Goal: Communication & Community: Participate in discussion

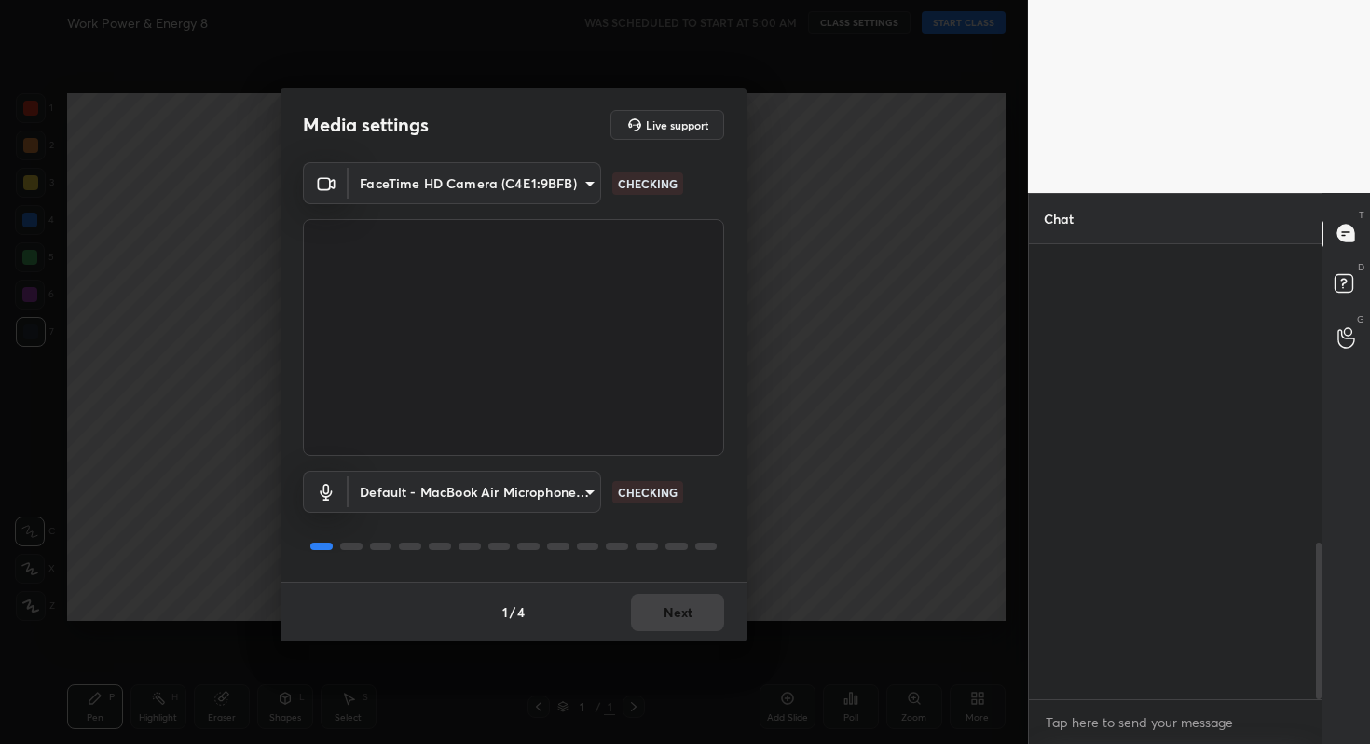
scroll to position [294, 287]
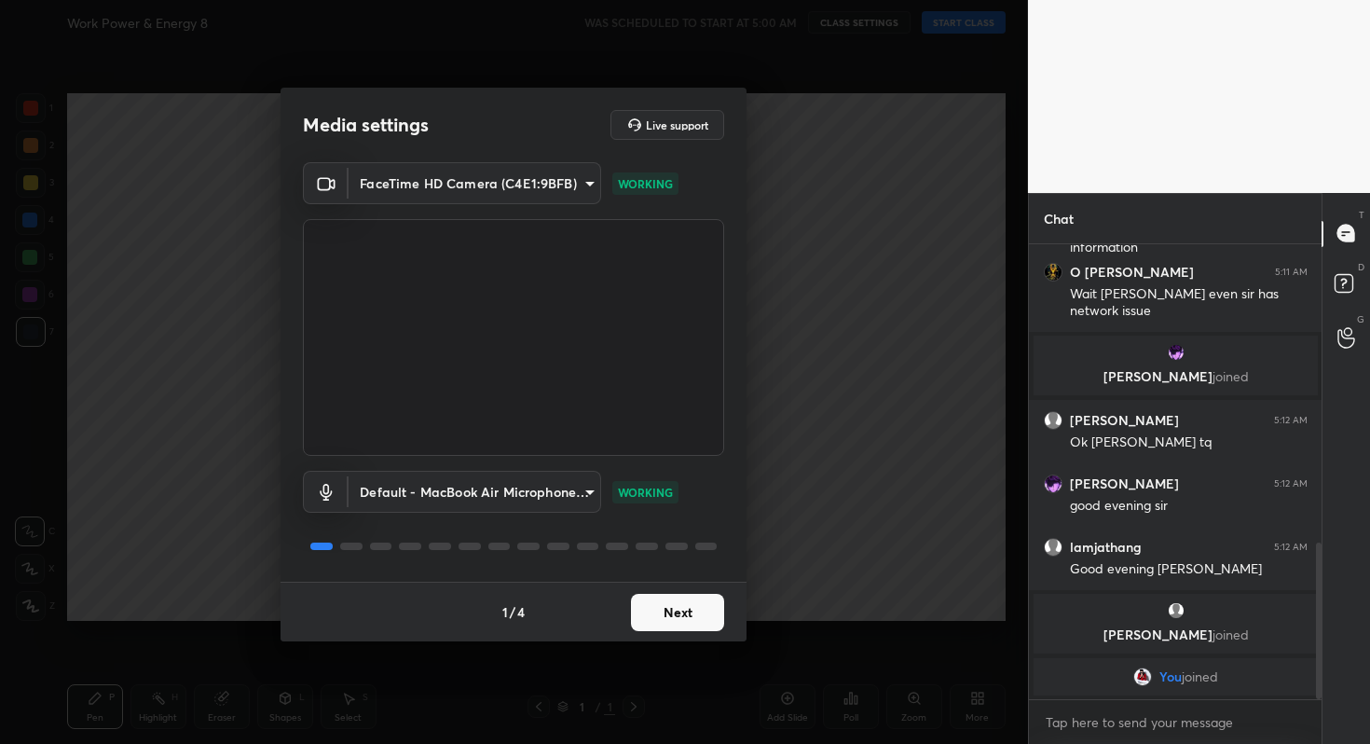
click at [673, 611] on button "Next" at bounding box center [677, 612] width 93 height 37
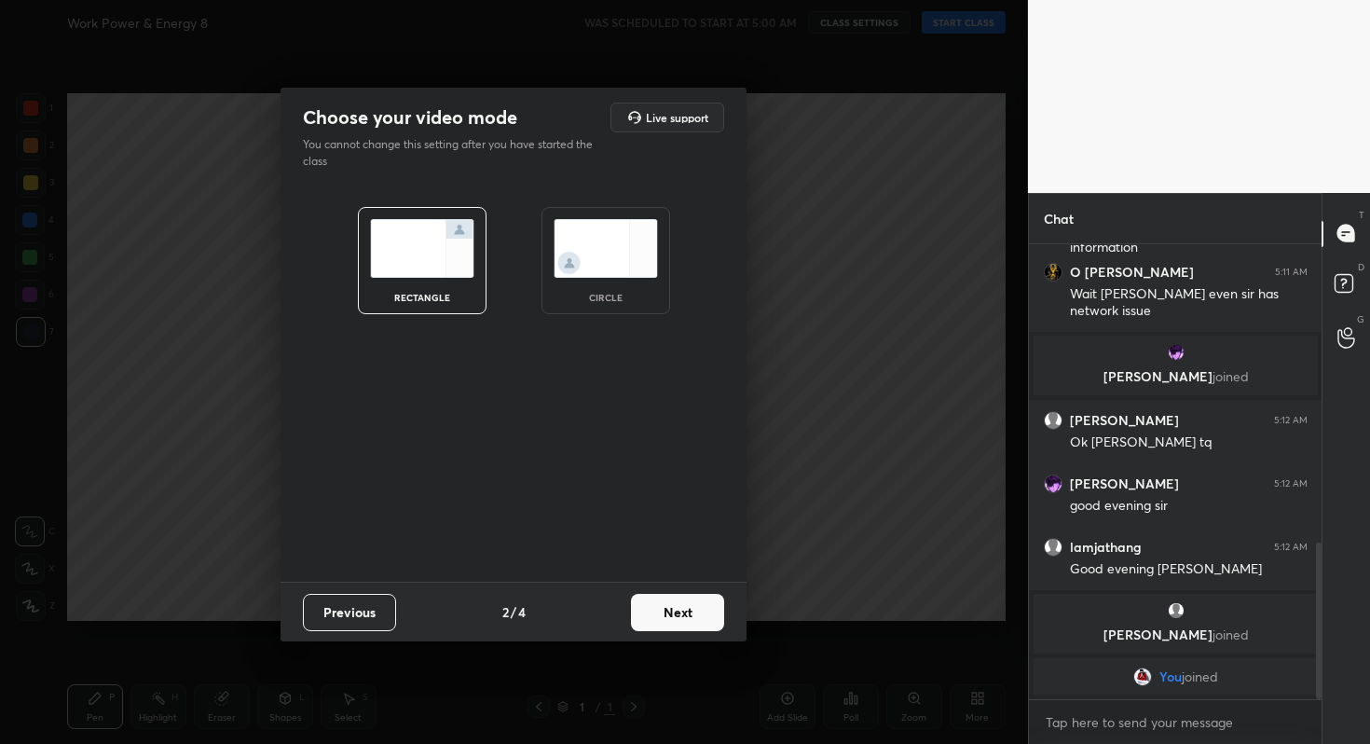
click at [673, 611] on button "Next" at bounding box center [677, 612] width 93 height 37
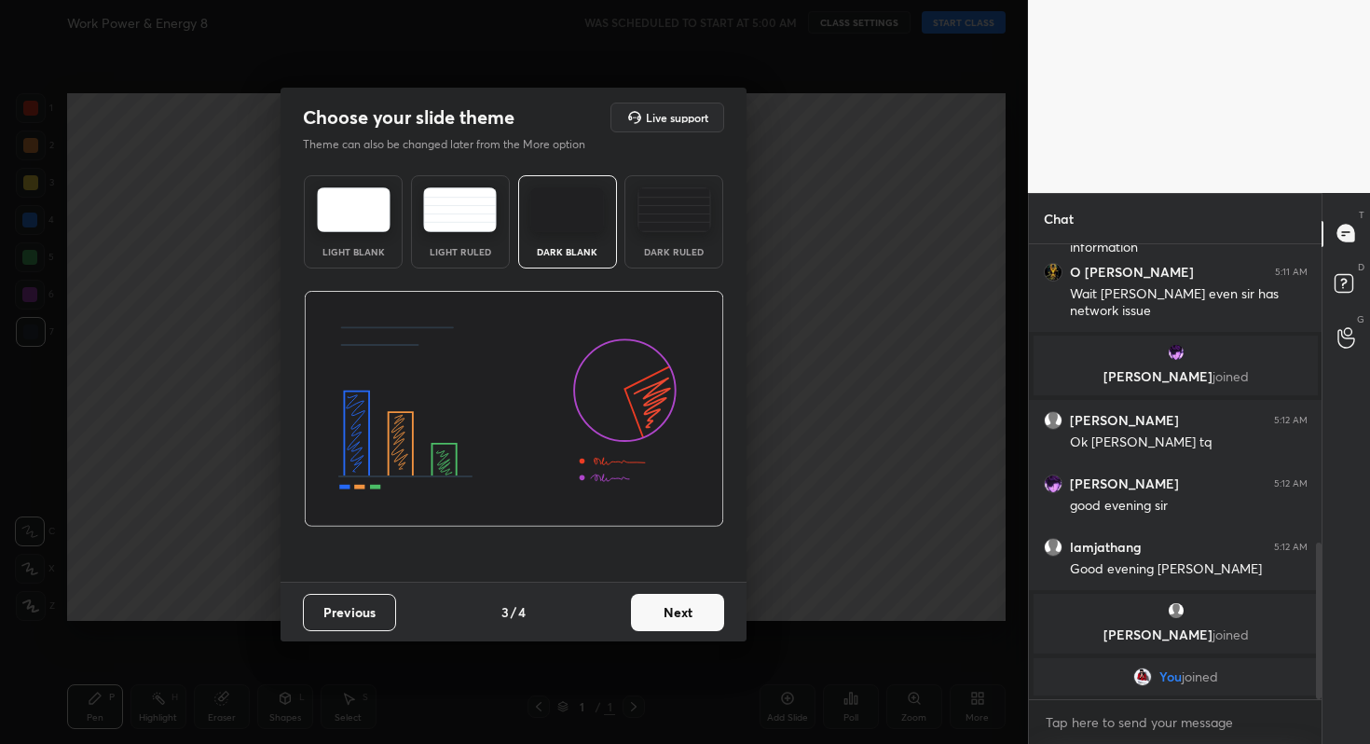
click at [683, 586] on div "Previous 3 / 4 Next" at bounding box center [513, 611] width 466 height 60
click at [683, 602] on button "Next" at bounding box center [677, 612] width 93 height 37
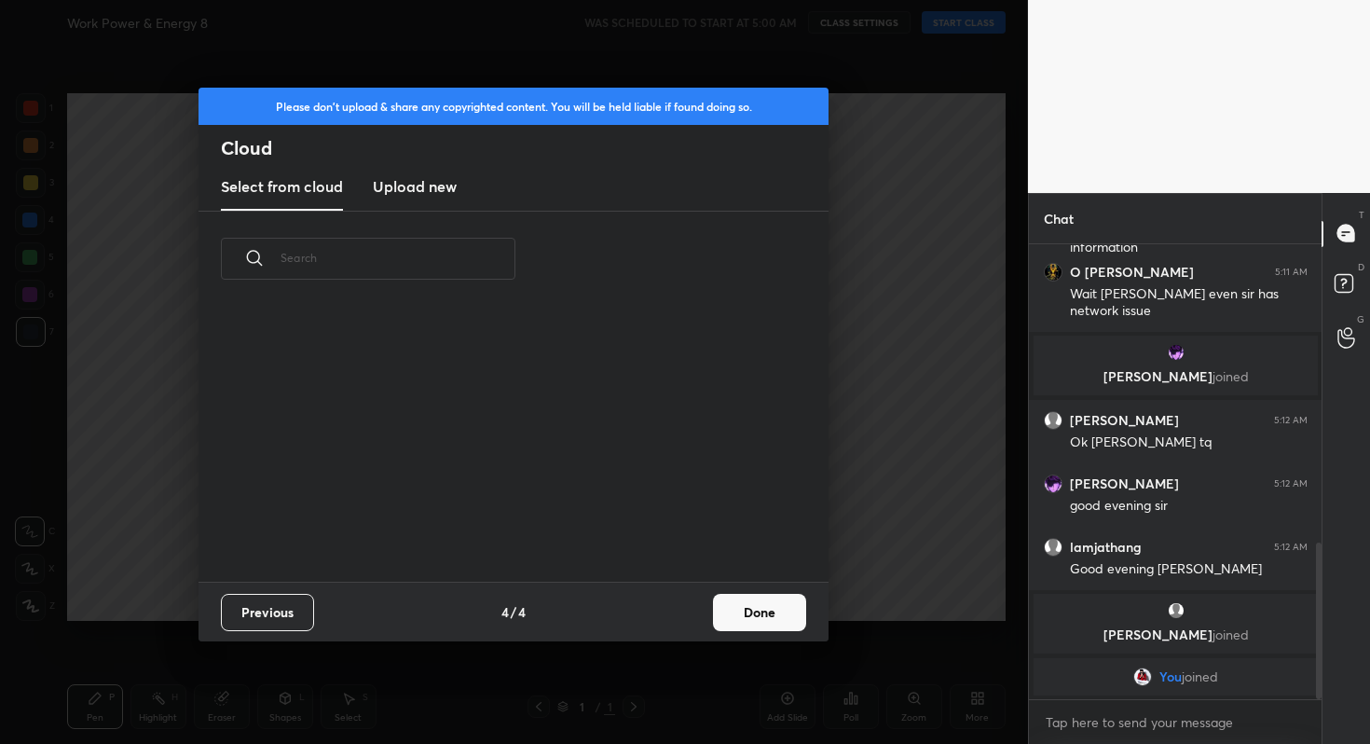
click at [683, 602] on div "Previous 4 / 4 Done" at bounding box center [513, 611] width 630 height 60
click at [764, 600] on button "Done" at bounding box center [759, 612] width 93 height 37
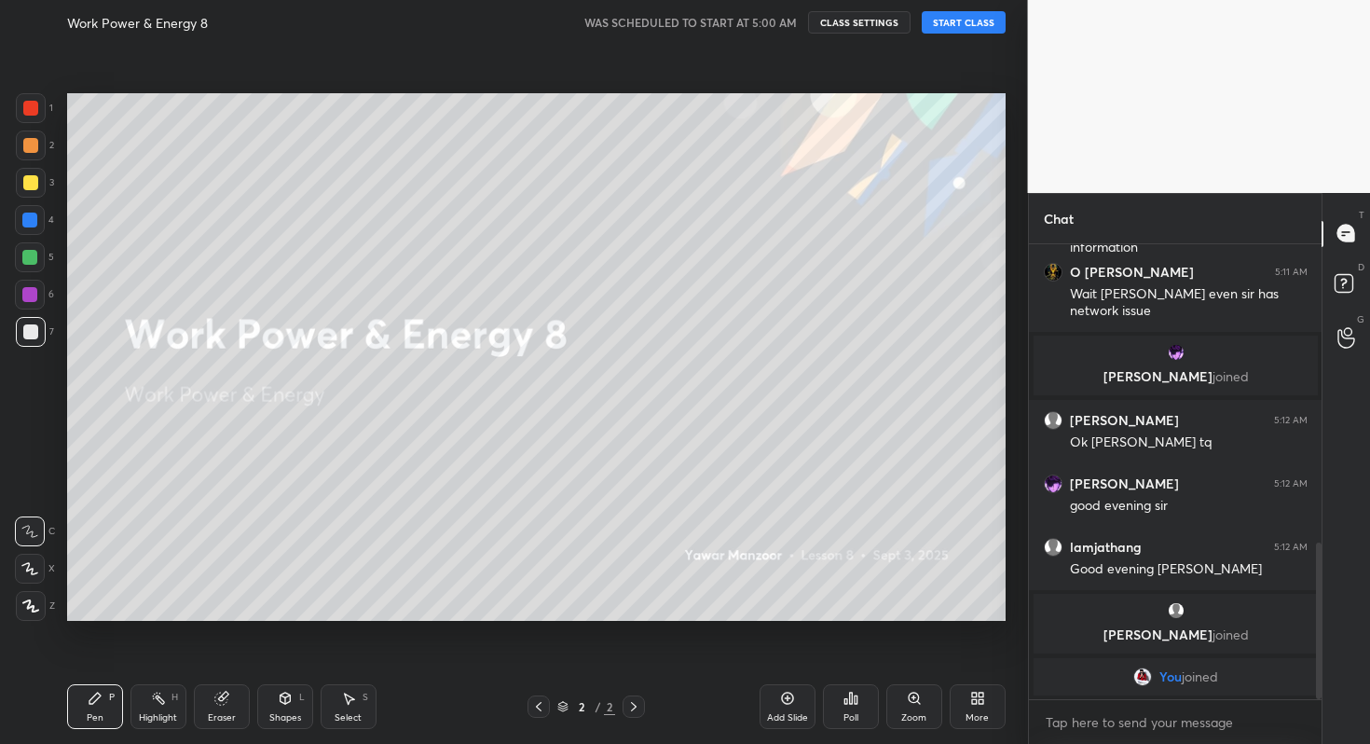
click at [960, 22] on button "START CLASS" at bounding box center [964, 22] width 84 height 22
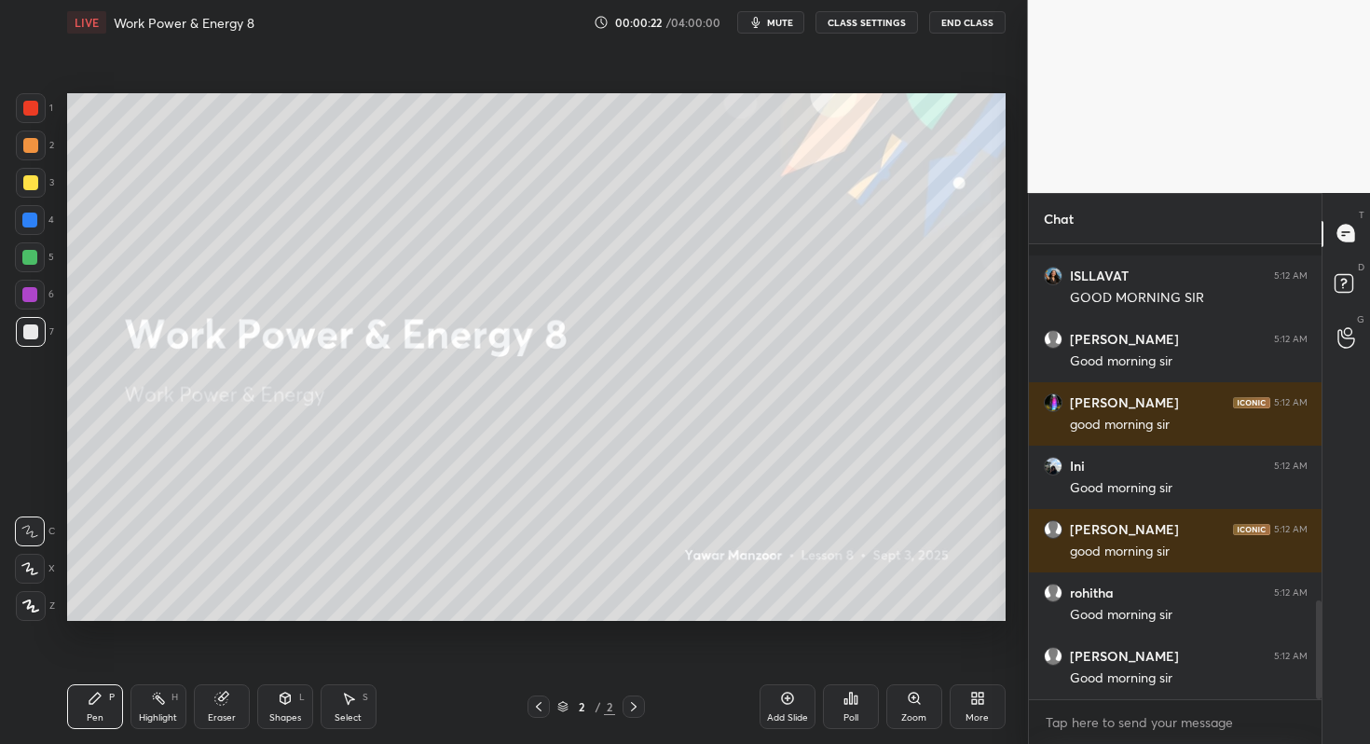
scroll to position [1648, 0]
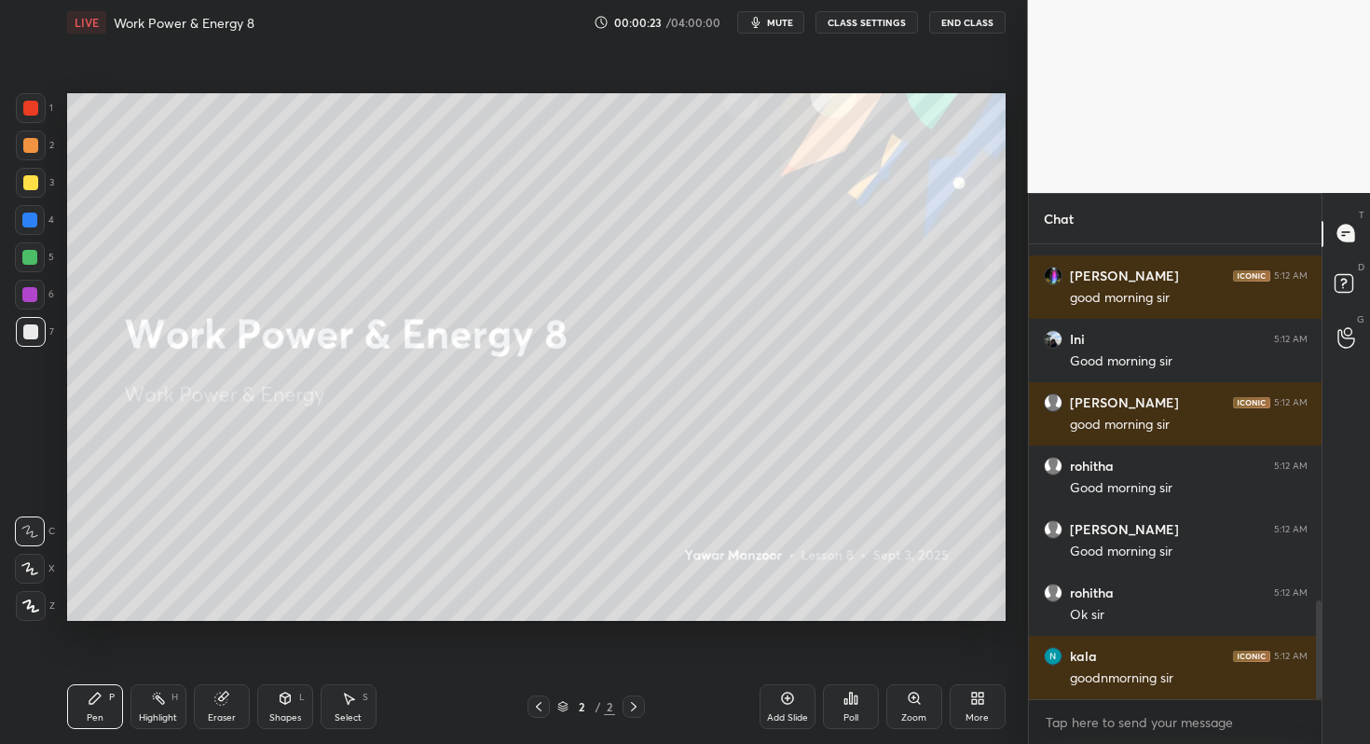
click at [855, 705] on icon at bounding box center [850, 698] width 15 height 15
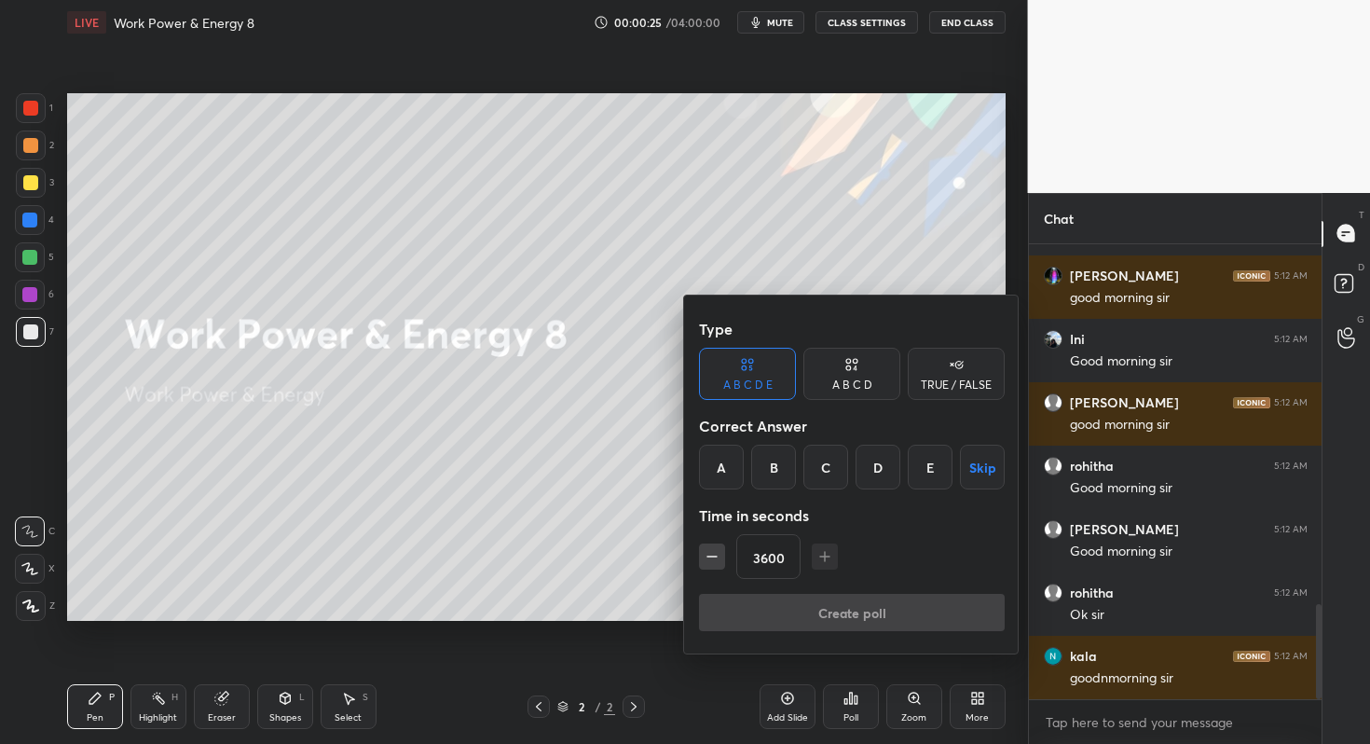
scroll to position [1716, 0]
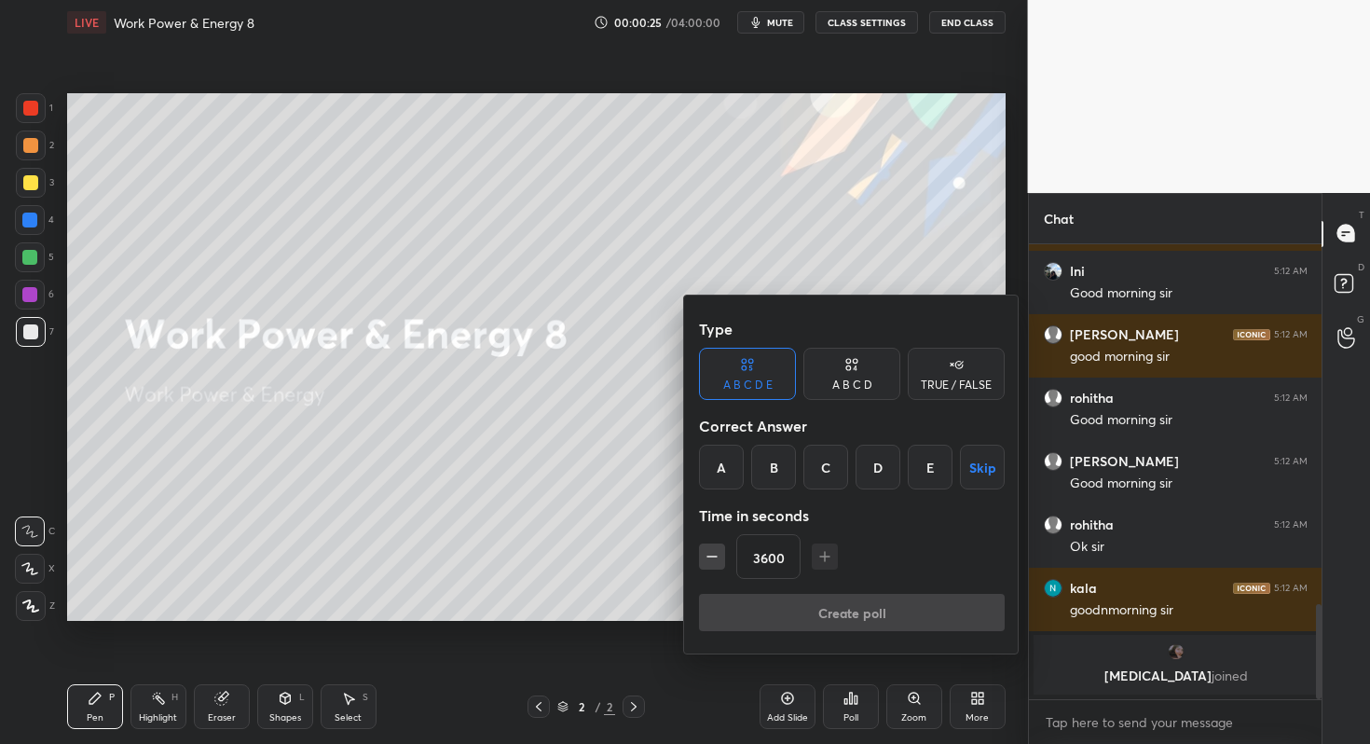
click at [972, 464] on button "Skip" at bounding box center [982, 467] width 45 height 45
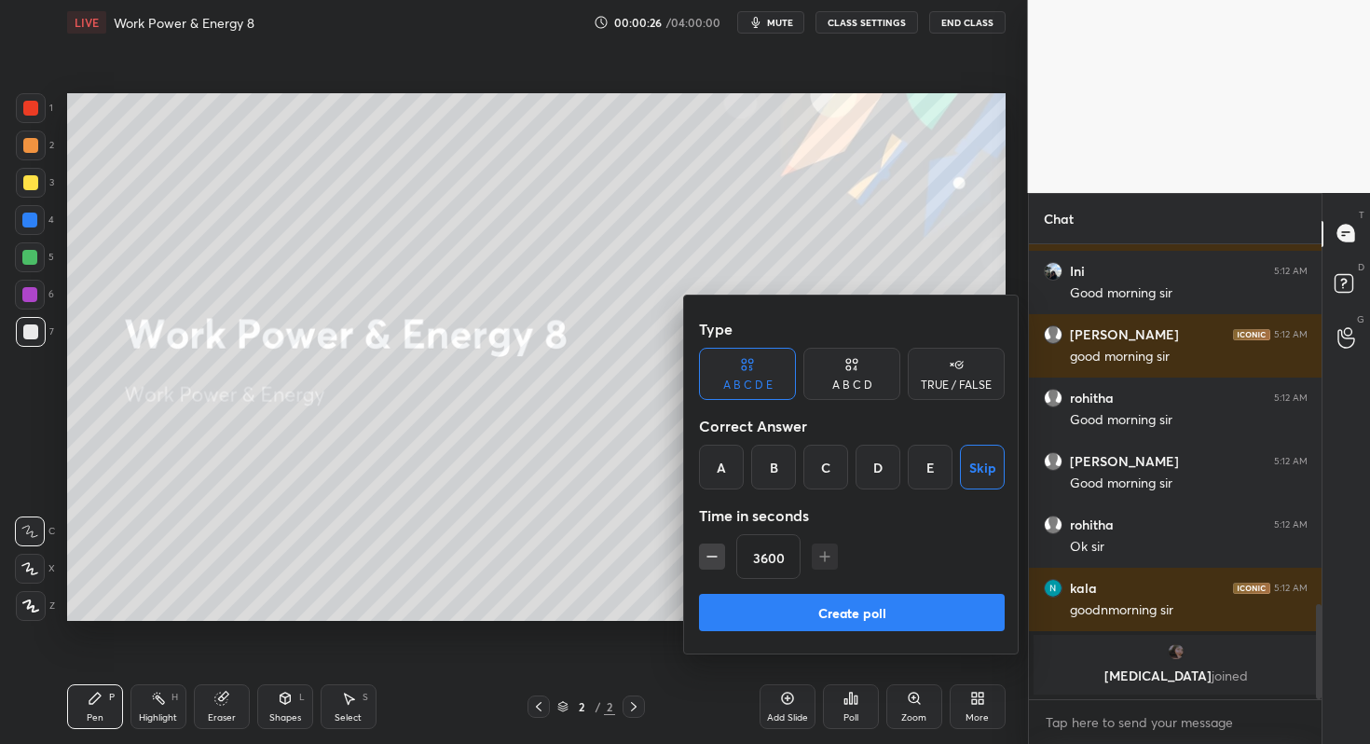
scroll to position [1427, 0]
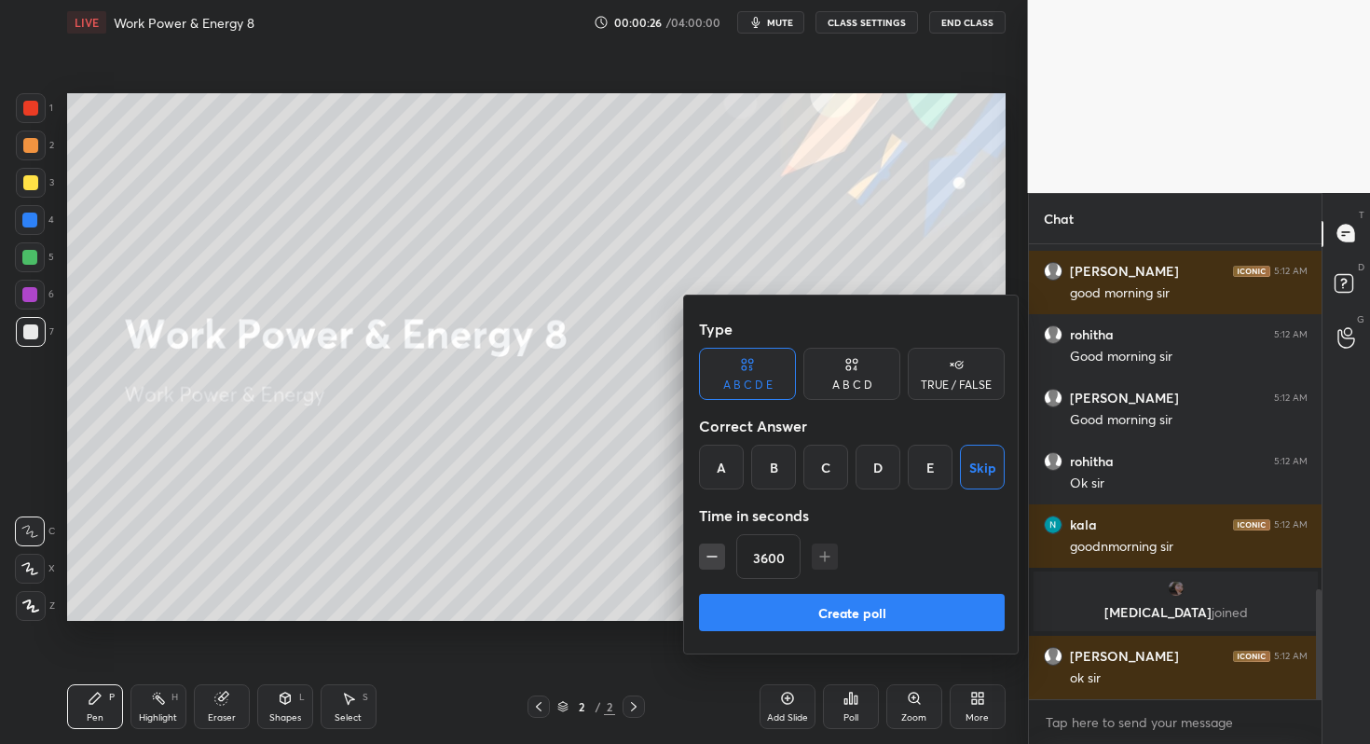
click at [885, 614] on button "Create poll" at bounding box center [852, 612] width 306 height 37
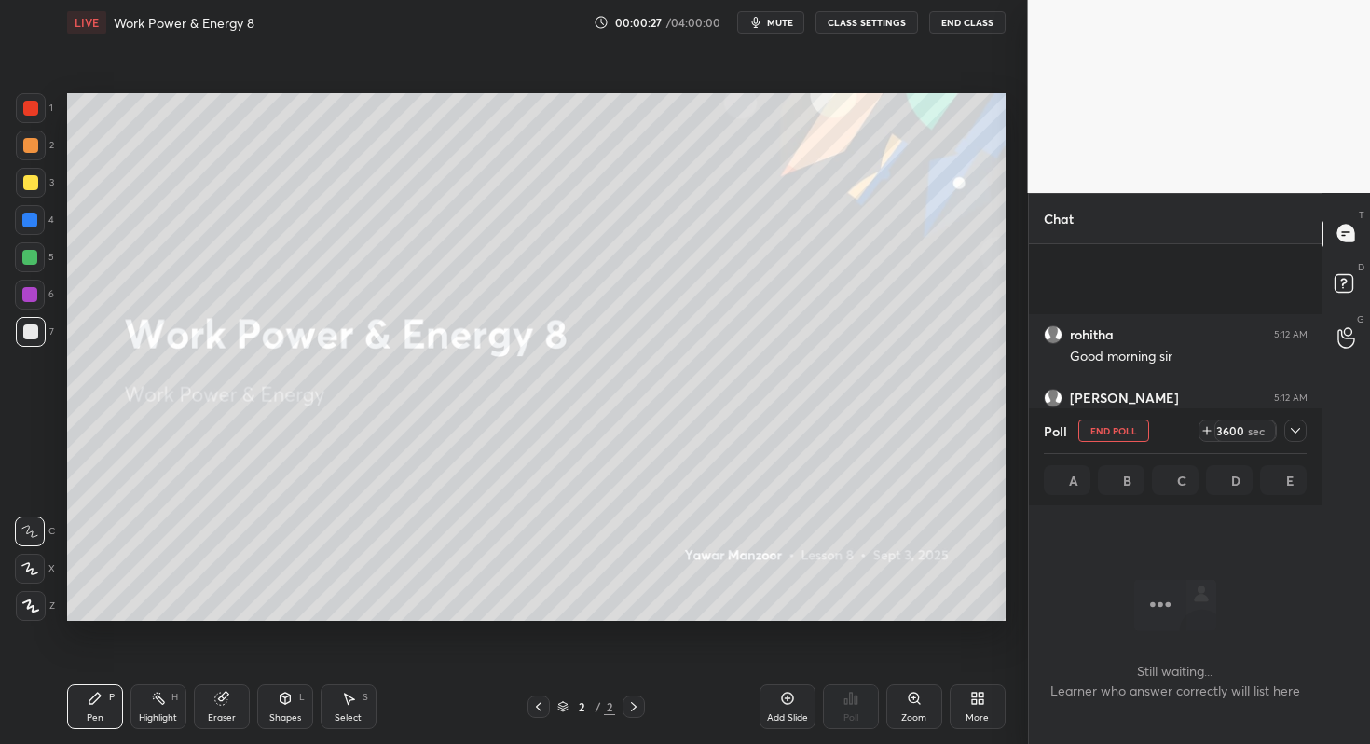
scroll to position [1587, 0]
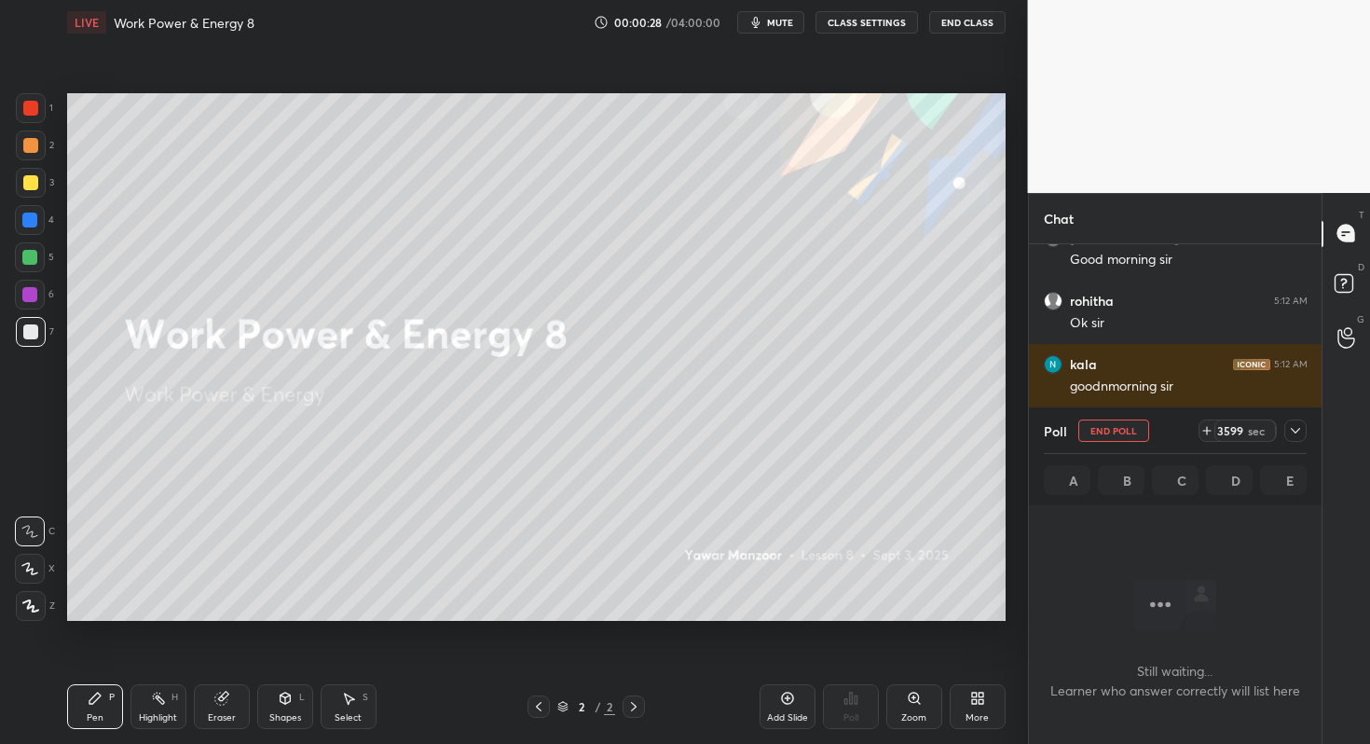
click at [1298, 439] on div at bounding box center [1295, 430] width 22 height 22
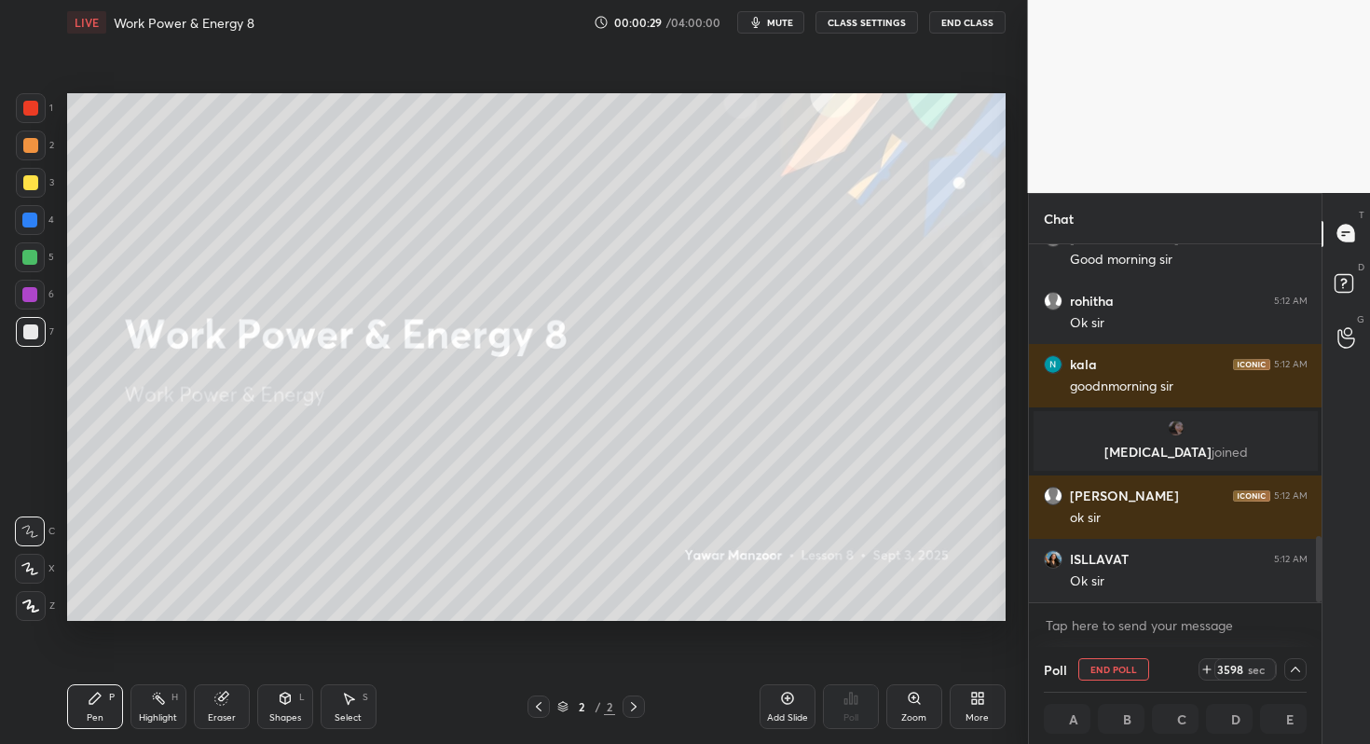
scroll to position [1650, 0]
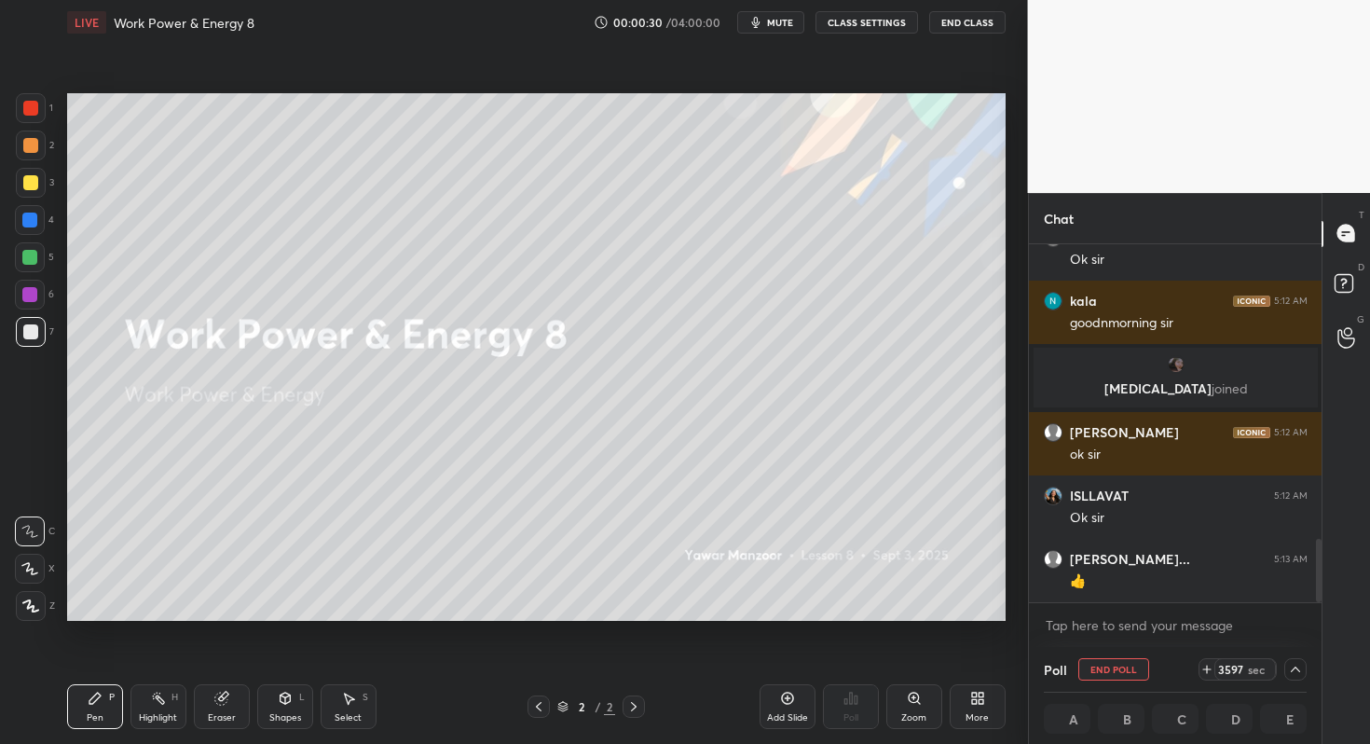
click at [787, 19] on span "mute" at bounding box center [780, 22] width 26 height 13
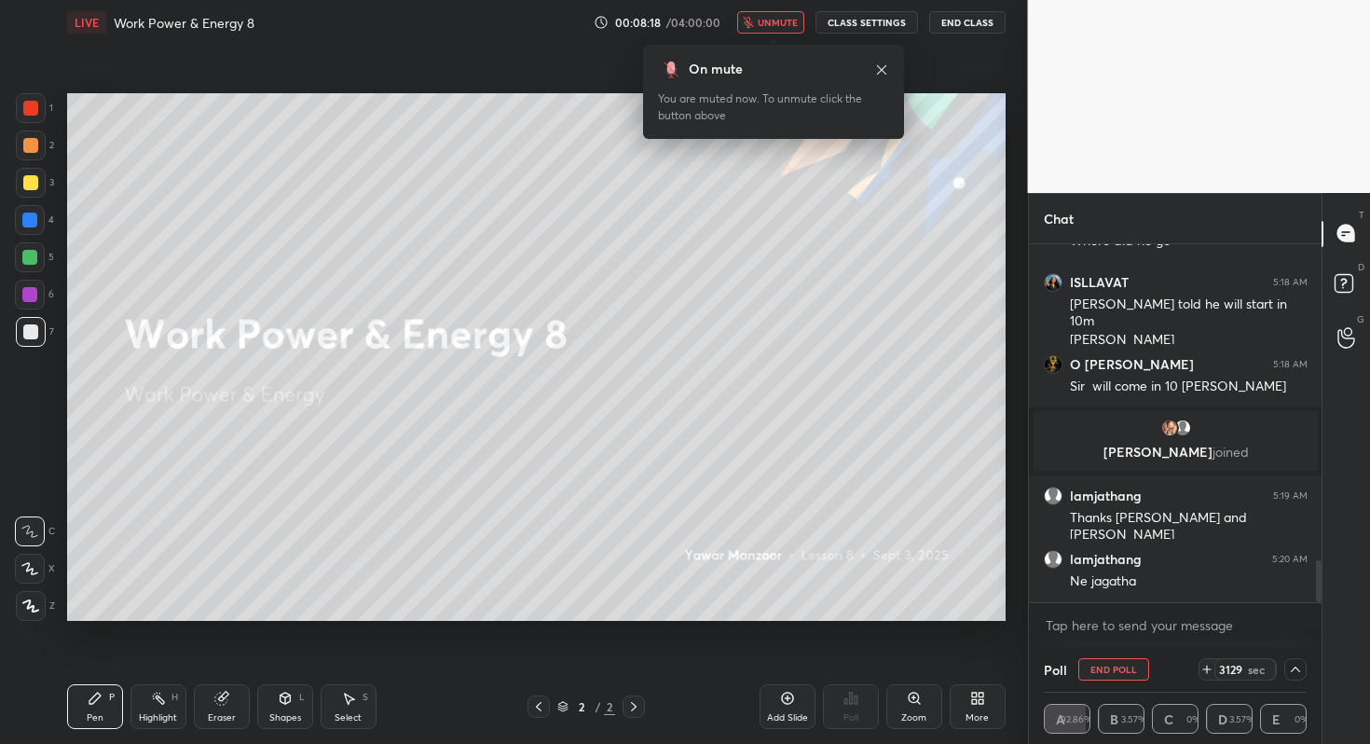
scroll to position [2748, 0]
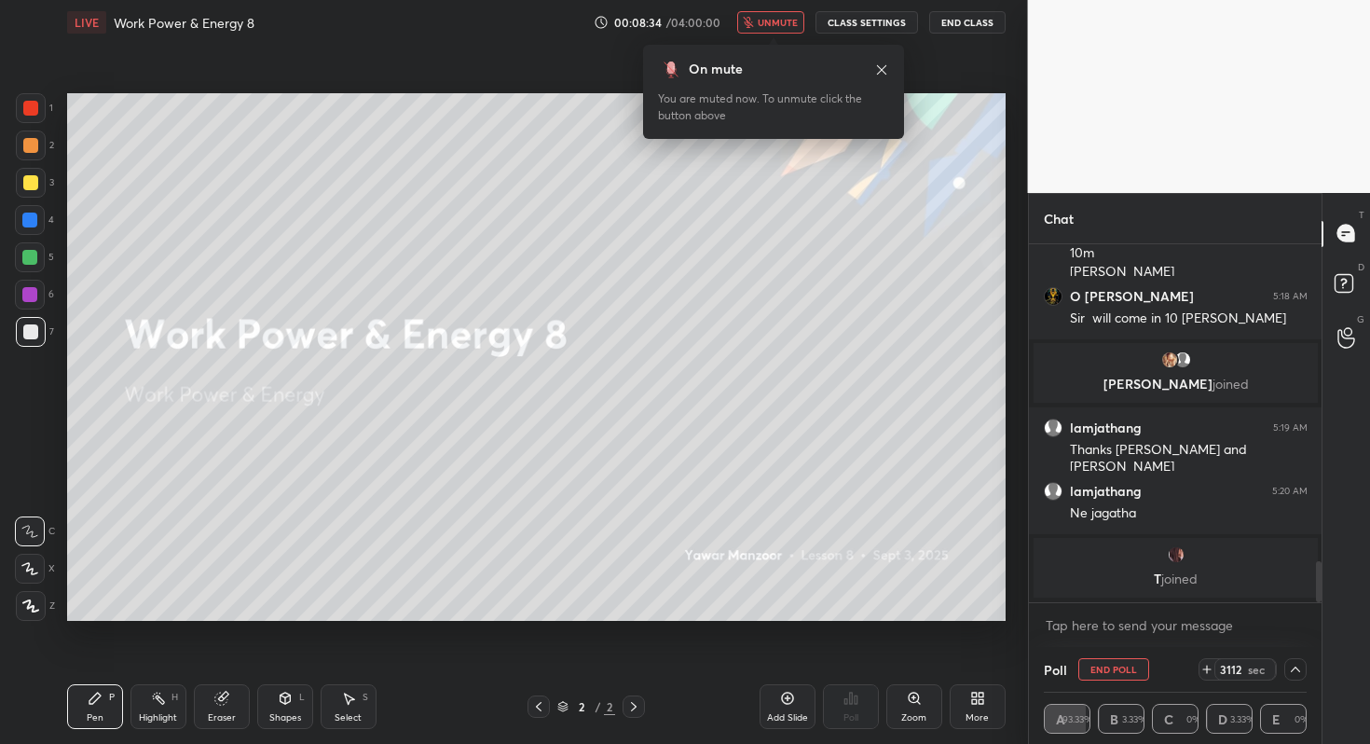
click at [1130, 677] on button "End Poll" at bounding box center [1113, 669] width 71 height 22
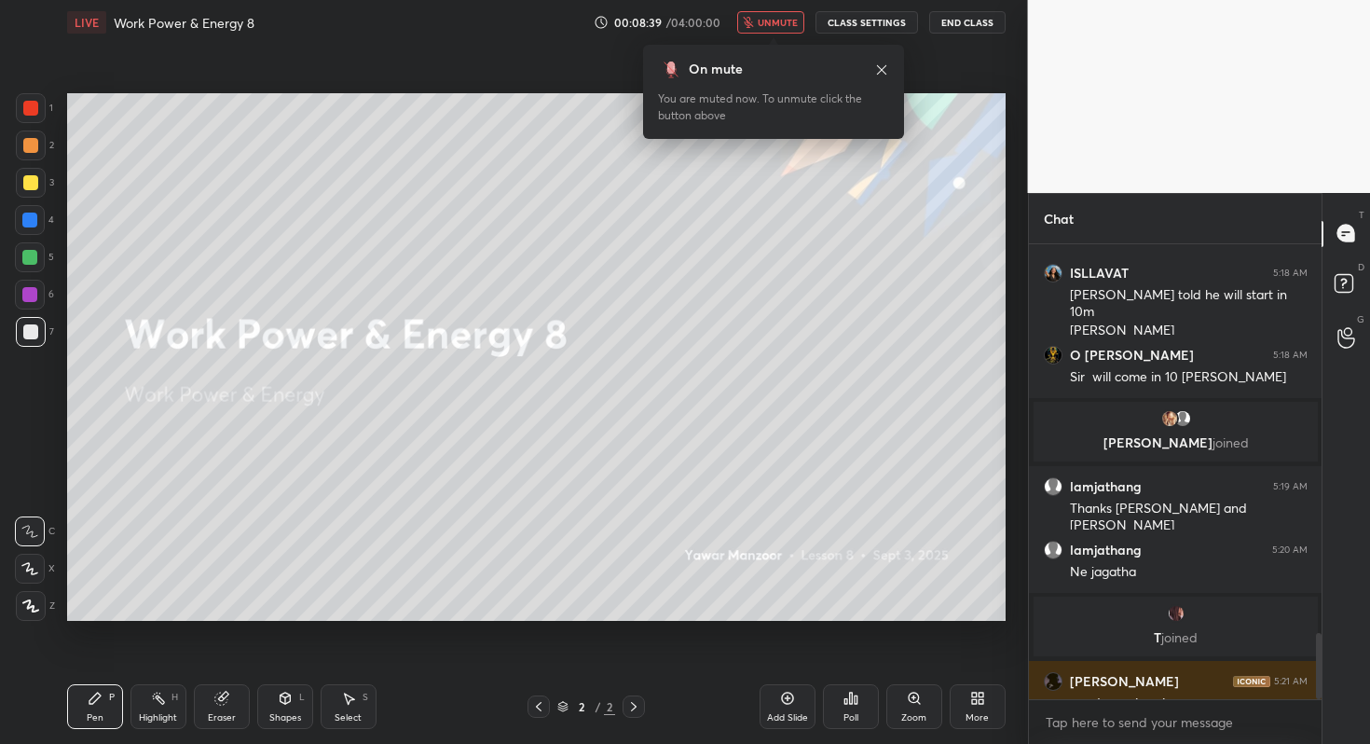
scroll to position [2676, 0]
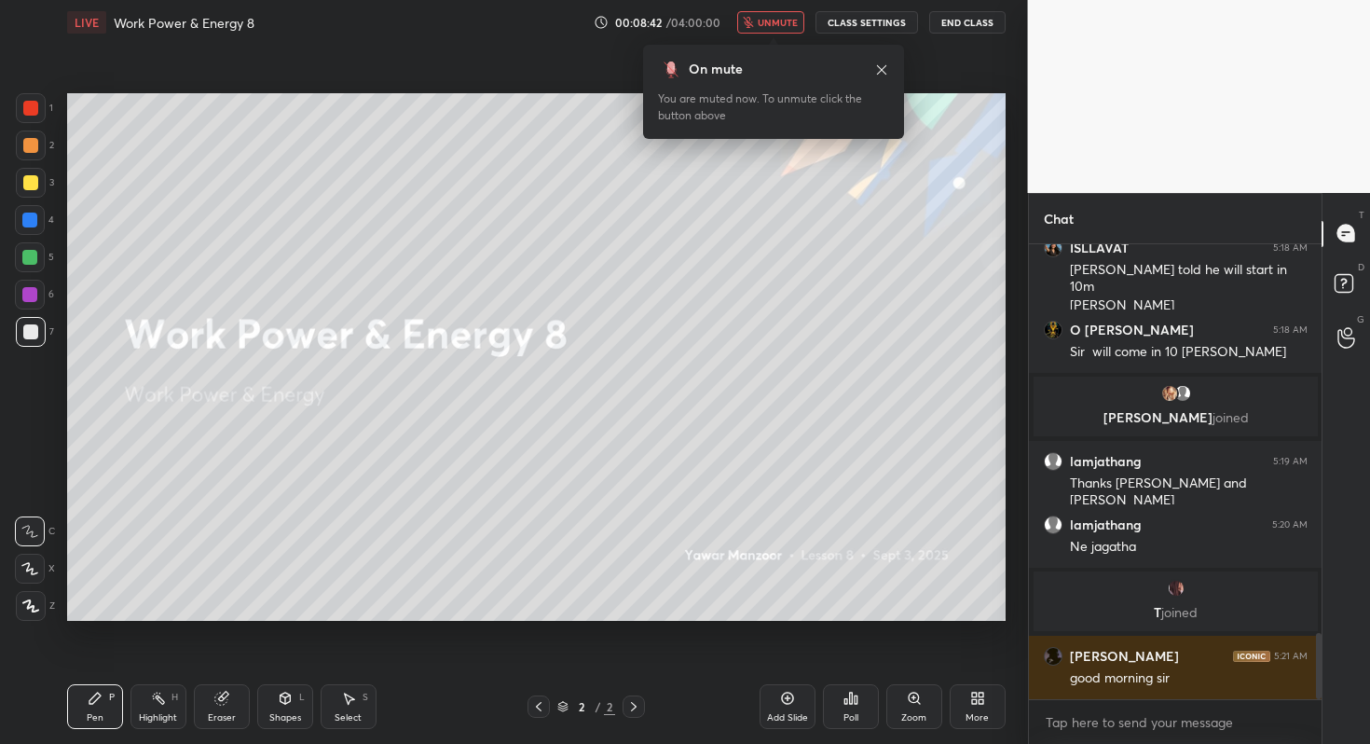
click at [973, 707] on div "More" at bounding box center [978, 706] width 56 height 45
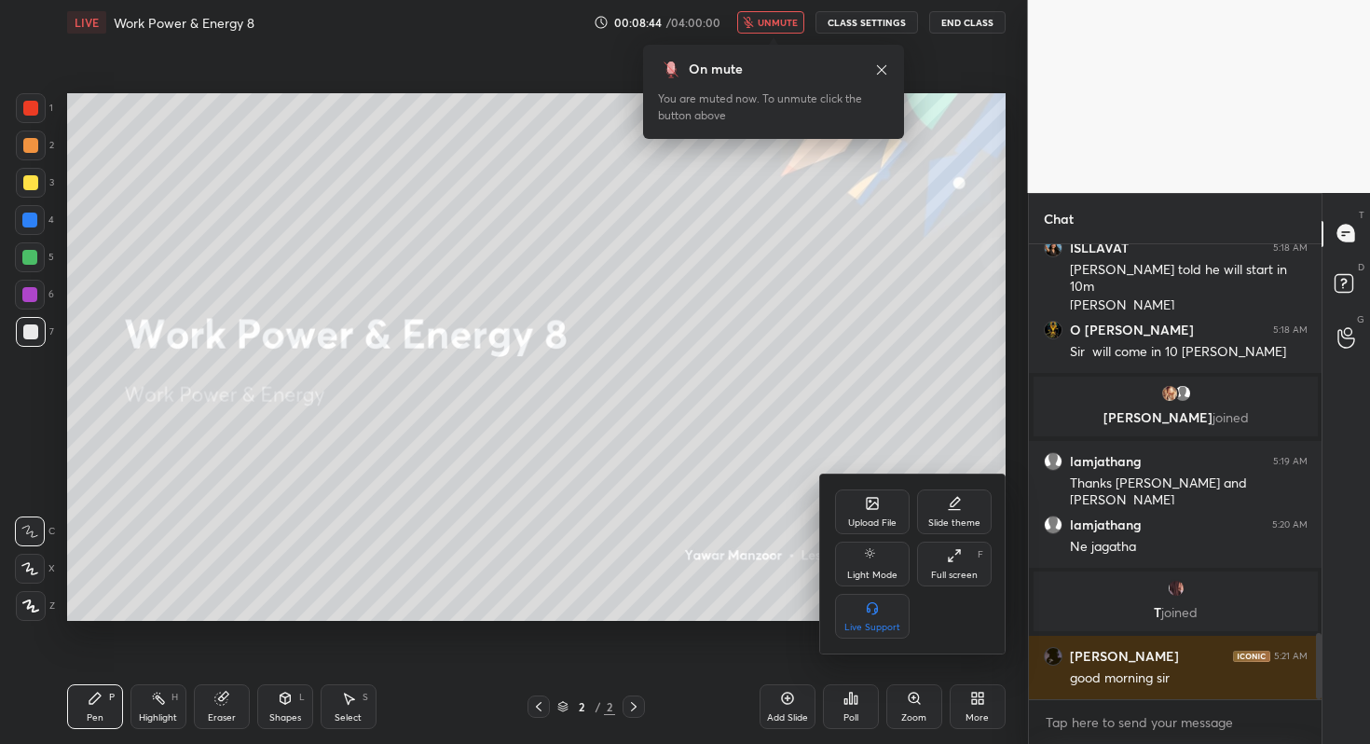
click at [860, 507] on div "Upload File" at bounding box center [872, 511] width 75 height 45
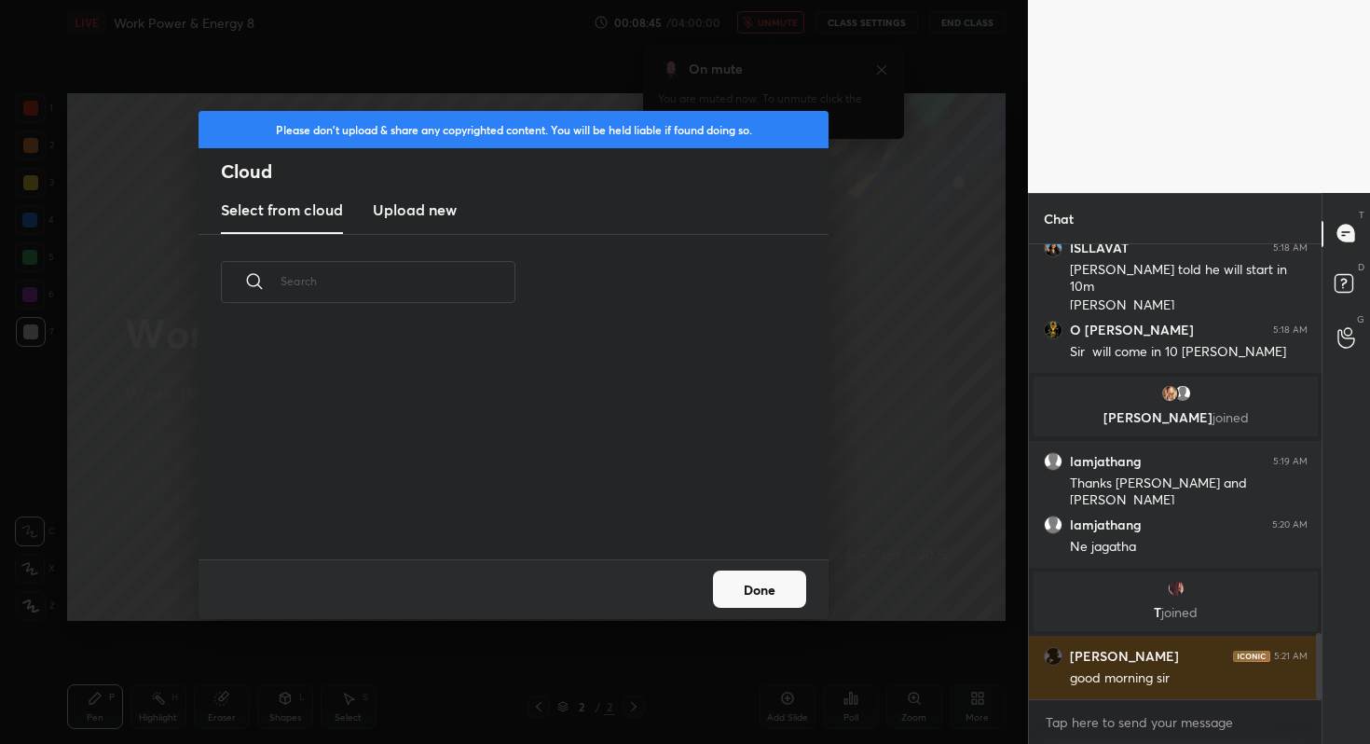
scroll to position [229, 598]
click at [411, 212] on h3 "Upload new" at bounding box center [415, 209] width 84 height 22
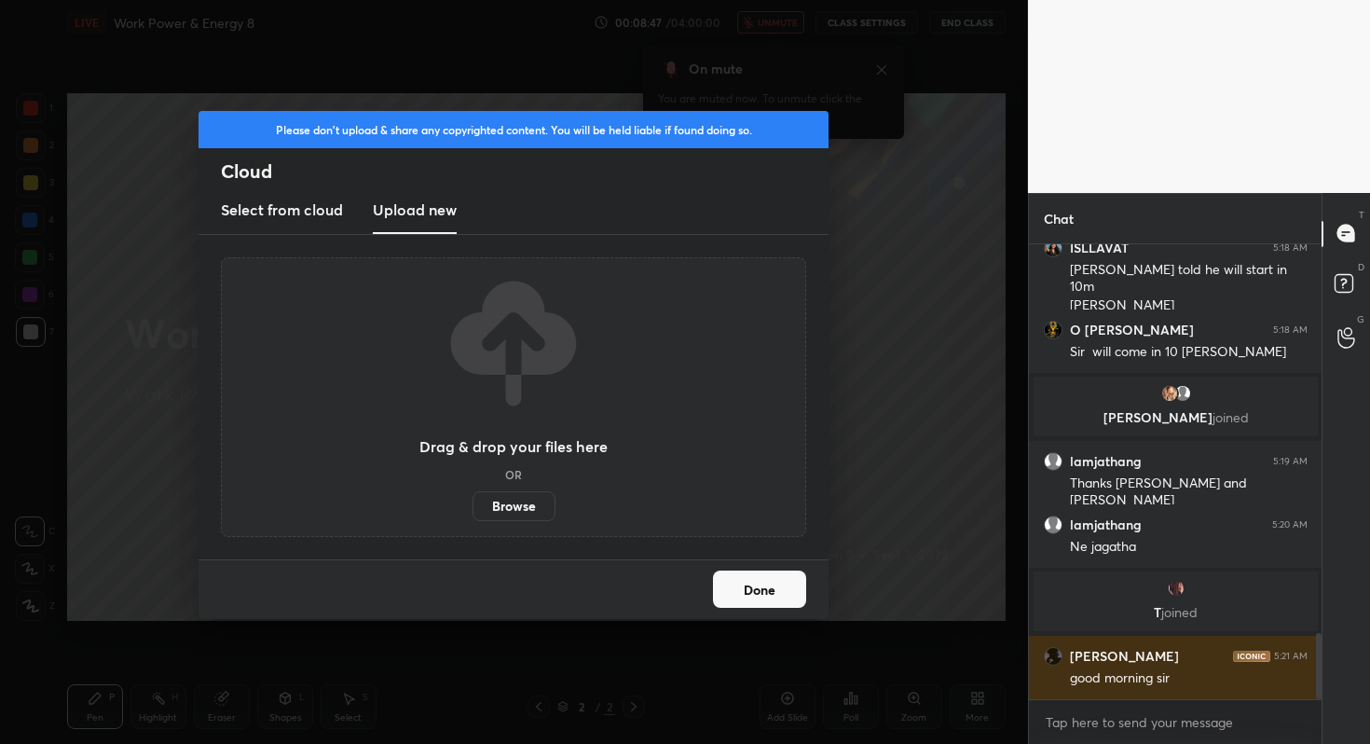
click at [520, 494] on label "Browse" at bounding box center [513, 506] width 83 height 30
click at [472, 494] on input "Browse" at bounding box center [472, 506] width 0 height 30
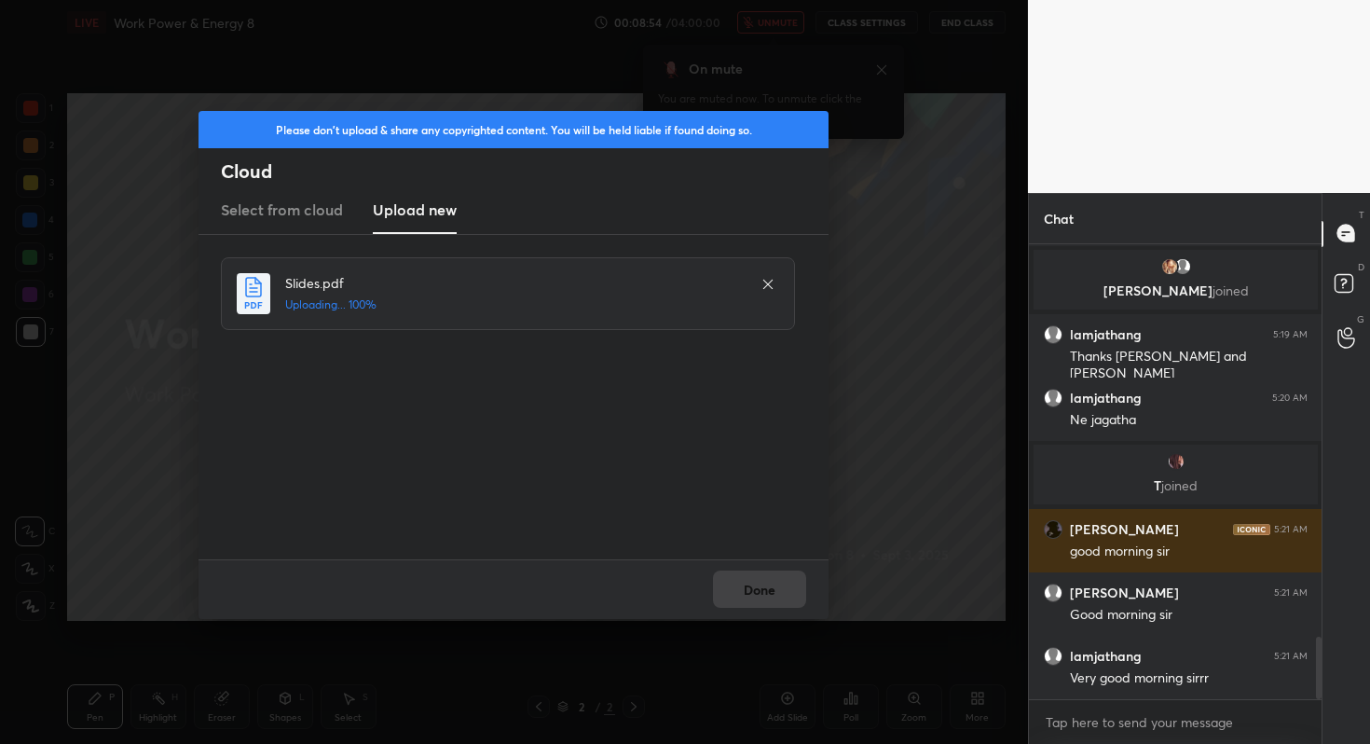
scroll to position [2866, 0]
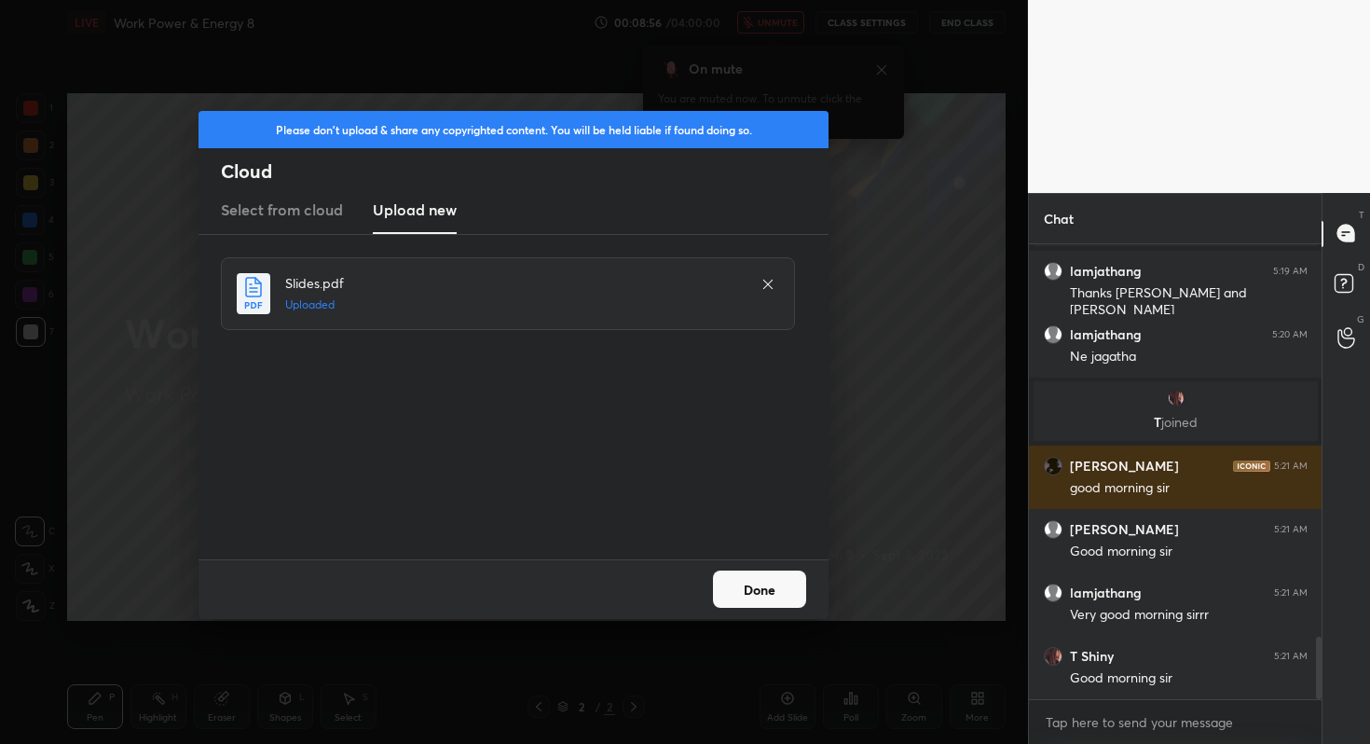
click at [783, 580] on button "Done" at bounding box center [759, 588] width 93 height 37
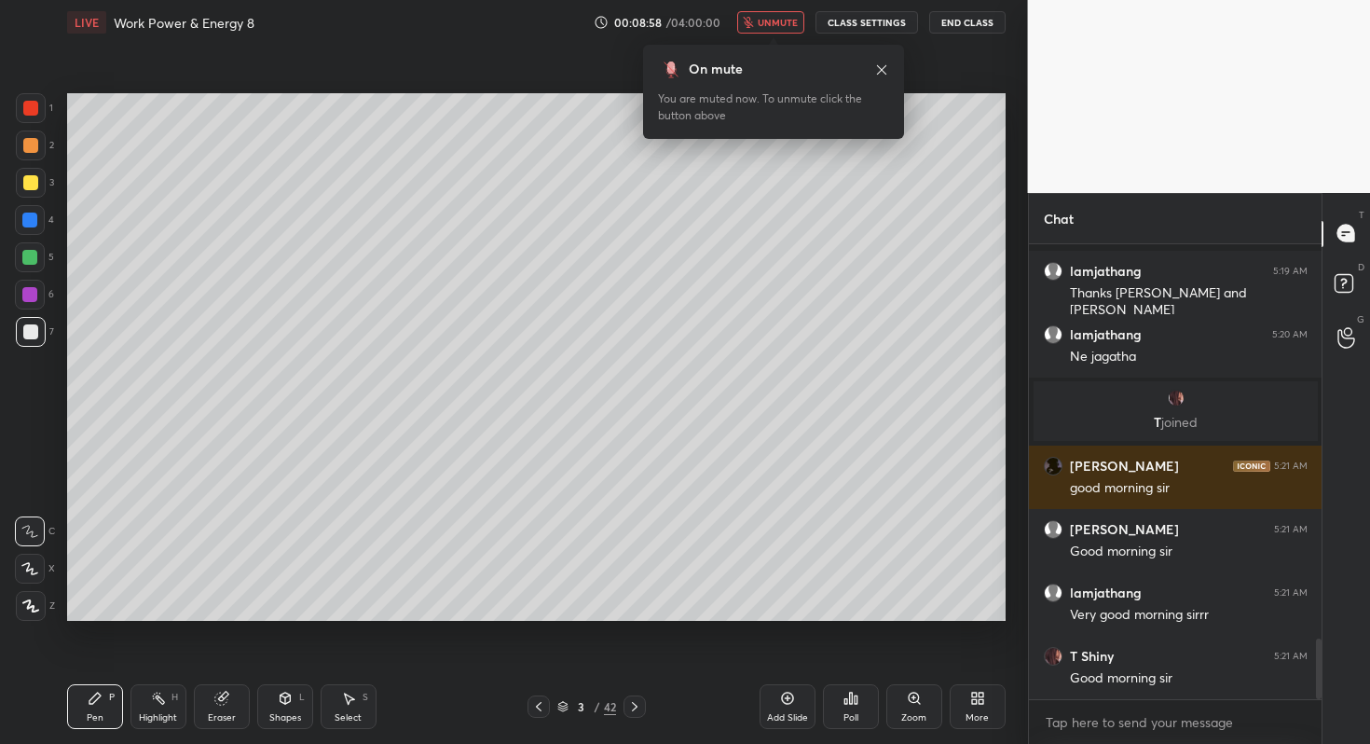
scroll to position [2947, 0]
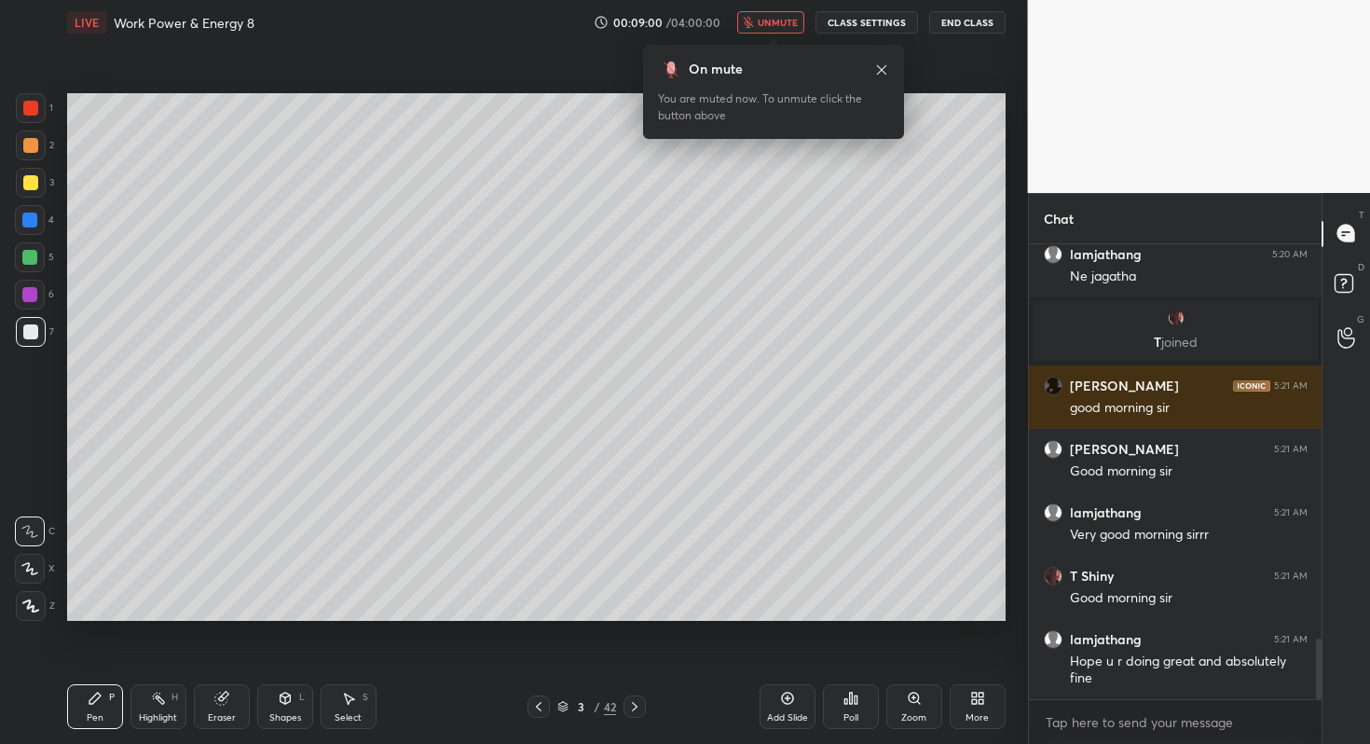
click at [986, 700] on div "More" at bounding box center [978, 706] width 56 height 45
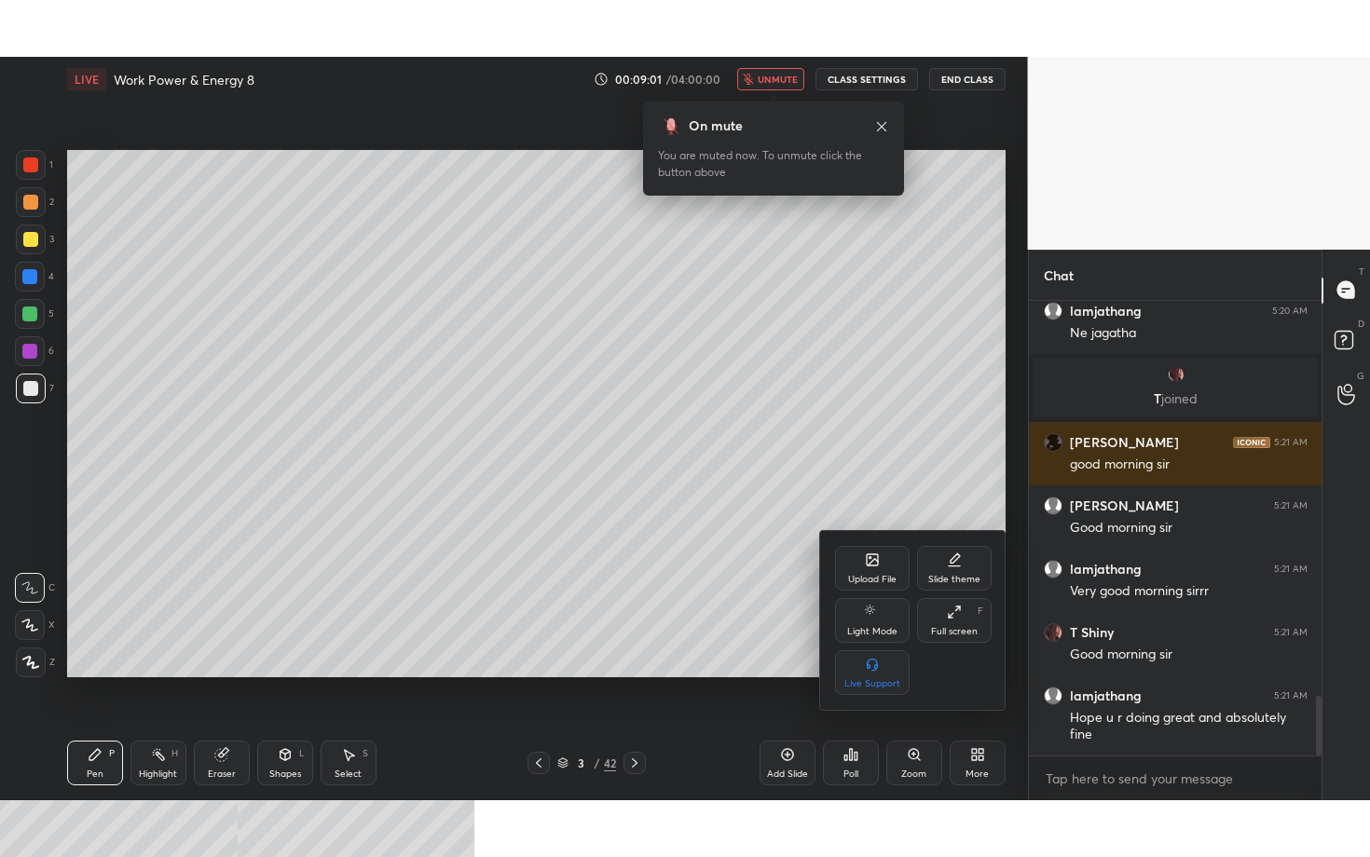
scroll to position [3010, 0]
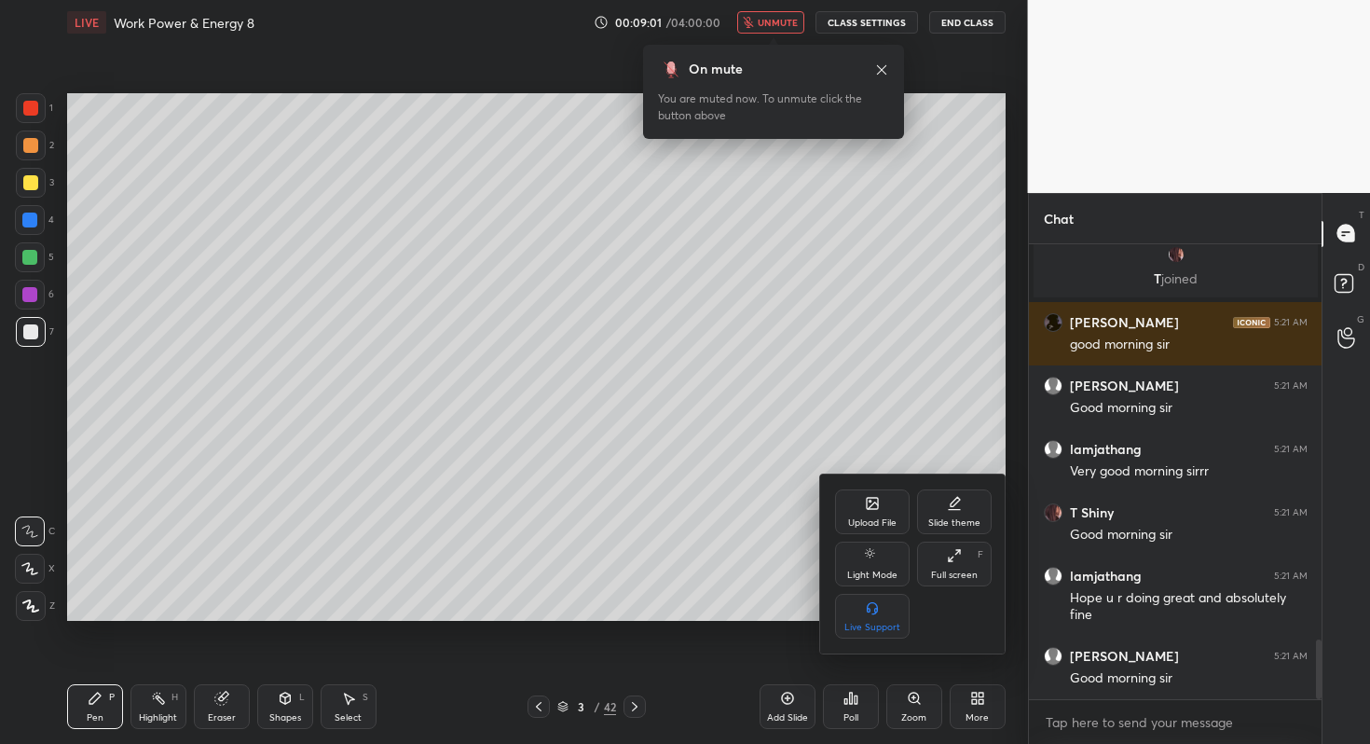
click at [979, 559] on div "F" at bounding box center [981, 554] width 6 height 9
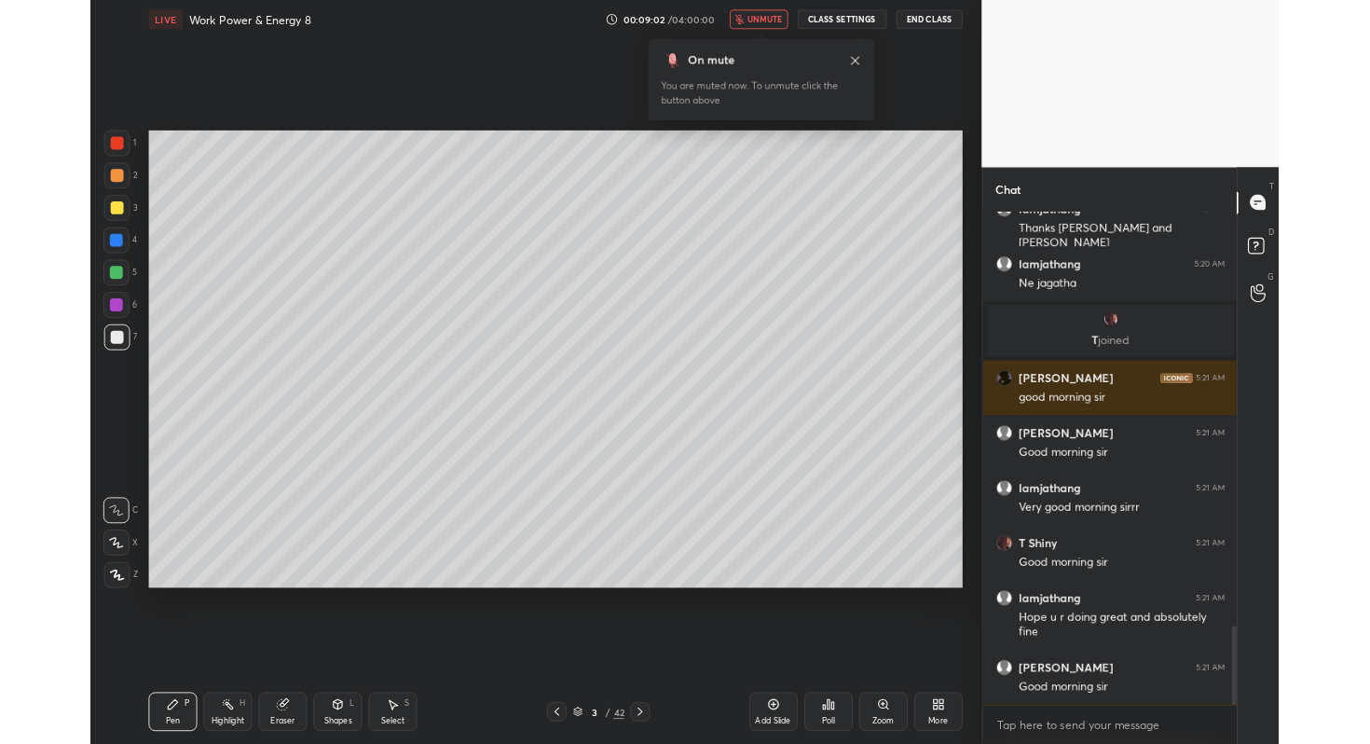
scroll to position [2960, 0]
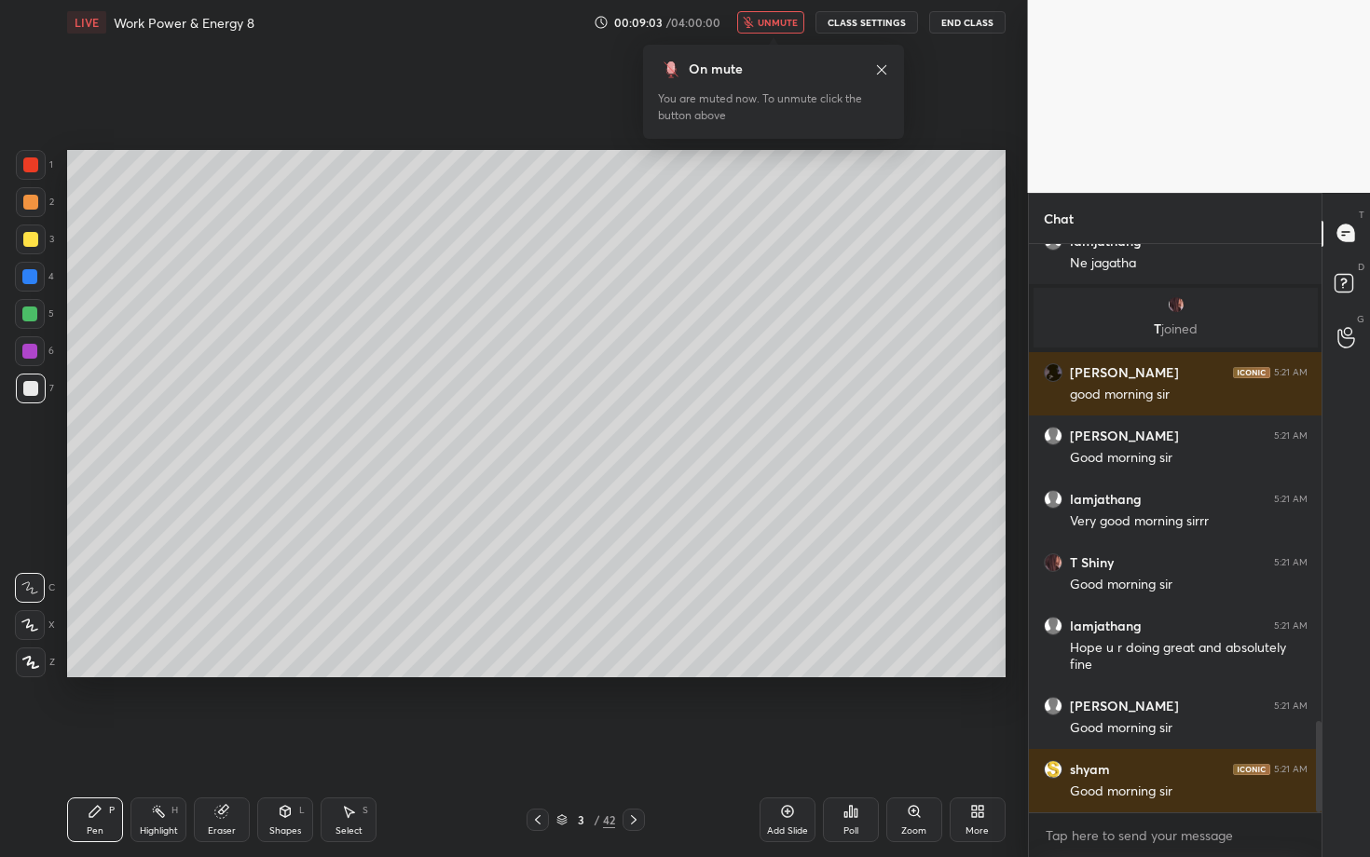
click at [984, 743] on div "More" at bounding box center [976, 831] width 23 height 9
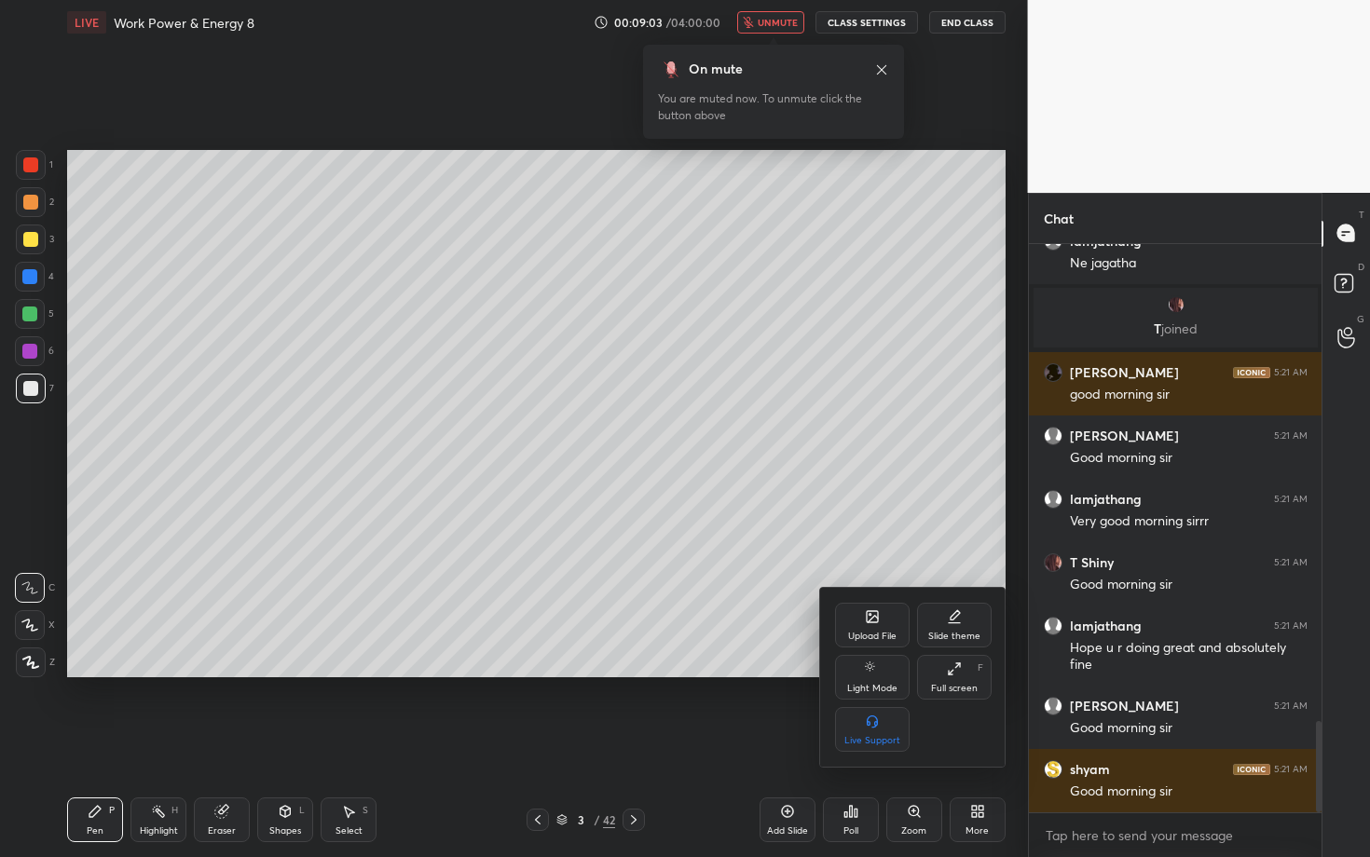
click at [957, 657] on div "Full screen F" at bounding box center [954, 677] width 75 height 45
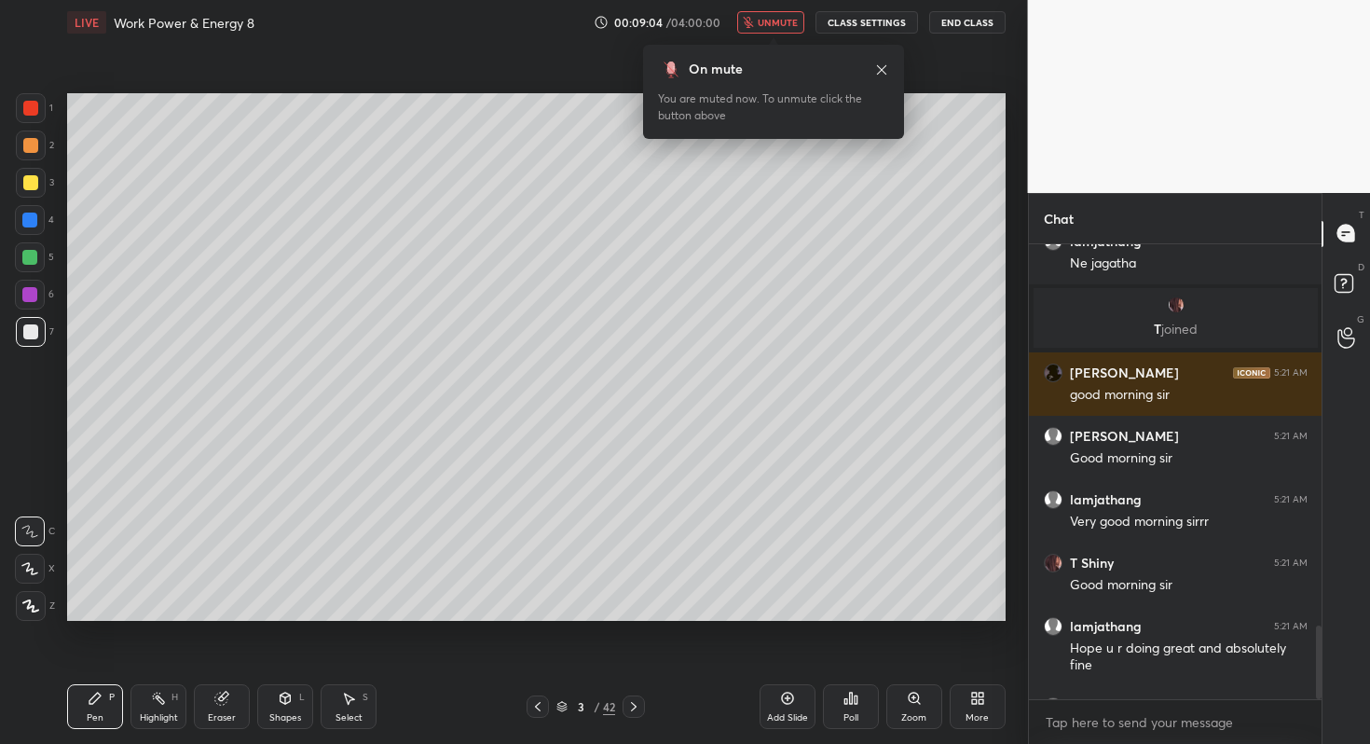
click at [775, 22] on span "unmute" at bounding box center [778, 22] width 40 height 13
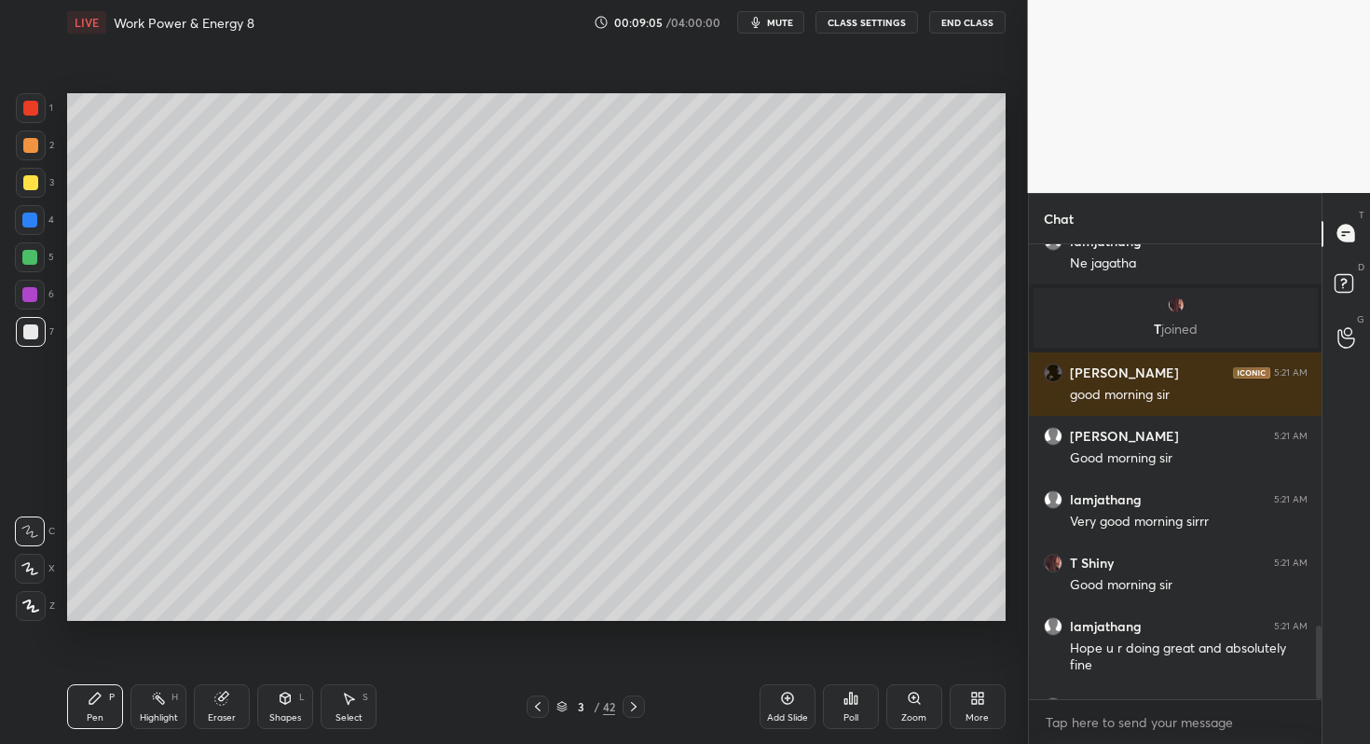
click at [968, 708] on div "More" at bounding box center [978, 706] width 56 height 45
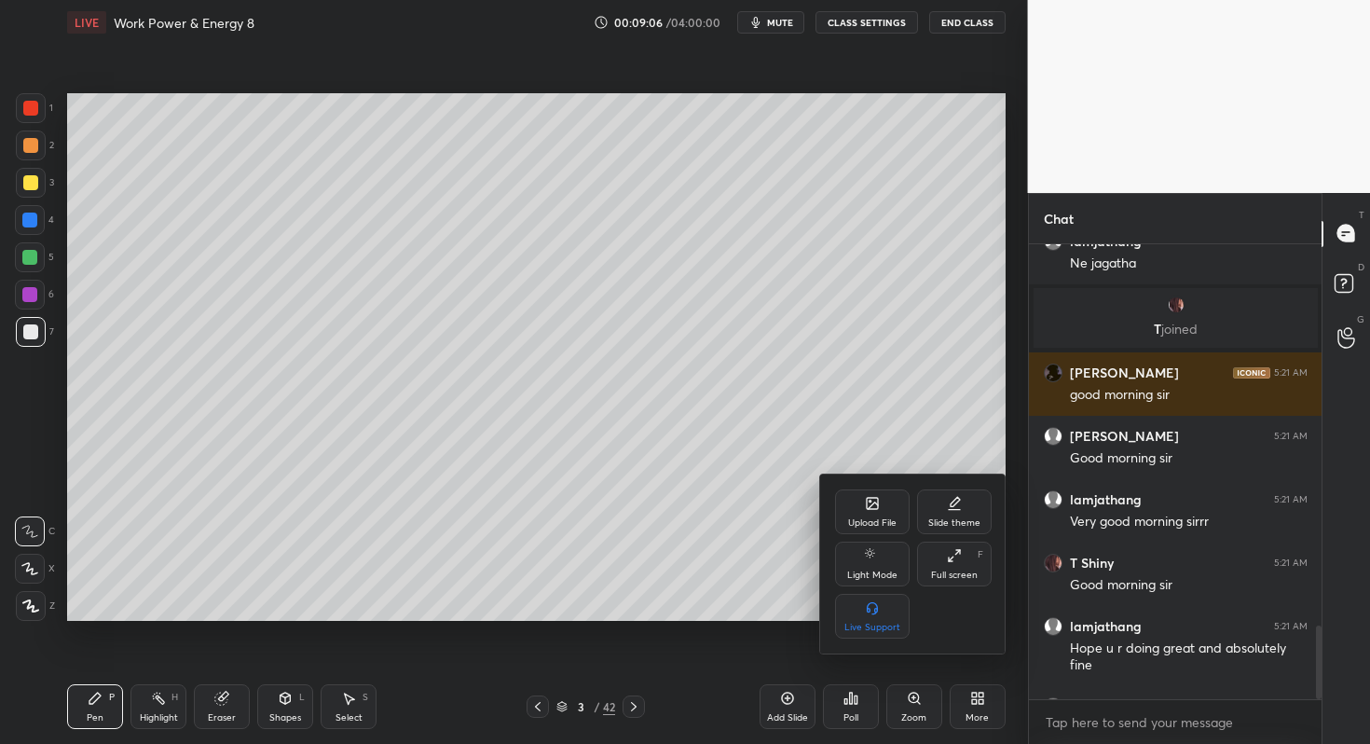
click at [937, 559] on div "Full screen F" at bounding box center [954, 563] width 75 height 45
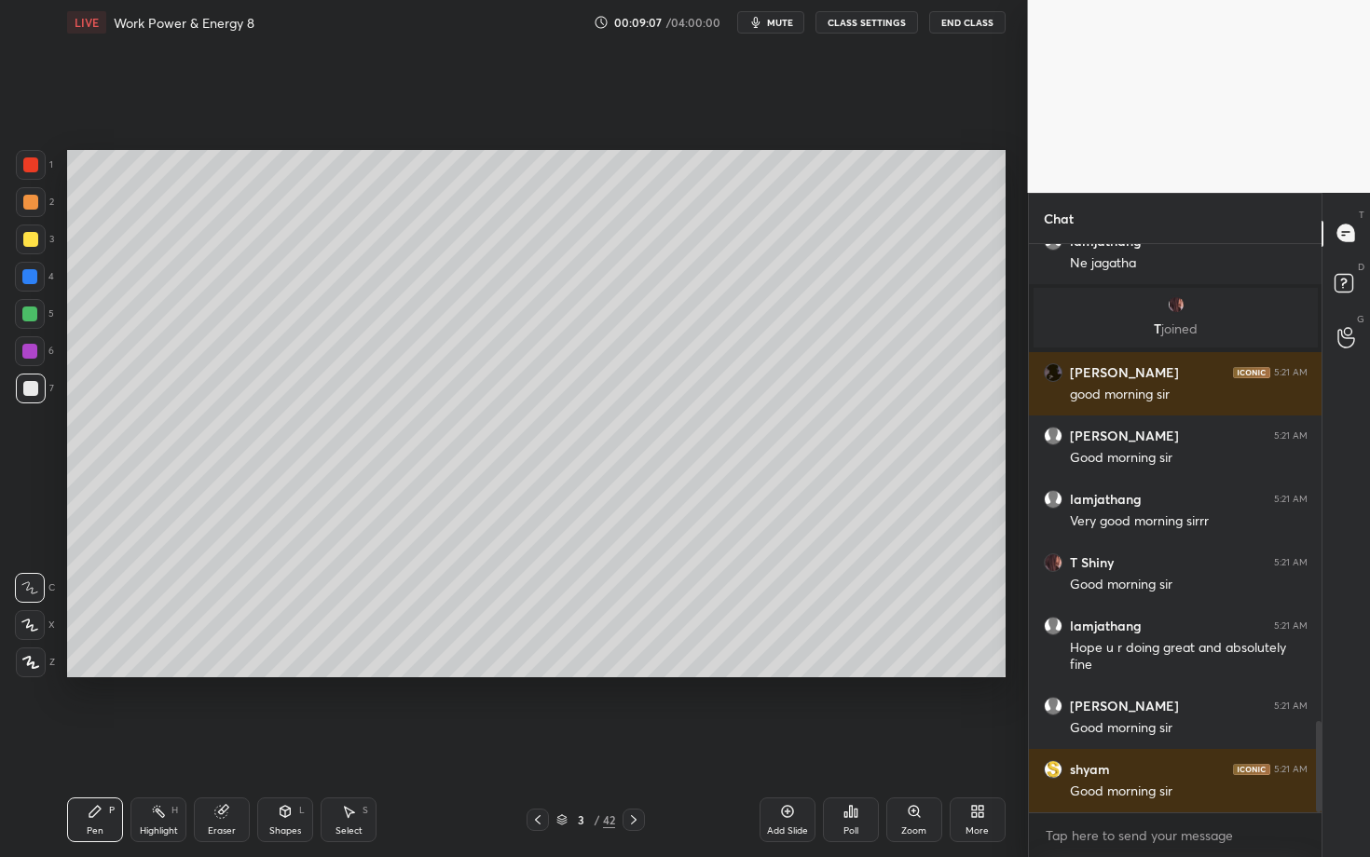
click at [41, 663] on div at bounding box center [31, 663] width 30 height 30
click at [31, 207] on div at bounding box center [30, 202] width 15 height 15
click at [36, 161] on div at bounding box center [30, 164] width 15 height 15
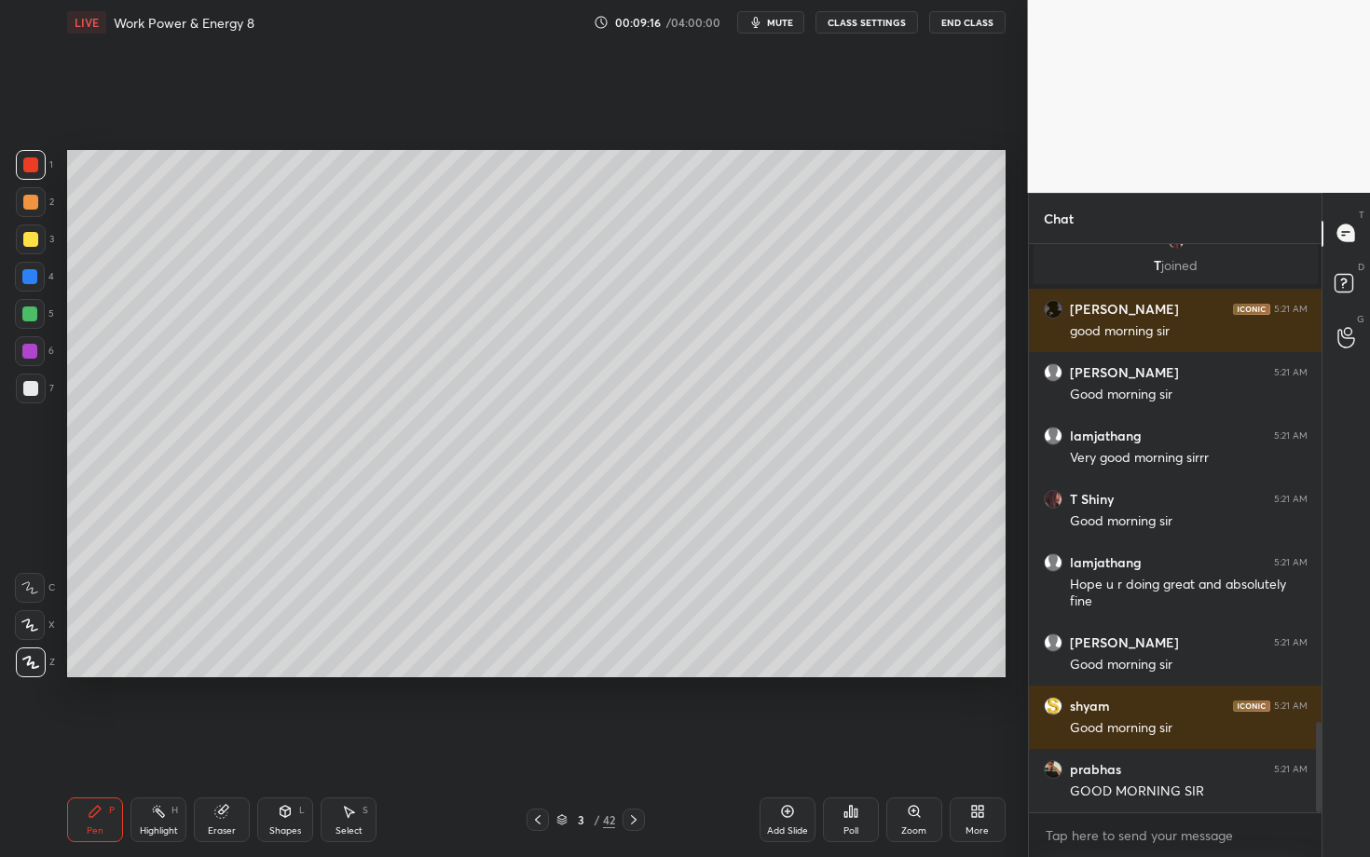
click at [34, 382] on div at bounding box center [30, 388] width 15 height 15
click at [151, 743] on div "Highlight" at bounding box center [159, 831] width 38 height 9
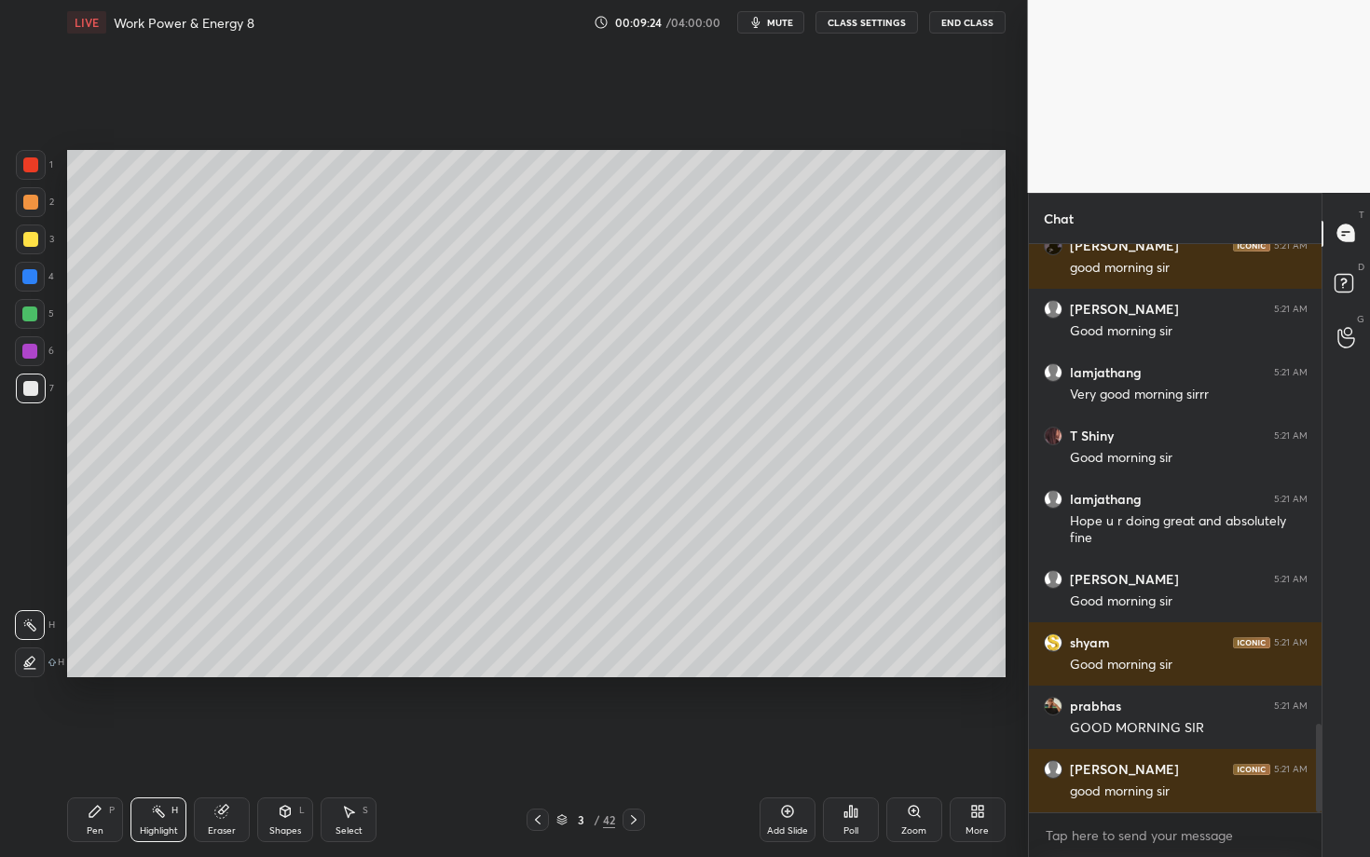
click at [23, 663] on icon at bounding box center [29, 662] width 15 height 15
click at [35, 170] on div at bounding box center [31, 165] width 30 height 30
click at [347, 743] on icon at bounding box center [348, 811] width 15 height 15
drag, startPoint x: 232, startPoint y: 170, endPoint x: 308, endPoint y: 186, distance: 77.3
click at [308, 186] on div "0 ° Undo Copy Duplicate Duplicate to new slide Delete" at bounding box center [536, 413] width 938 height 527
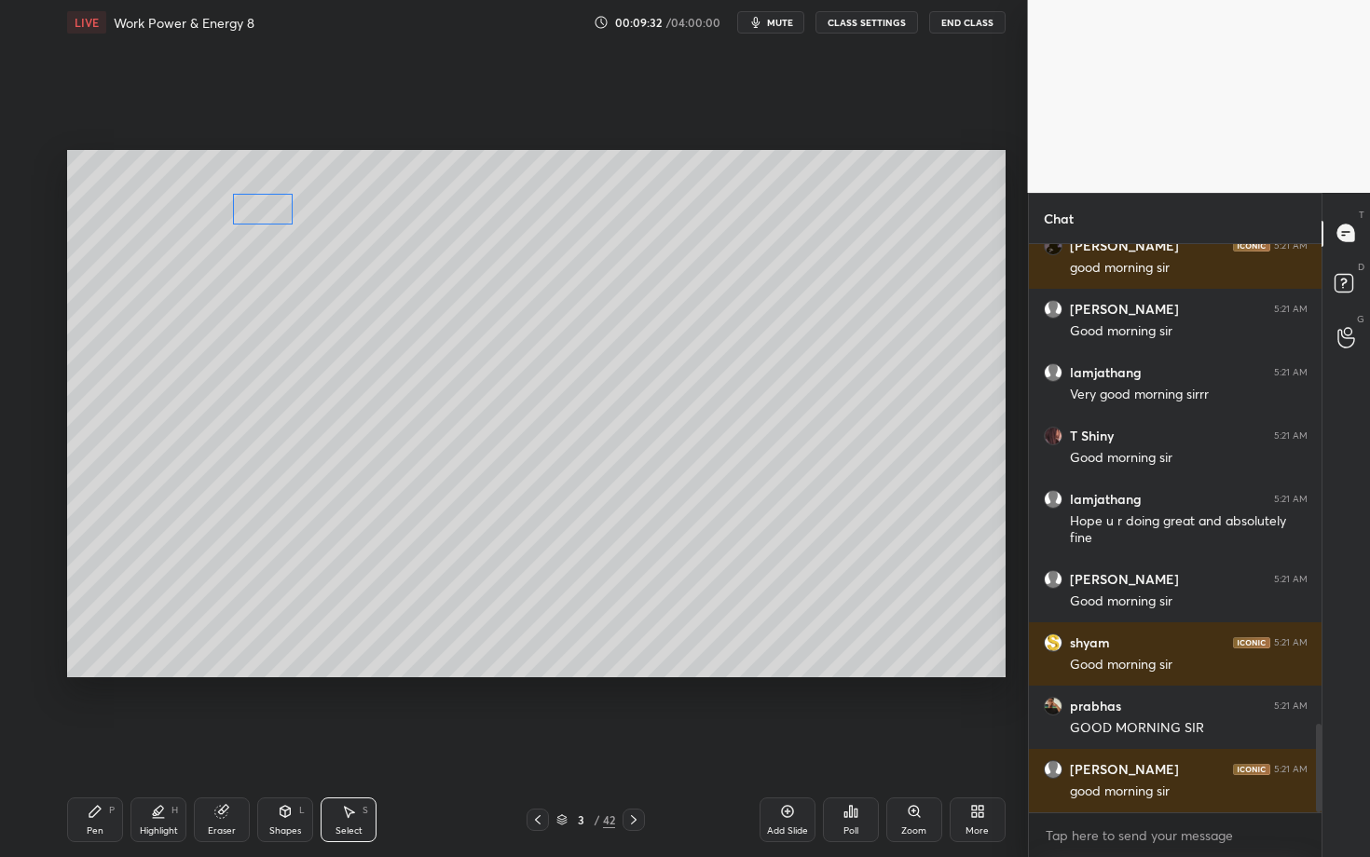
drag, startPoint x: 262, startPoint y: 186, endPoint x: 264, endPoint y: 207, distance: 20.6
click at [264, 207] on div "0 ° Undo Copy Duplicate Duplicate to new slide Delete" at bounding box center [536, 413] width 938 height 527
click at [226, 267] on div "0 ° Undo Copy Duplicate Duplicate to new slide Delete" at bounding box center [536, 413] width 938 height 527
drag, startPoint x: 241, startPoint y: 215, endPoint x: 335, endPoint y: 234, distance: 95.9
click at [335, 234] on div "0 ° Undo Copy Duplicate Duplicate to new slide Delete" at bounding box center [536, 413] width 938 height 527
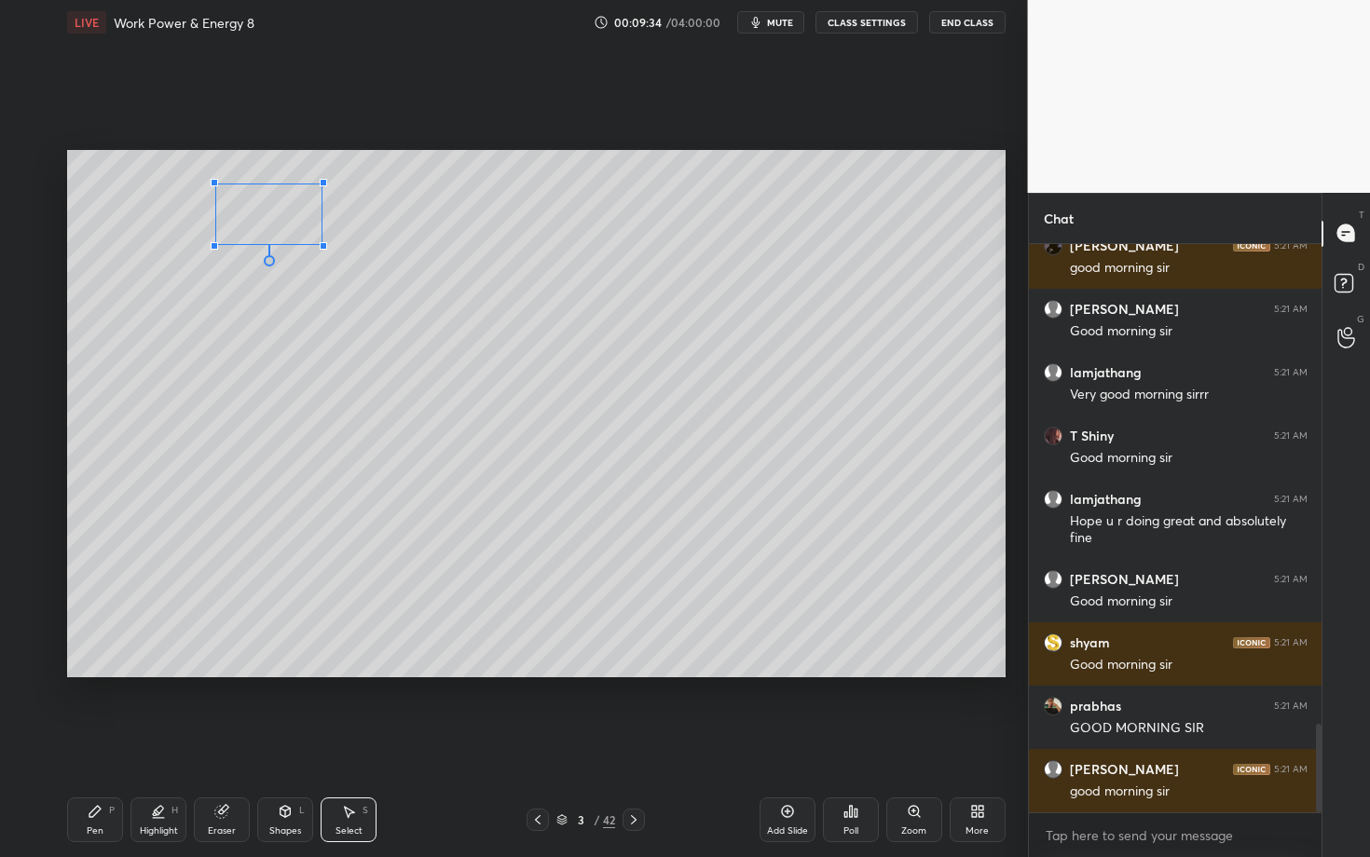
click at [309, 233] on div "0 ° Undo Copy Duplicate Duplicate to new slide Delete" at bounding box center [536, 413] width 938 height 527
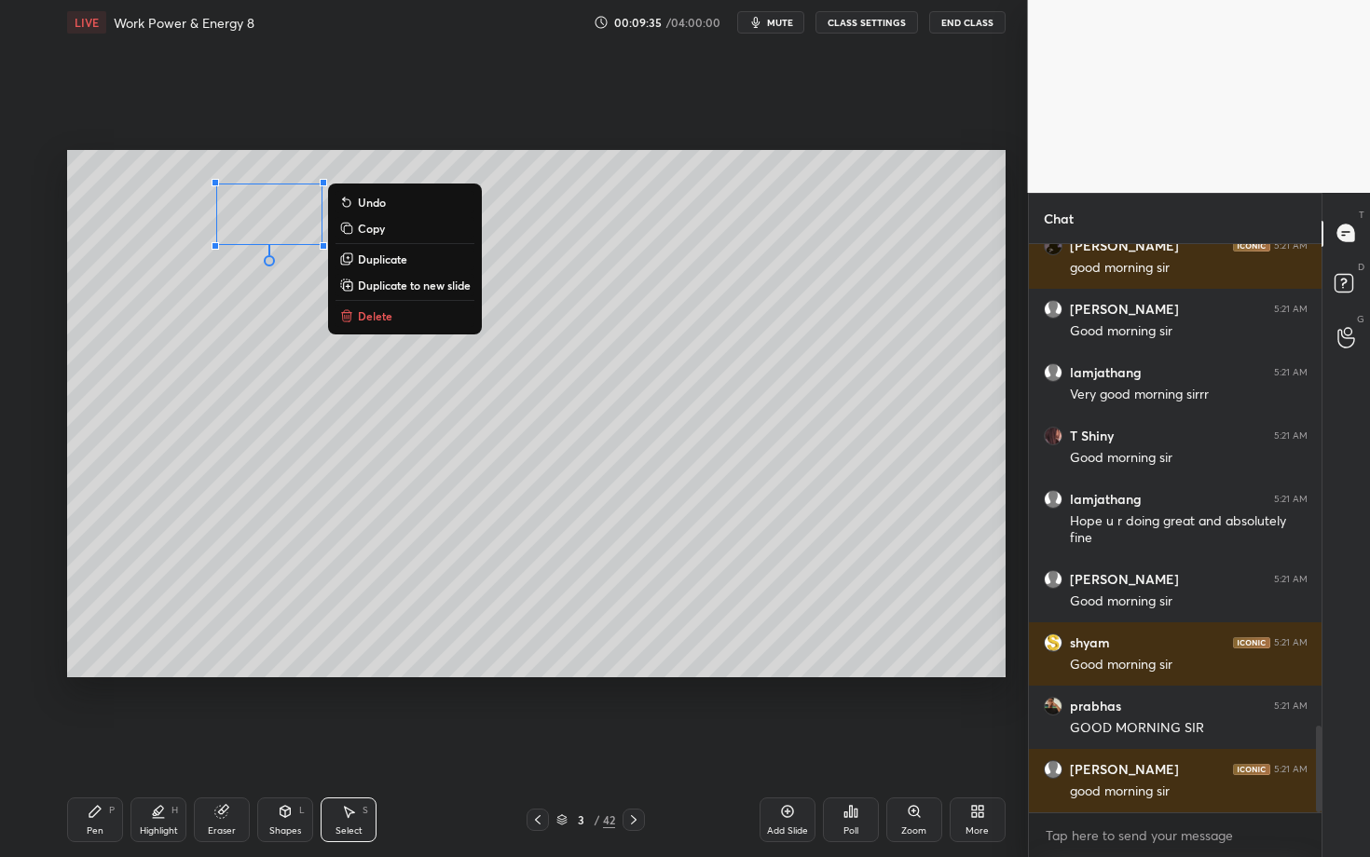
scroll to position [3150, 0]
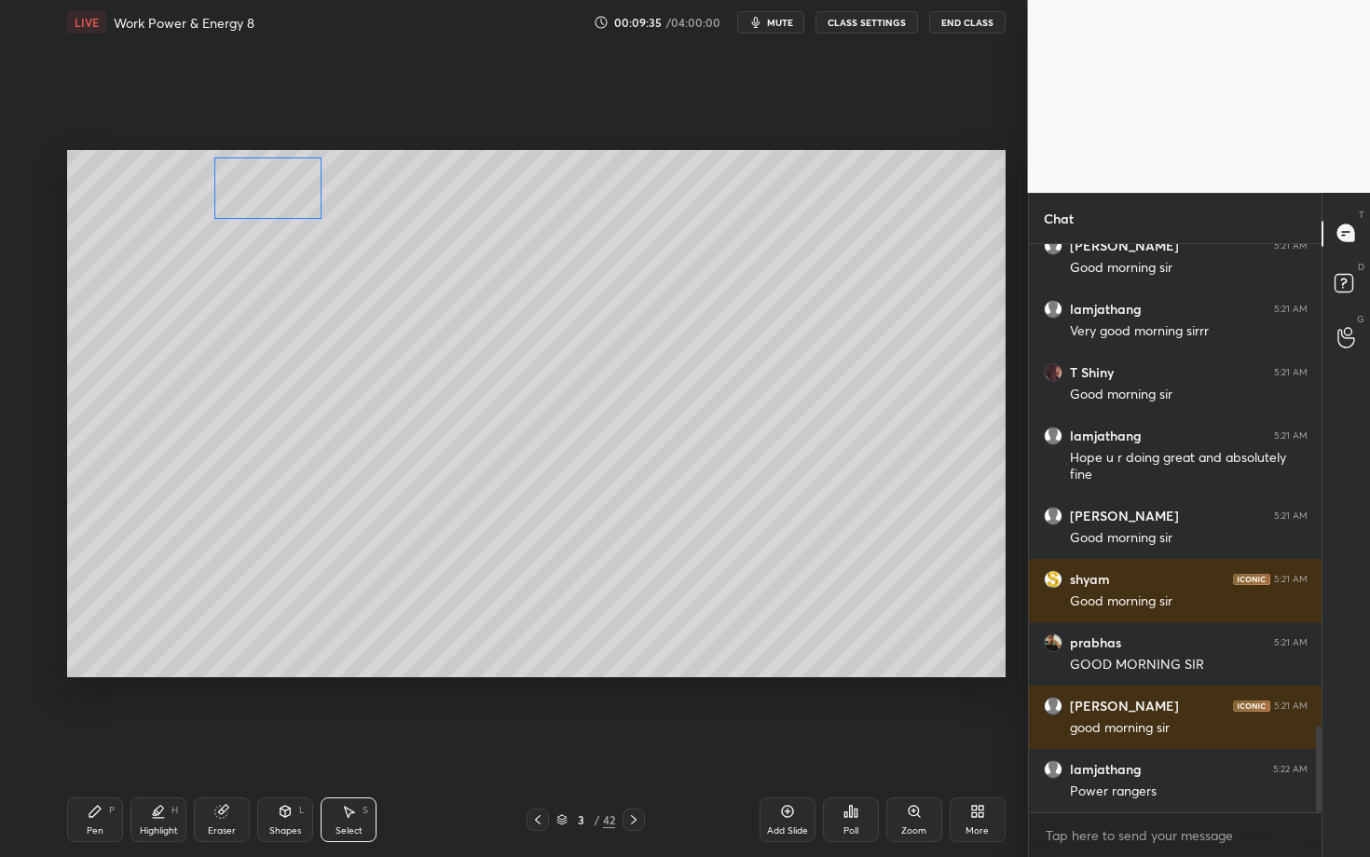
drag, startPoint x: 262, startPoint y: 219, endPoint x: 262, endPoint y: 195, distance: 24.2
click at [262, 195] on div "0 ° Undo Copy Duplicate Duplicate to new slide Delete" at bounding box center [536, 413] width 938 height 527
drag, startPoint x: 319, startPoint y: 216, endPoint x: 291, endPoint y: 197, distance: 34.1
click at [291, 197] on div "0 ° Undo Copy Duplicate Duplicate to new slide Delete" at bounding box center [536, 413] width 938 height 527
click at [249, 186] on div "0 ° Undo Copy Duplicate Duplicate to new slide Delete" at bounding box center [536, 413] width 938 height 527
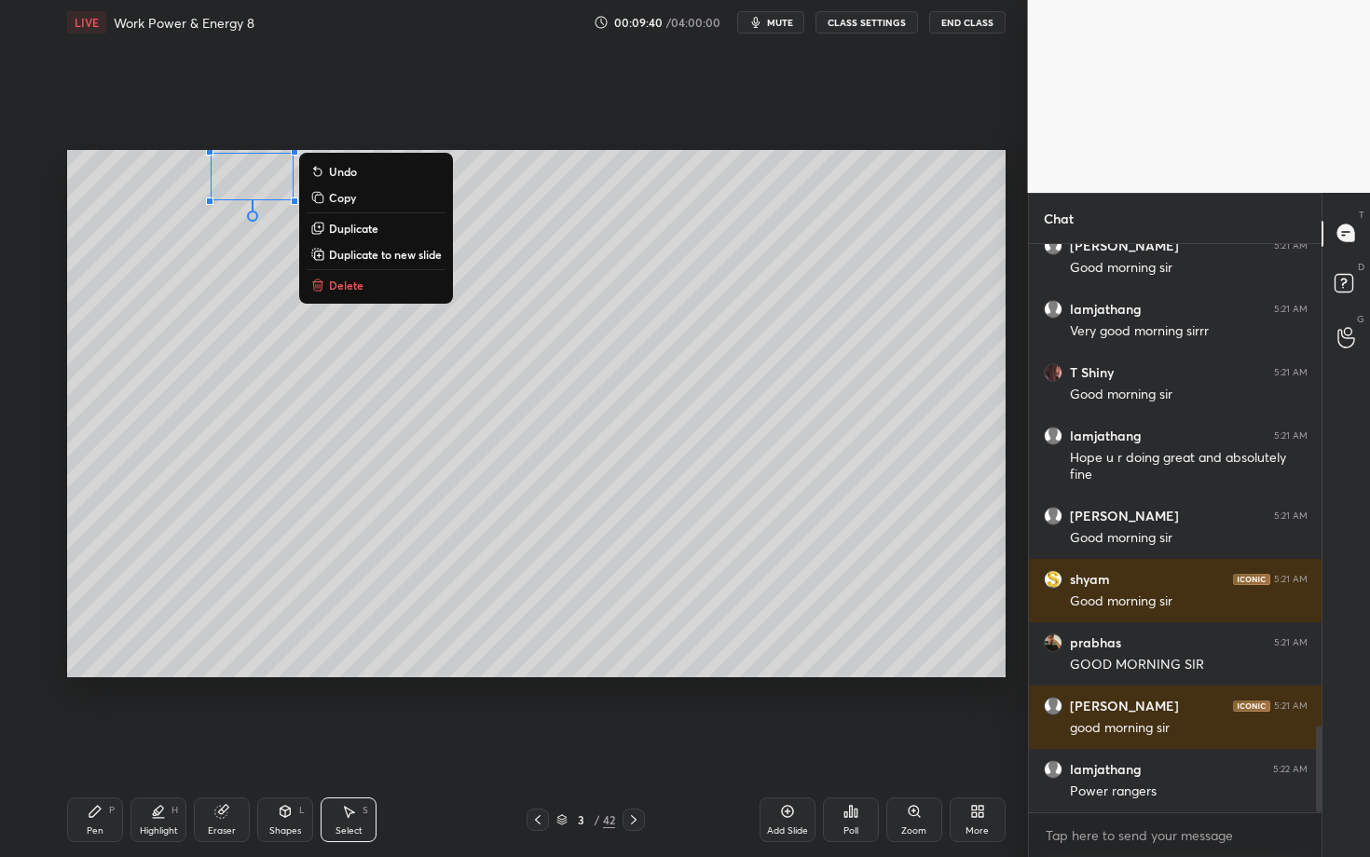
click at [111, 743] on div "Pen P" at bounding box center [95, 820] width 56 height 45
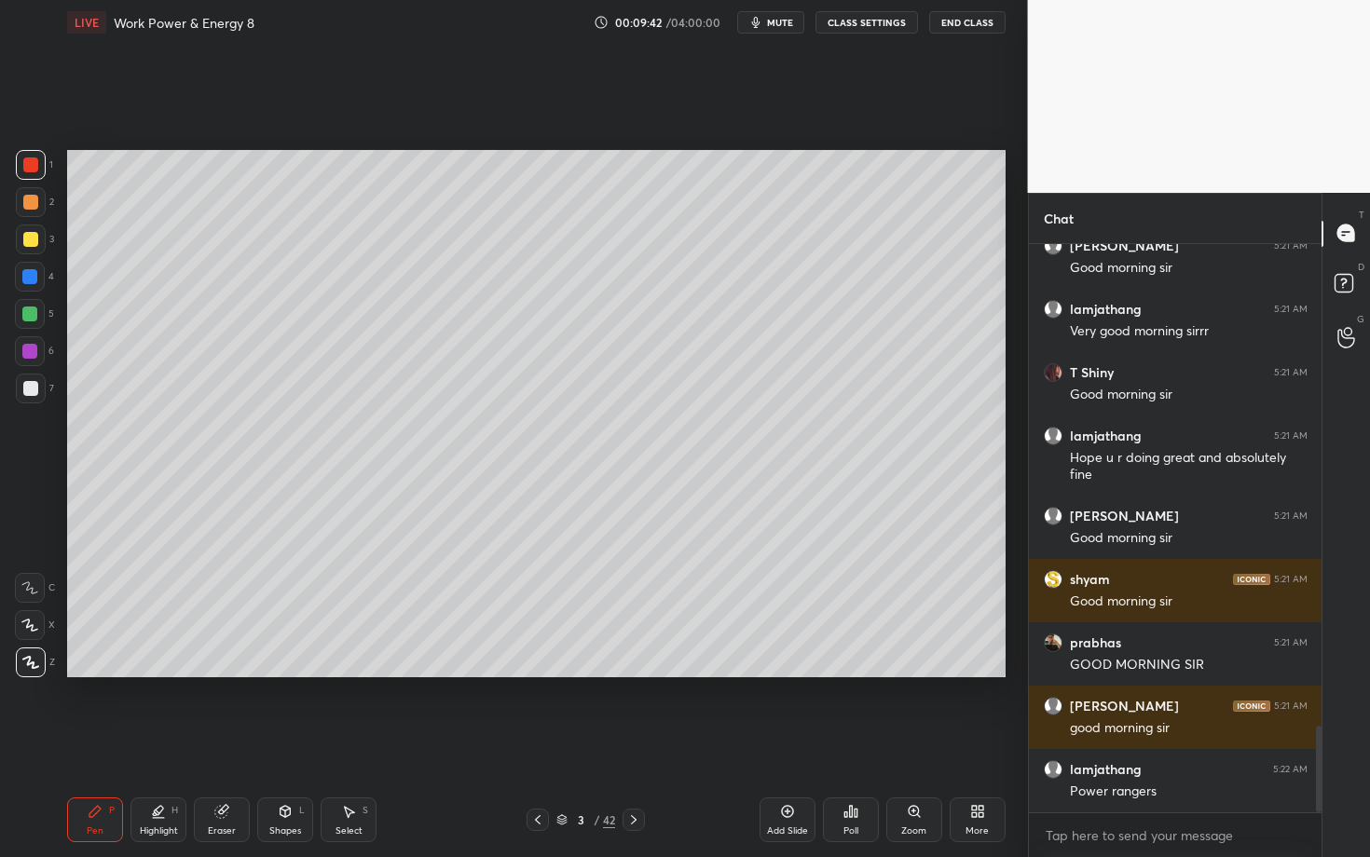
click at [924, 686] on div "Setting up your live class Poll for secs No correct answer Start poll" at bounding box center [536, 414] width 953 height 738
click at [121, 688] on div "Setting up your live class Poll for secs No correct answer Start poll" at bounding box center [536, 414] width 953 height 738
click at [99, 743] on icon at bounding box center [95, 811] width 15 height 15
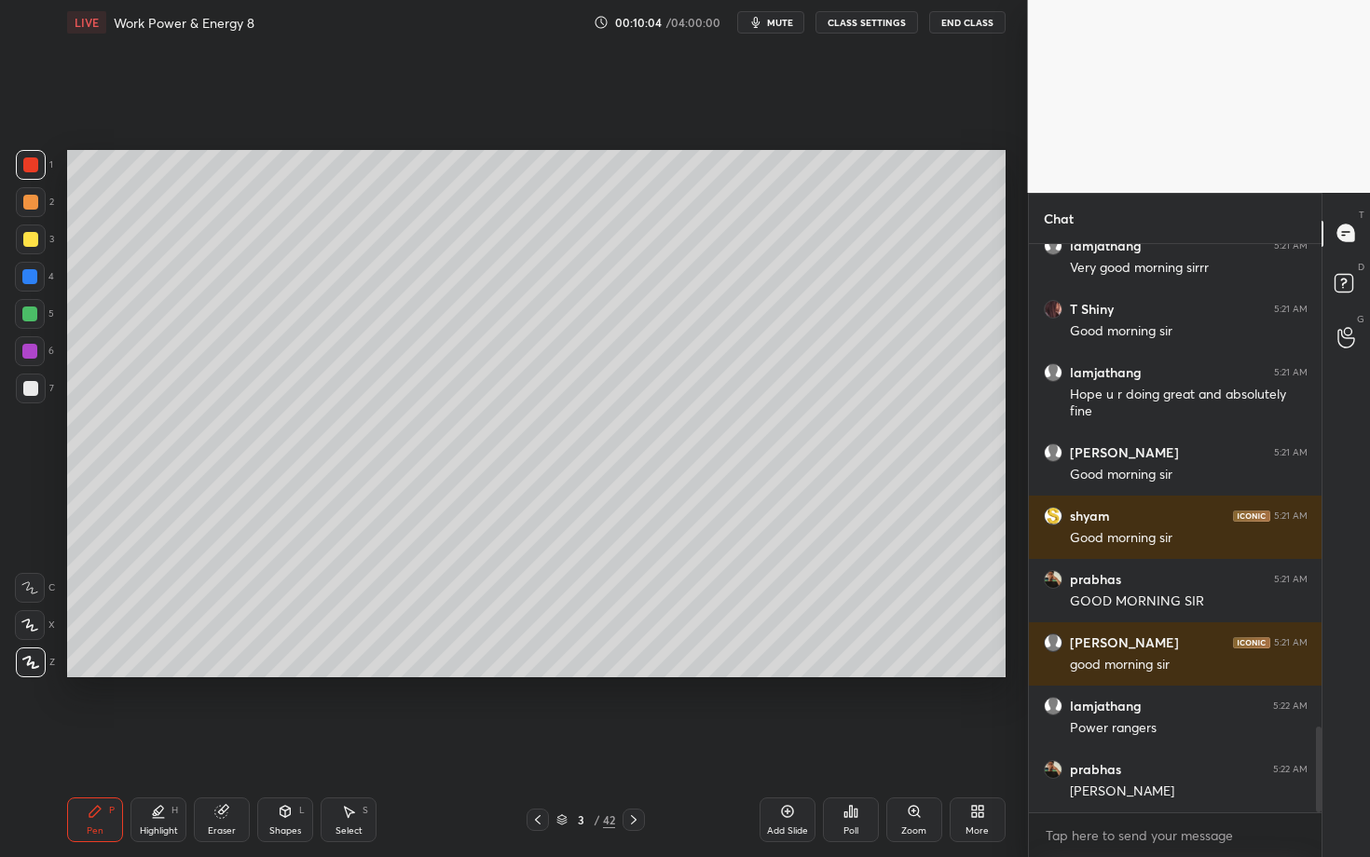
scroll to position [3281, 0]
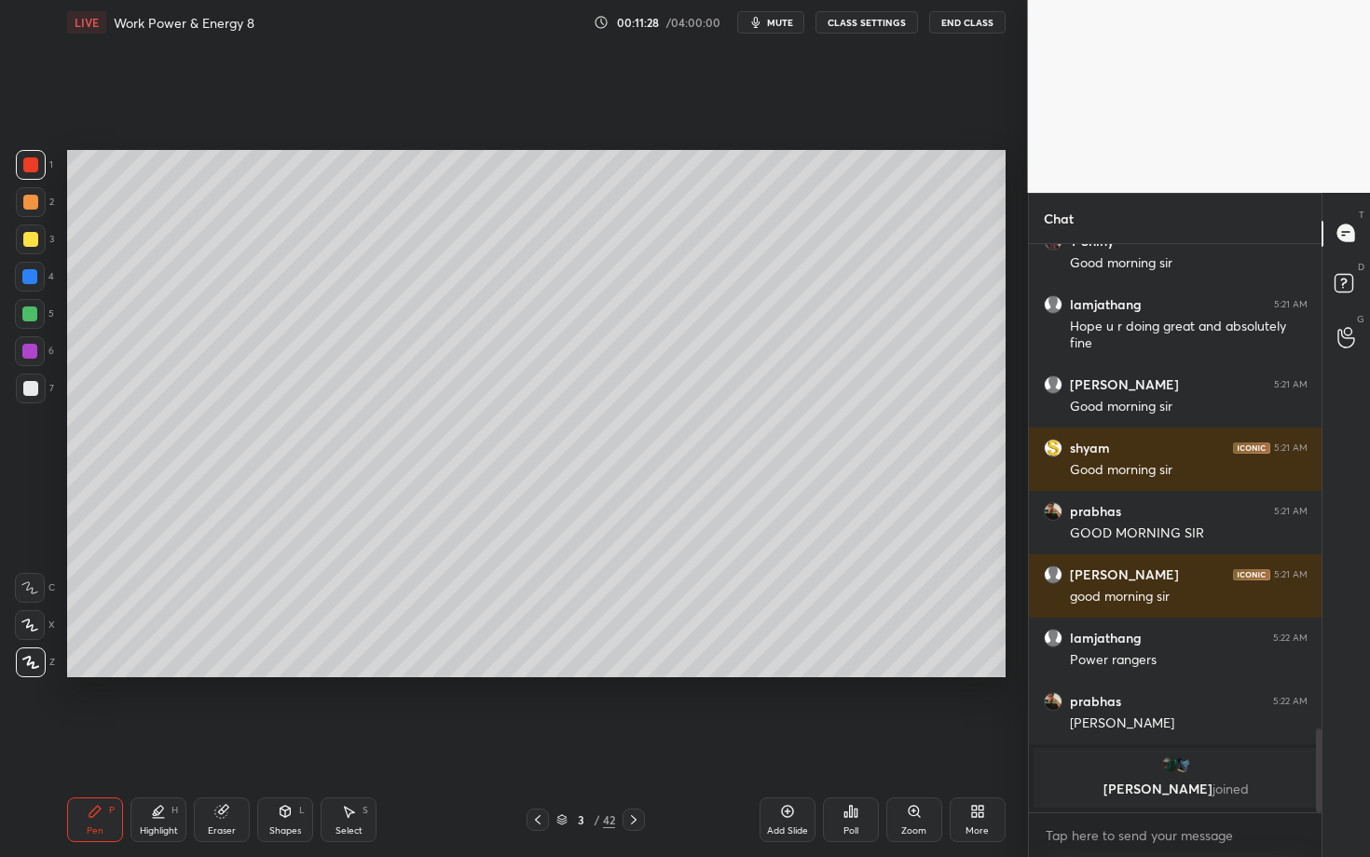
click at [101, 743] on div "Pen P" at bounding box center [95, 820] width 56 height 45
click at [28, 387] on div at bounding box center [30, 388] width 15 height 15
click at [34, 385] on div at bounding box center [30, 388] width 15 height 15
click at [104, 743] on div "Pen P" at bounding box center [95, 820] width 56 height 45
click at [29, 313] on div at bounding box center [29, 314] width 15 height 15
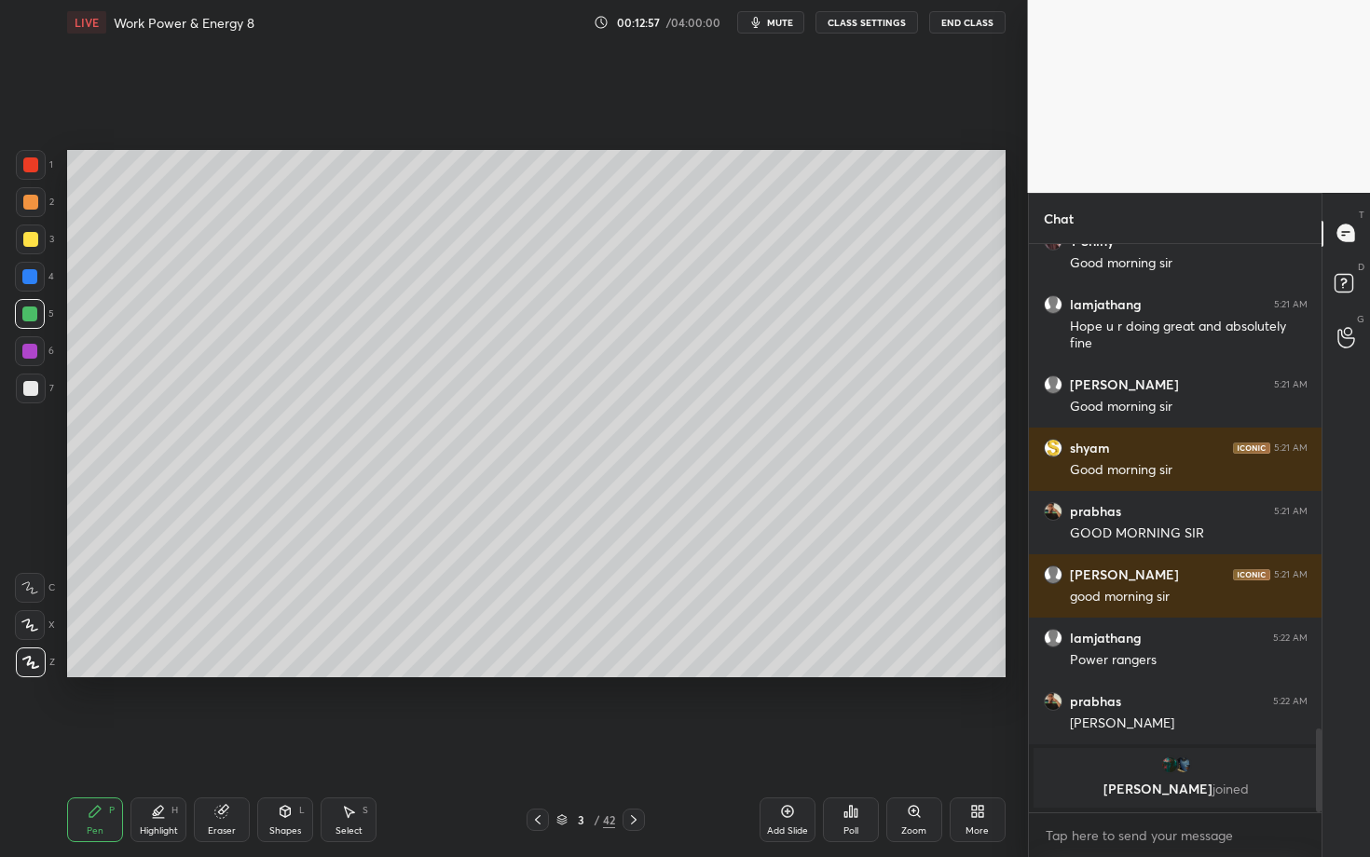
click at [32, 390] on div at bounding box center [30, 388] width 15 height 15
click at [30, 209] on div at bounding box center [30, 202] width 15 height 15
click at [26, 315] on div at bounding box center [29, 314] width 15 height 15
click at [167, 743] on div "Highlight H" at bounding box center [158, 820] width 56 height 45
click at [29, 620] on icon at bounding box center [29, 625] width 15 height 15
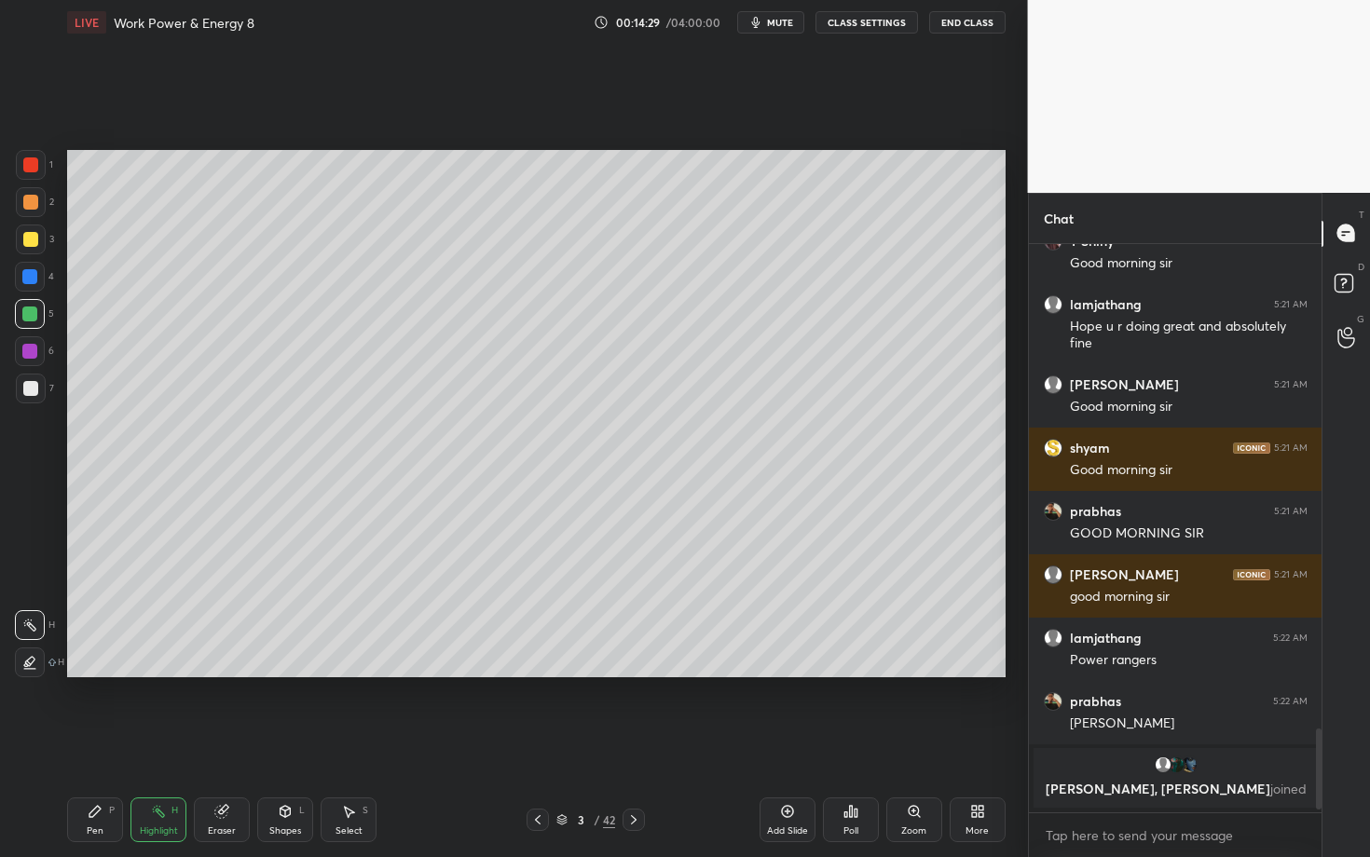
click at [34, 350] on div at bounding box center [29, 351] width 15 height 15
click at [34, 164] on div at bounding box center [30, 164] width 15 height 15
click at [31, 280] on div at bounding box center [29, 276] width 15 height 15
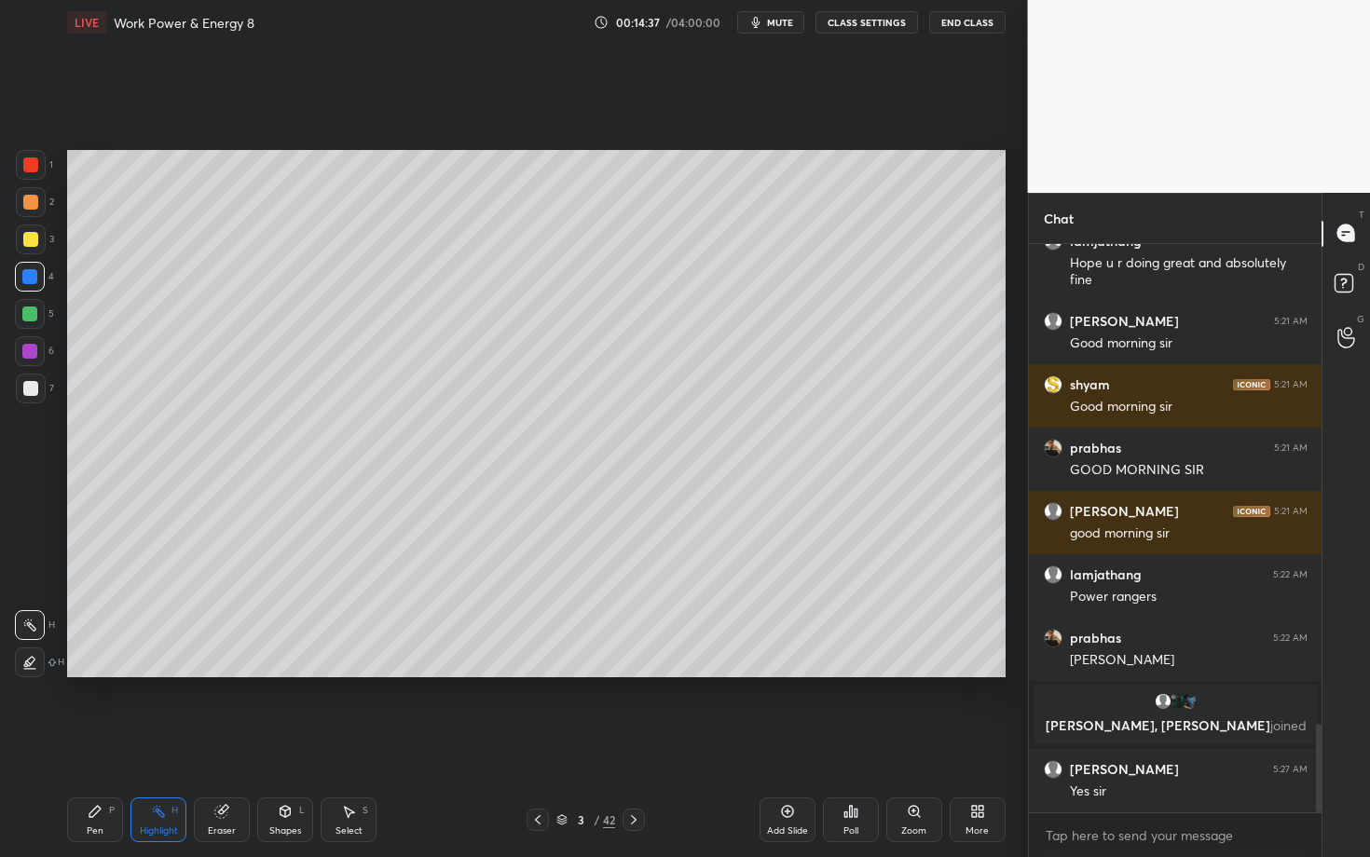
click at [91, 743] on div "Pen P" at bounding box center [95, 820] width 56 height 45
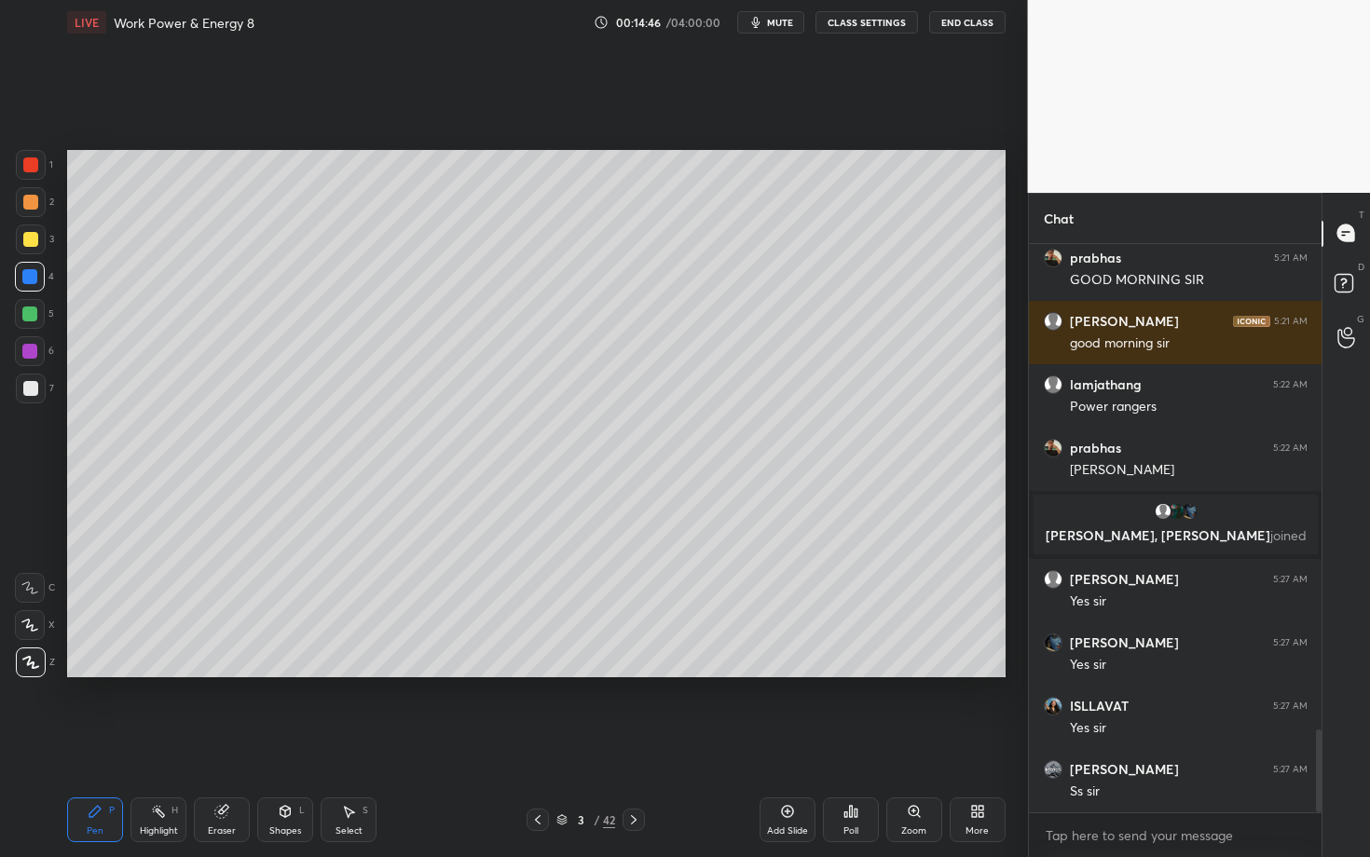
scroll to position [3350, 0]
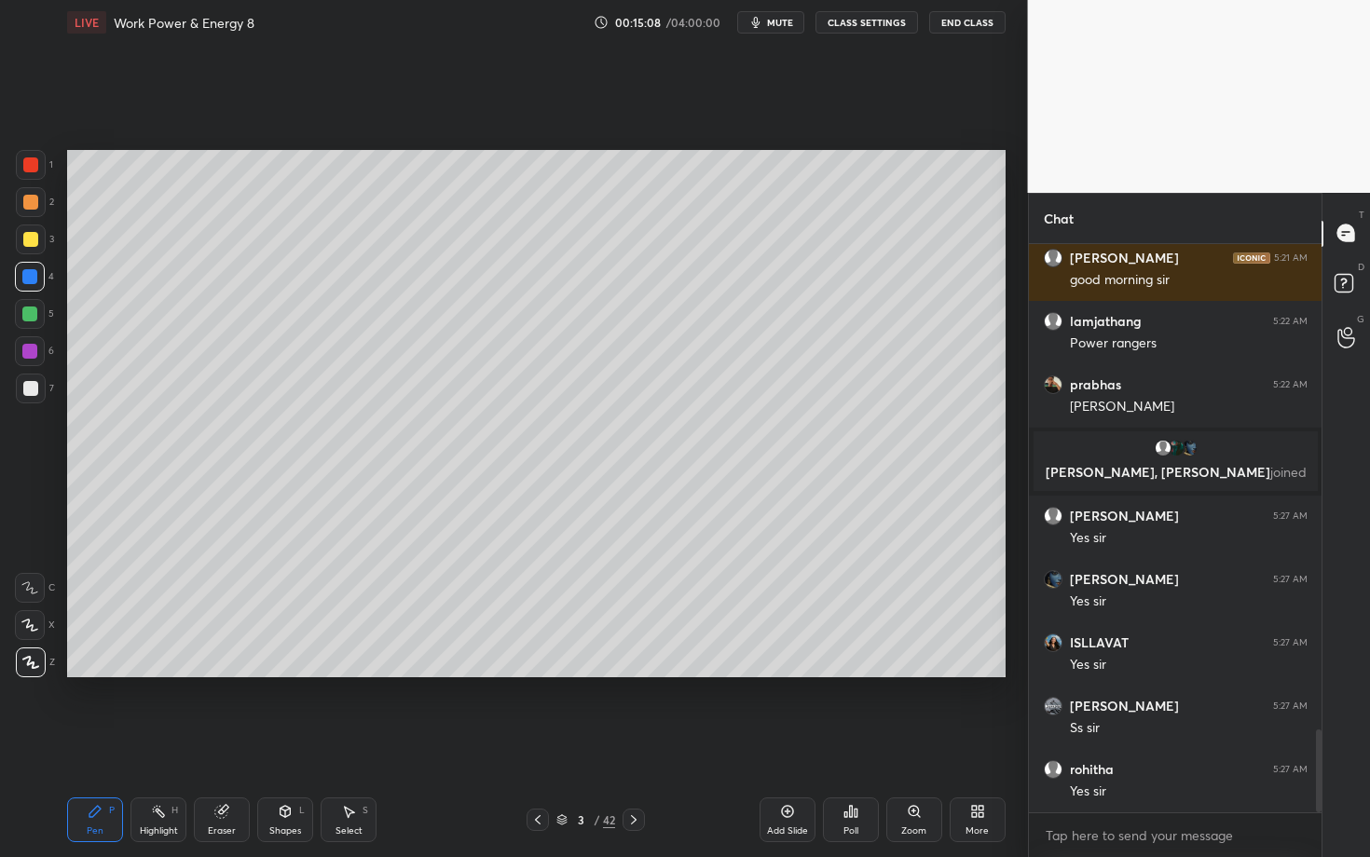
click at [31, 318] on div at bounding box center [29, 314] width 15 height 15
click at [29, 201] on div at bounding box center [30, 202] width 15 height 15
click at [297, 743] on div "Shapes L" at bounding box center [285, 820] width 56 height 45
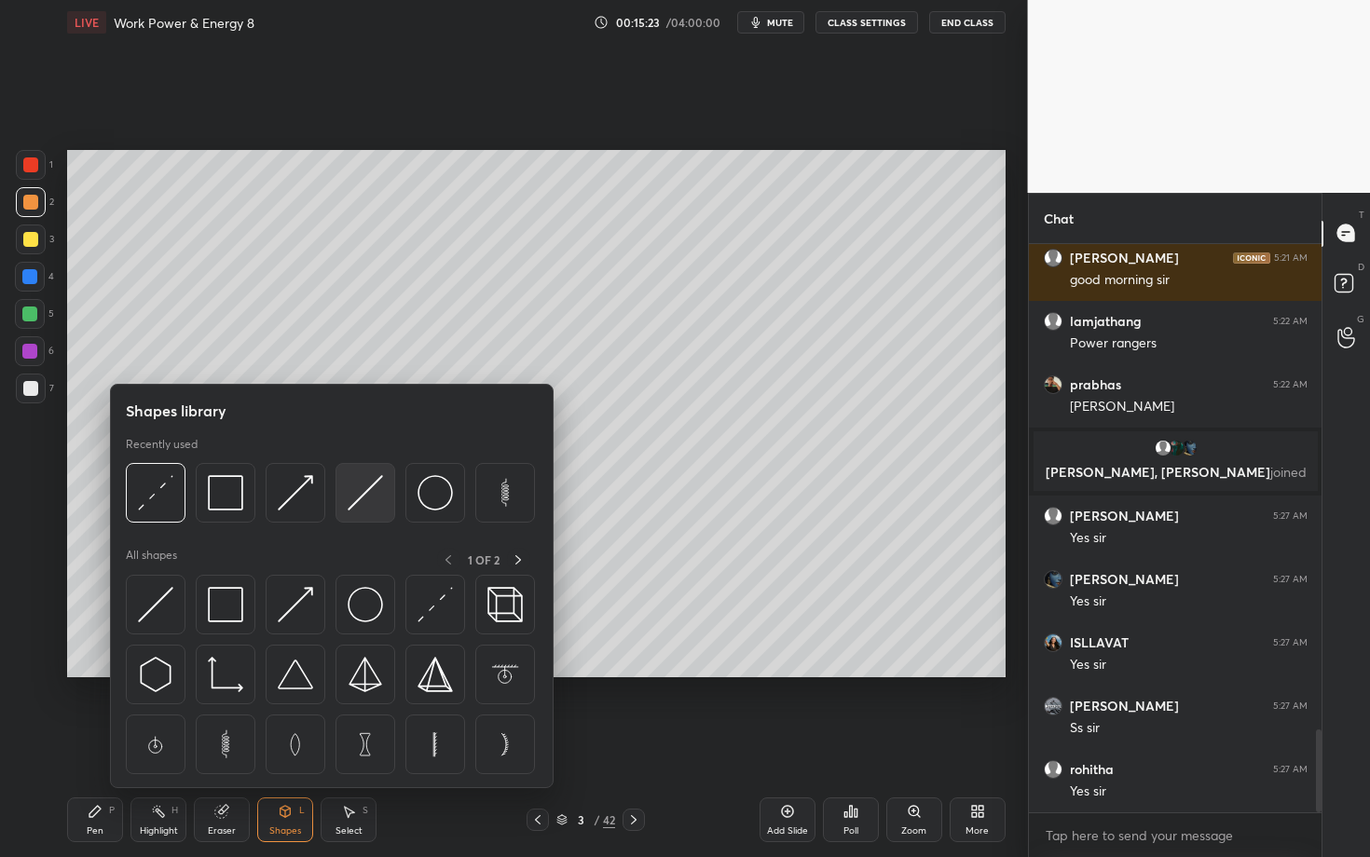
click at [391, 495] on div at bounding box center [330, 498] width 409 height 70
click at [368, 503] on img at bounding box center [365, 492] width 35 height 35
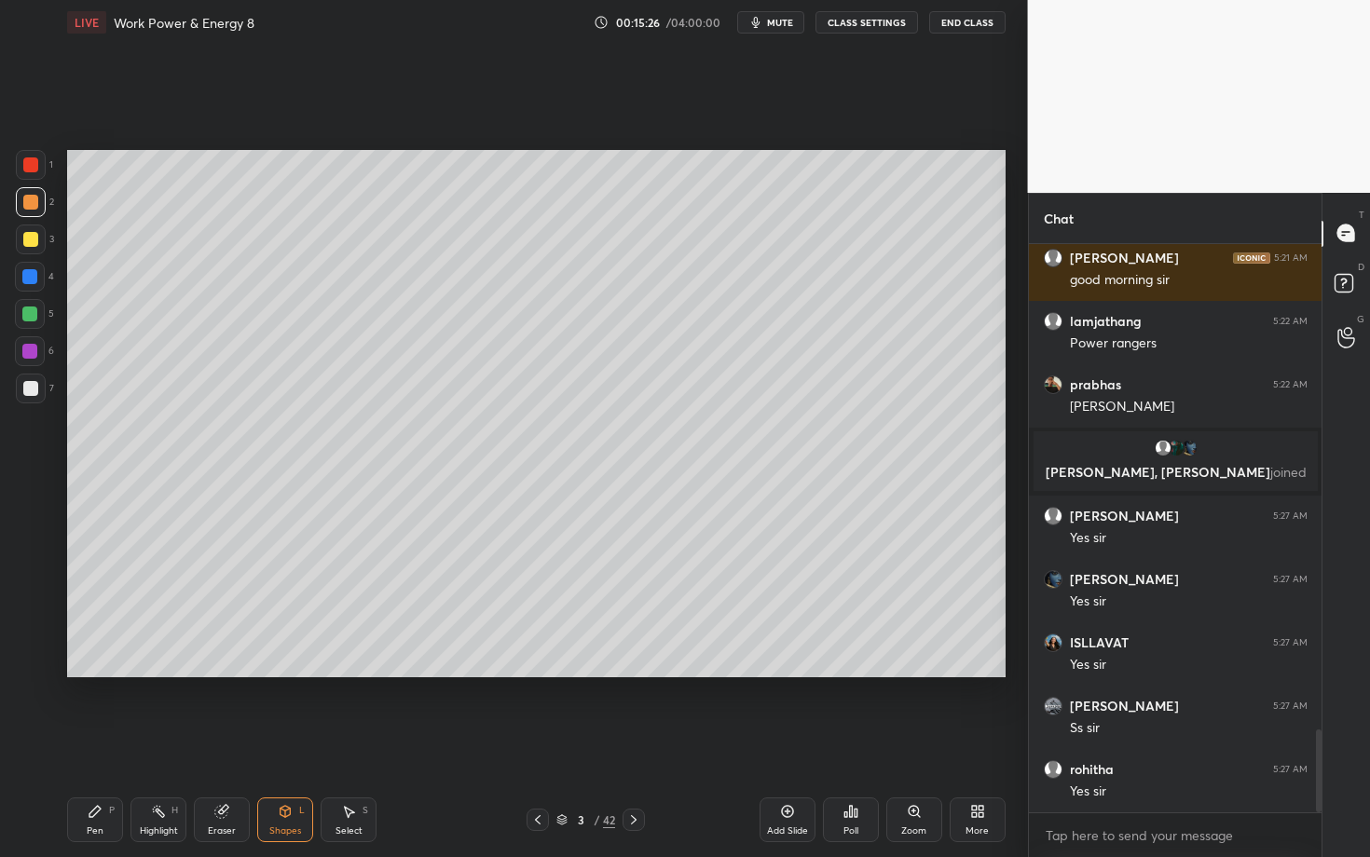
click at [90, 743] on div "Pen P" at bounding box center [95, 820] width 56 height 45
click at [267, 743] on div "Shapes L" at bounding box center [285, 820] width 56 height 45
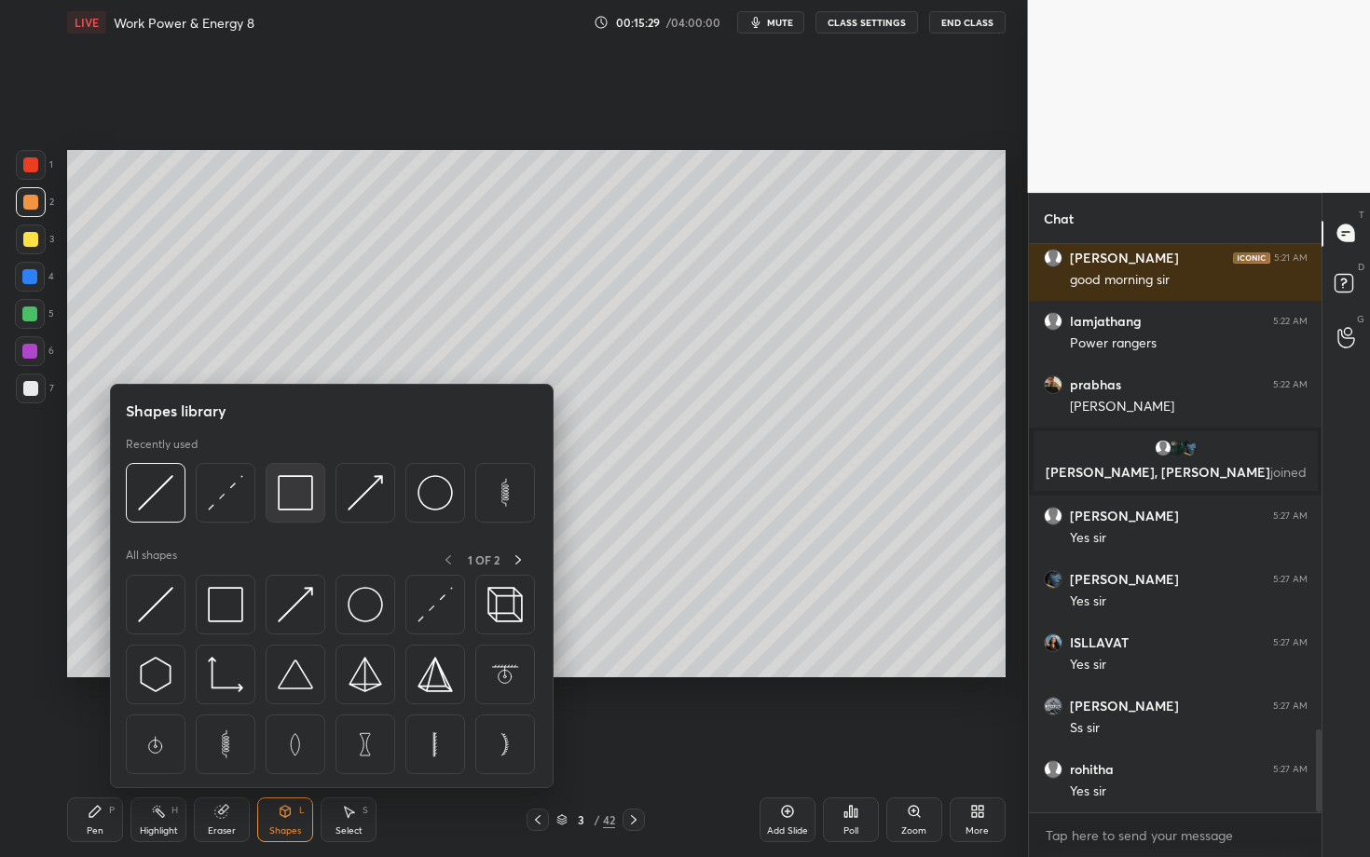
click at [294, 507] on img at bounding box center [295, 492] width 35 height 35
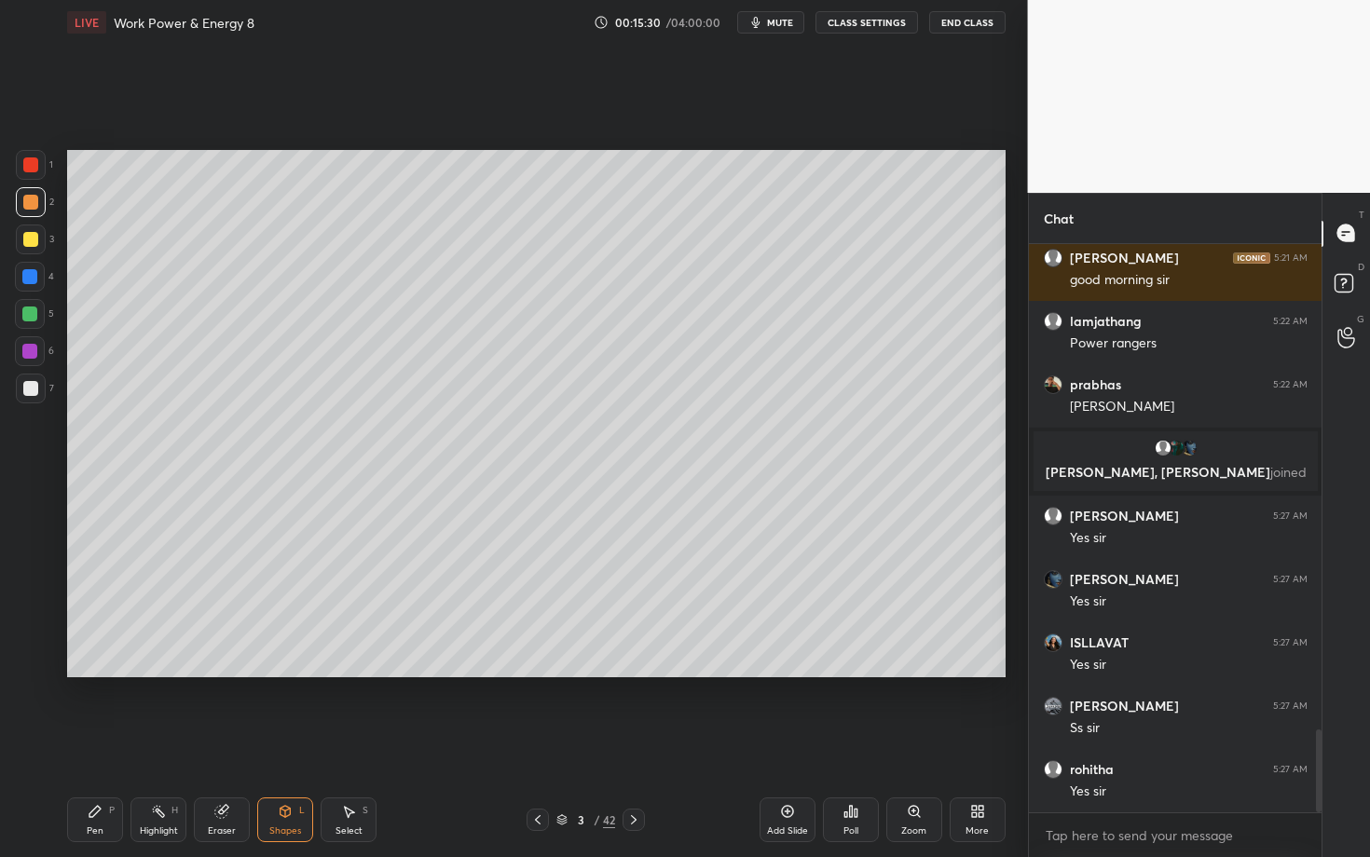
click at [40, 391] on div at bounding box center [31, 389] width 30 height 30
click at [103, 743] on div "Pen P" at bounding box center [95, 820] width 56 height 45
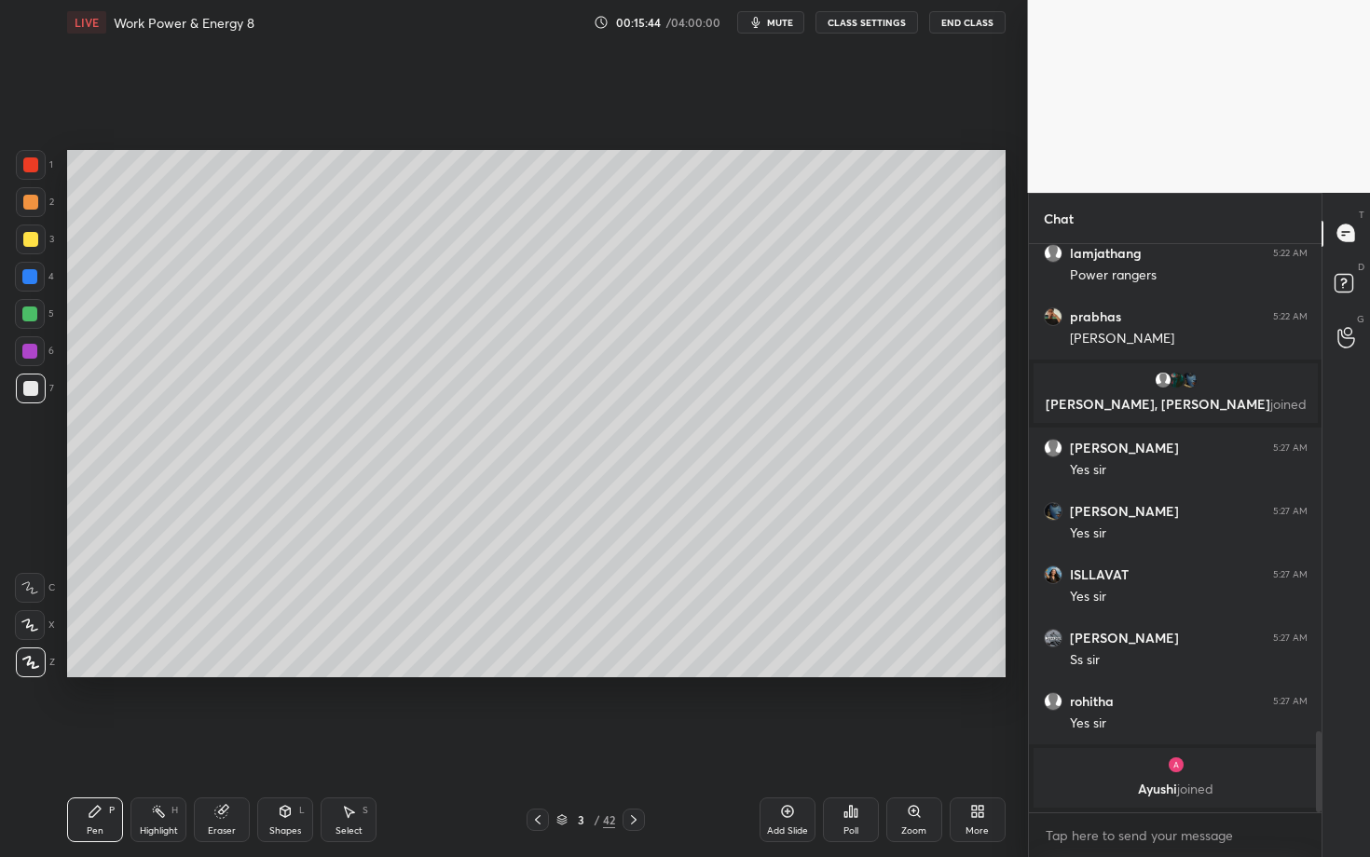
click at [236, 743] on div "Eraser" at bounding box center [222, 820] width 56 height 45
click at [290, 743] on icon at bounding box center [285, 811] width 15 height 15
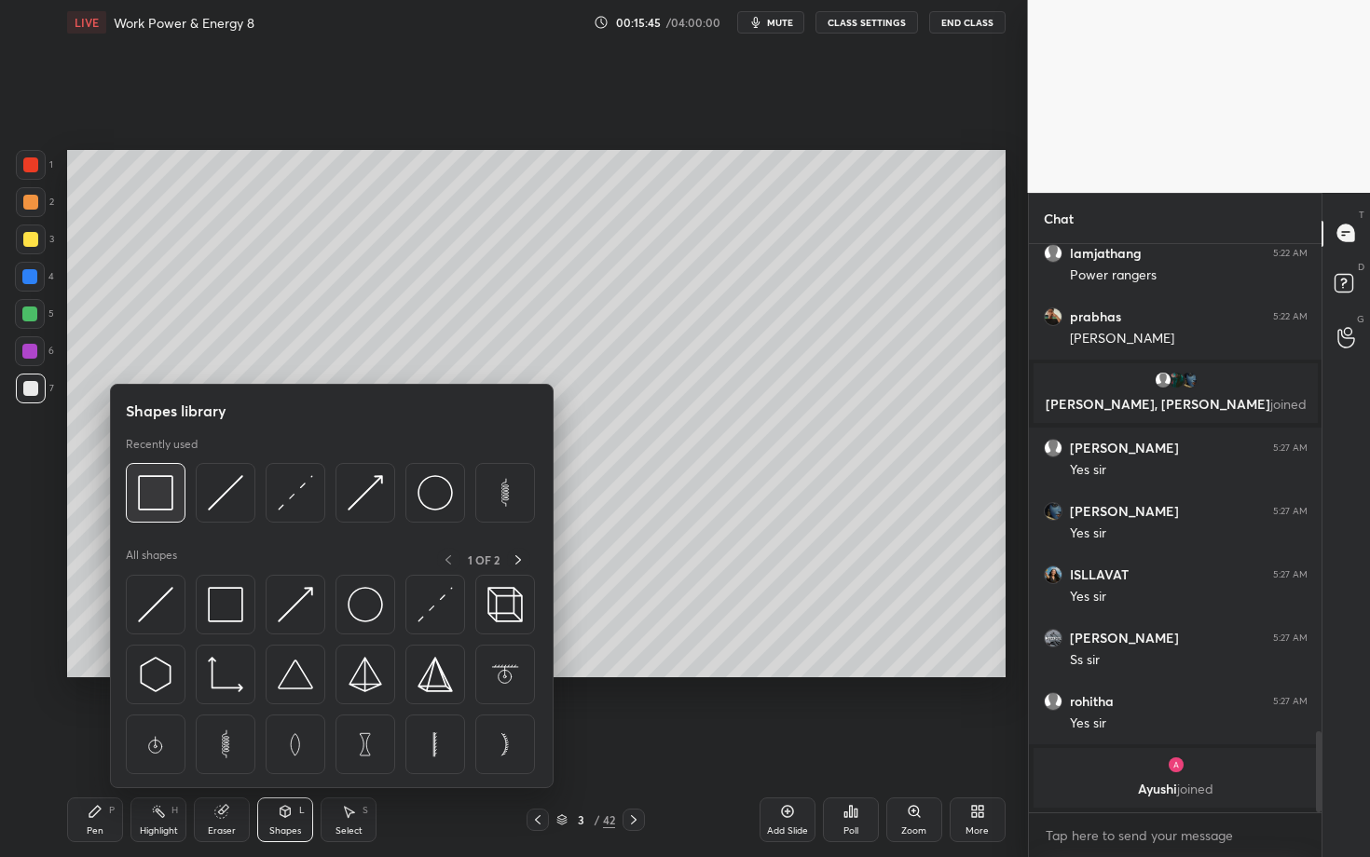
click at [163, 488] on img at bounding box center [155, 492] width 35 height 35
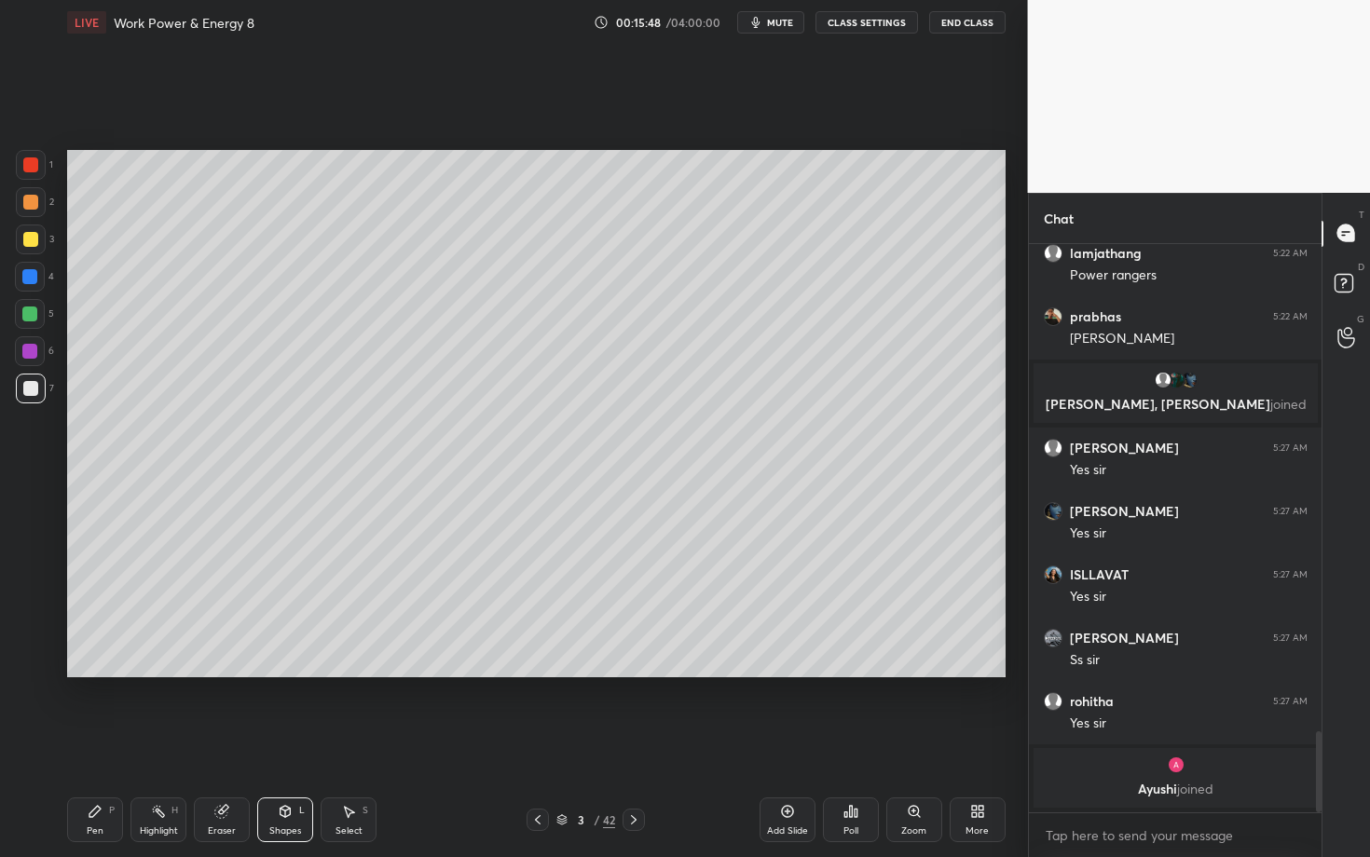
click at [38, 361] on div at bounding box center [30, 351] width 30 height 30
click at [94, 743] on div "Pen P" at bounding box center [95, 820] width 56 height 45
click at [150, 743] on div "Highlight H" at bounding box center [158, 820] width 56 height 45
click at [280, 743] on div "Shapes L" at bounding box center [285, 820] width 56 height 45
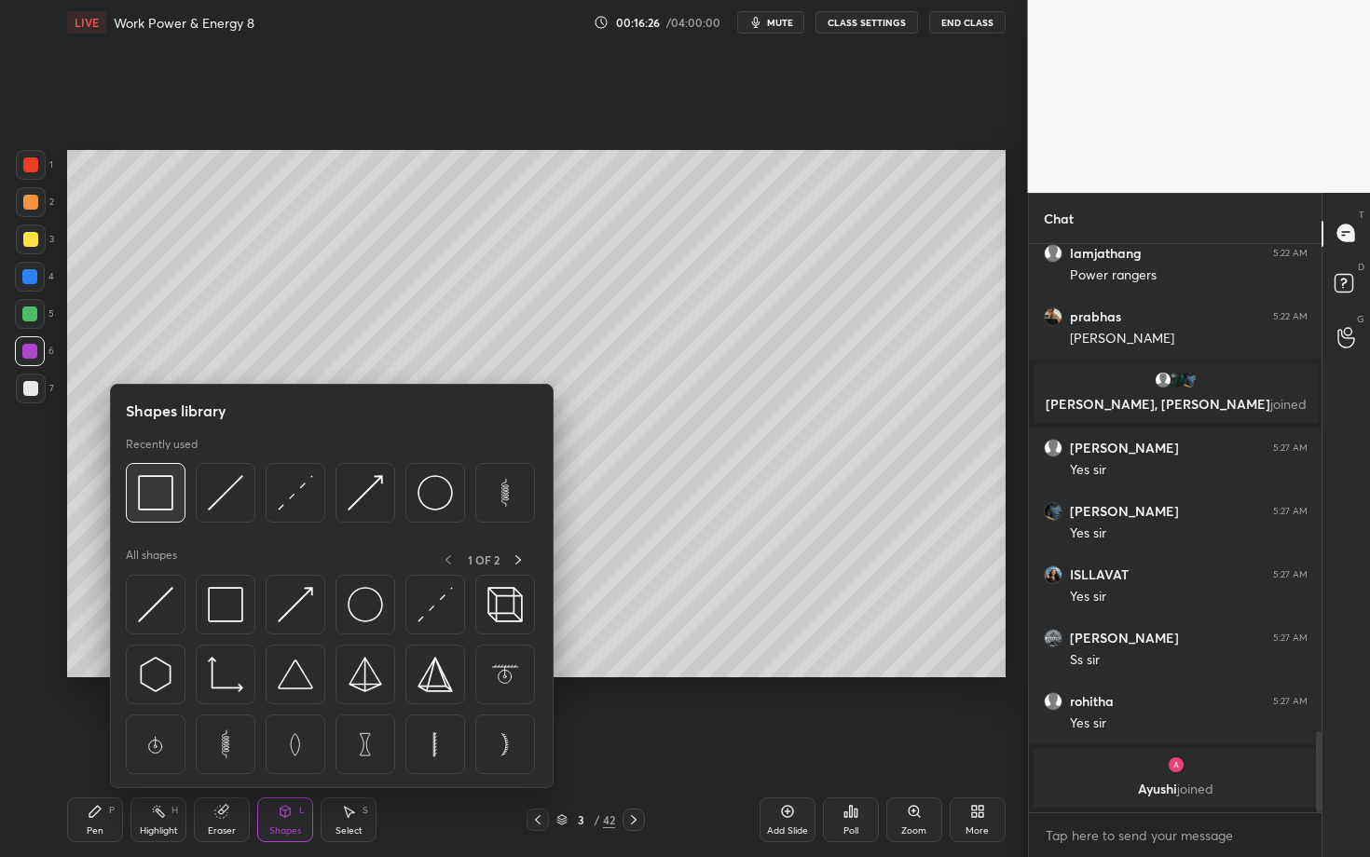
click at [165, 495] on img at bounding box center [155, 492] width 35 height 35
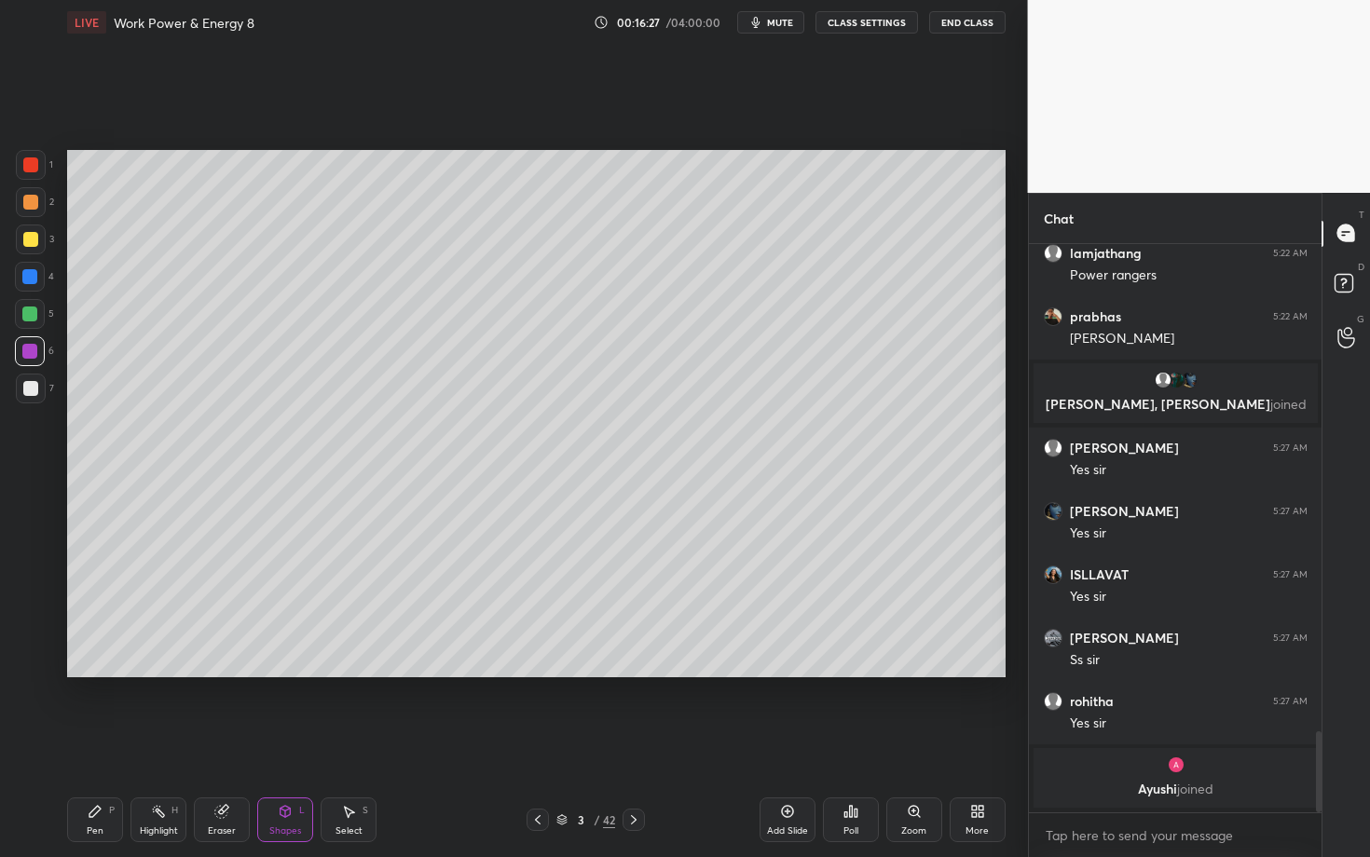
click at [33, 392] on div at bounding box center [30, 388] width 15 height 15
click at [88, 743] on icon at bounding box center [95, 811] width 15 height 15
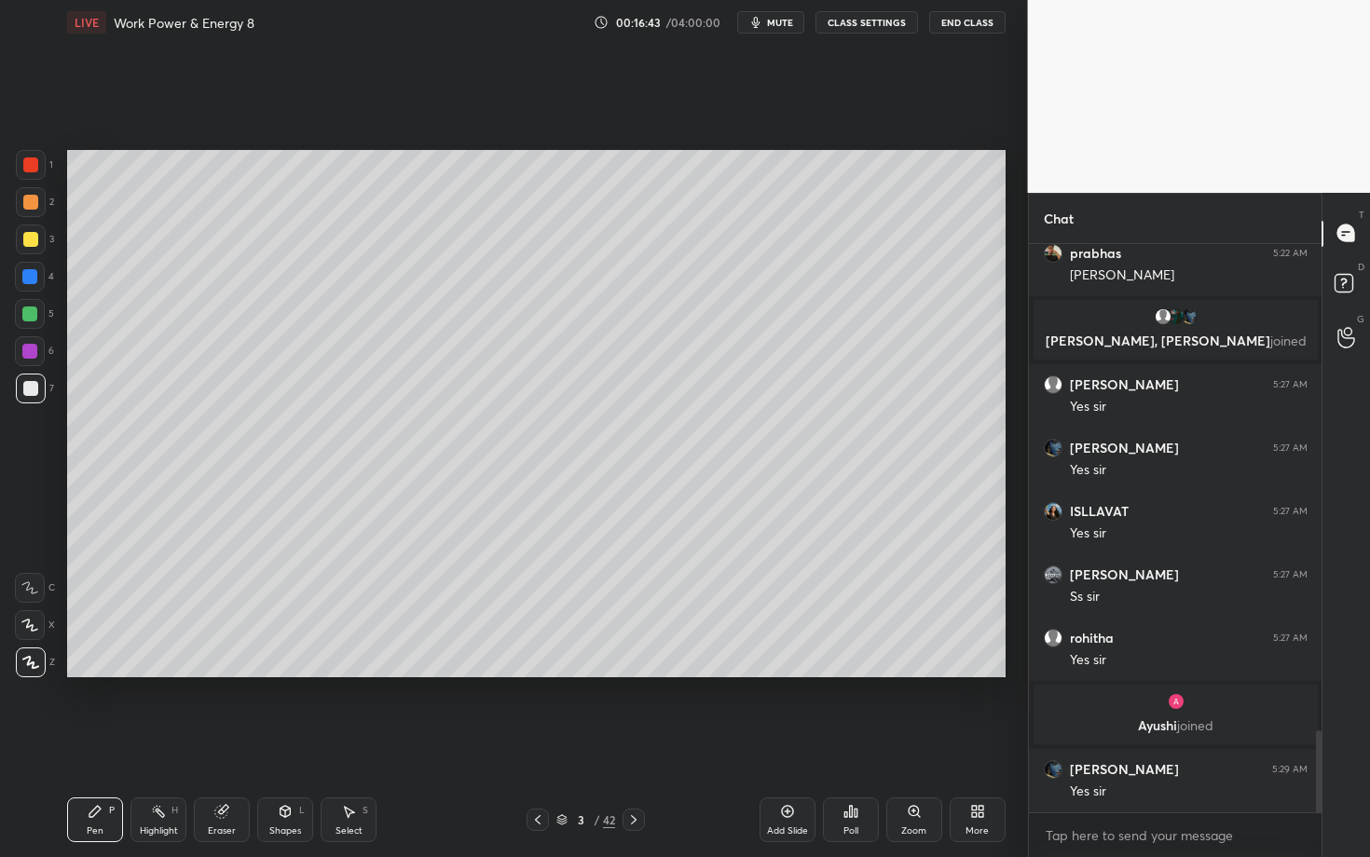
scroll to position [3436, 0]
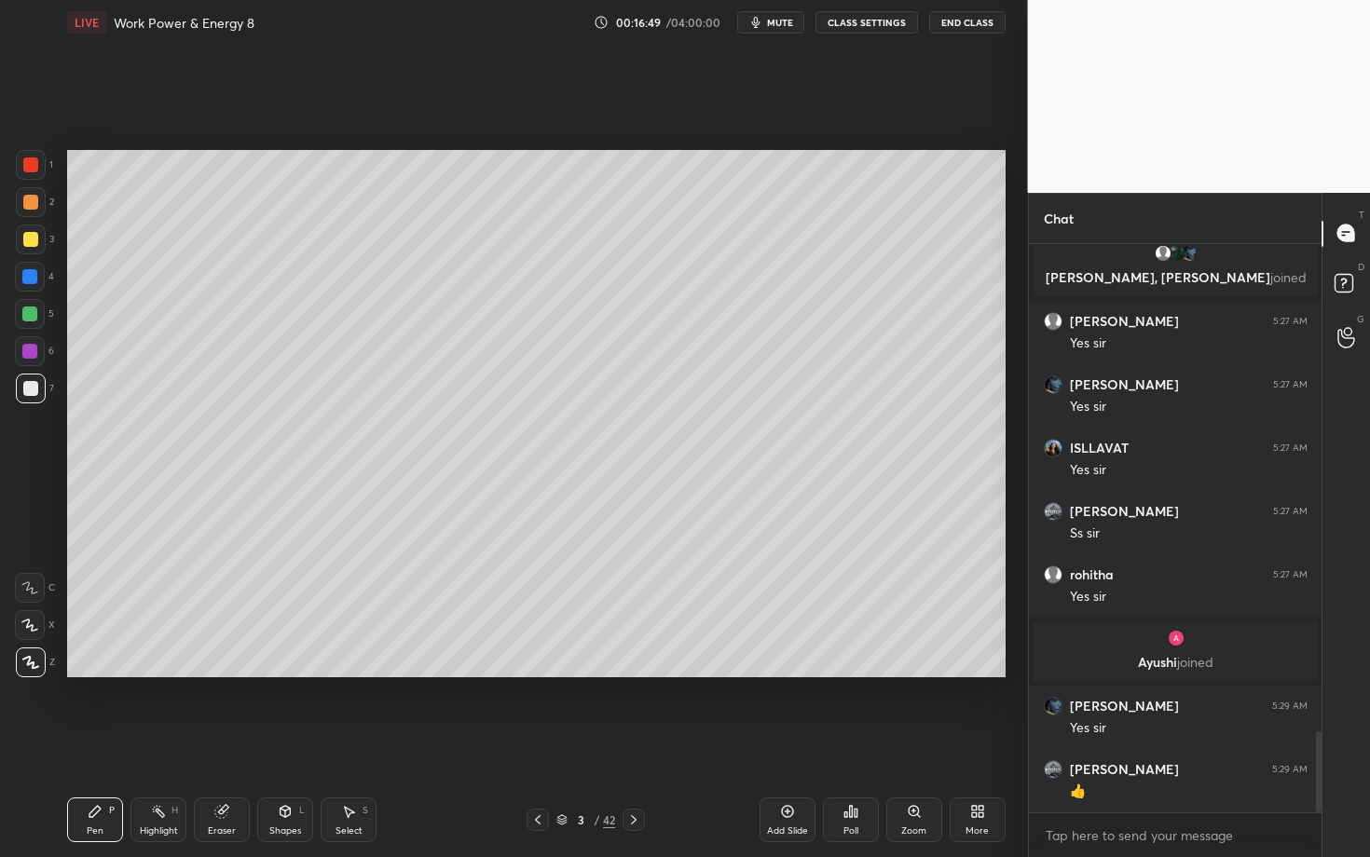
click at [635, 743] on icon at bounding box center [633, 820] width 15 height 15
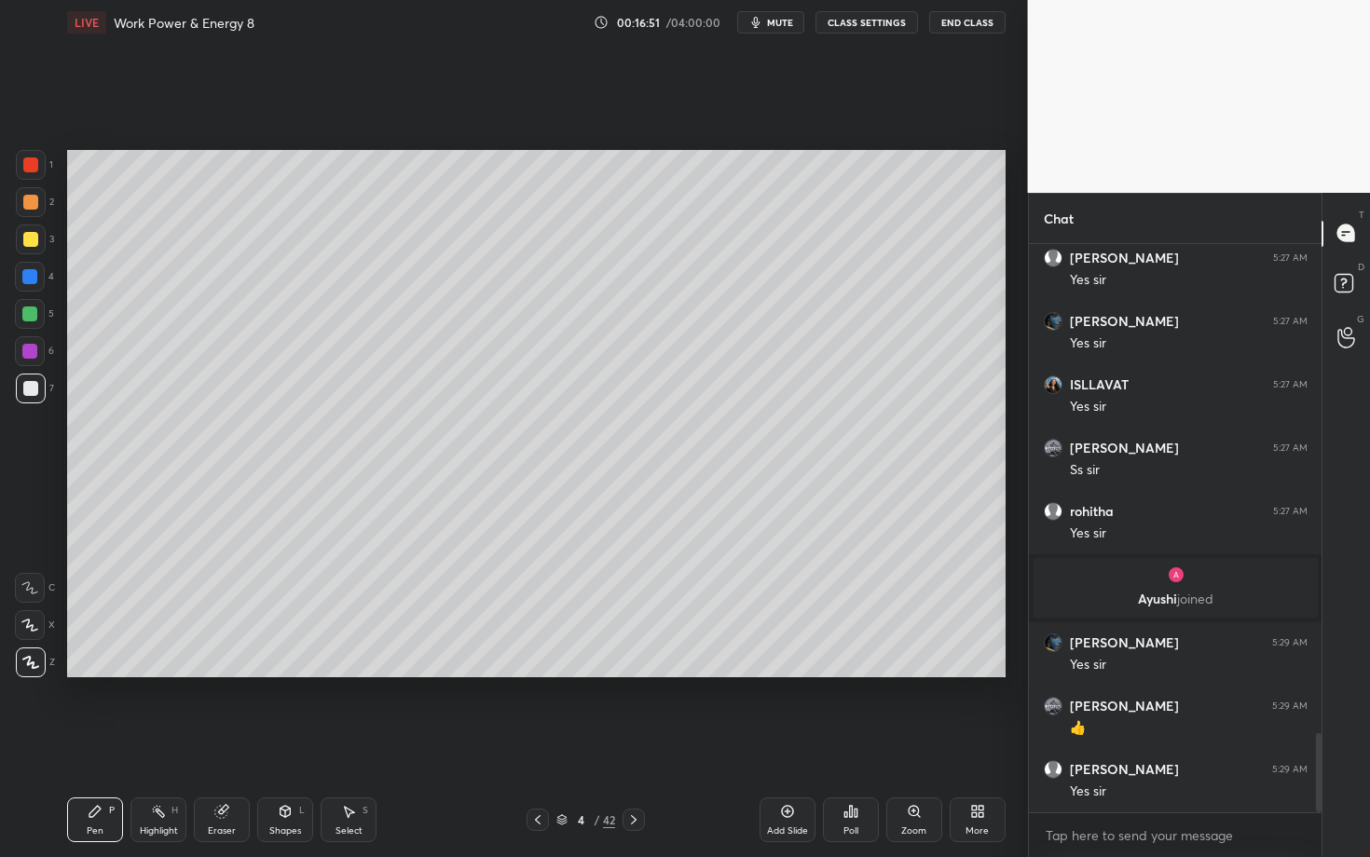
click at [76, 743] on div "Pen P" at bounding box center [95, 820] width 56 height 45
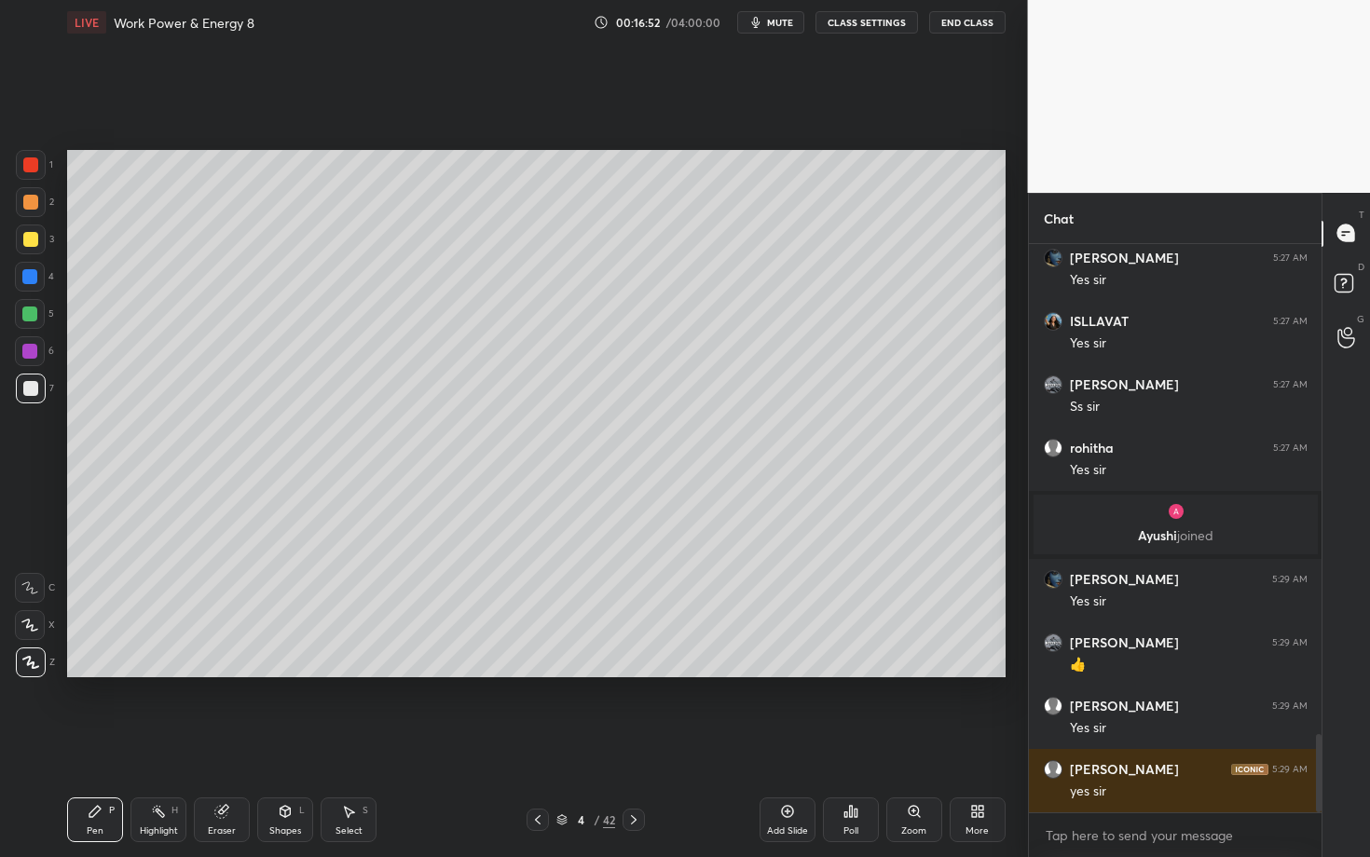
click at [29, 206] on div at bounding box center [30, 202] width 15 height 15
click at [529, 743] on div at bounding box center [538, 820] width 22 height 22
click at [633, 743] on icon at bounding box center [633, 820] width 15 height 15
click at [23, 392] on div at bounding box center [30, 388] width 15 height 15
click at [185, 743] on div "Pen P Highlight H Eraser Shapes L Select S" at bounding box center [240, 820] width 346 height 45
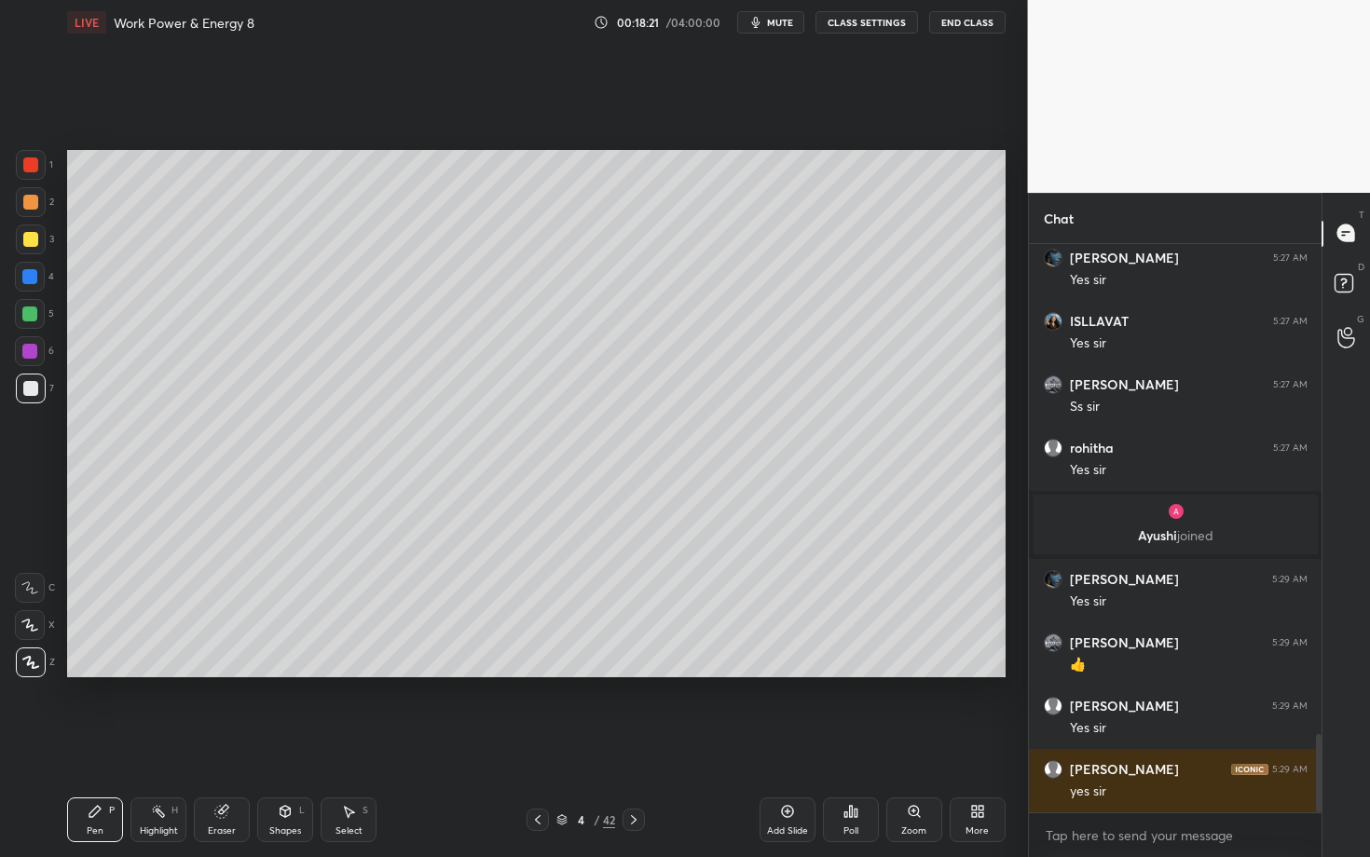
click at [166, 743] on div "Highlight H" at bounding box center [158, 820] width 56 height 45
click at [35, 382] on div at bounding box center [30, 388] width 15 height 15
click at [104, 743] on div "Pen P" at bounding box center [95, 820] width 56 height 45
click at [225, 743] on div "Eraser" at bounding box center [222, 820] width 56 height 45
click at [82, 743] on div "Pen P" at bounding box center [95, 820] width 56 height 45
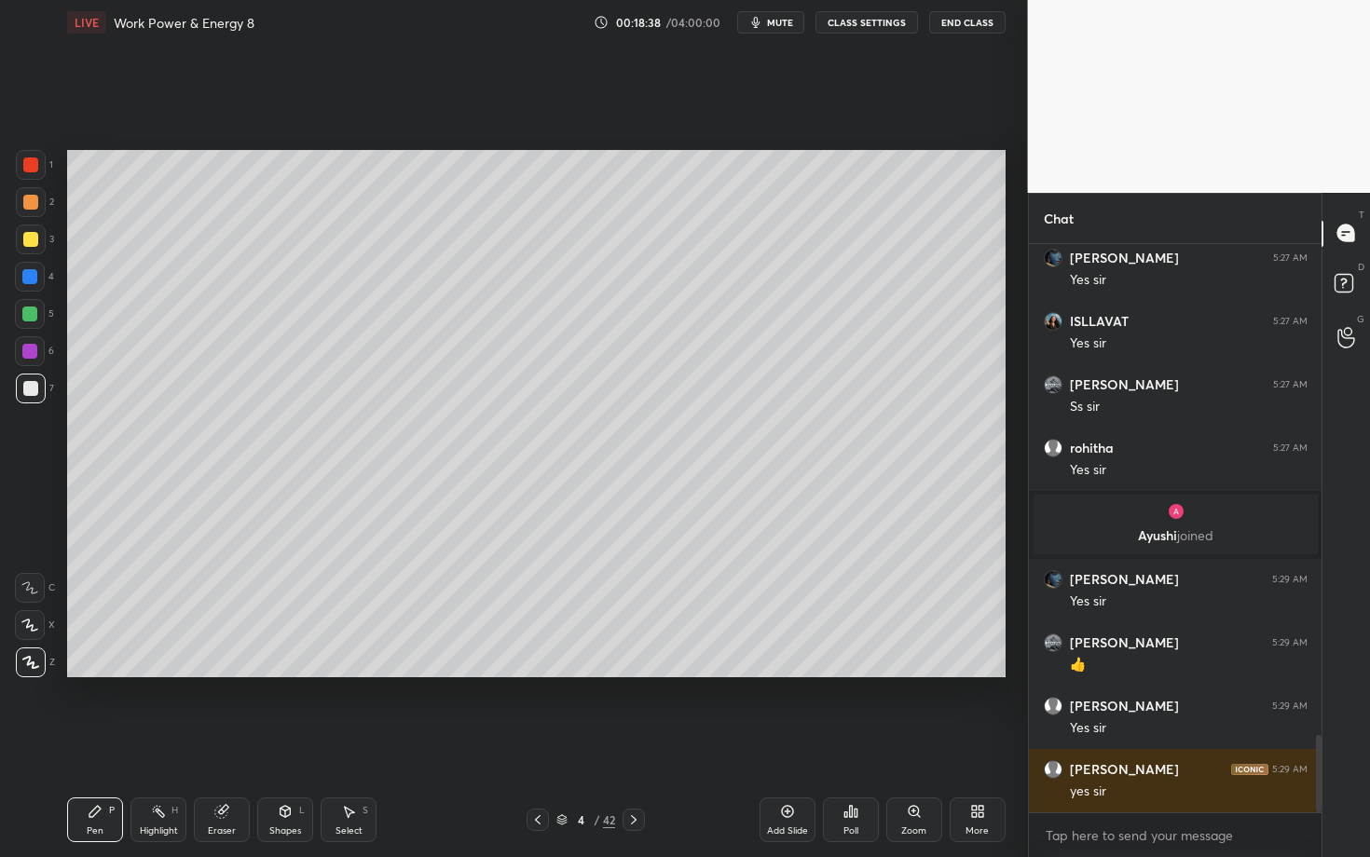
scroll to position [3626, 0]
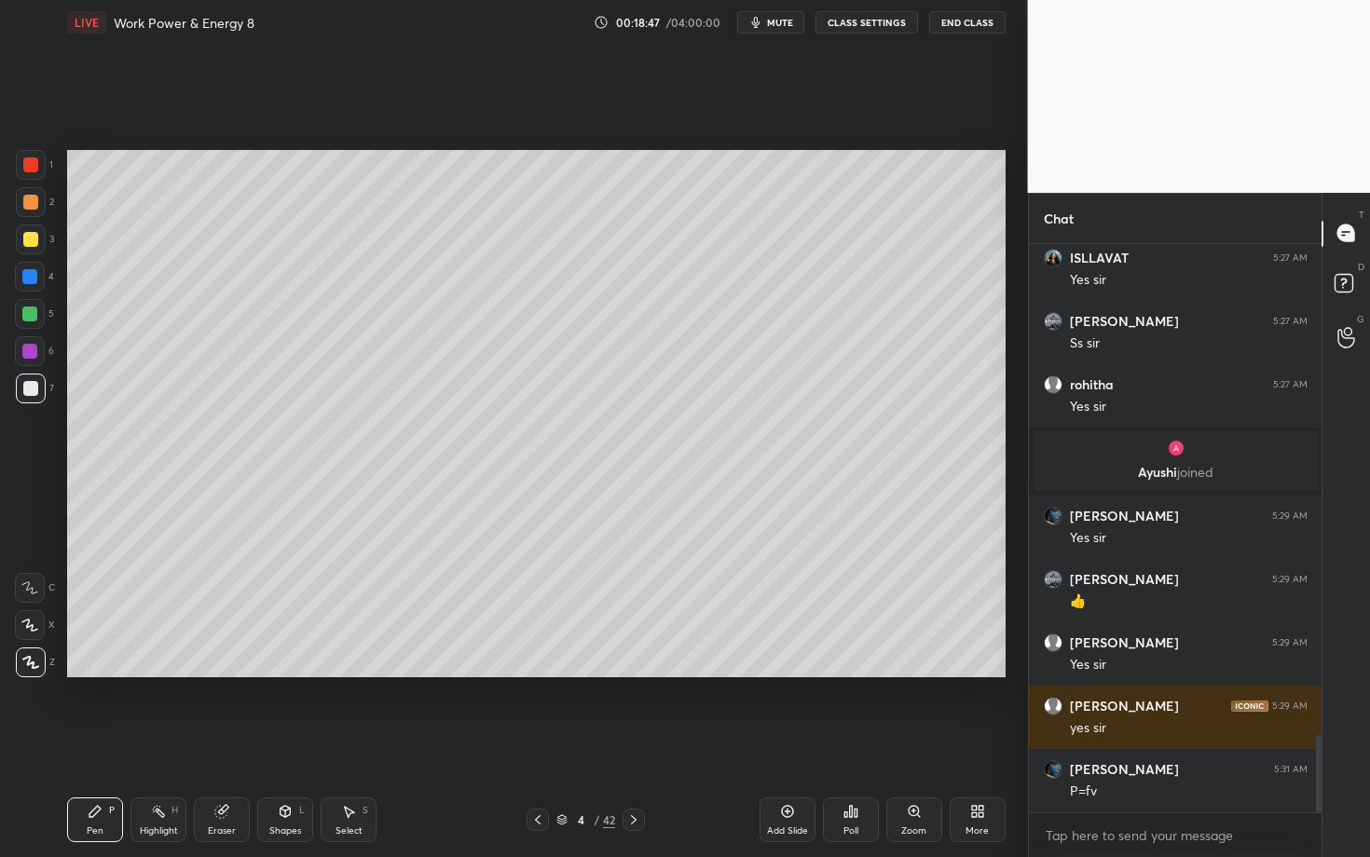
click at [342, 743] on icon at bounding box center [348, 811] width 15 height 15
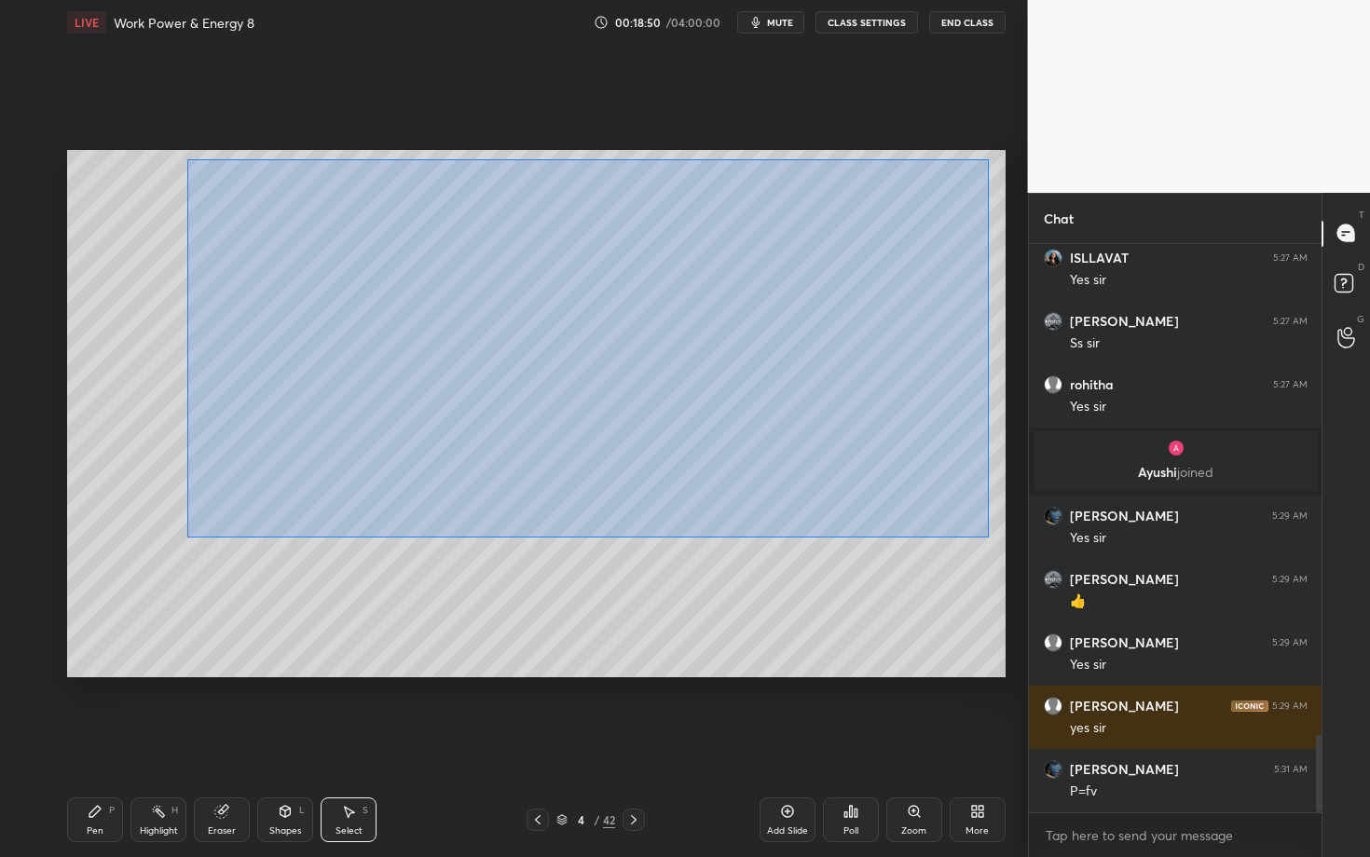
drag, startPoint x: 186, startPoint y: 158, endPoint x: 992, endPoint y: 539, distance: 890.4
click at [992, 539] on div "0 ° Undo Copy Duplicate Duplicate to new slide Delete" at bounding box center [536, 413] width 938 height 527
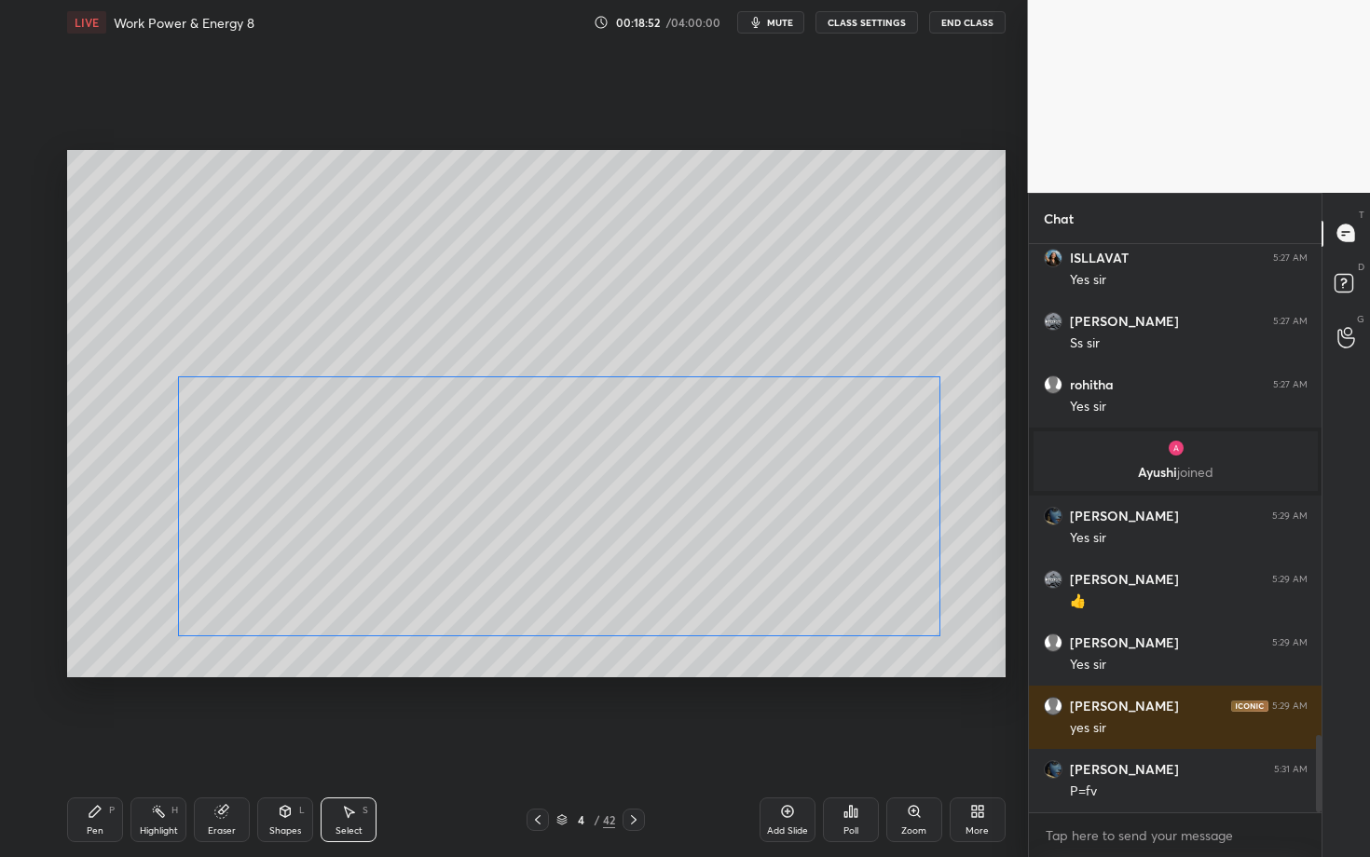
drag, startPoint x: 346, startPoint y: 314, endPoint x: 327, endPoint y: 517, distance: 204.0
click at [327, 518] on div "0 ° Undo Copy Duplicate Duplicate to new slide Delete" at bounding box center [536, 413] width 938 height 527
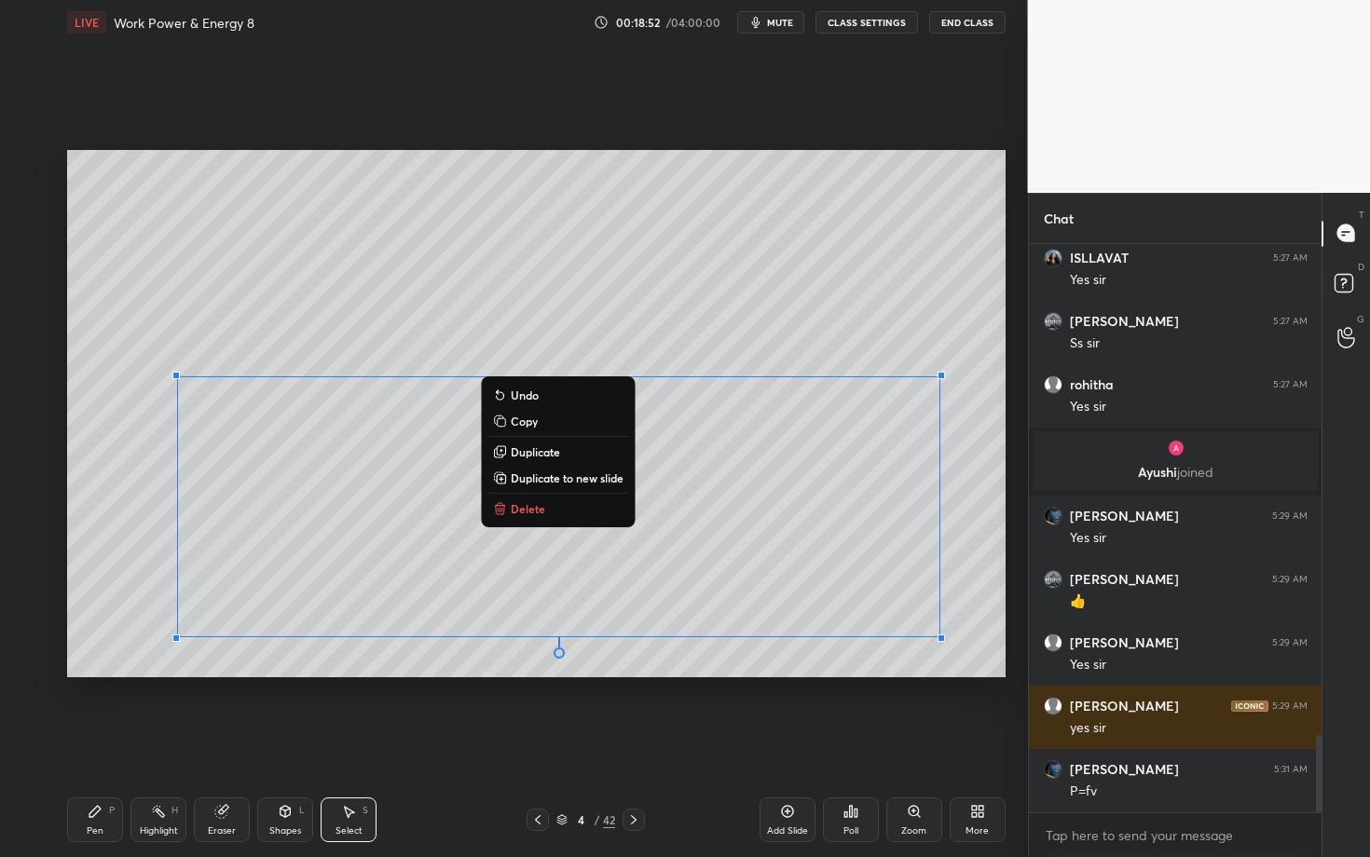
click at [86, 743] on div "Pen P" at bounding box center [95, 820] width 56 height 45
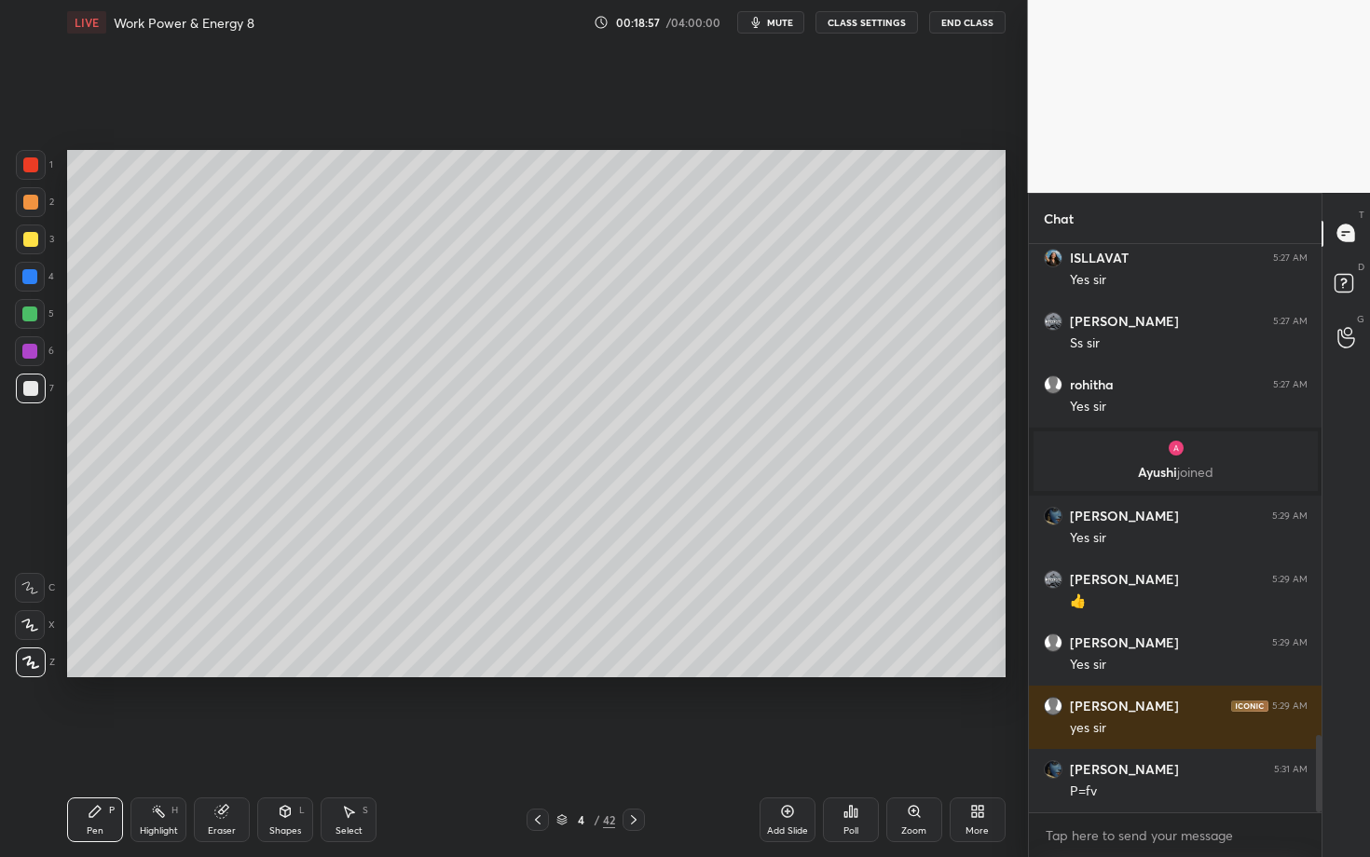
click at [88, 743] on icon at bounding box center [95, 811] width 15 height 15
click at [32, 315] on div at bounding box center [29, 314] width 15 height 15
click at [350, 743] on div "Select S" at bounding box center [349, 820] width 56 height 45
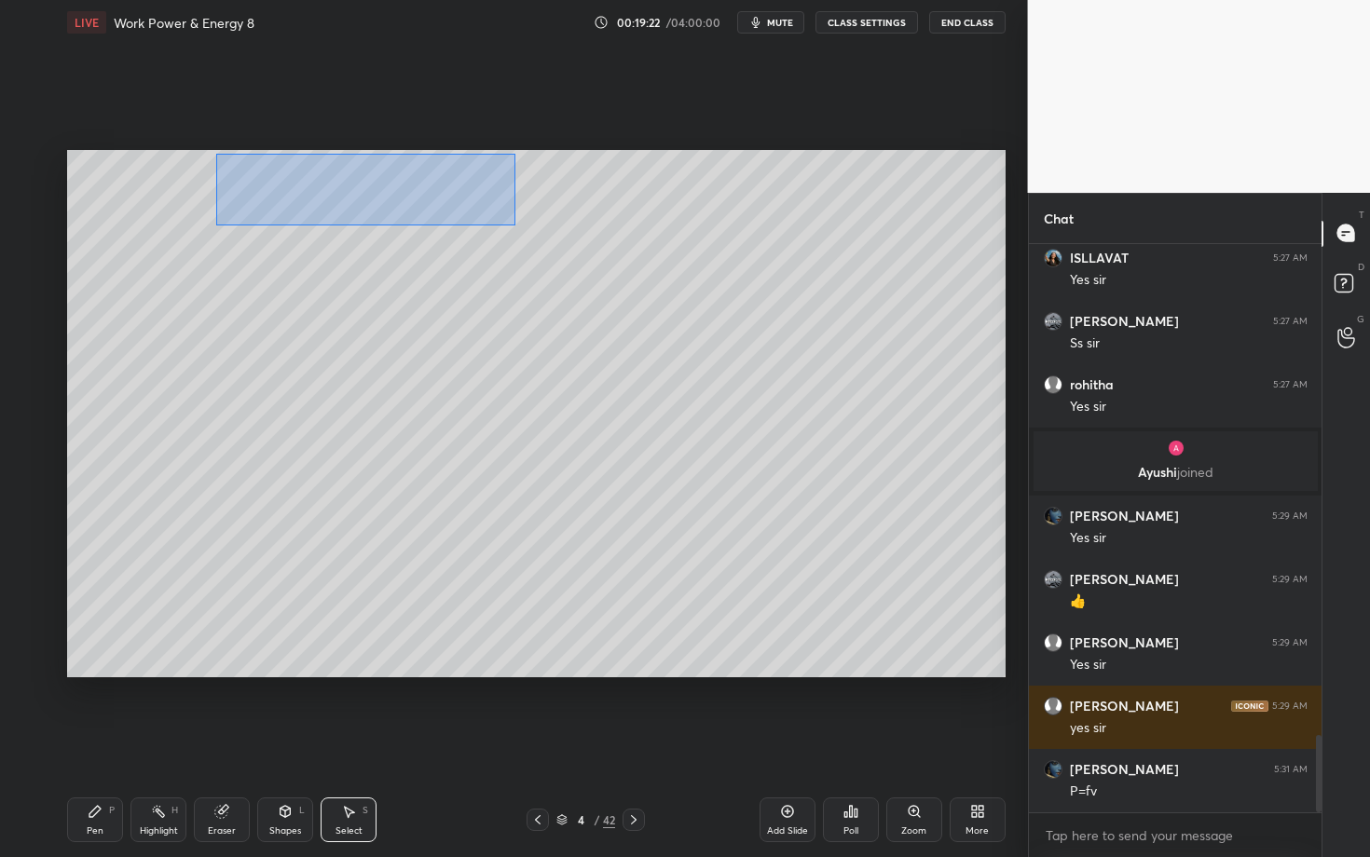
drag, startPoint x: 235, startPoint y: 177, endPoint x: 513, endPoint y: 222, distance: 281.3
click at [513, 222] on div "0 ° Undo Copy Duplicate Duplicate to new slide Delete" at bounding box center [536, 413] width 938 height 527
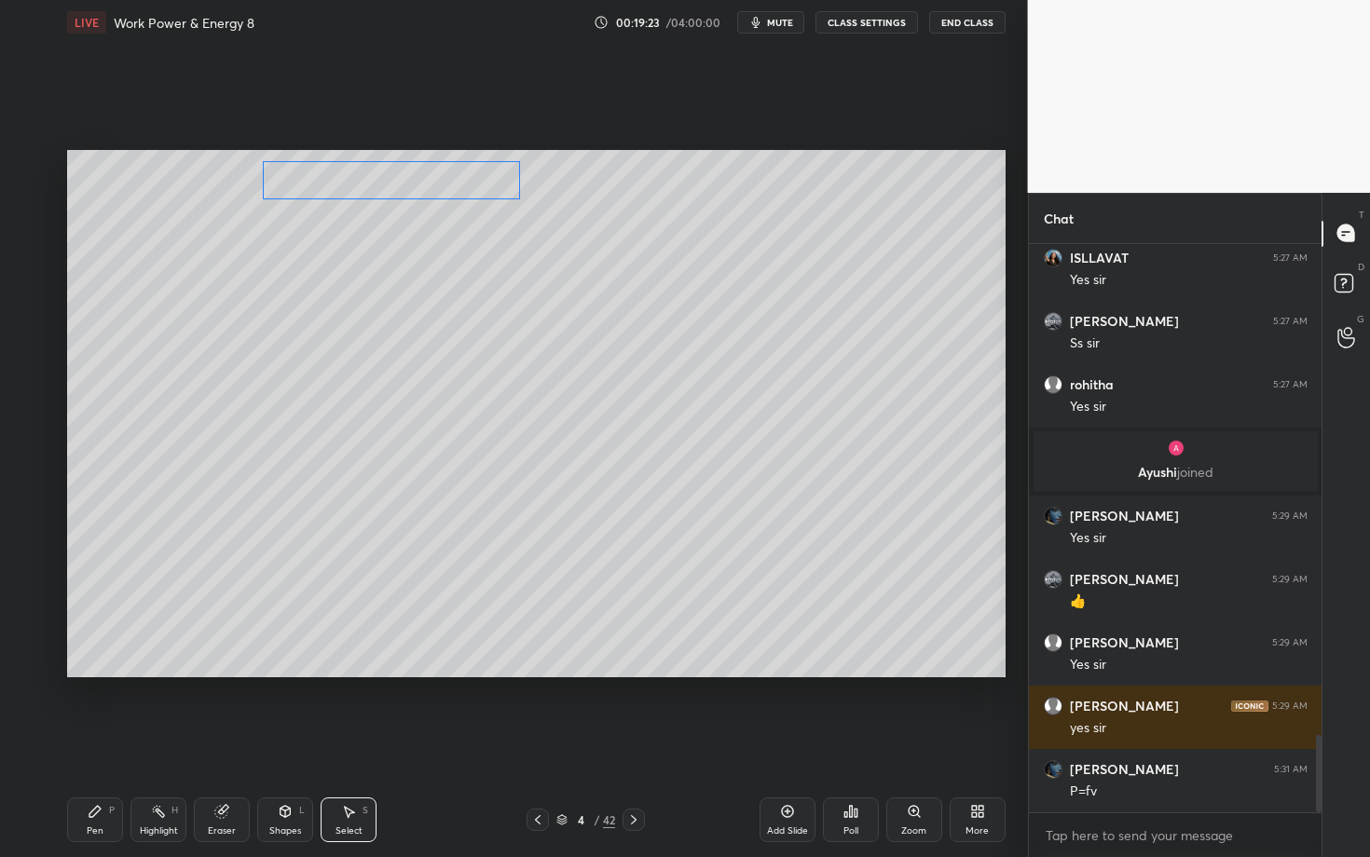
drag, startPoint x: 335, startPoint y: 180, endPoint x: 383, endPoint y: 183, distance: 48.5
click at [383, 183] on div "0 ° Undo Copy Duplicate Duplicate to new slide Delete" at bounding box center [536, 413] width 938 height 527
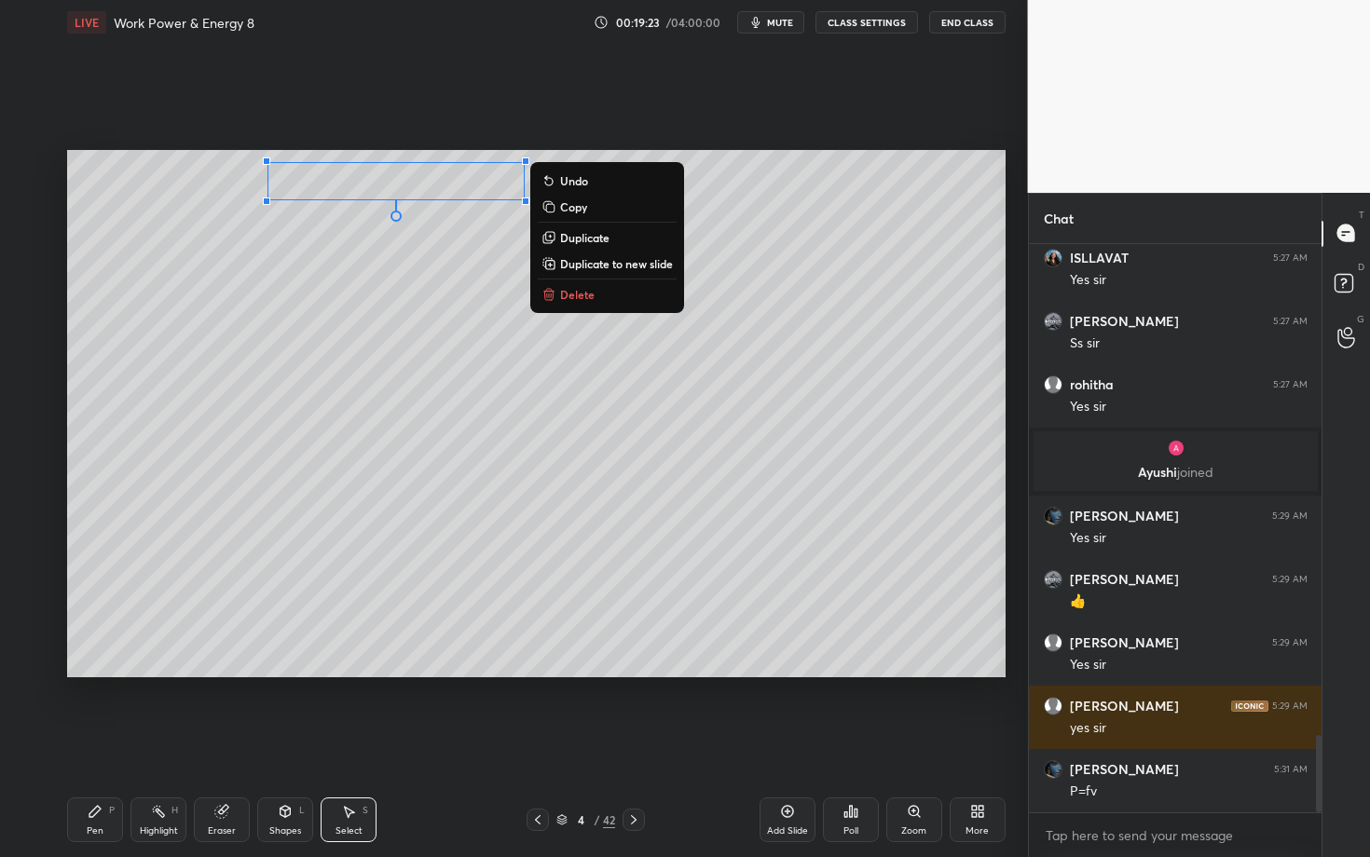
click at [97, 743] on div "Pen" at bounding box center [95, 831] width 17 height 9
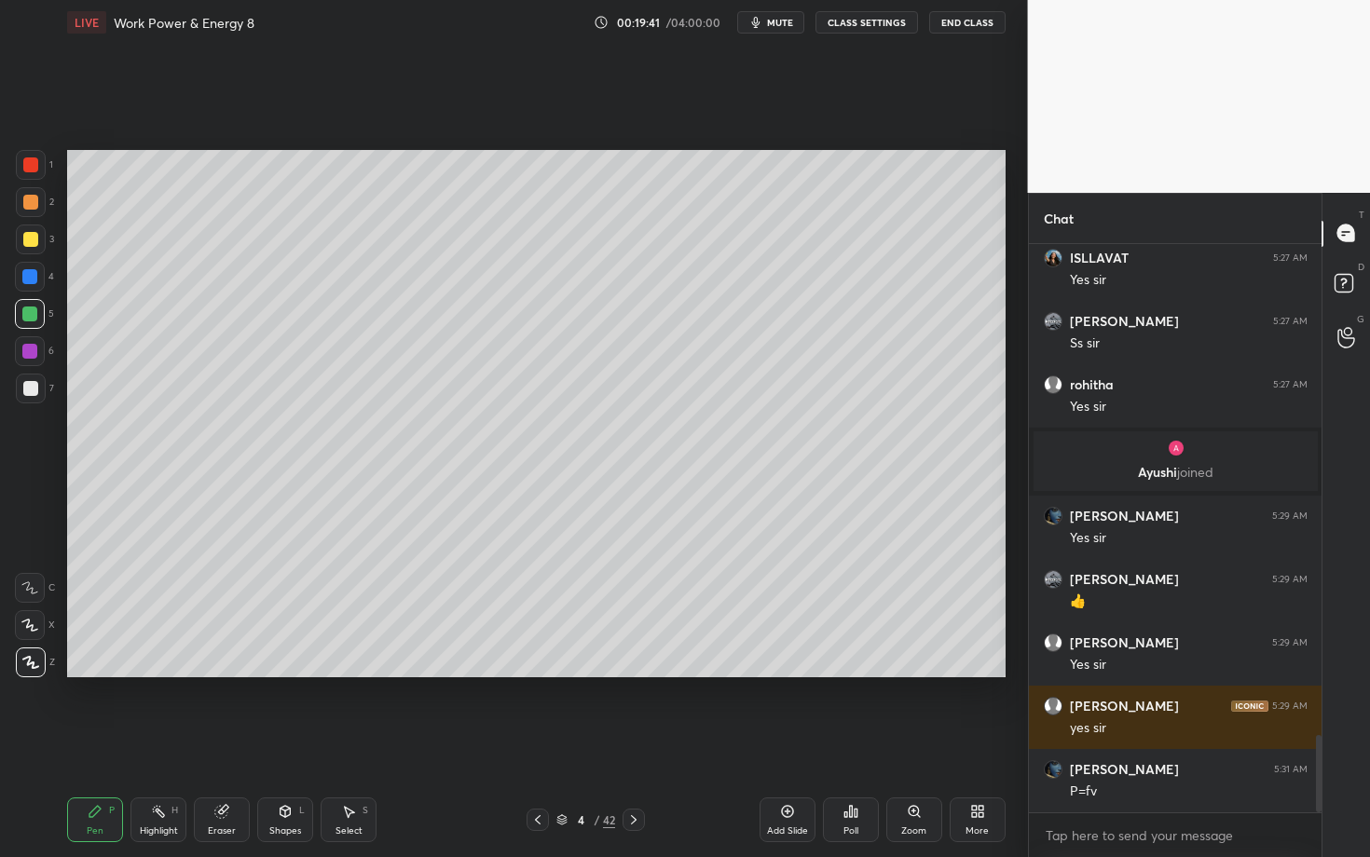
scroll to position [3689, 0]
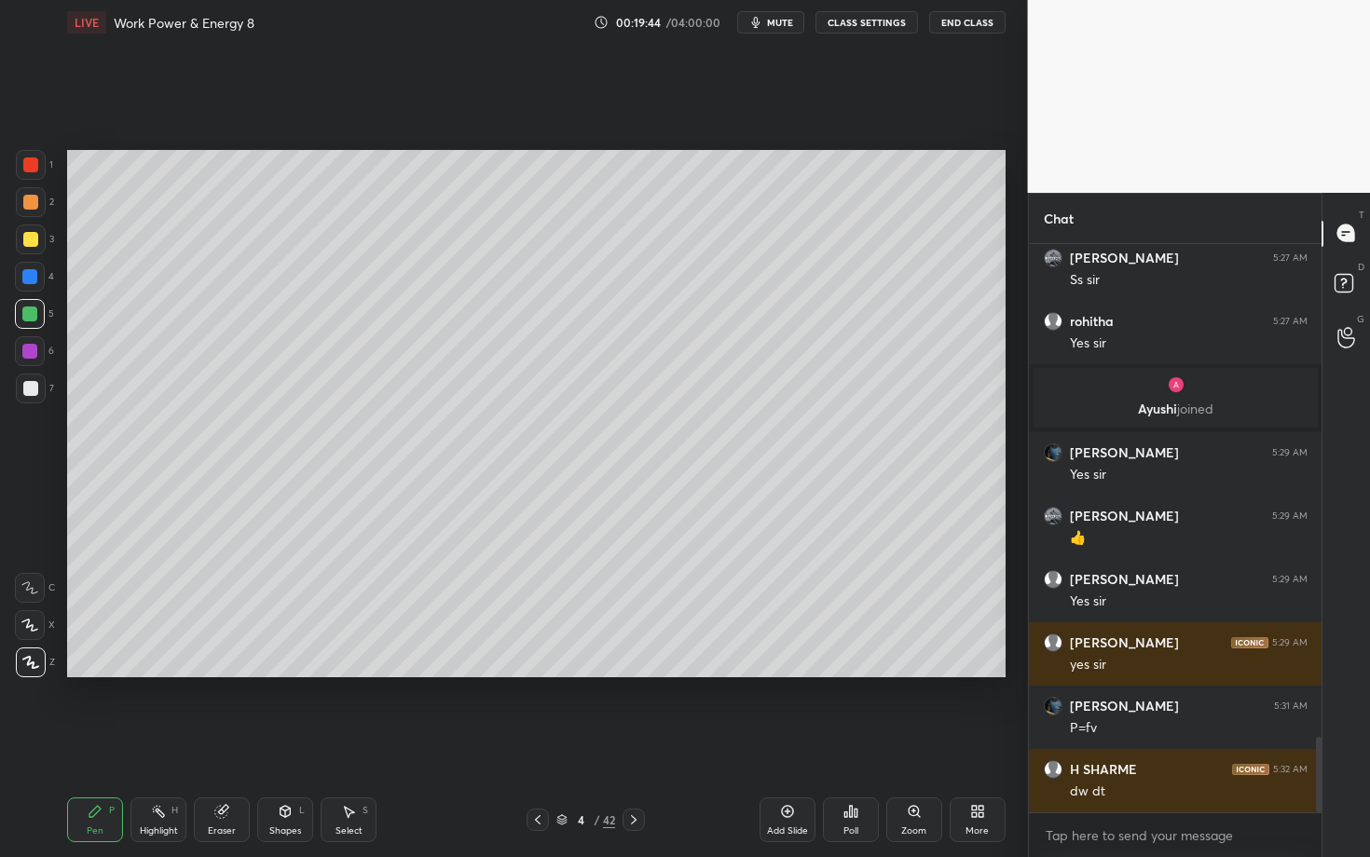
click at [30, 389] on div at bounding box center [30, 388] width 15 height 15
click at [533, 743] on icon at bounding box center [537, 820] width 15 height 15
click at [156, 743] on div "Highlight H" at bounding box center [158, 820] width 56 height 45
click at [629, 743] on icon at bounding box center [633, 820] width 15 height 15
click at [283, 743] on div "Shapes L" at bounding box center [285, 820] width 56 height 45
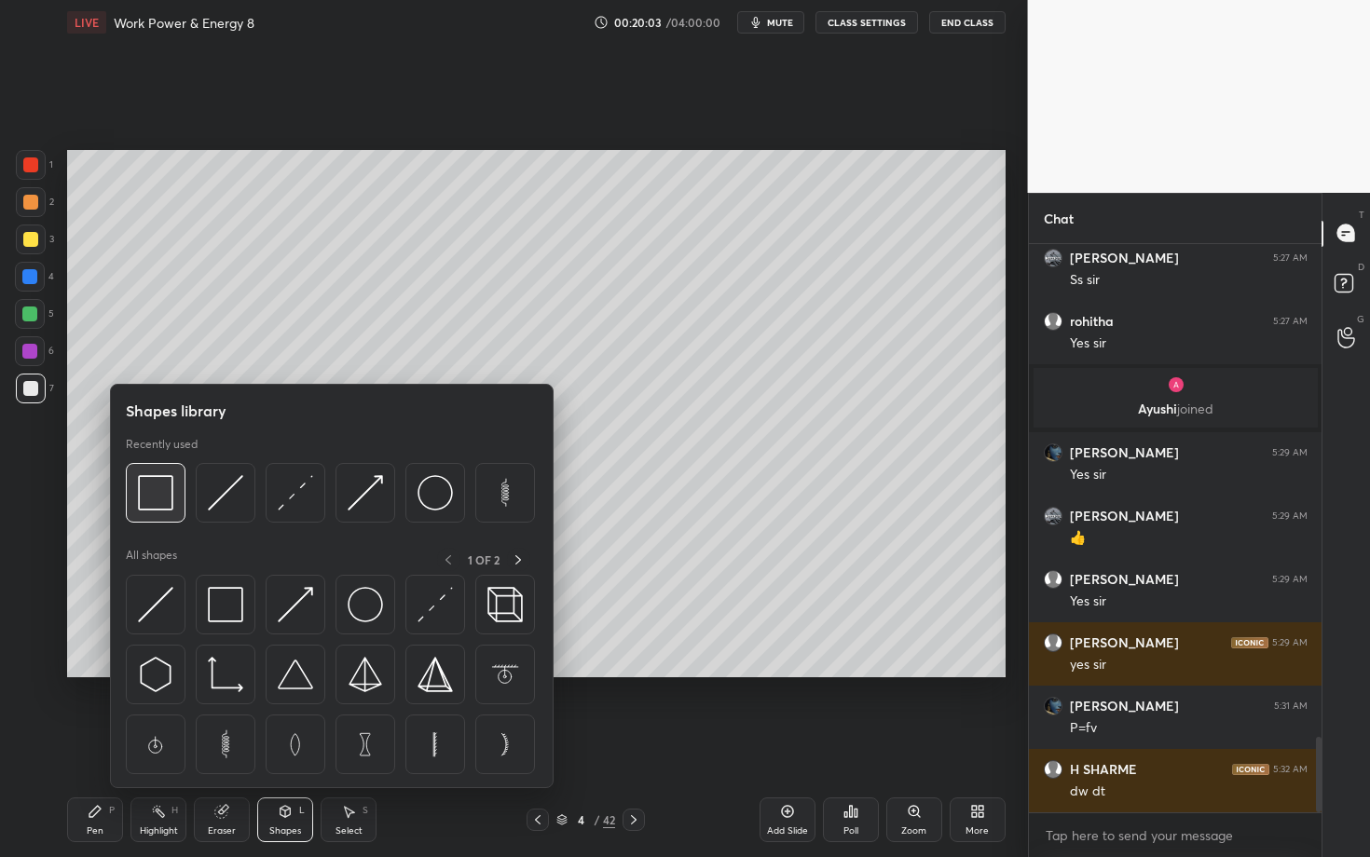
click at [147, 503] on img at bounding box center [155, 492] width 35 height 35
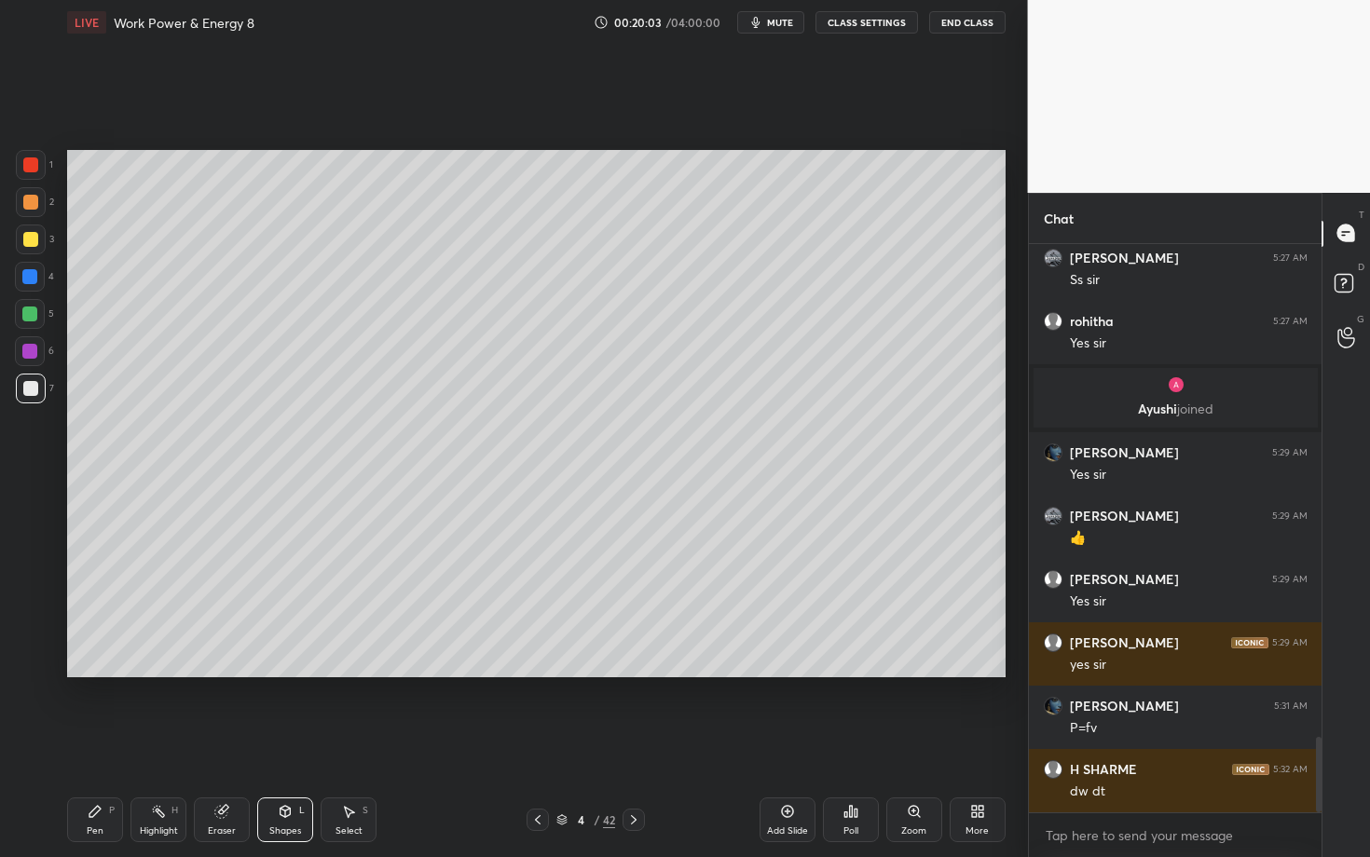
click at [32, 166] on div at bounding box center [30, 164] width 15 height 15
click at [357, 743] on div "Select" at bounding box center [348, 831] width 27 height 9
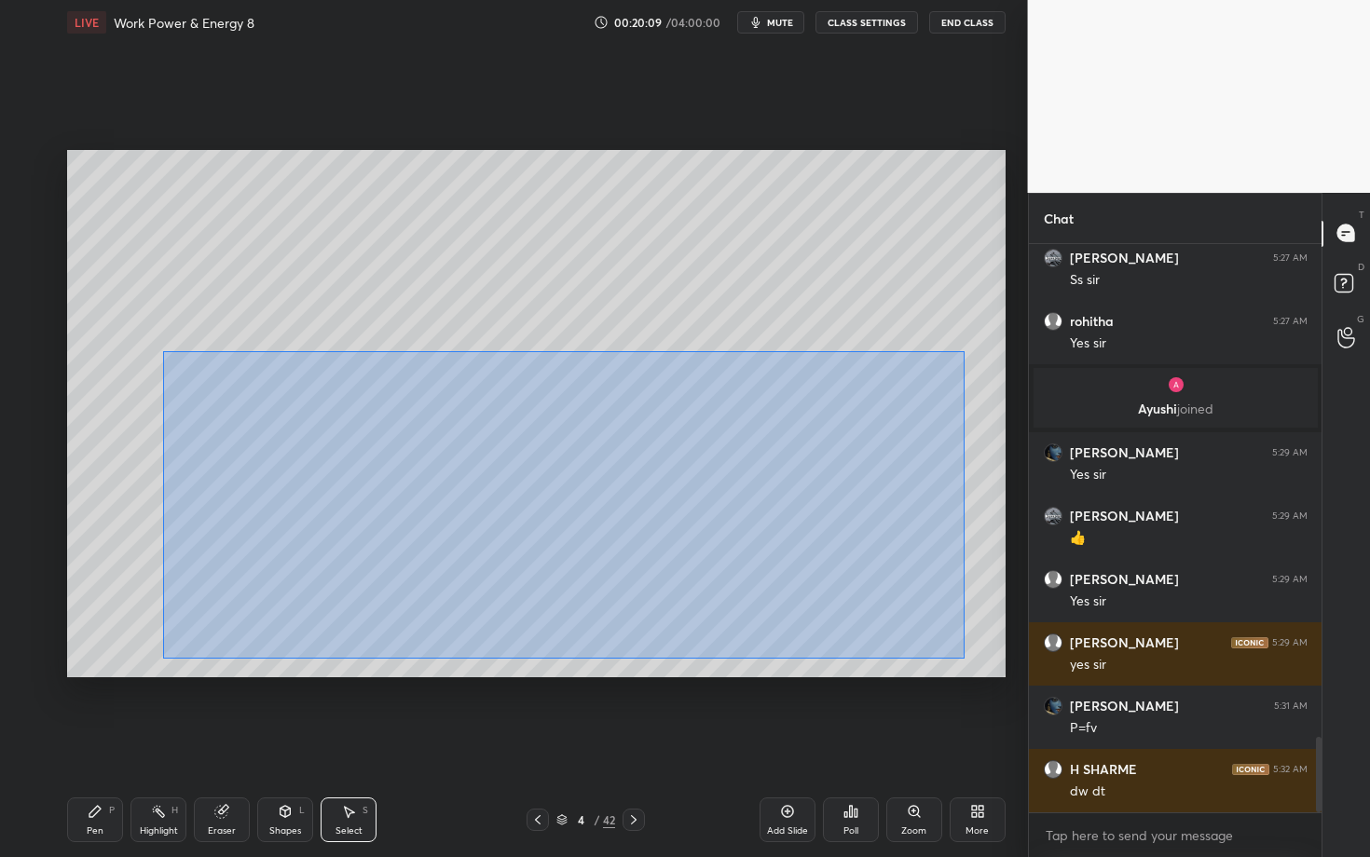
drag, startPoint x: 239, startPoint y: 464, endPoint x: 964, endPoint y: 658, distance: 750.5
click at [964, 658] on div "0 ° Undo Copy Duplicate Duplicate to new slide Delete" at bounding box center [536, 413] width 938 height 527
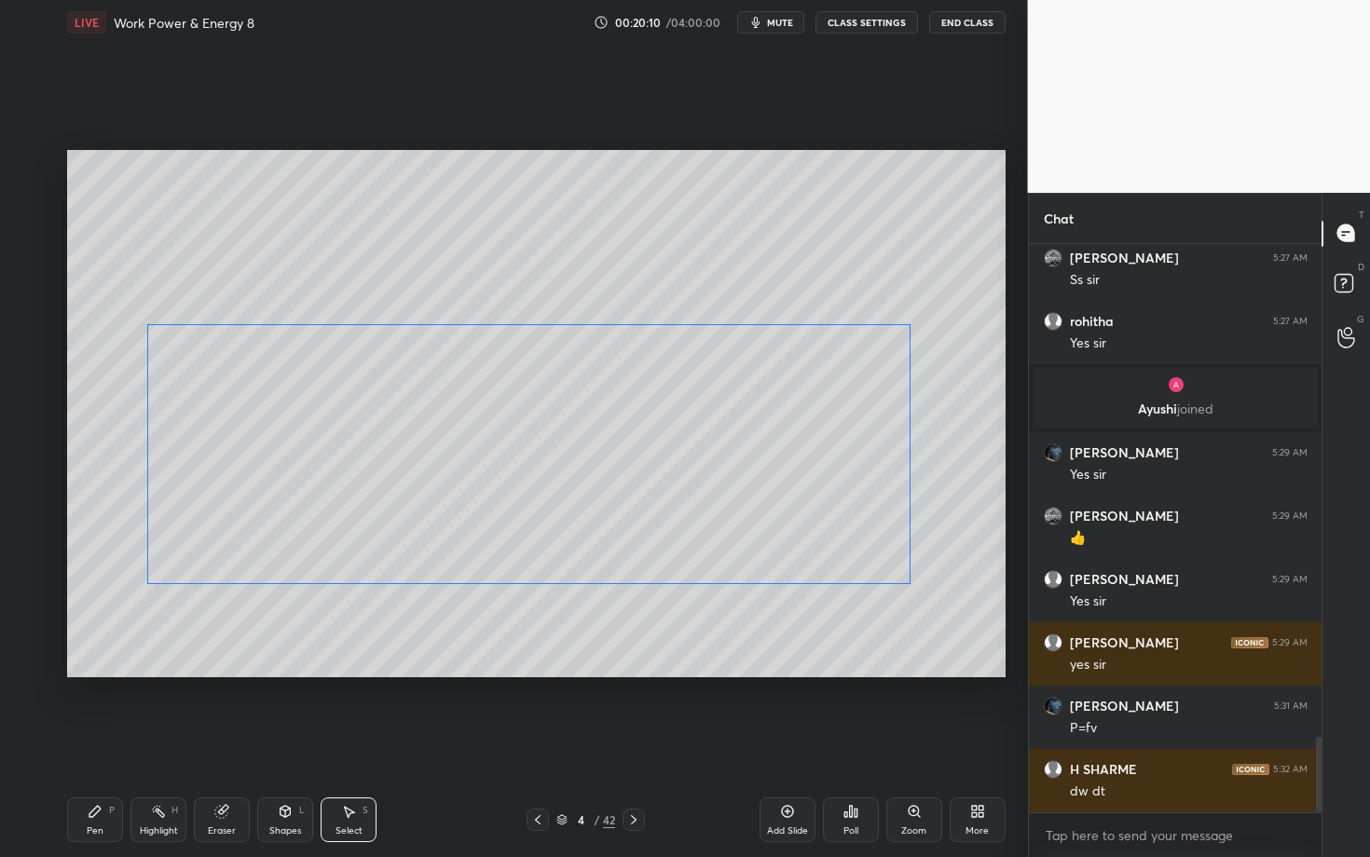
drag, startPoint x: 250, startPoint y: 502, endPoint x: 235, endPoint y: 488, distance: 20.4
click at [235, 489] on div "0 ° Undo Copy Duplicate Duplicate to new slide Delete" at bounding box center [536, 413] width 938 height 527
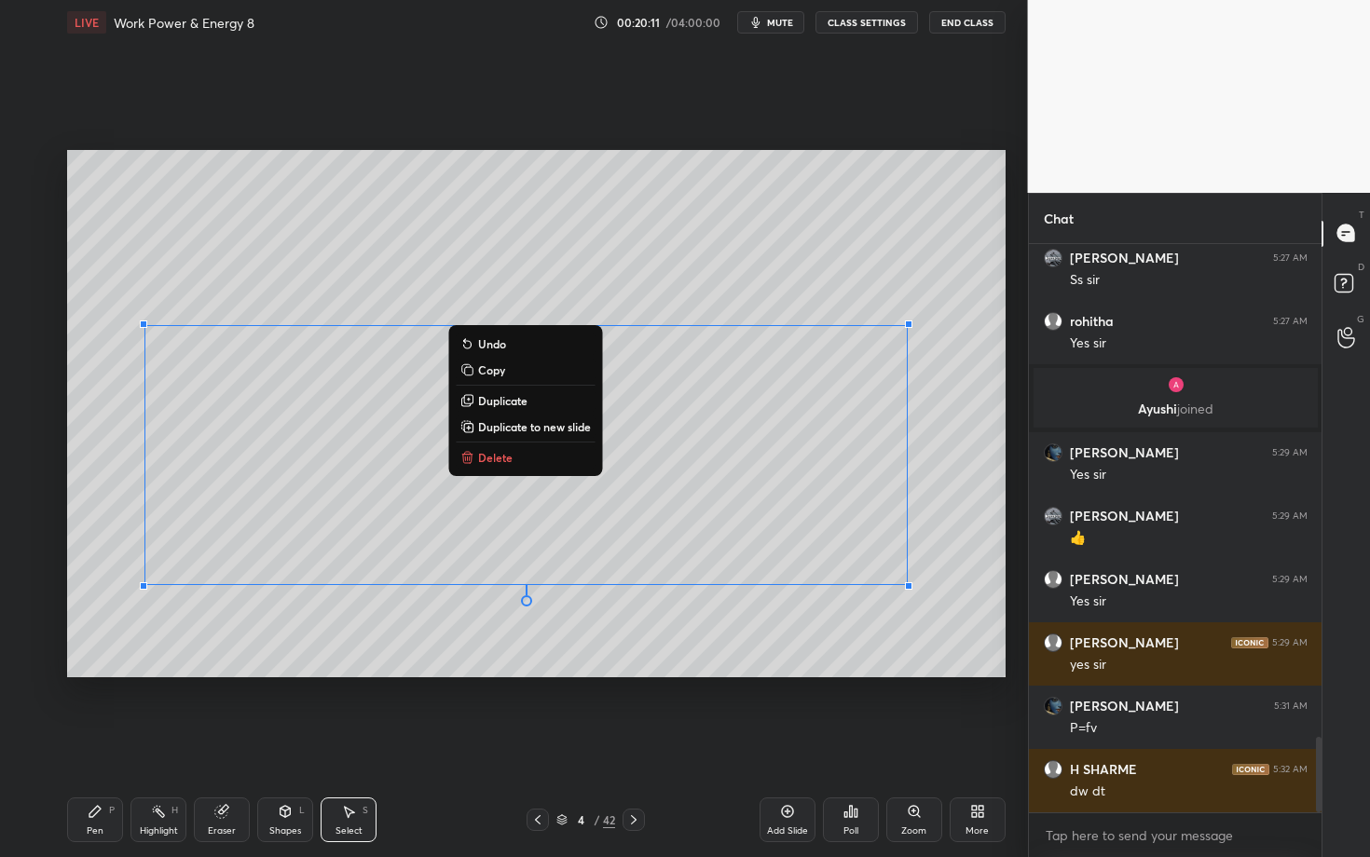
click at [95, 743] on div "Pen P" at bounding box center [95, 820] width 56 height 45
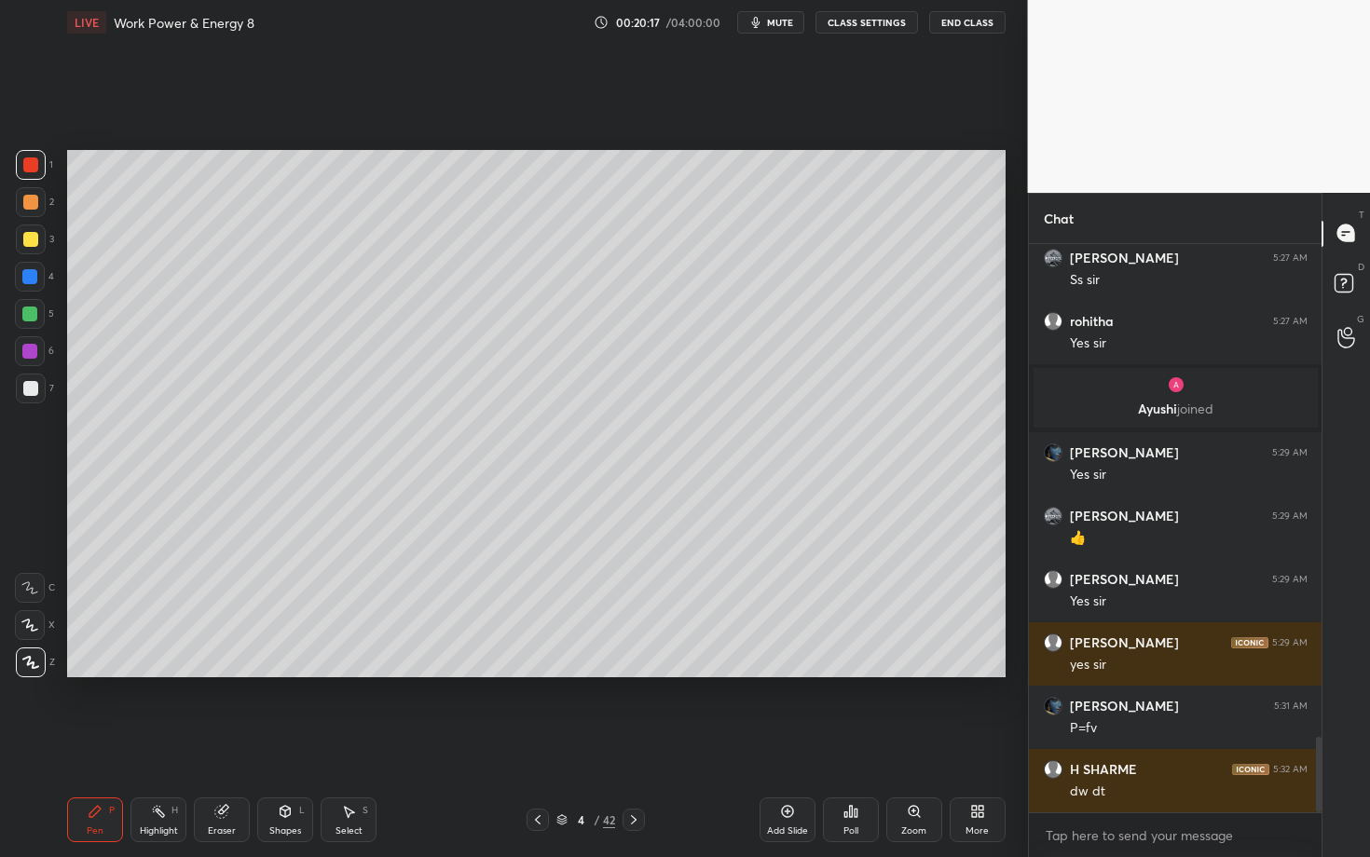
click at [342, 743] on div "Select S" at bounding box center [349, 820] width 56 height 45
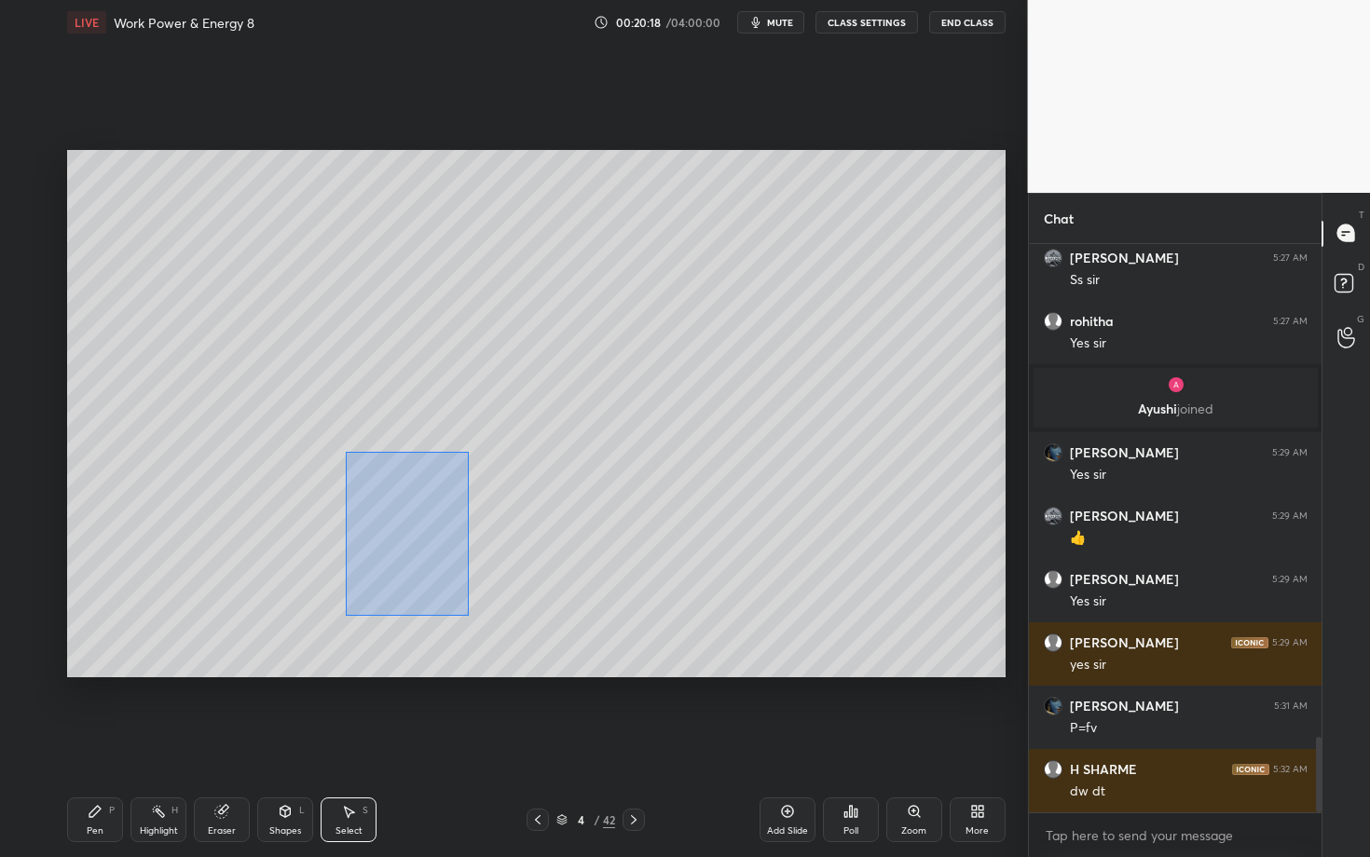
drag, startPoint x: 390, startPoint y: 517, endPoint x: 472, endPoint y: 617, distance: 128.5
click at [472, 616] on div "0 ° Undo Copy Duplicate Duplicate to new slide Delete" at bounding box center [536, 413] width 938 height 527
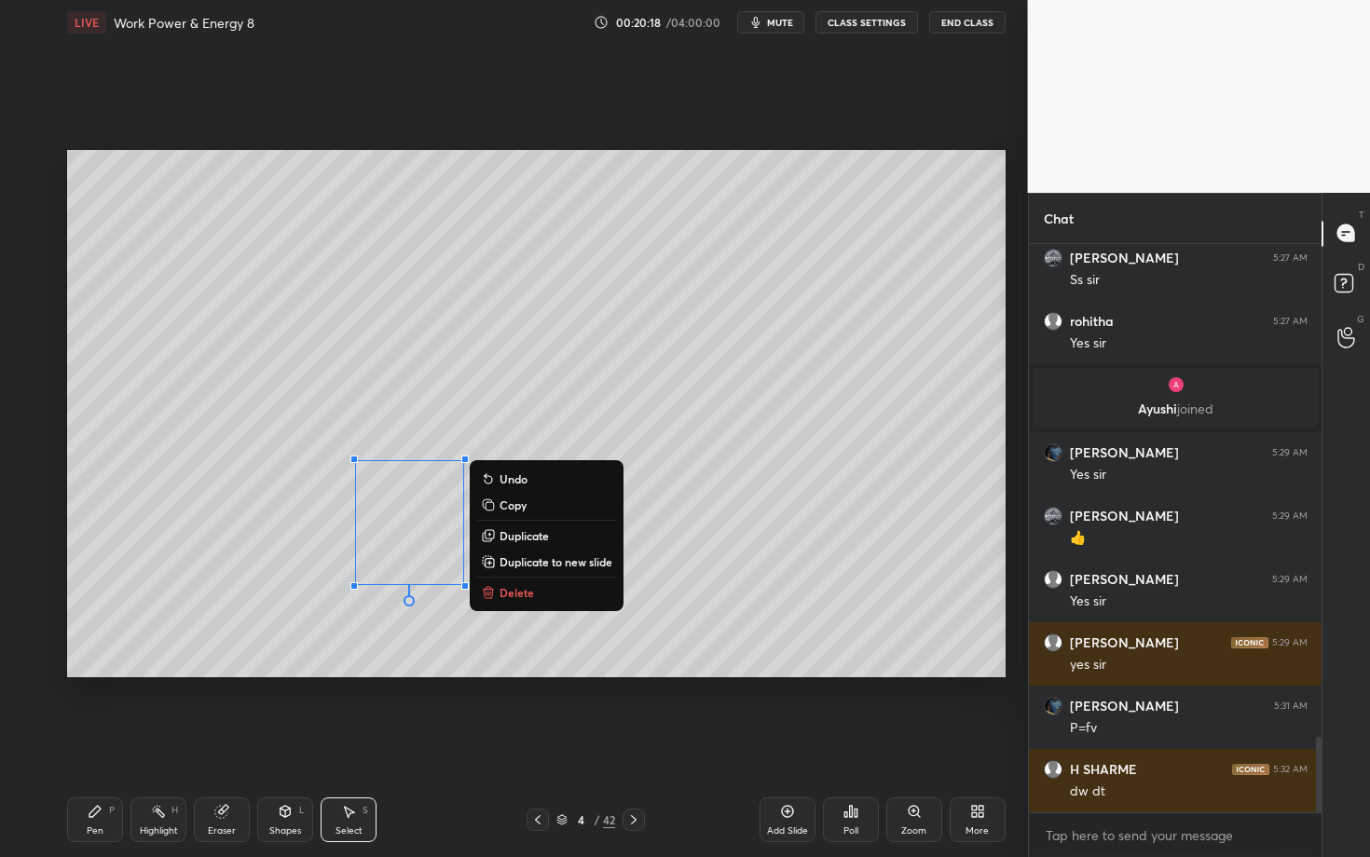
click at [527, 586] on p "Delete" at bounding box center [516, 592] width 34 height 15
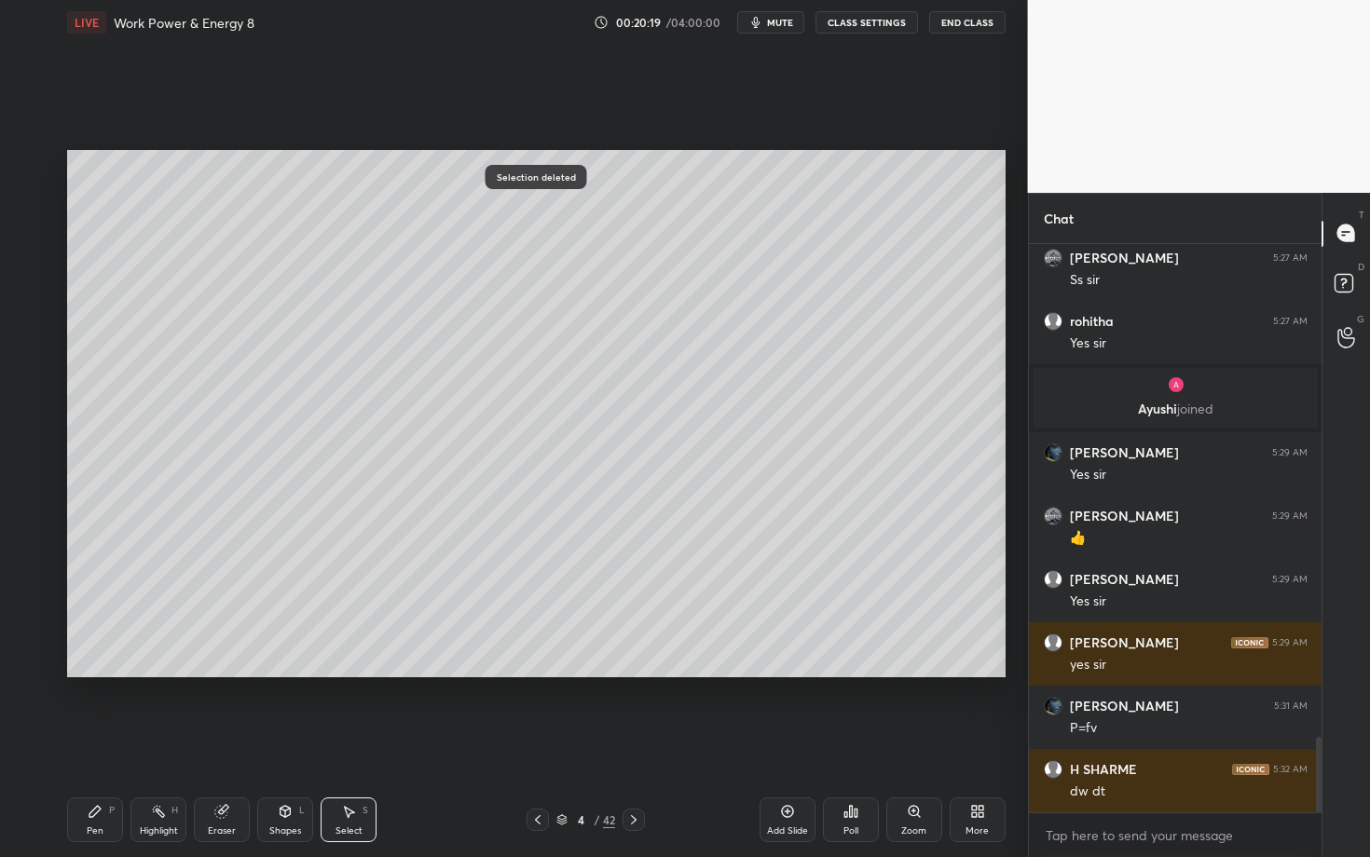
click at [87, 743] on div "Pen P" at bounding box center [95, 820] width 56 height 45
click at [23, 388] on div at bounding box center [30, 388] width 15 height 15
click at [560, 743] on div "4 / 42" at bounding box center [586, 820] width 118 height 22
click at [360, 743] on div "Select S" at bounding box center [349, 820] width 56 height 45
drag, startPoint x: 397, startPoint y: 533, endPoint x: 457, endPoint y: 559, distance: 65.1
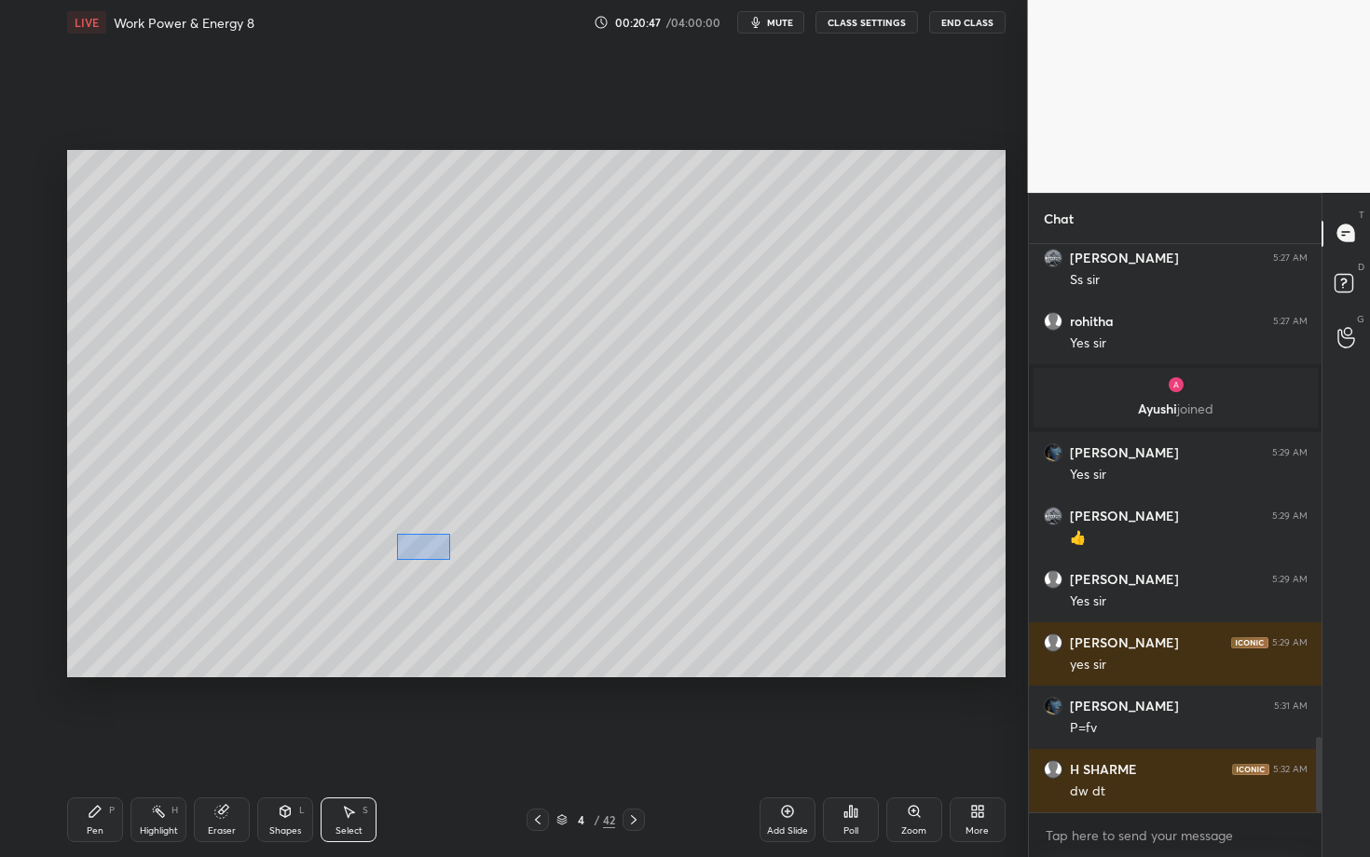
click at [457, 559] on div "0 ° Undo Copy Duplicate Duplicate to new slide Delete" at bounding box center [536, 413] width 938 height 527
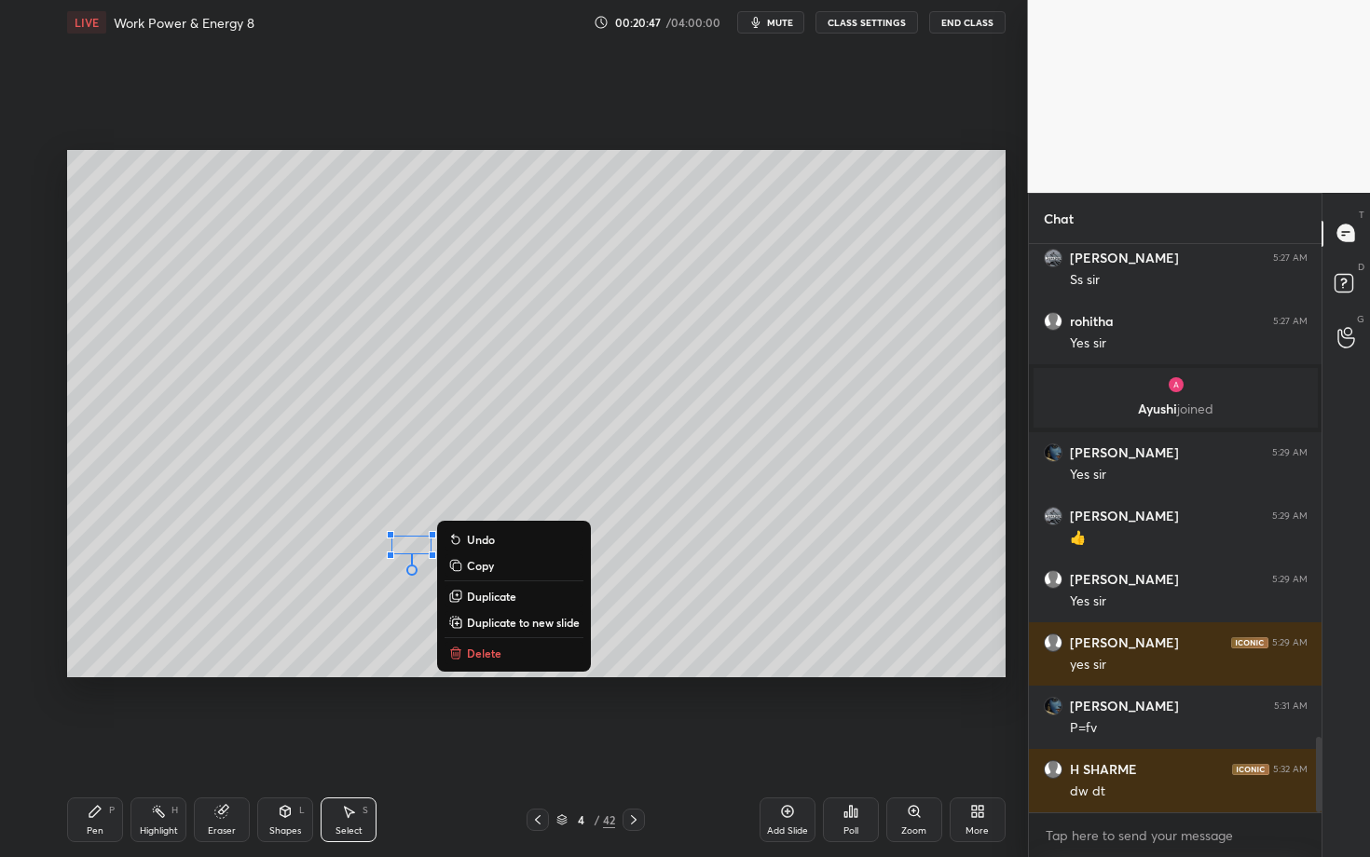
click at [504, 648] on button "Delete" at bounding box center [514, 653] width 139 height 22
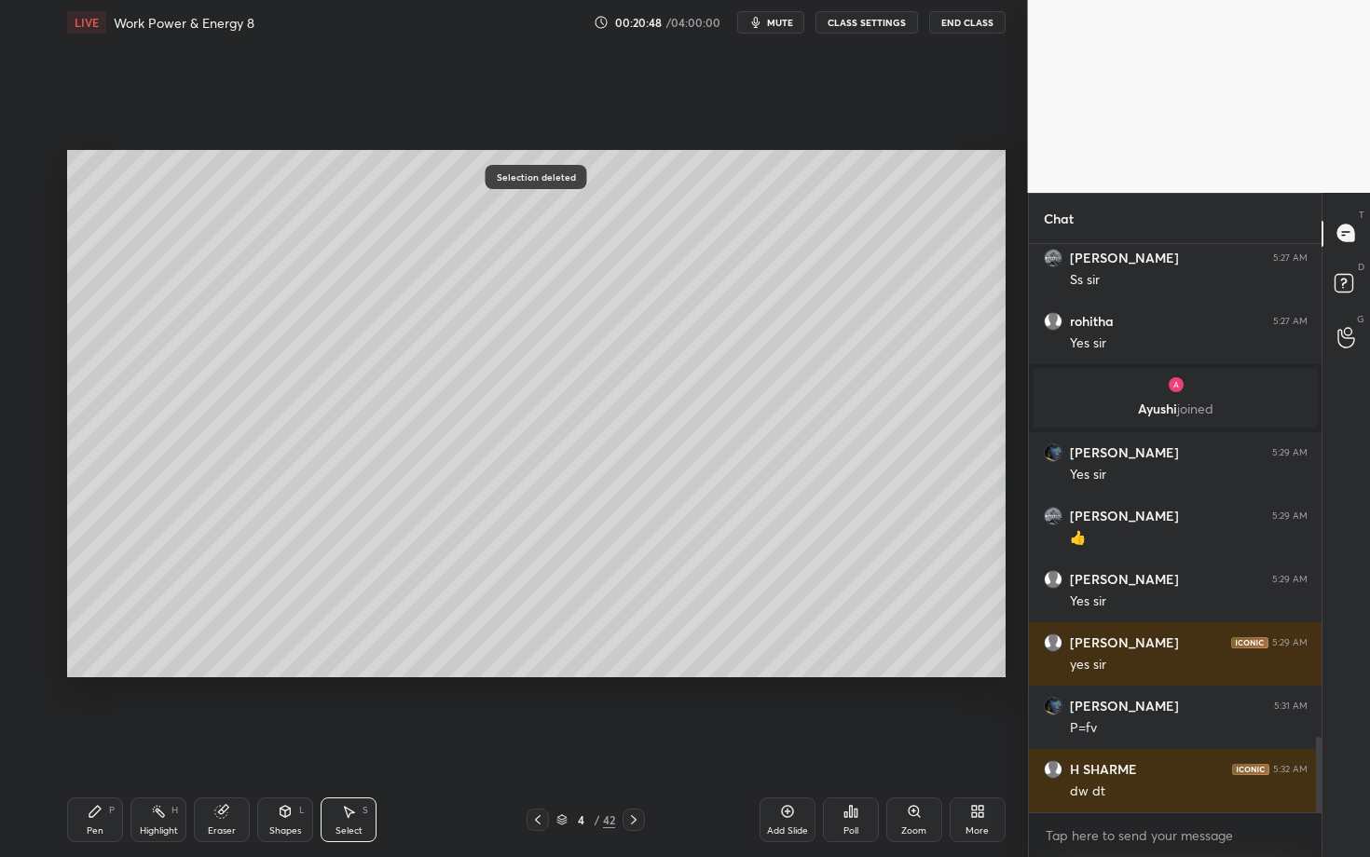
click at [92, 743] on icon at bounding box center [95, 811] width 15 height 15
click at [345, 743] on div "Select S" at bounding box center [349, 820] width 56 height 45
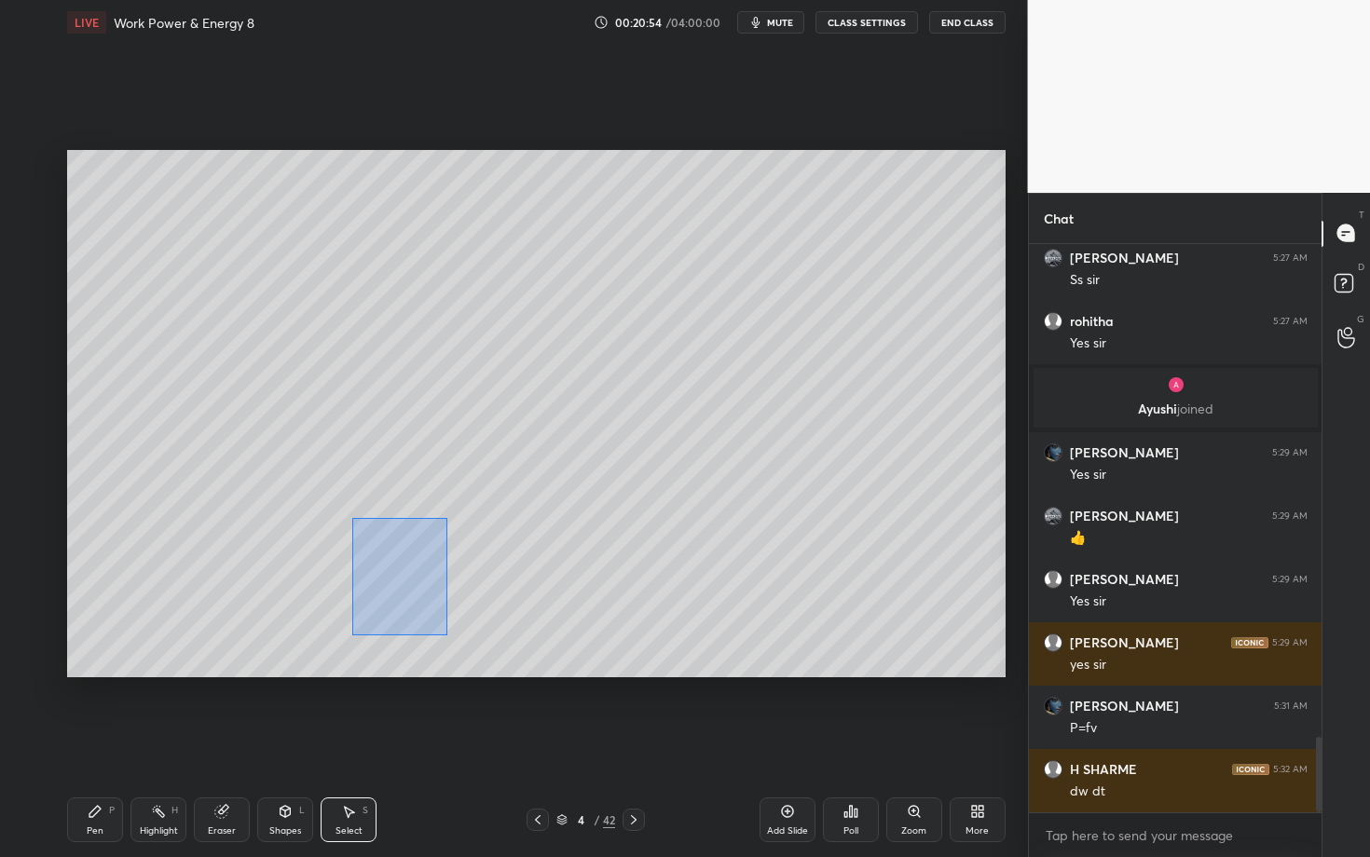
drag, startPoint x: 349, startPoint y: 517, endPoint x: 449, endPoint y: 640, distance: 158.9
click at [449, 640] on div "0 ° Undo Copy Duplicate Duplicate to new slide Delete" at bounding box center [536, 413] width 938 height 527
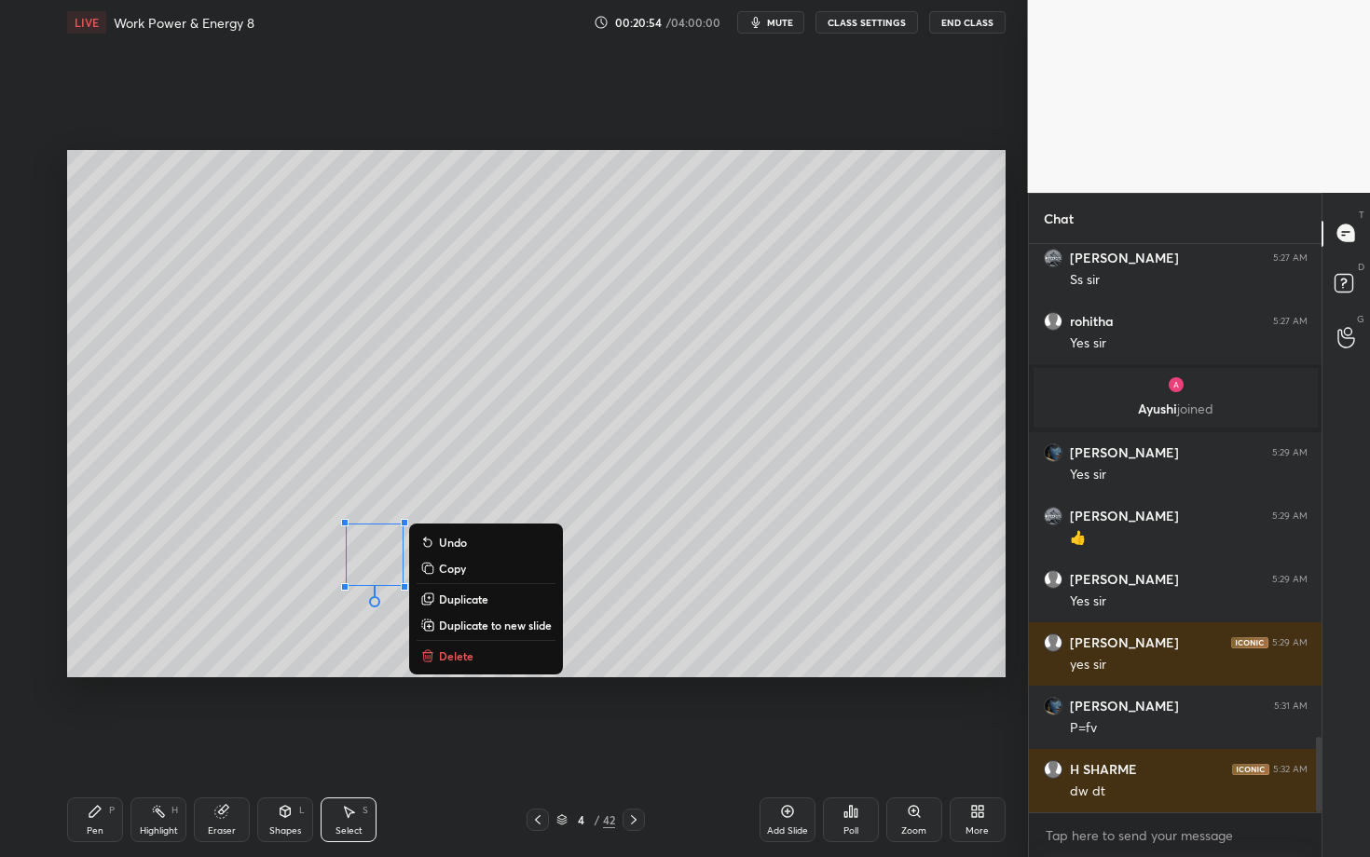
click at [464, 647] on button "Delete" at bounding box center [486, 656] width 139 height 22
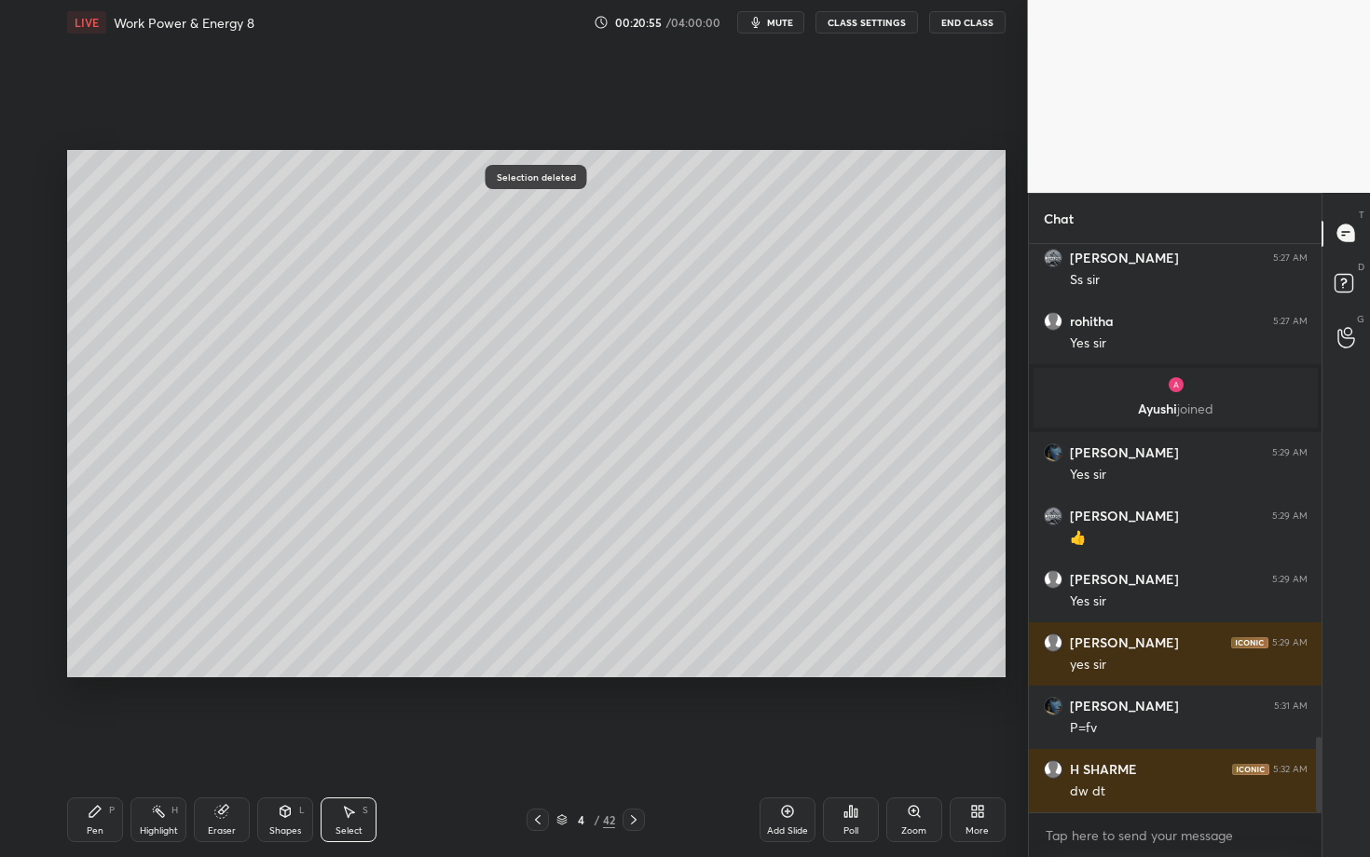
click at [93, 743] on icon at bounding box center [94, 811] width 11 height 11
click at [358, 743] on div "Select S" at bounding box center [349, 820] width 56 height 45
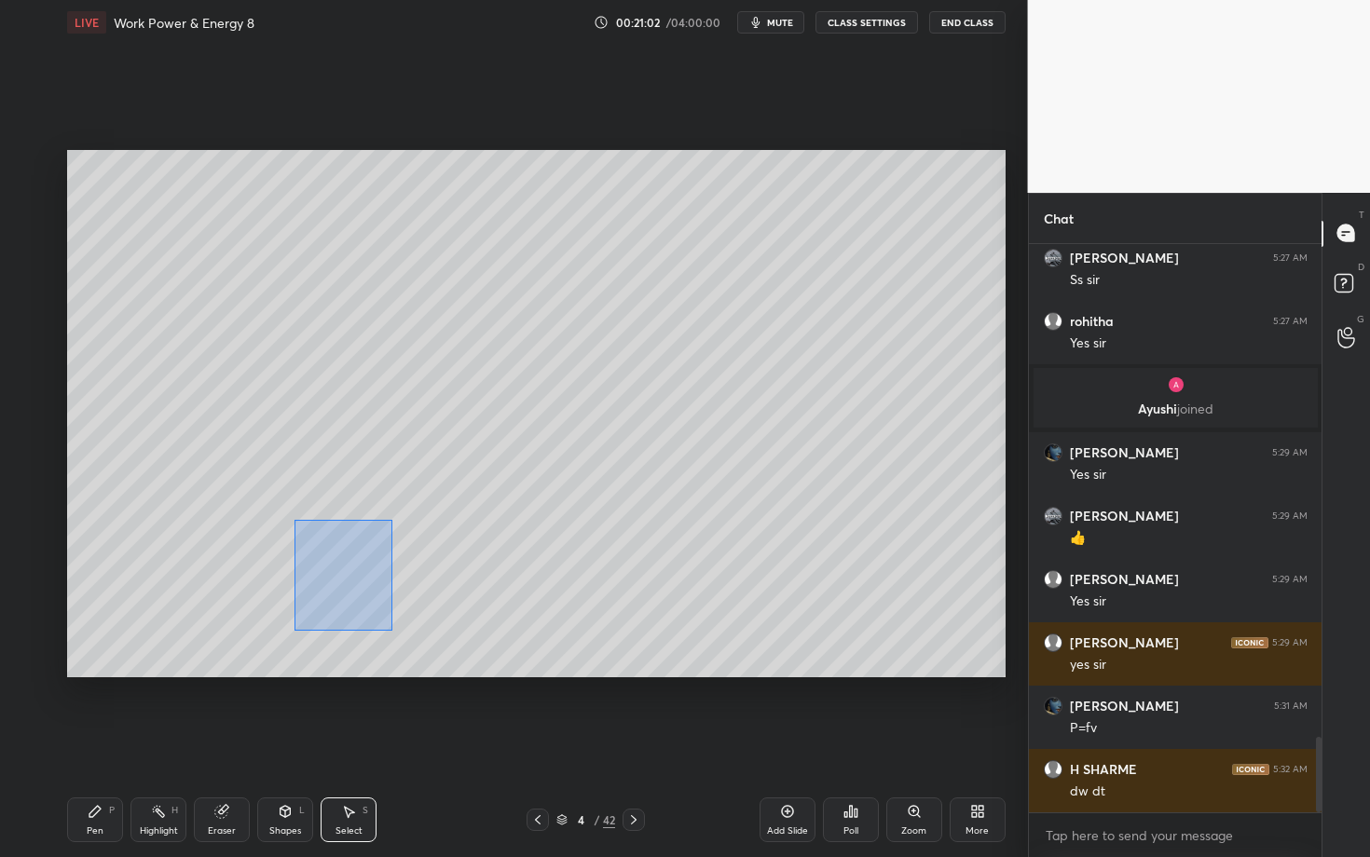
drag, startPoint x: 347, startPoint y: 591, endPoint x: 461, endPoint y: 673, distance: 140.9
click at [460, 672] on div "0 ° Undo Copy Duplicate Duplicate to new slide Delete" at bounding box center [536, 413] width 938 height 527
click at [340, 554] on div "0 ° Undo Copy Duplicate Duplicate to new slide Delete" at bounding box center [536, 413] width 938 height 527
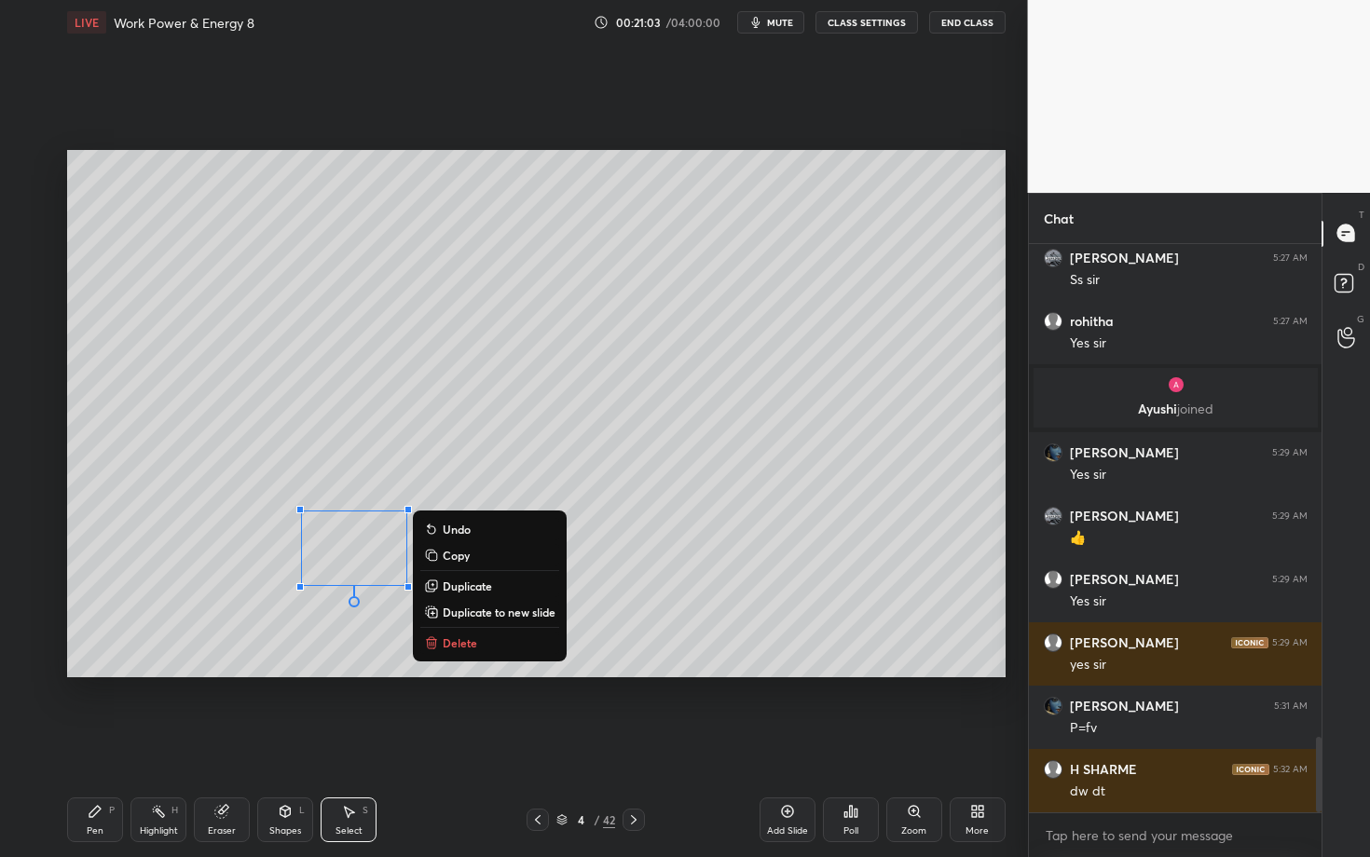
click at [70, 743] on div "Pen P" at bounding box center [95, 820] width 56 height 45
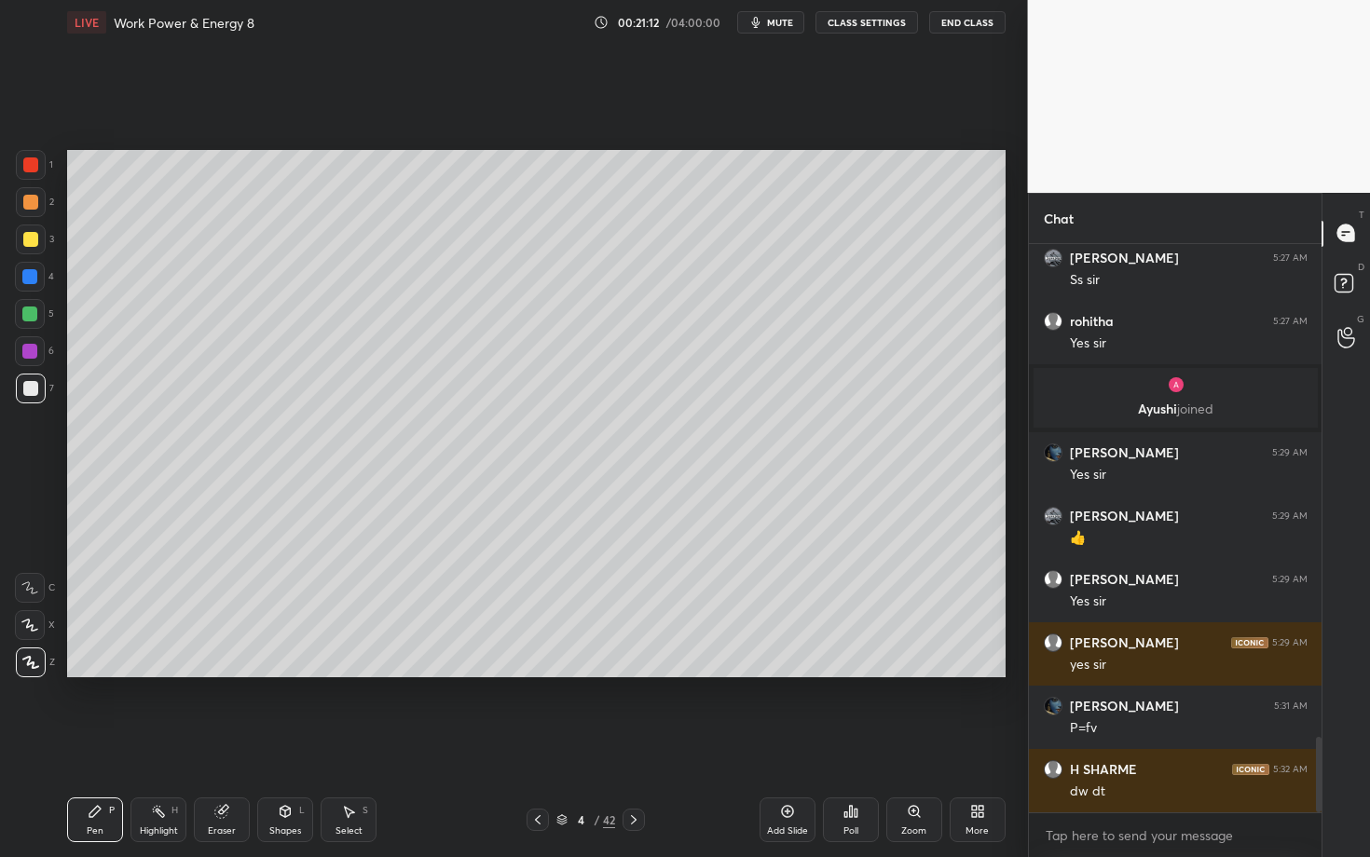
click at [284, 743] on div "Shapes L" at bounding box center [285, 820] width 56 height 45
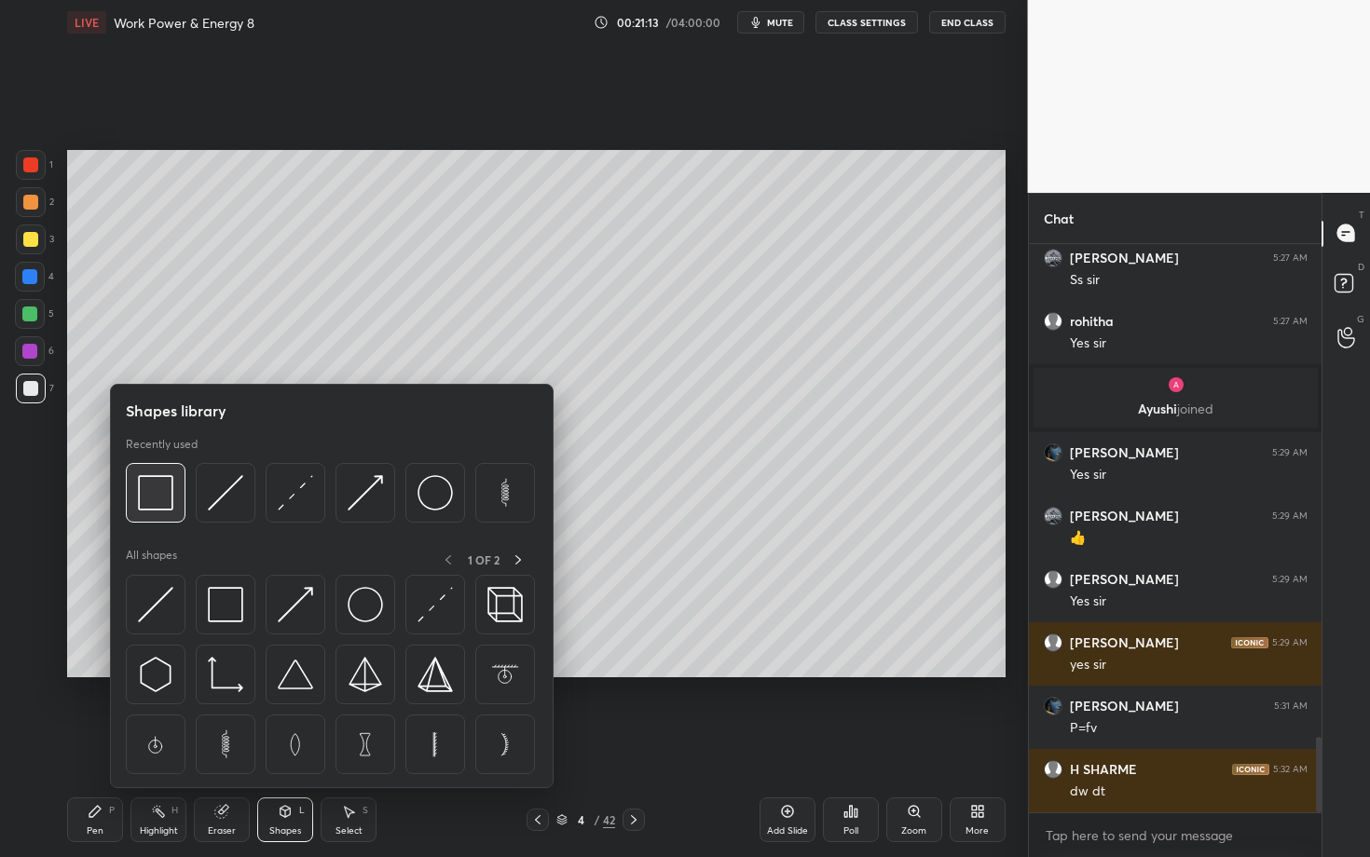
click at [149, 504] on img at bounding box center [155, 492] width 35 height 35
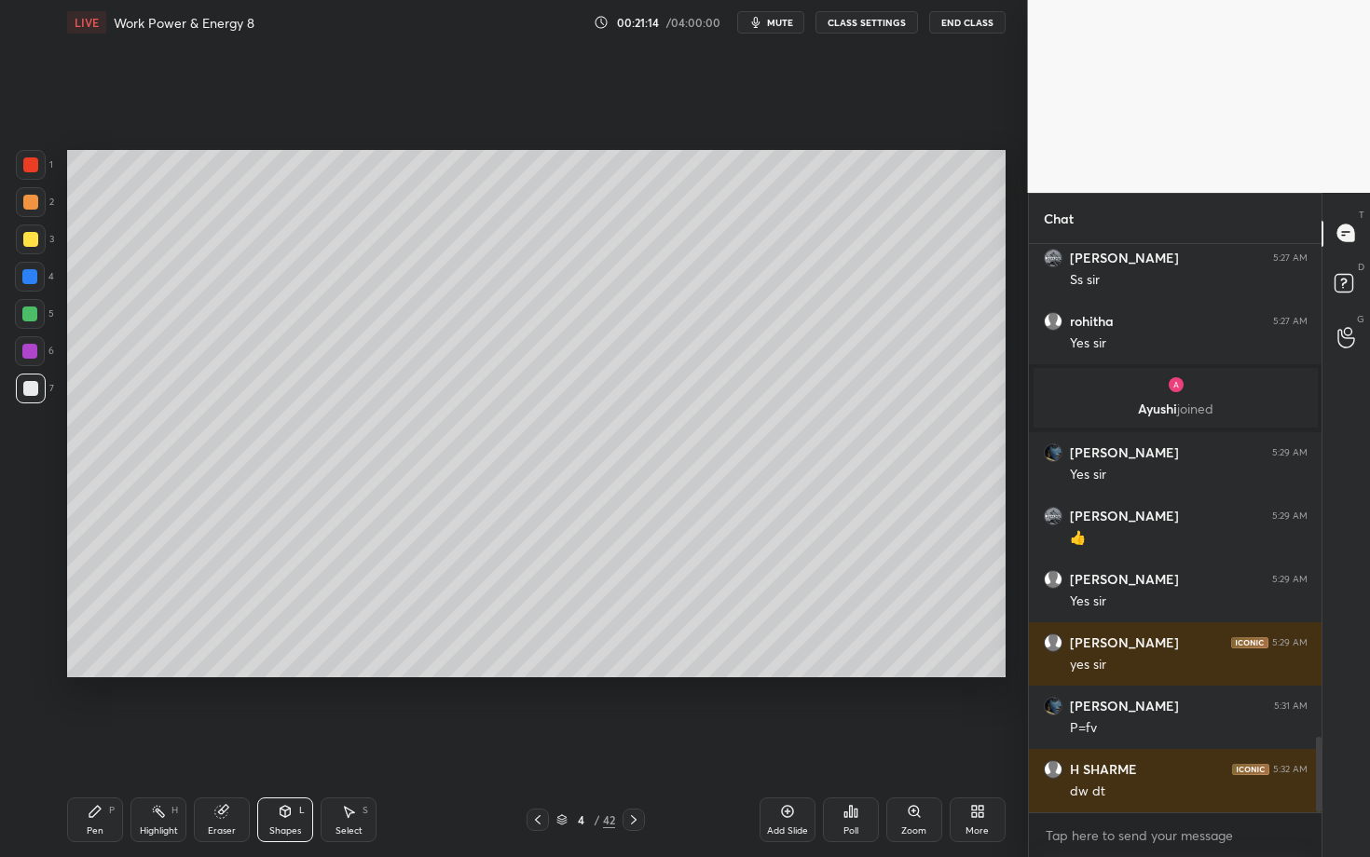
click at [34, 164] on div at bounding box center [31, 165] width 30 height 30
click at [112, 743] on div "Pen P" at bounding box center [95, 820] width 56 height 45
click at [292, 743] on div "Shapes L" at bounding box center [285, 820] width 56 height 45
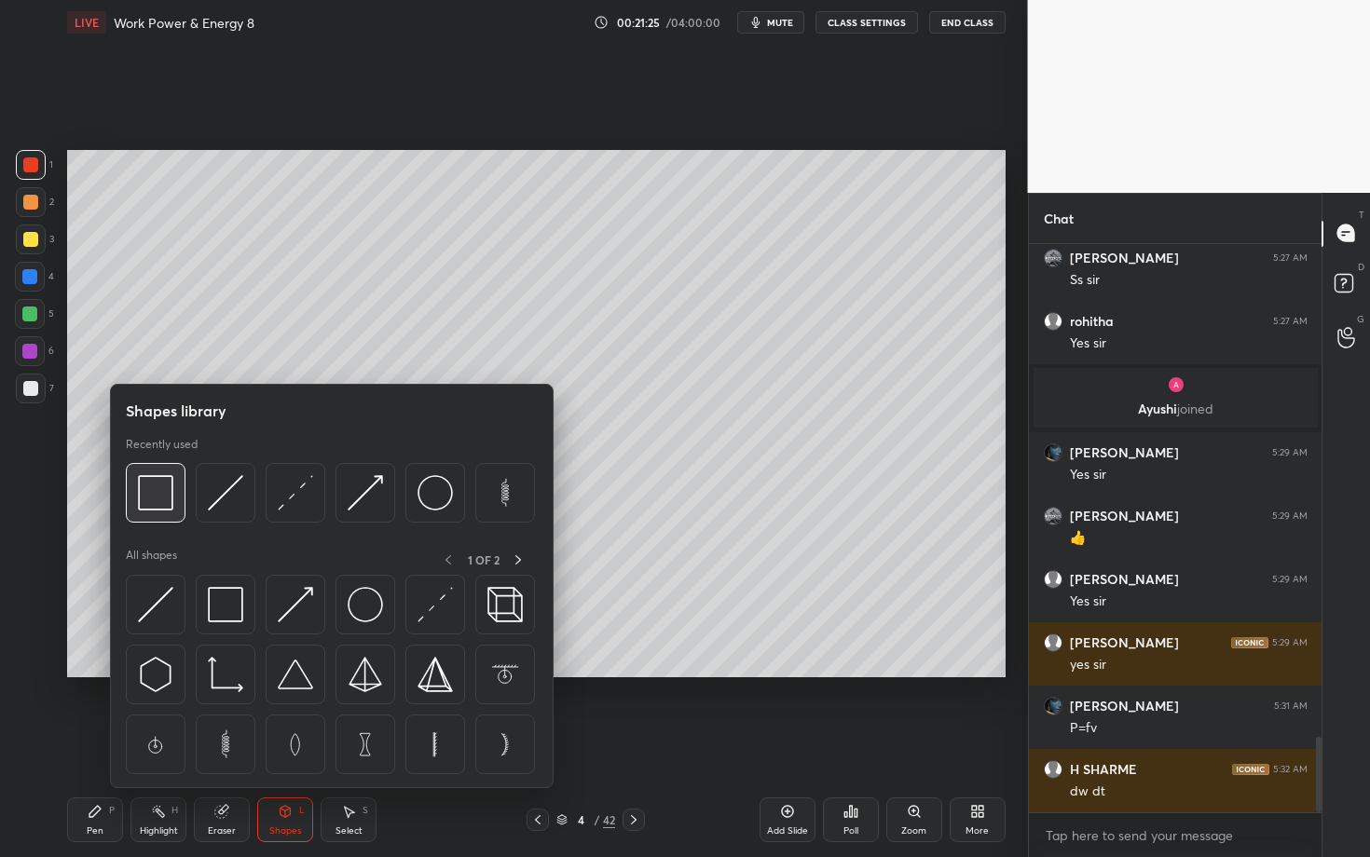
click at [159, 487] on img at bounding box center [155, 492] width 35 height 35
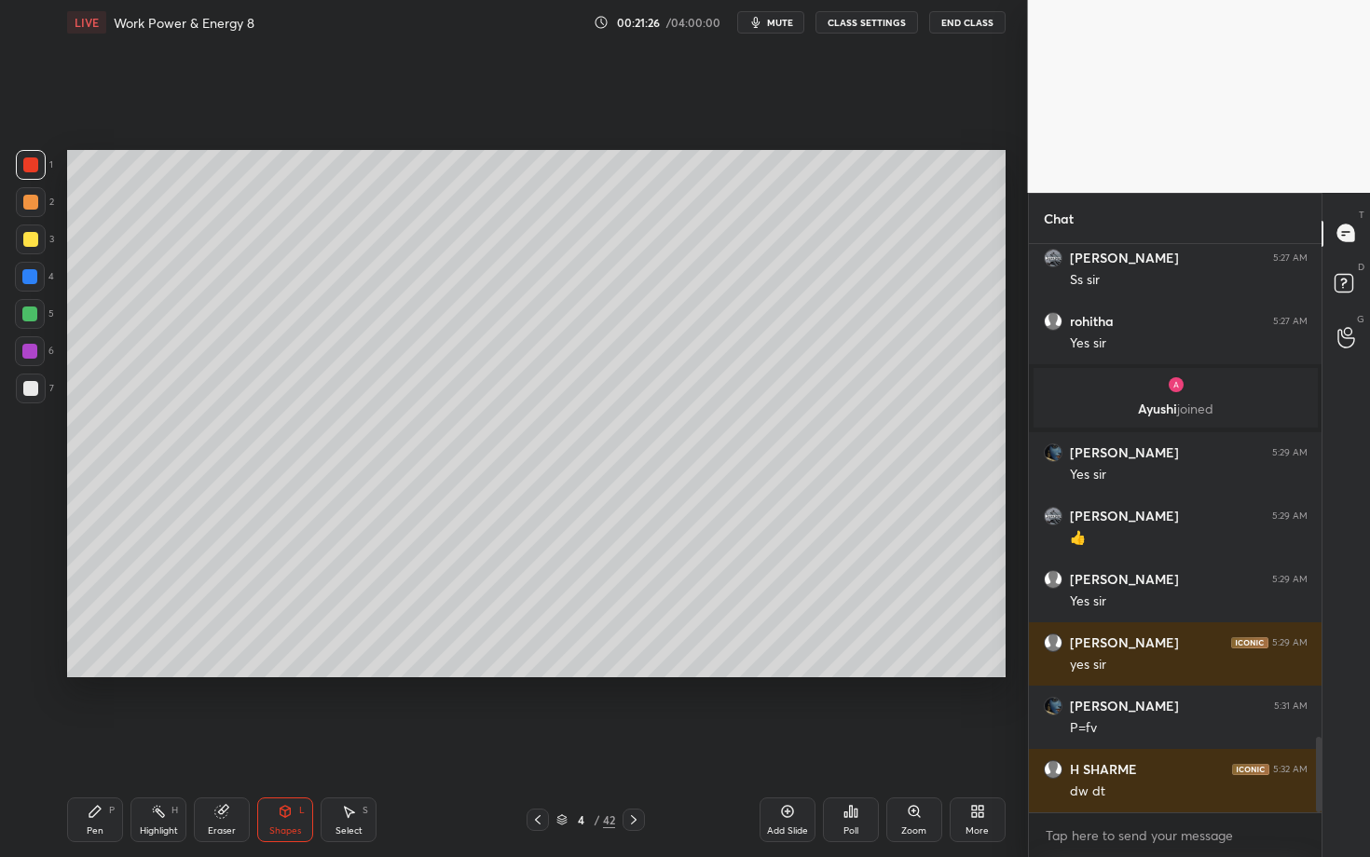
click at [30, 385] on div at bounding box center [30, 388] width 15 height 15
click at [94, 743] on icon at bounding box center [95, 811] width 15 height 15
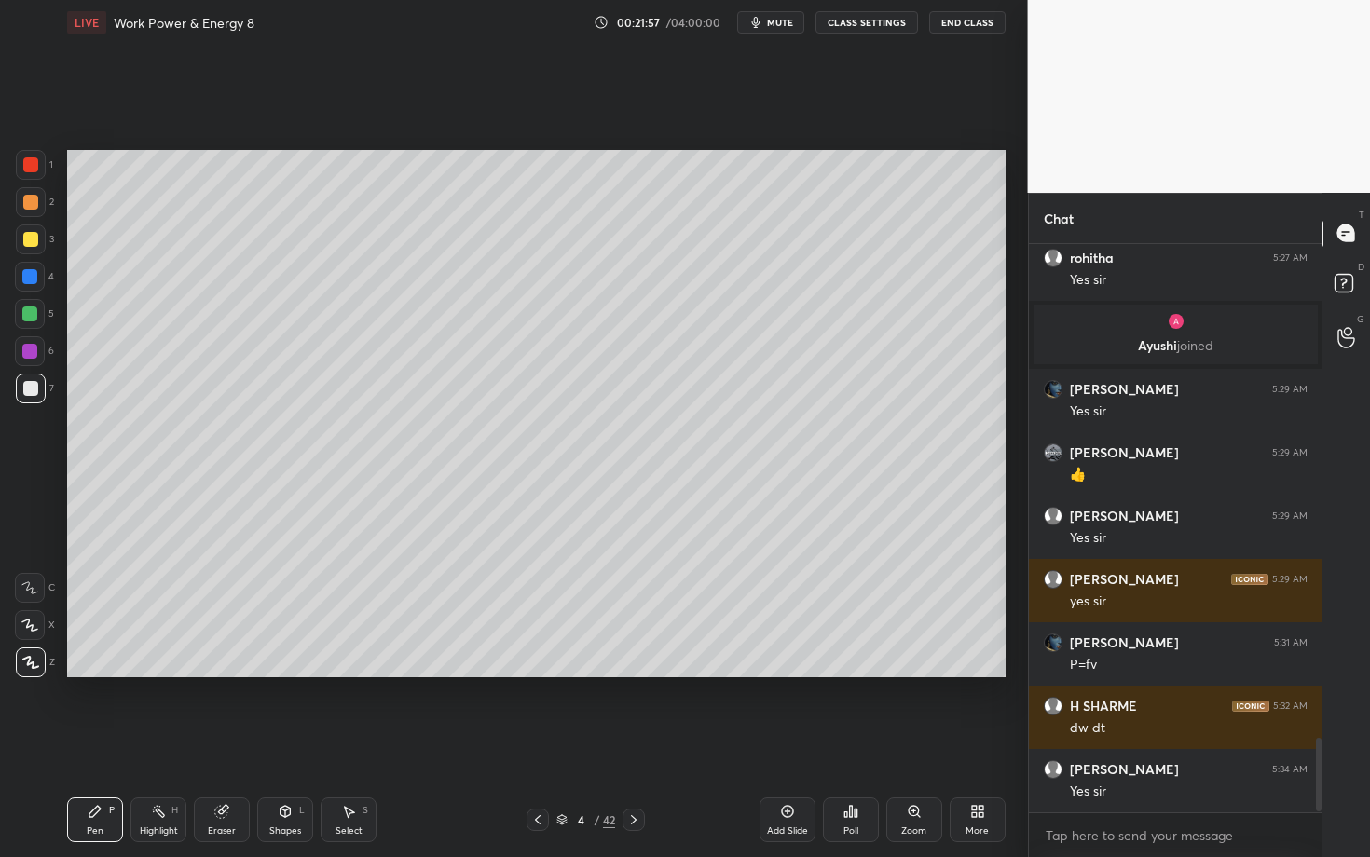
scroll to position [3816, 0]
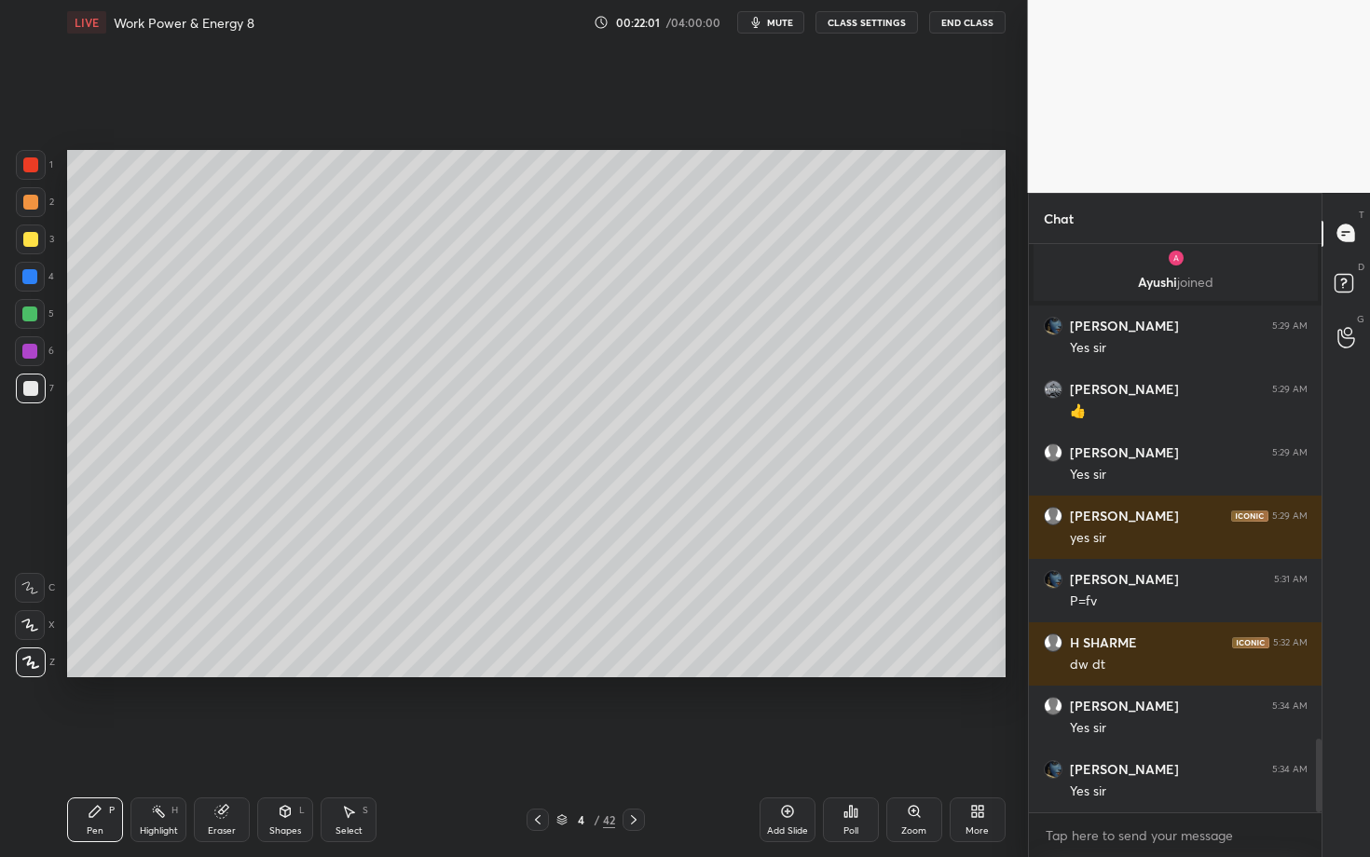
click at [635, 743] on icon at bounding box center [633, 820] width 15 height 15
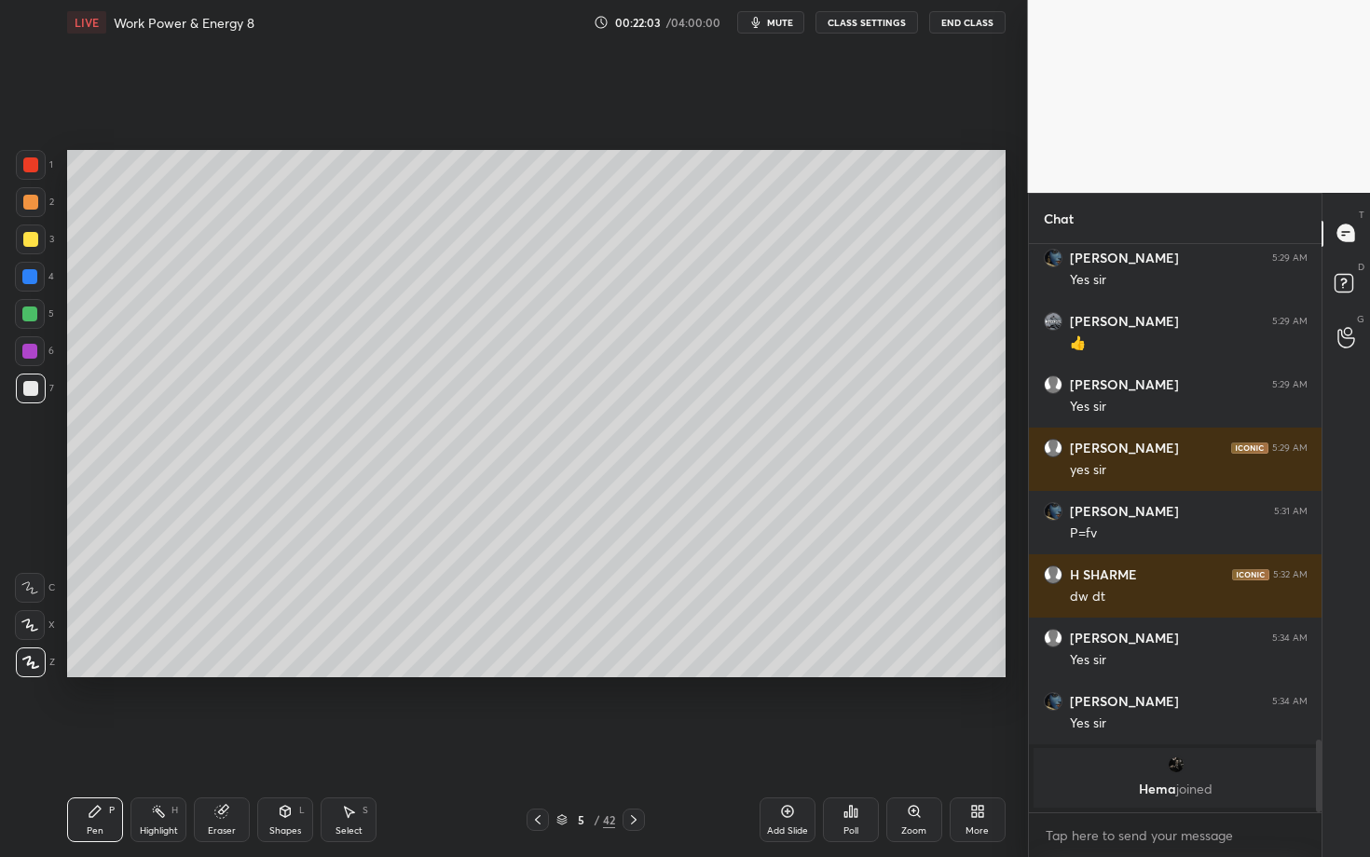
click at [31, 208] on div at bounding box center [30, 202] width 15 height 15
click at [26, 385] on div at bounding box center [30, 388] width 15 height 15
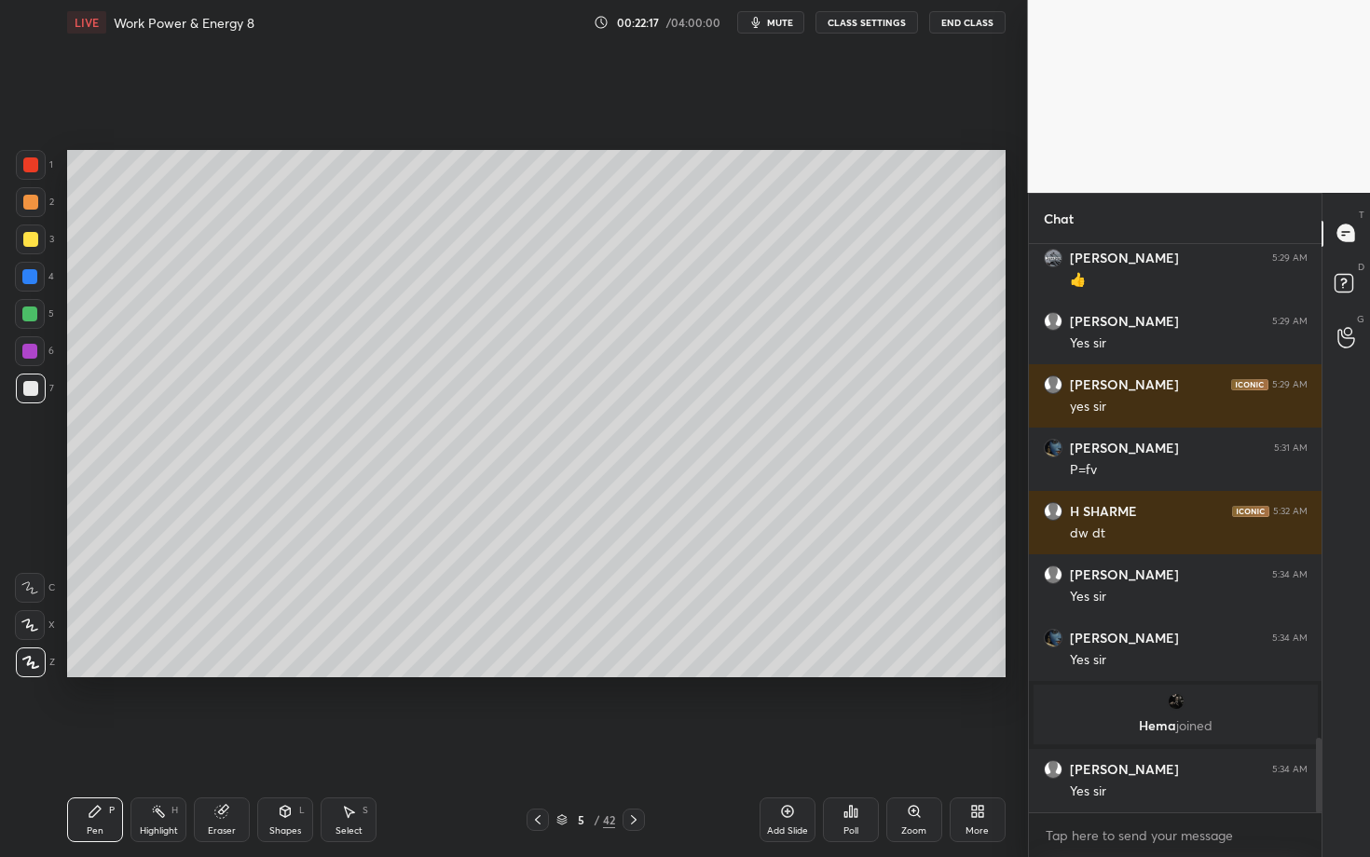
click at [351, 743] on div "Select S" at bounding box center [349, 820] width 56 height 45
drag, startPoint x: 276, startPoint y: 205, endPoint x: 423, endPoint y: 246, distance: 152.8
click at [422, 246] on div "0 ° Undo Copy Duplicate Duplicate to new slide Delete" at bounding box center [536, 413] width 938 height 527
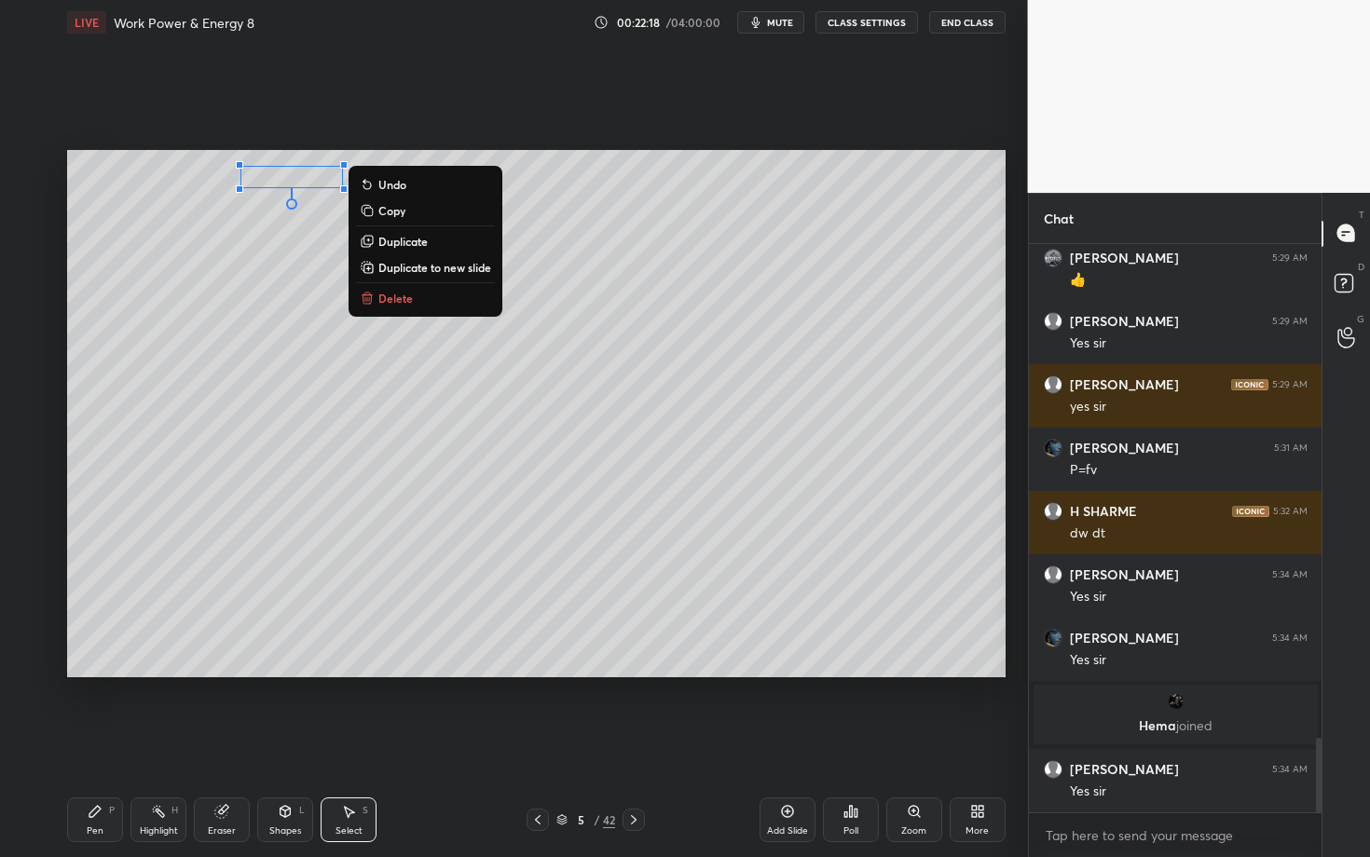
click at [413, 290] on button "Delete" at bounding box center [425, 298] width 139 height 22
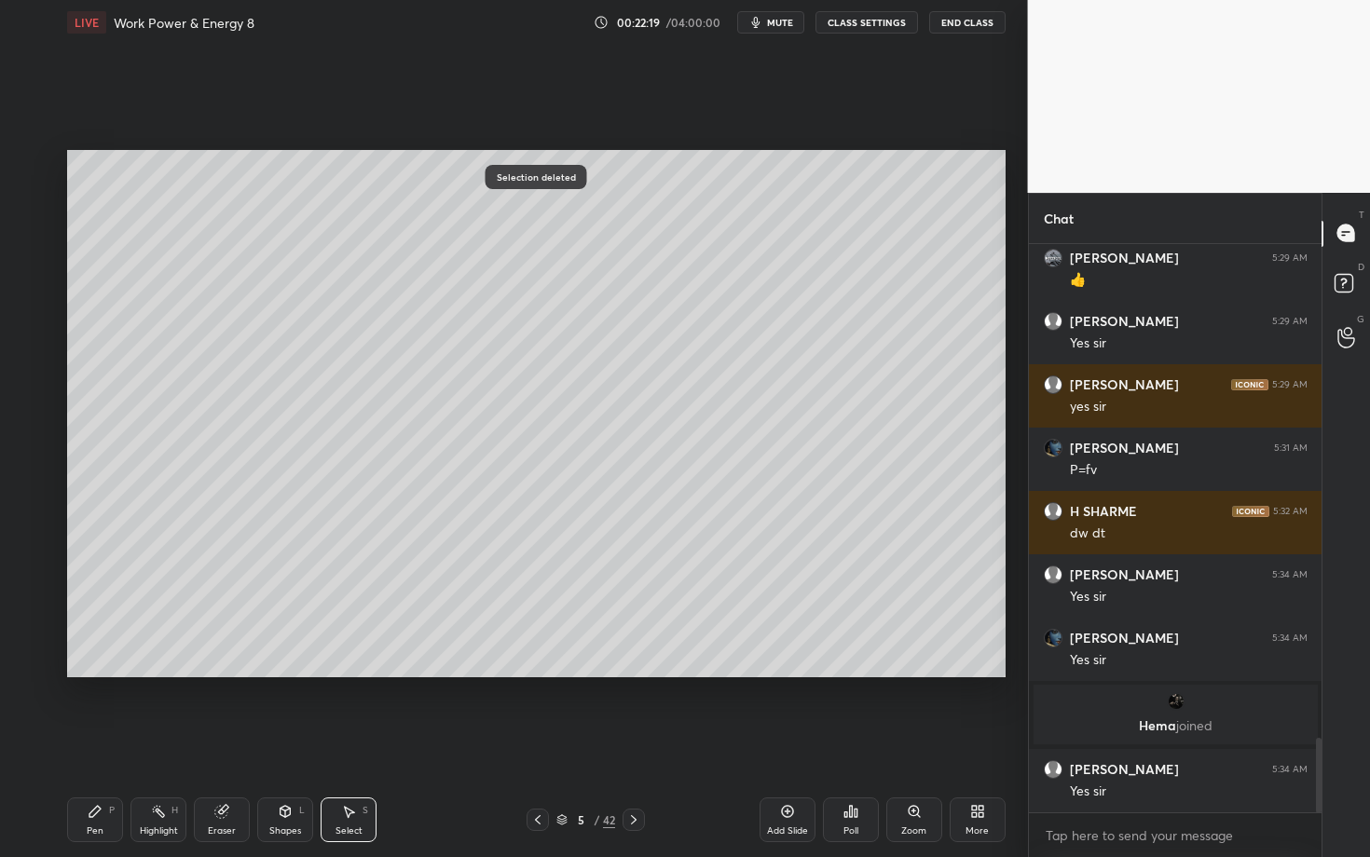
click at [95, 743] on div "Pen P" at bounding box center [95, 820] width 56 height 45
click at [292, 743] on icon at bounding box center [285, 811] width 15 height 15
click at [101, 743] on div "Pen P" at bounding box center [95, 820] width 56 height 45
click at [146, 743] on div "Highlight" at bounding box center [159, 831] width 38 height 9
click at [29, 655] on icon at bounding box center [29, 662] width 15 height 15
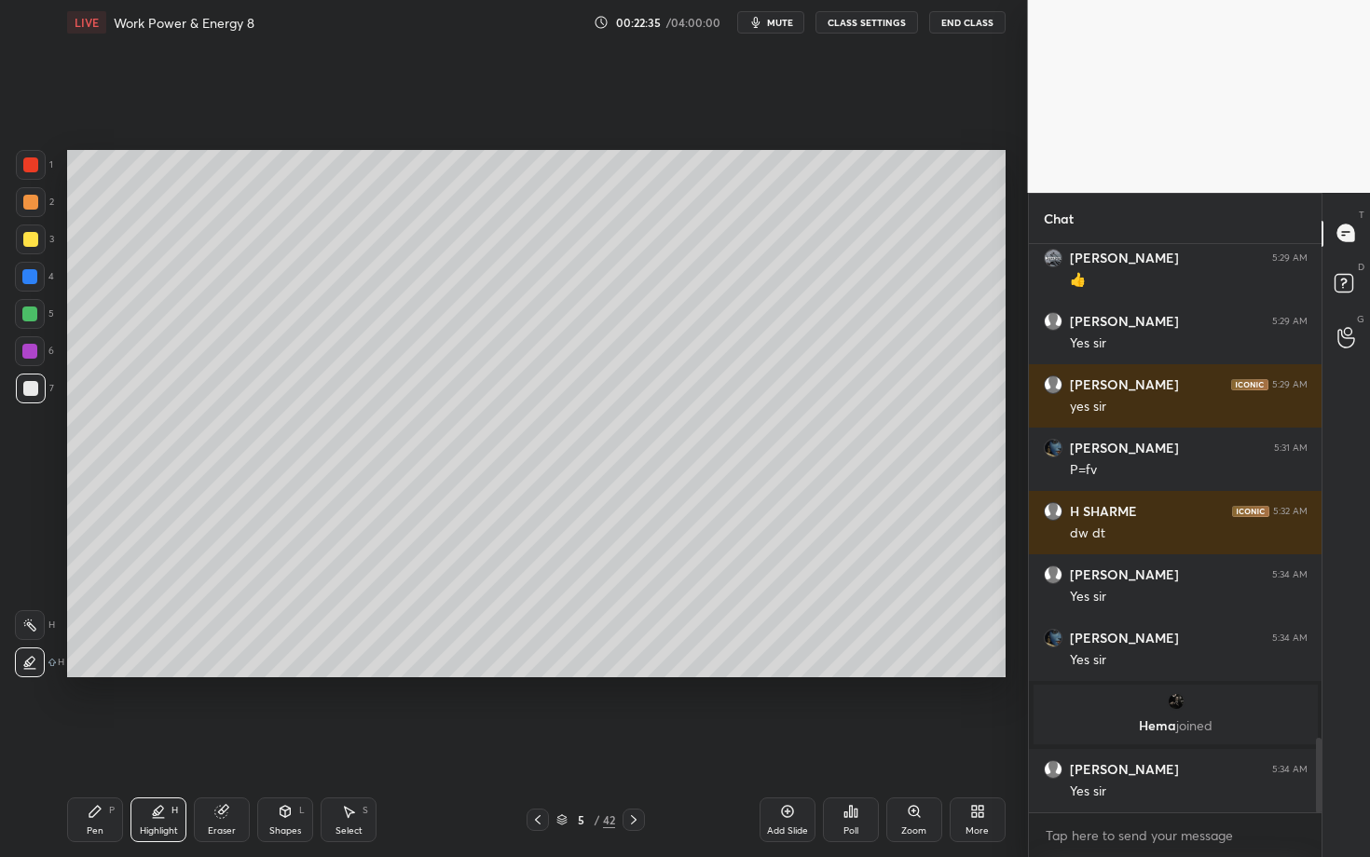
click at [21, 160] on div at bounding box center [31, 165] width 30 height 30
click at [355, 743] on div "Select" at bounding box center [348, 831] width 27 height 9
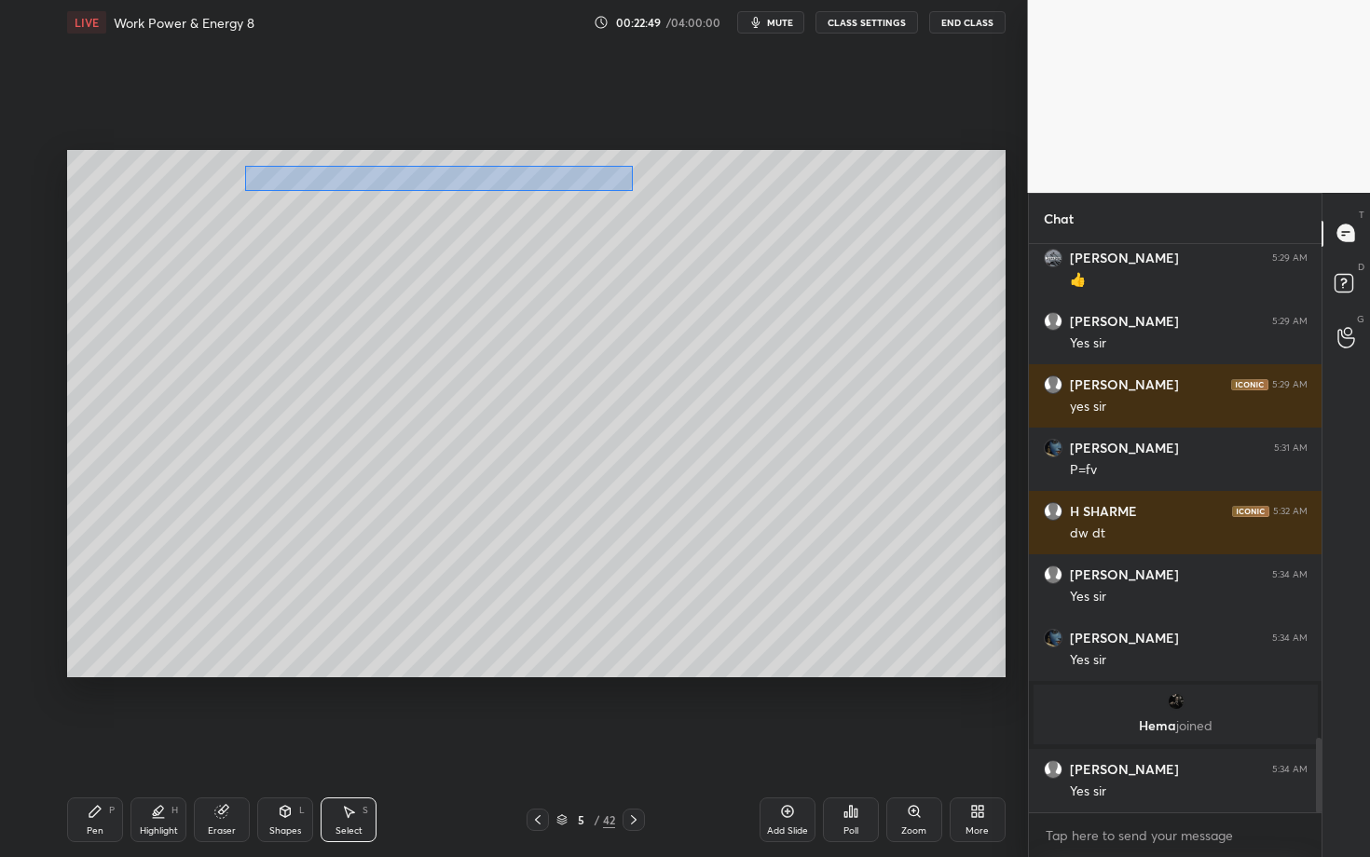
drag, startPoint x: 257, startPoint y: 178, endPoint x: 633, endPoint y: 190, distance: 375.7
click at [633, 190] on div "0 ° Undo Copy Duplicate Duplicate to new slide Delete" at bounding box center [536, 413] width 938 height 527
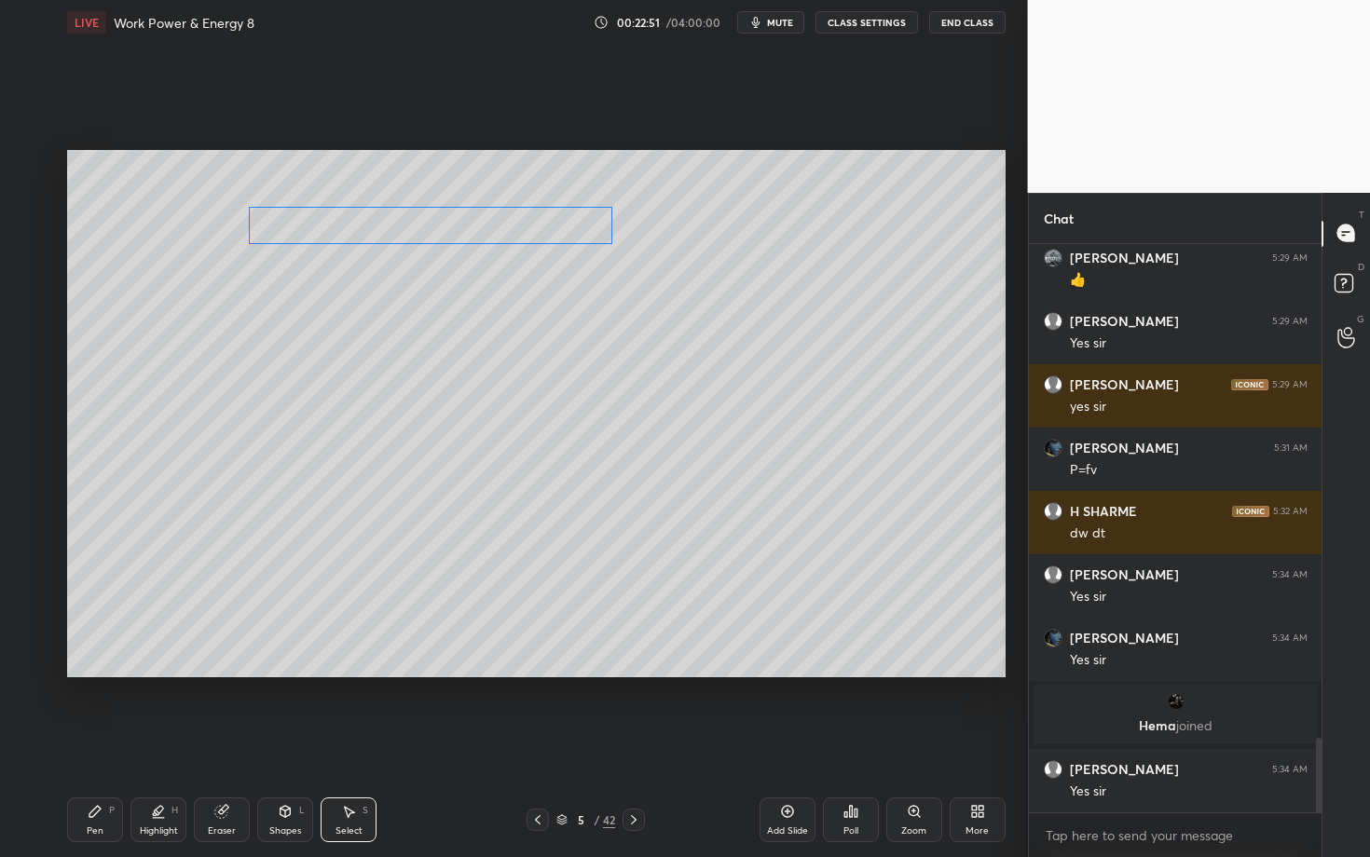
drag, startPoint x: 414, startPoint y: 191, endPoint x: 411, endPoint y: 211, distance: 19.8
click at [410, 211] on div "0 ° Undo Copy Duplicate Duplicate to new slide Delete" at bounding box center [536, 413] width 938 height 527
click at [350, 336] on div "0 ° Undo Copy Duplicate Duplicate to new slide Delete" at bounding box center [536, 413] width 938 height 527
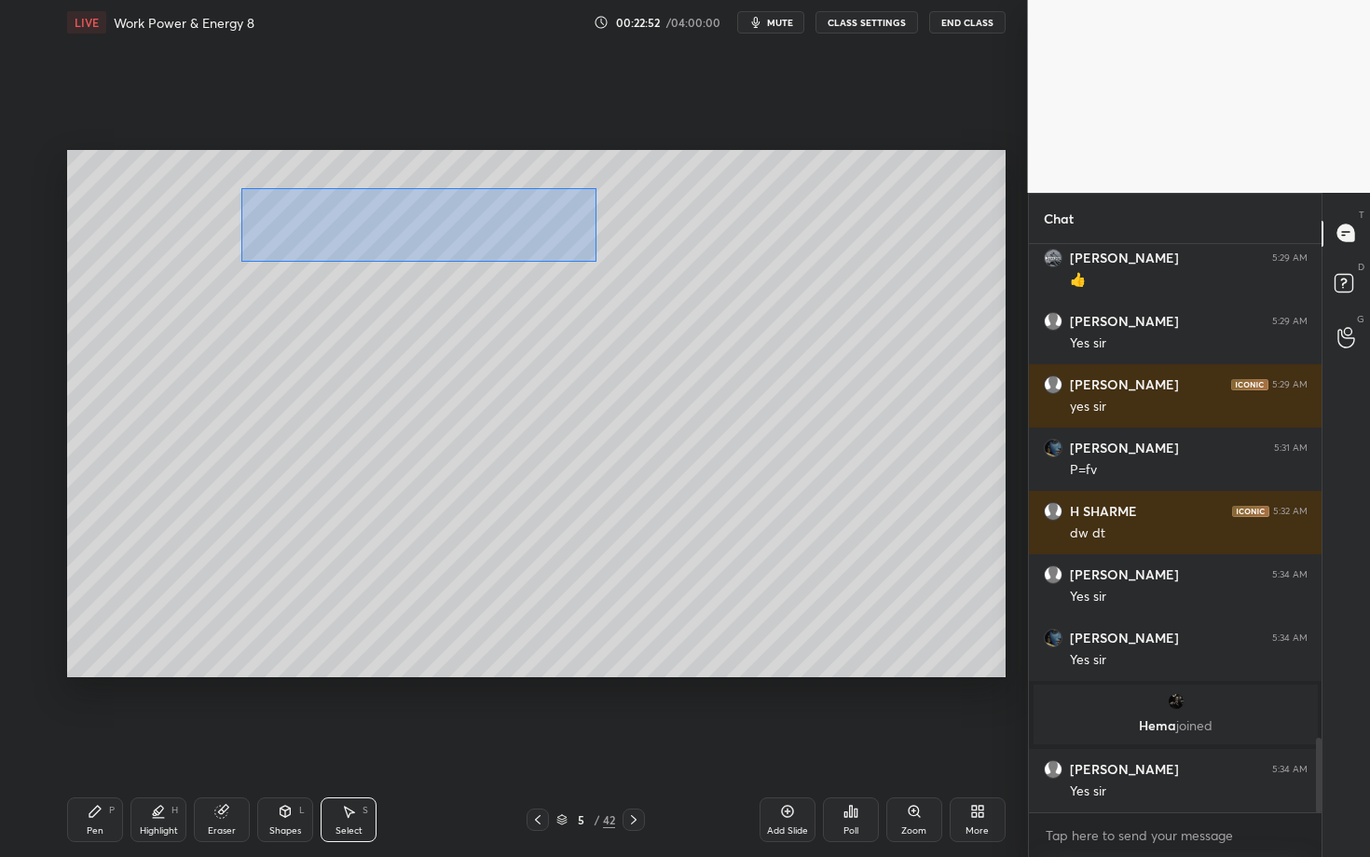
drag, startPoint x: 241, startPoint y: 187, endPoint x: 635, endPoint y: 259, distance: 399.7
click at [635, 259] on div "0 ° Undo Copy Duplicate Duplicate to new slide Delete" at bounding box center [536, 413] width 938 height 527
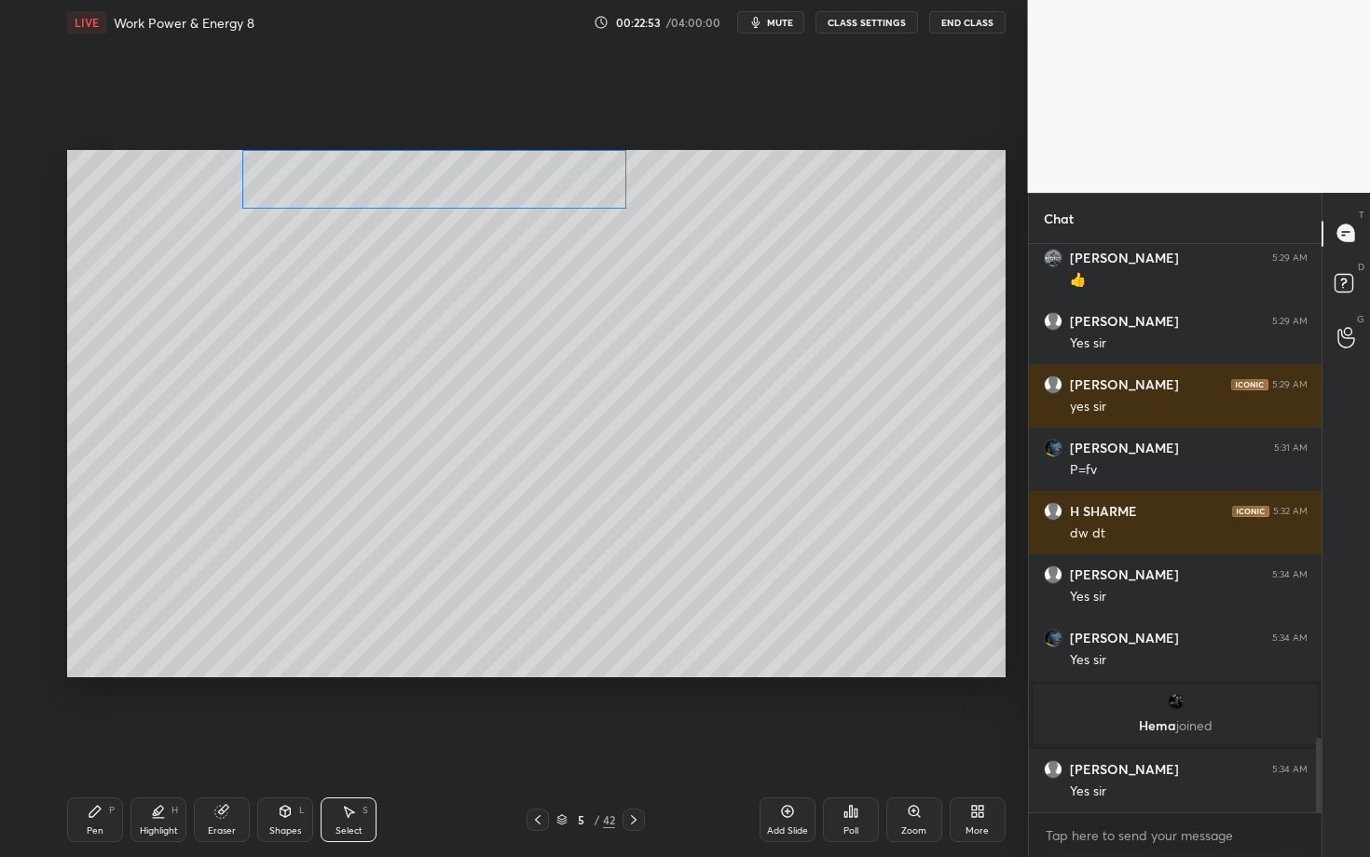
drag, startPoint x: 393, startPoint y: 197, endPoint x: 394, endPoint y: 181, distance: 15.9
click at [394, 181] on div "0 ° Undo Copy Duplicate Duplicate to new slide Delete" at bounding box center [536, 413] width 938 height 527
click at [431, 226] on div "1 ° Undo Copy Duplicate Duplicate to new slide Delete" at bounding box center [536, 413] width 938 height 527
click at [417, 187] on div "0 ° Undo Copy Duplicate Duplicate to new slide Delete" at bounding box center [536, 413] width 938 height 527
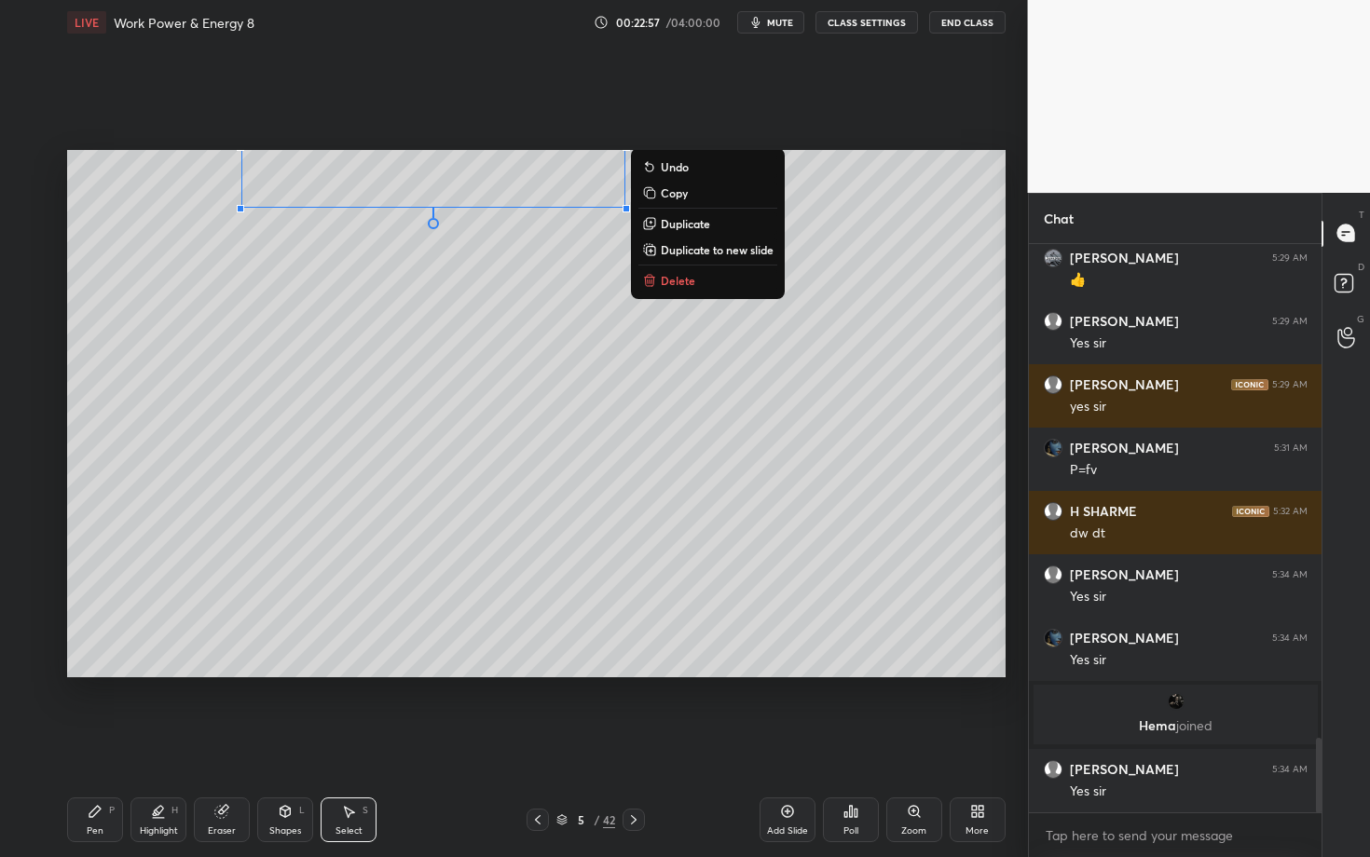
click at [109, 743] on div "Pen P" at bounding box center [95, 820] width 56 height 45
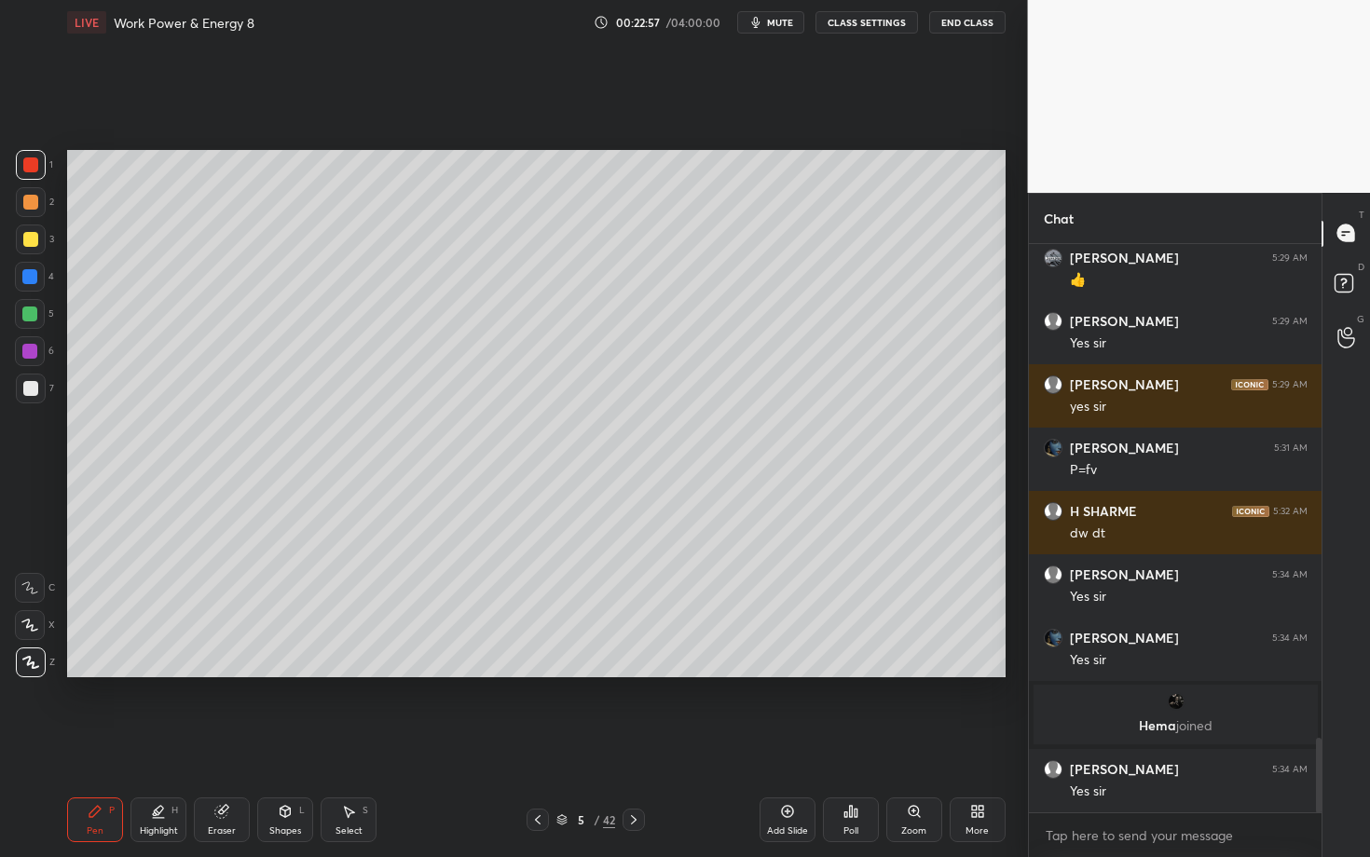
click at [38, 388] on div at bounding box center [31, 389] width 30 height 30
click at [288, 743] on div "Shapes L" at bounding box center [285, 820] width 56 height 45
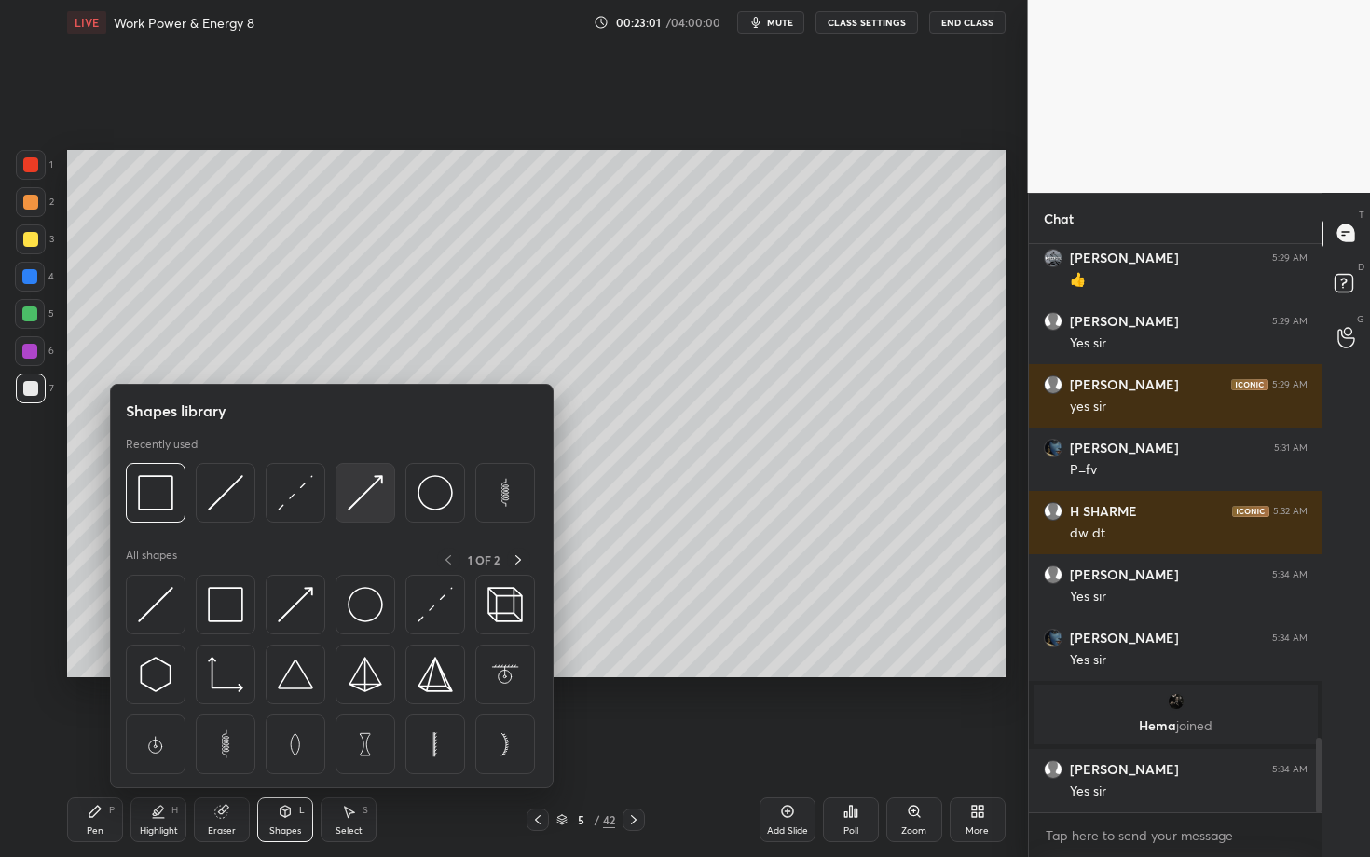
click at [378, 503] on img at bounding box center [365, 492] width 35 height 35
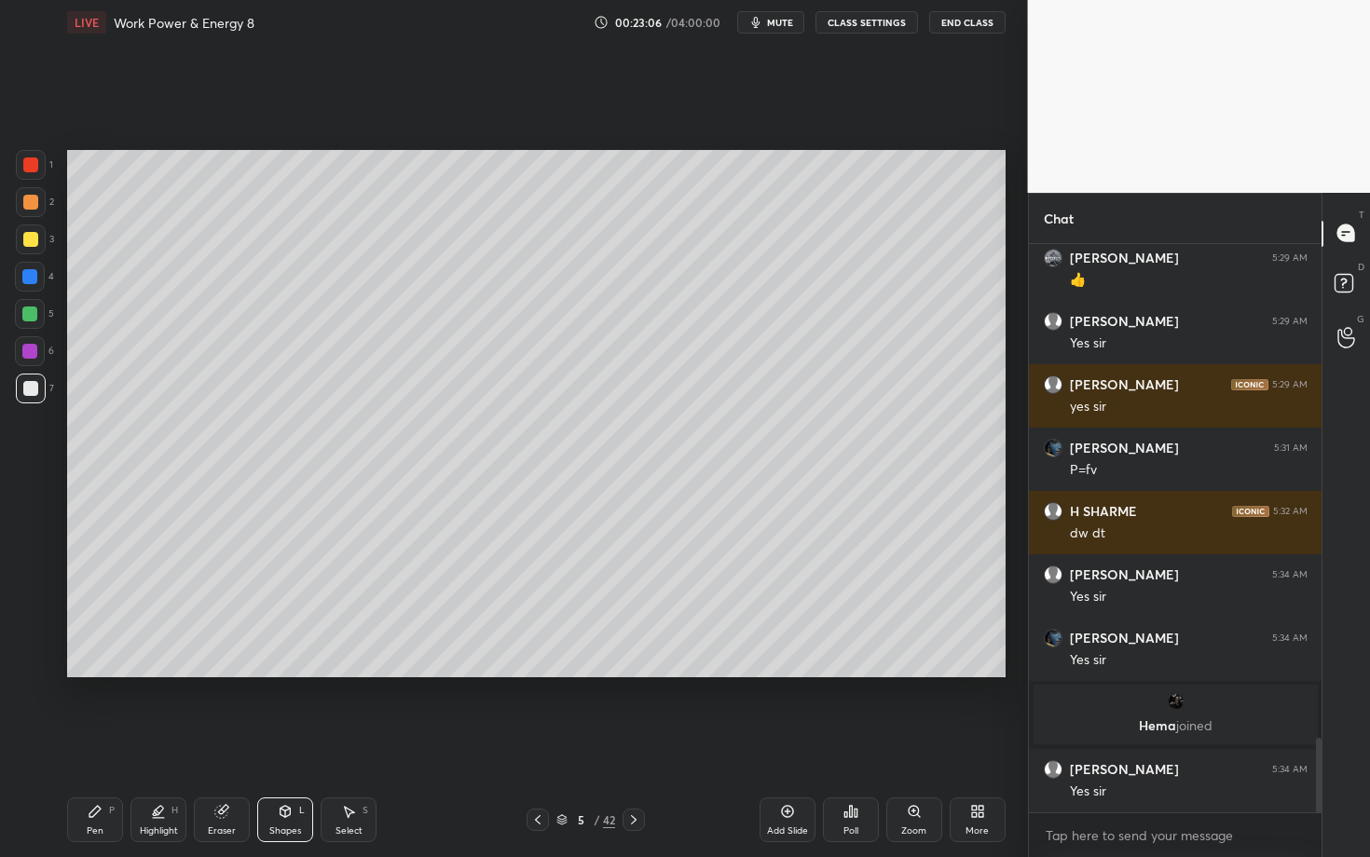
click at [87, 743] on div "Pen P" at bounding box center [95, 820] width 56 height 45
click at [369, 743] on div "Select S" at bounding box center [349, 820] width 56 height 45
drag, startPoint x: 178, startPoint y: 234, endPoint x: 258, endPoint y: 297, distance: 102.2
click at [258, 298] on div "0 ° Undo Copy Duplicate Duplicate to new slide Delete" at bounding box center [536, 413] width 938 height 527
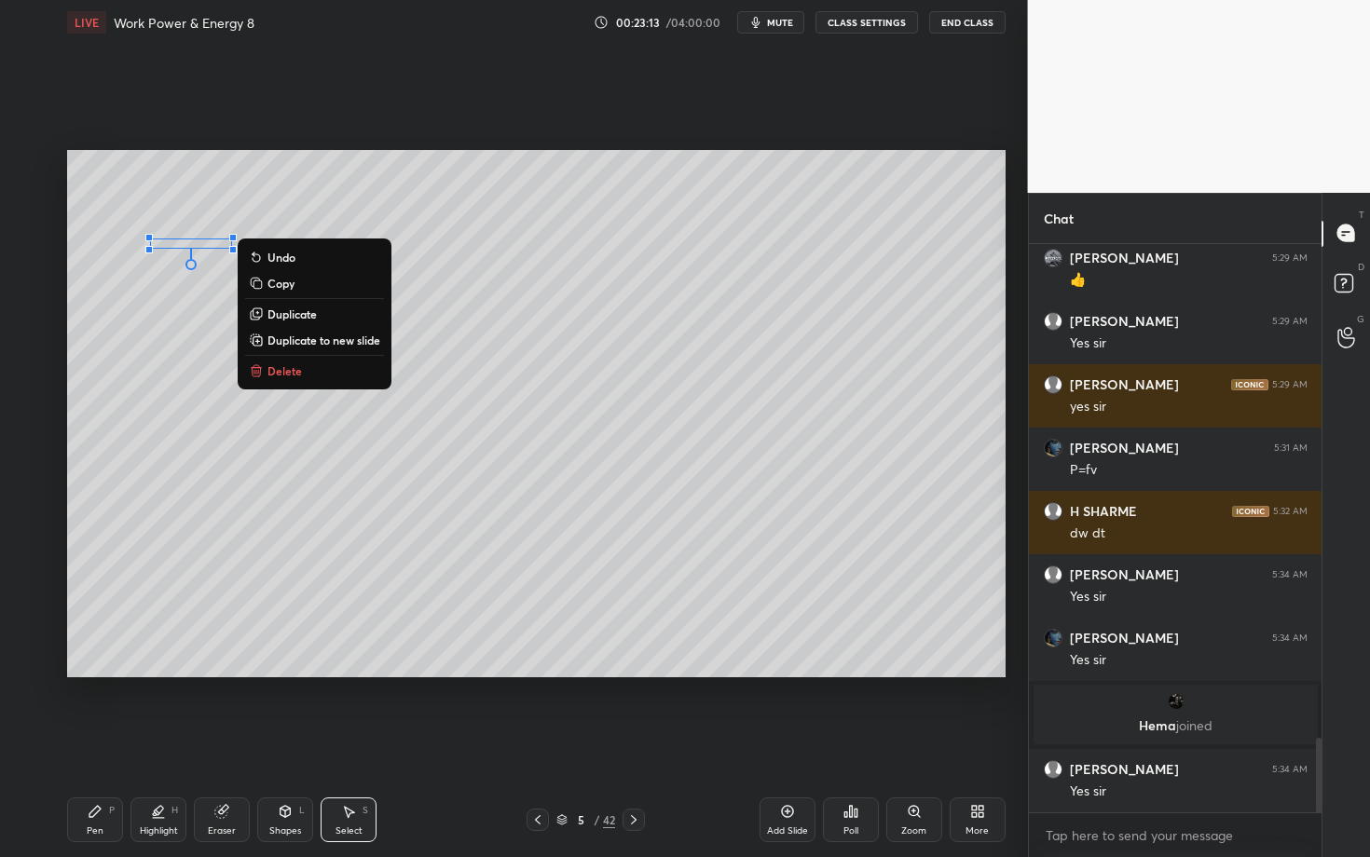
click at [317, 367] on button "Delete" at bounding box center [314, 371] width 139 height 22
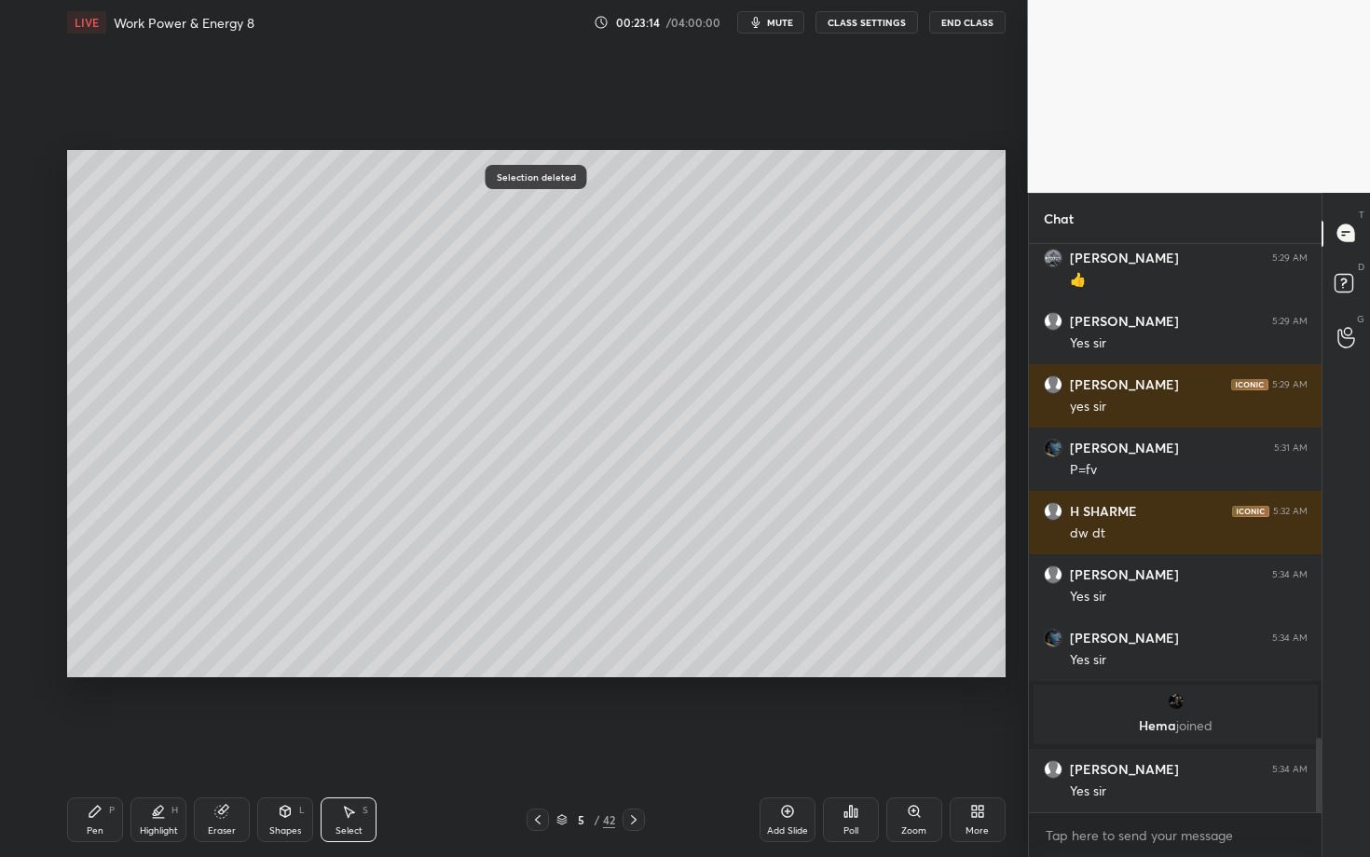
click at [274, 743] on div "Shapes L" at bounding box center [285, 820] width 56 height 45
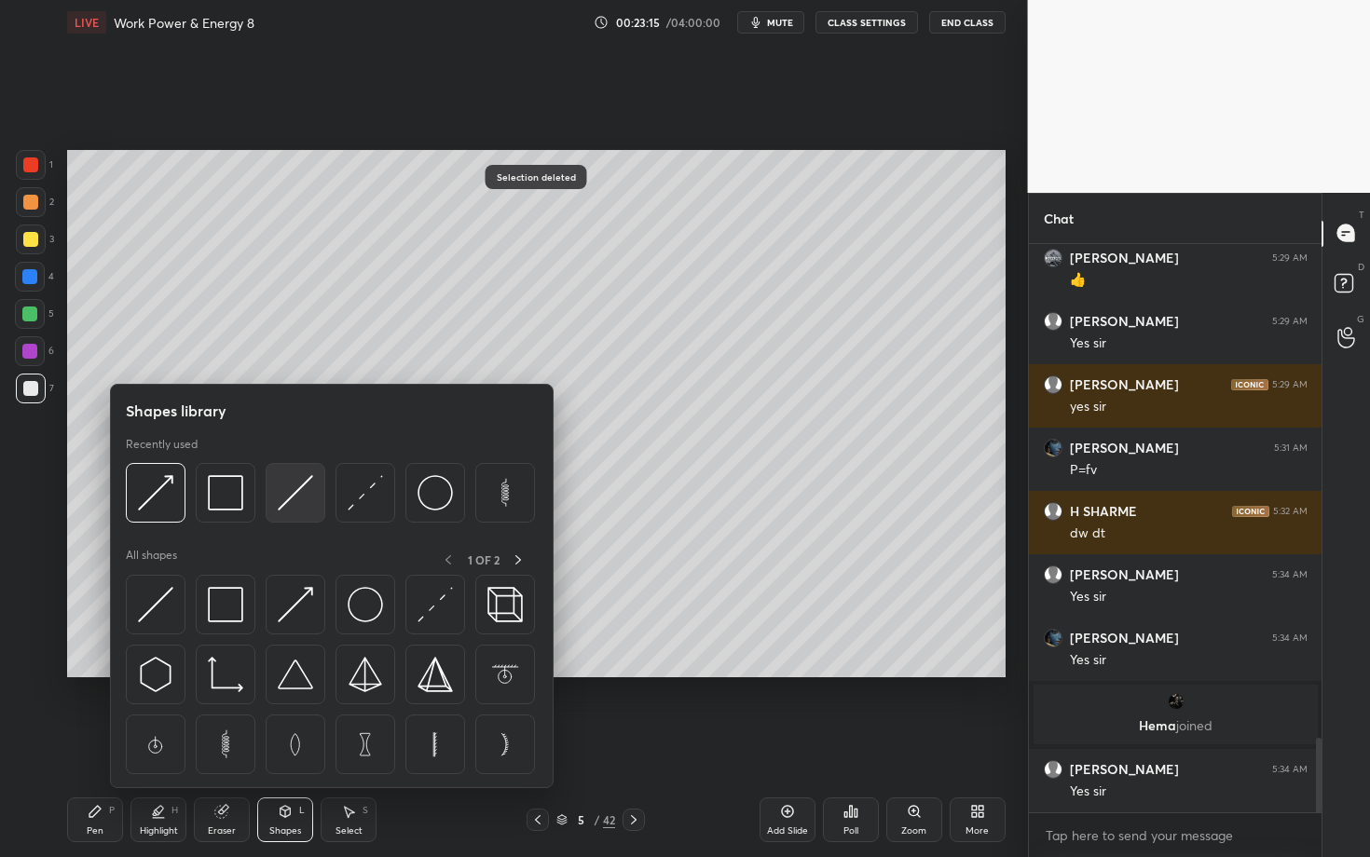
click at [300, 505] on img at bounding box center [295, 492] width 35 height 35
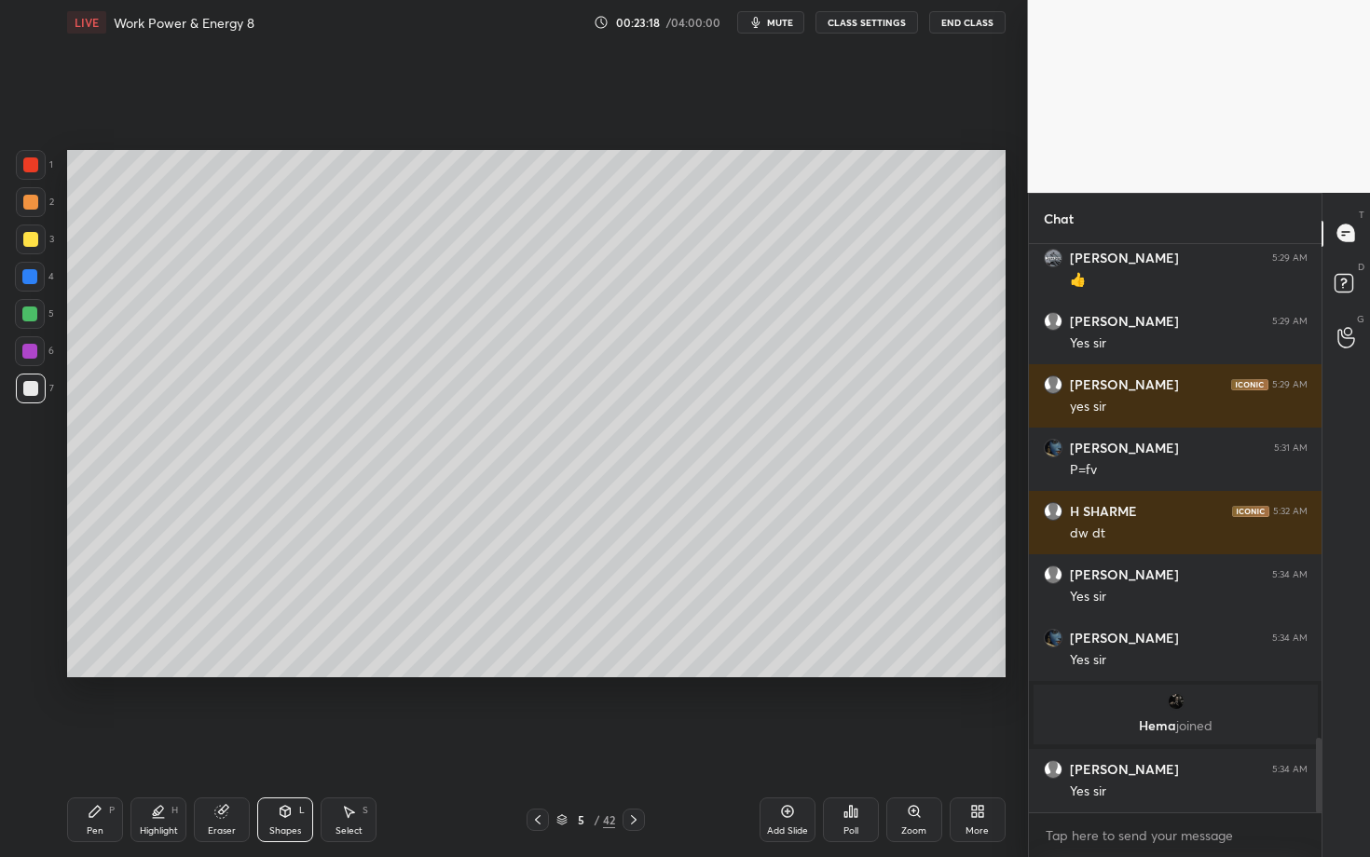
click at [89, 743] on div "Pen P" at bounding box center [95, 820] width 56 height 45
click at [34, 348] on div at bounding box center [29, 351] width 15 height 15
click at [197, 743] on div "Eraser" at bounding box center [222, 820] width 56 height 45
click at [155, 743] on div "Highlight H" at bounding box center [158, 820] width 56 height 45
click at [33, 623] on icon at bounding box center [29, 625] width 15 height 15
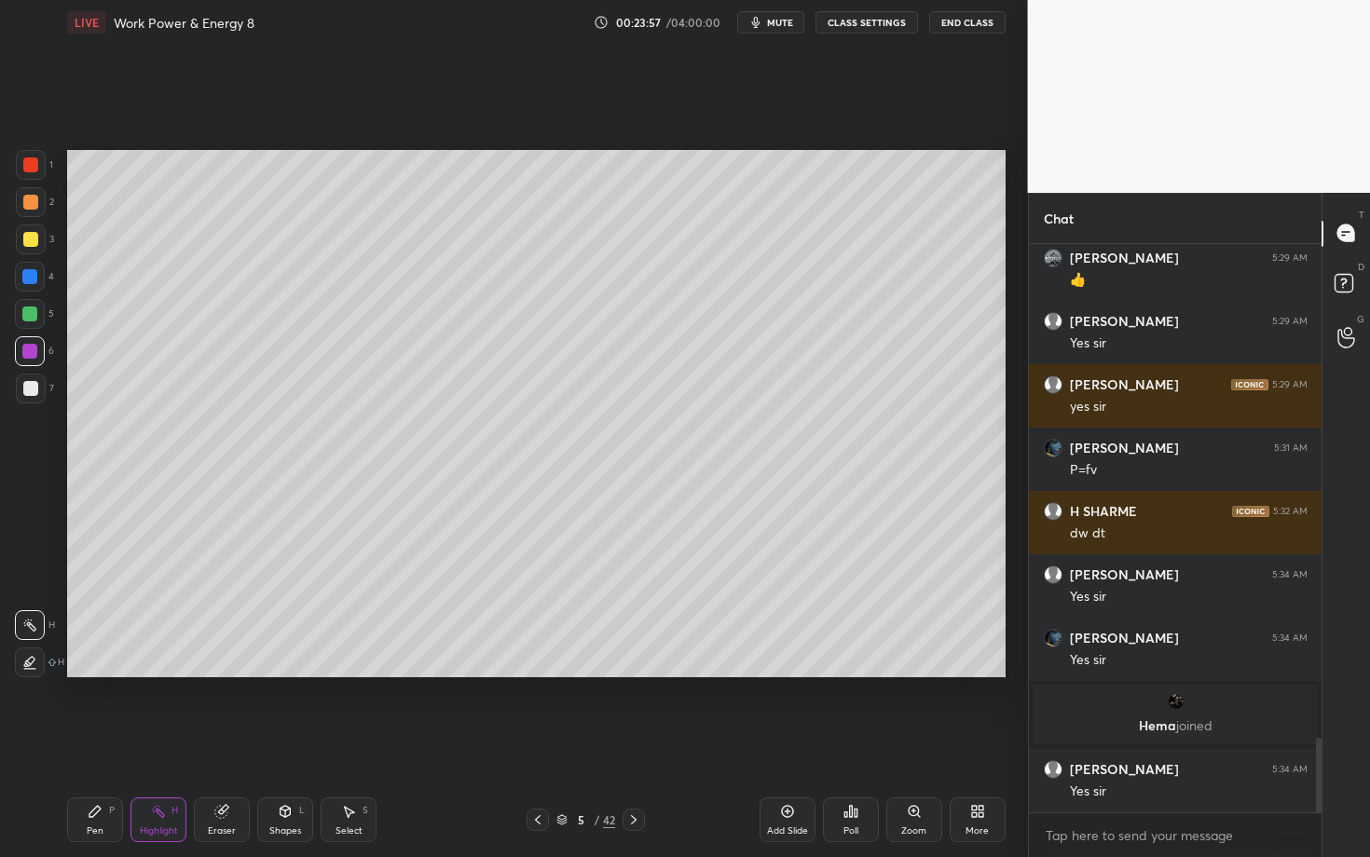
click at [99, 743] on icon at bounding box center [95, 811] width 15 height 15
click at [34, 314] on div at bounding box center [29, 314] width 15 height 15
click at [144, 743] on div "Highlight" at bounding box center [159, 831] width 38 height 9
click at [636, 743] on icon at bounding box center [633, 820] width 15 height 15
click at [95, 743] on div "Pen P" at bounding box center [95, 820] width 56 height 45
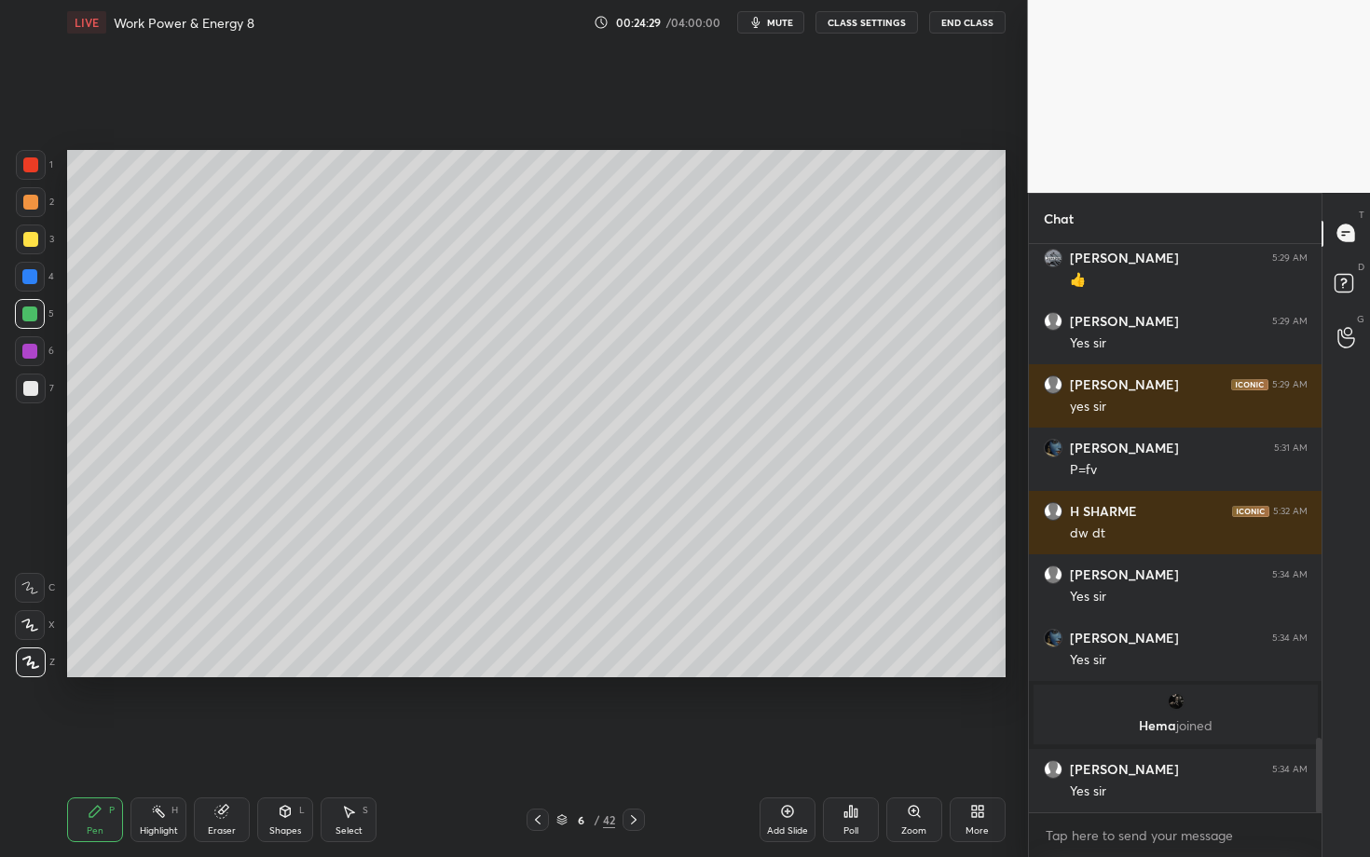
click at [35, 399] on div at bounding box center [31, 389] width 30 height 30
click at [221, 743] on div "Eraser" at bounding box center [222, 831] width 28 height 9
click at [144, 743] on div "Highlight H" at bounding box center [158, 820] width 56 height 45
click at [34, 661] on icon at bounding box center [29, 662] width 15 height 15
click at [31, 164] on div at bounding box center [30, 164] width 15 height 15
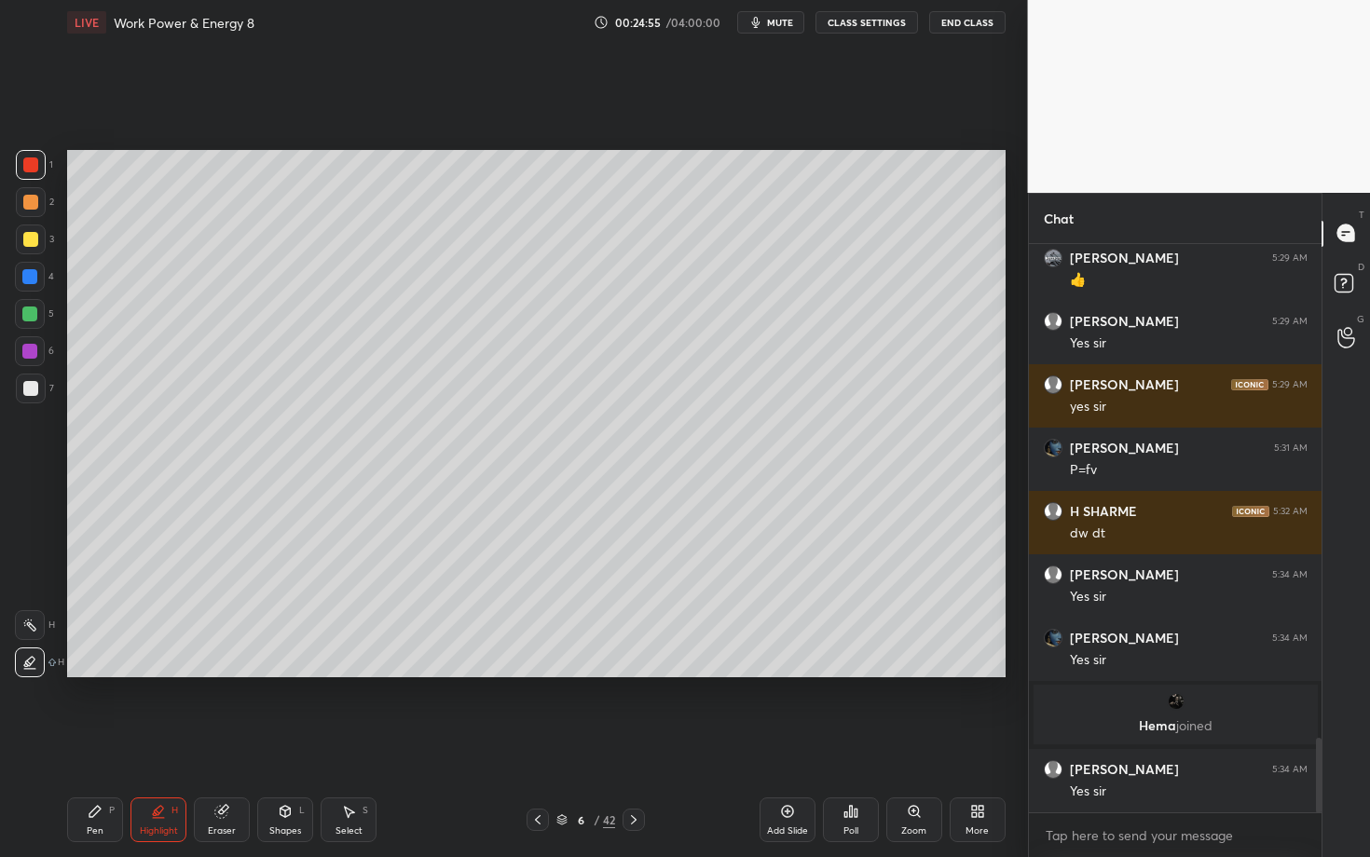
click at [358, 743] on div "Select" at bounding box center [348, 831] width 27 height 9
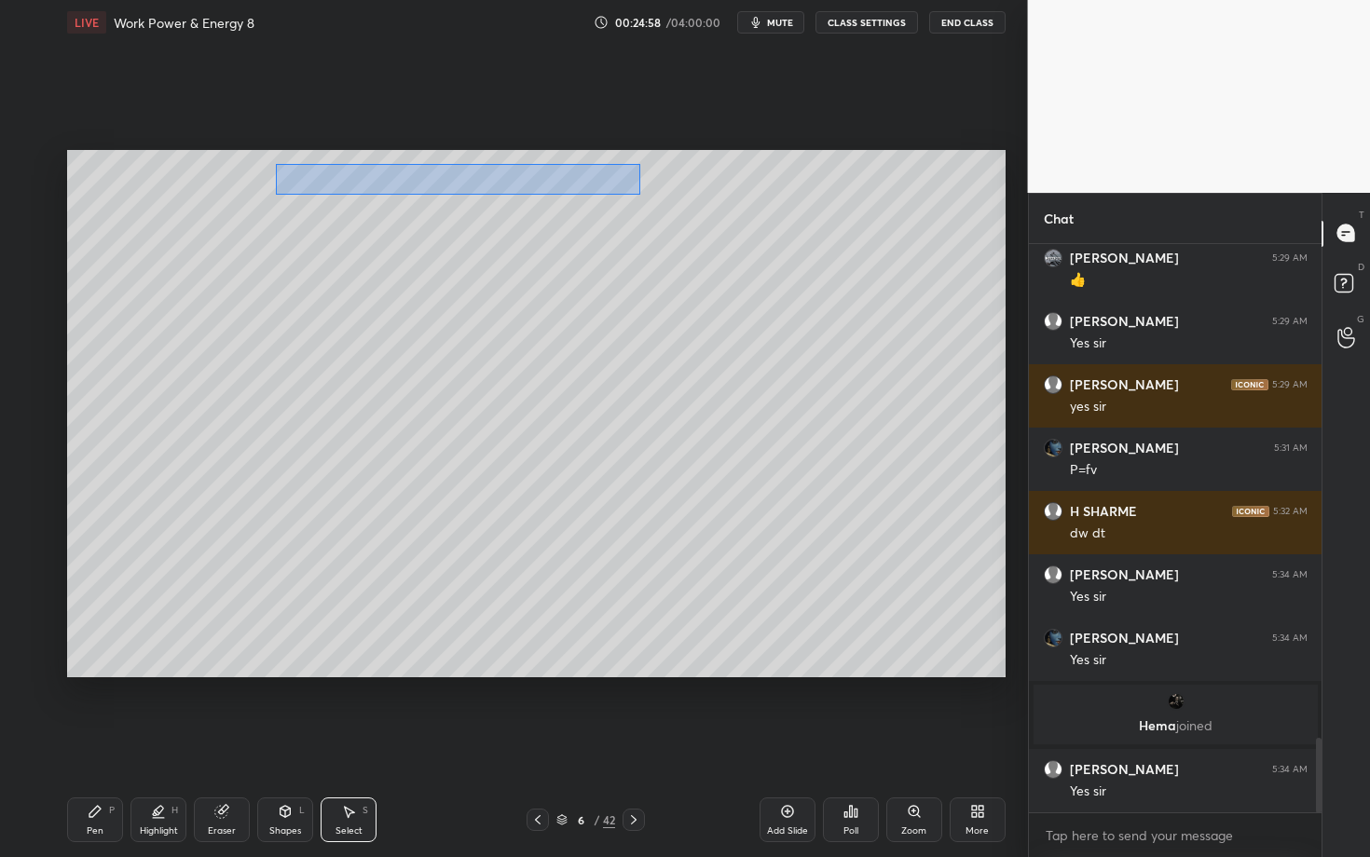
drag, startPoint x: 281, startPoint y: 175, endPoint x: 639, endPoint y: 195, distance: 358.4
click at [639, 195] on div "0 ° Undo Copy Duplicate Duplicate to new slide Delete" at bounding box center [536, 413] width 938 height 527
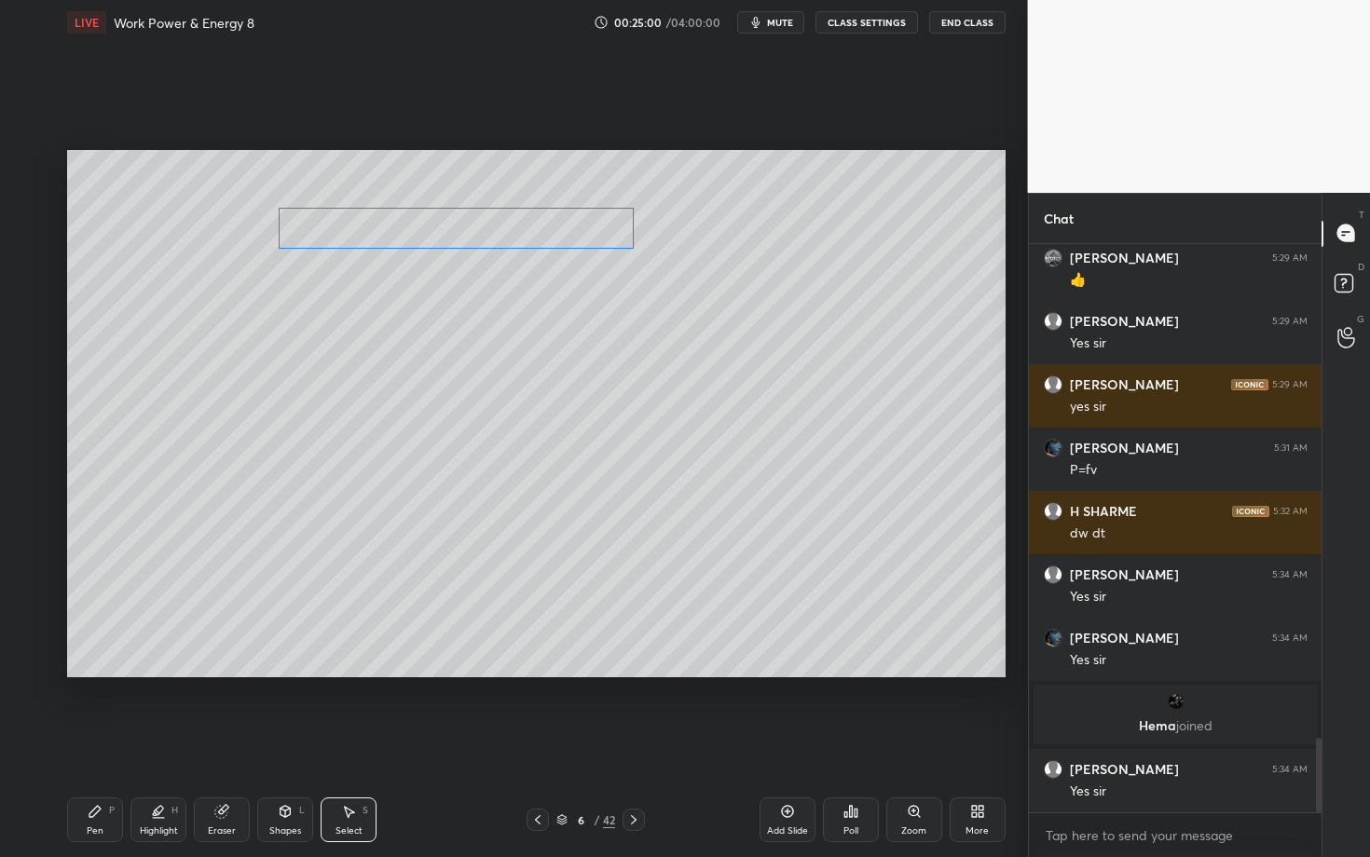
drag, startPoint x: 458, startPoint y: 191, endPoint x: 462, endPoint y: 217, distance: 26.4
click at [462, 217] on div "0 ° Undo Copy Duplicate Duplicate to new slide Delete" at bounding box center [536, 413] width 938 height 527
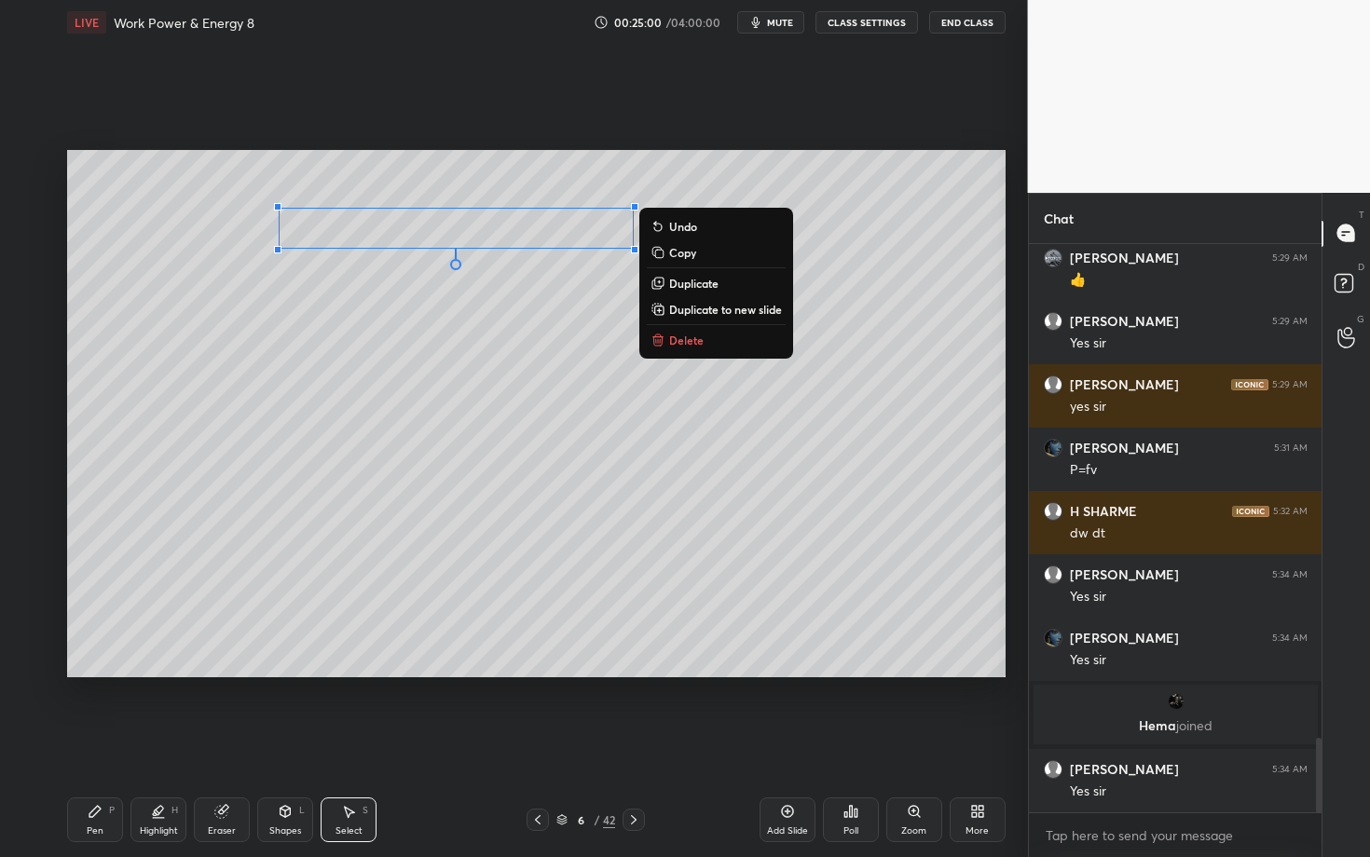
click at [407, 333] on div "0 ° Undo Copy Duplicate Duplicate to new slide Delete" at bounding box center [536, 413] width 938 height 527
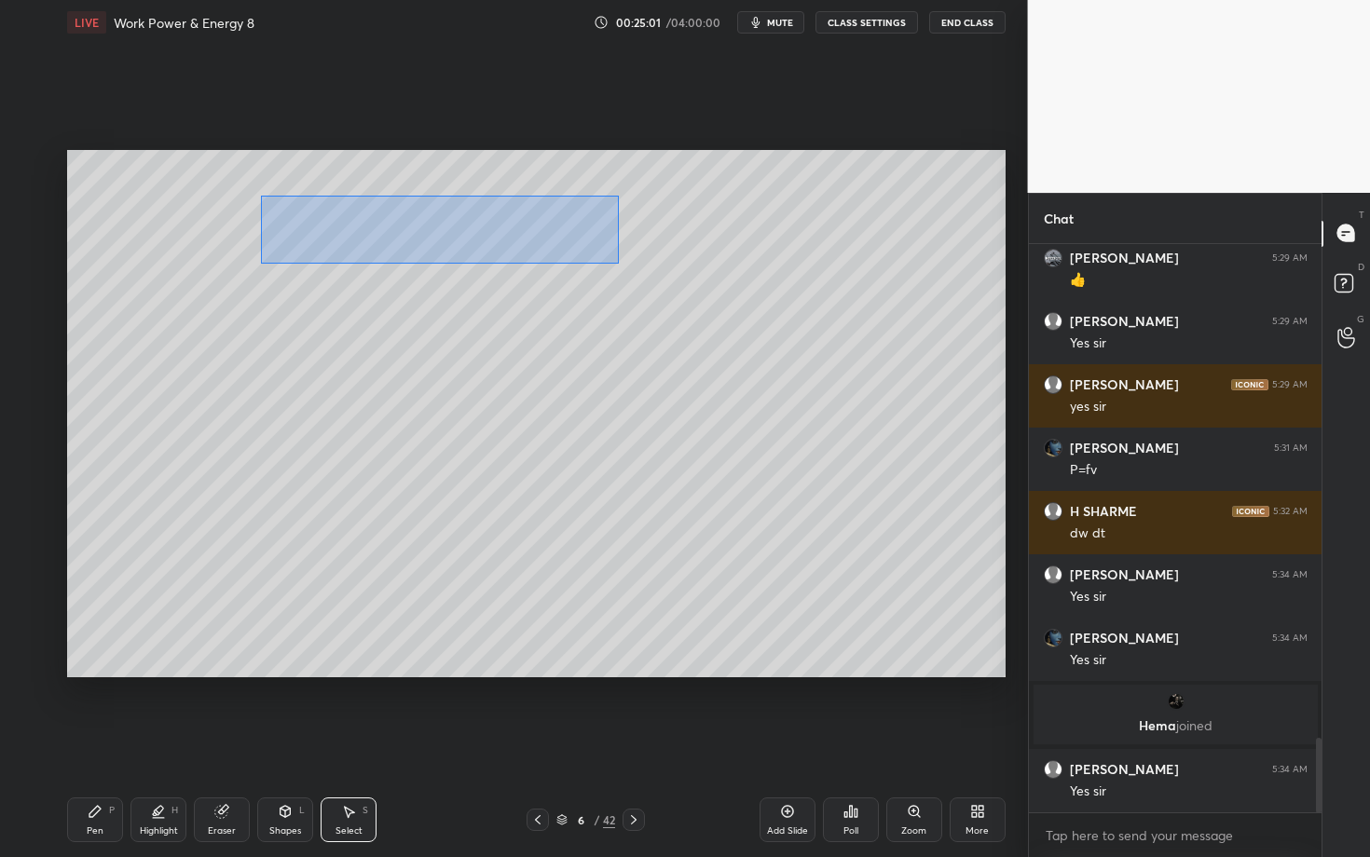
drag, startPoint x: 265, startPoint y: 197, endPoint x: 652, endPoint y: 265, distance: 393.6
click at [652, 264] on div "0 ° Undo Copy Duplicate Duplicate to new slide Delete" at bounding box center [536, 413] width 938 height 527
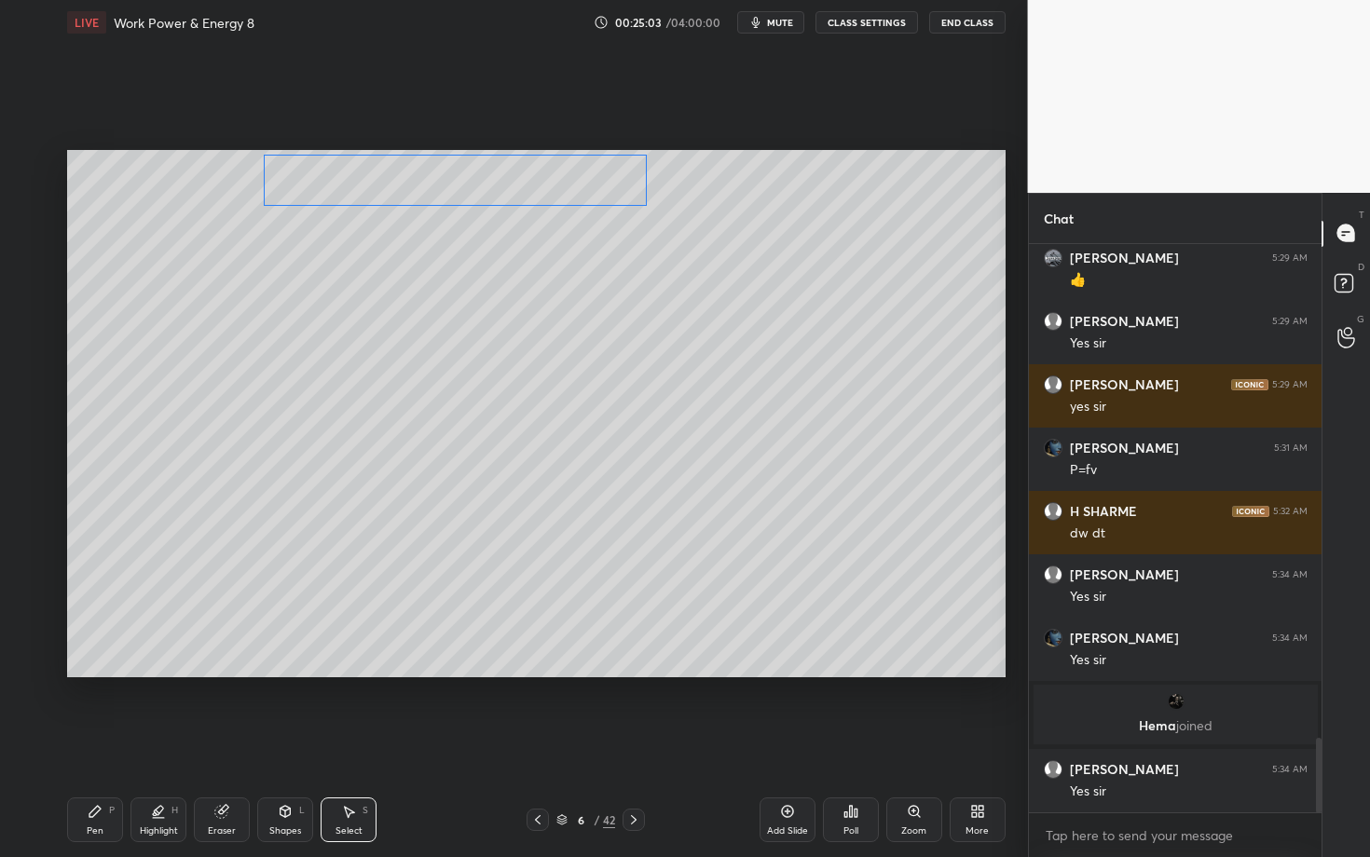
drag, startPoint x: 426, startPoint y: 201, endPoint x: 425, endPoint y: 185, distance: 15.9
click at [425, 186] on div "0 ° Undo Copy Duplicate Duplicate to new slide Delete" at bounding box center [536, 413] width 938 height 527
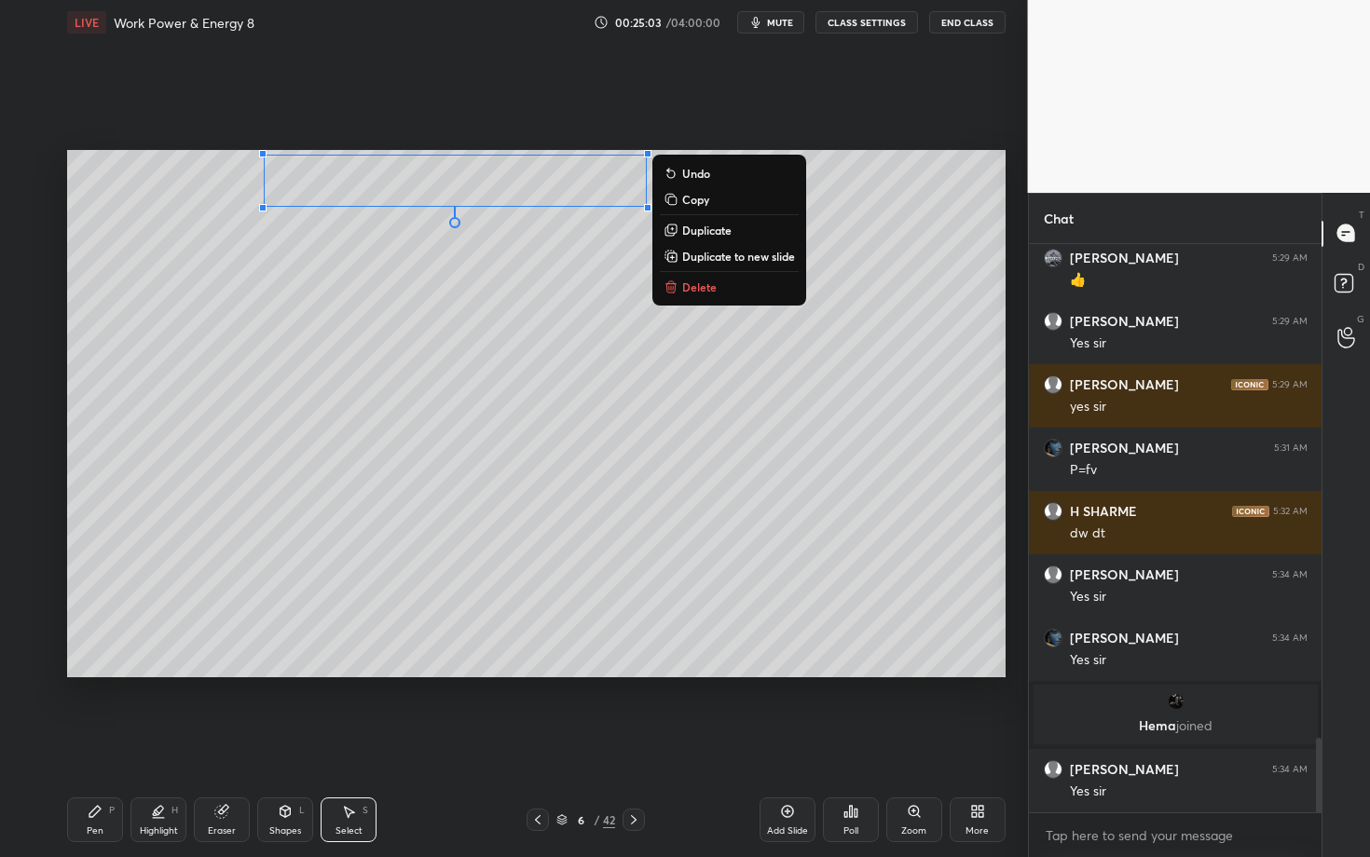
click at [89, 743] on div "Pen" at bounding box center [95, 831] width 17 height 9
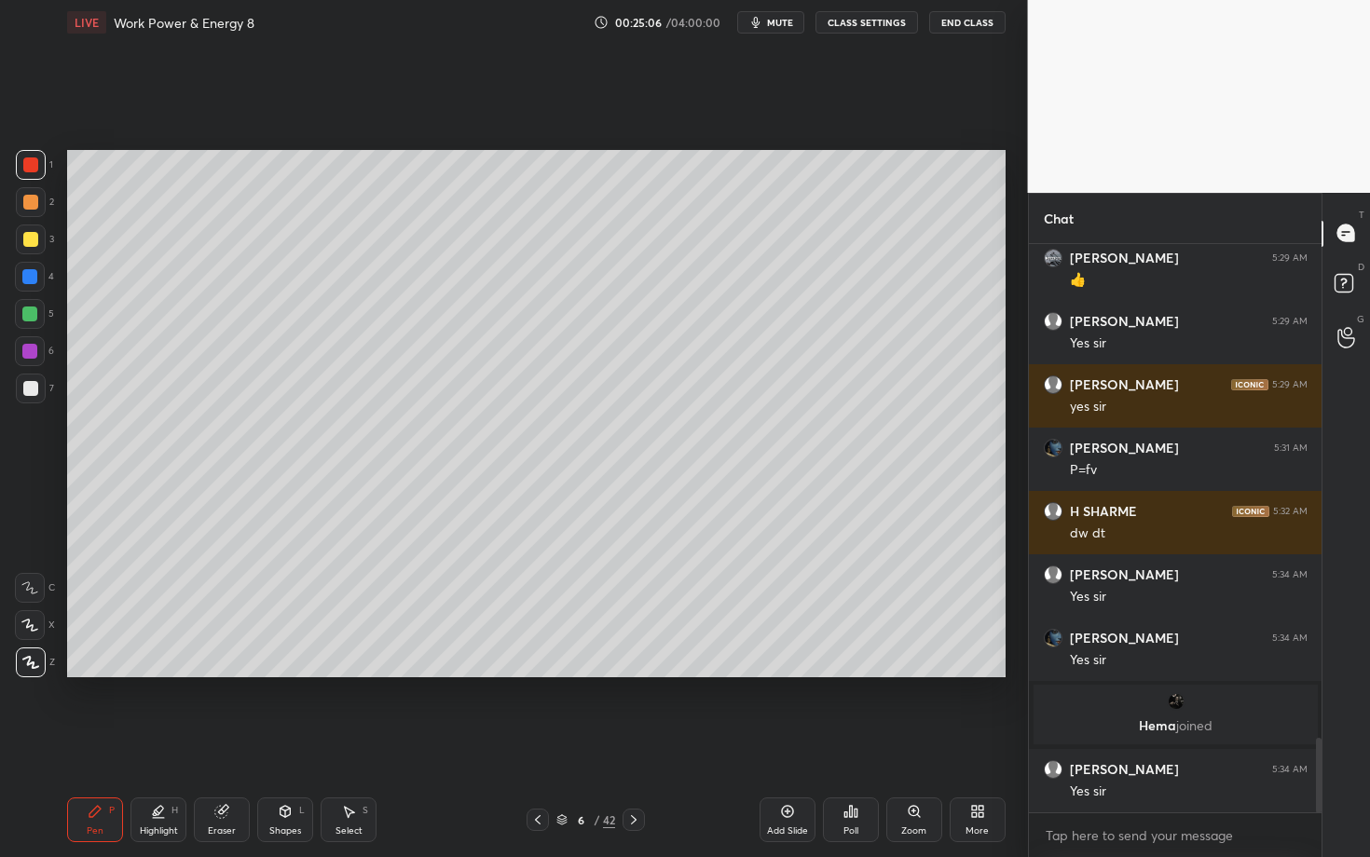
click at [288, 743] on div "Shapes L" at bounding box center [285, 820] width 56 height 45
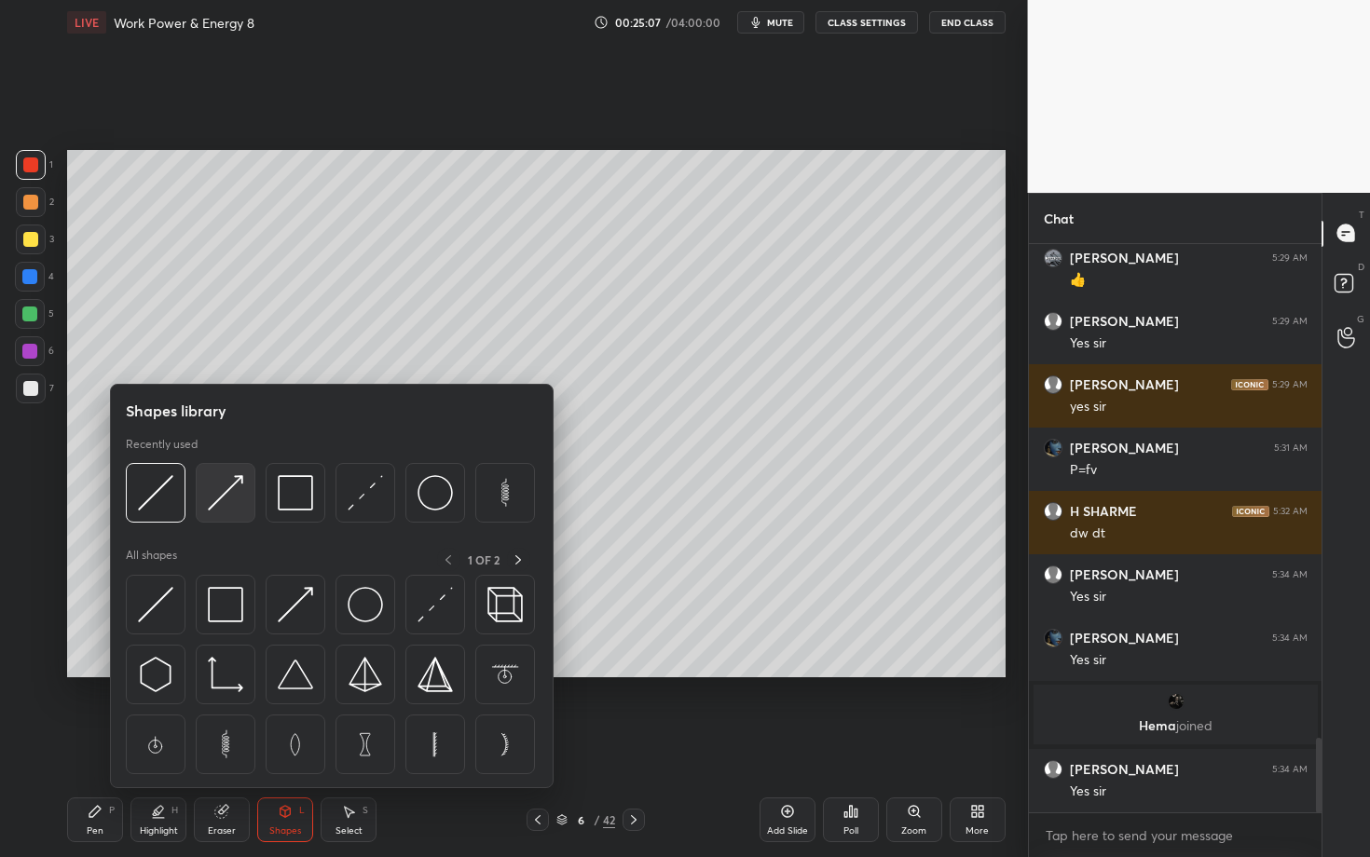
click at [228, 503] on img at bounding box center [225, 492] width 35 height 35
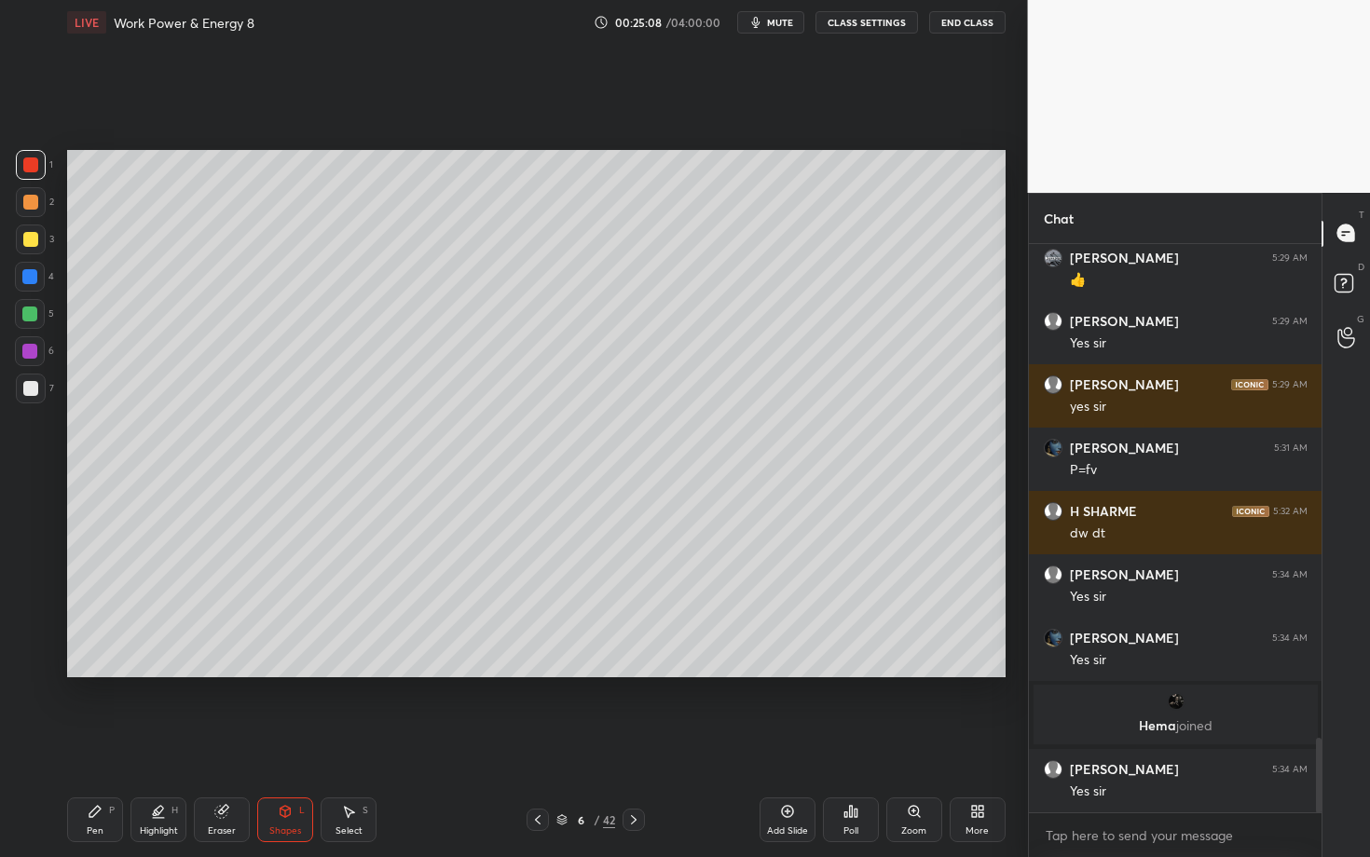
click at [27, 390] on div at bounding box center [30, 388] width 15 height 15
click at [351, 743] on div "Select S" at bounding box center [349, 820] width 56 height 45
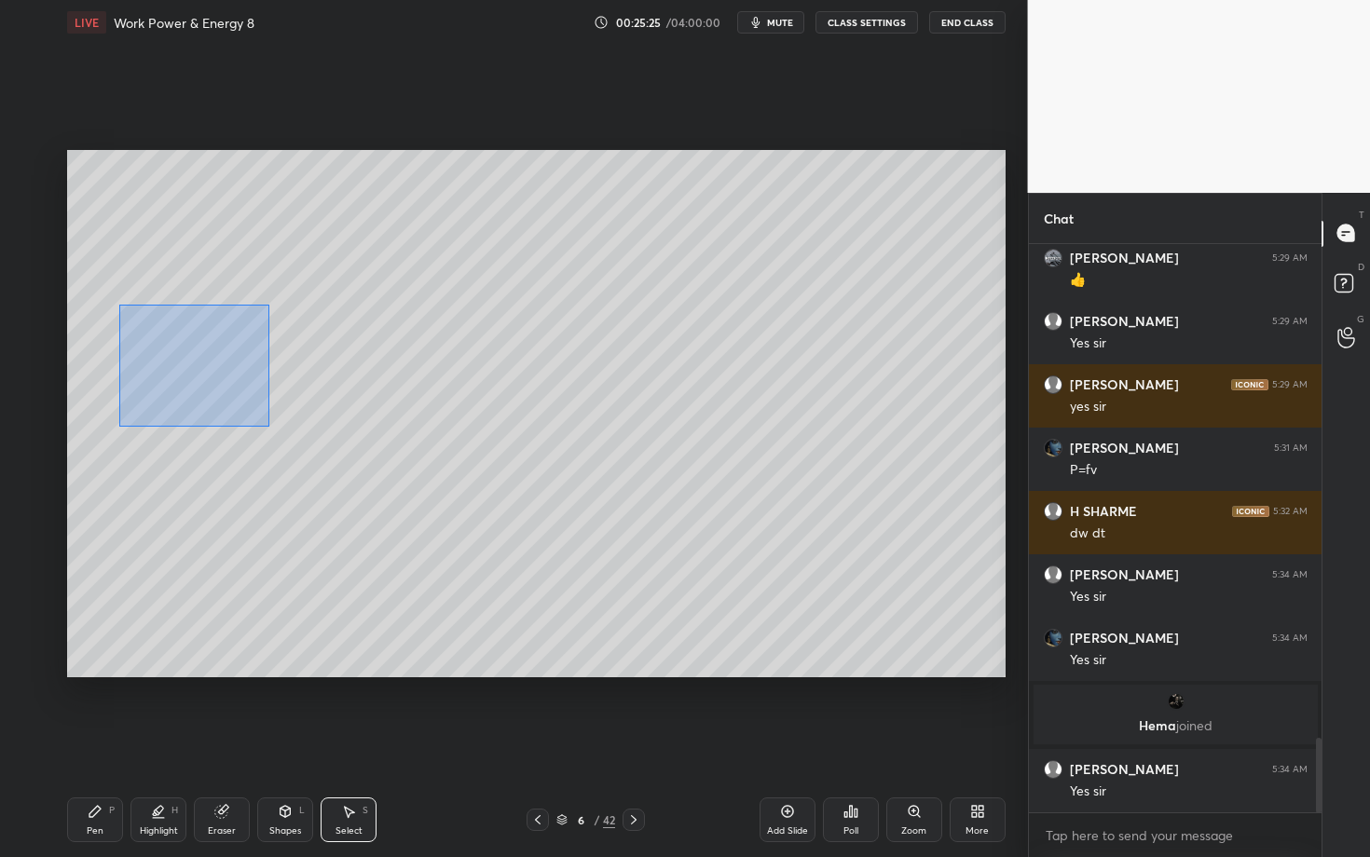
drag, startPoint x: 199, startPoint y: 381, endPoint x: 338, endPoint y: 463, distance: 161.3
click at [337, 462] on div "0 ° Undo Copy Duplicate Duplicate to new slide Delete" at bounding box center [536, 413] width 938 height 527
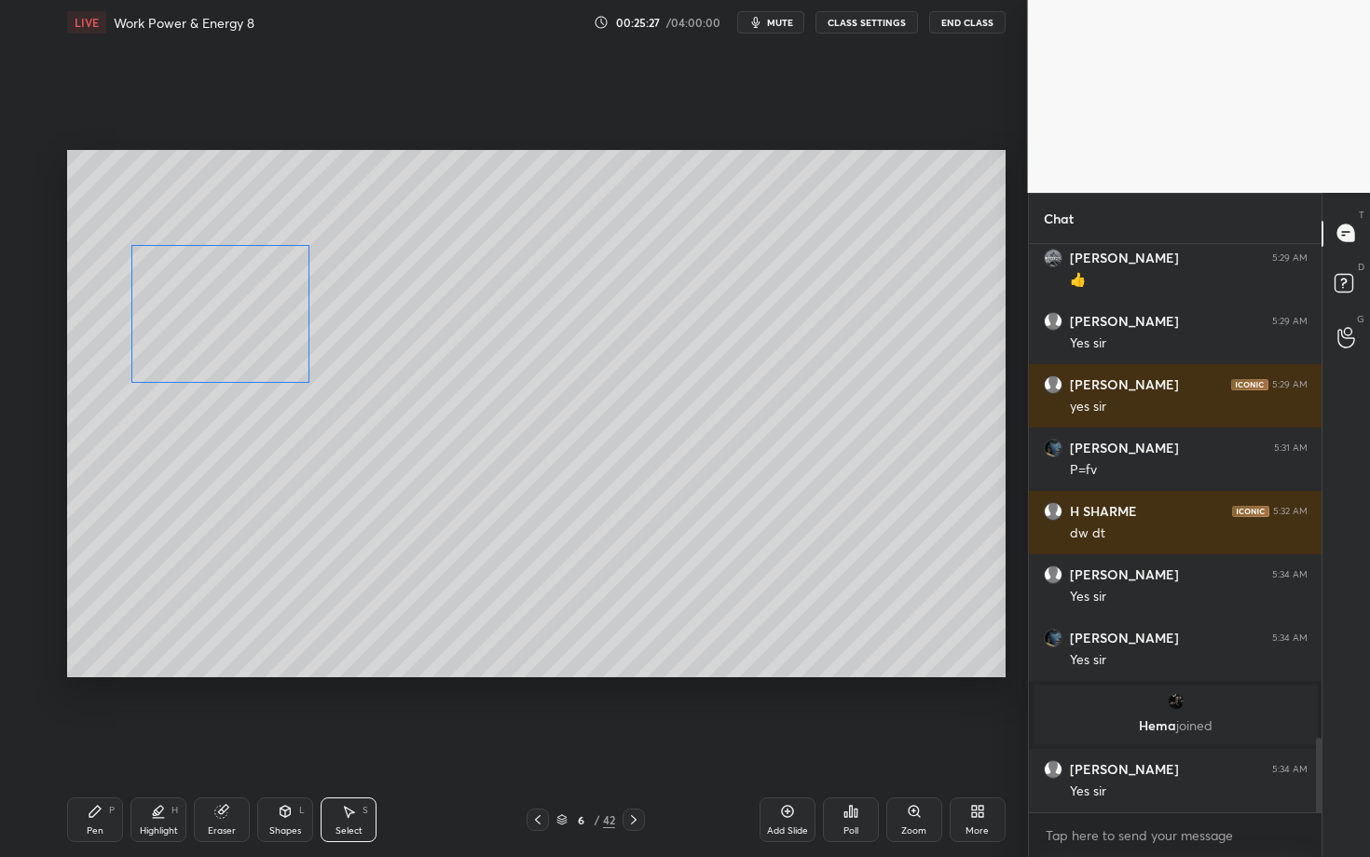
drag, startPoint x: 178, startPoint y: 333, endPoint x: 178, endPoint y: 360, distance: 27.0
click at [179, 360] on div "0 ° Undo Copy Duplicate Duplicate to new slide Delete" at bounding box center [536, 413] width 938 height 527
drag, startPoint x: 308, startPoint y: 385, endPoint x: 317, endPoint y: 393, distance: 12.5
click at [317, 393] on div at bounding box center [318, 394] width 7 height 7
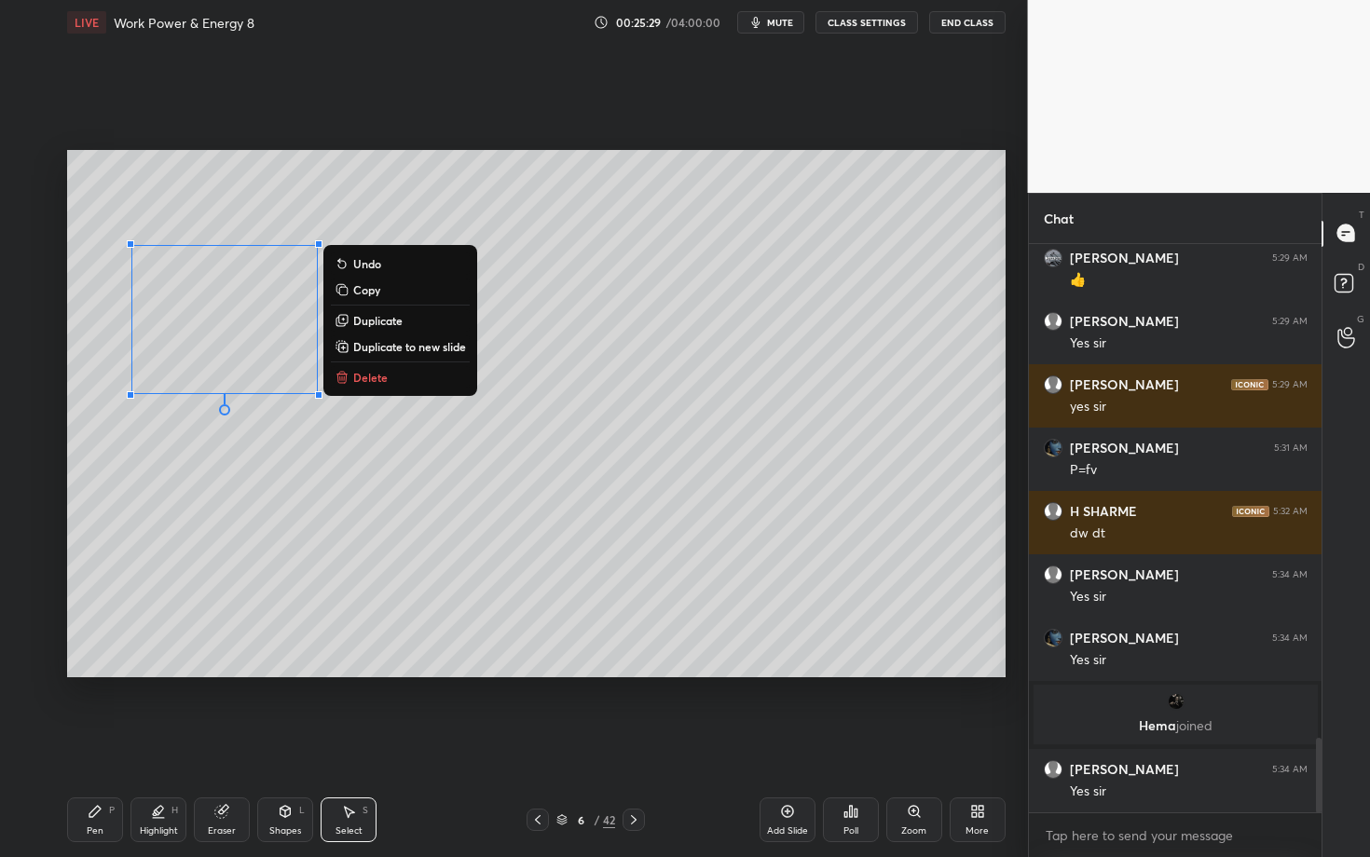
click at [102, 743] on div "Pen P" at bounding box center [95, 820] width 56 height 45
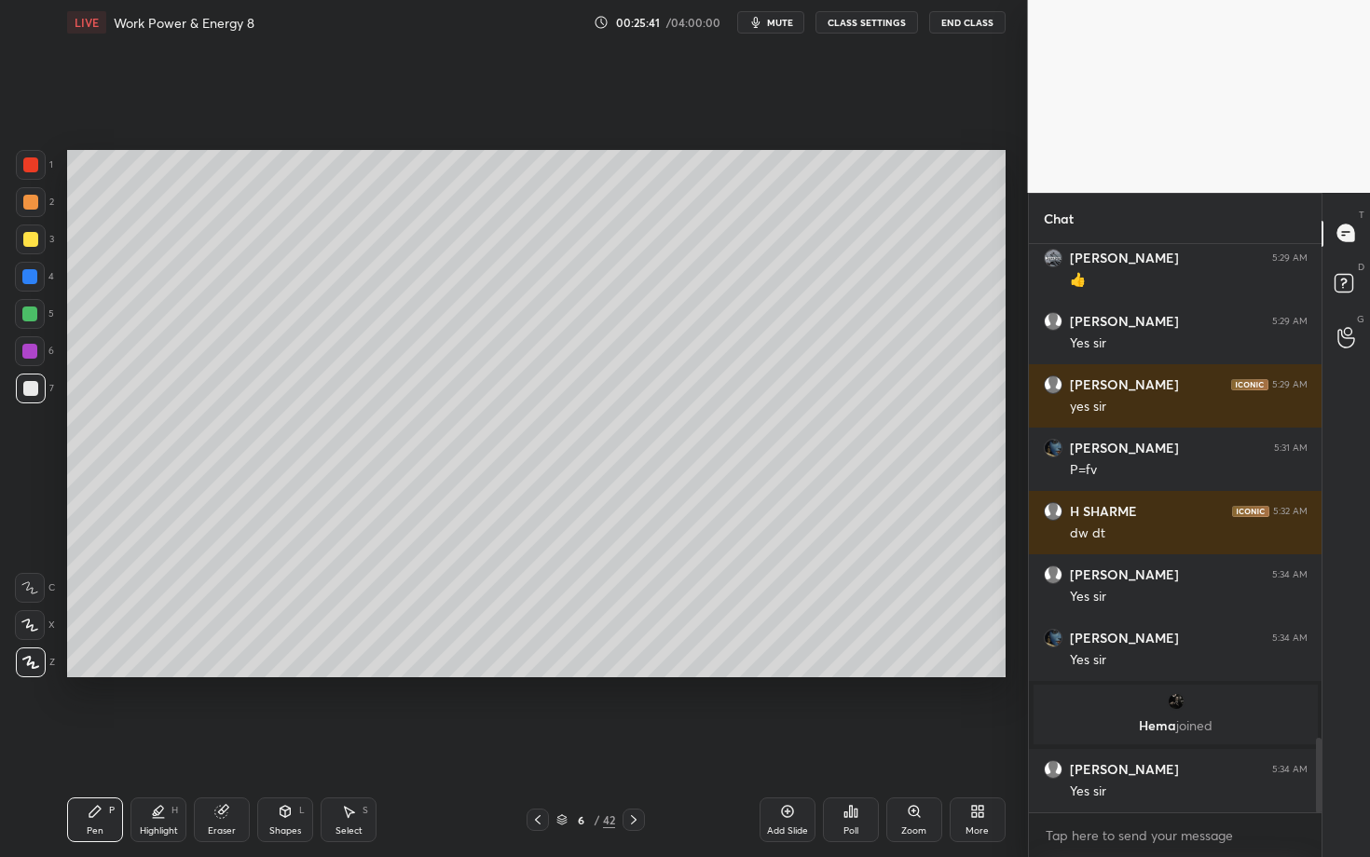
click at [96, 743] on icon at bounding box center [95, 811] width 15 height 15
click at [294, 743] on div "Shapes L" at bounding box center [285, 820] width 56 height 45
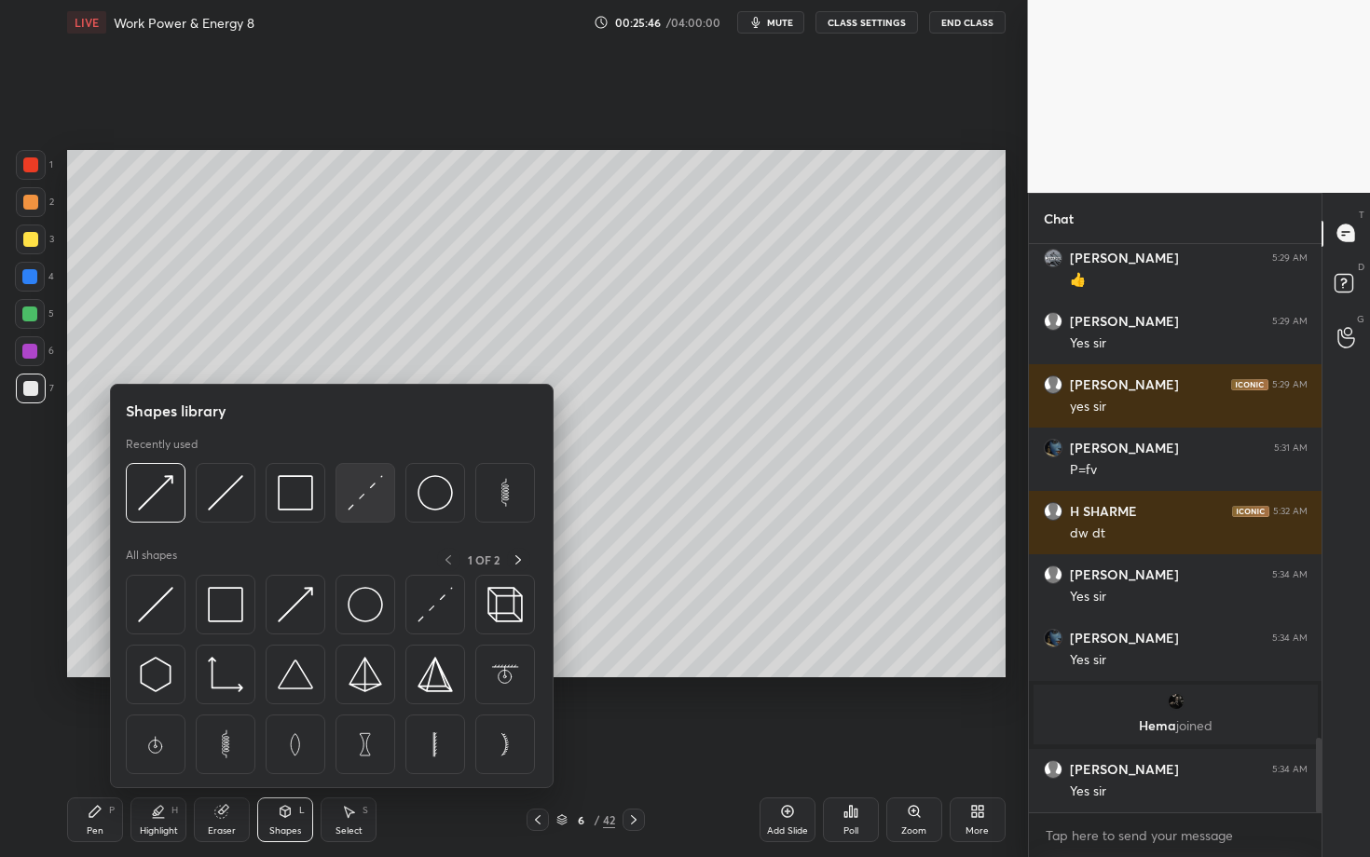
click at [384, 493] on div at bounding box center [365, 493] width 60 height 60
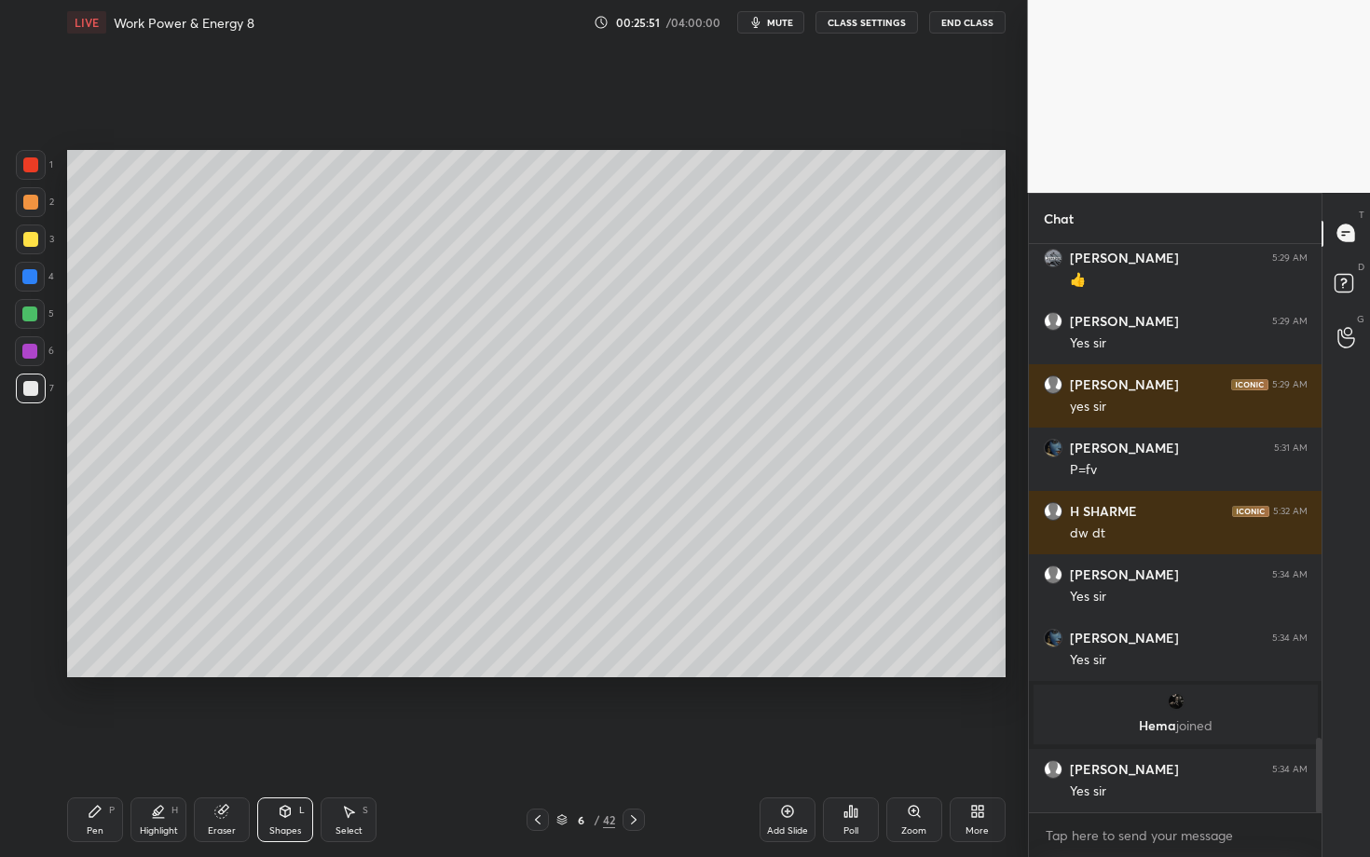
click at [22, 376] on div at bounding box center [31, 389] width 30 height 30
click at [31, 309] on div at bounding box center [29, 314] width 15 height 15
click at [92, 743] on div "Pen P" at bounding box center [95, 820] width 56 height 45
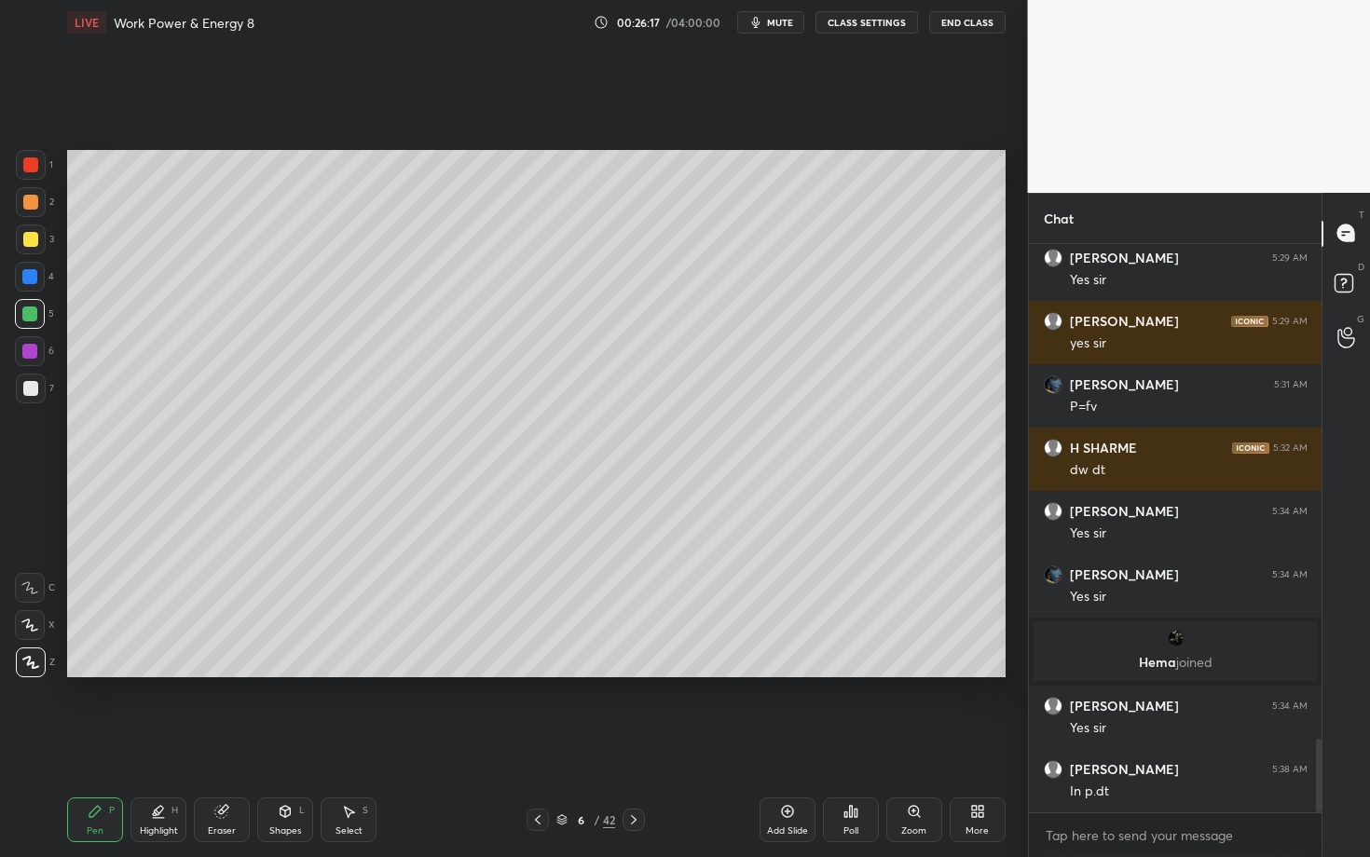
click at [153, 743] on icon at bounding box center [158, 811] width 15 height 15
click at [37, 625] on div at bounding box center [30, 625] width 30 height 30
click at [94, 743] on div "Pen P" at bounding box center [95, 820] width 56 height 45
click at [222, 743] on icon at bounding box center [221, 812] width 12 height 12
click at [531, 743] on icon at bounding box center [537, 820] width 15 height 15
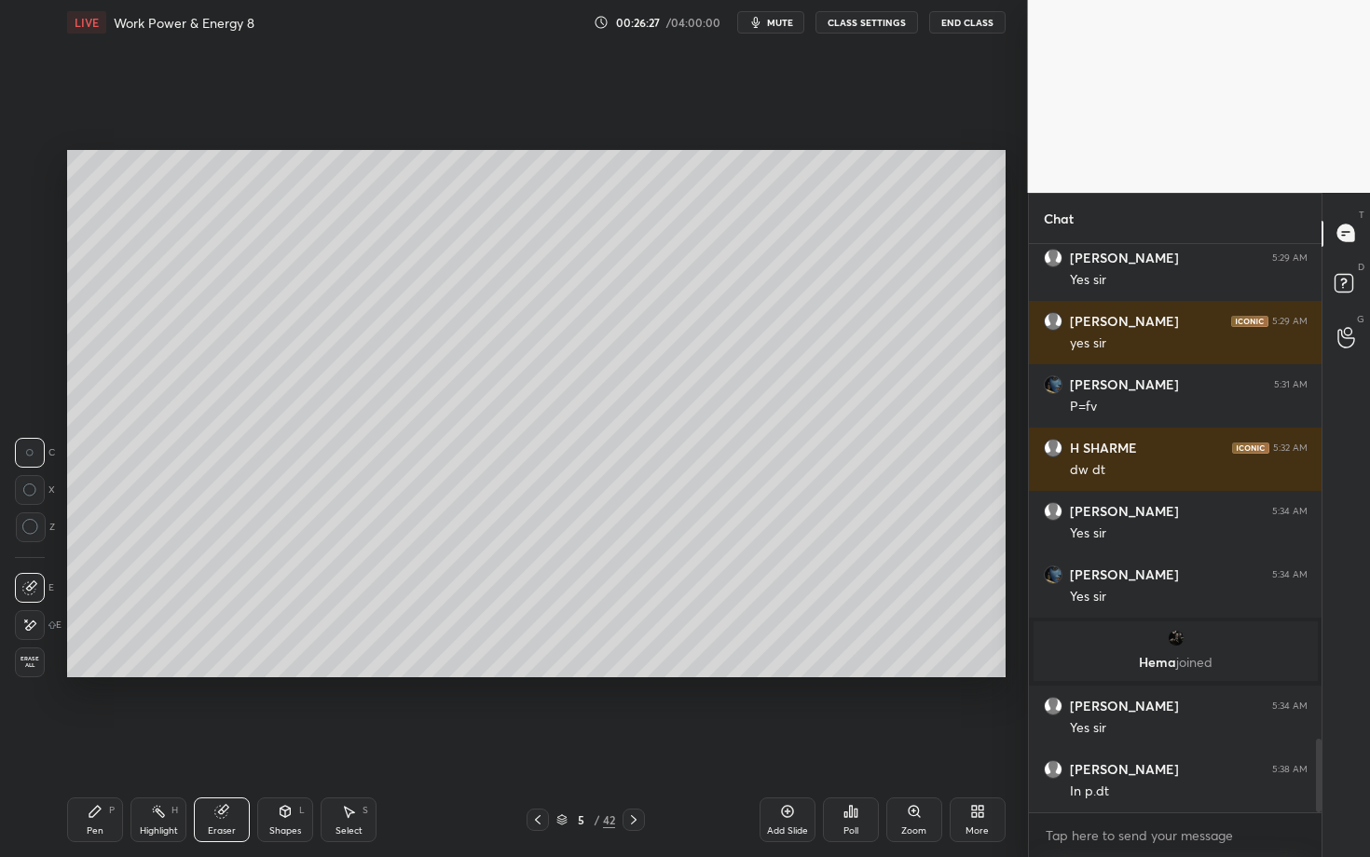
click at [535, 743] on icon at bounding box center [537, 820] width 15 height 15
click at [540, 743] on icon at bounding box center [537, 820] width 15 height 15
click at [634, 743] on icon at bounding box center [633, 820] width 15 height 15
click at [635, 743] on icon at bounding box center [633, 820] width 15 height 15
click at [636, 743] on icon at bounding box center [633, 820] width 15 height 15
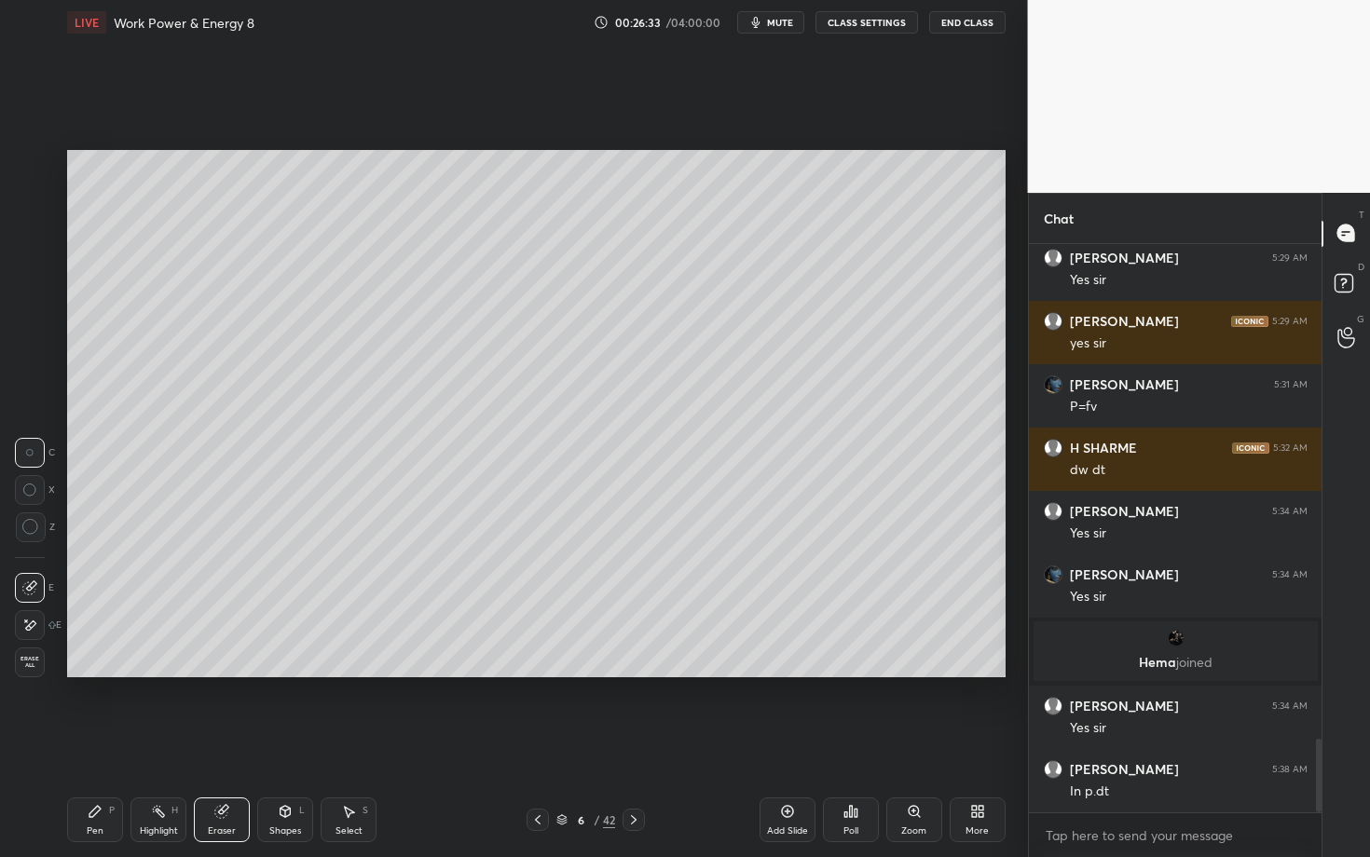
click at [91, 743] on div "Pen P" at bounding box center [95, 820] width 56 height 45
click at [29, 353] on div at bounding box center [29, 351] width 15 height 15
click at [32, 390] on div at bounding box center [30, 388] width 15 height 15
click at [34, 277] on div at bounding box center [29, 276] width 15 height 15
click at [31, 202] on div at bounding box center [30, 202] width 15 height 15
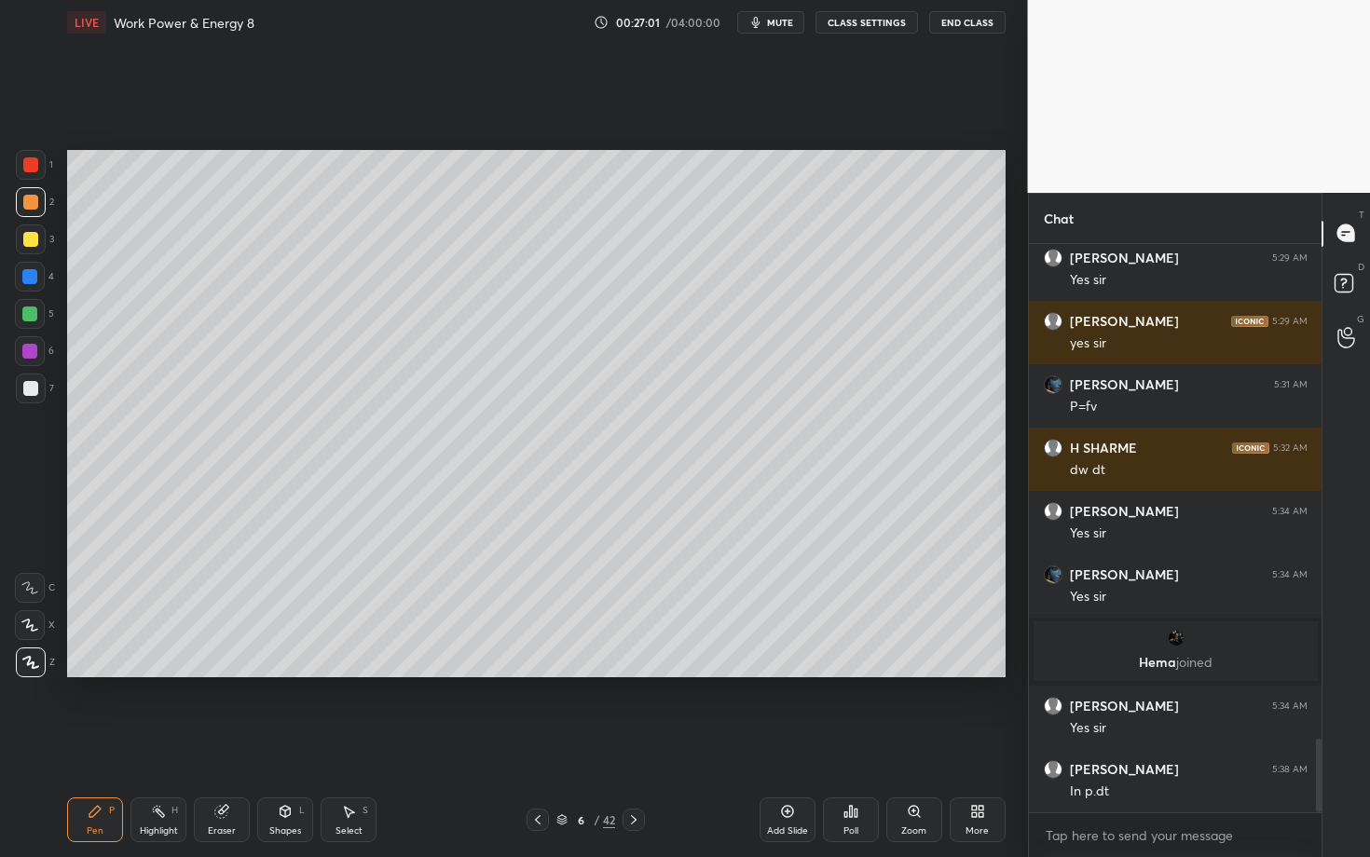
scroll to position [3902, 0]
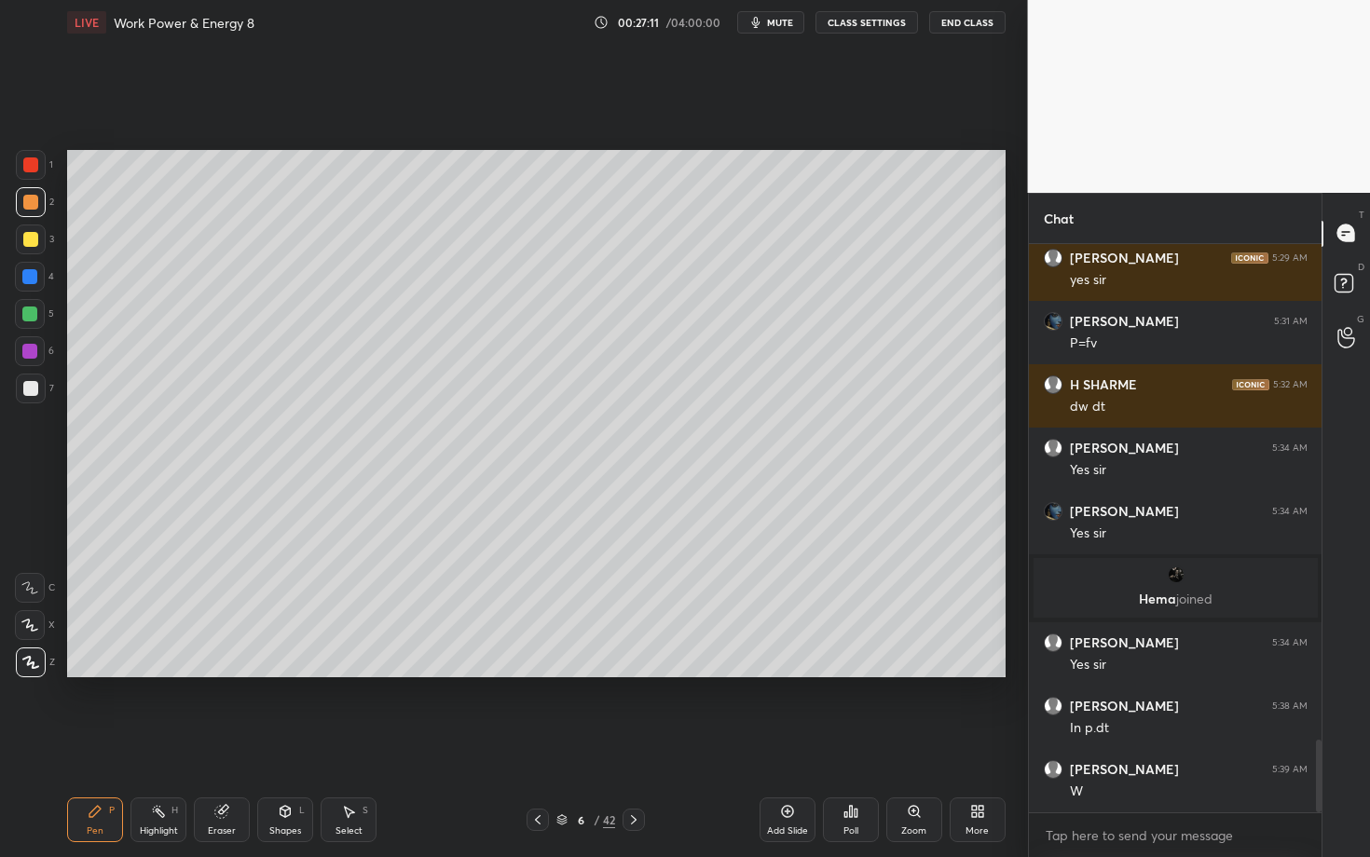
click at [32, 392] on div at bounding box center [30, 388] width 15 height 15
click at [33, 359] on div at bounding box center [30, 351] width 30 height 30
click at [29, 244] on div at bounding box center [30, 239] width 15 height 15
click at [34, 201] on div at bounding box center [30, 202] width 15 height 15
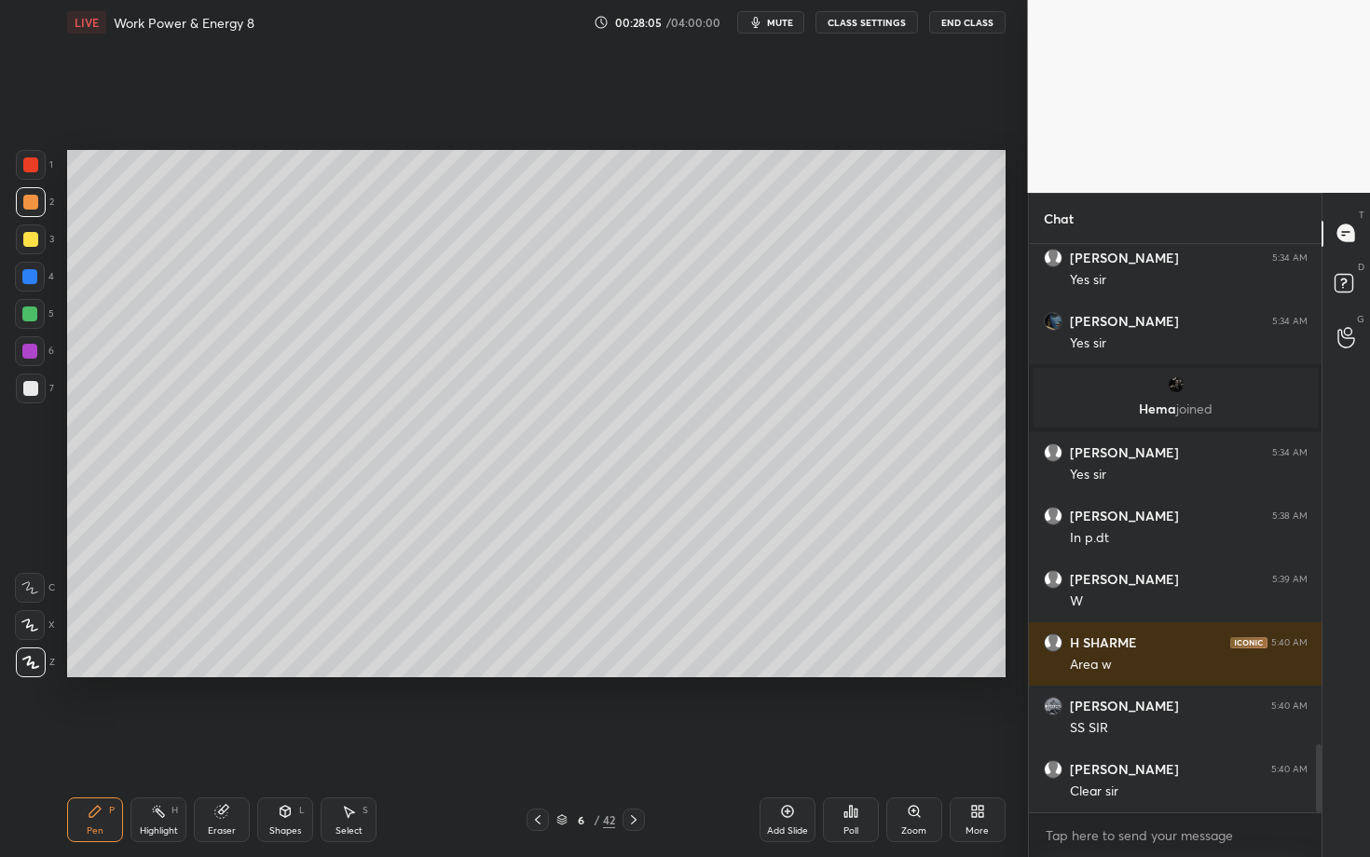
scroll to position [4172, 0]
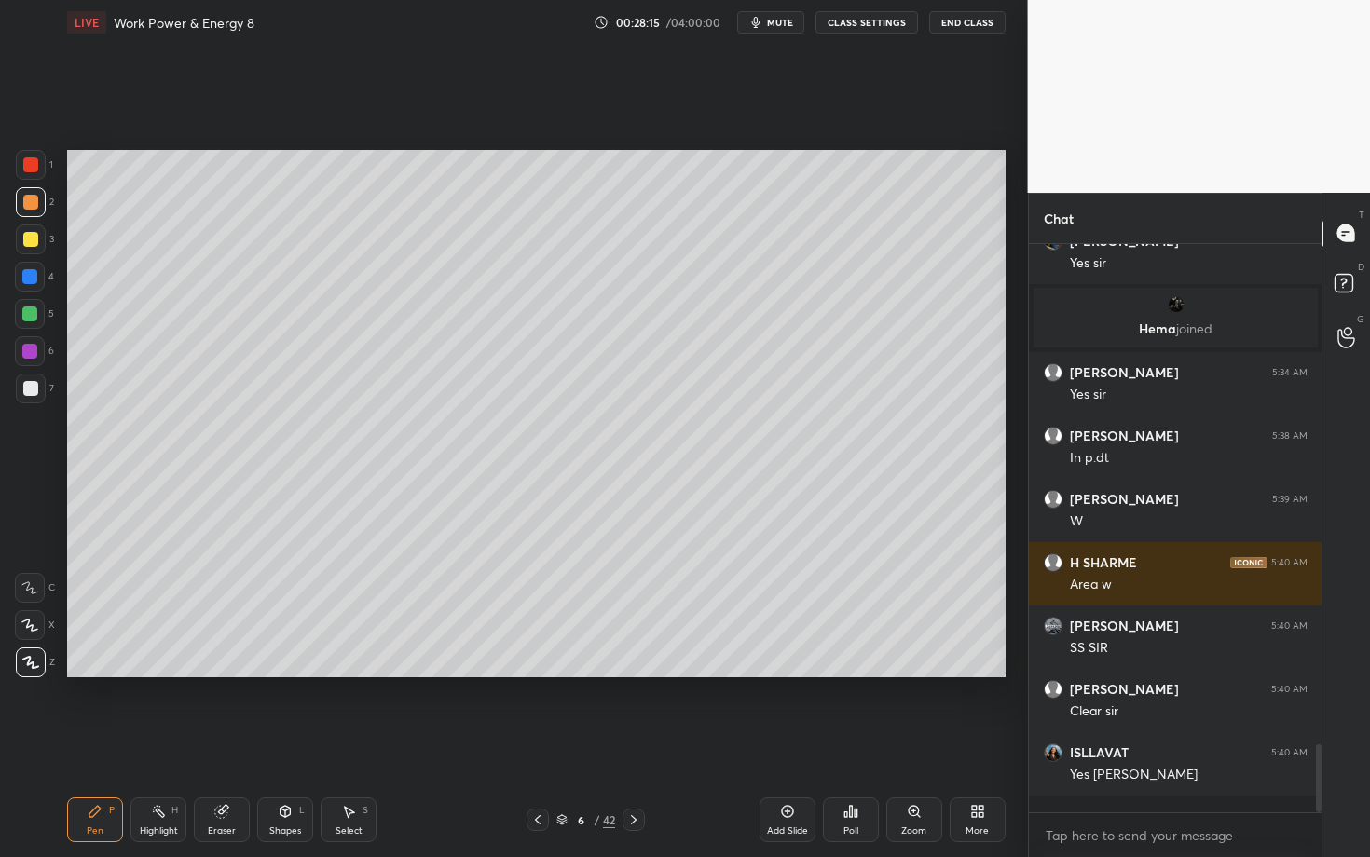
click at [637, 743] on div "Pen P Highlight H Eraser Shapes L Select S 6 / 42 Add Slide Poll Zoom More" at bounding box center [536, 820] width 938 height 75
click at [636, 743] on icon at bounding box center [633, 820] width 15 height 15
click at [30, 206] on div at bounding box center [30, 202] width 15 height 15
click at [25, 390] on div at bounding box center [30, 388] width 15 height 15
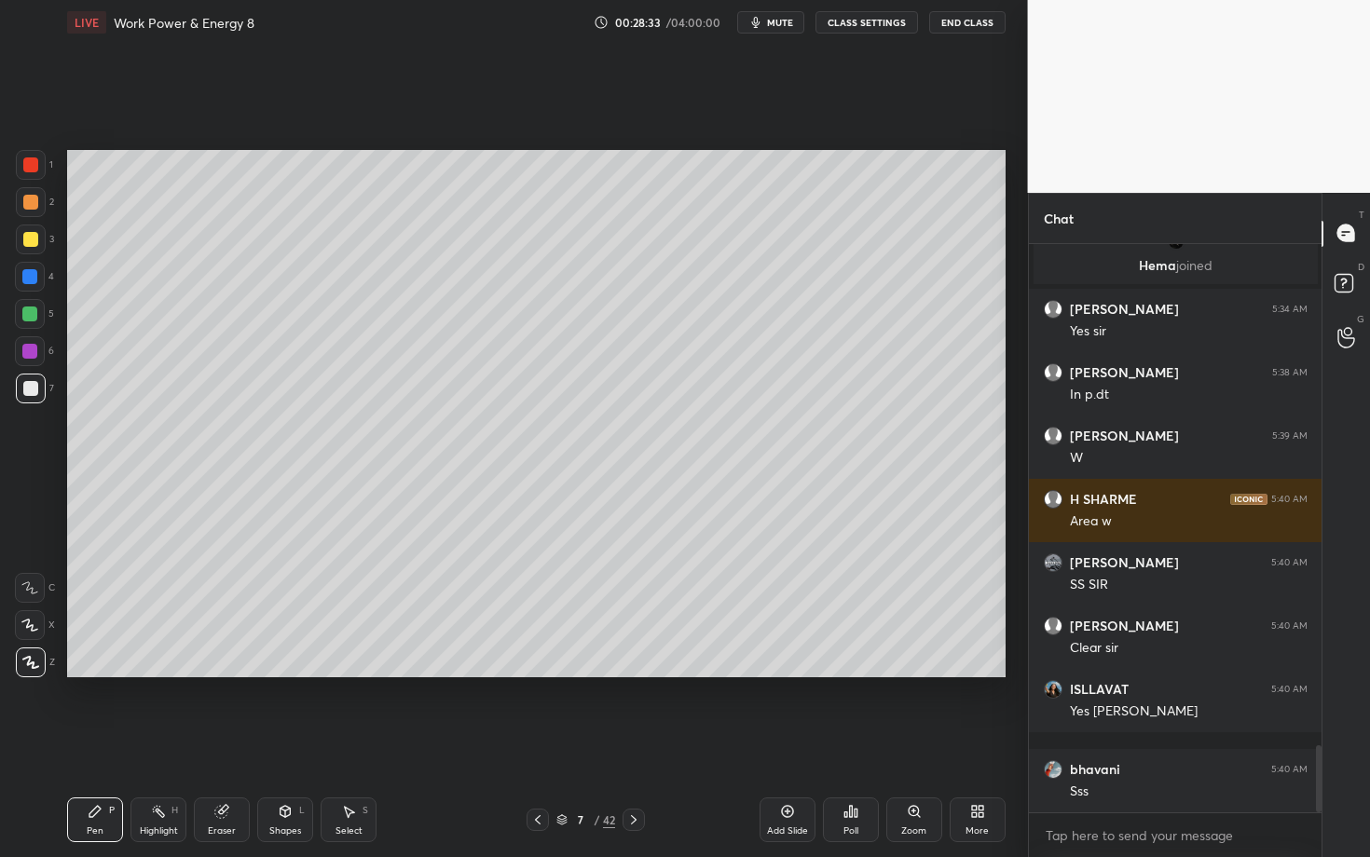
click at [166, 743] on div "Highlight" at bounding box center [159, 831] width 38 height 9
click at [38, 652] on div at bounding box center [30, 663] width 30 height 30
click at [30, 158] on div at bounding box center [30, 164] width 15 height 15
click at [349, 743] on div "Select S" at bounding box center [349, 820] width 56 height 45
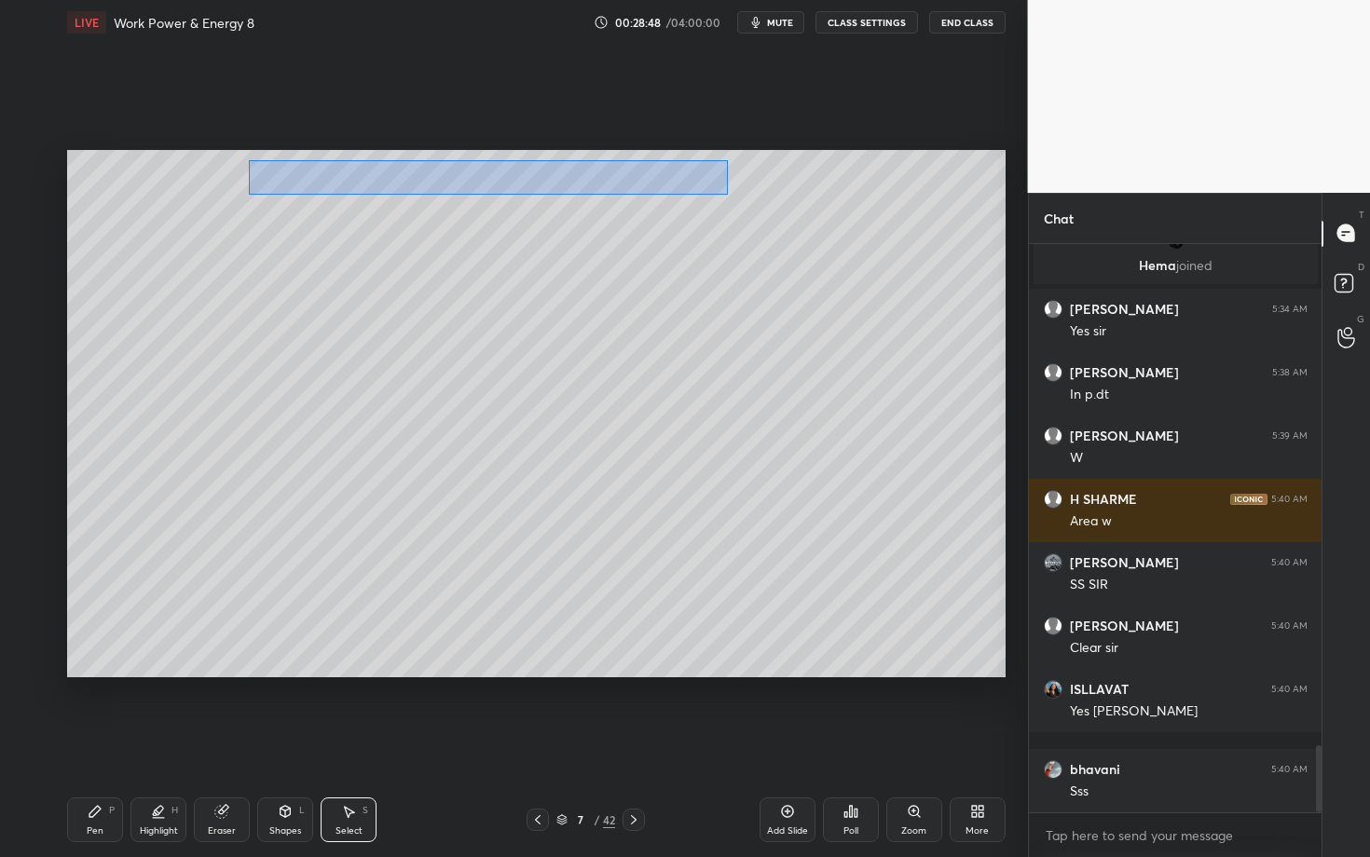
drag, startPoint x: 304, startPoint y: 190, endPoint x: 728, endPoint y: 194, distance: 424.0
click at [728, 194] on div "0 ° Undo Copy Duplicate Duplicate to new slide Delete" at bounding box center [536, 413] width 938 height 527
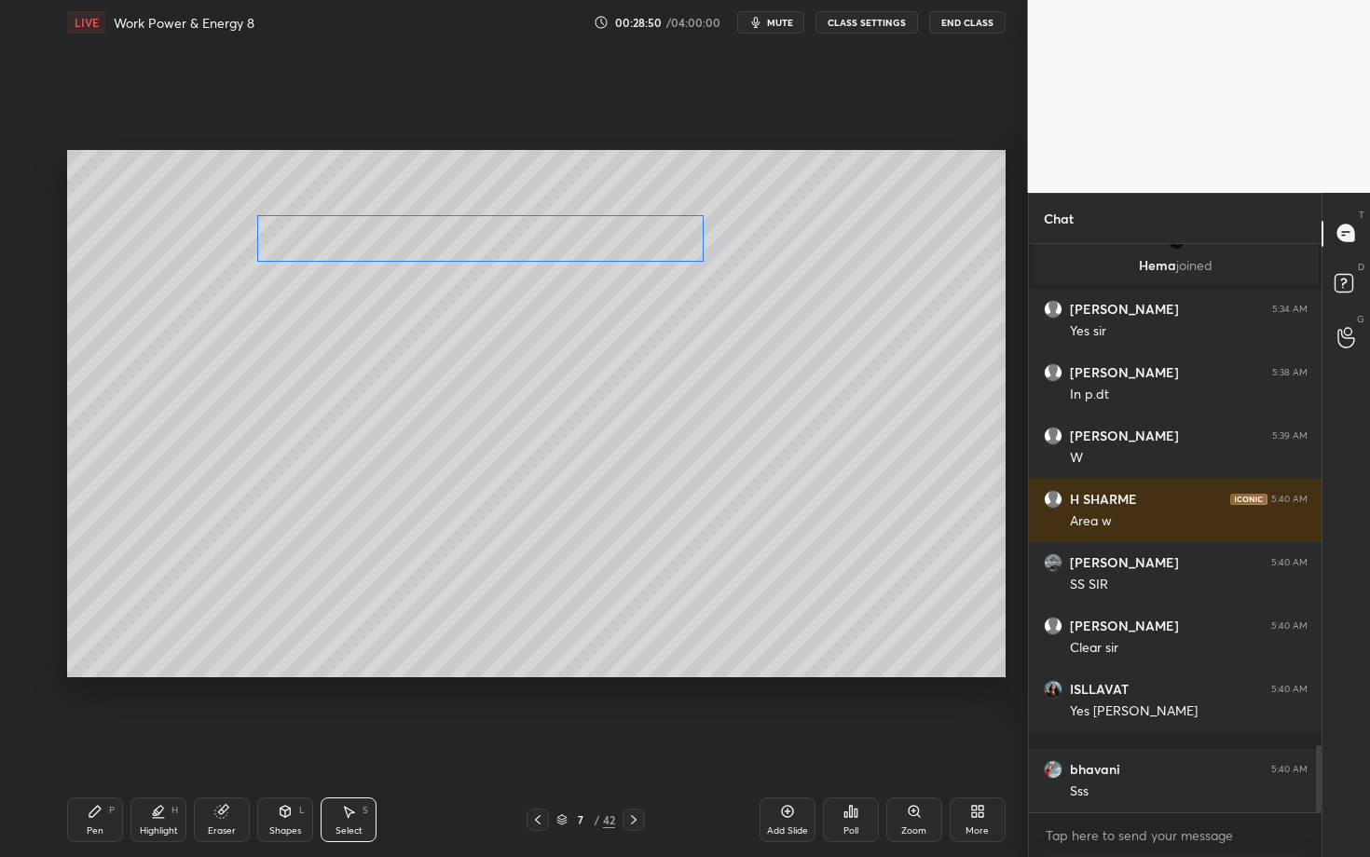
drag, startPoint x: 418, startPoint y: 186, endPoint x: 417, endPoint y: 234, distance: 47.6
click at [417, 234] on div "0 ° Undo Copy Duplicate Duplicate to new slide Delete" at bounding box center [536, 413] width 938 height 527
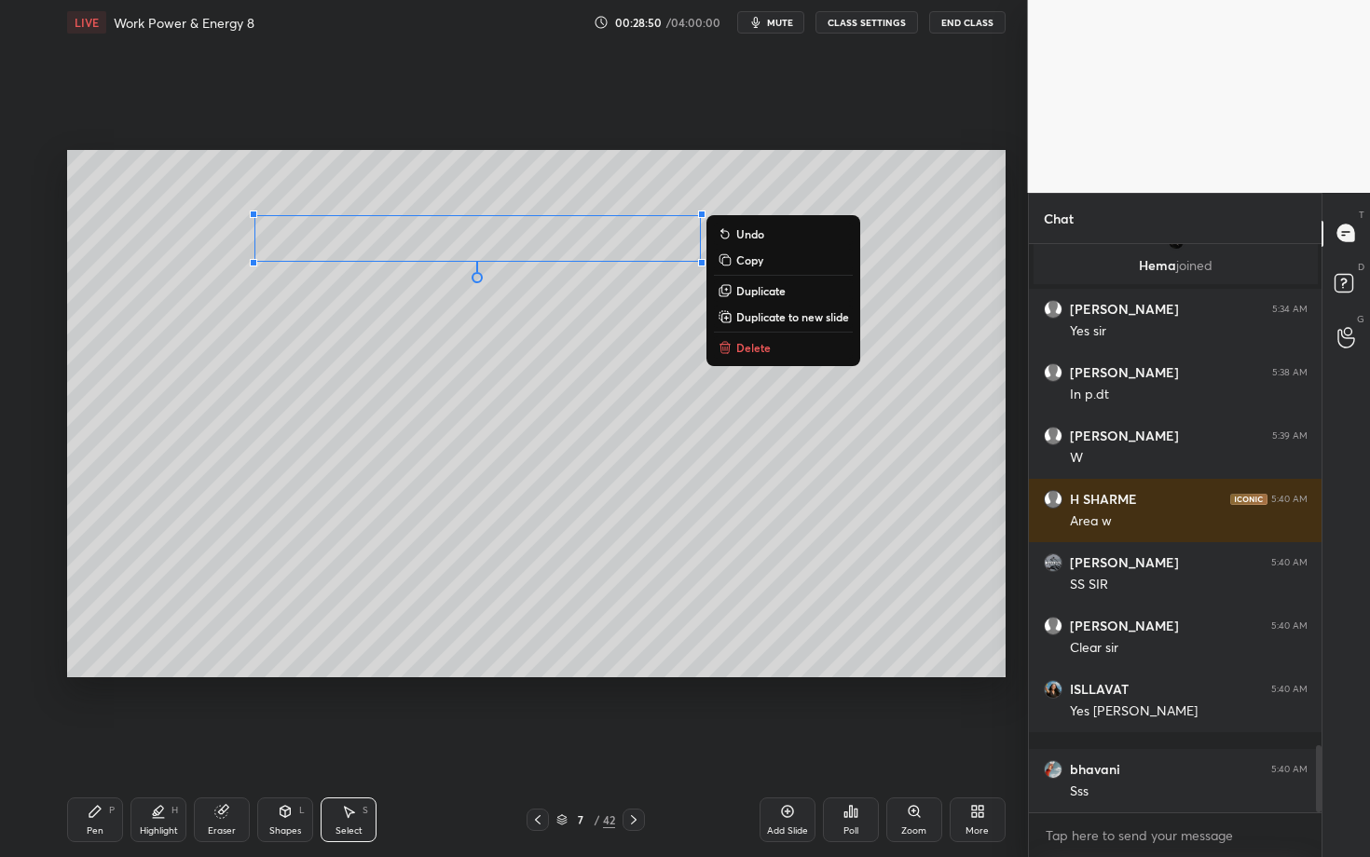
click at [351, 369] on div "0 ° Undo Copy Duplicate Duplicate to new slide Delete" at bounding box center [536, 413] width 938 height 527
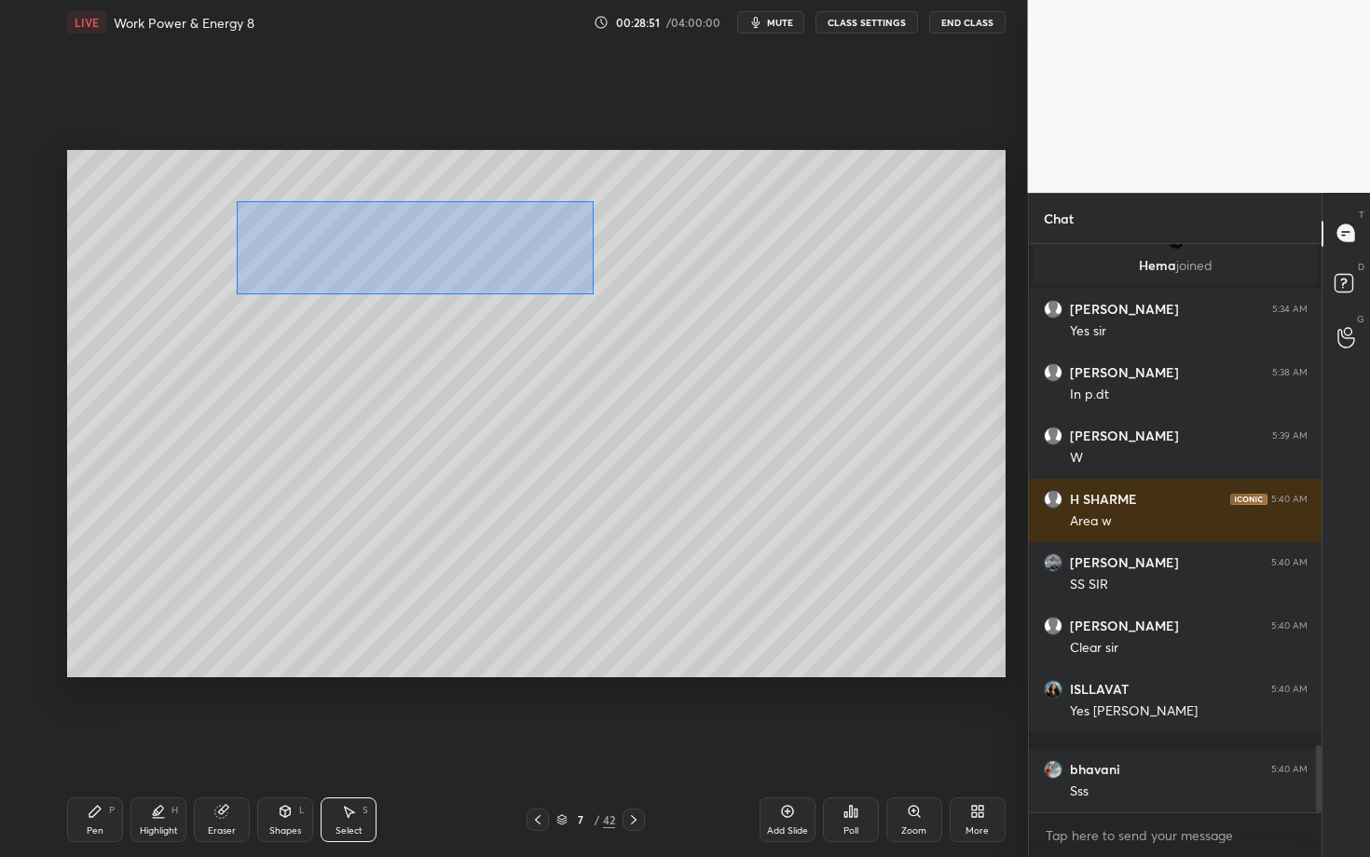
drag, startPoint x: 340, startPoint y: 254, endPoint x: 741, endPoint y: 307, distance: 404.1
click at [741, 307] on div "0 ° Undo Copy Duplicate Duplicate to new slide Delete" at bounding box center [536, 413] width 938 height 527
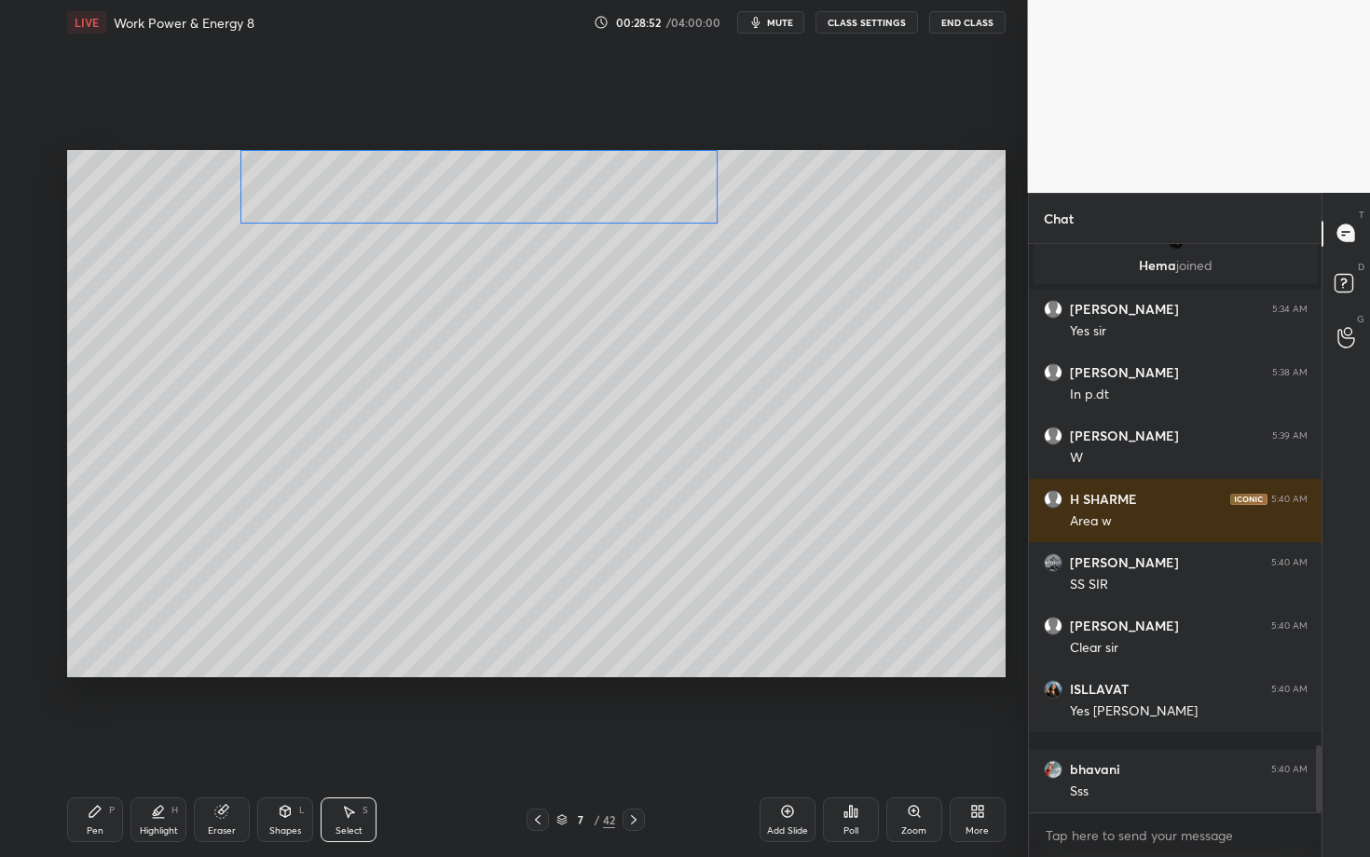
drag, startPoint x: 384, startPoint y: 213, endPoint x: 385, endPoint y: 198, distance: 15.9
click at [384, 198] on div "0 ° Undo Copy Duplicate Duplicate to new slide Delete" at bounding box center [536, 413] width 938 height 527
click at [472, 242] on div "2 ° Undo Copy Duplicate Duplicate to new slide Delete" at bounding box center [536, 413] width 938 height 527
click at [461, 196] on div "0 ° Undo Copy Duplicate Duplicate to new slide Delete" at bounding box center [536, 413] width 938 height 527
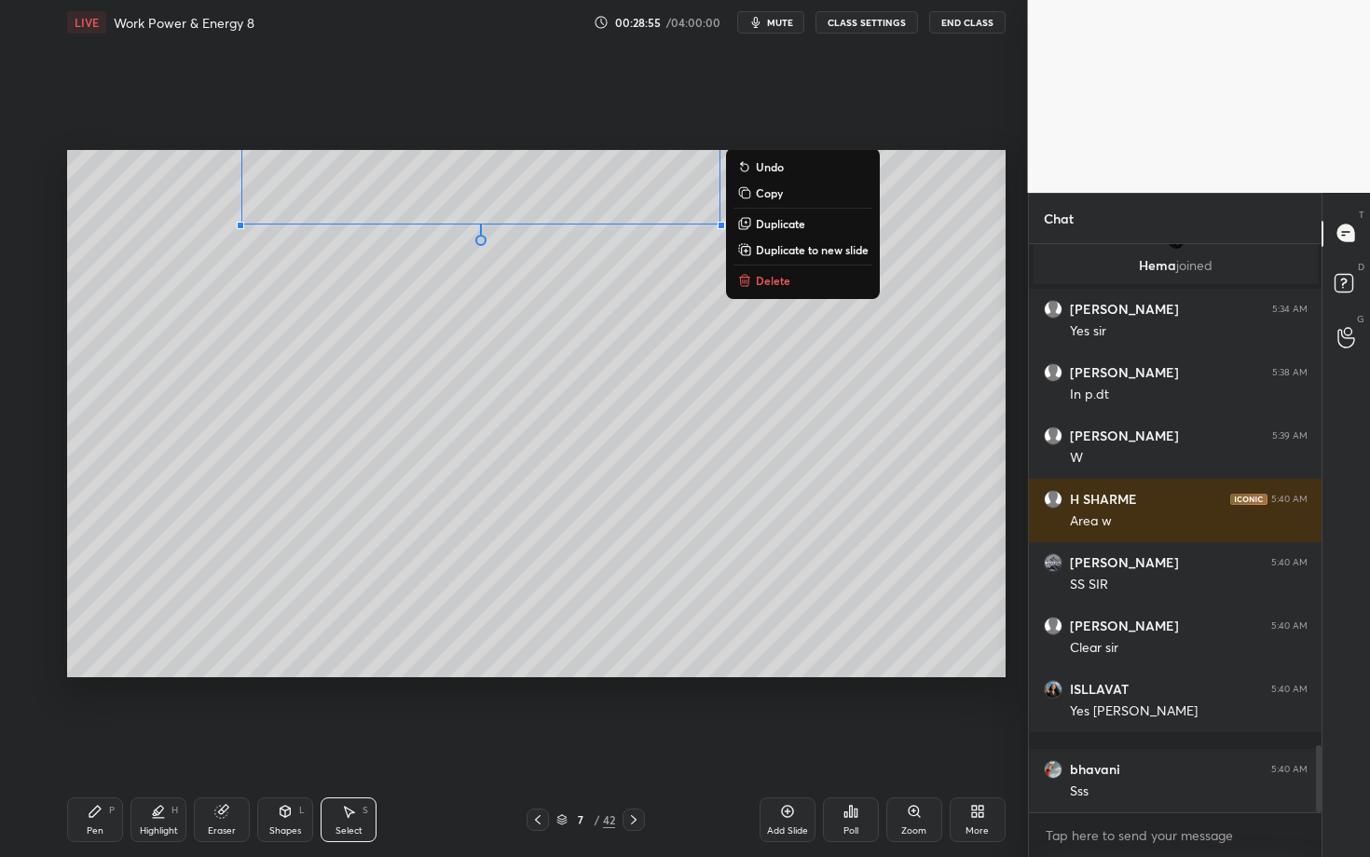
click at [103, 743] on div "Pen P" at bounding box center [95, 820] width 56 height 45
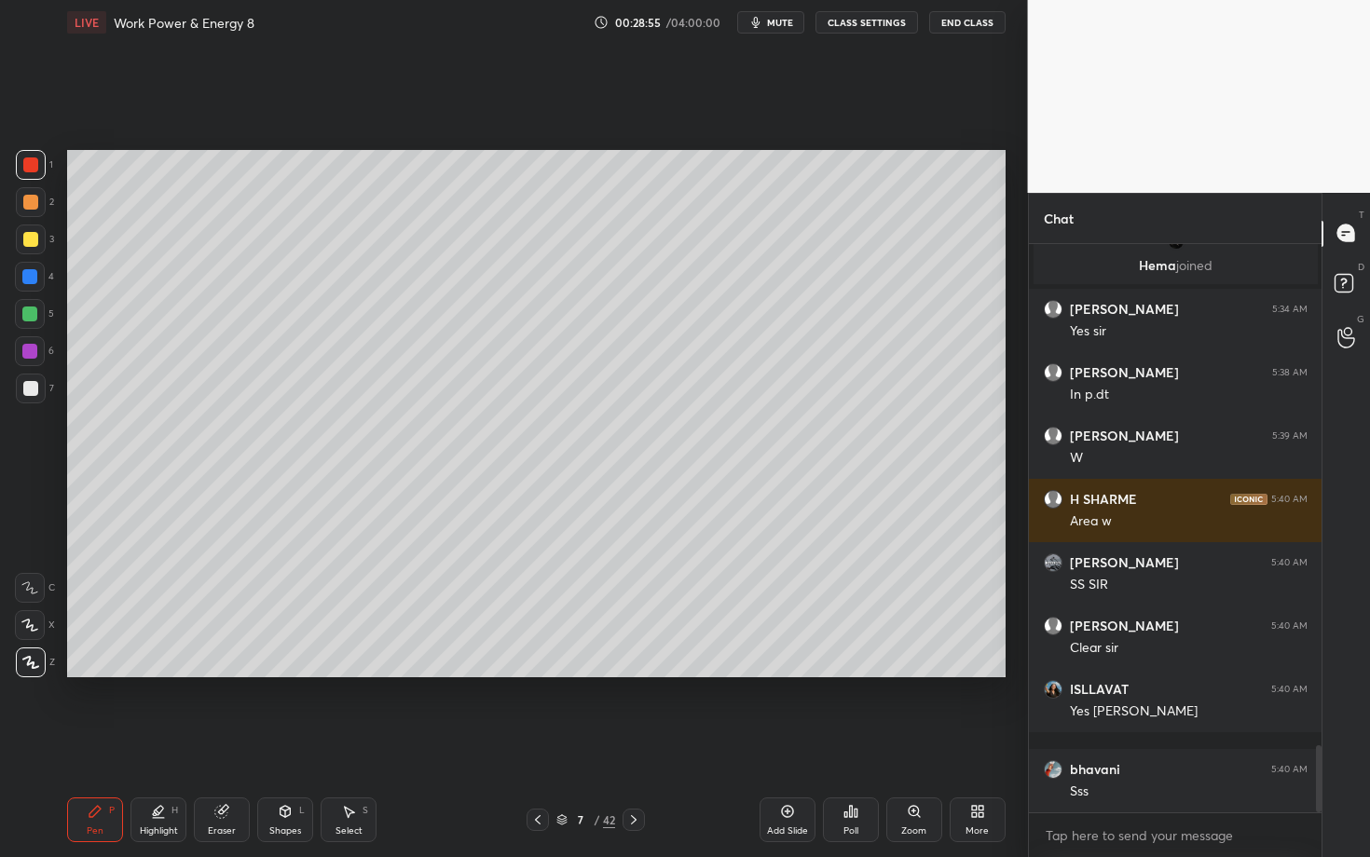
click at [34, 384] on div at bounding box center [30, 388] width 15 height 15
click at [33, 388] on div at bounding box center [30, 388] width 15 height 15
click at [35, 345] on div at bounding box center [30, 351] width 30 height 30
click at [343, 743] on div "Select" at bounding box center [348, 831] width 27 height 9
click at [106, 743] on div "Pen P" at bounding box center [95, 820] width 56 height 45
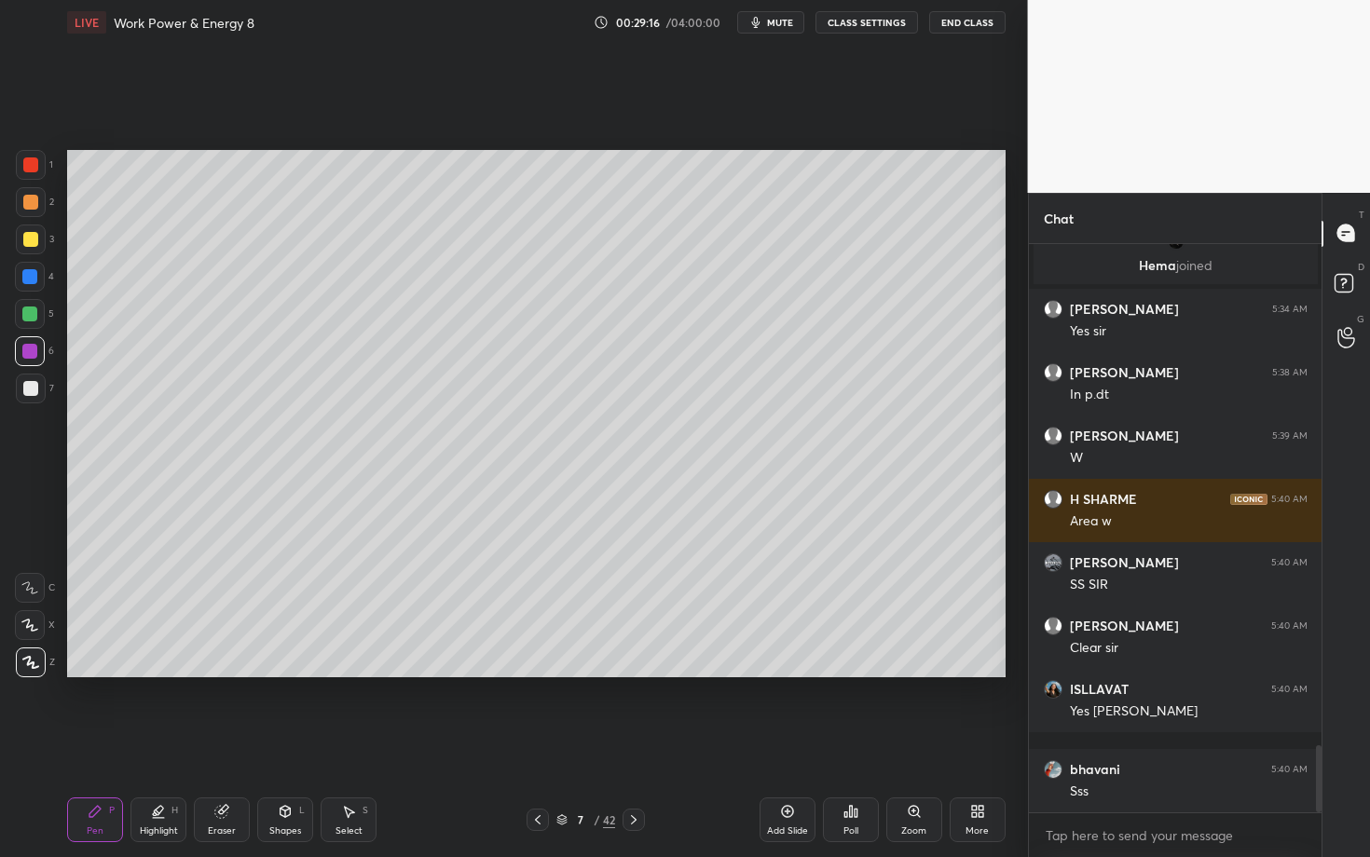
click at [29, 196] on div at bounding box center [30, 202] width 15 height 15
click at [361, 743] on div "Select S" at bounding box center [349, 820] width 56 height 45
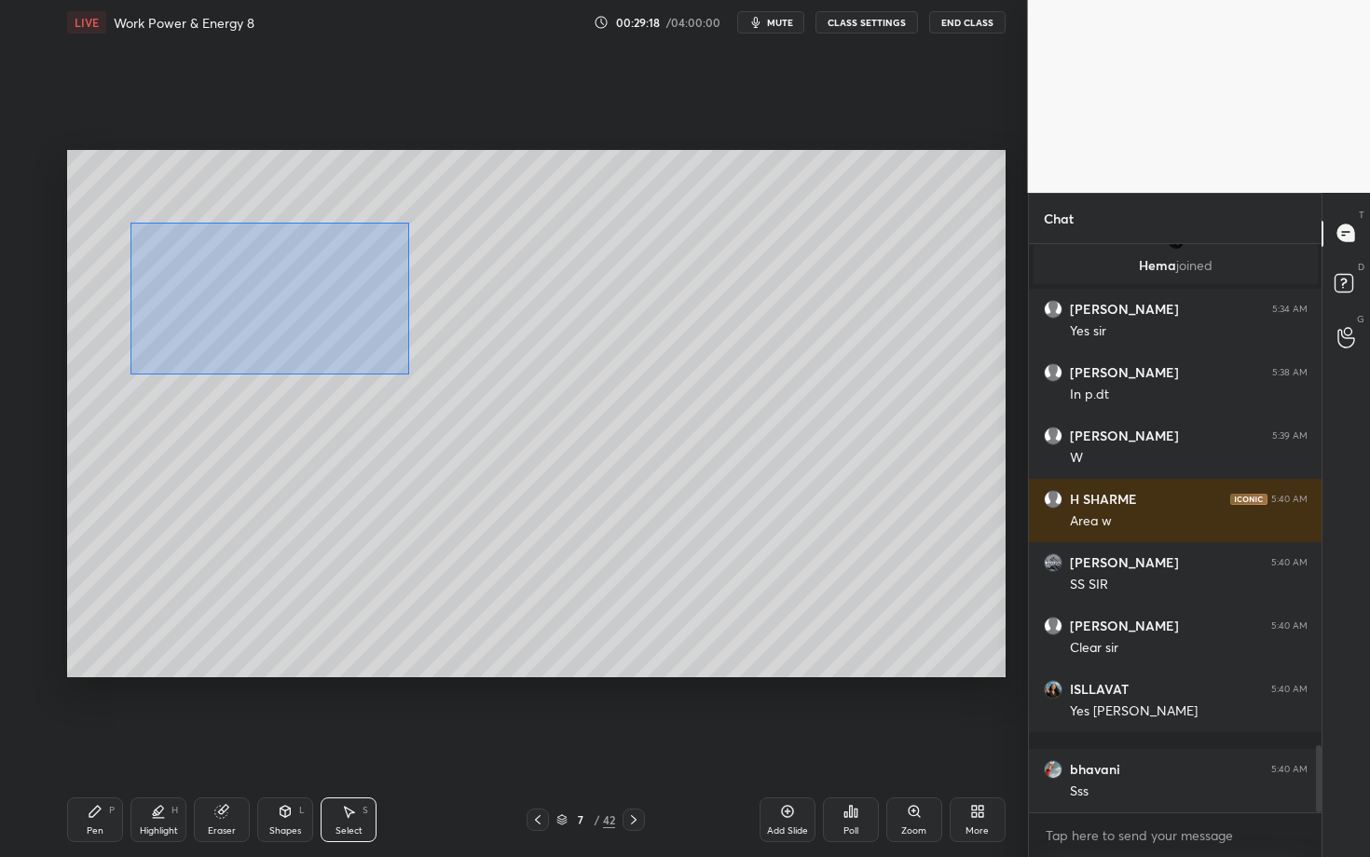
drag, startPoint x: 153, startPoint y: 251, endPoint x: 393, endPoint y: 363, distance: 265.6
click at [392, 363] on div "0 ° Undo Copy Duplicate Duplicate to new slide Delete" at bounding box center [536, 413] width 938 height 527
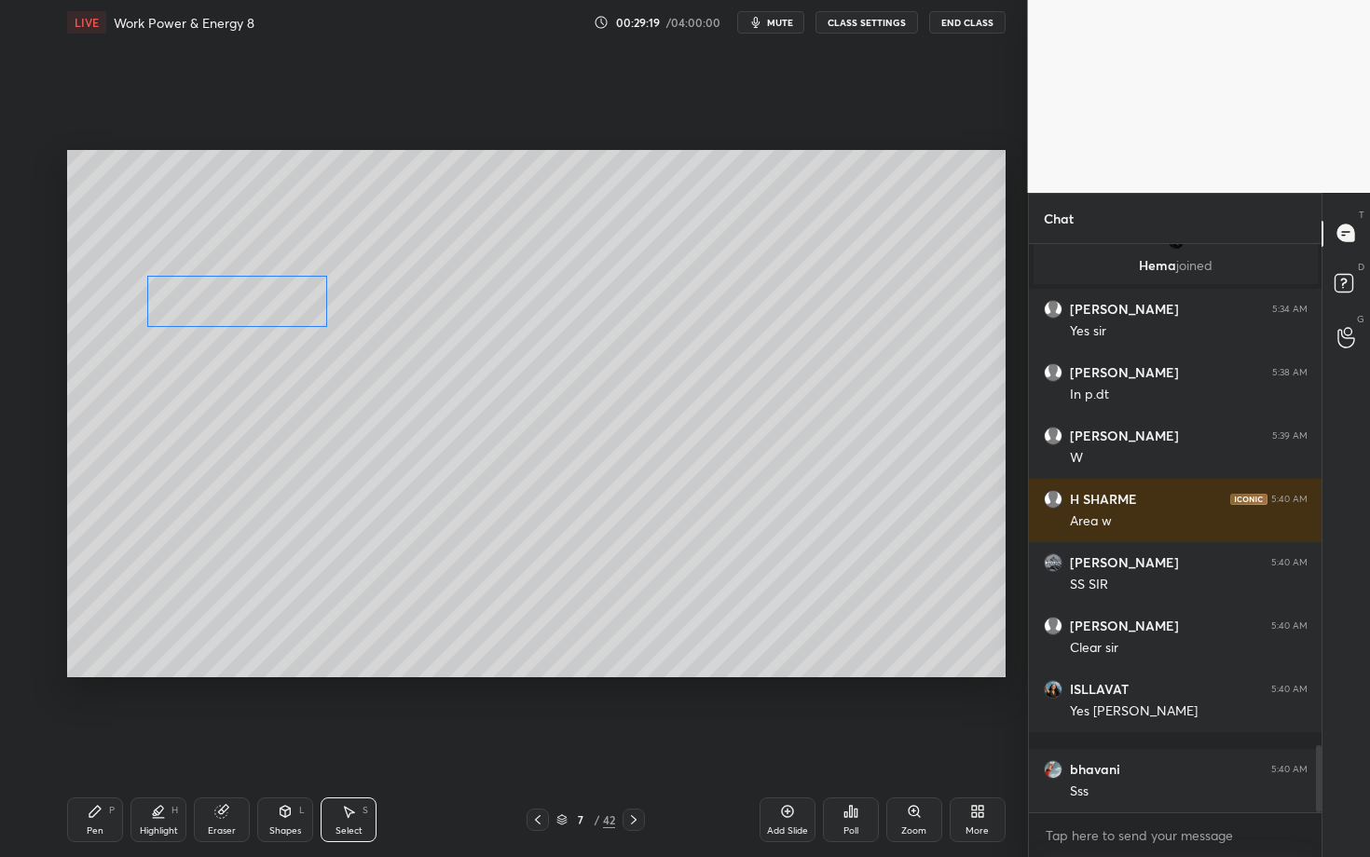
drag, startPoint x: 242, startPoint y: 259, endPoint x: 243, endPoint y: 307, distance: 47.5
click at [243, 307] on div "0 ° Undo Copy Duplicate Duplicate to new slide Delete" at bounding box center [536, 413] width 938 height 527
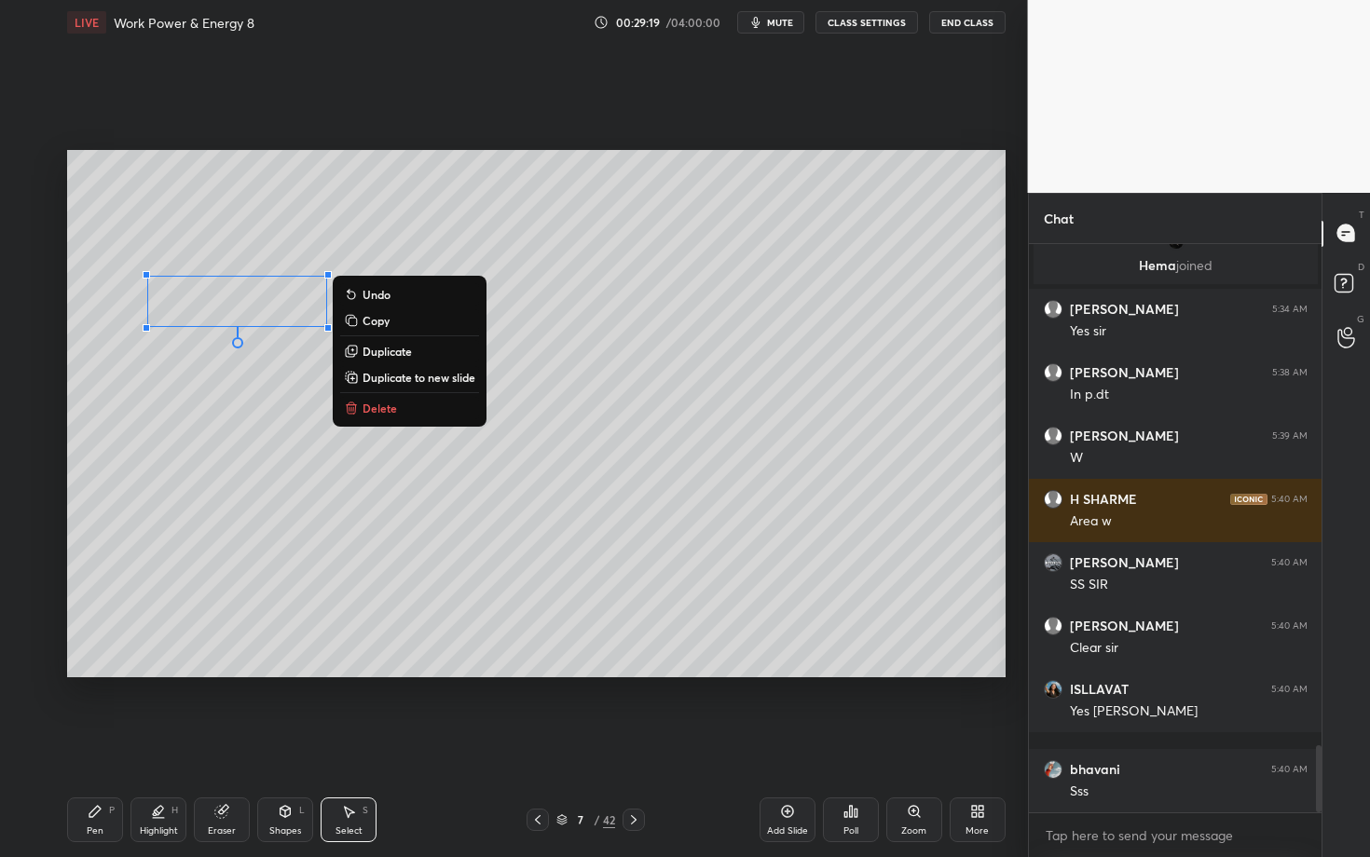
click at [91, 743] on div "Pen P" at bounding box center [95, 820] width 56 height 45
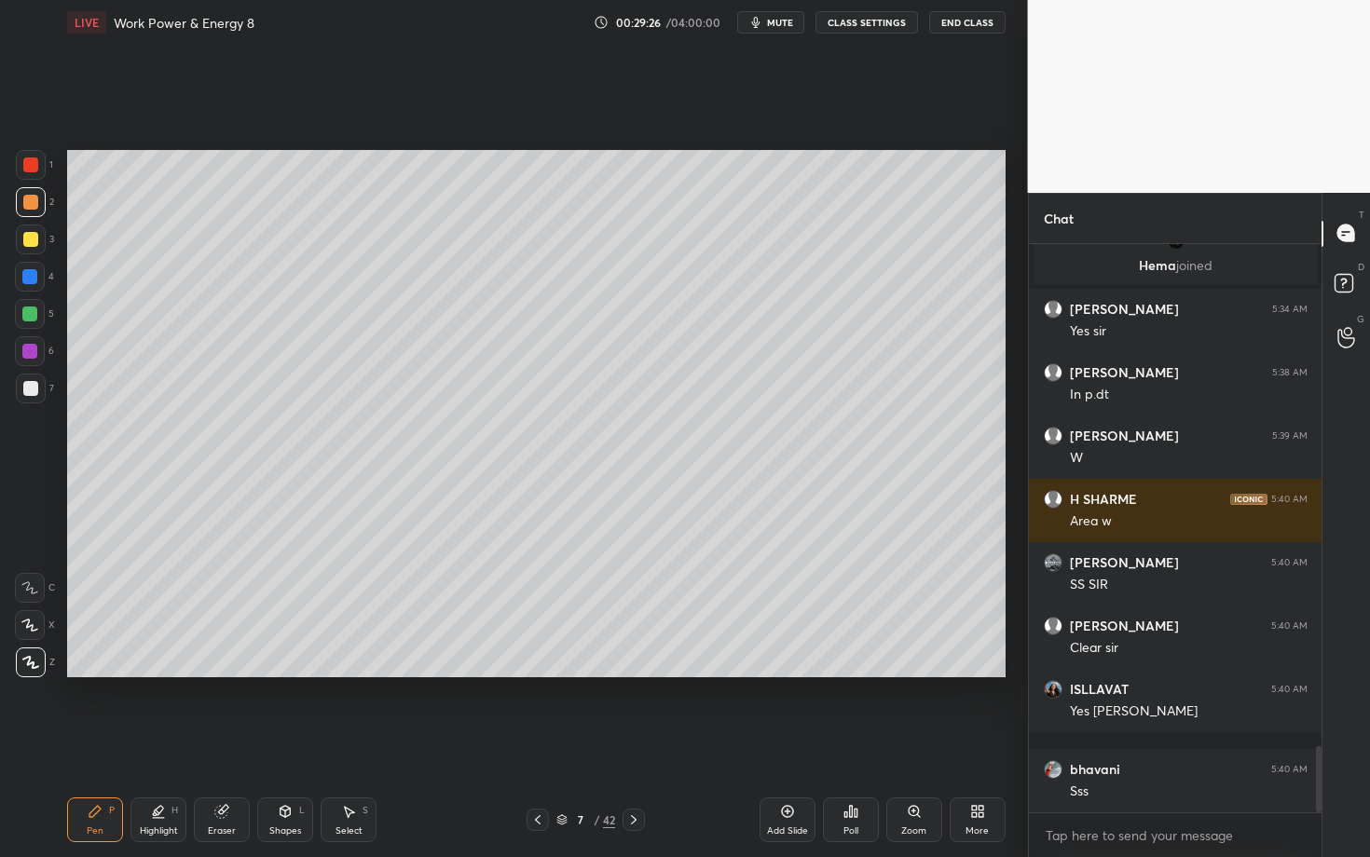
scroll to position [4299, 0]
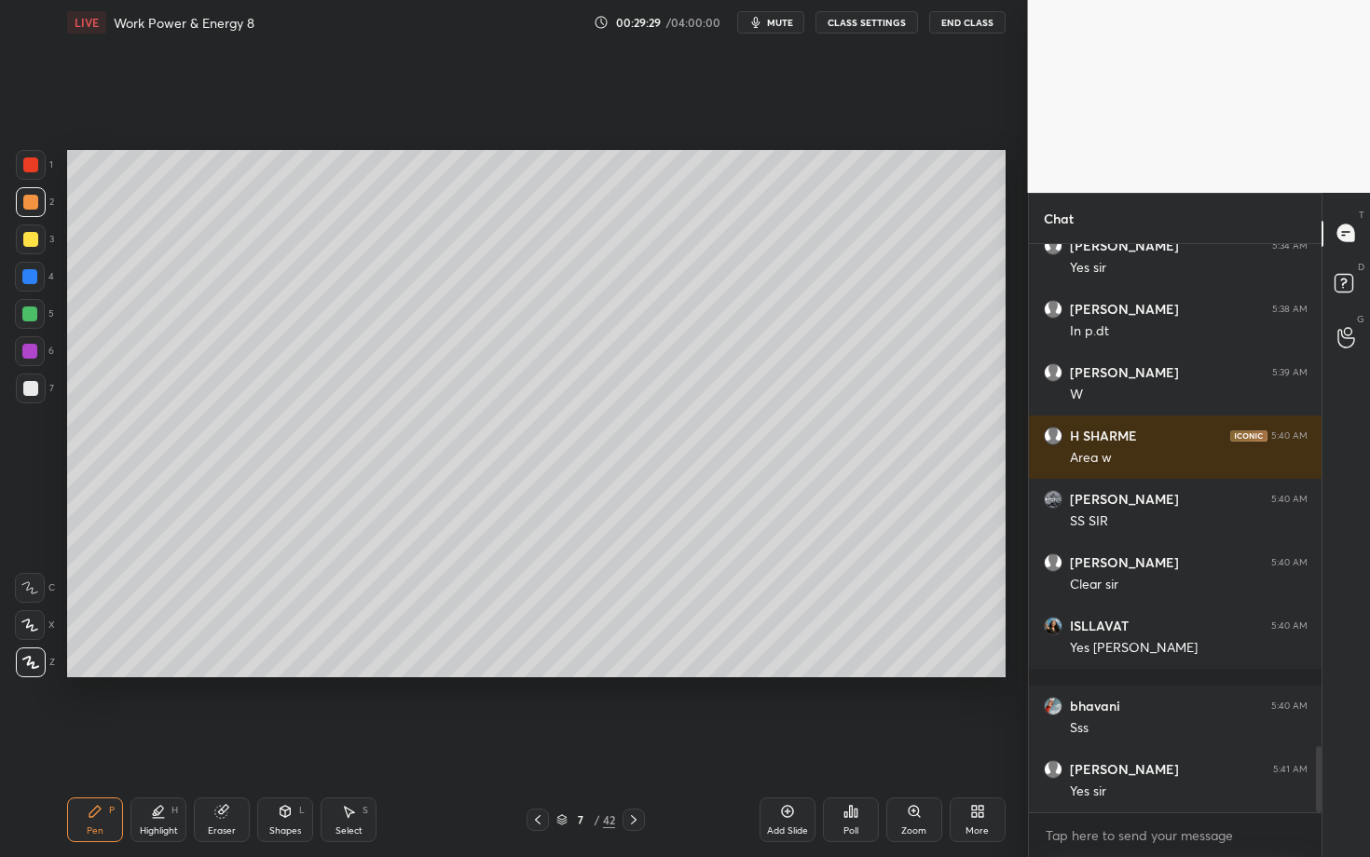
click at [216, 743] on div "Eraser" at bounding box center [222, 820] width 56 height 45
click at [104, 743] on div "Pen P" at bounding box center [95, 820] width 56 height 45
click at [349, 743] on icon at bounding box center [348, 811] width 15 height 15
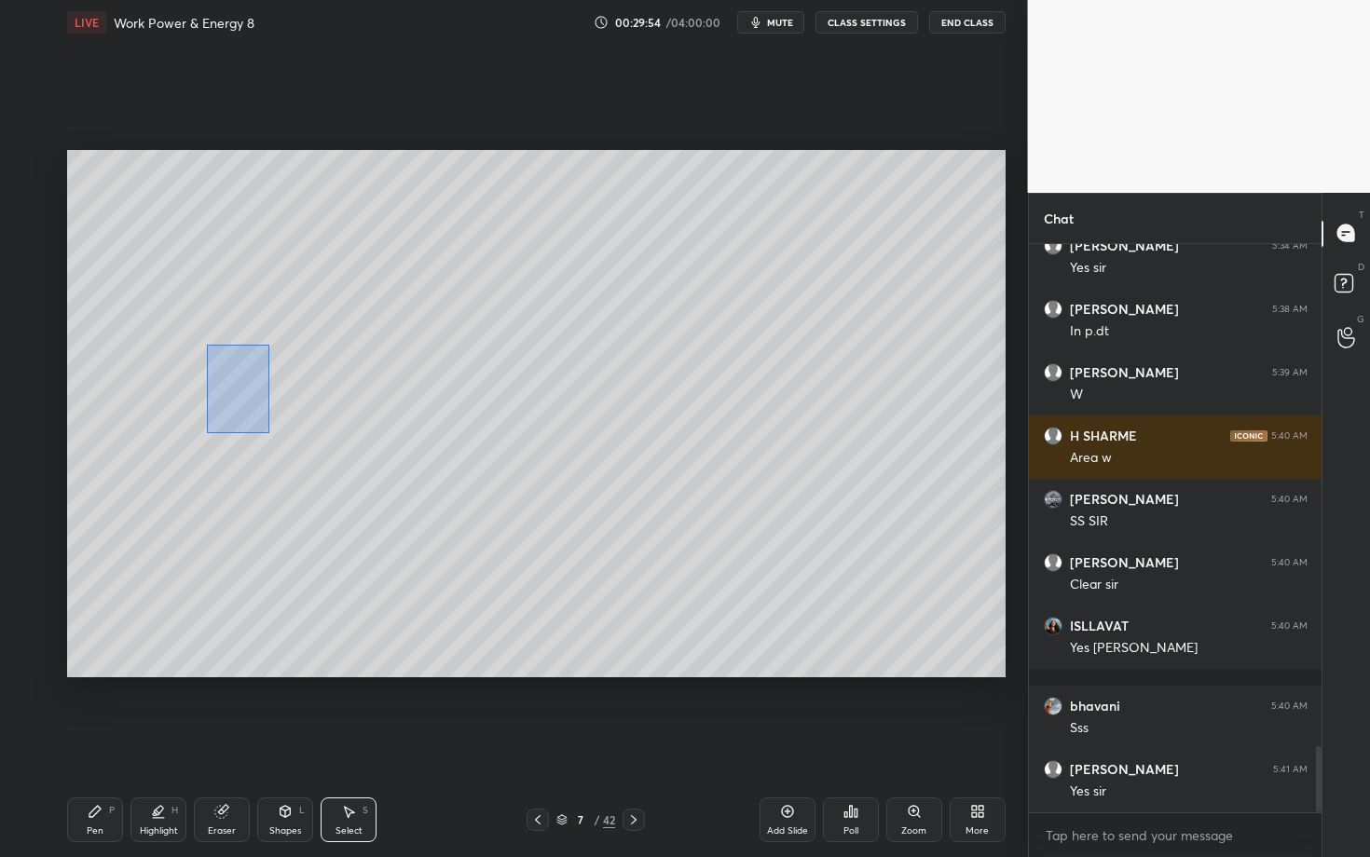
drag, startPoint x: 205, startPoint y: 341, endPoint x: 269, endPoint y: 433, distance: 112.5
click at [268, 433] on div "0 ° Undo Copy Duplicate Duplicate to new slide Delete" at bounding box center [536, 413] width 938 height 527
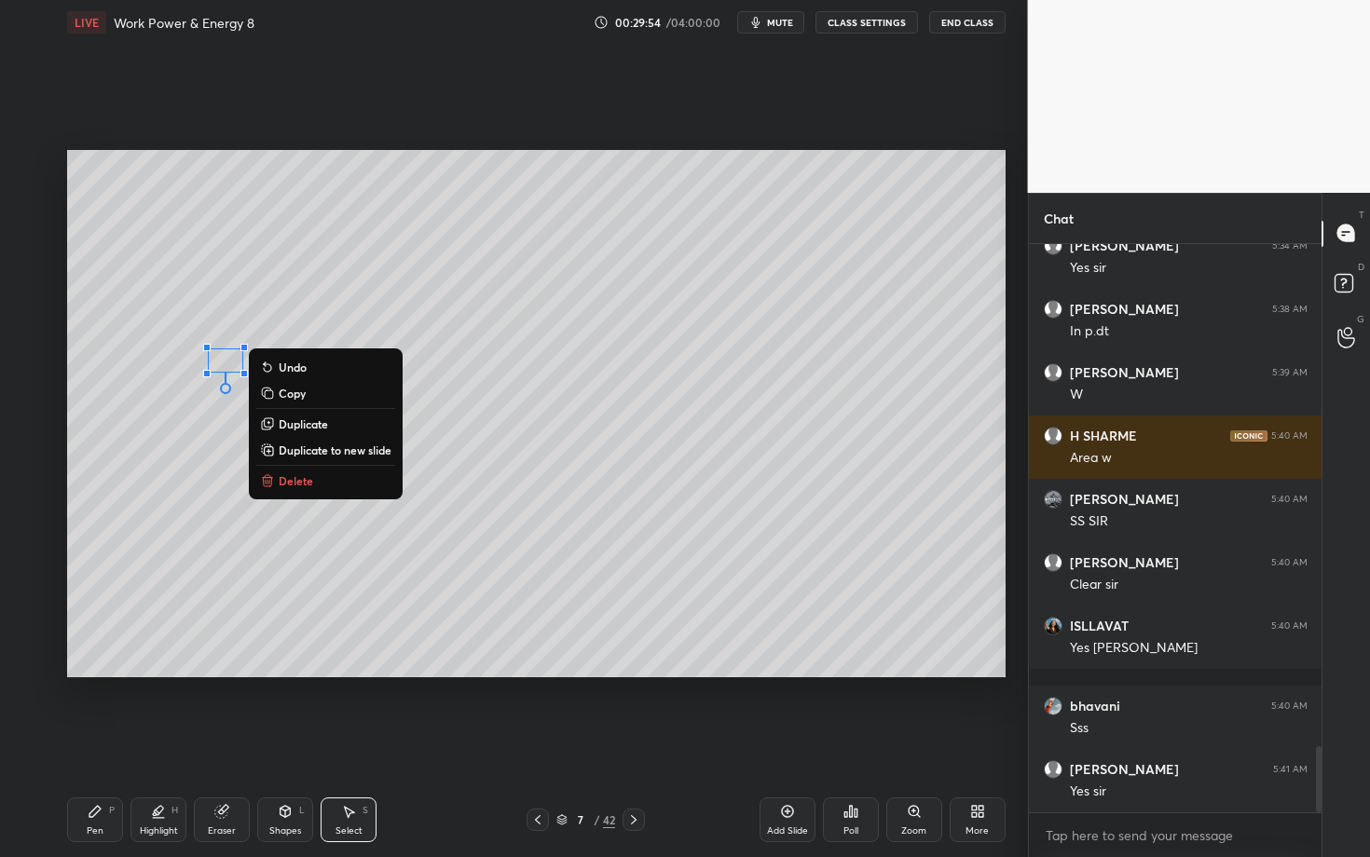
click at [316, 479] on button "Delete" at bounding box center [325, 481] width 139 height 22
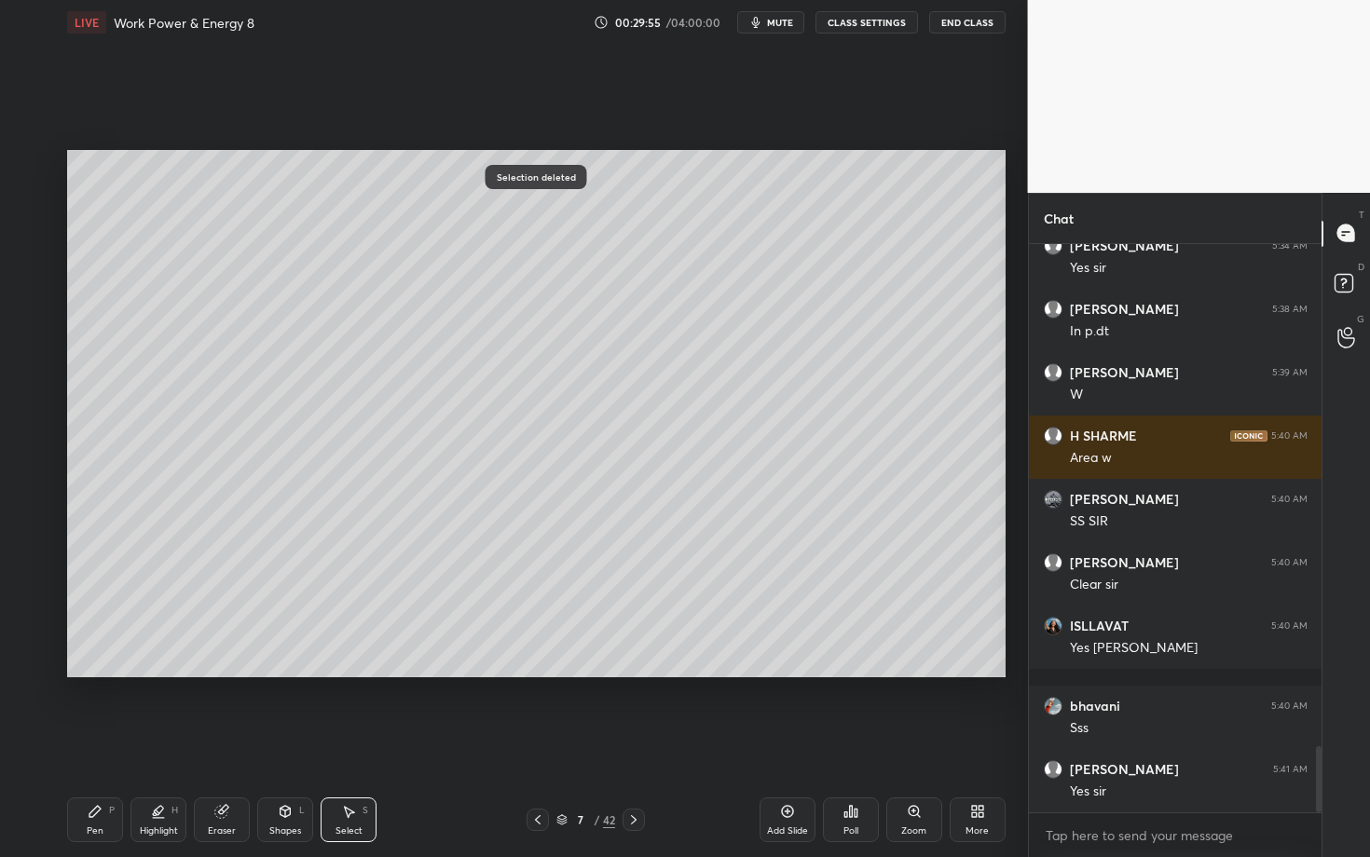
click at [83, 743] on div "Pen P" at bounding box center [95, 820] width 56 height 45
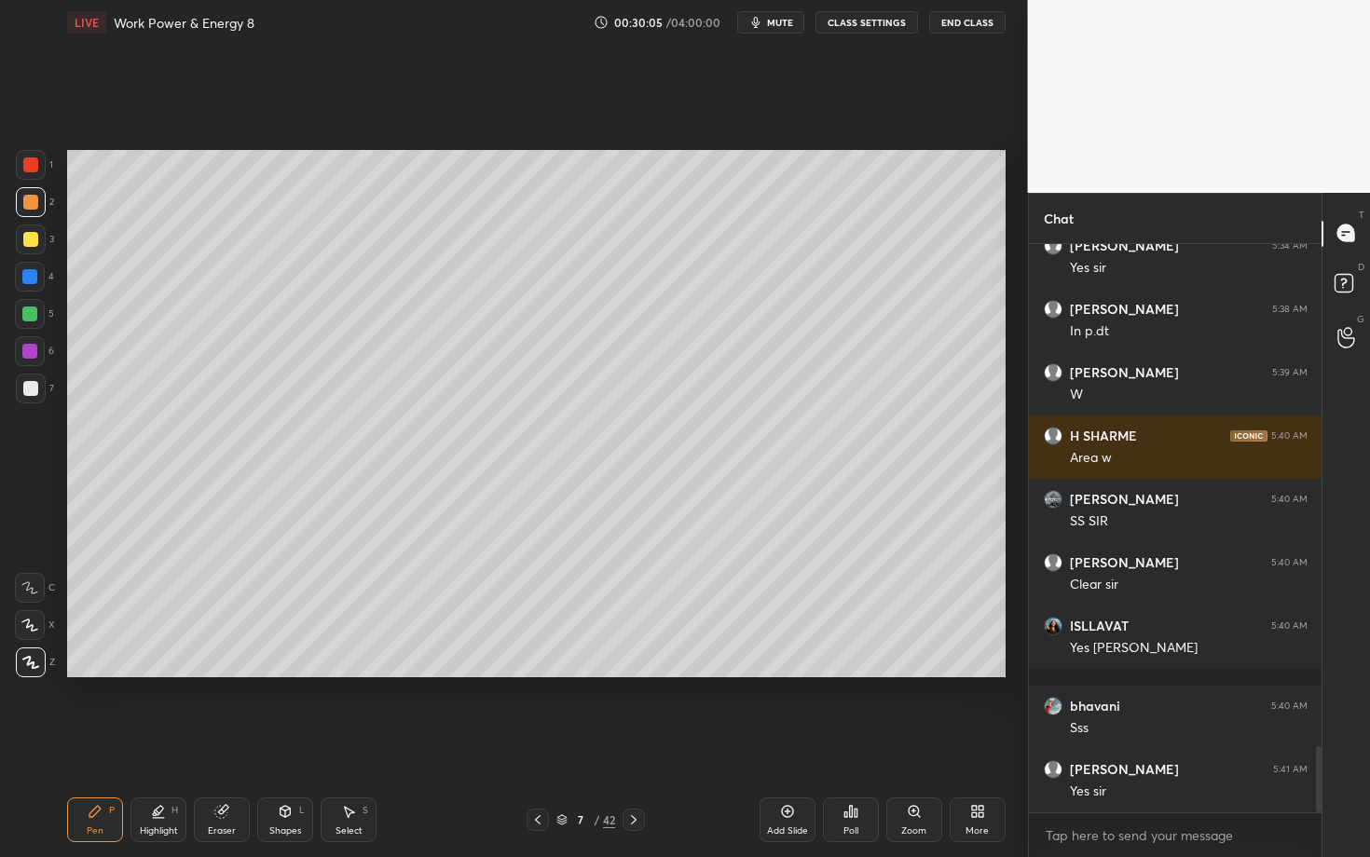
click at [160, 743] on icon at bounding box center [158, 811] width 15 height 15
click at [28, 620] on icon at bounding box center [29, 625] width 15 height 15
click at [101, 743] on div "Pen P" at bounding box center [95, 820] width 56 height 45
click at [30, 349] on div at bounding box center [29, 351] width 15 height 15
click at [30, 305] on div at bounding box center [30, 314] width 30 height 30
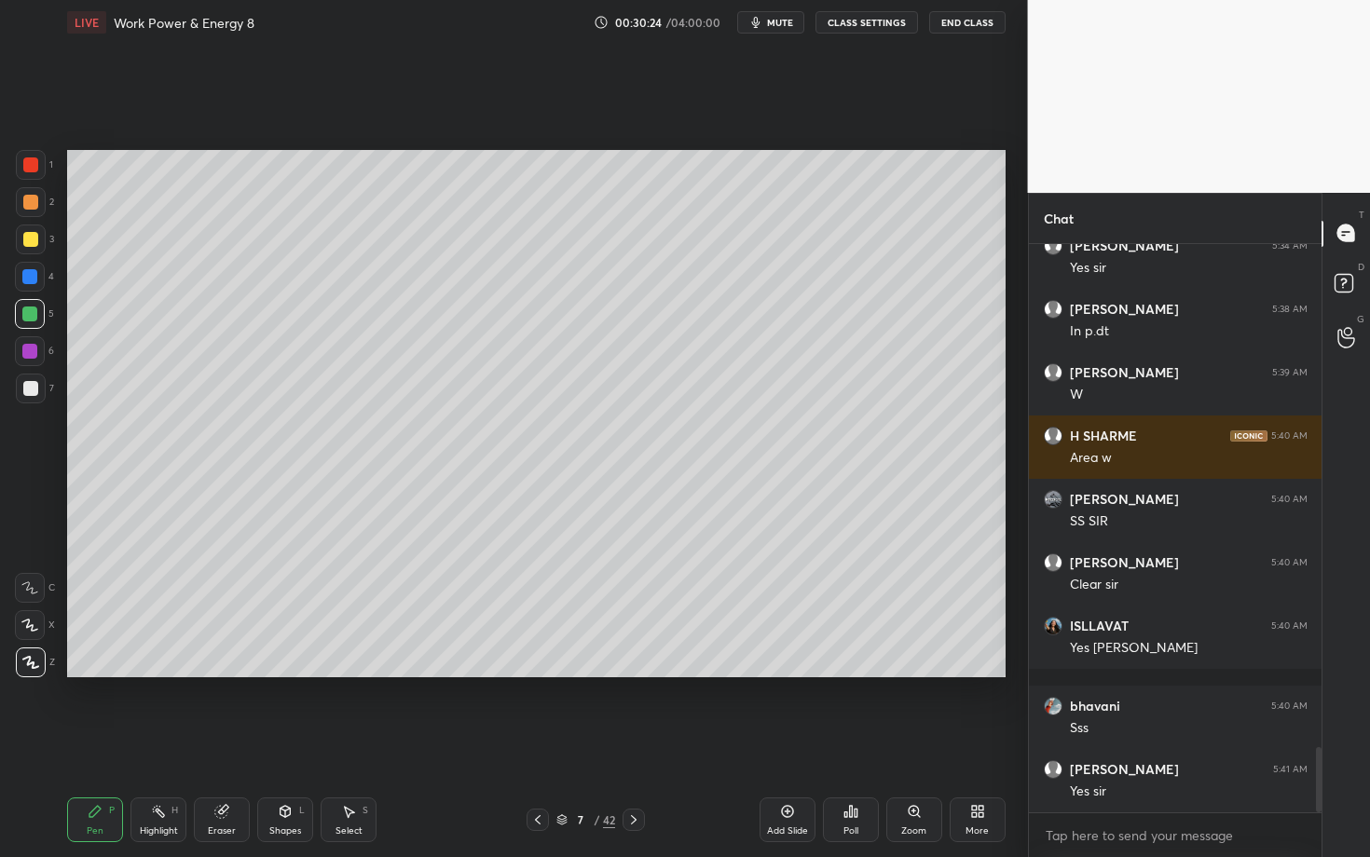
scroll to position [4362, 0]
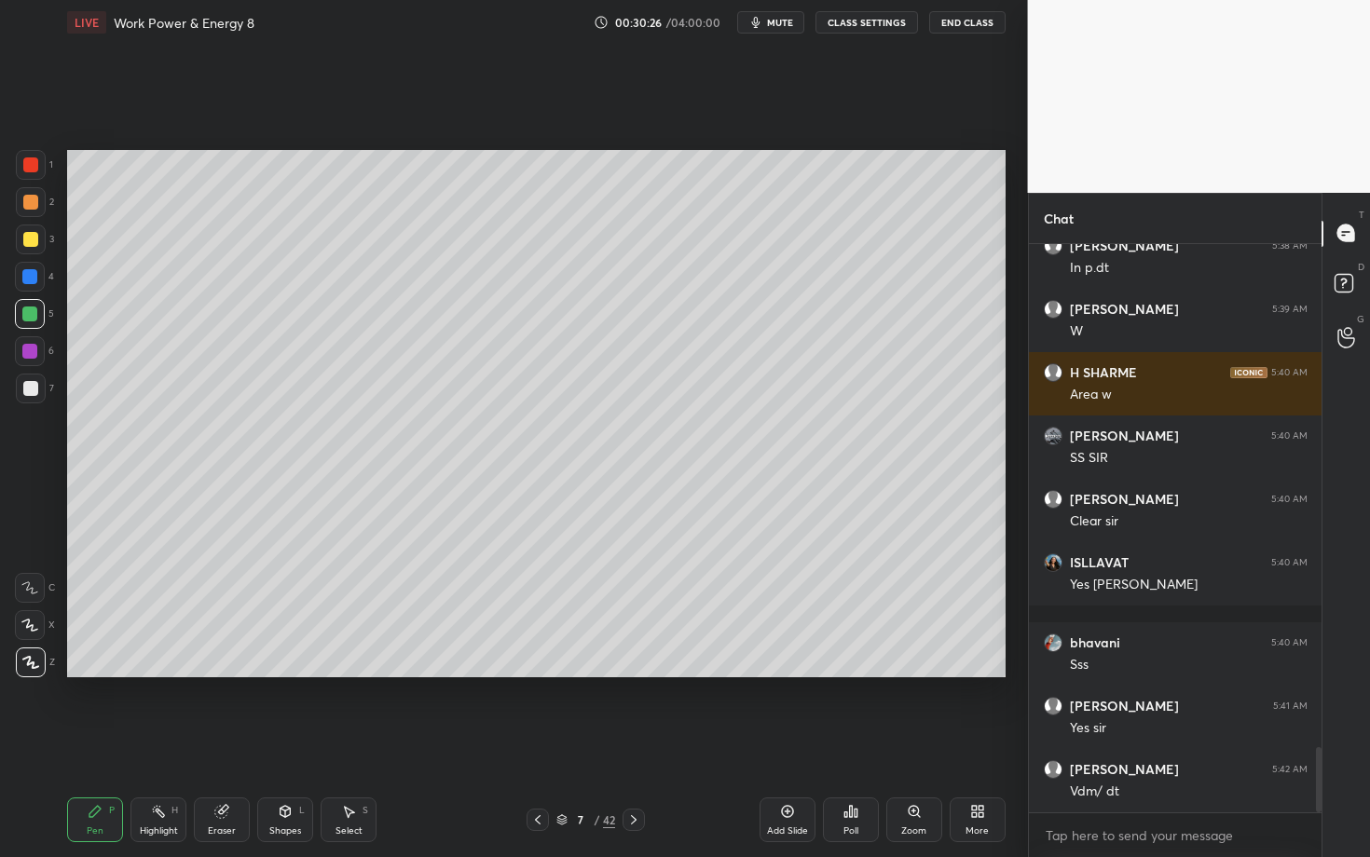
click at [342, 743] on icon at bounding box center [348, 811] width 15 height 15
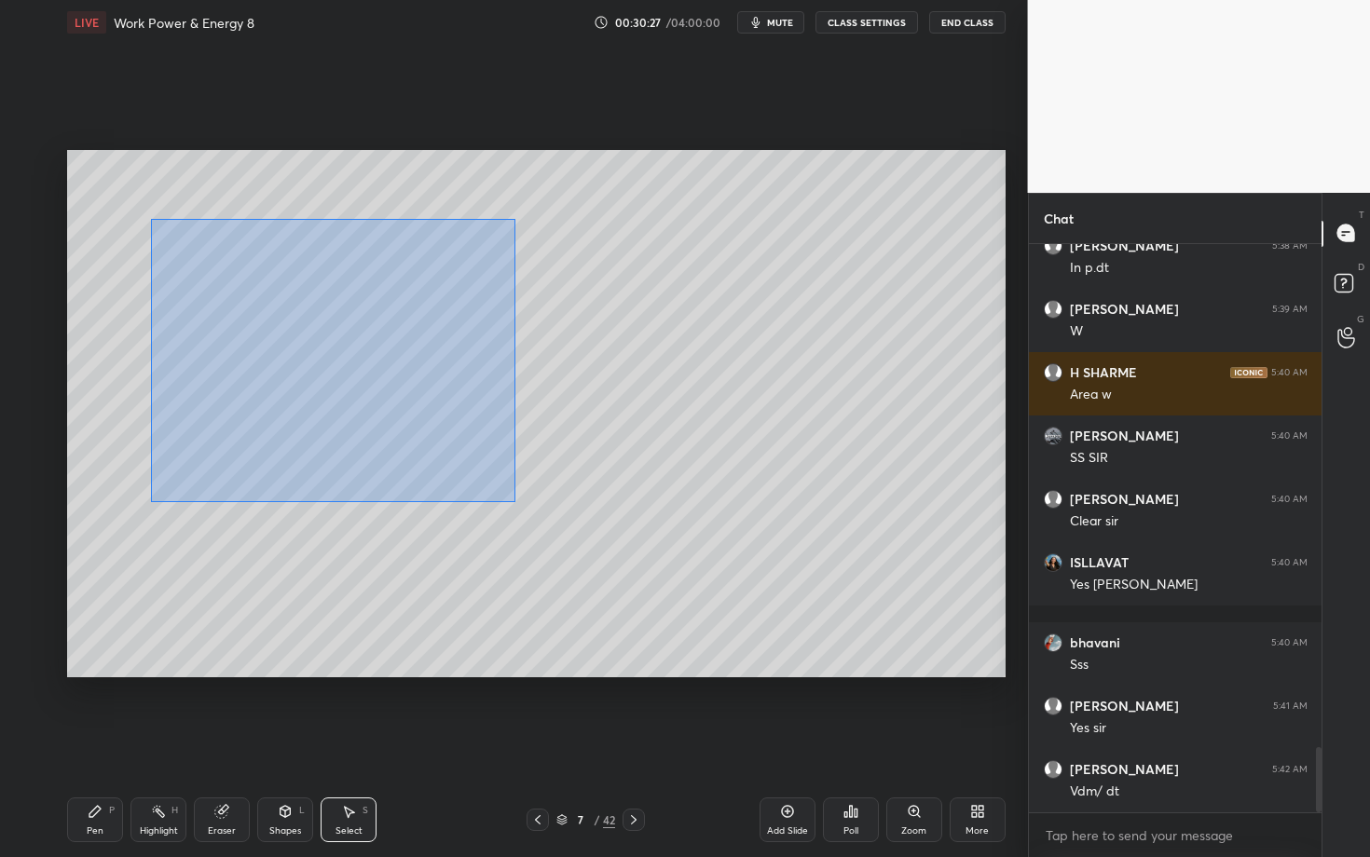
drag, startPoint x: 173, startPoint y: 259, endPoint x: 572, endPoint y: 528, distance: 481.3
click at [572, 527] on div "0 ° Undo Copy Duplicate Duplicate to new slide Delete" at bounding box center [536, 413] width 938 height 527
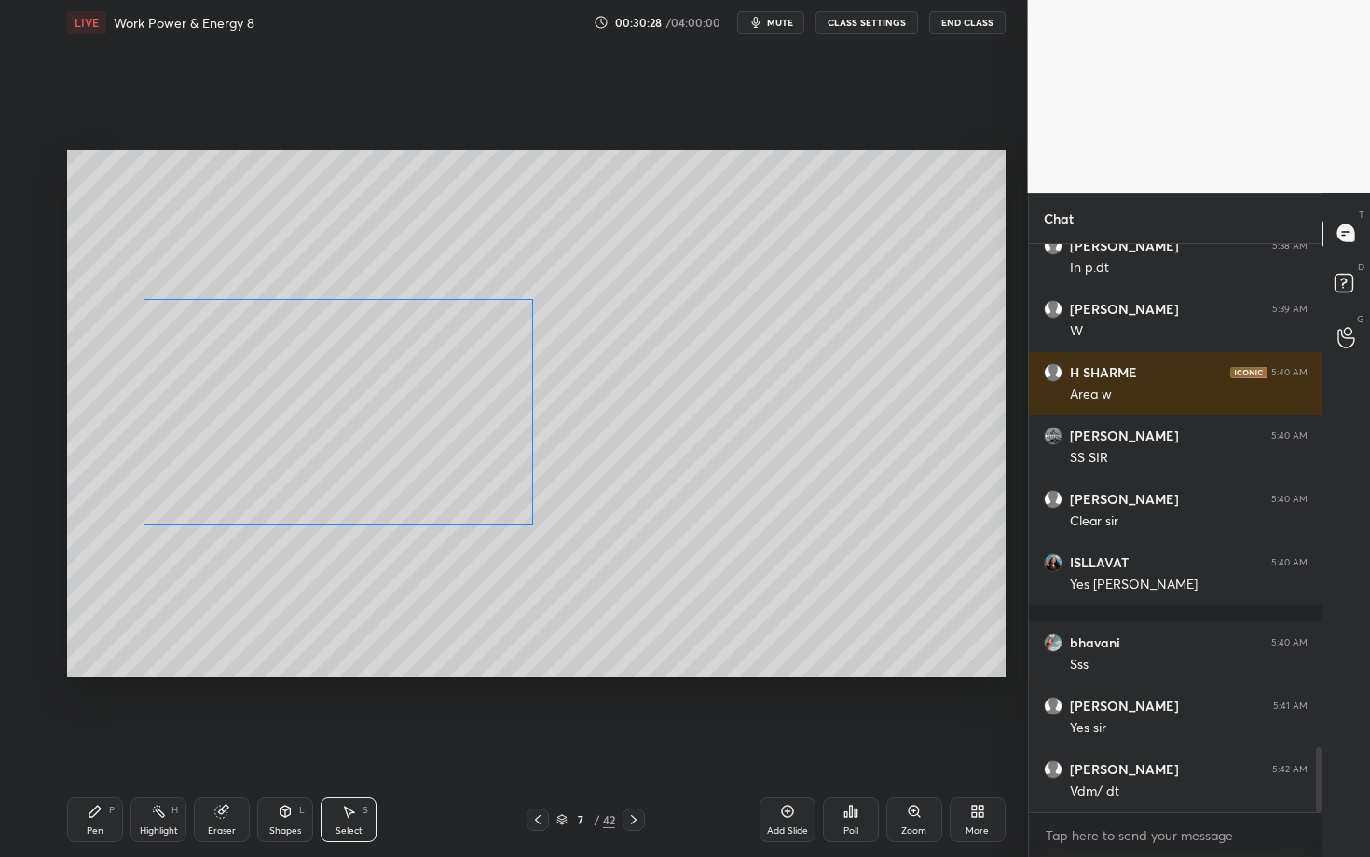
drag, startPoint x: 325, startPoint y: 368, endPoint x: 328, endPoint y: 414, distance: 45.7
click at [329, 413] on div "0 ° Undo Copy Duplicate Duplicate to new slide Delete" at bounding box center [536, 413] width 938 height 527
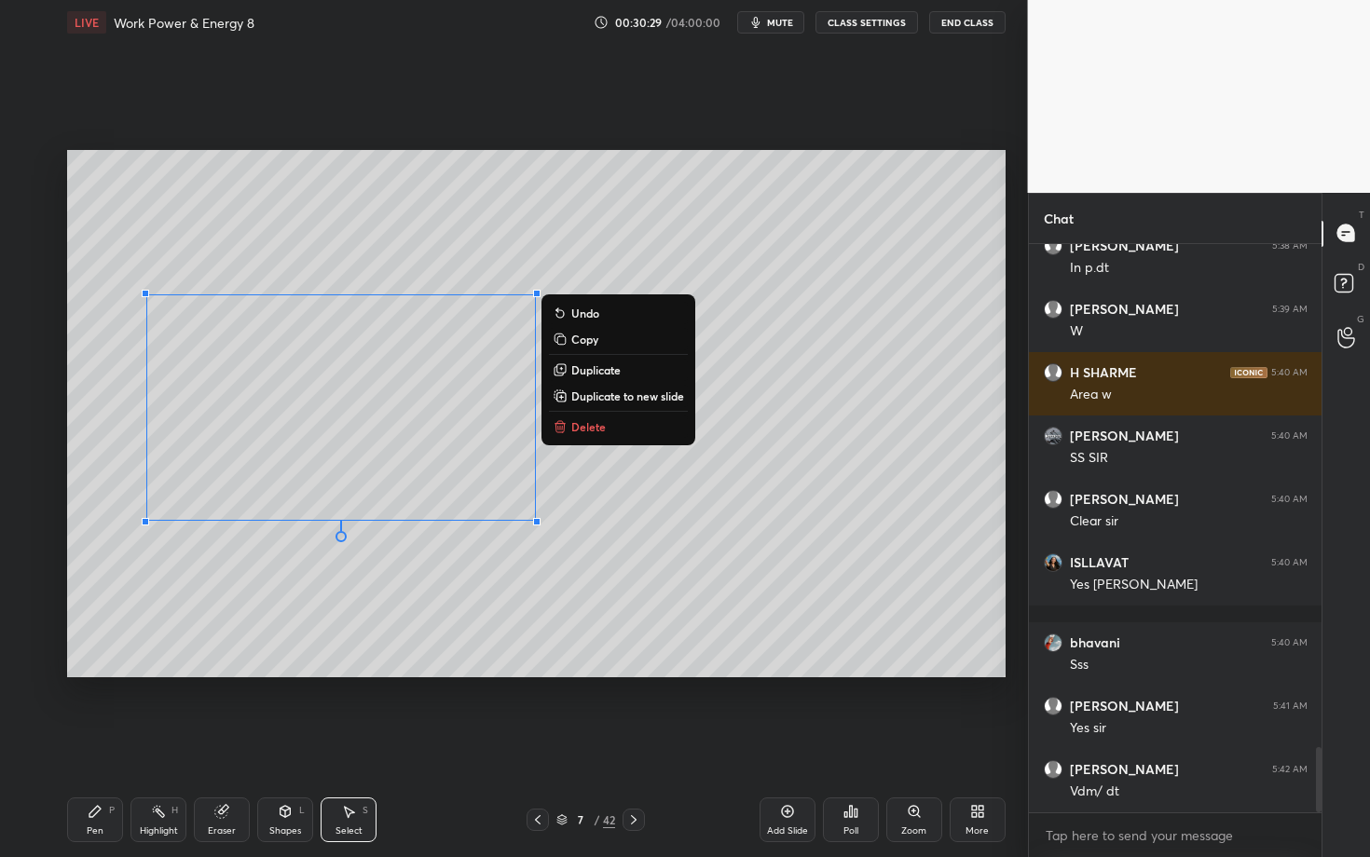
click at [103, 743] on div "Pen P" at bounding box center [95, 820] width 56 height 45
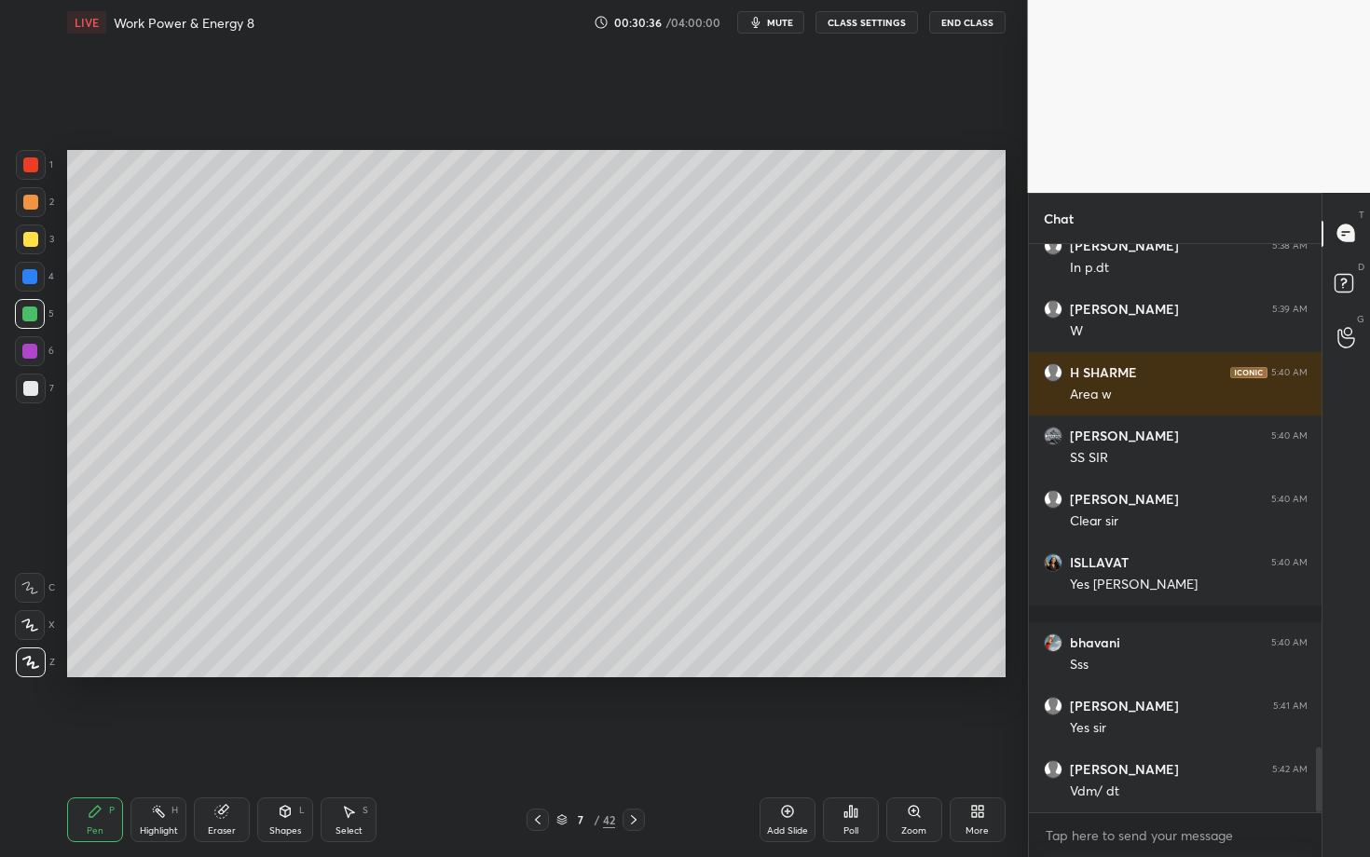
click at [354, 743] on div "Select S" at bounding box center [349, 820] width 56 height 45
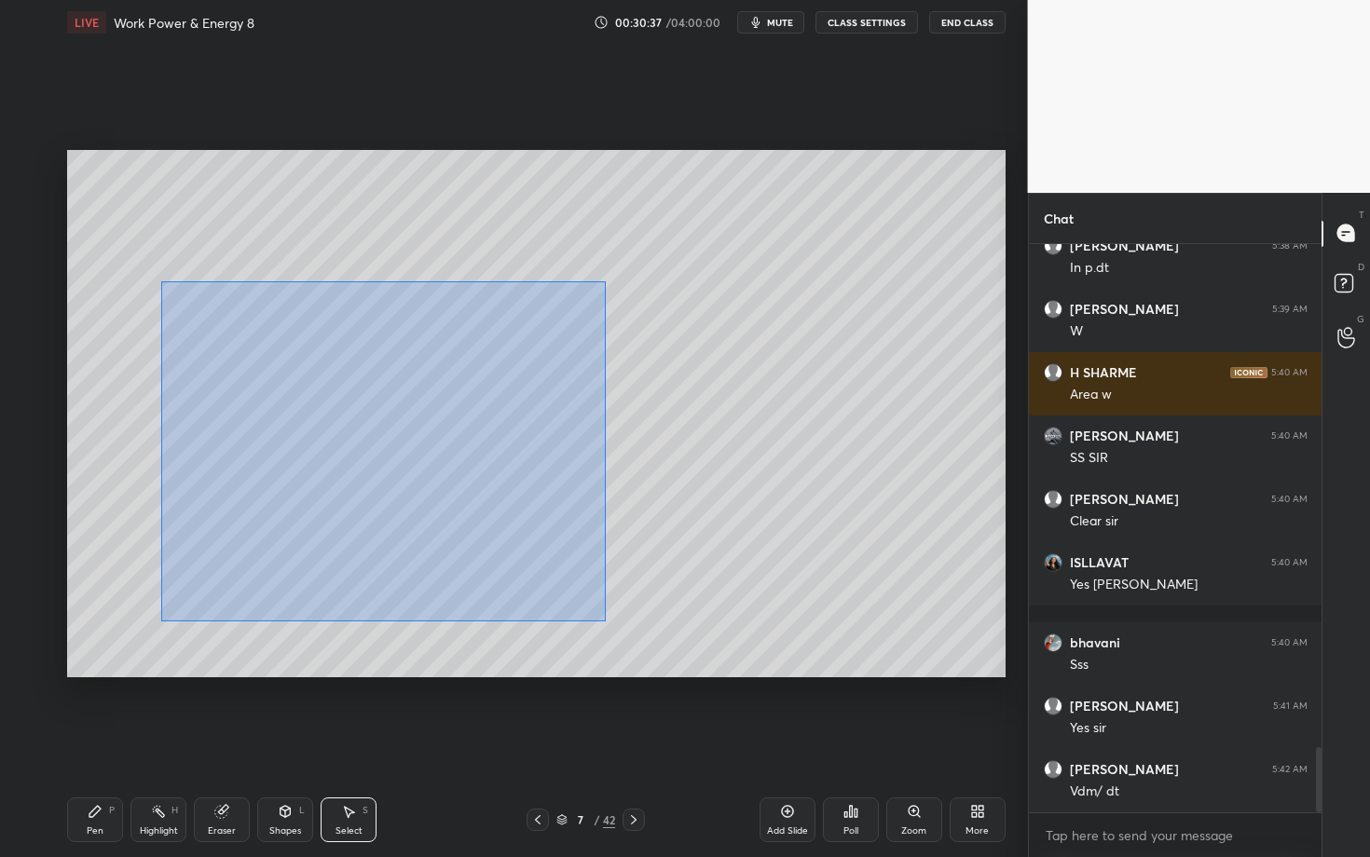
drag, startPoint x: 232, startPoint y: 396, endPoint x: 602, endPoint y: 613, distance: 429.0
click at [601, 612] on div "0 ° Undo Copy Duplicate Duplicate to new slide Delete" at bounding box center [536, 413] width 938 height 527
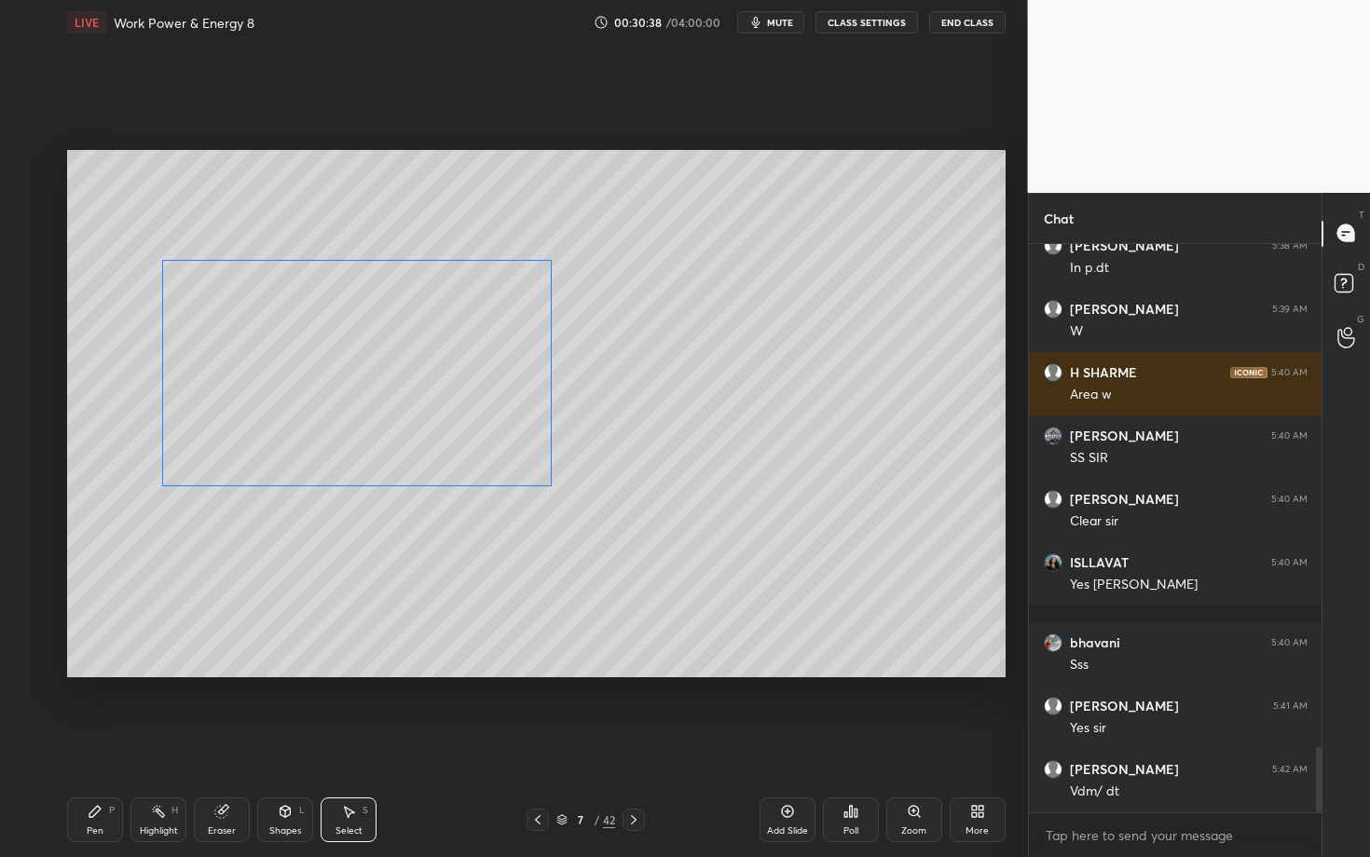
drag, startPoint x: 318, startPoint y: 390, endPoint x: 327, endPoint y: 376, distance: 16.8
click at [326, 376] on div "0 ° Undo Copy Duplicate Duplicate to new slide Delete" at bounding box center [536, 413] width 938 height 527
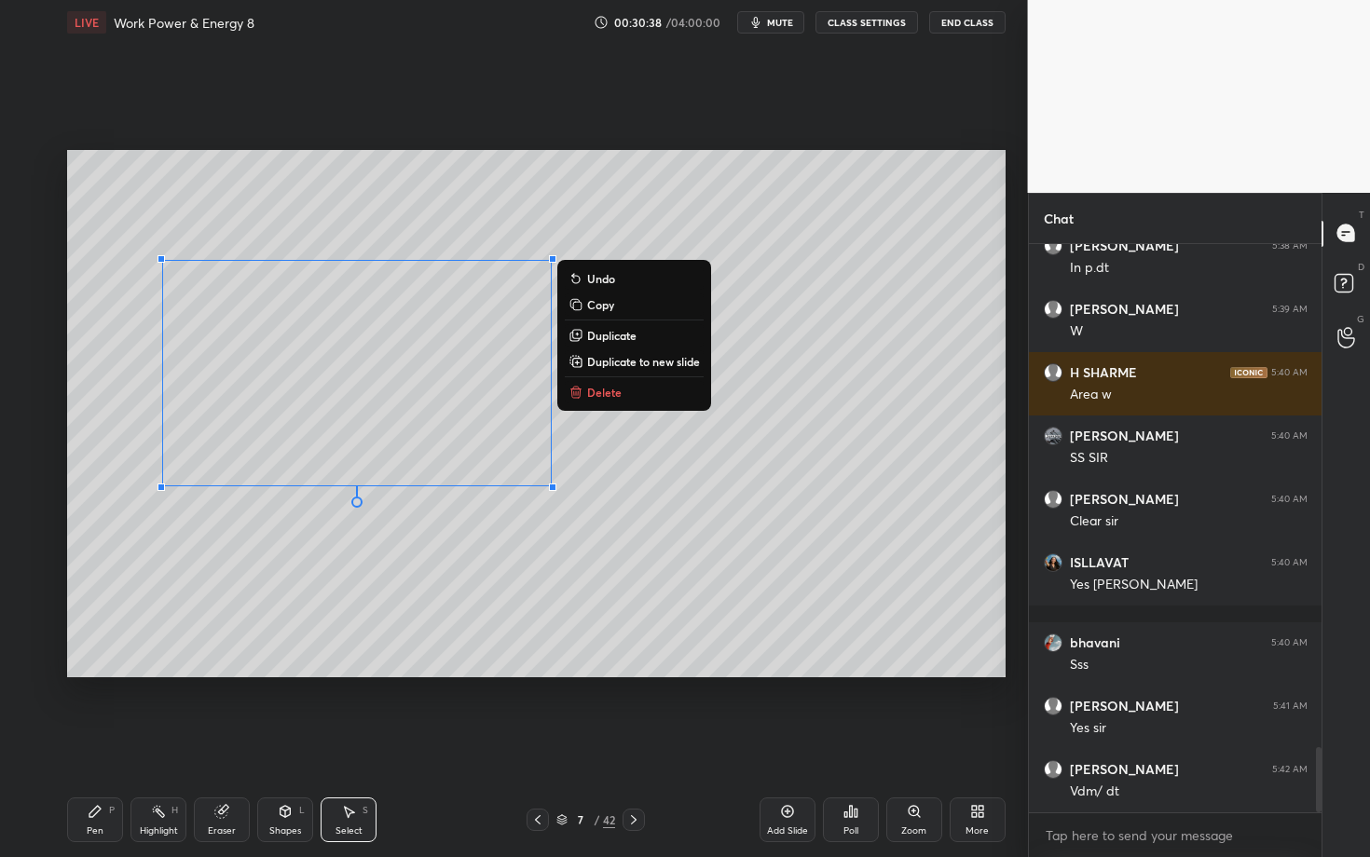
click at [94, 743] on div "Pen P" at bounding box center [95, 820] width 56 height 45
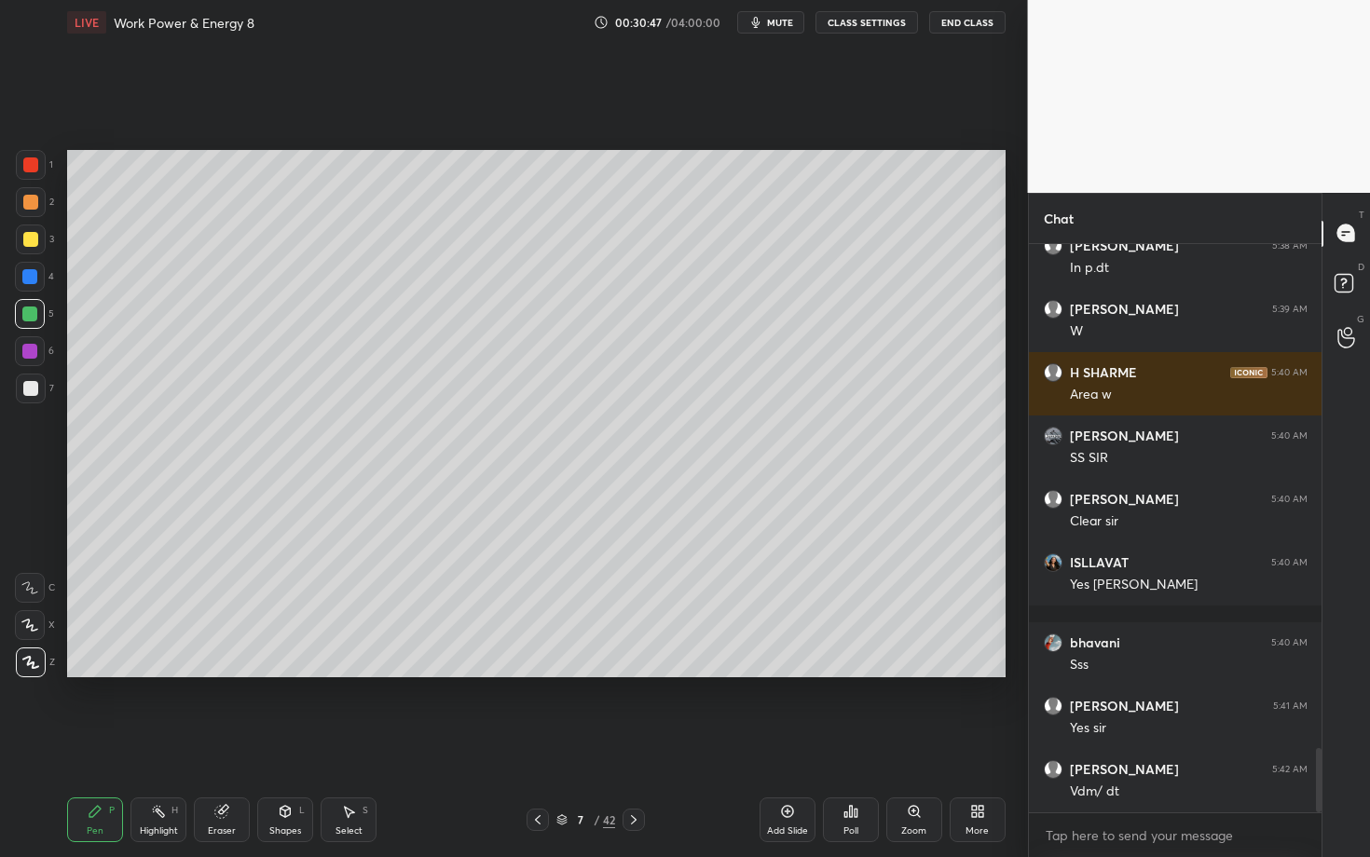
scroll to position [4430, 0]
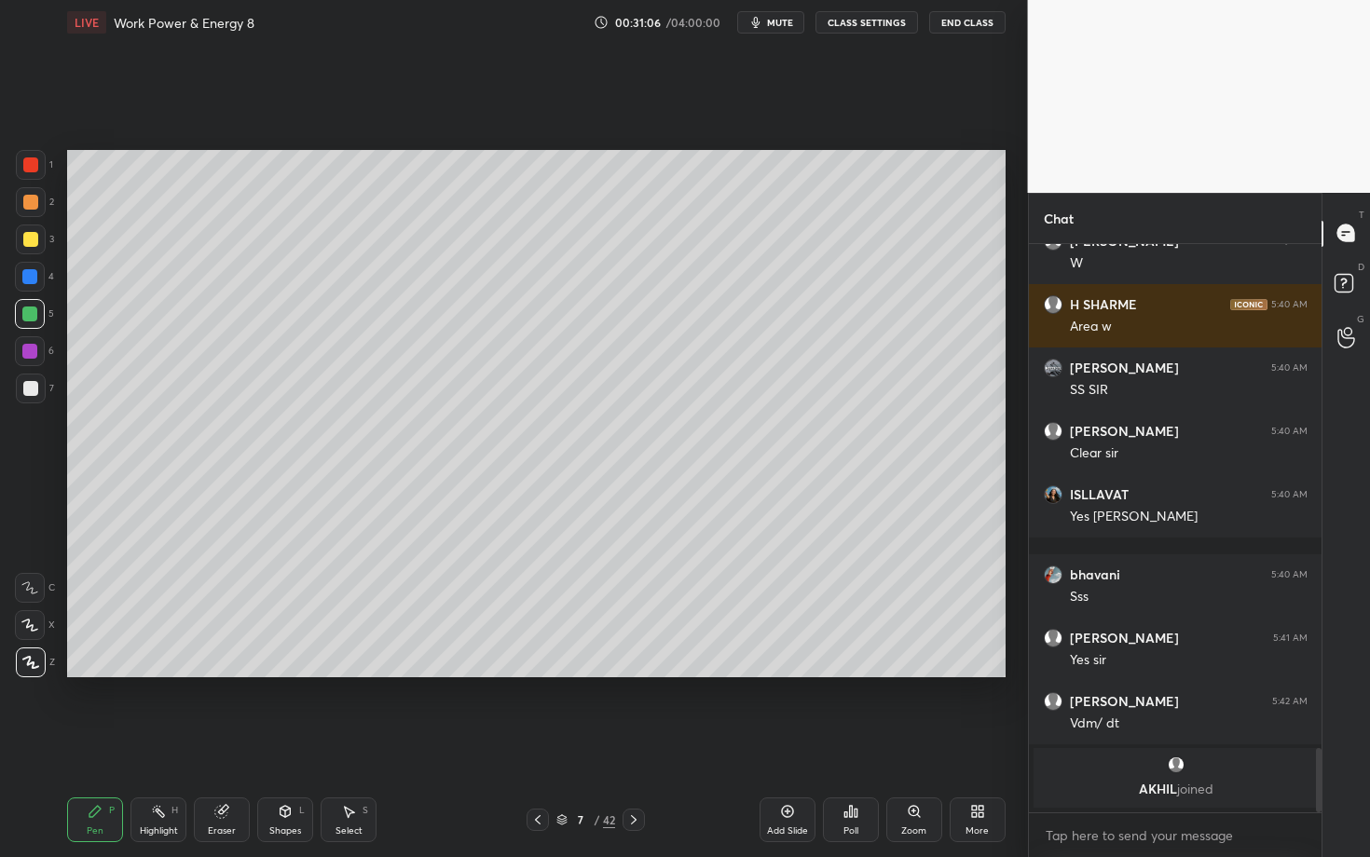
click at [291, 743] on div "Shapes" at bounding box center [285, 831] width 32 height 9
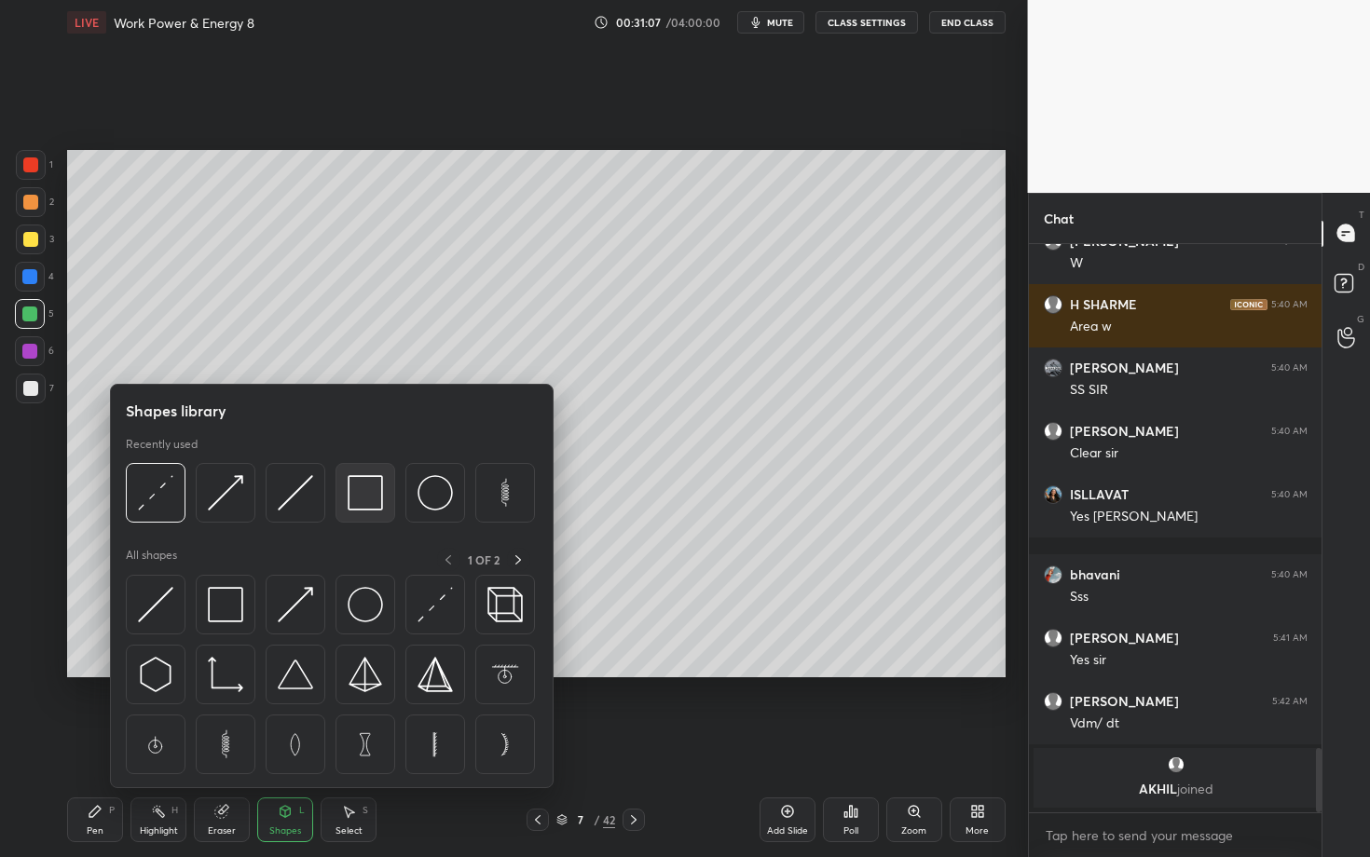
click at [369, 499] on img at bounding box center [365, 492] width 35 height 35
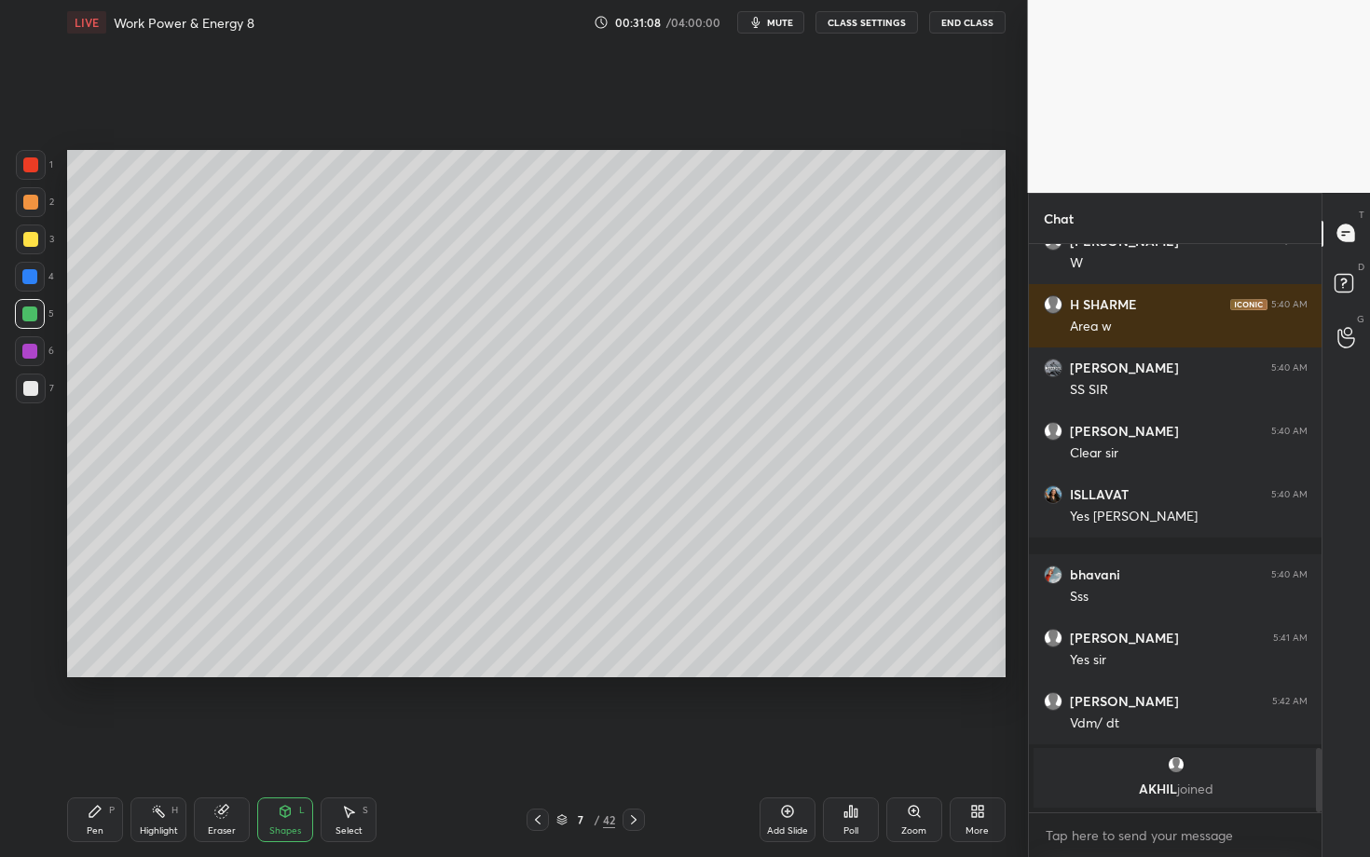
click at [39, 389] on div at bounding box center [31, 389] width 30 height 30
click at [105, 743] on div "Pen P" at bounding box center [95, 820] width 56 height 45
click at [355, 743] on div "Select" at bounding box center [348, 831] width 27 height 9
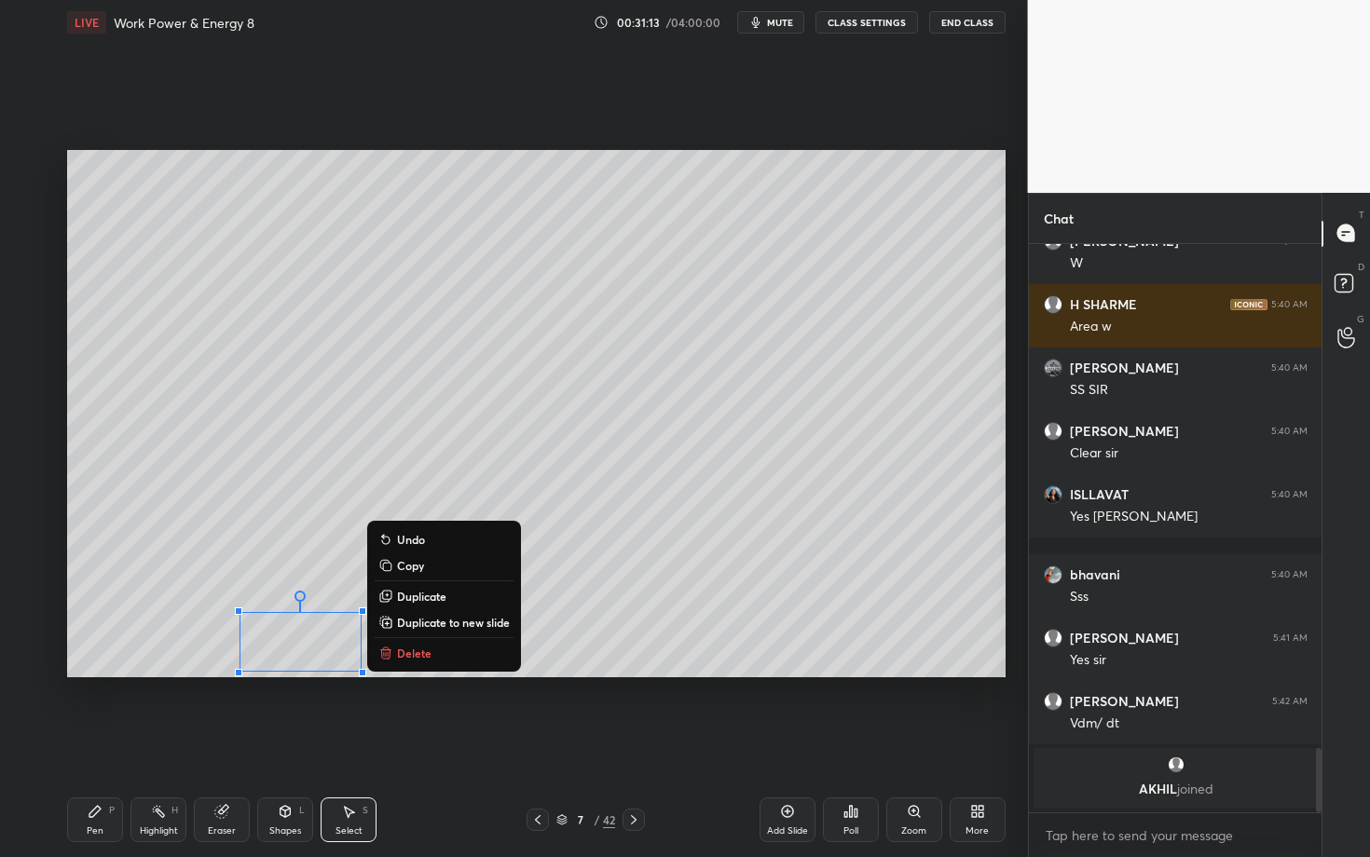
drag, startPoint x: 227, startPoint y: 610, endPoint x: 398, endPoint y: 681, distance: 184.7
click at [398, 680] on div "0 ° Undo Copy Duplicate Duplicate to new slide Delete Setting up your live clas…" at bounding box center [536, 414] width 953 height 738
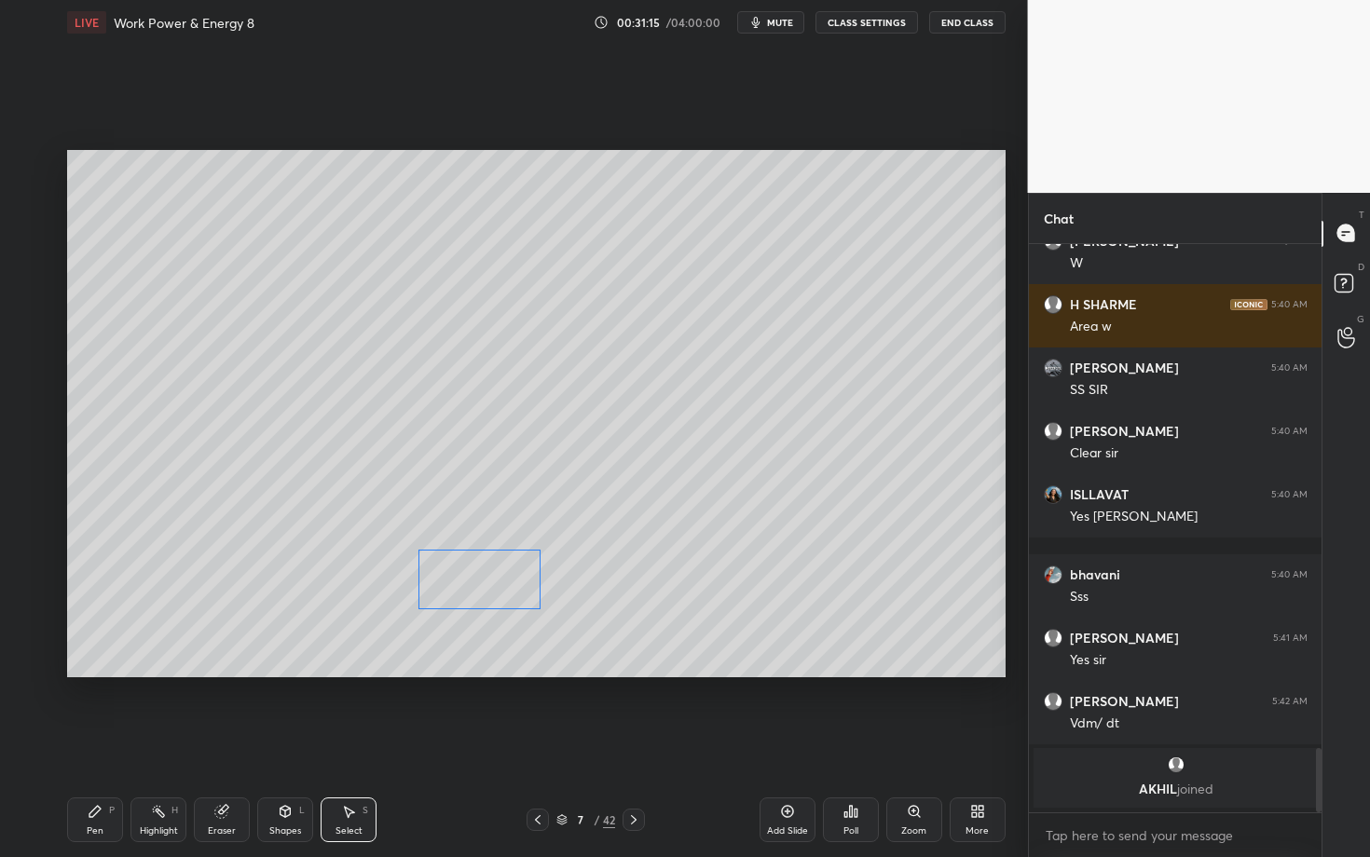
drag, startPoint x: 274, startPoint y: 646, endPoint x: 451, endPoint y: 583, distance: 187.7
click at [451, 584] on div "0 ° Undo Copy Duplicate Duplicate to new slide Delete" at bounding box center [536, 413] width 938 height 527
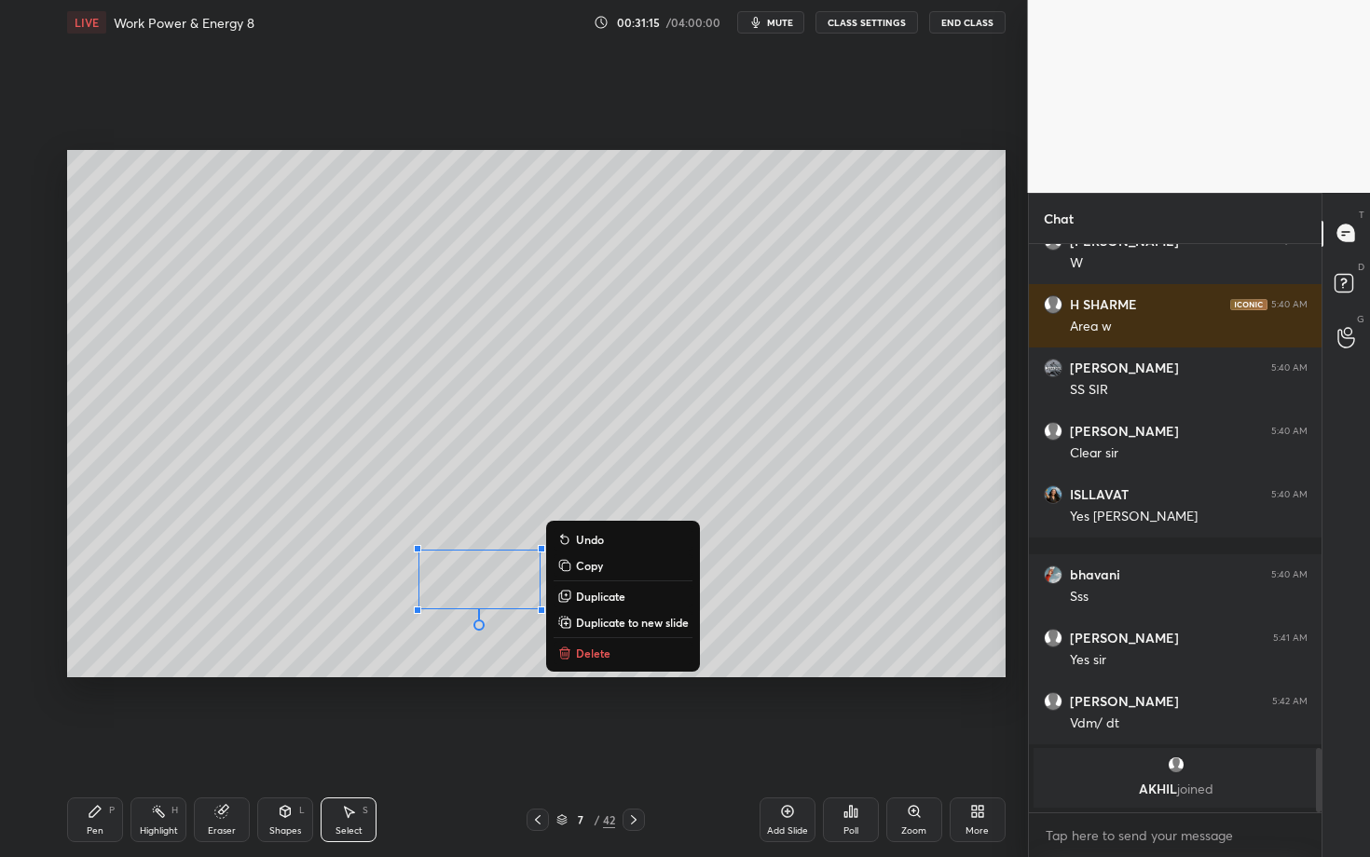
click at [96, 743] on icon at bounding box center [94, 811] width 11 height 11
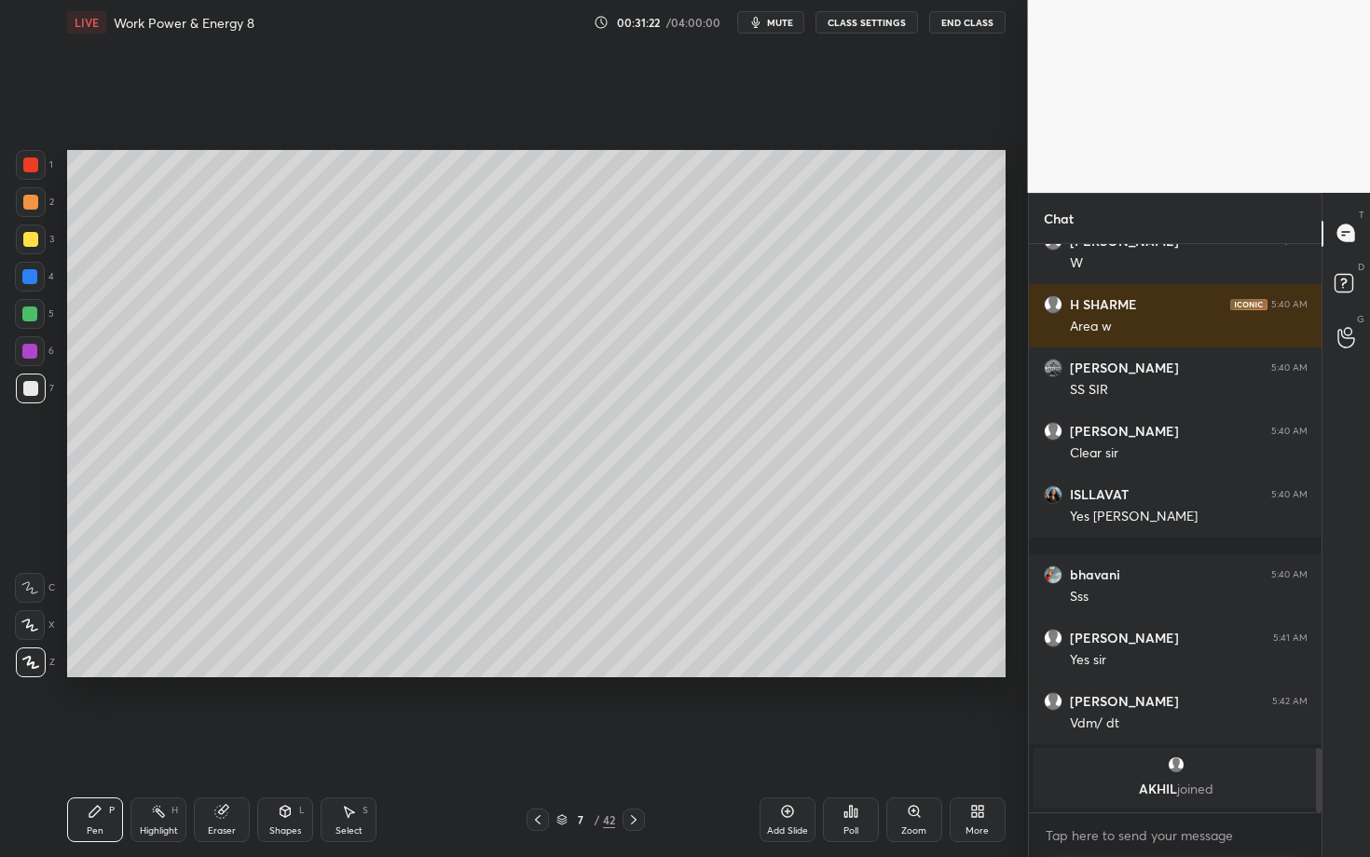
click at [104, 743] on div "Pen P" at bounding box center [95, 820] width 56 height 45
click at [540, 743] on icon at bounding box center [537, 820] width 15 height 15
click at [534, 743] on icon at bounding box center [537, 820] width 15 height 15
click at [535, 743] on icon at bounding box center [537, 820] width 15 height 15
click at [537, 743] on icon at bounding box center [537, 820] width 15 height 15
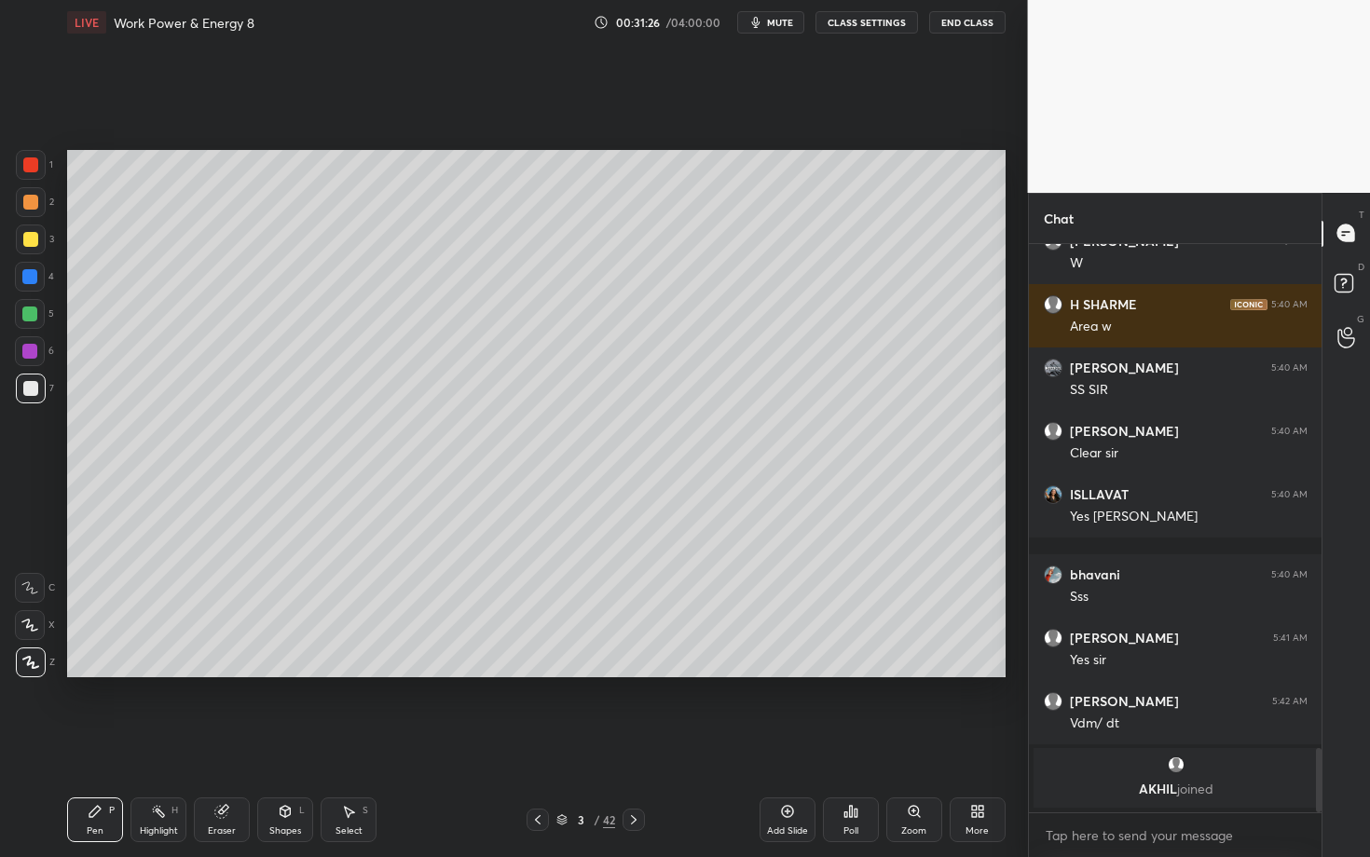
click at [633, 743] on icon at bounding box center [633, 820] width 15 height 15
click at [226, 743] on div "Eraser" at bounding box center [222, 820] width 56 height 45
click at [103, 743] on div "Pen P" at bounding box center [95, 820] width 56 height 45
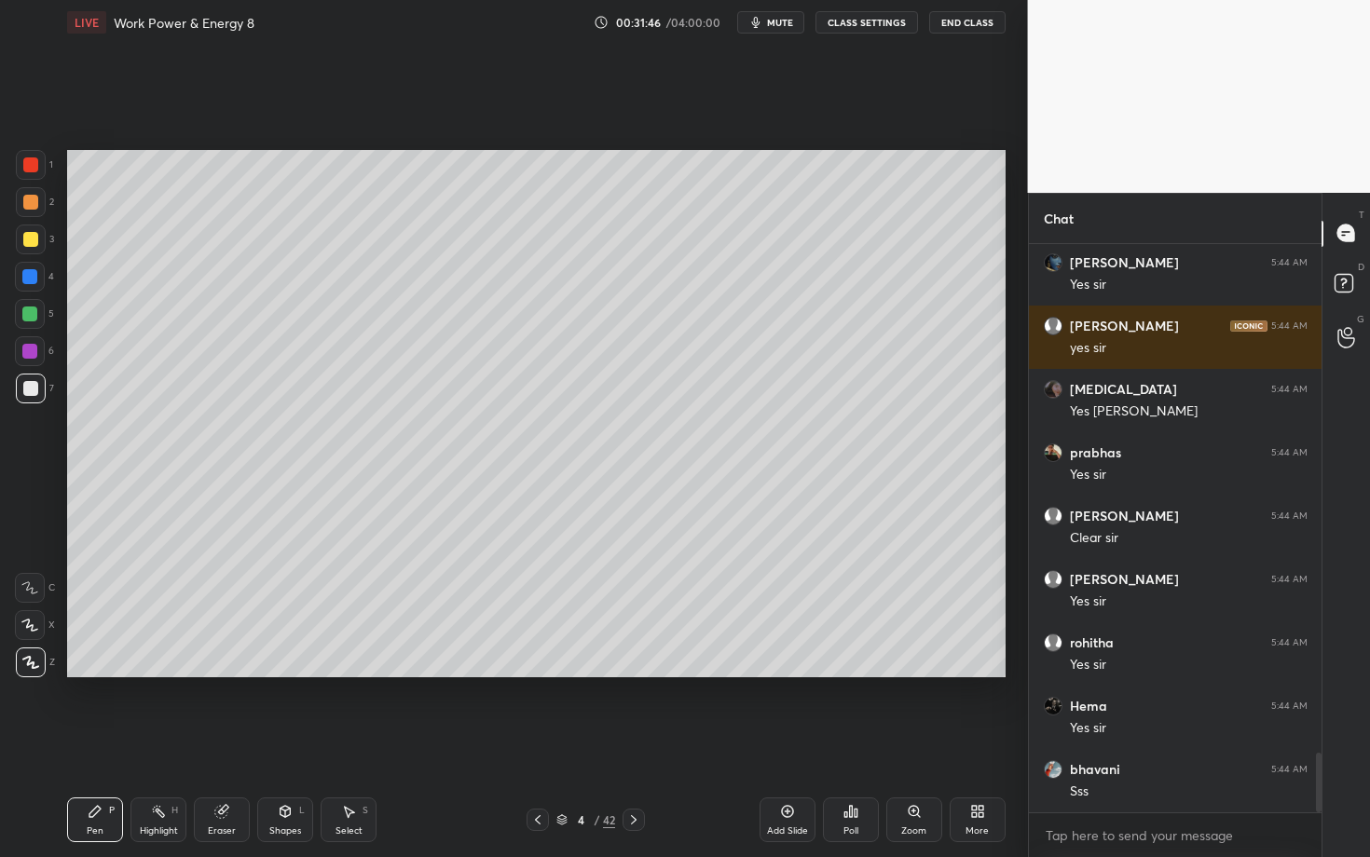
scroll to position [4879, 0]
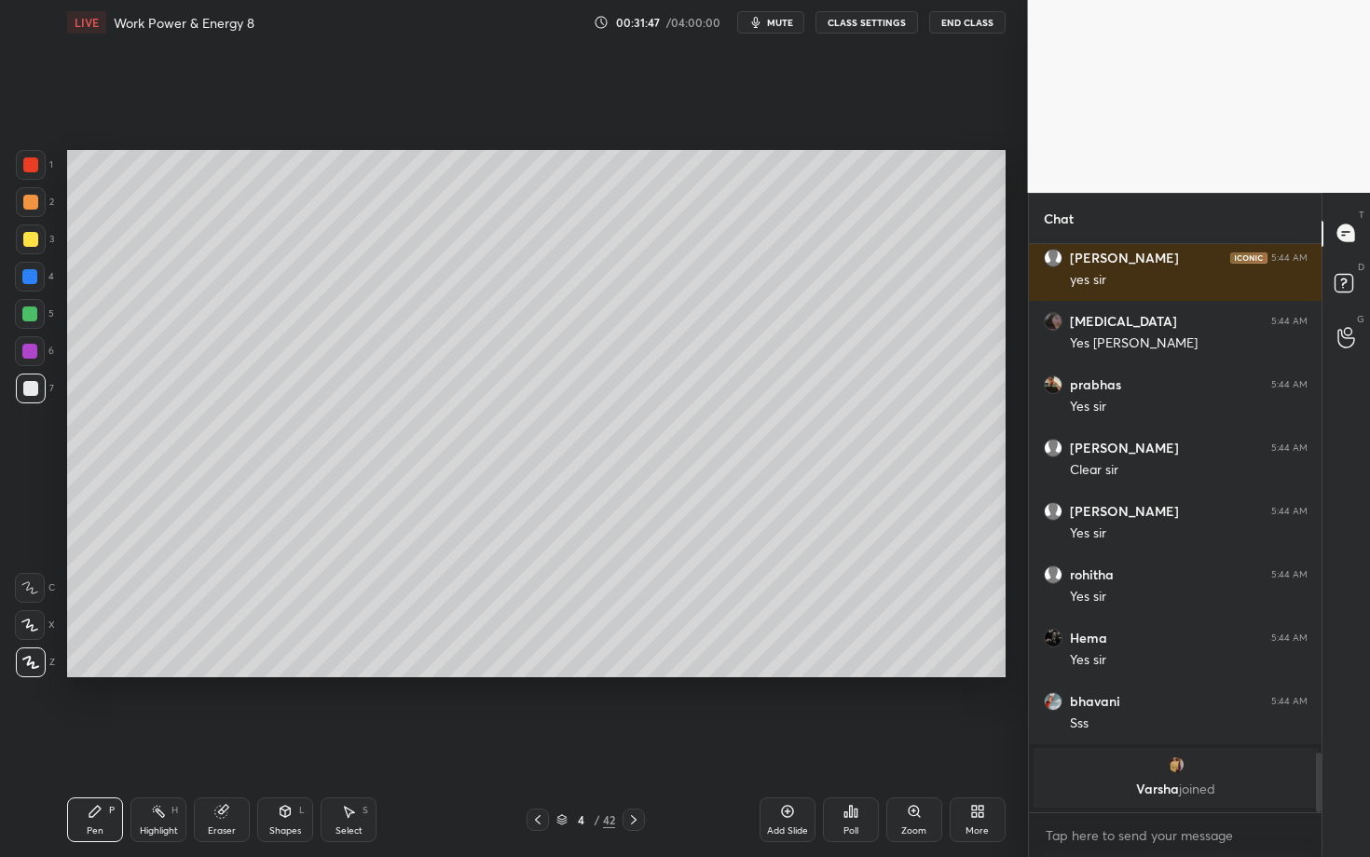
click at [32, 318] on div at bounding box center [29, 314] width 15 height 15
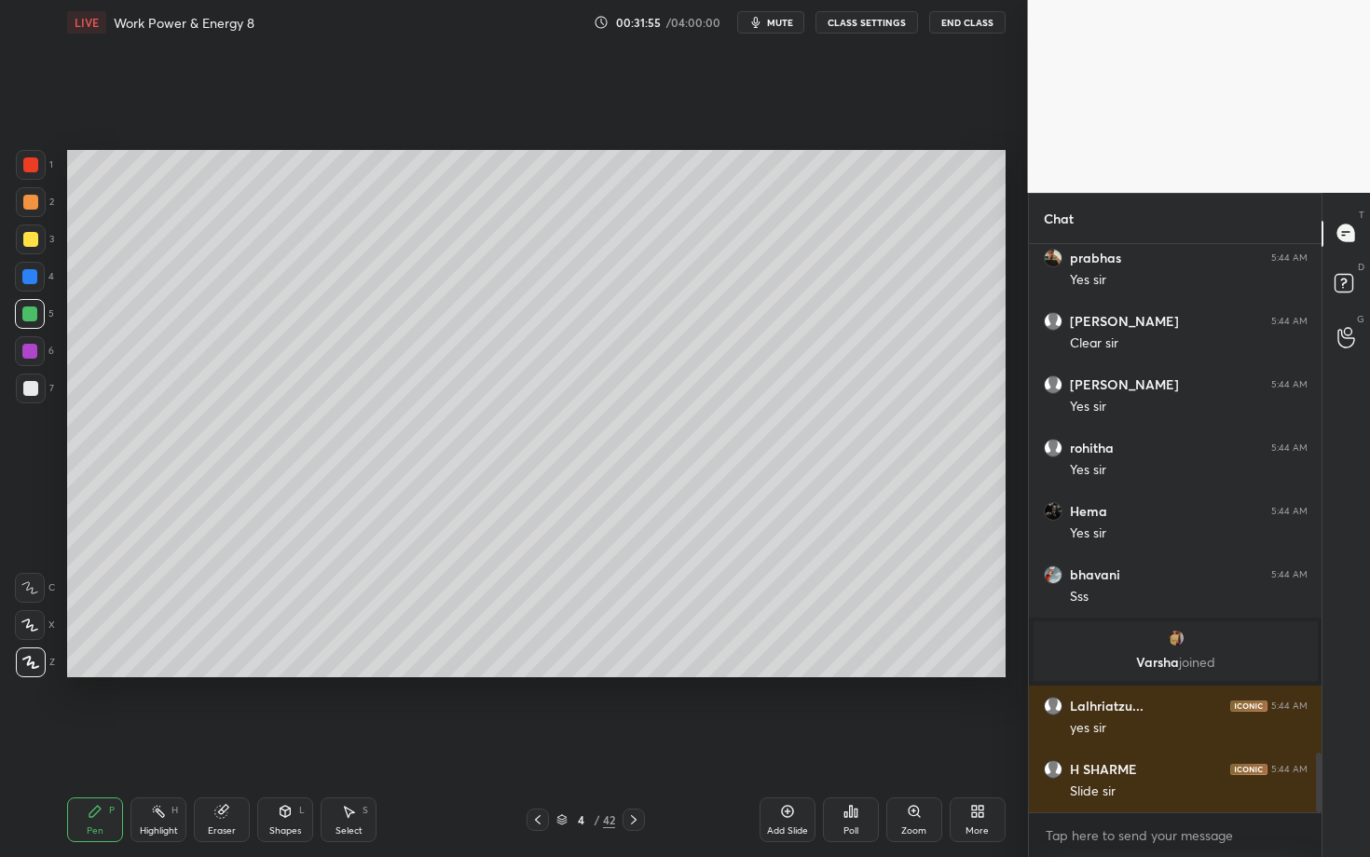
scroll to position [4892, 0]
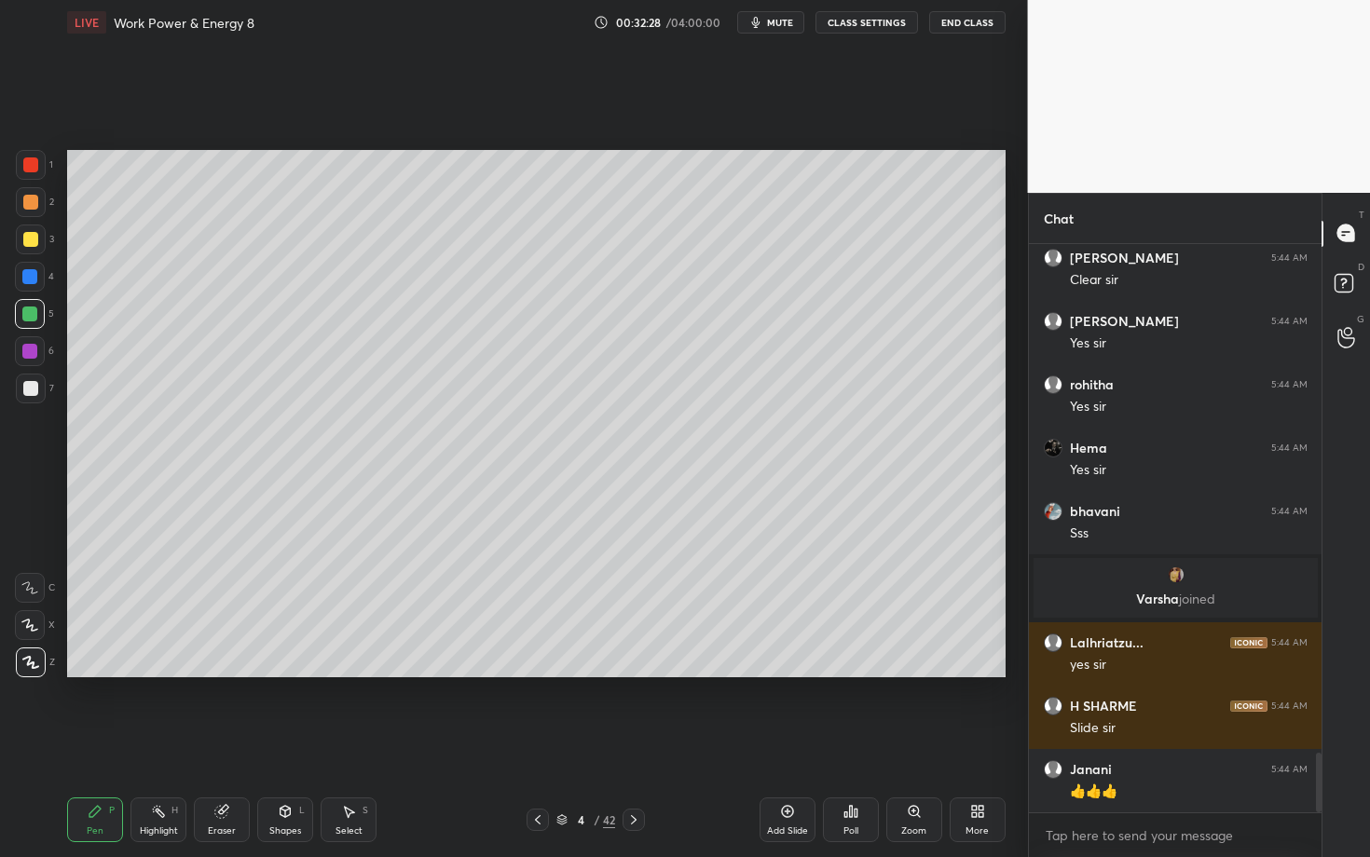
click at [630, 743] on icon at bounding box center [633, 820] width 15 height 15
click at [632, 743] on icon at bounding box center [633, 820] width 15 height 15
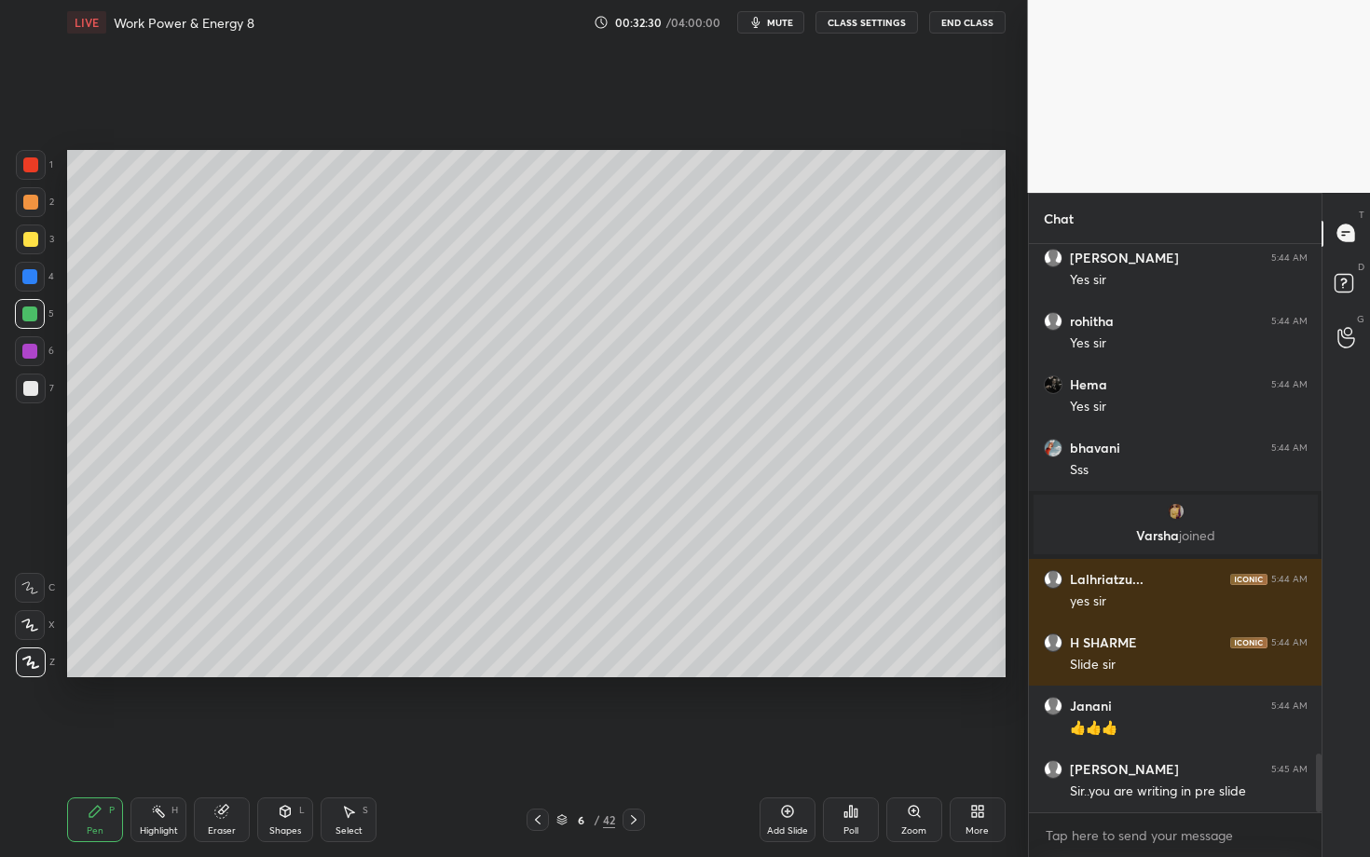
click at [636, 743] on icon at bounding box center [633, 820] width 15 height 15
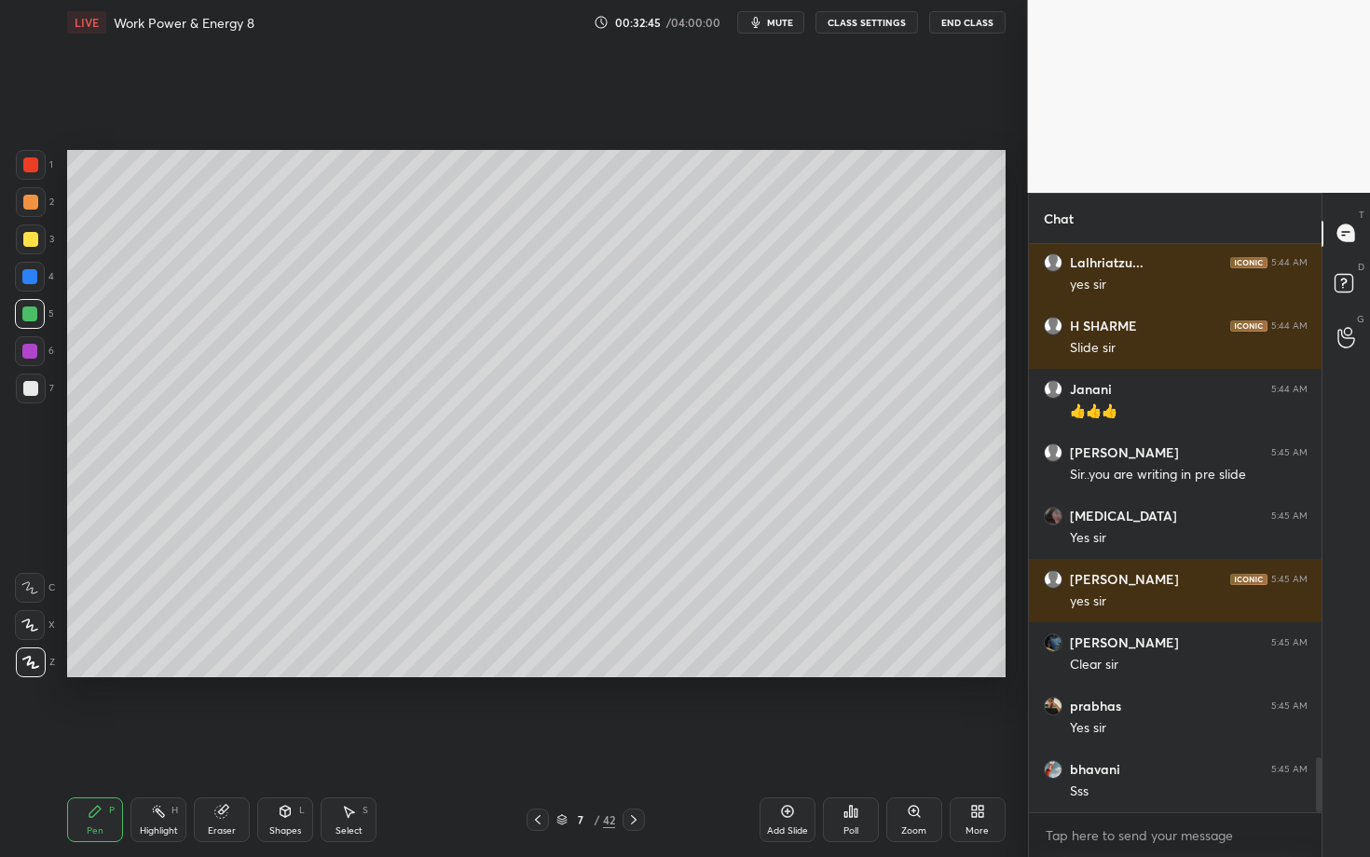
scroll to position [5336, 0]
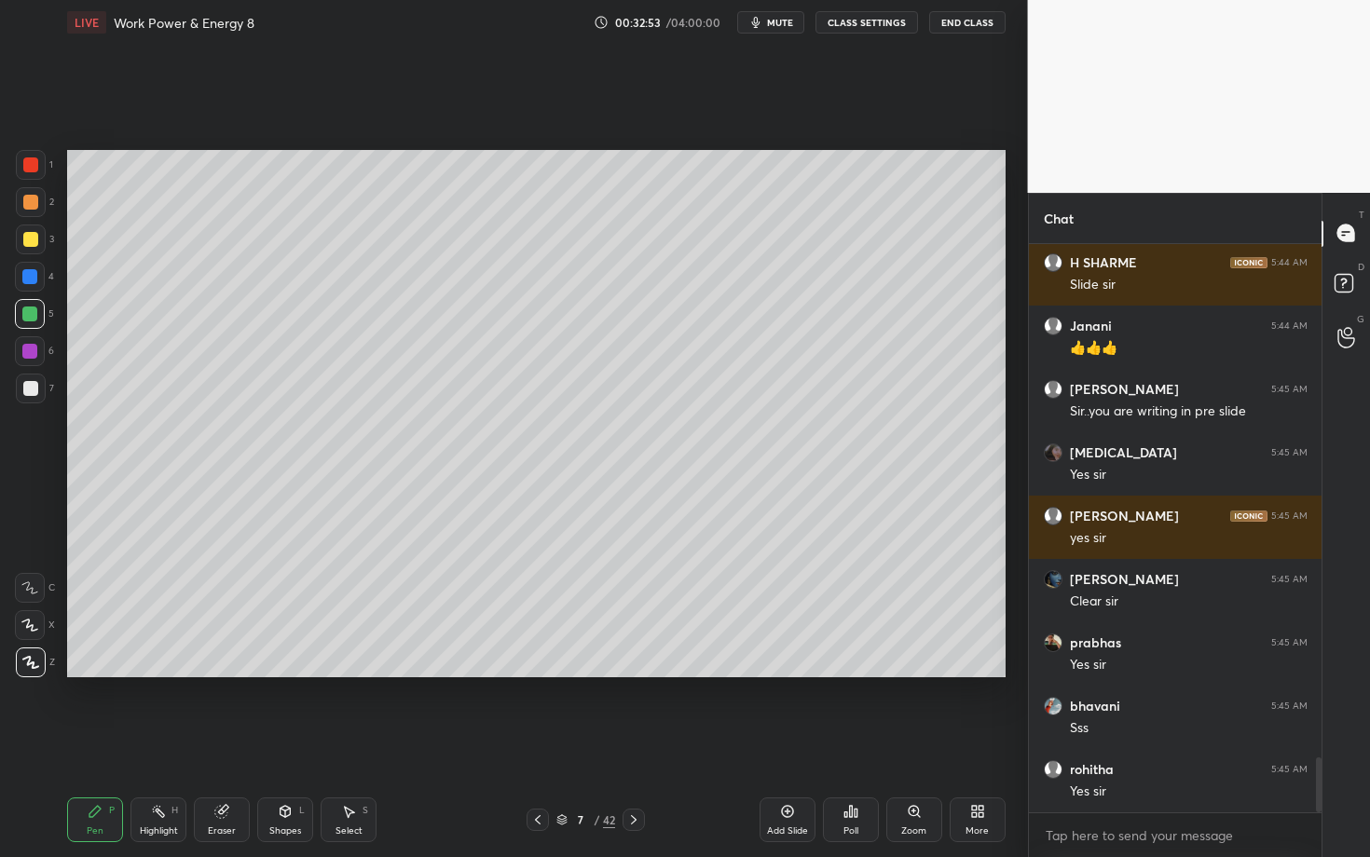
click at [538, 743] on icon at bounding box center [537, 820] width 15 height 15
click at [535, 743] on div at bounding box center [538, 820] width 22 height 22
click at [534, 743] on div at bounding box center [538, 820] width 22 height 22
click at [633, 743] on icon at bounding box center [633, 820] width 15 height 15
click at [636, 743] on icon at bounding box center [633, 820] width 15 height 15
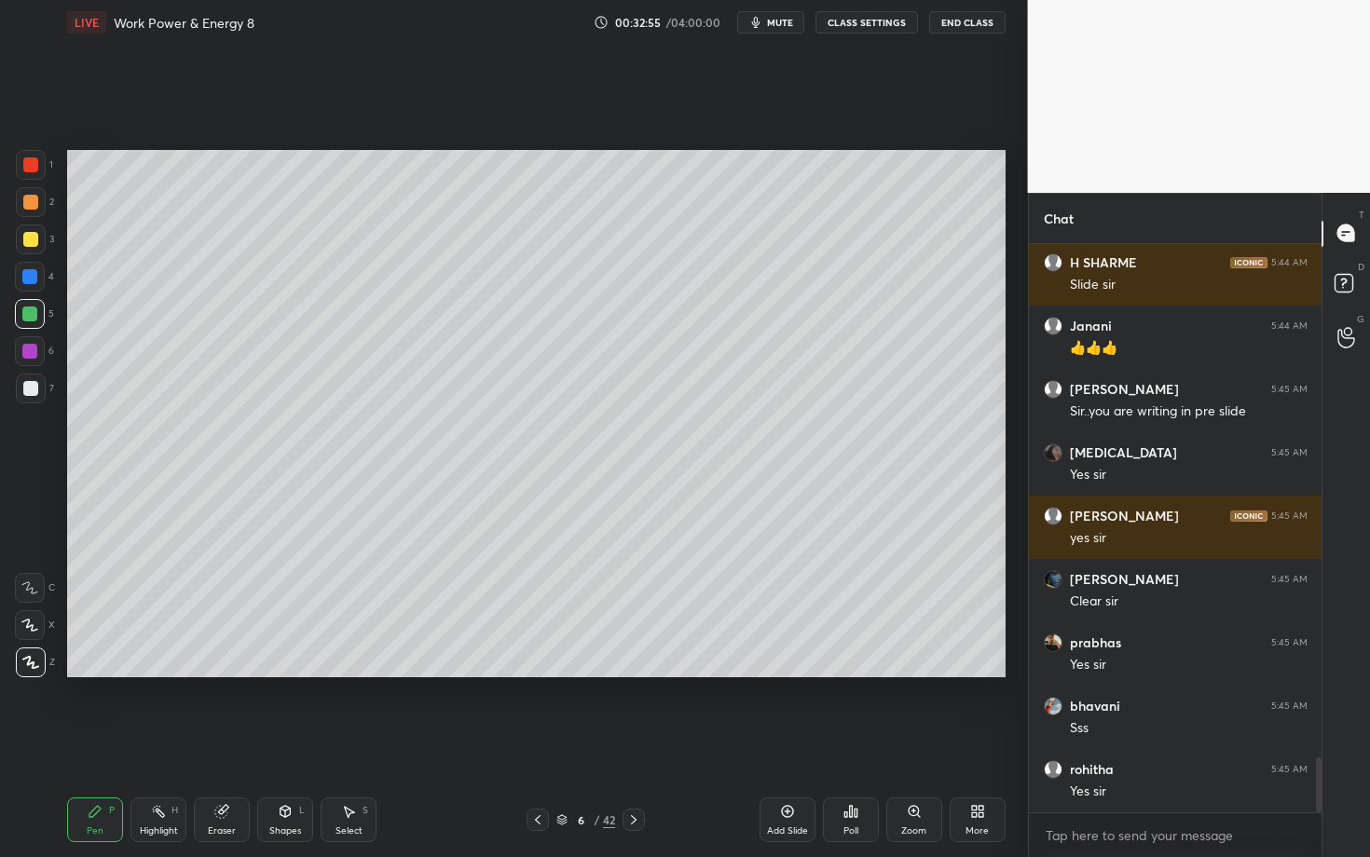
click at [634, 743] on icon at bounding box center [633, 820] width 15 height 15
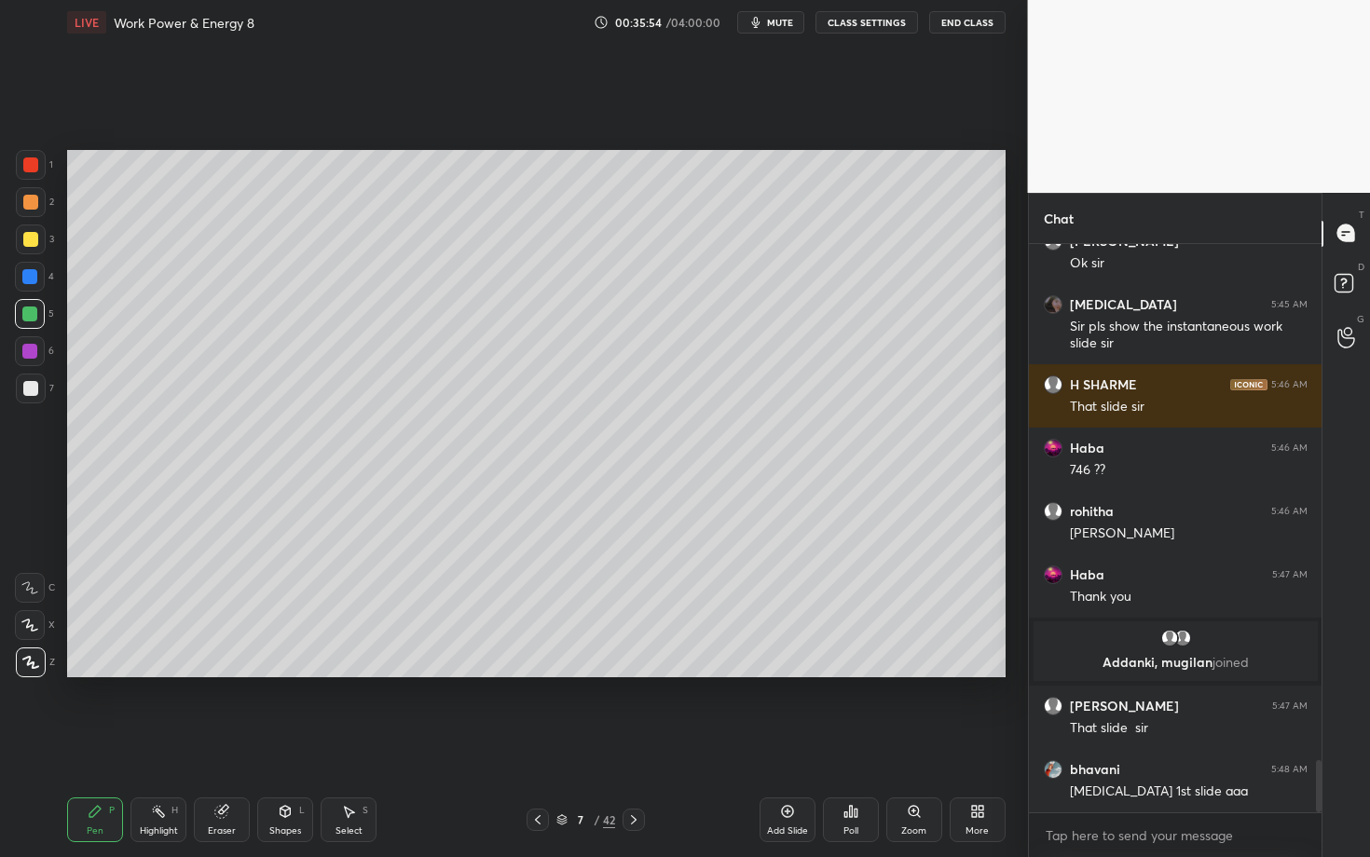
scroll to position [5668, 0]
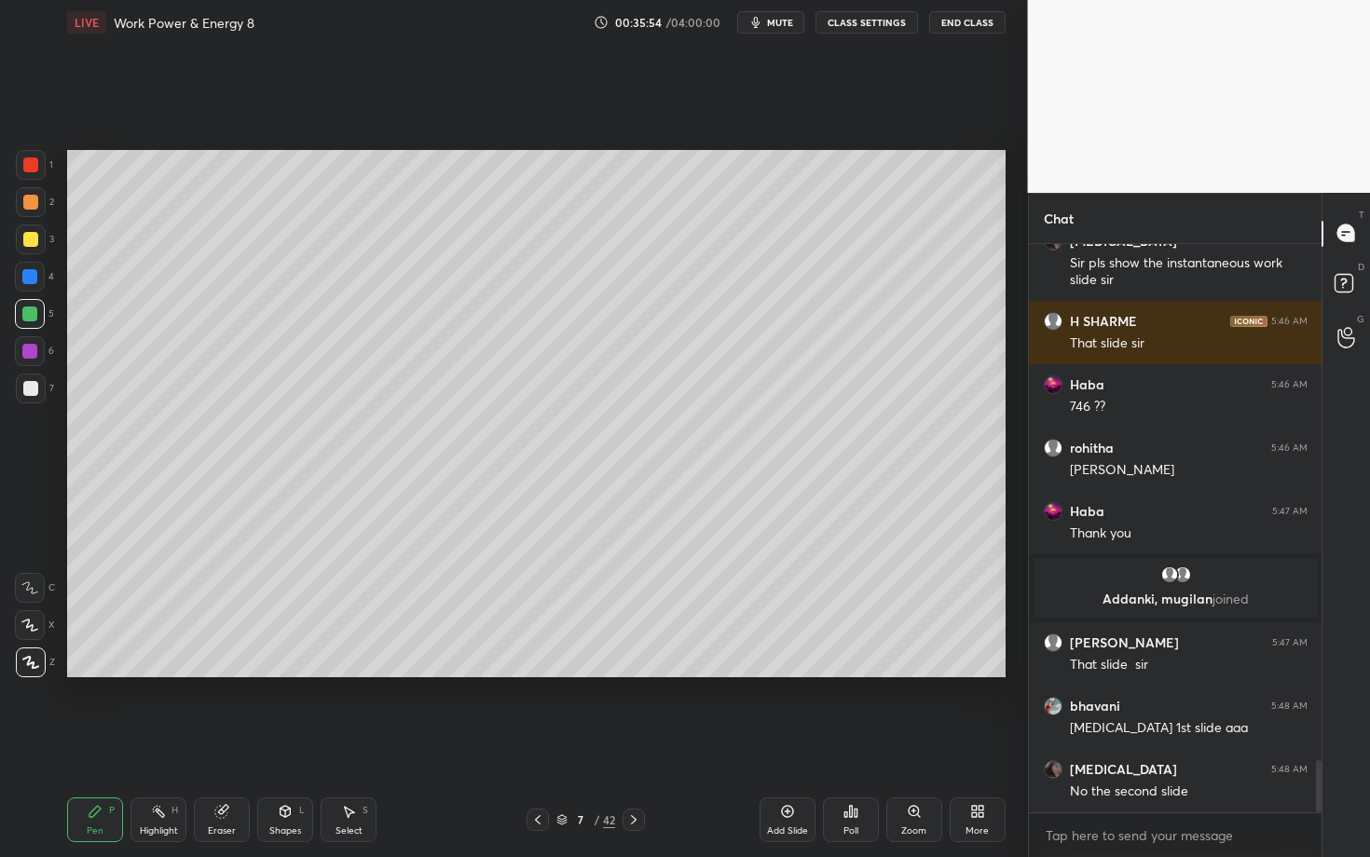
click at [636, 743] on icon at bounding box center [633, 820] width 15 height 15
click at [32, 205] on div at bounding box center [30, 202] width 15 height 15
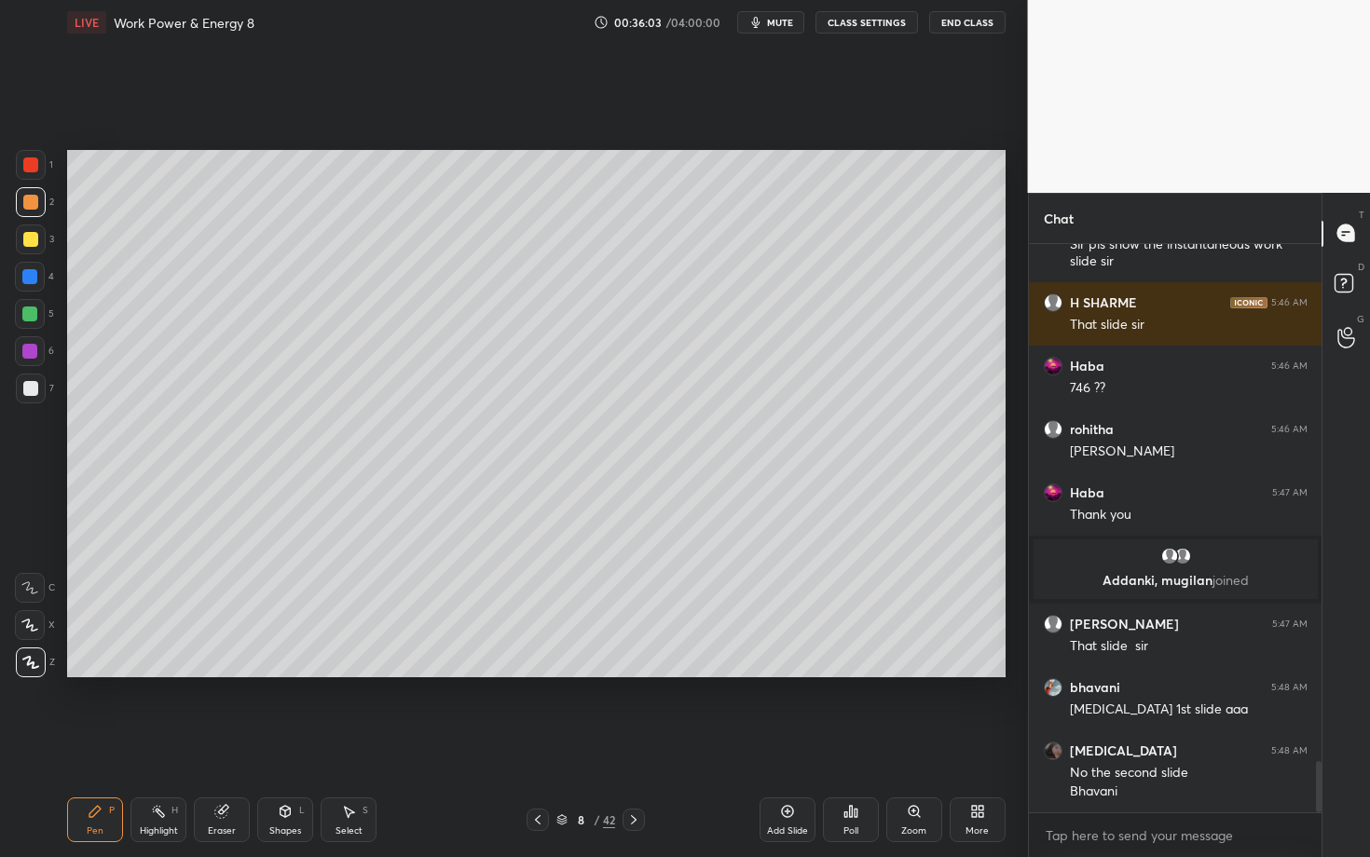
scroll to position [5766, 0]
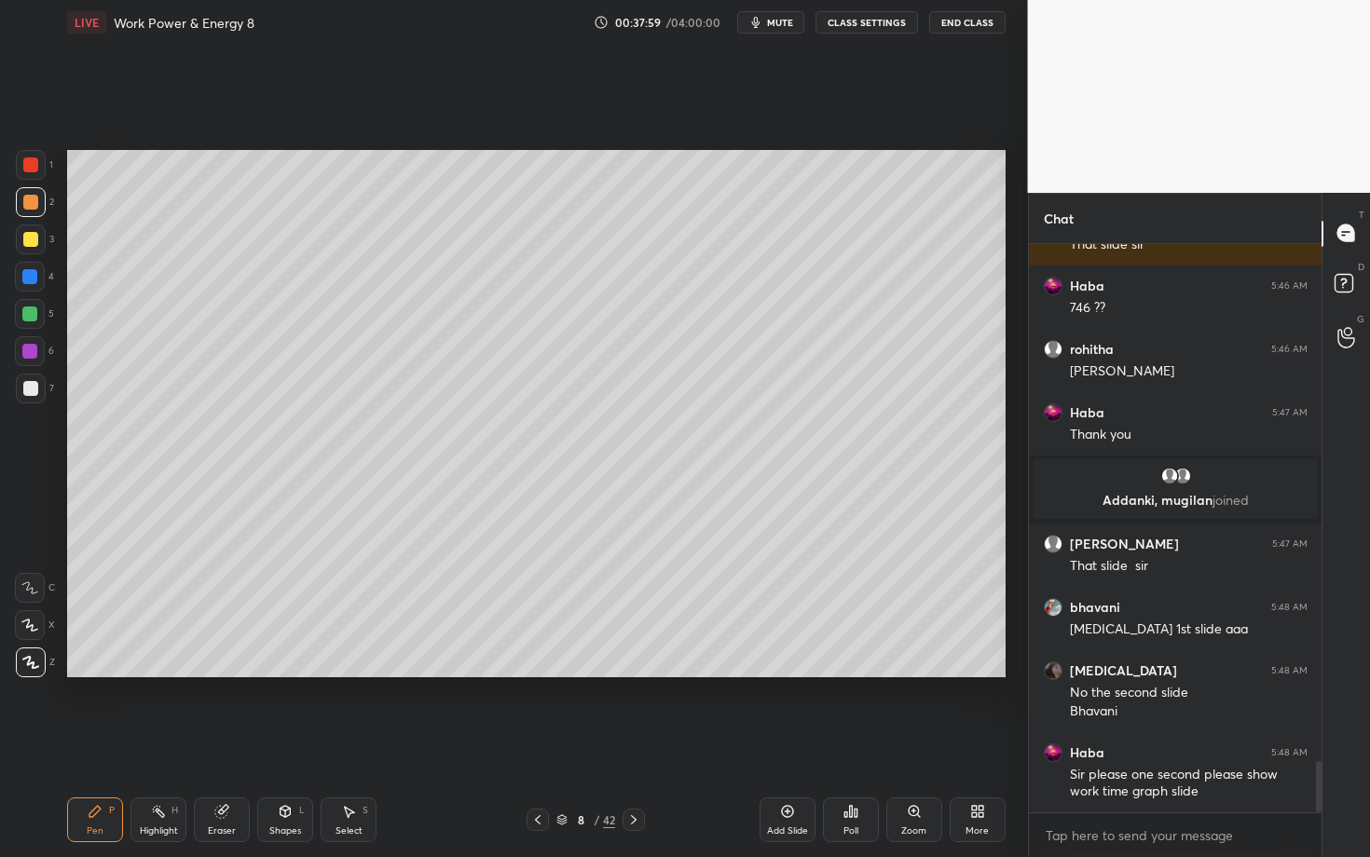
click at [198, 743] on div "Eraser" at bounding box center [222, 820] width 56 height 45
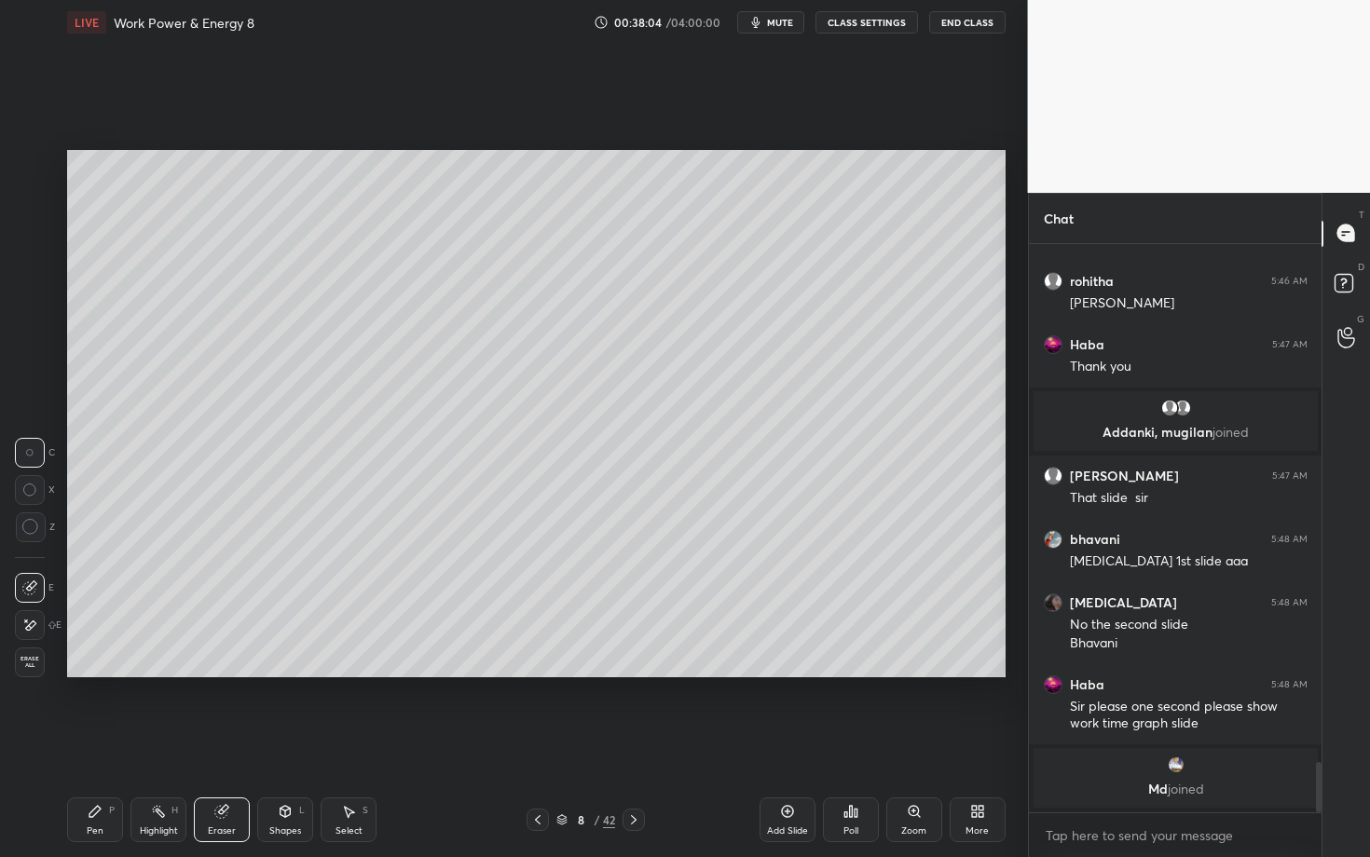
click at [97, 743] on div "Pen P" at bounding box center [95, 820] width 56 height 45
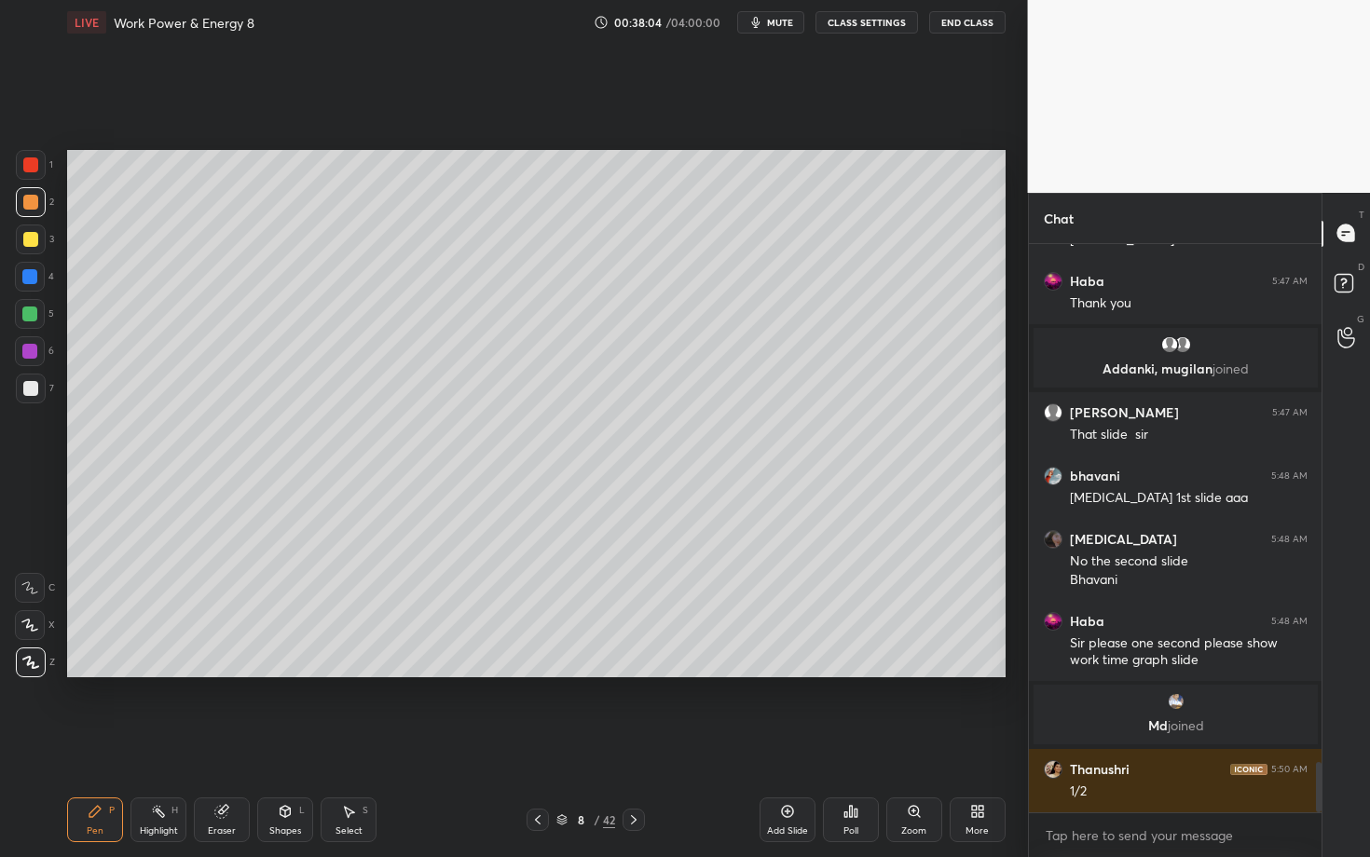
scroll to position [5809, 0]
click at [31, 389] on div at bounding box center [30, 388] width 15 height 15
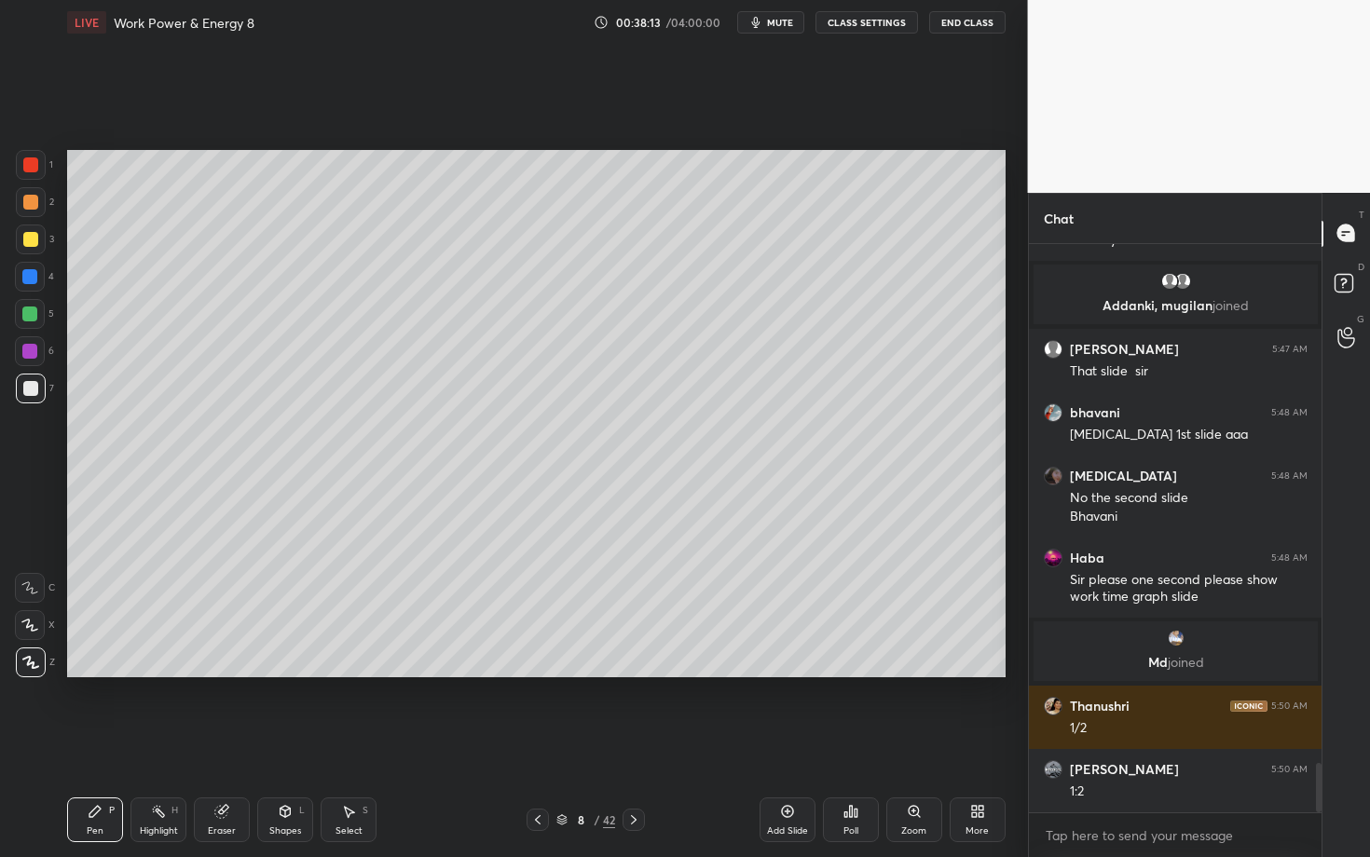
scroll to position [5936, 0]
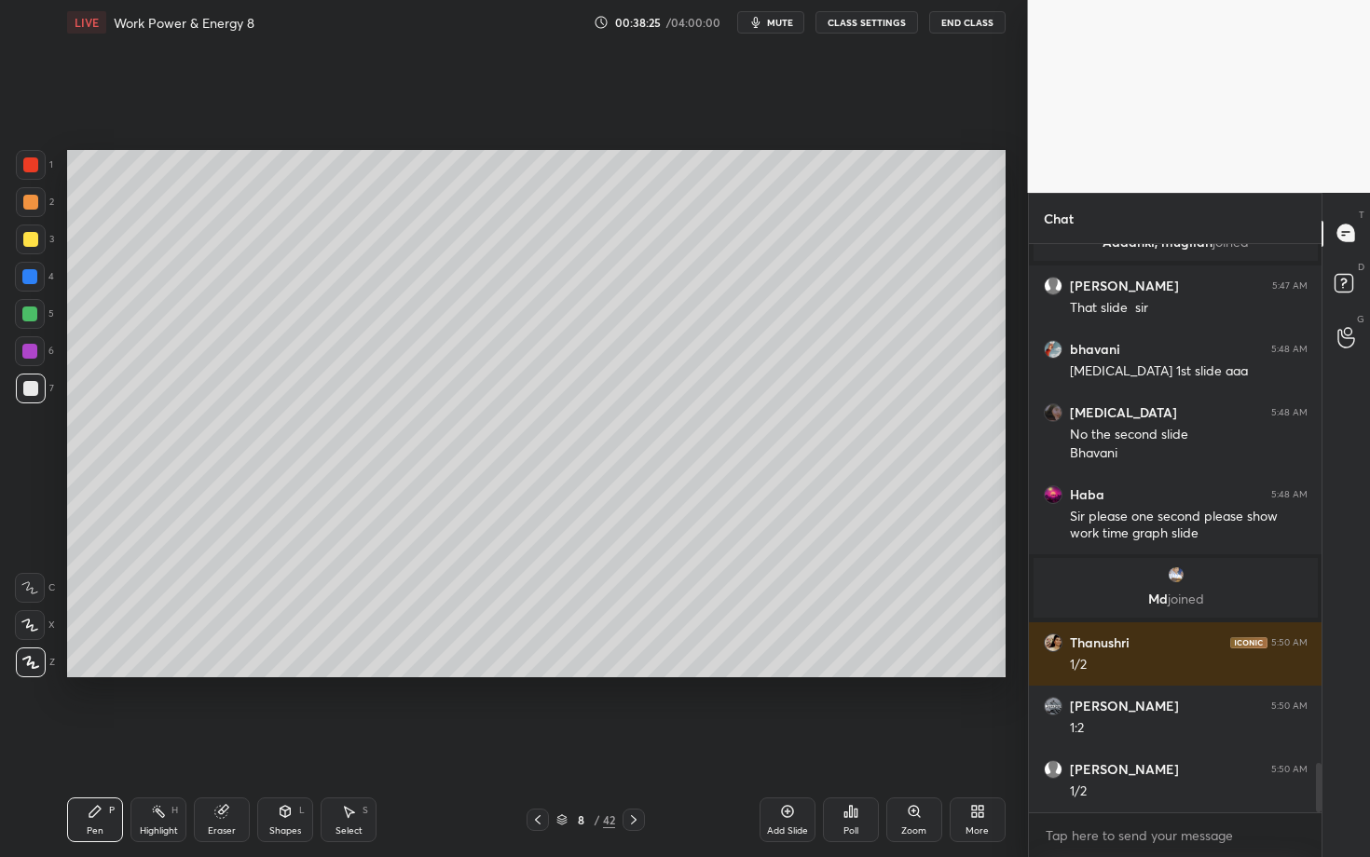
click at [167, 743] on div "Highlight H" at bounding box center [158, 820] width 56 height 45
click at [118, 743] on div "Pen P" at bounding box center [95, 820] width 56 height 45
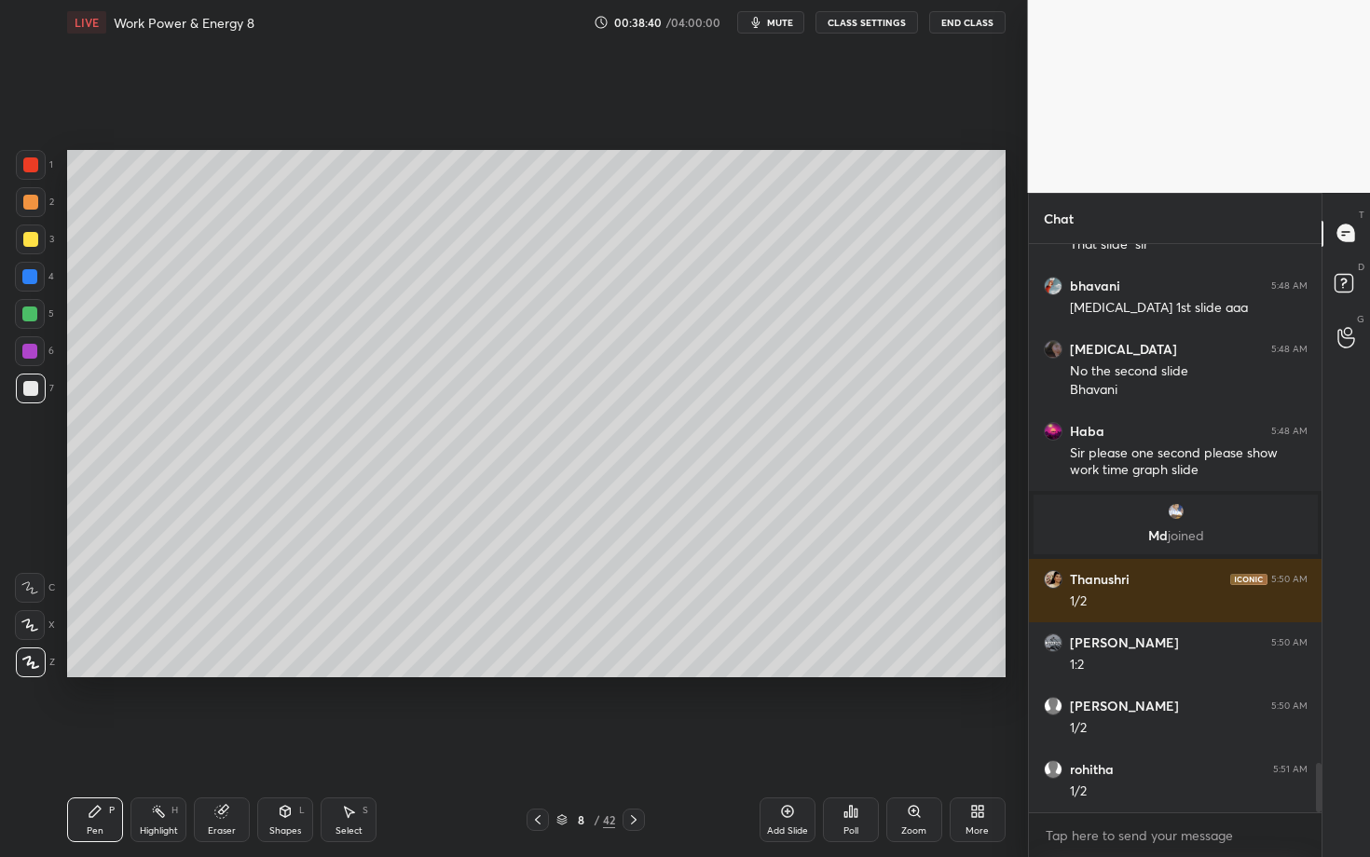
click at [104, 743] on div "Pen P" at bounding box center [95, 820] width 56 height 45
click at [93, 743] on div "Pen P" at bounding box center [95, 820] width 56 height 45
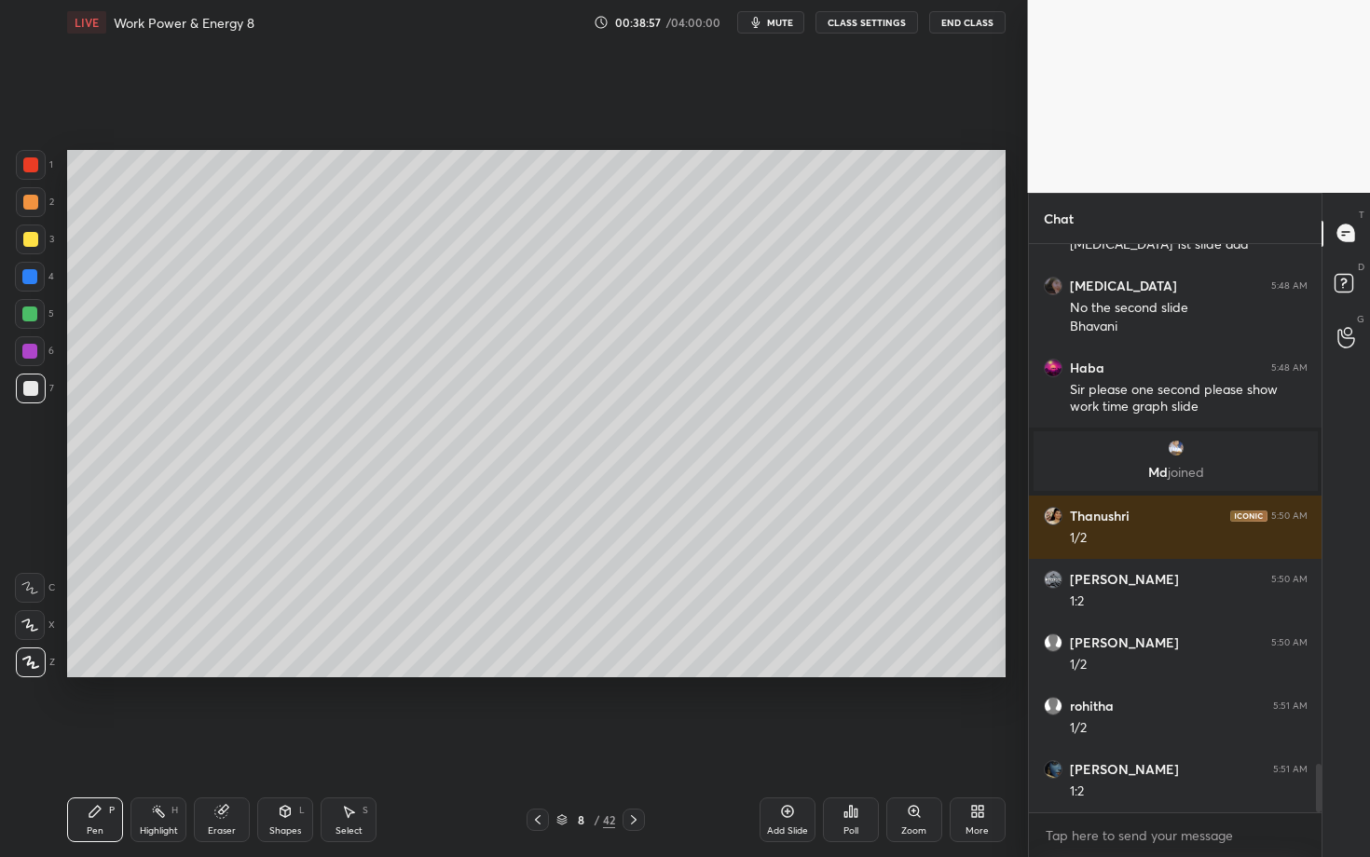
click at [28, 205] on div at bounding box center [30, 202] width 15 height 15
click at [637, 743] on icon at bounding box center [633, 820] width 15 height 15
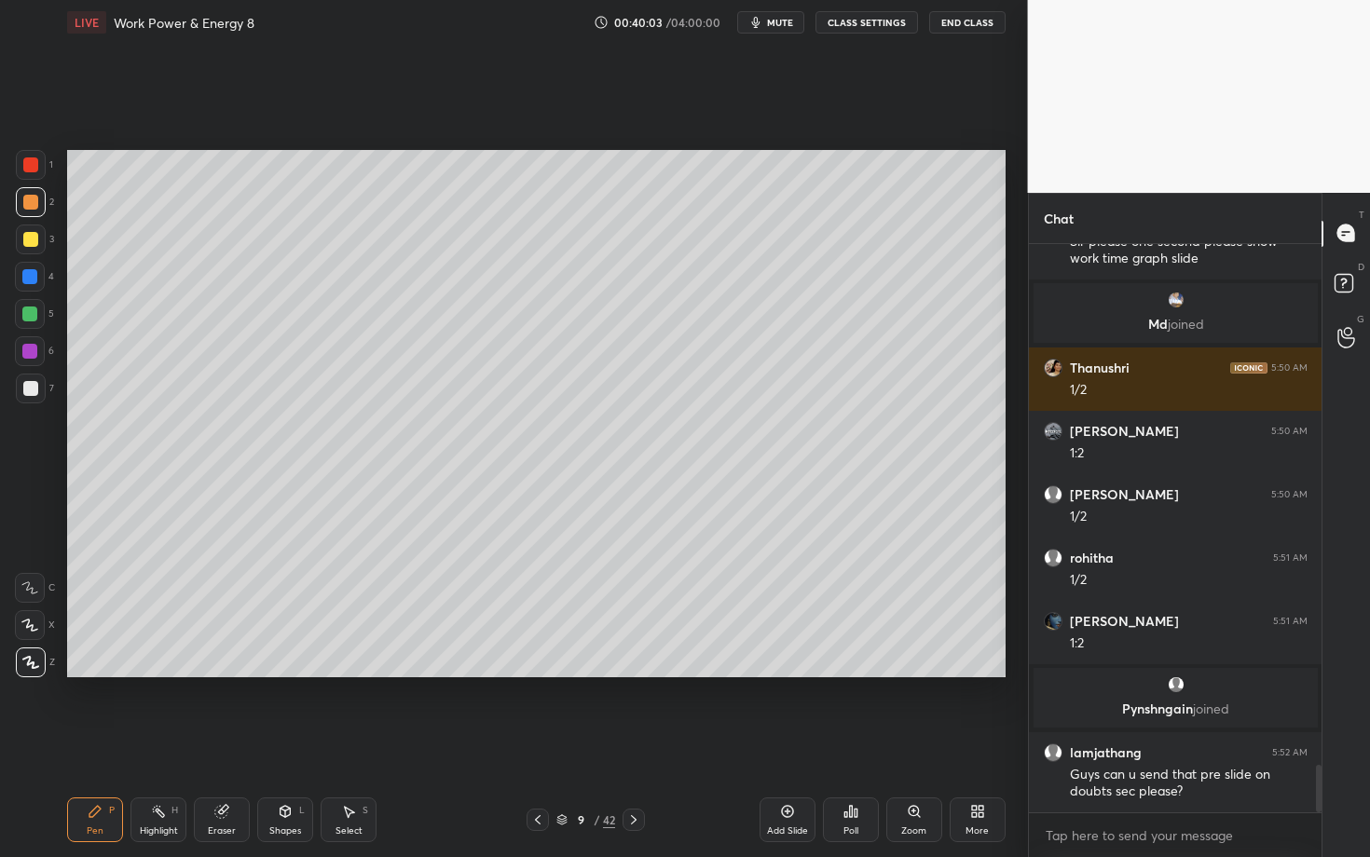
scroll to position [6178, 0]
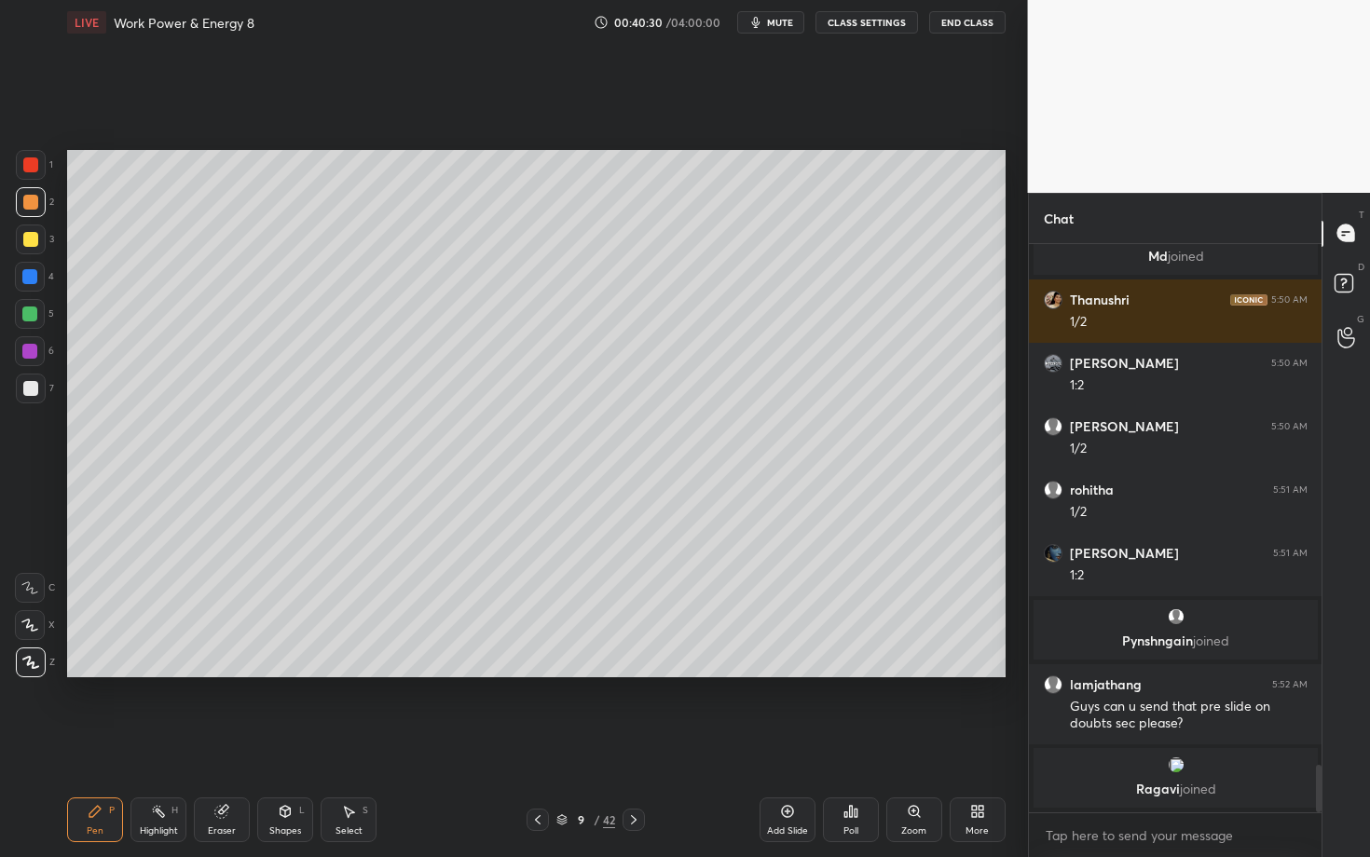
click at [539, 743] on icon at bounding box center [537, 820] width 15 height 15
click at [540, 743] on icon at bounding box center [537, 820] width 15 height 15
click at [547, 743] on div "7 / 42" at bounding box center [586, 820] width 118 height 22
click at [543, 743] on icon at bounding box center [537, 820] width 15 height 15
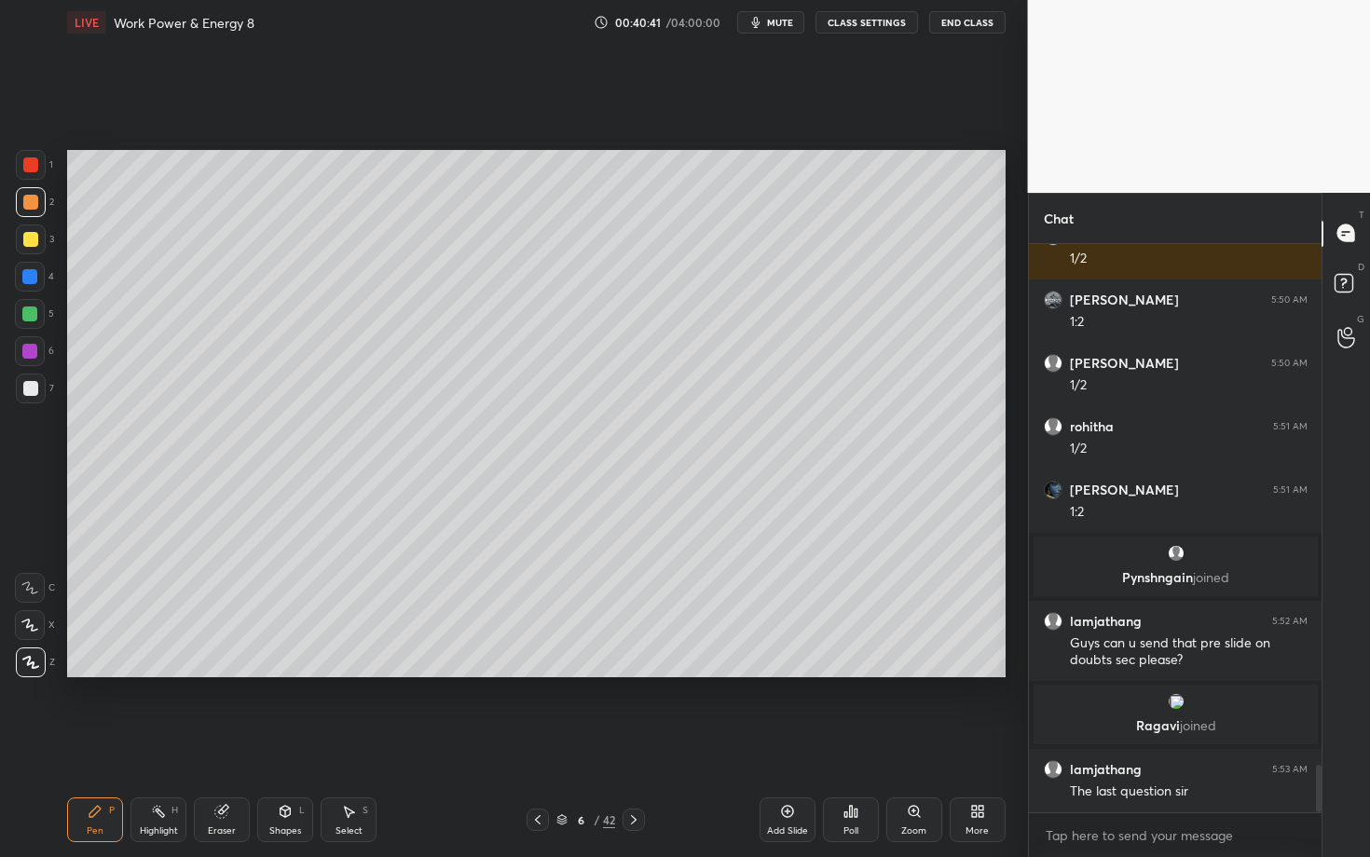
click at [636, 743] on icon at bounding box center [633, 820] width 15 height 15
click at [638, 743] on icon at bounding box center [633, 820] width 15 height 15
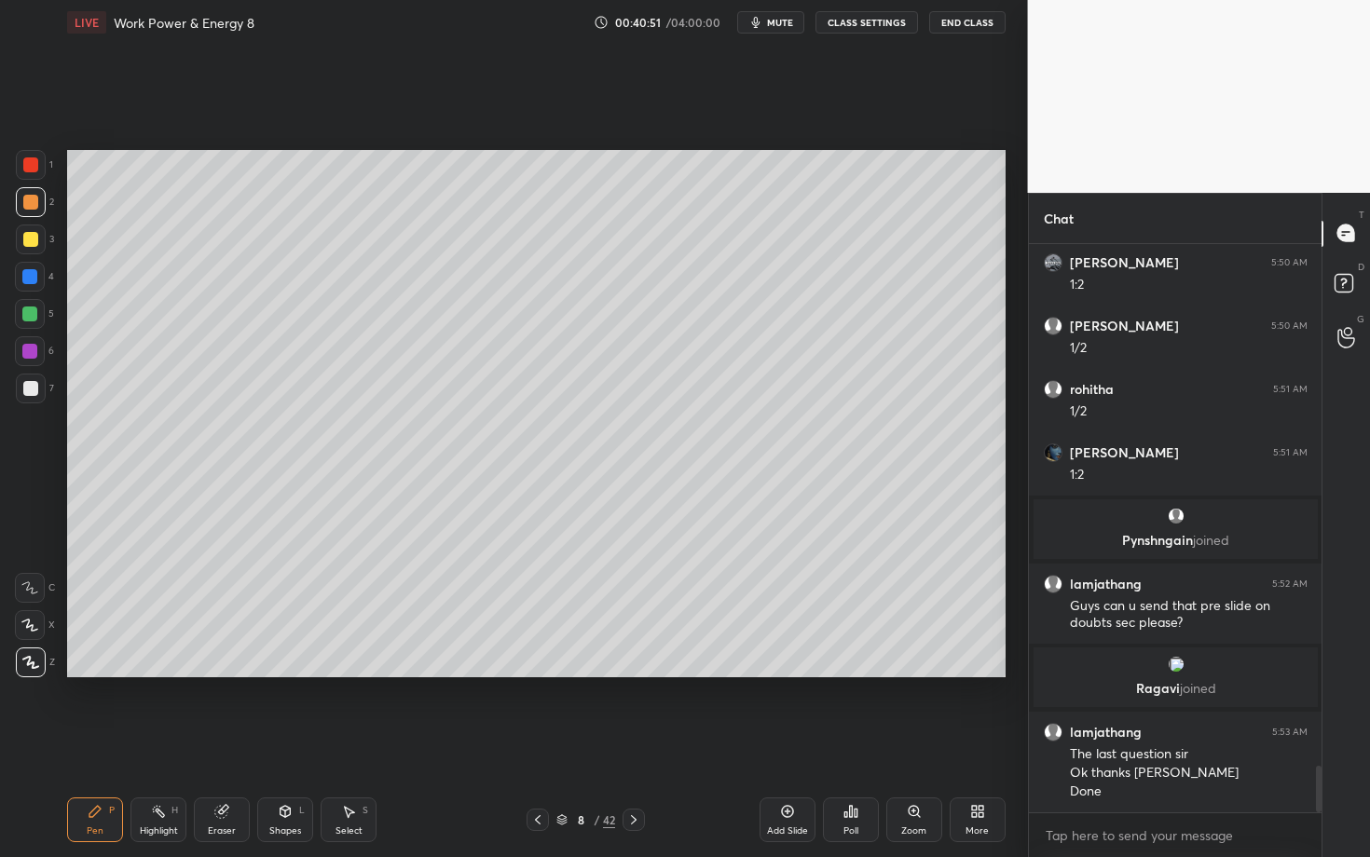
scroll to position [6393, 0]
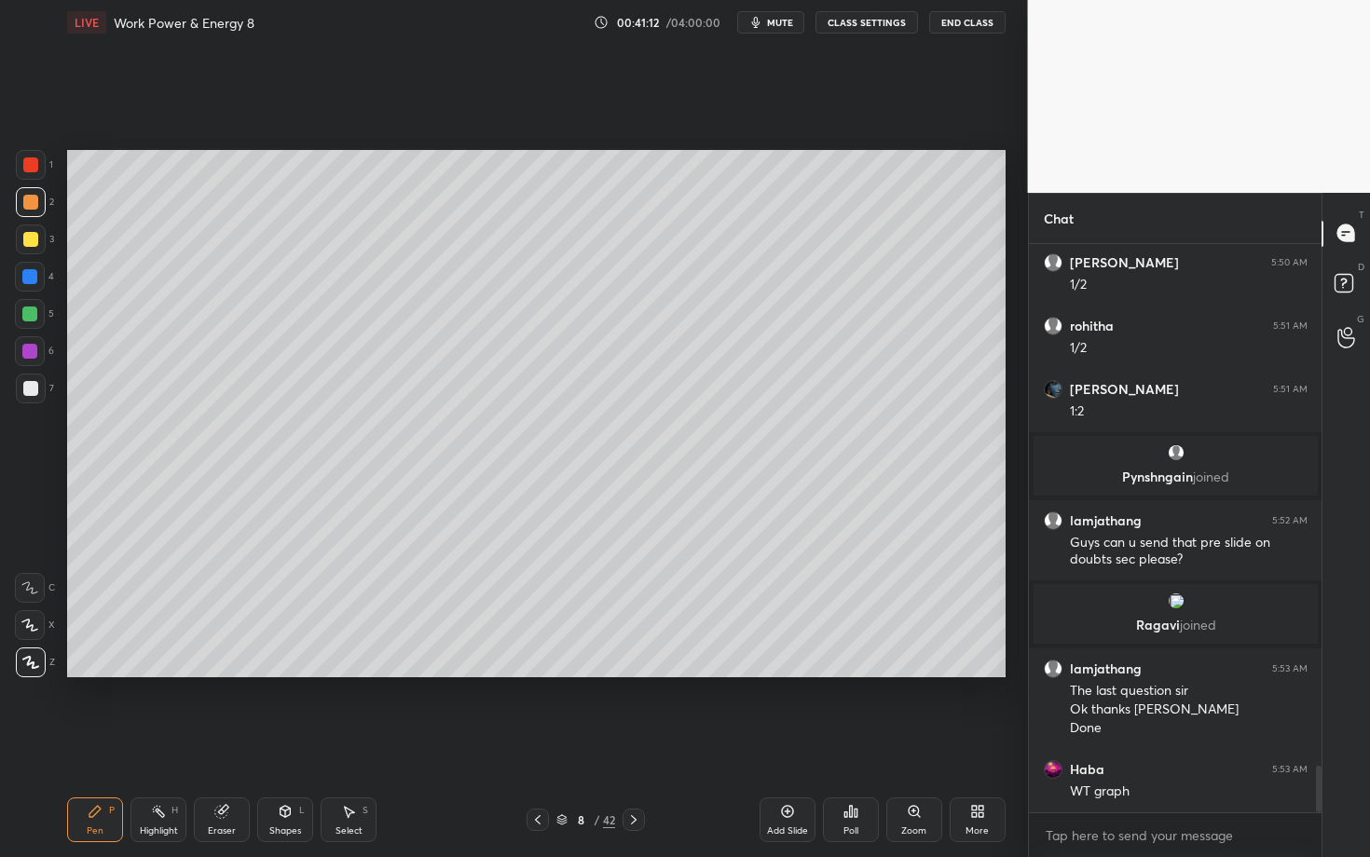
click at [635, 743] on icon at bounding box center [633, 820] width 15 height 15
click at [30, 394] on div at bounding box center [31, 389] width 30 height 30
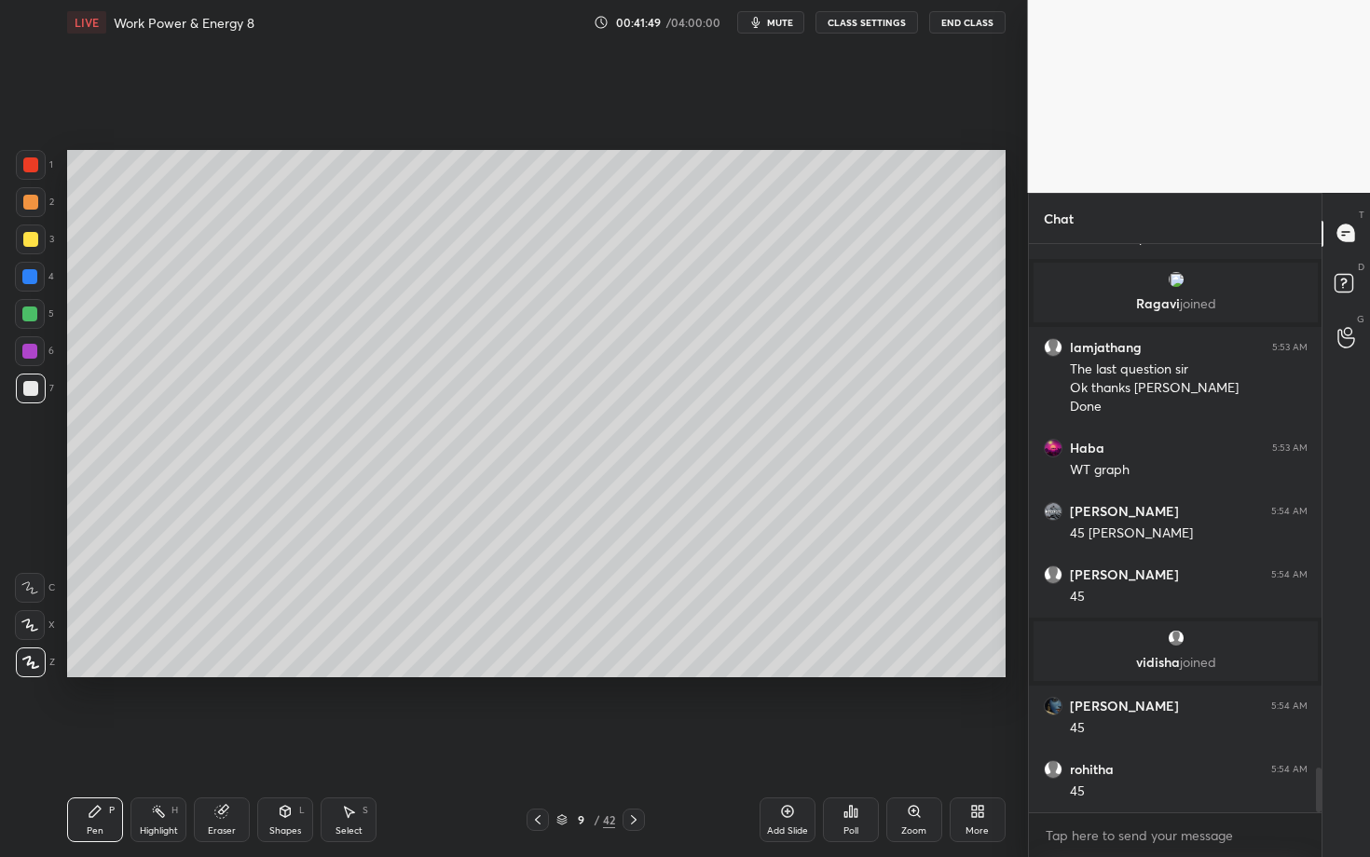
scroll to position [6610, 0]
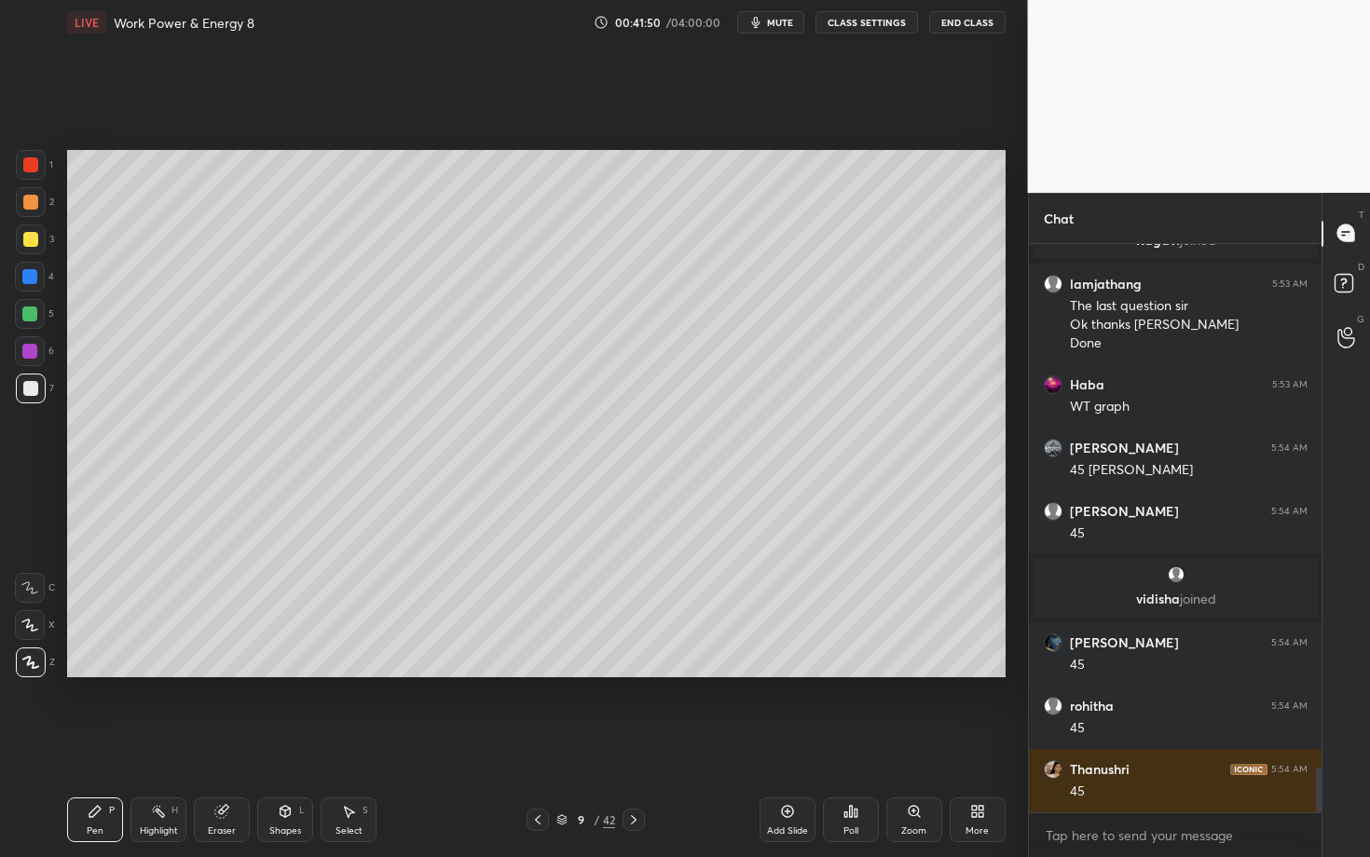
click at [39, 382] on div at bounding box center [31, 389] width 30 height 30
click at [632, 743] on icon at bounding box center [633, 820] width 15 height 15
click at [31, 208] on div at bounding box center [31, 202] width 30 height 30
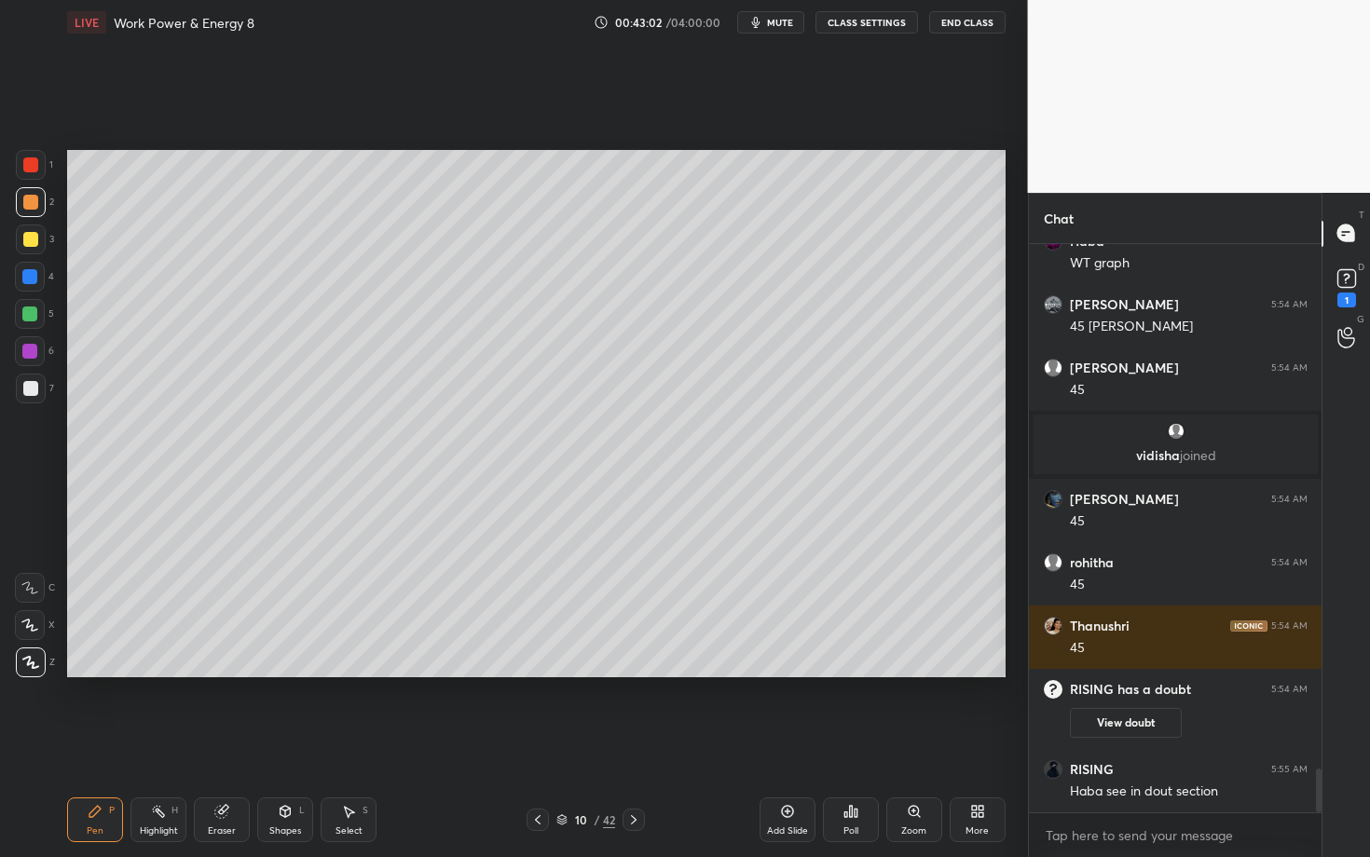
scroll to position [6745, 0]
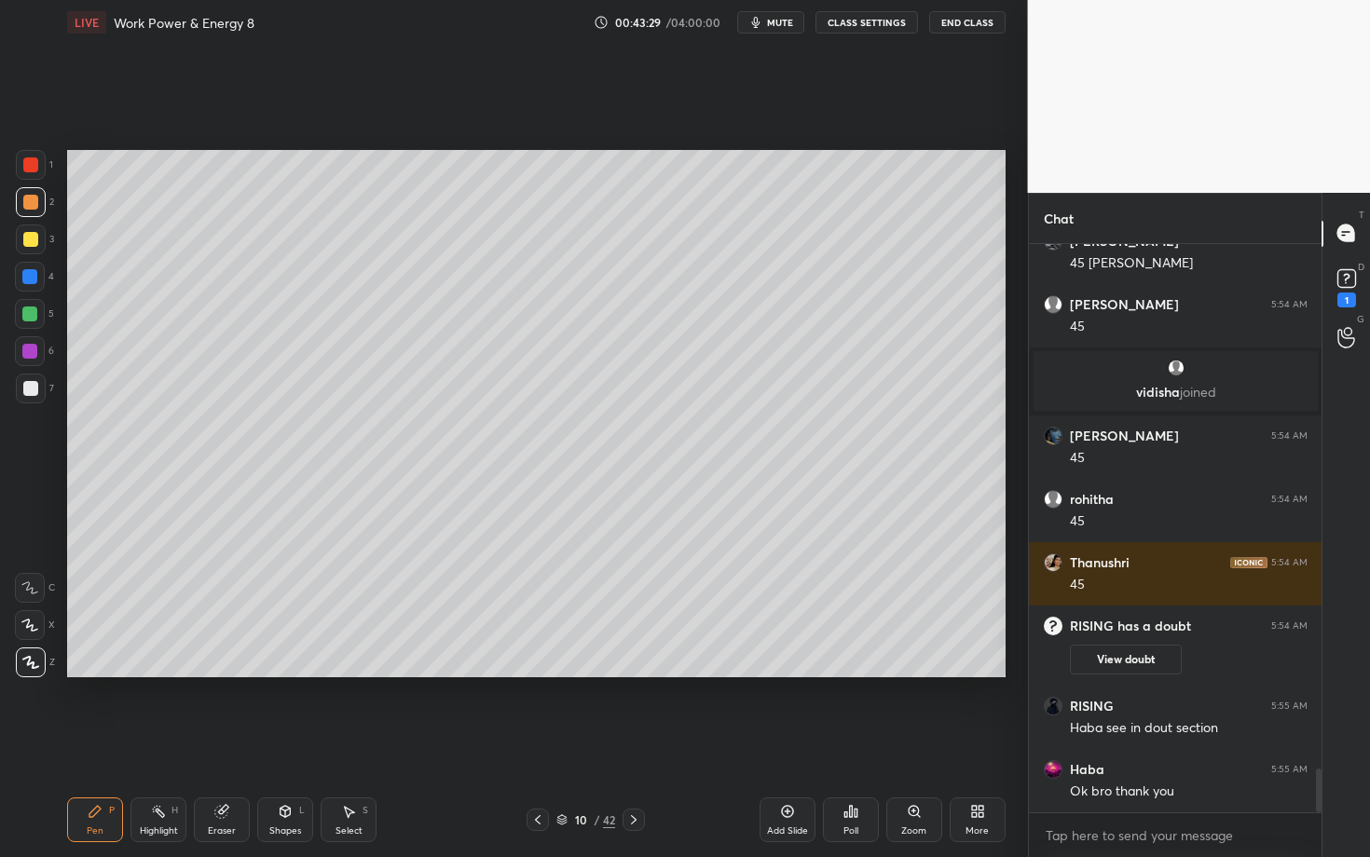
click at [45, 391] on div at bounding box center [31, 389] width 30 height 30
click at [21, 308] on div at bounding box center [30, 314] width 30 height 30
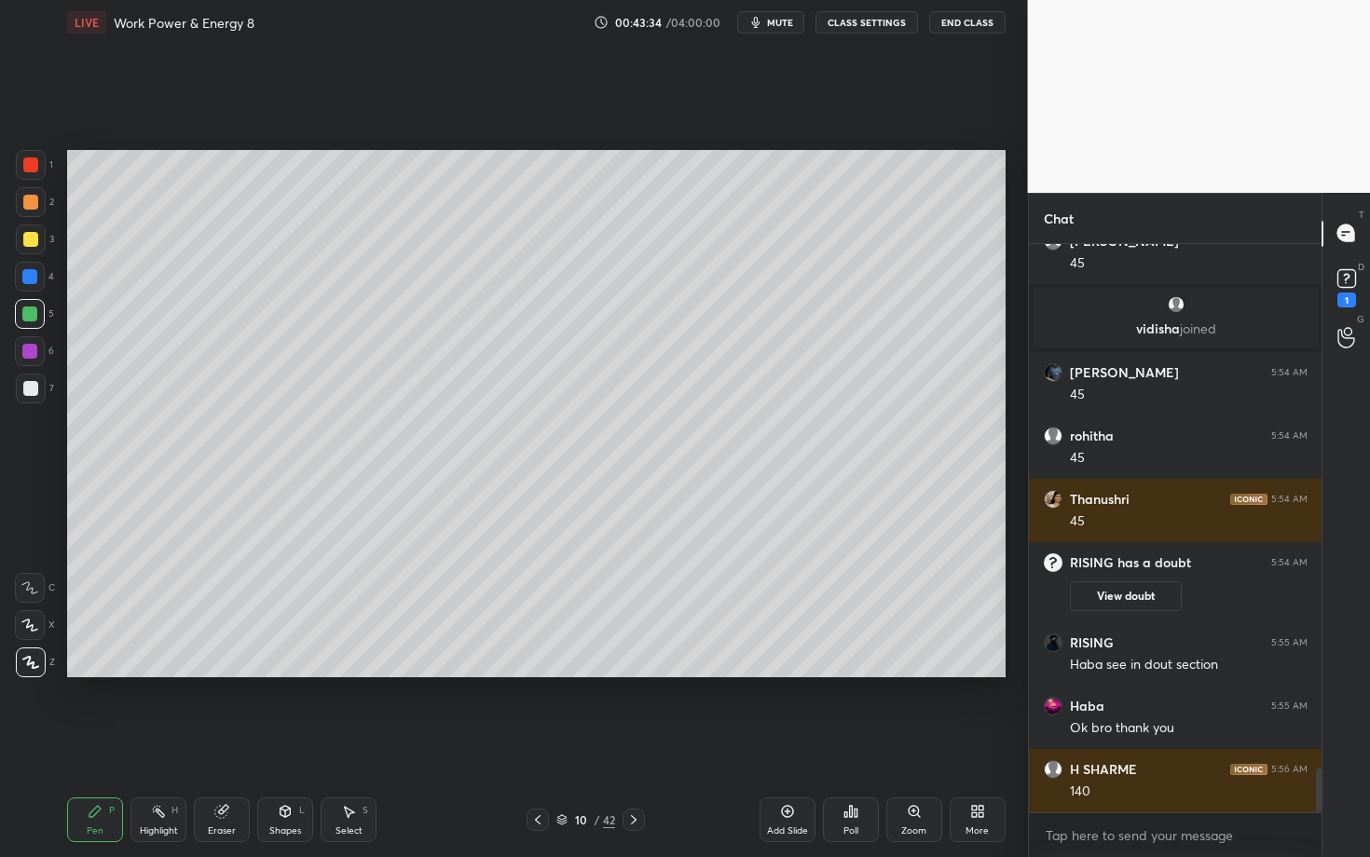
scroll to position [6872, 0]
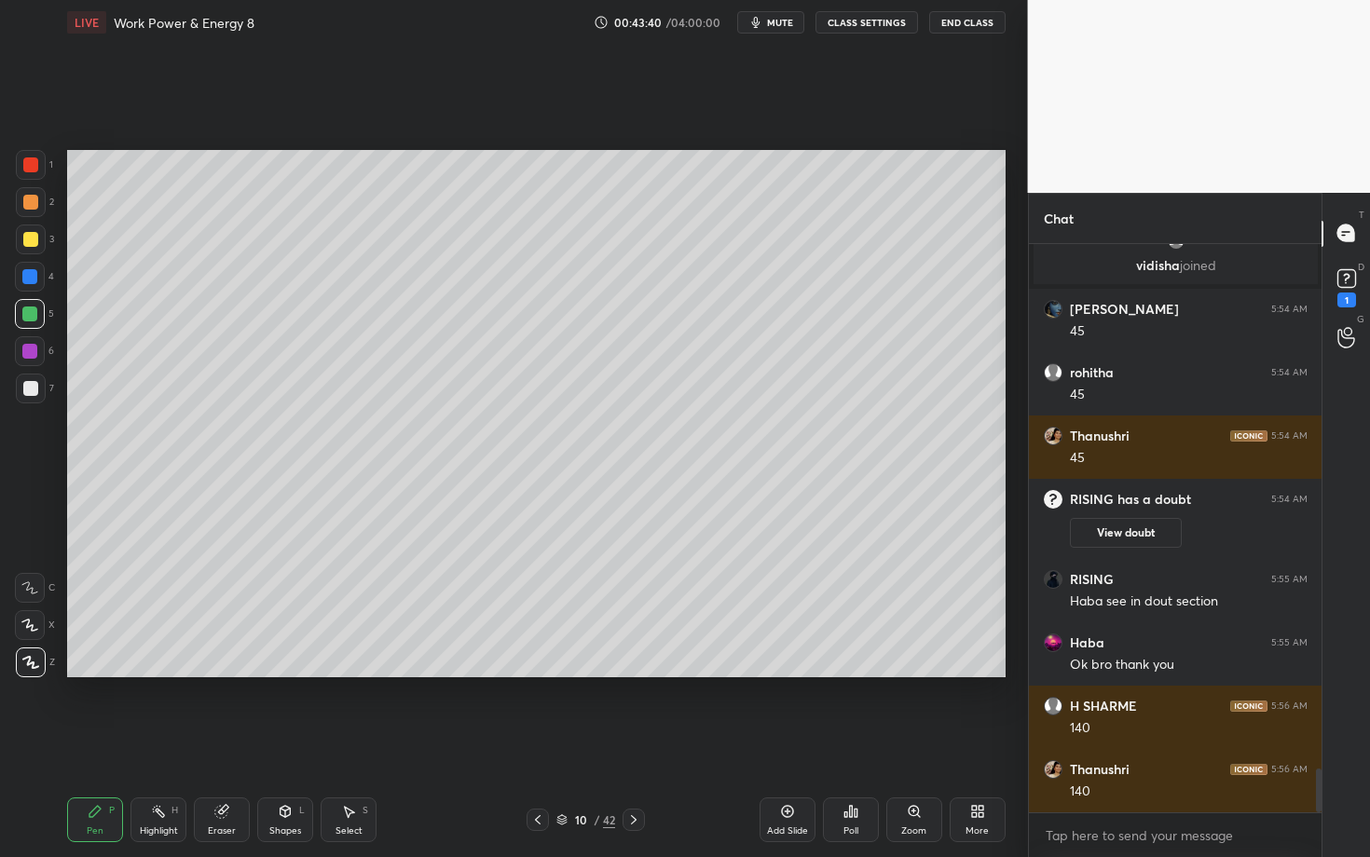
click at [209, 743] on div "Eraser" at bounding box center [222, 820] width 56 height 45
click at [110, 743] on div "Pen P" at bounding box center [95, 820] width 56 height 45
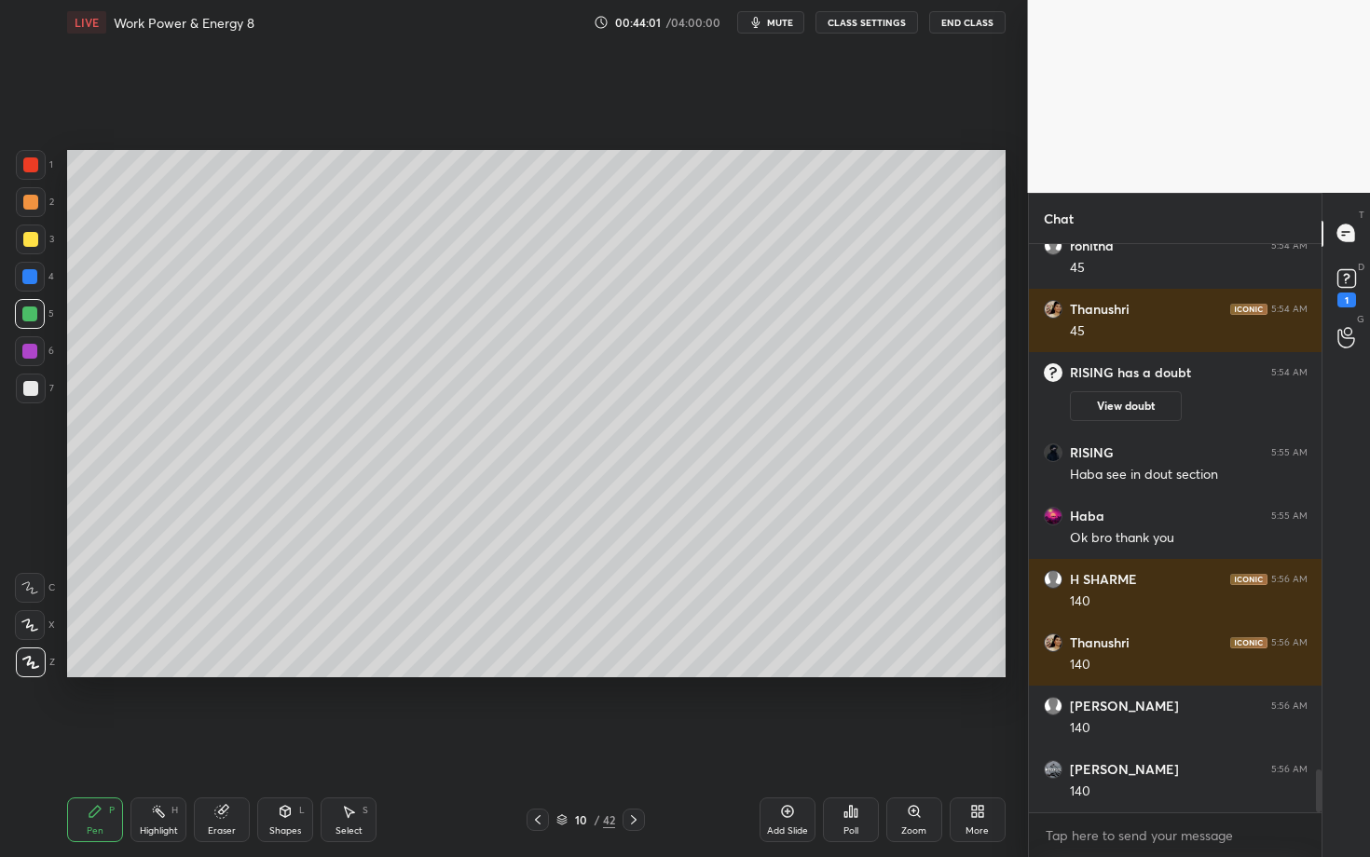
scroll to position [7066, 0]
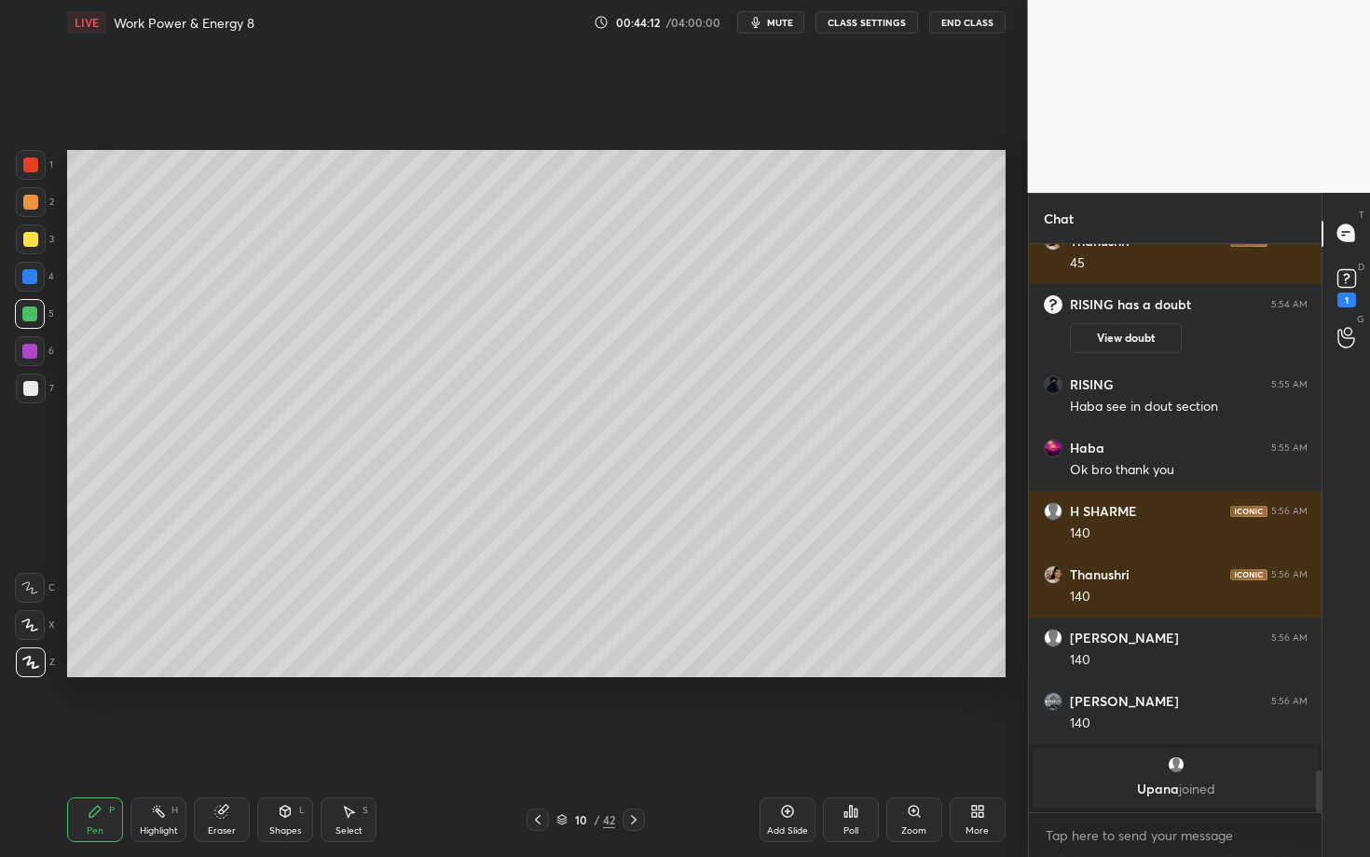
click at [32, 396] on div at bounding box center [31, 389] width 30 height 30
click at [37, 386] on div at bounding box center [31, 389] width 30 height 30
click at [95, 743] on icon at bounding box center [94, 811] width 11 height 11
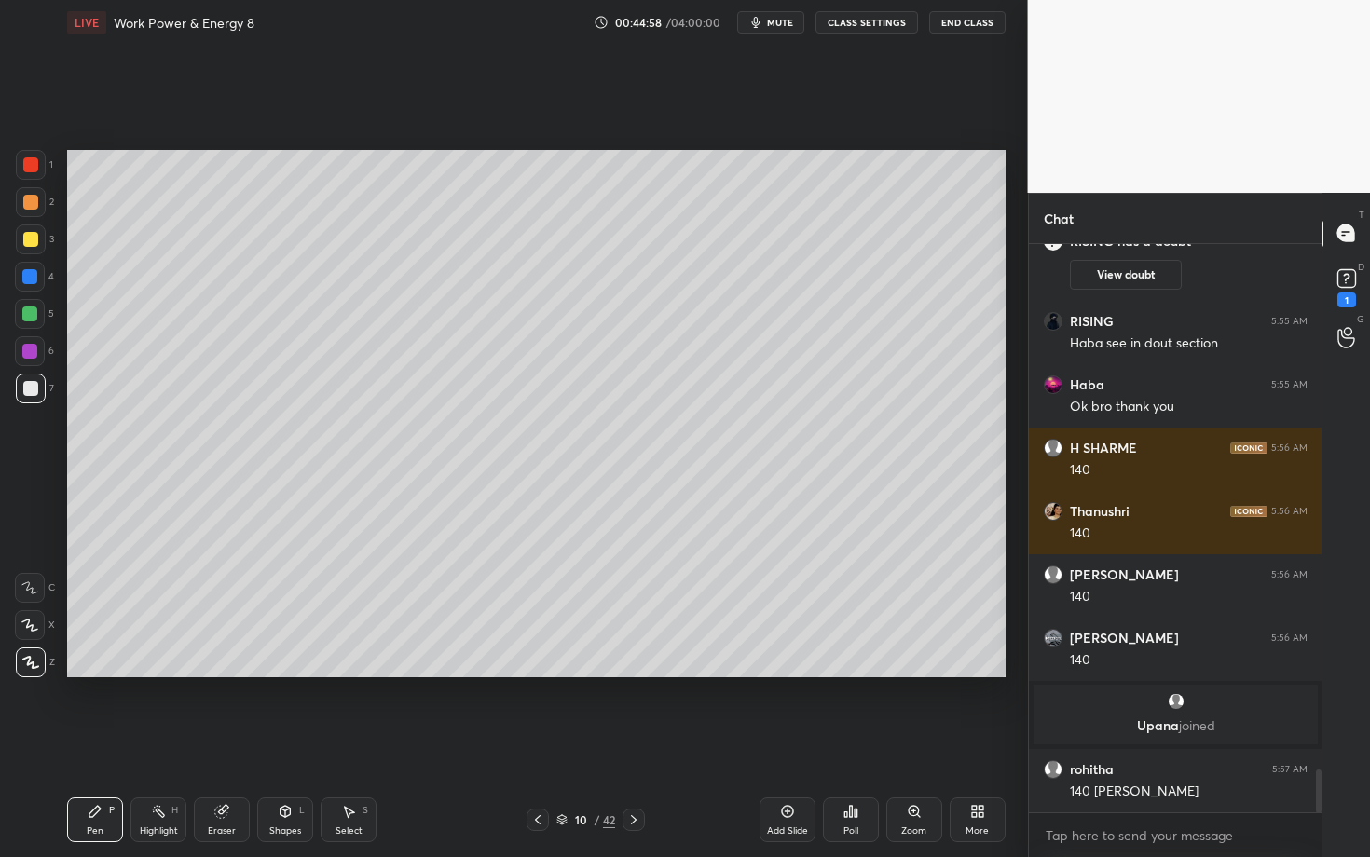
scroll to position [6989, 0]
click at [636, 743] on div at bounding box center [633, 820] width 22 height 22
click at [72, 743] on div "Pen P" at bounding box center [95, 820] width 56 height 45
click at [35, 204] on div at bounding box center [31, 202] width 30 height 30
click at [281, 743] on div "Shapes" at bounding box center [285, 831] width 32 height 9
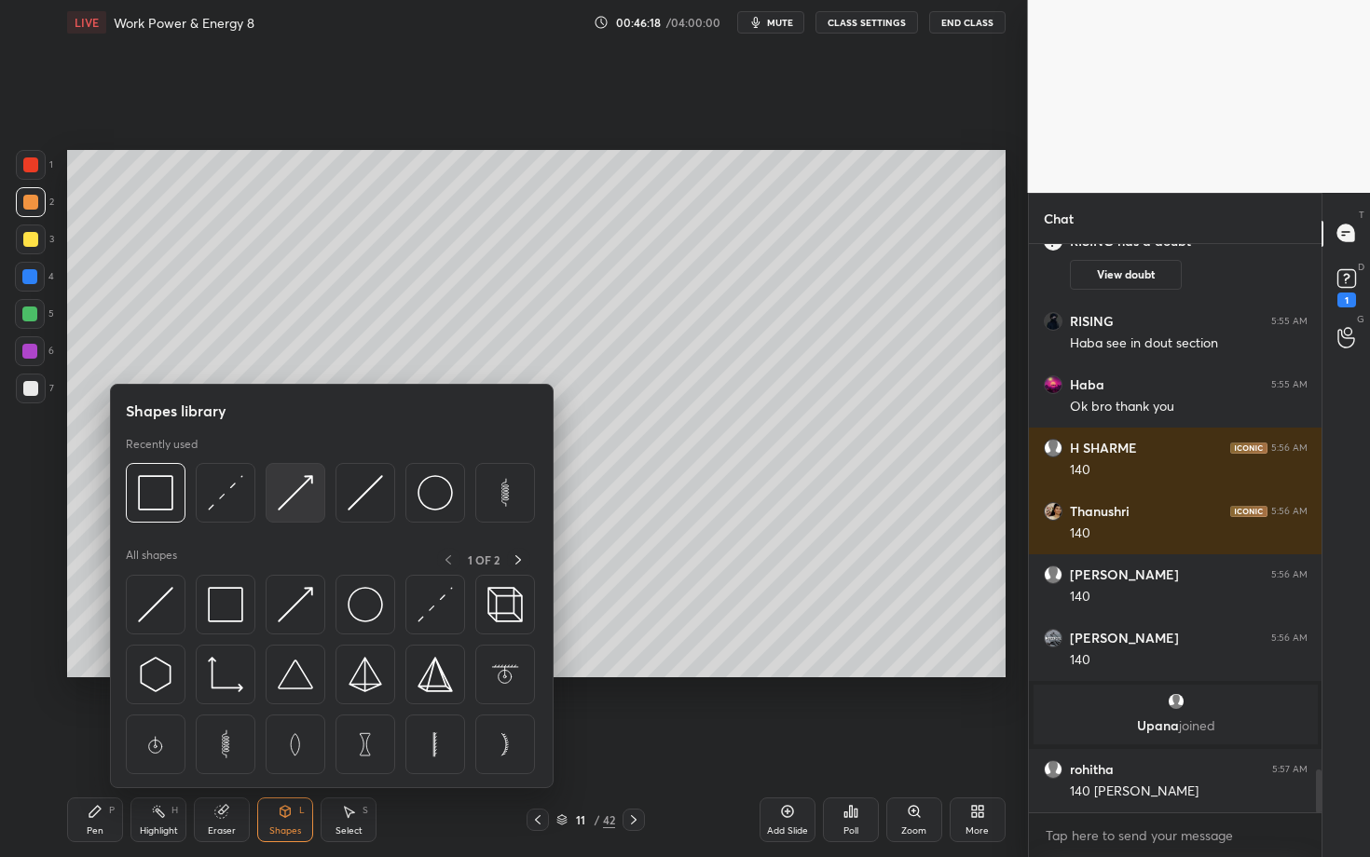
click at [299, 498] on img at bounding box center [295, 492] width 35 height 35
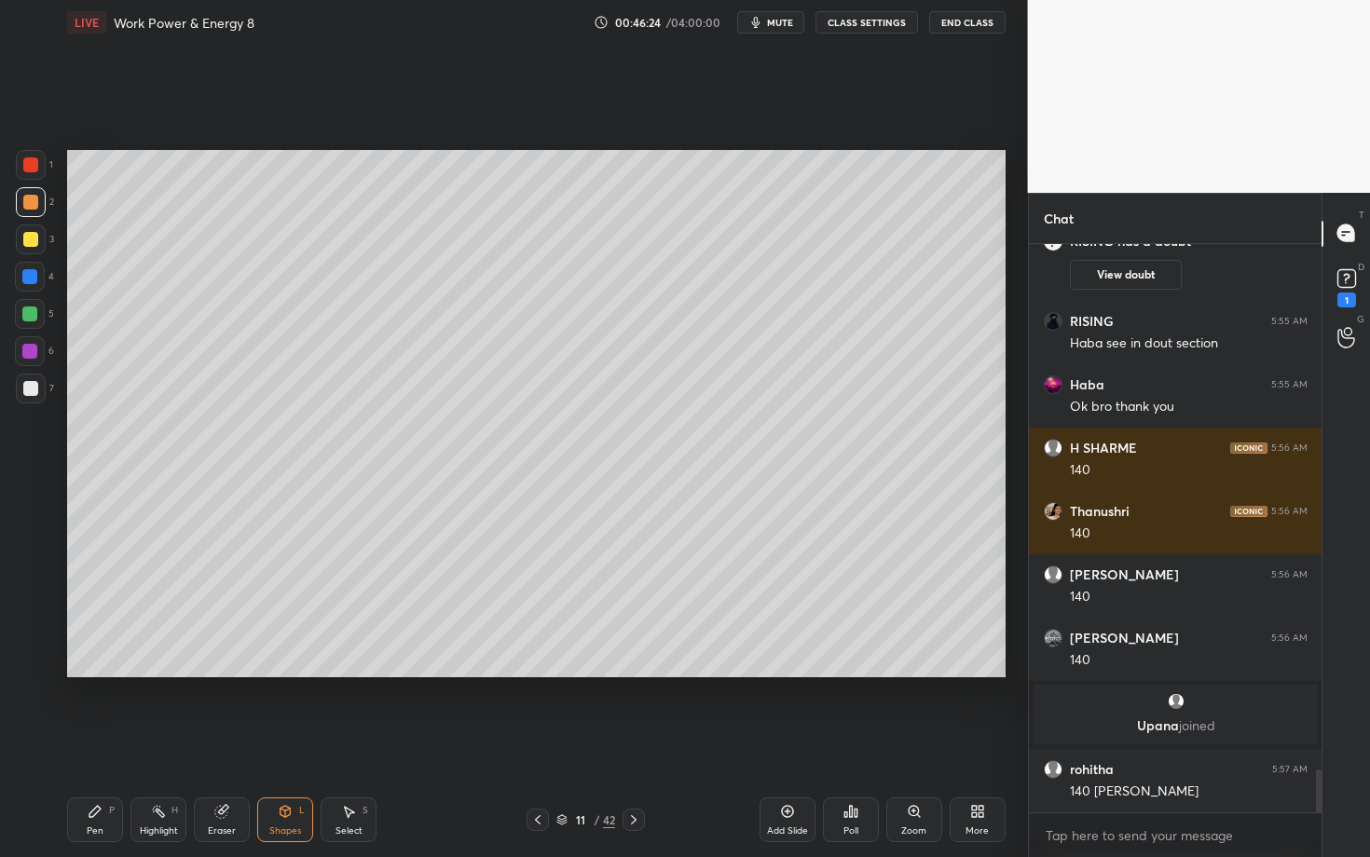
click at [104, 743] on div "Pen P" at bounding box center [95, 820] width 56 height 45
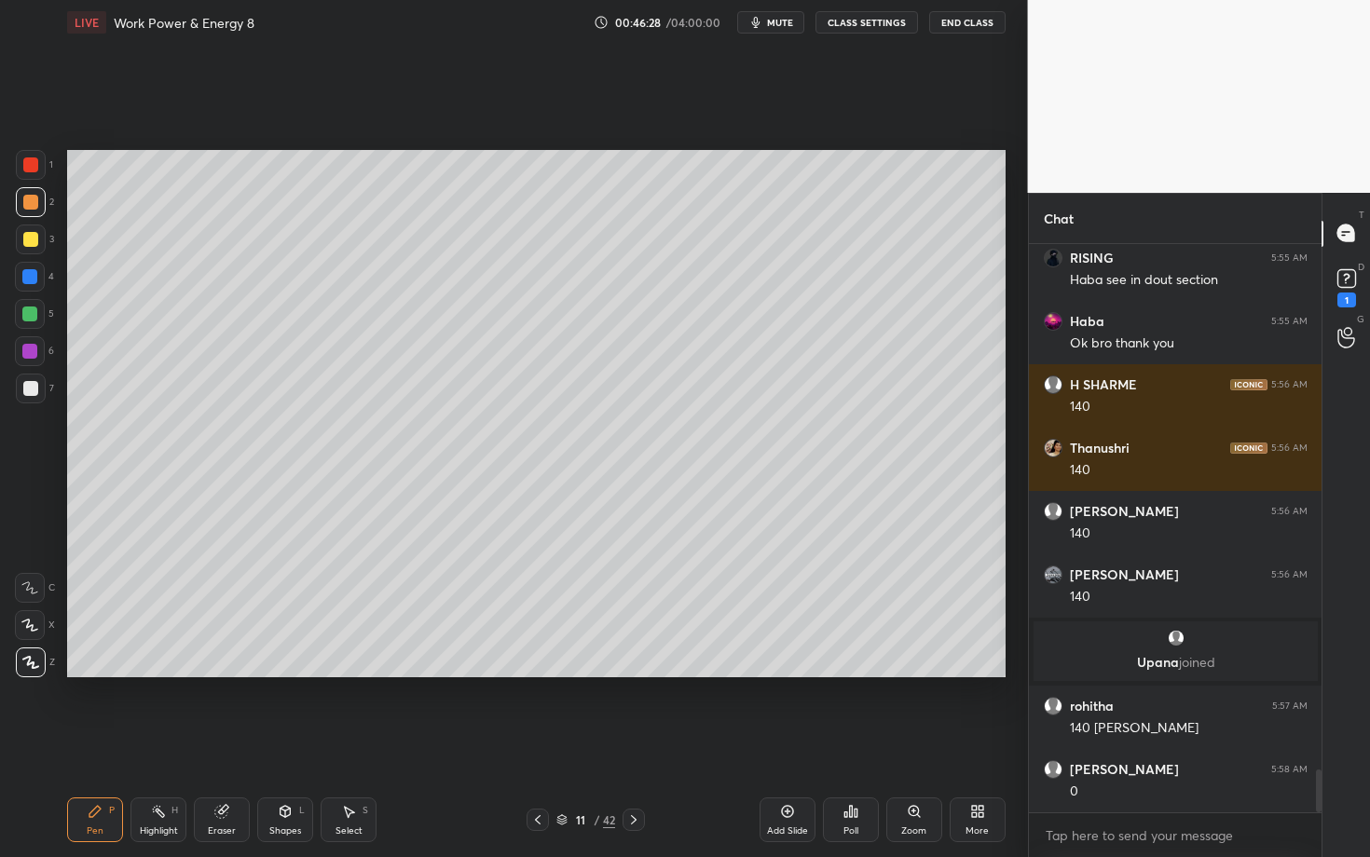
click at [37, 385] on div at bounding box center [31, 389] width 30 height 30
click at [277, 743] on div "Shapes L" at bounding box center [285, 820] width 56 height 45
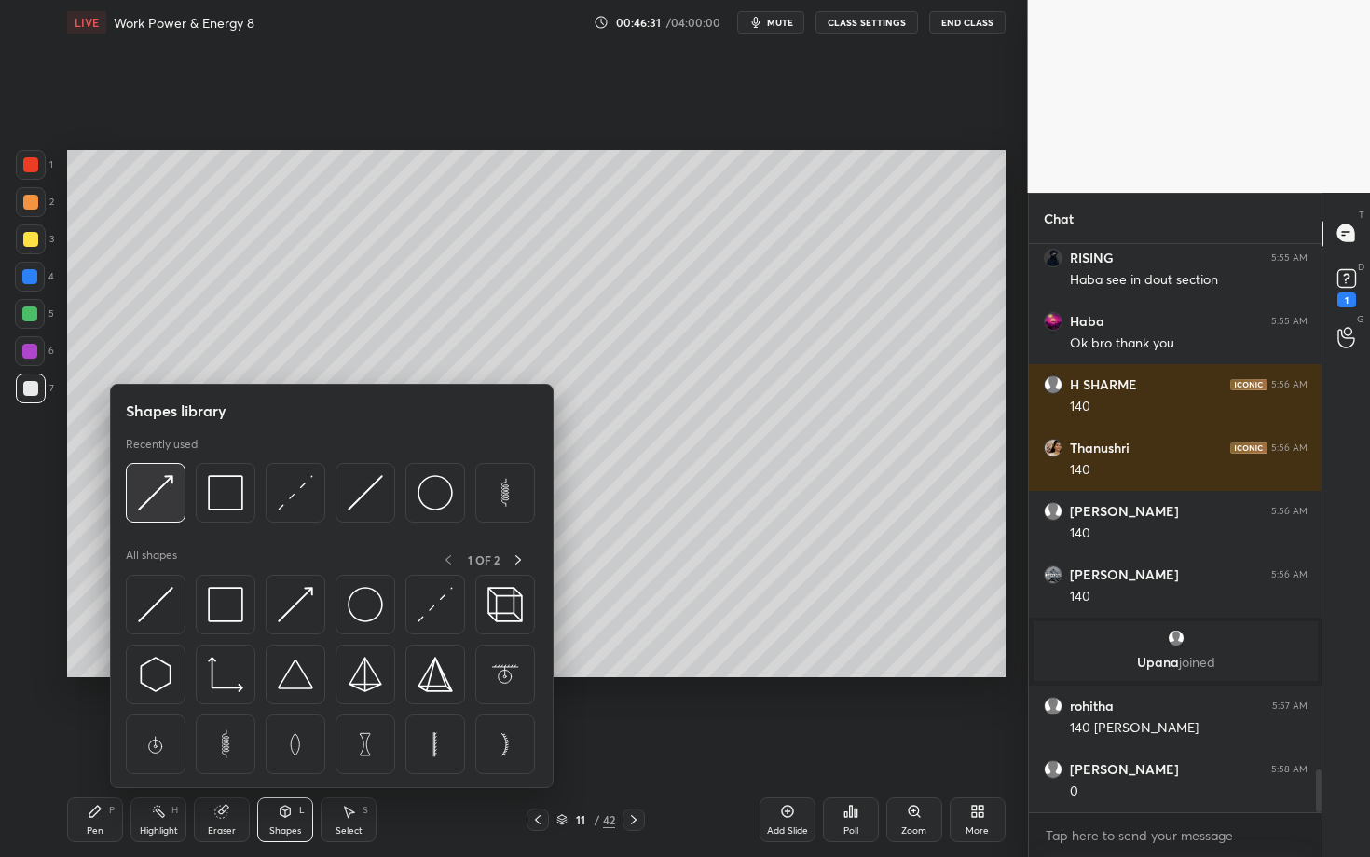
click at [161, 497] on img at bounding box center [155, 492] width 35 height 35
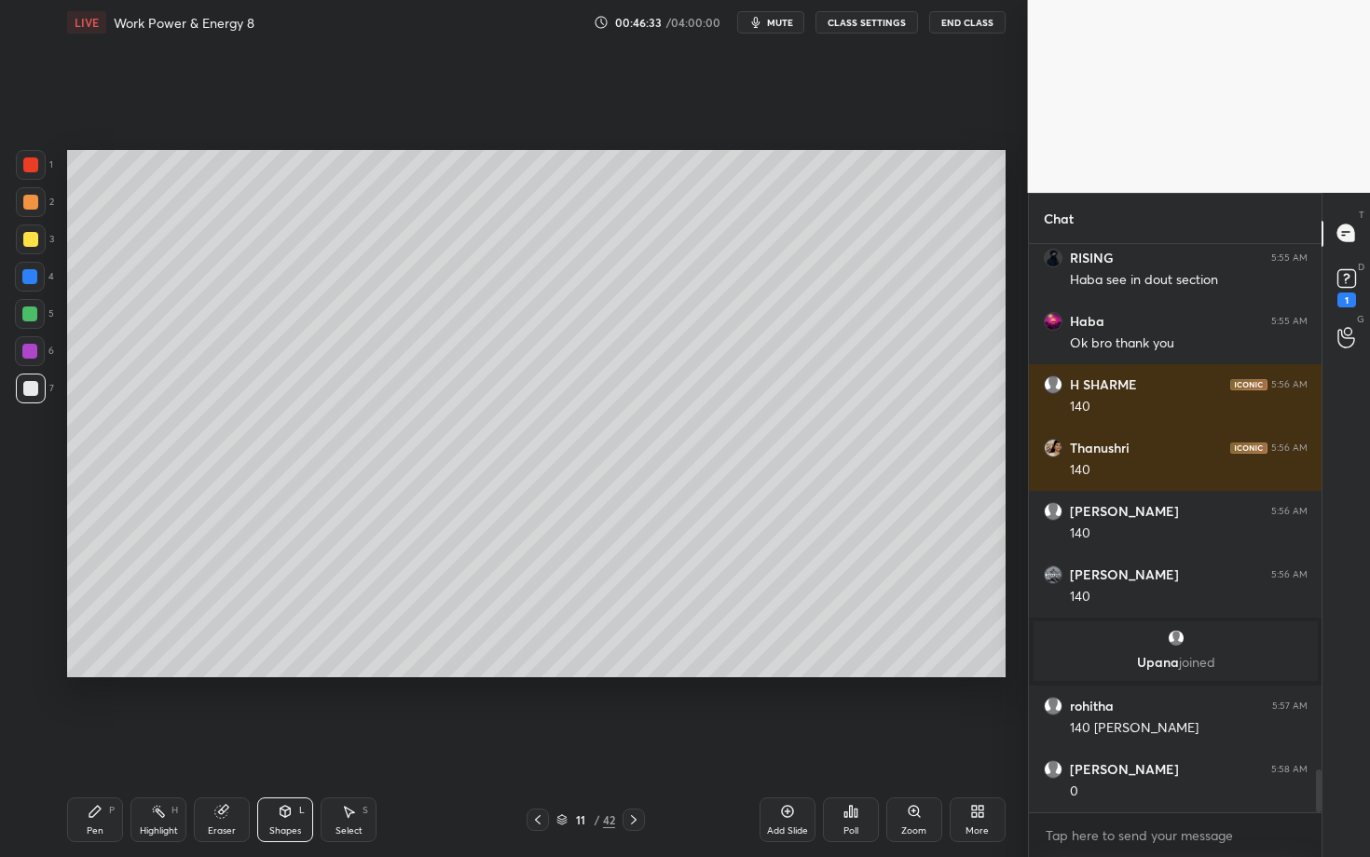
click at [100, 743] on icon at bounding box center [95, 811] width 15 height 15
click at [360, 743] on div "Select S" at bounding box center [349, 820] width 56 height 45
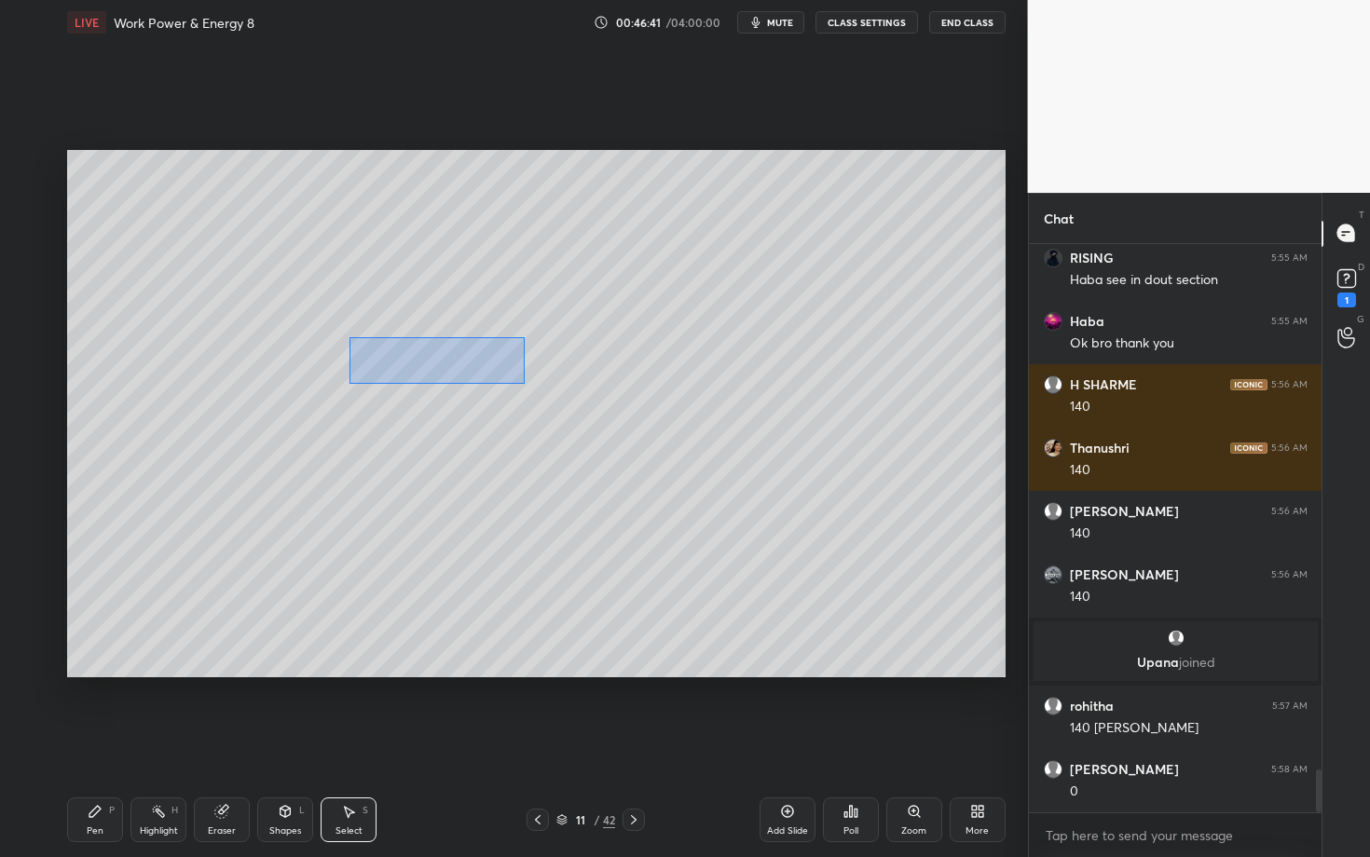
drag, startPoint x: 400, startPoint y: 371, endPoint x: 525, endPoint y: 383, distance: 125.5
click at [525, 383] on div "0 ° Undo Copy Duplicate Duplicate to new slide Delete" at bounding box center [536, 413] width 938 height 527
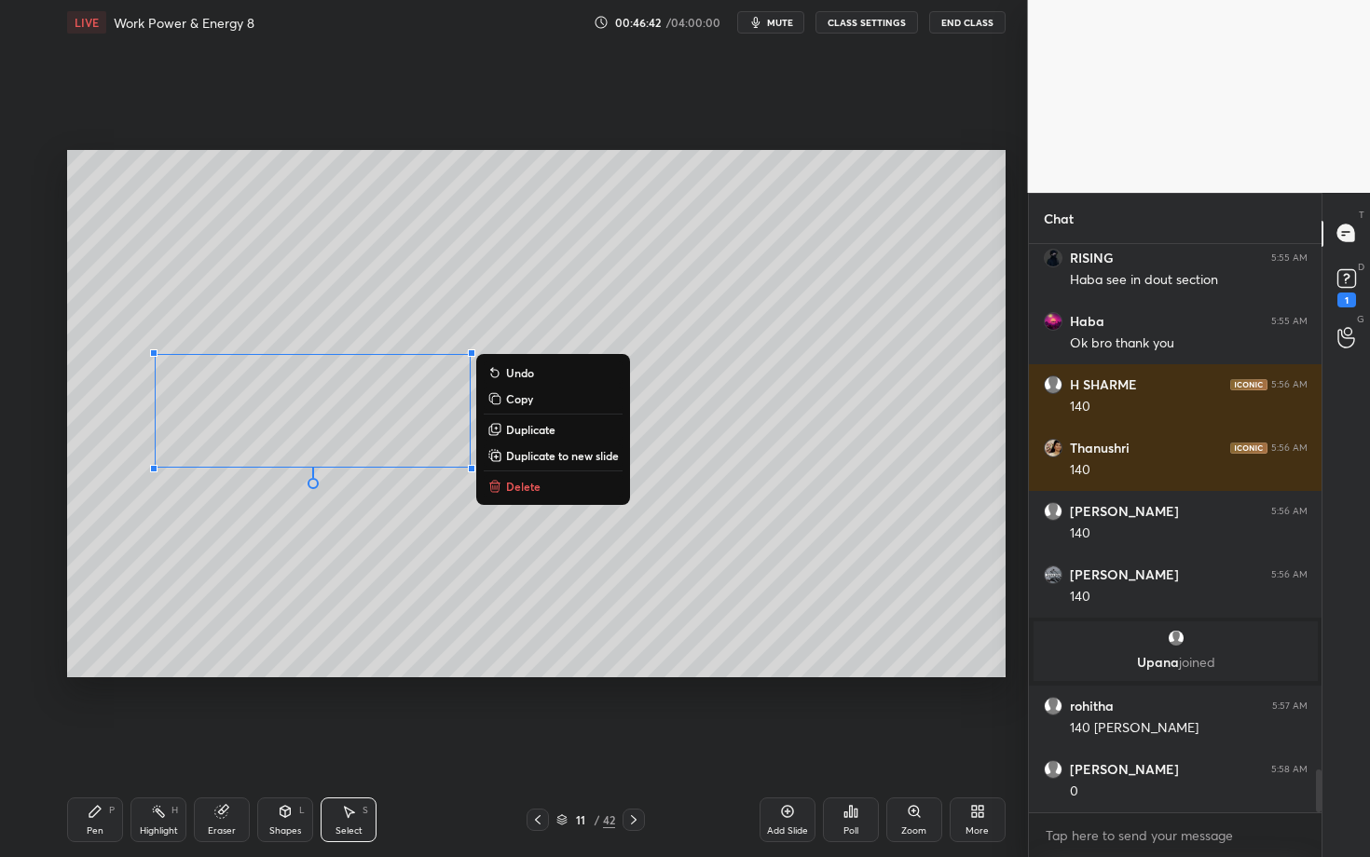
click at [323, 555] on div "0 ° Undo Copy Duplicate Duplicate to new slide Delete" at bounding box center [536, 413] width 938 height 527
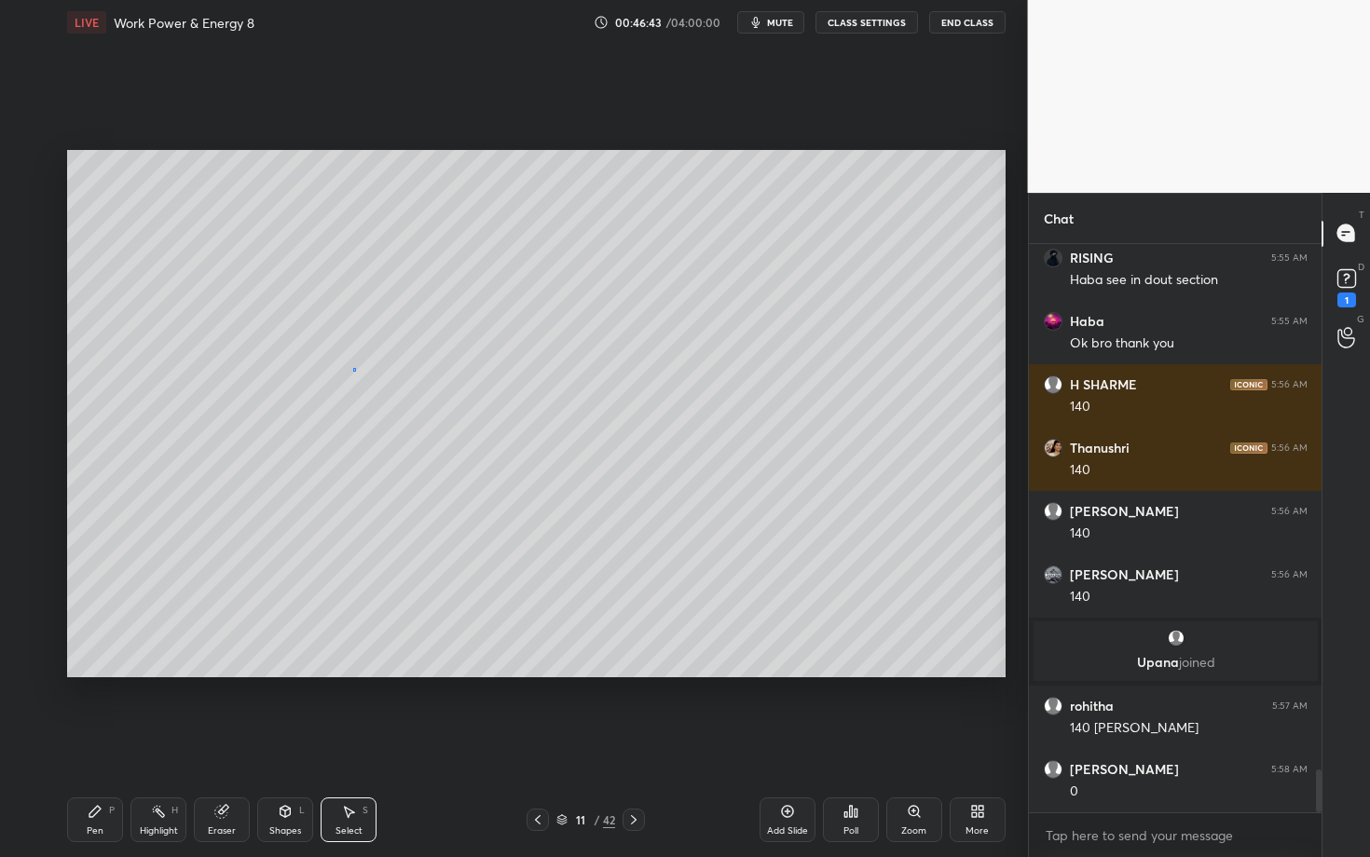
drag, startPoint x: 354, startPoint y: 371, endPoint x: 376, endPoint y: 394, distance: 31.7
click at [376, 393] on div "0 ° Undo Copy Duplicate Duplicate to new slide Delete" at bounding box center [536, 413] width 938 height 527
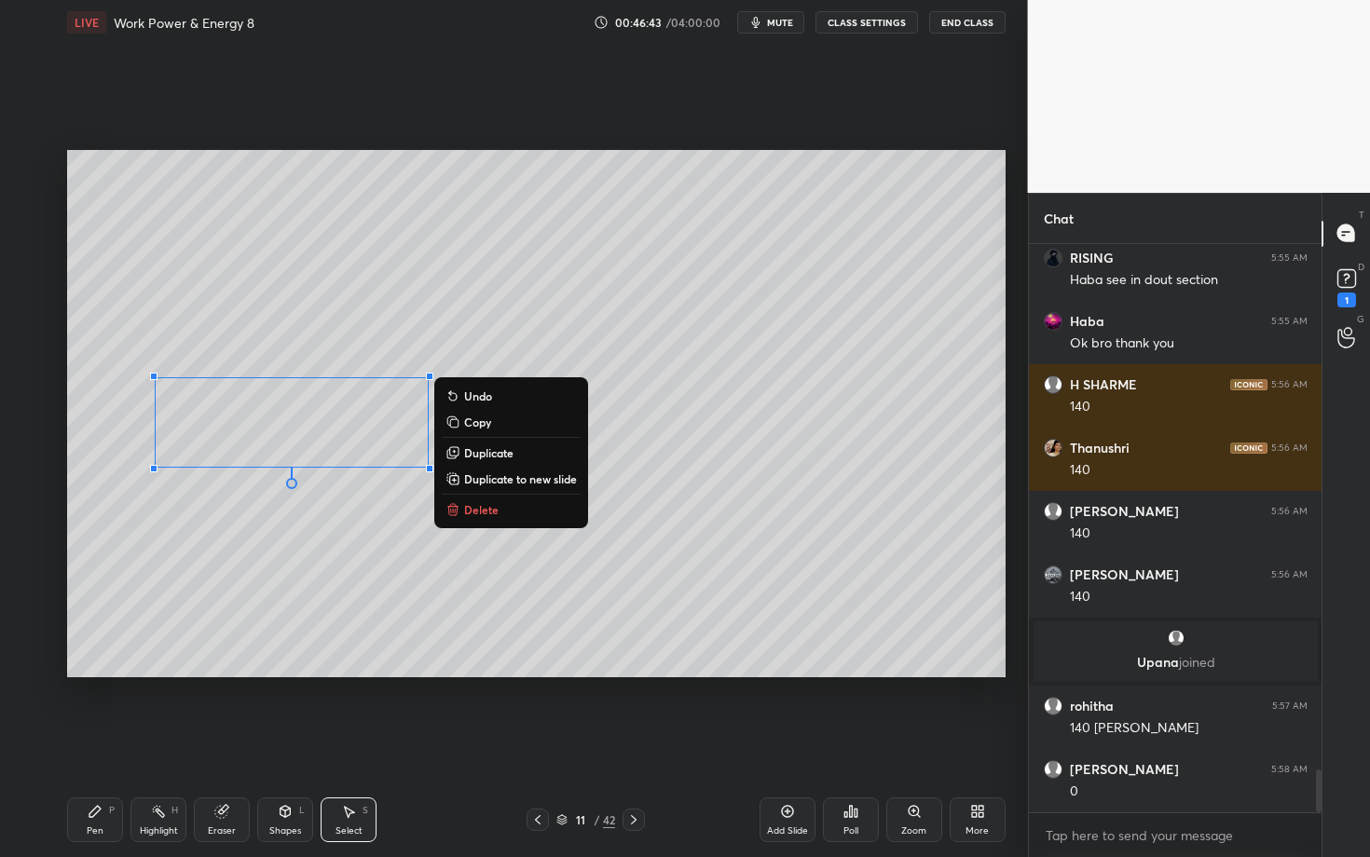
click at [247, 579] on div "0 ° Undo Copy Duplicate Duplicate to new slide Delete" at bounding box center [536, 413] width 938 height 527
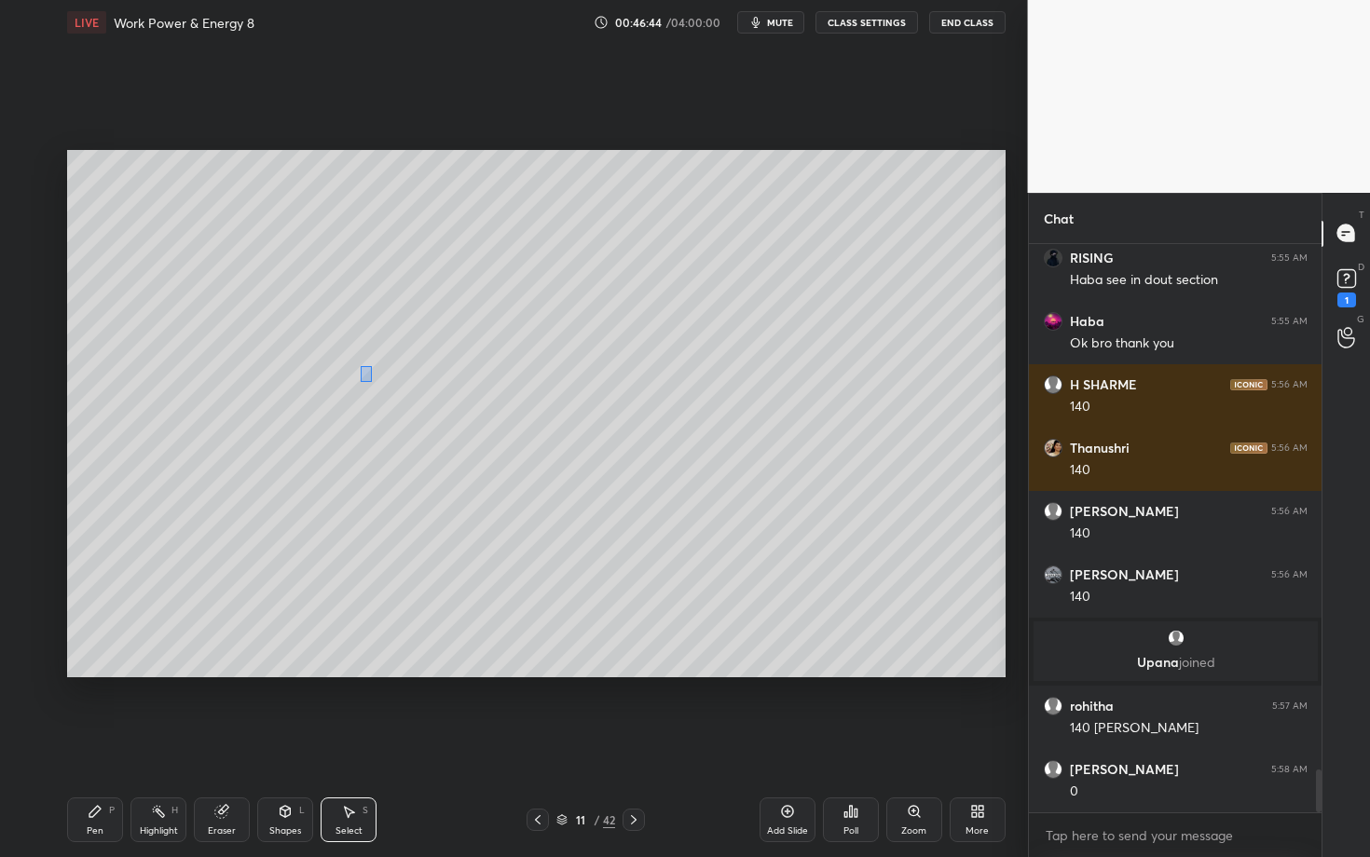
drag, startPoint x: 365, startPoint y: 374, endPoint x: 372, endPoint y: 382, distance: 10.6
click at [372, 381] on div "0 ° Undo Copy Duplicate Duplicate to new slide Delete" at bounding box center [536, 413] width 938 height 527
click at [328, 401] on div at bounding box center [330, 395] width 11 height 11
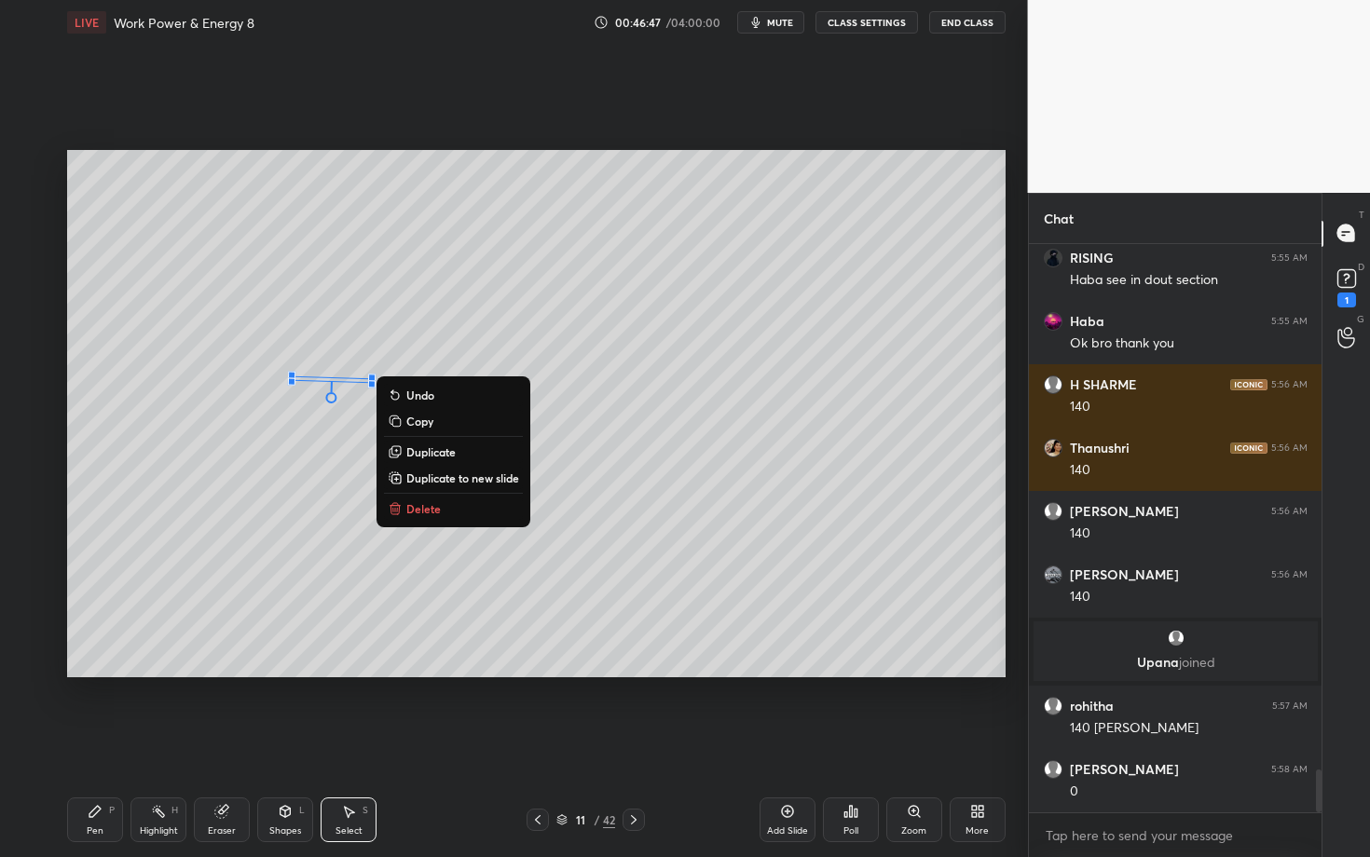
click at [102, 743] on div "Pen P" at bounding box center [95, 820] width 56 height 45
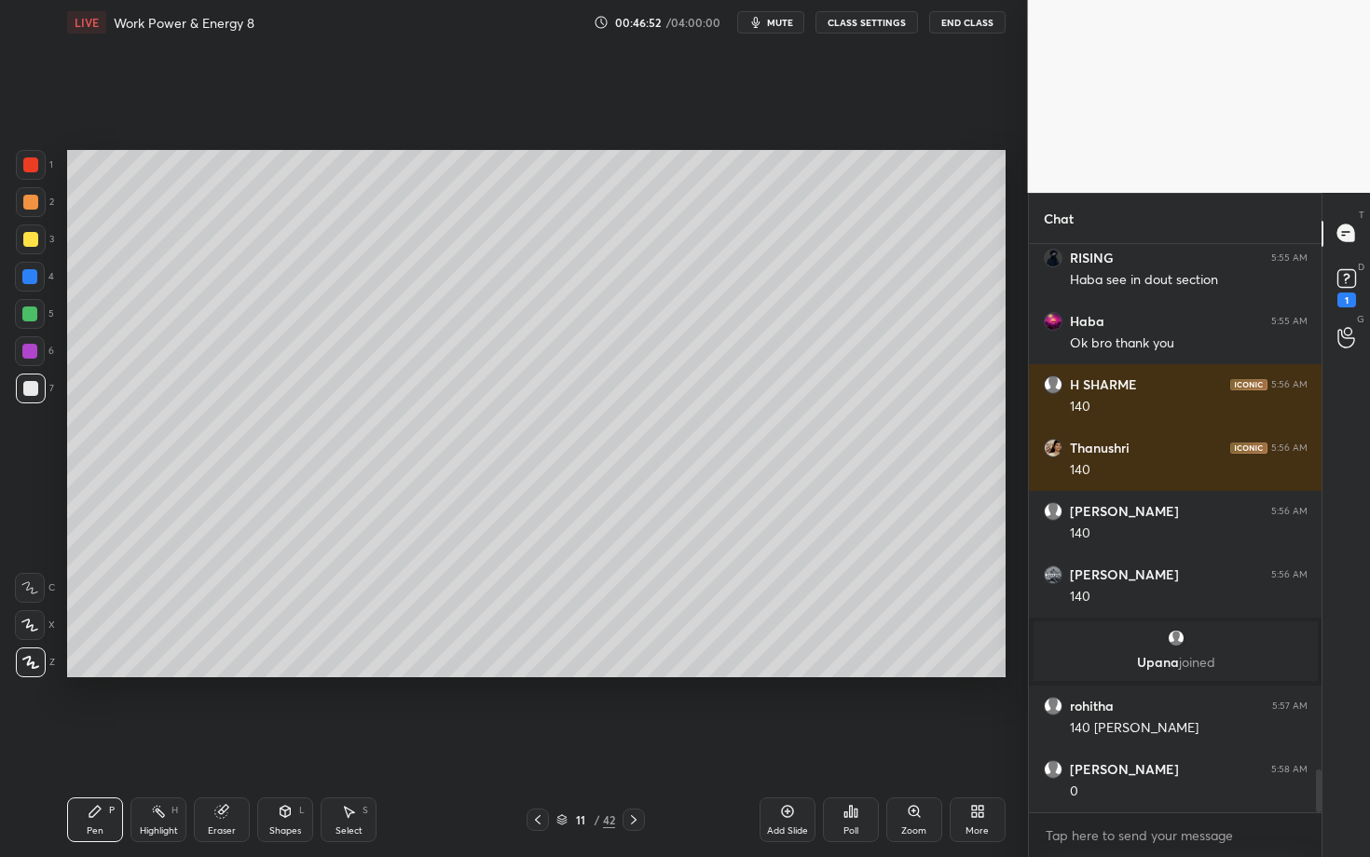
click at [275, 743] on div "Shapes L" at bounding box center [285, 820] width 56 height 45
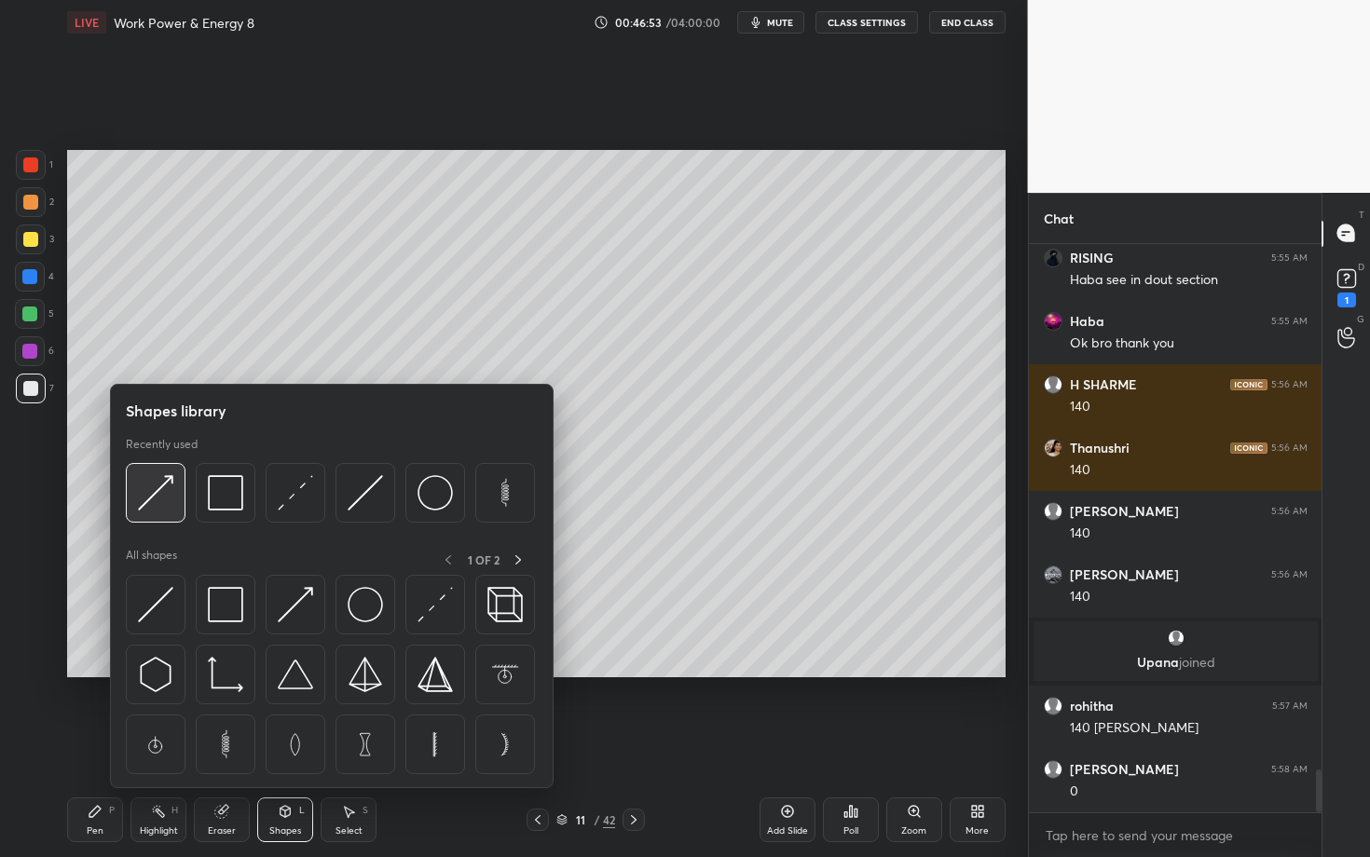
click at [157, 493] on img at bounding box center [155, 492] width 35 height 35
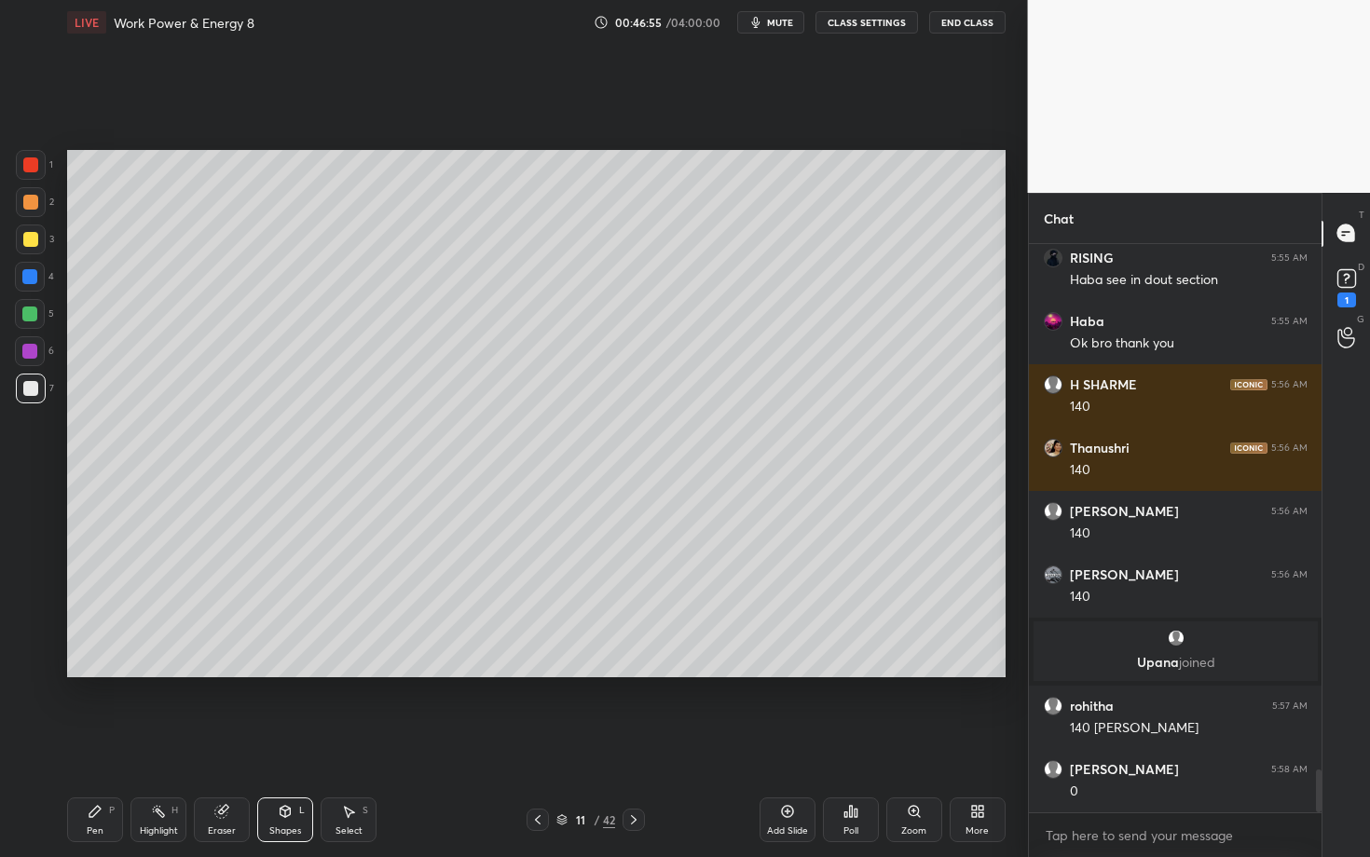
click at [105, 743] on div "Pen P" at bounding box center [95, 820] width 56 height 45
click at [36, 392] on div at bounding box center [31, 389] width 30 height 30
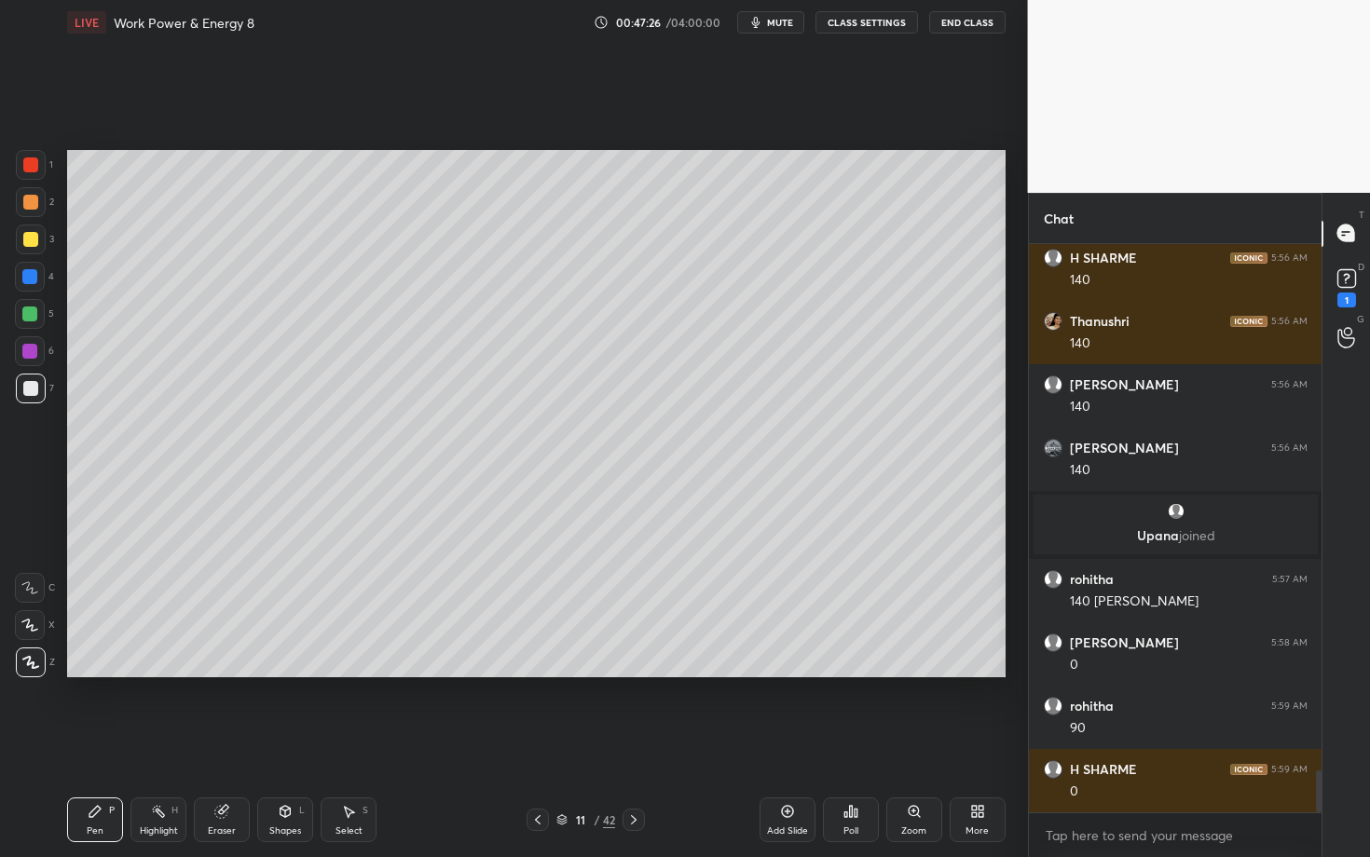
scroll to position [7243, 0]
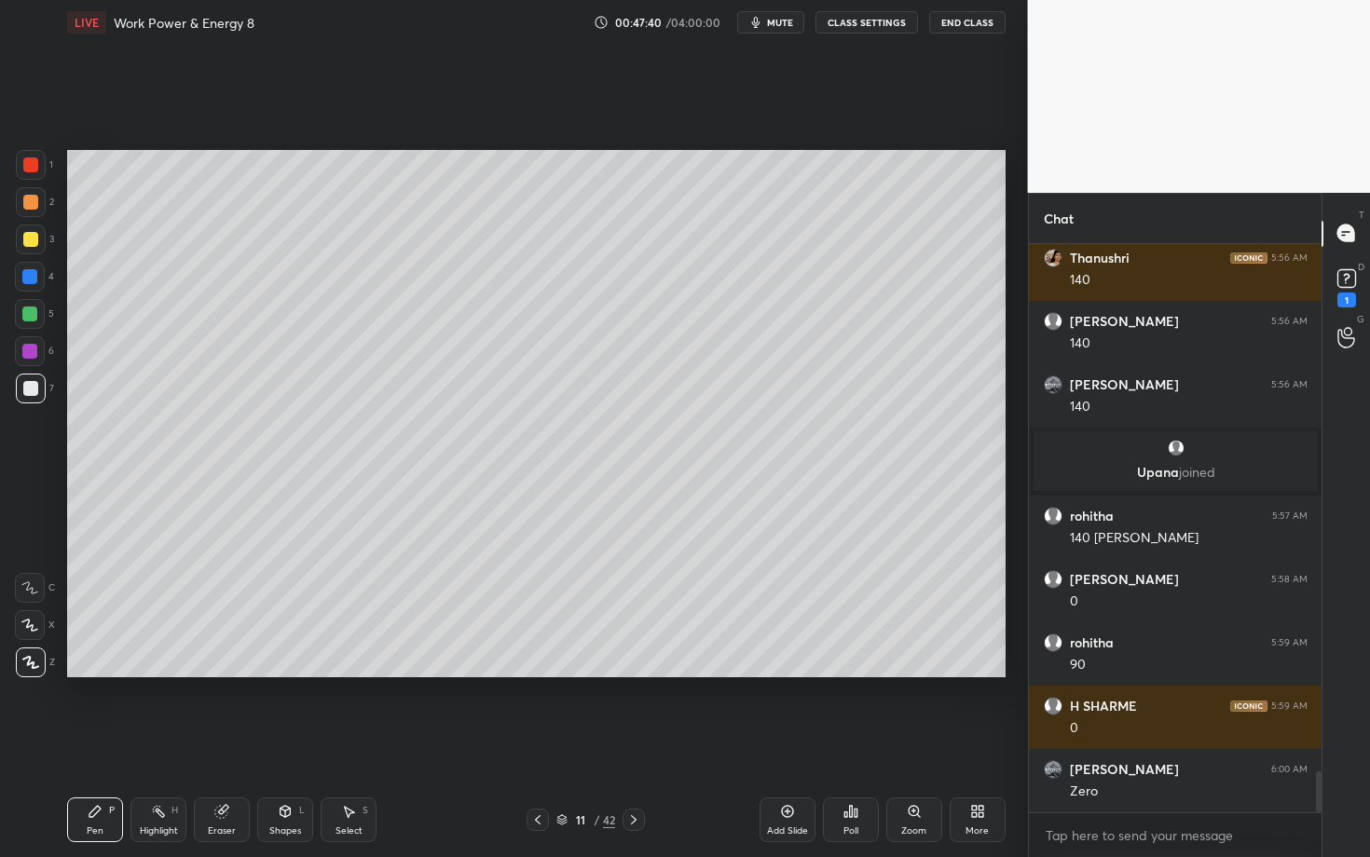
click at [638, 743] on div at bounding box center [633, 820] width 22 height 22
click at [26, 204] on div at bounding box center [30, 202] width 15 height 15
click at [291, 743] on div "Shapes L" at bounding box center [285, 820] width 56 height 45
click at [87, 743] on div "Pen P" at bounding box center [95, 820] width 56 height 45
click at [29, 386] on div at bounding box center [30, 388] width 15 height 15
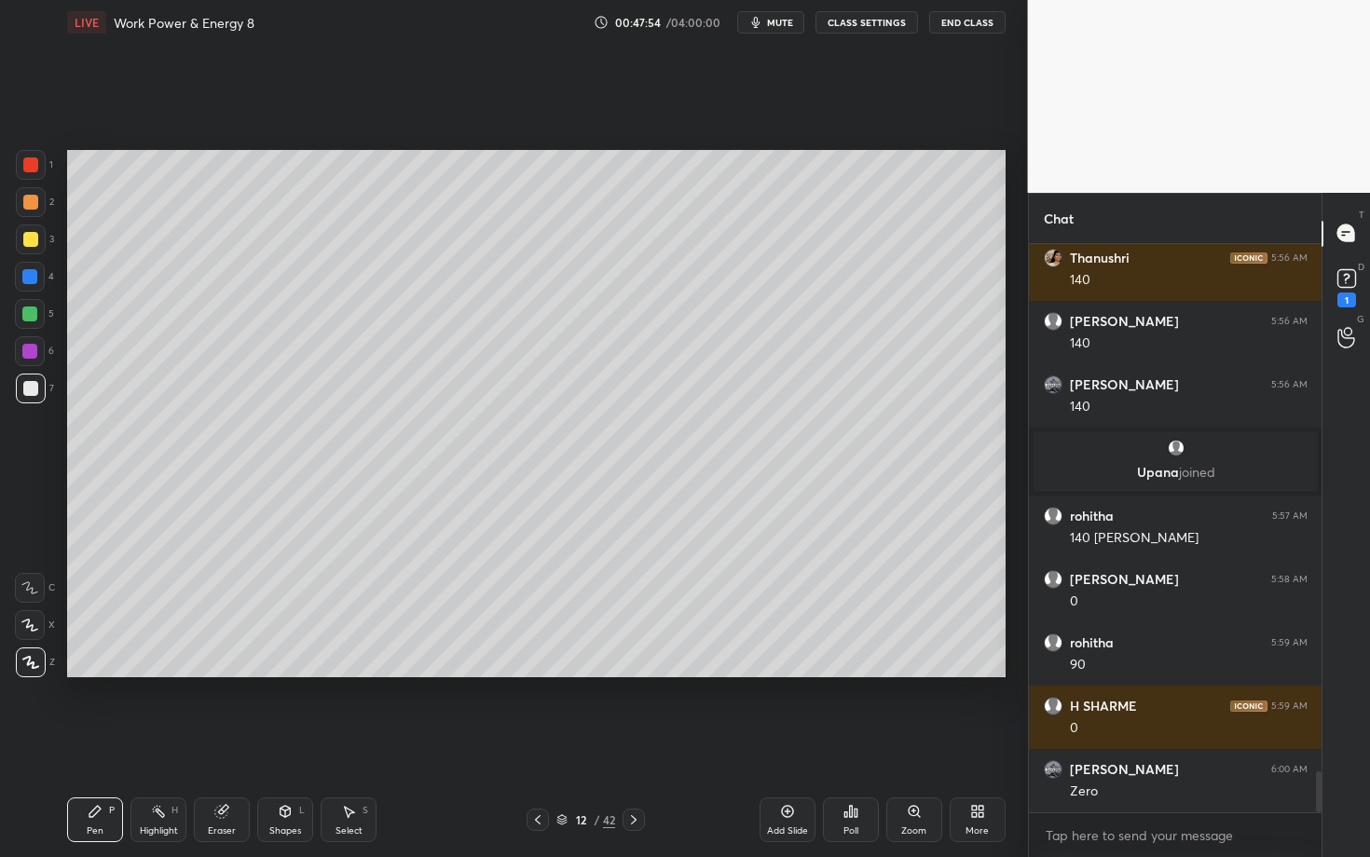
click at [25, 170] on div at bounding box center [31, 165] width 30 height 30
click at [169, 743] on div "Highlight H" at bounding box center [158, 820] width 56 height 45
click at [26, 656] on icon at bounding box center [29, 662] width 15 height 15
click at [345, 743] on div "Select S" at bounding box center [349, 820] width 56 height 45
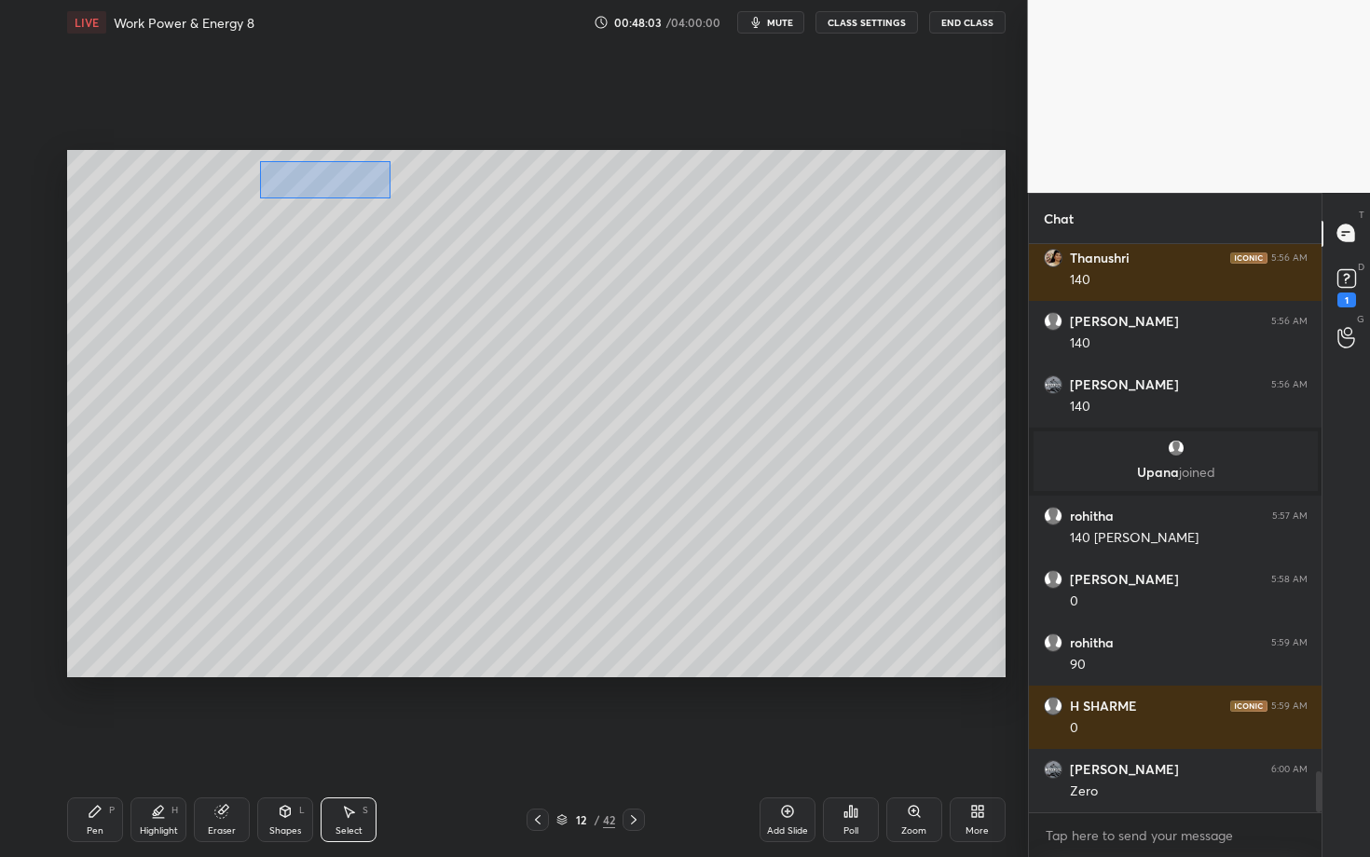
drag, startPoint x: 258, startPoint y: 158, endPoint x: 395, endPoint y: 198, distance: 142.5
click at [395, 198] on div "0 ° Undo Copy Duplicate Duplicate to new slide Delete" at bounding box center [536, 413] width 938 height 527
drag, startPoint x: 316, startPoint y: 218, endPoint x: 317, endPoint y: 237, distance: 18.7
click at [317, 237] on div "0 ° Undo Copy Duplicate Duplicate to new slide Delete" at bounding box center [536, 413] width 938 height 527
click at [276, 295] on div "0 ° Undo Copy Duplicate Duplicate to new slide Delete" at bounding box center [536, 413] width 938 height 527
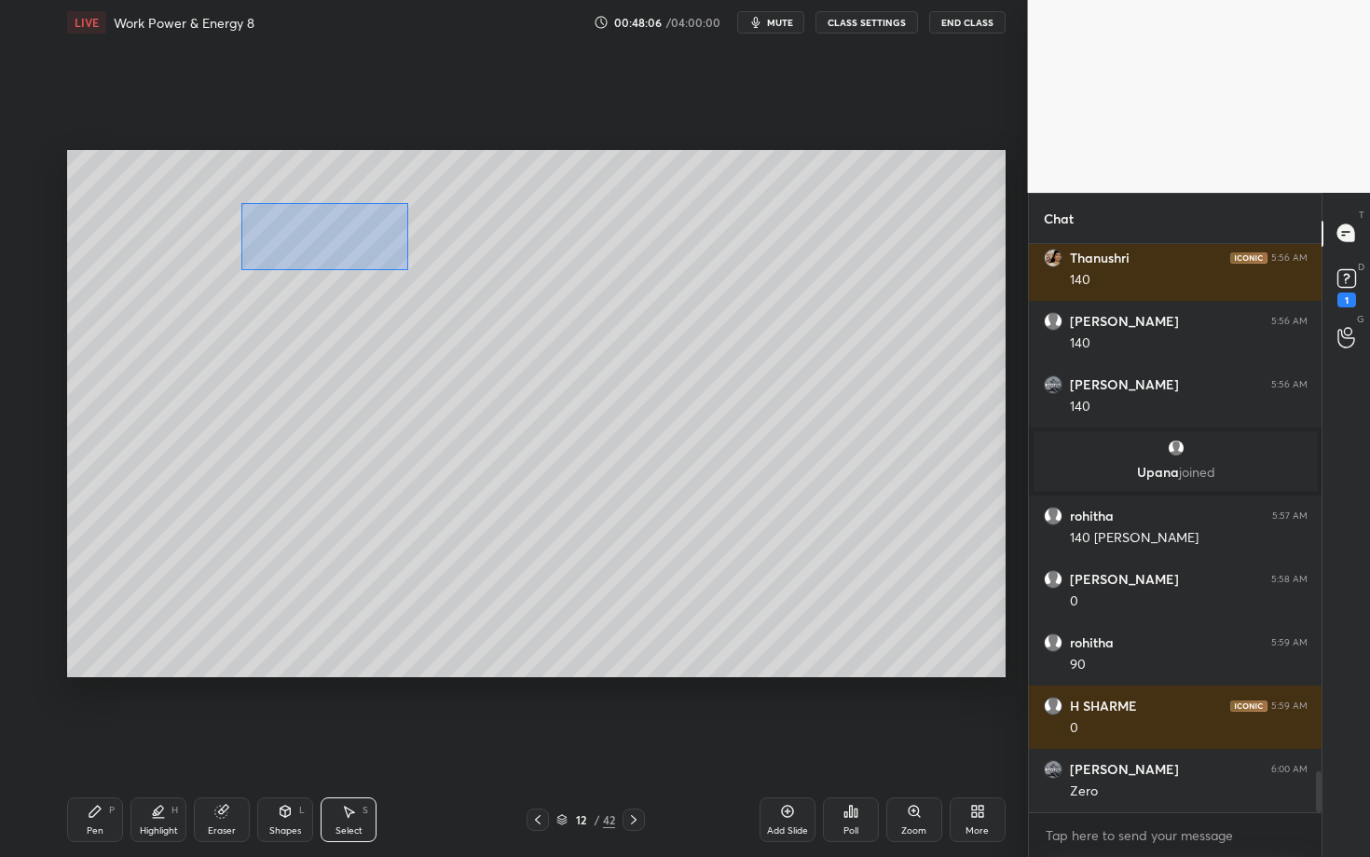
drag, startPoint x: 314, startPoint y: 257, endPoint x: 422, endPoint y: 270, distance: 108.9
click at [420, 270] on div "0 ° Undo Copy Duplicate Duplicate to new slide Delete" at bounding box center [536, 413] width 938 height 527
drag, startPoint x: 308, startPoint y: 238, endPoint x: 330, endPoint y: 188, distance: 53.8
click at [330, 188] on div "0 ° Undo Copy Duplicate Duplicate to new slide Delete" at bounding box center [536, 413] width 938 height 527
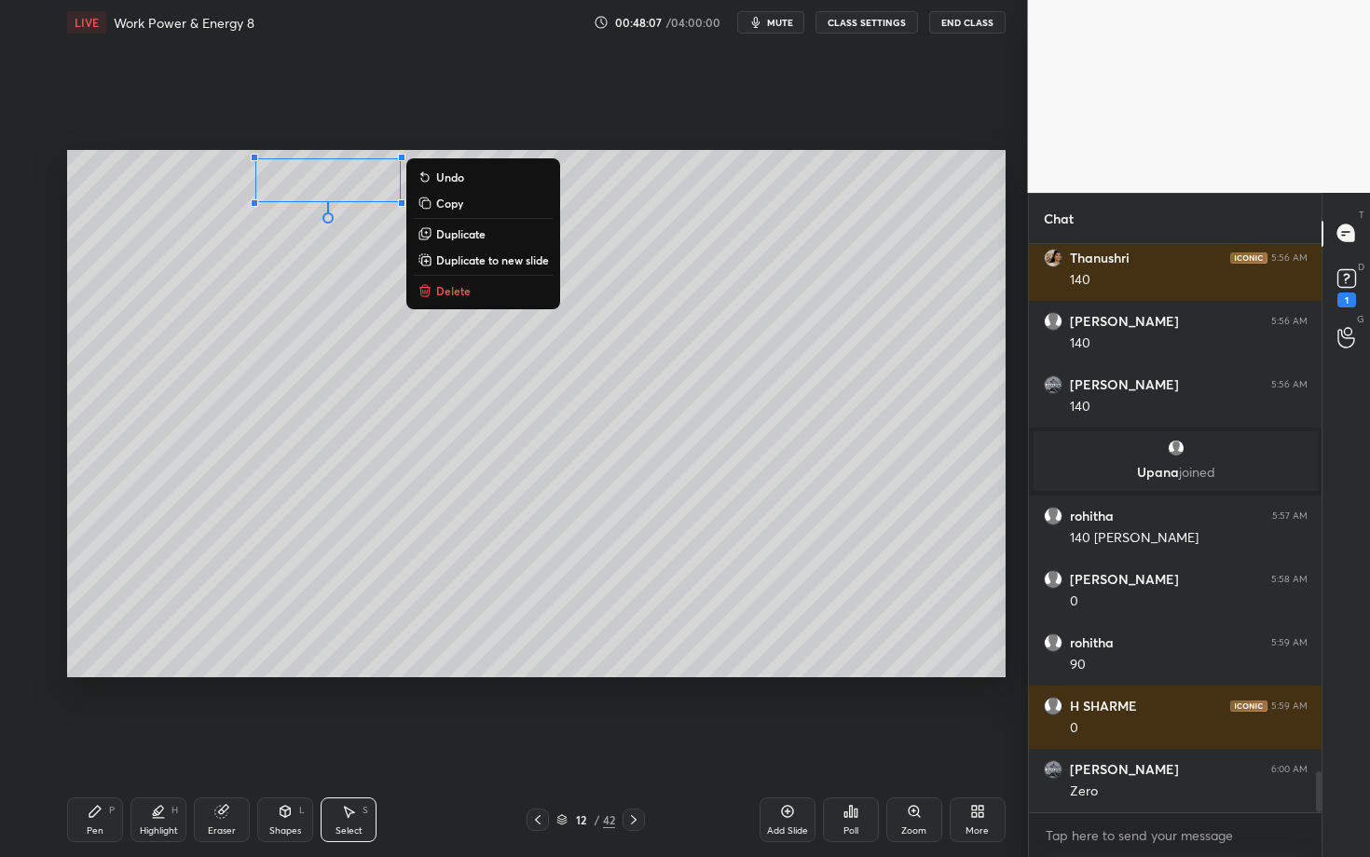
click at [103, 743] on div "Pen P" at bounding box center [95, 820] width 56 height 45
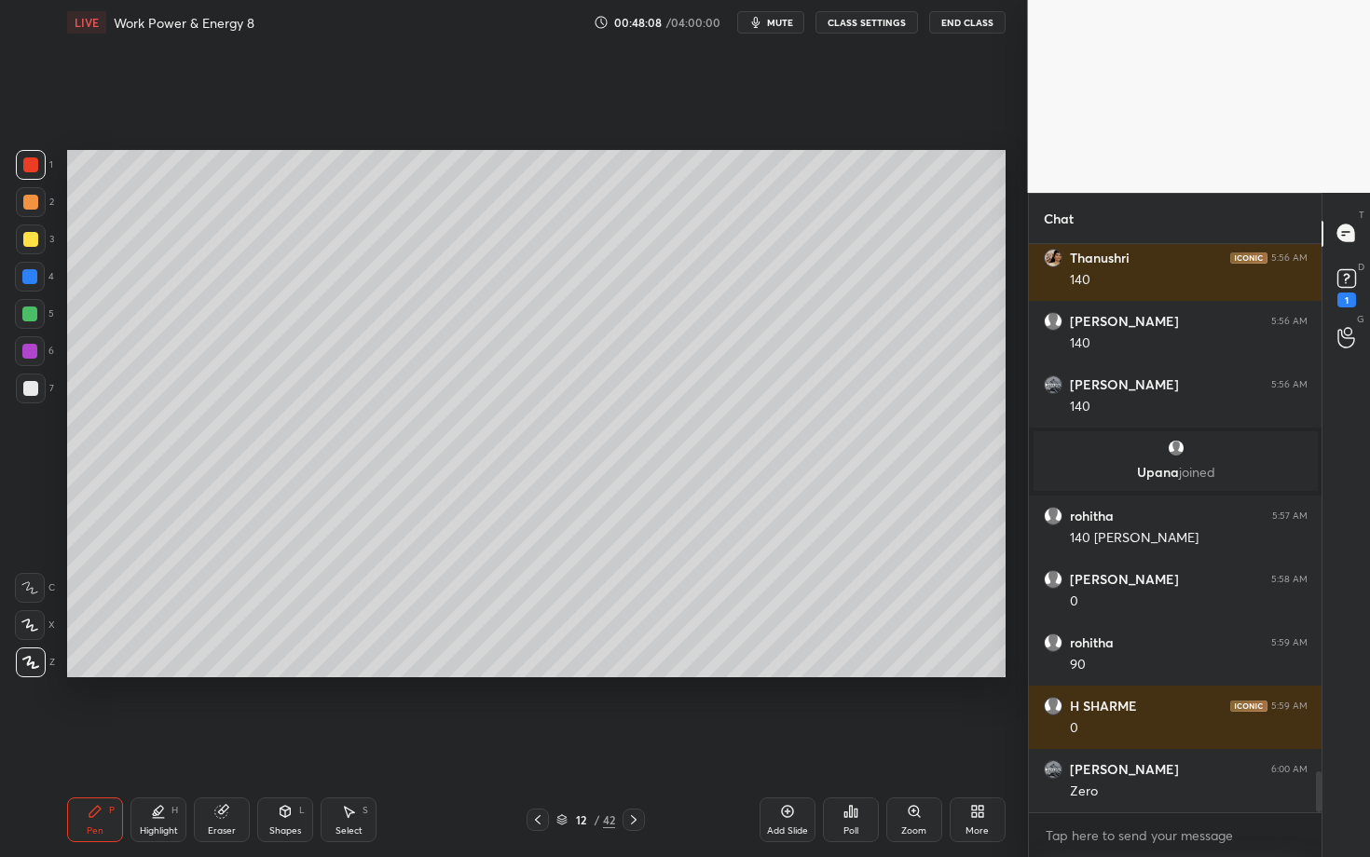
click at [26, 392] on div at bounding box center [30, 388] width 15 height 15
click at [270, 743] on div "Shapes L" at bounding box center [285, 820] width 56 height 45
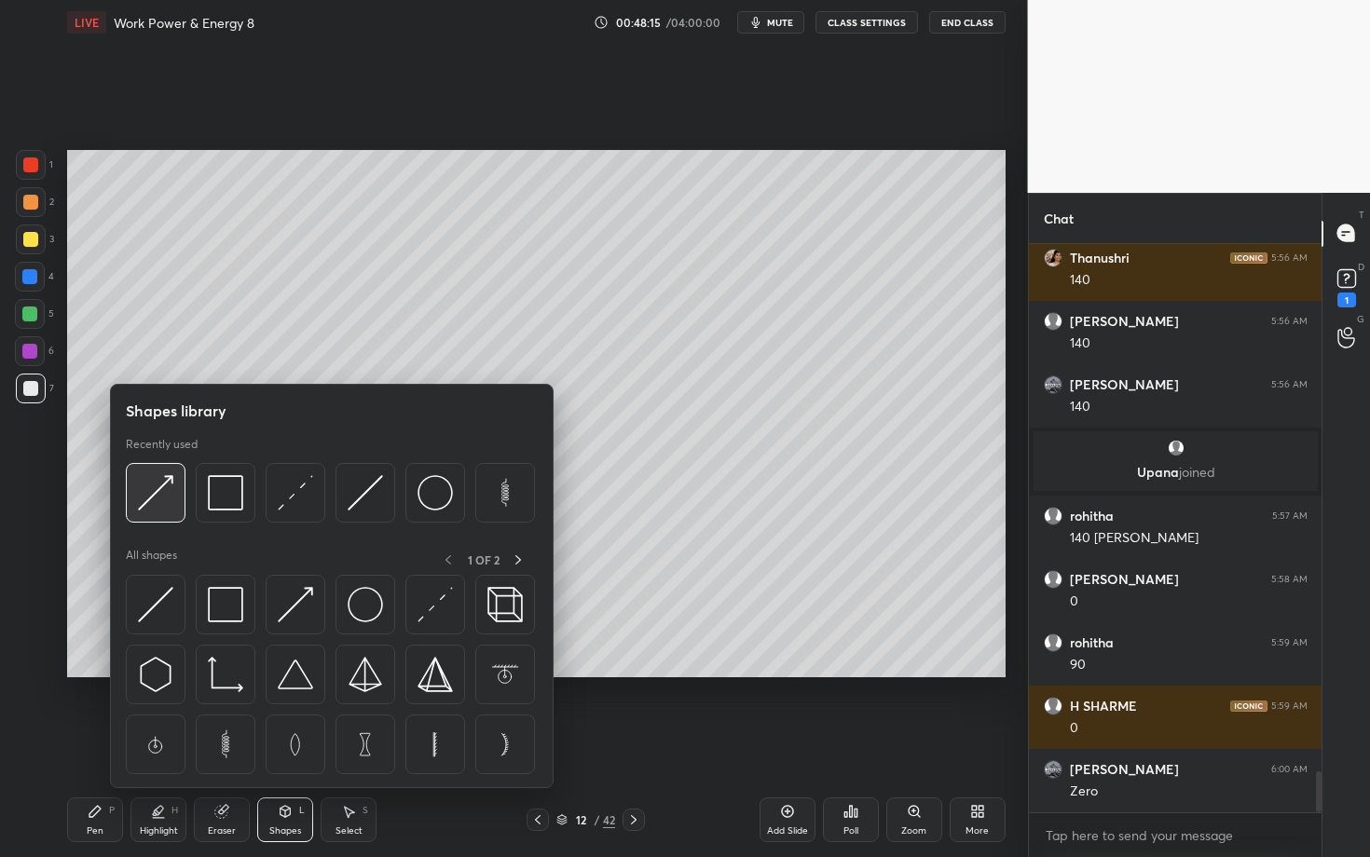
click at [161, 491] on img at bounding box center [155, 492] width 35 height 35
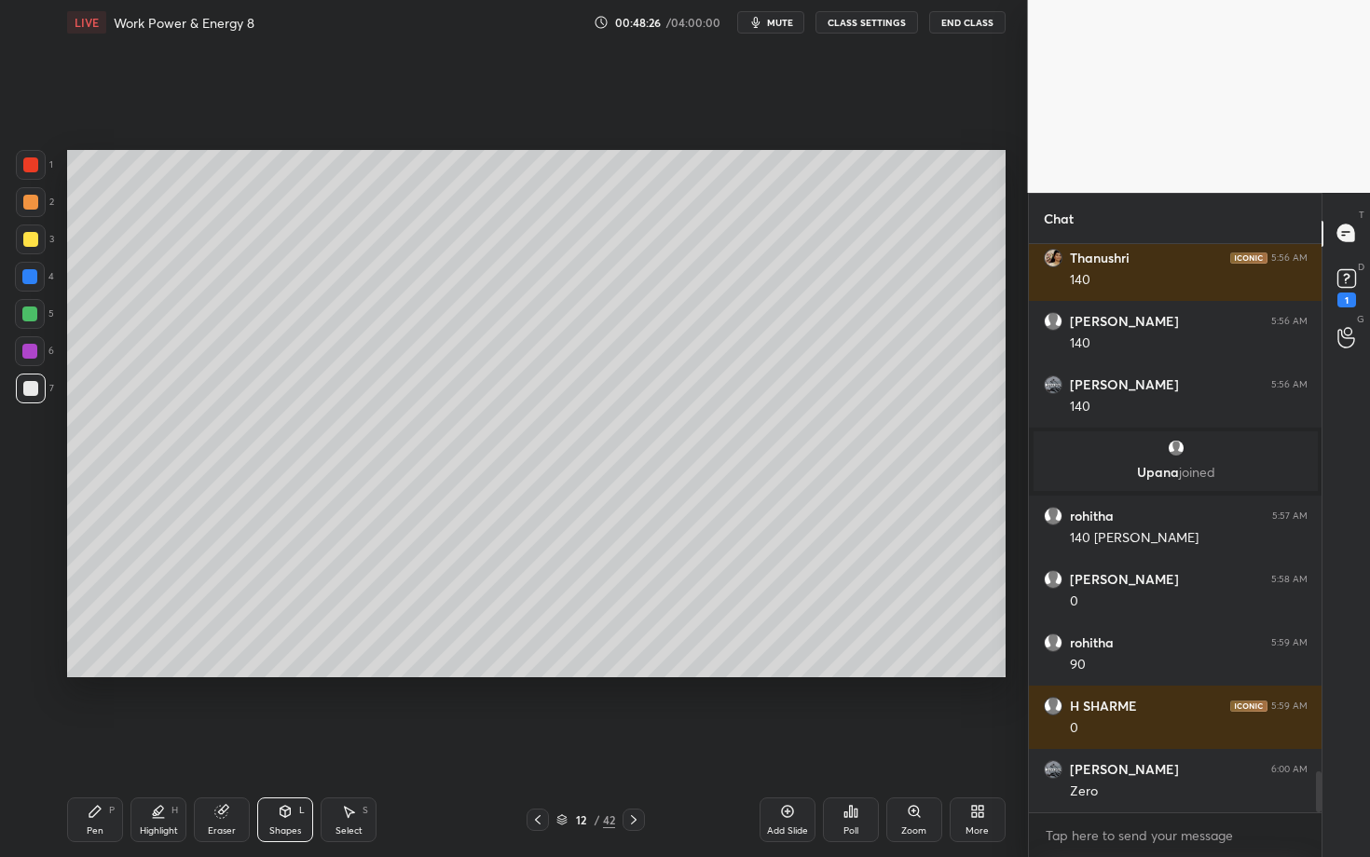
click at [108, 743] on div "Pen P" at bounding box center [95, 820] width 56 height 45
click at [28, 393] on div at bounding box center [30, 388] width 15 height 15
click at [34, 198] on div at bounding box center [30, 202] width 15 height 15
click at [30, 391] on div at bounding box center [30, 388] width 15 height 15
click at [28, 357] on div at bounding box center [29, 351] width 15 height 15
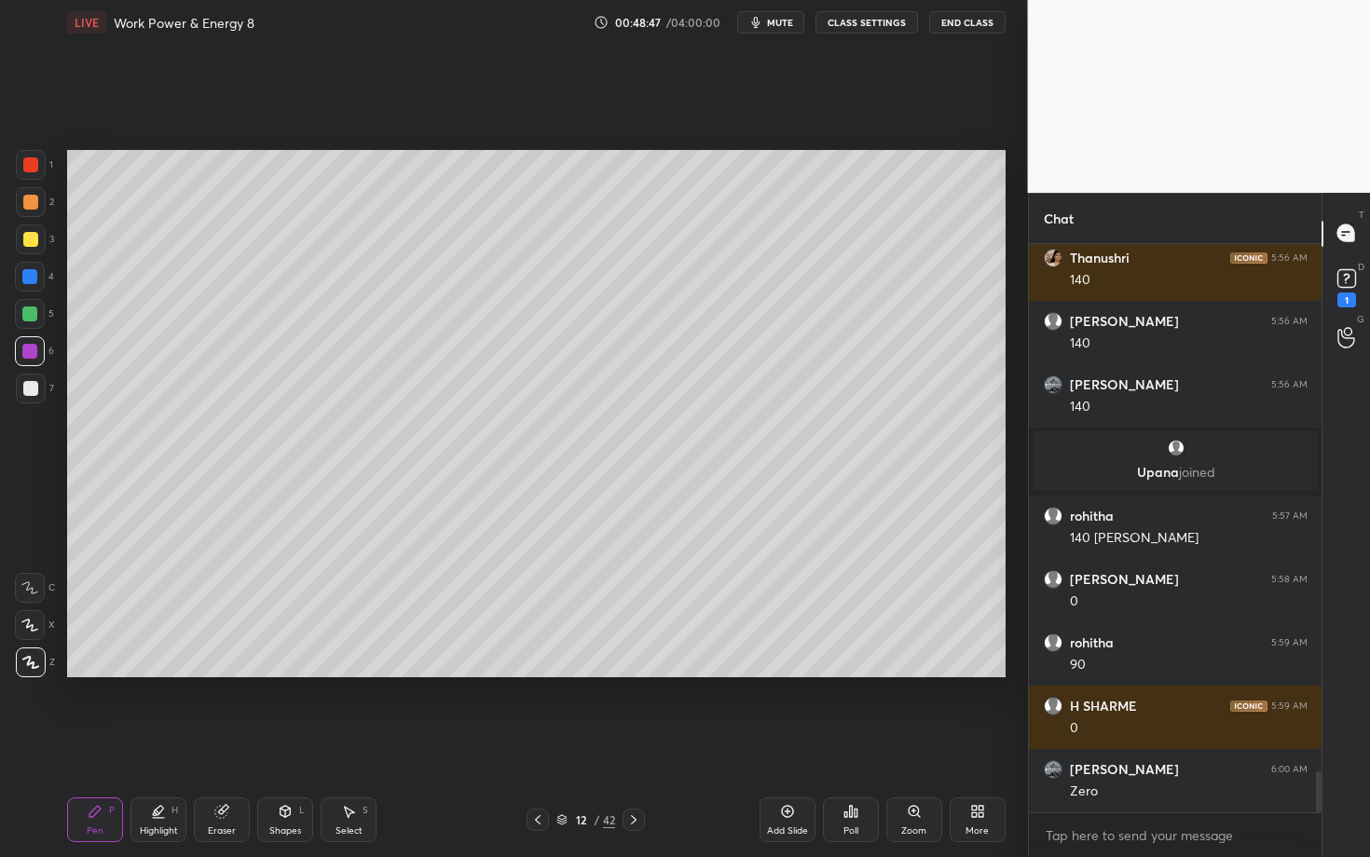
scroll to position [7311, 0]
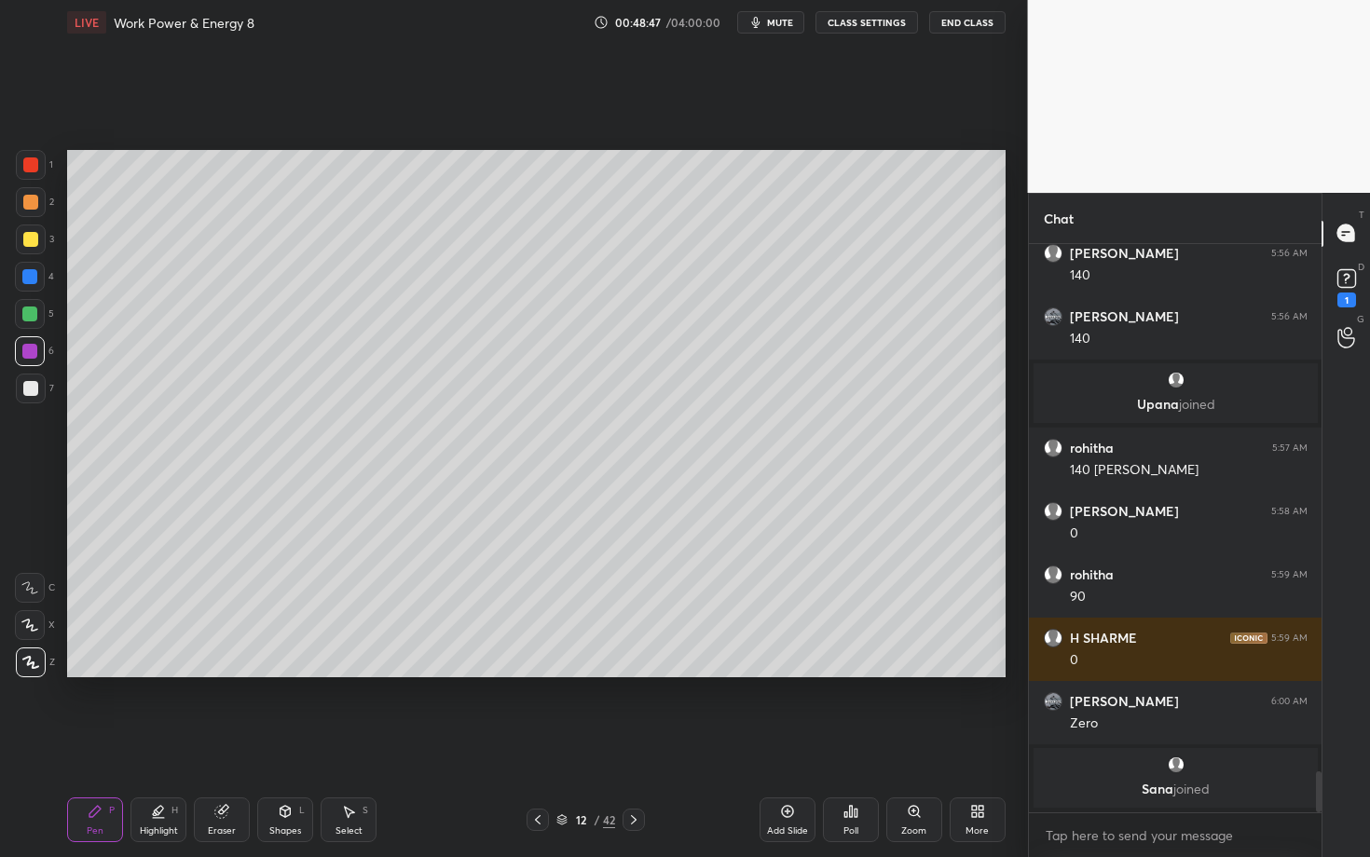
click at [291, 743] on icon at bounding box center [285, 811] width 15 height 15
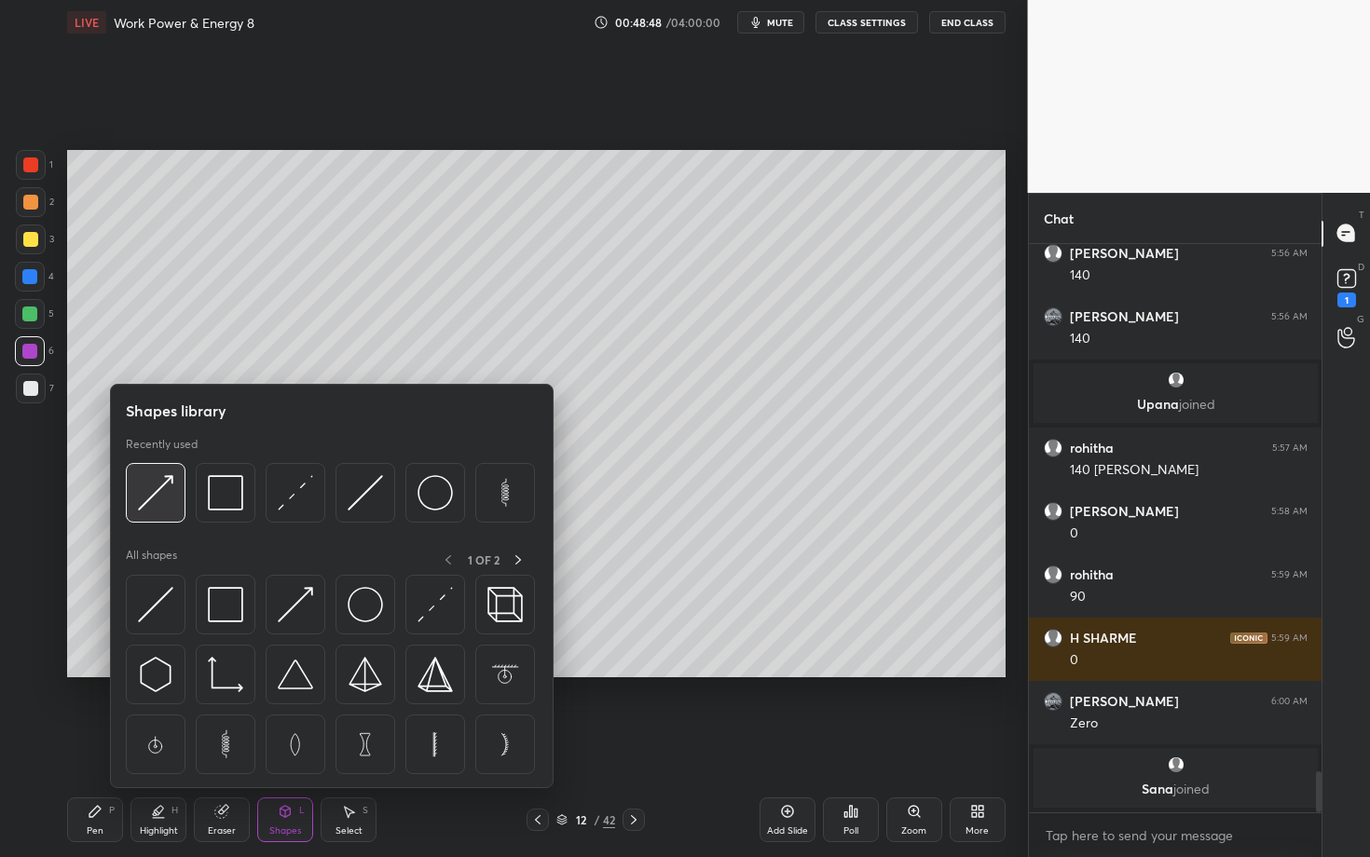
click at [155, 500] on img at bounding box center [155, 492] width 35 height 35
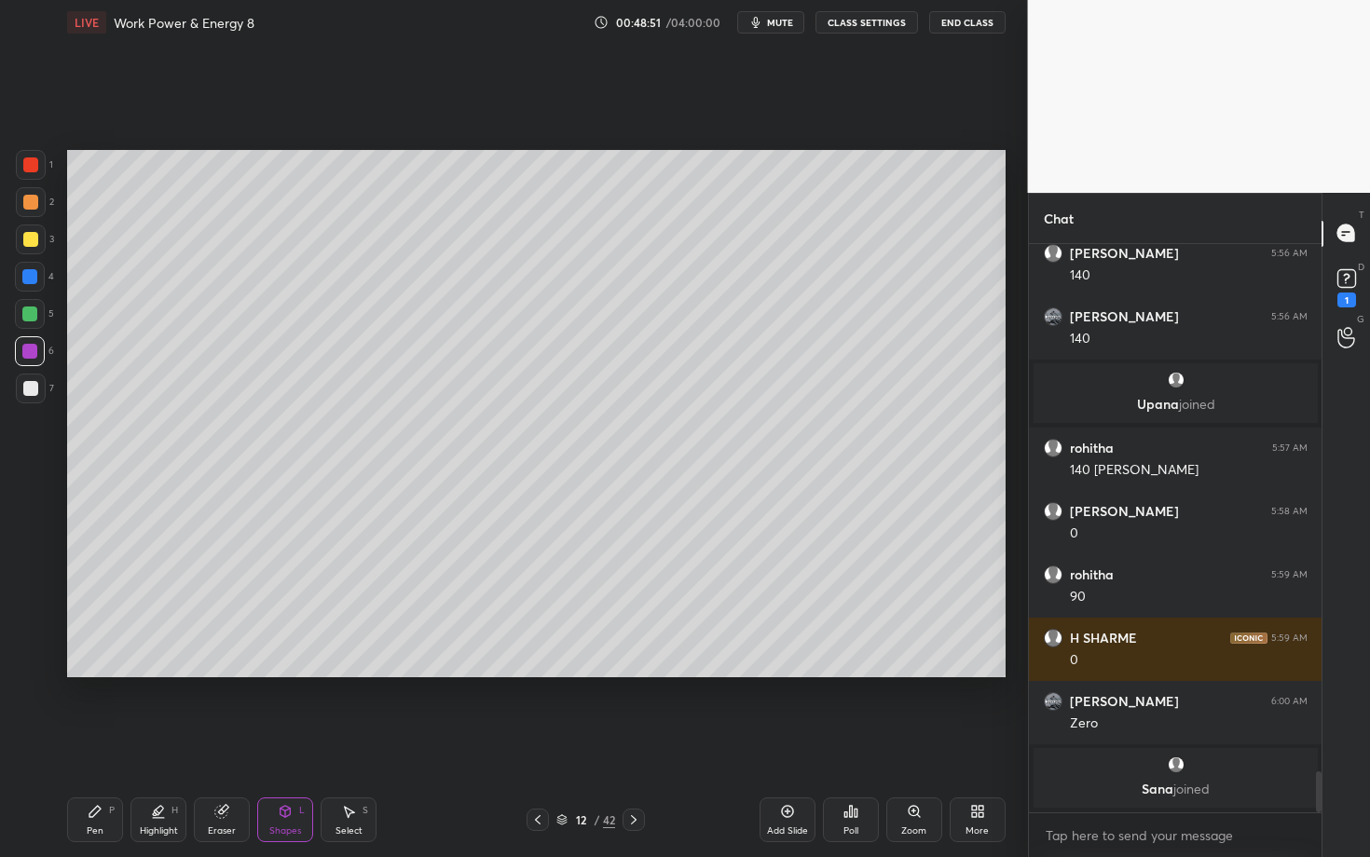
click at [83, 743] on div "Pen P" at bounding box center [95, 820] width 56 height 45
click at [157, 743] on div "Highlight H" at bounding box center [158, 820] width 56 height 45
click at [34, 625] on icon at bounding box center [29, 625] width 15 height 15
click at [95, 743] on div "Pen P" at bounding box center [95, 820] width 56 height 45
click at [30, 384] on div at bounding box center [30, 388] width 15 height 15
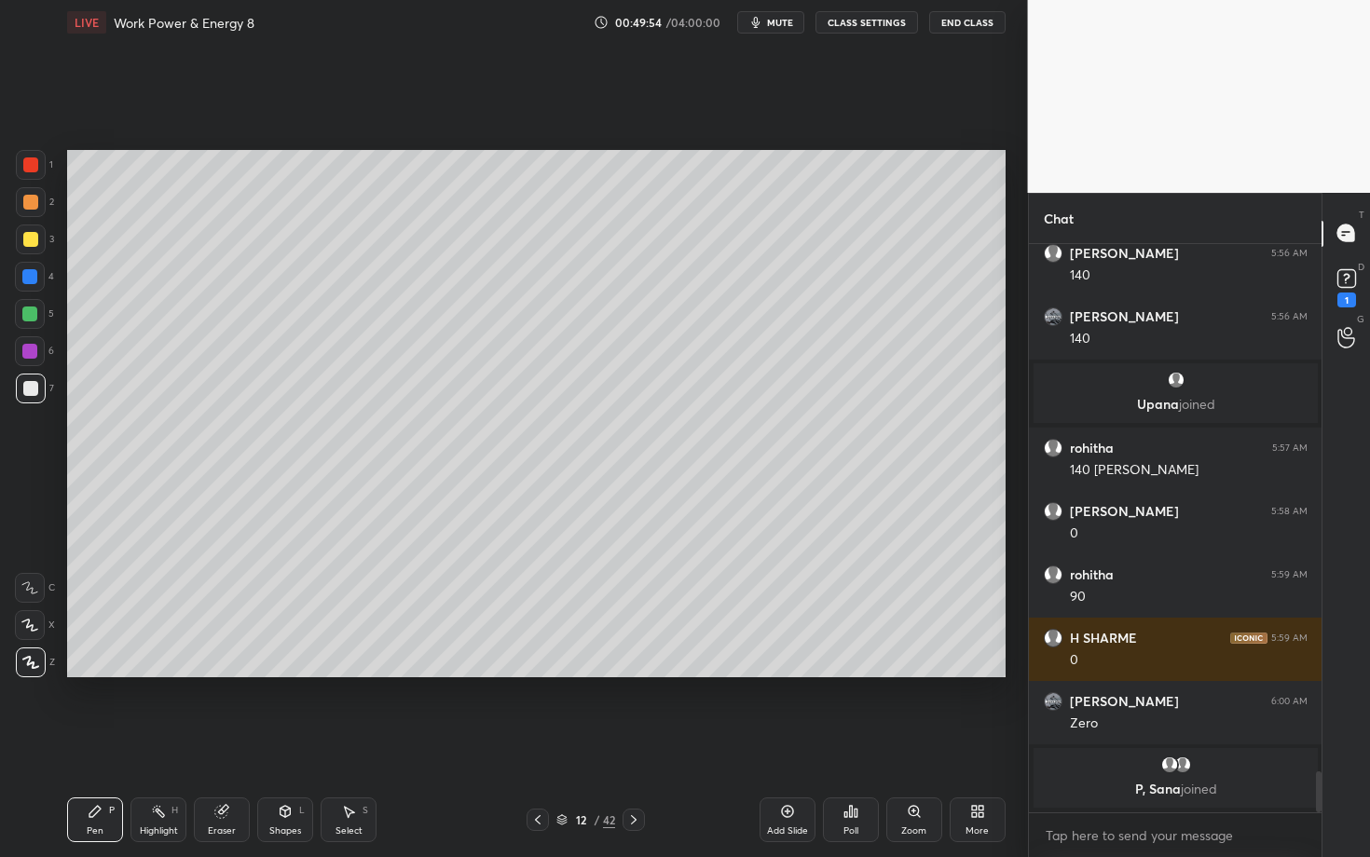
click at [32, 353] on div at bounding box center [29, 351] width 15 height 15
click at [30, 314] on div at bounding box center [29, 314] width 15 height 15
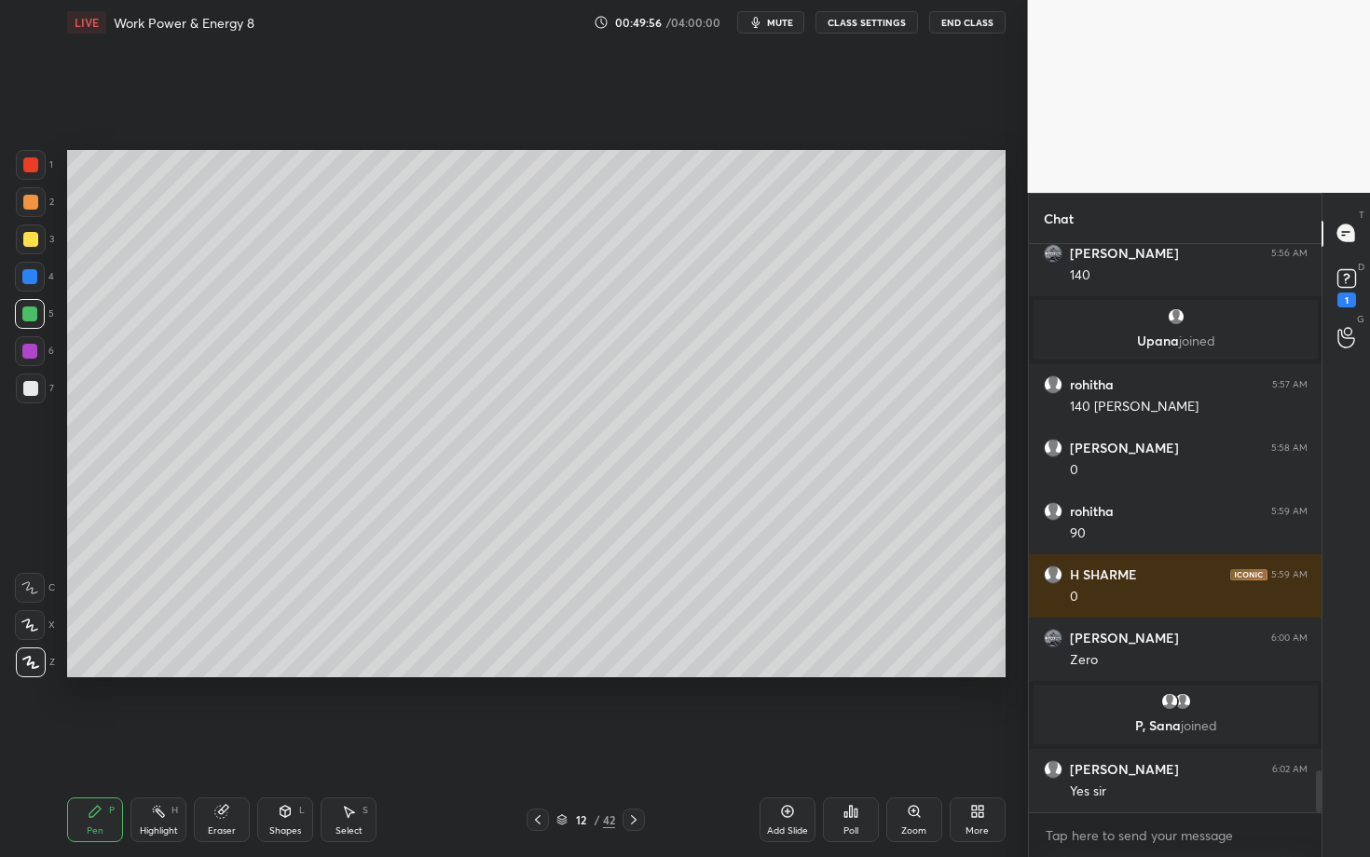
scroll to position [7193, 0]
click at [110, 743] on div "Pen P" at bounding box center [95, 820] width 56 height 45
click at [28, 199] on div at bounding box center [30, 202] width 15 height 15
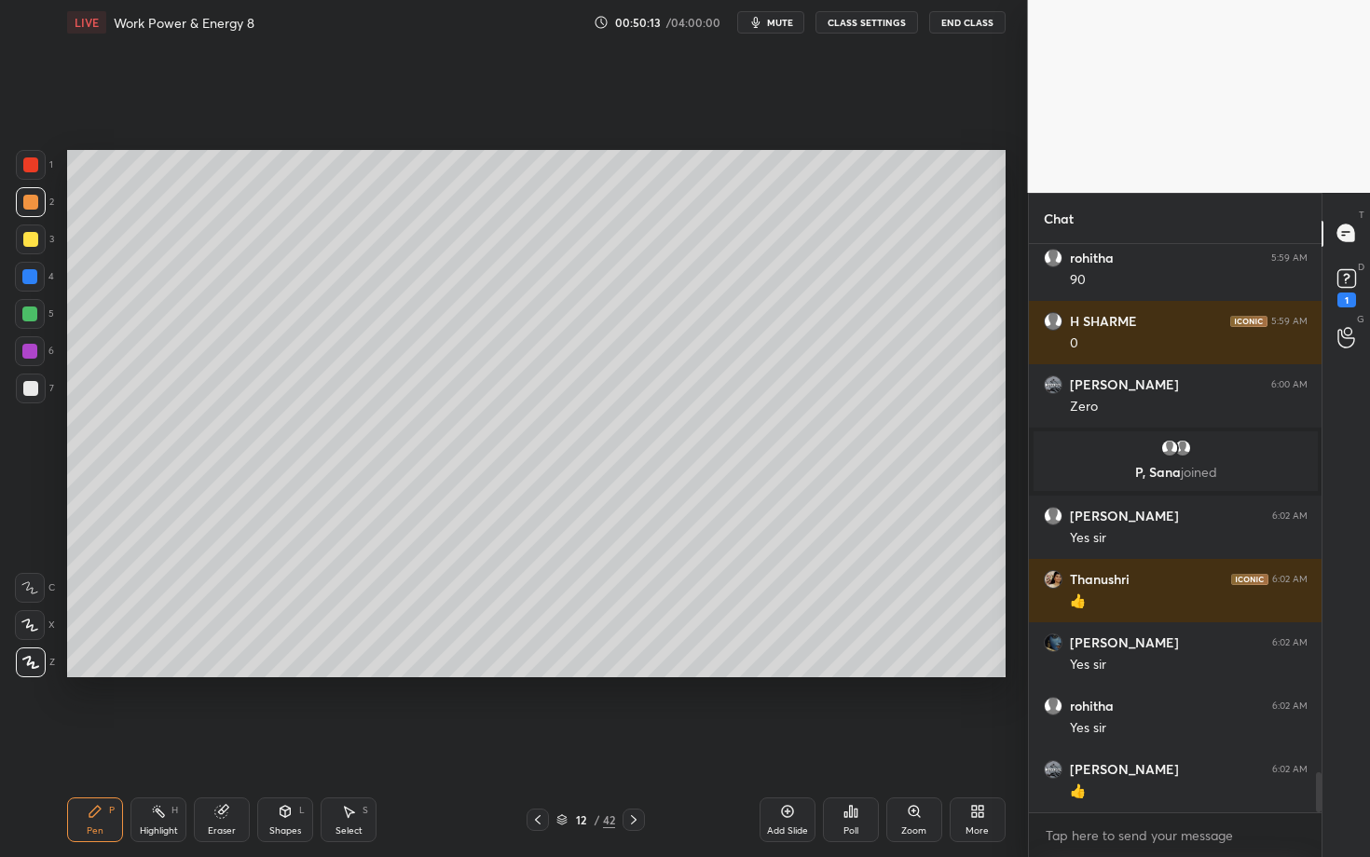
scroll to position [7510, 0]
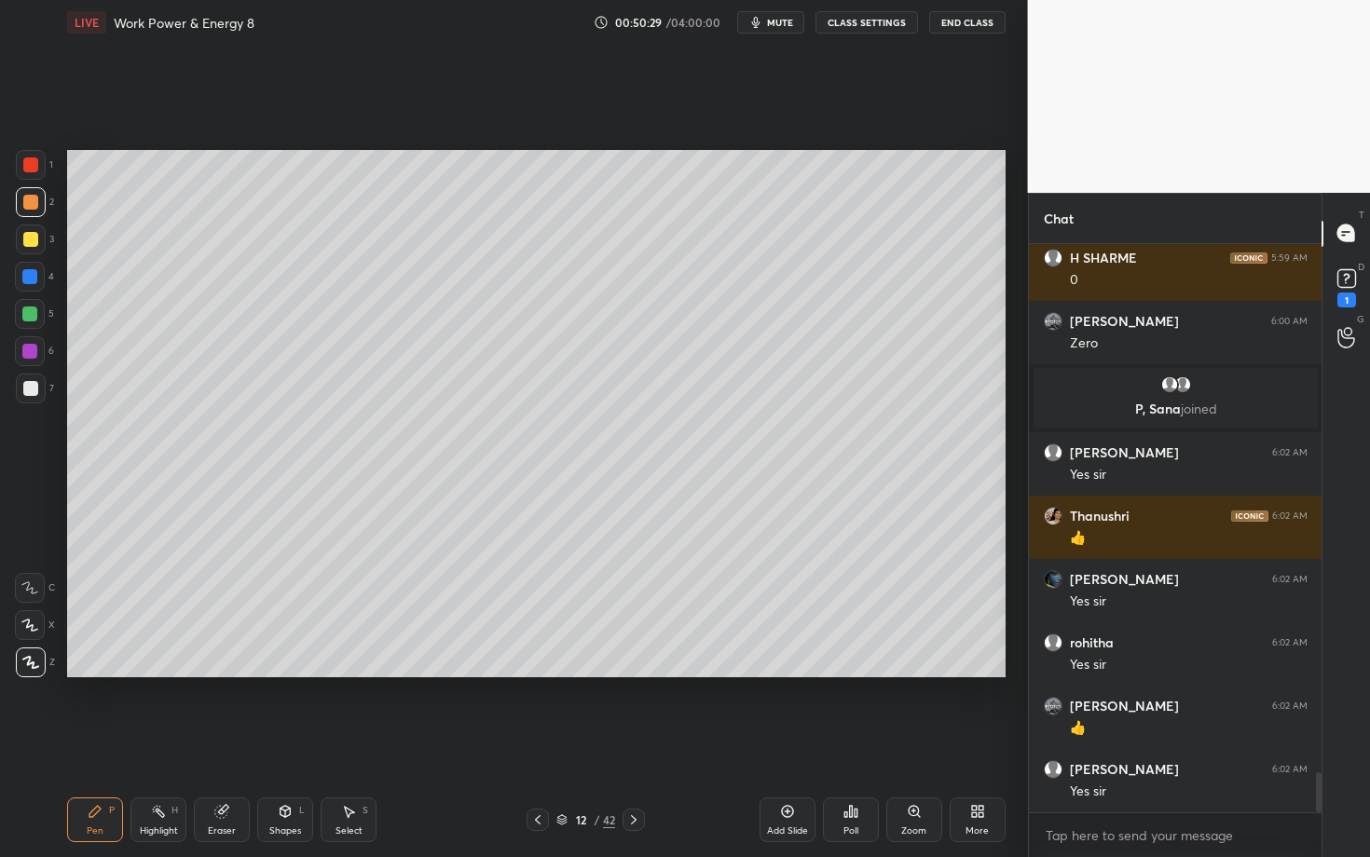
click at [273, 743] on div "Shapes L" at bounding box center [285, 820] width 56 height 45
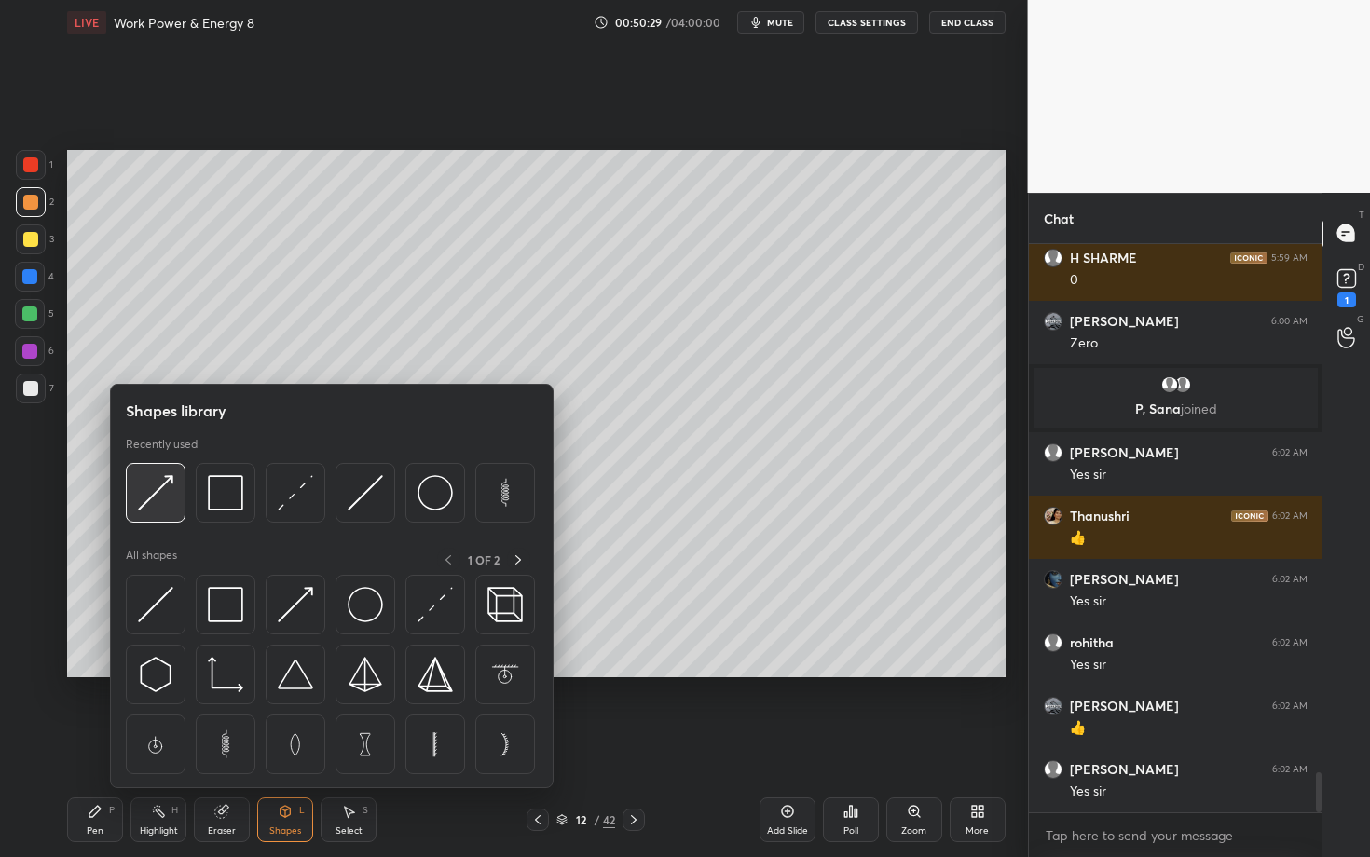
click at [166, 500] on img at bounding box center [155, 492] width 35 height 35
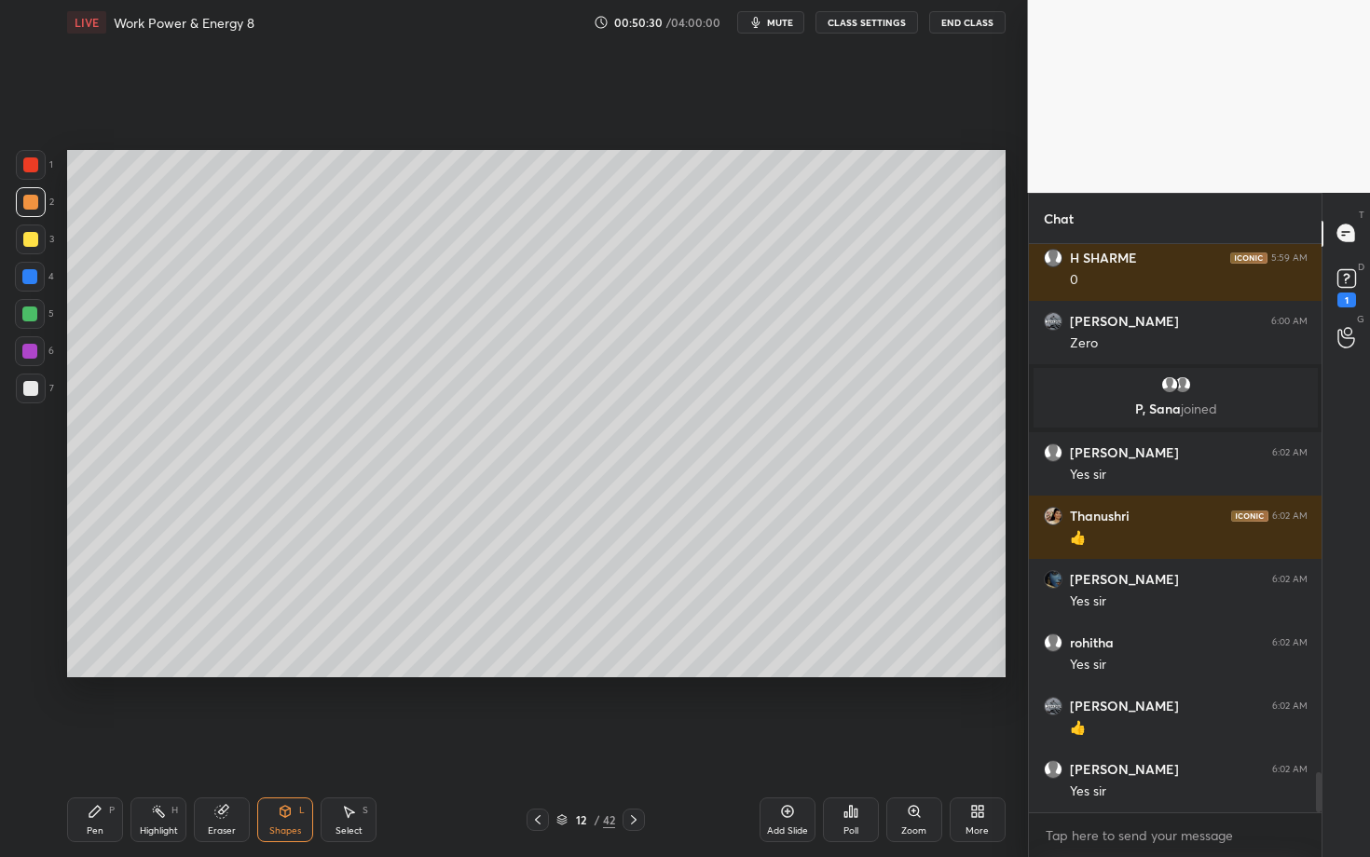
scroll to position [7578, 0]
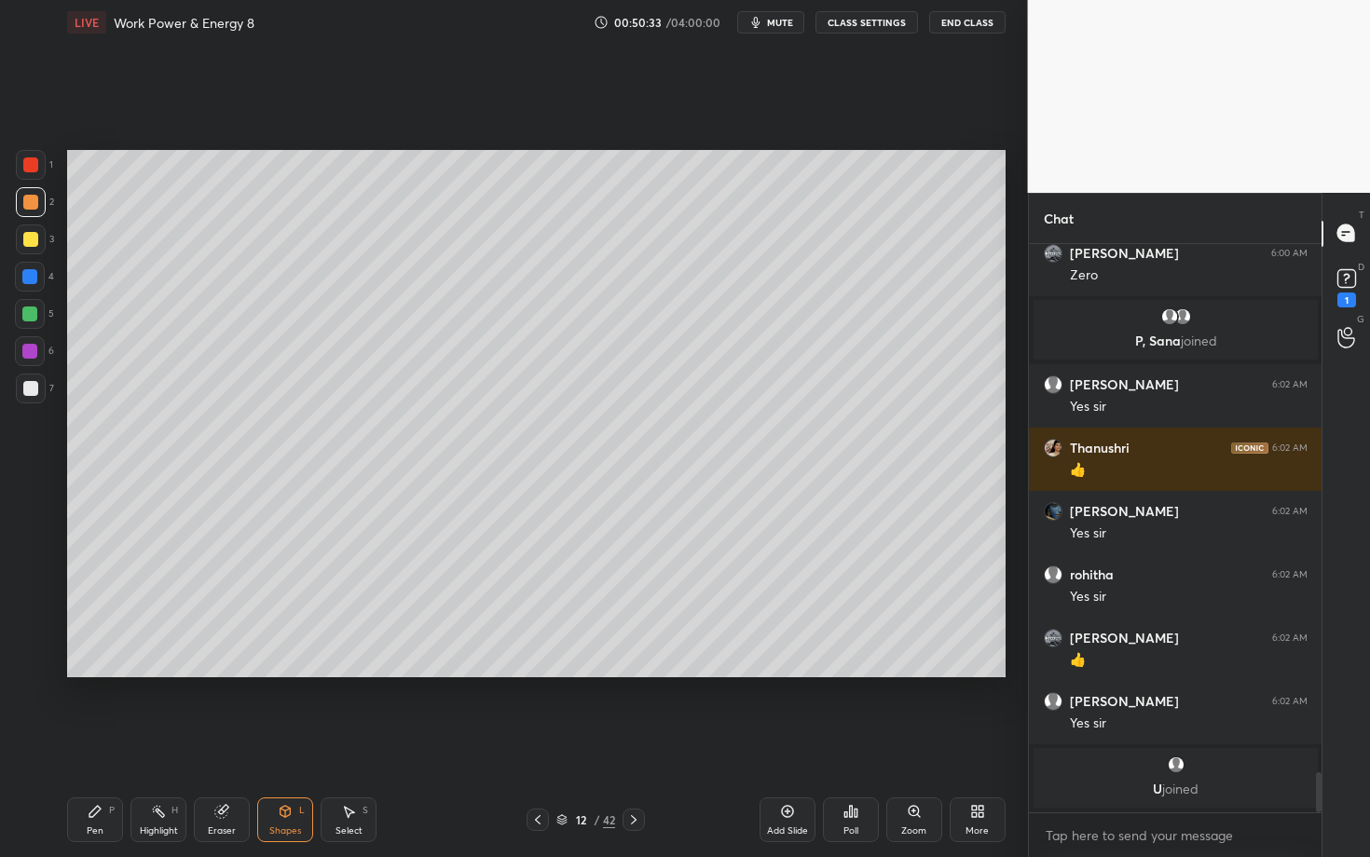
click at [98, 743] on icon at bounding box center [94, 811] width 11 height 11
click at [35, 319] on div at bounding box center [30, 314] width 30 height 30
click at [30, 271] on div at bounding box center [29, 276] width 15 height 15
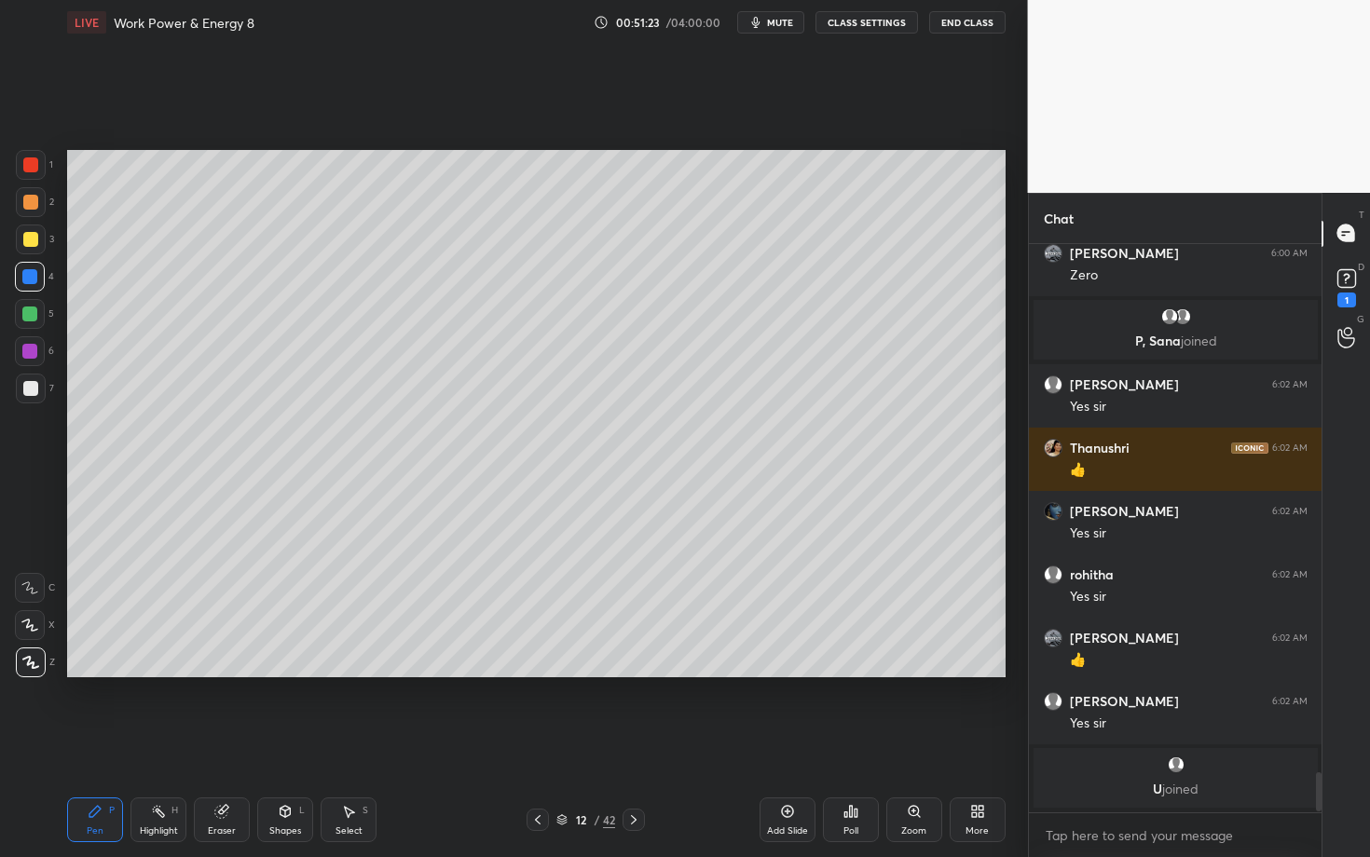
click at [216, 743] on icon at bounding box center [221, 812] width 12 height 12
click at [106, 743] on div "Pen P" at bounding box center [95, 820] width 56 height 45
click at [31, 351] on div at bounding box center [29, 351] width 15 height 15
click at [150, 743] on div "Highlight H" at bounding box center [158, 820] width 56 height 45
click at [78, 743] on div "Pen P" at bounding box center [95, 820] width 56 height 45
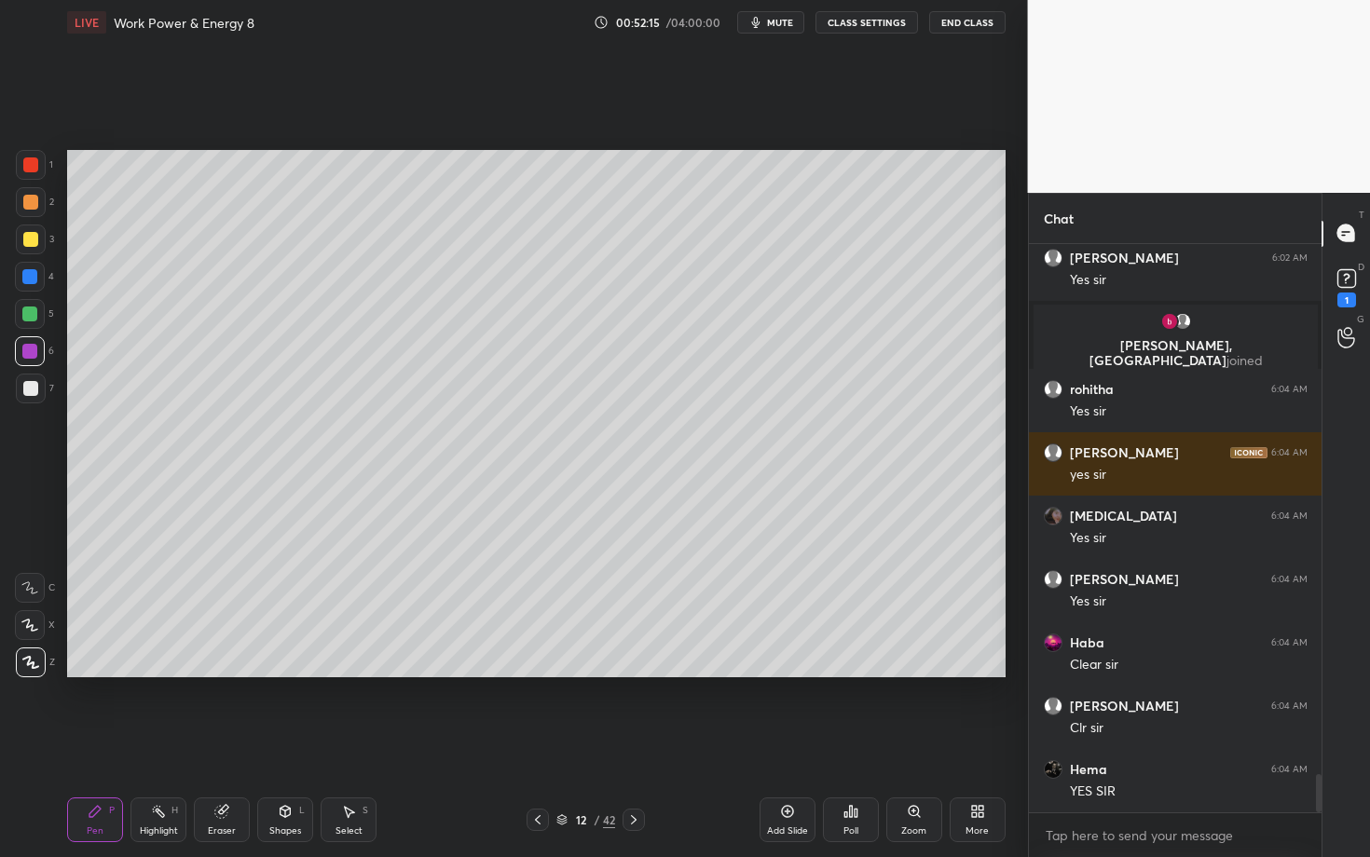
scroll to position [7913, 0]
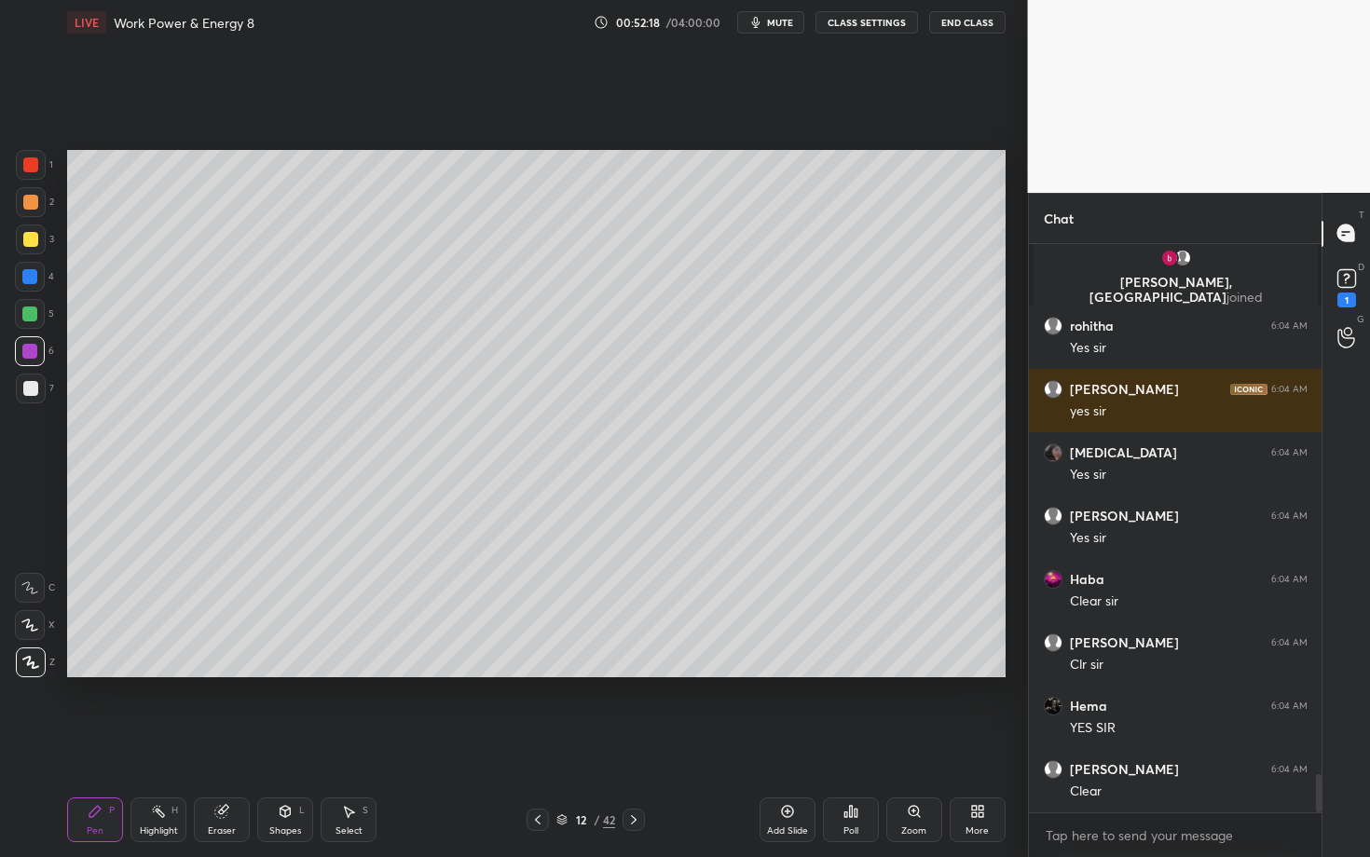
click at [348, 743] on div "Select S" at bounding box center [349, 820] width 56 height 45
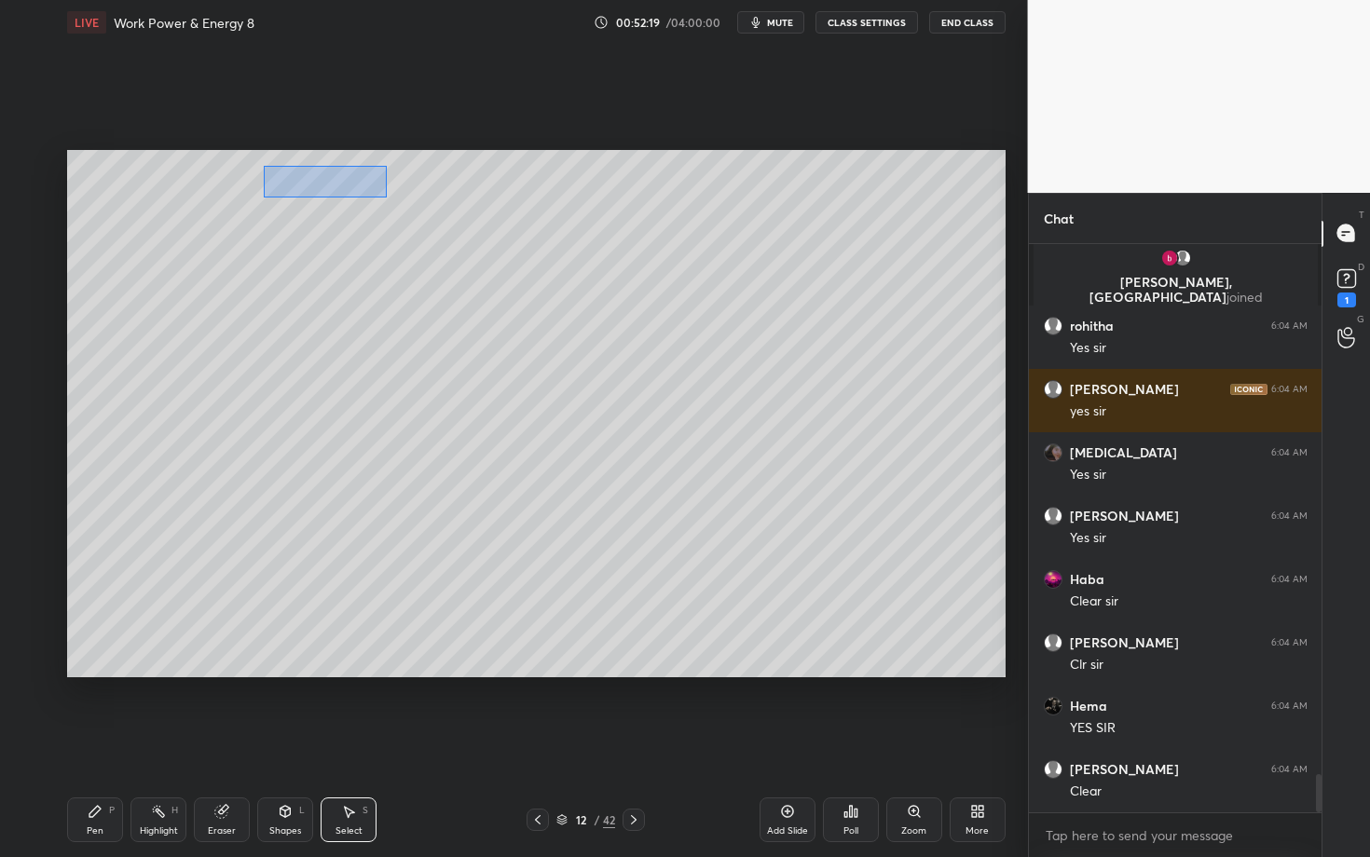
drag, startPoint x: 293, startPoint y: 186, endPoint x: 432, endPoint y: 202, distance: 140.7
click at [432, 203] on div "0 ° Undo Copy Duplicate Duplicate to new slide Delete" at bounding box center [536, 413] width 938 height 527
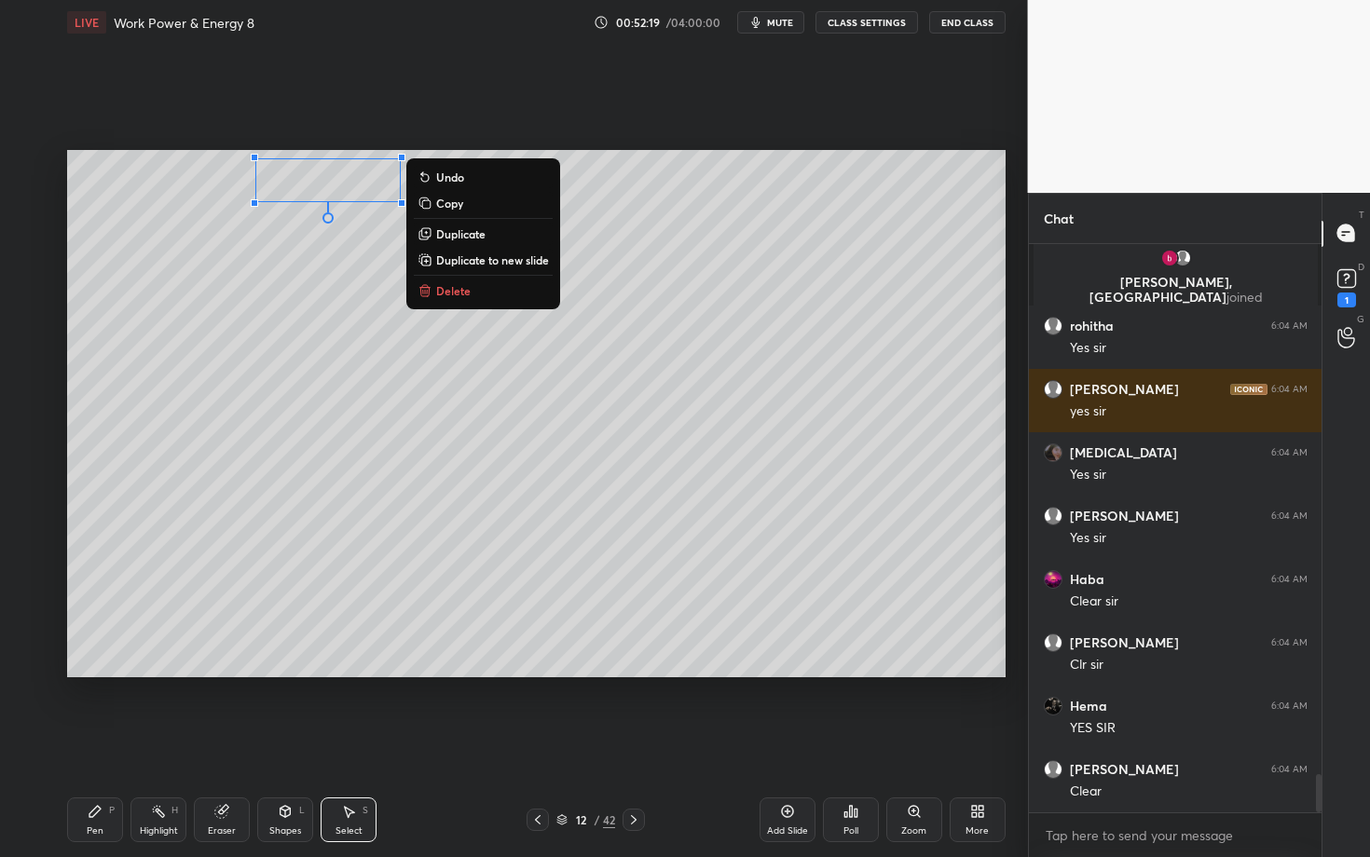
scroll to position [7976, 0]
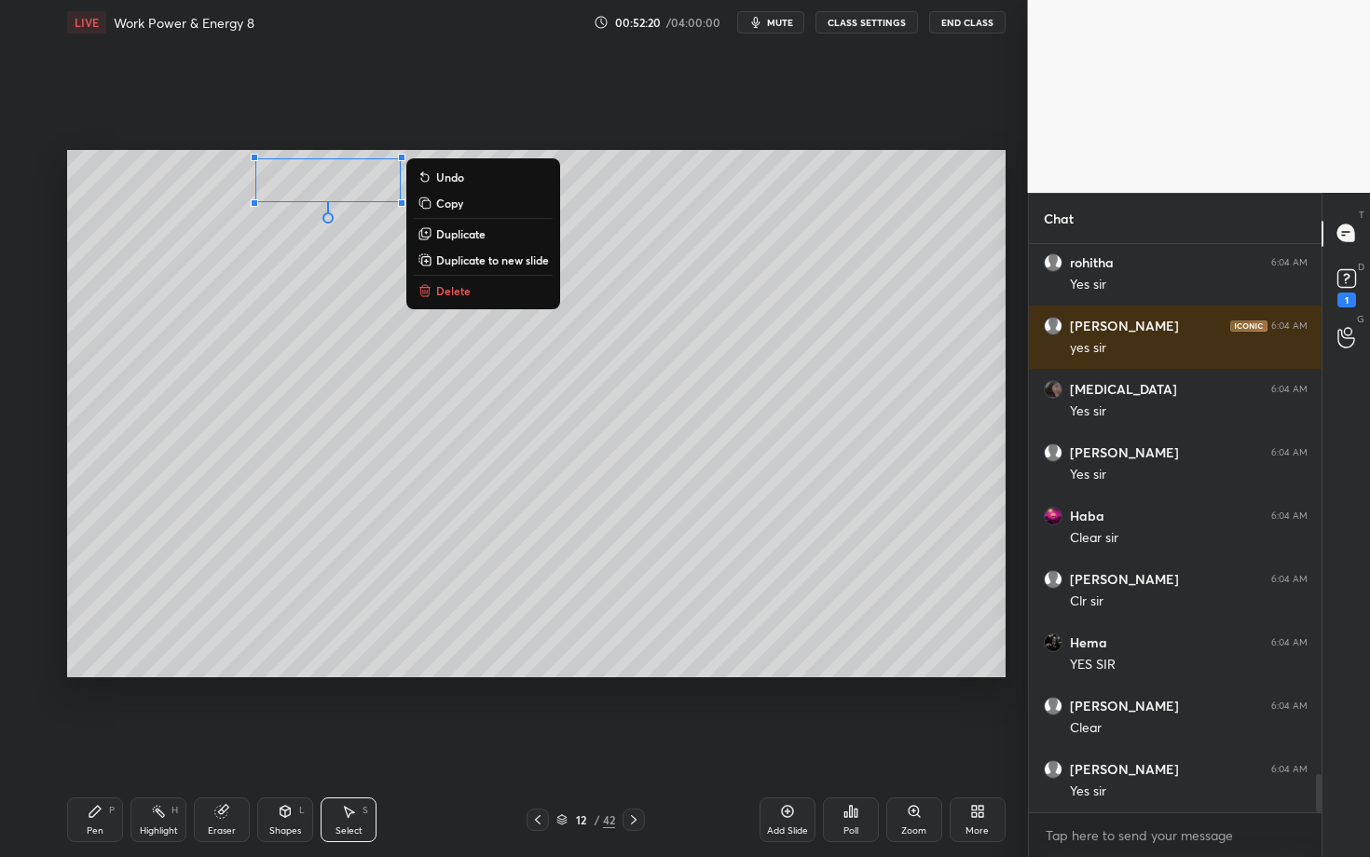
click at [468, 283] on p "Delete" at bounding box center [453, 290] width 34 height 15
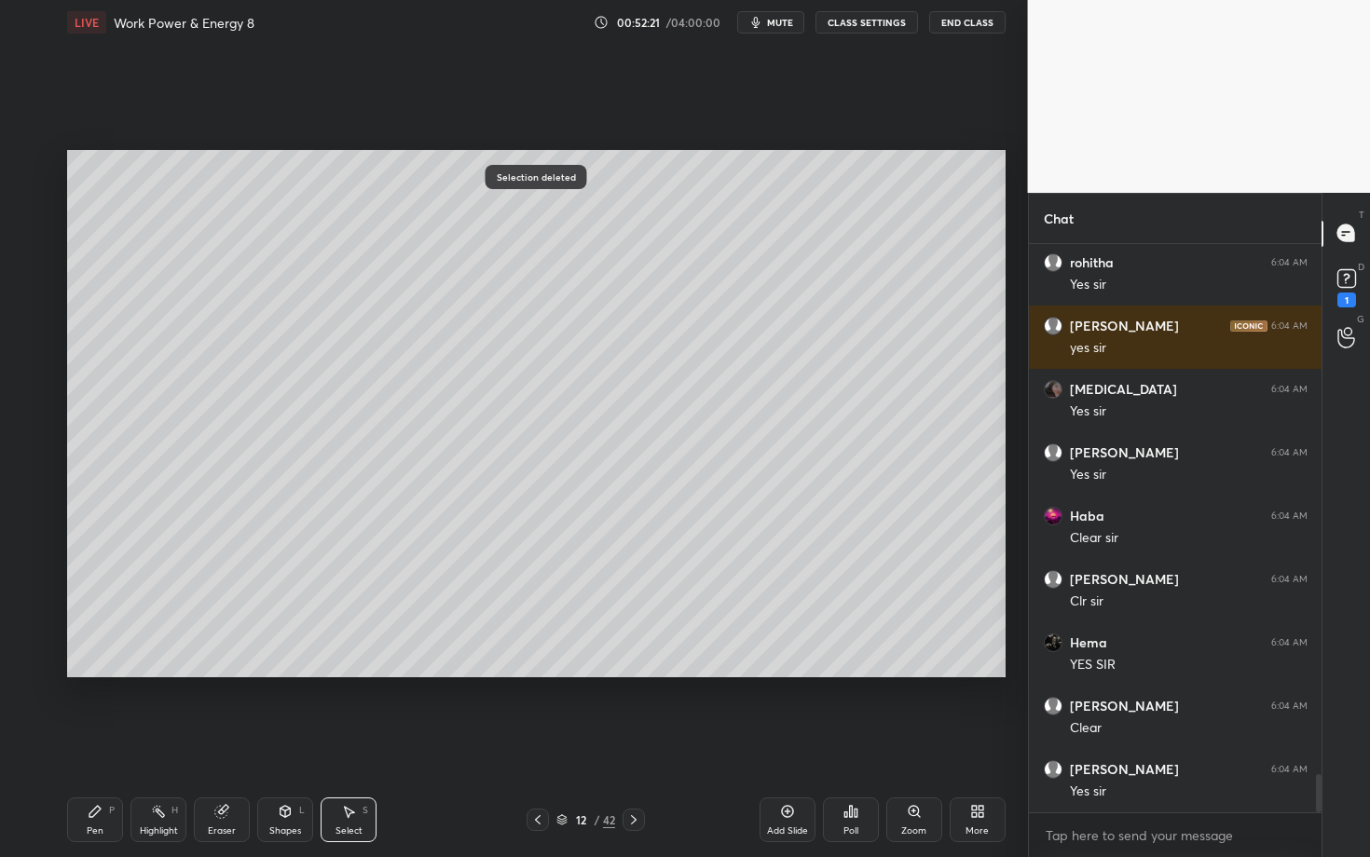
click at [88, 743] on div "Pen P" at bounding box center [95, 820] width 56 height 45
click at [38, 390] on div at bounding box center [31, 389] width 30 height 30
click at [37, 164] on div at bounding box center [30, 164] width 15 height 15
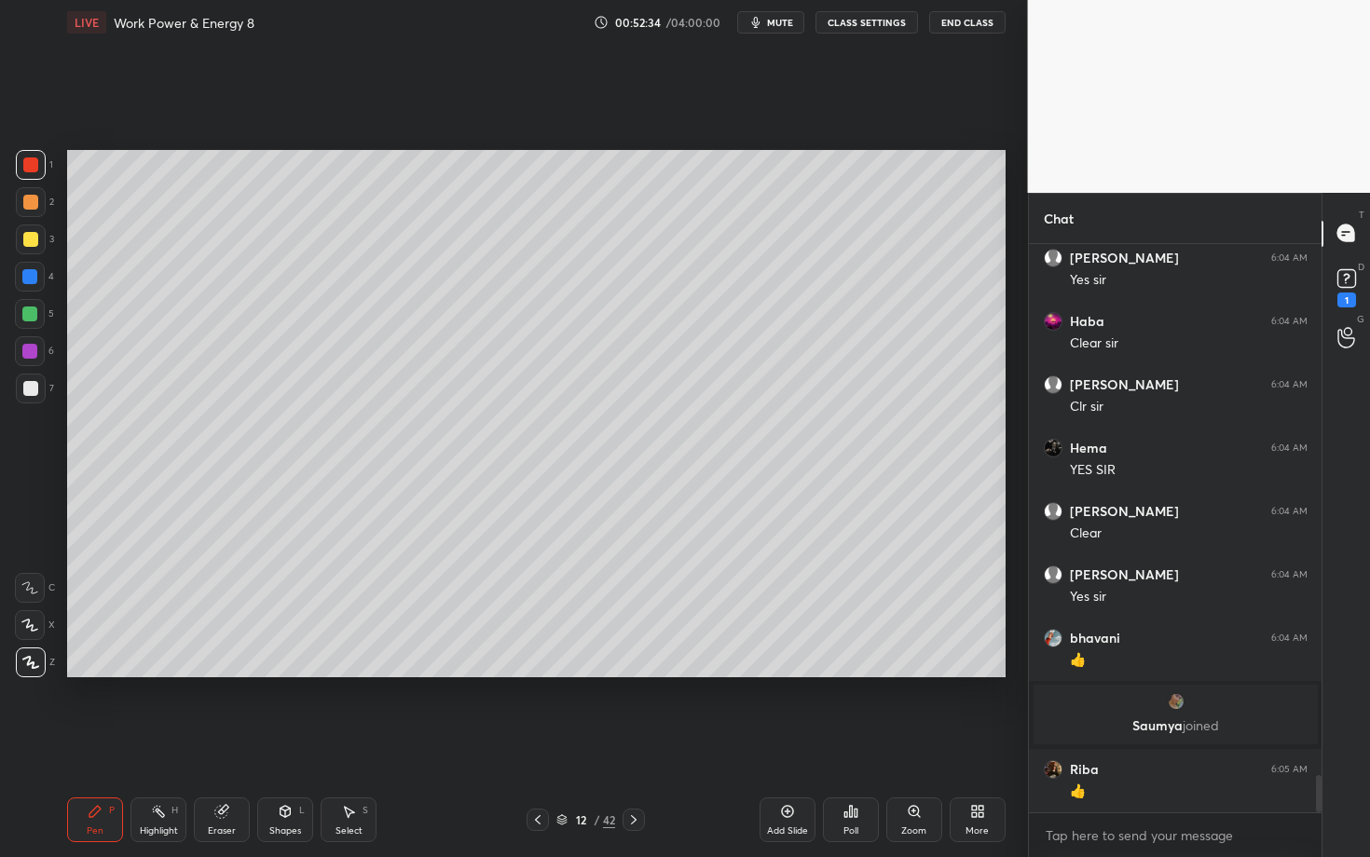
scroll to position [8078, 0]
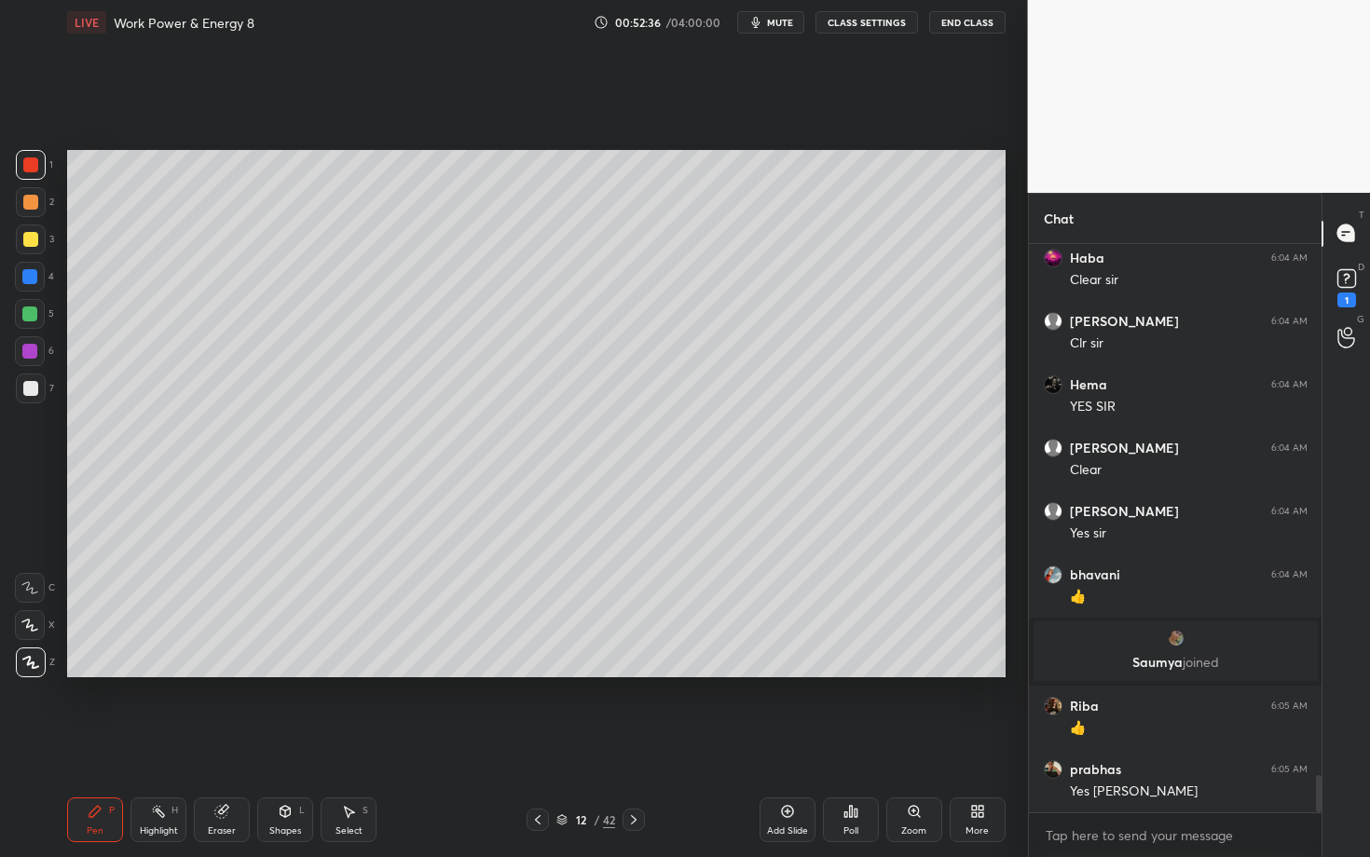
click at [145, 743] on div "Highlight" at bounding box center [159, 831] width 38 height 9
click at [32, 666] on icon at bounding box center [29, 662] width 15 height 15
click at [36, 391] on div at bounding box center [31, 389] width 30 height 30
click at [299, 743] on div "Shapes" at bounding box center [285, 831] width 32 height 9
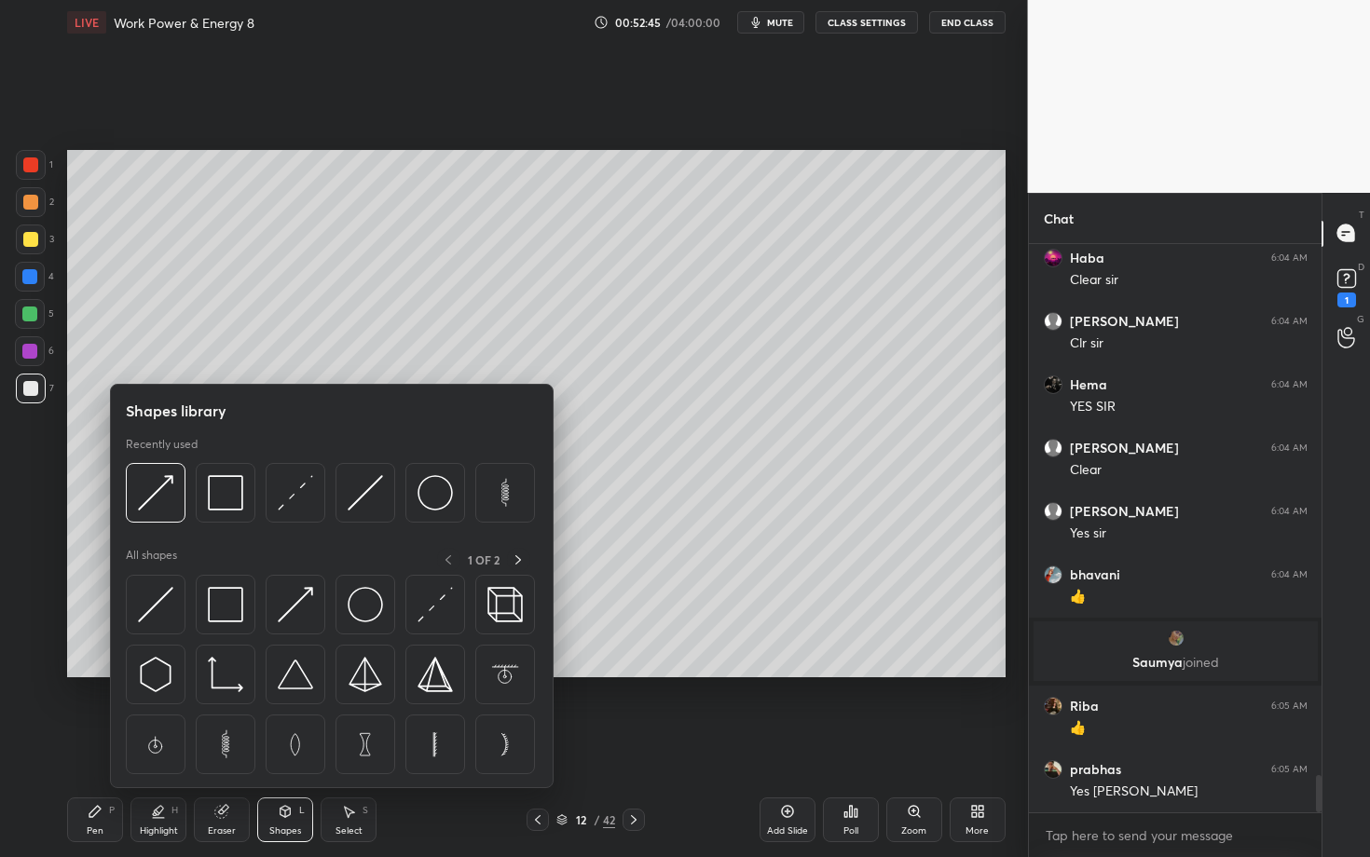
click at [362, 743] on div "Select S" at bounding box center [349, 820] width 56 height 45
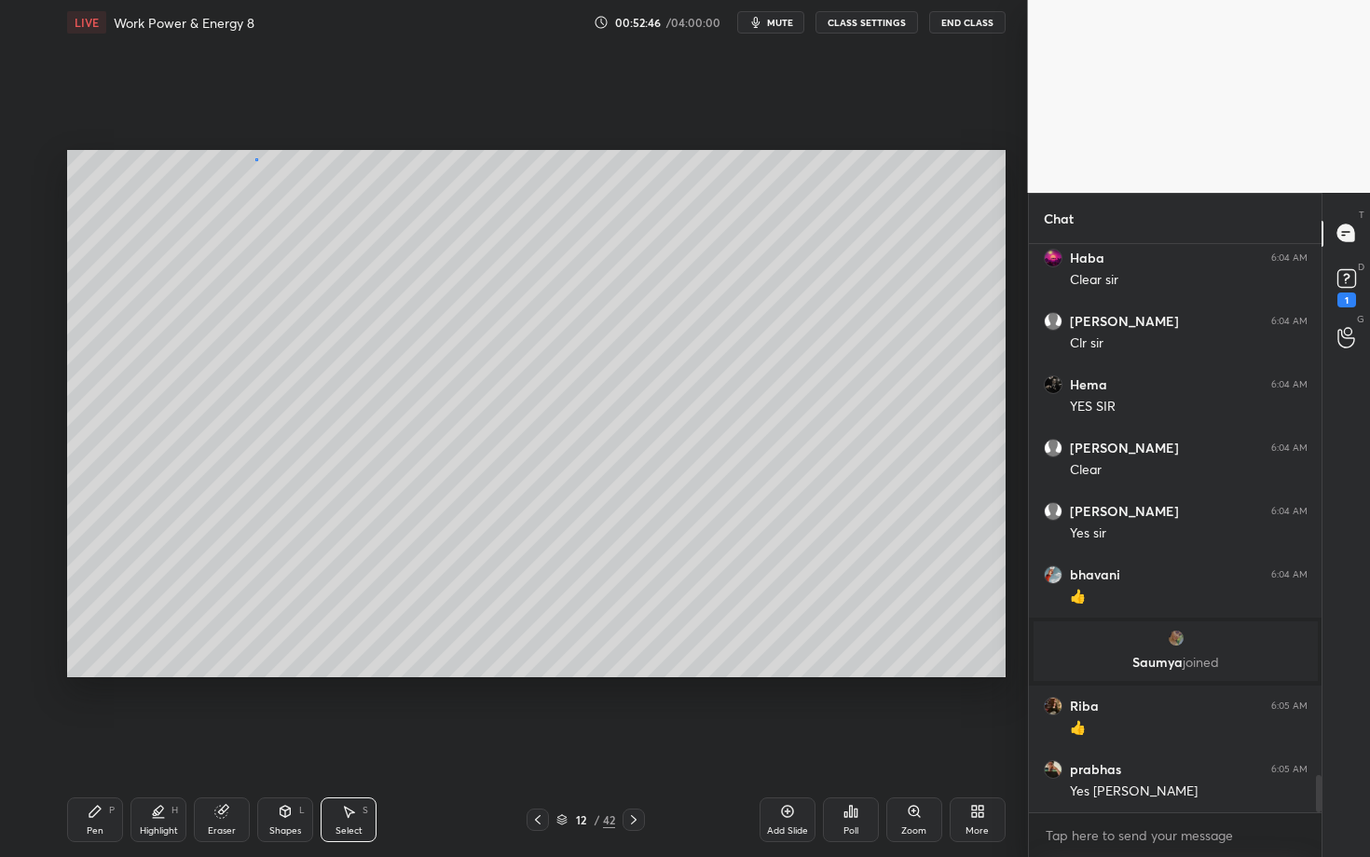
scroll to position [8159, 0]
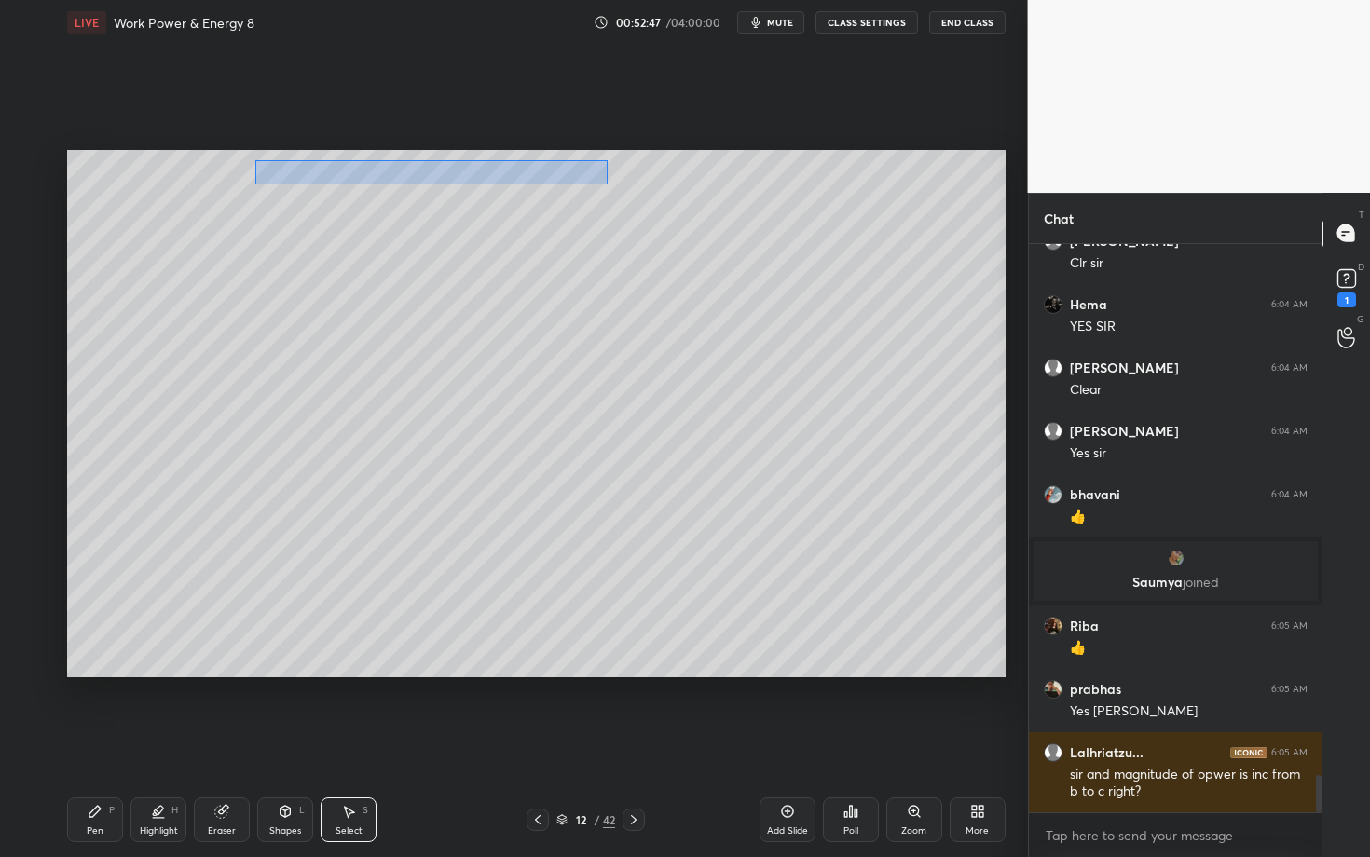
drag, startPoint x: 255, startPoint y: 158, endPoint x: 607, endPoint y: 185, distance: 352.3
click at [607, 185] on div "0 ° Undo Copy Duplicate Duplicate to new slide Delete" at bounding box center [536, 413] width 938 height 527
drag, startPoint x: 459, startPoint y: 190, endPoint x: 463, endPoint y: 210, distance: 19.9
click at [463, 210] on div "0 ° Undo Copy Duplicate Duplicate to new slide Delete" at bounding box center [536, 413] width 938 height 527
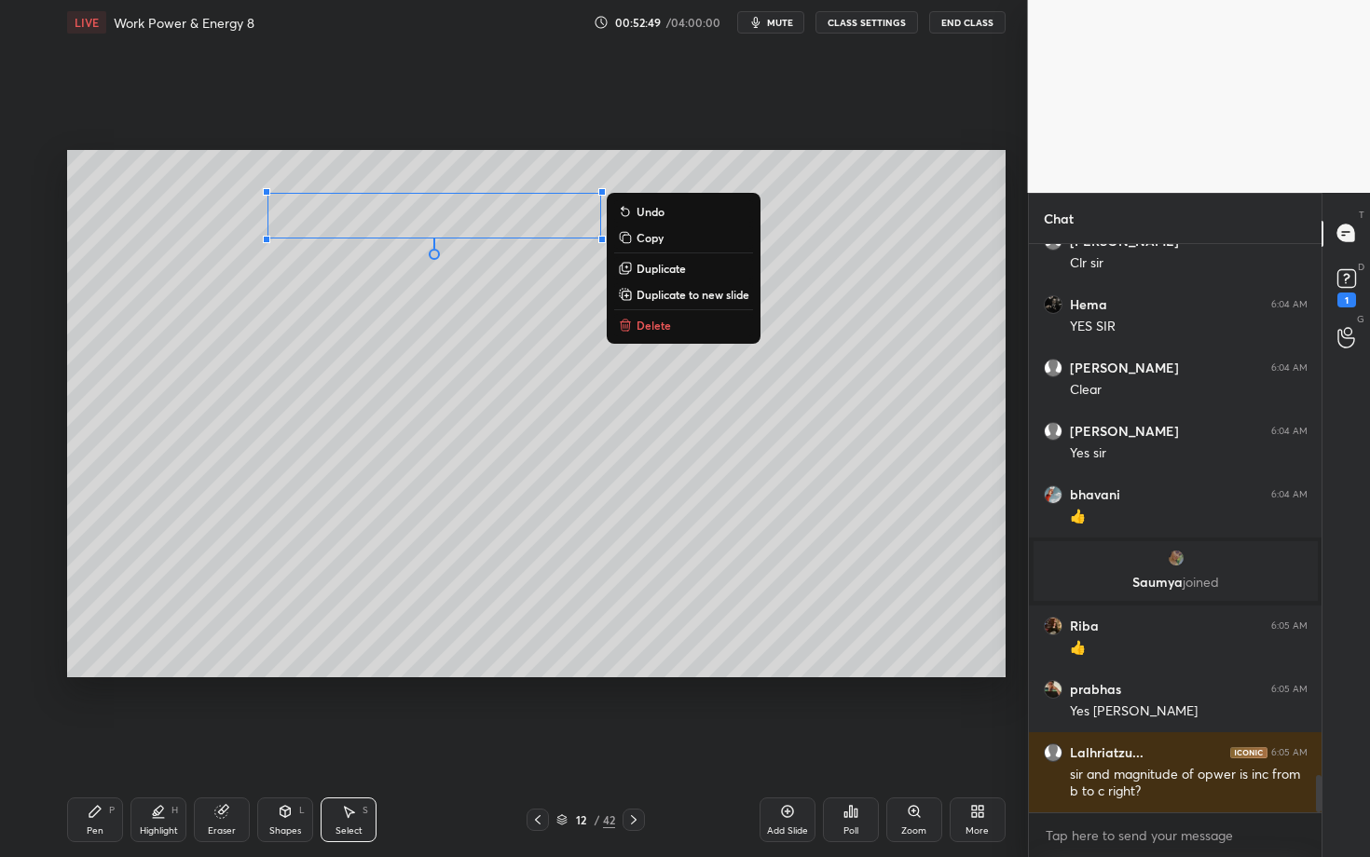
scroll to position [8177, 0]
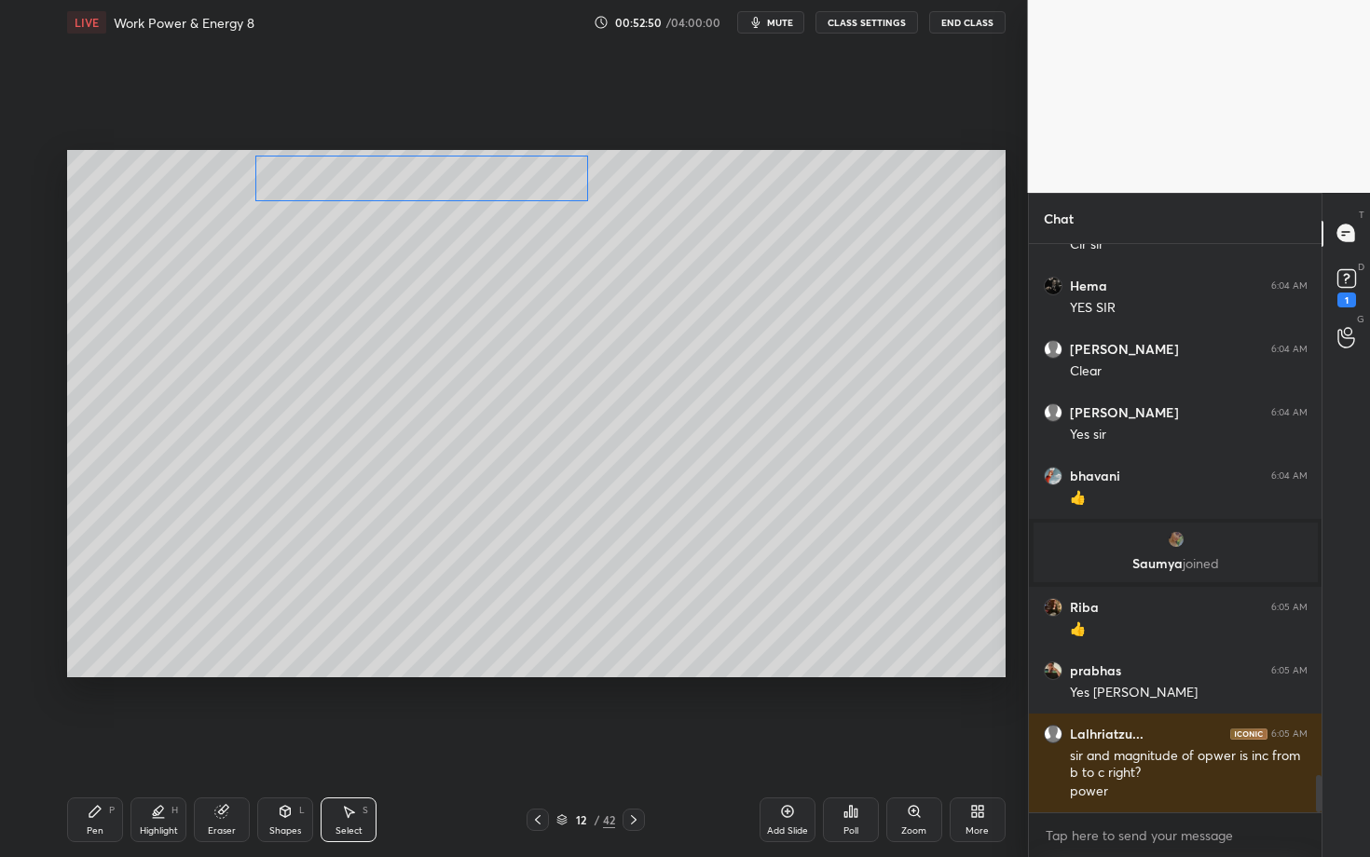
click at [448, 181] on div "0 ° Undo Copy Duplicate Duplicate to new slide Delete" at bounding box center [536, 413] width 938 height 527
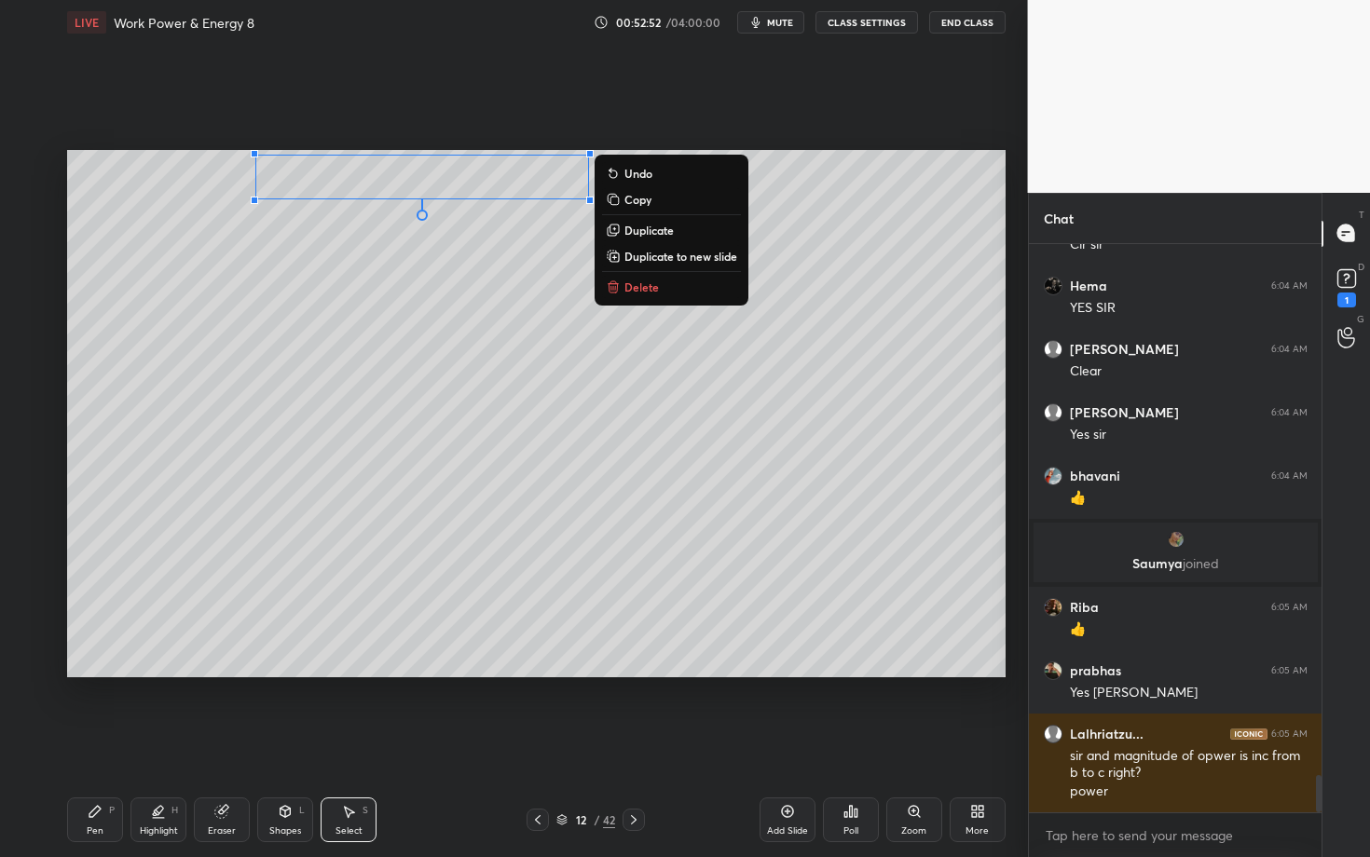
click at [646, 285] on p "Delete" at bounding box center [641, 287] width 34 height 15
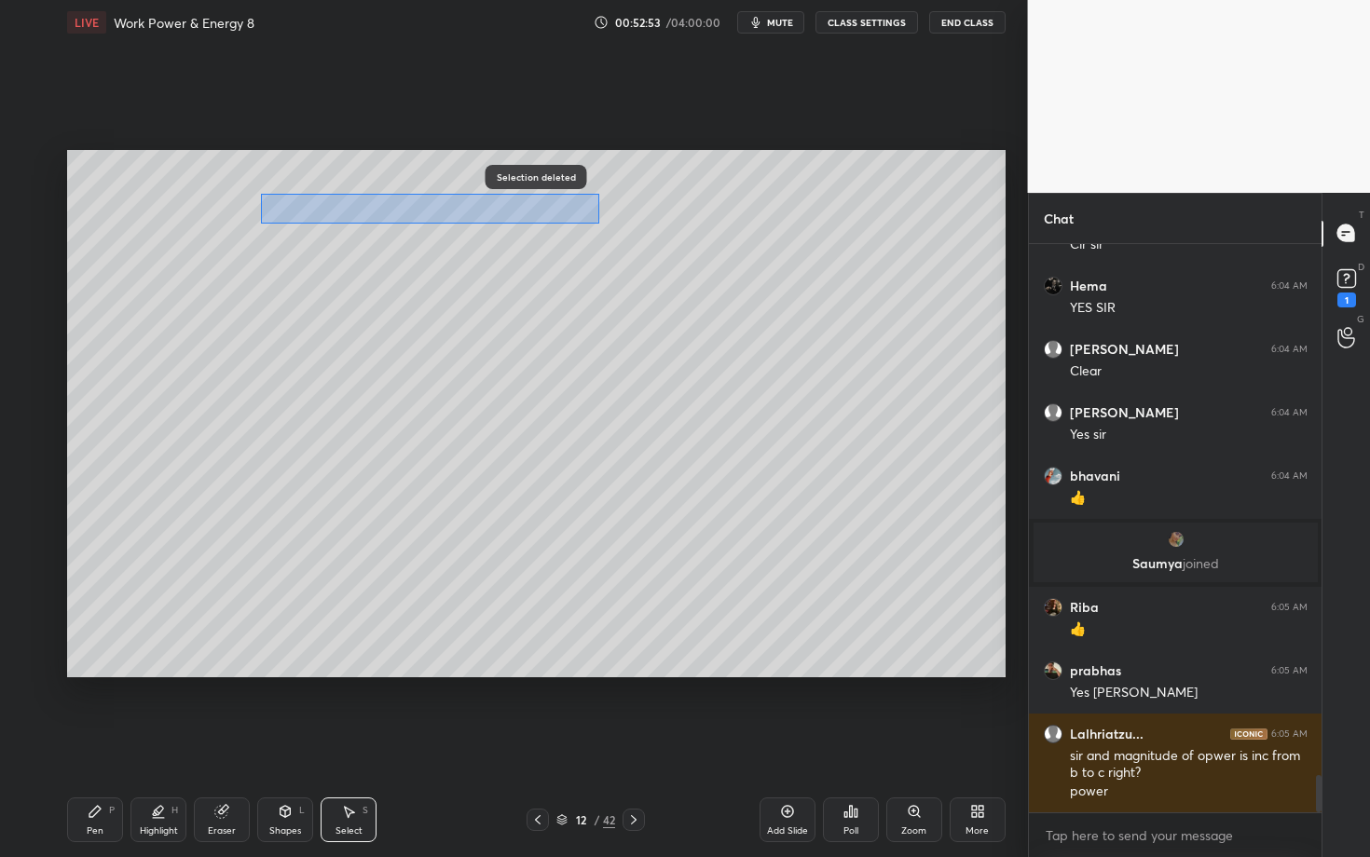
drag, startPoint x: 293, startPoint y: 209, endPoint x: 602, endPoint y: 226, distance: 309.8
click at [602, 226] on div "0 ° Undo Copy Duplicate Duplicate to new slide Delete" at bounding box center [536, 413] width 938 height 527
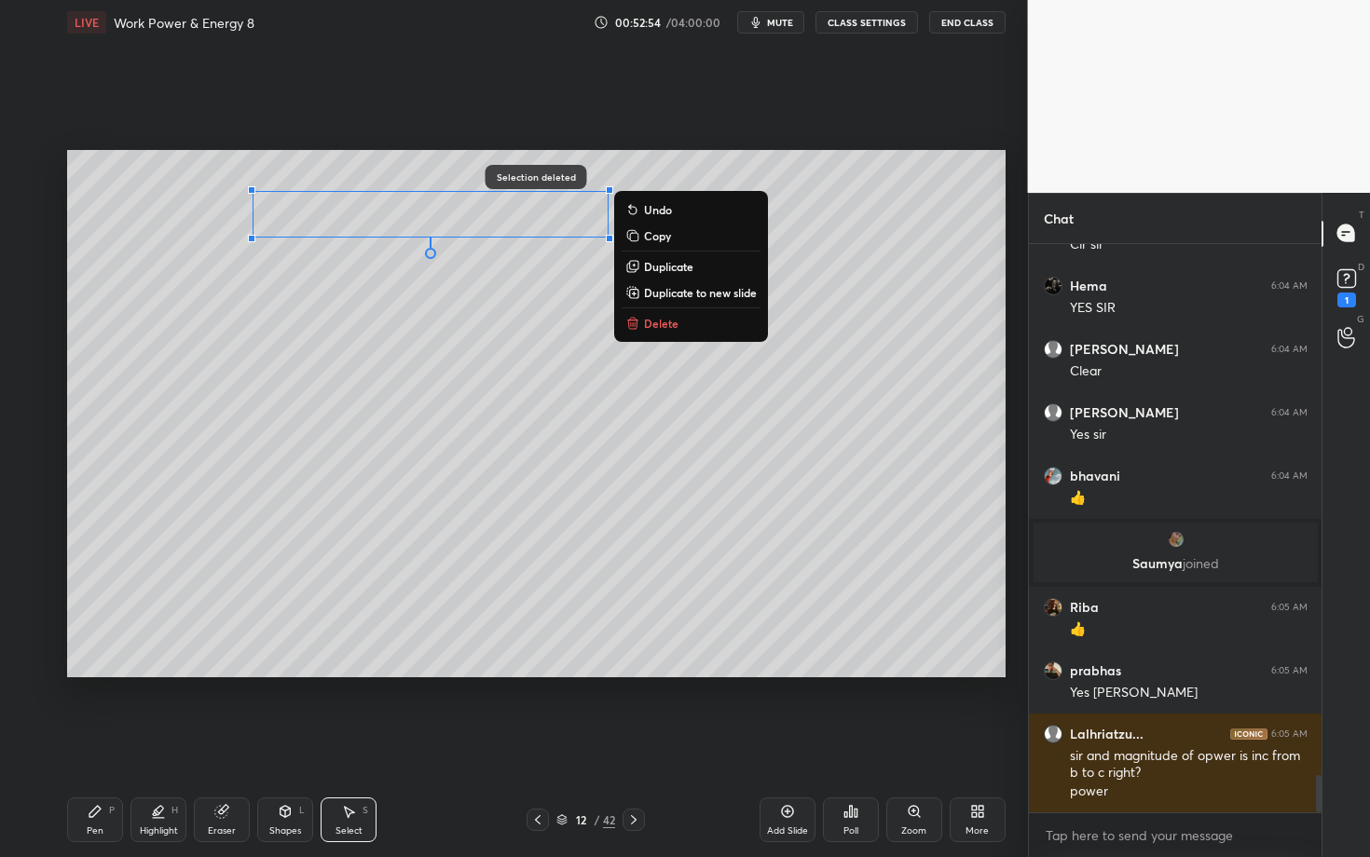
click at [647, 314] on button "Delete" at bounding box center [691, 323] width 139 height 22
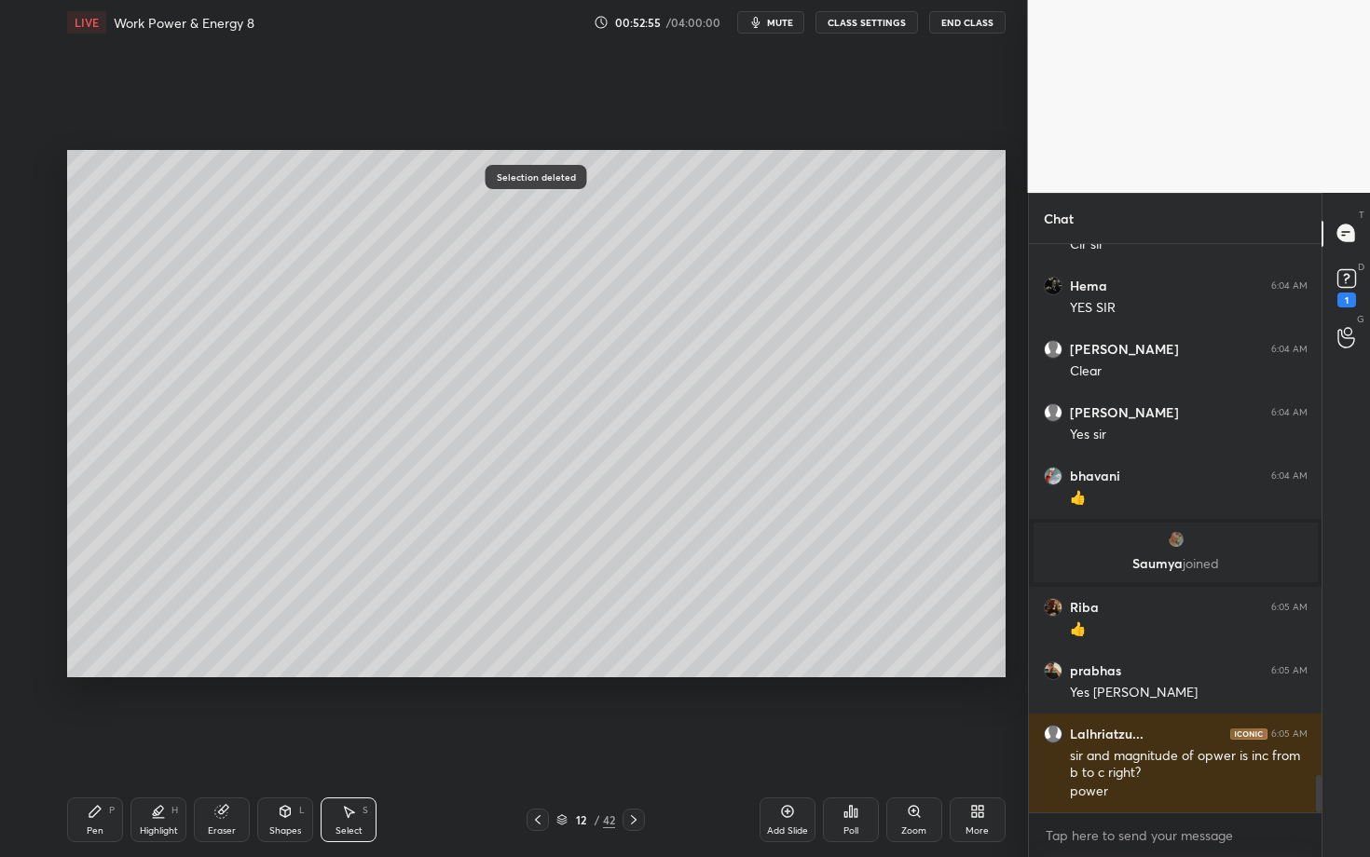
click at [89, 743] on div "Pen" at bounding box center [95, 831] width 17 height 9
click at [32, 390] on div at bounding box center [30, 388] width 15 height 15
click at [36, 175] on div at bounding box center [31, 165] width 30 height 30
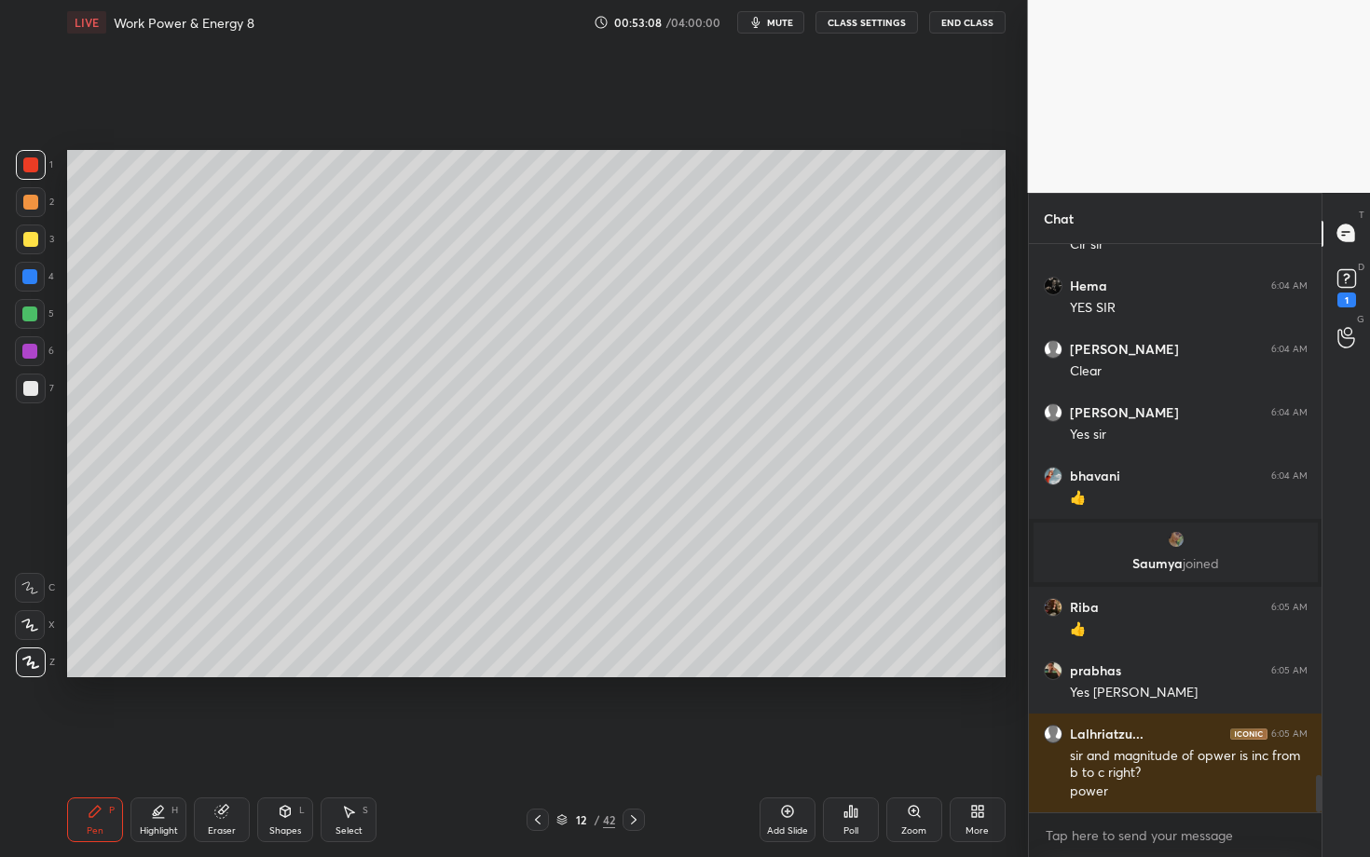
click at [157, 743] on icon at bounding box center [158, 818] width 11 height 0
click at [346, 743] on div "Select S" at bounding box center [349, 820] width 56 height 45
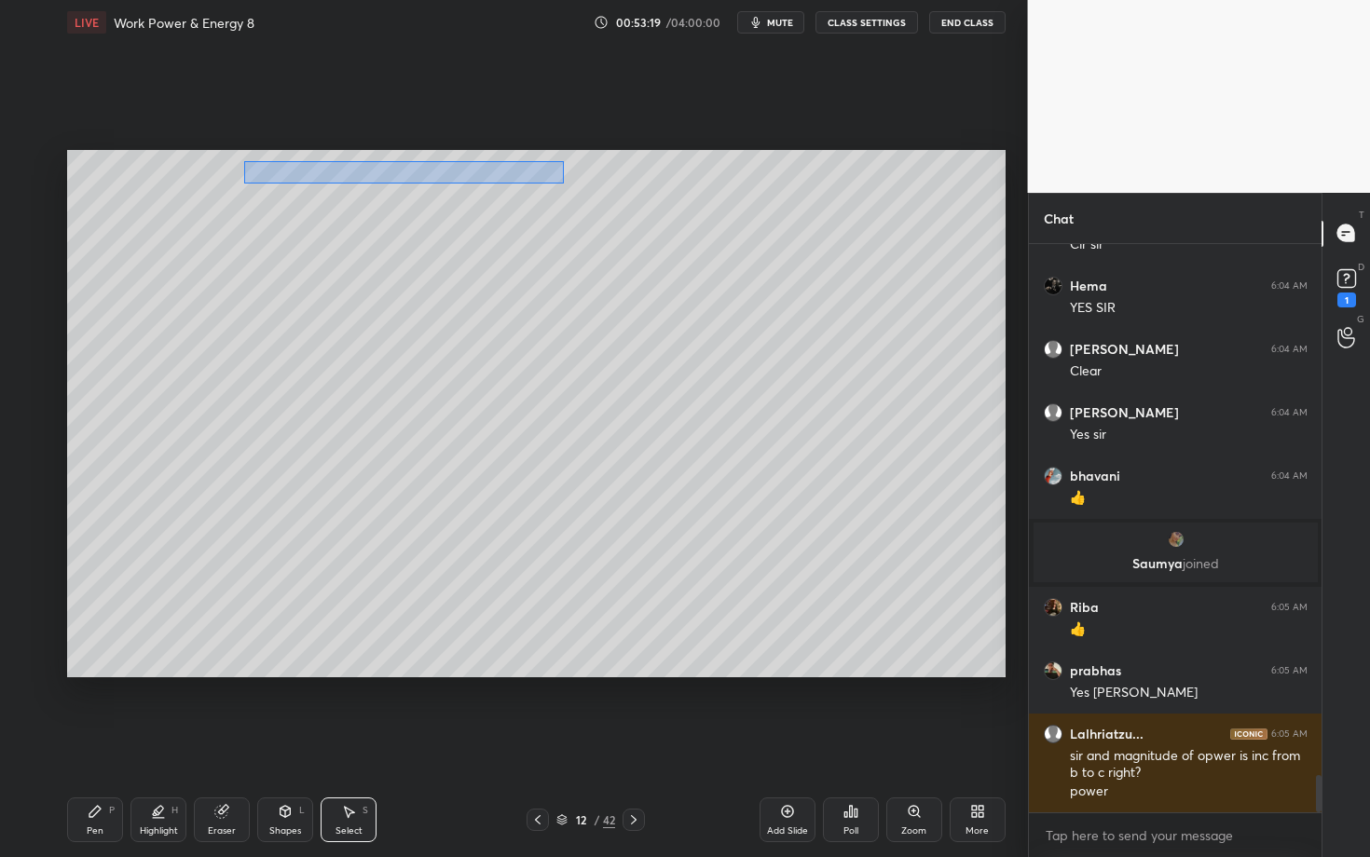
drag, startPoint x: 241, startPoint y: 160, endPoint x: 564, endPoint y: 183, distance: 323.2
click at [564, 184] on div "0 ° Undo Copy Duplicate Duplicate to new slide Delete" at bounding box center [536, 413] width 938 height 527
drag, startPoint x: 438, startPoint y: 191, endPoint x: 443, endPoint y: 207, distance: 16.5
click at [443, 207] on div "0 ° Undo Copy Duplicate Duplicate to new slide Delete" at bounding box center [536, 413] width 938 height 527
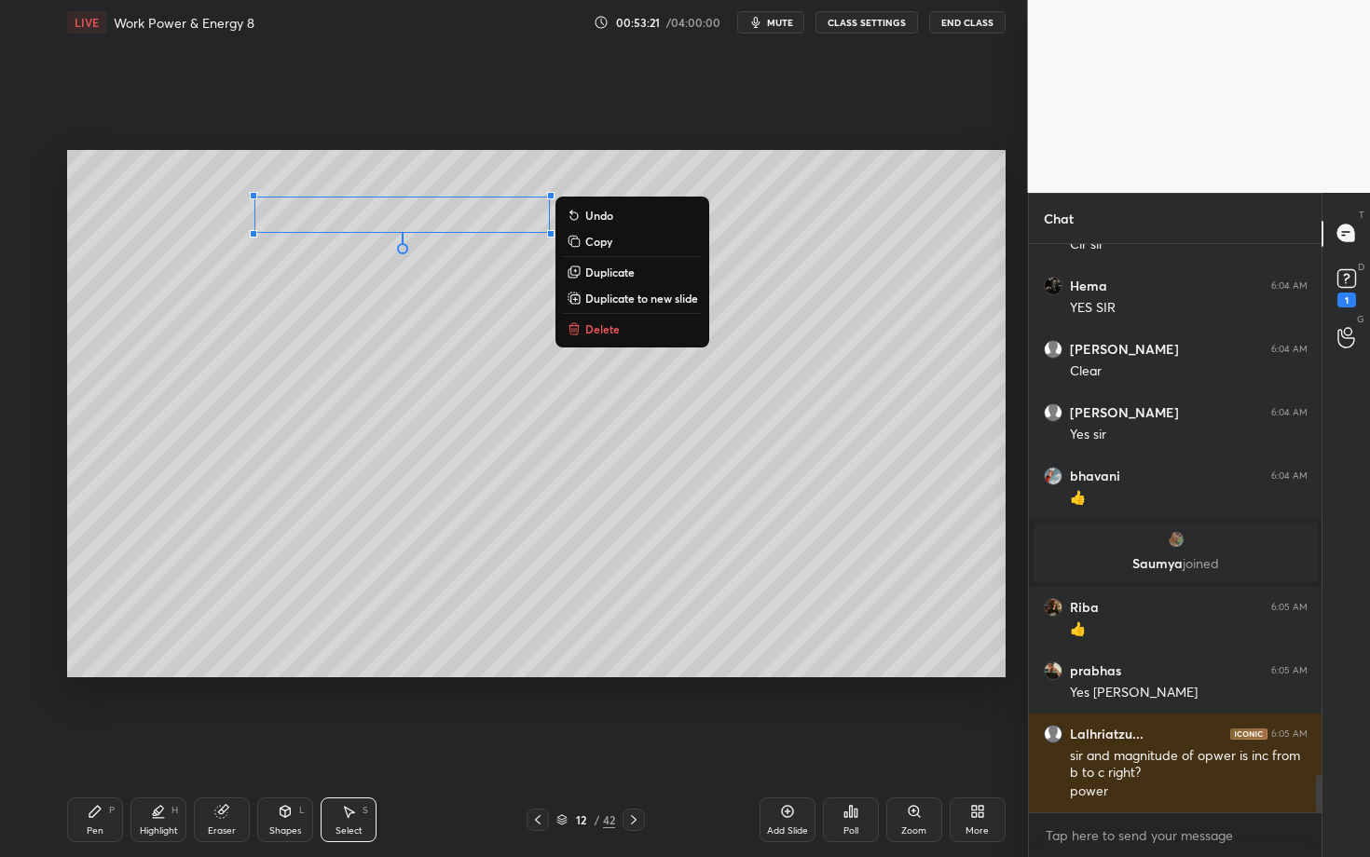
click at [503, 268] on div "0 ° Undo Copy Duplicate Duplicate to new slide Delete" at bounding box center [536, 413] width 938 height 527
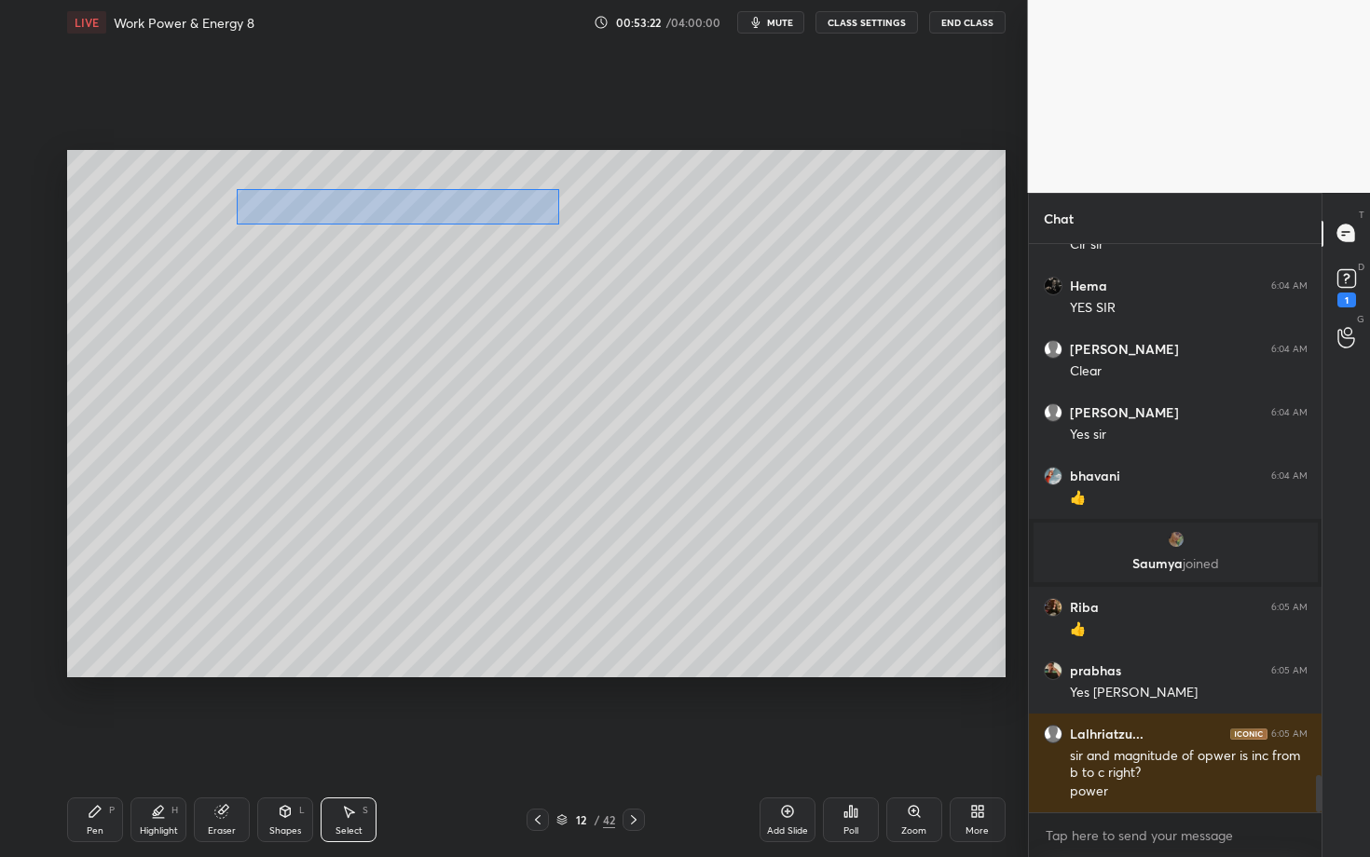
scroll to position [8274, 0]
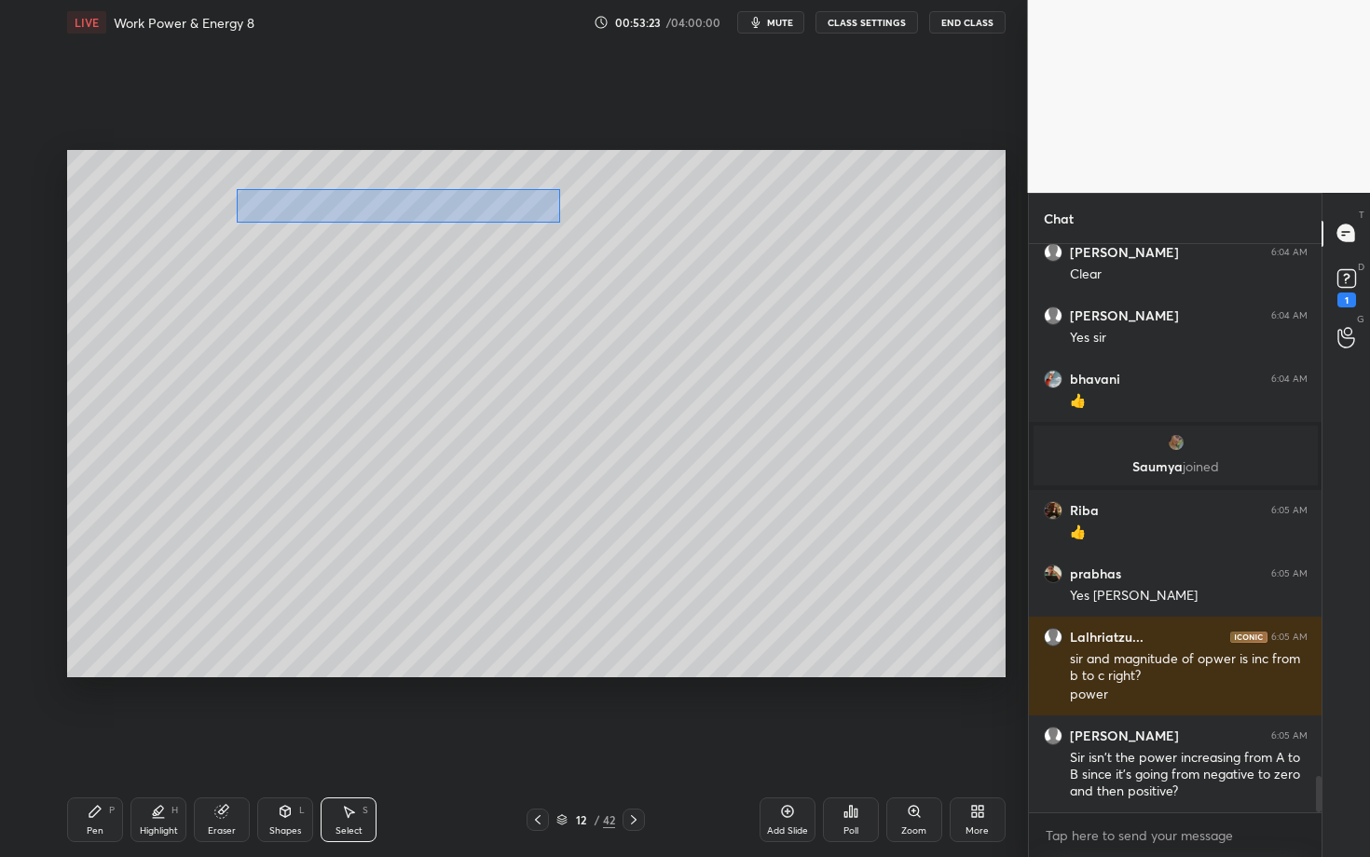
drag, startPoint x: 274, startPoint y: 205, endPoint x: 560, endPoint y: 223, distance: 286.6
click at [559, 222] on div "0 ° Undo Copy Duplicate Duplicate to new slide Delete" at bounding box center [536, 413] width 938 height 527
drag, startPoint x: 469, startPoint y: 191, endPoint x: 485, endPoint y: 175, distance: 22.4
click at [484, 175] on div "0 ° Undo Copy Duplicate Duplicate to new slide Delete" at bounding box center [536, 413] width 938 height 527
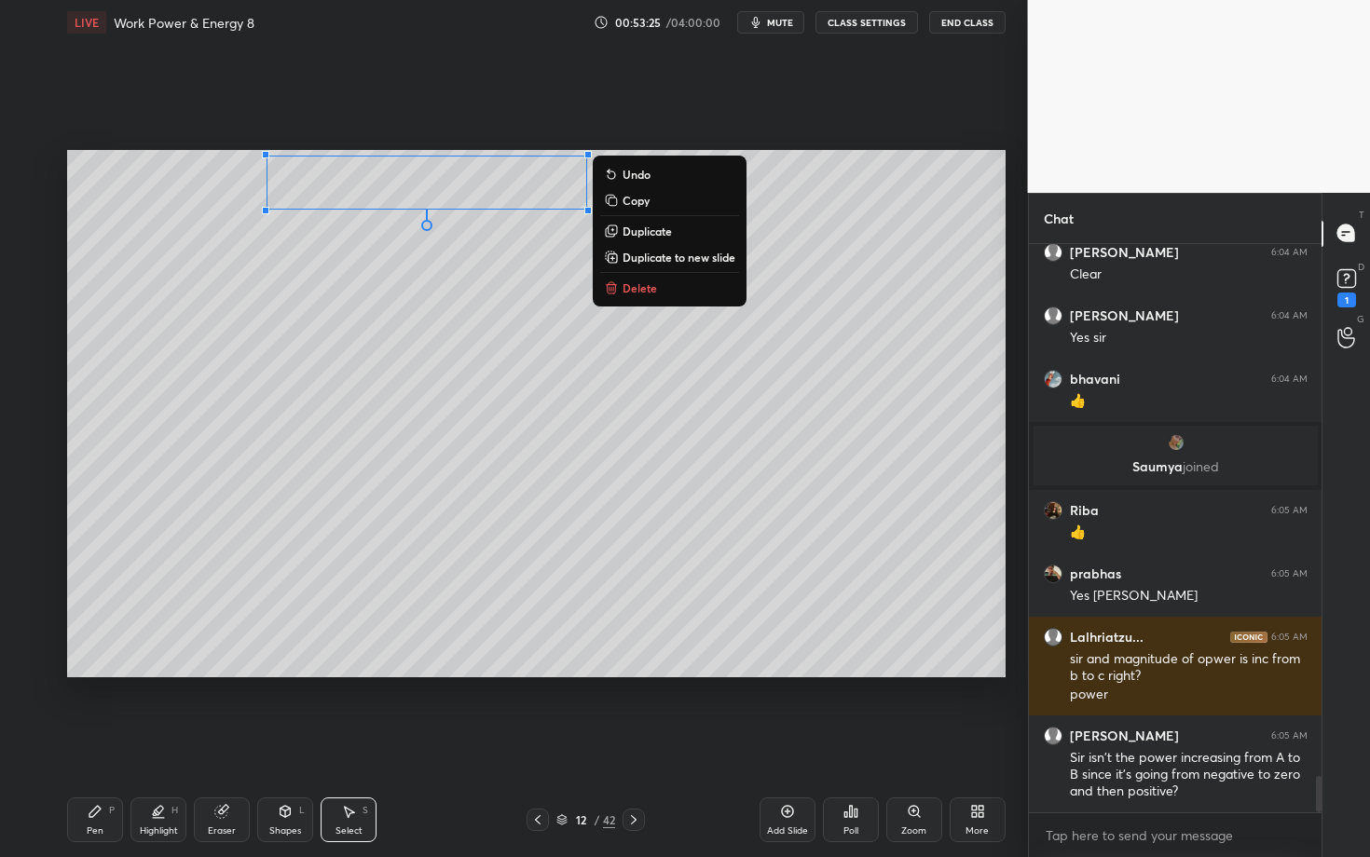
click at [98, 743] on div "Pen P" at bounding box center [95, 820] width 56 height 45
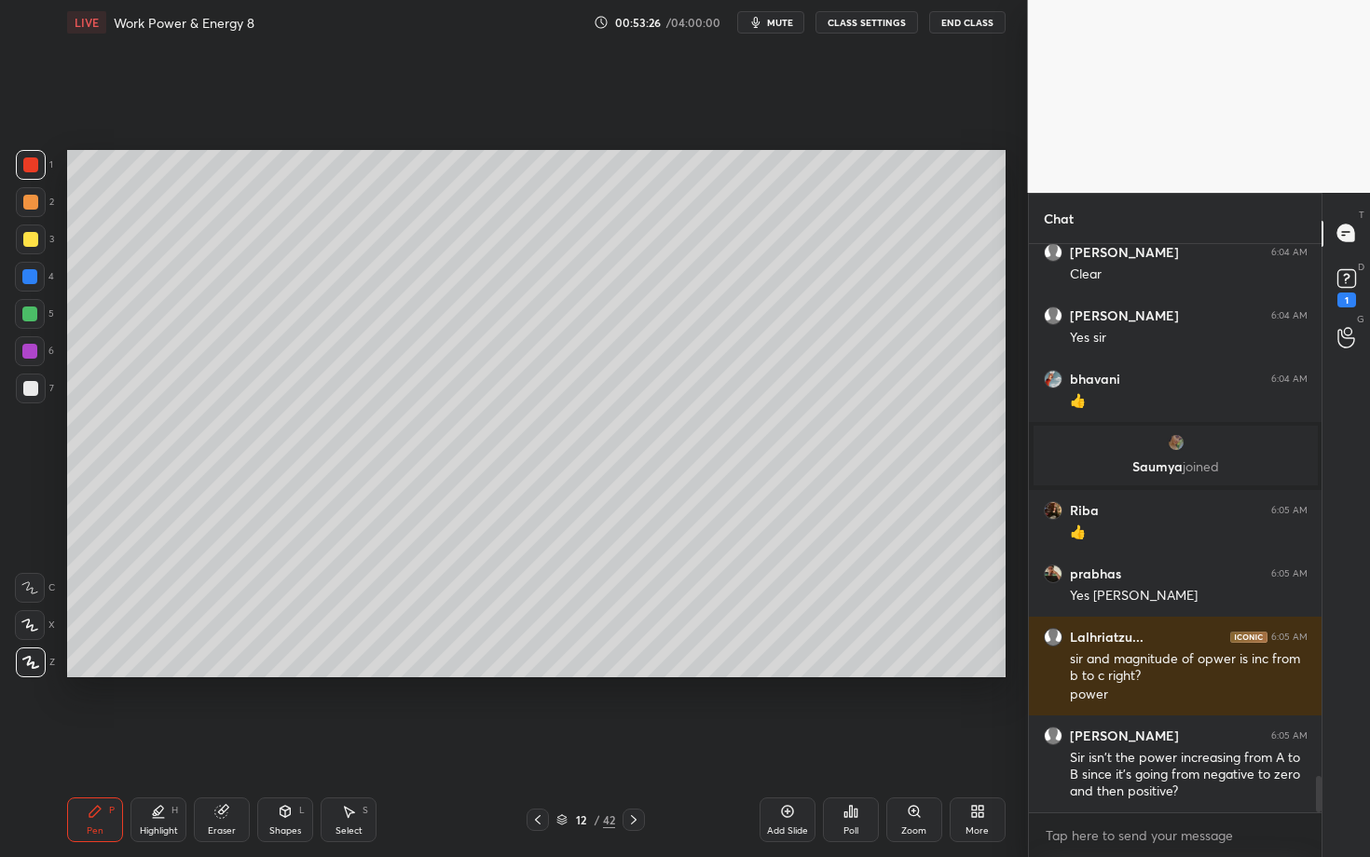
click at [22, 393] on div at bounding box center [31, 389] width 30 height 30
click at [33, 204] on div at bounding box center [30, 202] width 15 height 15
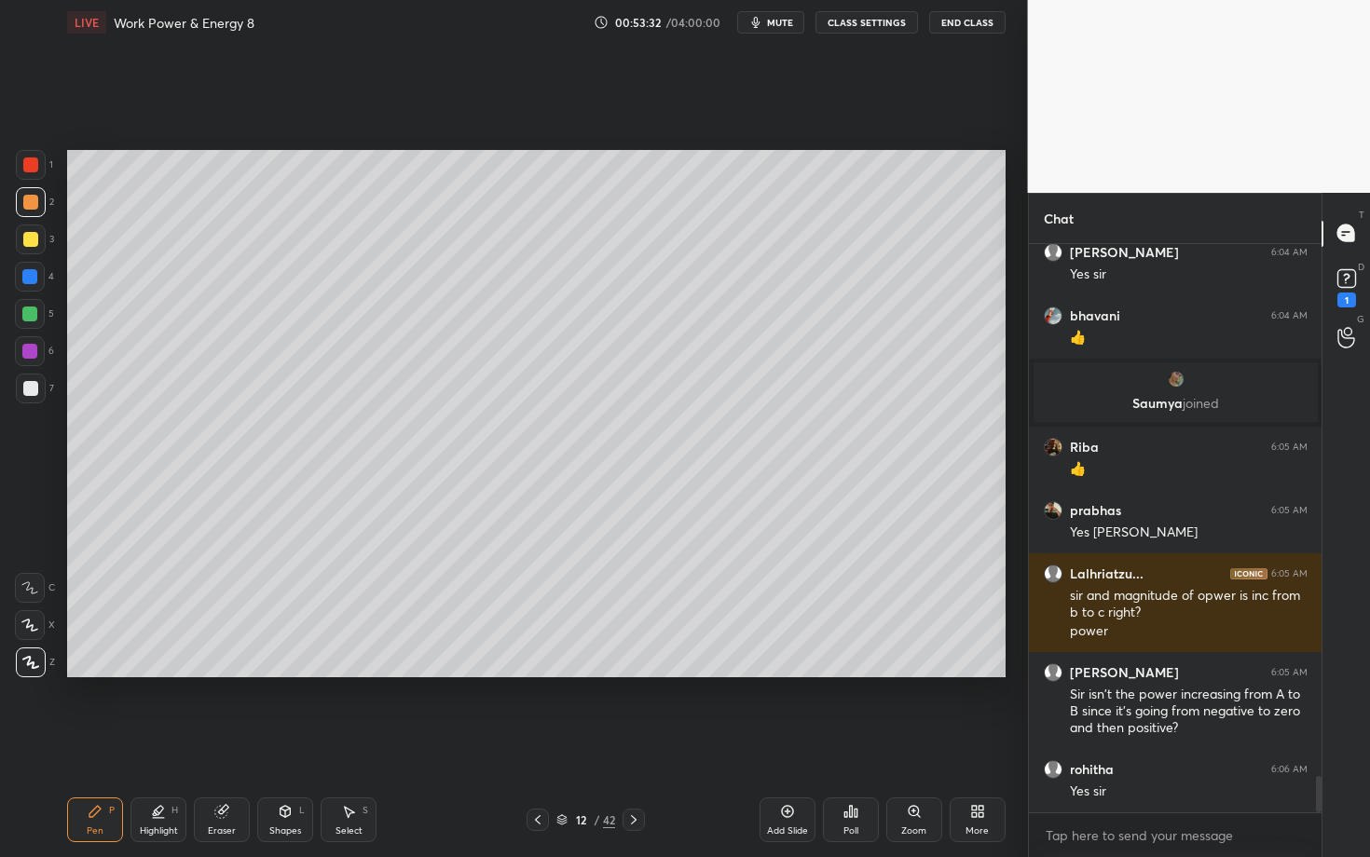
click at [98, 743] on div "Pen P" at bounding box center [95, 820] width 56 height 45
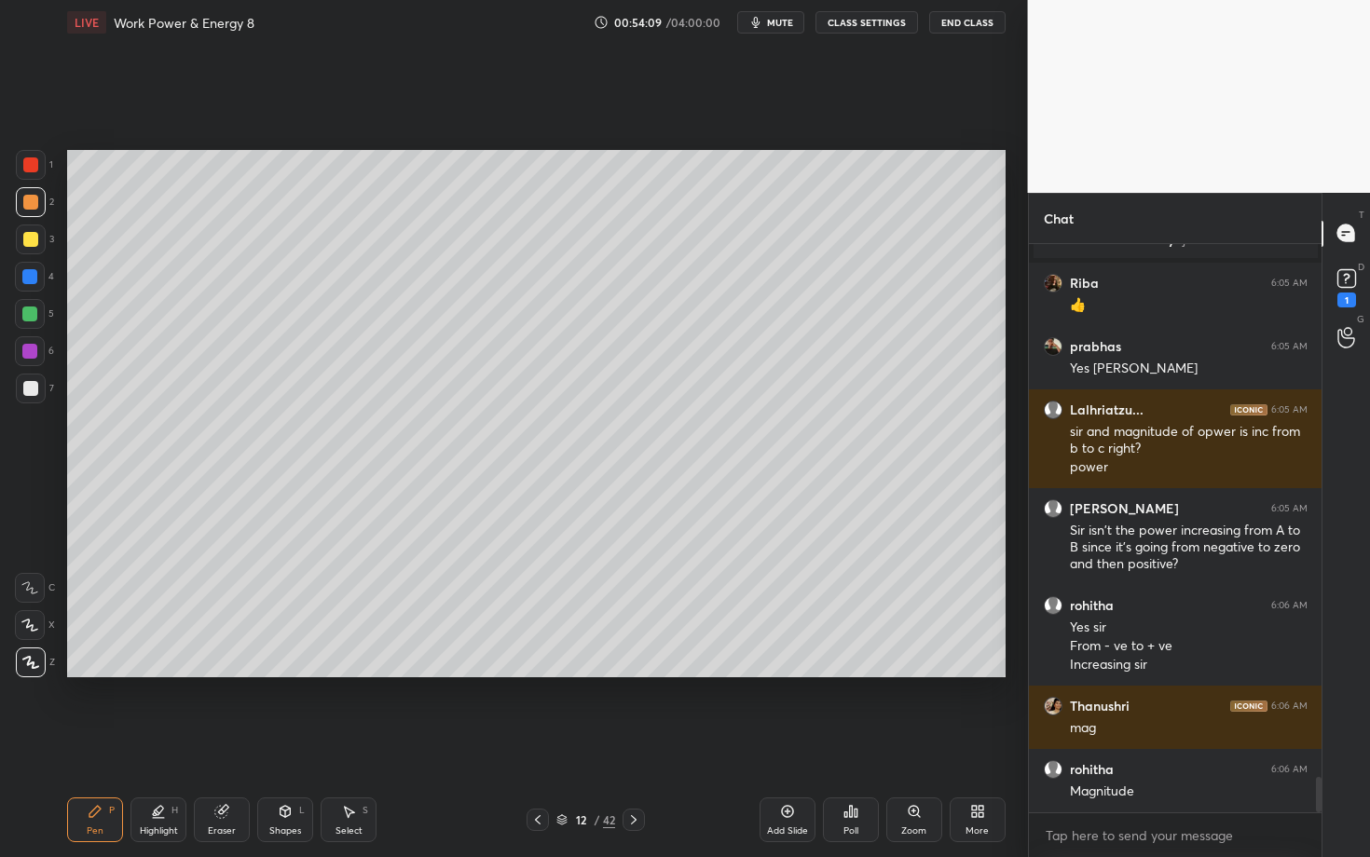
scroll to position [8520, 0]
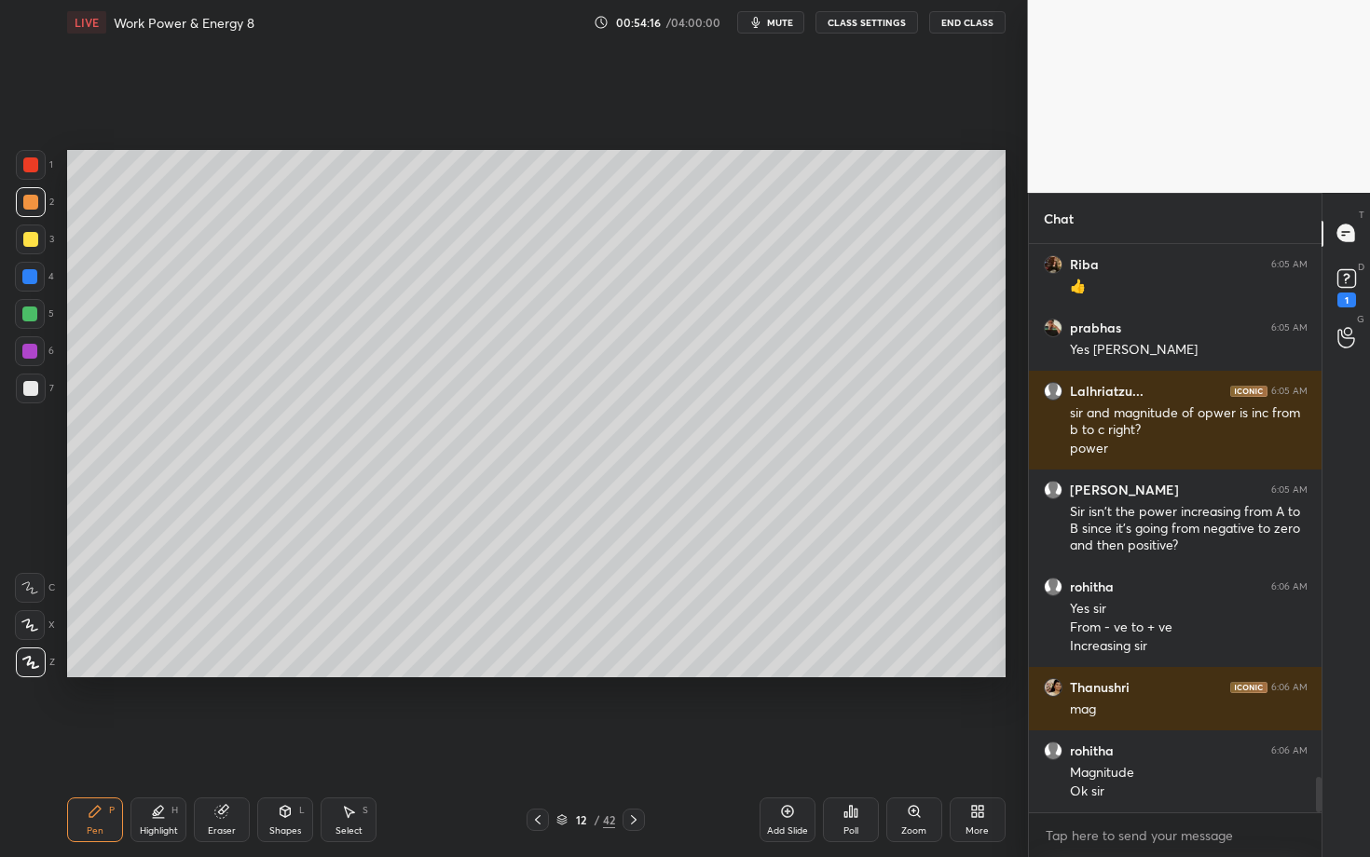
click at [626, 743] on icon at bounding box center [633, 820] width 15 height 15
click at [91, 743] on div "Pen P" at bounding box center [95, 820] width 56 height 45
click at [36, 198] on div at bounding box center [30, 202] width 15 height 15
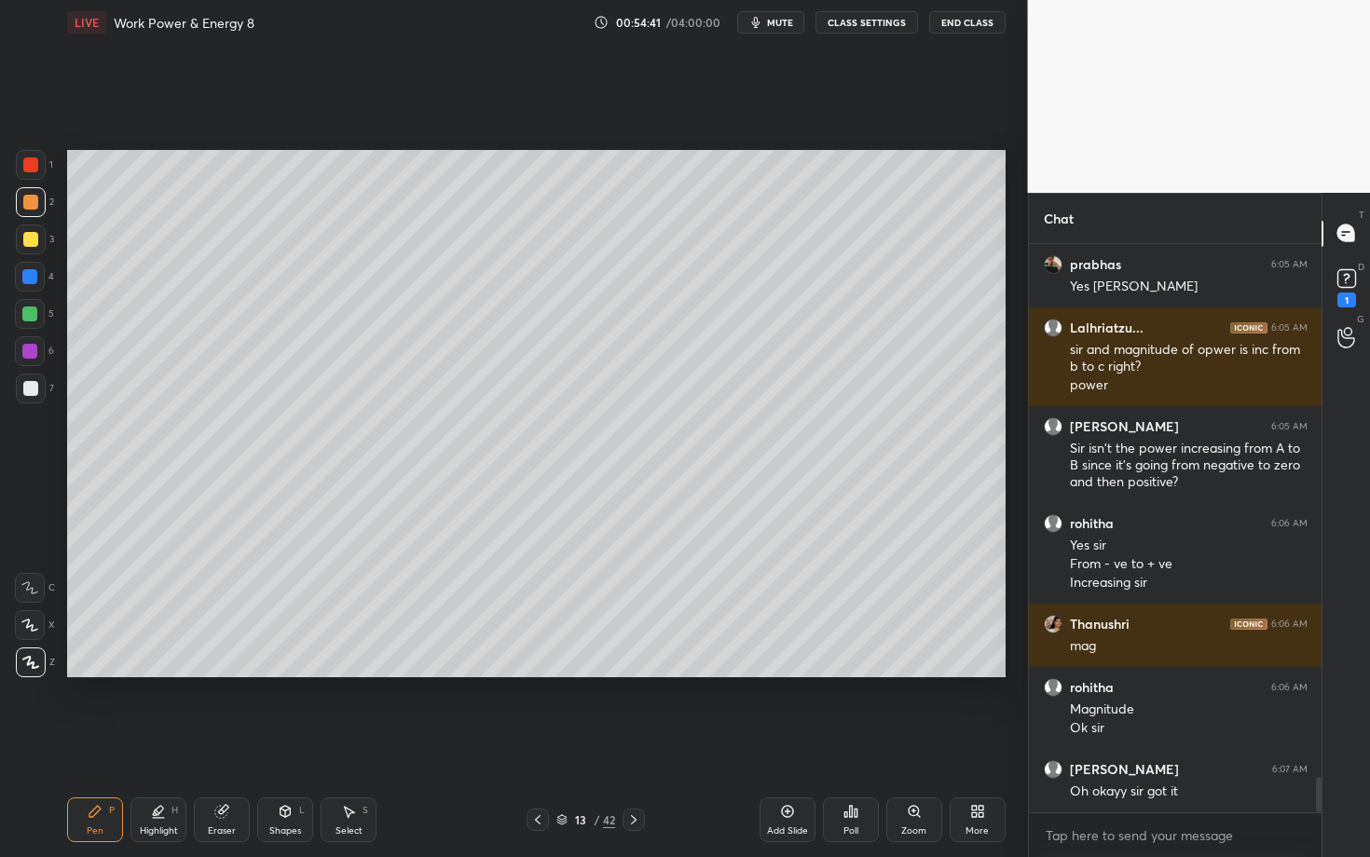
click at [229, 743] on div "Eraser" at bounding box center [222, 831] width 28 height 9
click at [104, 743] on div "Pen P" at bounding box center [95, 820] width 56 height 45
click at [39, 400] on div at bounding box center [31, 389] width 30 height 30
click at [155, 743] on div "Highlight" at bounding box center [159, 831] width 38 height 9
click at [26, 628] on icon at bounding box center [29, 625] width 15 height 15
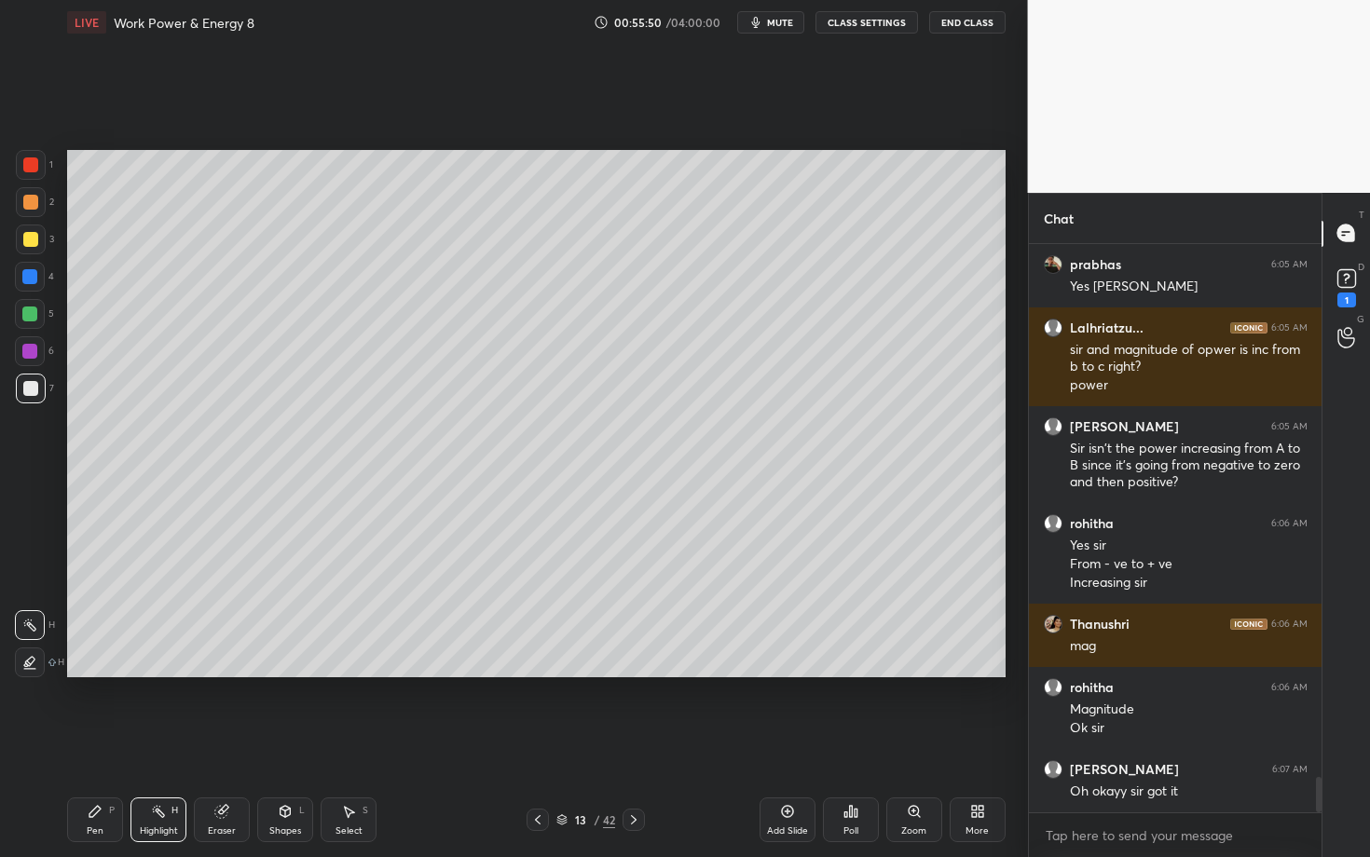
click at [89, 743] on div "Pen P" at bounding box center [95, 820] width 56 height 45
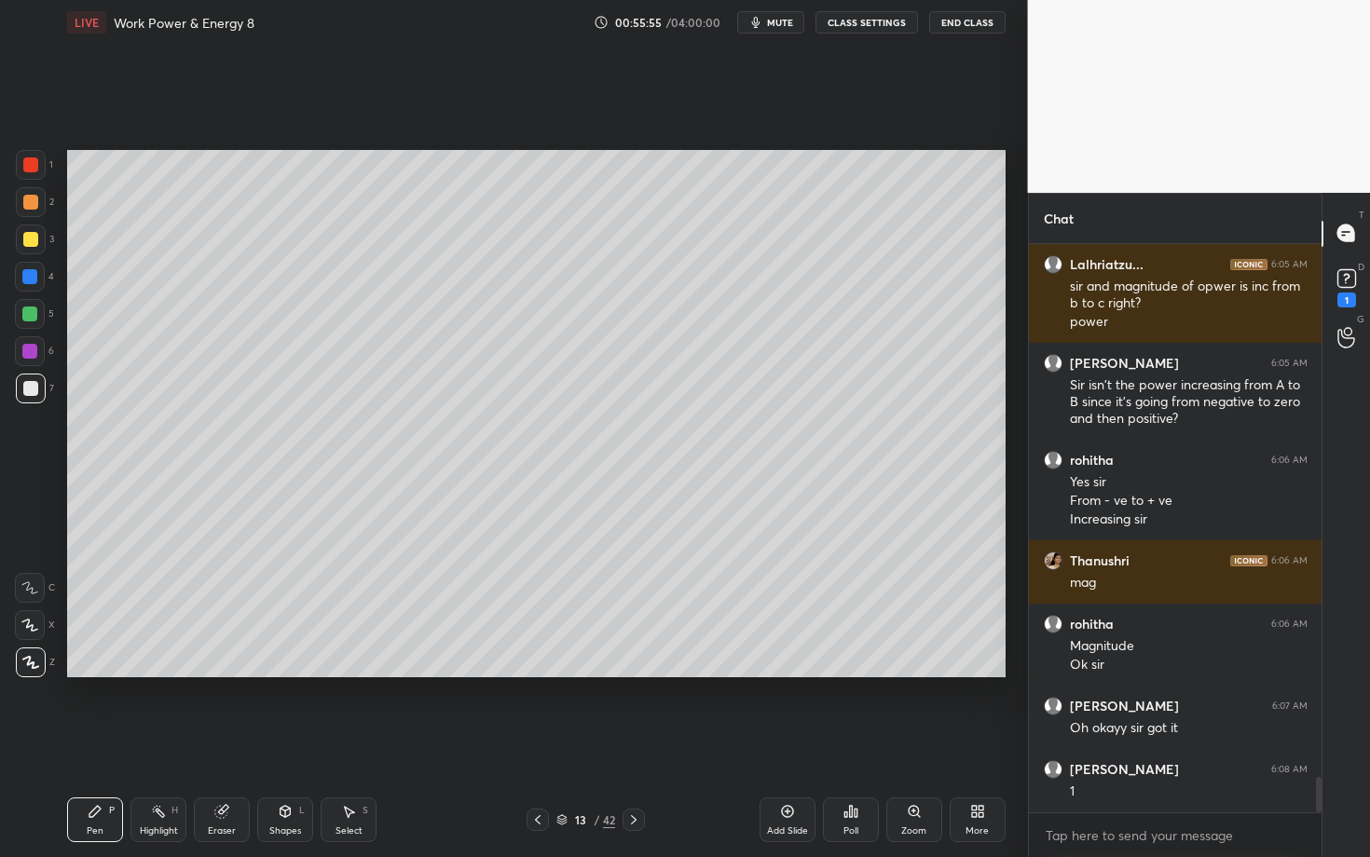
click at [34, 386] on div at bounding box center [30, 388] width 15 height 15
click at [39, 353] on div at bounding box center [30, 351] width 30 height 30
click at [42, 379] on div "7" at bounding box center [35, 389] width 38 height 30
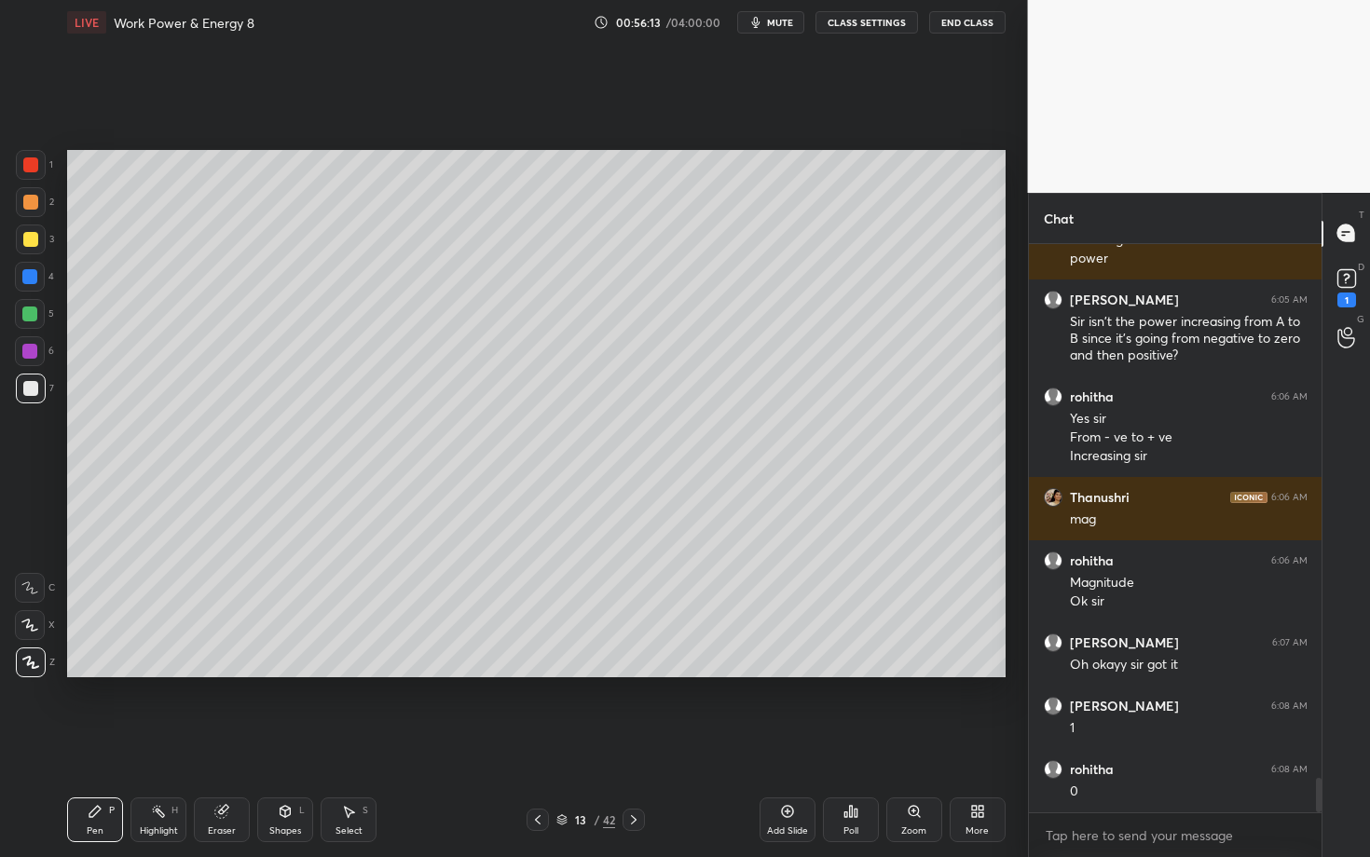
scroll to position [8774, 0]
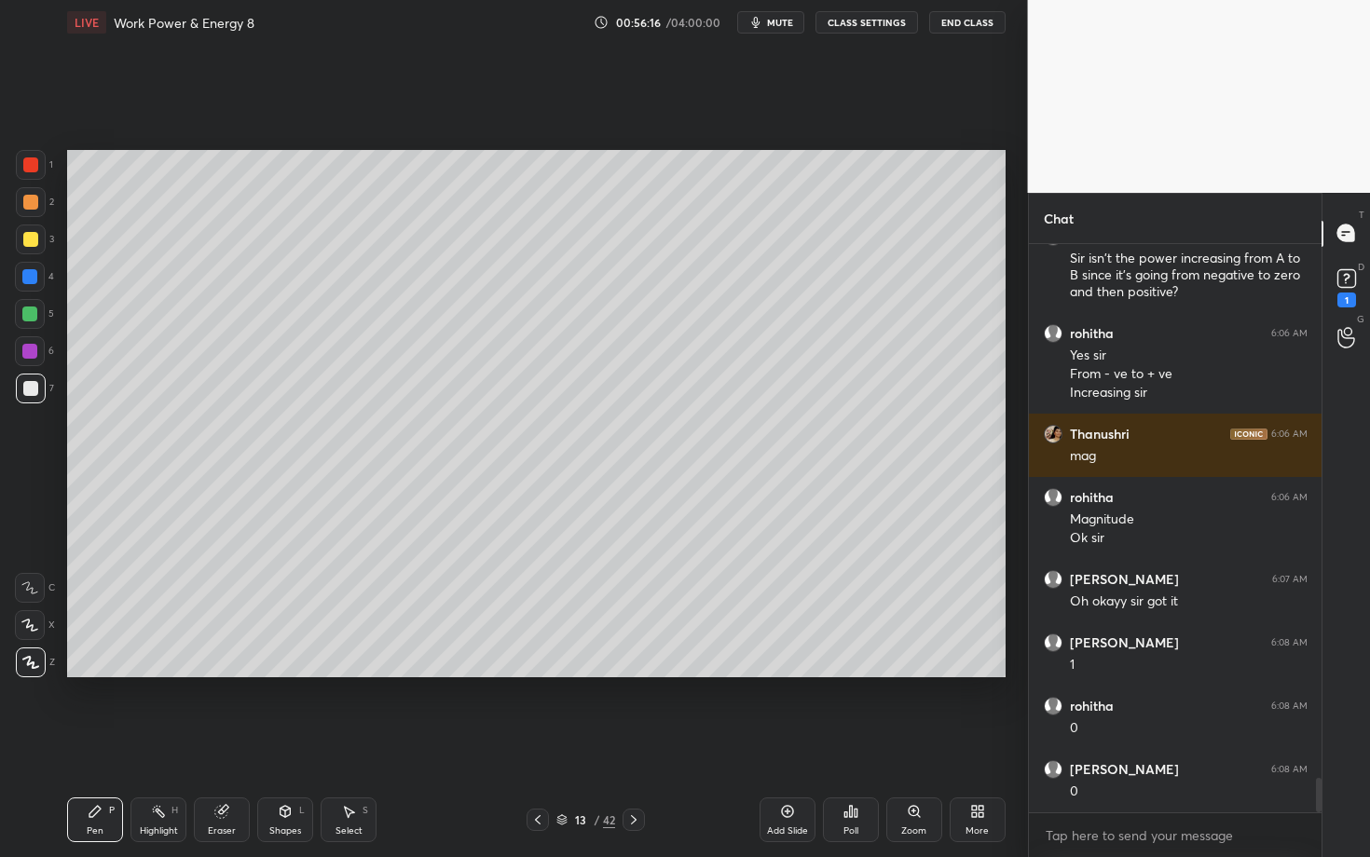
click at [636, 743] on icon at bounding box center [634, 819] width 6 height 9
click at [37, 212] on div at bounding box center [31, 202] width 30 height 30
click at [34, 180] on div "1" at bounding box center [34, 168] width 37 height 37
click at [25, 200] on div at bounding box center [31, 202] width 30 height 30
click at [774, 15] on button "mute" at bounding box center [770, 22] width 67 height 22
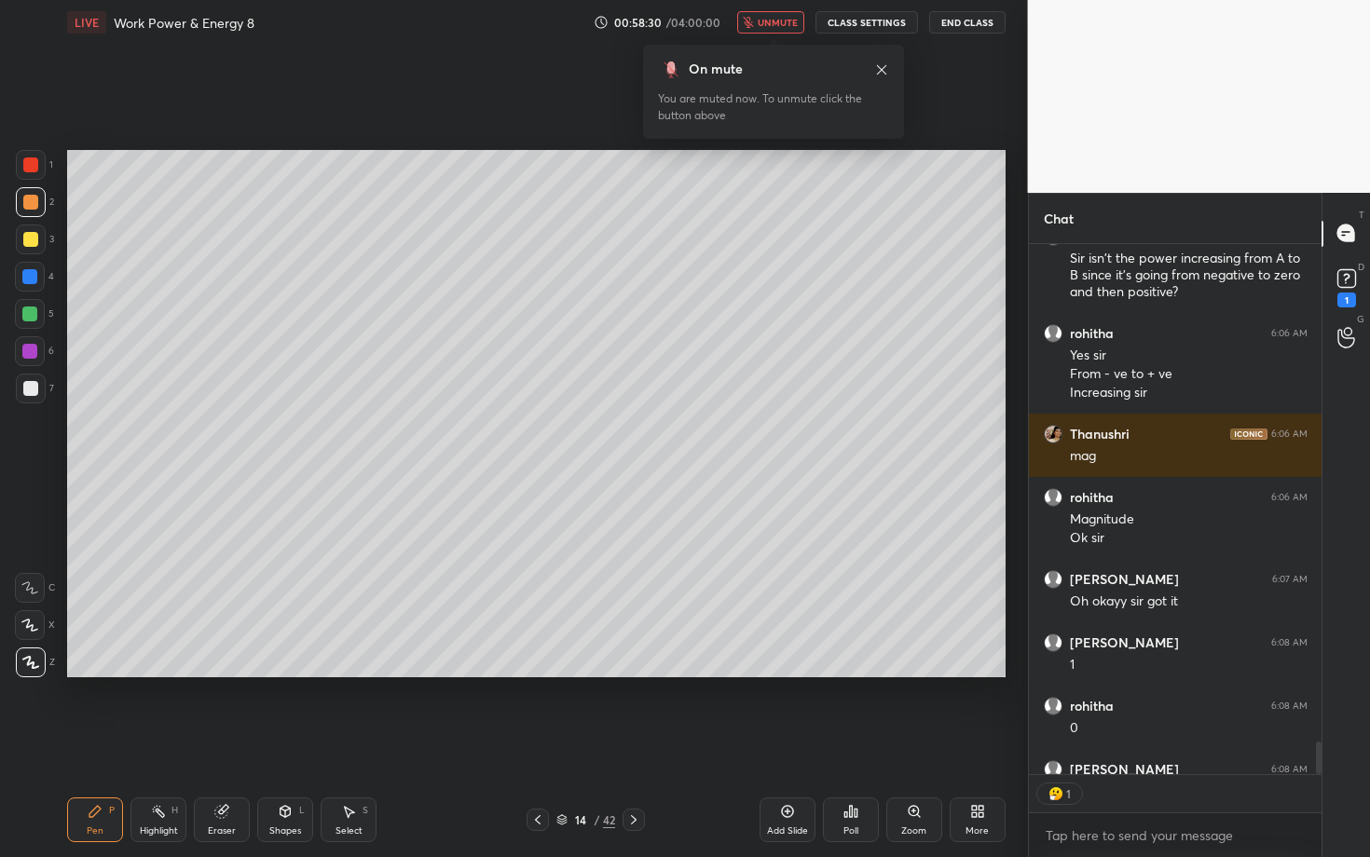
scroll to position [563, 287]
click at [774, 15] on button "unmute" at bounding box center [770, 22] width 67 height 22
click at [23, 393] on div at bounding box center [31, 389] width 30 height 30
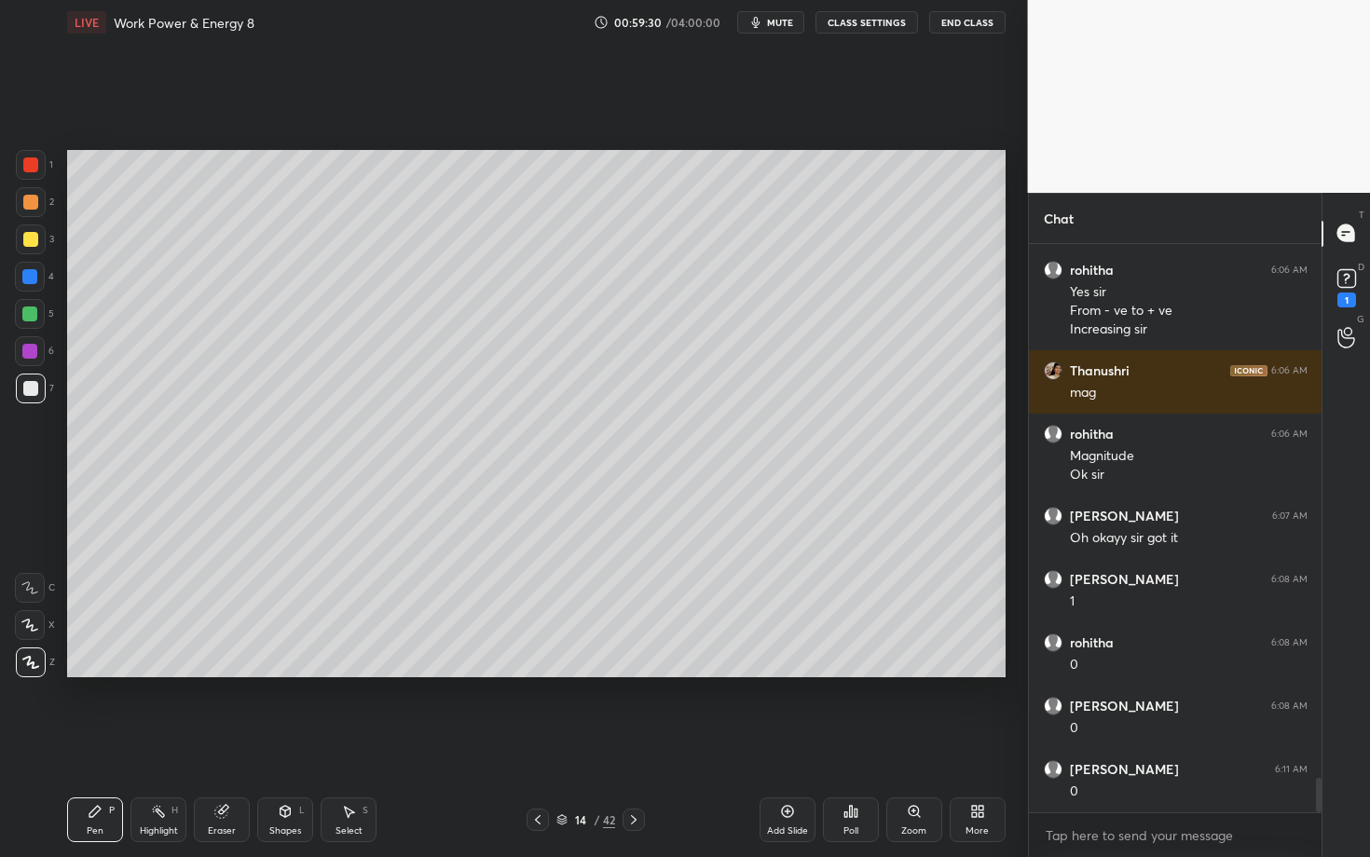
scroll to position [8900, 0]
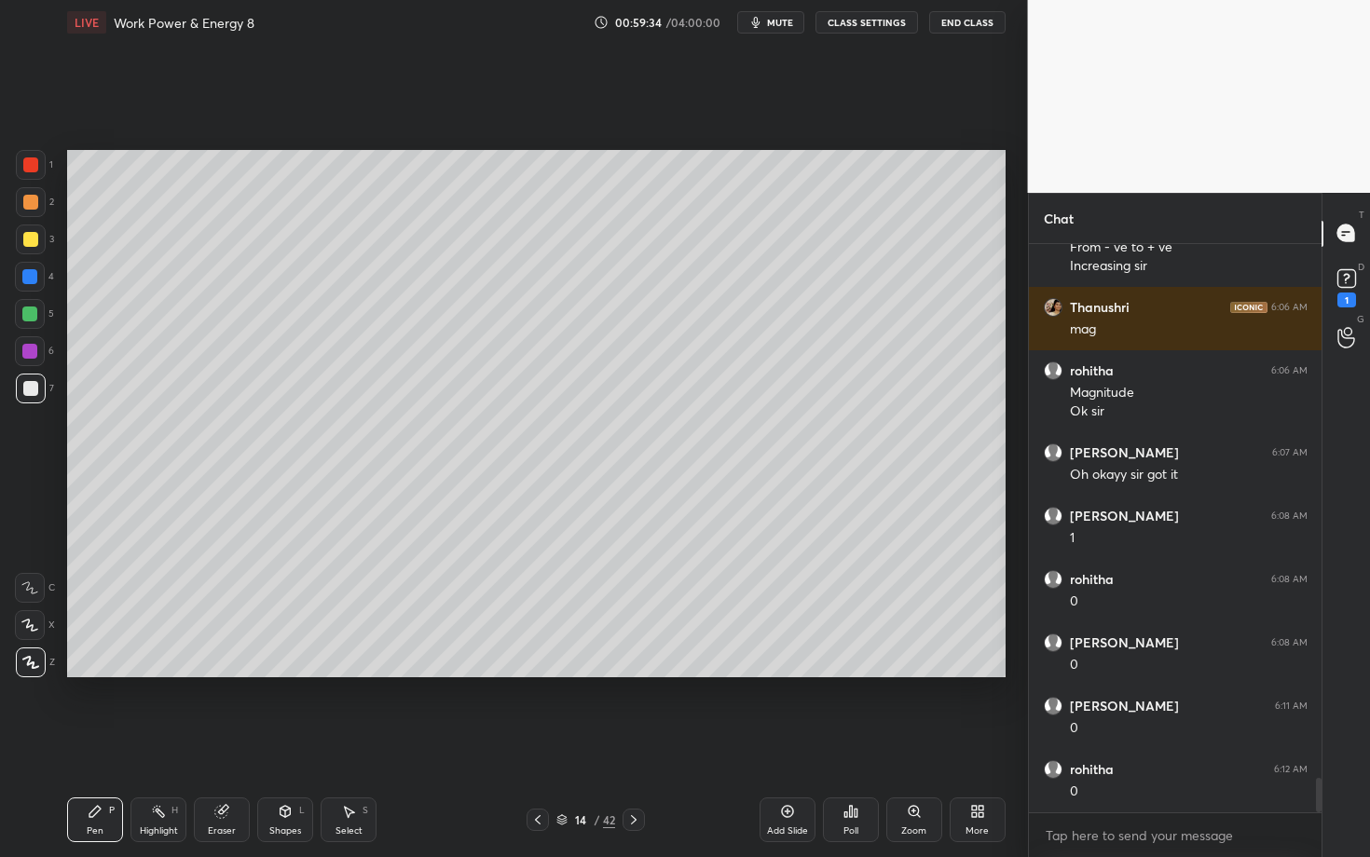
click at [171, 743] on div "Highlight H" at bounding box center [158, 820] width 56 height 45
click at [112, 743] on div "Pen P" at bounding box center [95, 820] width 56 height 45
click at [94, 743] on div "Pen P" at bounding box center [95, 820] width 56 height 45
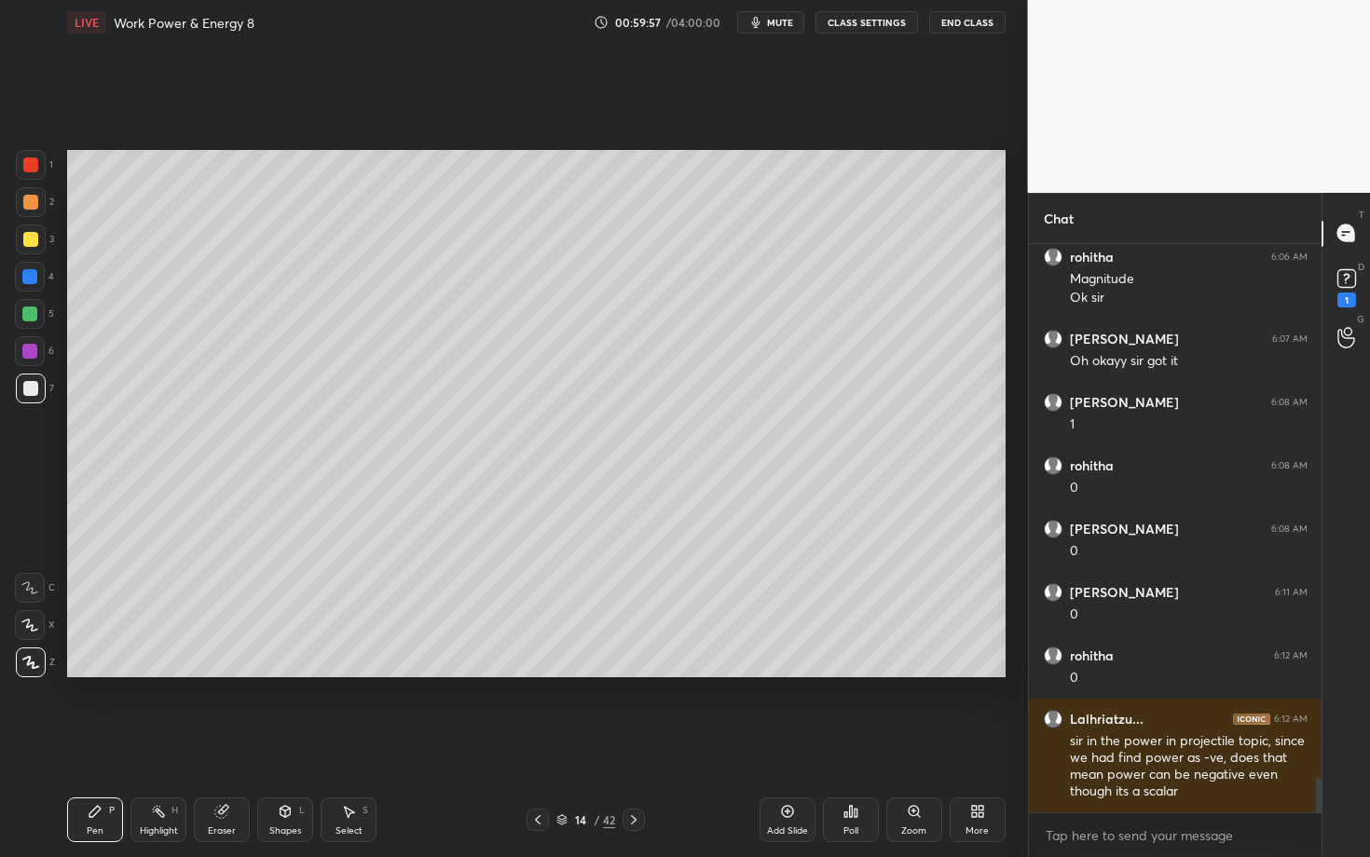
click at [632, 743] on icon at bounding box center [633, 820] width 15 height 15
click at [87, 743] on div "Pen P" at bounding box center [95, 820] width 56 height 45
click at [31, 207] on div at bounding box center [30, 202] width 15 height 15
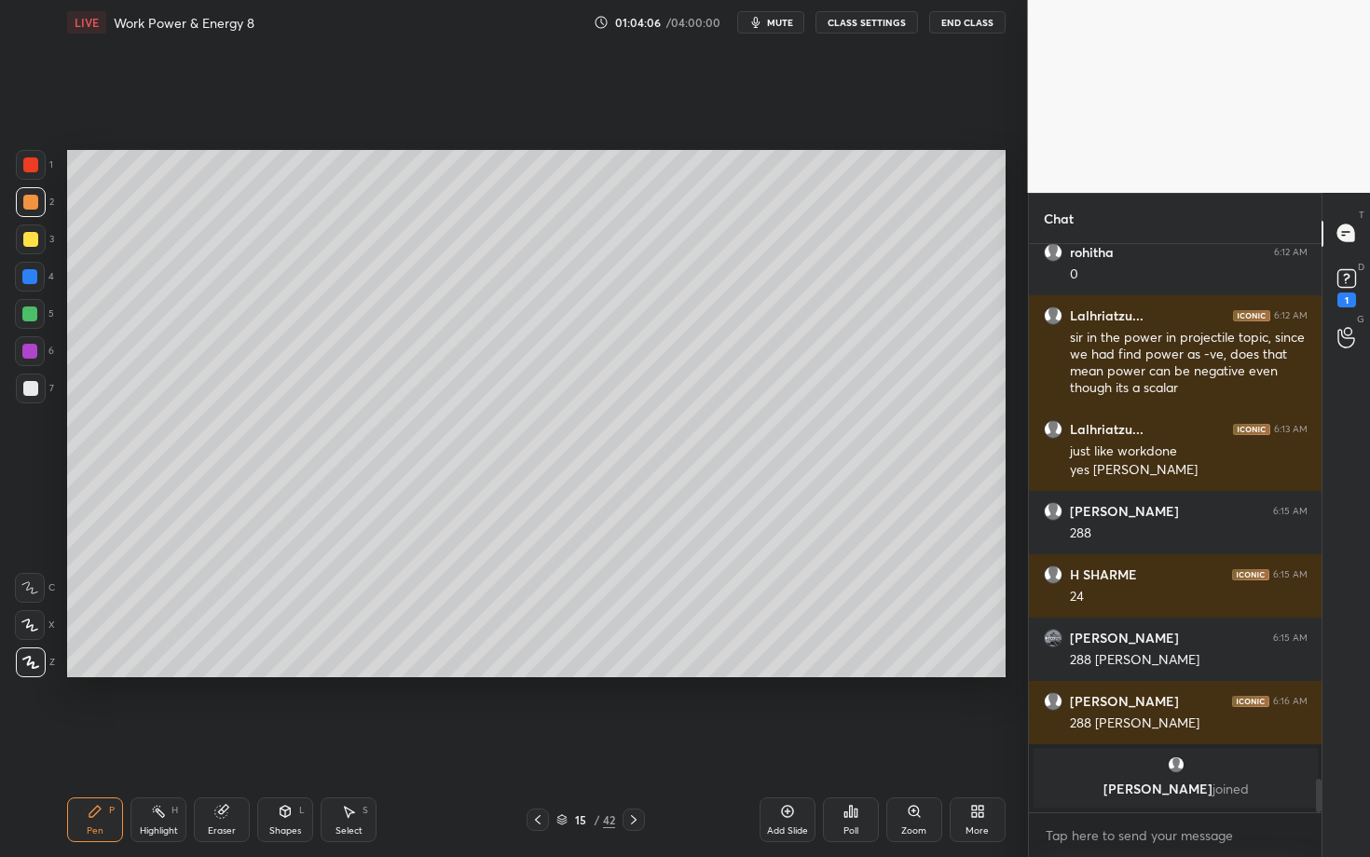
scroll to position [9170, 0]
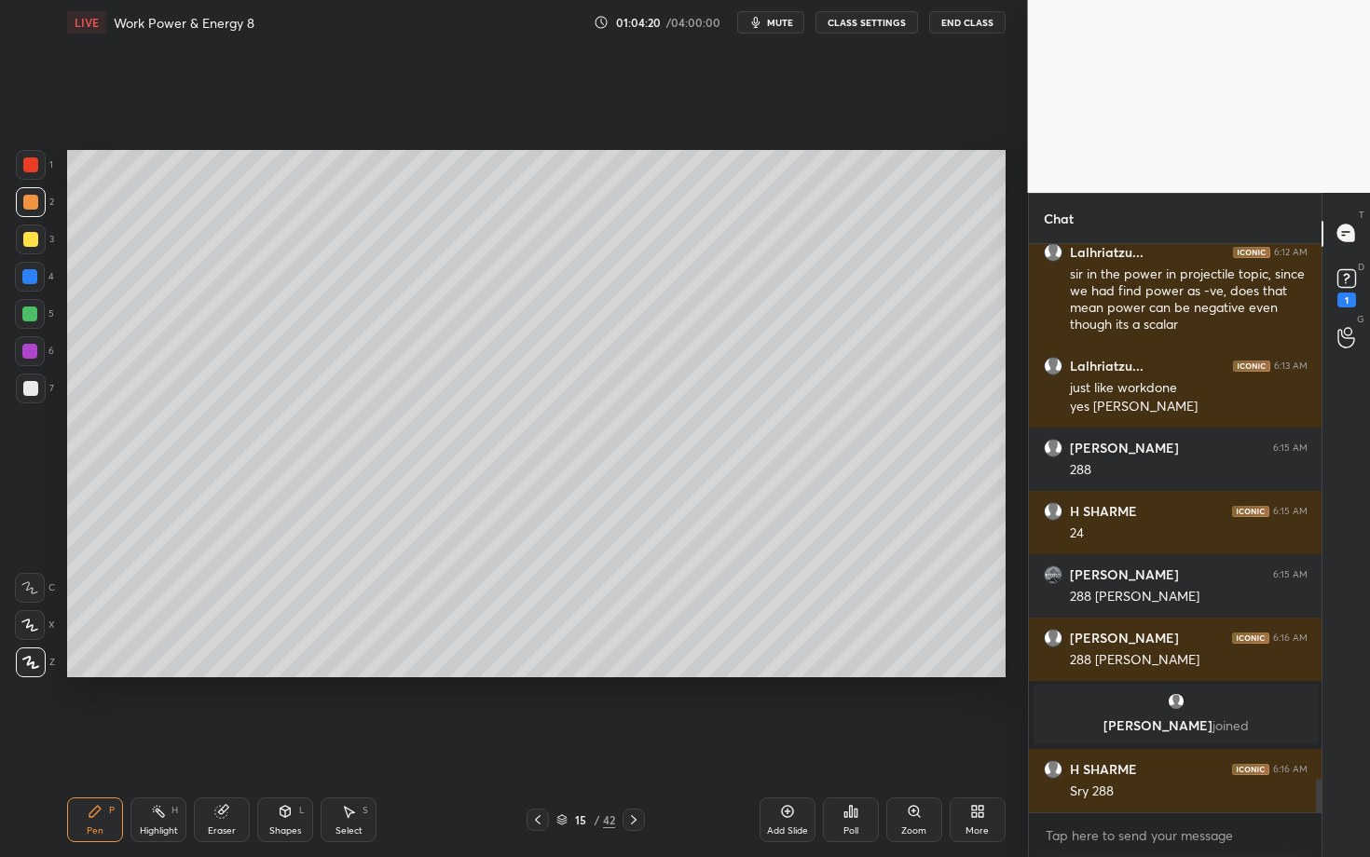
click at [35, 391] on div at bounding box center [30, 388] width 15 height 15
click at [351, 743] on icon at bounding box center [348, 811] width 15 height 15
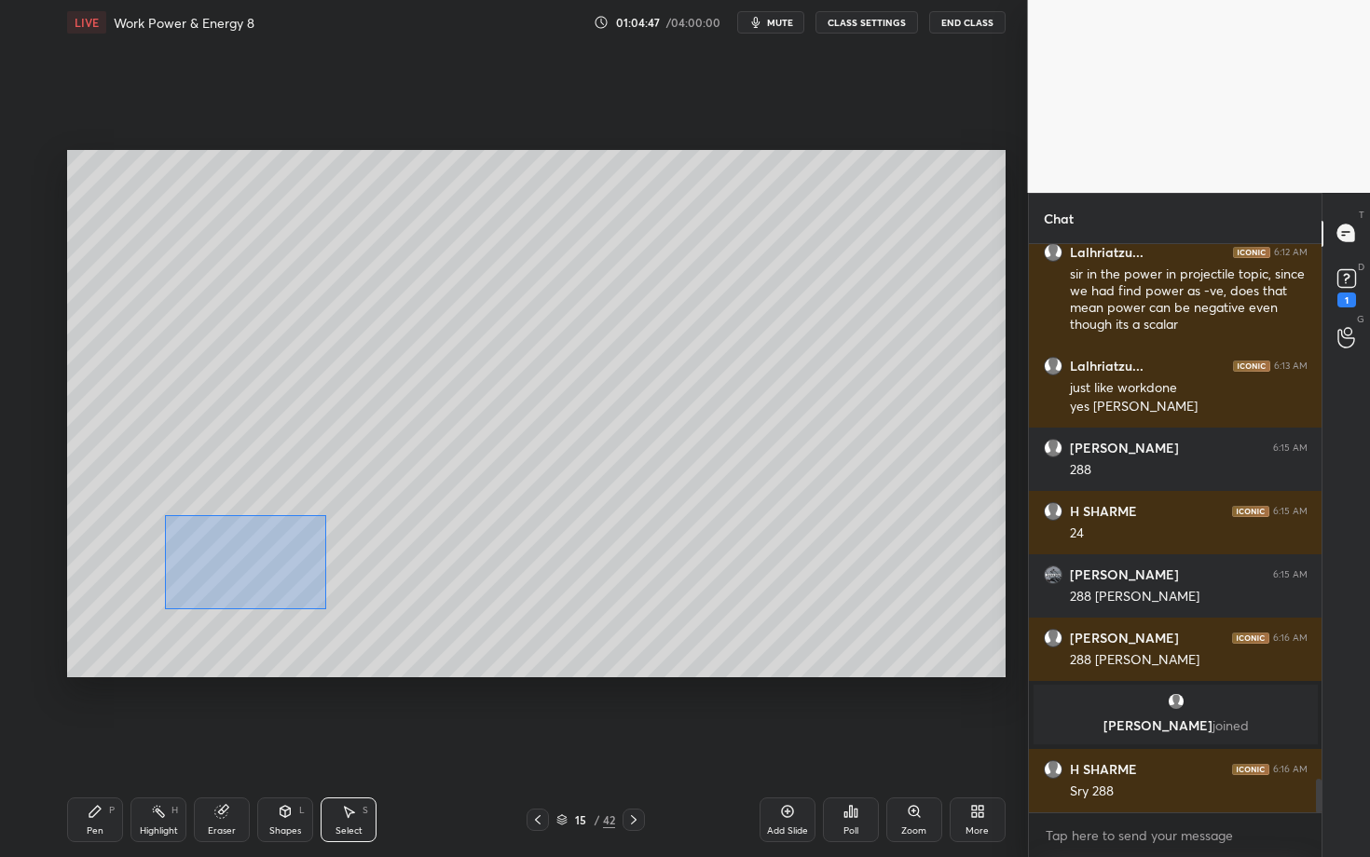
drag, startPoint x: 168, startPoint y: 519, endPoint x: 322, endPoint y: 607, distance: 177.8
click at [321, 606] on div "0 ° Undo Copy Duplicate Duplicate to new slide Delete" at bounding box center [536, 413] width 938 height 527
drag, startPoint x: 203, startPoint y: 566, endPoint x: 204, endPoint y: 584, distance: 18.7
click at [204, 584] on div "0 ° Undo Copy Duplicate Duplicate to new slide Delete" at bounding box center [536, 413] width 938 height 527
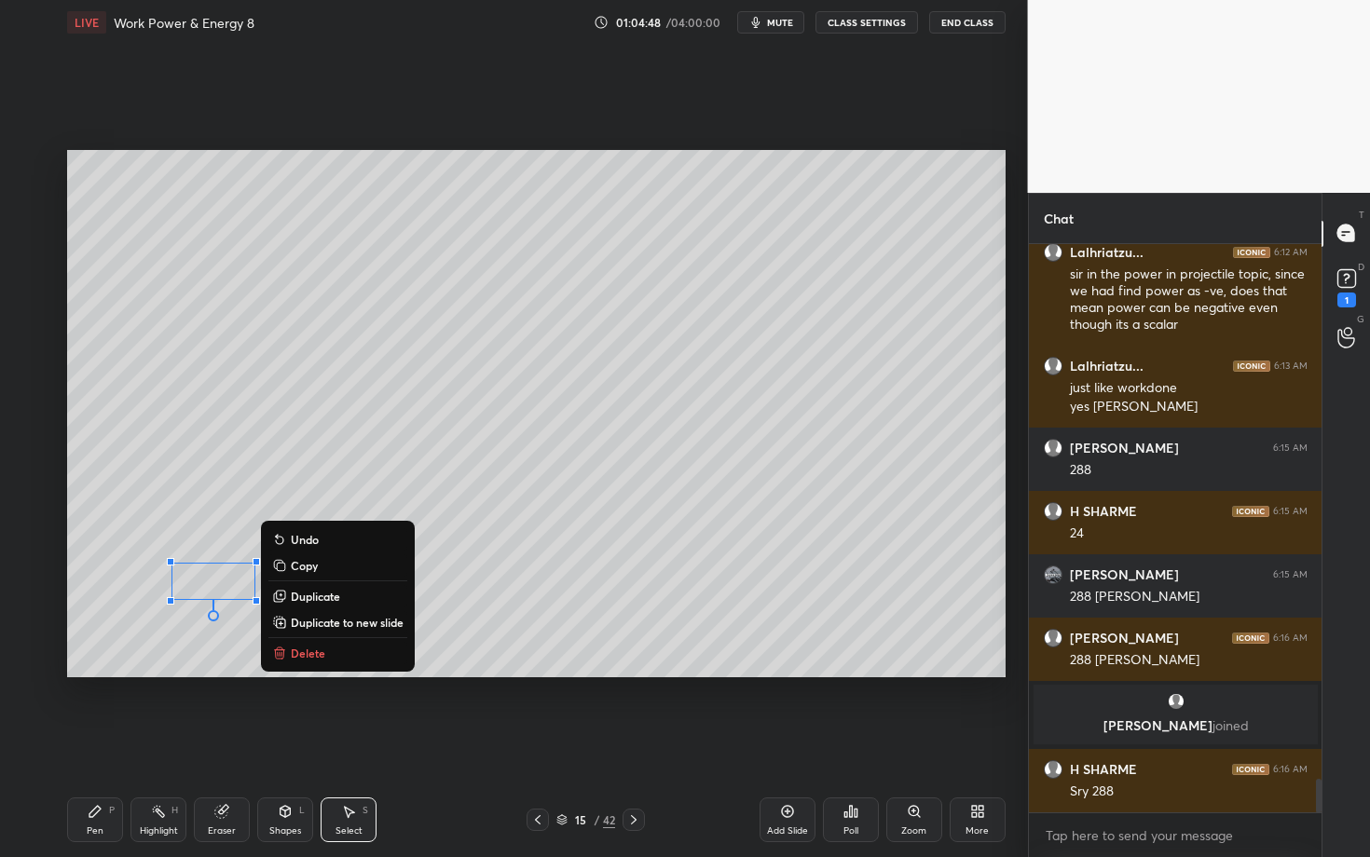
click at [88, 743] on div "Pen P" at bounding box center [95, 820] width 56 height 45
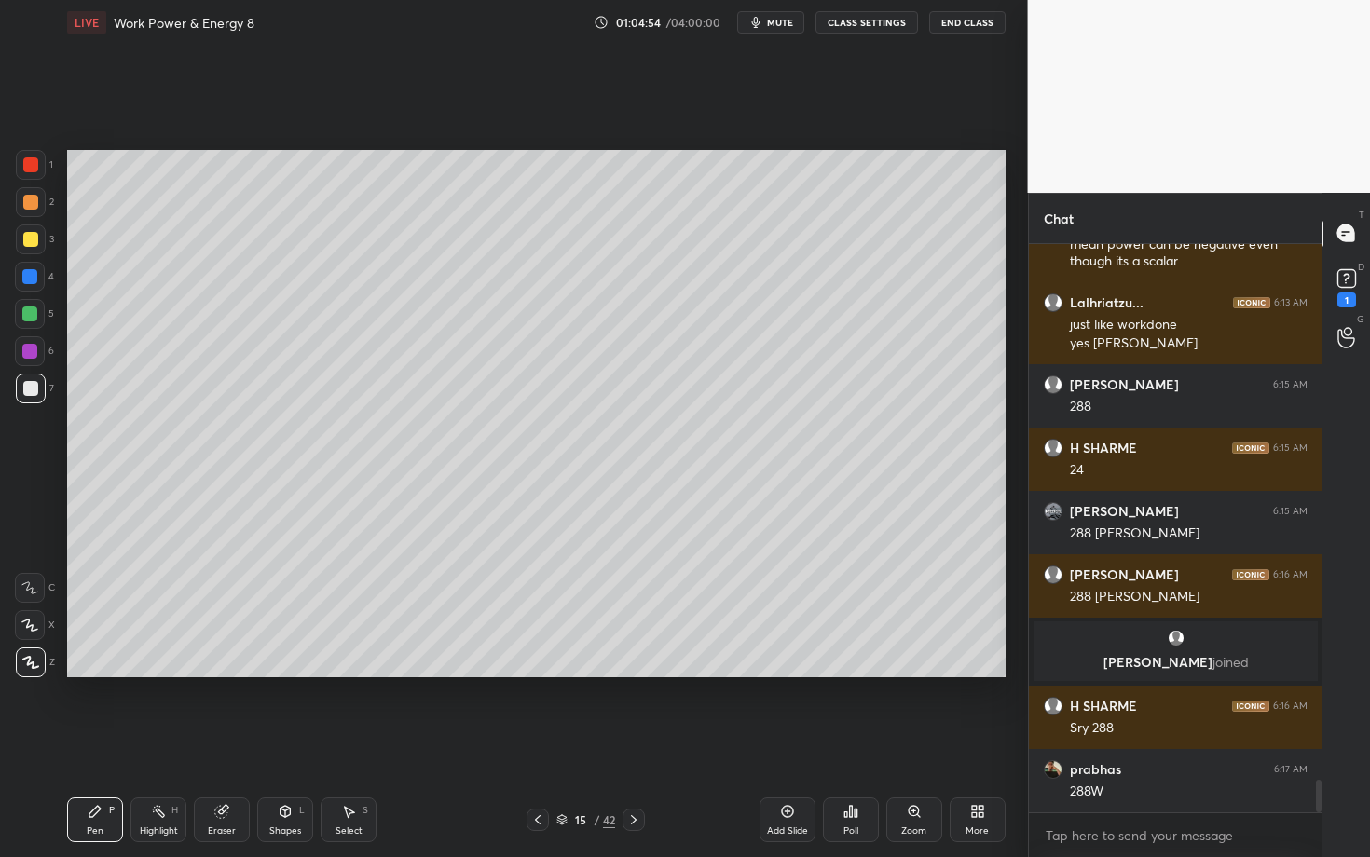
scroll to position [9296, 0]
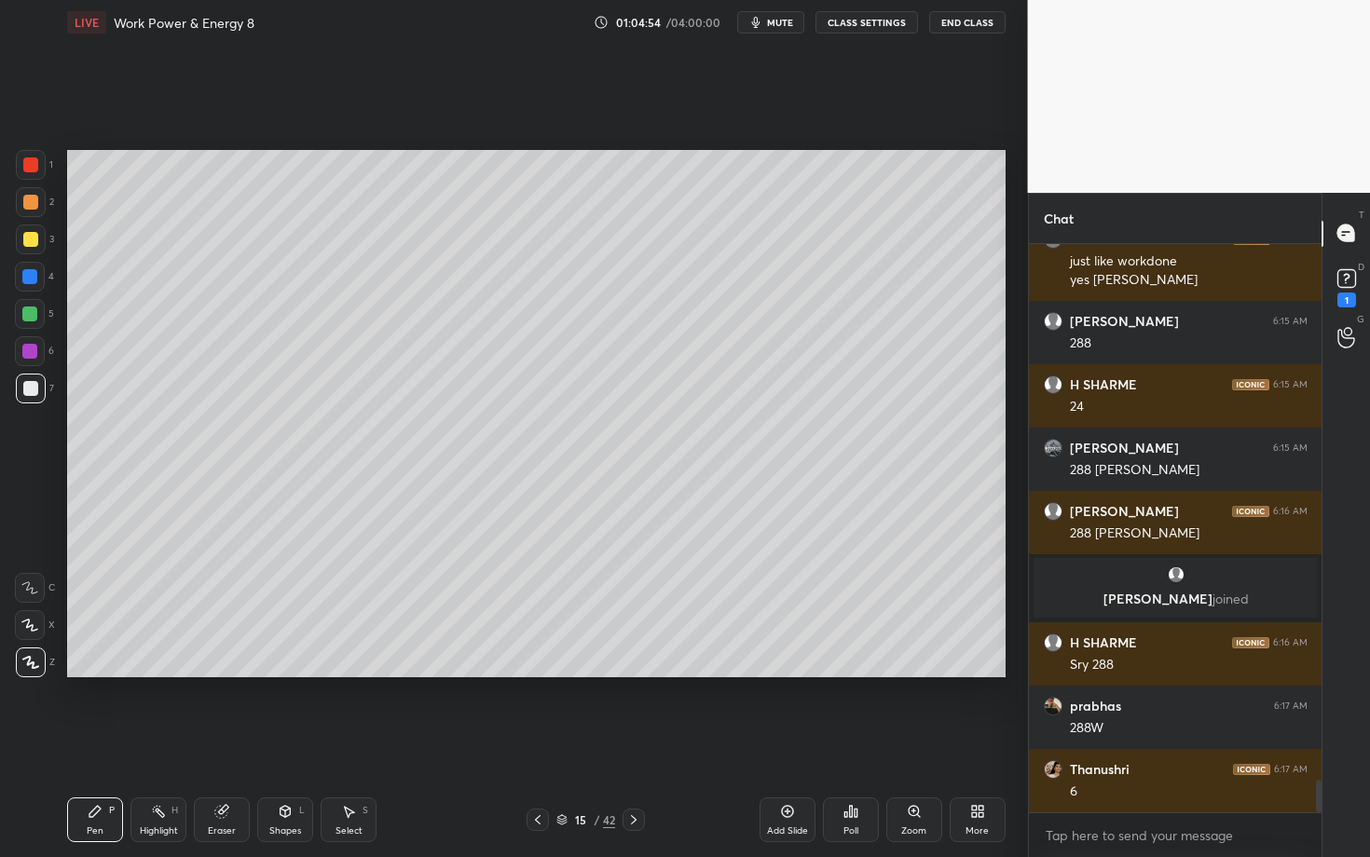
click at [103, 743] on div "Pen P" at bounding box center [95, 820] width 56 height 45
click at [38, 353] on div at bounding box center [30, 351] width 30 height 30
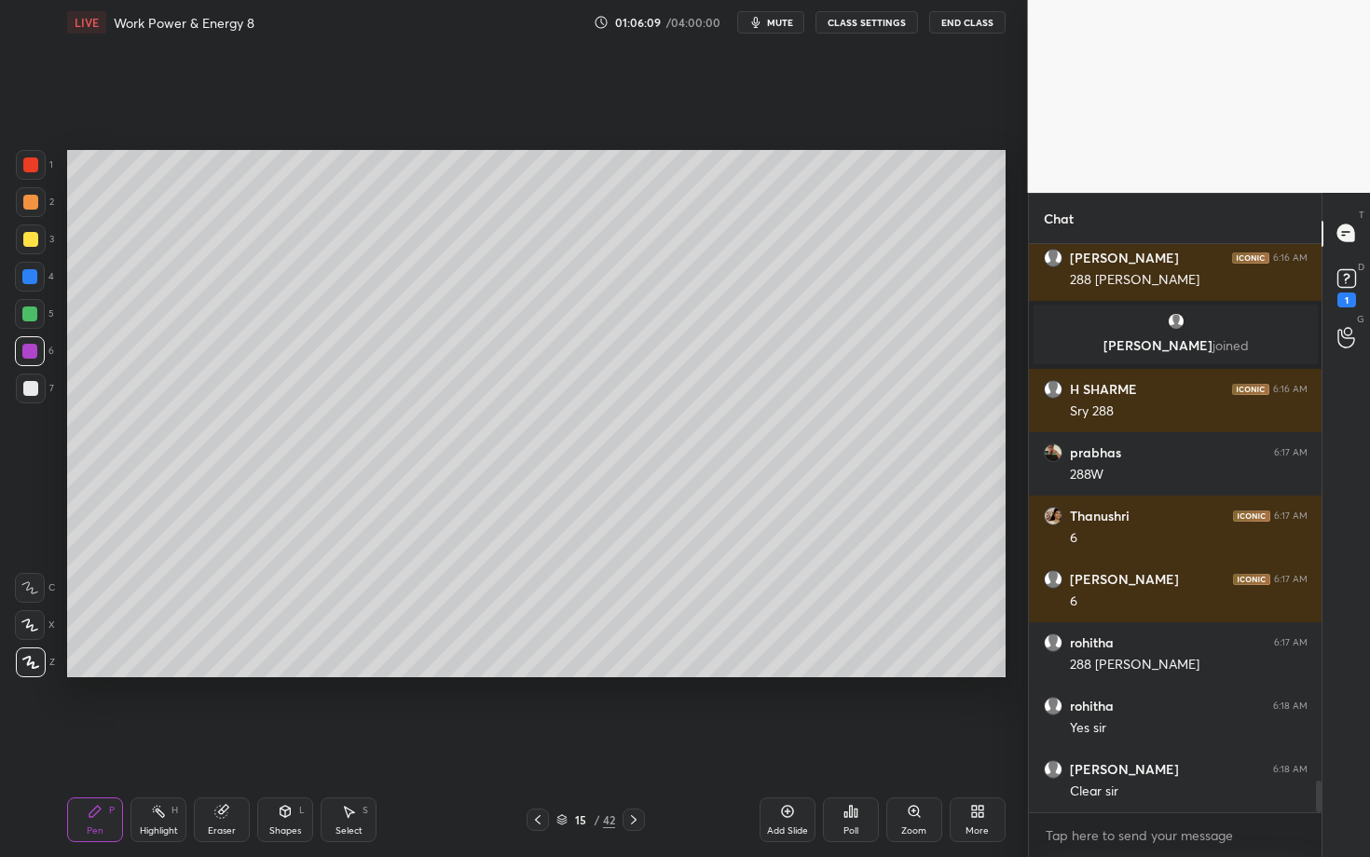
scroll to position [9613, 0]
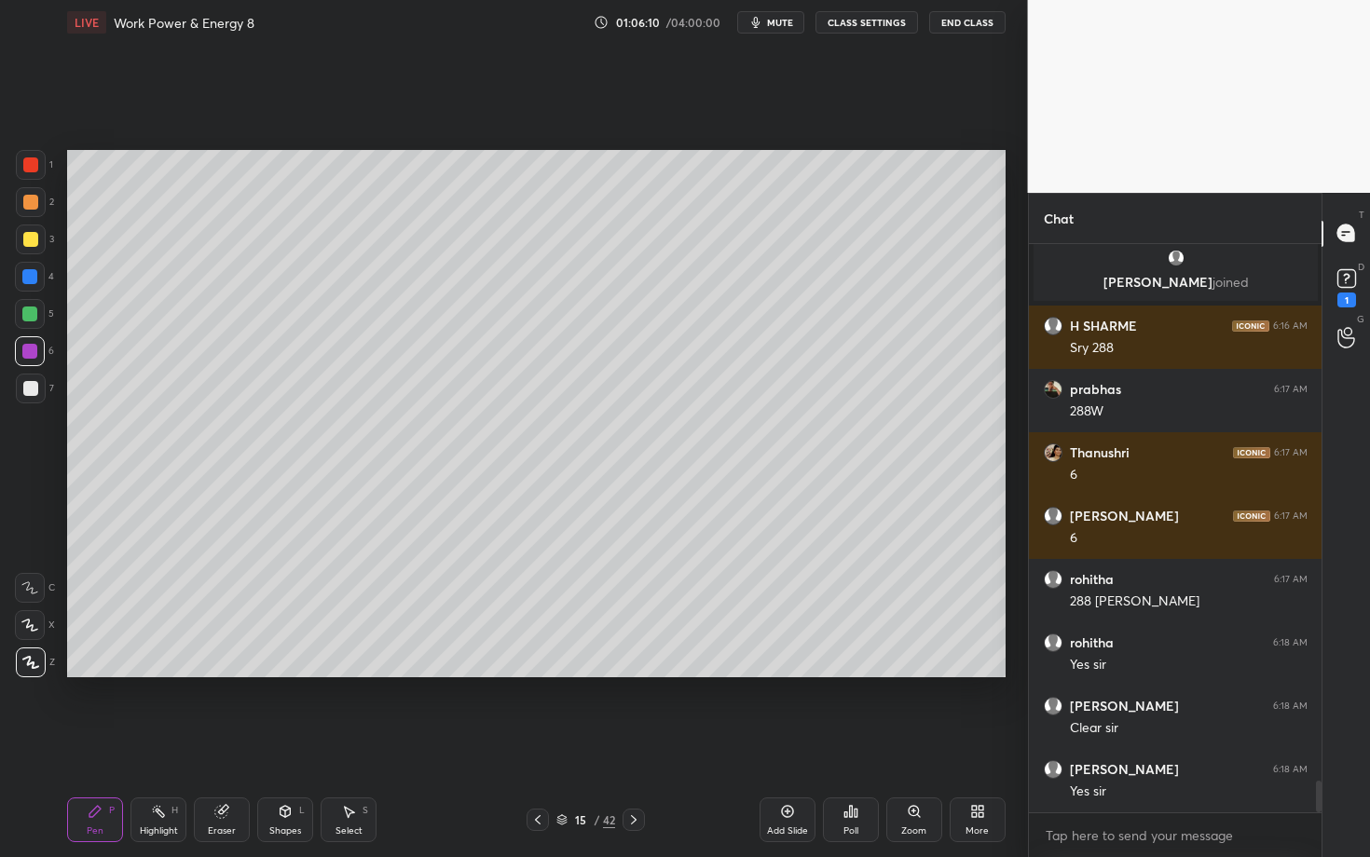
click at [32, 199] on div at bounding box center [30, 202] width 15 height 15
click at [635, 743] on icon at bounding box center [633, 820] width 15 height 15
click at [86, 743] on div "Pen P" at bounding box center [95, 820] width 56 height 45
click at [34, 202] on div at bounding box center [30, 202] width 15 height 15
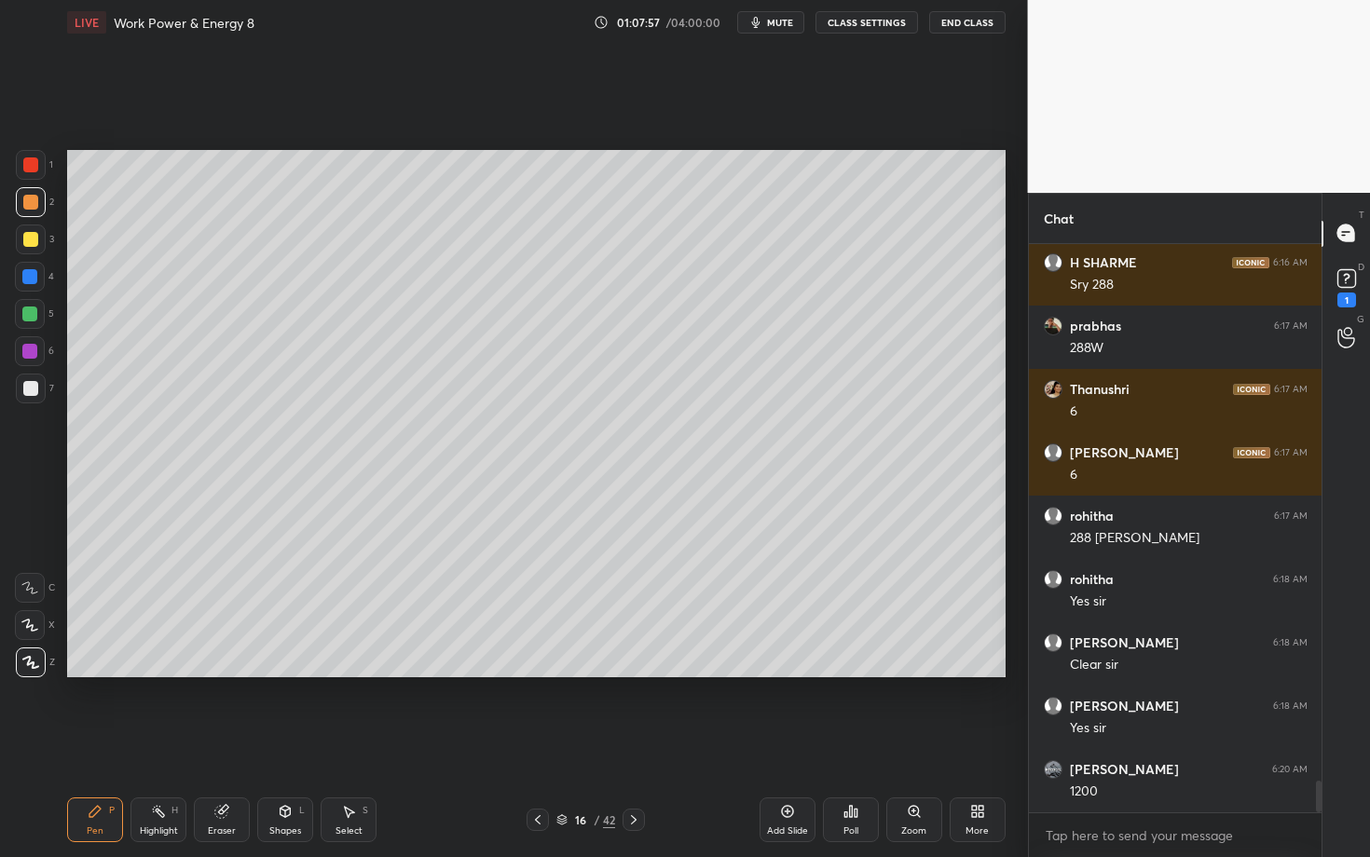
click at [86, 743] on div "Pen P" at bounding box center [95, 820] width 56 height 45
click at [34, 400] on div at bounding box center [31, 389] width 30 height 30
click at [99, 743] on icon at bounding box center [94, 811] width 11 height 11
click at [288, 743] on div "Shapes L" at bounding box center [285, 820] width 56 height 45
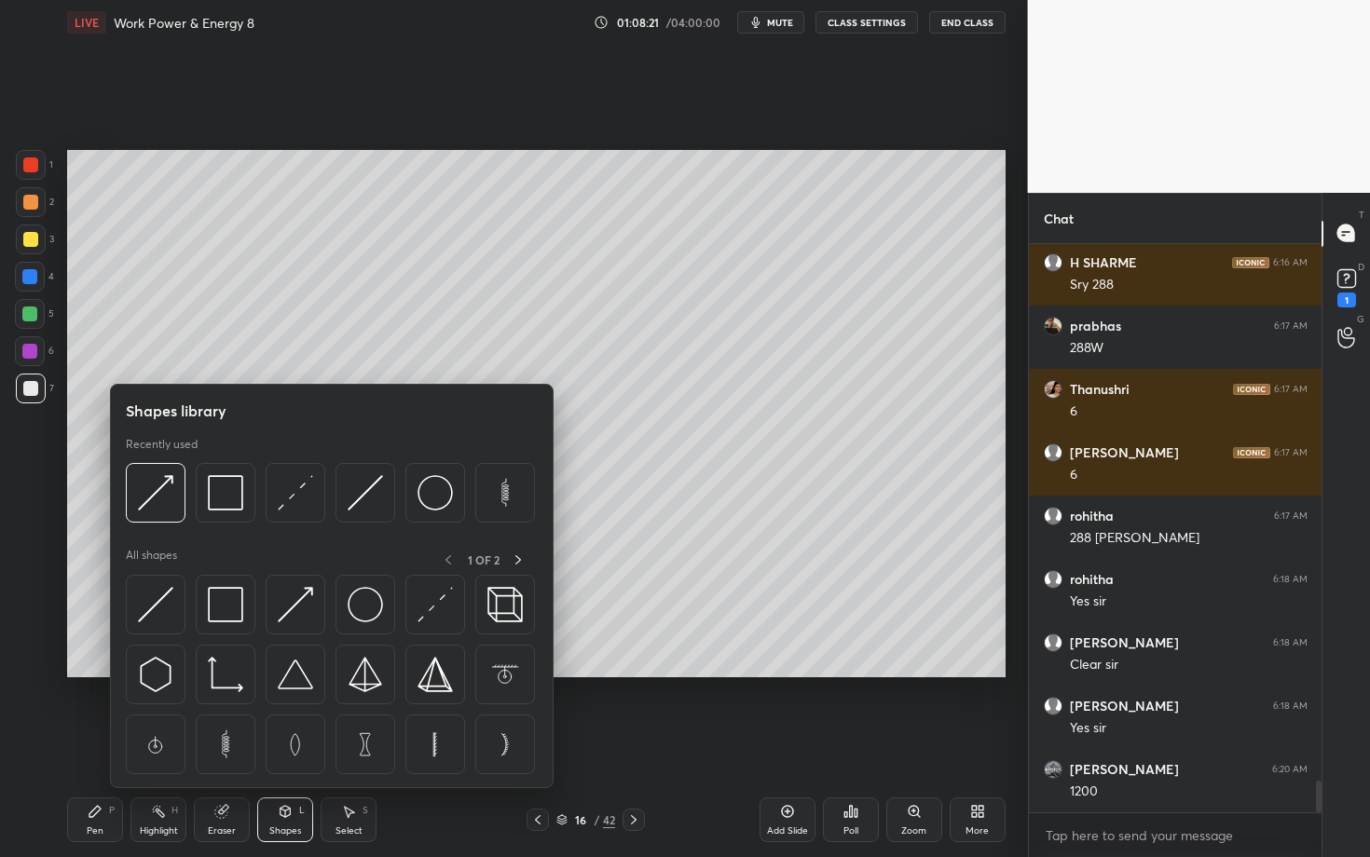
scroll to position [9740, 0]
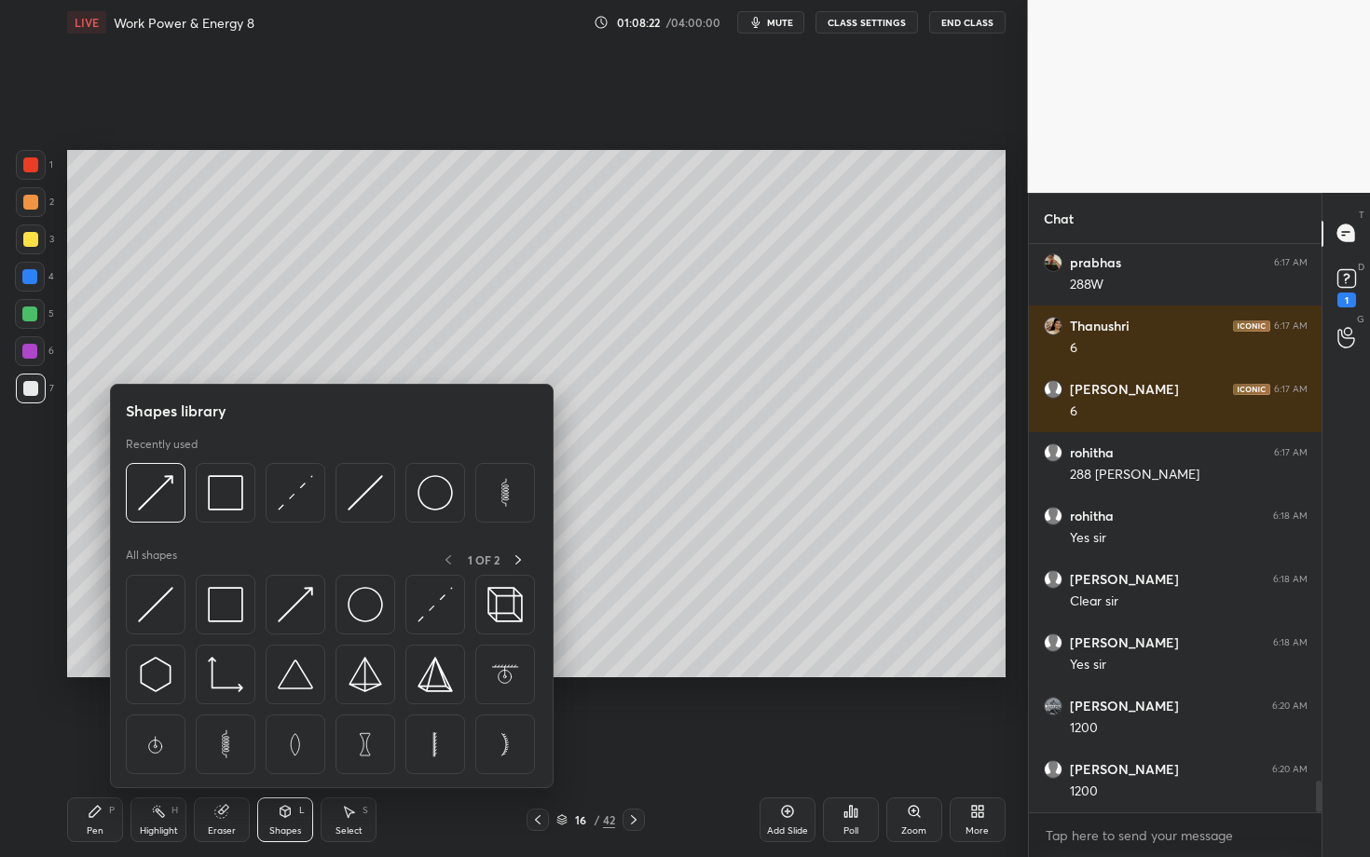
click at [110, 743] on div "Pen P" at bounding box center [95, 820] width 56 height 45
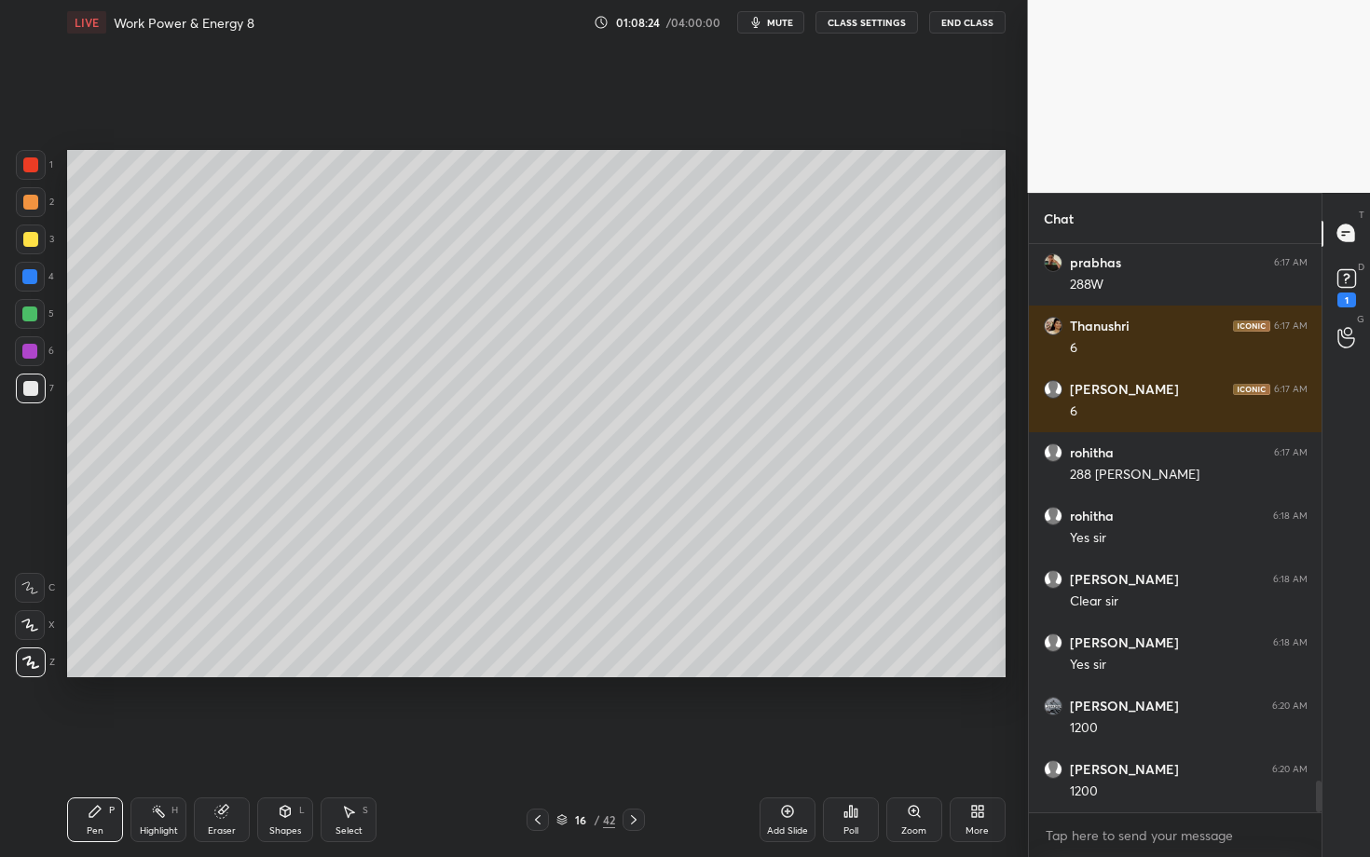
click at [294, 743] on div "Shapes L" at bounding box center [285, 820] width 56 height 45
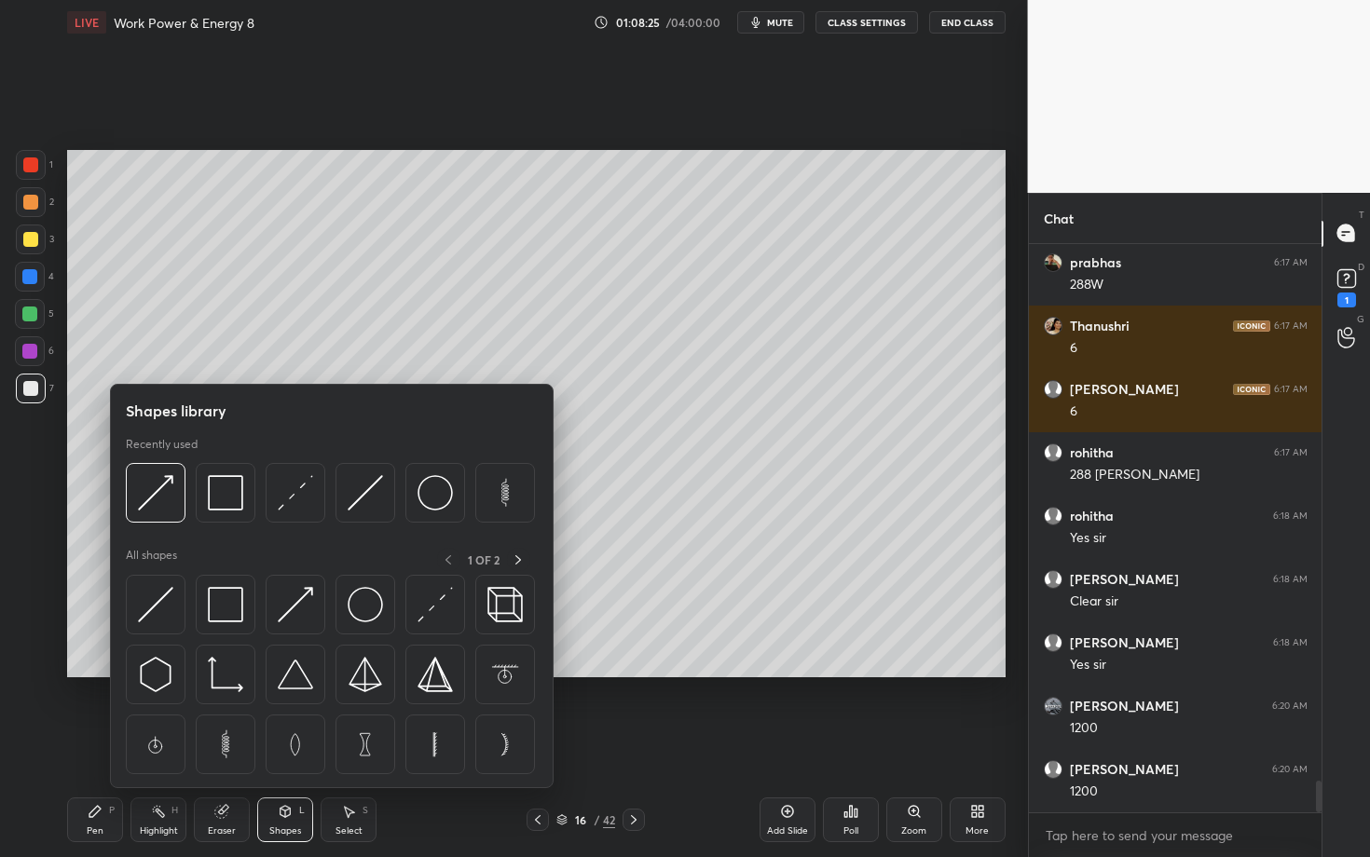
click at [97, 743] on div "Pen P" at bounding box center [95, 820] width 56 height 45
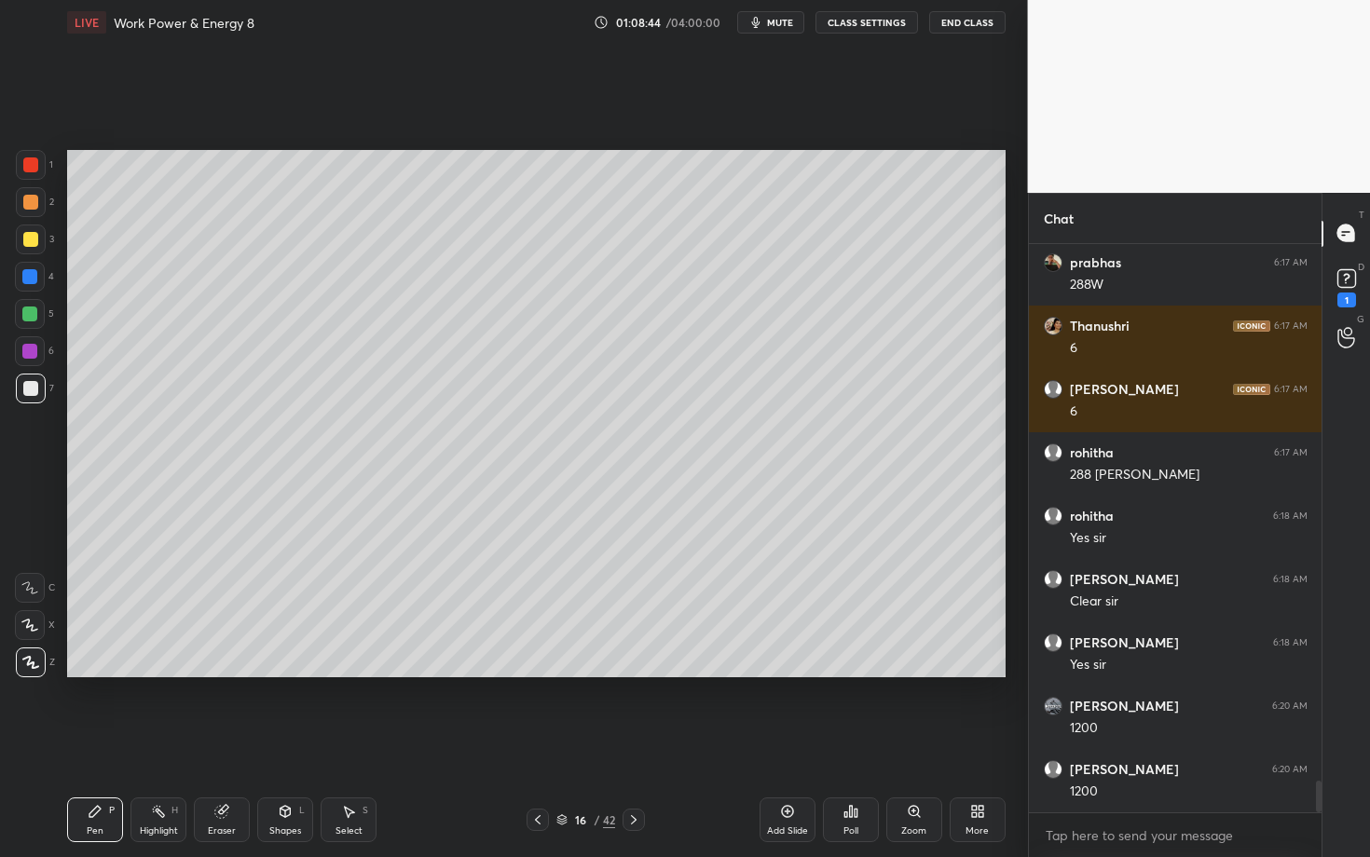
click at [351, 743] on icon at bounding box center [348, 811] width 15 height 15
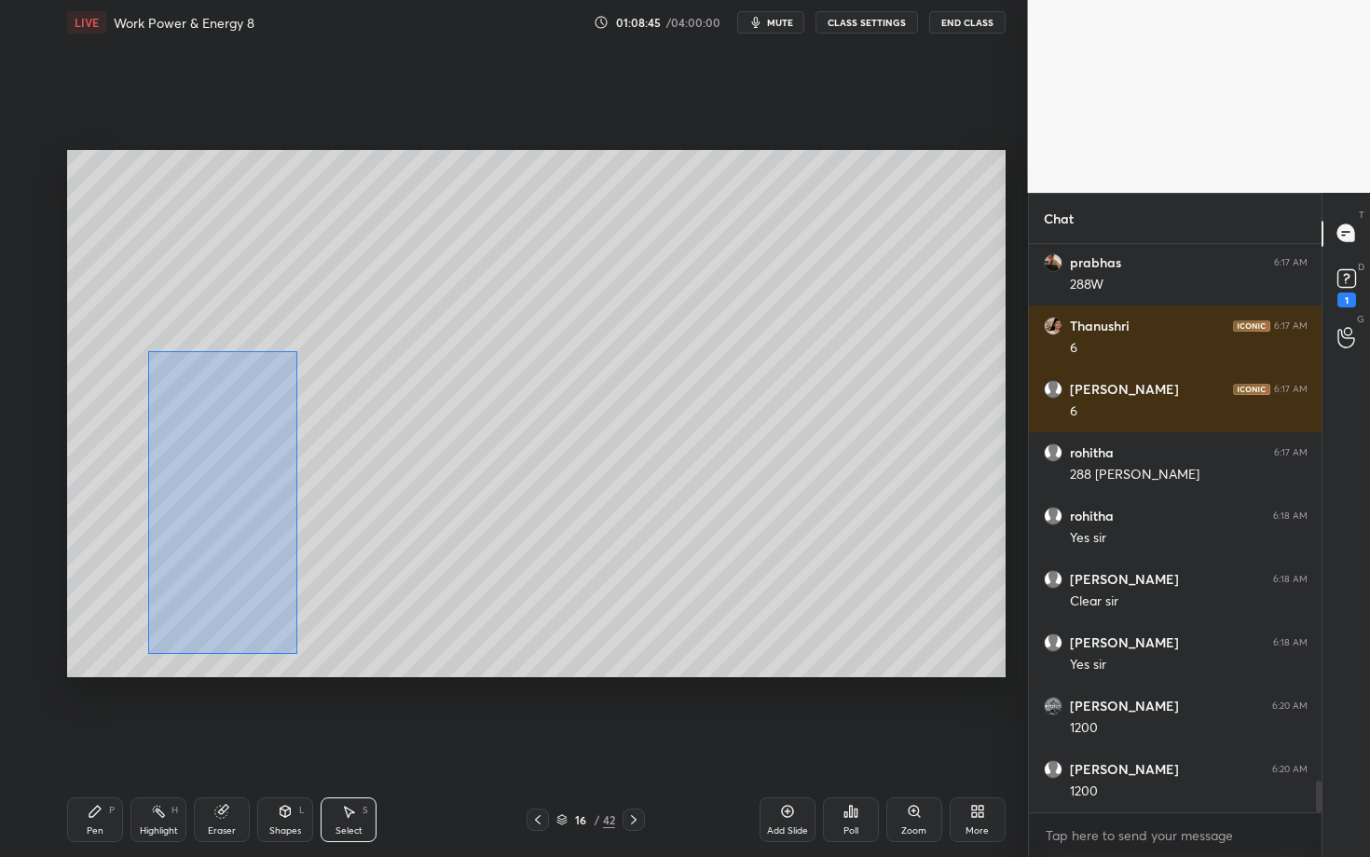
drag, startPoint x: 148, startPoint y: 351, endPoint x: 295, endPoint y: 651, distance: 334.2
click at [295, 650] on div "0 ° Undo Copy Duplicate Duplicate to new slide Delete" at bounding box center [536, 413] width 938 height 527
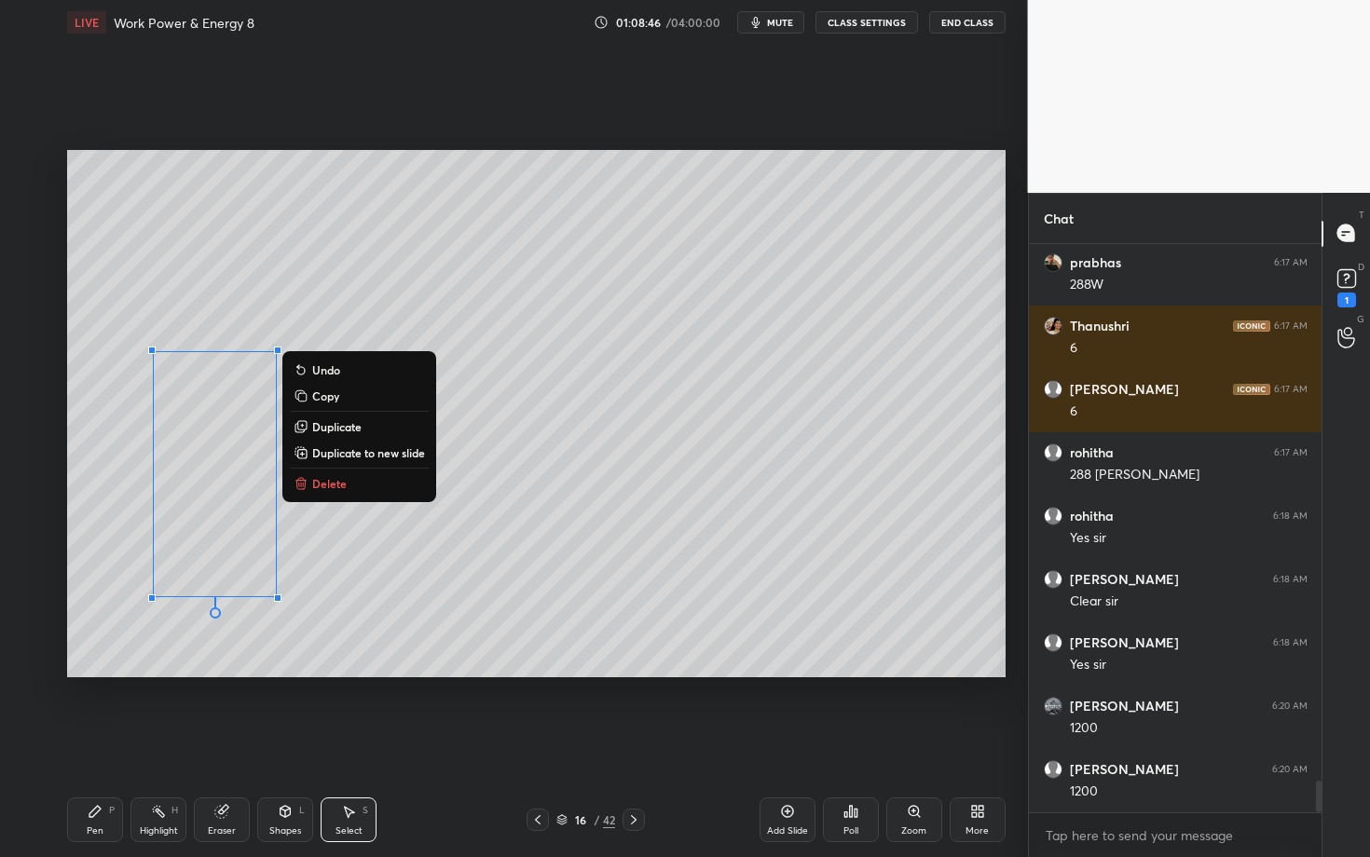
click at [332, 484] on p "Delete" at bounding box center [329, 483] width 34 height 15
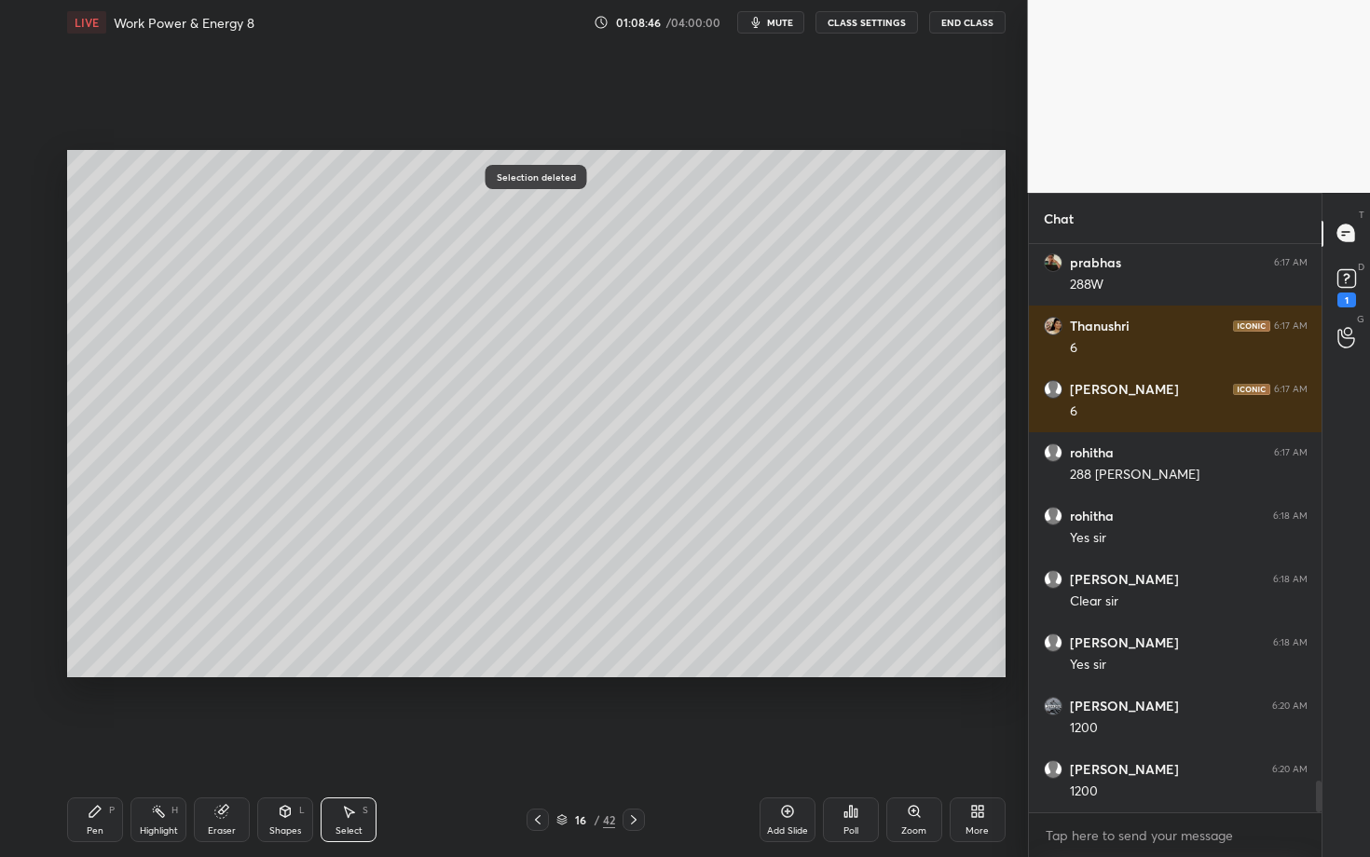
click at [89, 743] on div "Pen P" at bounding box center [95, 820] width 56 height 45
click at [326, 743] on div "Select S" at bounding box center [349, 820] width 56 height 45
click at [186, 599] on div "0 ° Undo Copy Duplicate Duplicate to new slide Delete" at bounding box center [536, 413] width 938 height 527
click at [91, 743] on icon at bounding box center [95, 811] width 15 height 15
click at [307, 743] on div "Setting up your live class Poll for secs No correct answer Start poll" at bounding box center [536, 414] width 953 height 738
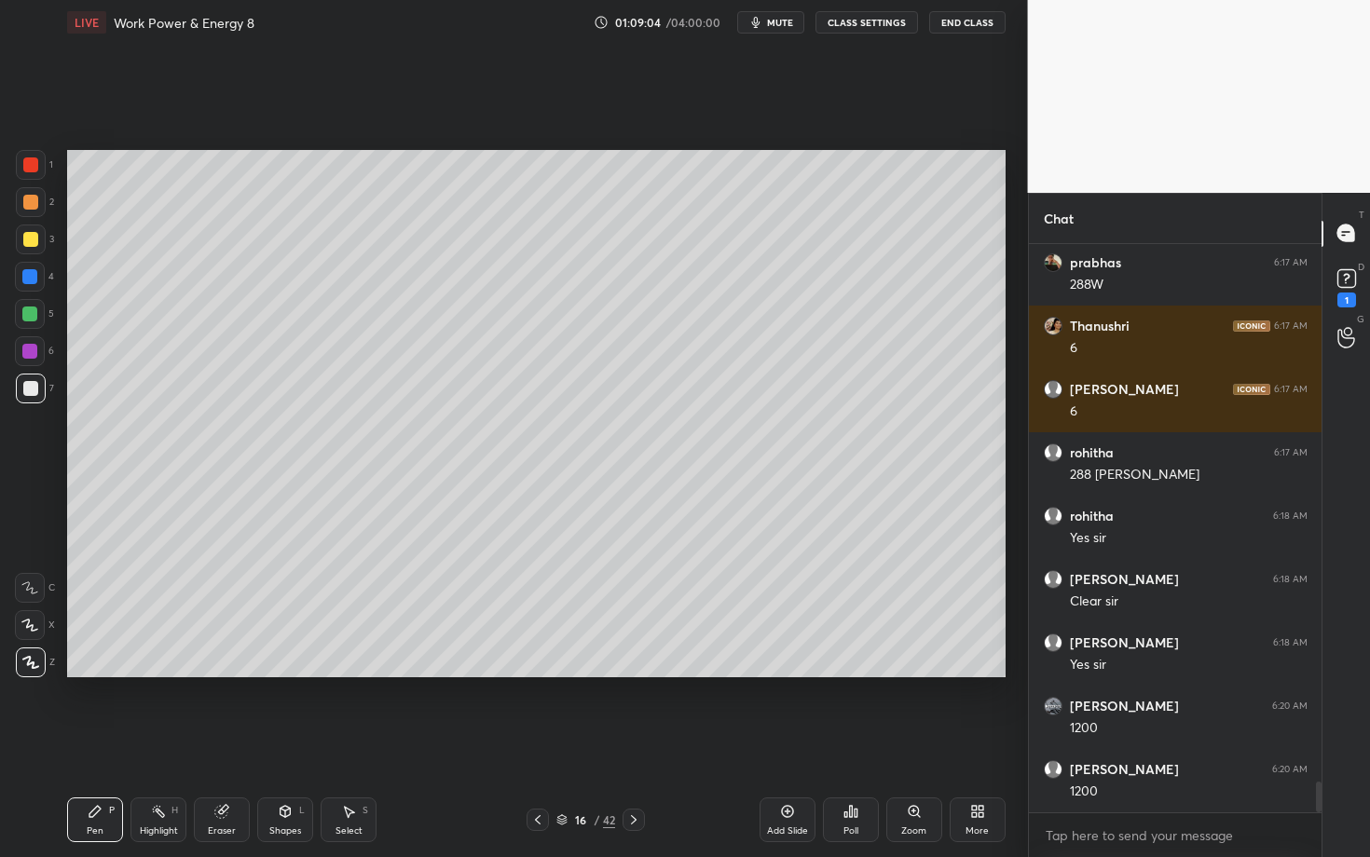
scroll to position [9803, 0]
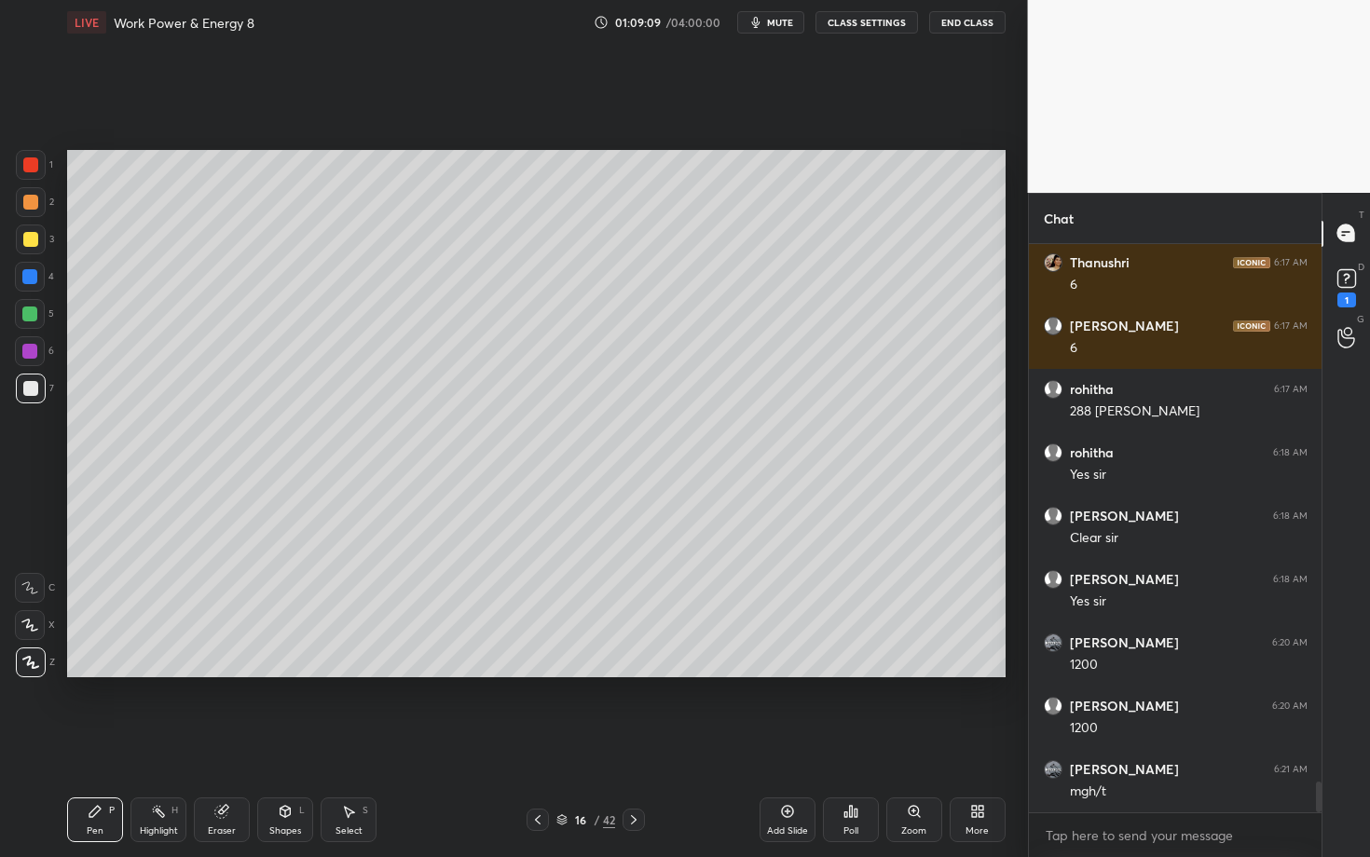
click at [350, 743] on icon at bounding box center [348, 811] width 15 height 15
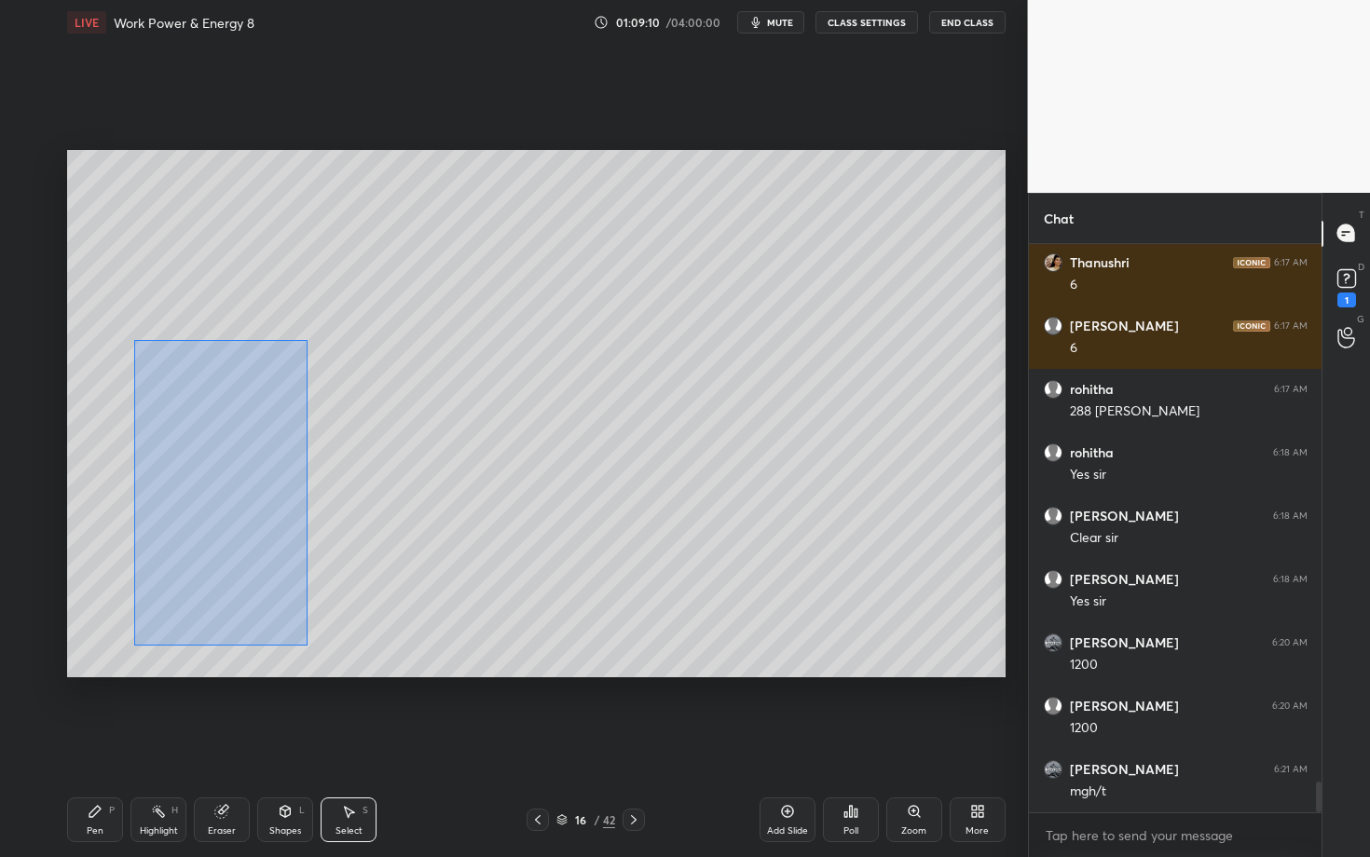
drag, startPoint x: 148, startPoint y: 385, endPoint x: 312, endPoint y: 655, distance: 316.1
click at [312, 655] on div "0 ° Undo Copy Duplicate Duplicate to new slide Delete" at bounding box center [536, 413] width 938 height 527
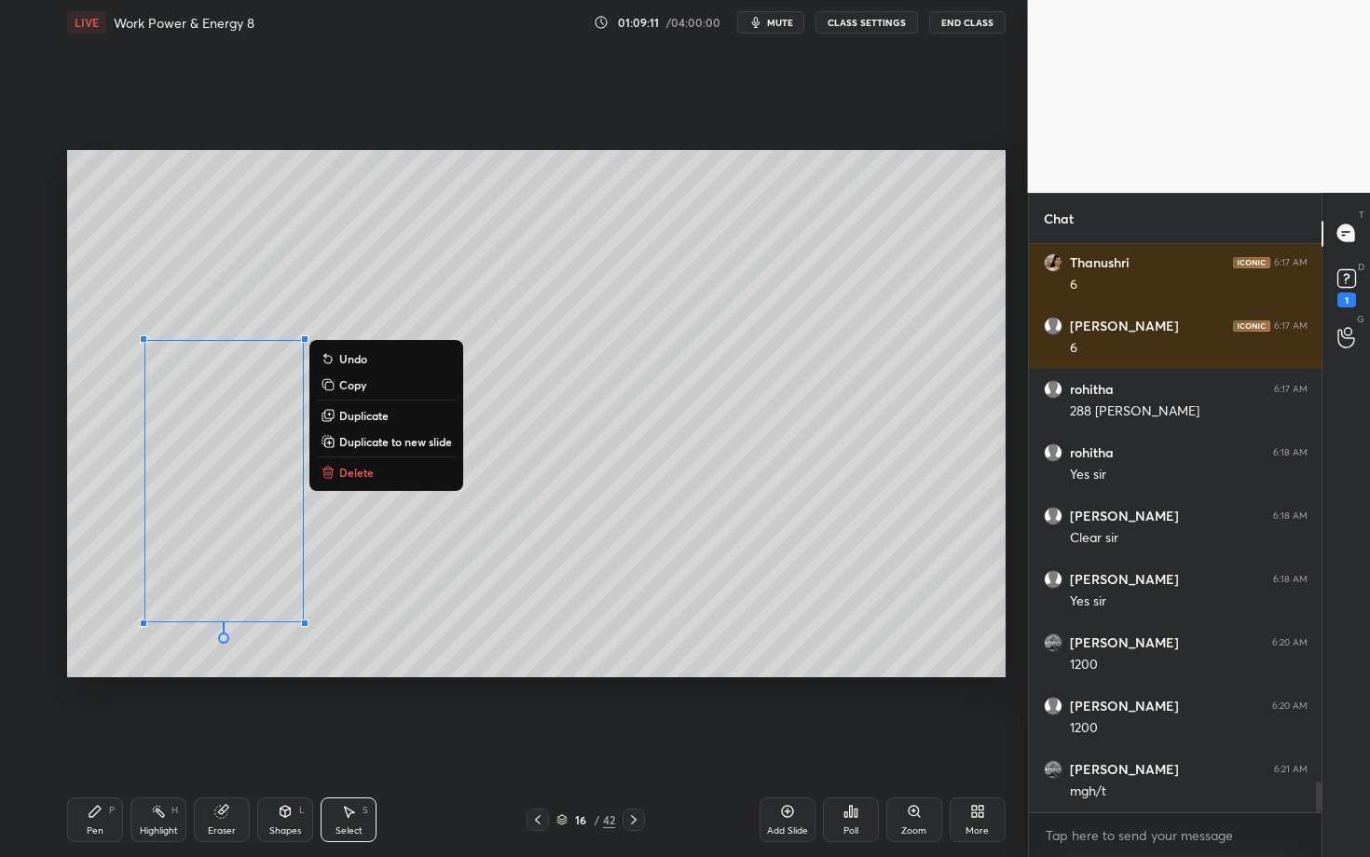
click at [369, 472] on p "Delete" at bounding box center [356, 472] width 34 height 15
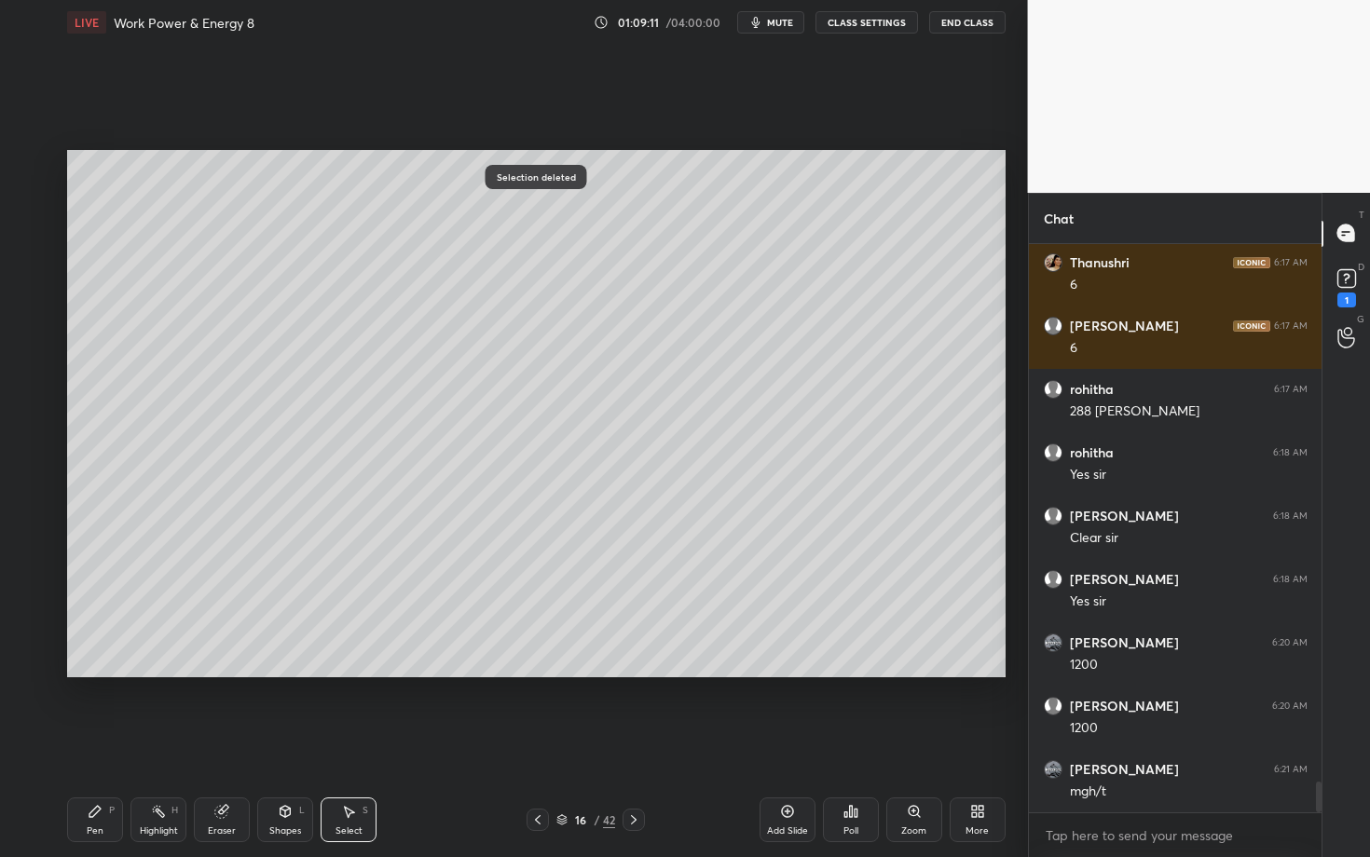
click at [103, 743] on div "Pen P" at bounding box center [95, 820] width 56 height 45
click at [29, 316] on div at bounding box center [29, 314] width 15 height 15
click at [27, 244] on div at bounding box center [30, 239] width 15 height 15
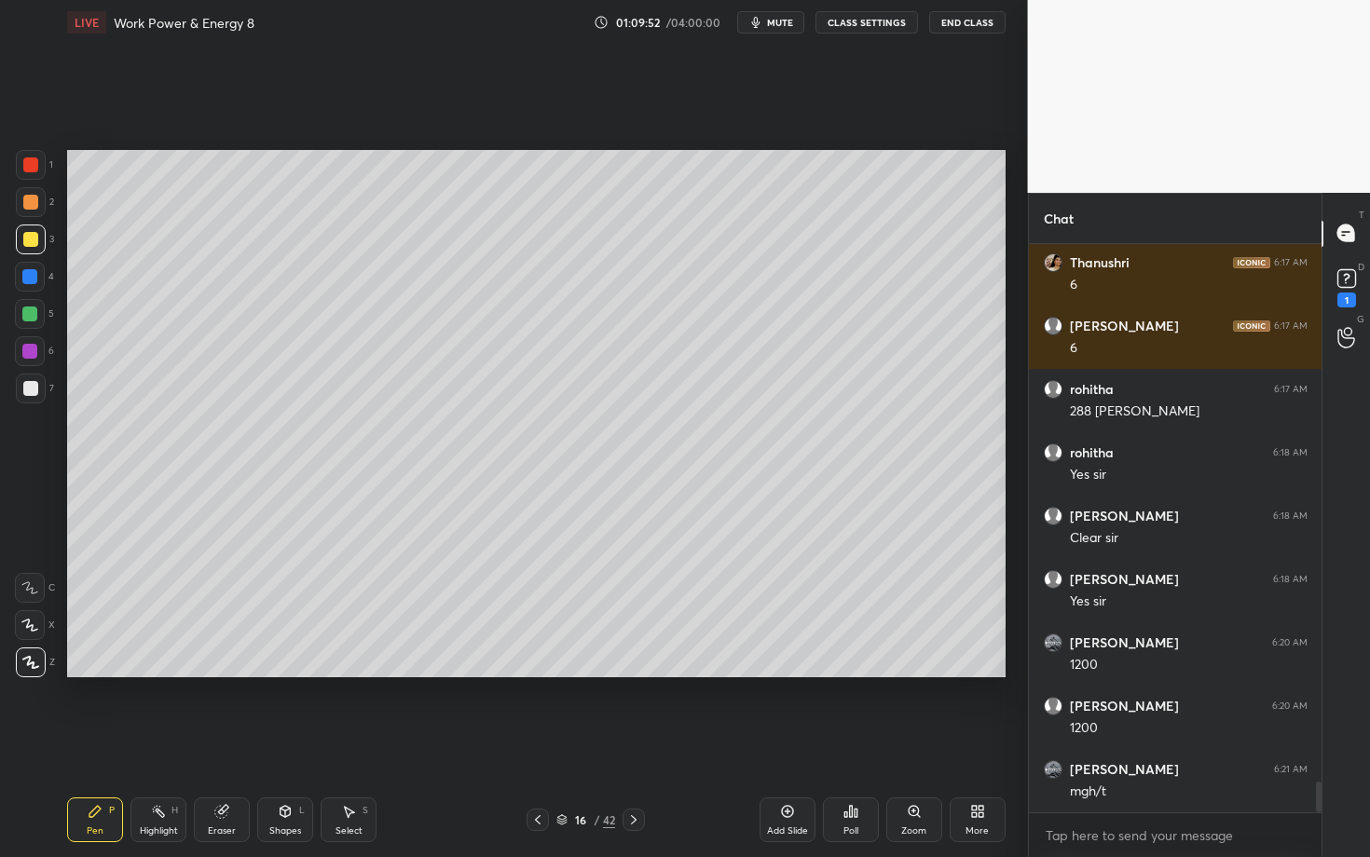
click at [34, 201] on div at bounding box center [30, 202] width 15 height 15
click at [39, 169] on div at bounding box center [31, 165] width 30 height 30
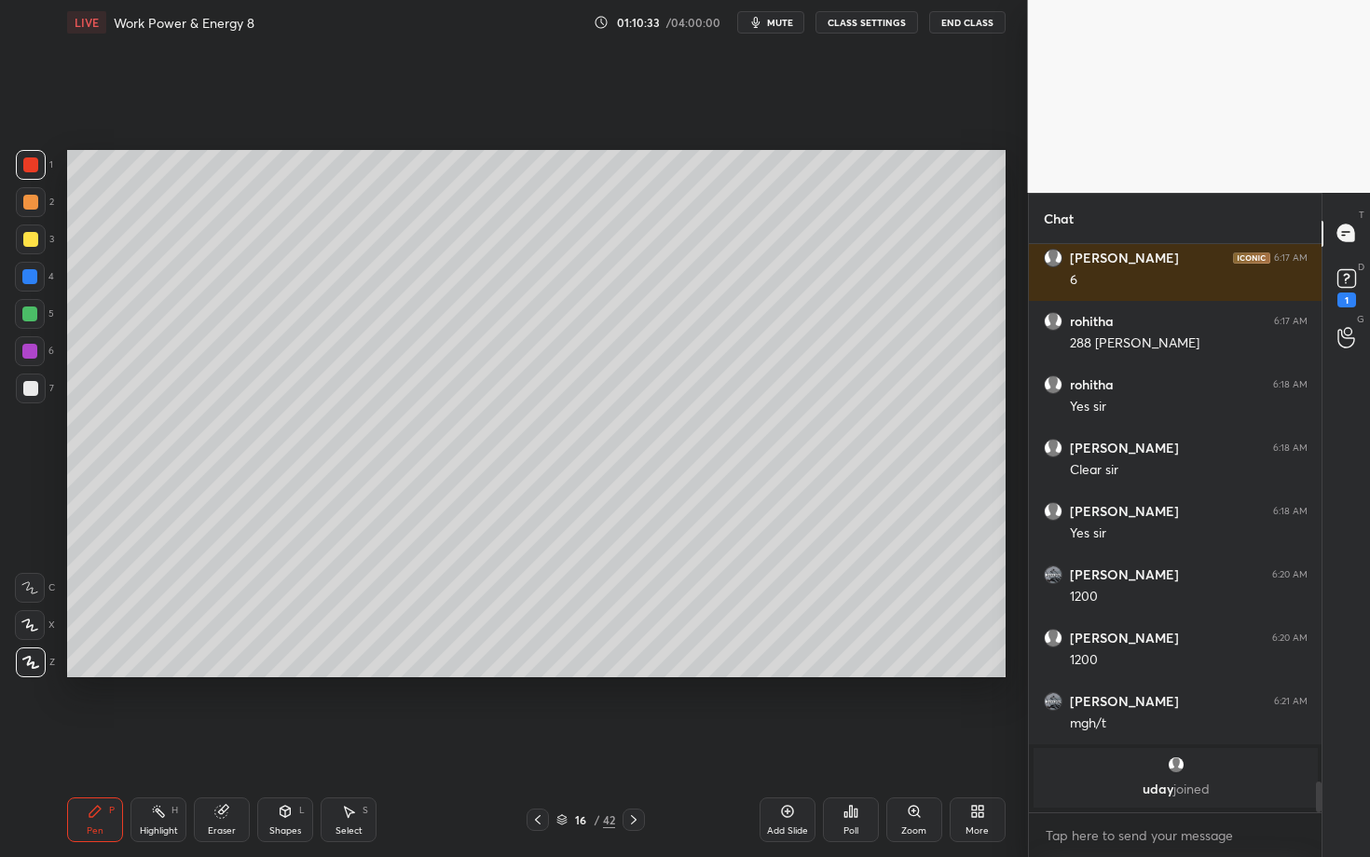
click at [32, 377] on div at bounding box center [31, 389] width 30 height 30
click at [363, 743] on div "Select S" at bounding box center [349, 820] width 56 height 45
click at [93, 743] on div "Pen" at bounding box center [95, 831] width 17 height 9
click at [351, 743] on div "Select S" at bounding box center [349, 820] width 56 height 45
drag, startPoint x: 746, startPoint y: 522, endPoint x: 787, endPoint y: 564, distance: 58.6
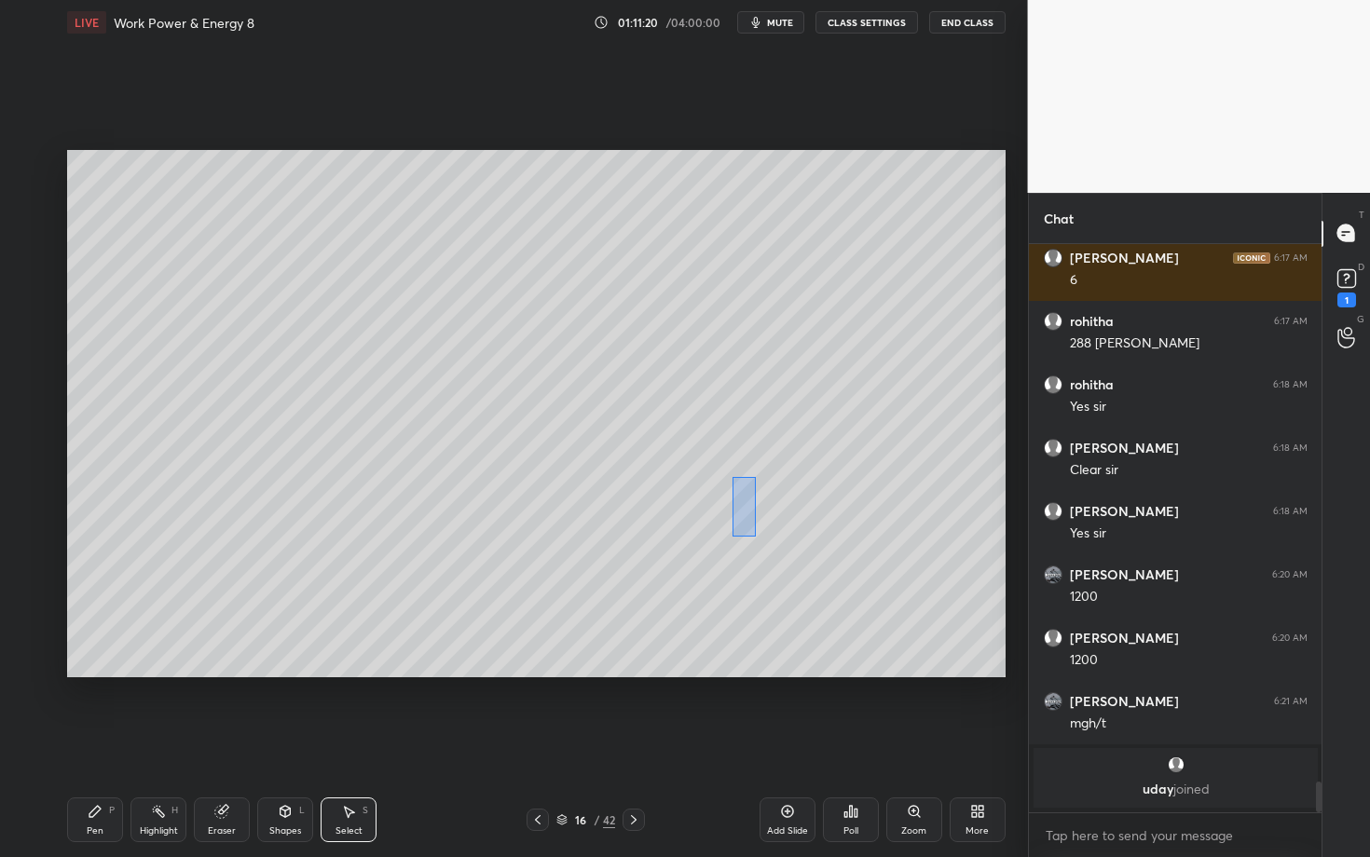
click at [786, 564] on div "0 ° Undo Copy Duplicate Duplicate to new slide Delete" at bounding box center [536, 413] width 938 height 527
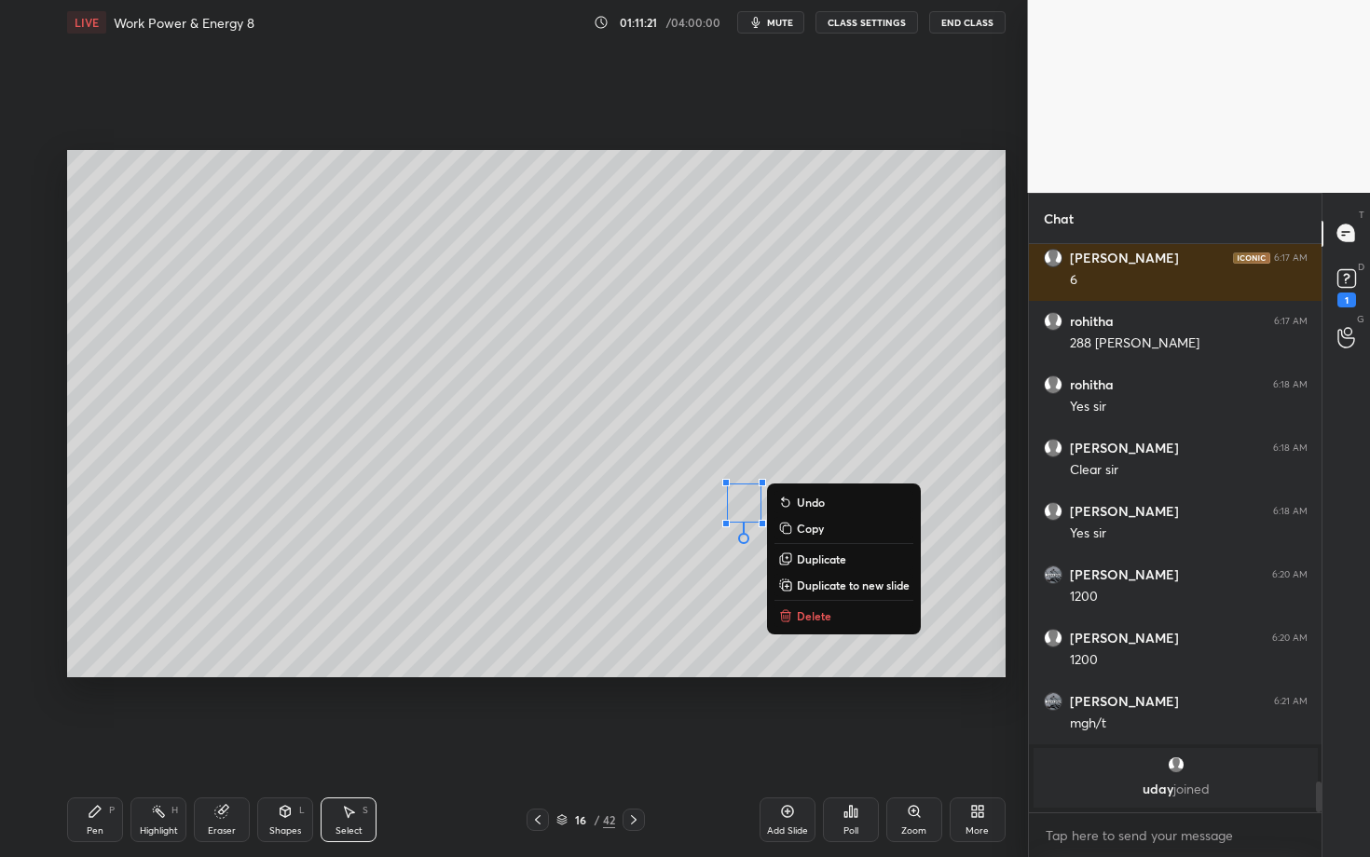
click at [821, 614] on p "Delete" at bounding box center [814, 616] width 34 height 15
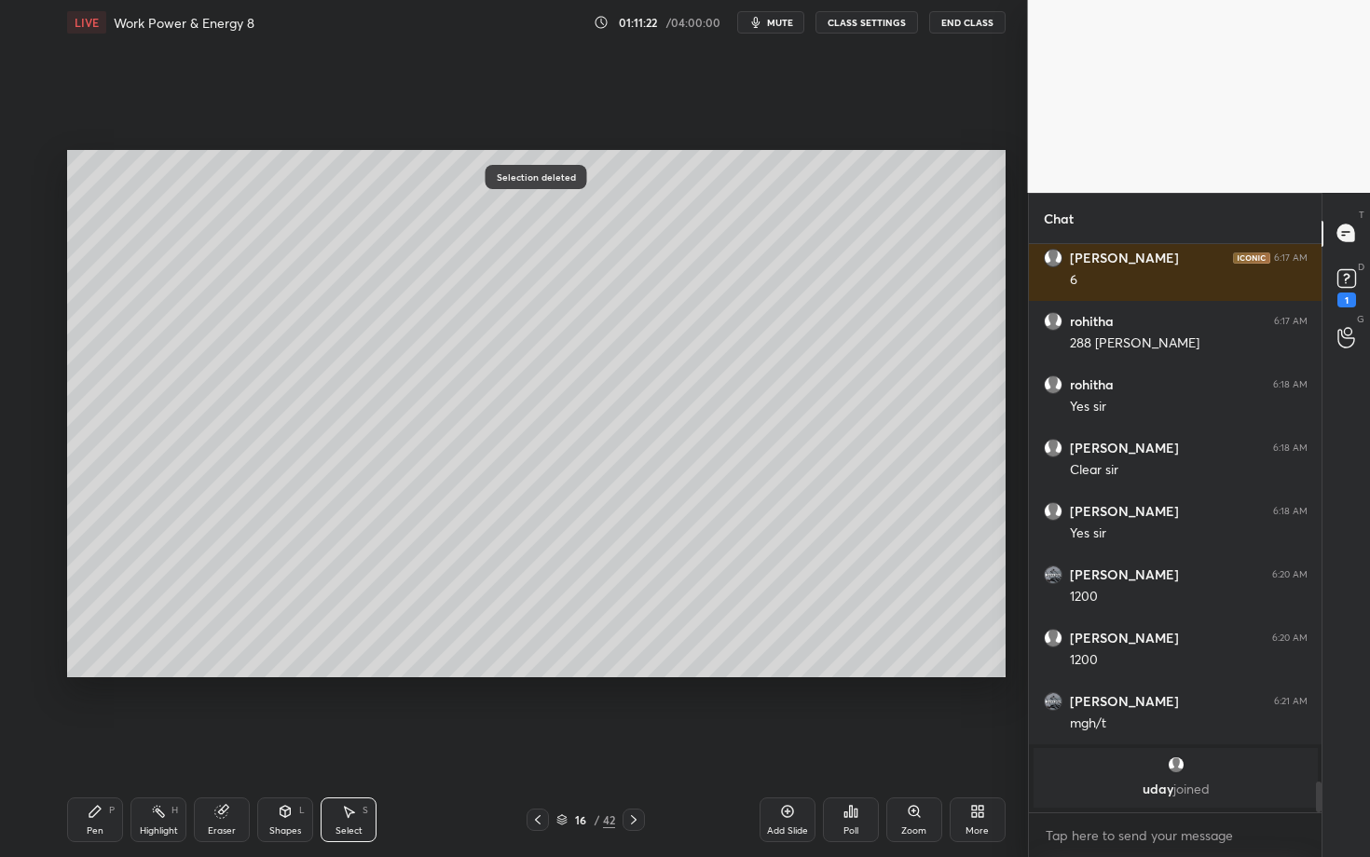
click at [103, 743] on div "Pen P" at bounding box center [95, 820] width 56 height 45
click at [356, 743] on div "Select S" at bounding box center [349, 820] width 56 height 45
drag, startPoint x: 677, startPoint y: 539, endPoint x: 701, endPoint y: 567, distance: 37.0
click at [700, 567] on div "0 ° Undo Copy Duplicate Duplicate to new slide Delete" at bounding box center [536, 413] width 938 height 527
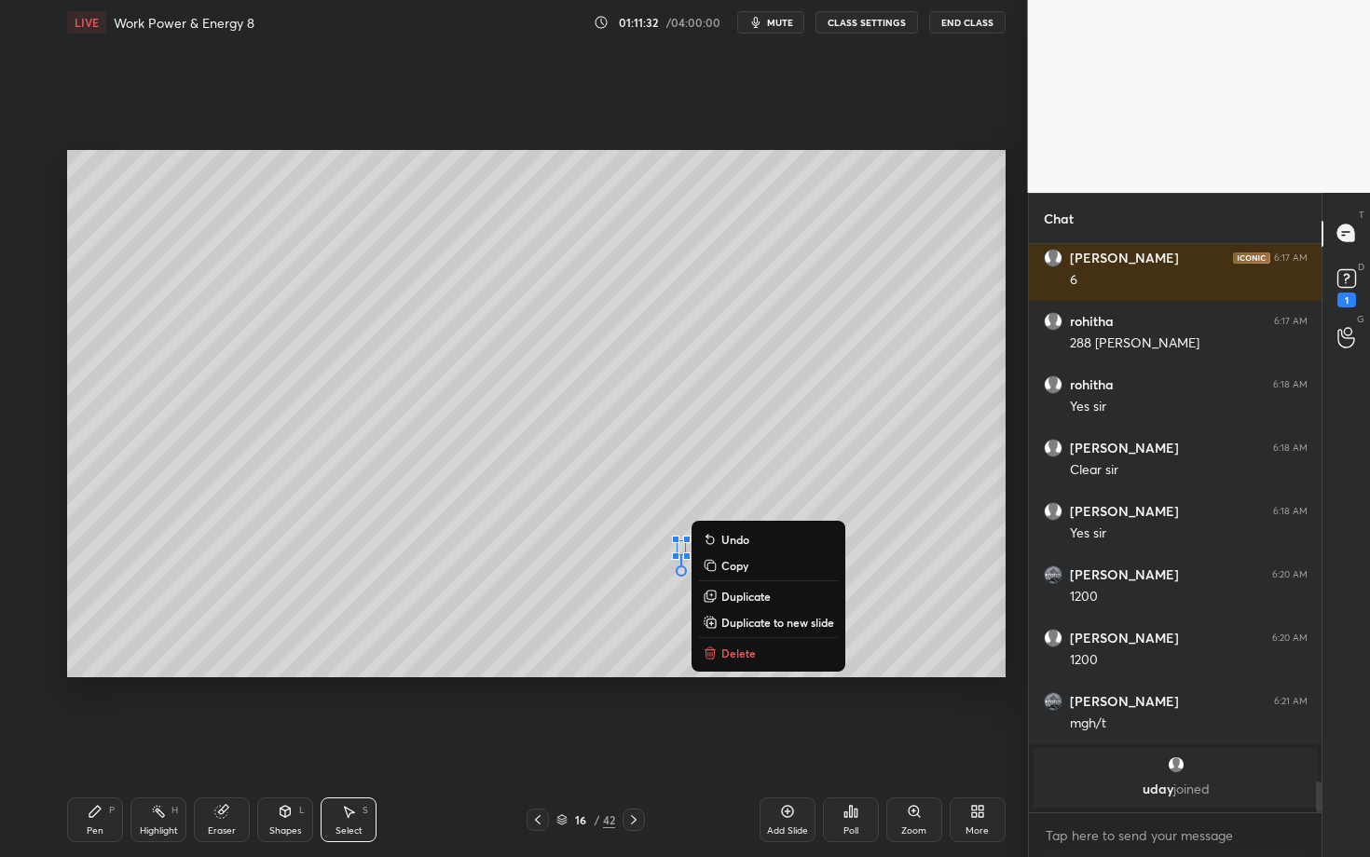
click at [743, 646] on p "Delete" at bounding box center [738, 653] width 34 height 15
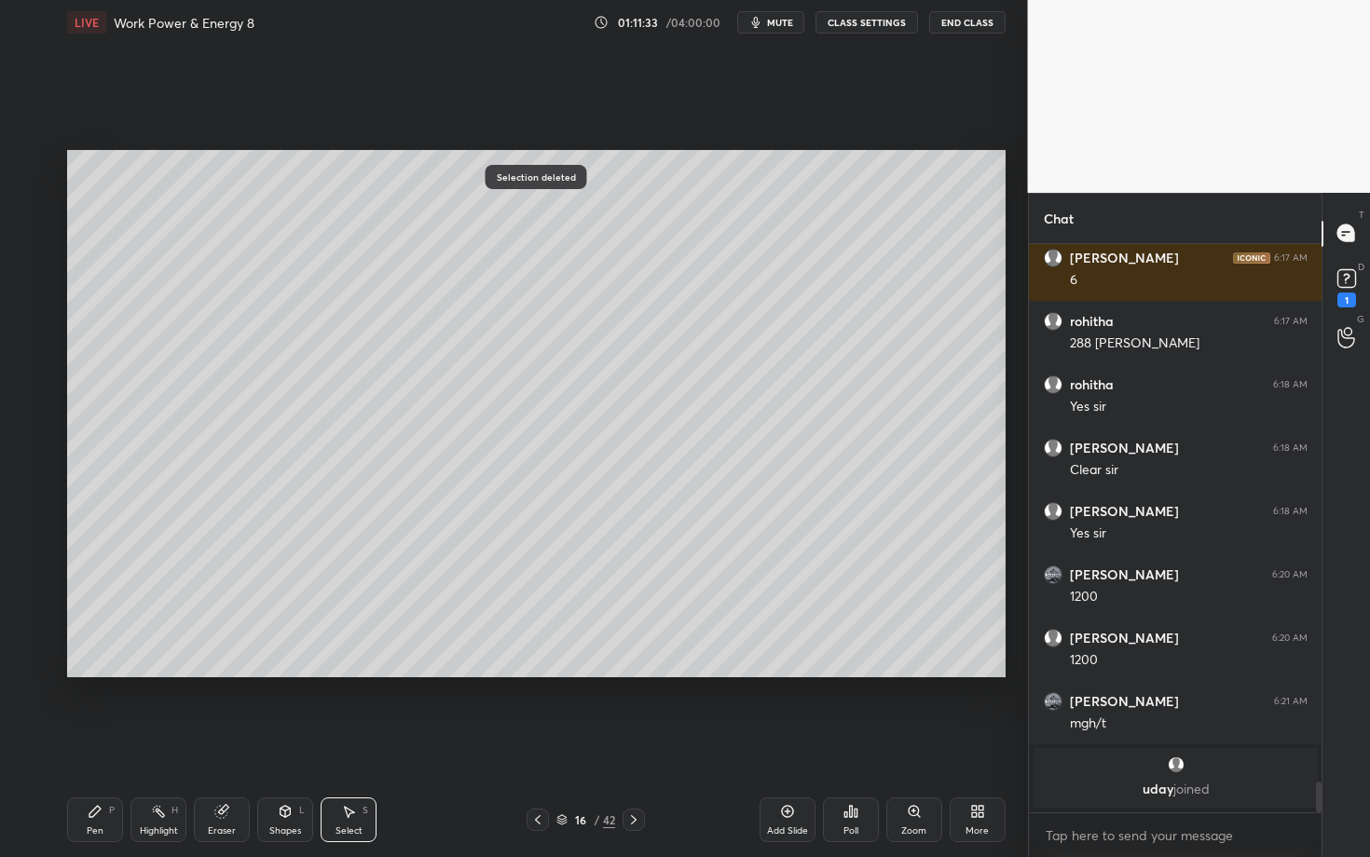
click at [100, 743] on div "Pen" at bounding box center [95, 831] width 17 height 9
click at [170, 743] on div "Highlight" at bounding box center [159, 831] width 38 height 9
click at [223, 743] on div "Eraser" at bounding box center [222, 820] width 56 height 45
click at [93, 743] on div "Pen P" at bounding box center [95, 820] width 56 height 45
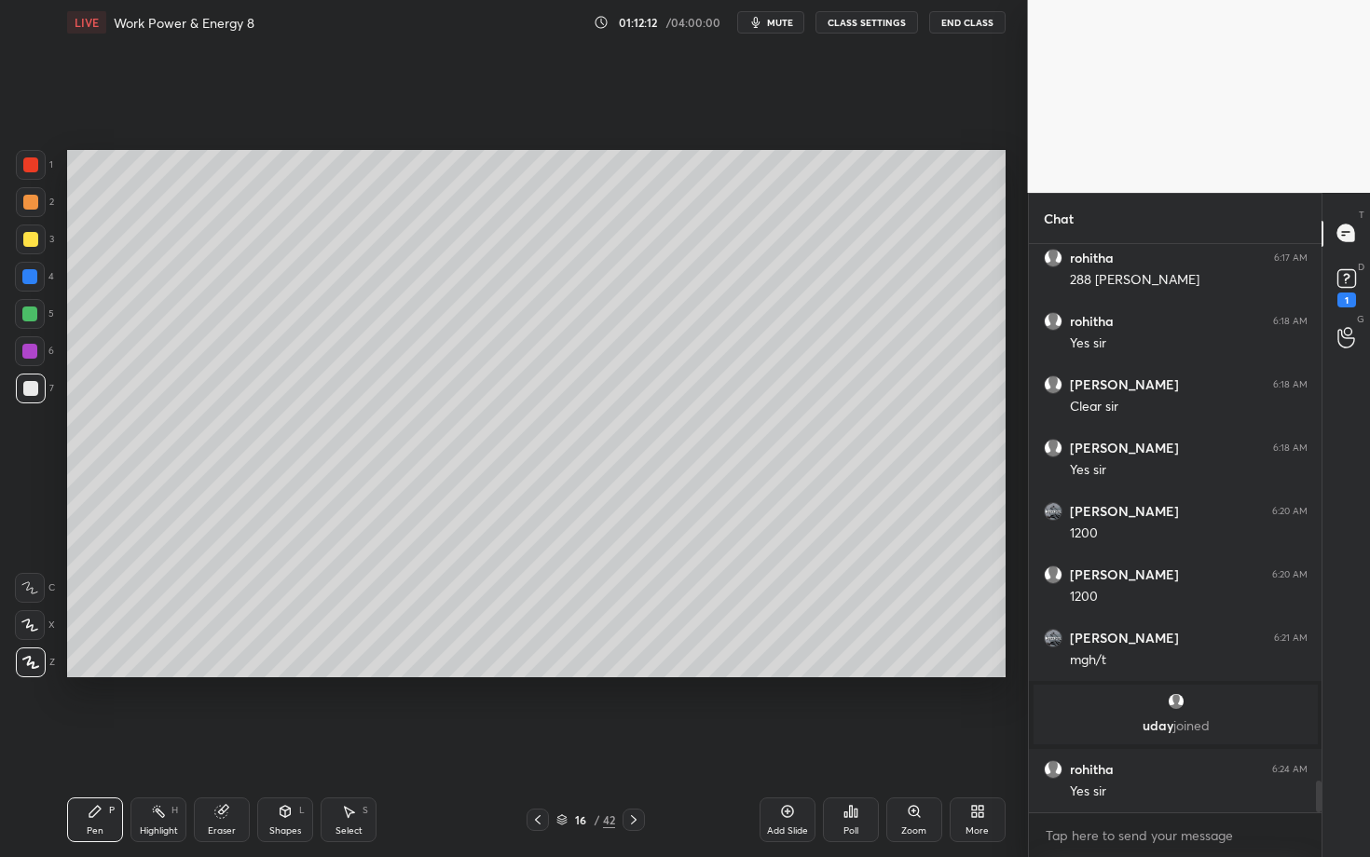
scroll to position [9651, 0]
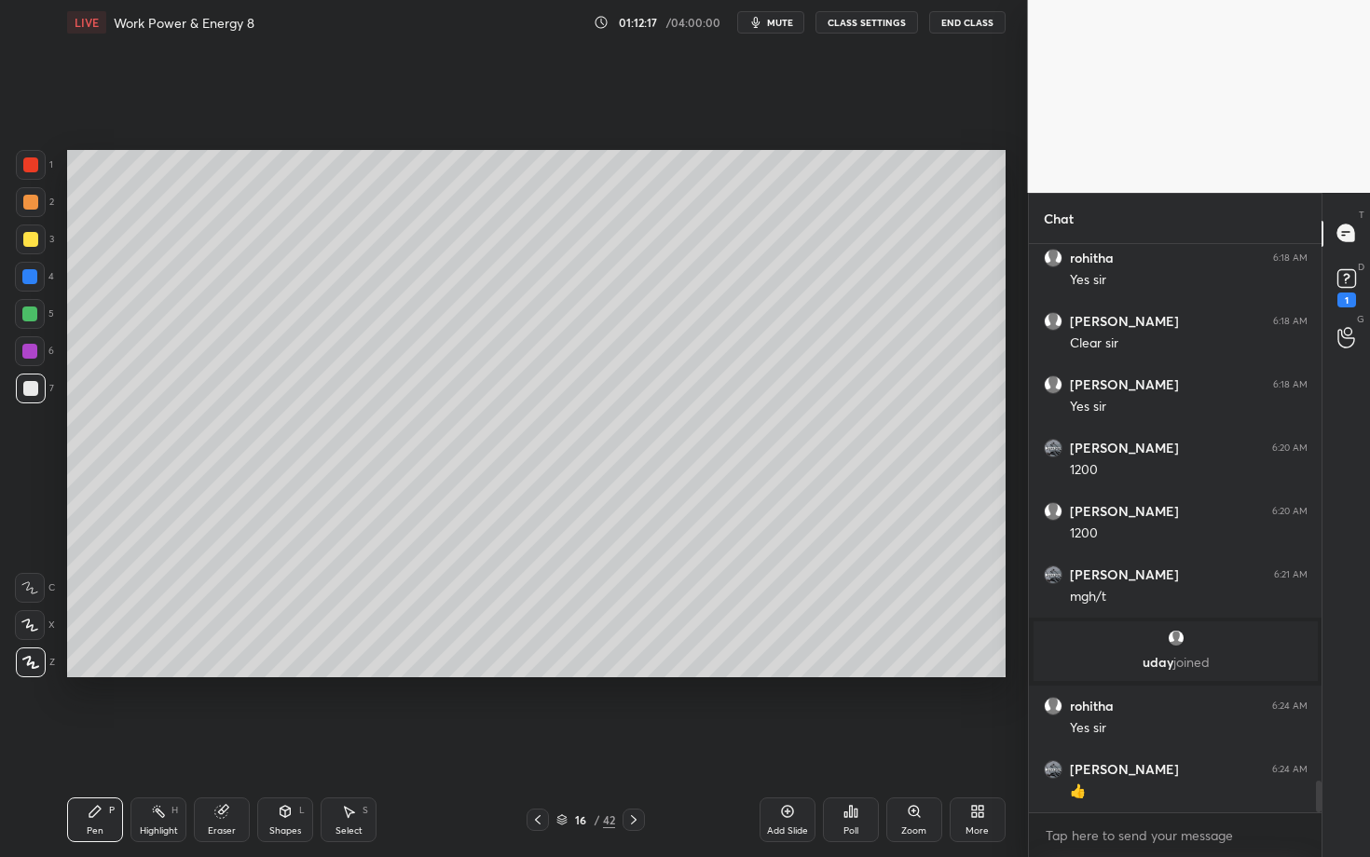
click at [634, 743] on icon at bounding box center [633, 820] width 15 height 15
click at [107, 743] on div "Pen P" at bounding box center [95, 820] width 56 height 45
click at [32, 212] on div at bounding box center [31, 202] width 30 height 30
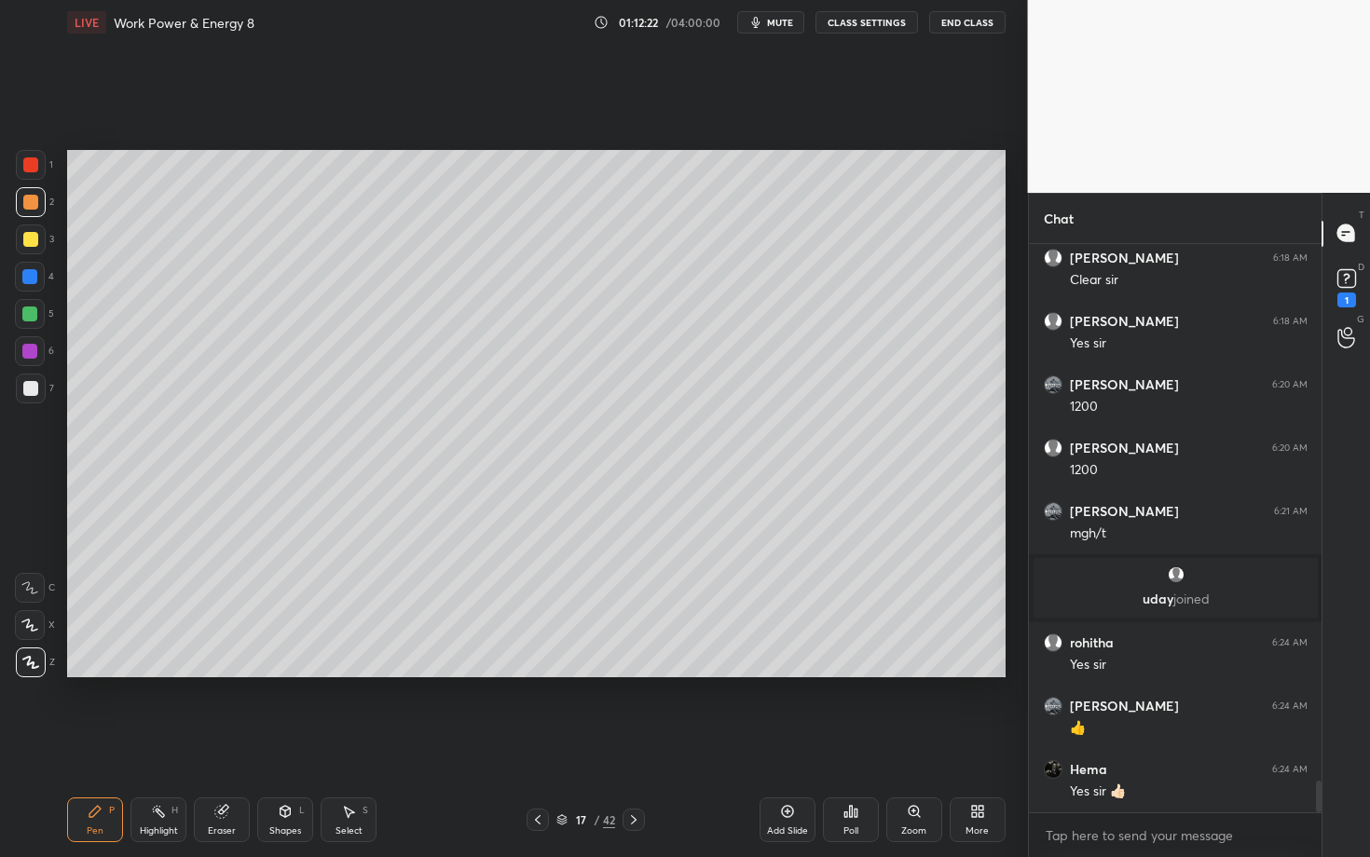
click at [533, 743] on icon at bounding box center [537, 820] width 15 height 15
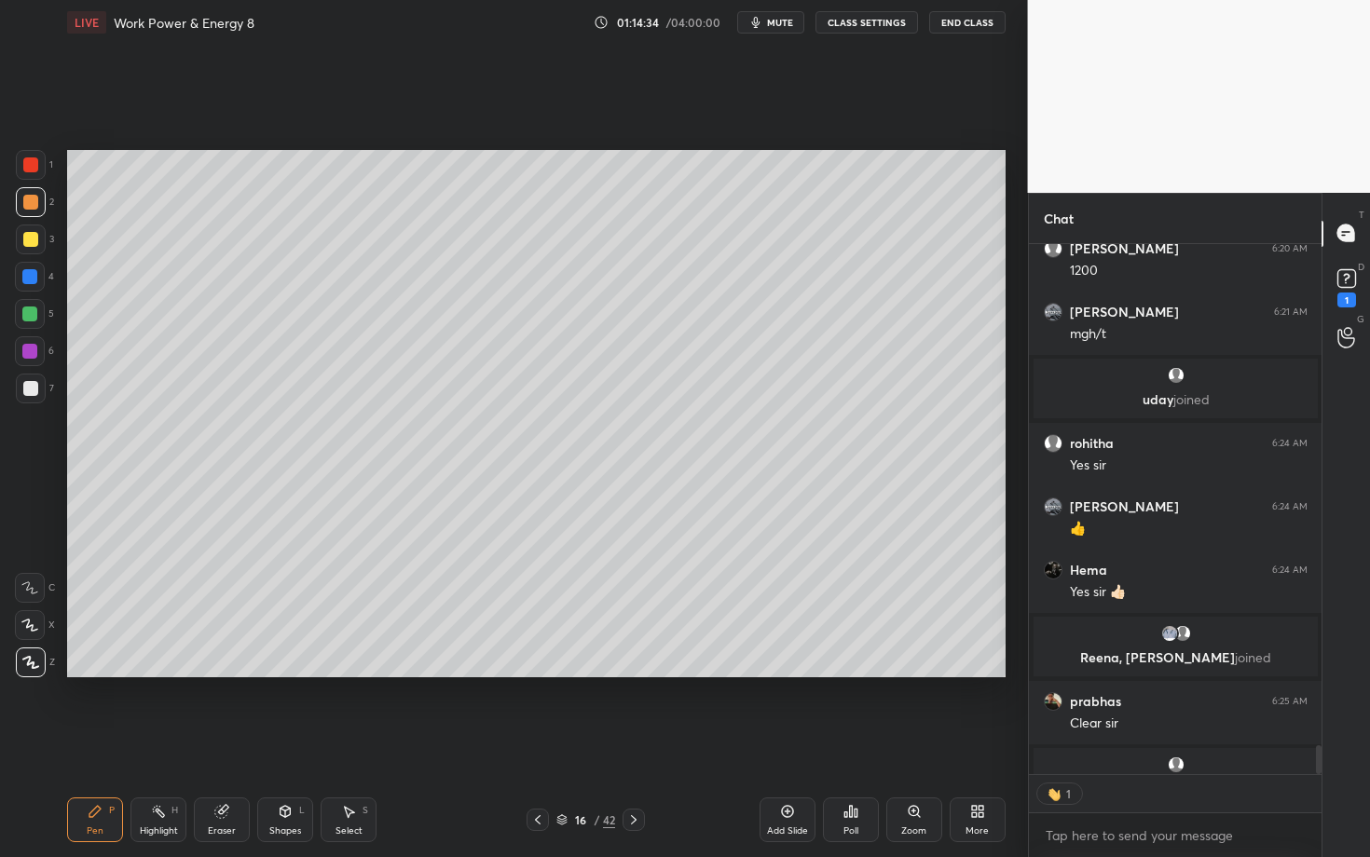
scroll to position [6, 7]
click at [627, 743] on icon at bounding box center [633, 820] width 15 height 15
click at [93, 743] on div "Pen P" at bounding box center [95, 820] width 56 height 45
click at [25, 205] on div at bounding box center [30, 202] width 15 height 15
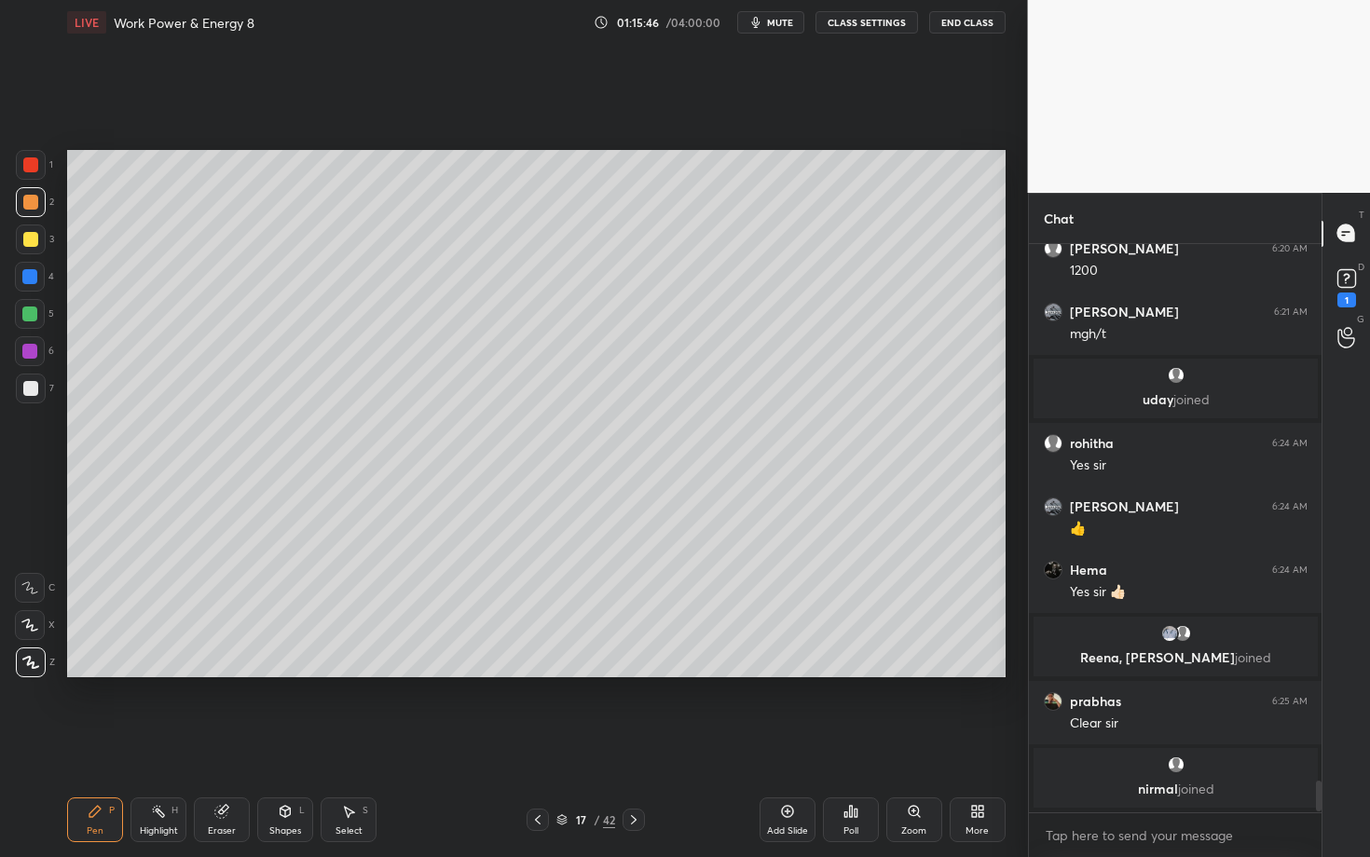
click at [228, 743] on div "Eraser" at bounding box center [222, 820] width 56 height 45
click at [91, 743] on div "Pen P" at bounding box center [95, 820] width 56 height 45
click at [33, 389] on div at bounding box center [30, 388] width 15 height 15
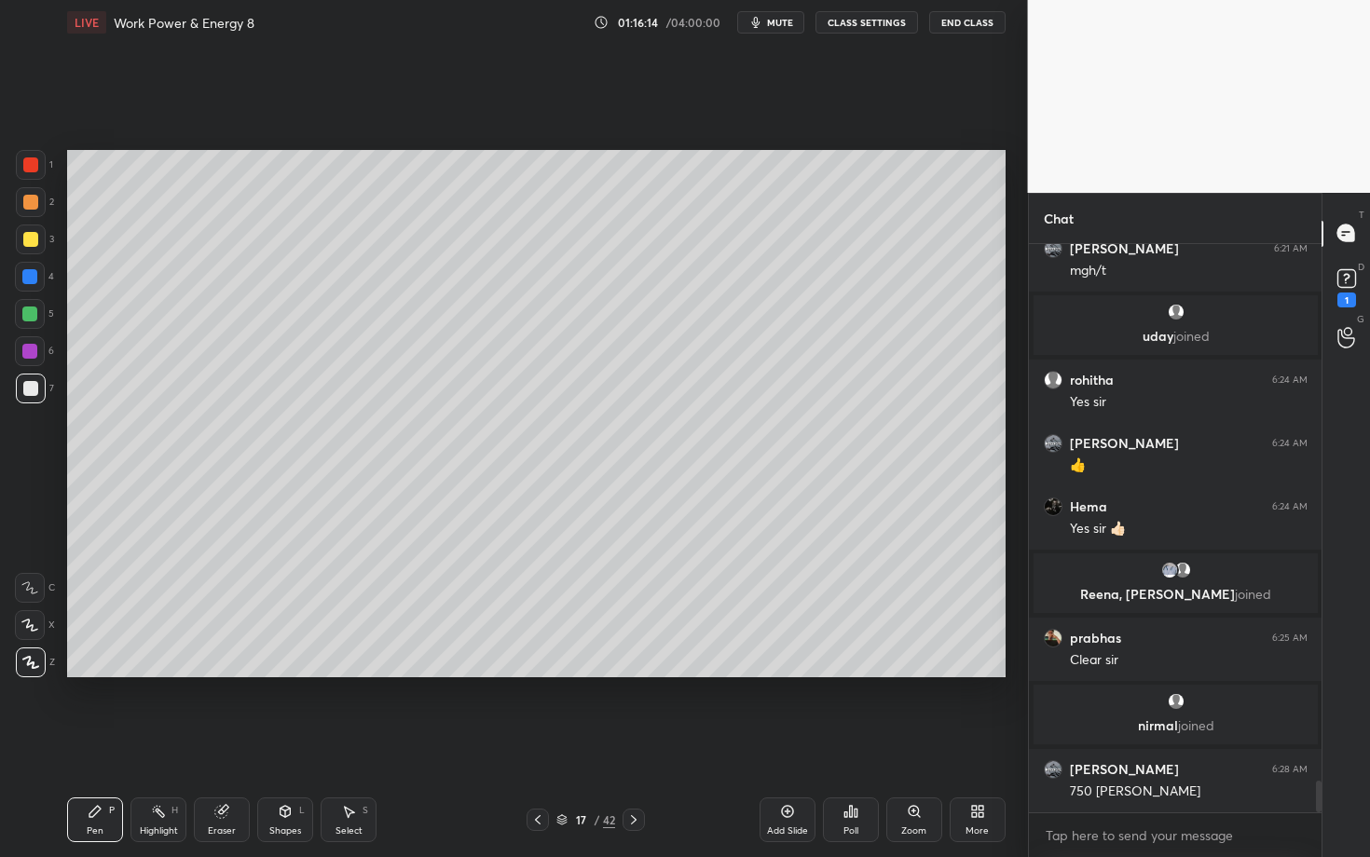
click at [331, 715] on div "Setting up your live class Poll for secs No correct answer Start poll" at bounding box center [536, 414] width 953 height 738
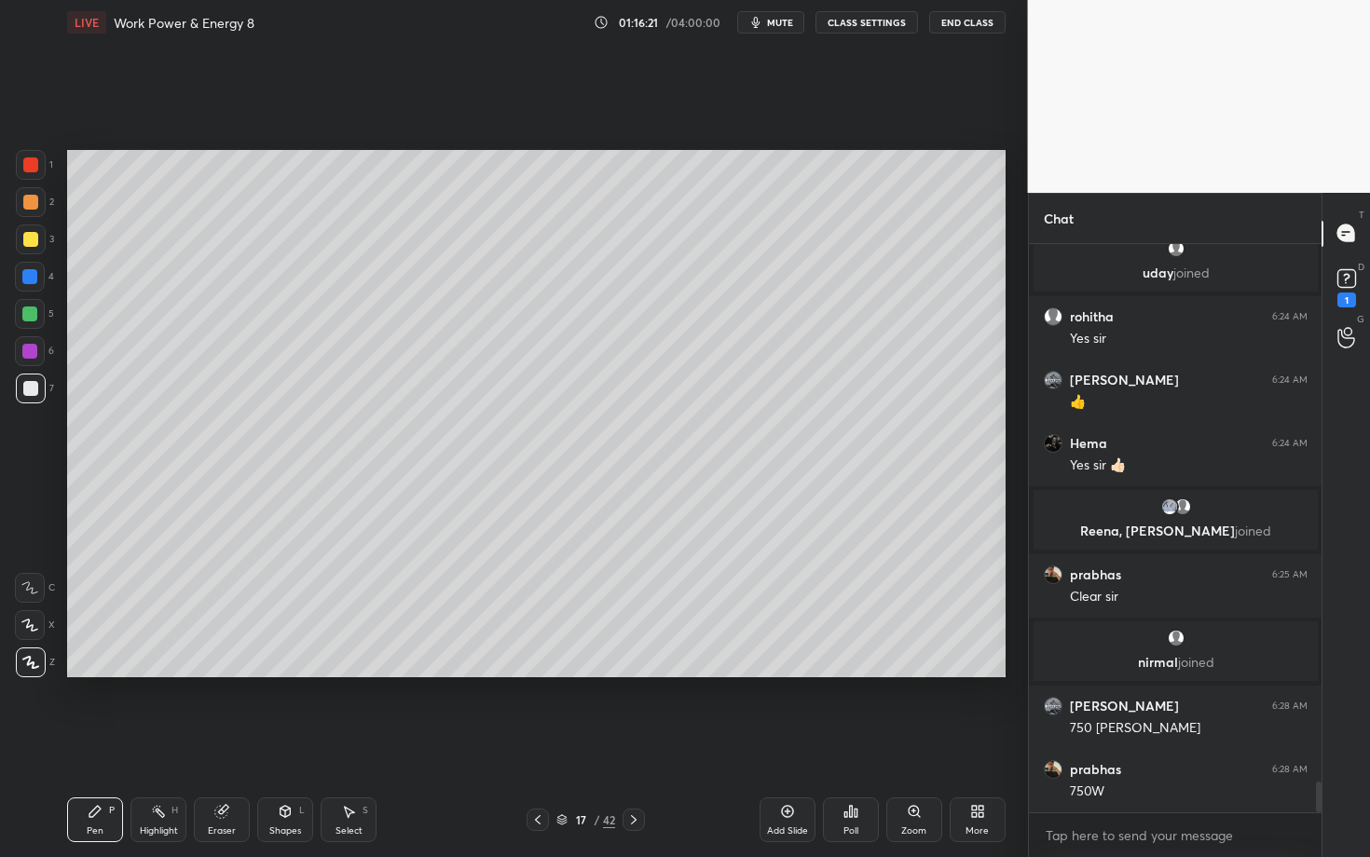
click at [350, 743] on div "Select S" at bounding box center [349, 820] width 56 height 45
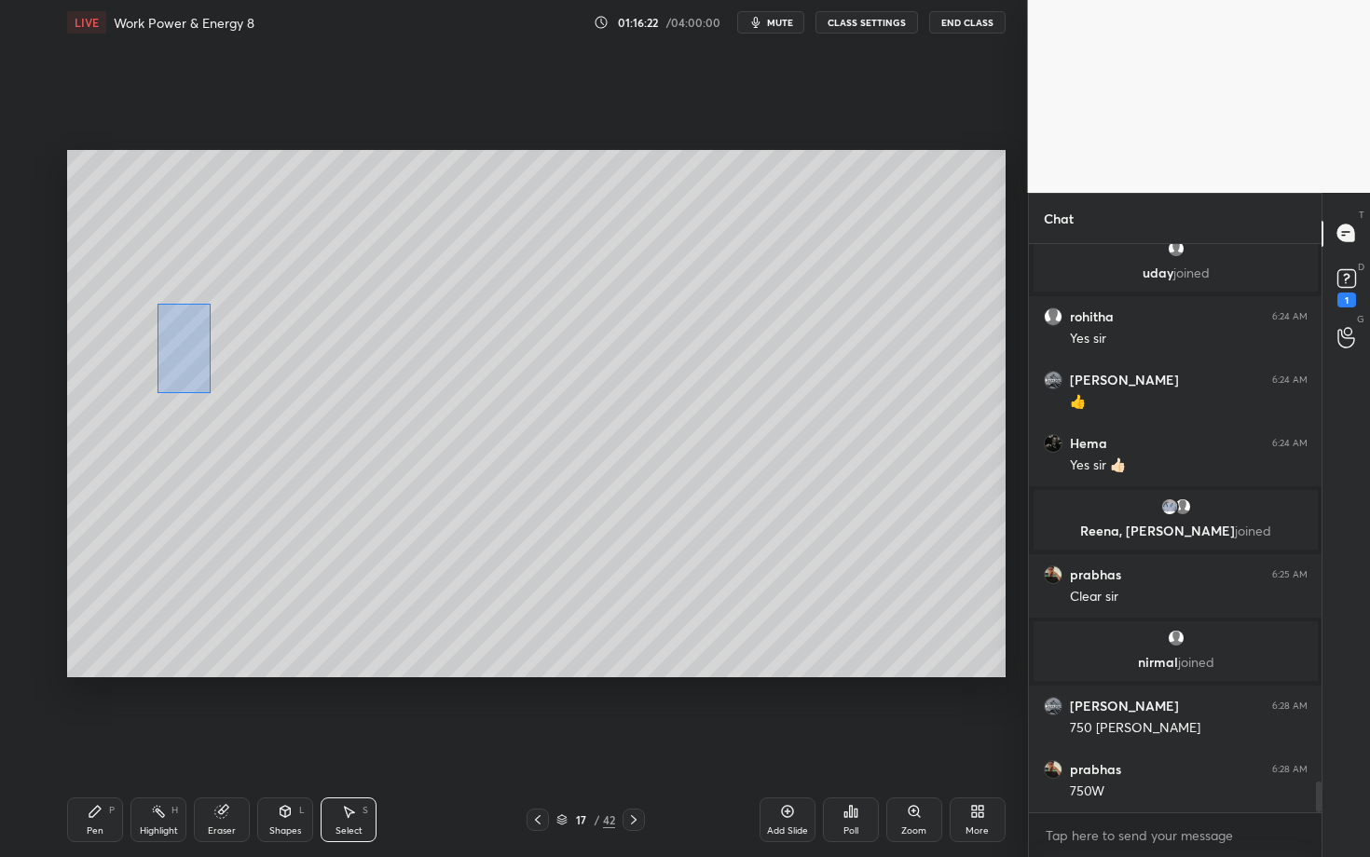
drag, startPoint x: 157, startPoint y: 304, endPoint x: 210, endPoint y: 394, distance: 104.4
click at [210, 394] on div "0 ° Undo Copy Duplicate Duplicate to new slide Delete" at bounding box center [536, 413] width 938 height 527
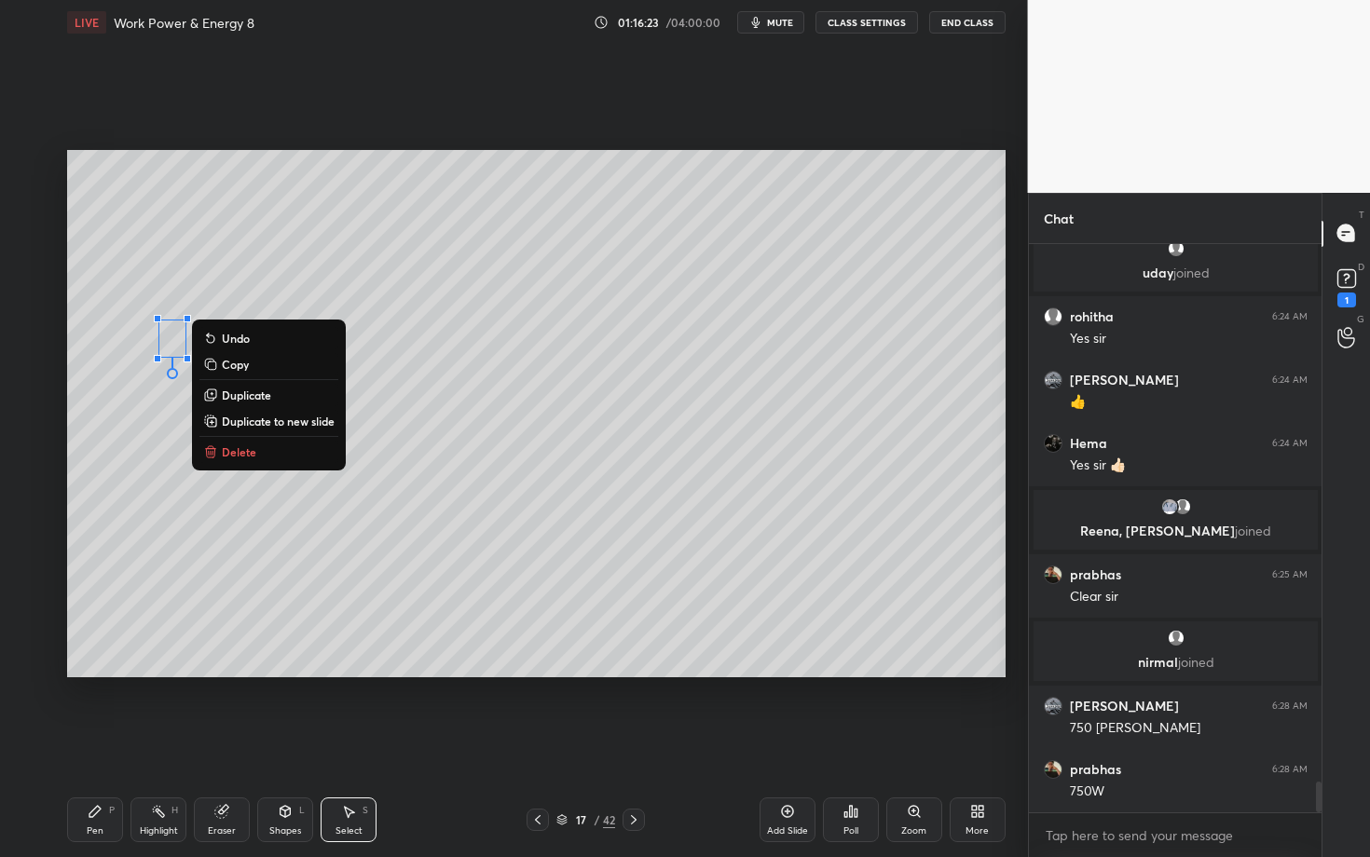
click at [237, 448] on p "Delete" at bounding box center [239, 452] width 34 height 15
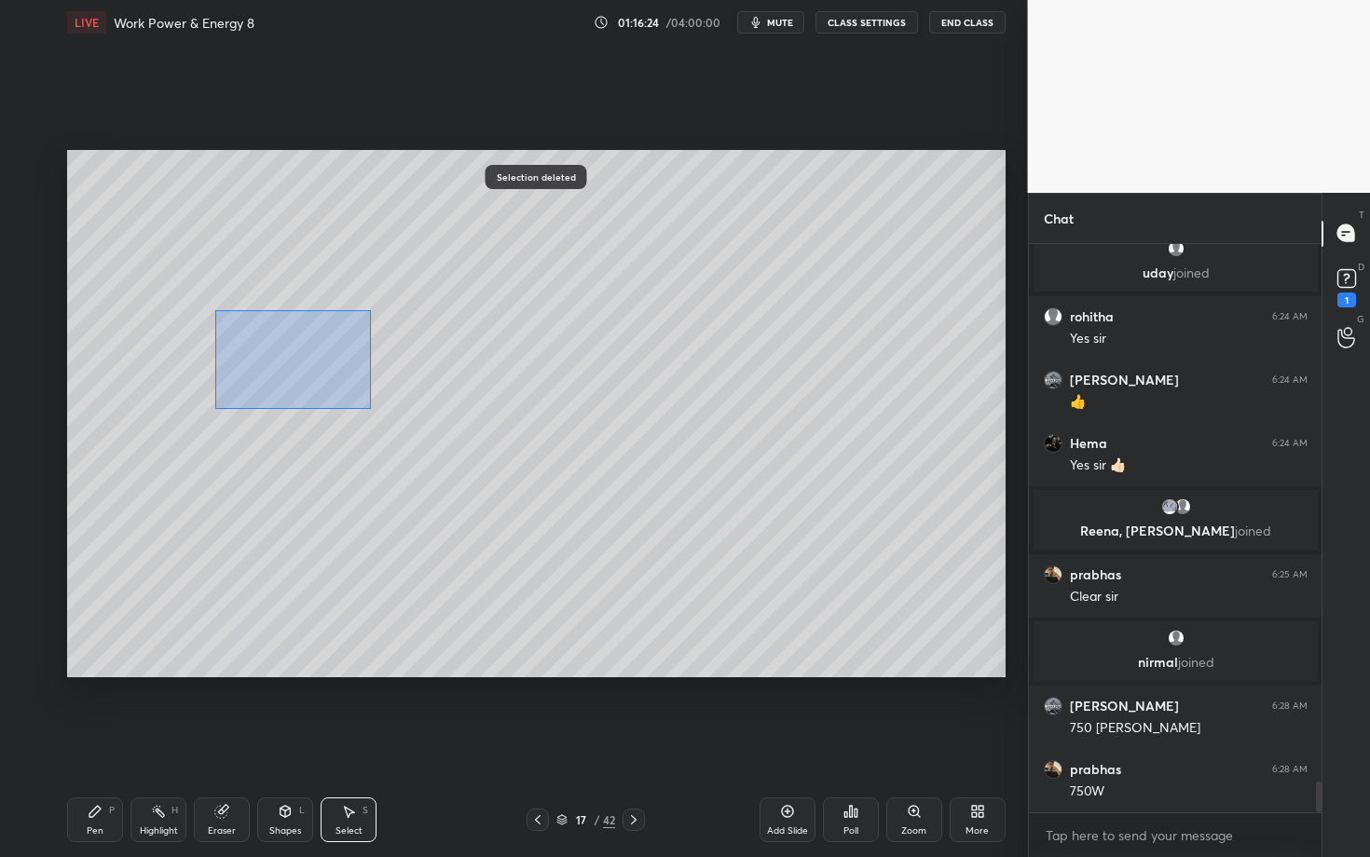
drag, startPoint x: 218, startPoint y: 308, endPoint x: 364, endPoint y: 406, distance: 176.0
click at [363, 406] on div "0 ° Undo Copy Duplicate Duplicate to new slide Delete" at bounding box center [536, 413] width 938 height 527
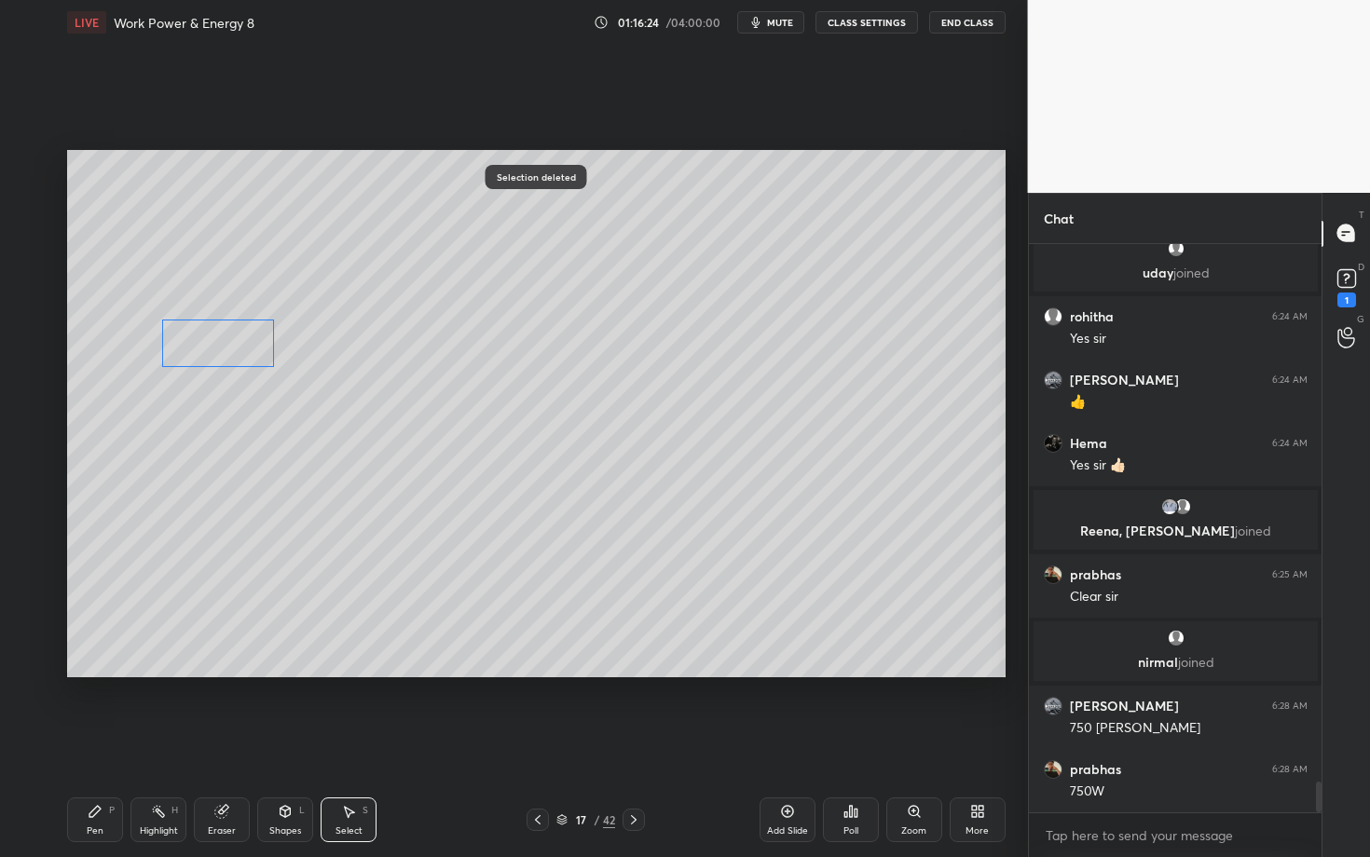
drag, startPoint x: 236, startPoint y: 348, endPoint x: 212, endPoint y: 349, distance: 24.3
click at [212, 349] on div "0 ° Undo Copy Duplicate Duplicate to new slide Delete" at bounding box center [536, 413] width 938 height 527
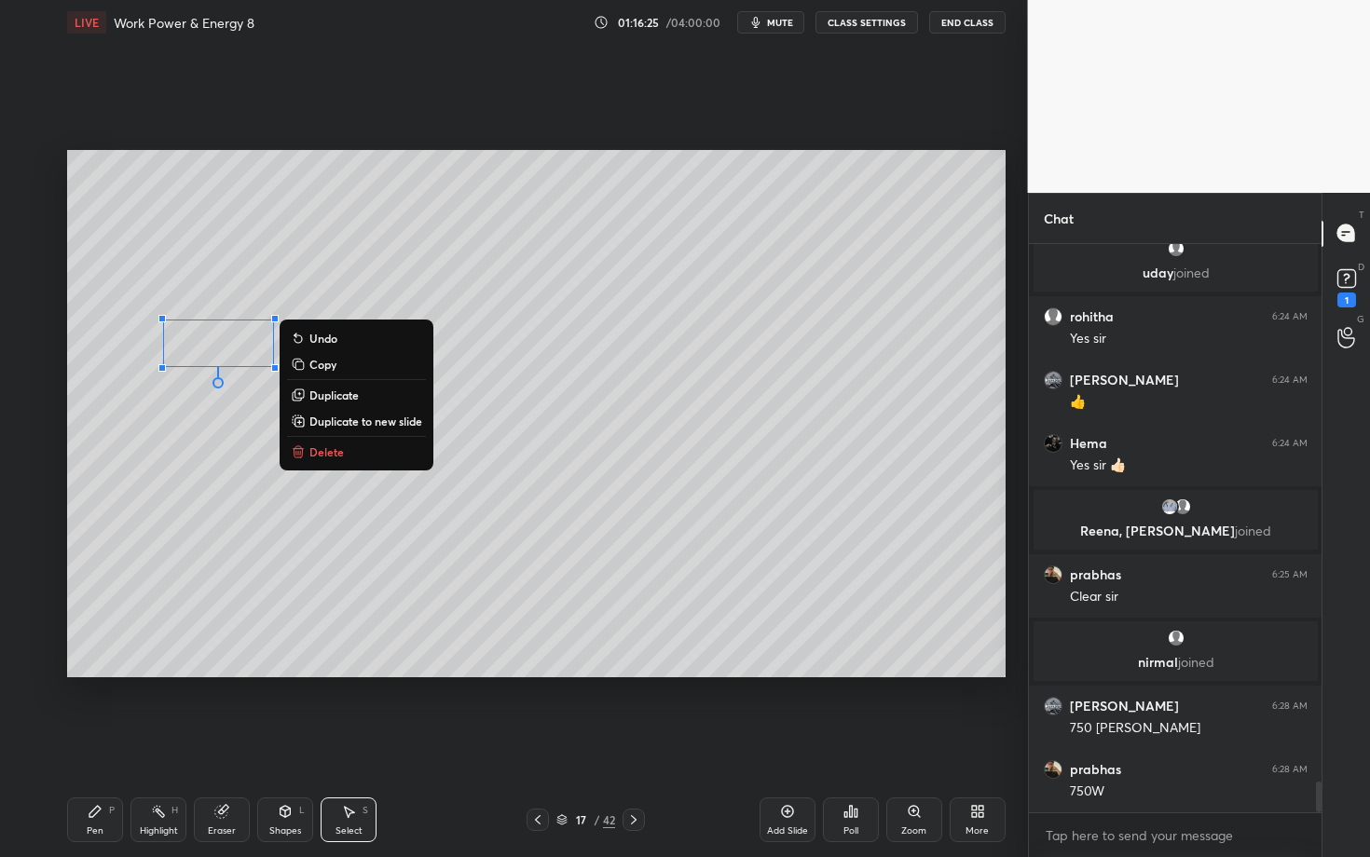
click at [100, 743] on div "Pen P" at bounding box center [95, 820] width 56 height 45
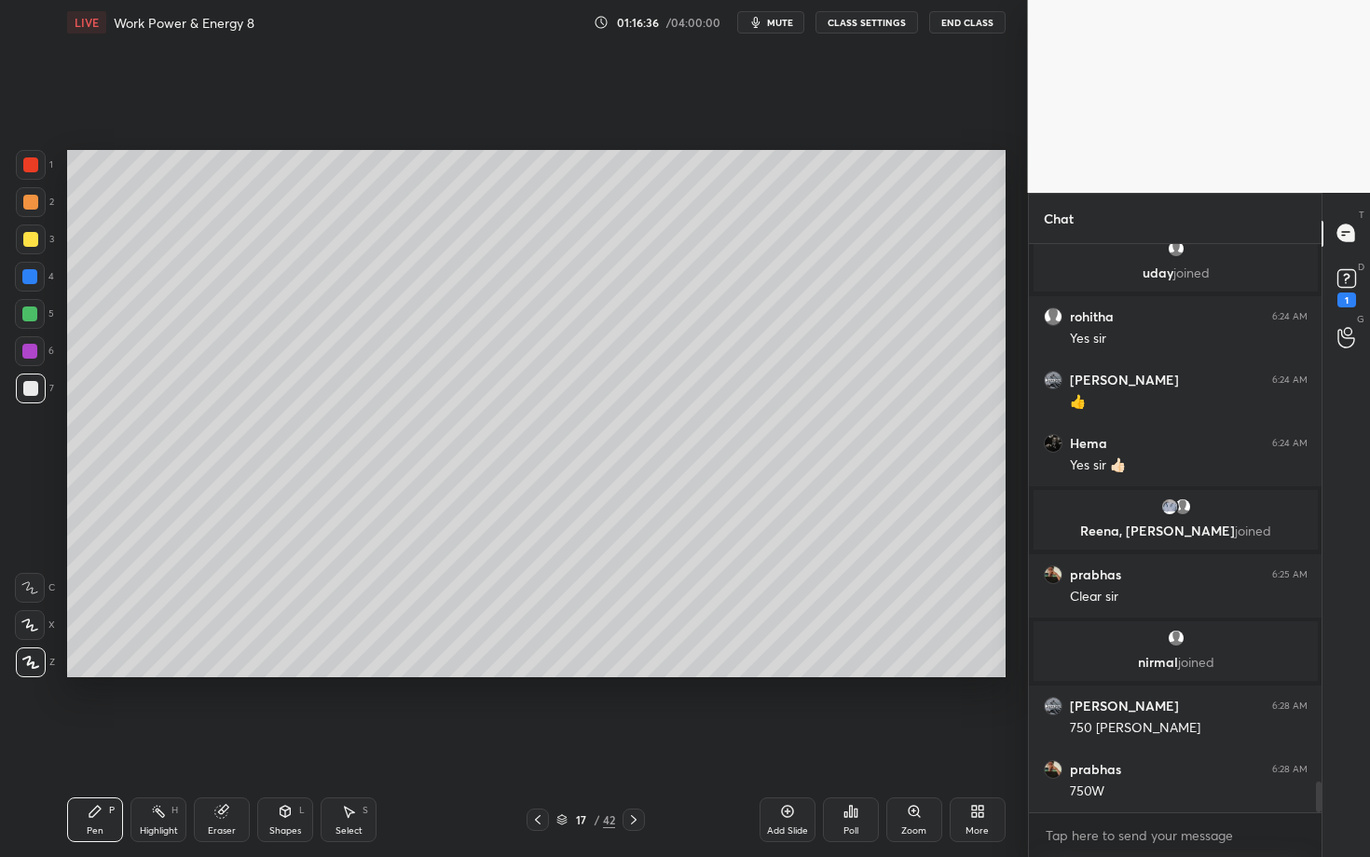
scroll to position [9905, 0]
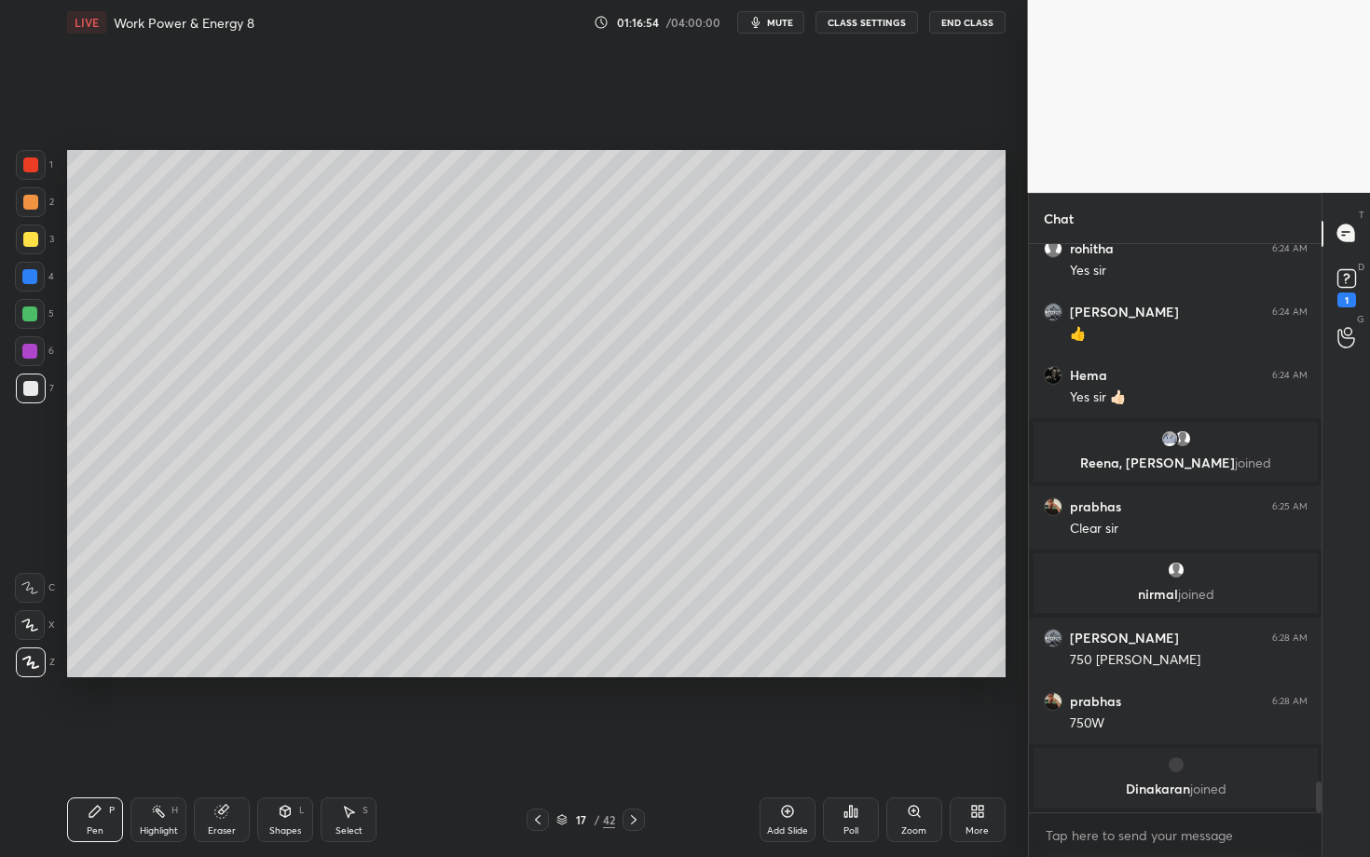
click at [36, 352] on div at bounding box center [29, 351] width 15 height 15
click at [33, 349] on div at bounding box center [29, 351] width 15 height 15
click at [30, 315] on div at bounding box center [29, 314] width 15 height 15
click at [172, 743] on div "Highlight" at bounding box center [159, 831] width 38 height 9
click at [233, 743] on div "Eraser" at bounding box center [222, 820] width 56 height 45
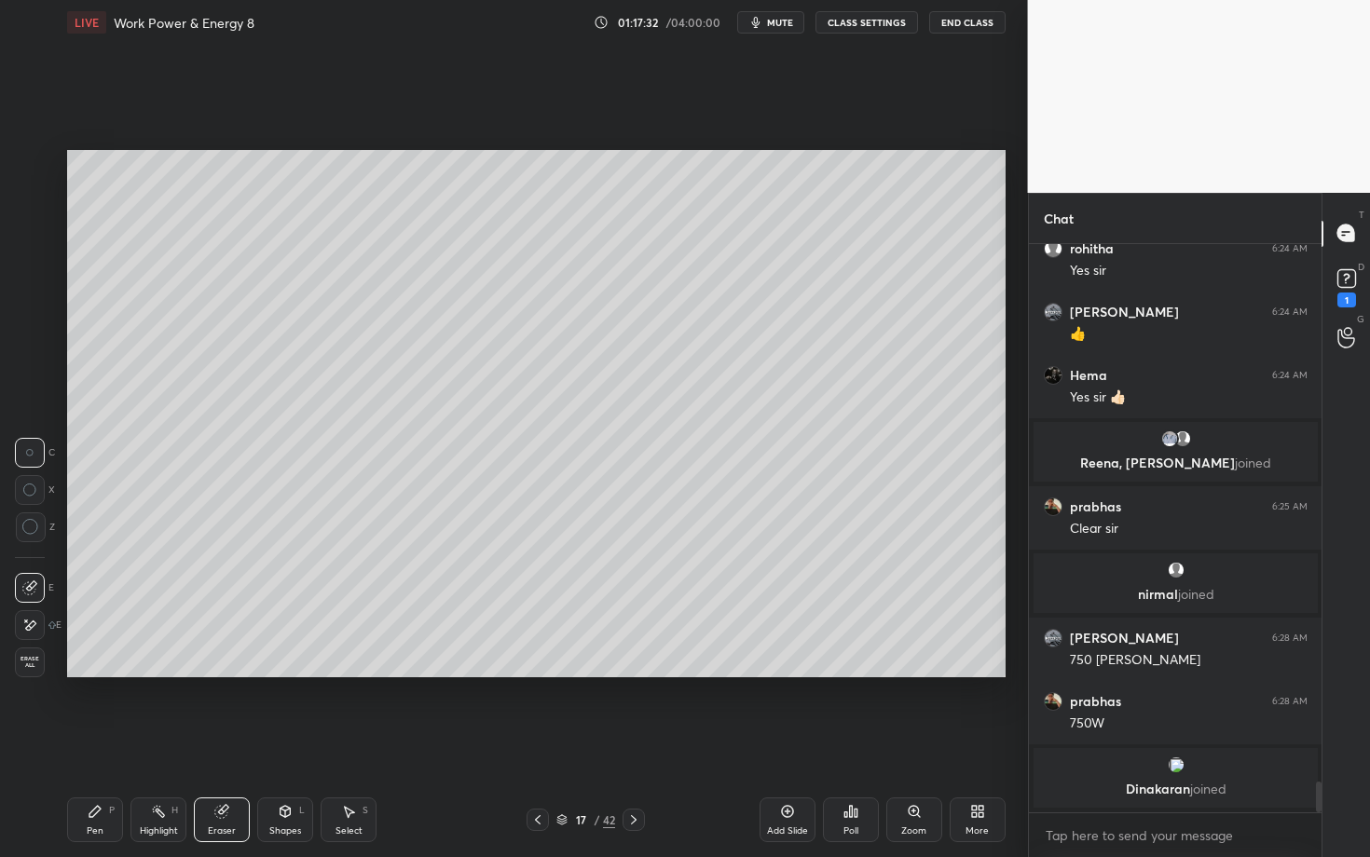
click at [102, 743] on div "Pen P" at bounding box center [95, 820] width 56 height 45
click at [41, 347] on div at bounding box center [30, 351] width 30 height 30
click at [28, 386] on div at bounding box center [30, 388] width 15 height 15
click at [149, 743] on div "Highlight" at bounding box center [159, 831] width 38 height 9
click at [97, 743] on div "Pen P" at bounding box center [95, 820] width 56 height 45
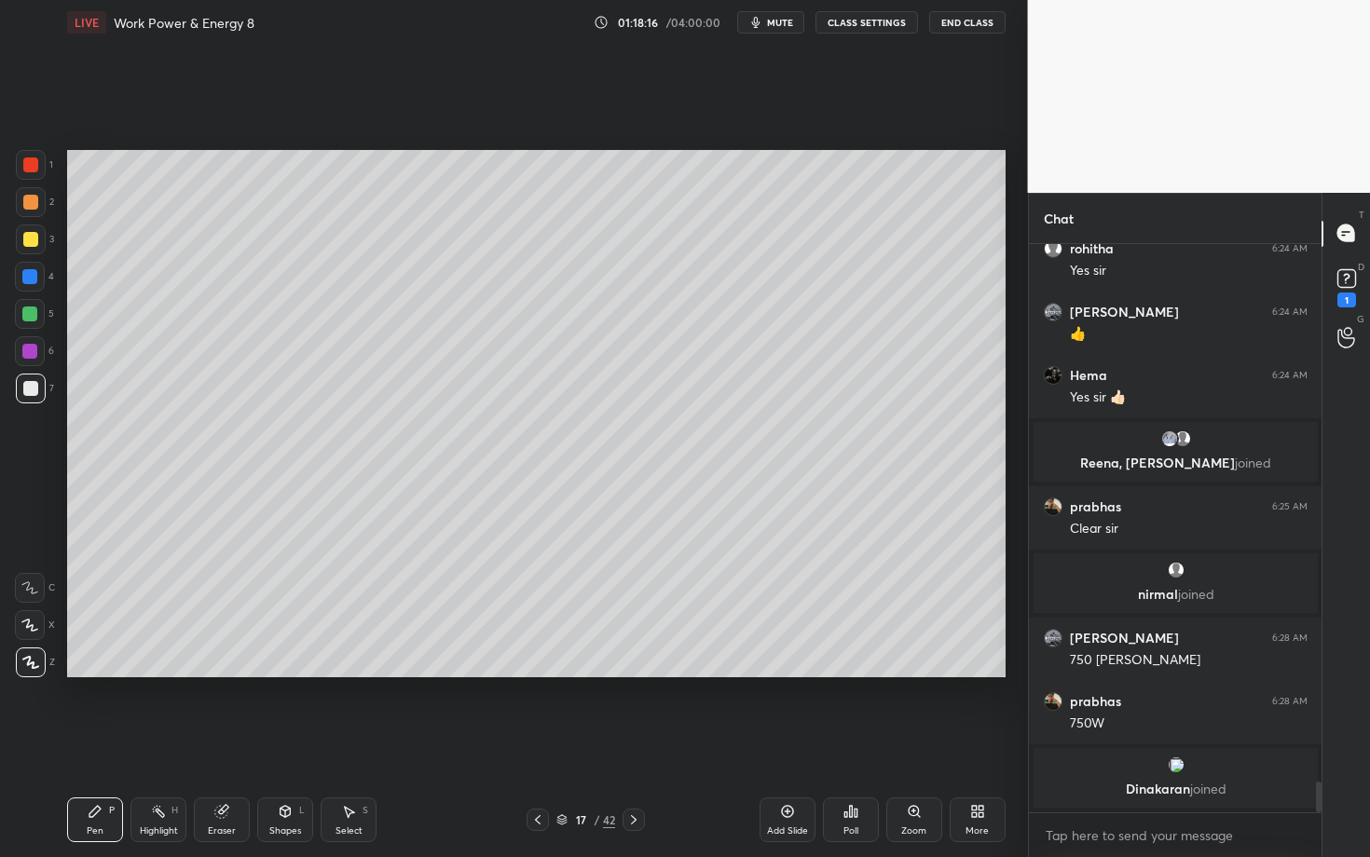
click at [638, 743] on icon at bounding box center [633, 820] width 15 height 15
click at [26, 217] on div "2" at bounding box center [35, 205] width 38 height 37
click at [38, 345] on div at bounding box center [30, 351] width 30 height 30
click at [29, 311] on div at bounding box center [29, 314] width 15 height 15
click at [34, 389] on div at bounding box center [30, 388] width 15 height 15
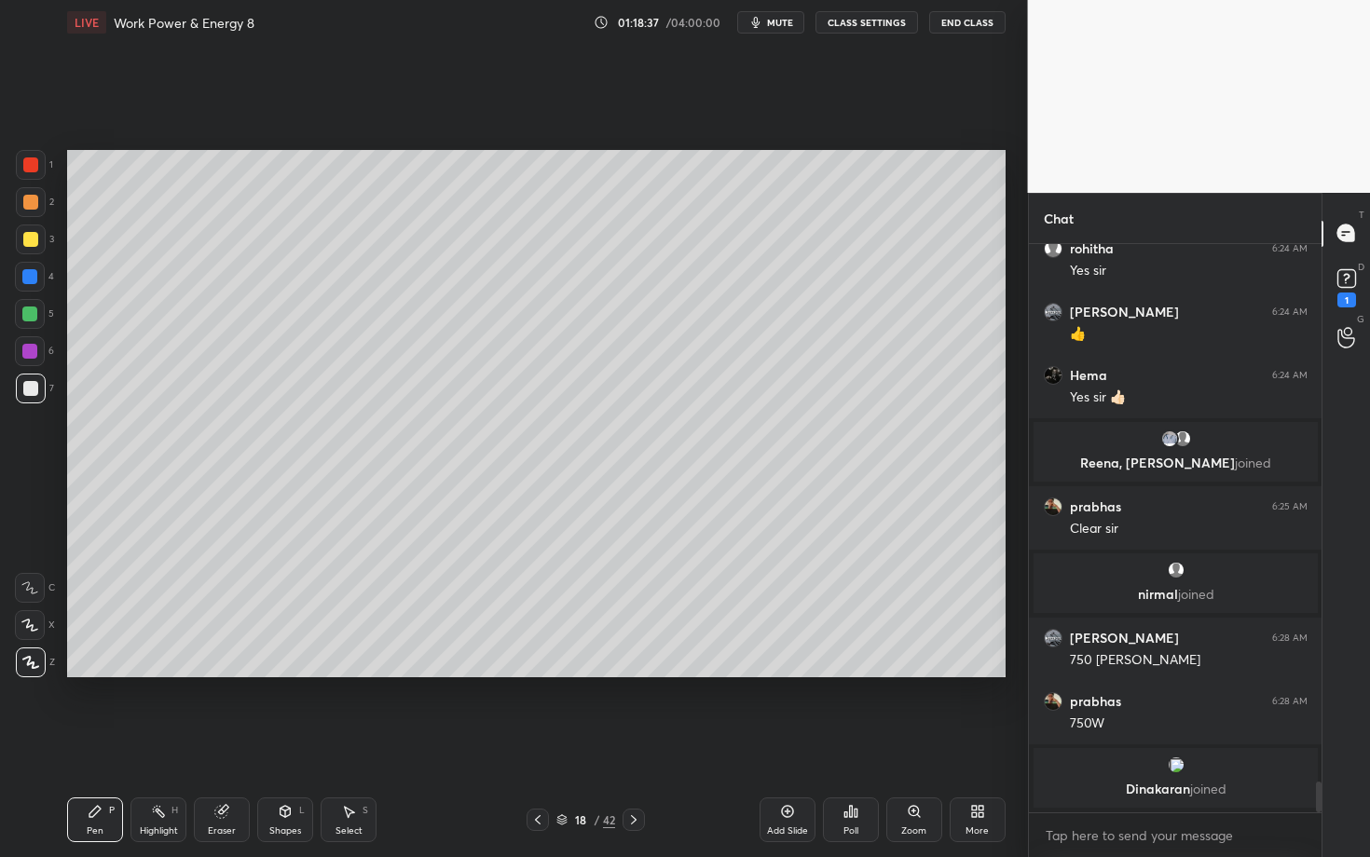
click at [536, 743] on icon at bounding box center [537, 820] width 15 height 15
click at [154, 743] on div "Highlight" at bounding box center [159, 831] width 38 height 9
click at [541, 743] on icon at bounding box center [537, 820] width 15 height 15
click at [156, 743] on div "Highlight" at bounding box center [159, 831] width 38 height 9
click at [101, 743] on div "Pen P" at bounding box center [95, 820] width 56 height 45
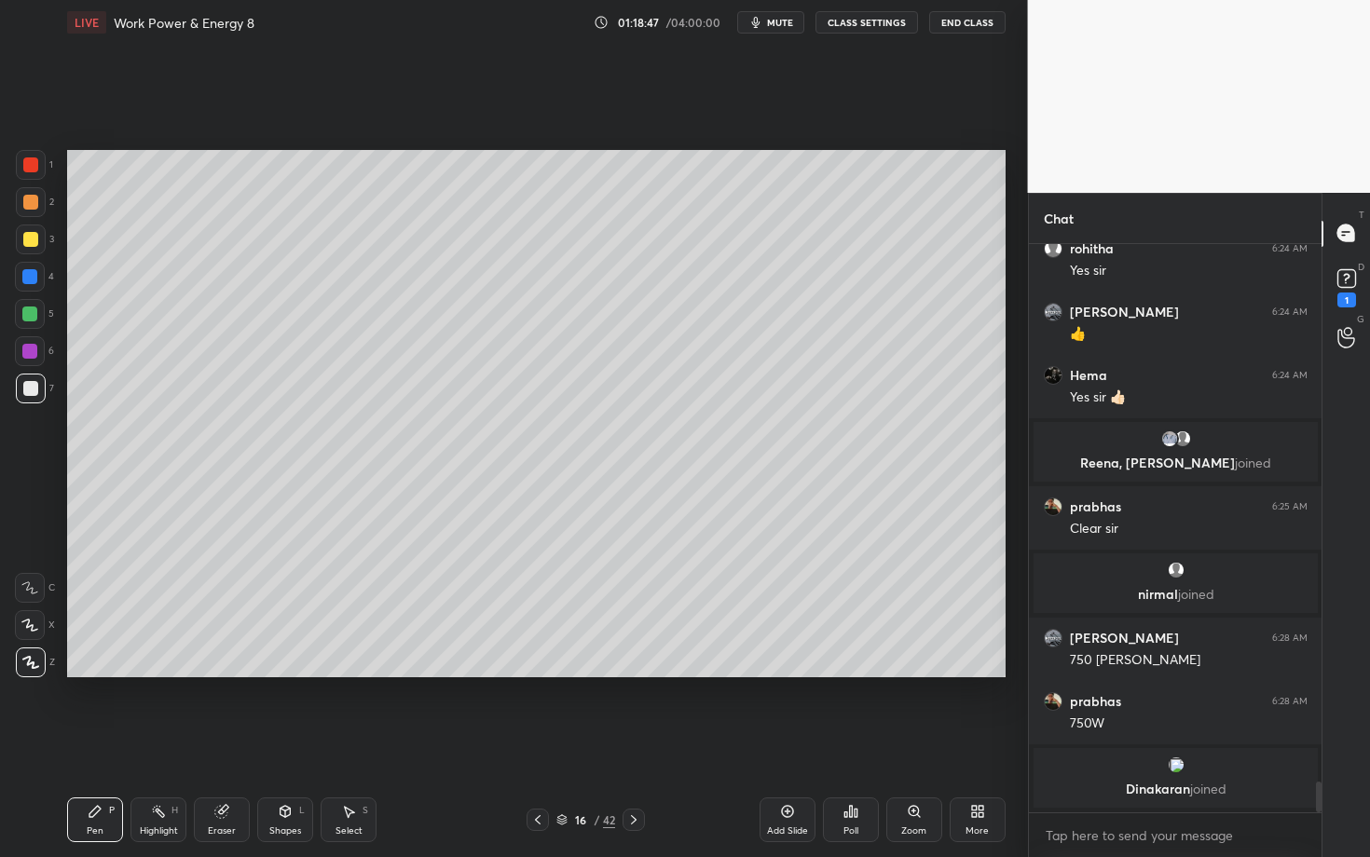
click at [535, 743] on icon at bounding box center [537, 820] width 15 height 15
click at [633, 743] on icon at bounding box center [634, 819] width 6 height 9
click at [635, 743] on icon at bounding box center [633, 820] width 15 height 15
click at [635, 743] on div at bounding box center [633, 820] width 22 height 22
click at [535, 743] on icon at bounding box center [537, 820] width 15 height 15
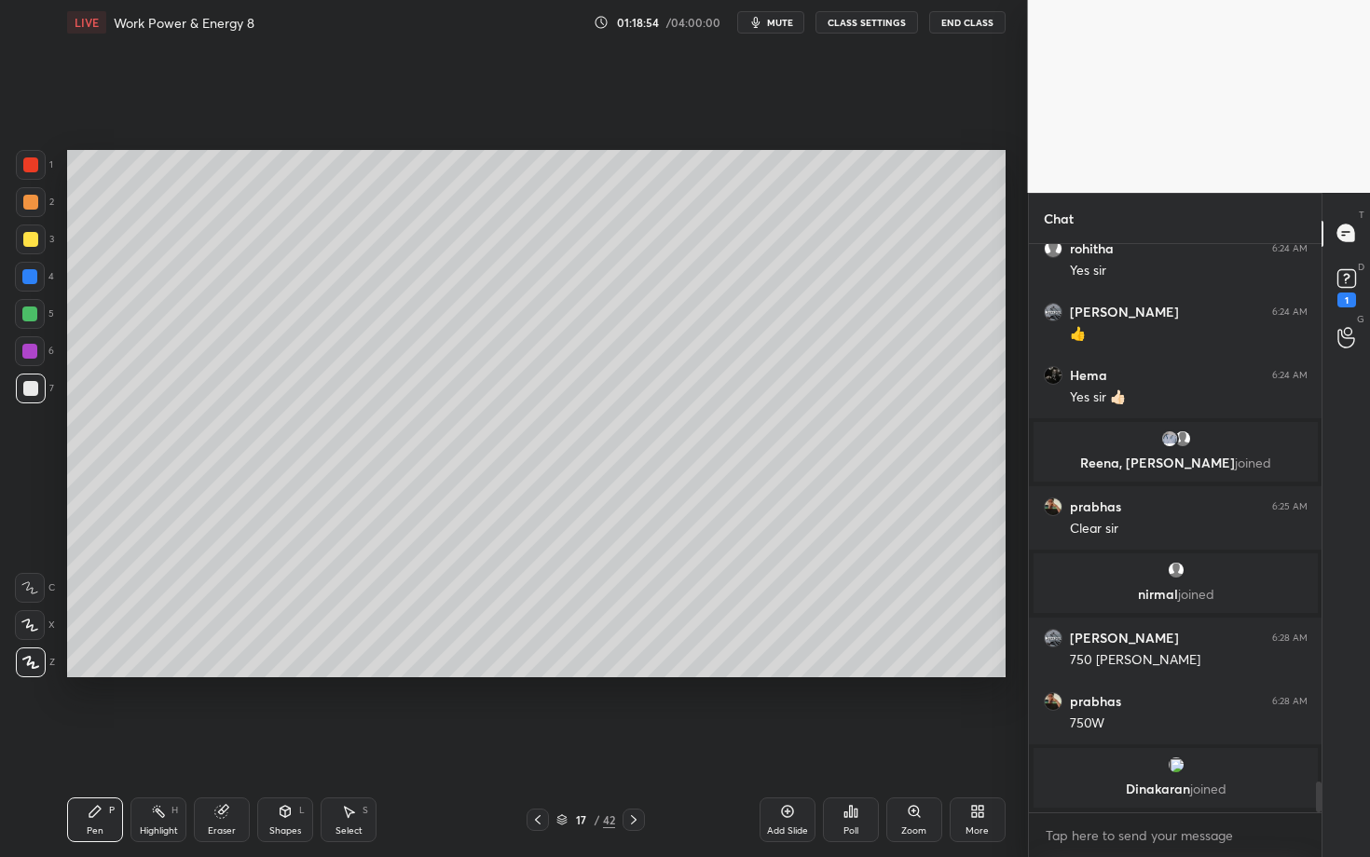
click at [185, 743] on div "Highlight H" at bounding box center [158, 820] width 56 height 45
click at [99, 743] on div "Pen P" at bounding box center [95, 820] width 56 height 45
click at [632, 743] on icon at bounding box center [633, 820] width 15 height 15
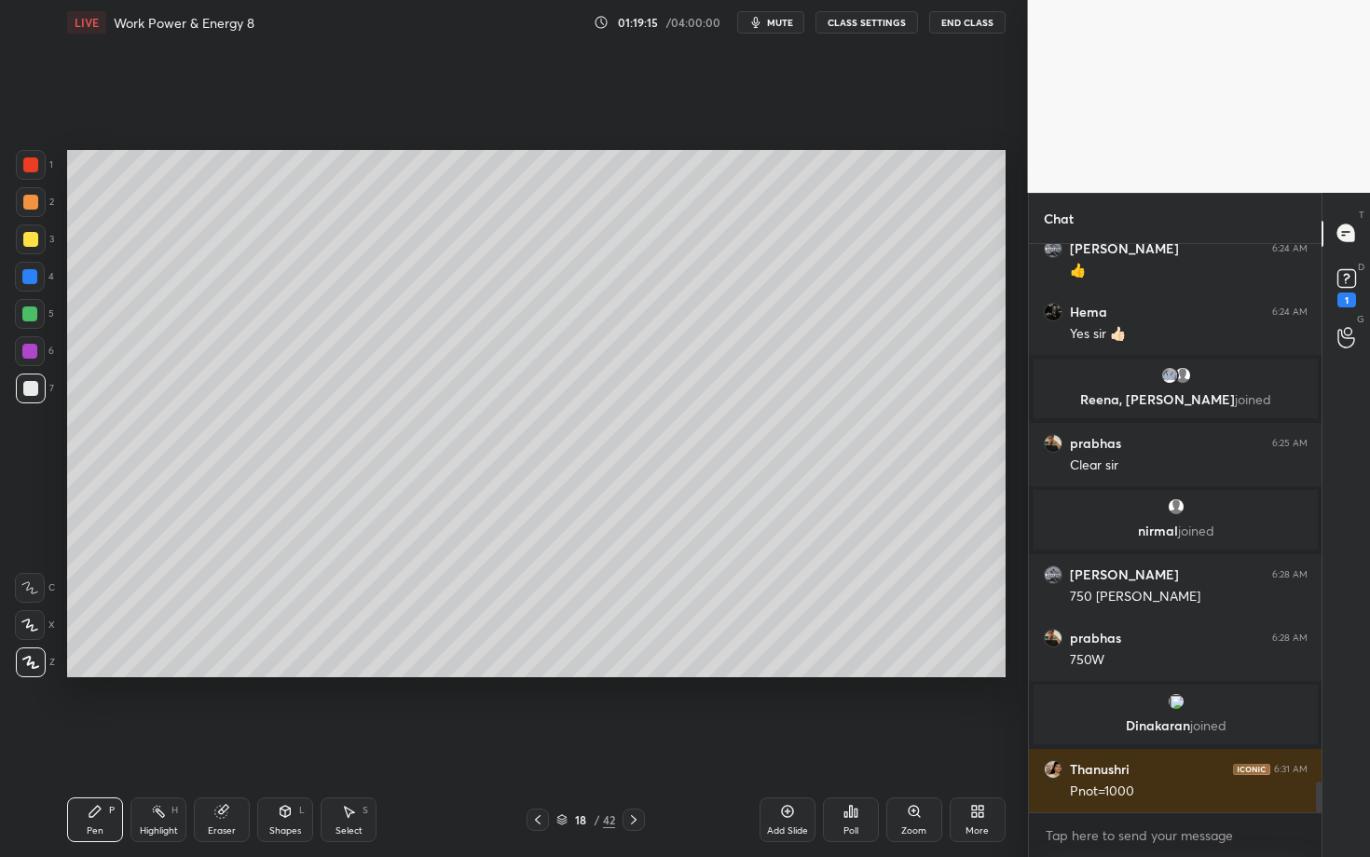
click at [529, 743] on div at bounding box center [538, 820] width 22 height 22
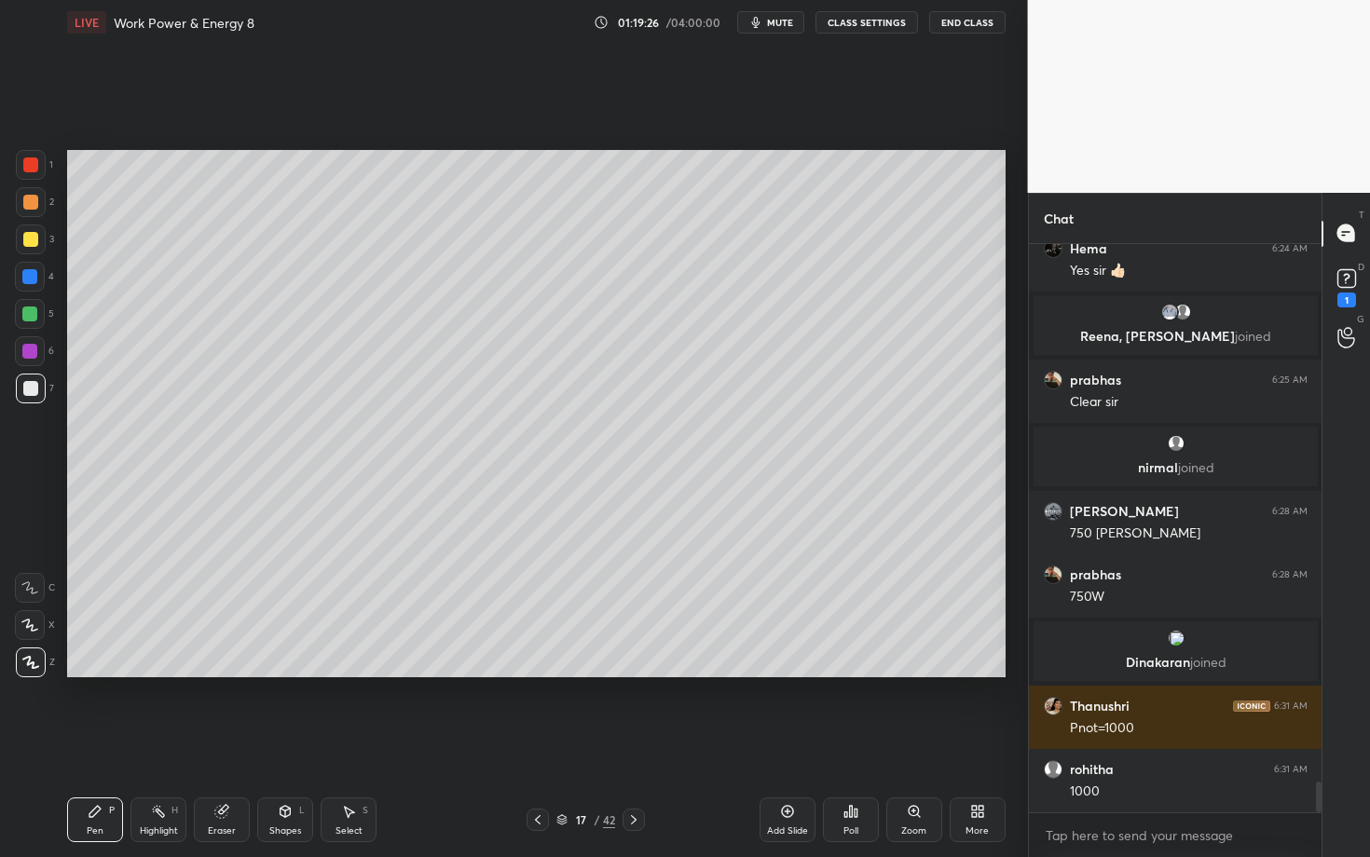
click at [637, 743] on icon at bounding box center [633, 820] width 15 height 15
click at [25, 352] on div at bounding box center [29, 351] width 15 height 15
click at [149, 743] on div "Highlight H" at bounding box center [158, 820] width 56 height 45
click at [113, 743] on div "Pen P" at bounding box center [95, 820] width 56 height 45
click at [355, 743] on div "Select" at bounding box center [348, 831] width 27 height 9
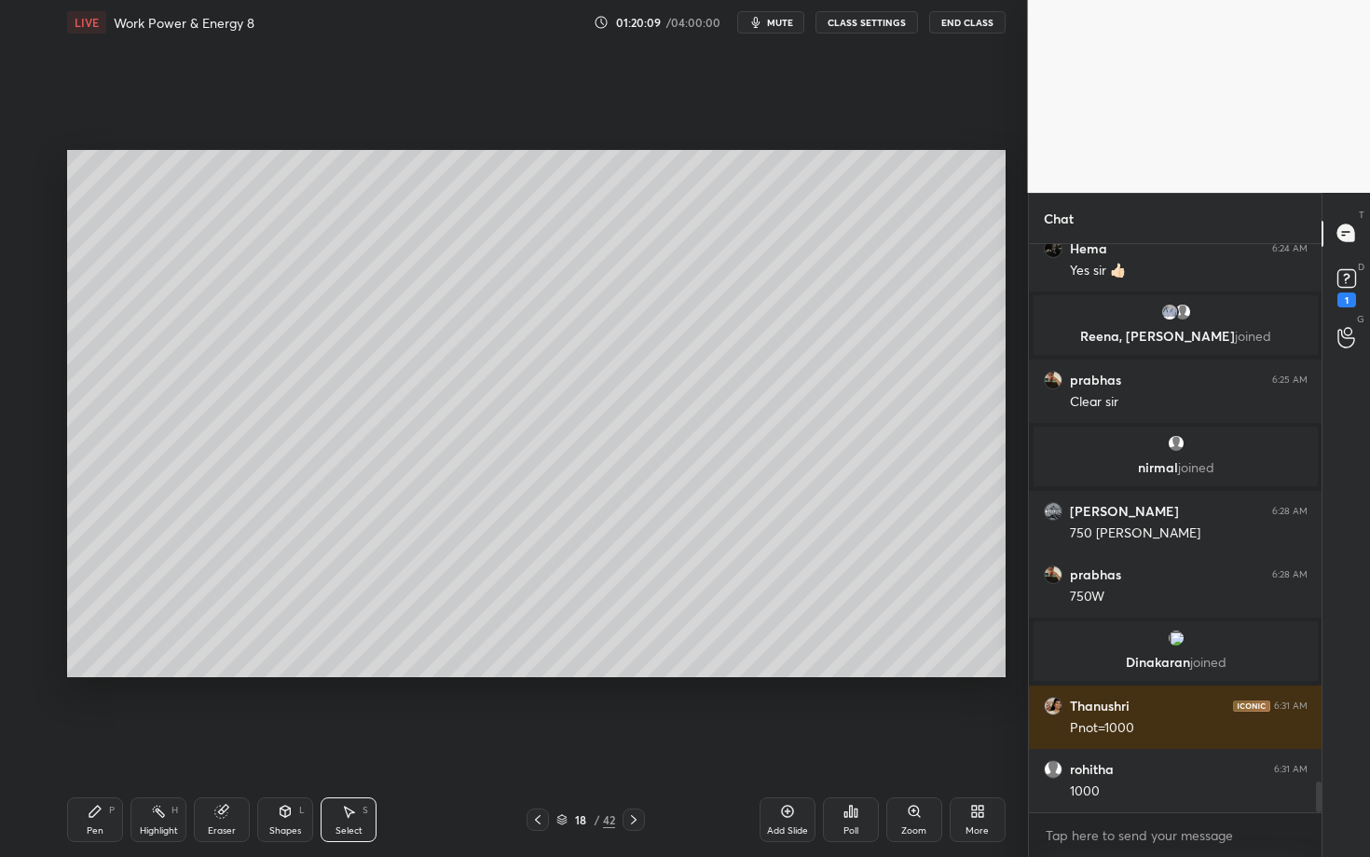
click at [222, 743] on div "Eraser" at bounding box center [222, 820] width 56 height 45
click at [347, 743] on div "Select" at bounding box center [348, 831] width 27 height 9
drag, startPoint x: 472, startPoint y: 339, endPoint x: 494, endPoint y: 352, distance: 25.9
click at [495, 352] on div "0 ° Undo Copy Duplicate Duplicate to new slide Delete" at bounding box center [536, 413] width 938 height 527
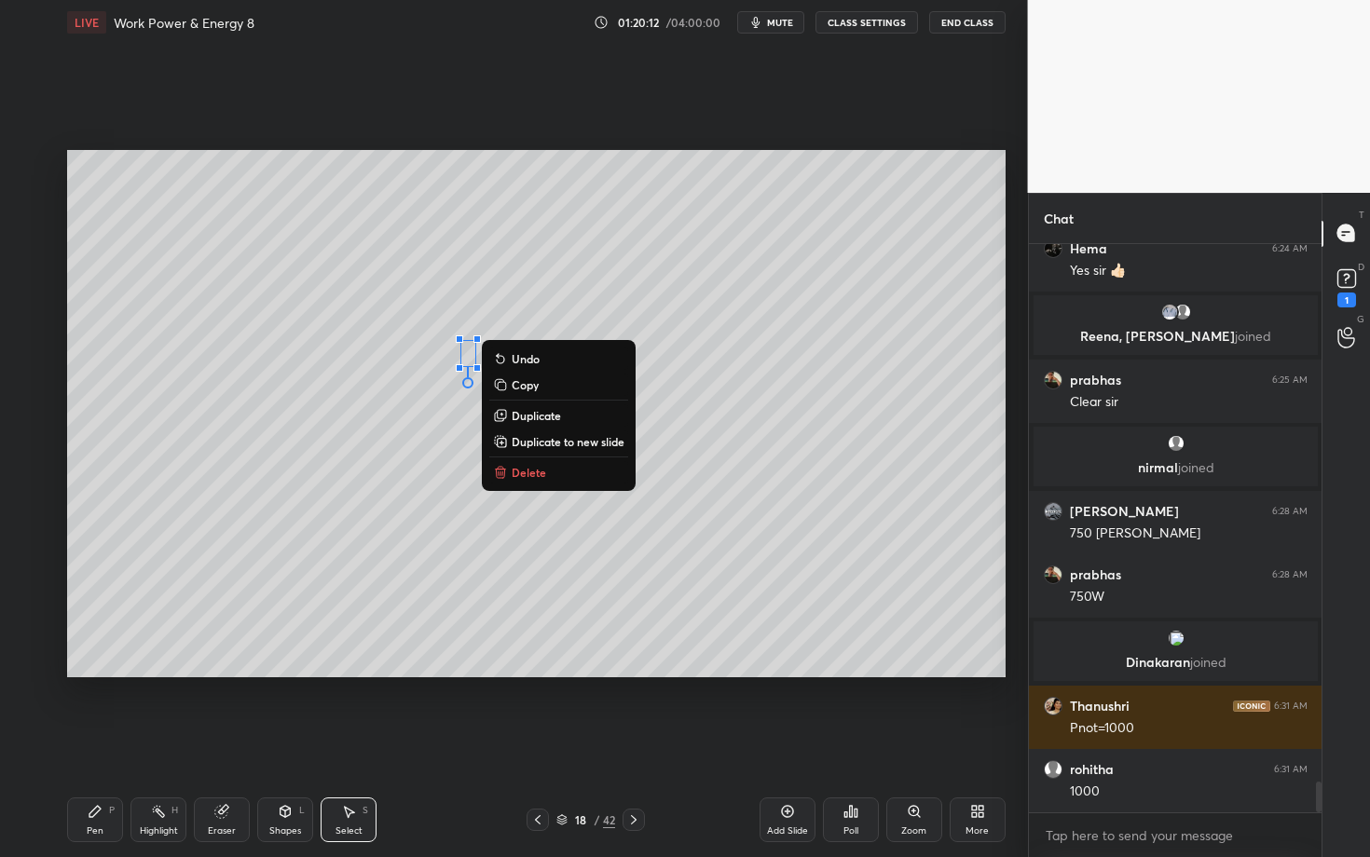
click at [534, 469] on p "Delete" at bounding box center [529, 472] width 34 height 15
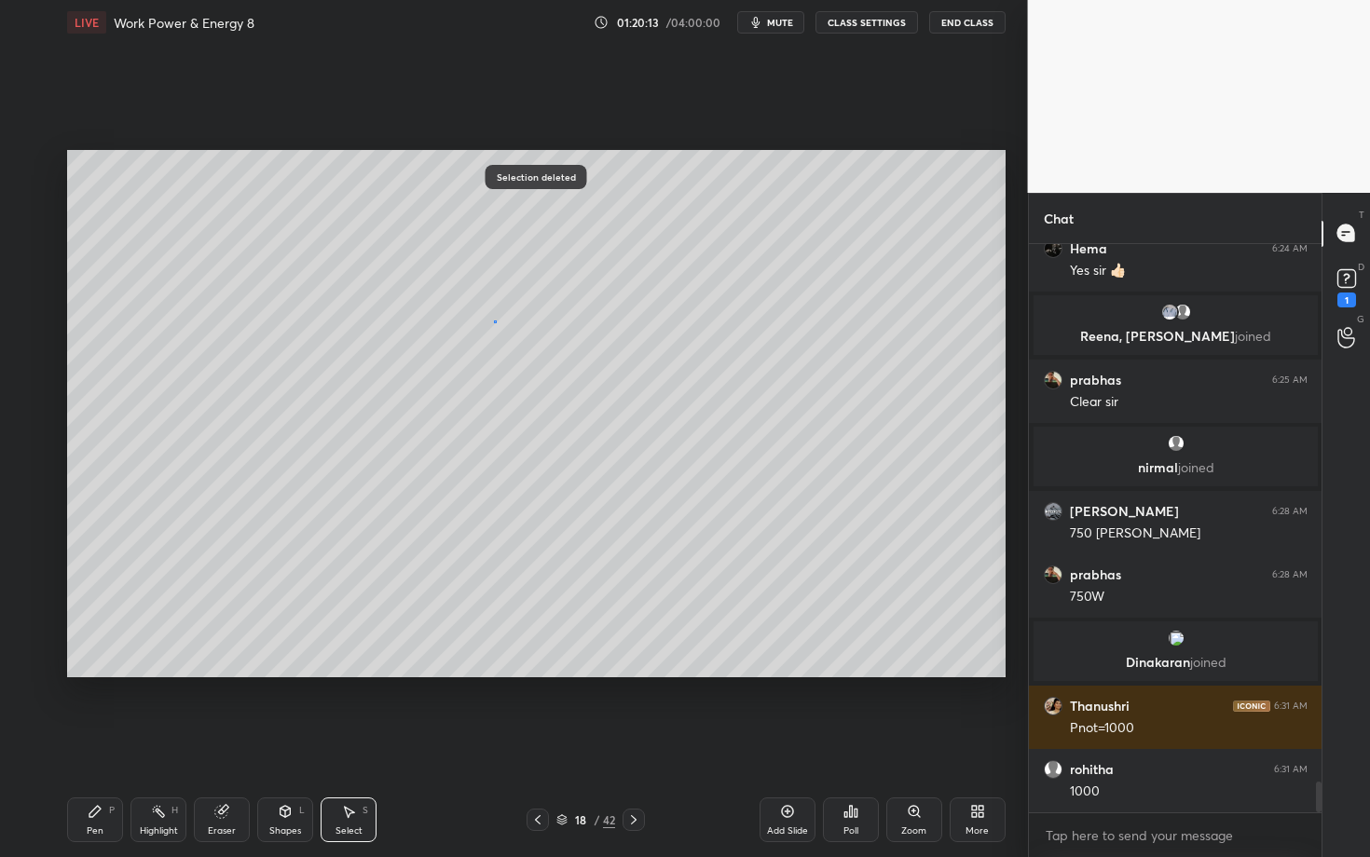
click at [499, 328] on div "0 ° Undo Copy Duplicate Duplicate to new slide Delete" at bounding box center [536, 413] width 938 height 527
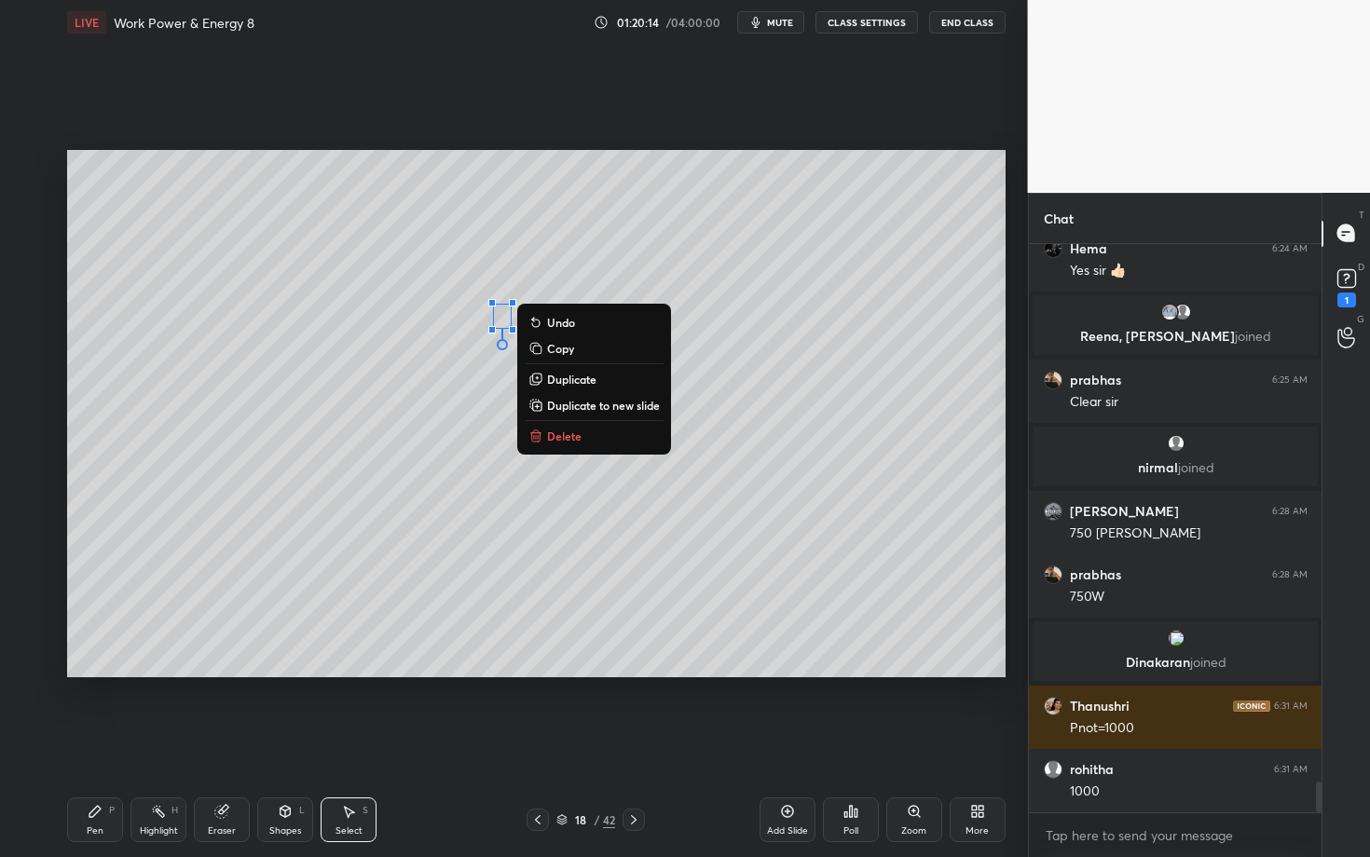
click at [562, 433] on p "Delete" at bounding box center [564, 436] width 34 height 15
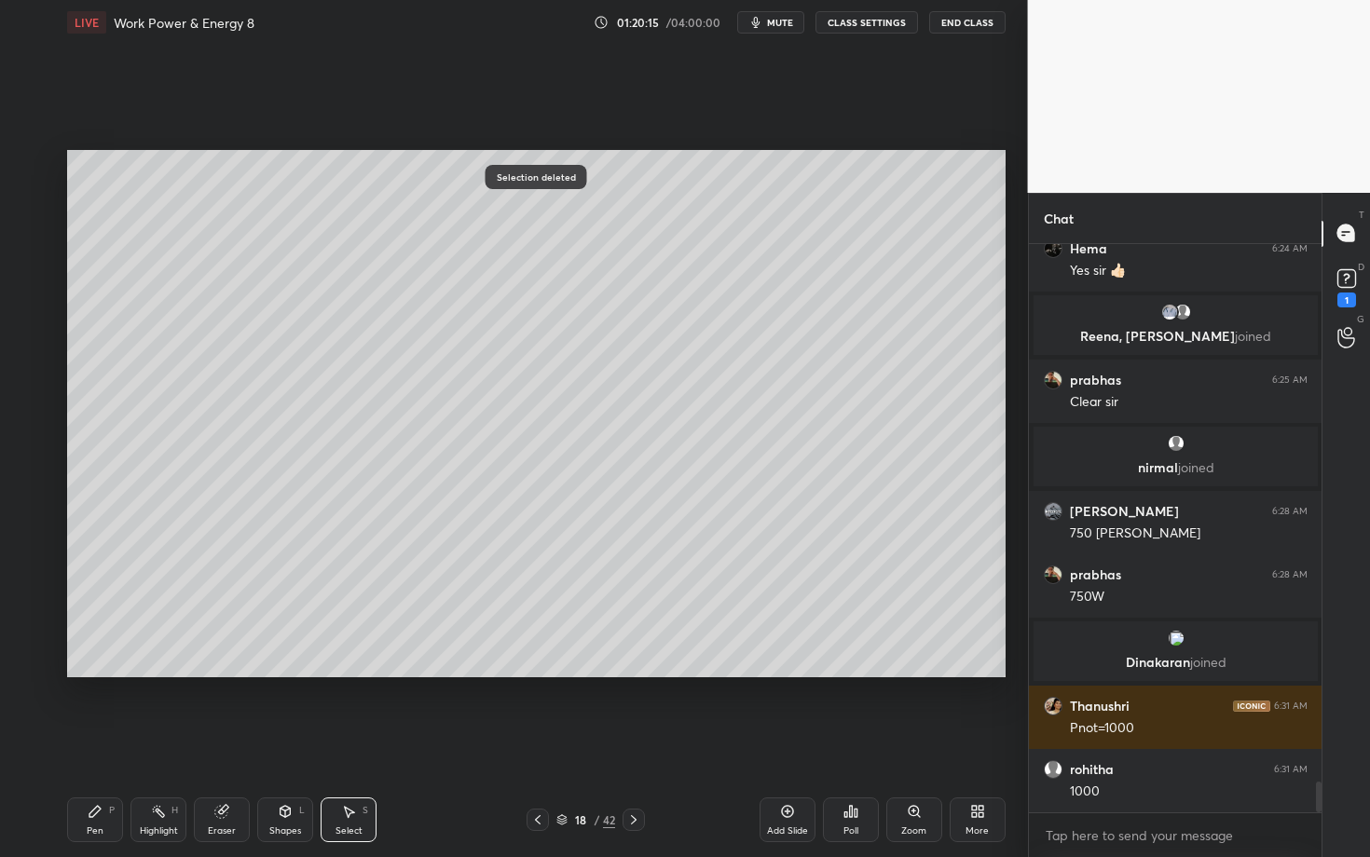
click at [94, 743] on div "Pen P" at bounding box center [95, 820] width 56 height 45
click at [24, 390] on div at bounding box center [30, 388] width 15 height 15
click at [33, 356] on div at bounding box center [29, 351] width 15 height 15
click at [350, 743] on div "Select S" at bounding box center [349, 820] width 56 height 45
drag, startPoint x: 427, startPoint y: 410, endPoint x: 458, endPoint y: 431, distance: 38.3
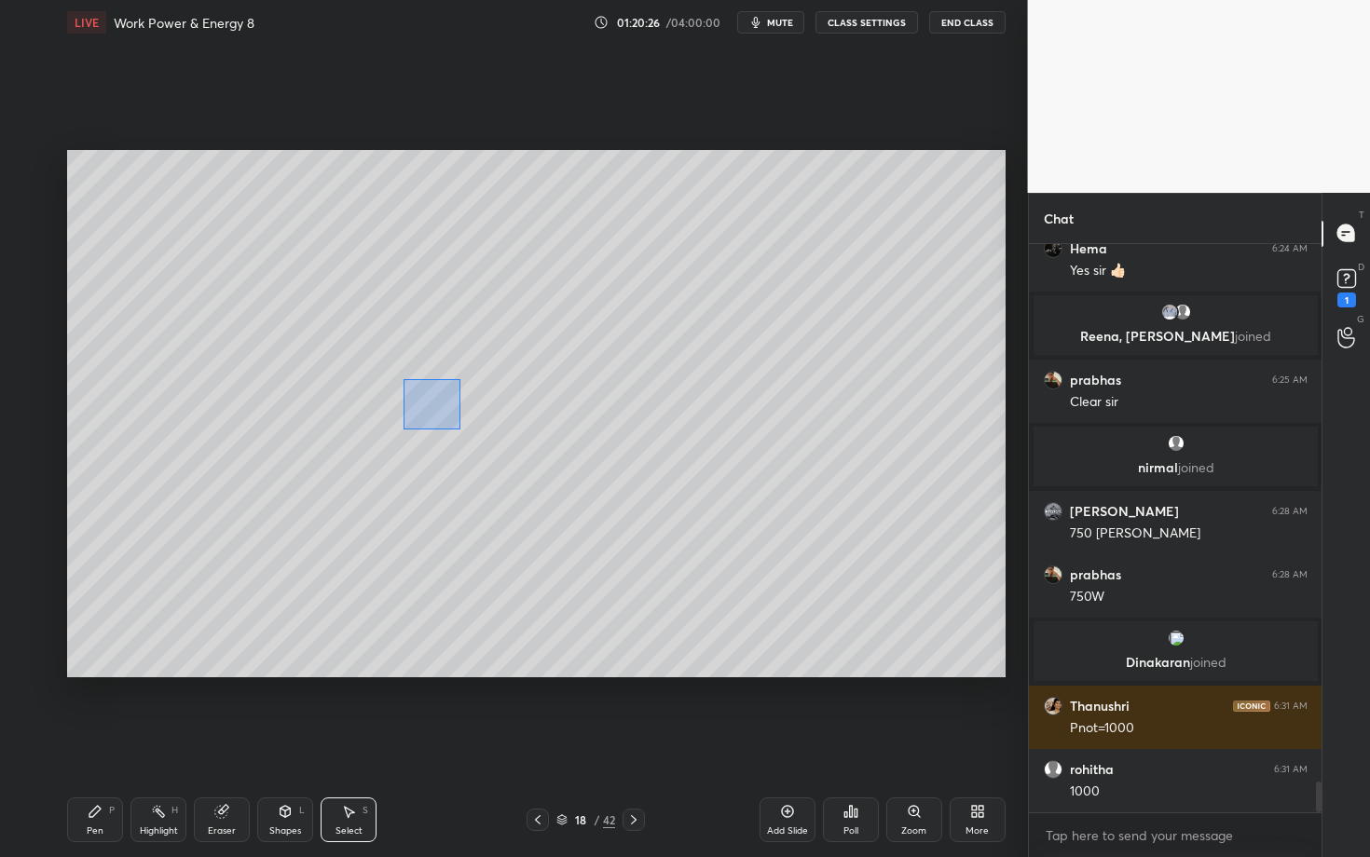
click at [458, 431] on div "0 ° Undo Copy Duplicate Duplicate to new slide Delete" at bounding box center [536, 413] width 938 height 527
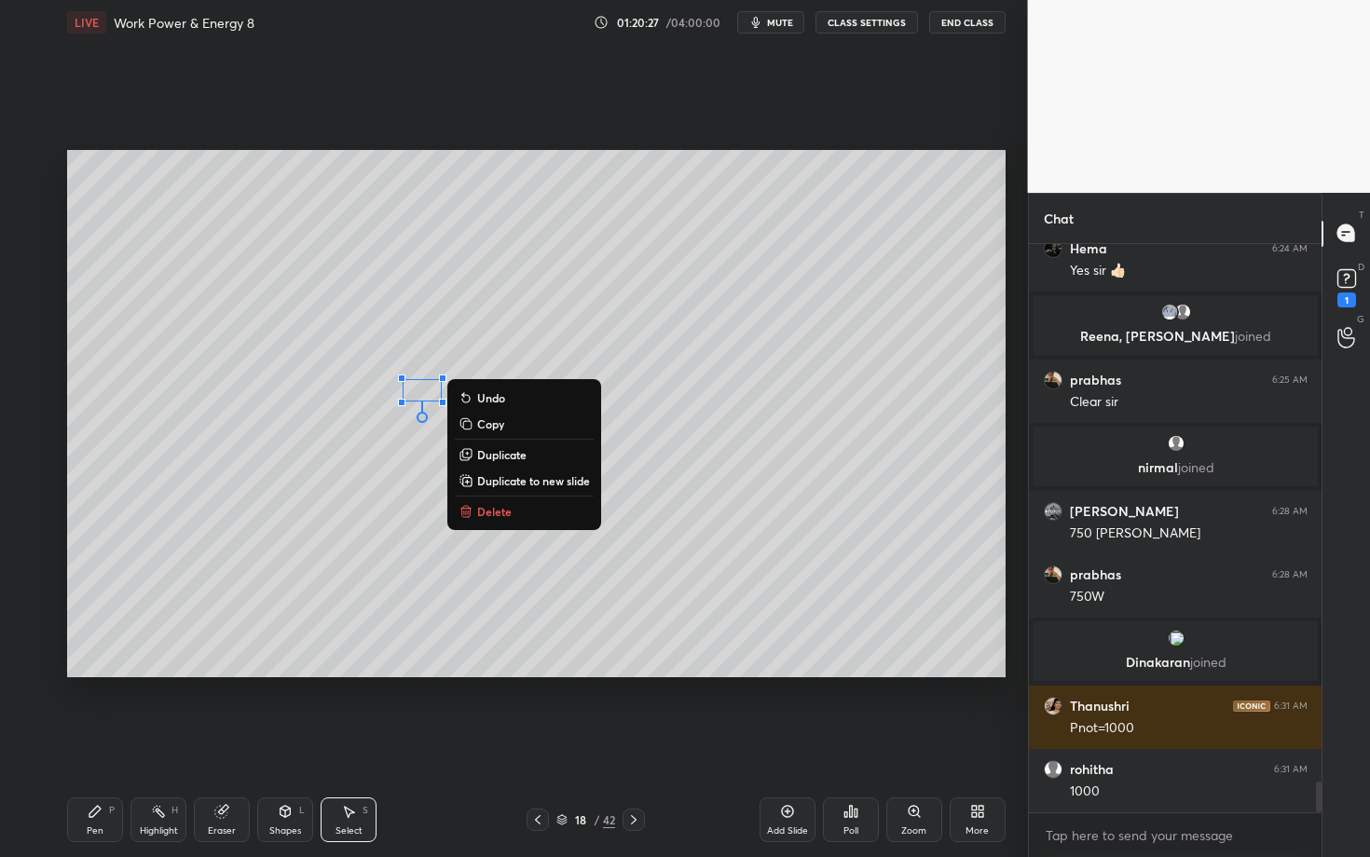
click at [494, 506] on p "Delete" at bounding box center [494, 511] width 34 height 15
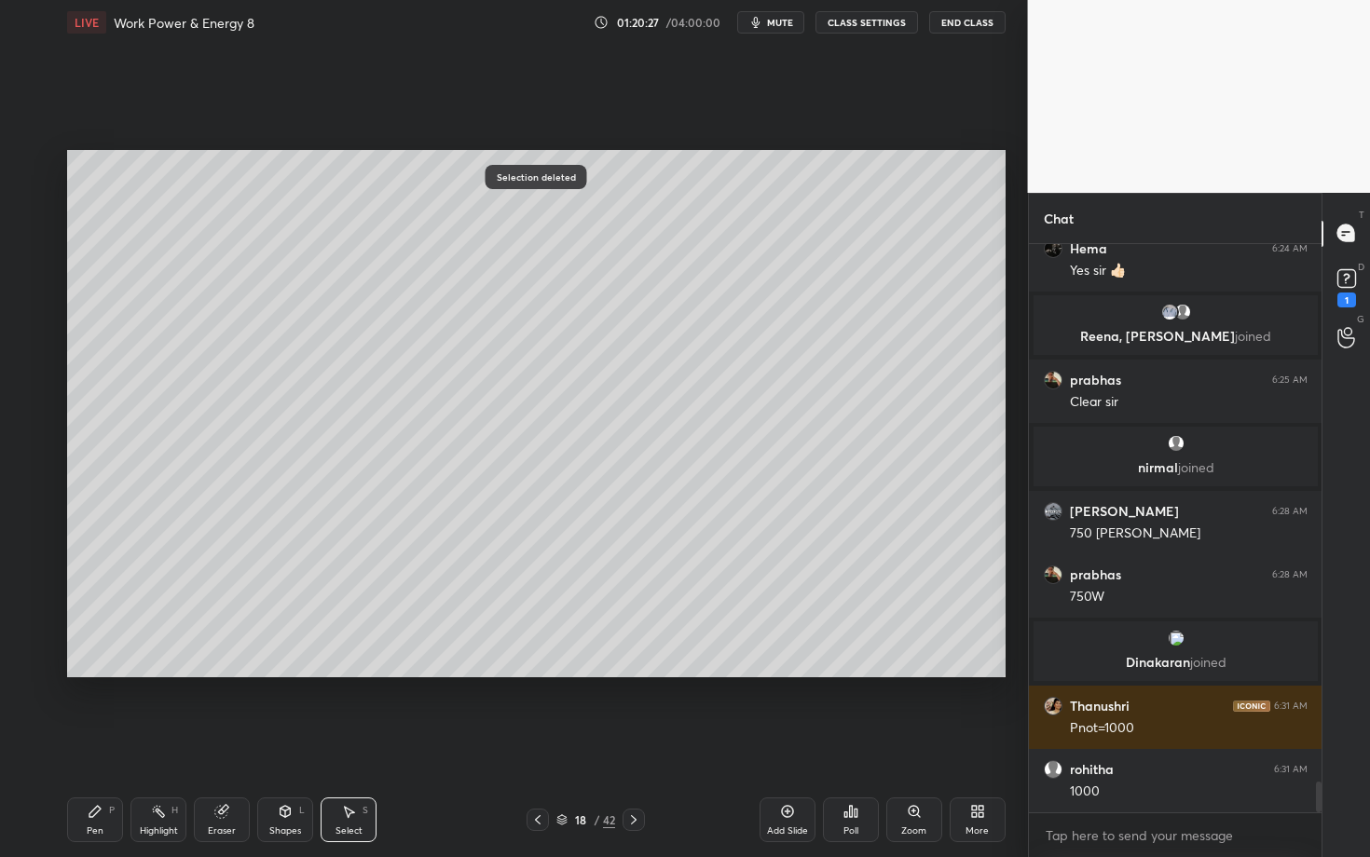
click at [110, 743] on div "Pen P" at bounding box center [95, 820] width 56 height 45
click at [36, 389] on div at bounding box center [30, 388] width 15 height 15
click at [26, 282] on div at bounding box center [29, 276] width 15 height 15
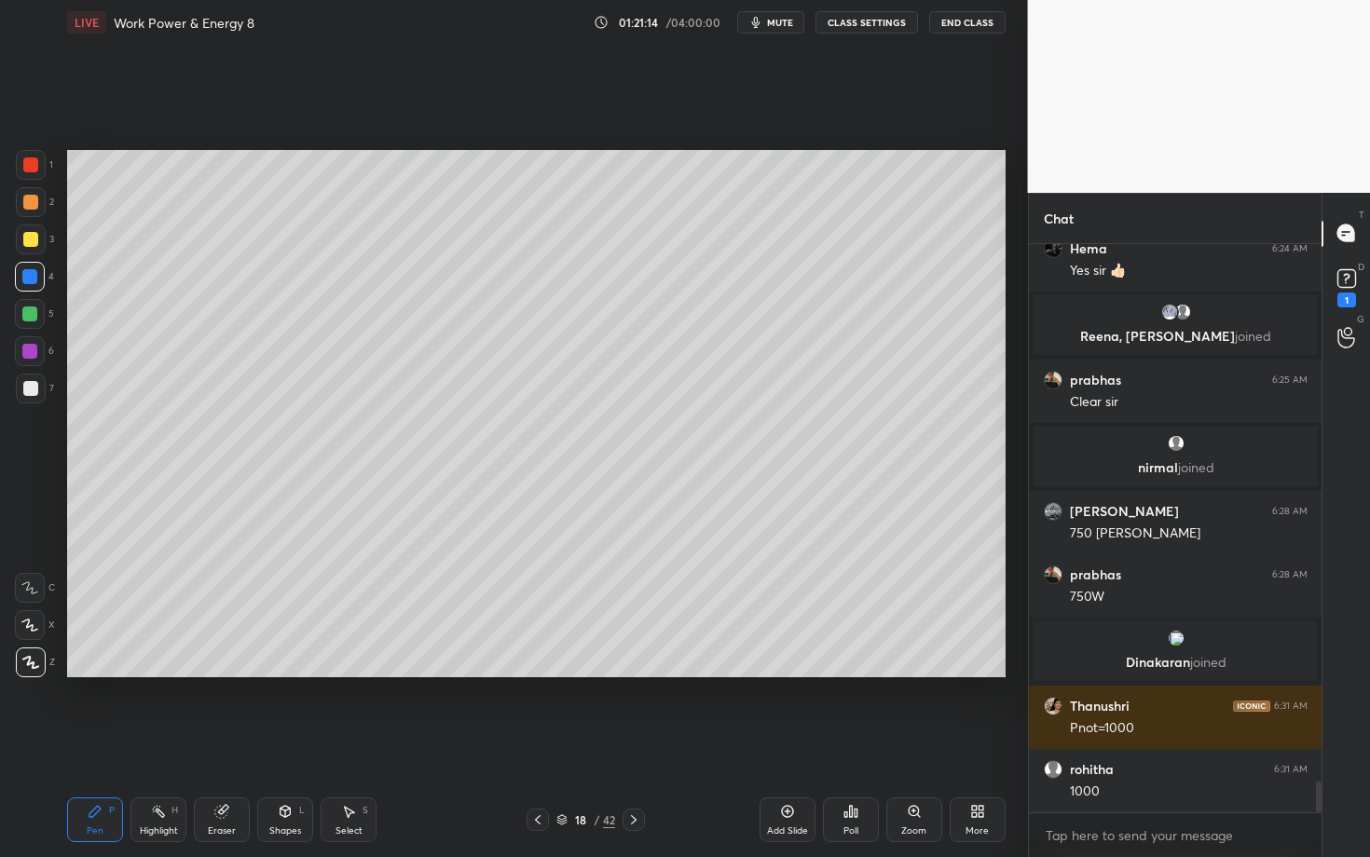
click at [349, 743] on div "Select S" at bounding box center [349, 820] width 56 height 45
drag, startPoint x: 485, startPoint y: 589, endPoint x: 497, endPoint y: 594, distance: 13.0
click at [496, 594] on div "0 ° Undo Copy Duplicate Duplicate to new slide Delete" at bounding box center [536, 413] width 938 height 527
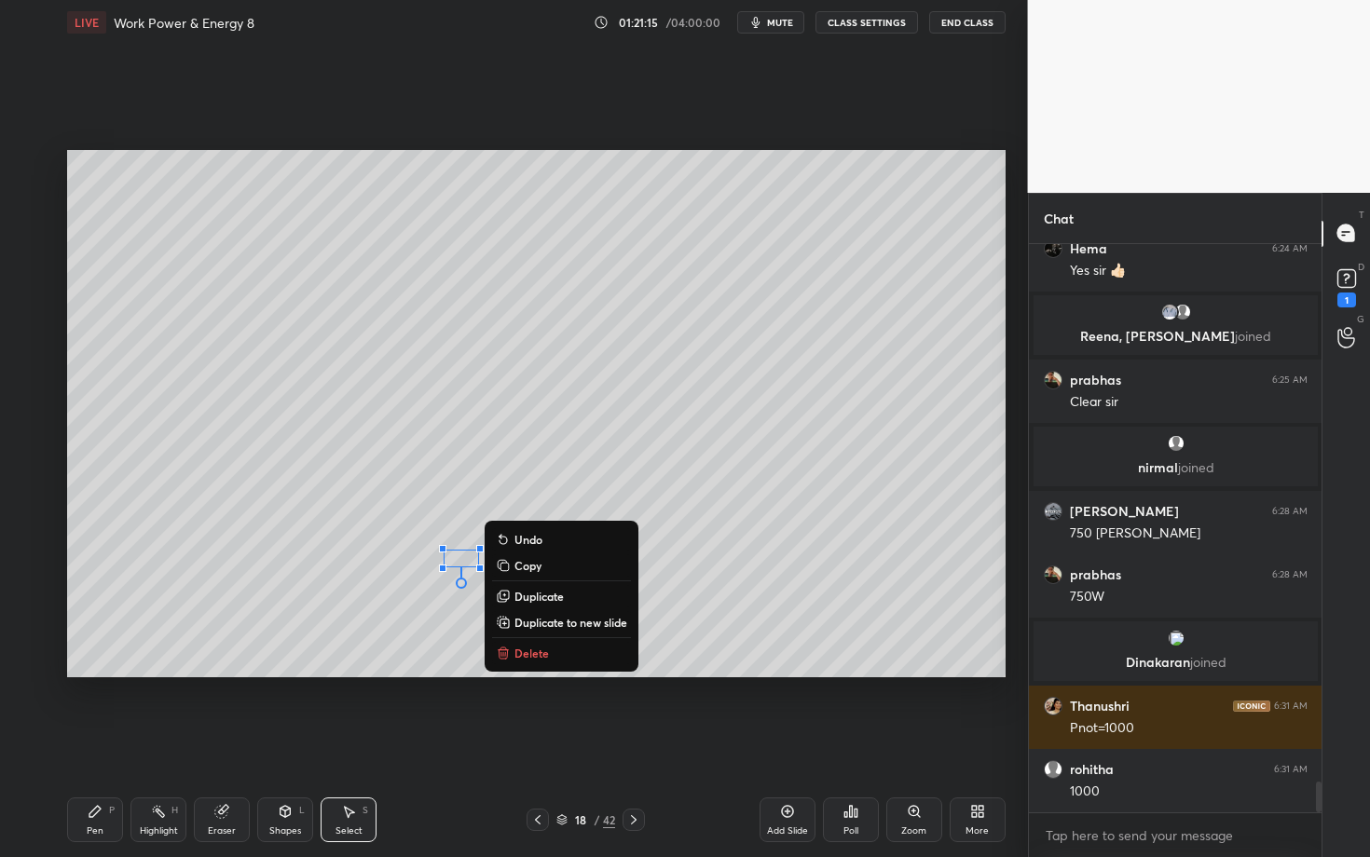
click at [525, 643] on button "Delete" at bounding box center [561, 653] width 139 height 22
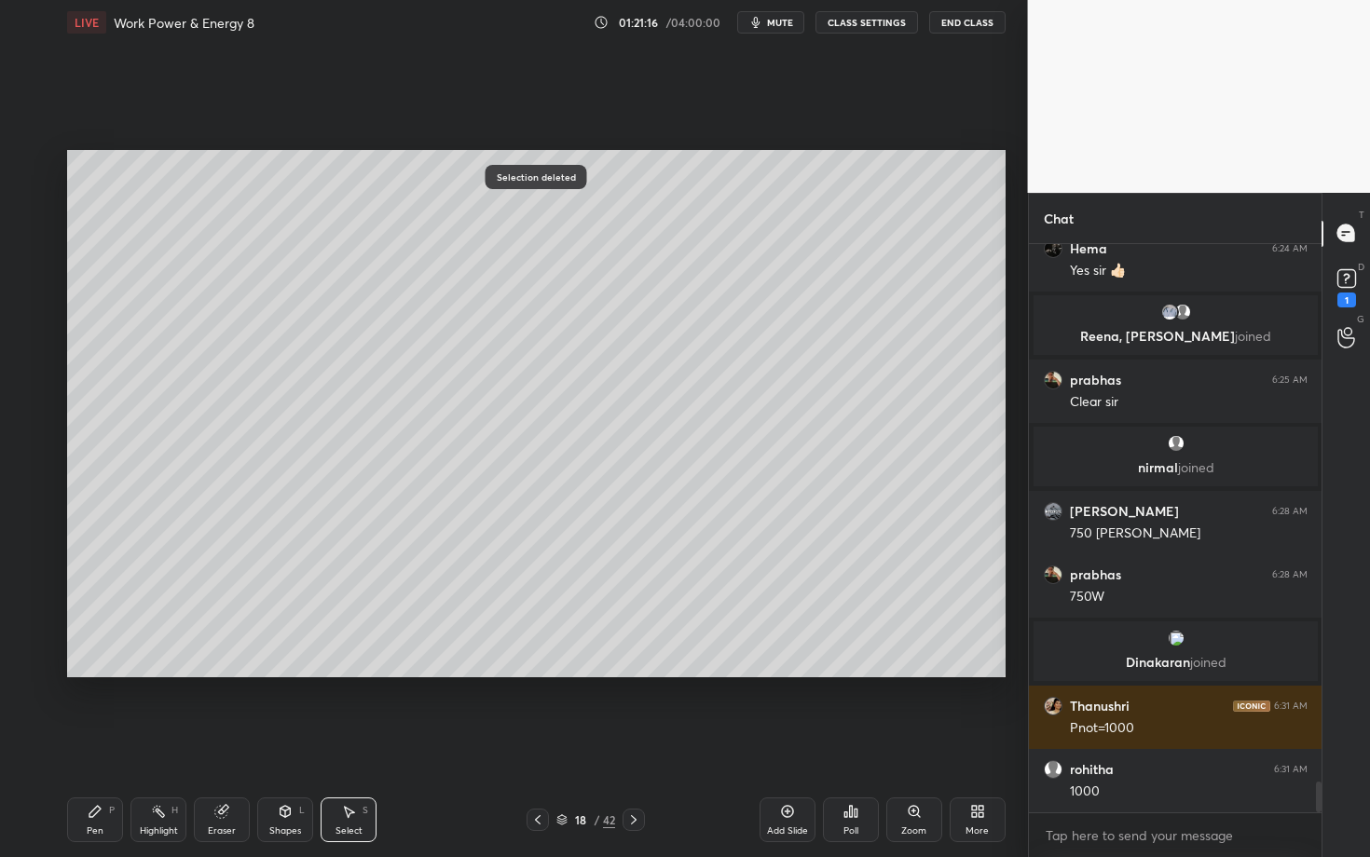
click at [94, 743] on icon at bounding box center [95, 811] width 15 height 15
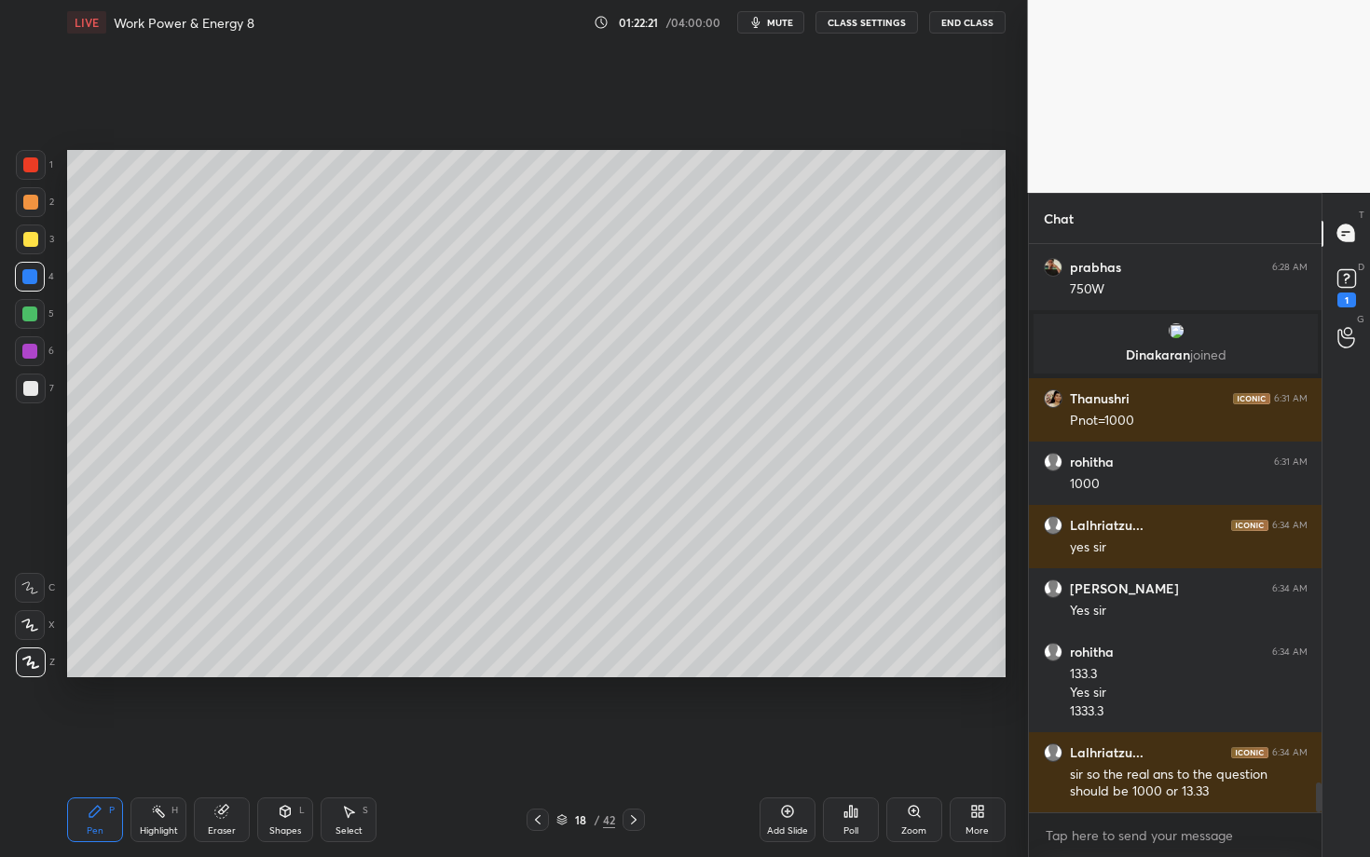
scroll to position [10320, 0]
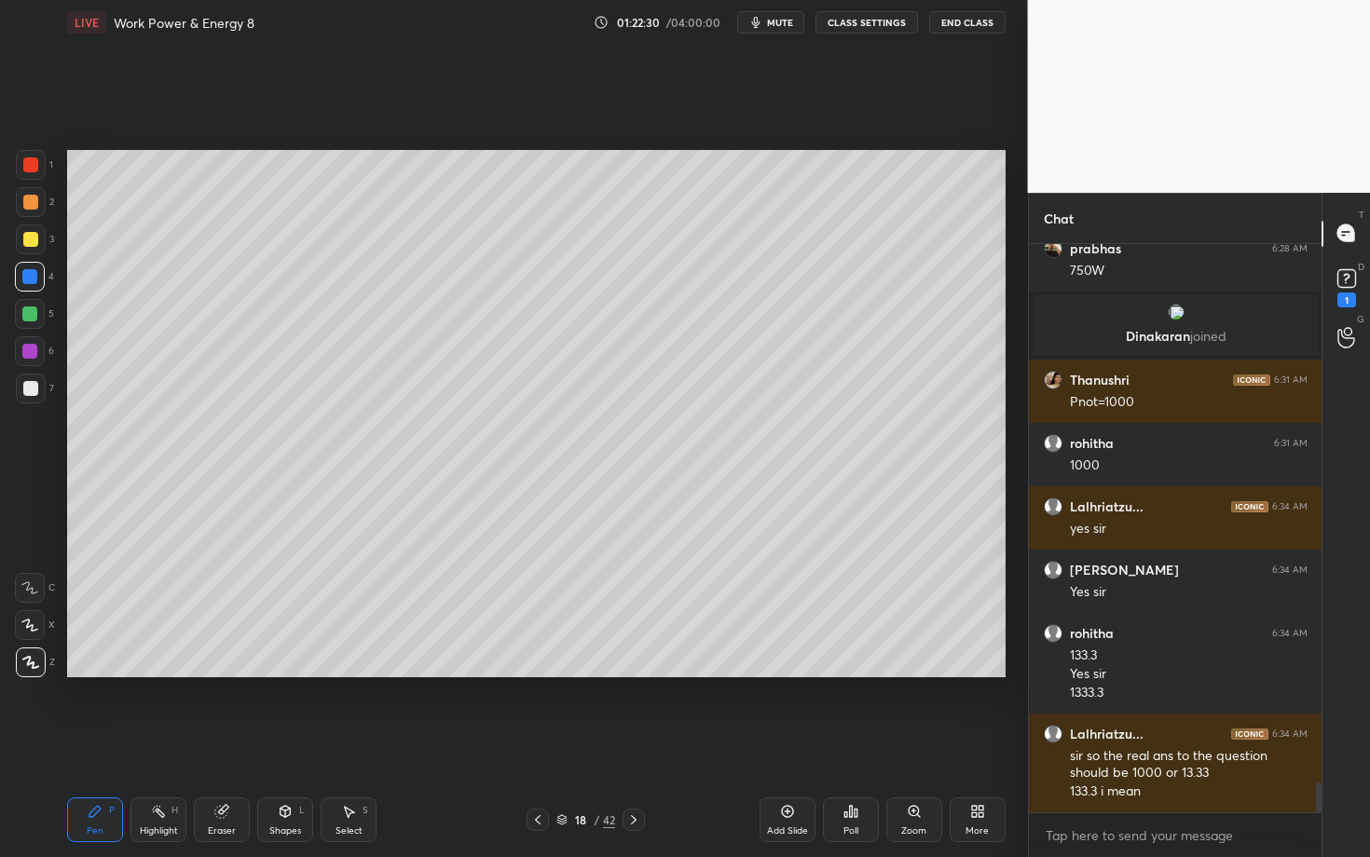
click at [167, 743] on div "Highlight H" at bounding box center [158, 820] width 56 height 45
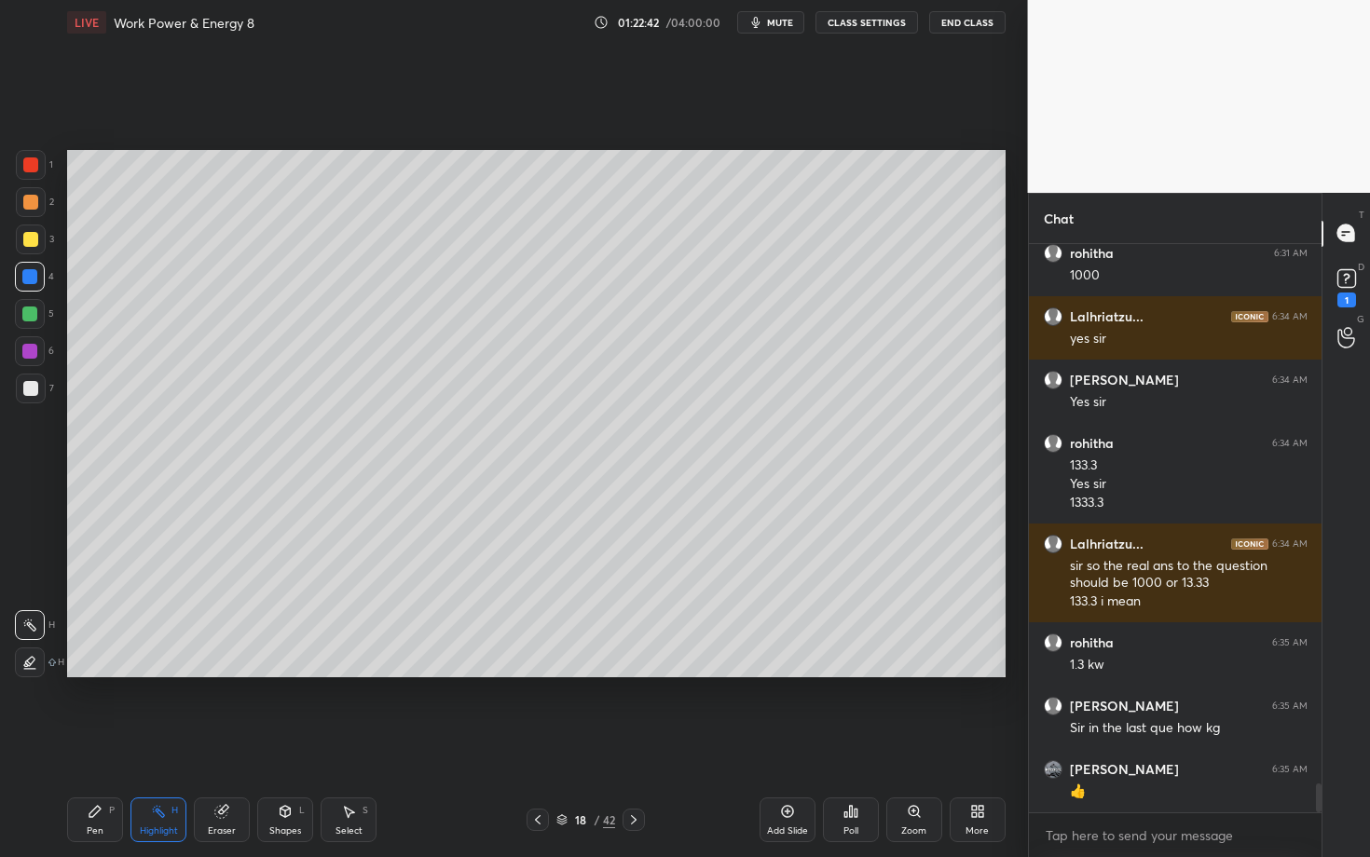
scroll to position [10590, 0]
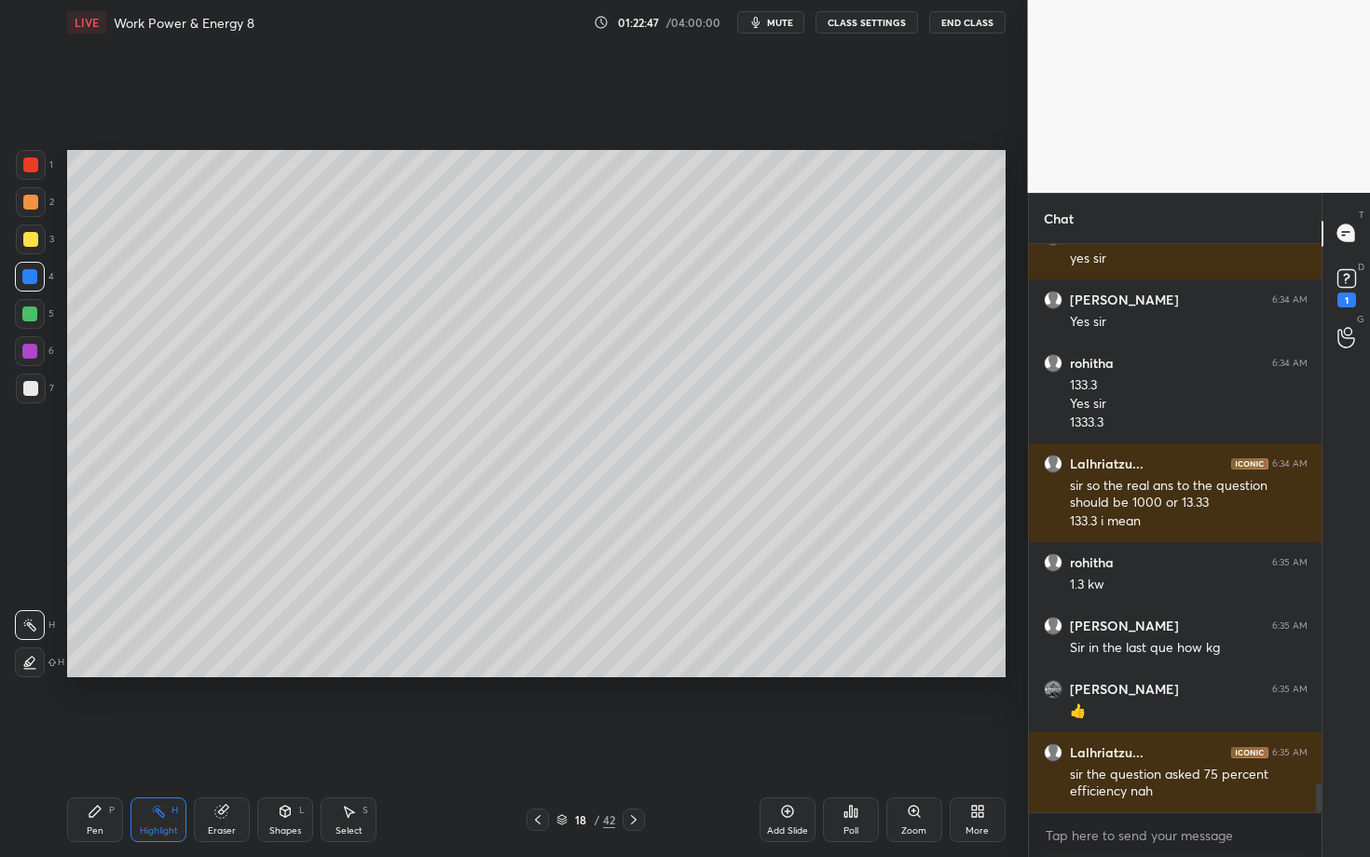
click at [533, 743] on icon at bounding box center [537, 820] width 15 height 15
click at [632, 743] on icon at bounding box center [633, 820] width 15 height 15
click at [535, 743] on icon at bounding box center [537, 820] width 15 height 15
click at [157, 743] on icon at bounding box center [158, 811] width 15 height 15
click at [635, 743] on icon at bounding box center [633, 820] width 15 height 15
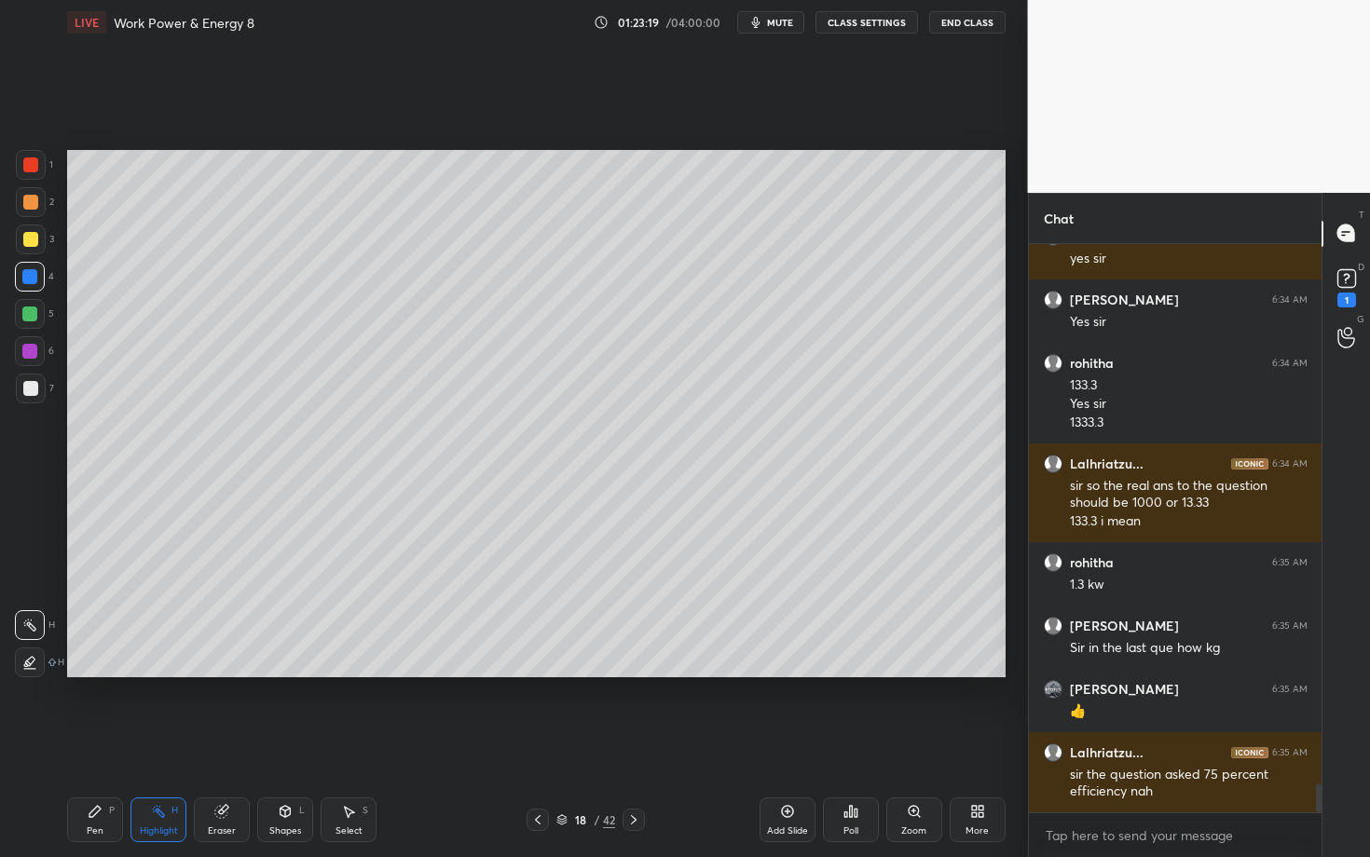
click at [195, 743] on div "Eraser" at bounding box center [222, 820] width 56 height 45
click at [158, 743] on icon at bounding box center [158, 811] width 15 height 15
click at [83, 743] on div "Pen P" at bounding box center [95, 820] width 56 height 45
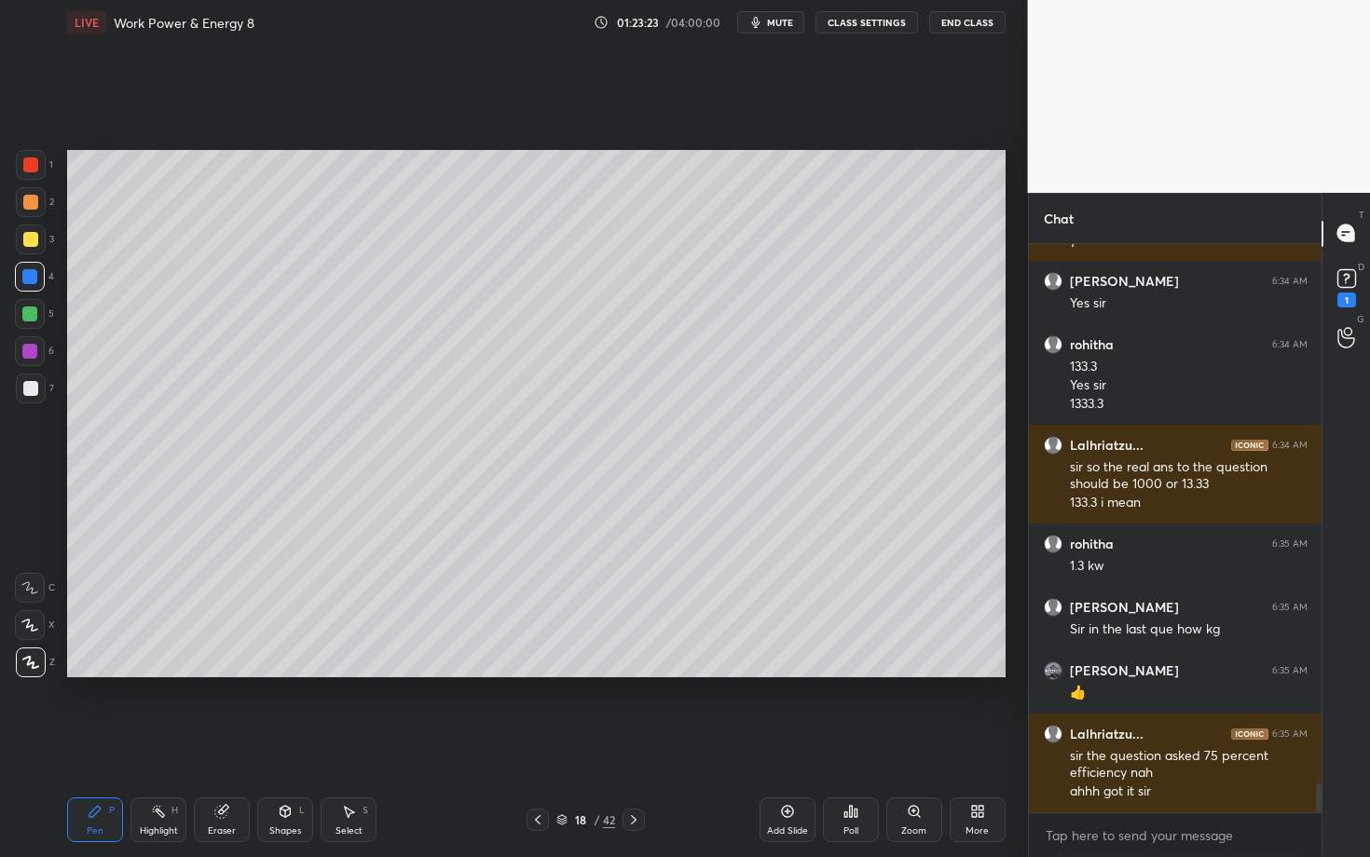
click at [160, 743] on rect at bounding box center [160, 813] width 9 height 9
click at [101, 743] on div "Pen P" at bounding box center [95, 820] width 56 height 45
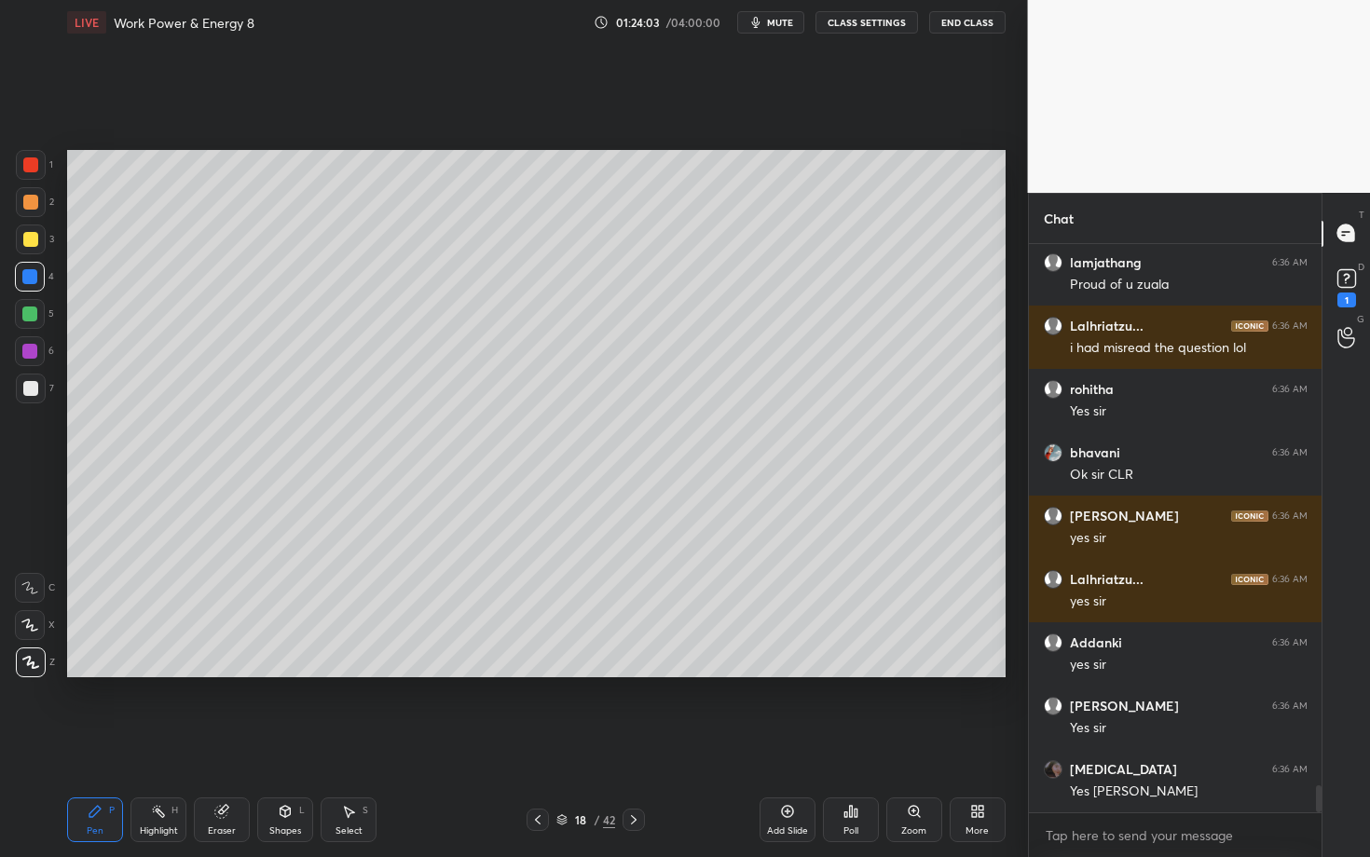
scroll to position [11306, 0]
click at [106, 743] on div "Pen P" at bounding box center [95, 820] width 56 height 45
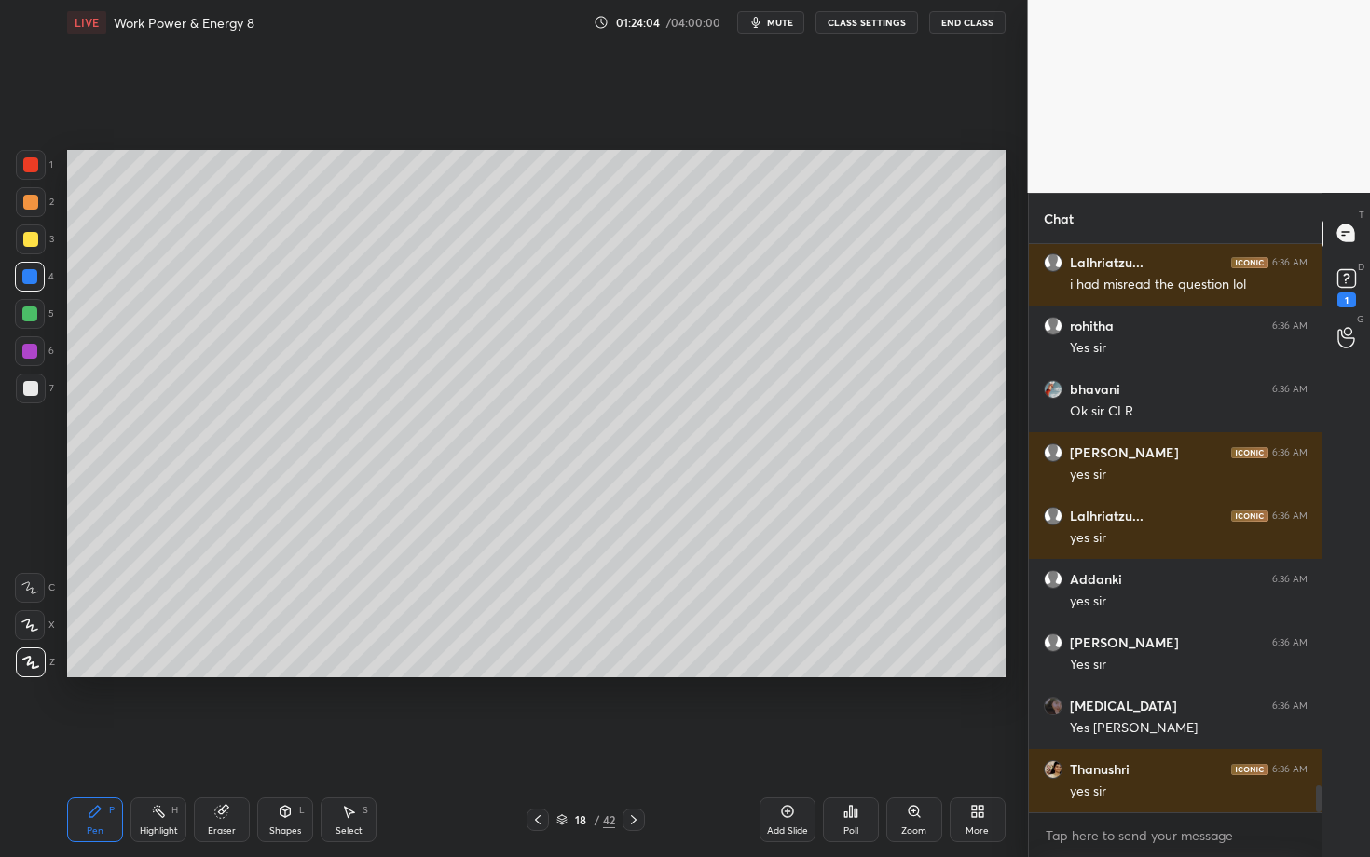
click at [29, 385] on div at bounding box center [30, 388] width 15 height 15
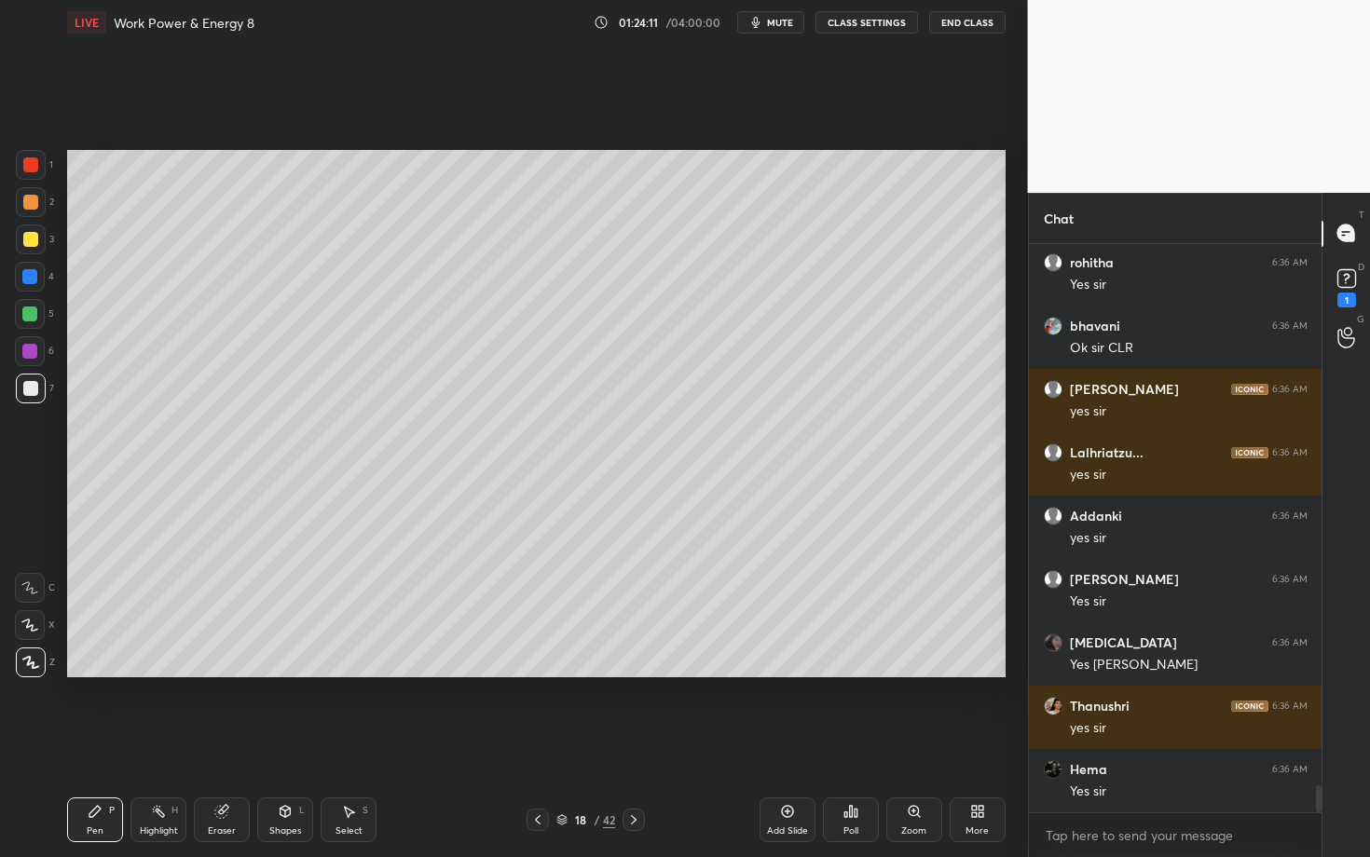
click at [33, 196] on div at bounding box center [30, 202] width 15 height 15
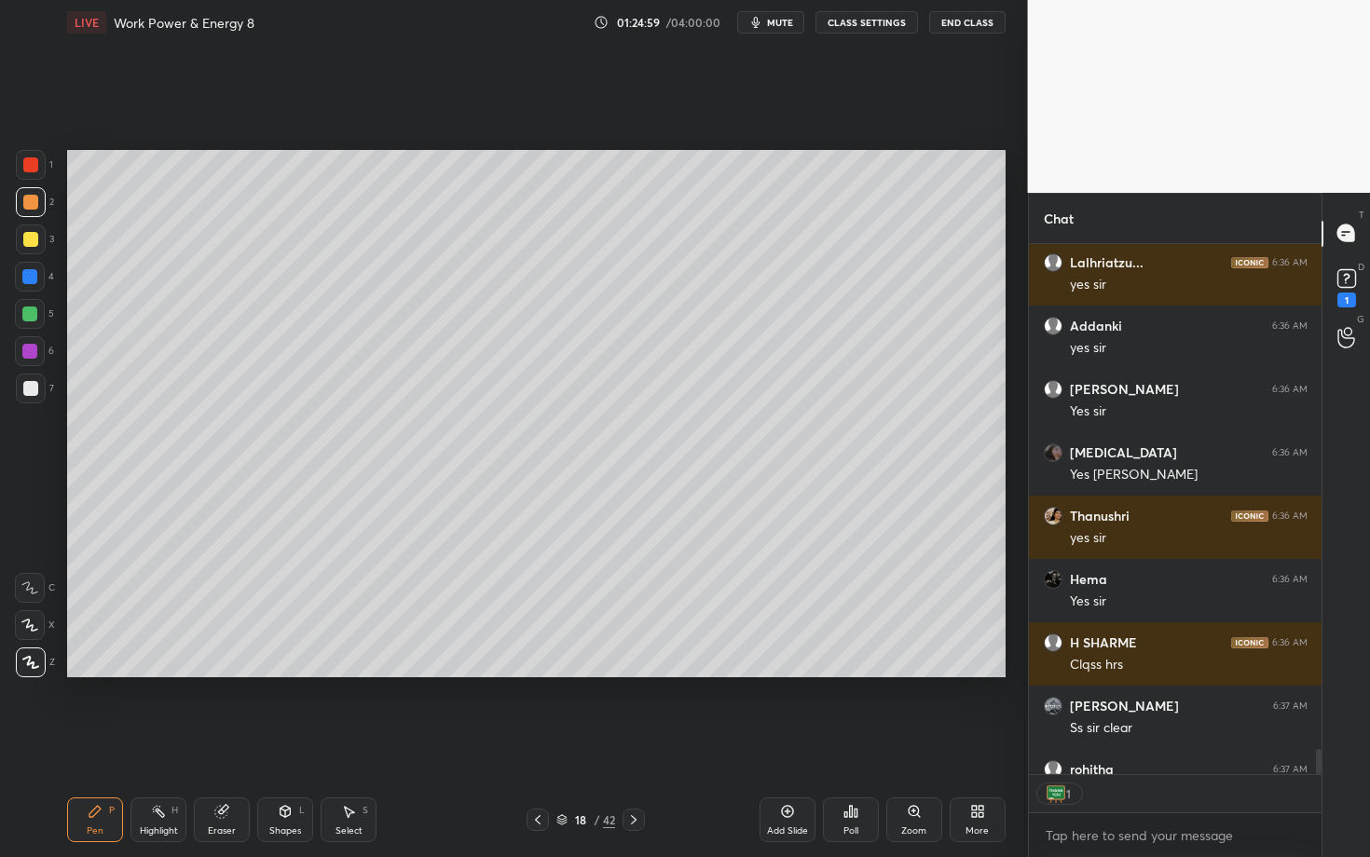
scroll to position [6, 7]
click at [635, 743] on icon at bounding box center [633, 820] width 15 height 15
click at [32, 205] on div at bounding box center [30, 202] width 15 height 15
click at [233, 743] on div "Eraser" at bounding box center [222, 831] width 28 height 9
click at [106, 743] on div "Pen P" at bounding box center [95, 820] width 56 height 45
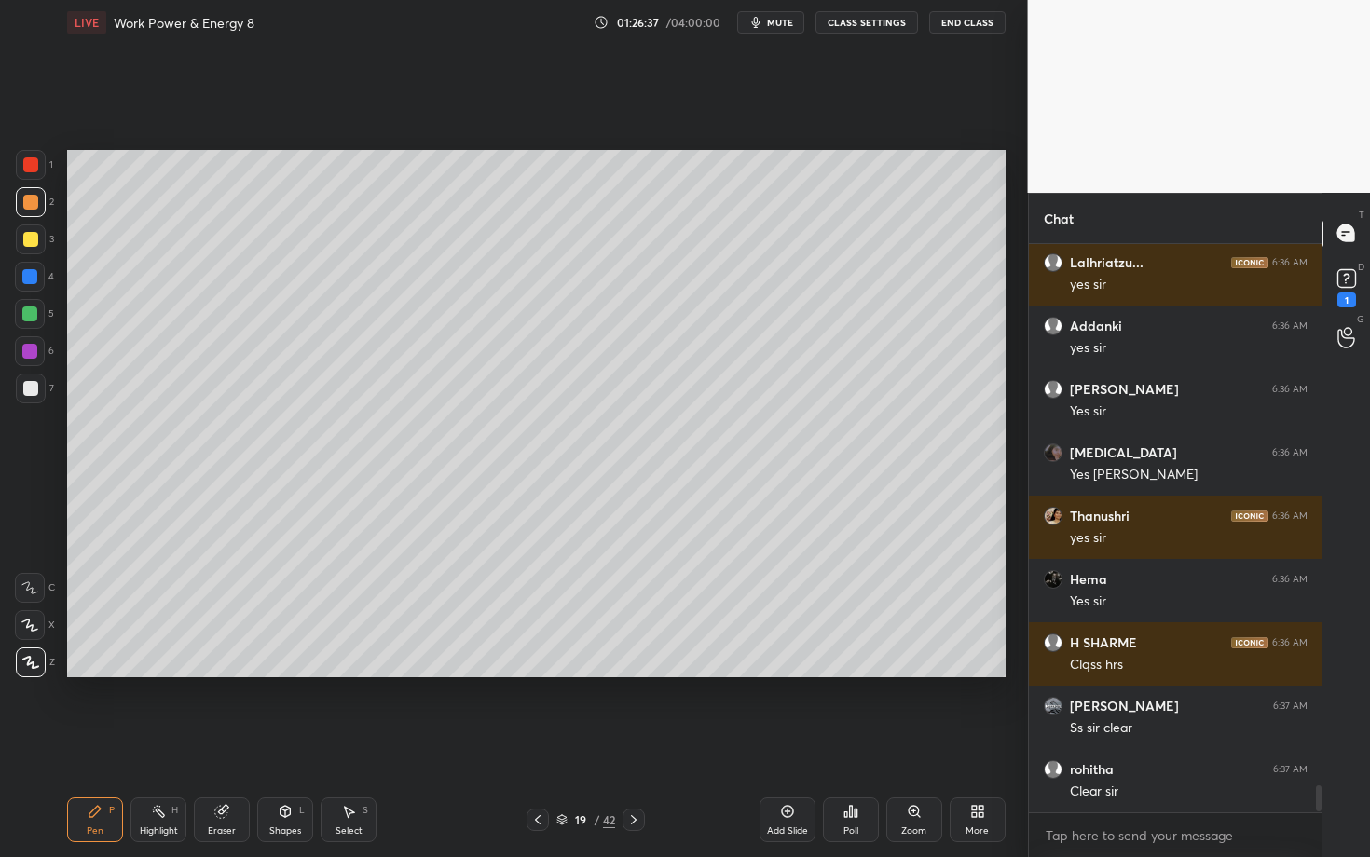
click at [34, 315] on div at bounding box center [29, 314] width 15 height 15
click at [28, 386] on div at bounding box center [30, 388] width 15 height 15
click at [36, 199] on div at bounding box center [30, 202] width 15 height 15
click at [349, 743] on icon at bounding box center [348, 811] width 15 height 15
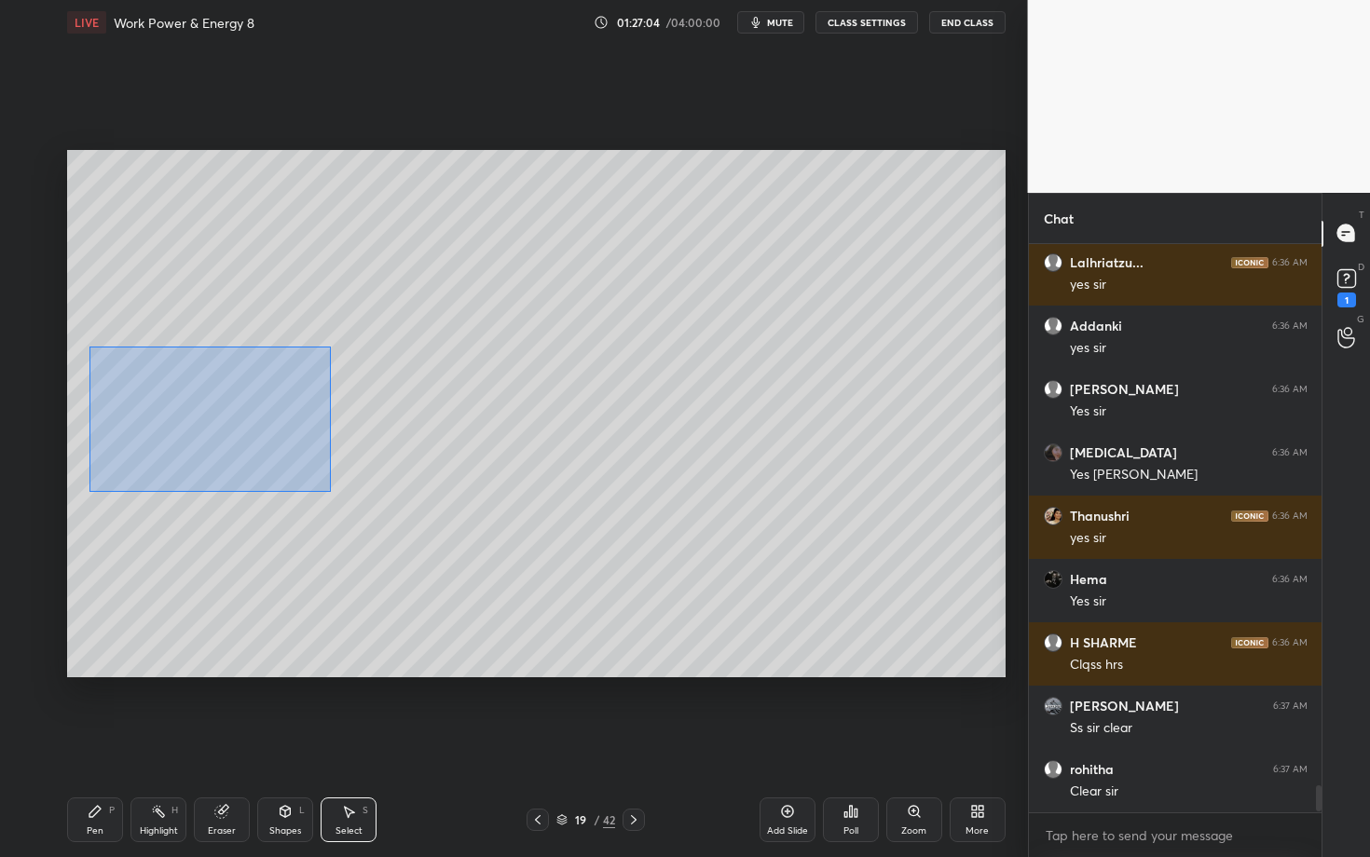
drag, startPoint x: 121, startPoint y: 401, endPoint x: 325, endPoint y: 494, distance: 224.4
click at [324, 494] on div "0 ° Undo Copy Duplicate Duplicate to new slide Delete" at bounding box center [536, 413] width 938 height 527
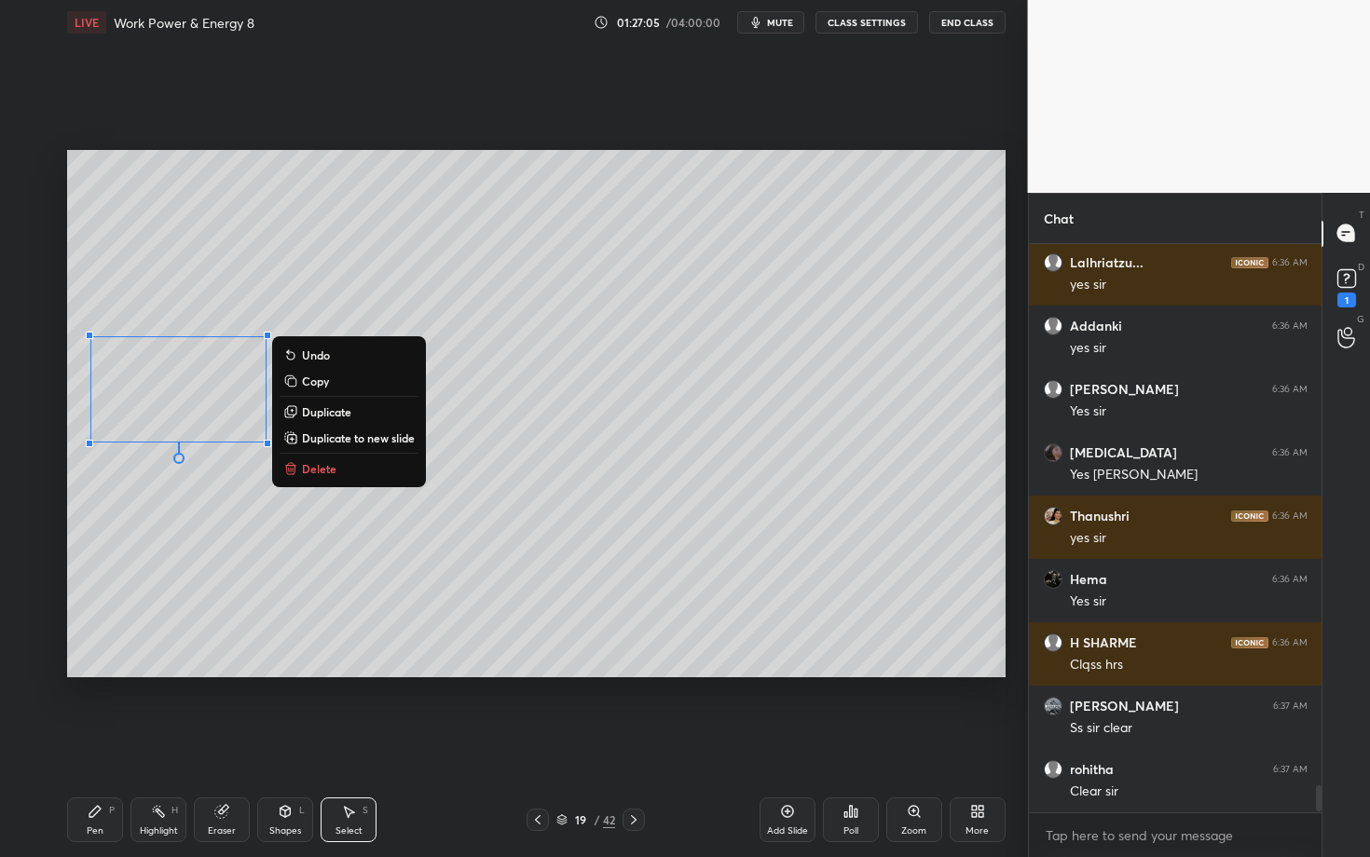
click at [344, 463] on button "Delete" at bounding box center [349, 469] width 139 height 22
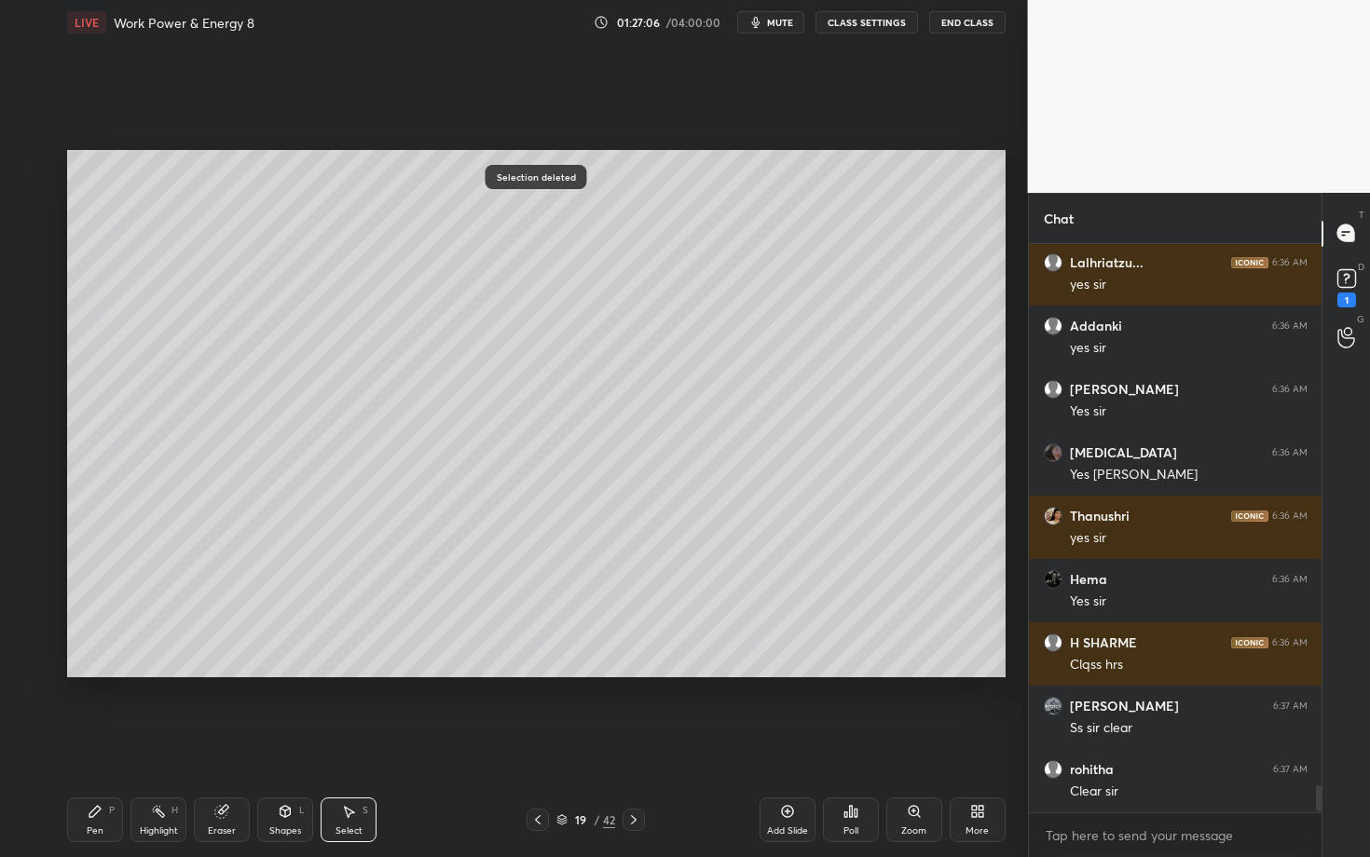
click at [101, 743] on icon at bounding box center [95, 811] width 15 height 15
click at [31, 313] on div at bounding box center [29, 314] width 15 height 15
click at [310, 701] on div "Setting up your live class Poll for secs No correct answer Start poll" at bounding box center [536, 414] width 953 height 738
click at [36, 387] on div at bounding box center [30, 388] width 15 height 15
click at [88, 743] on icon at bounding box center [95, 811] width 15 height 15
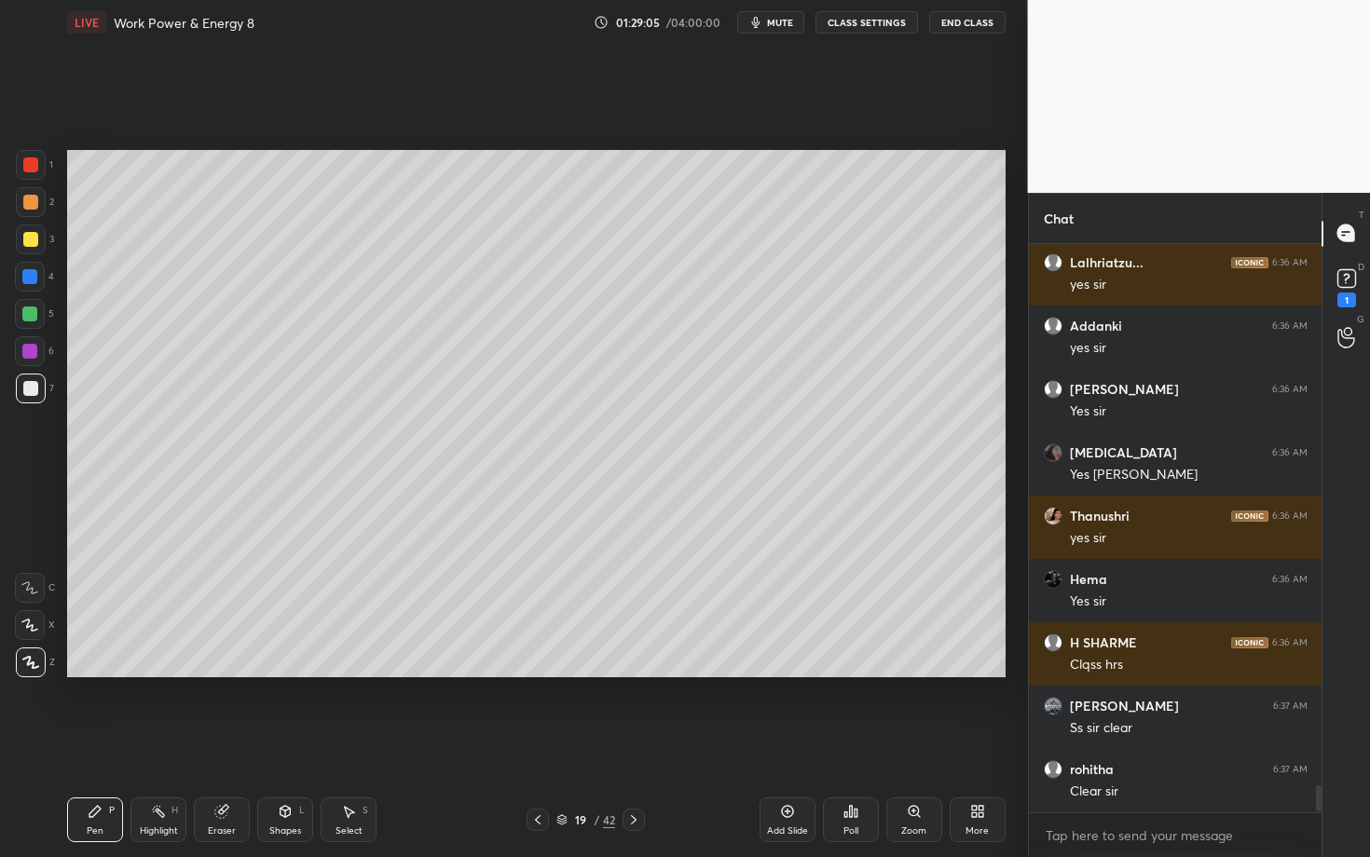
click at [37, 381] on div at bounding box center [31, 389] width 30 height 30
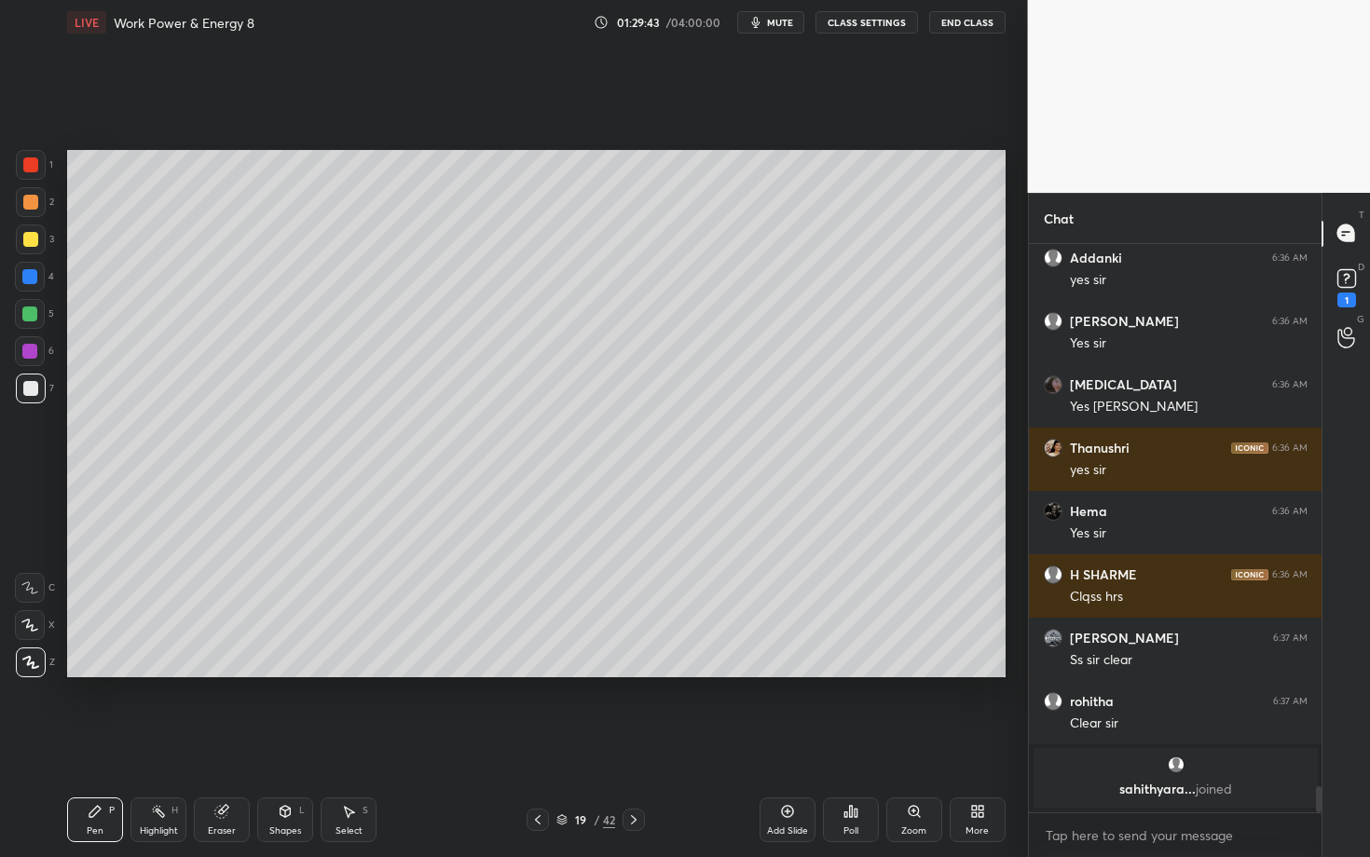
click at [40, 361] on div at bounding box center [30, 351] width 30 height 30
click at [32, 314] on div at bounding box center [29, 314] width 15 height 15
click at [33, 275] on div at bounding box center [29, 276] width 15 height 15
click at [158, 743] on div "Highlight H" at bounding box center [158, 820] width 56 height 45
click at [105, 743] on div "Pen P" at bounding box center [95, 820] width 56 height 45
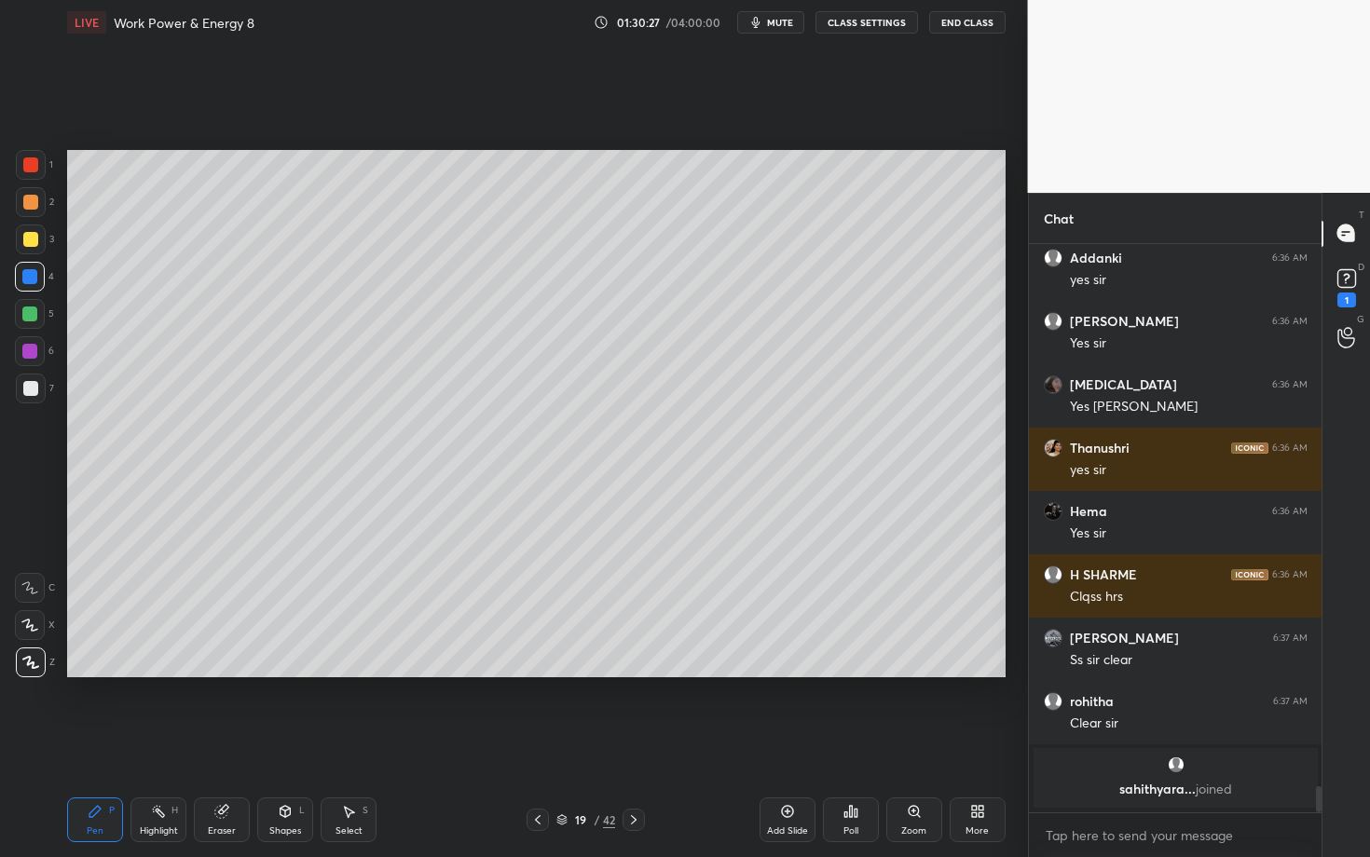
click at [103, 743] on div "Pen P" at bounding box center [95, 820] width 56 height 45
click at [889, 743] on div "Add Slide Poll Zoom More" at bounding box center [882, 820] width 246 height 104
click at [32, 316] on div at bounding box center [29, 314] width 15 height 15
click at [636, 743] on icon at bounding box center [633, 820] width 15 height 15
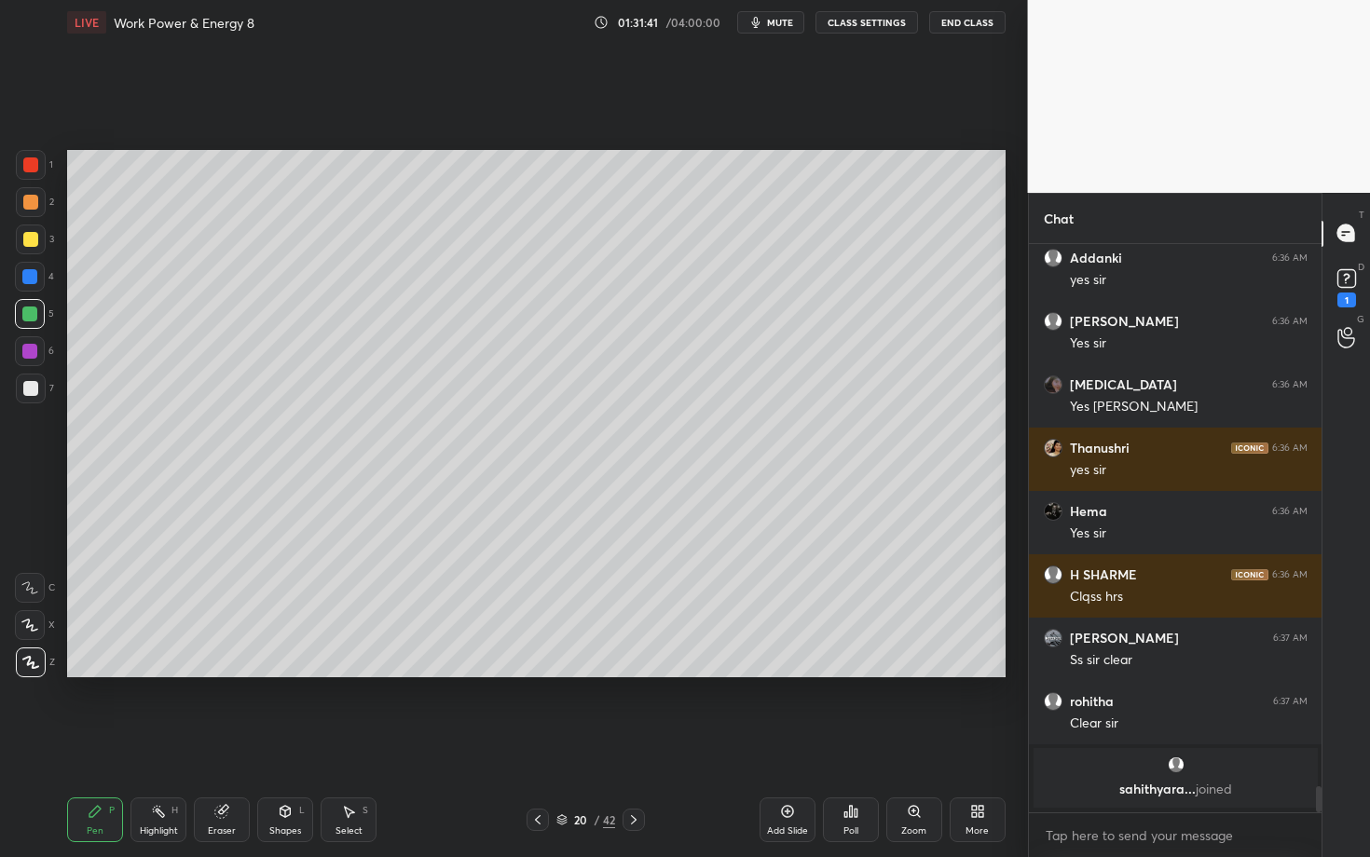
click at [34, 387] on div at bounding box center [30, 388] width 15 height 15
click at [527, 743] on div at bounding box center [538, 820] width 22 height 22
click at [169, 743] on div "Highlight H" at bounding box center [158, 820] width 56 height 45
click at [352, 743] on div "Select S" at bounding box center [349, 820] width 56 height 45
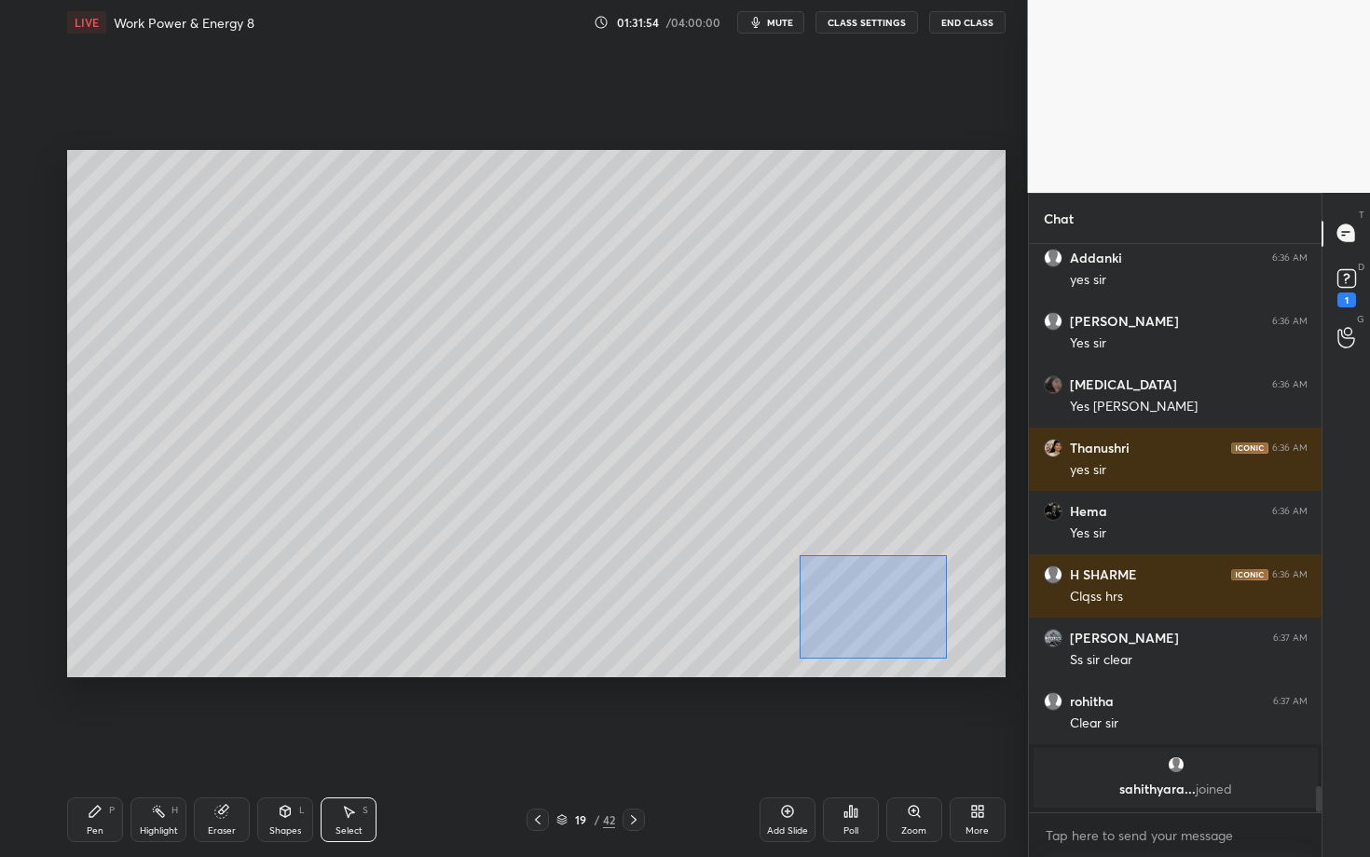
drag, startPoint x: 796, startPoint y: 588, endPoint x: 948, endPoint y: 659, distance: 167.6
click at [945, 658] on div "0 ° Undo Copy Duplicate Duplicate to new slide Delete" at bounding box center [536, 413] width 938 height 527
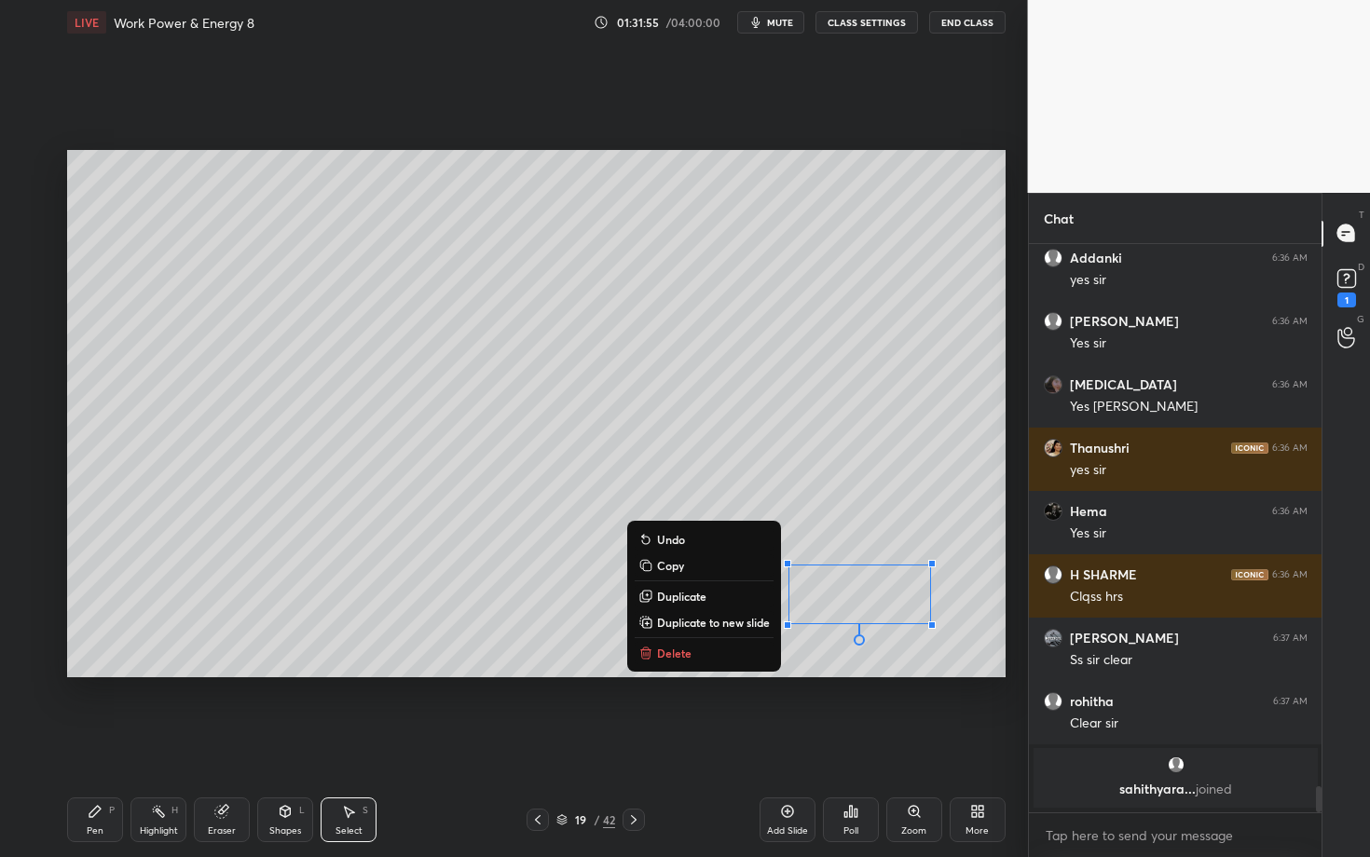
click at [677, 568] on p "Copy" at bounding box center [670, 565] width 27 height 15
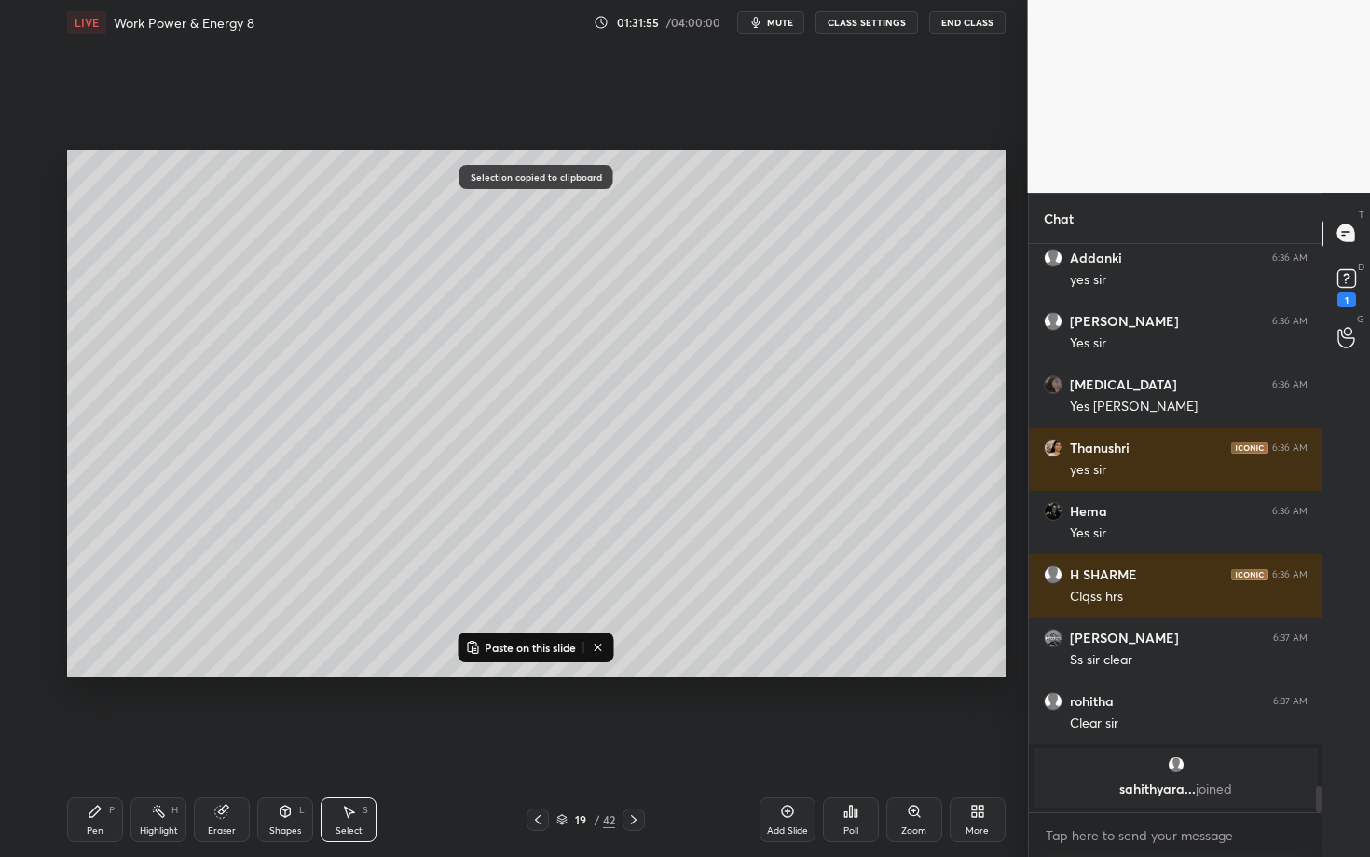
click at [633, 743] on icon at bounding box center [633, 820] width 15 height 15
click at [540, 643] on p "Paste on this slide" at bounding box center [530, 647] width 91 height 15
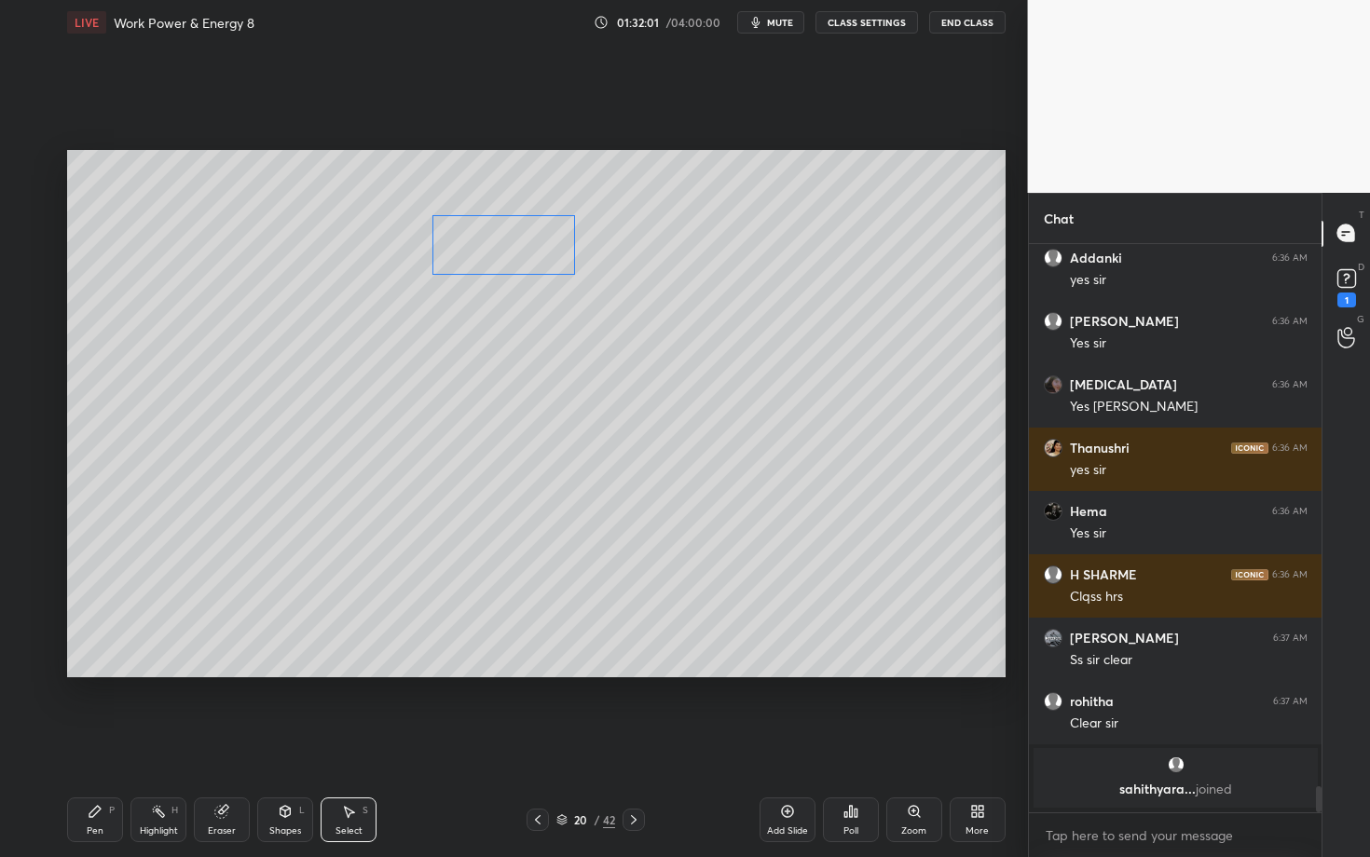
drag, startPoint x: 863, startPoint y: 601, endPoint x: 506, endPoint y: 253, distance: 498.2
click at [506, 253] on div "0 ° Undo Copy Paste here Duplicate Duplicate to new slide Delete" at bounding box center [536, 413] width 938 height 527
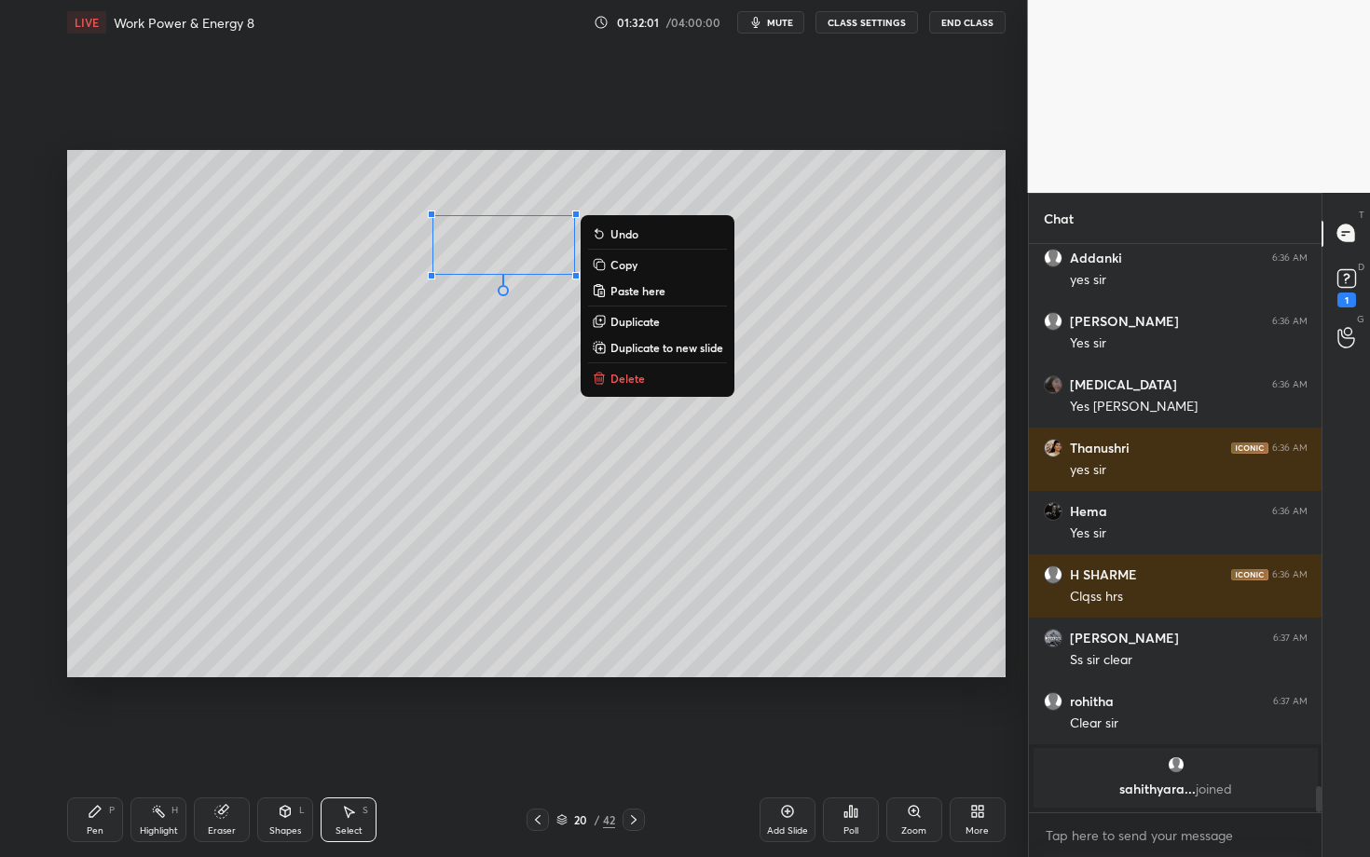
click at [109, 743] on div "Pen P" at bounding box center [95, 820] width 56 height 45
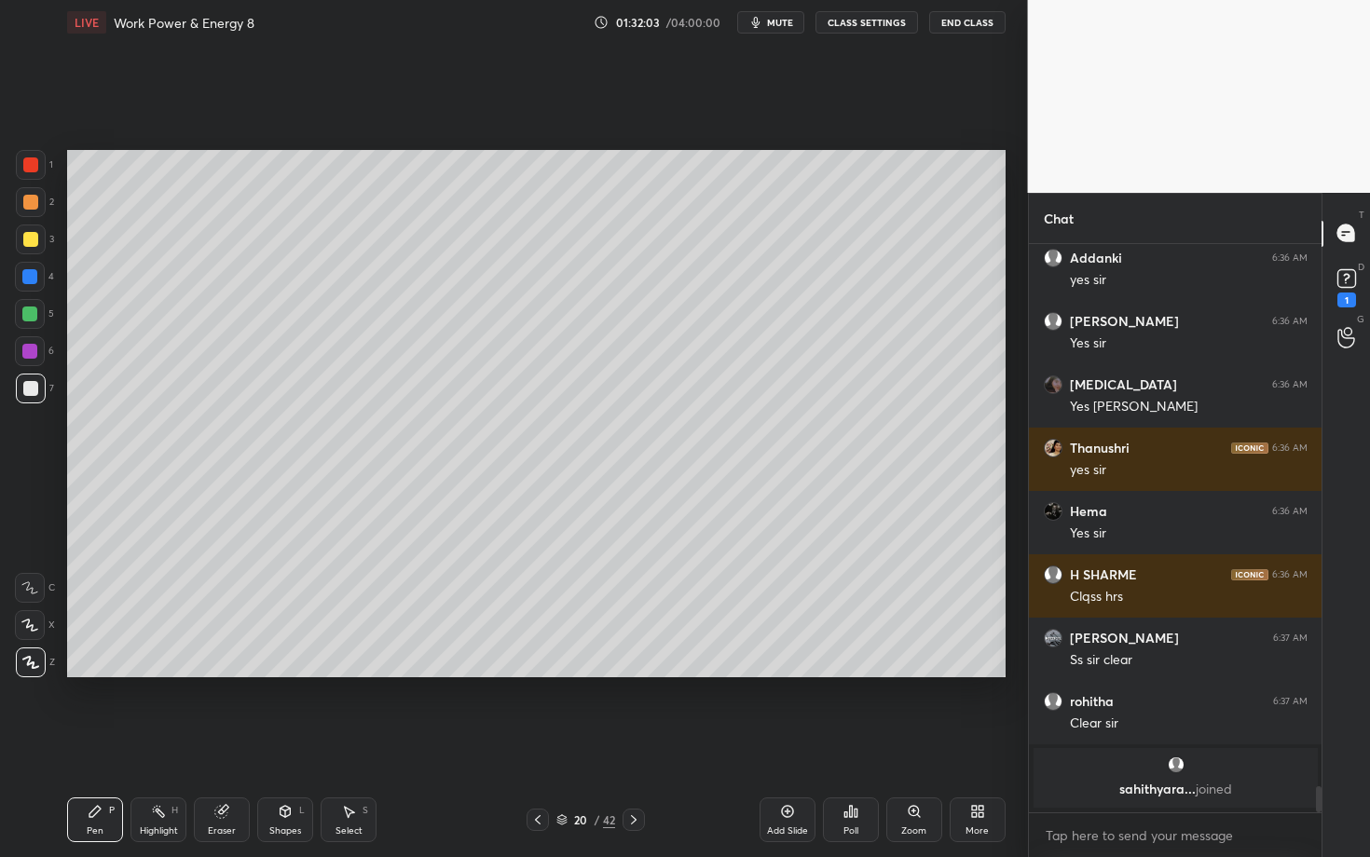
click at [33, 388] on div at bounding box center [30, 388] width 15 height 15
click at [344, 743] on icon at bounding box center [348, 811] width 15 height 15
drag, startPoint x: 380, startPoint y: 332, endPoint x: 417, endPoint y: 378, distance: 59.7
click at [417, 377] on div "0 ° Undo Copy Paste here Duplicate Duplicate to new slide Delete" at bounding box center [536, 413] width 938 height 527
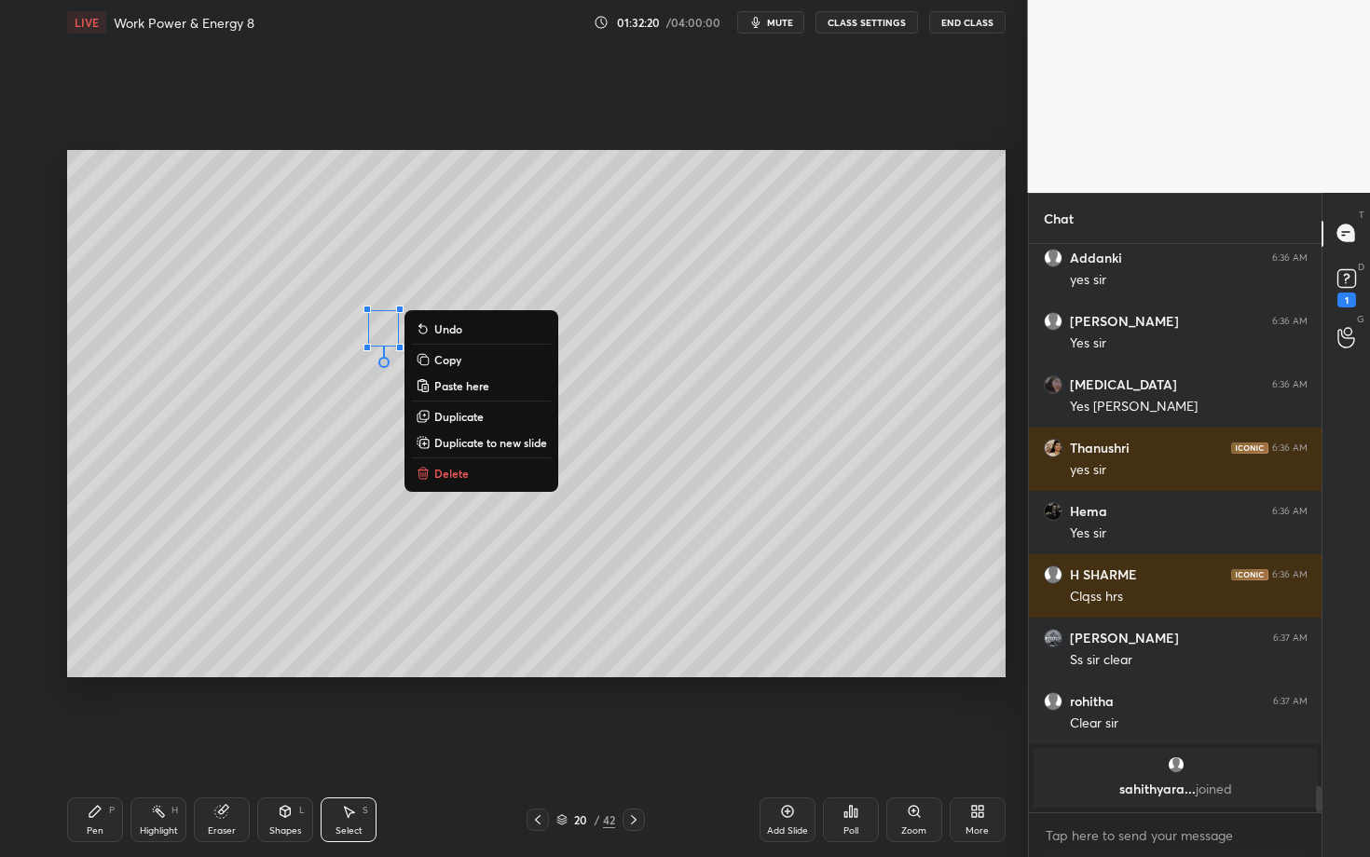
click at [443, 469] on p "Delete" at bounding box center [451, 473] width 34 height 15
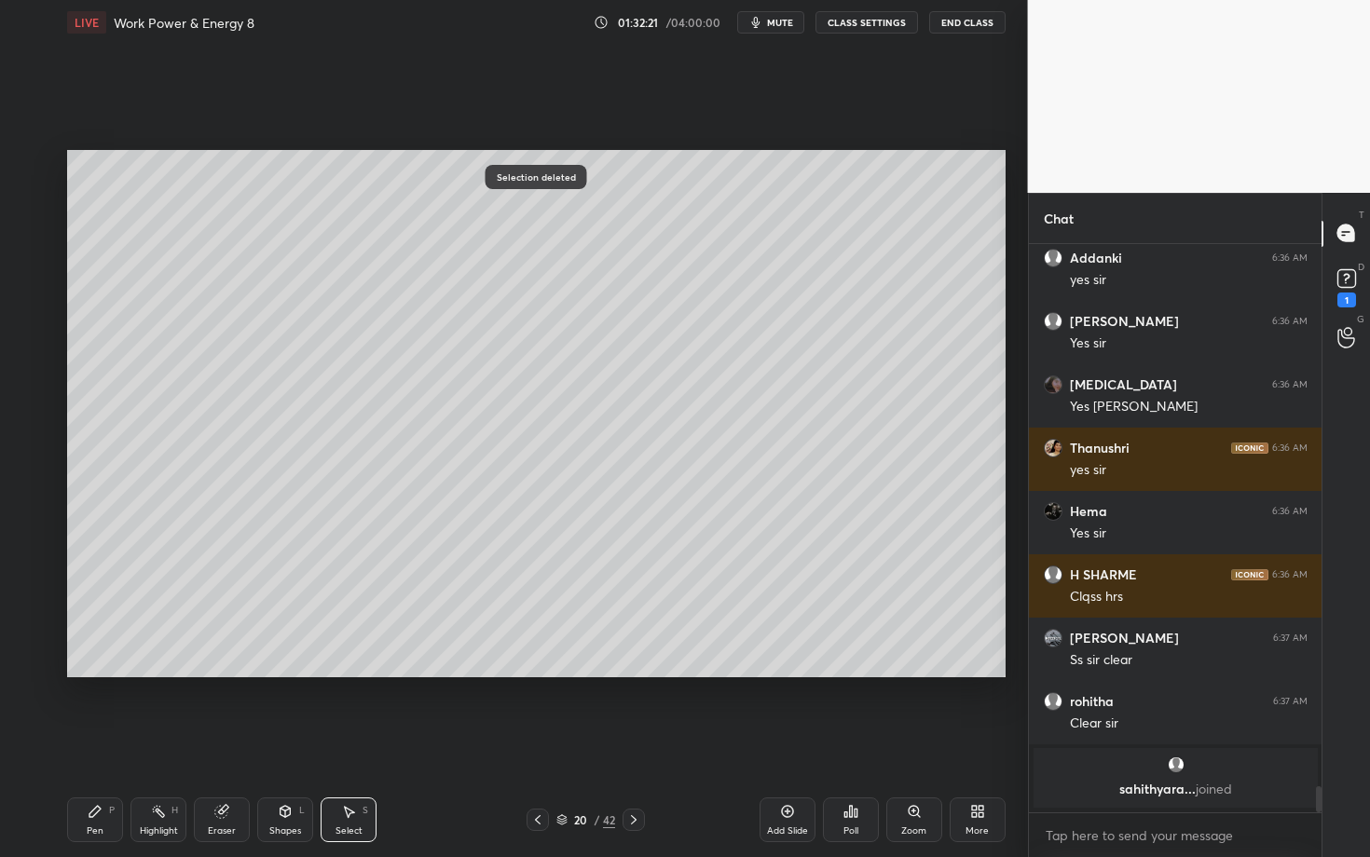
click at [90, 743] on icon at bounding box center [94, 811] width 11 height 11
click at [350, 743] on div "Select S" at bounding box center [349, 820] width 56 height 45
click at [467, 372] on div "0 ° Undo Copy Paste here Duplicate Duplicate to new slide Delete" at bounding box center [536, 413] width 938 height 527
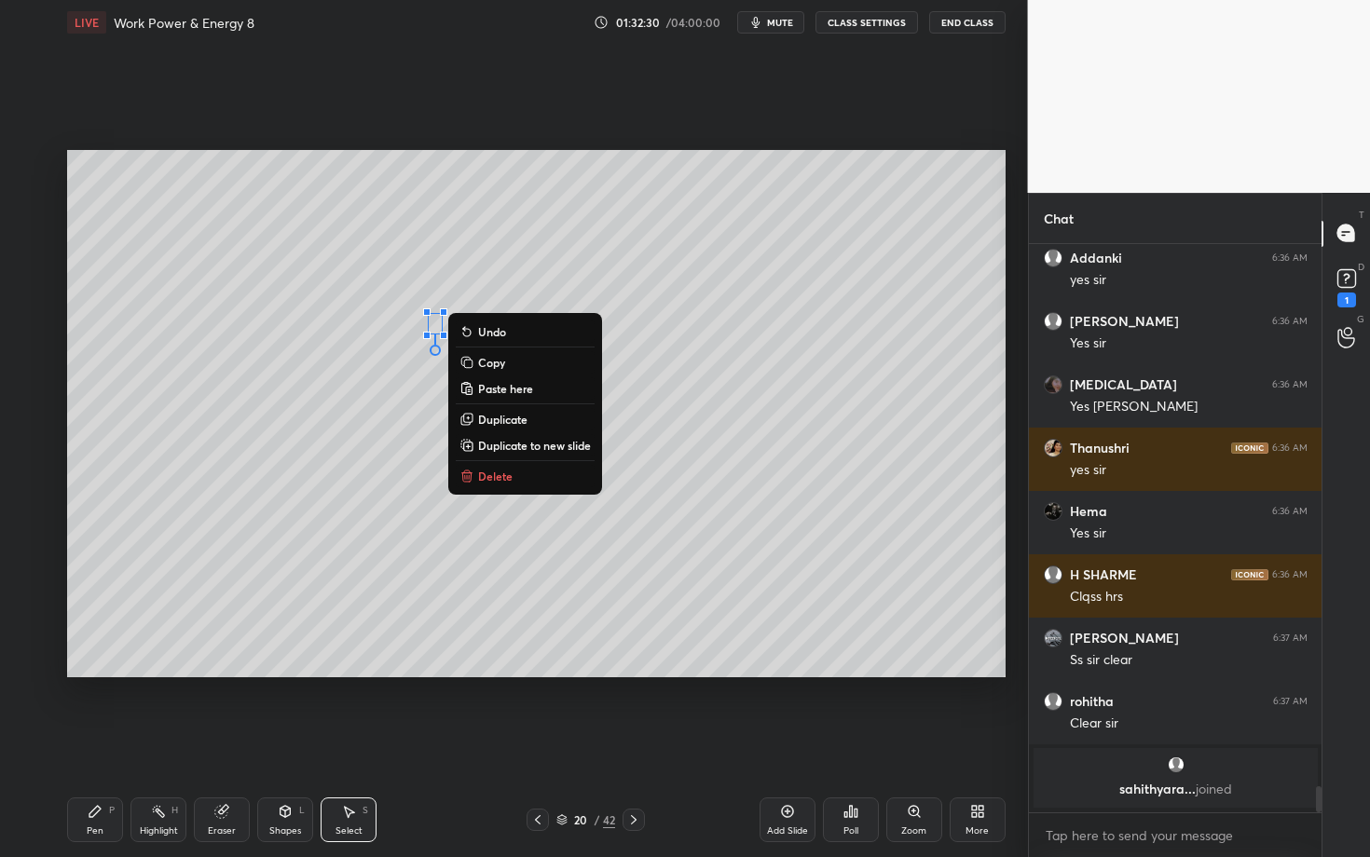
click at [501, 473] on p "Delete" at bounding box center [495, 476] width 34 height 15
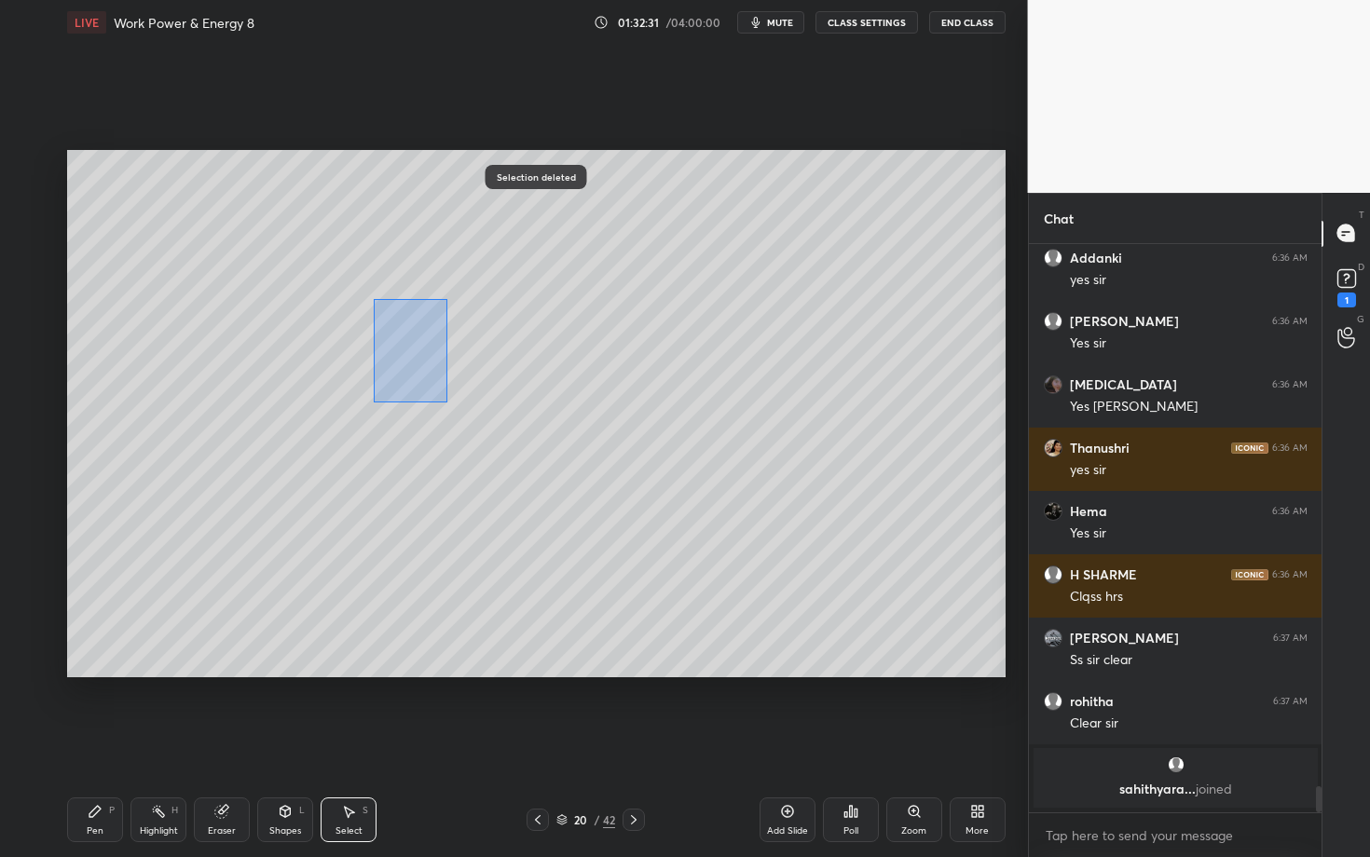
drag, startPoint x: 409, startPoint y: 368, endPoint x: 446, endPoint y: 402, distance: 50.1
click at [446, 402] on div "0 ° Undo Copy Paste here Duplicate Duplicate to new slide Delete" at bounding box center [536, 413] width 938 height 527
drag, startPoint x: 390, startPoint y: 341, endPoint x: 417, endPoint y: 343, distance: 27.1
click at [417, 343] on div "0 ° Undo Copy Paste here Duplicate Duplicate to new slide Delete" at bounding box center [536, 413] width 938 height 527
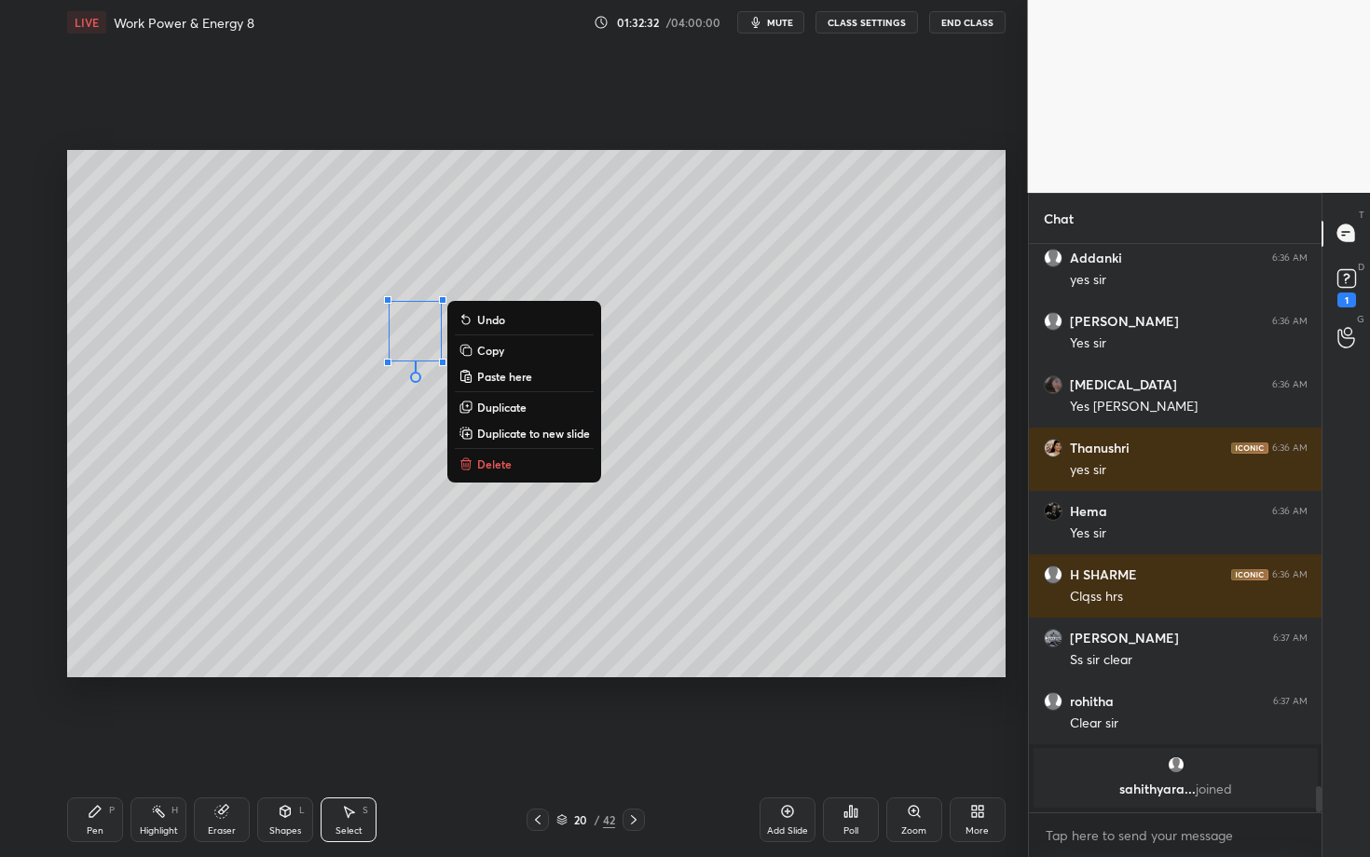
click at [100, 743] on div "Pen" at bounding box center [95, 831] width 17 height 9
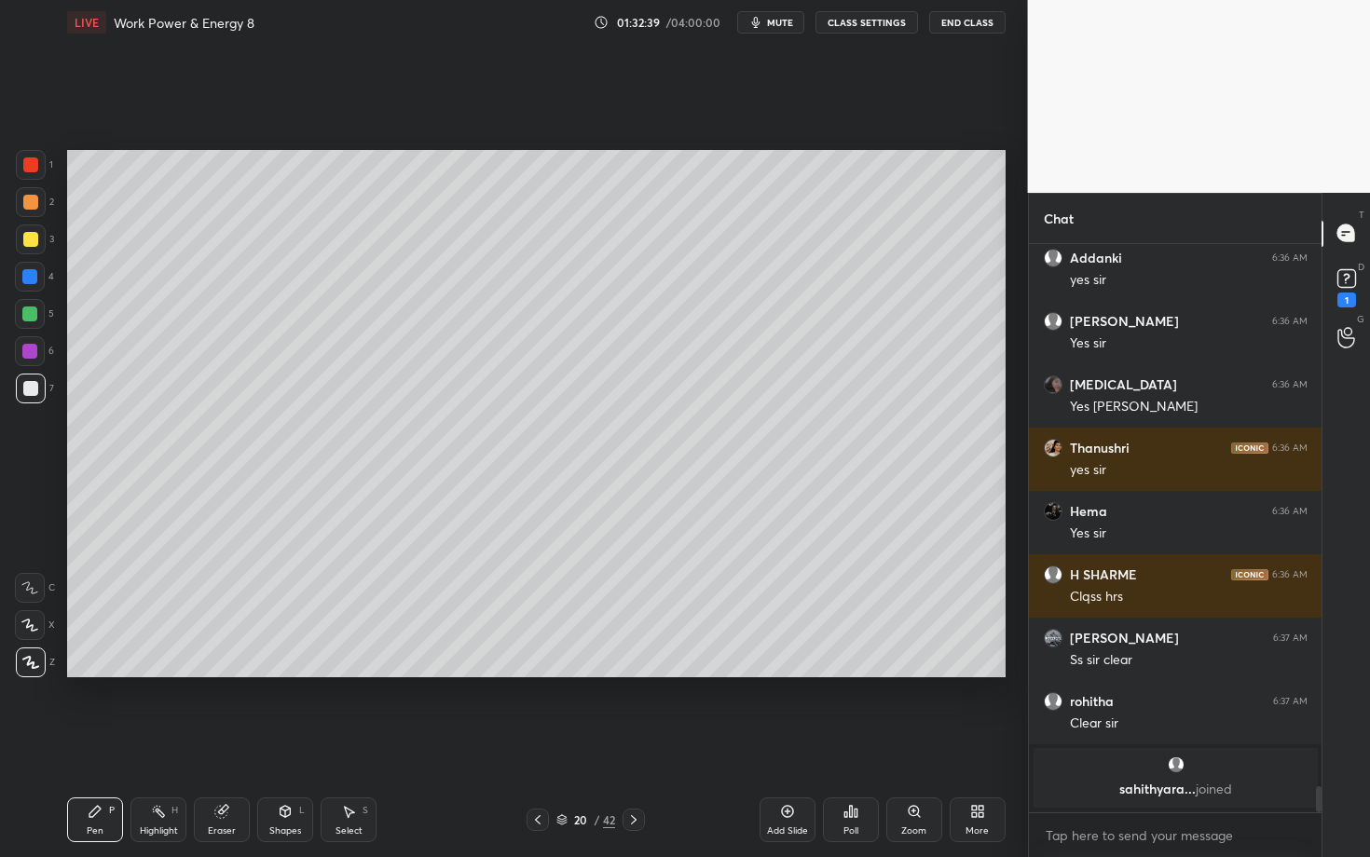
click at [158, 743] on div "Highlight H" at bounding box center [158, 820] width 56 height 45
click at [355, 743] on icon at bounding box center [348, 811] width 15 height 15
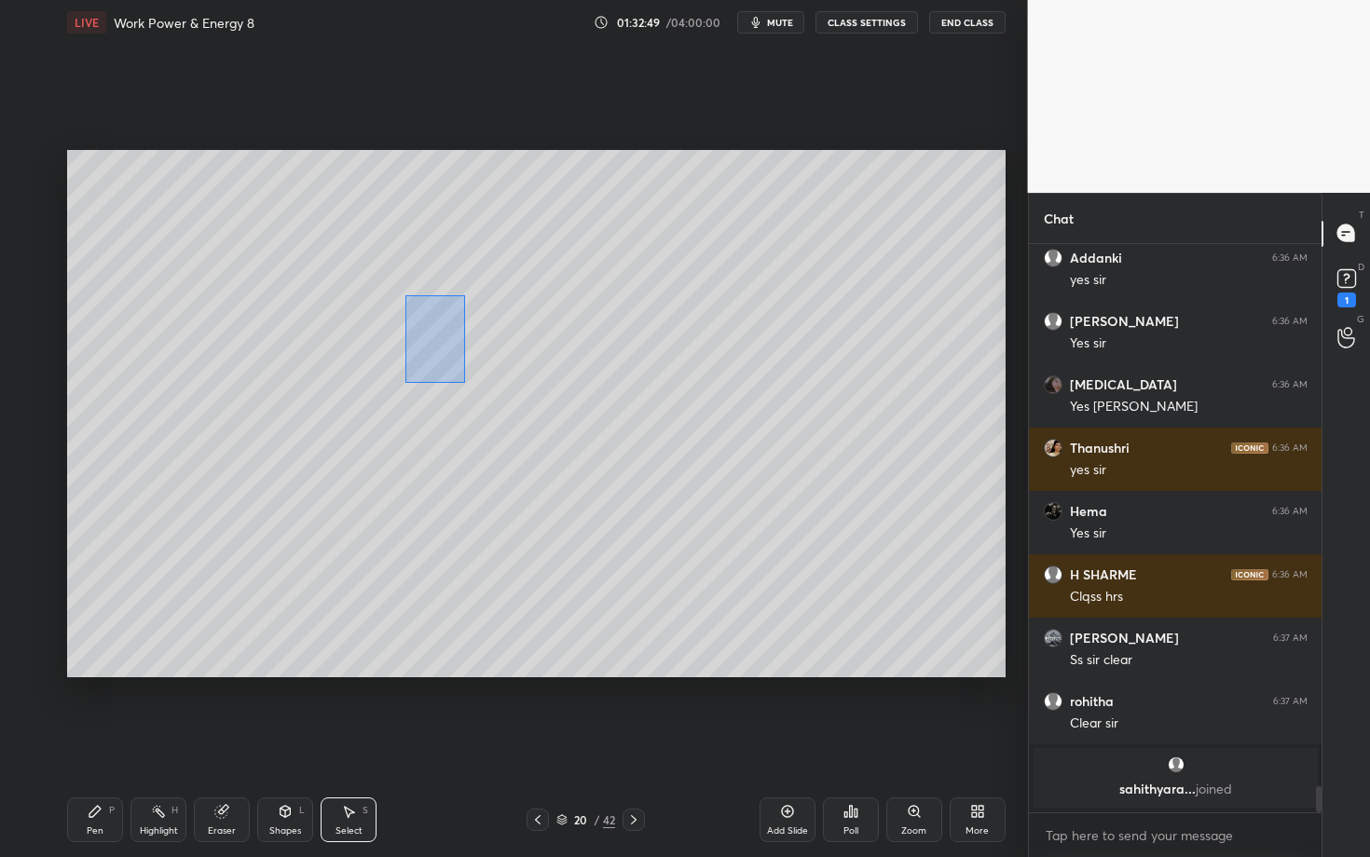
drag, startPoint x: 406, startPoint y: 296, endPoint x: 464, endPoint y: 382, distance: 103.4
click at [464, 382] on div "0 ° Undo Copy Paste here Duplicate Duplicate to new slide Delete" at bounding box center [536, 413] width 938 height 527
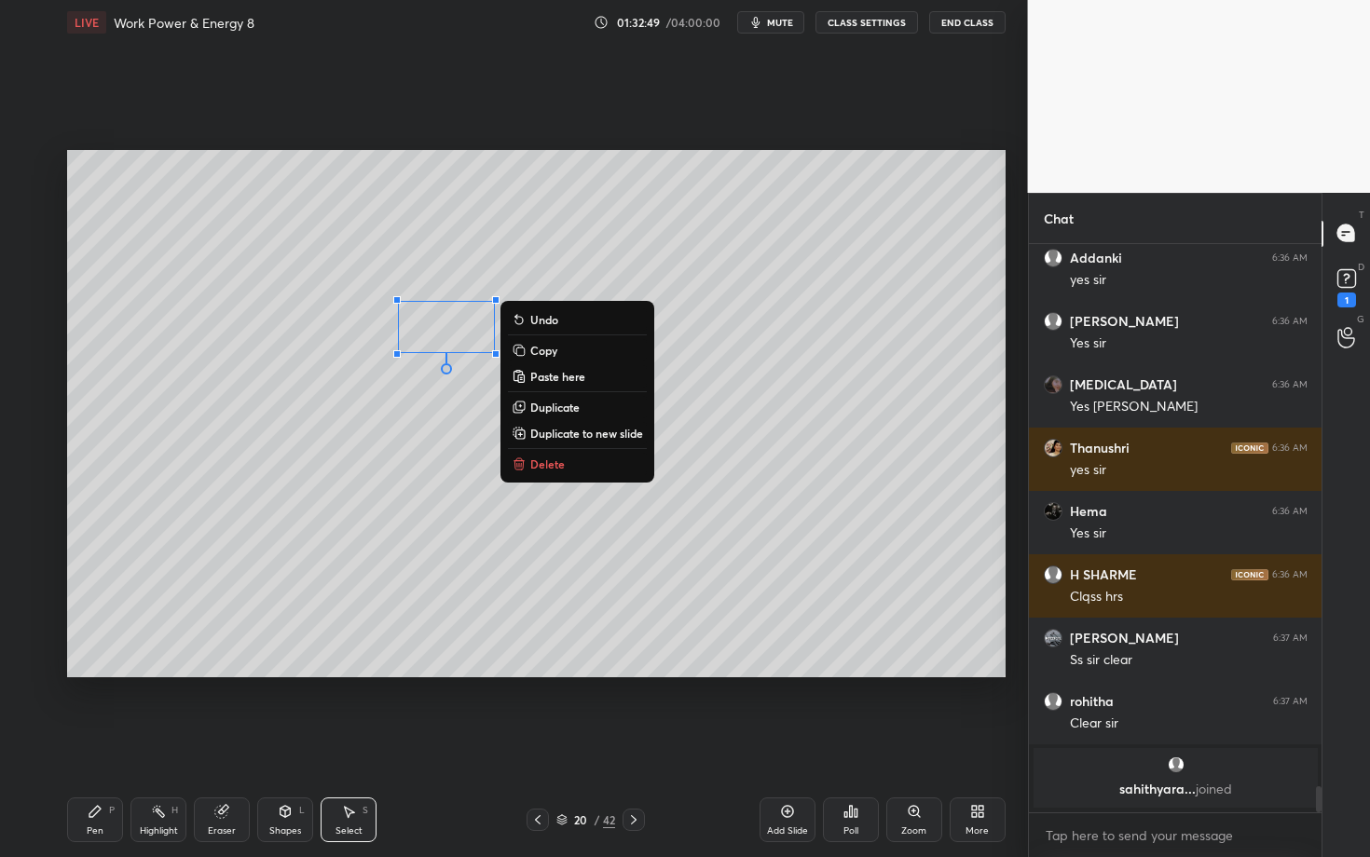
click at [409, 457] on div "0 ° Undo Copy Paste here Duplicate Duplicate to new slide Delete" at bounding box center [536, 413] width 938 height 527
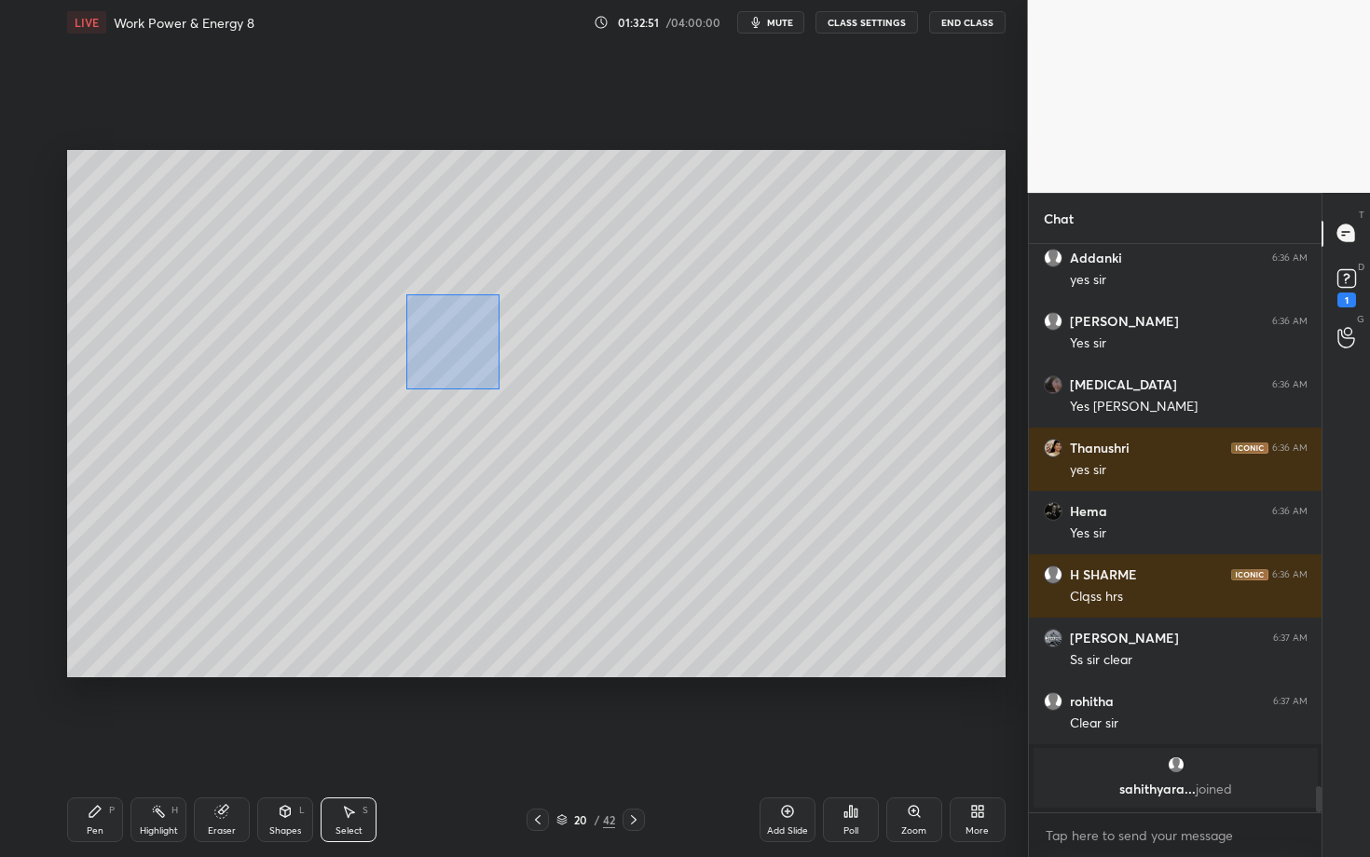
drag, startPoint x: 406, startPoint y: 294, endPoint x: 499, endPoint y: 389, distance: 132.4
click at [499, 389] on div "0 ° Undo Copy Paste here Duplicate Duplicate to new slide Delete" at bounding box center [536, 413] width 938 height 527
drag, startPoint x: 432, startPoint y: 346, endPoint x: 473, endPoint y: 347, distance: 41.0
click at [473, 347] on div "0 ° Undo Copy Paste here Duplicate Duplicate to new slide Delete" at bounding box center [536, 413] width 938 height 527
drag, startPoint x: 403, startPoint y: 372, endPoint x: 428, endPoint y: 402, distance: 39.0
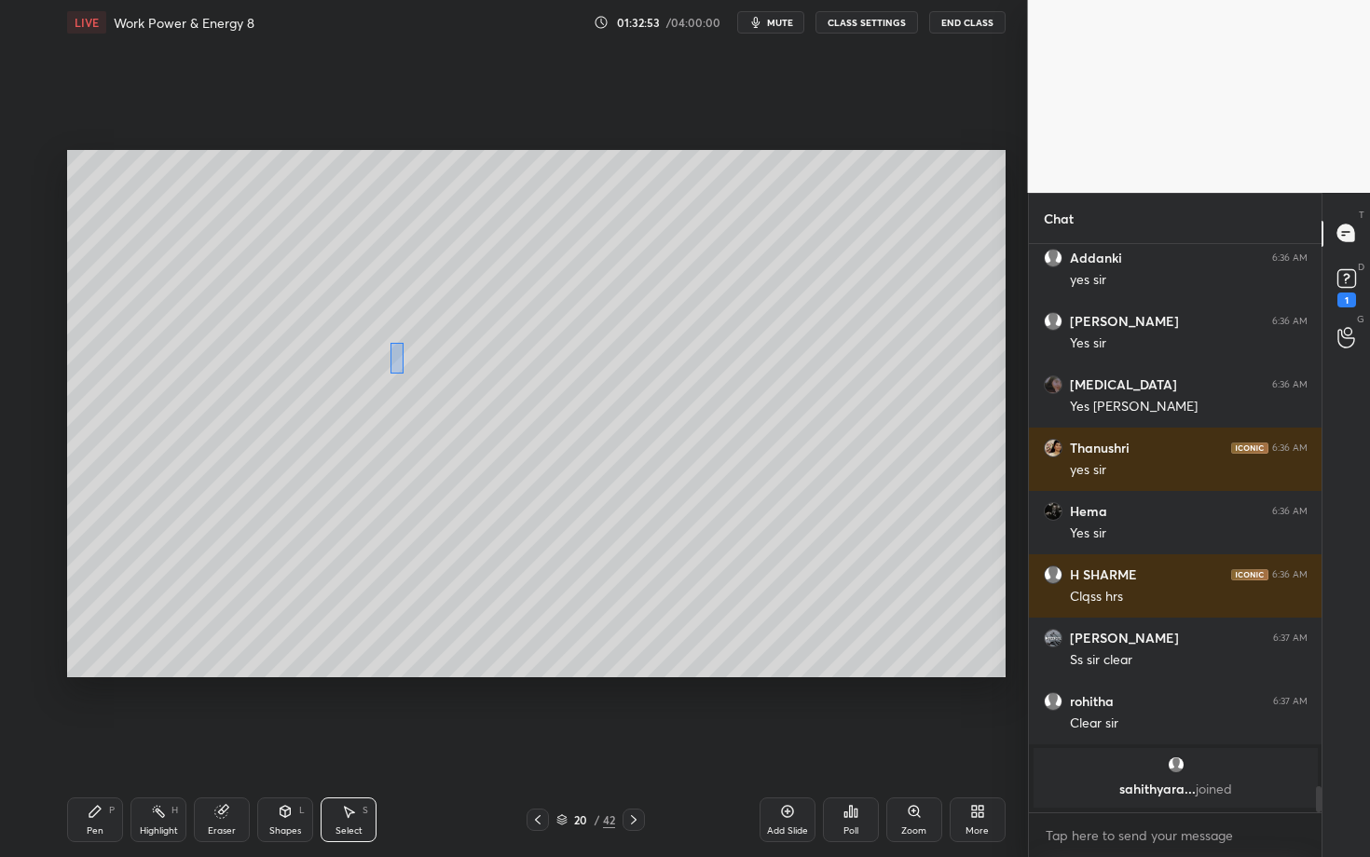
click at [428, 402] on div "0 ° Undo Copy Paste here Duplicate Duplicate to new slide Delete" at bounding box center [536, 413] width 938 height 527
drag, startPoint x: 401, startPoint y: 345, endPoint x: 436, endPoint y: 346, distance: 35.4
click at [436, 346] on div "0 ° Undo Copy Paste here Duplicate Duplicate to new slide Delete" at bounding box center [536, 413] width 938 height 527
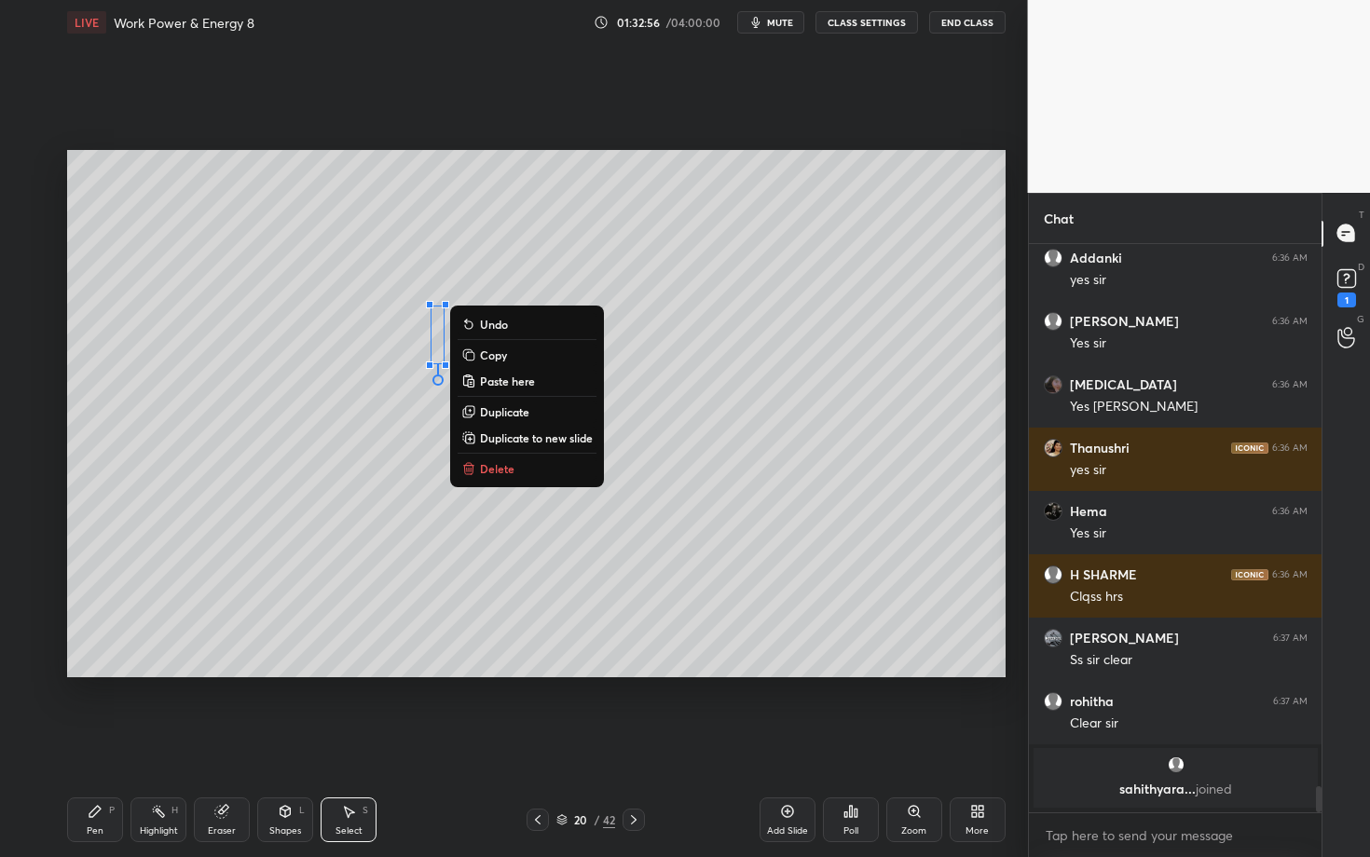
click at [376, 425] on div "0 ° Undo Copy Paste here Duplicate Duplicate to new slide Delete" at bounding box center [536, 413] width 938 height 527
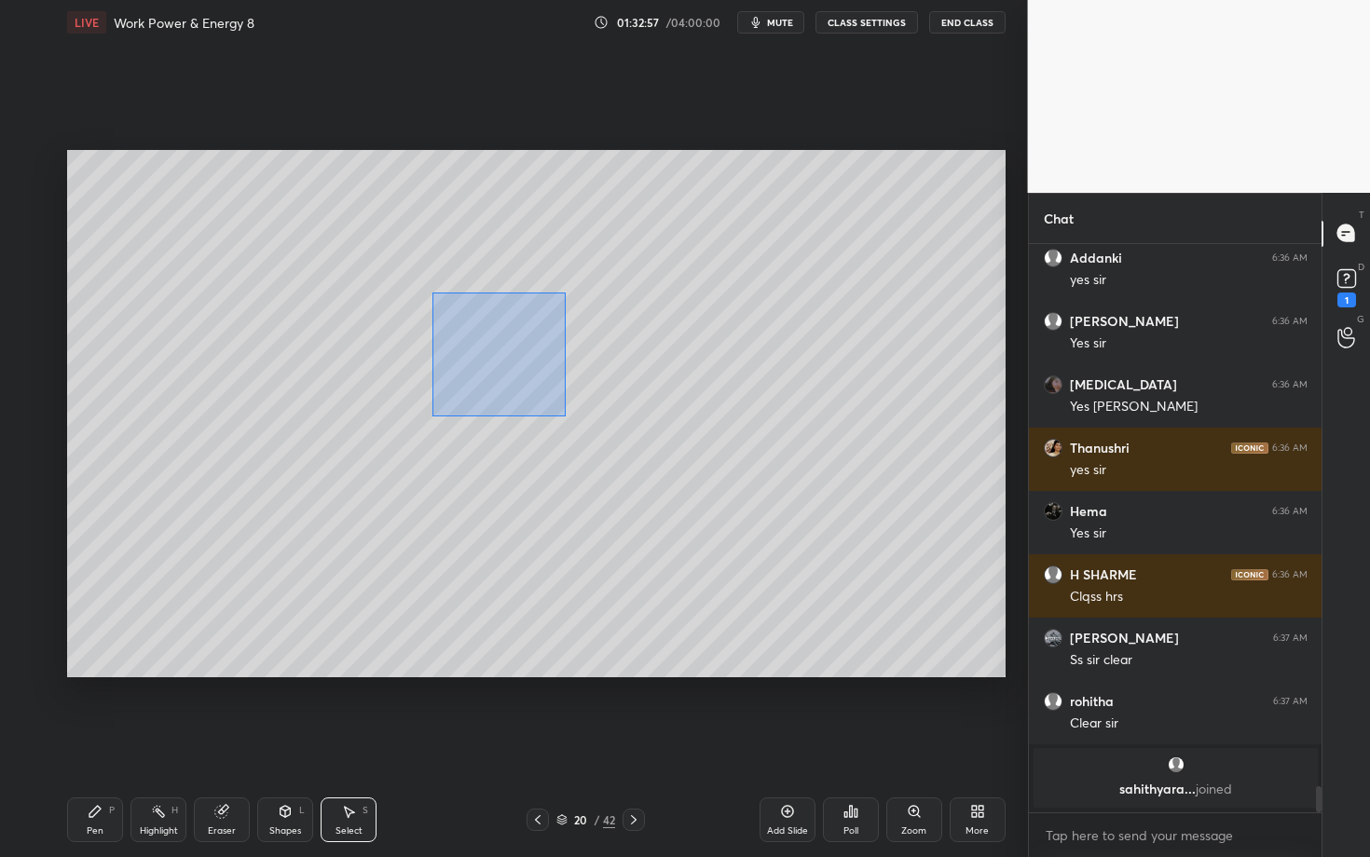
drag, startPoint x: 493, startPoint y: 393, endPoint x: 561, endPoint y: 412, distance: 70.5
click at [560, 411] on div "0 ° Undo Copy Paste here Duplicate Duplicate to new slide Delete" at bounding box center [536, 413] width 938 height 527
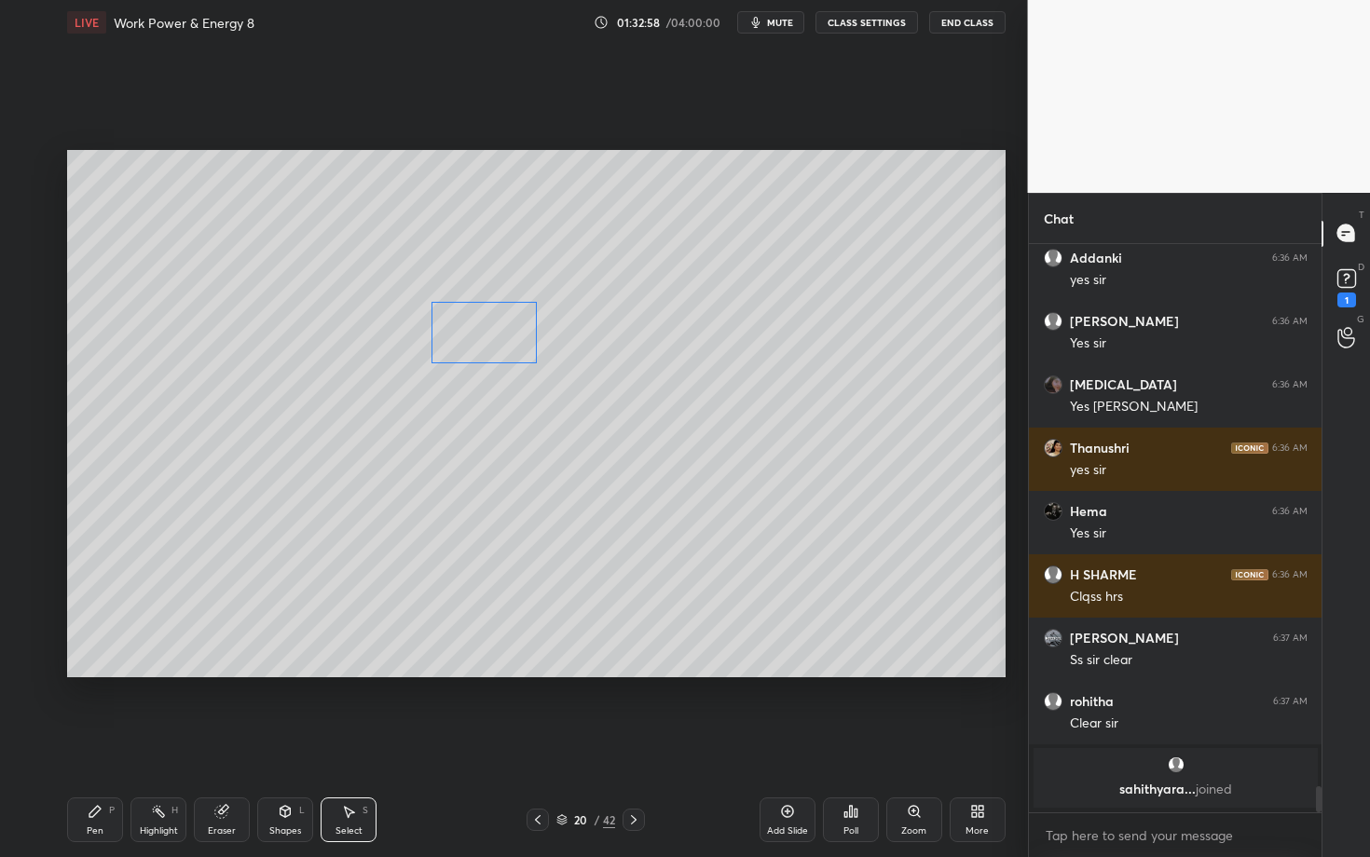
drag, startPoint x: 465, startPoint y: 335, endPoint x: 476, endPoint y: 337, distance: 11.3
click at [476, 338] on div "0 ° Undo Copy Paste here Duplicate Duplicate to new slide Delete" at bounding box center [536, 413] width 938 height 527
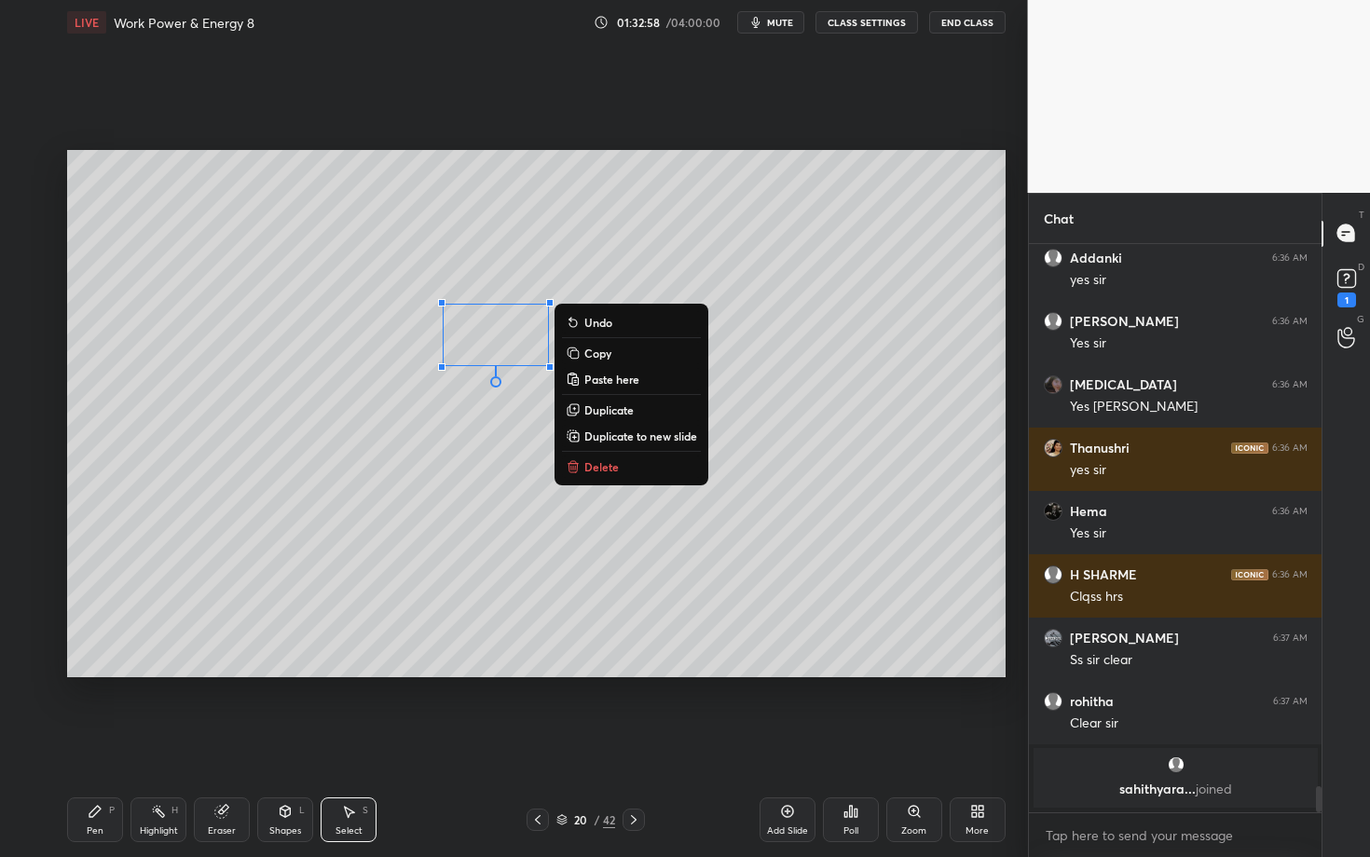
click at [409, 425] on div "0 ° Undo Copy Paste here Duplicate Duplicate to new slide Delete" at bounding box center [536, 413] width 938 height 527
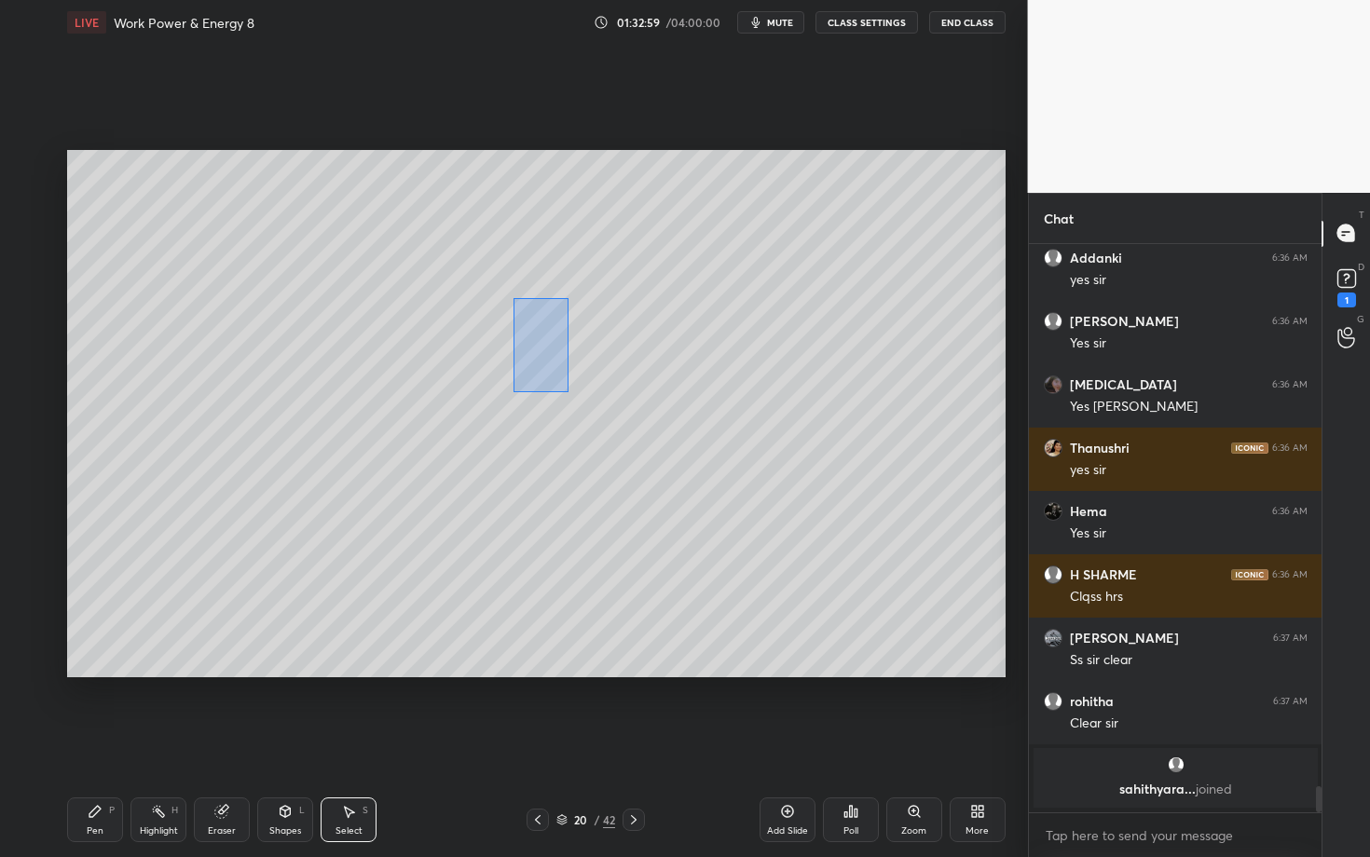
drag, startPoint x: 568, startPoint y: 391, endPoint x: 579, endPoint y: 388, distance: 10.9
click at [577, 386] on div "0 ° Undo Copy Paste here Duplicate Duplicate to new slide Delete" at bounding box center [536, 413] width 938 height 527
drag, startPoint x: 535, startPoint y: 327, endPoint x: 432, endPoint y: 325, distance: 102.5
click at [432, 326] on div "0 ° Undo Copy Paste here Duplicate Duplicate to new slide Delete" at bounding box center [536, 413] width 938 height 527
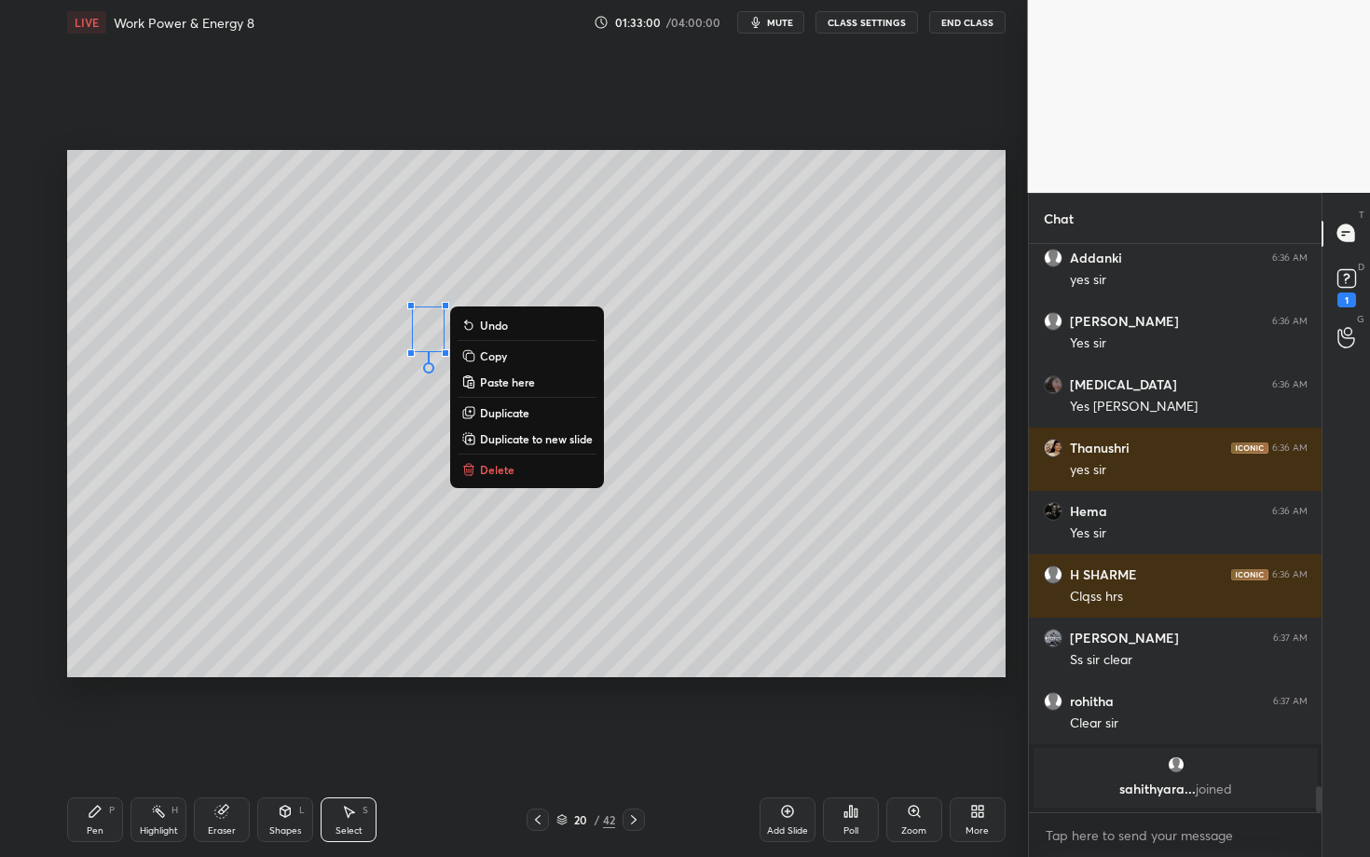
click at [348, 484] on div "0 ° Undo Copy Paste here Duplicate Duplicate to new slide Delete" at bounding box center [536, 413] width 938 height 527
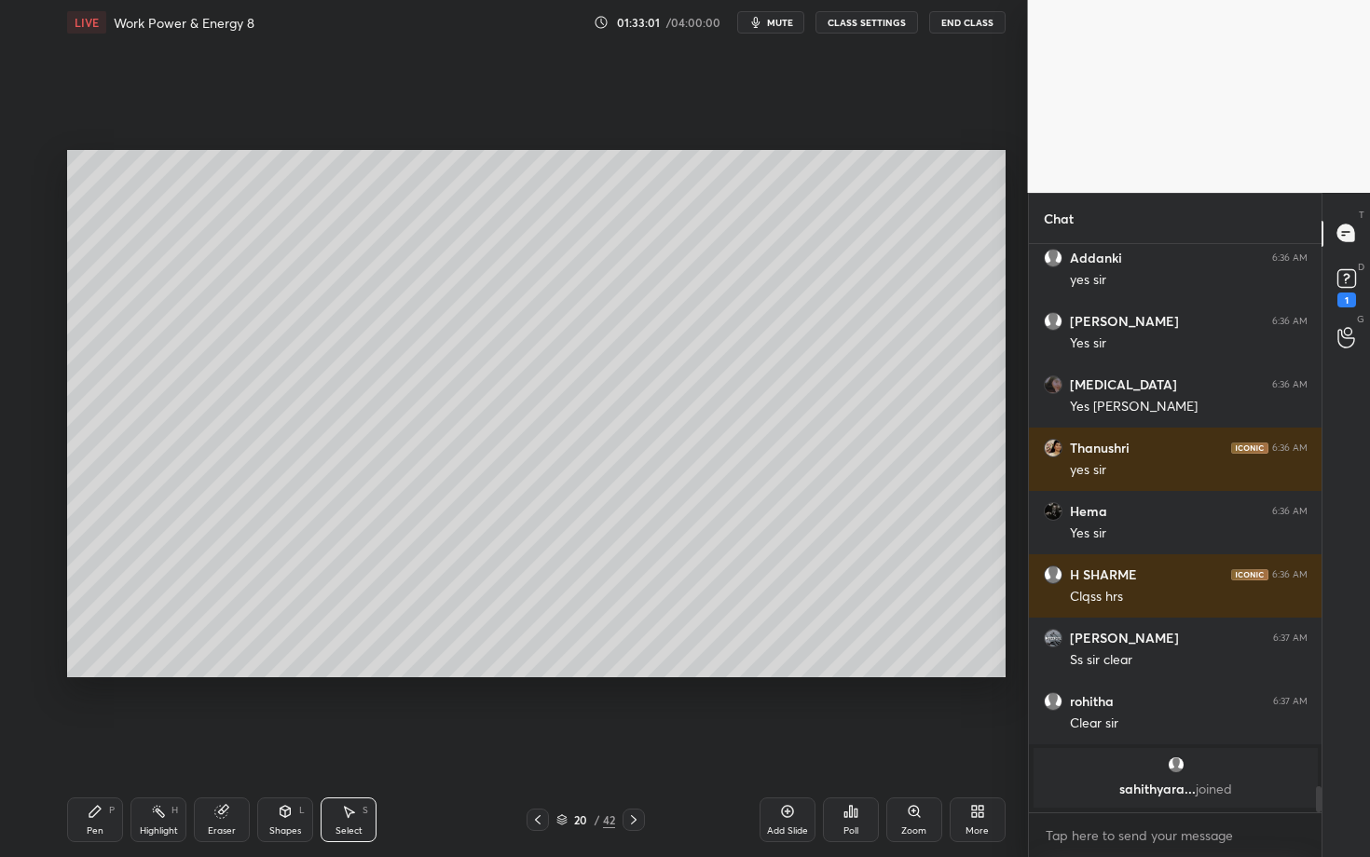
click at [192, 743] on div "Pen P Highlight H Eraser Shapes L Select S" at bounding box center [240, 820] width 346 height 45
click at [162, 743] on div "Highlight H" at bounding box center [158, 820] width 56 height 45
click at [116, 743] on div "Pen P" at bounding box center [95, 820] width 56 height 45
click at [24, 336] on div "6" at bounding box center [34, 351] width 39 height 30
click at [32, 290] on div at bounding box center [30, 277] width 30 height 30
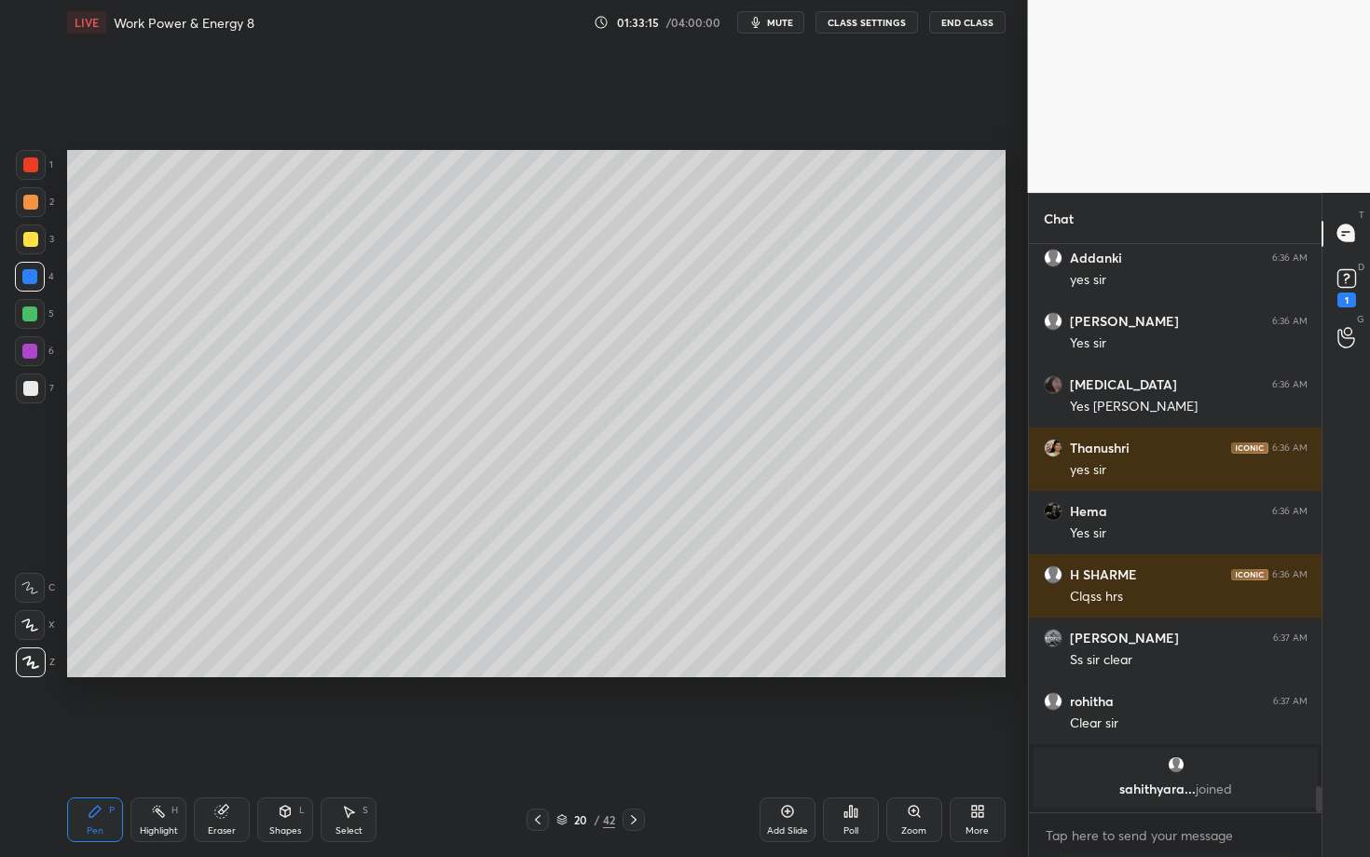
scroll to position [11146, 0]
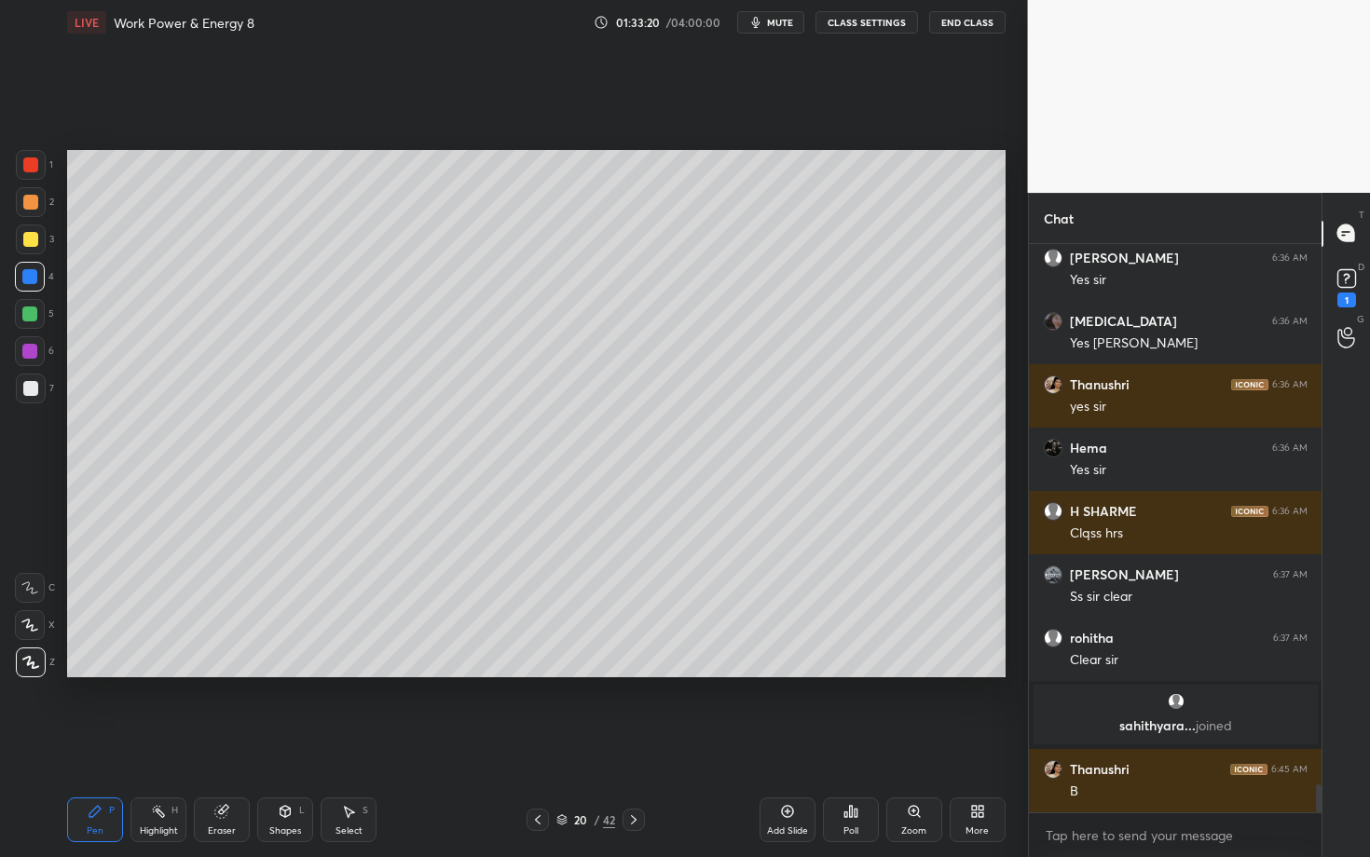
click at [154, 743] on div "Highlight" at bounding box center [159, 831] width 38 height 9
click at [94, 743] on div "Pen P" at bounding box center [95, 820] width 56 height 45
click at [35, 349] on div at bounding box center [29, 351] width 15 height 15
click at [29, 167] on div at bounding box center [30, 164] width 15 height 15
click at [156, 743] on div "Highlight H" at bounding box center [158, 820] width 56 height 45
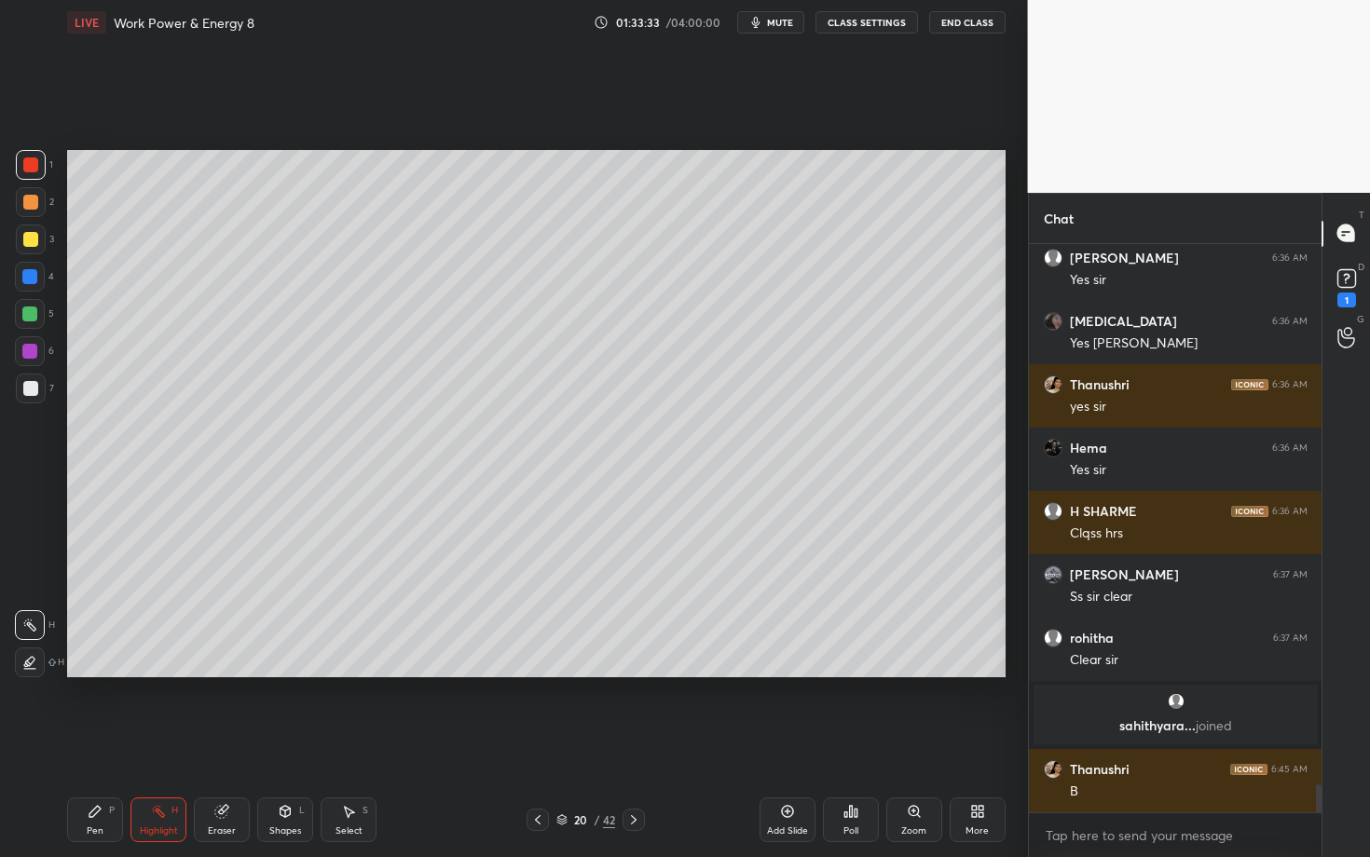
click at [597, 743] on div "Pen P Highlight H Eraser Shapes L Select S 20 / 42 Add Slide Poll Zoom More" at bounding box center [536, 820] width 938 height 75
click at [96, 743] on div "Pen" at bounding box center [95, 831] width 17 height 9
click at [542, 743] on icon at bounding box center [537, 820] width 15 height 15
click at [163, 743] on div "Highlight H" at bounding box center [158, 820] width 56 height 45
click at [101, 743] on icon at bounding box center [95, 811] width 15 height 15
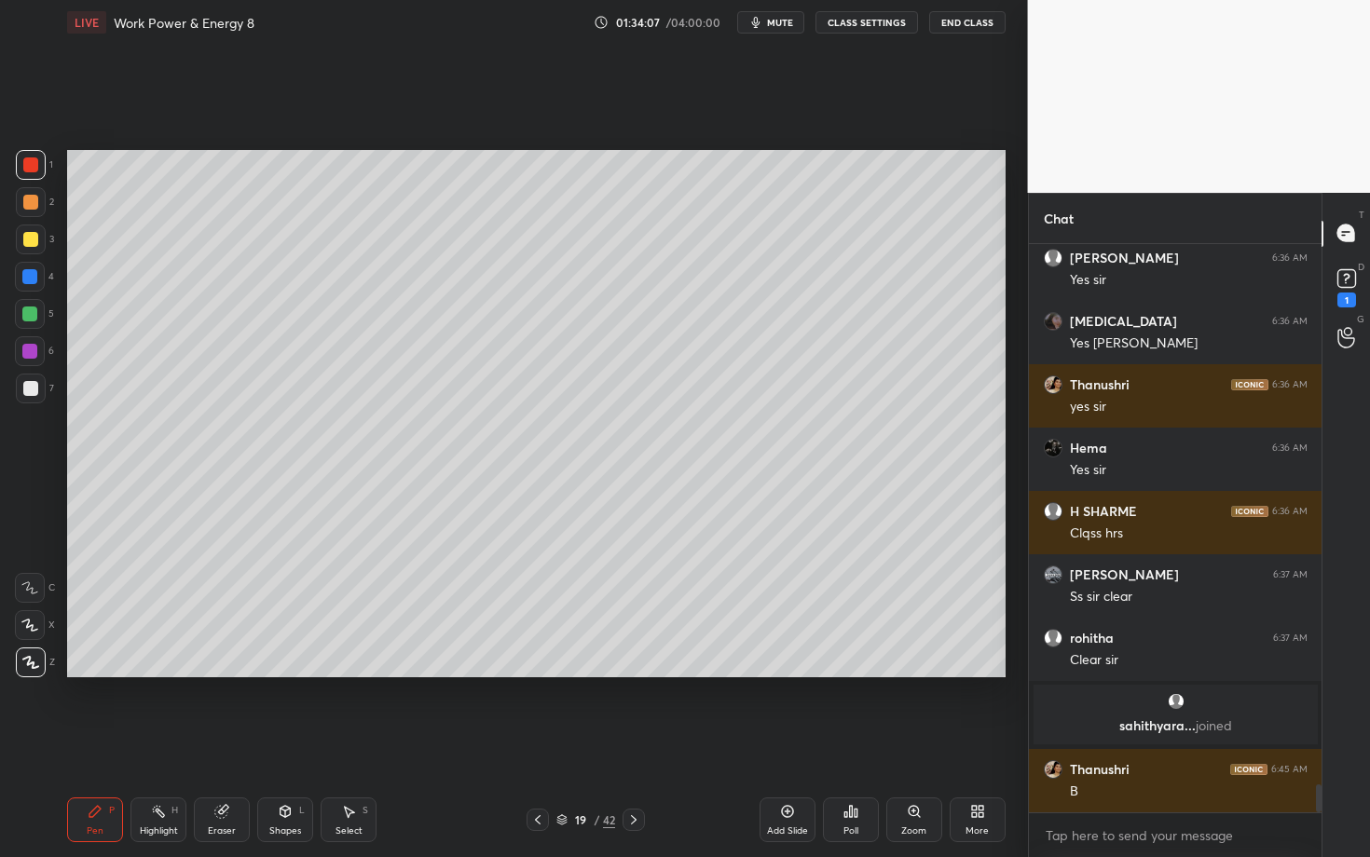
click at [634, 743] on icon at bounding box center [633, 820] width 15 height 15
click at [31, 392] on div at bounding box center [30, 388] width 15 height 15
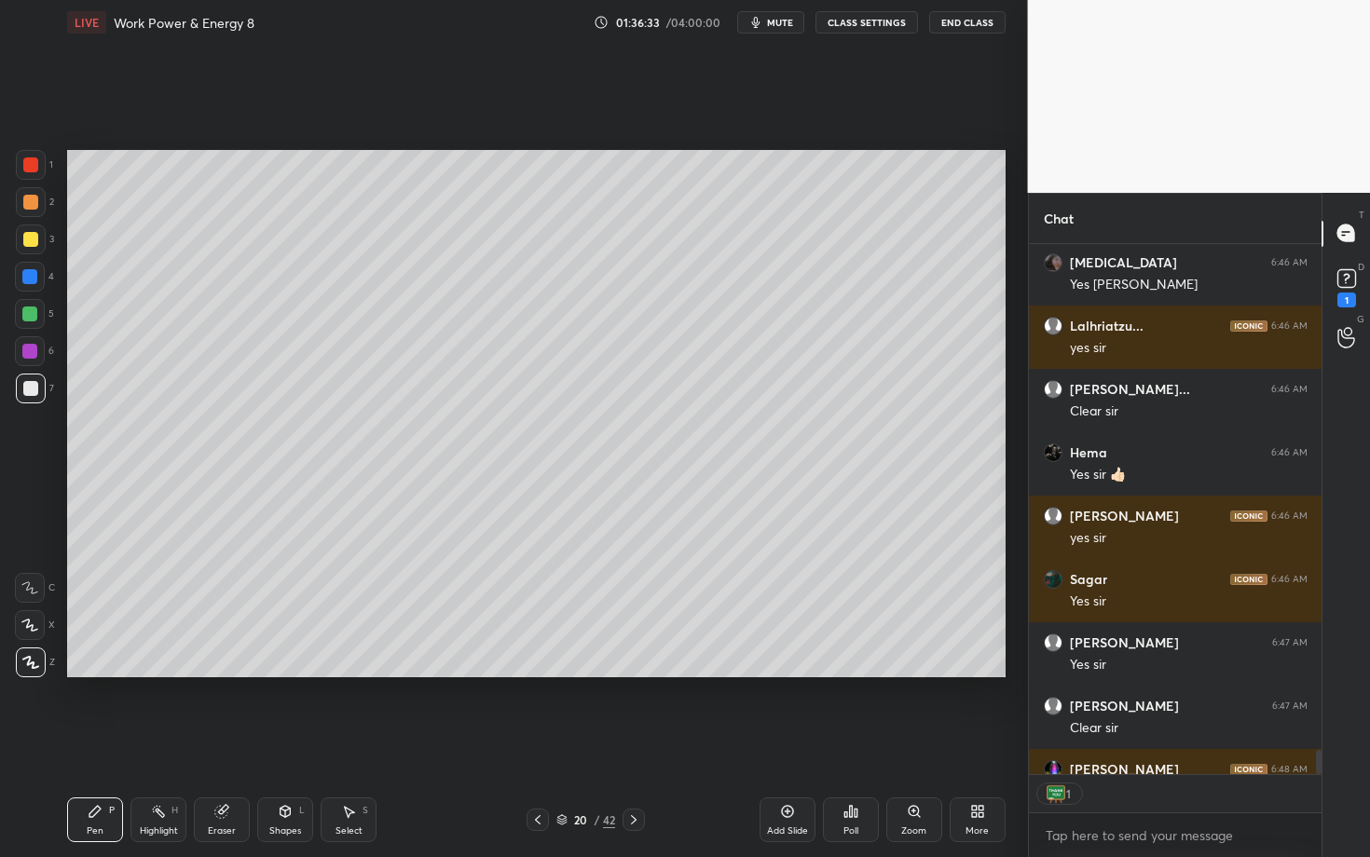
scroll to position [6, 7]
click at [763, 23] on icon "button" at bounding box center [755, 22] width 15 height 15
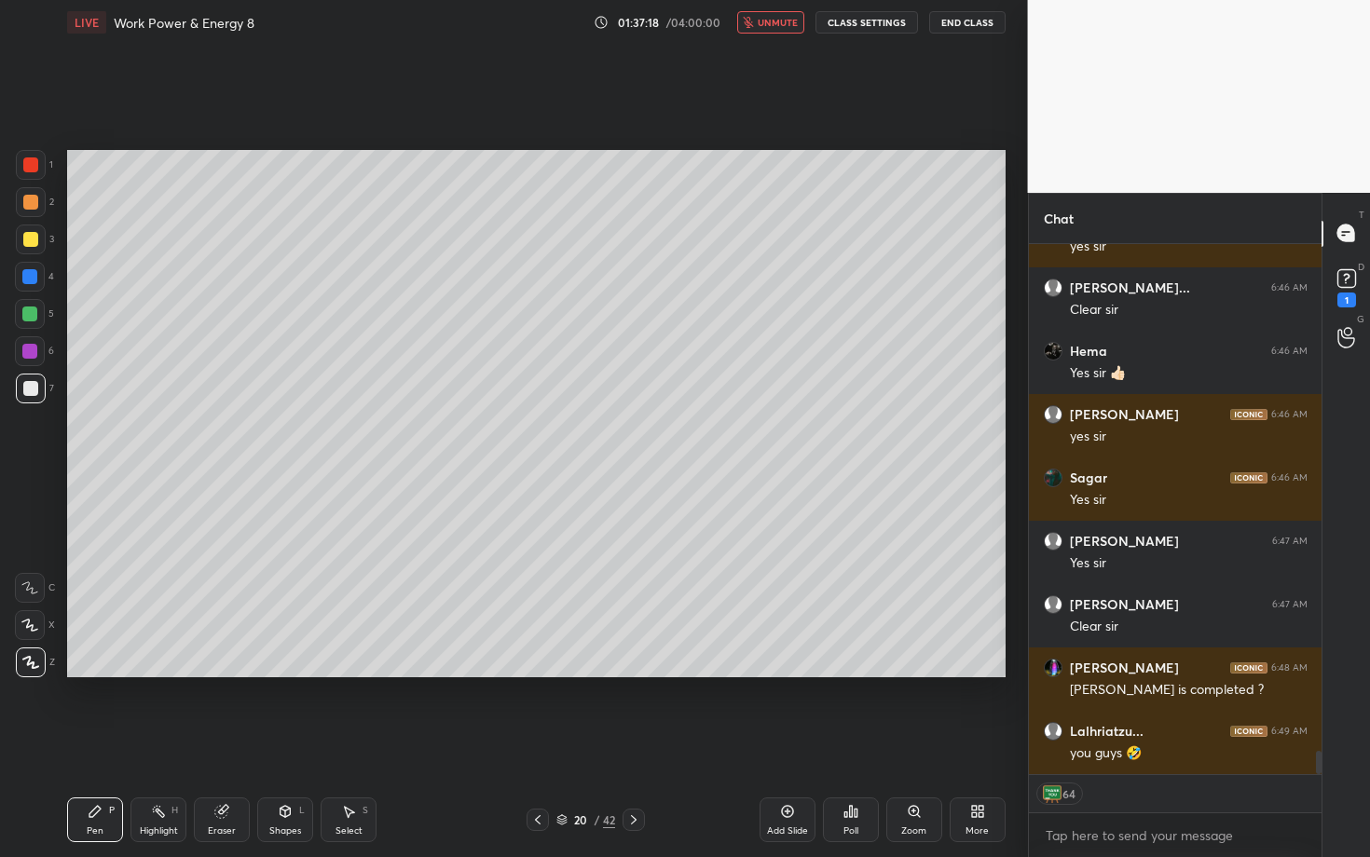
scroll to position [11691, 0]
click at [762, 14] on button "unmute" at bounding box center [770, 22] width 67 height 22
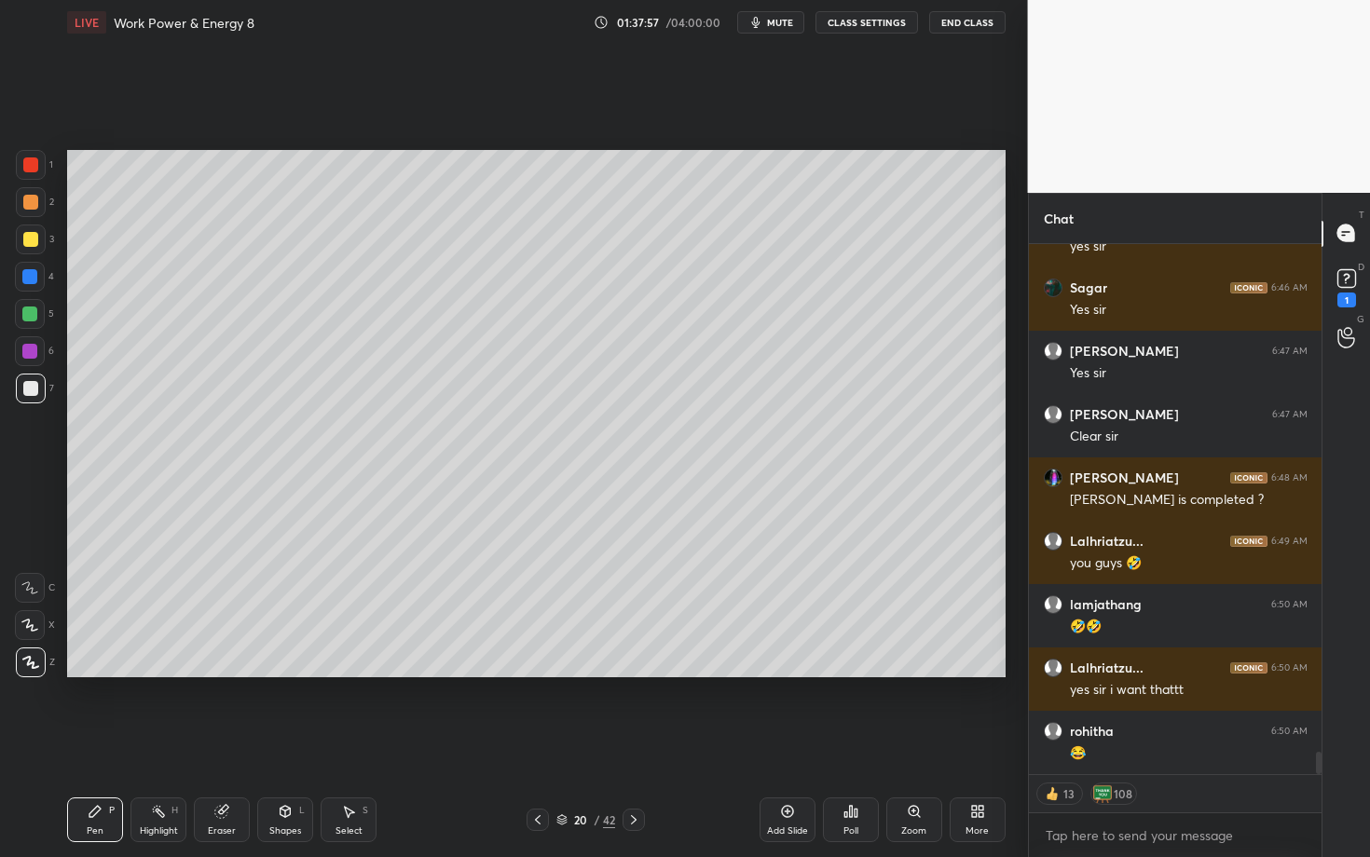
scroll to position [11945, 0]
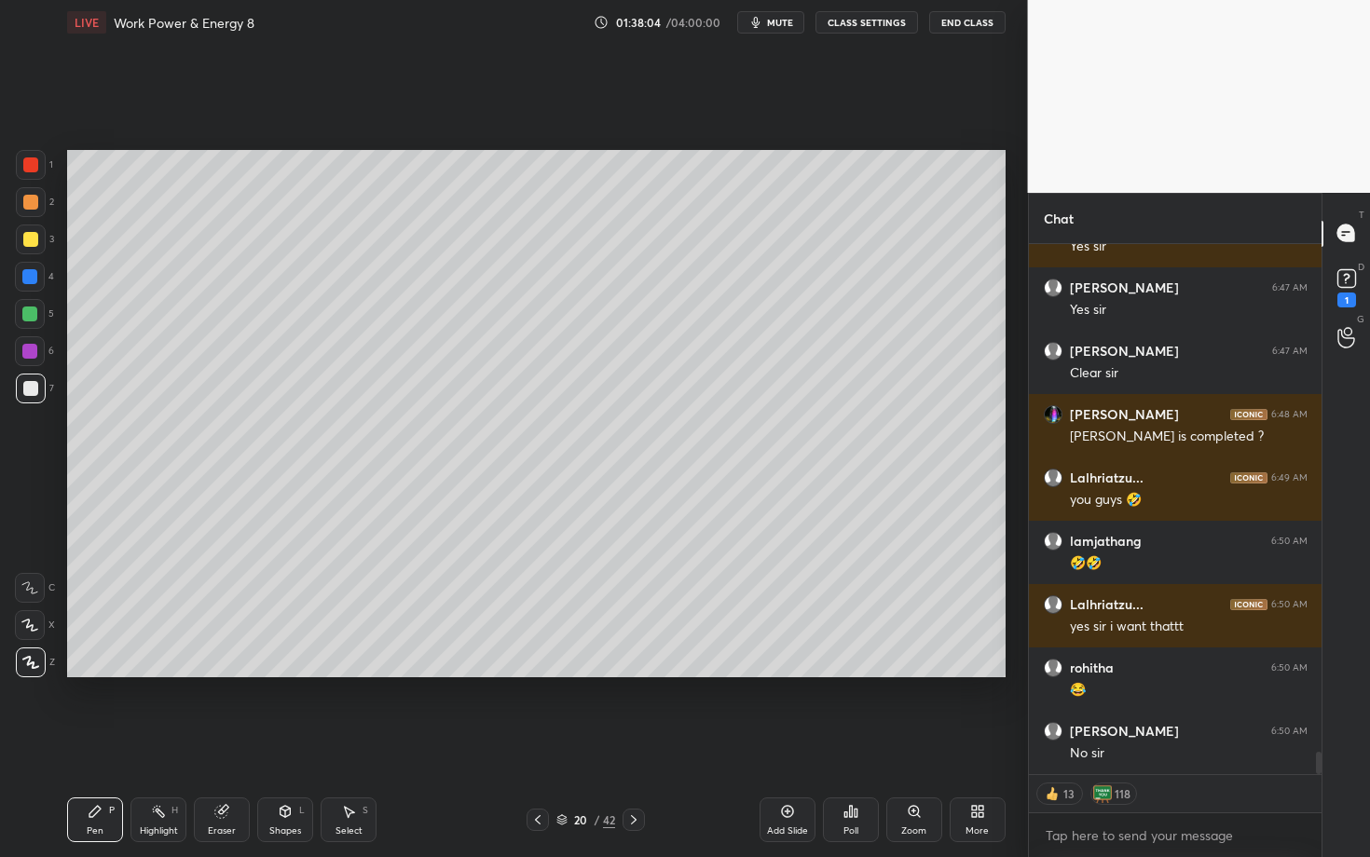
click at [100, 743] on icon at bounding box center [95, 811] width 15 height 15
click at [631, 743] on icon at bounding box center [633, 820] width 15 height 15
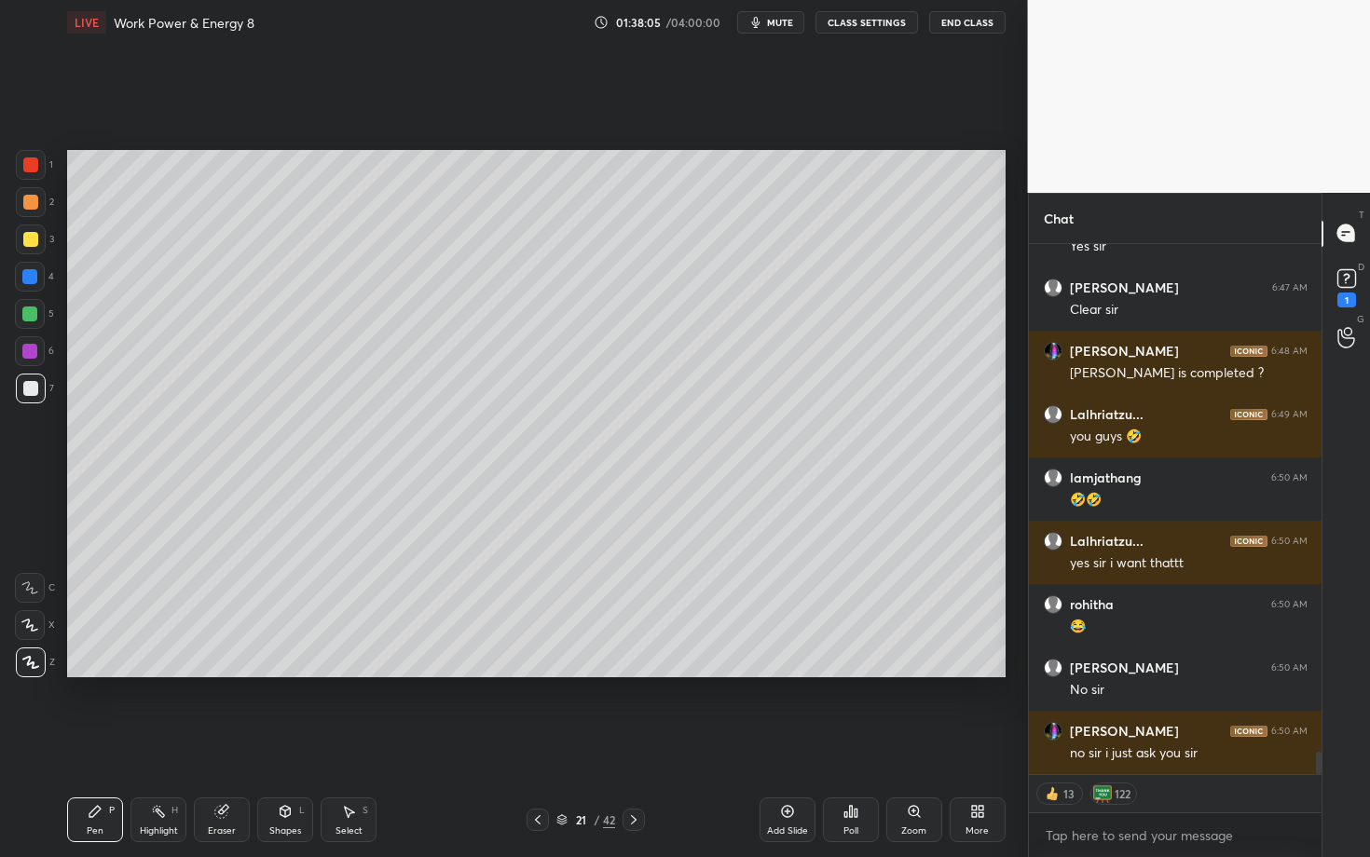
click at [21, 194] on div at bounding box center [31, 202] width 30 height 30
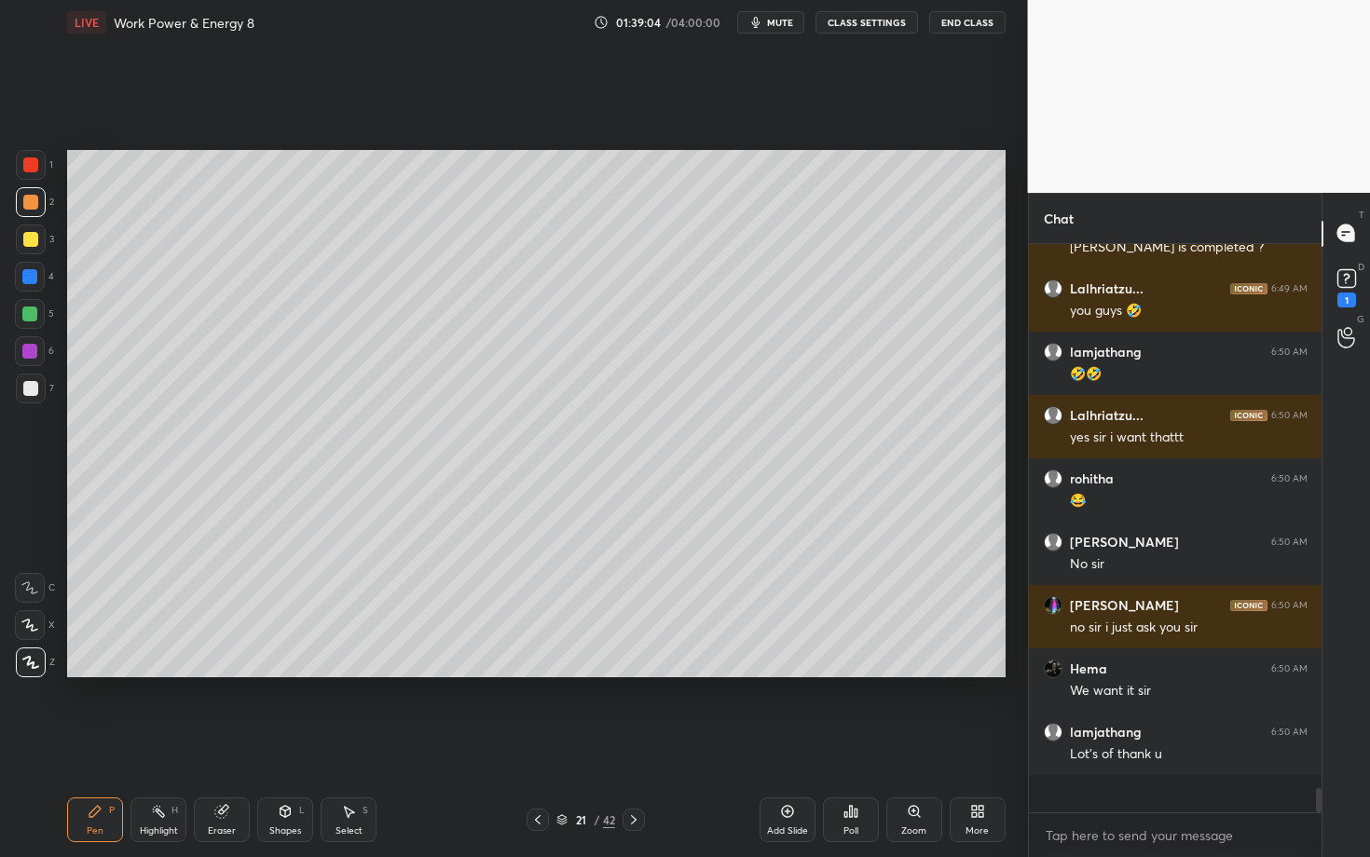
scroll to position [12097, 0]
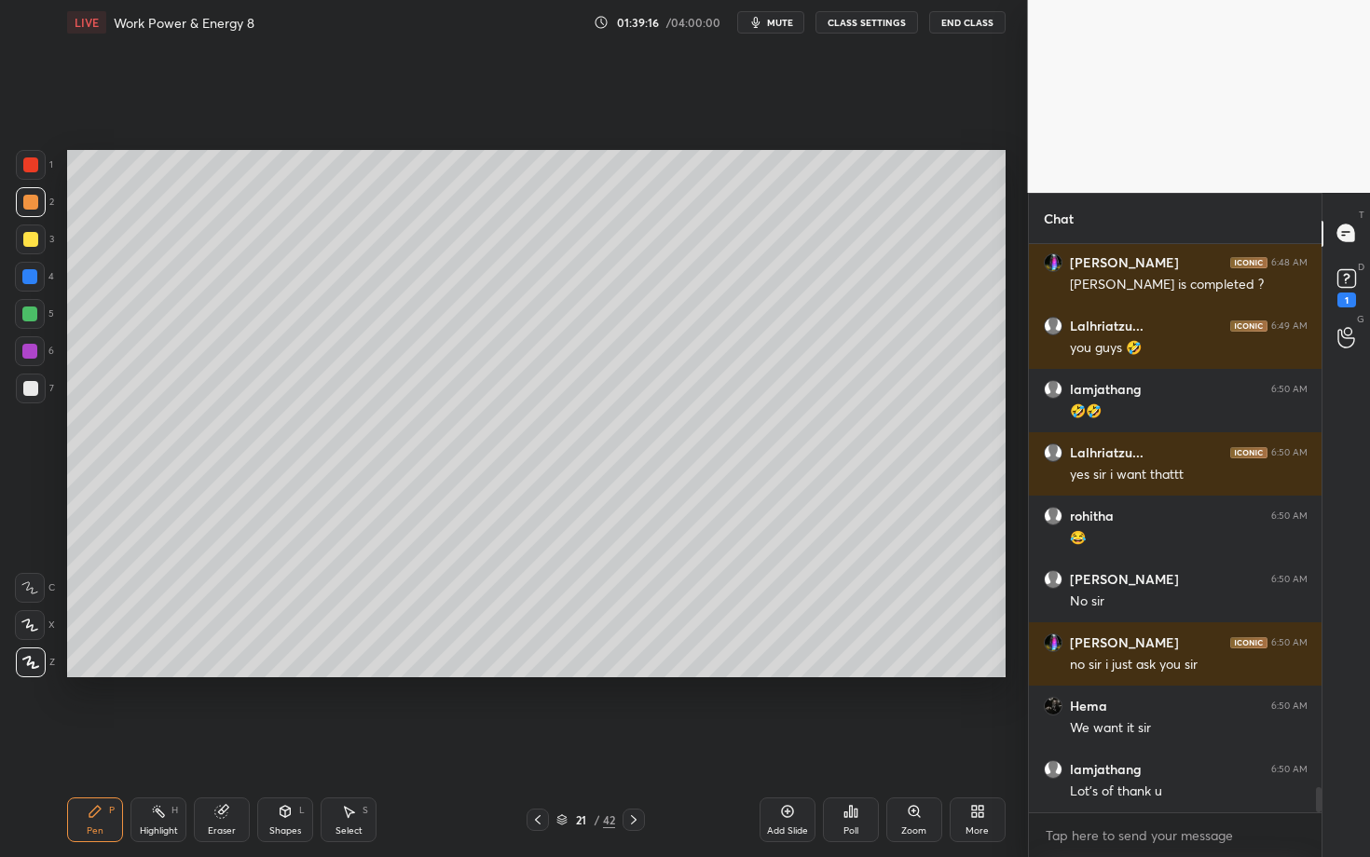
click at [29, 392] on div at bounding box center [30, 388] width 15 height 15
click at [426, 743] on div "Setting up your live class Poll for secs No correct answer Start poll" at bounding box center [536, 414] width 953 height 738
click at [151, 743] on div "Highlight H" at bounding box center [158, 820] width 56 height 45
click at [355, 743] on div "Select S" at bounding box center [349, 820] width 56 height 45
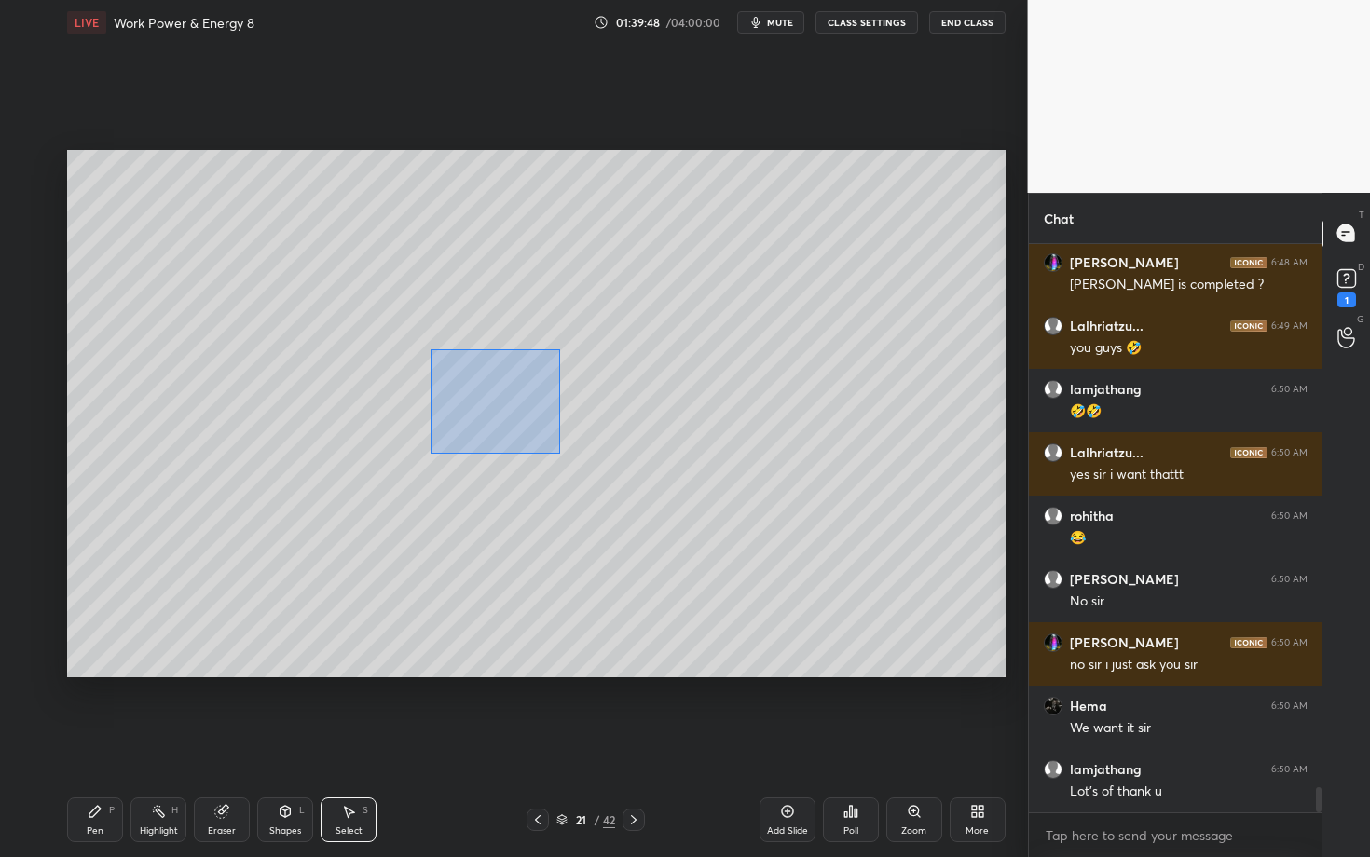
drag, startPoint x: 449, startPoint y: 382, endPoint x: 559, endPoint y: 452, distance: 130.3
click at [559, 452] on div "0 ° Undo Copy Paste here Duplicate Duplicate to new slide Delete" at bounding box center [536, 413] width 938 height 527
drag, startPoint x: 513, startPoint y: 384, endPoint x: 524, endPoint y: 384, distance: 10.3
click at [524, 383] on div "0 ° Undo Copy Paste here Duplicate Duplicate to new slide Delete" at bounding box center [536, 413] width 938 height 527
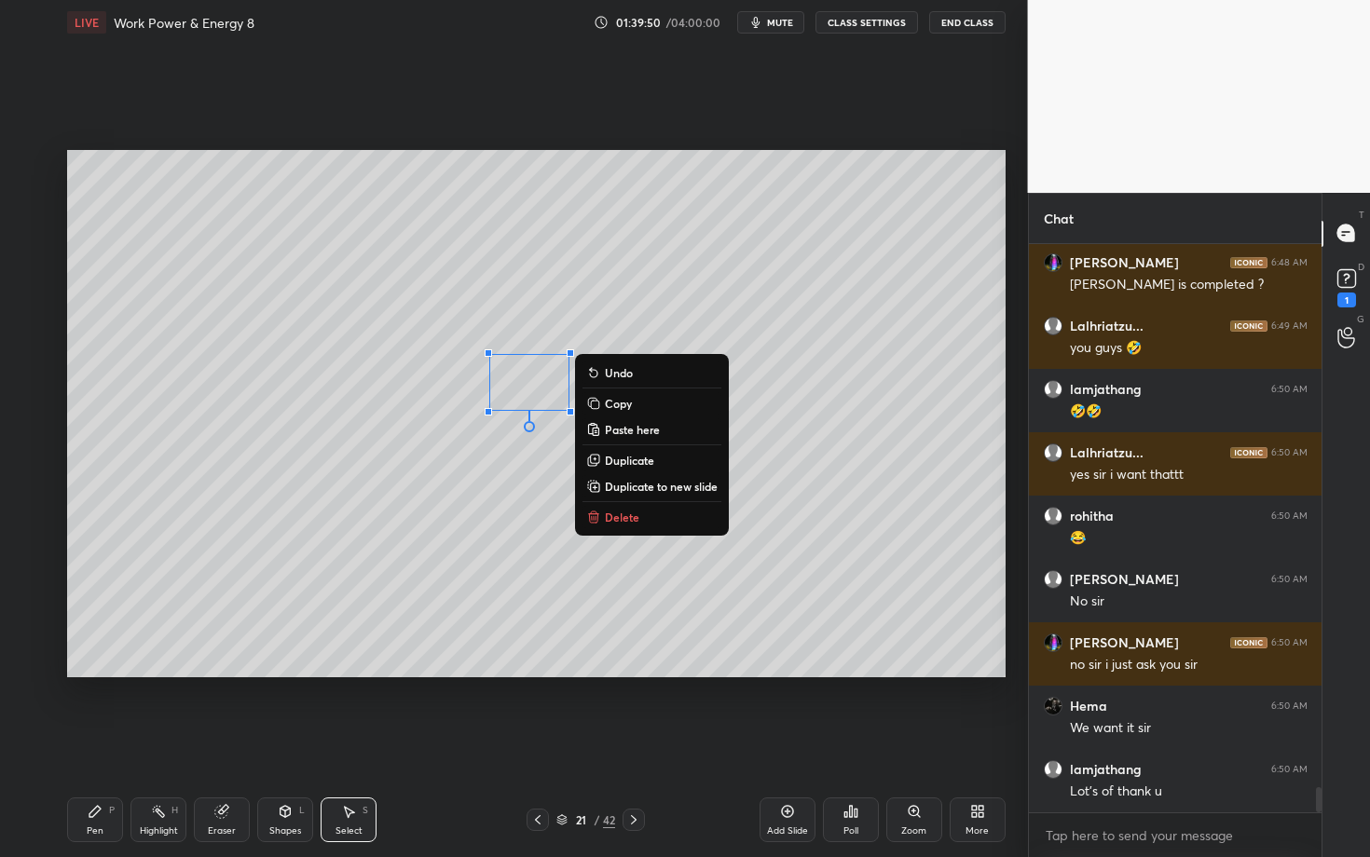
click at [90, 743] on icon at bounding box center [95, 811] width 15 height 15
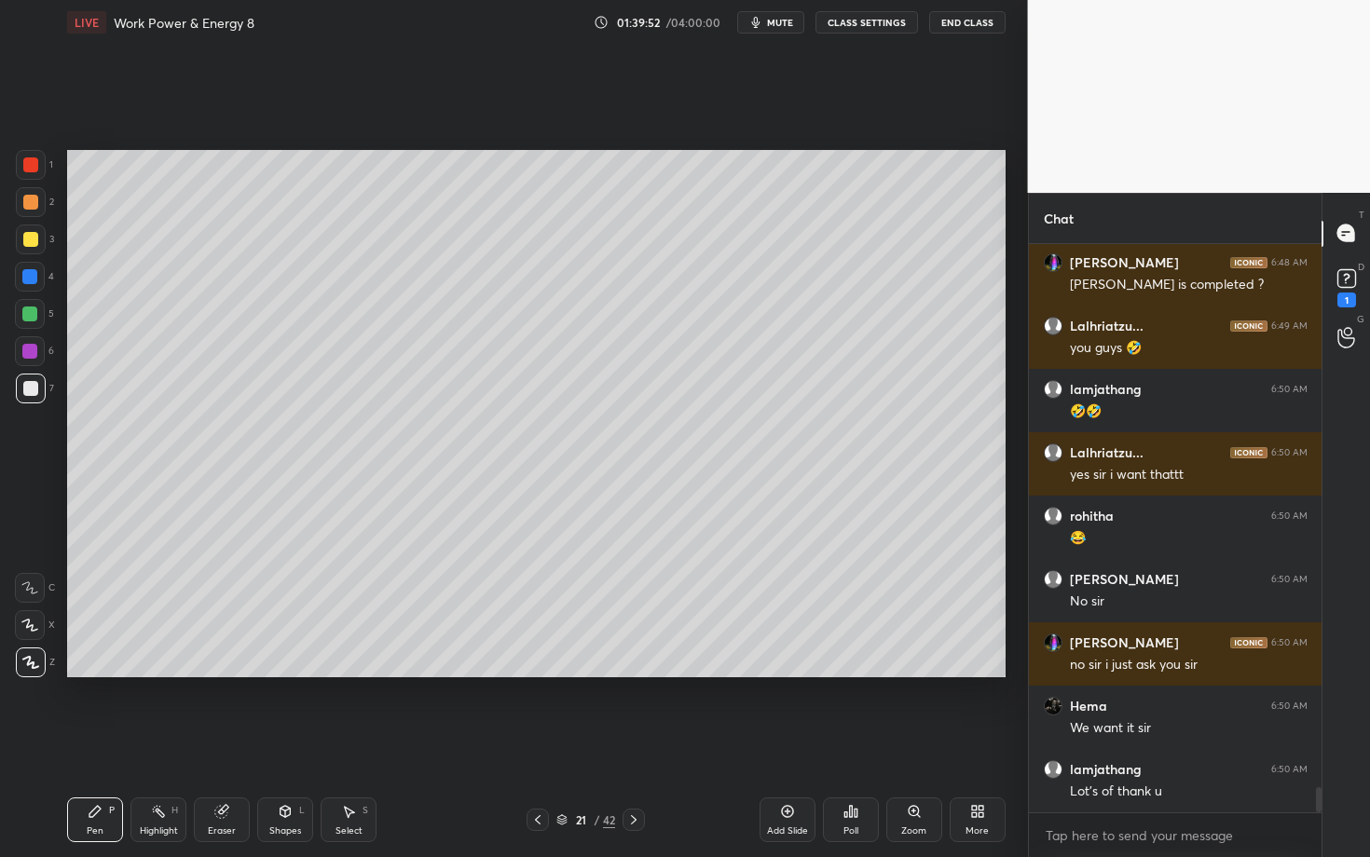
click at [354, 743] on div "Select S" at bounding box center [349, 820] width 56 height 45
drag, startPoint x: 480, startPoint y: 338, endPoint x: 666, endPoint y: 478, distance: 233.0
click at [665, 477] on div "0 ° Undo Copy Paste here Duplicate Duplicate to new slide Delete" at bounding box center [536, 413] width 938 height 527
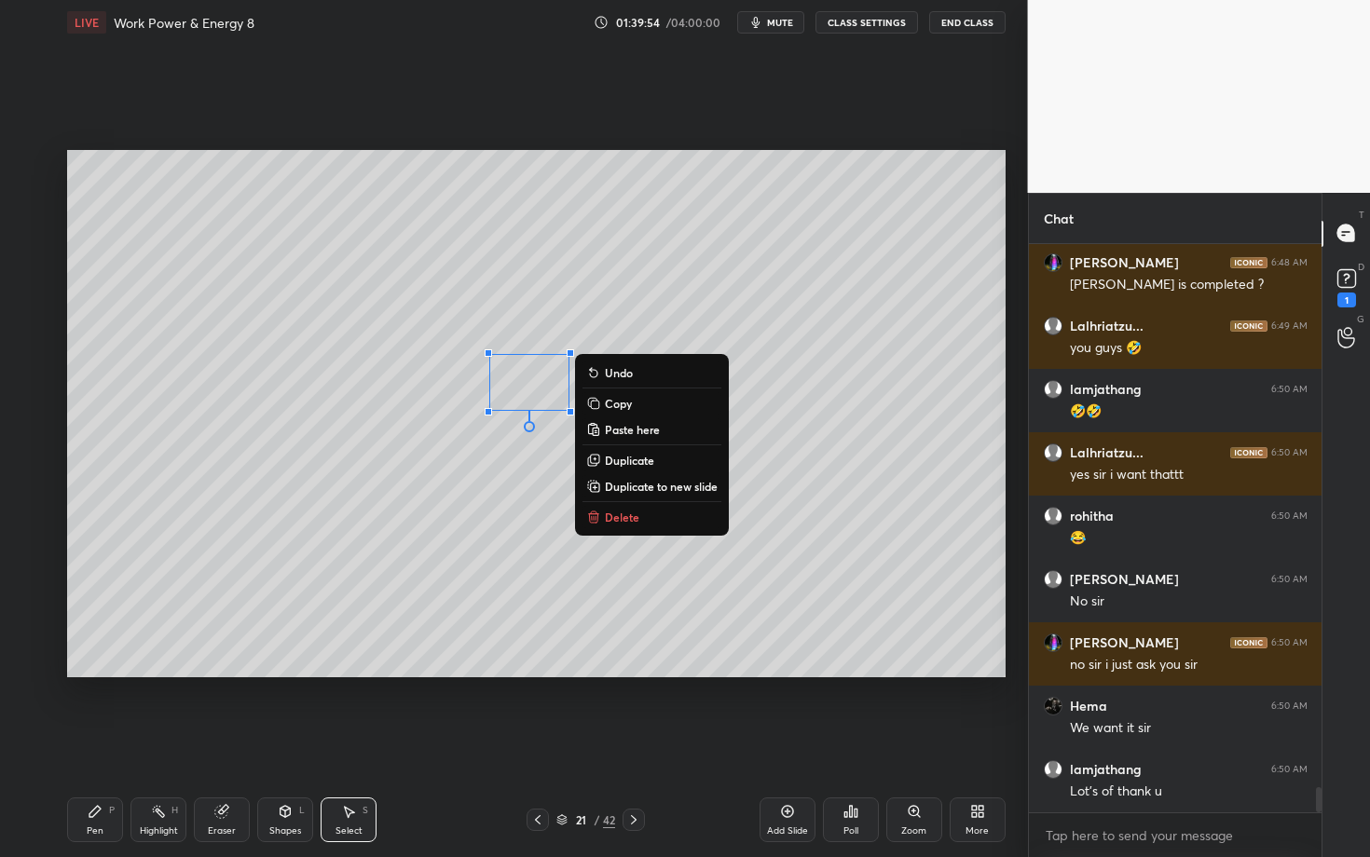
click at [554, 386] on div "0 ° Undo Copy Paste here Duplicate Duplicate to new slide Delete" at bounding box center [536, 413] width 938 height 527
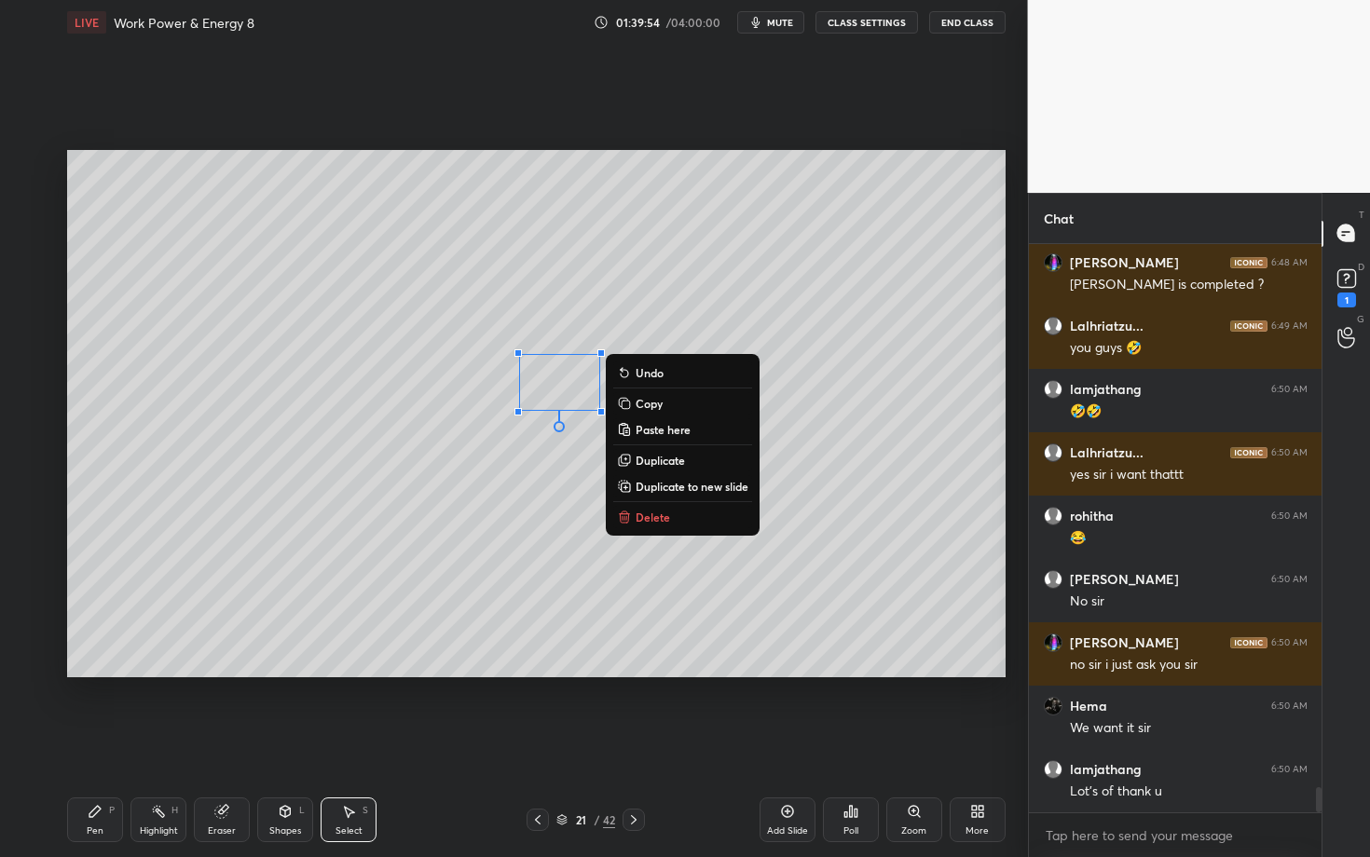
click at [113, 743] on div "P" at bounding box center [112, 810] width 6 height 9
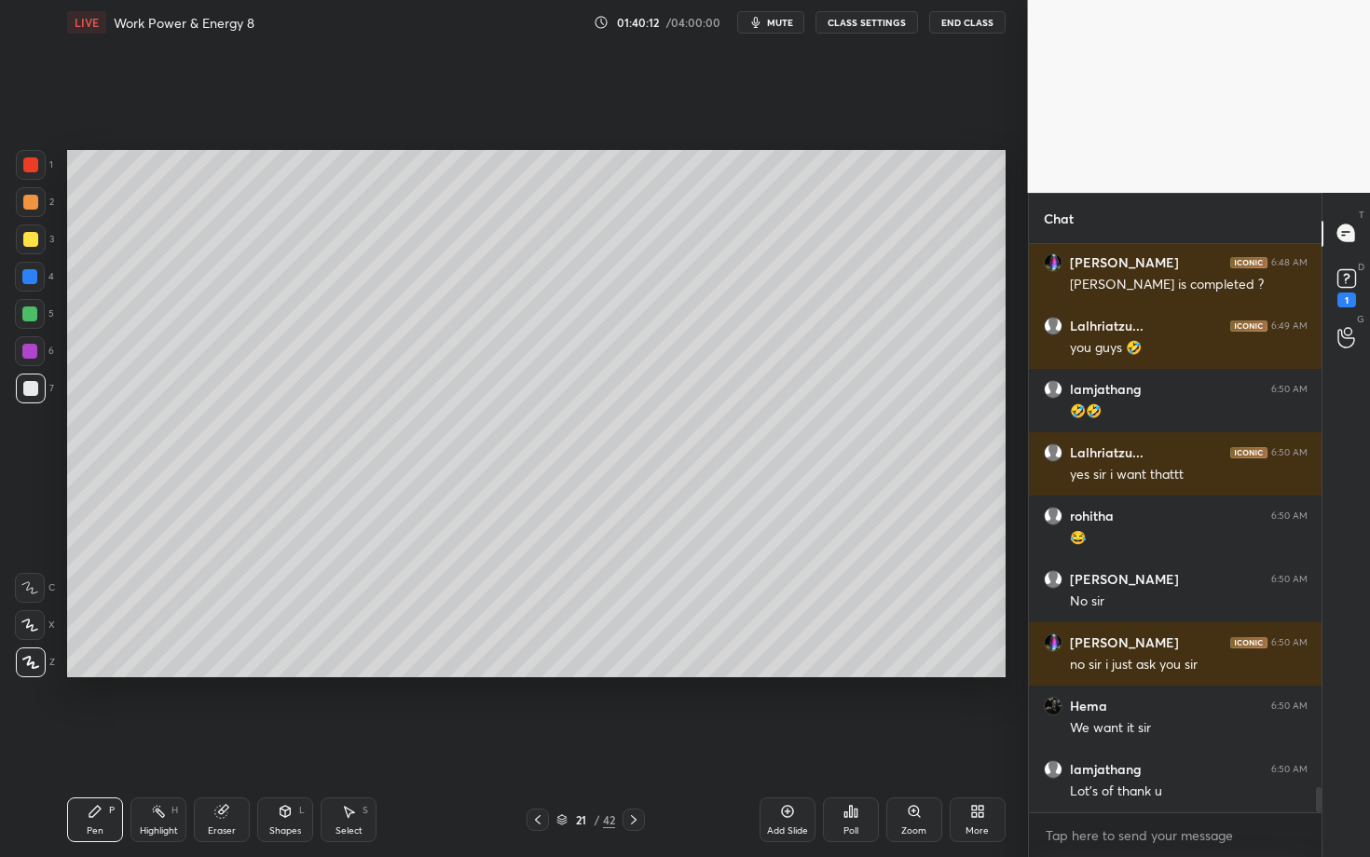
click at [22, 357] on div at bounding box center [30, 351] width 30 height 30
click at [269, 743] on div "Shapes L" at bounding box center [285, 820] width 56 height 45
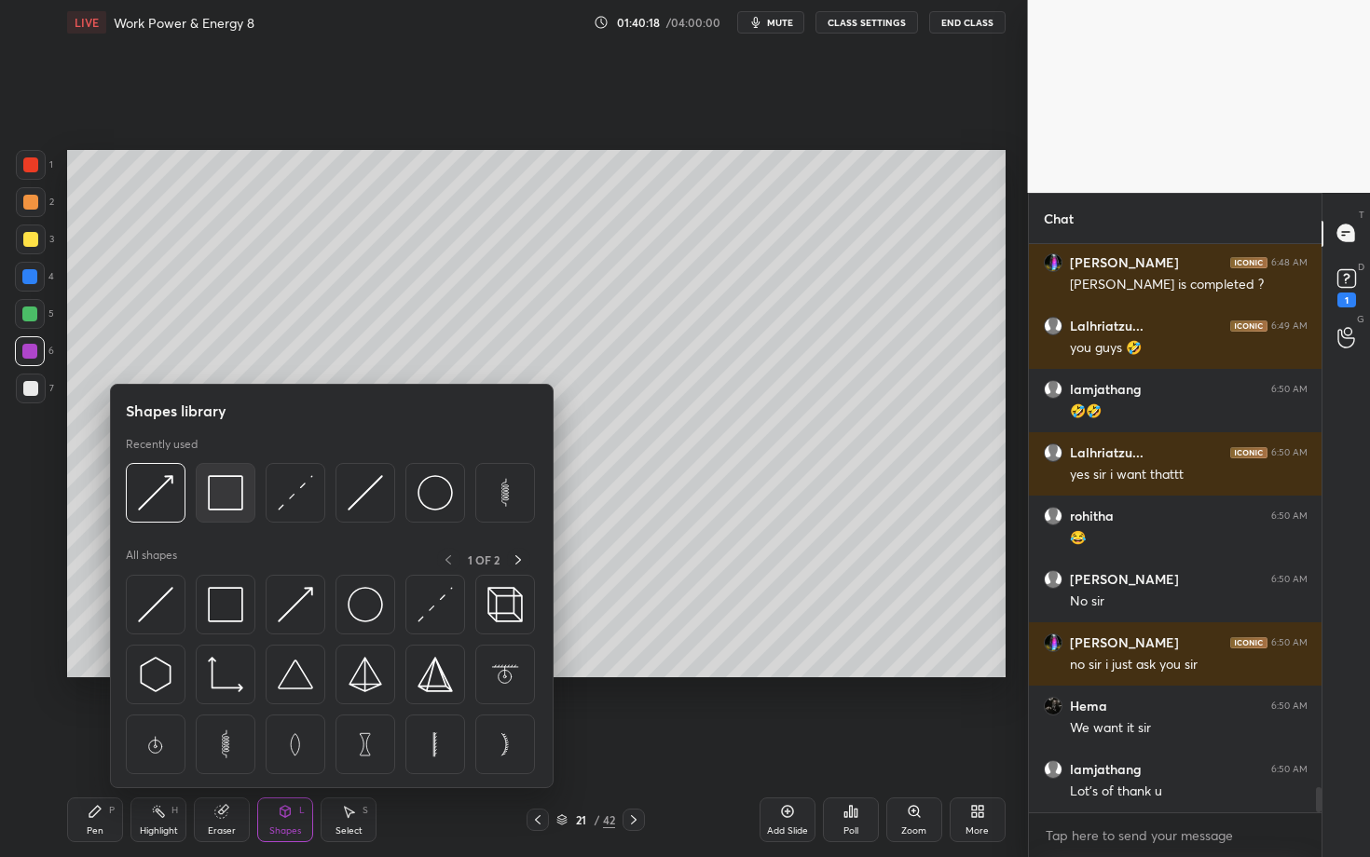
click at [226, 488] on img at bounding box center [225, 492] width 35 height 35
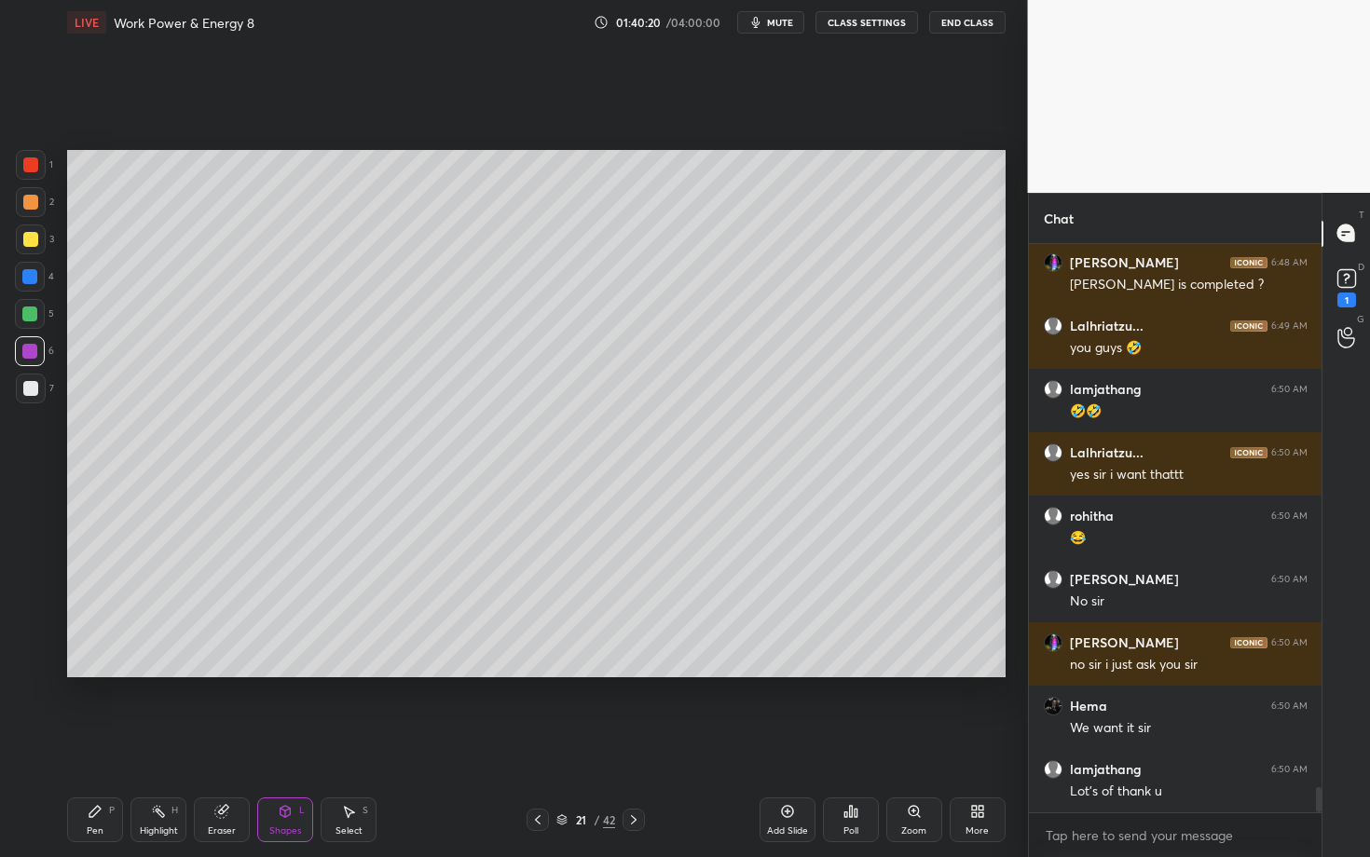
click at [371, 743] on div "Select S" at bounding box center [349, 820] width 56 height 45
drag, startPoint x: 325, startPoint y: 523, endPoint x: 374, endPoint y: 546, distance: 53.8
click at [373, 545] on div "0 ° Undo Copy Paste here Duplicate Duplicate to new slide Delete" at bounding box center [536, 413] width 938 height 527
click at [304, 493] on div "0 ° Undo Copy Paste here Duplicate Duplicate to new slide Delete" at bounding box center [536, 413] width 938 height 527
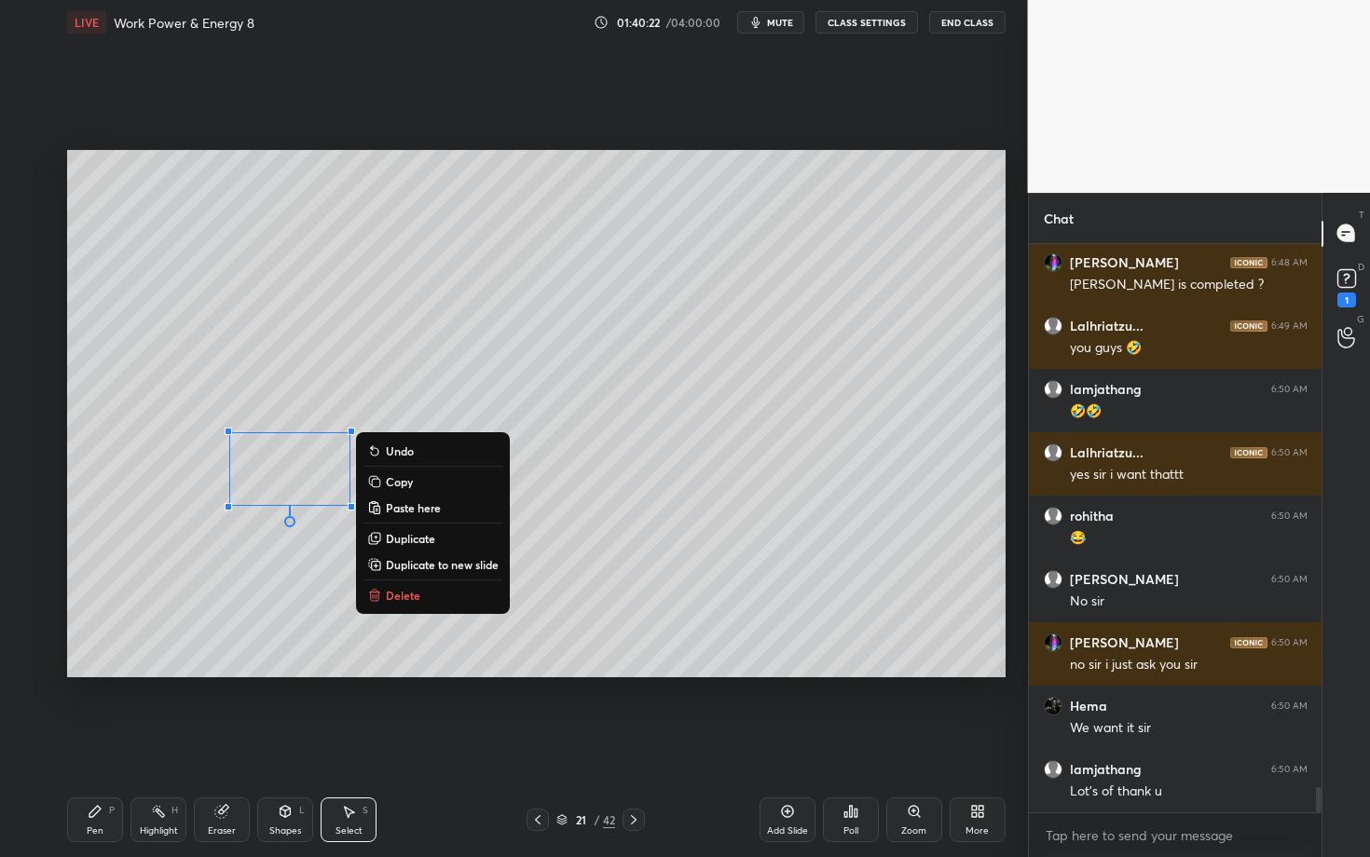
click at [99, 743] on icon at bounding box center [95, 811] width 15 height 15
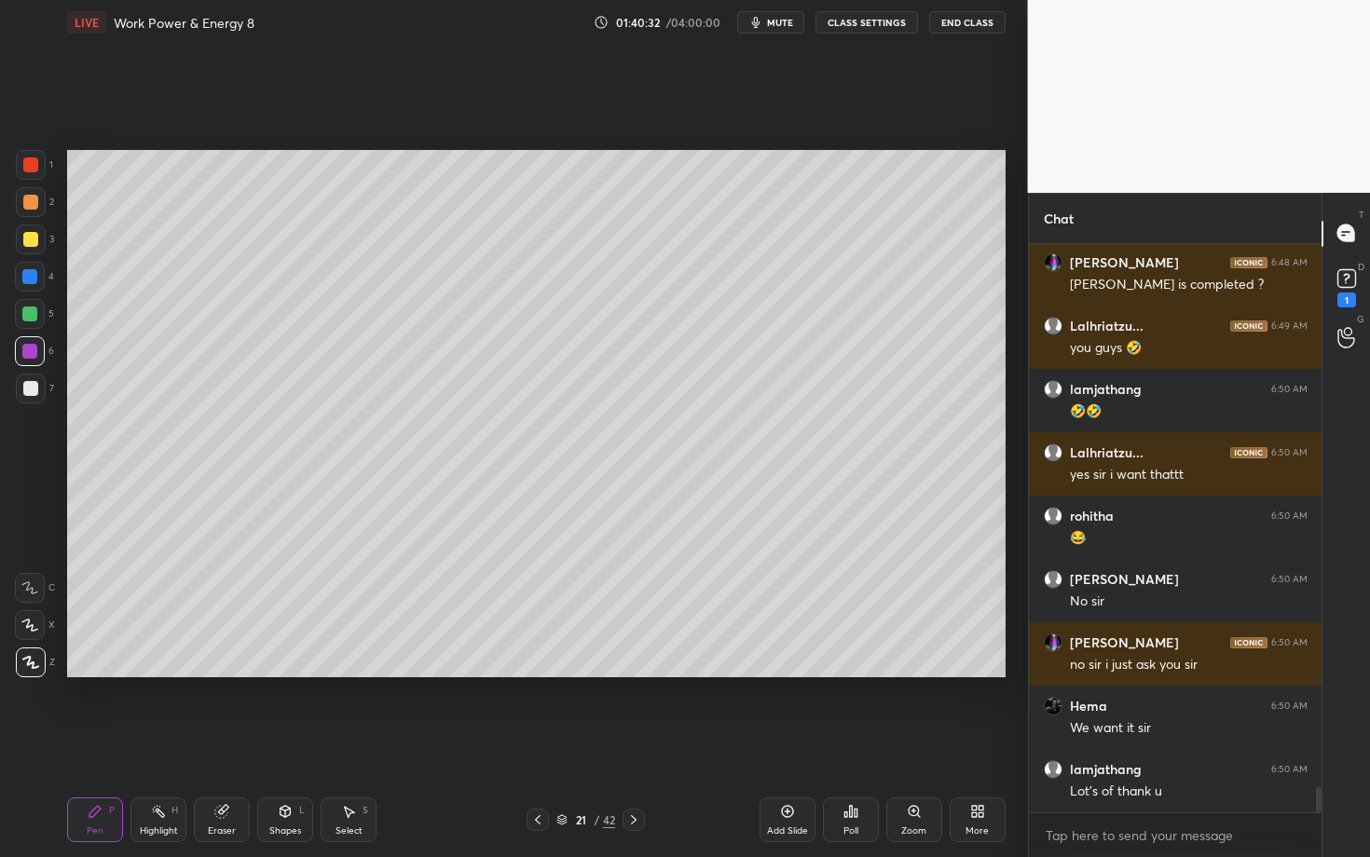
click at [636, 743] on icon at bounding box center [633, 820] width 15 height 15
click at [98, 743] on div "Pen" at bounding box center [95, 831] width 17 height 9
click at [33, 198] on div at bounding box center [30, 202] width 15 height 15
click at [150, 743] on div "Highlight H" at bounding box center [158, 820] width 56 height 45
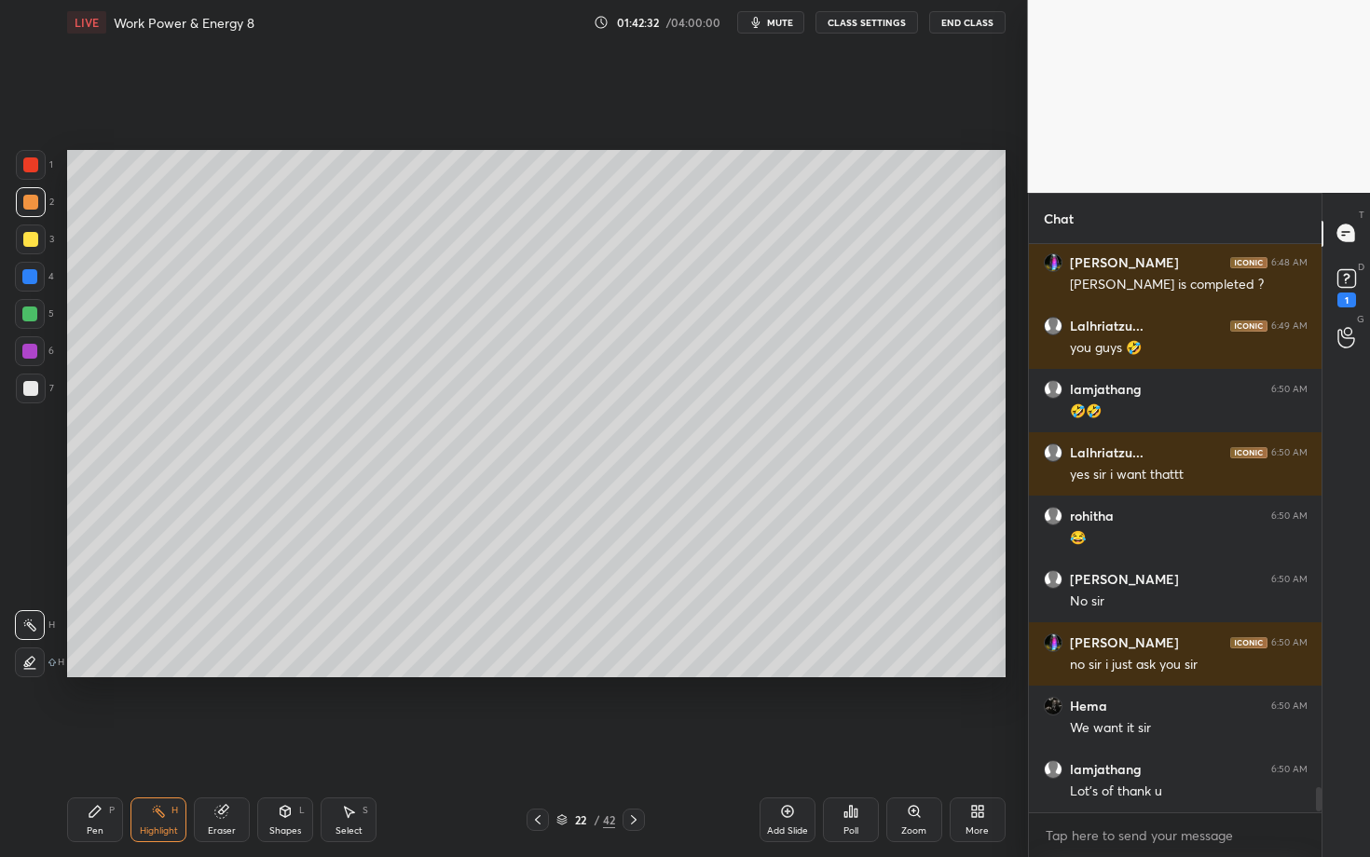
click at [348, 743] on div "Select S" at bounding box center [349, 820] width 56 height 45
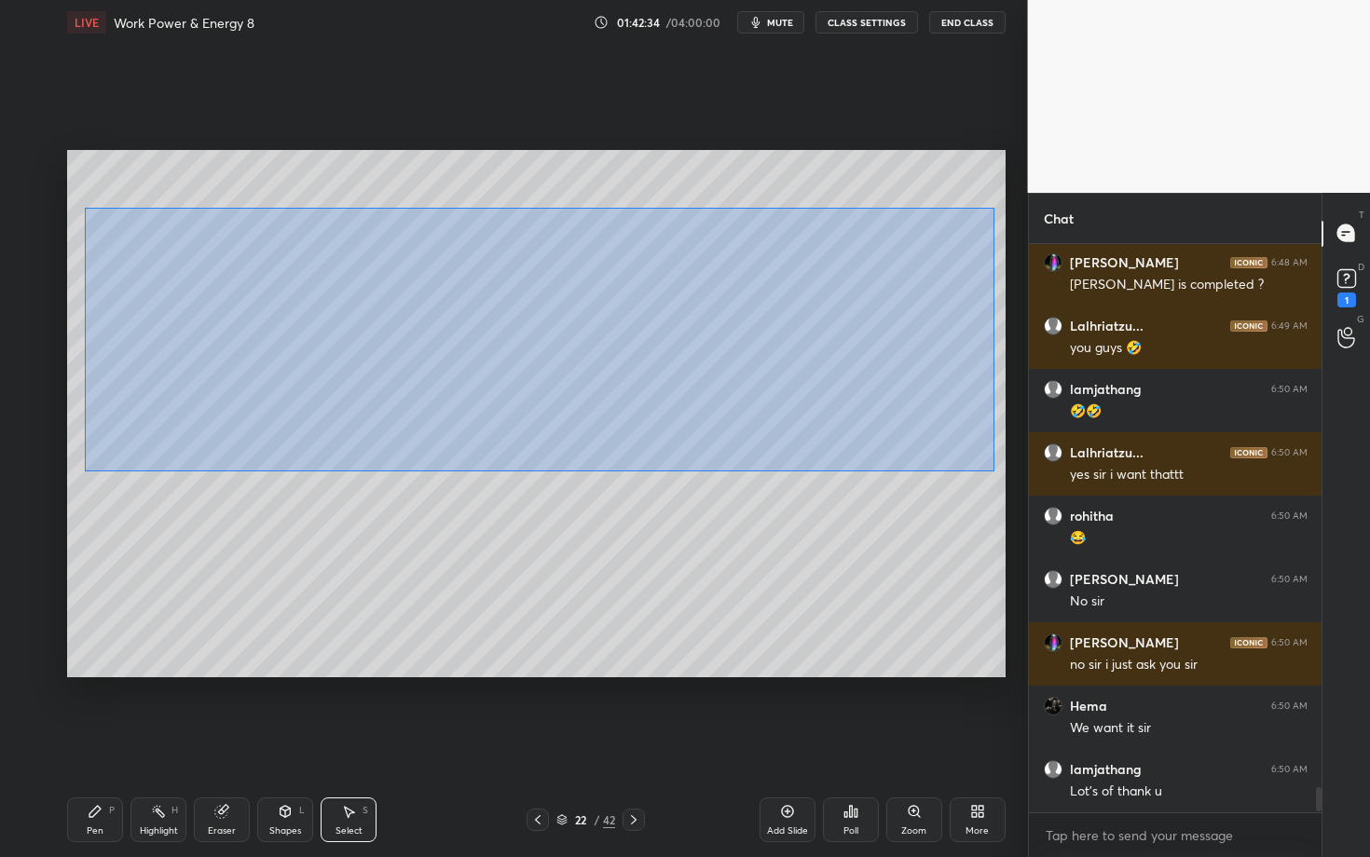
drag, startPoint x: 128, startPoint y: 297, endPoint x: 993, endPoint y: 472, distance: 883.1
click at [993, 472] on div "0 ° Undo Copy Paste here Duplicate Duplicate to new slide Delete" at bounding box center [536, 413] width 938 height 527
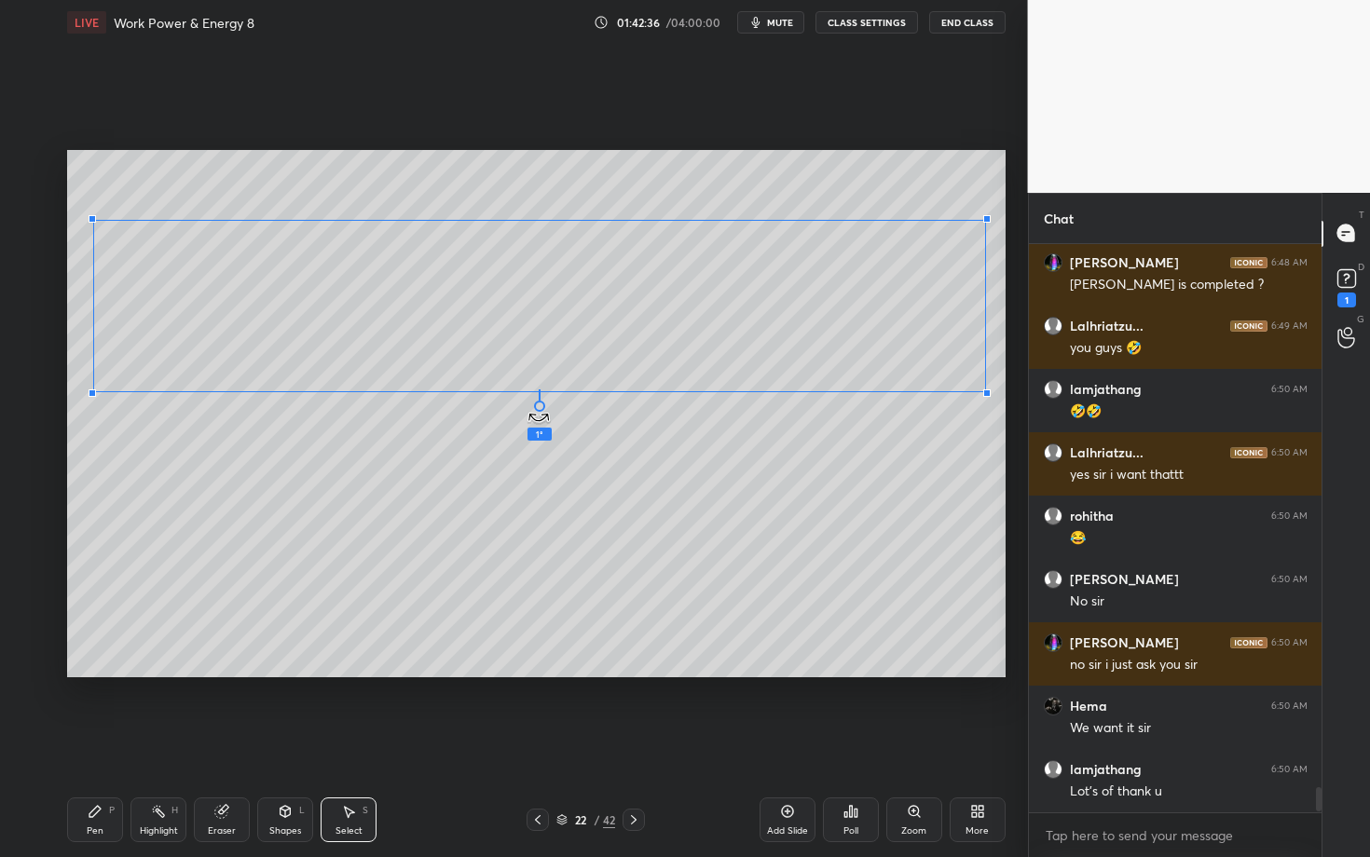
click at [540, 407] on div at bounding box center [539, 406] width 11 height 11
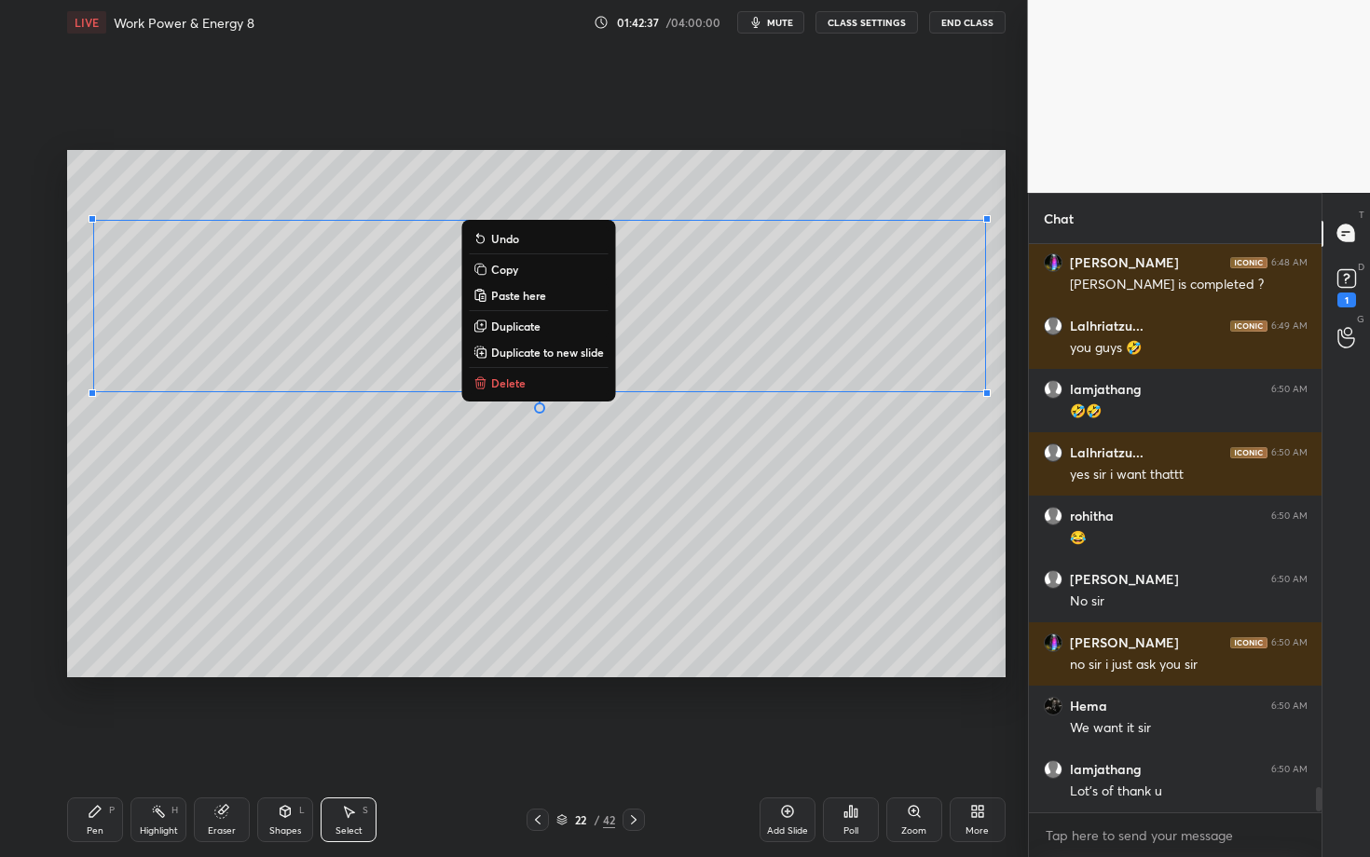
click at [102, 743] on div "Pen P" at bounding box center [95, 820] width 56 height 45
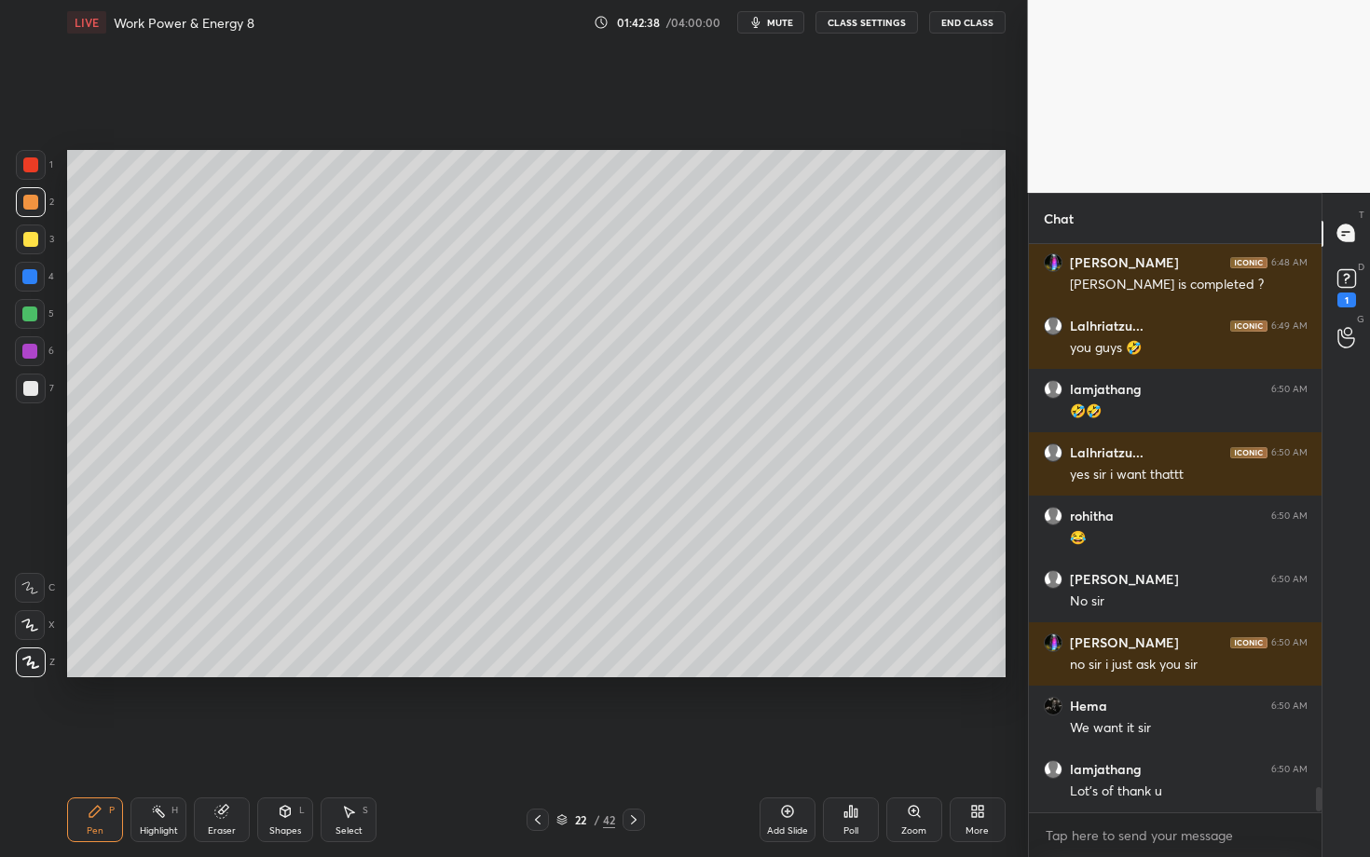
click at [157, 743] on icon at bounding box center [158, 811] width 15 height 15
click at [102, 743] on div "Pen P" at bounding box center [95, 820] width 56 height 45
click at [26, 387] on div at bounding box center [30, 388] width 15 height 15
click at [155, 743] on div "Highlight H" at bounding box center [158, 820] width 56 height 45
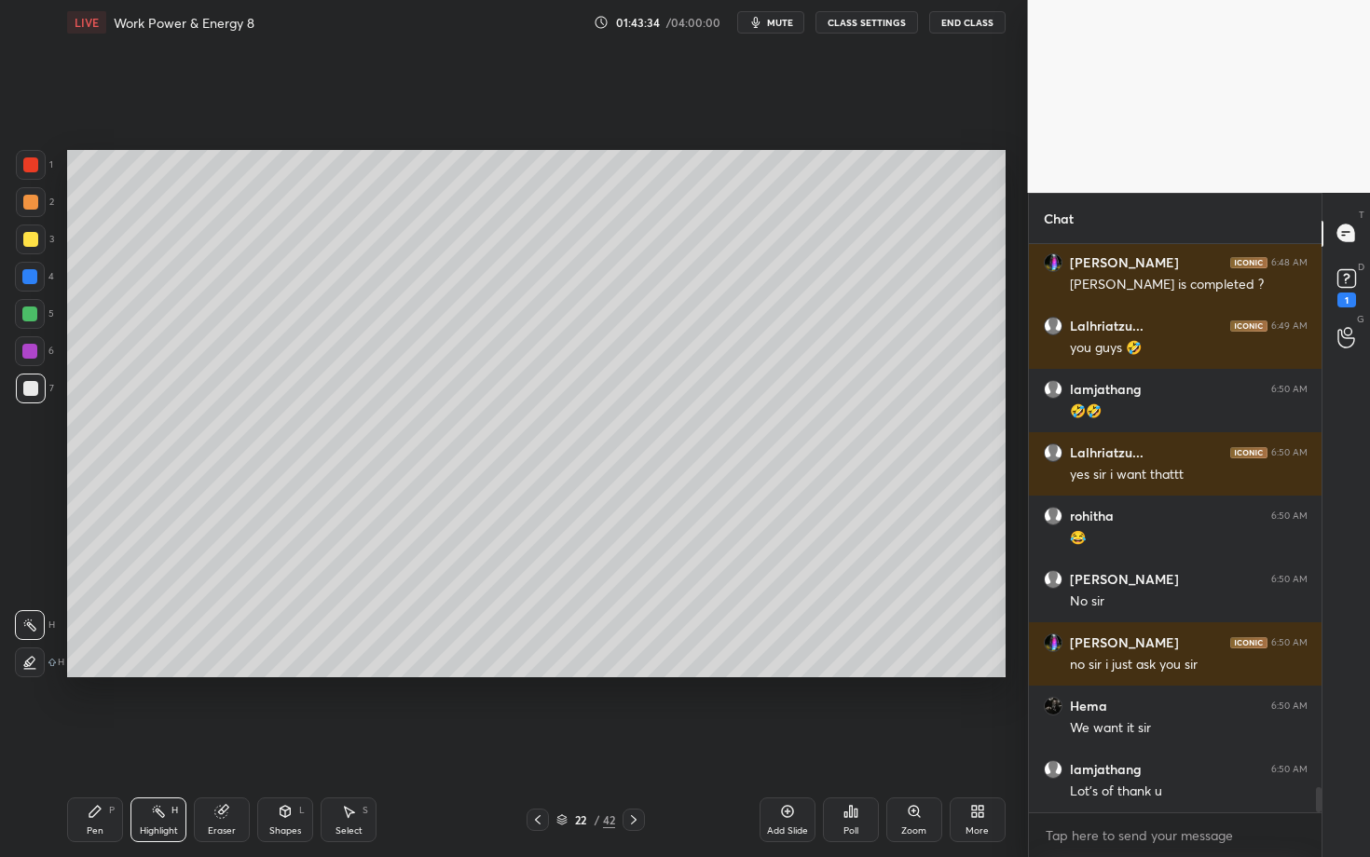
scroll to position [12160, 0]
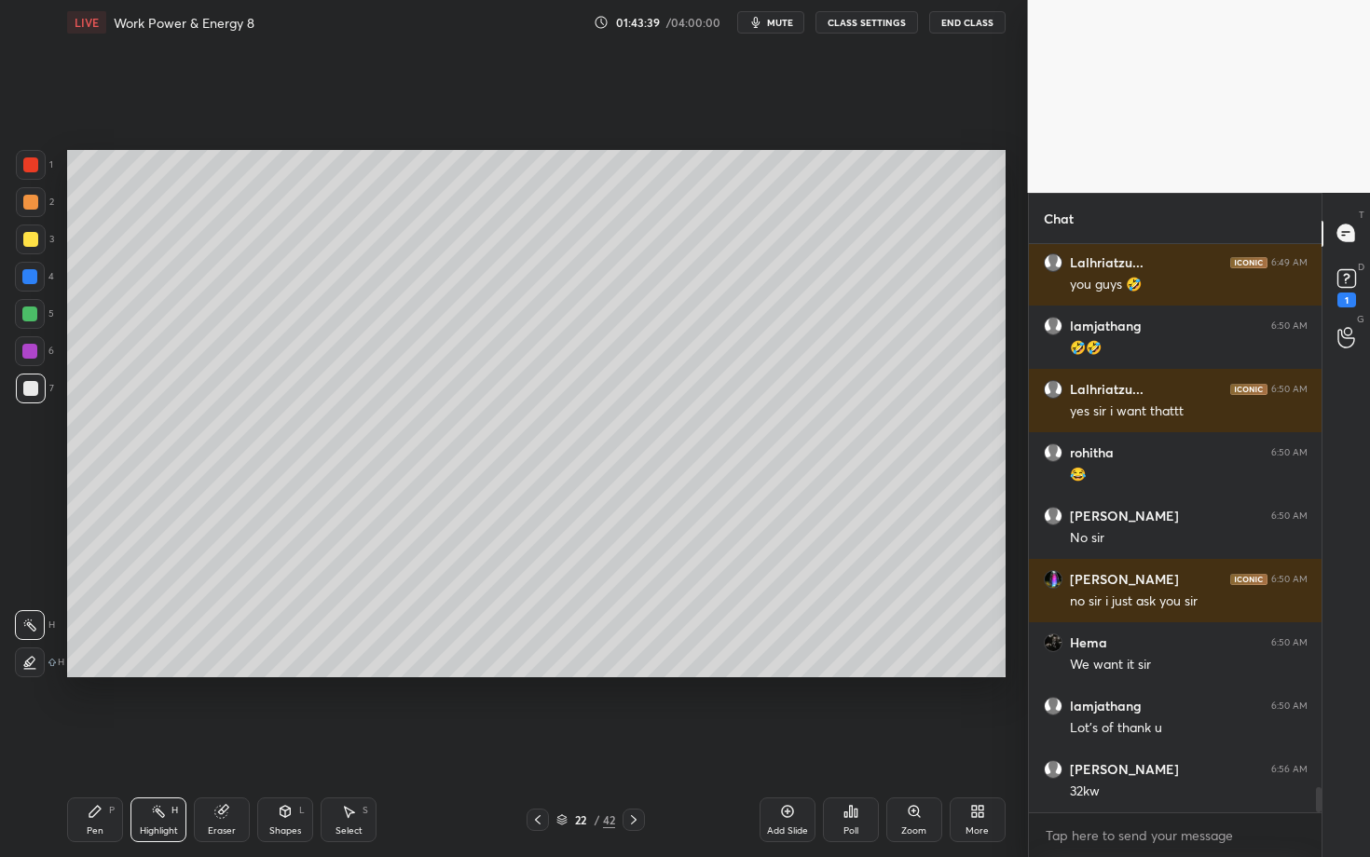
click at [95, 743] on div "Pen" at bounding box center [95, 831] width 17 height 9
click at [31, 391] on div at bounding box center [30, 388] width 15 height 15
click at [137, 743] on div "Highlight H" at bounding box center [158, 820] width 56 height 45
click at [103, 743] on div "Pen P" at bounding box center [95, 820] width 56 height 45
click at [25, 390] on div at bounding box center [30, 388] width 15 height 15
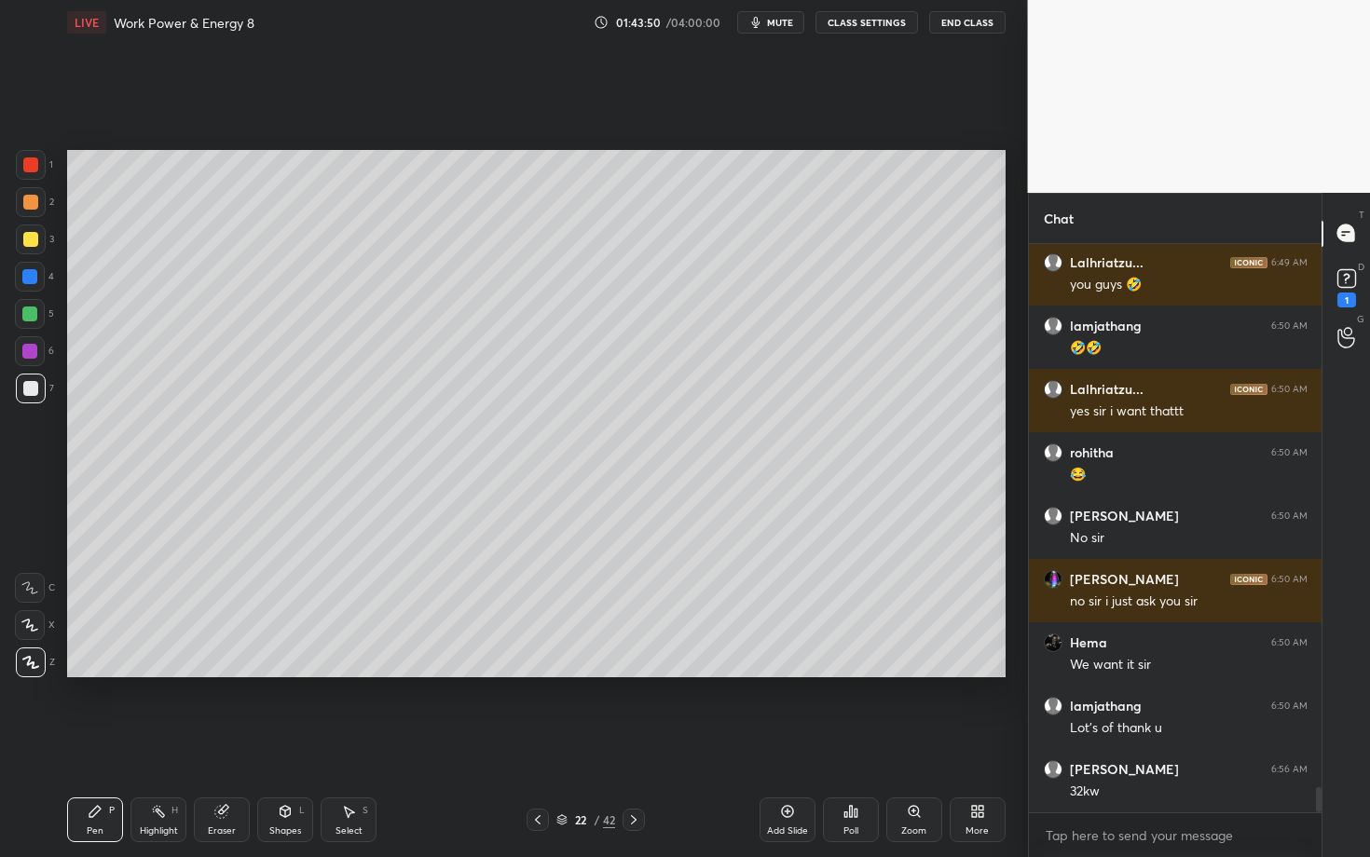
click at [34, 349] on div at bounding box center [29, 351] width 15 height 15
click at [161, 743] on div "Highlight H" at bounding box center [158, 820] width 56 height 45
click at [87, 743] on div "Pen" at bounding box center [95, 831] width 17 height 9
click at [343, 743] on div "Select S" at bounding box center [349, 820] width 56 height 45
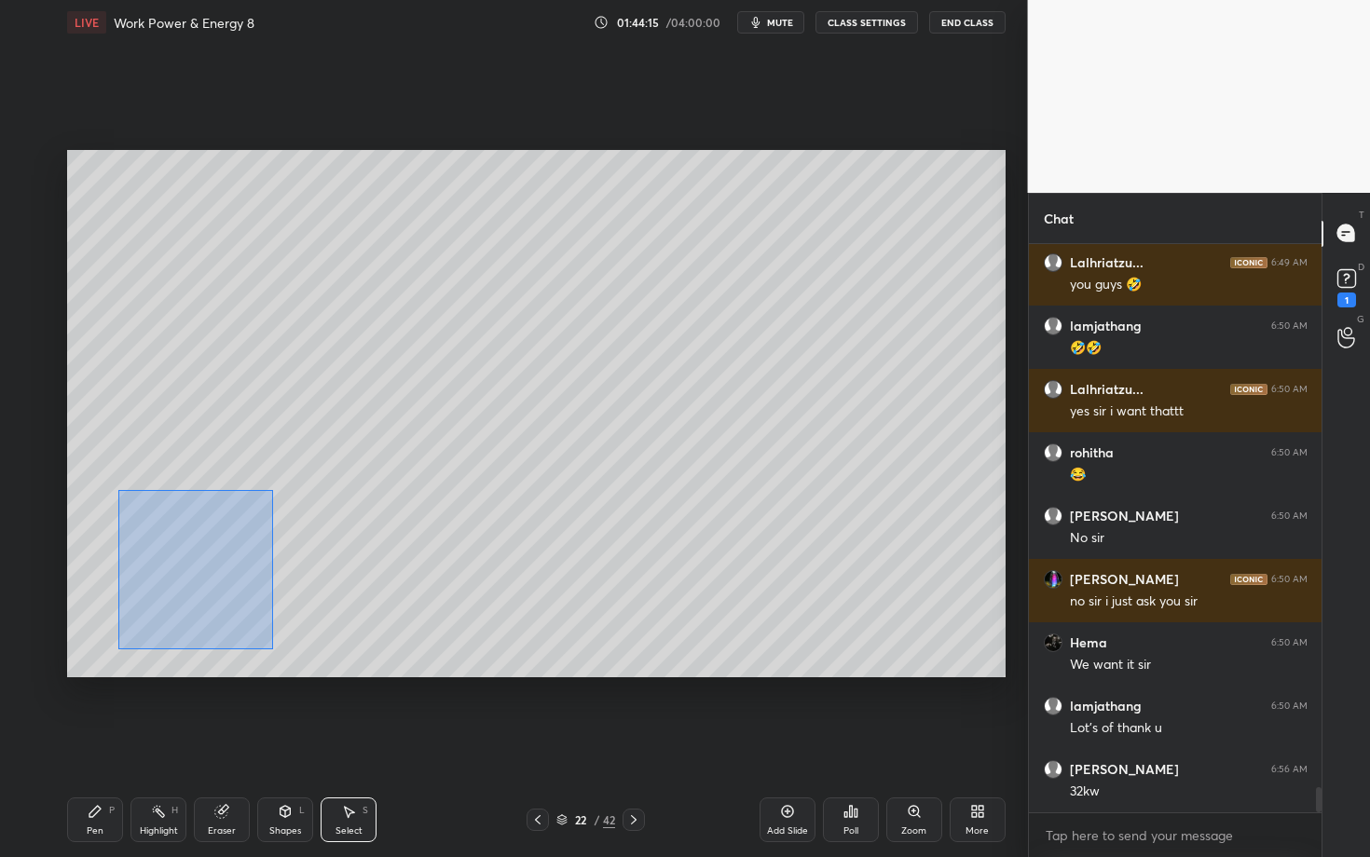
drag, startPoint x: 118, startPoint y: 492, endPoint x: 268, endPoint y: 647, distance: 215.5
click at [267, 647] on div "0 ° Undo Copy Paste here Duplicate Duplicate to new slide Delete" at bounding box center [536, 413] width 938 height 527
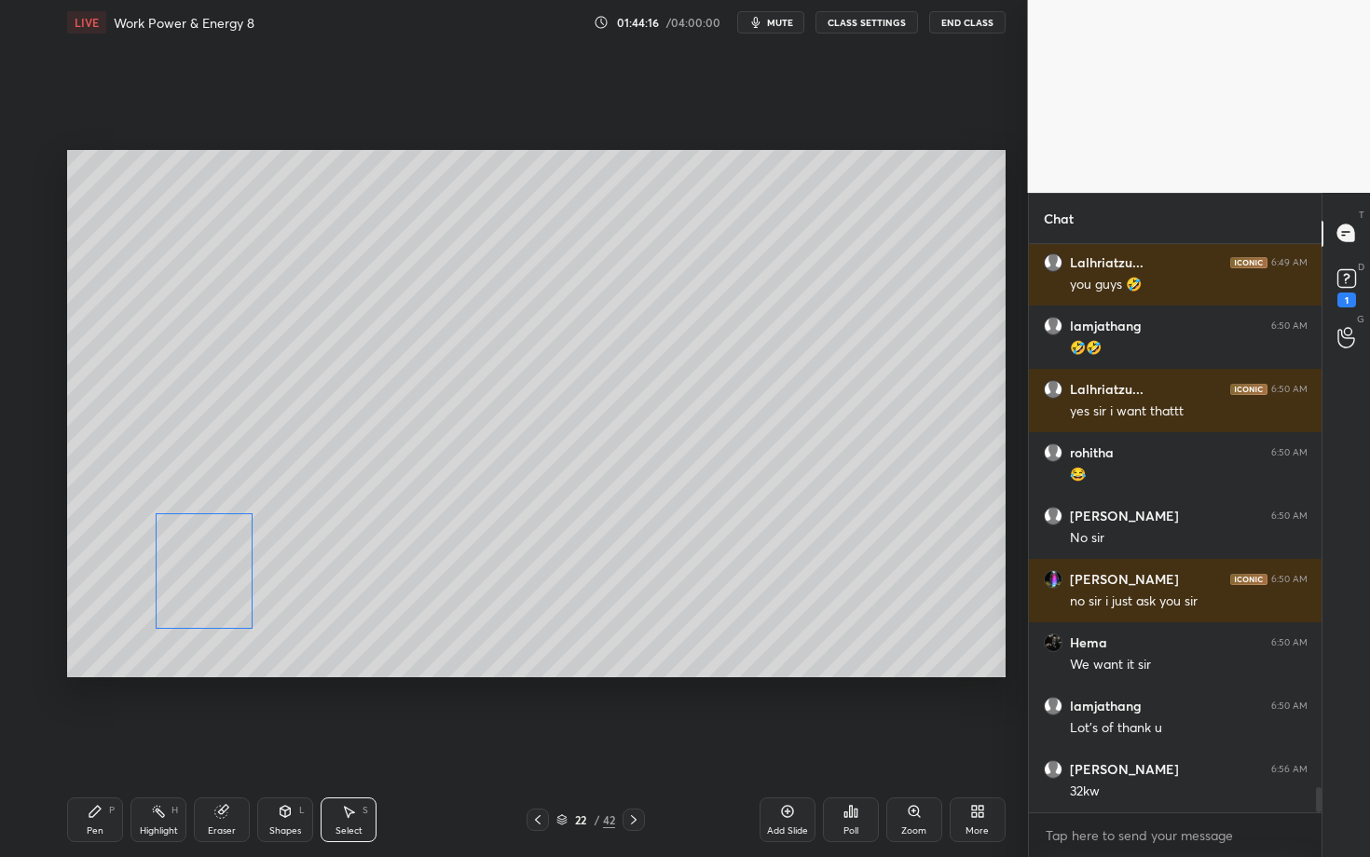
drag, startPoint x: 186, startPoint y: 564, endPoint x: 193, endPoint y: 574, distance: 12.2
click at [193, 574] on div "0 ° Undo Copy Paste here Duplicate Duplicate to new slide Delete" at bounding box center [536, 413] width 938 height 527
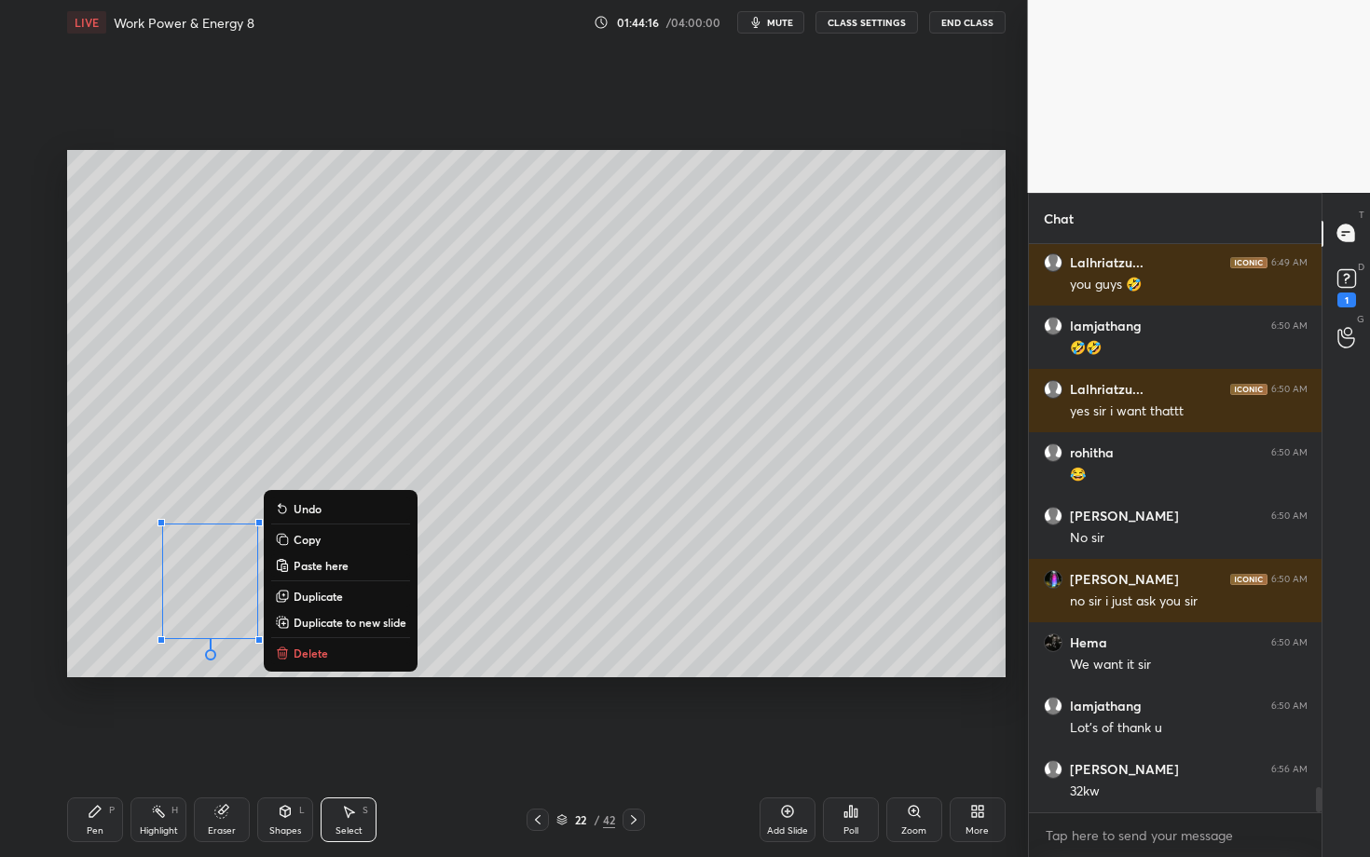
click at [89, 743] on div "Pen P" at bounding box center [95, 820] width 56 height 45
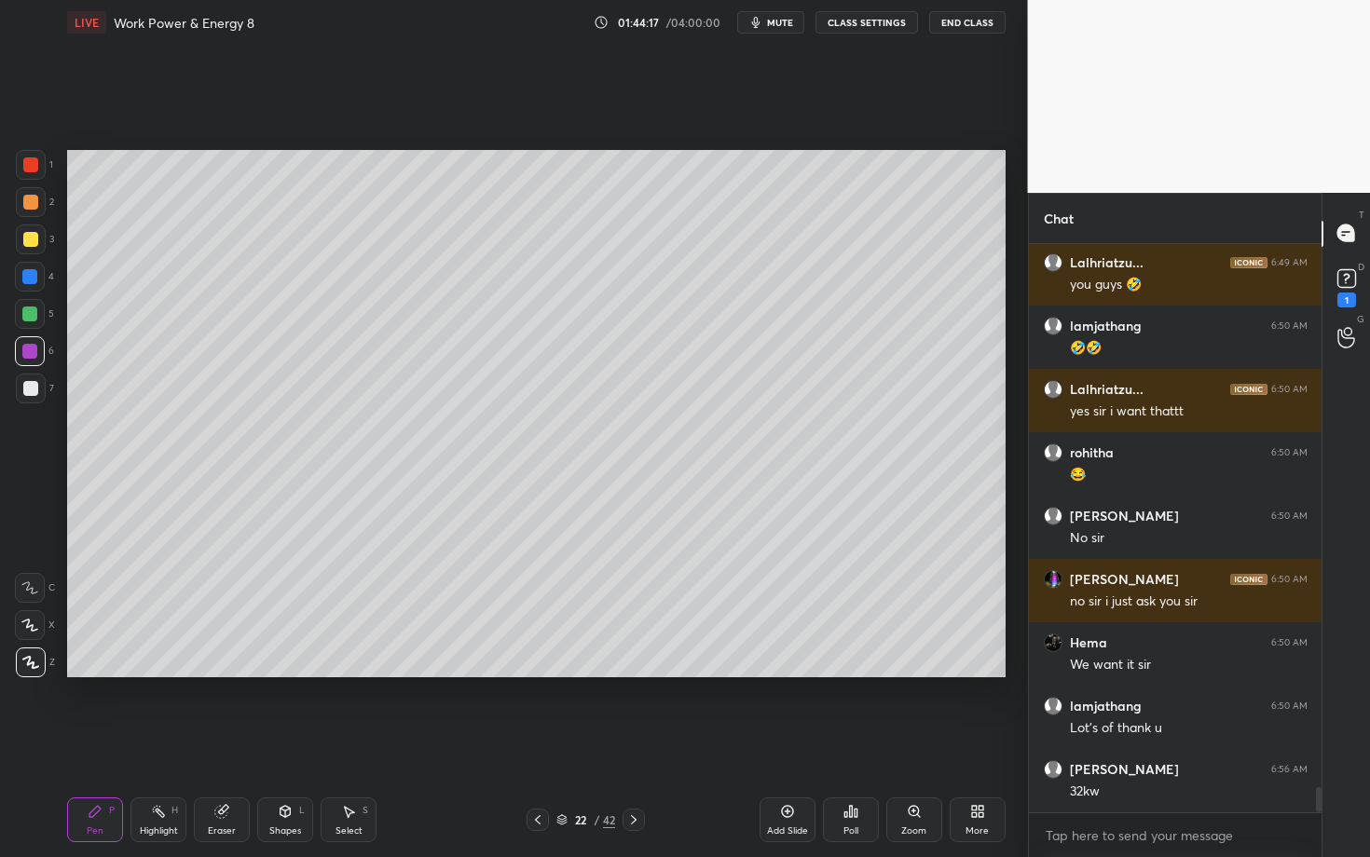
click at [34, 390] on div at bounding box center [30, 388] width 15 height 15
click at [92, 743] on icon at bounding box center [95, 811] width 15 height 15
click at [30, 195] on div at bounding box center [30, 202] width 15 height 15
click at [31, 171] on div at bounding box center [31, 165] width 30 height 30
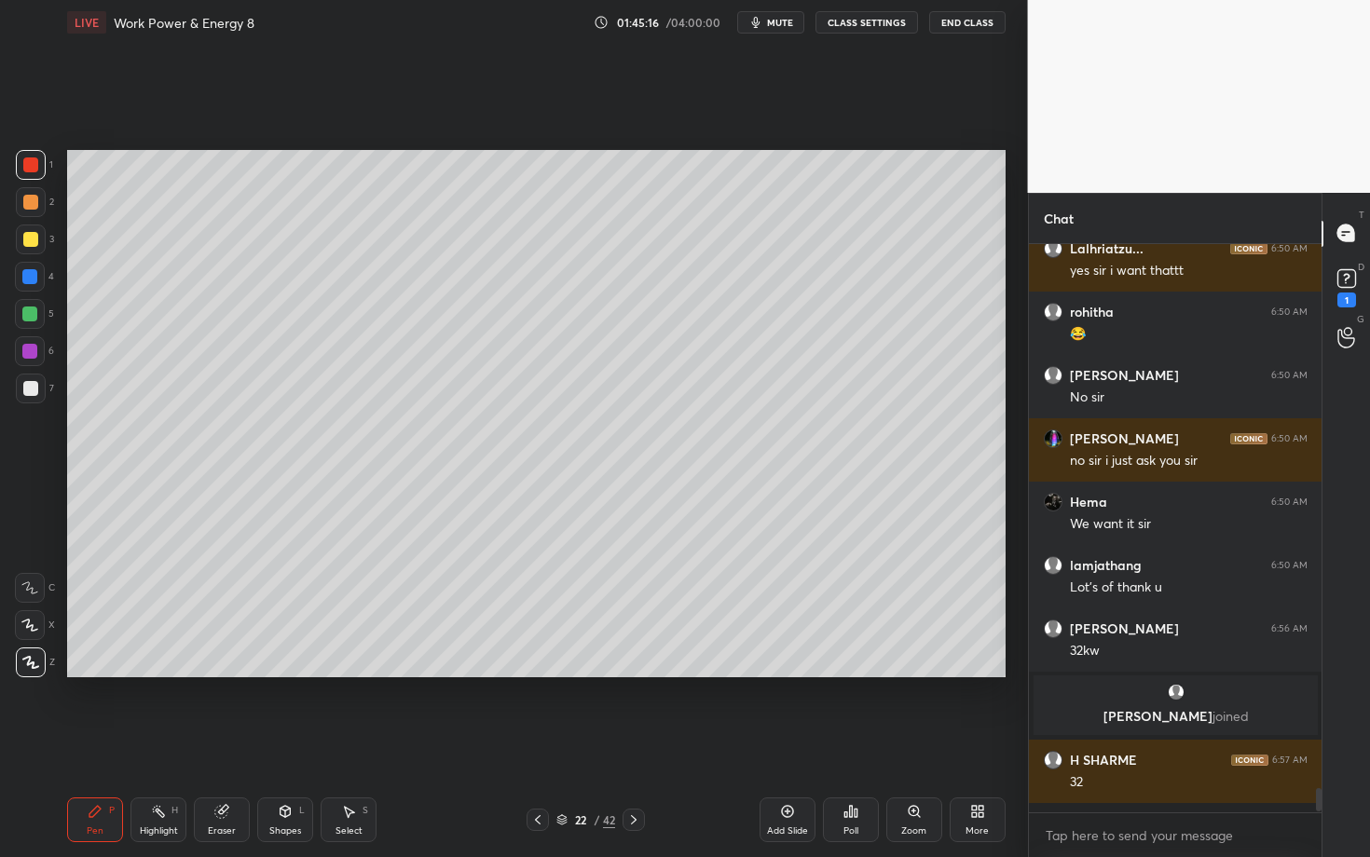
scroll to position [12136, 0]
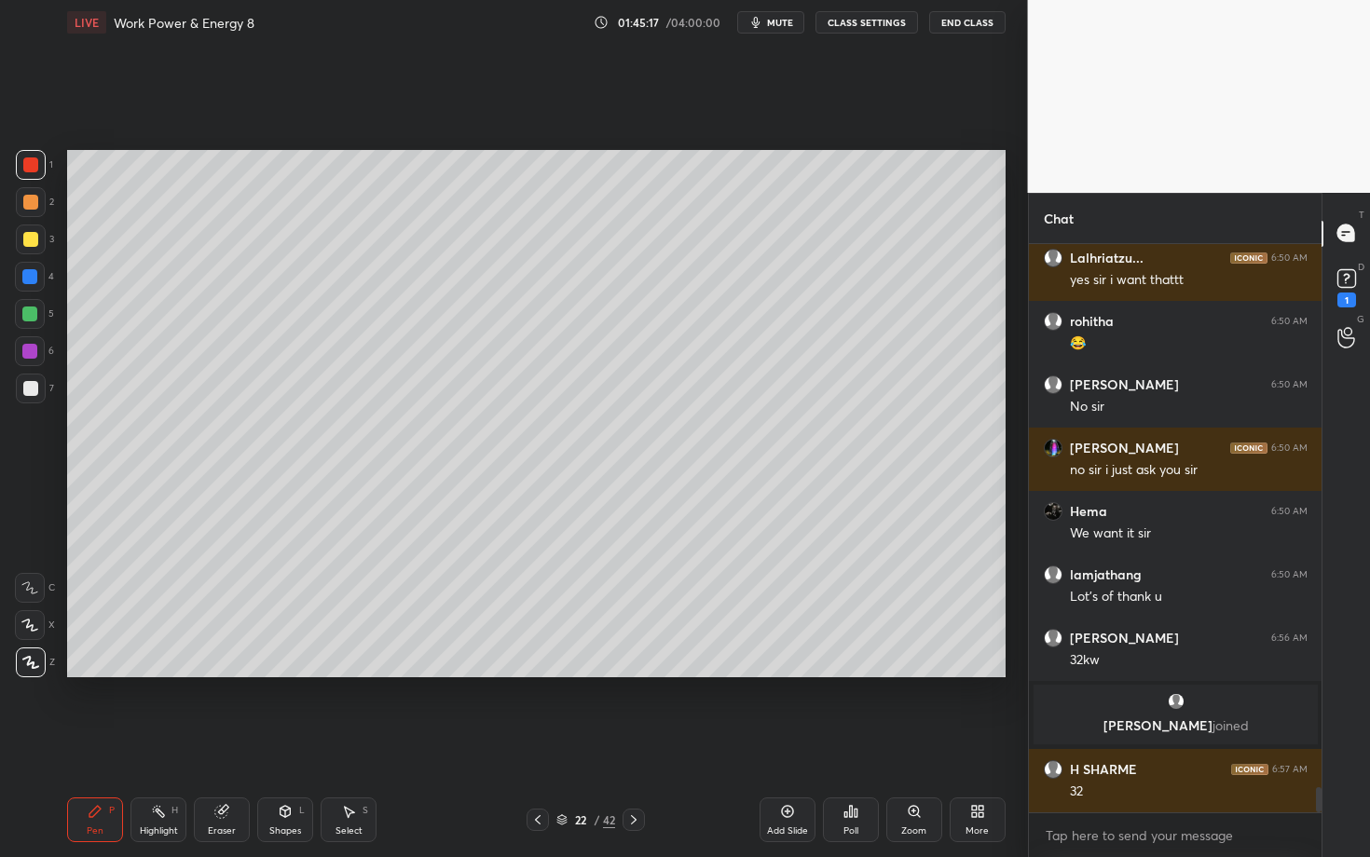
click at [36, 386] on div at bounding box center [30, 388] width 15 height 15
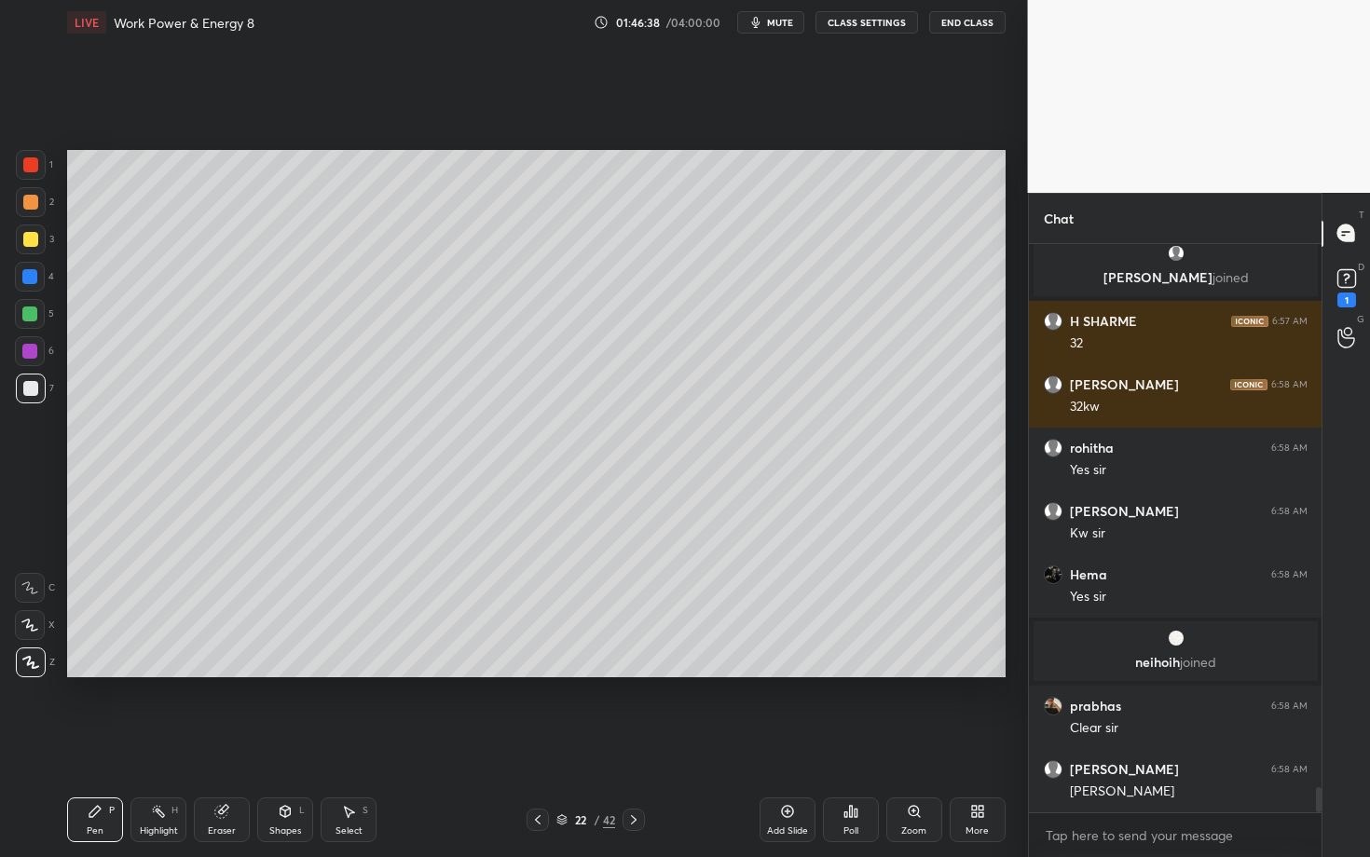
scroll to position [12564, 0]
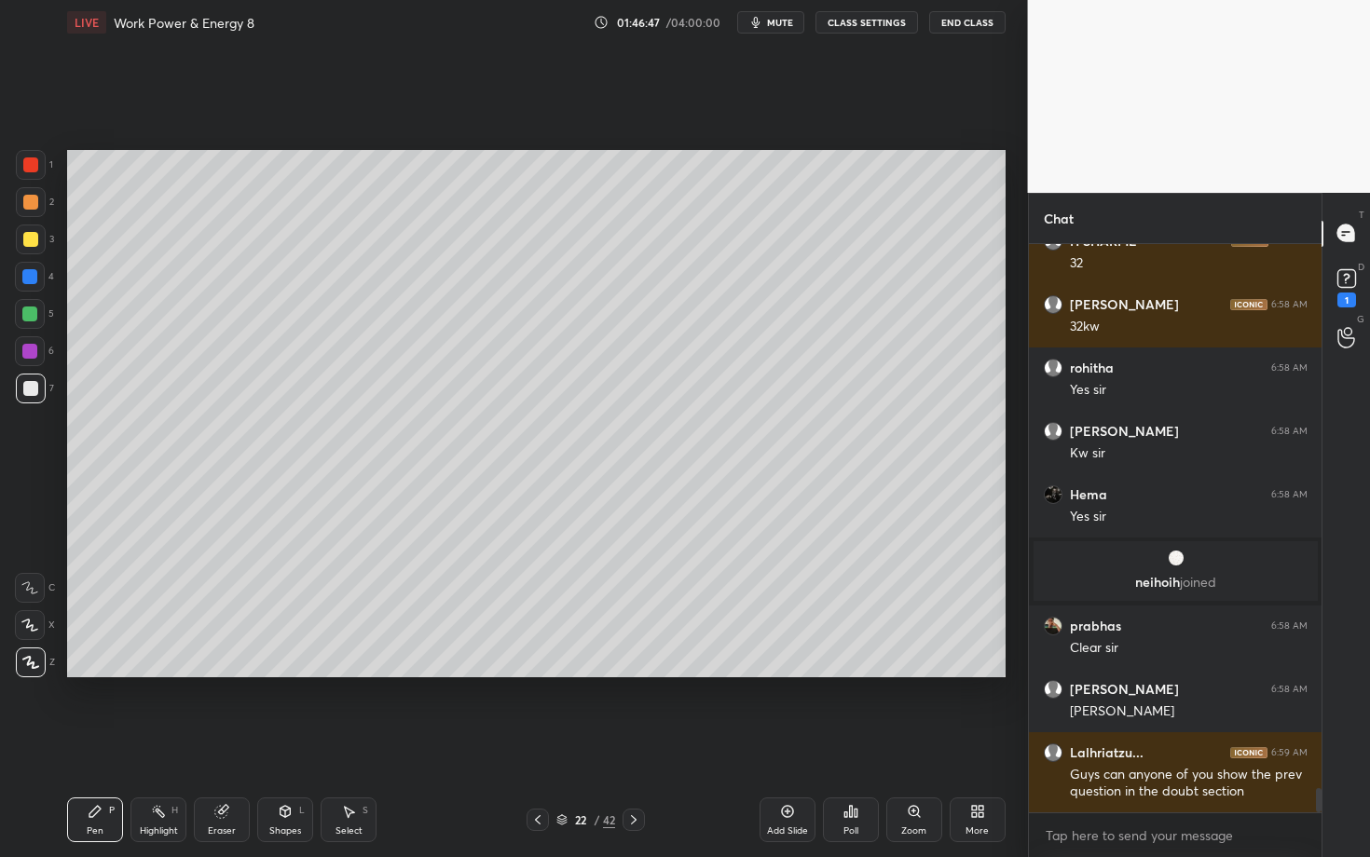
click at [636, 743] on icon at bounding box center [633, 820] width 15 height 15
click at [95, 743] on icon at bounding box center [95, 811] width 15 height 15
click at [37, 201] on div at bounding box center [30, 202] width 15 height 15
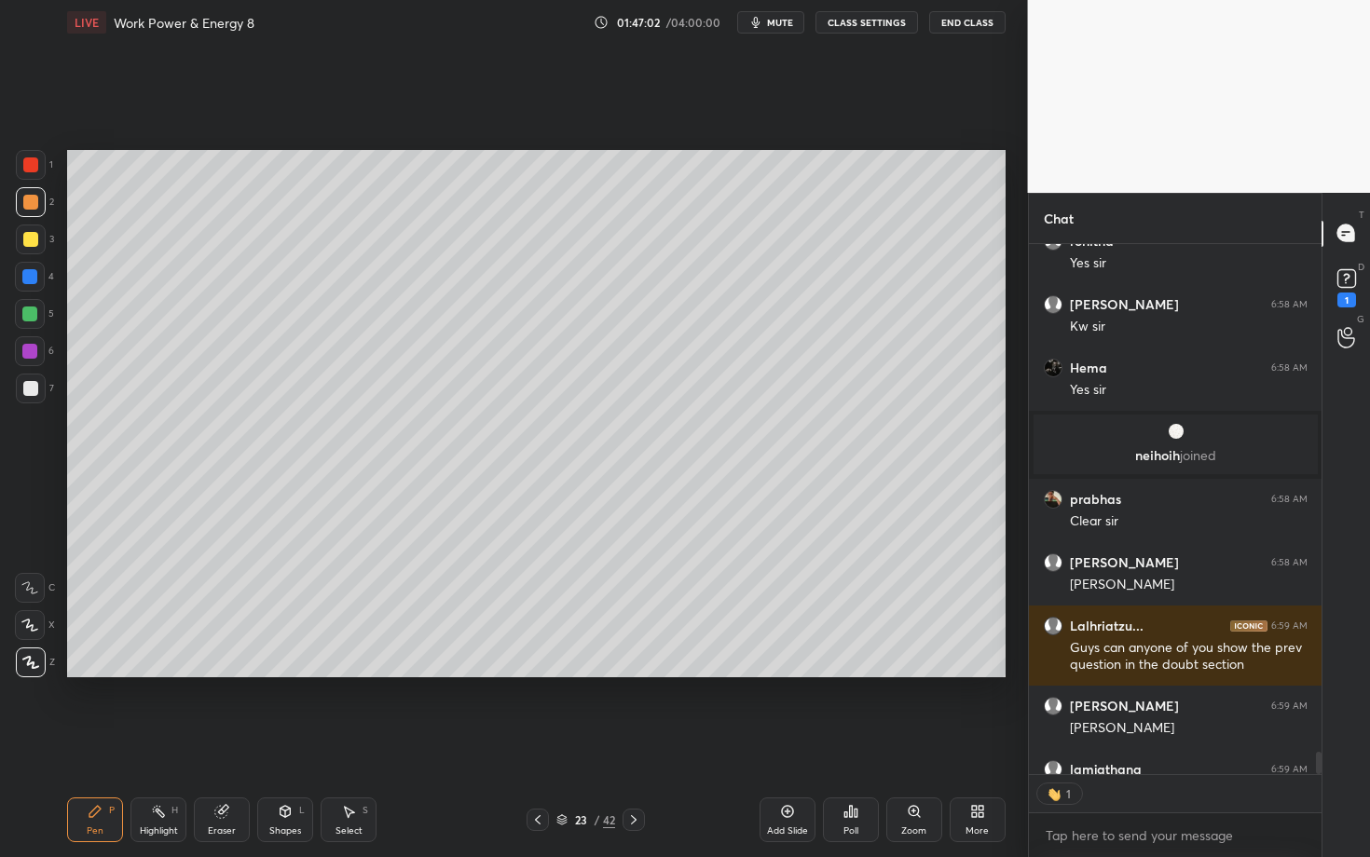
scroll to position [6, 7]
click at [775, 24] on span "mute" at bounding box center [780, 22] width 26 height 13
click at [842, 743] on div "Poll" at bounding box center [851, 820] width 56 height 45
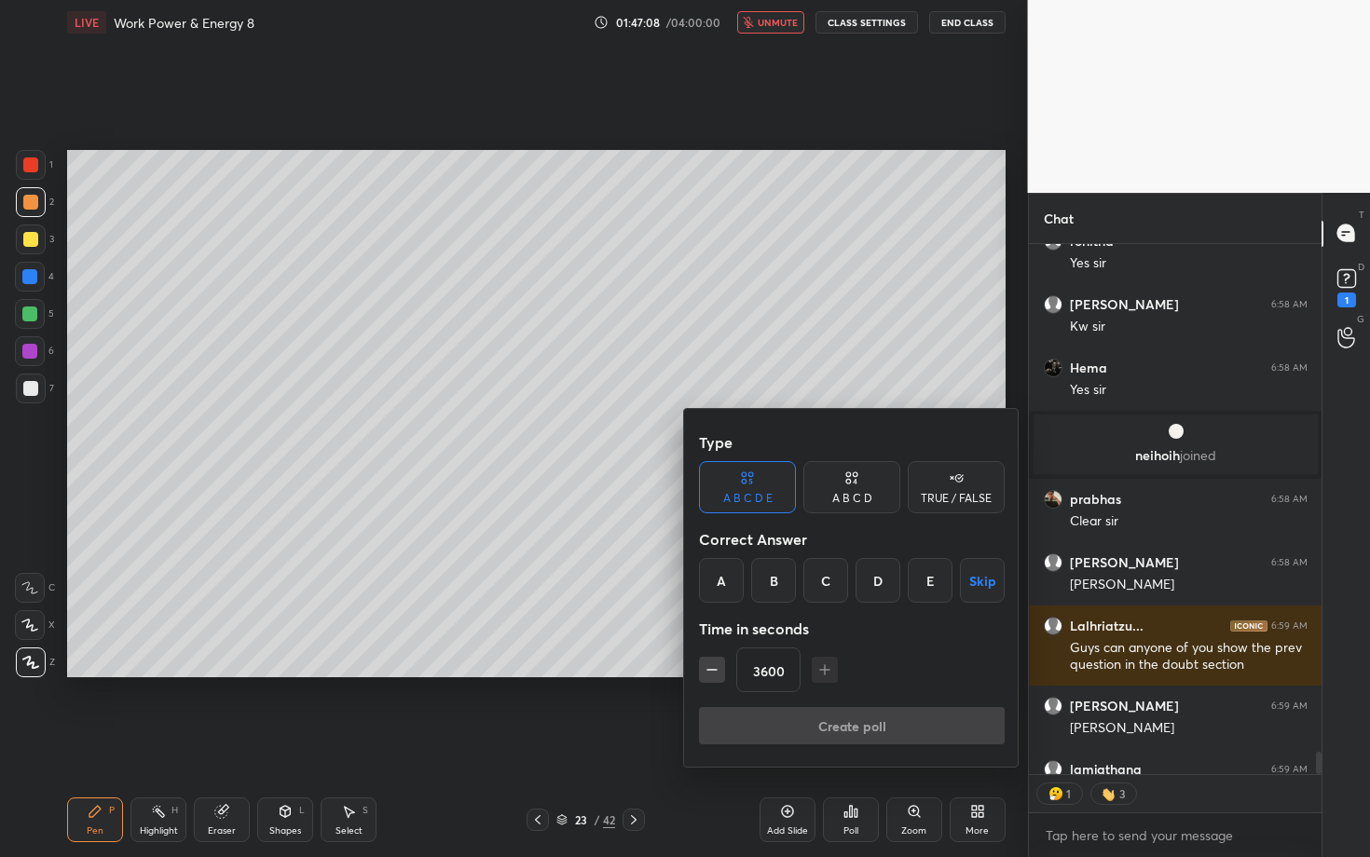
click at [988, 565] on button "Skip" at bounding box center [982, 580] width 45 height 45
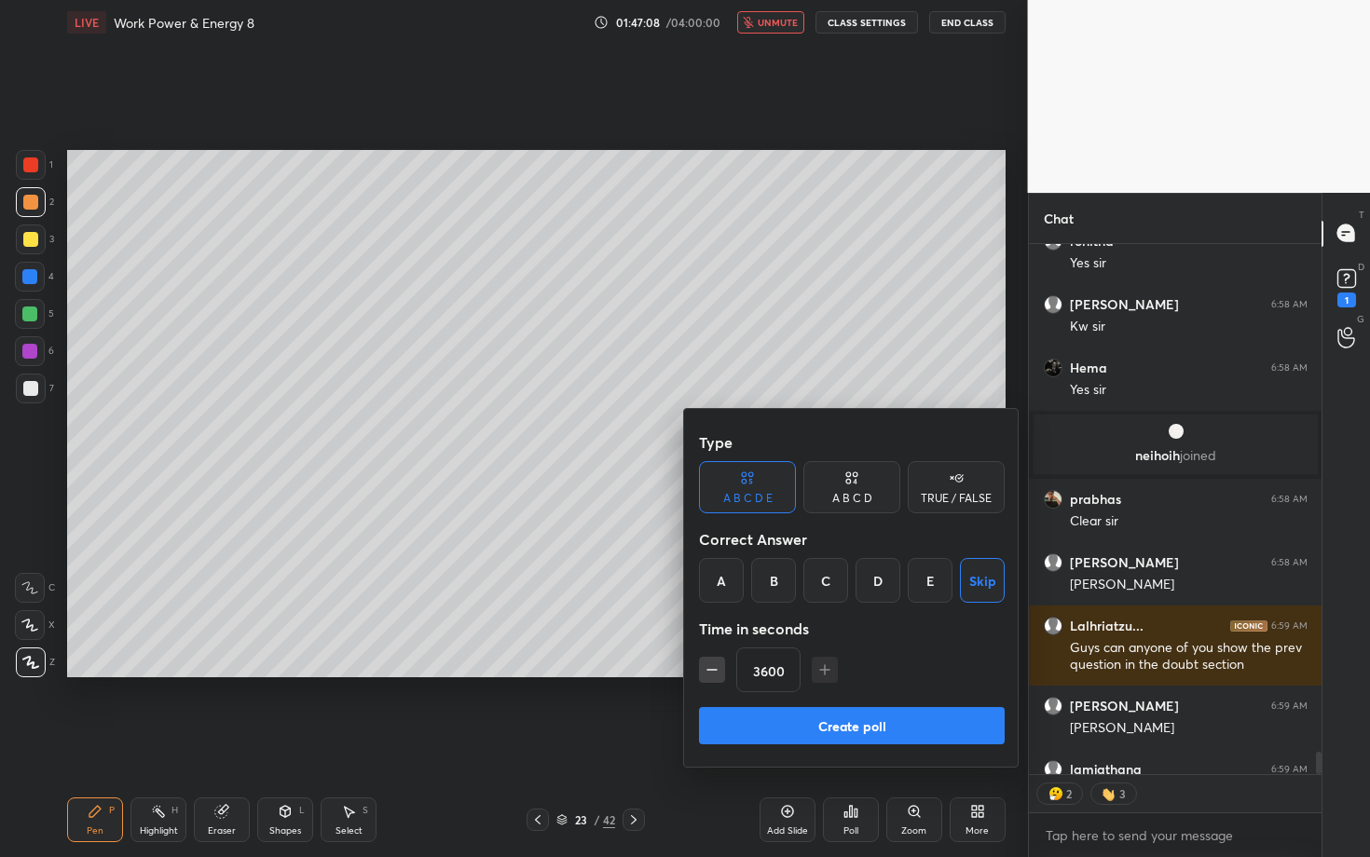
click at [888, 734] on button "Create poll" at bounding box center [852, 725] width 306 height 37
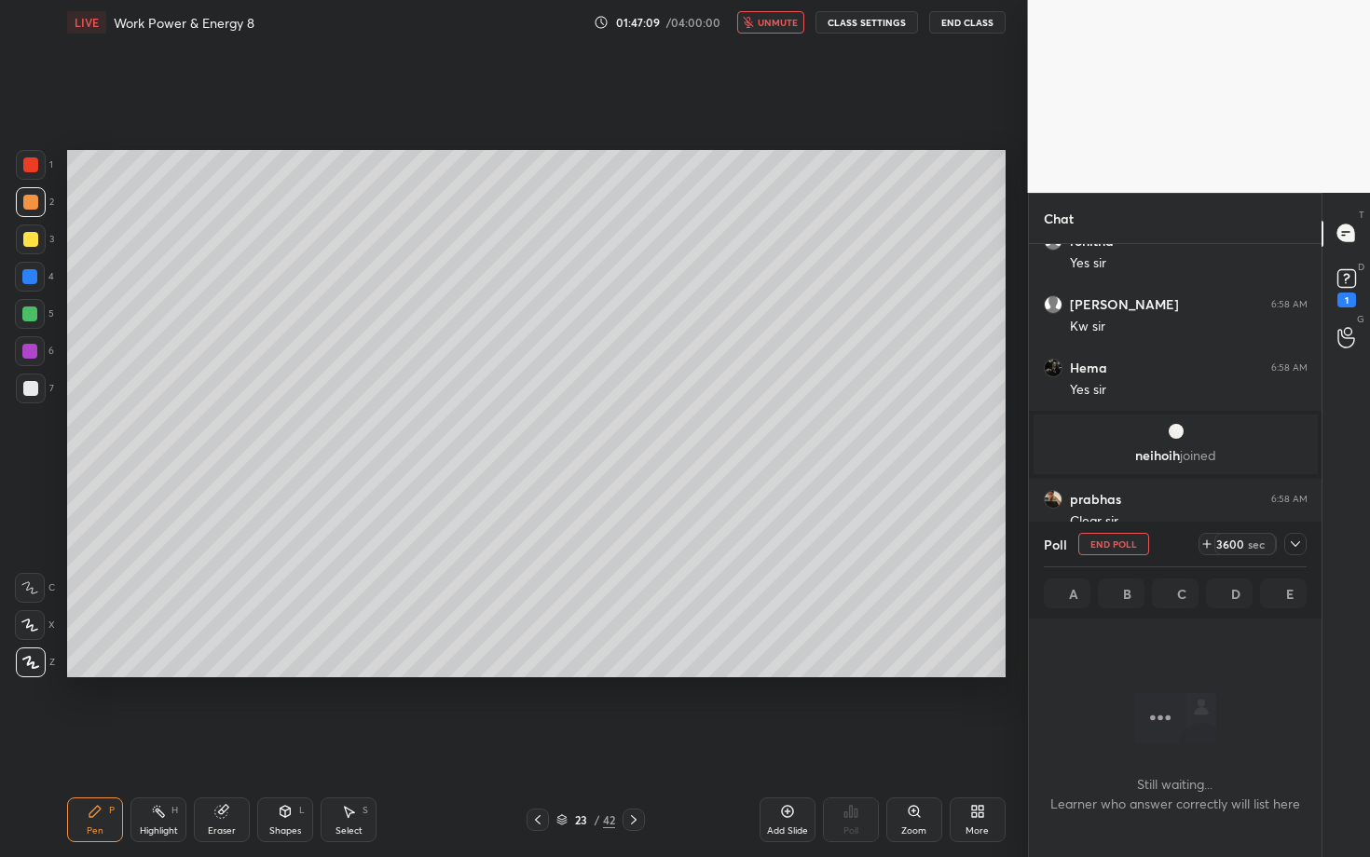
scroll to position [310, 287]
click at [1295, 548] on icon at bounding box center [1295, 544] width 15 height 15
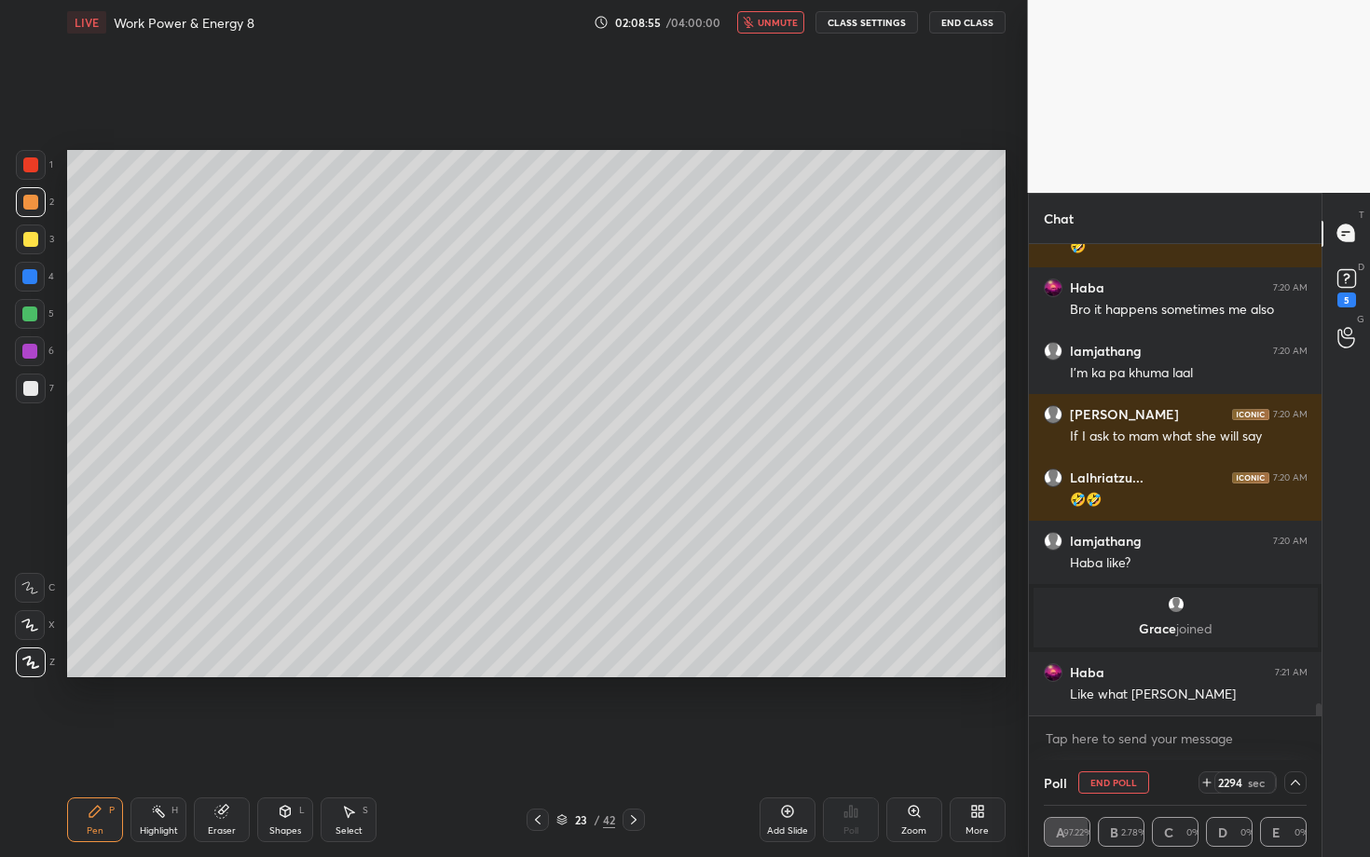
scroll to position [17659, 0]
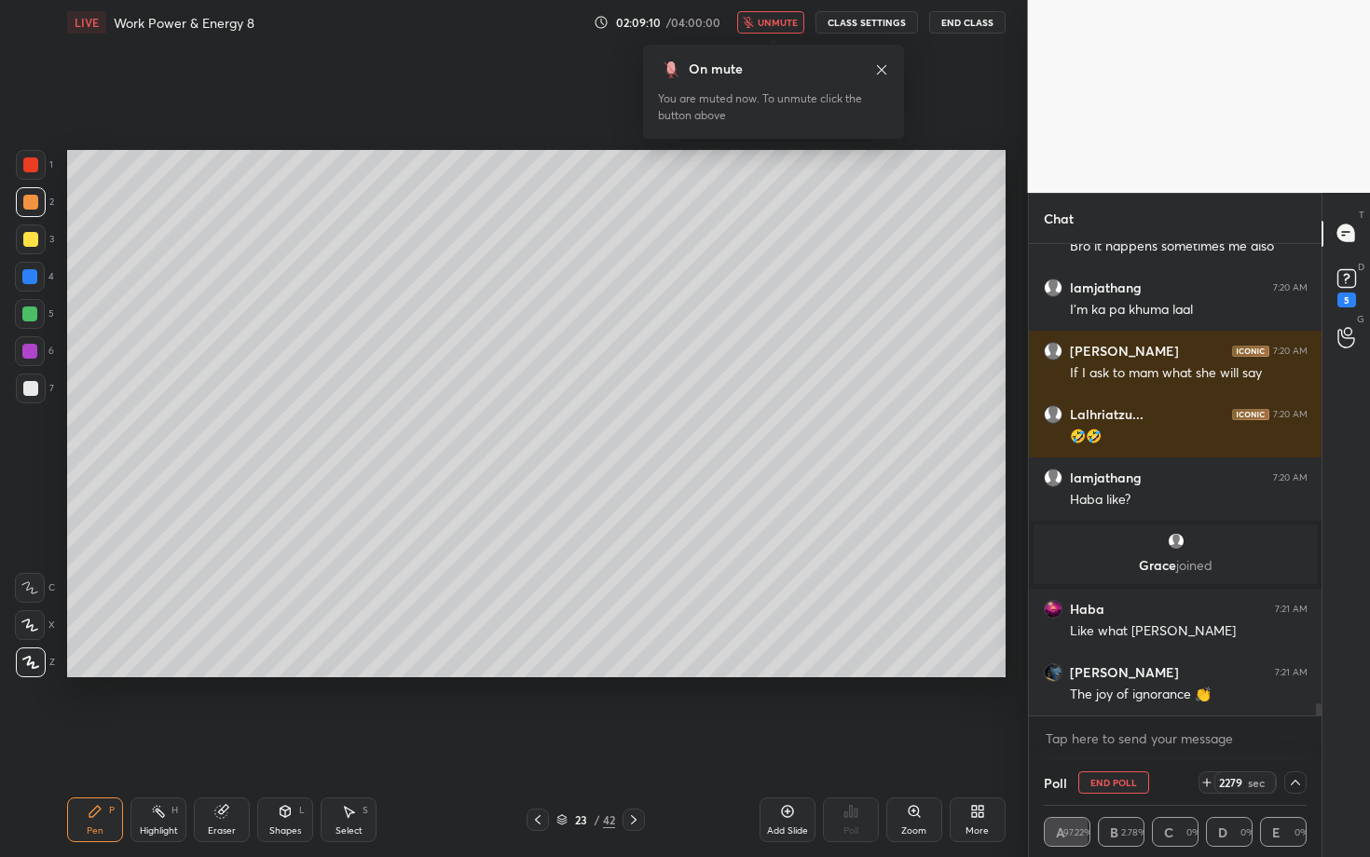
click at [357, 743] on div "Select S" at bounding box center [349, 820] width 56 height 45
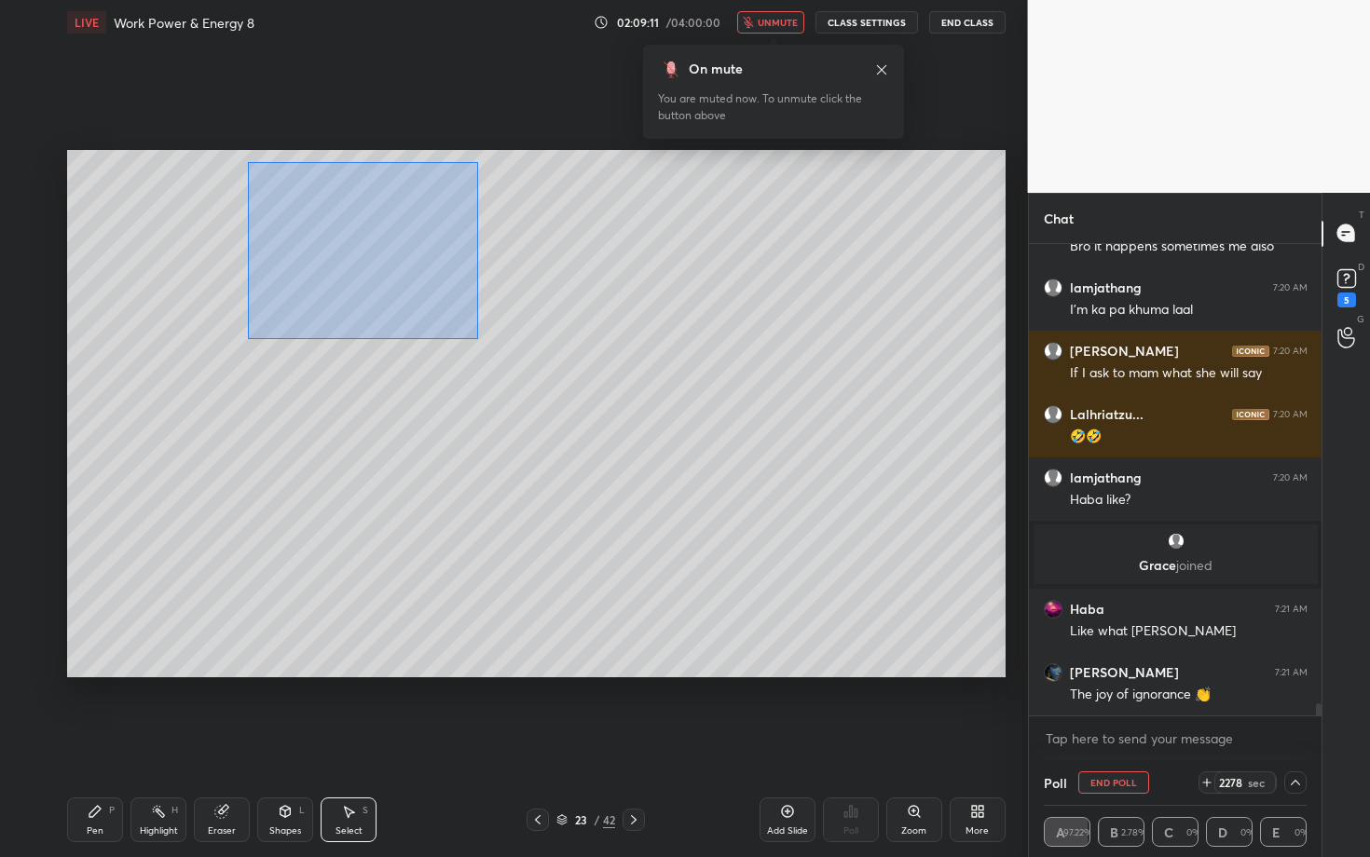
drag, startPoint x: 277, startPoint y: 213, endPoint x: 473, endPoint y: 335, distance: 231.4
click at [472, 335] on div "0 ° Undo Copy Paste here Duplicate Duplicate to new slide Delete" at bounding box center [536, 413] width 938 height 527
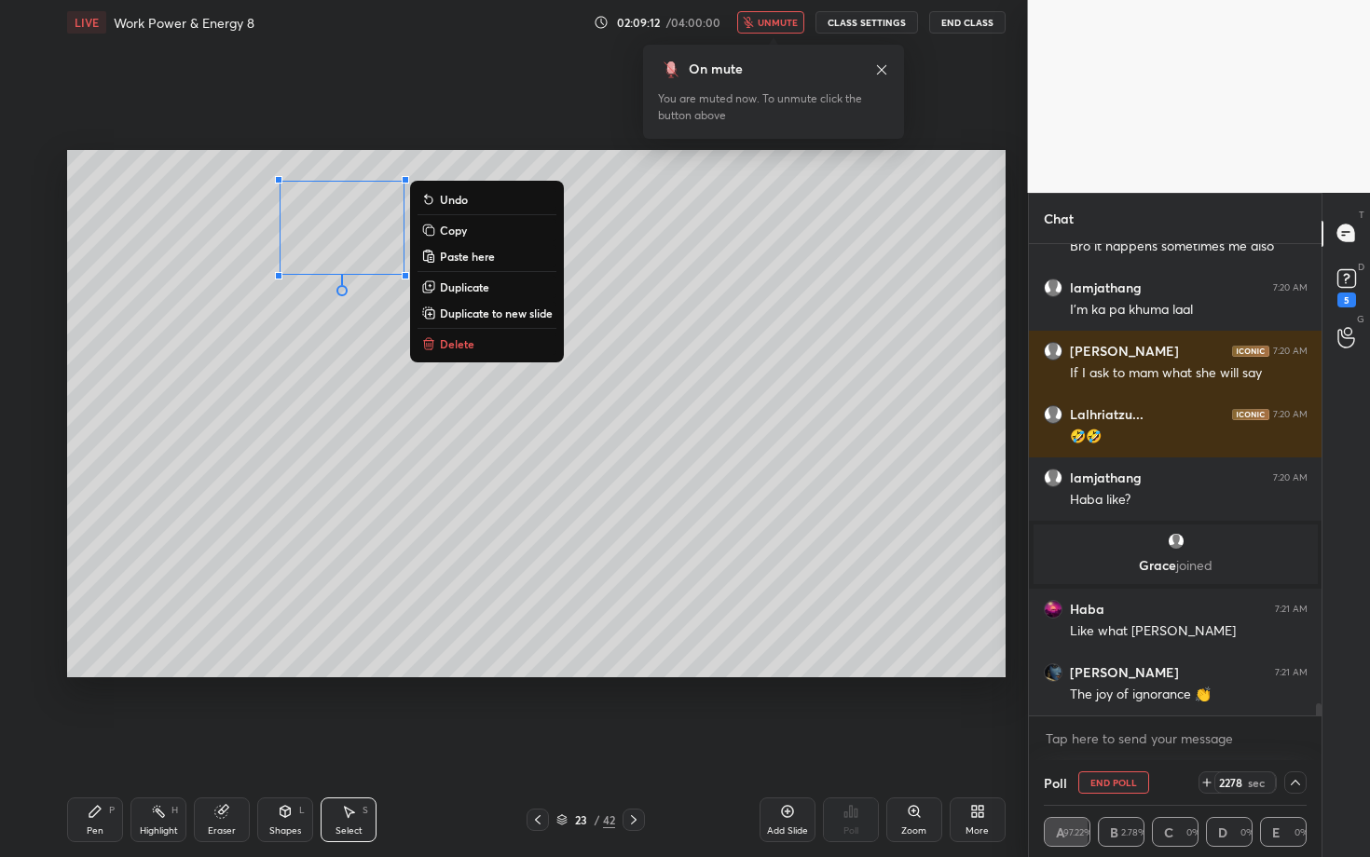
click at [460, 348] on button "Delete" at bounding box center [486, 344] width 139 height 22
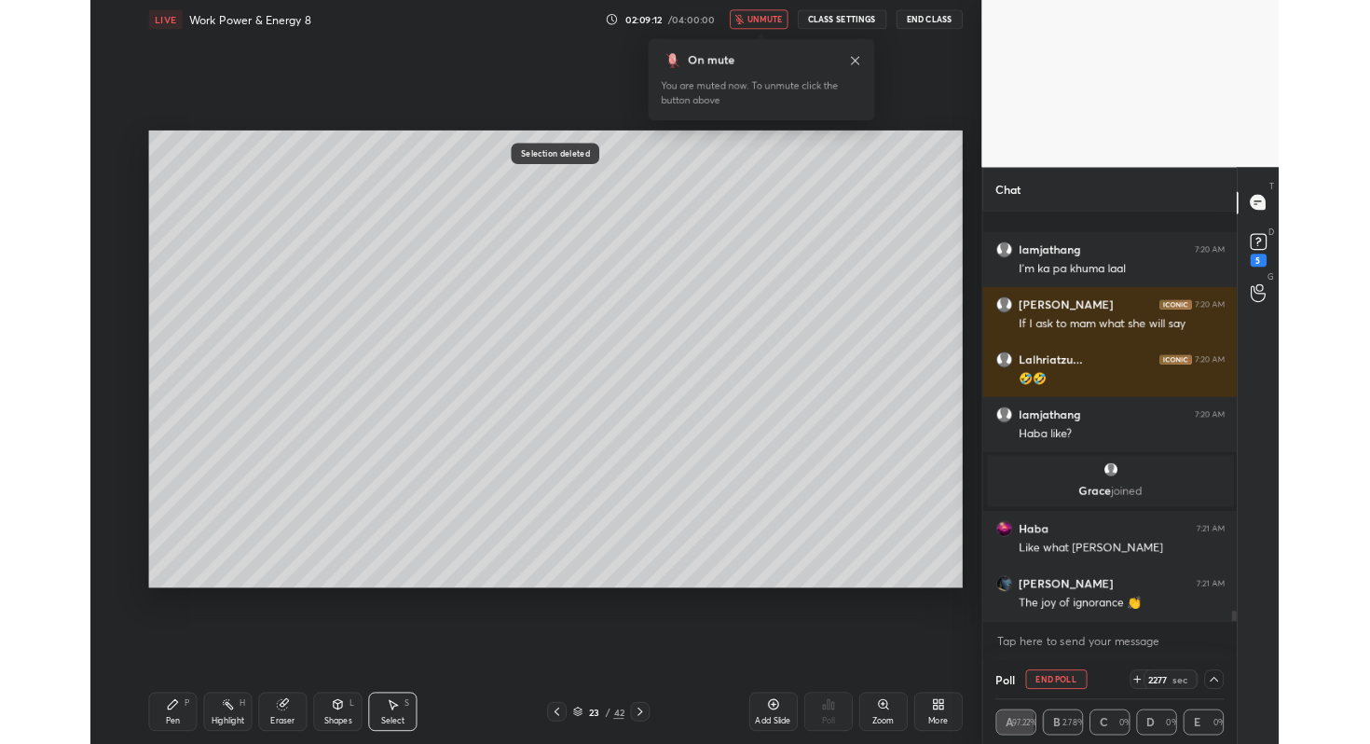
scroll to position [17773, 0]
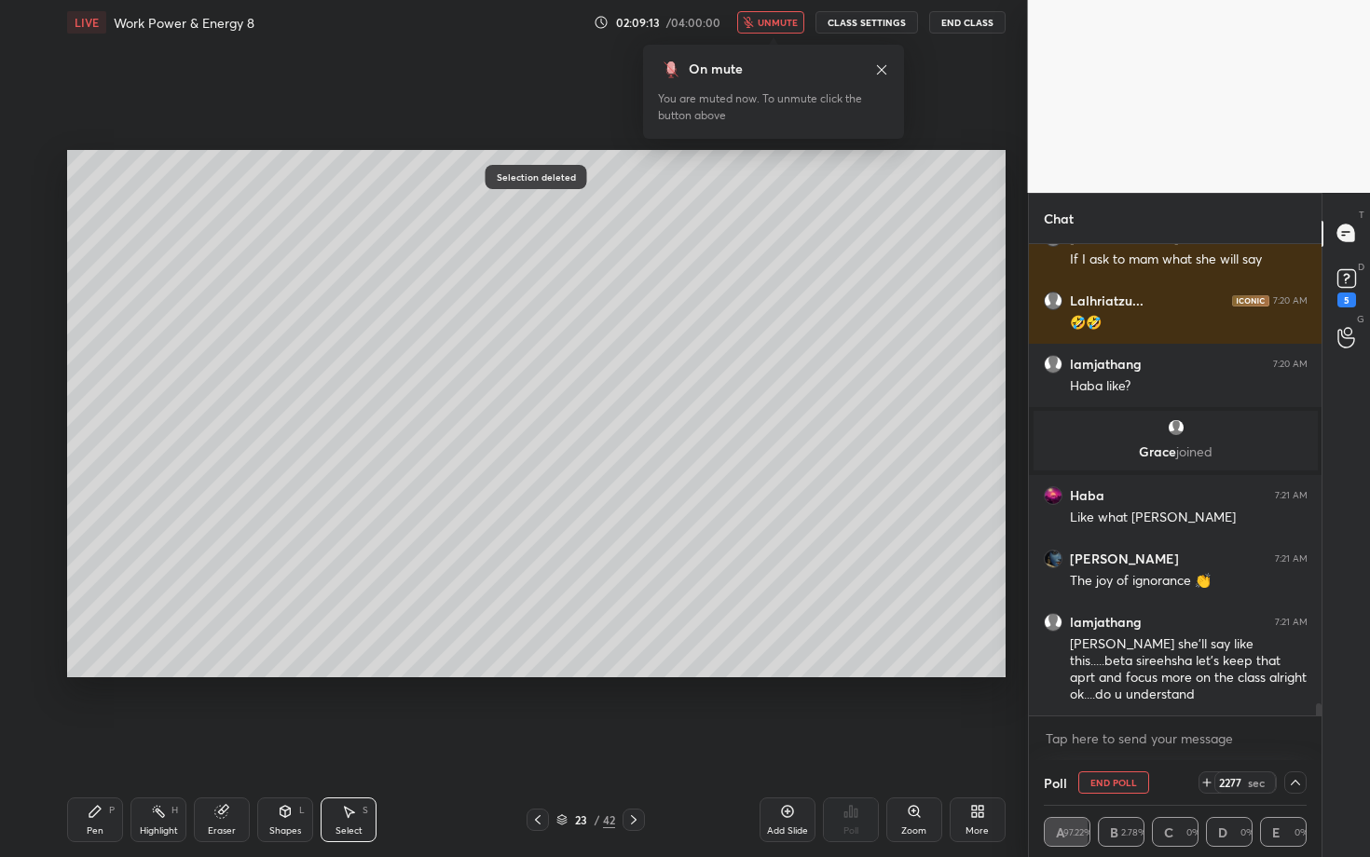
click at [968, 743] on div "More" at bounding box center [976, 831] width 23 height 9
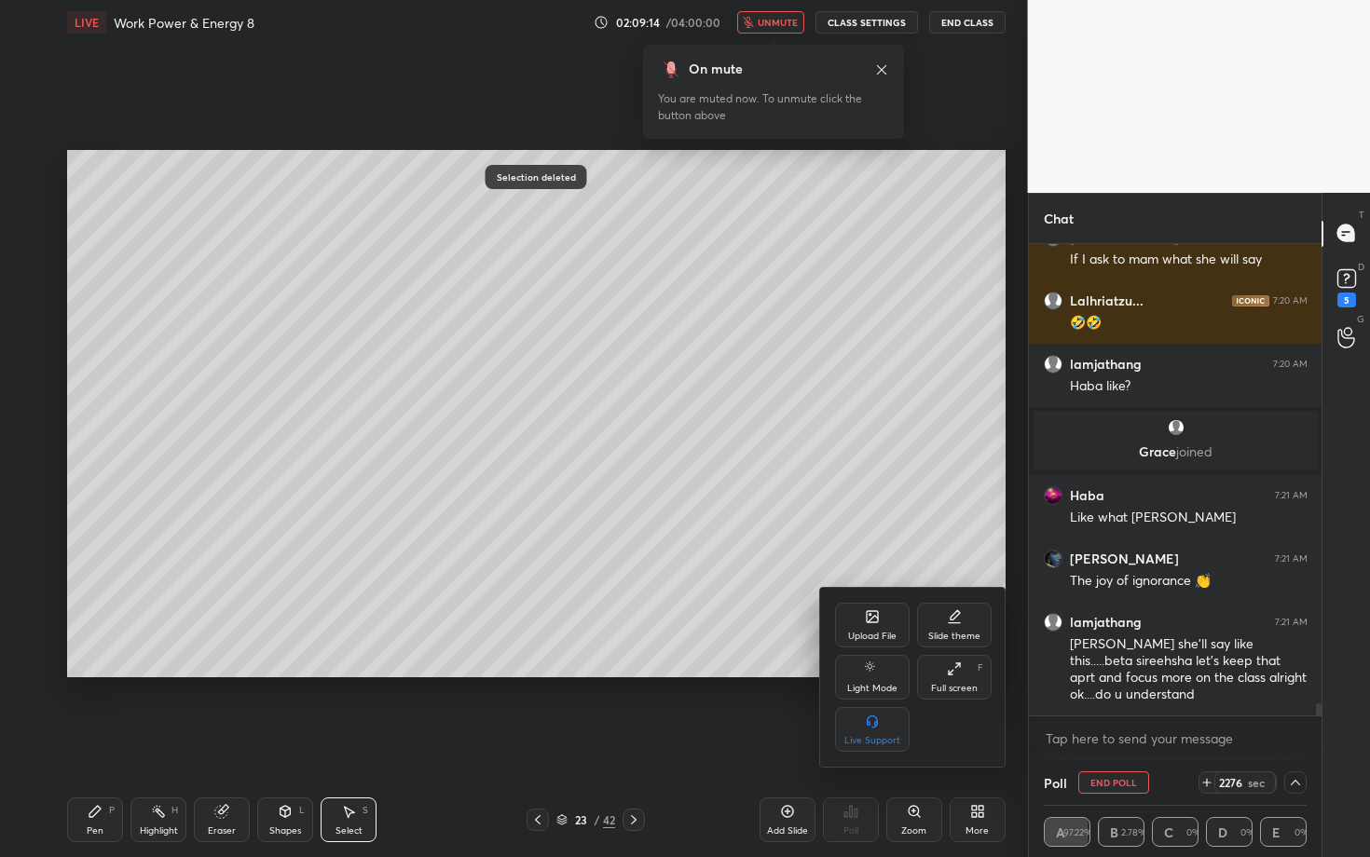
click at [964, 668] on div "Full screen F" at bounding box center [954, 677] width 75 height 45
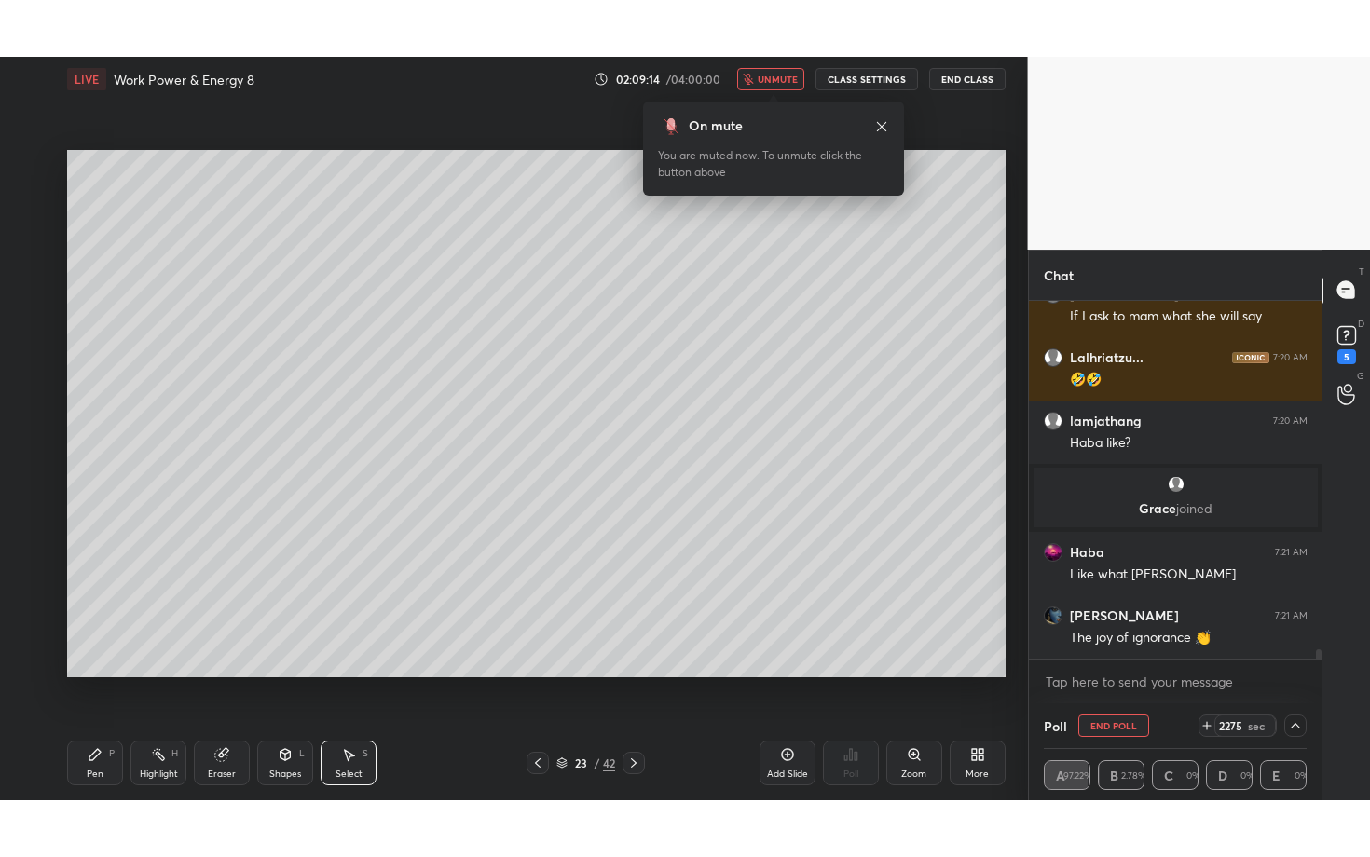
scroll to position [92564, 92235]
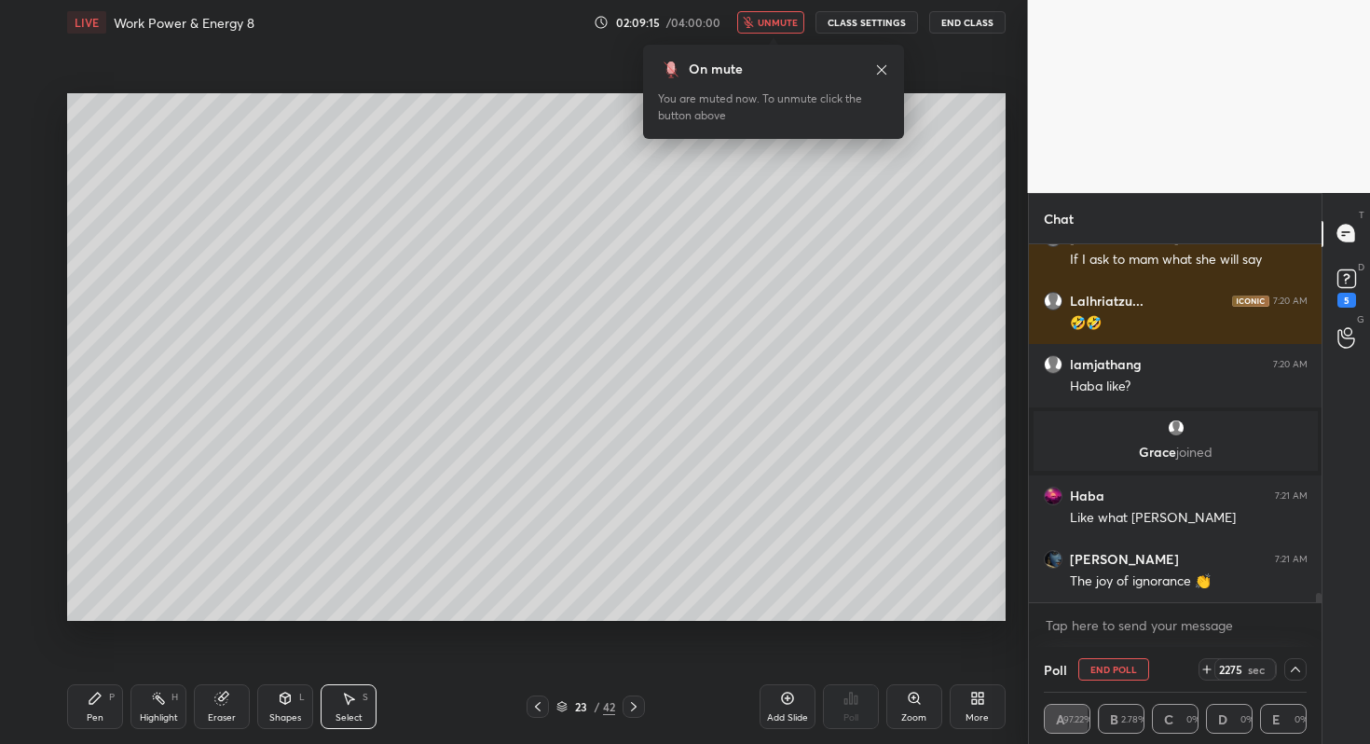
click at [783, 22] on span "unmute" at bounding box center [778, 22] width 40 height 13
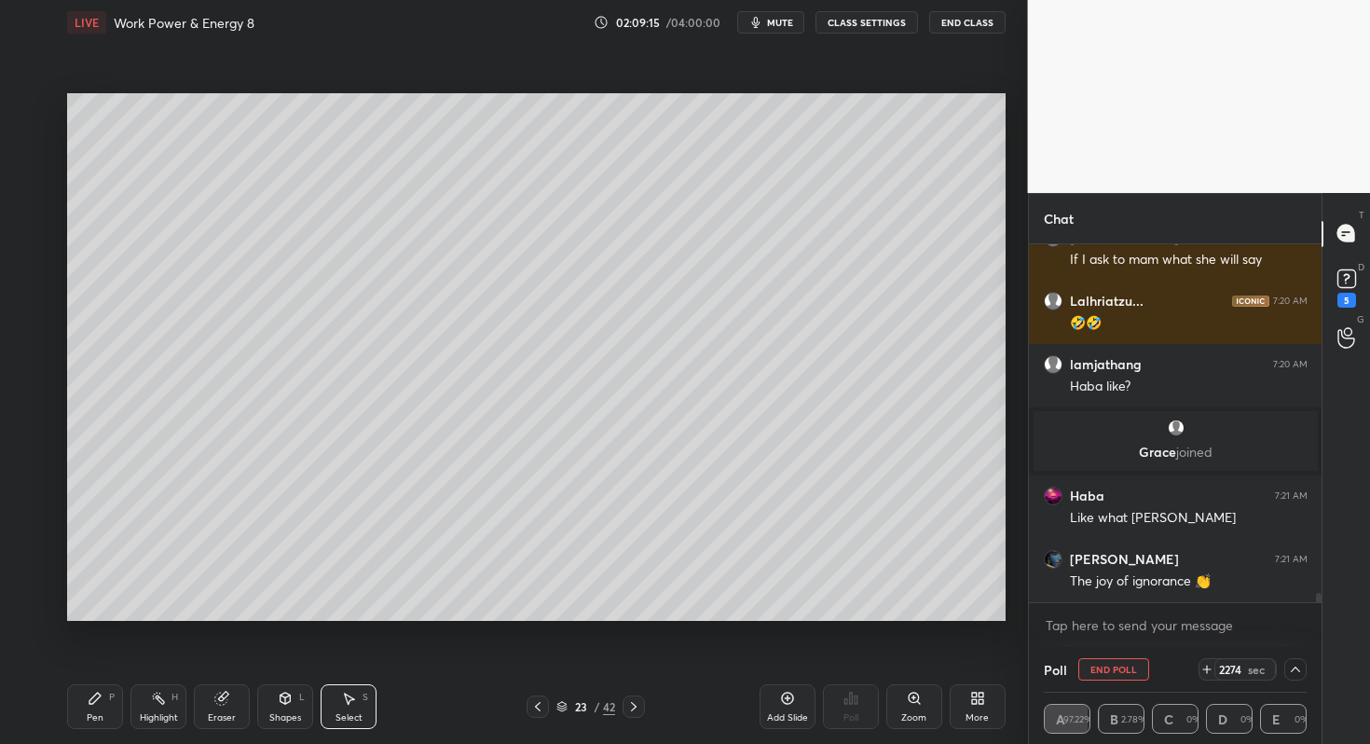
click at [975, 705] on div "More" at bounding box center [978, 706] width 56 height 45
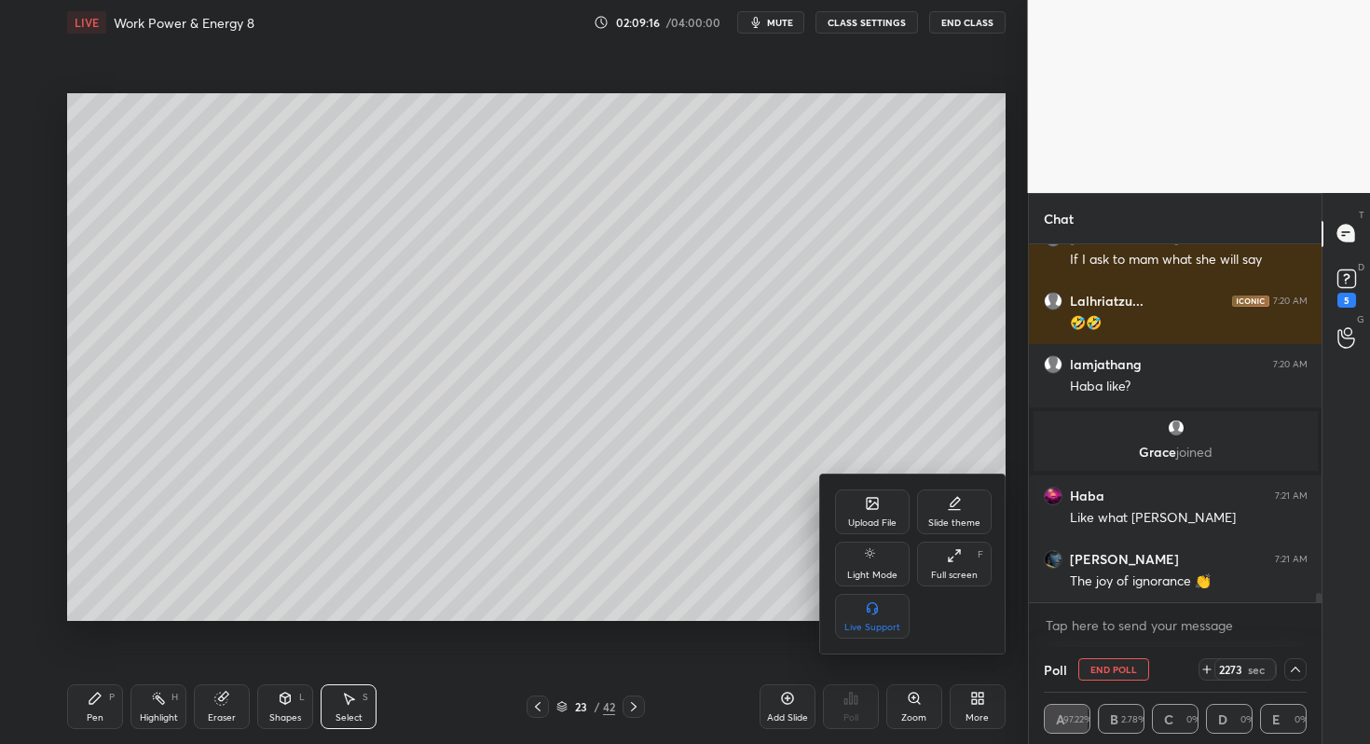
click at [952, 562] on div "Full screen F" at bounding box center [954, 563] width 75 height 45
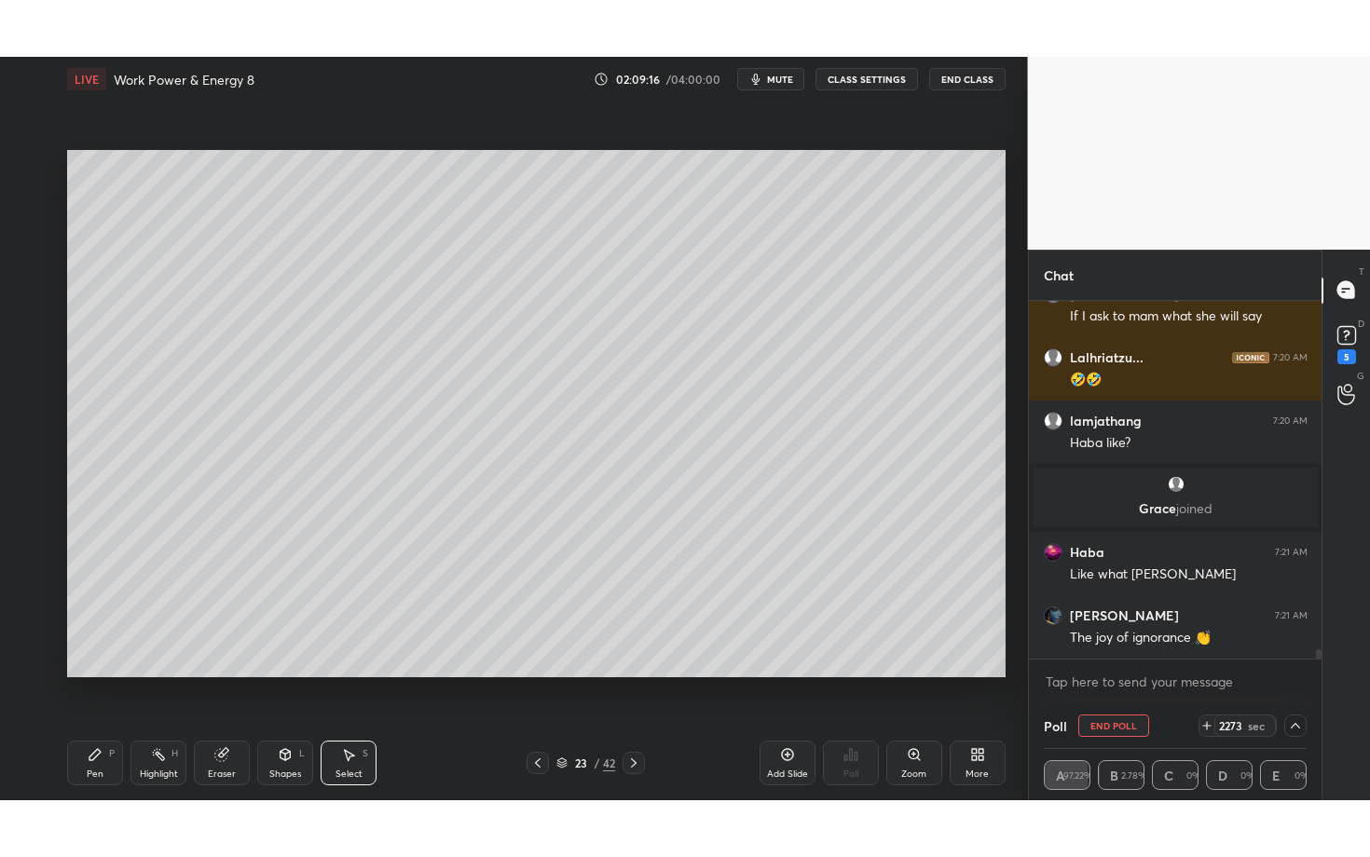
scroll to position [310, 287]
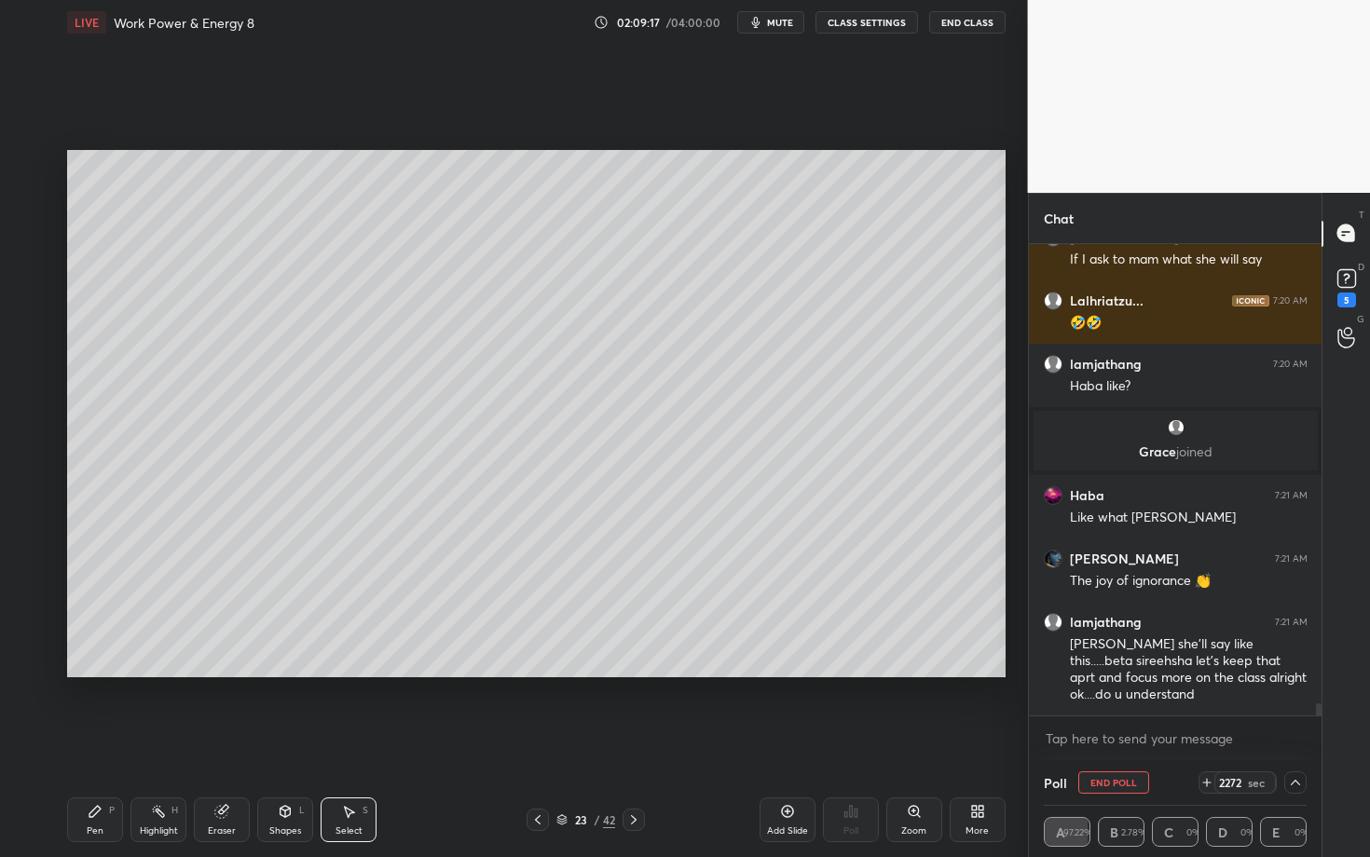
click at [94, 743] on div "Pen P Highlight H Eraser Shapes L Select S 23 / 42 Add Slide Poll Zoom More" at bounding box center [536, 820] width 938 height 75
click at [1114, 743] on button "End Poll" at bounding box center [1113, 783] width 71 height 22
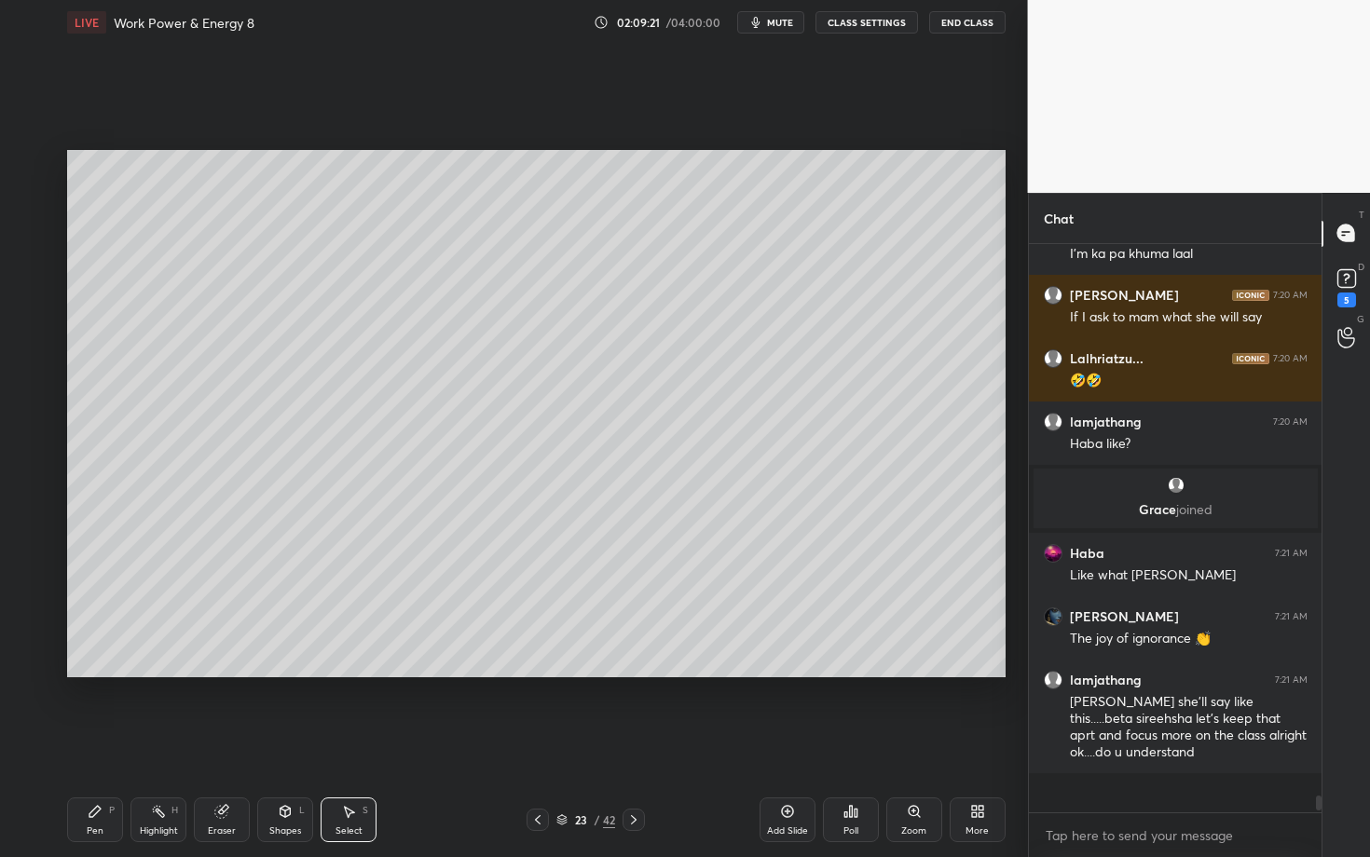
scroll to position [17676, 0]
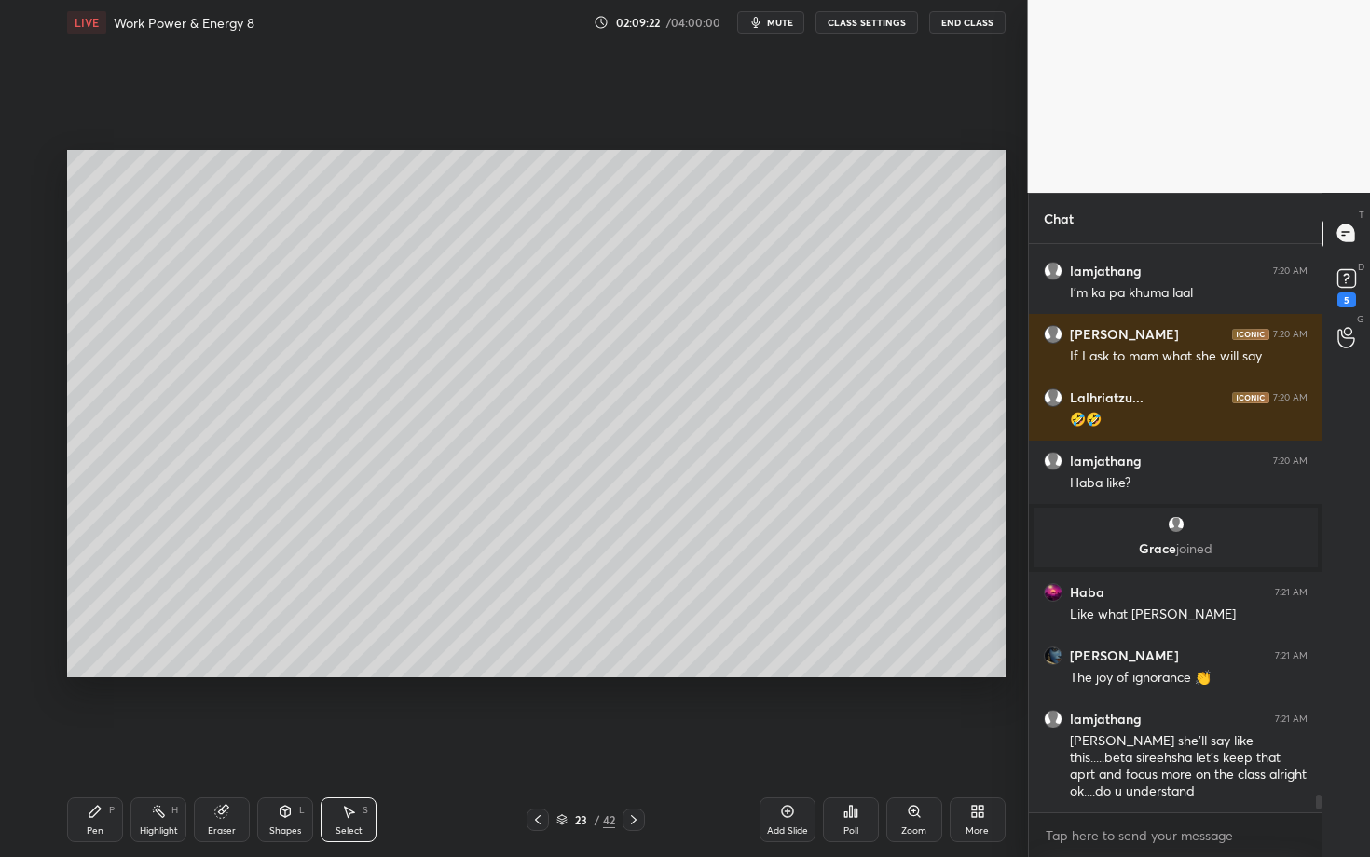
click at [97, 743] on div "Pen P" at bounding box center [95, 820] width 56 height 45
click at [38, 207] on div at bounding box center [31, 202] width 30 height 30
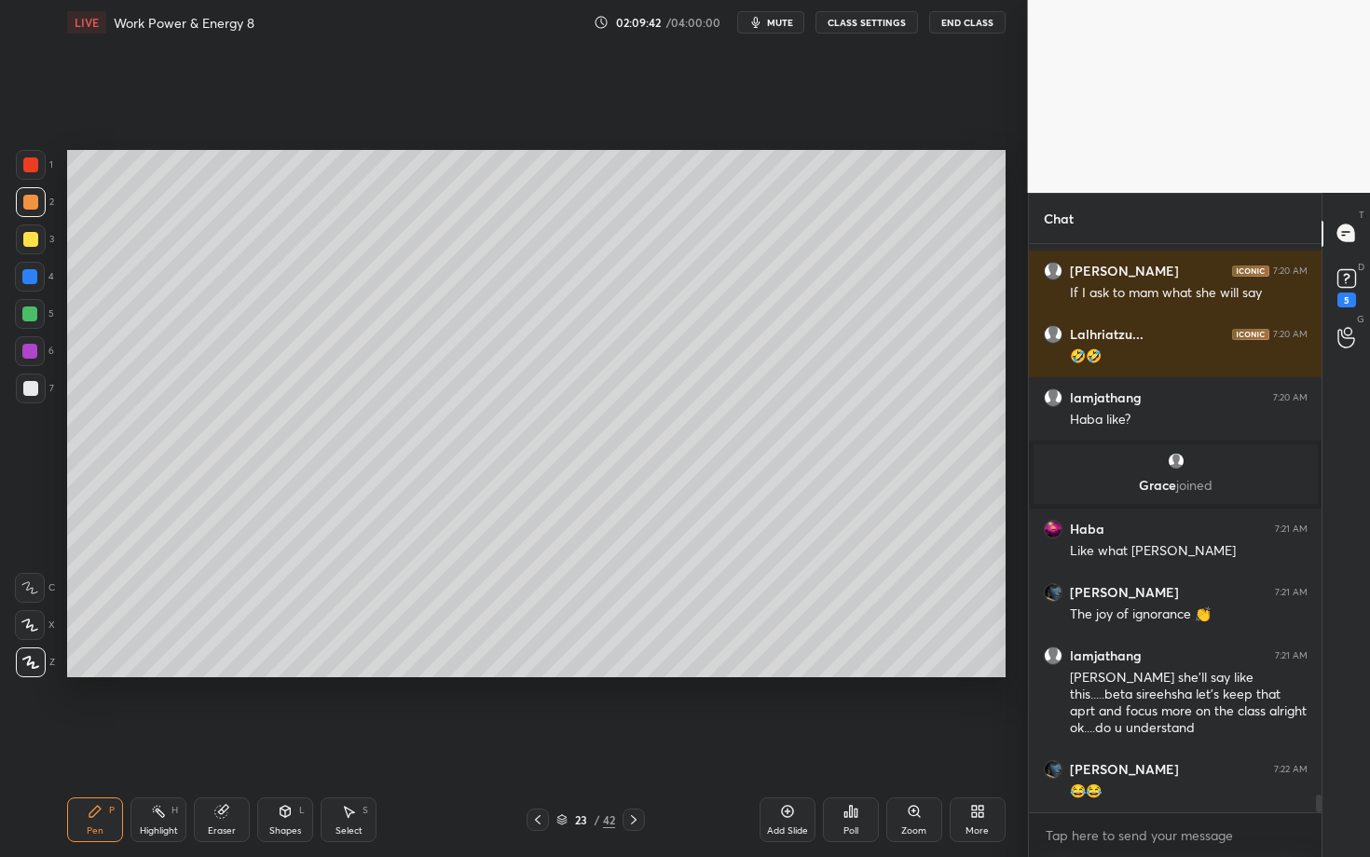
scroll to position [17807, 0]
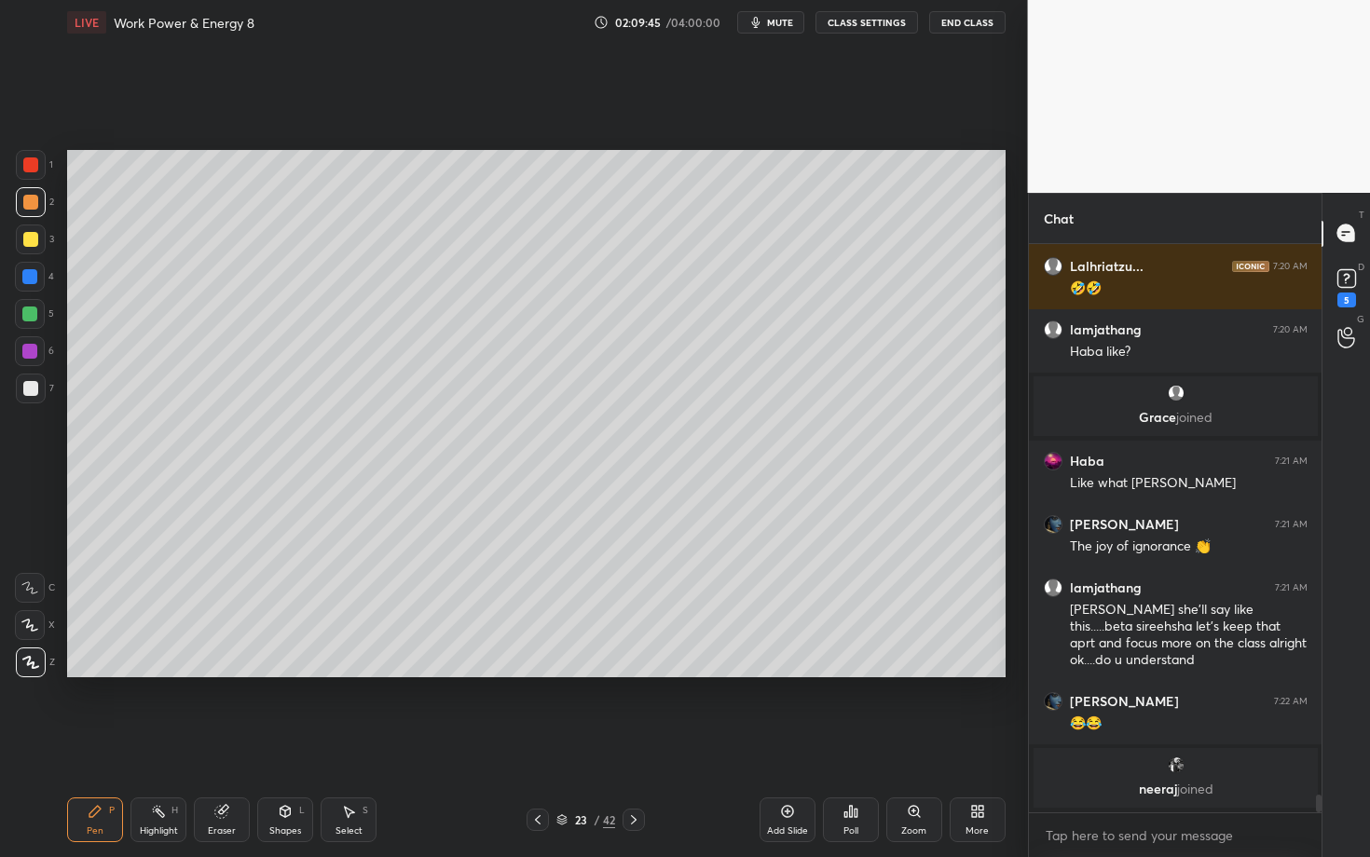
click at [35, 201] on div at bounding box center [30, 202] width 15 height 15
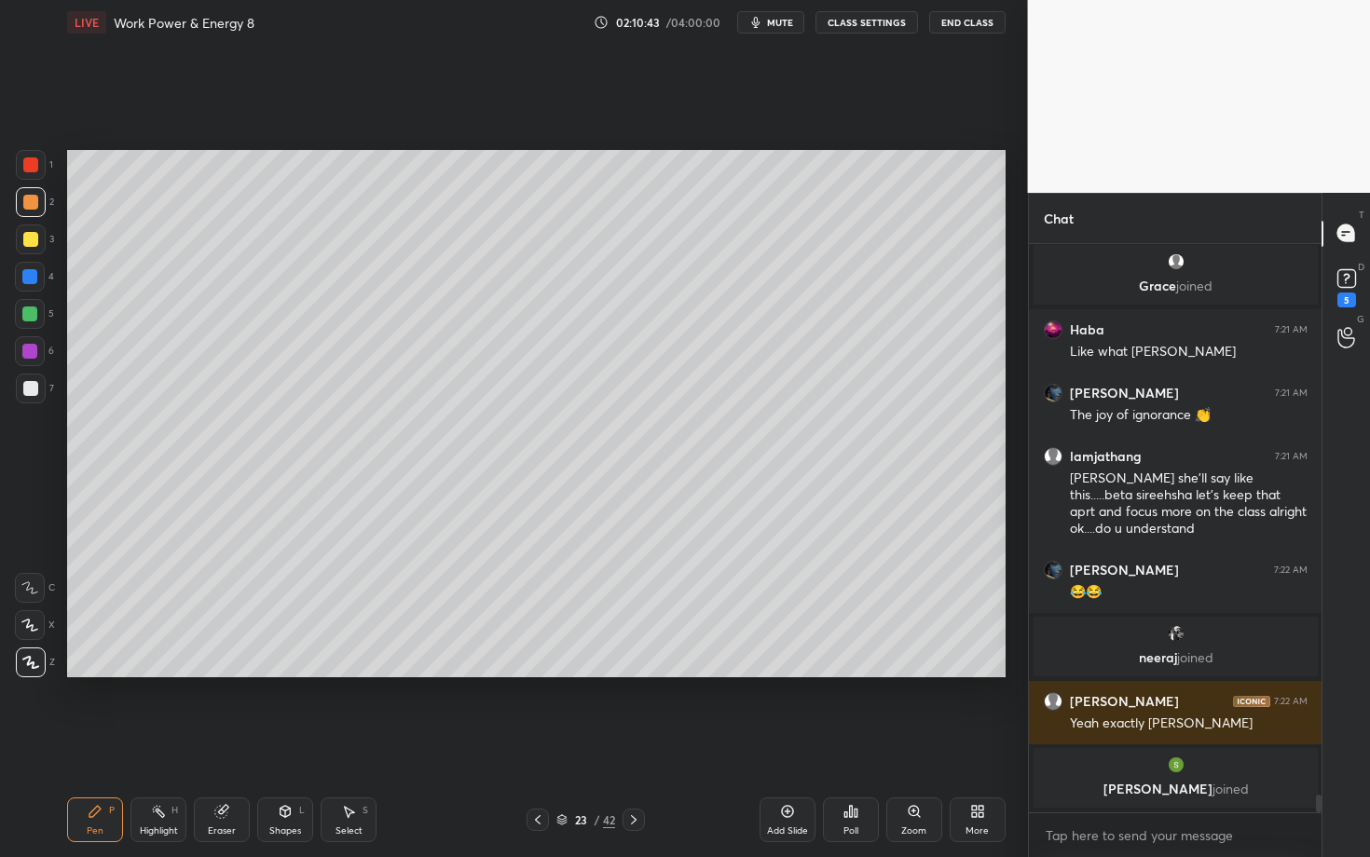
scroll to position [17885, 0]
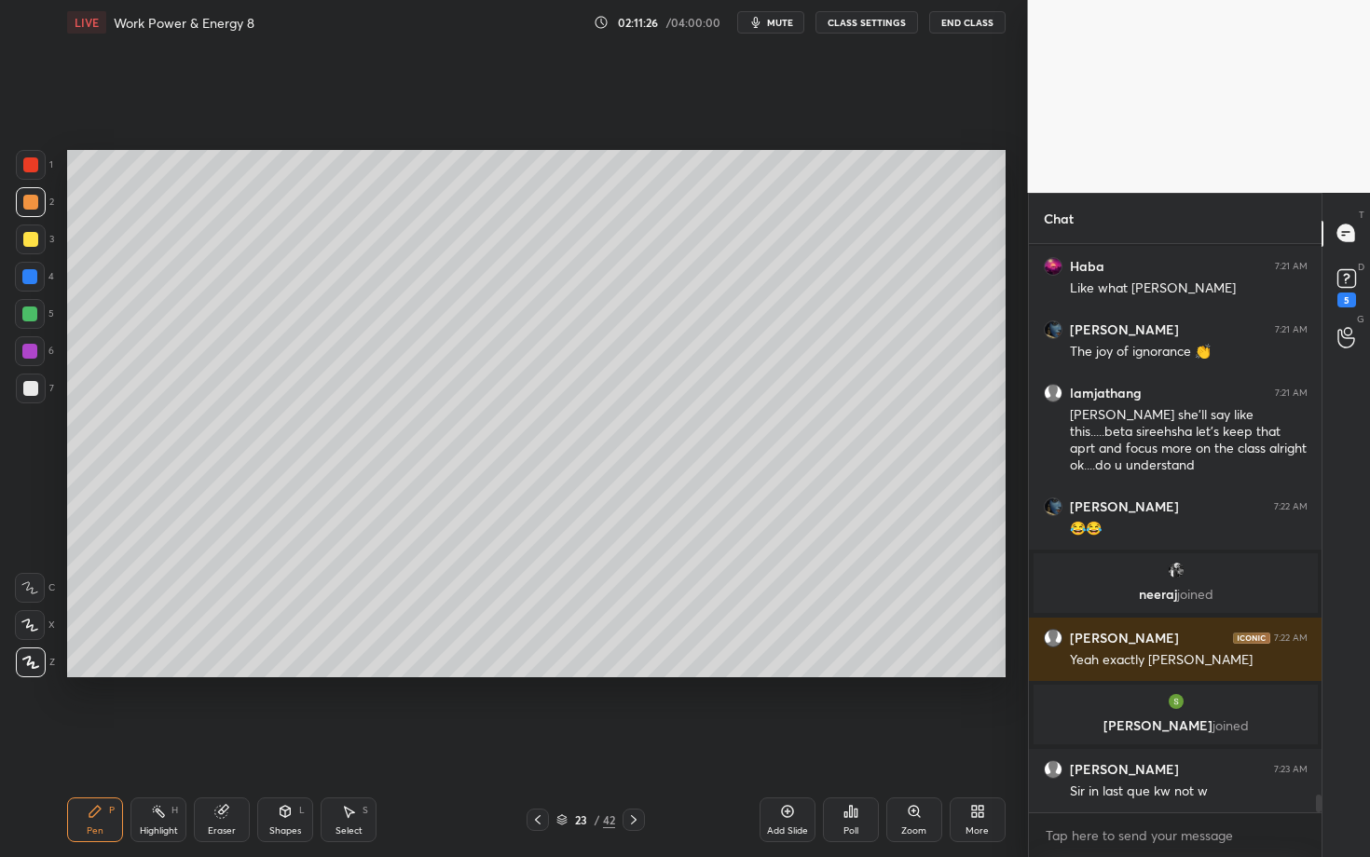
click at [40, 387] on div at bounding box center [31, 389] width 30 height 30
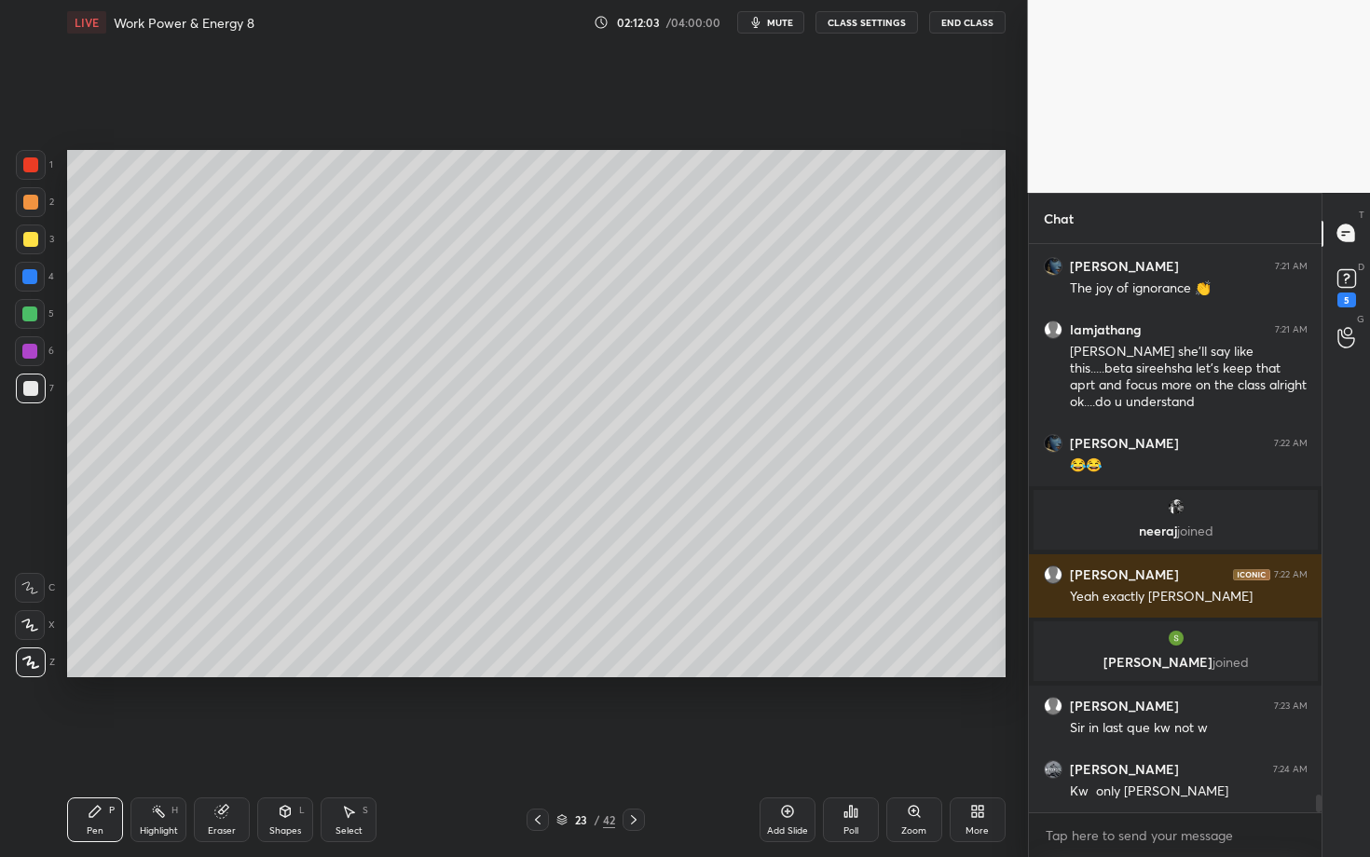
scroll to position [18011, 0]
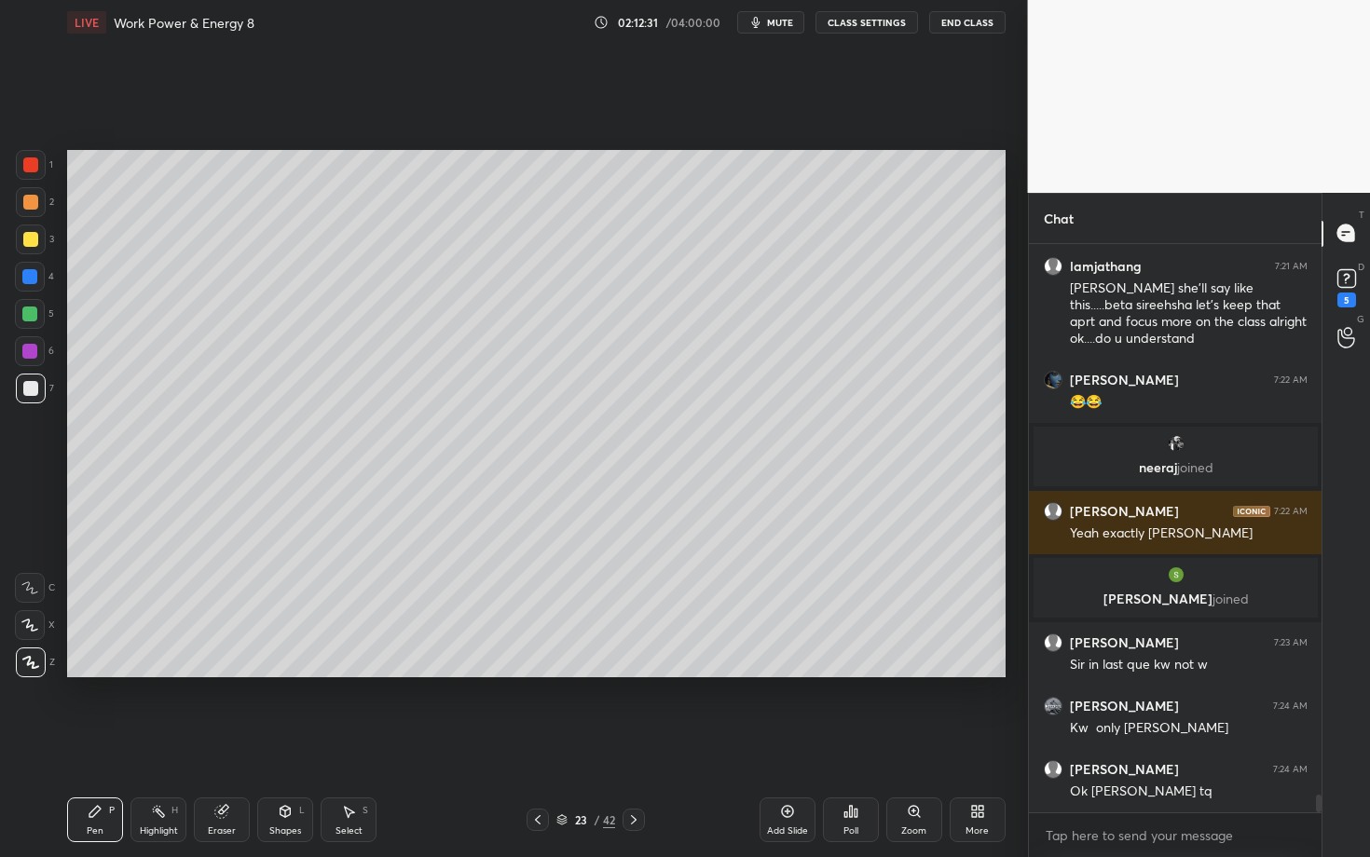
click at [29, 353] on div at bounding box center [29, 351] width 15 height 15
click at [27, 313] on div at bounding box center [29, 314] width 15 height 15
click at [100, 743] on div "Pen" at bounding box center [95, 831] width 17 height 9
click at [164, 743] on div "Highlight H" at bounding box center [158, 820] width 56 height 45
click at [88, 743] on div "Pen P" at bounding box center [95, 820] width 56 height 45
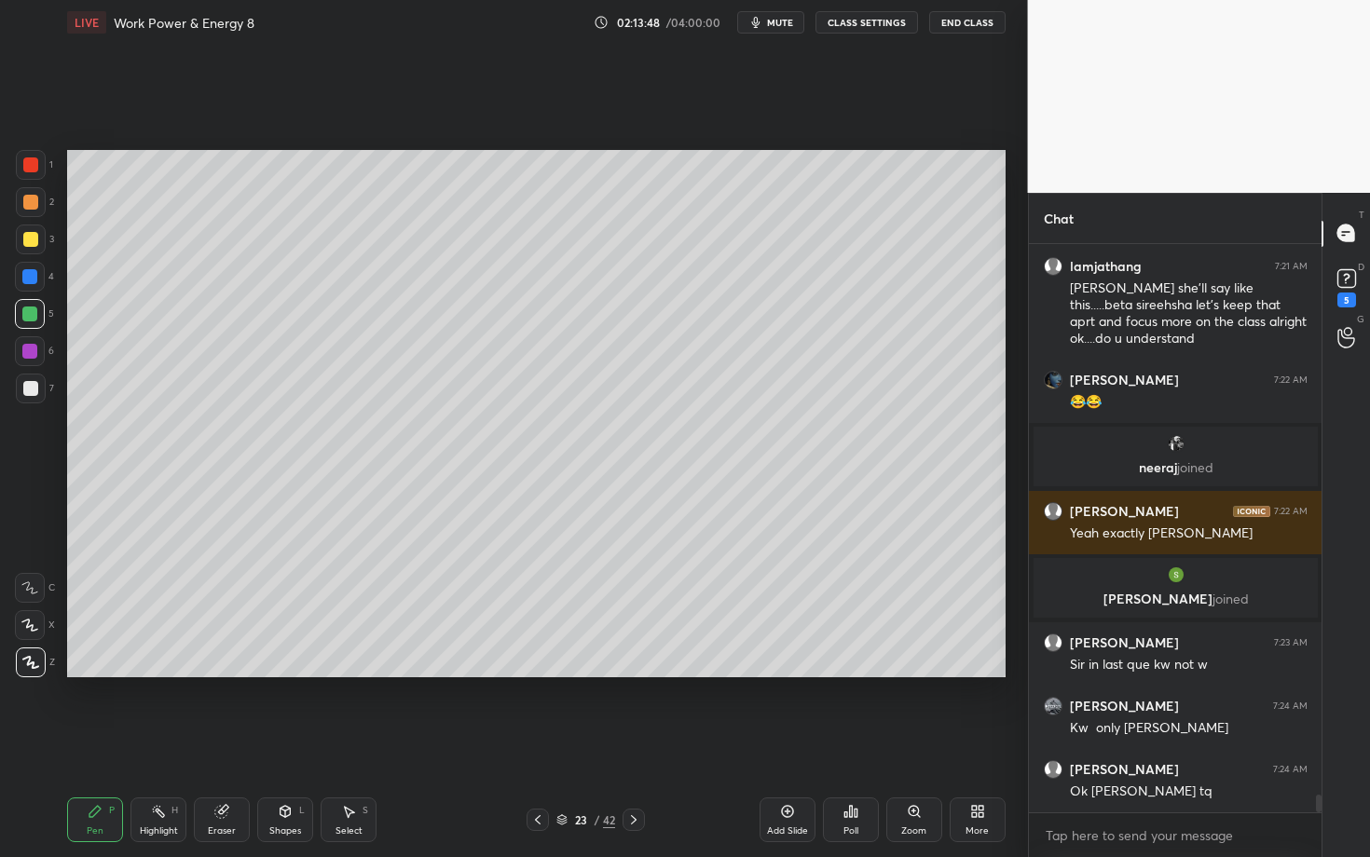
click at [215, 743] on div "Eraser" at bounding box center [222, 820] width 56 height 45
click at [96, 743] on div "Pen P" at bounding box center [95, 820] width 56 height 45
click at [635, 743] on icon at bounding box center [633, 820] width 15 height 15
click at [36, 392] on div at bounding box center [30, 388] width 15 height 15
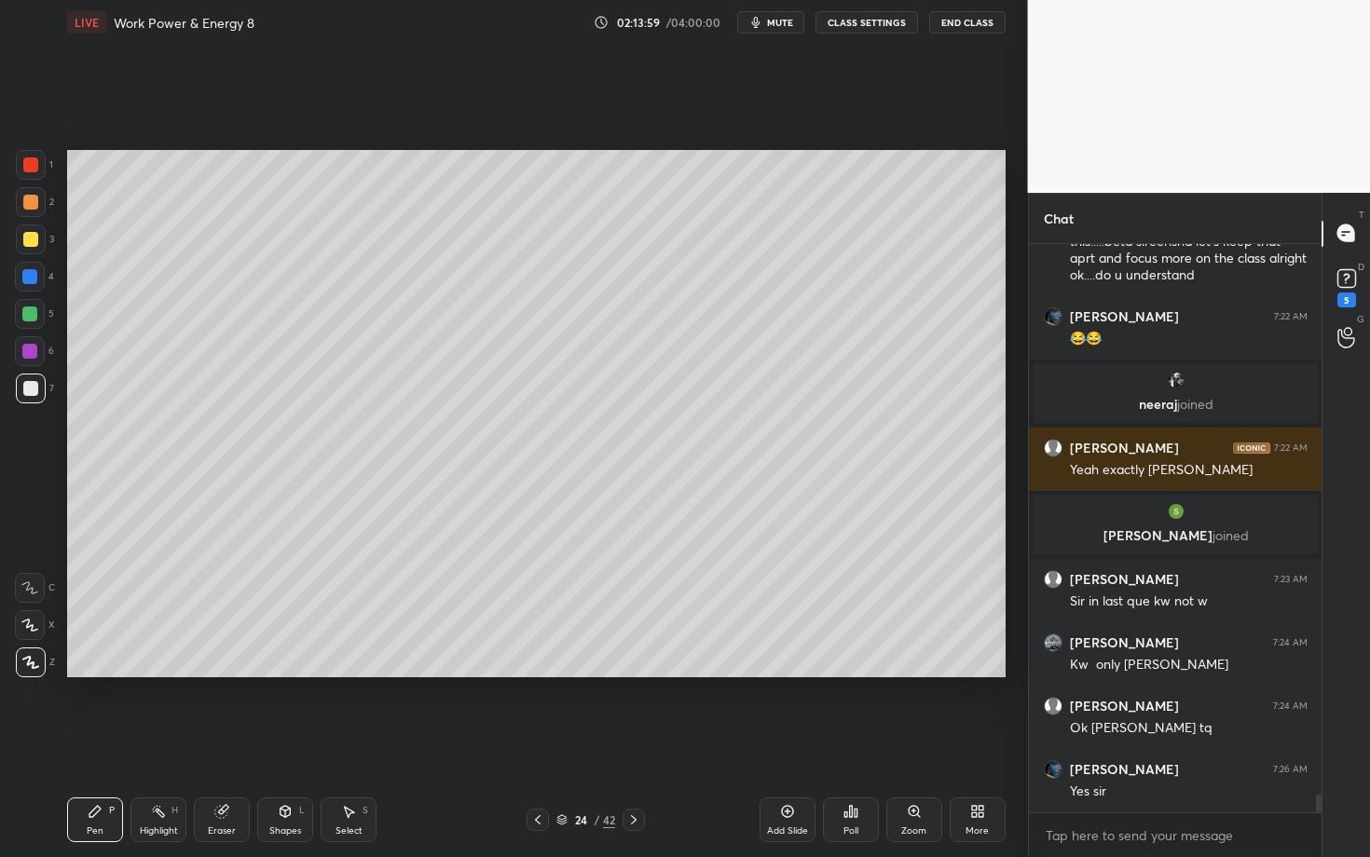
scroll to position [18138, 0]
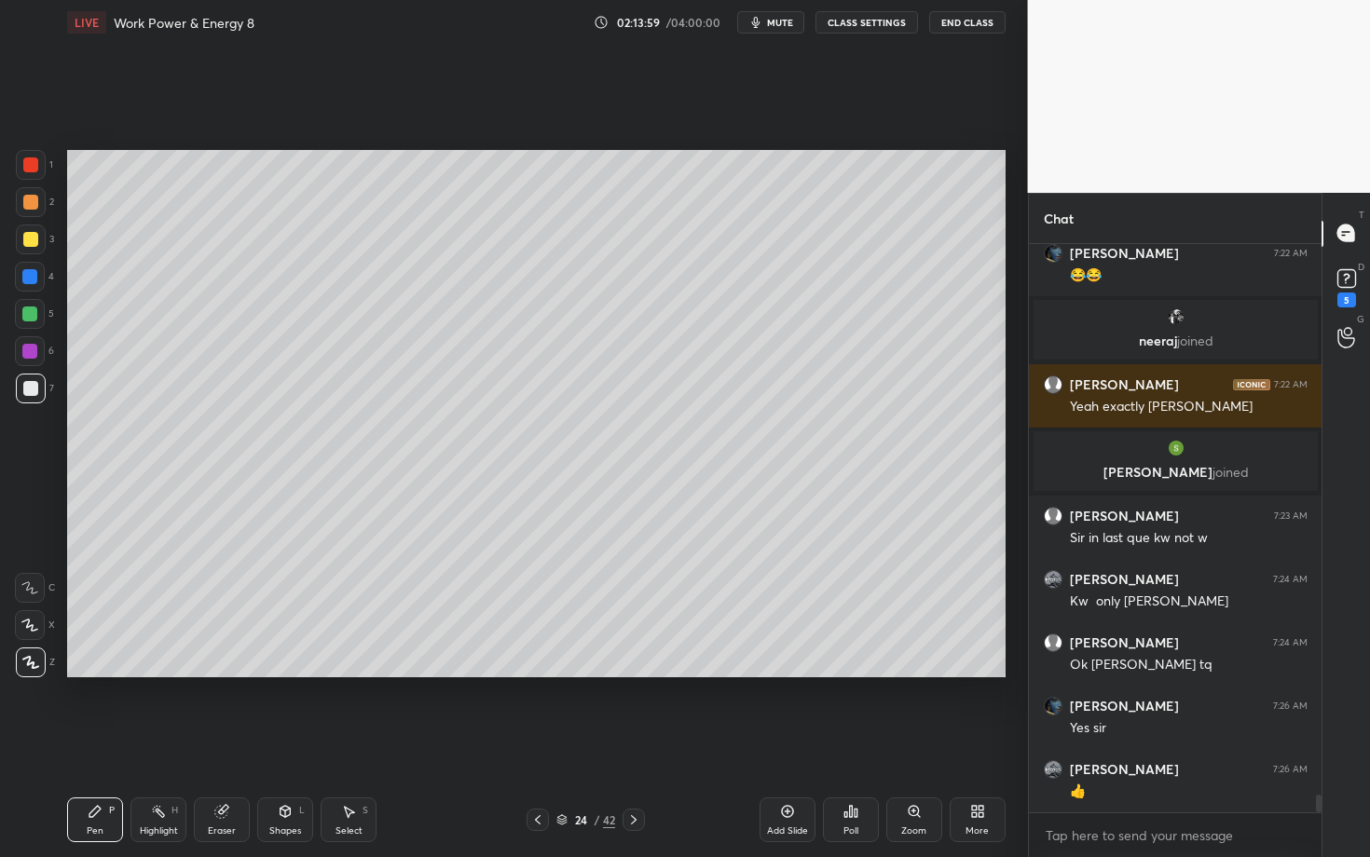
click at [536, 743] on icon at bounding box center [537, 820] width 15 height 15
click at [158, 743] on icon at bounding box center [158, 811] width 15 height 15
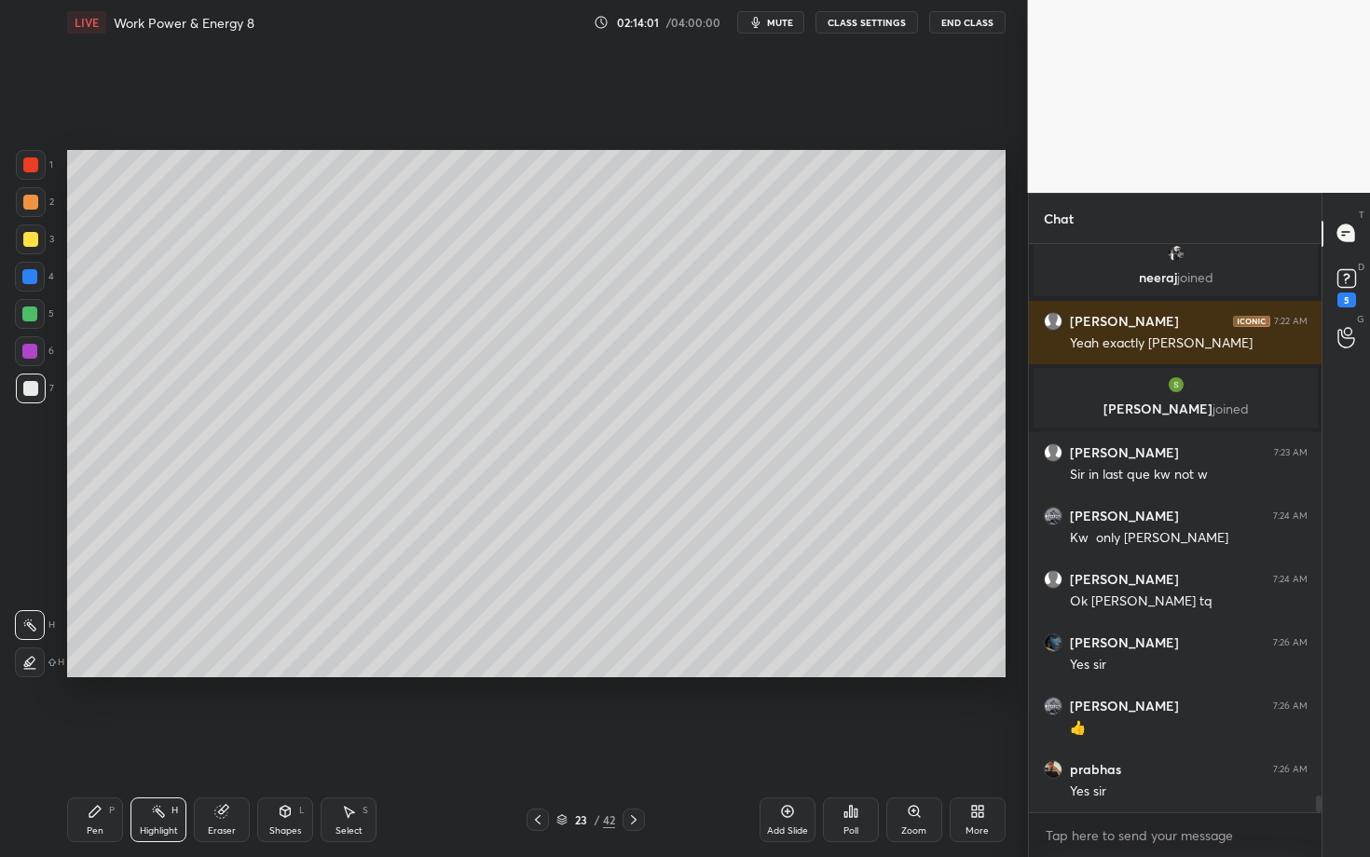
scroll to position [18265, 0]
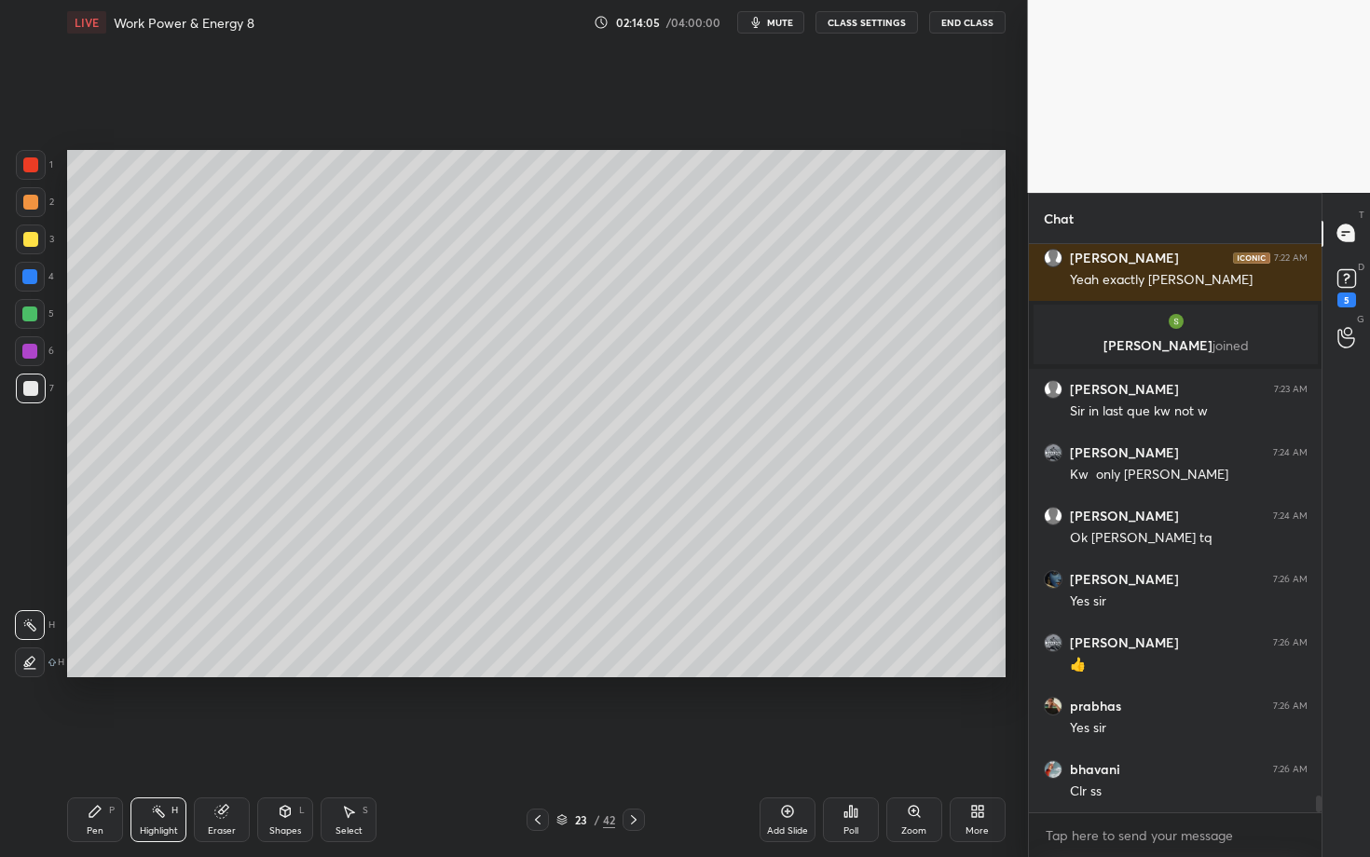
click at [636, 743] on icon at bounding box center [633, 820] width 15 height 15
click at [533, 743] on icon at bounding box center [537, 820] width 15 height 15
click at [351, 743] on div "Select S" at bounding box center [349, 820] width 56 height 45
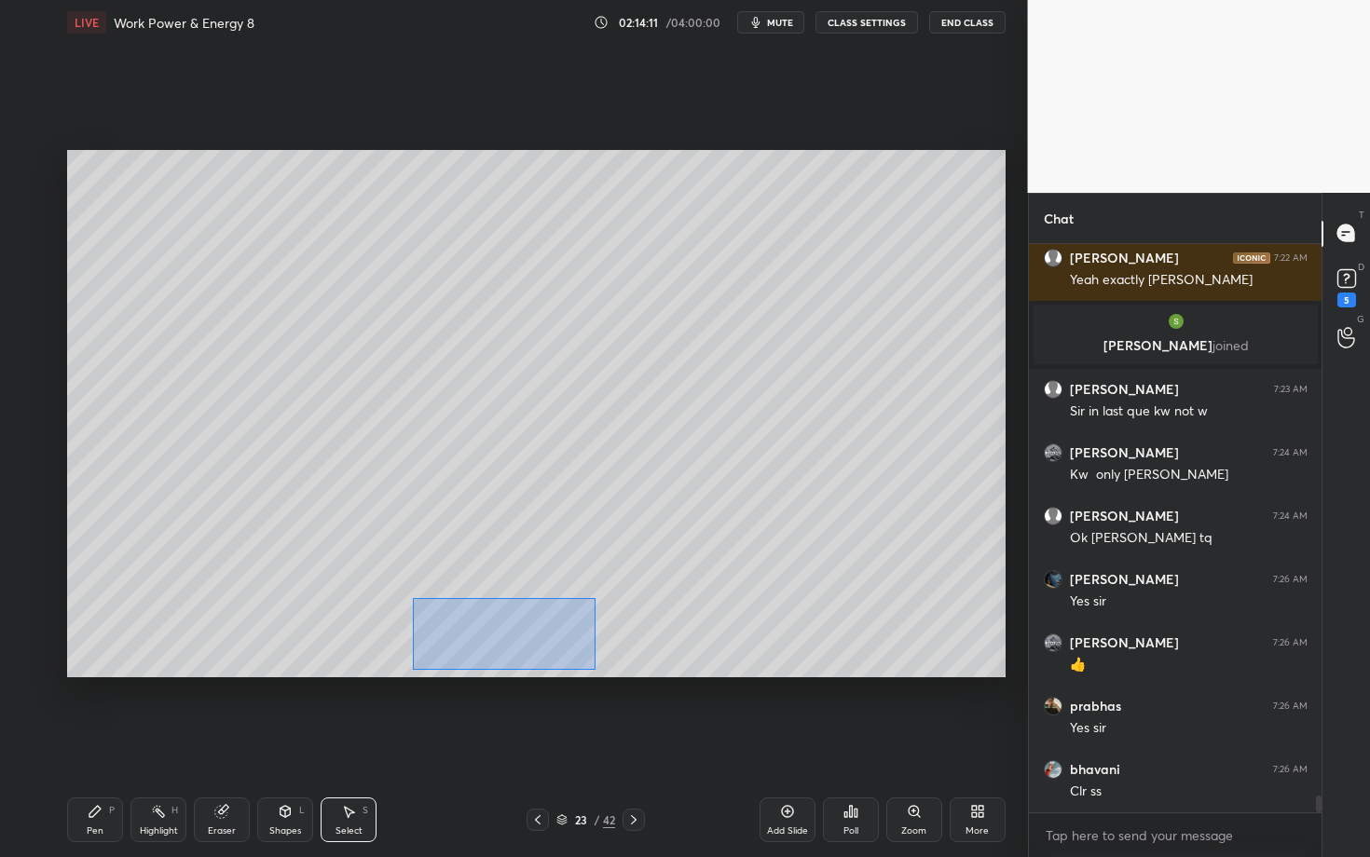
drag, startPoint x: 422, startPoint y: 616, endPoint x: 595, endPoint y: 670, distance: 180.7
click at [595, 670] on div "0 ° Undo Copy Paste here Duplicate Duplicate to new slide Delete" at bounding box center [536, 413] width 938 height 527
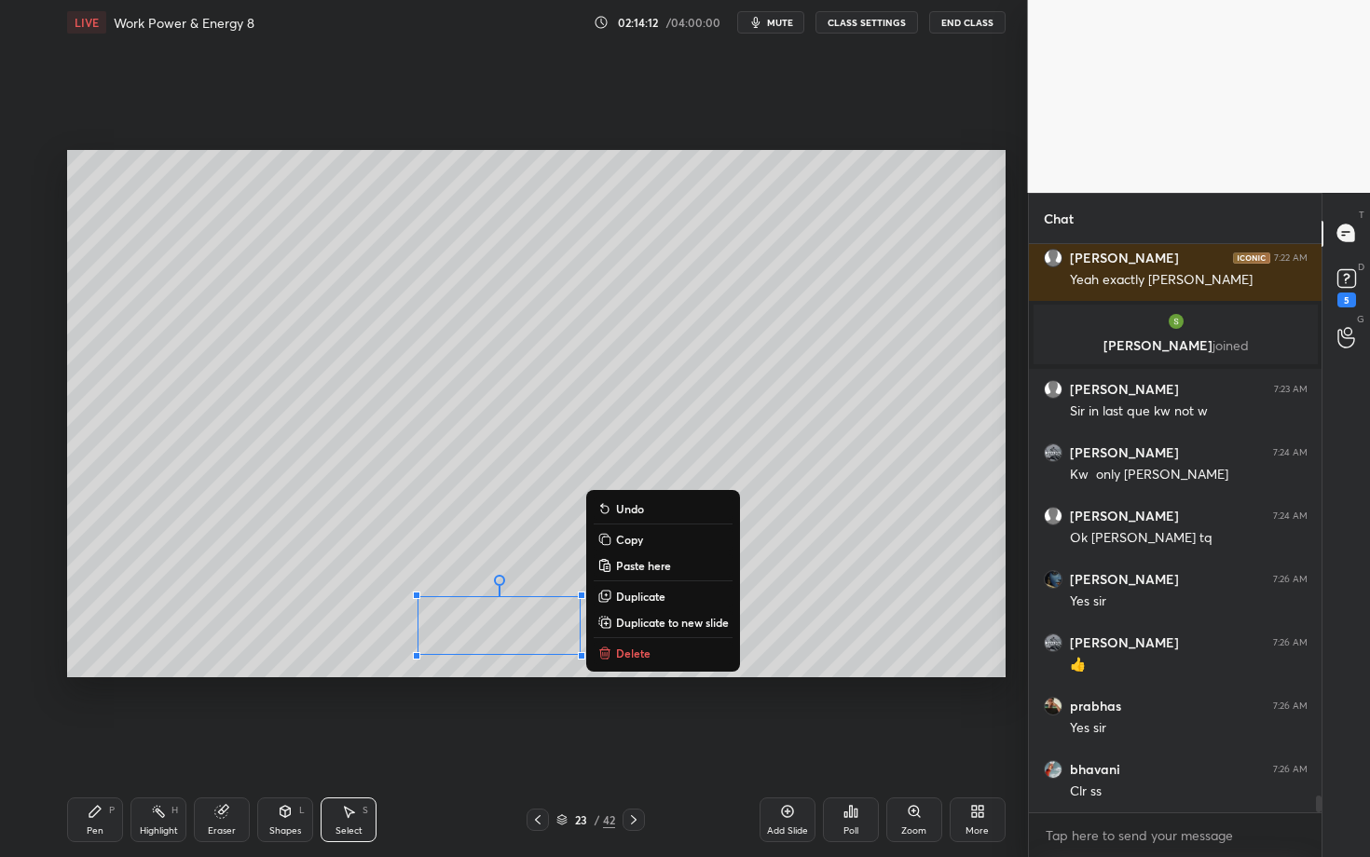
click at [633, 542] on p "Copy" at bounding box center [629, 539] width 27 height 15
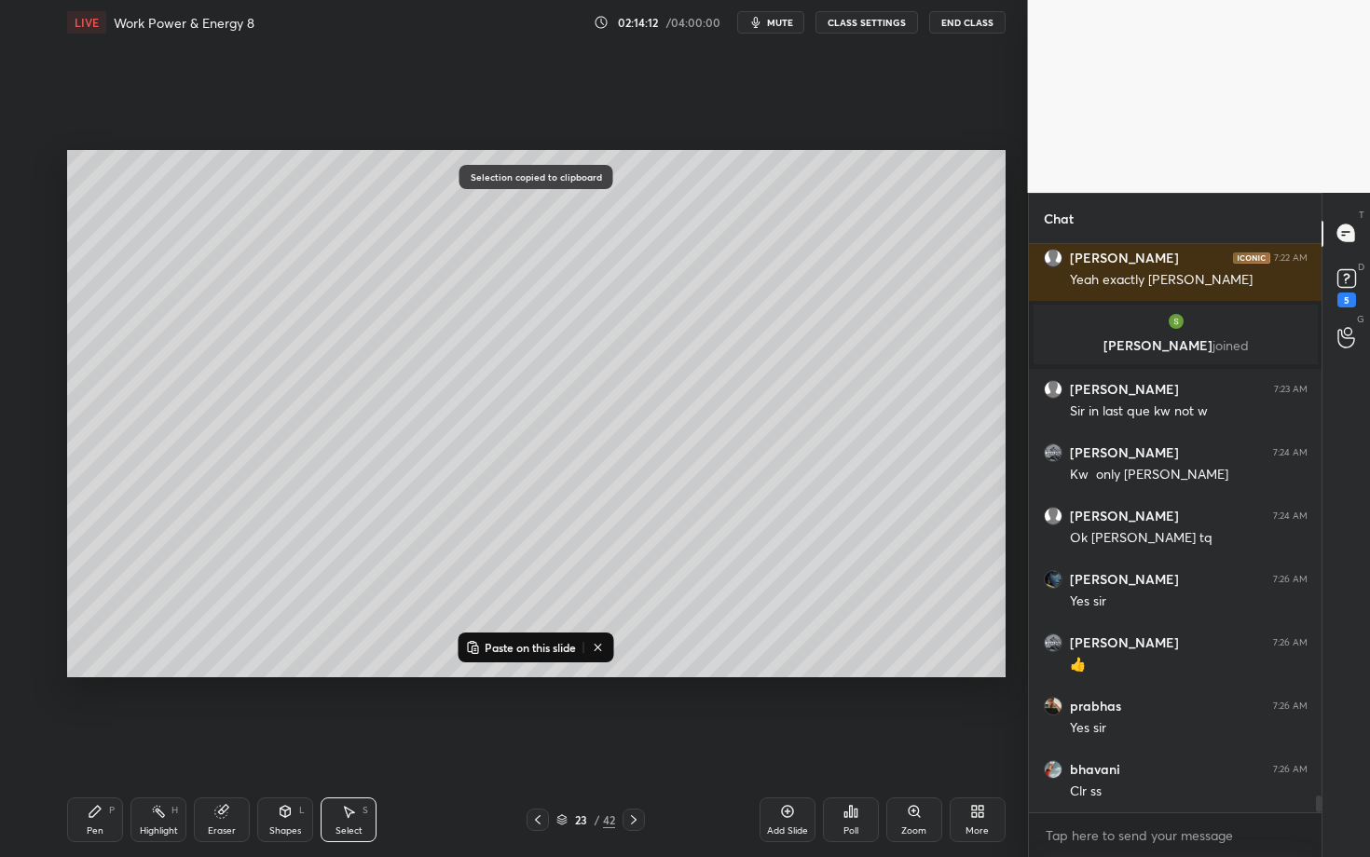
click at [633, 743] on icon at bounding box center [633, 820] width 15 height 15
click at [518, 644] on p "Paste on this slide" at bounding box center [530, 647] width 91 height 15
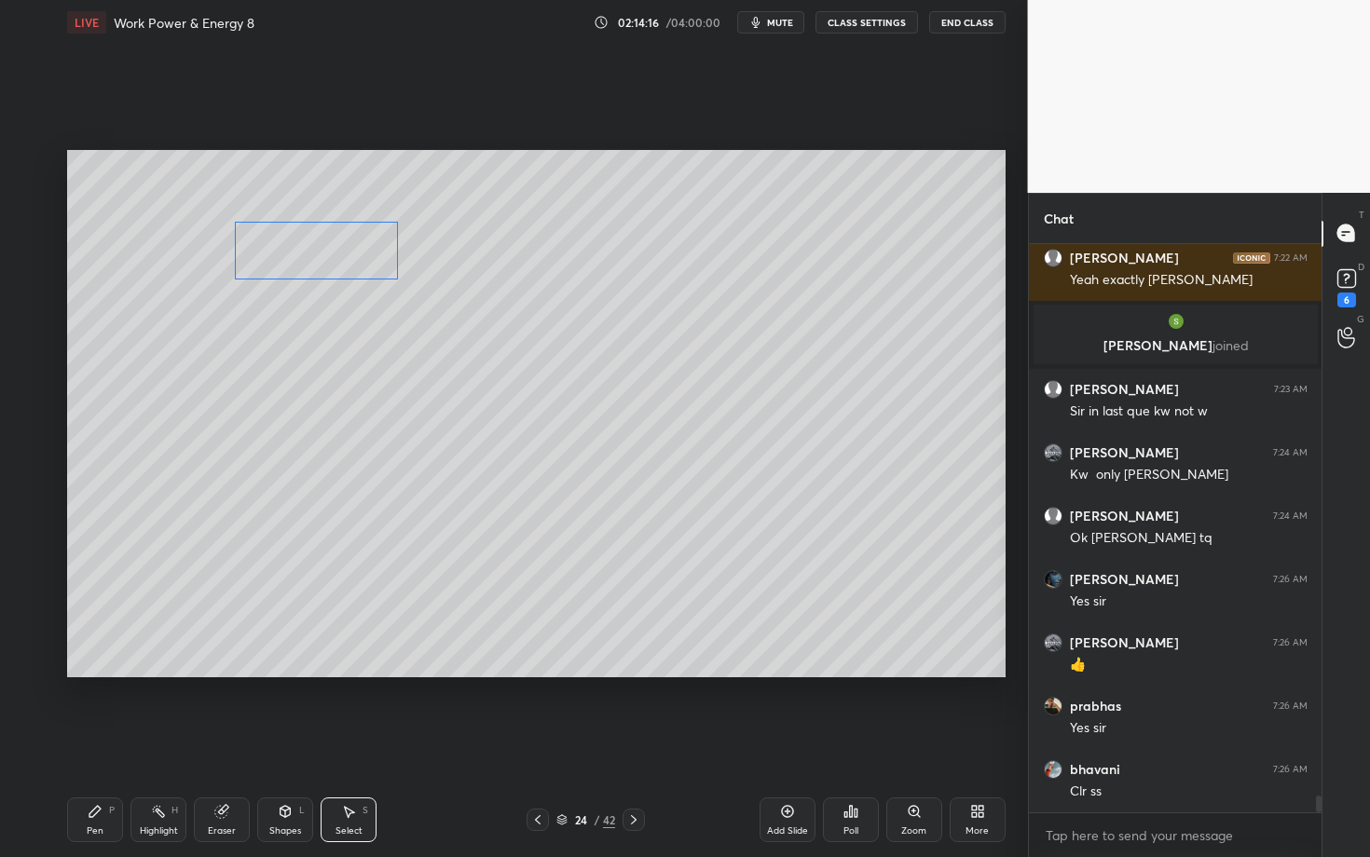
scroll to position [18345, 0]
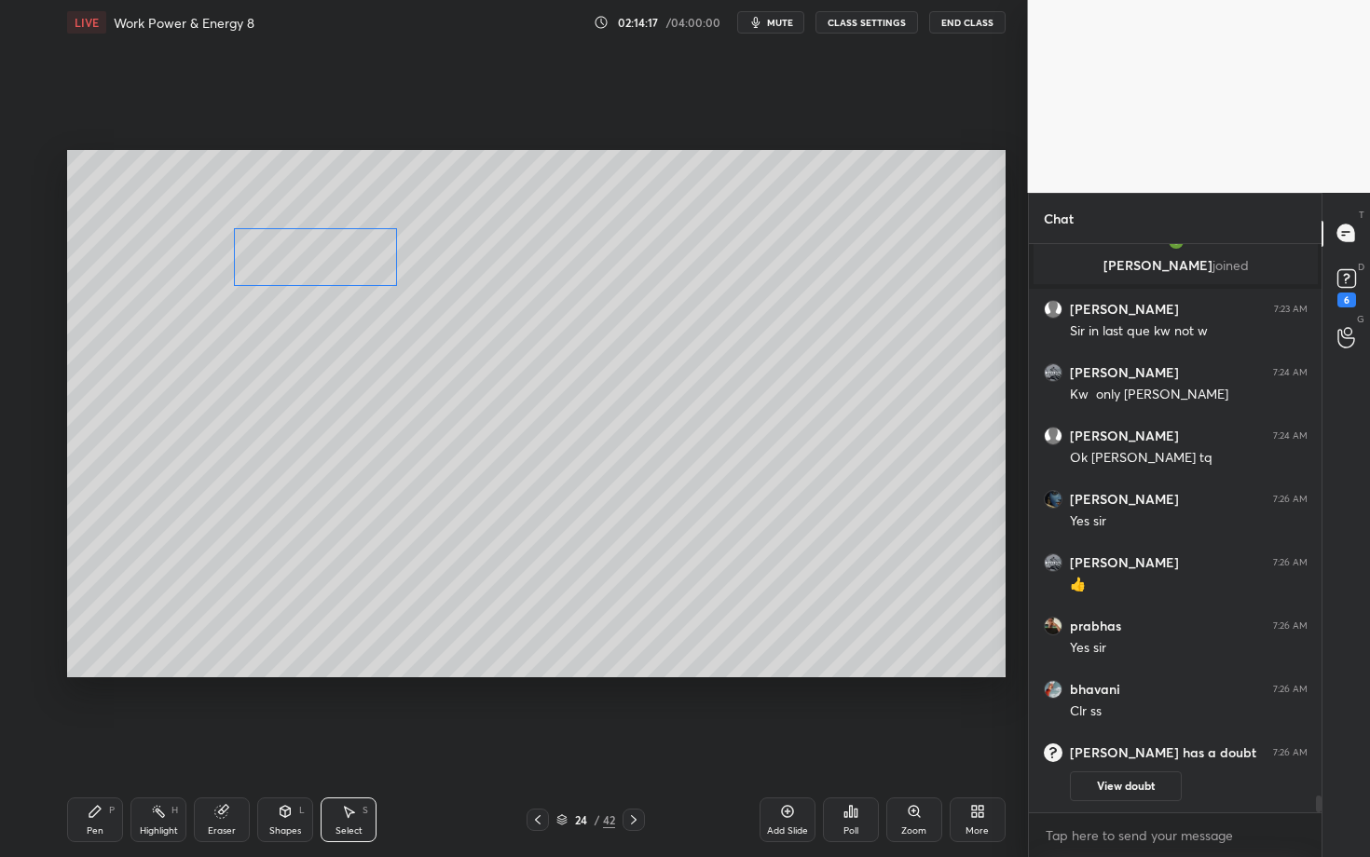
drag, startPoint x: 505, startPoint y: 579, endPoint x: 330, endPoint y: 267, distance: 357.2
click at [330, 267] on div "0 ° Undo Copy Paste here Duplicate Duplicate to new slide Delete" at bounding box center [536, 413] width 938 height 527
drag, startPoint x: 210, startPoint y: 187, endPoint x: 245, endPoint y: 196, distance: 36.4
click at [245, 196] on div "0 ° Undo Copy Paste here Duplicate Duplicate to new slide Delete" at bounding box center [536, 413] width 938 height 527
drag, startPoint x: 205, startPoint y: 184, endPoint x: 209, endPoint y: 253, distance: 70.0
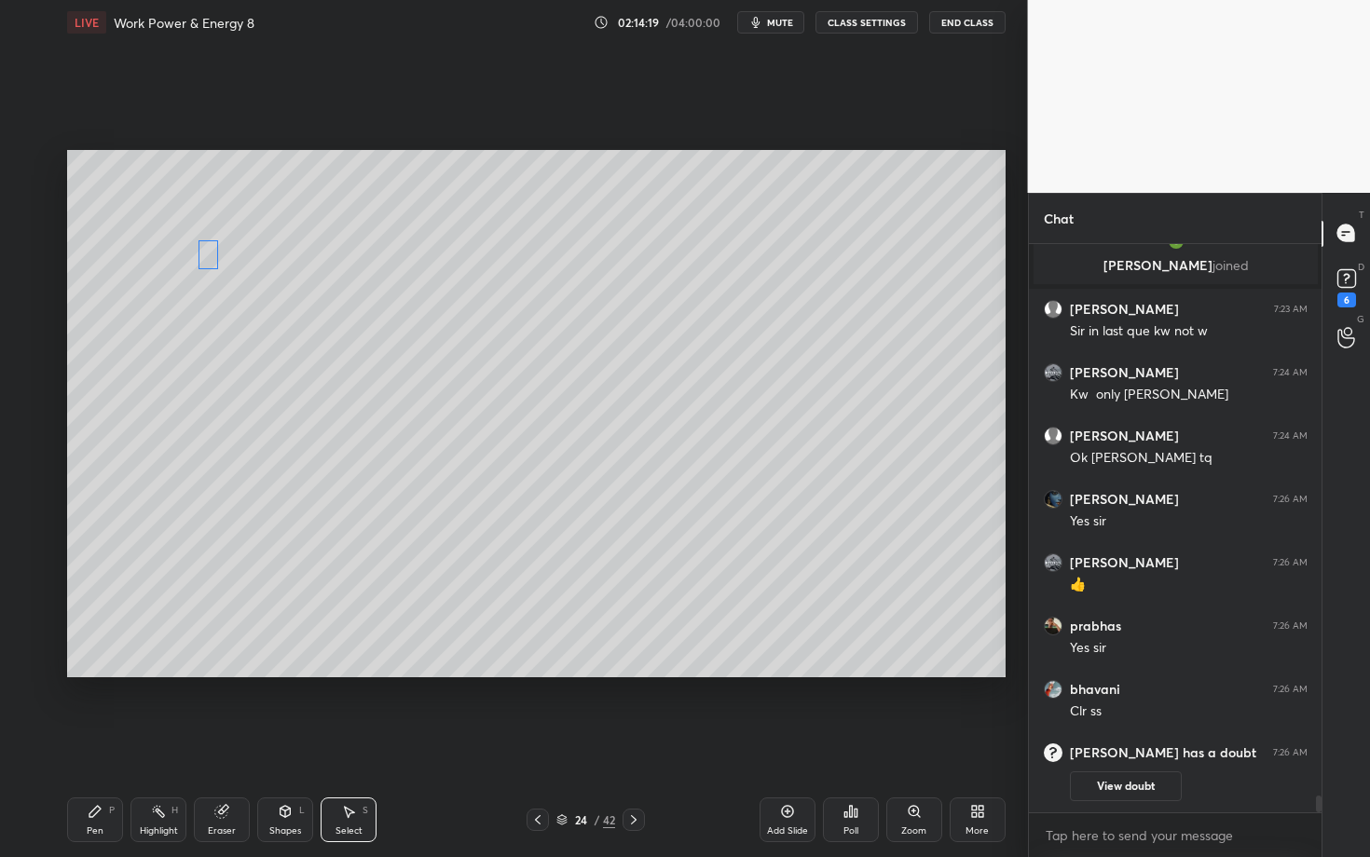
click at [209, 253] on div "0 ° Undo Copy Paste here Duplicate Duplicate to new slide Delete" at bounding box center [536, 413] width 938 height 527
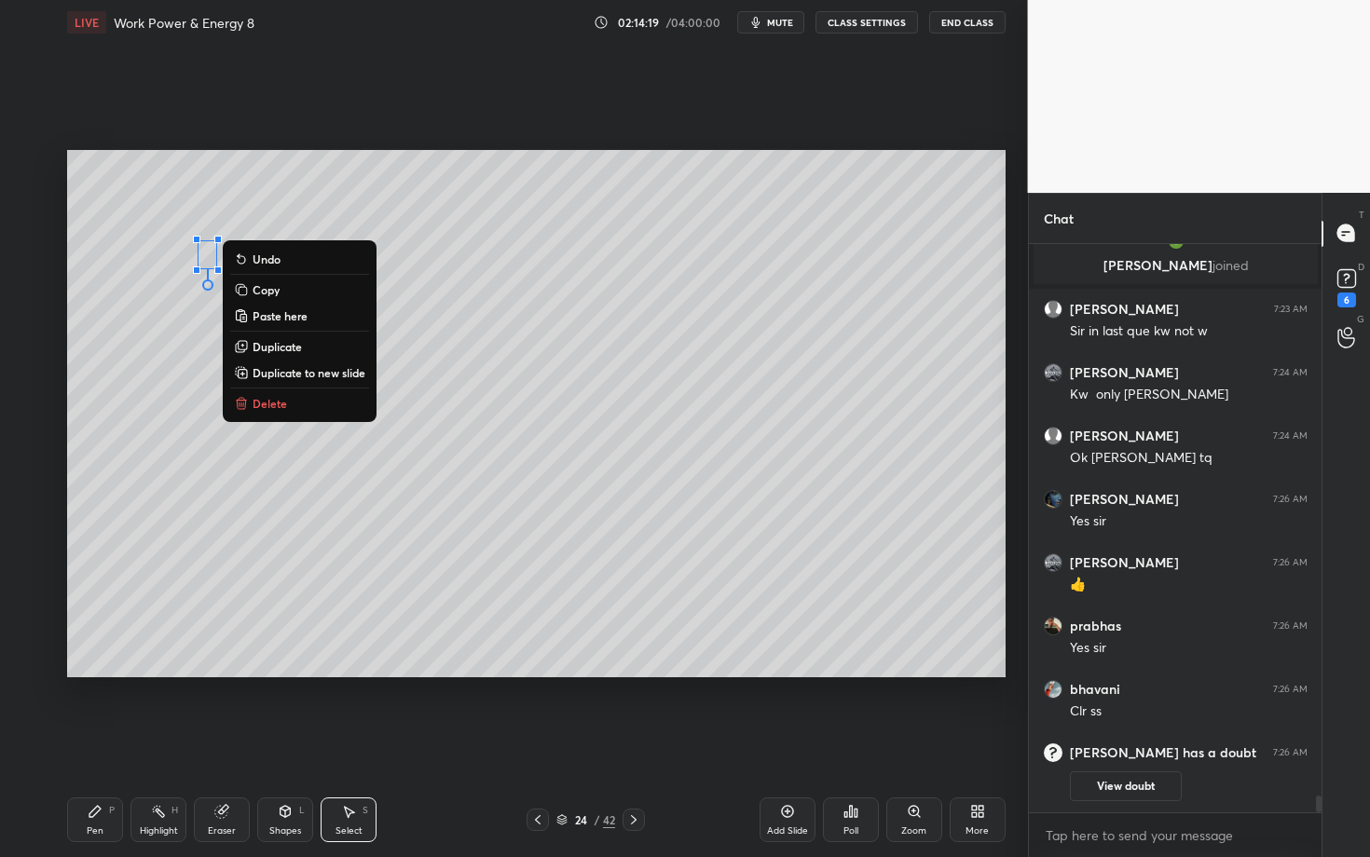
click at [170, 355] on div "0 ° Undo Copy Paste here Duplicate Duplicate to new slide Delete" at bounding box center [536, 413] width 938 height 527
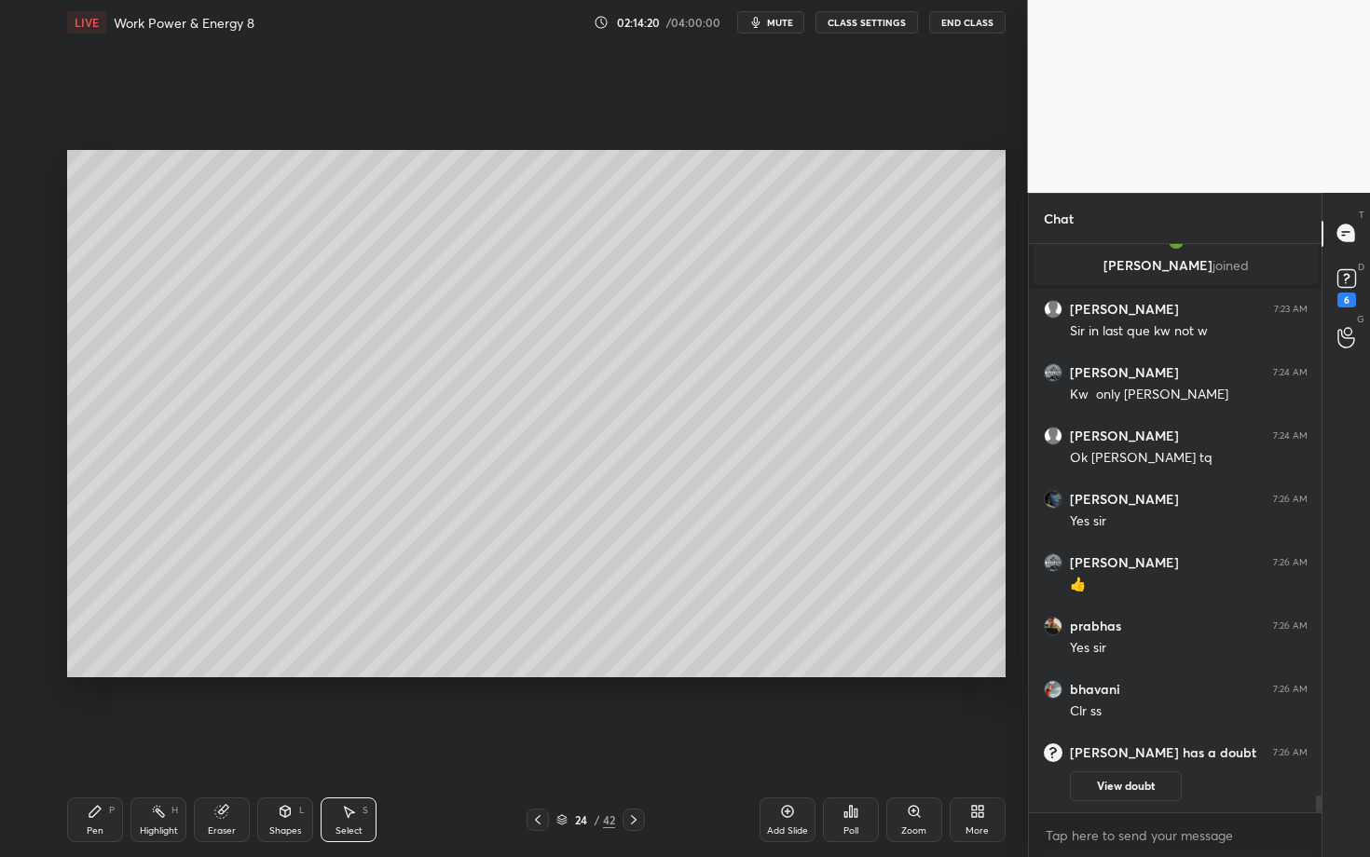
click at [95, 743] on div "Pen" at bounding box center [95, 831] width 17 height 9
click at [35, 386] on div at bounding box center [30, 388] width 15 height 15
click at [30, 349] on div at bounding box center [29, 351] width 15 height 15
click at [343, 743] on div "Select" at bounding box center [348, 831] width 27 height 9
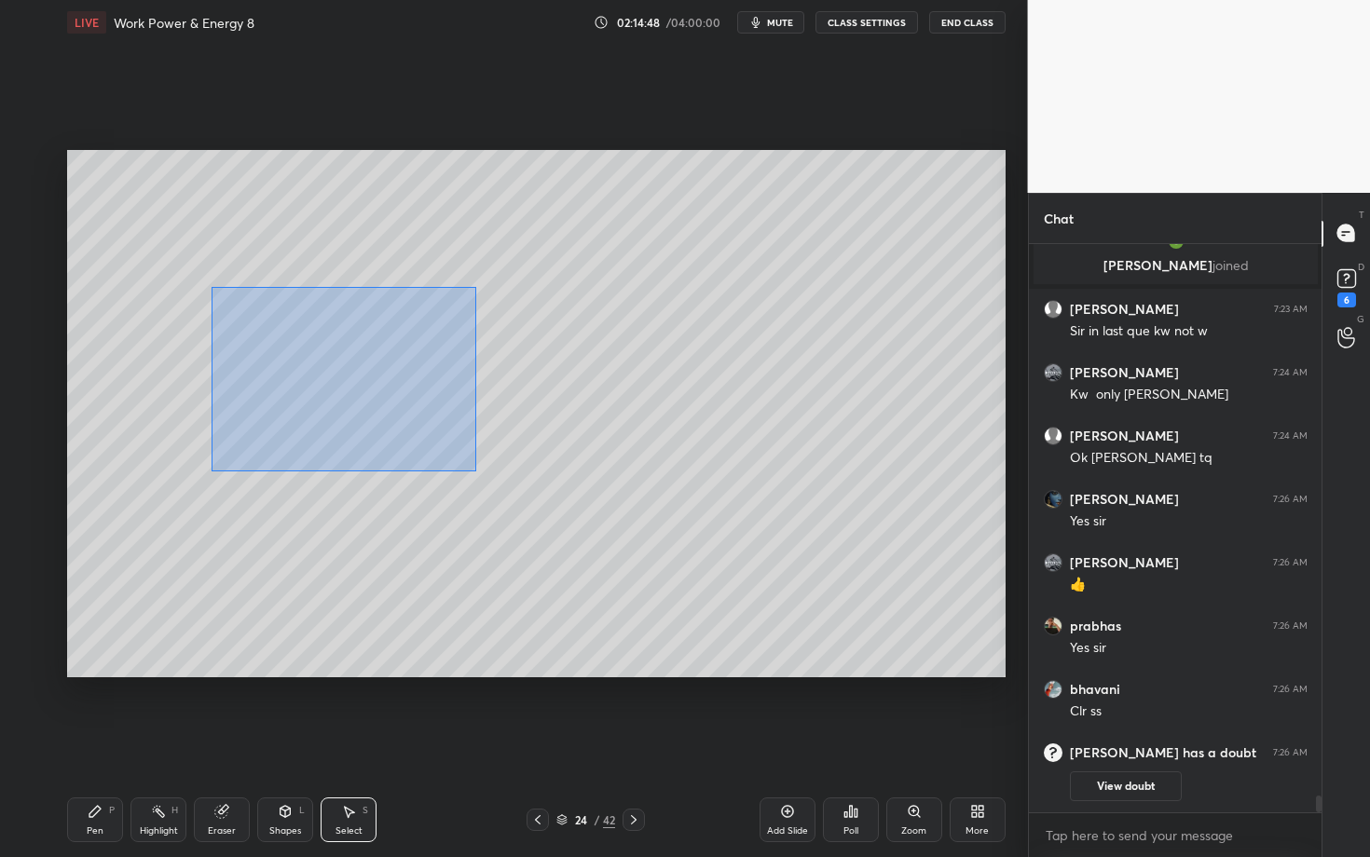
drag, startPoint x: 212, startPoint y: 286, endPoint x: 475, endPoint y: 472, distance: 322.4
click at [475, 471] on div "0 ° Undo Copy Paste here Duplicate Duplicate to new slide Delete" at bounding box center [536, 413] width 938 height 527
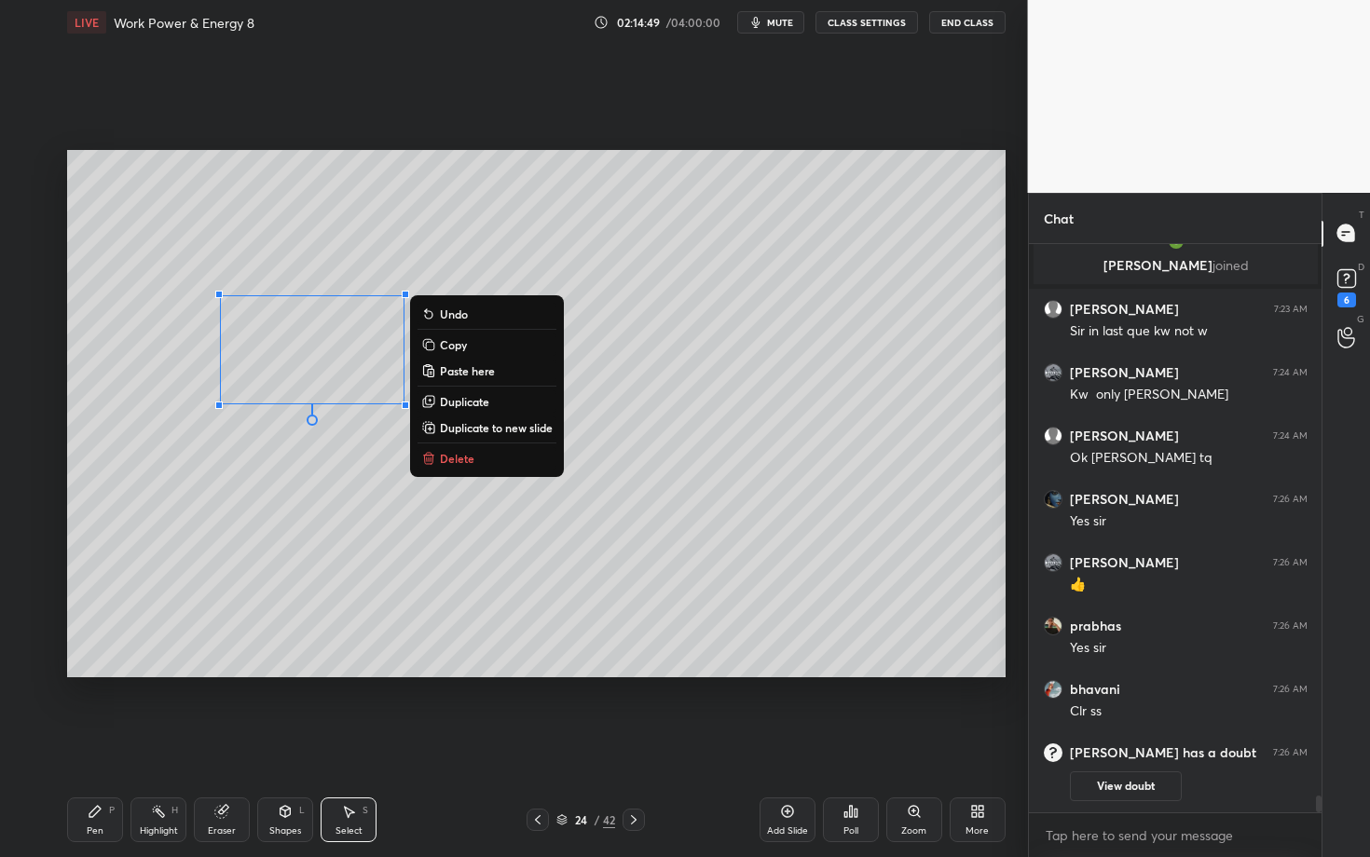
click at [90, 743] on div "Pen P" at bounding box center [95, 820] width 56 height 45
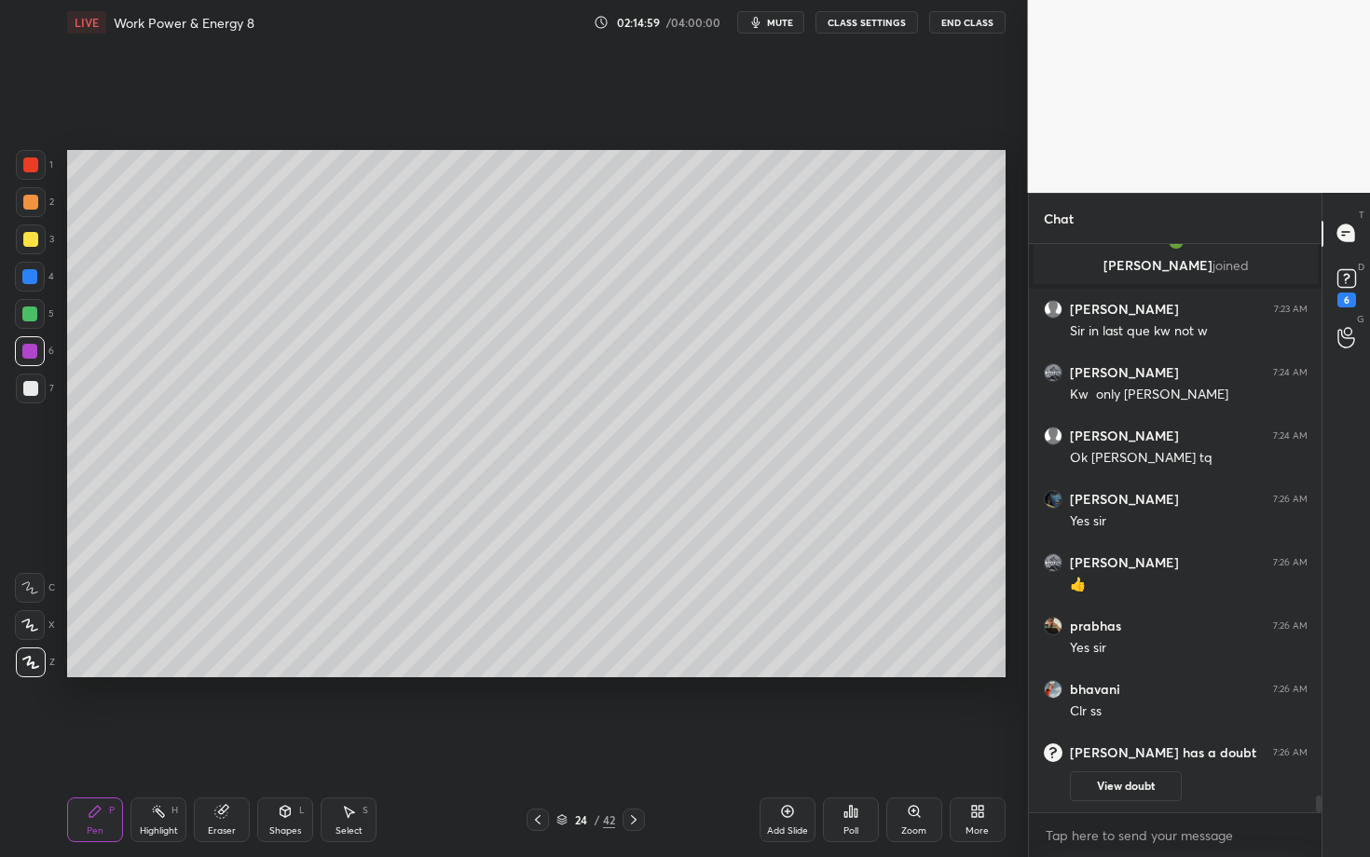
click at [23, 391] on div at bounding box center [30, 388] width 15 height 15
click at [157, 743] on div "Highlight" at bounding box center [159, 831] width 38 height 9
click at [101, 743] on div "Pen P" at bounding box center [95, 820] width 56 height 45
click at [36, 357] on div at bounding box center [30, 351] width 30 height 30
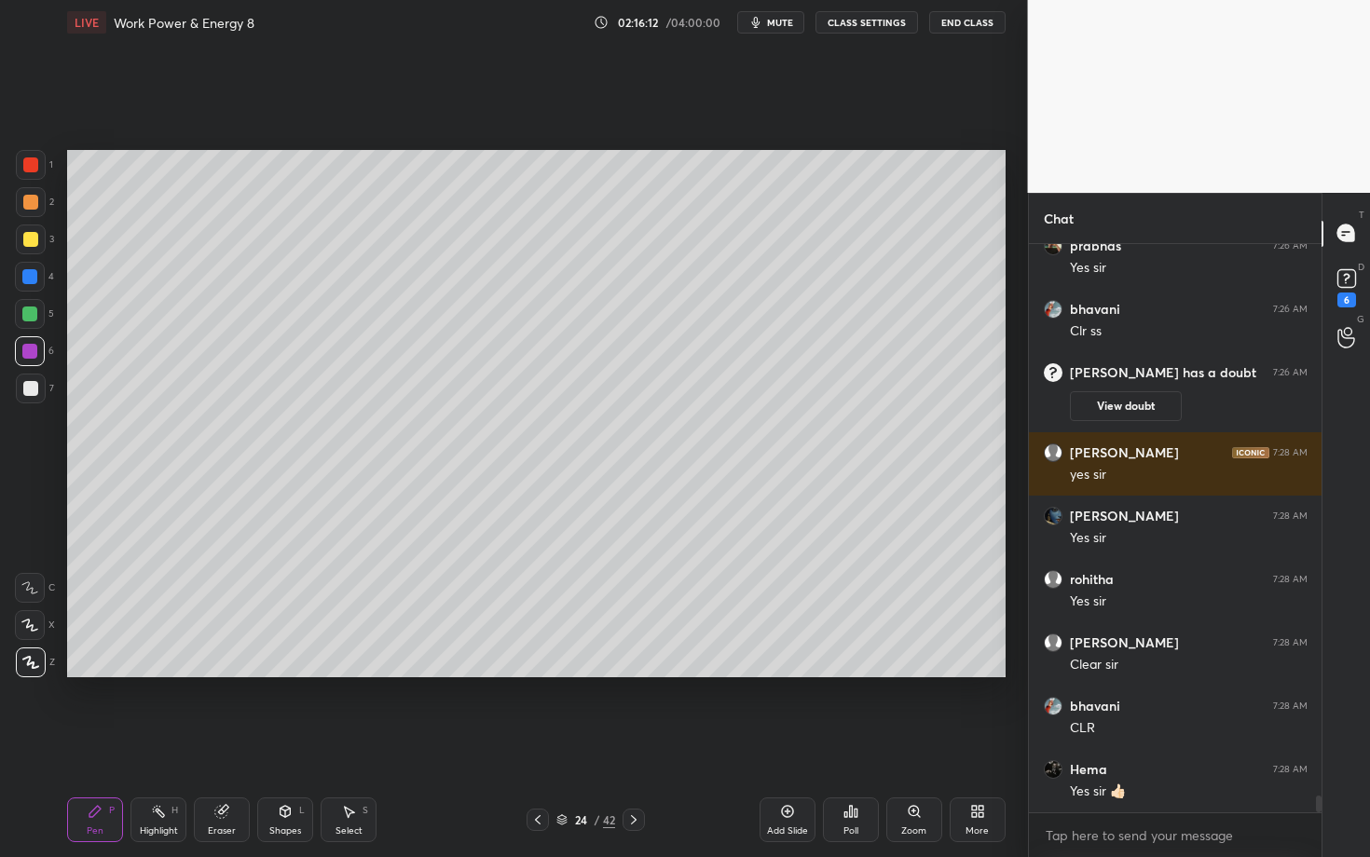
scroll to position [18683, 0]
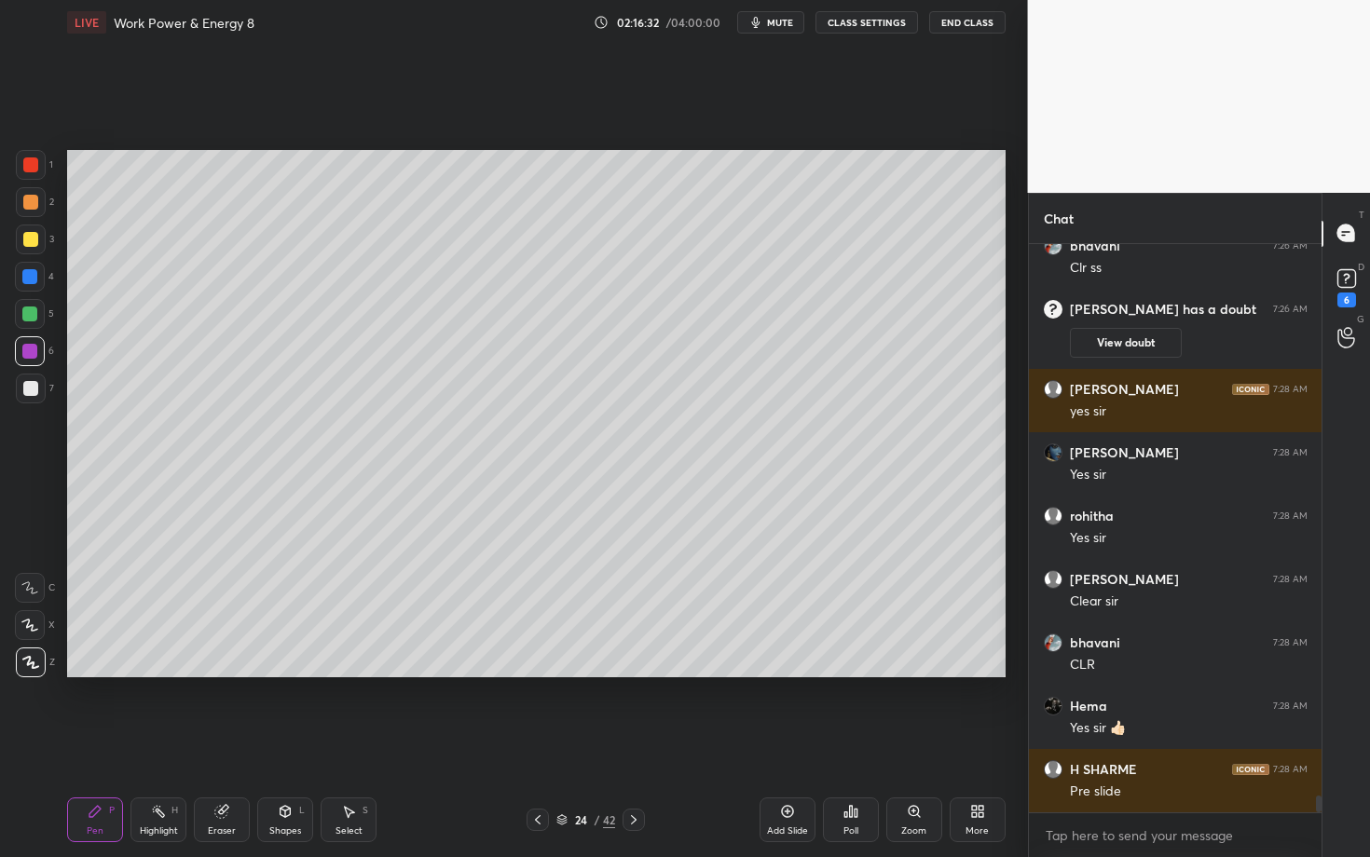
click at [528, 743] on div at bounding box center [538, 820] width 22 height 22
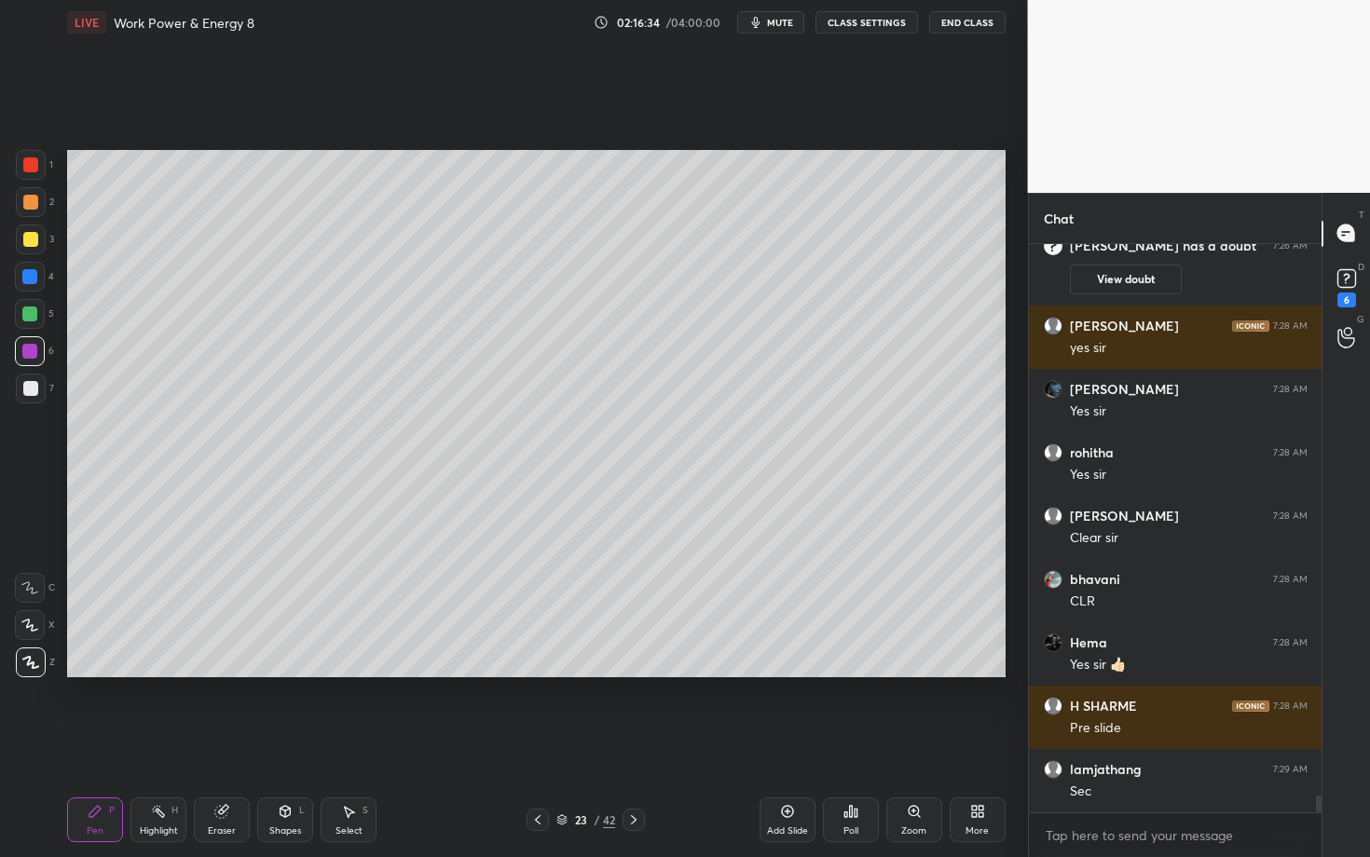
click at [639, 743] on div "23 / 42" at bounding box center [586, 820] width 346 height 22
click at [644, 743] on div "23 / 42" at bounding box center [586, 820] width 346 height 22
click at [638, 743] on icon at bounding box center [633, 820] width 15 height 15
click at [104, 743] on div "Pen P" at bounding box center [95, 820] width 56 height 45
click at [28, 244] on div at bounding box center [30, 239] width 15 height 15
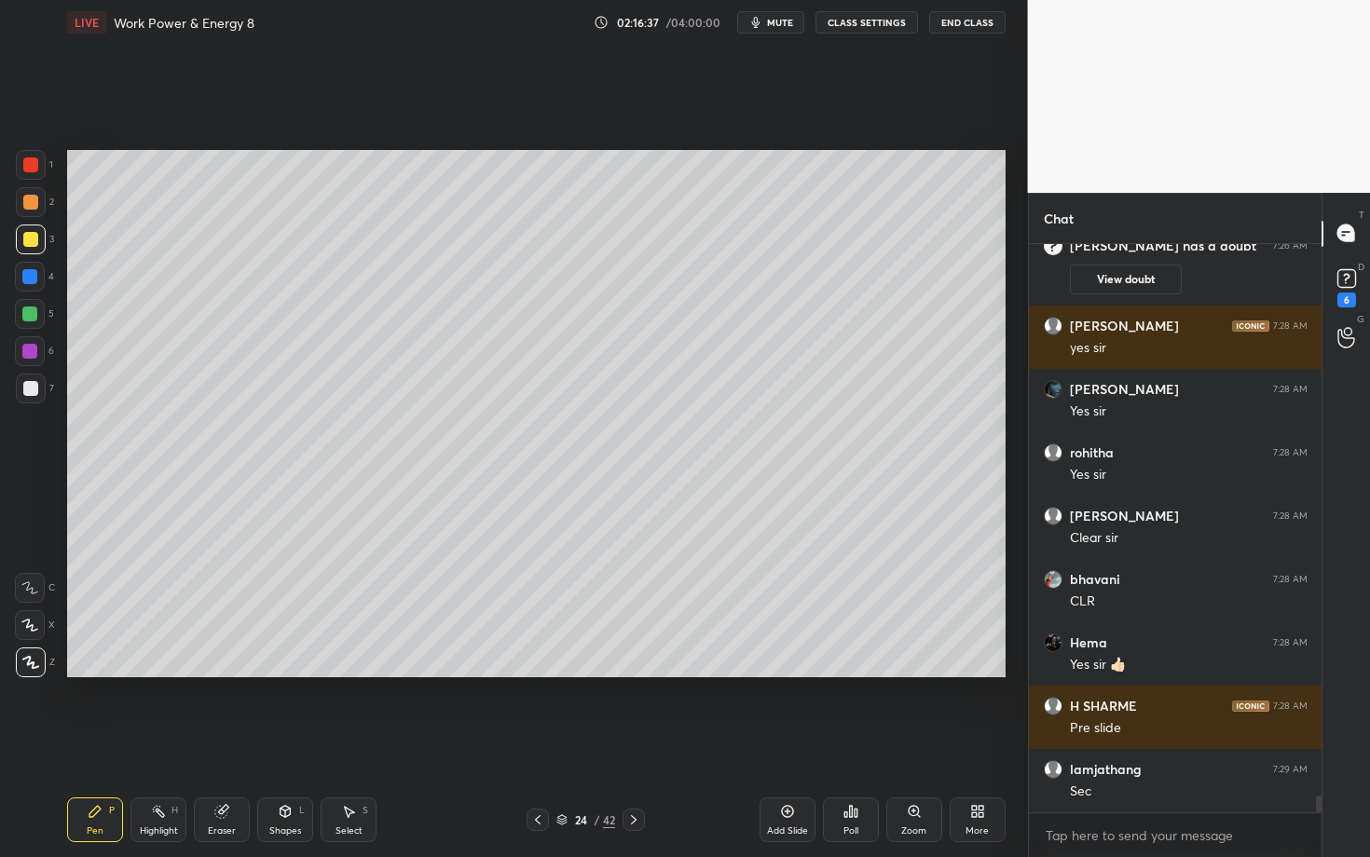
click at [30, 202] on div at bounding box center [30, 202] width 15 height 15
click at [231, 743] on div "Eraser" at bounding box center [222, 831] width 28 height 9
click at [118, 743] on div "Pen P" at bounding box center [95, 820] width 56 height 45
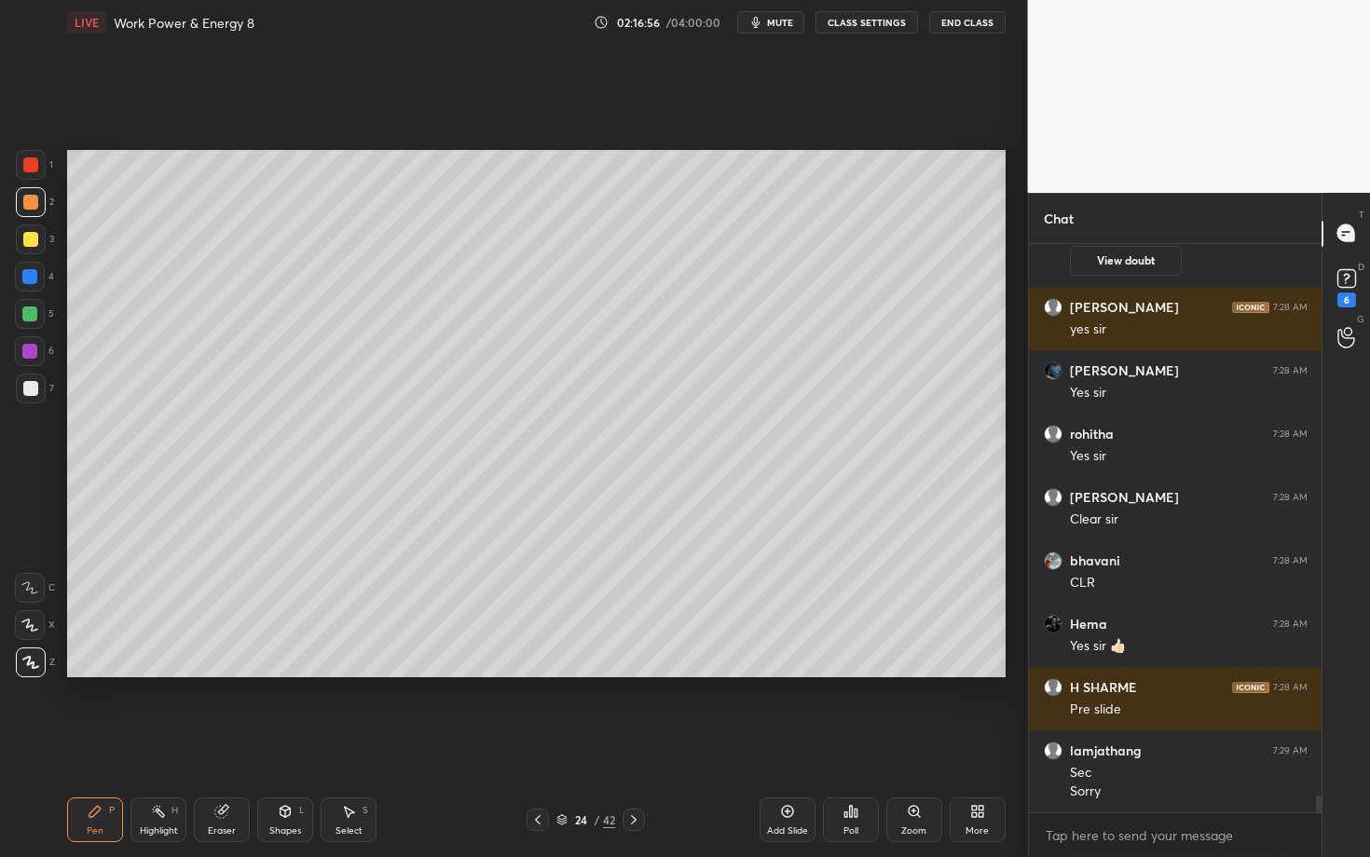
click at [33, 162] on div at bounding box center [30, 164] width 15 height 15
click at [528, 743] on div "Pen P Highlight H Eraser Shapes L Select S 24 / 42 Add Slide Poll Zoom More" at bounding box center [536, 820] width 938 height 75
click at [536, 743] on icon at bounding box center [537, 820] width 15 height 15
click at [157, 743] on icon at bounding box center [158, 811] width 15 height 15
click at [637, 743] on div at bounding box center [633, 820] width 22 height 22
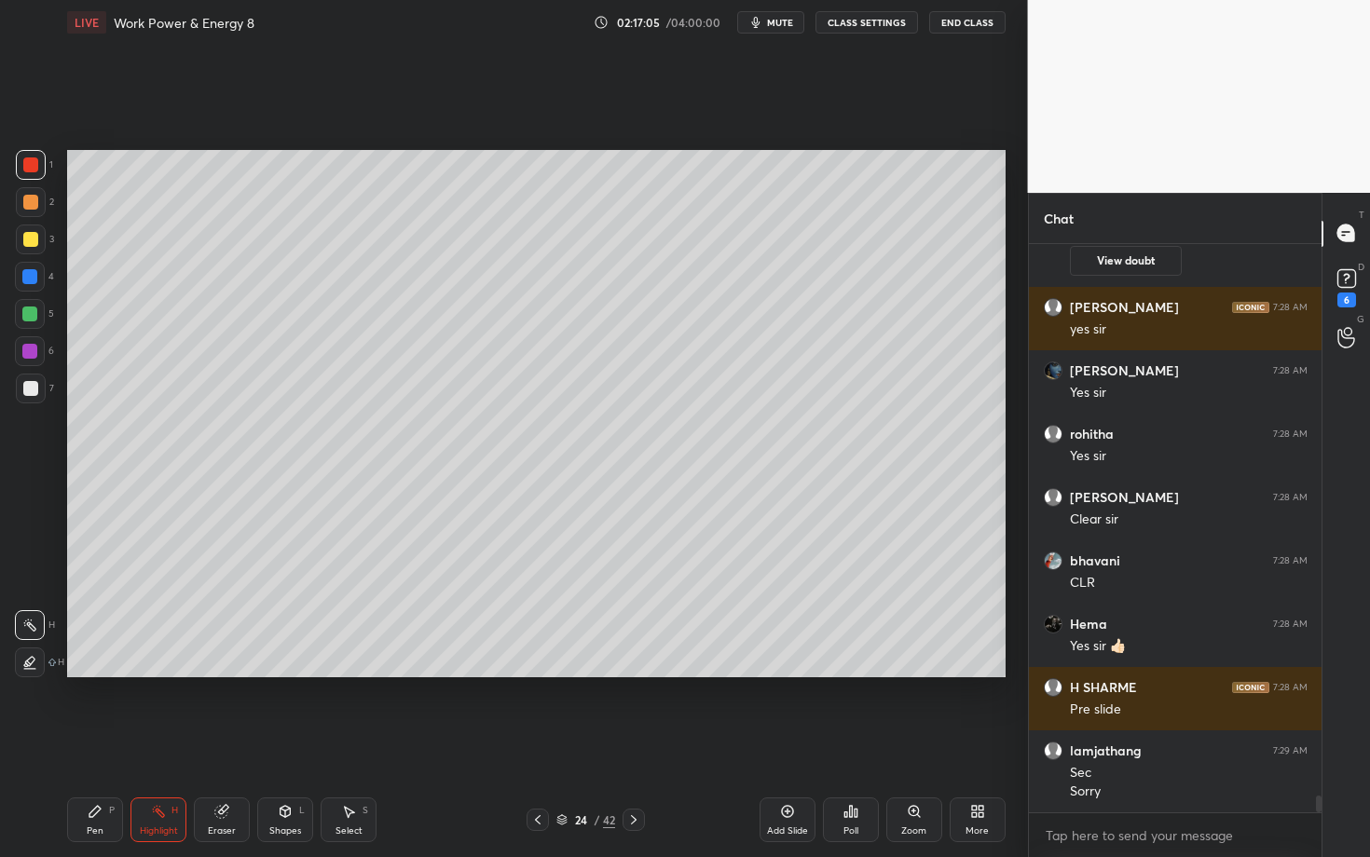
click at [83, 743] on div "Pen P" at bounding box center [95, 820] width 56 height 45
click at [44, 395] on div at bounding box center [31, 389] width 30 height 30
click at [27, 178] on div at bounding box center [31, 165] width 30 height 30
click at [214, 743] on icon at bounding box center [221, 811] width 15 height 15
drag, startPoint x: 153, startPoint y: 823, endPoint x: 141, endPoint y: 822, distance: 12.2
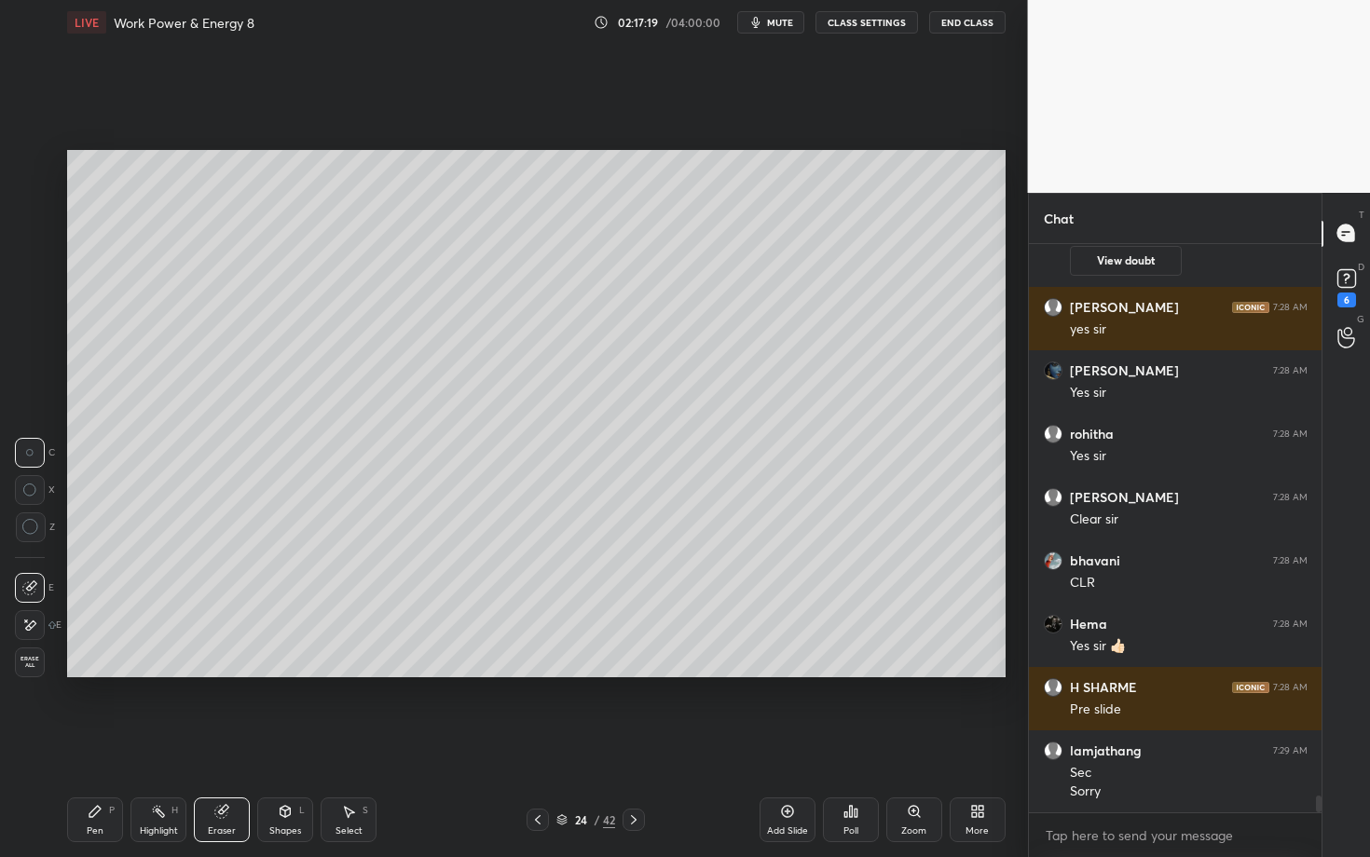
click at [143, 743] on div "Highlight H" at bounding box center [158, 820] width 56 height 45
click at [117, 743] on div "Pen P" at bounding box center [95, 820] width 56 height 45
click at [30, 350] on div at bounding box center [29, 351] width 15 height 15
click at [30, 382] on div at bounding box center [30, 388] width 15 height 15
click at [30, 351] on div at bounding box center [29, 351] width 15 height 15
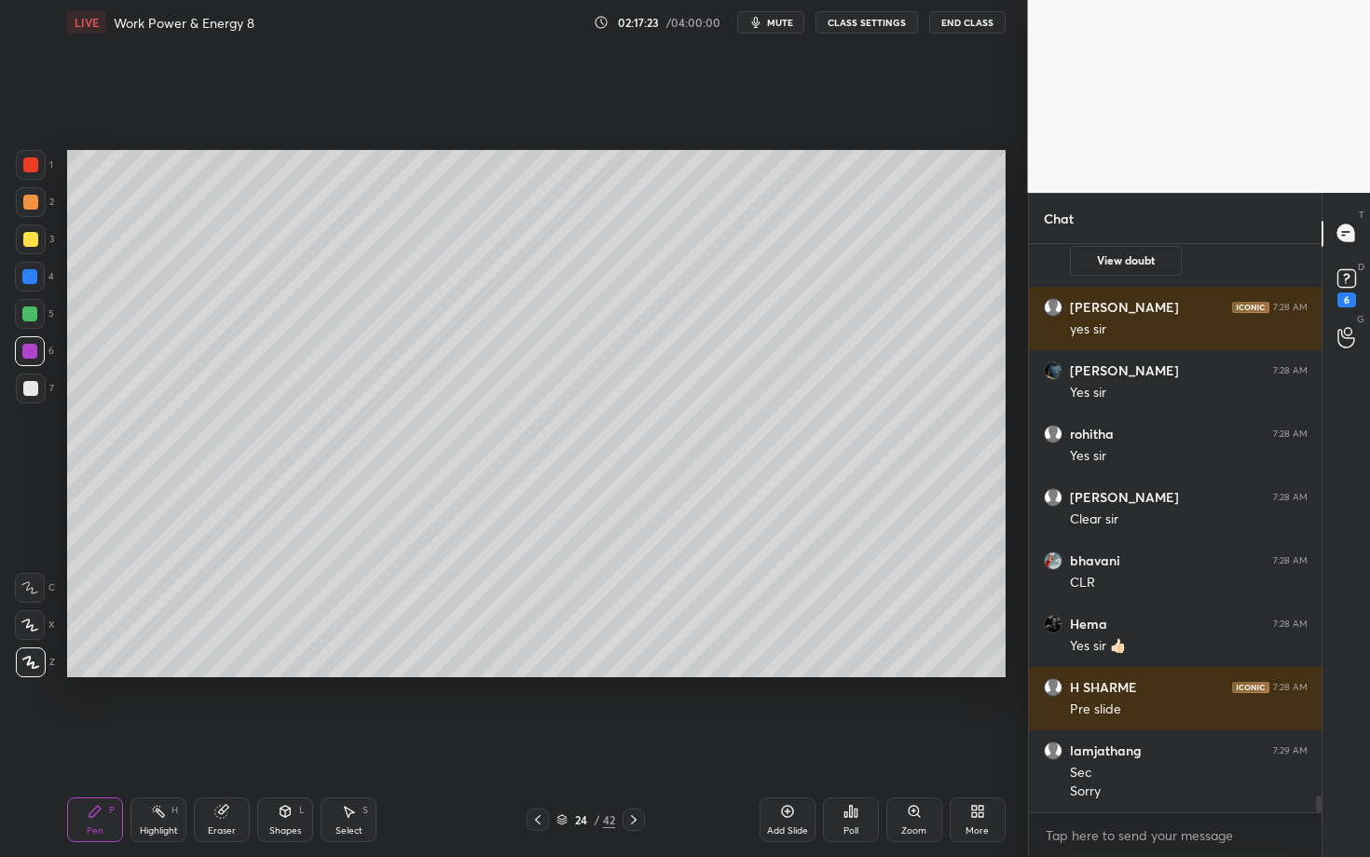
click at [153, 743] on div "Highlight" at bounding box center [159, 831] width 38 height 9
click at [112, 743] on div "Pen P" at bounding box center [95, 820] width 56 height 45
click at [166, 743] on div "Highlight H" at bounding box center [158, 820] width 56 height 45
click at [84, 743] on div "Pen P" at bounding box center [95, 820] width 56 height 45
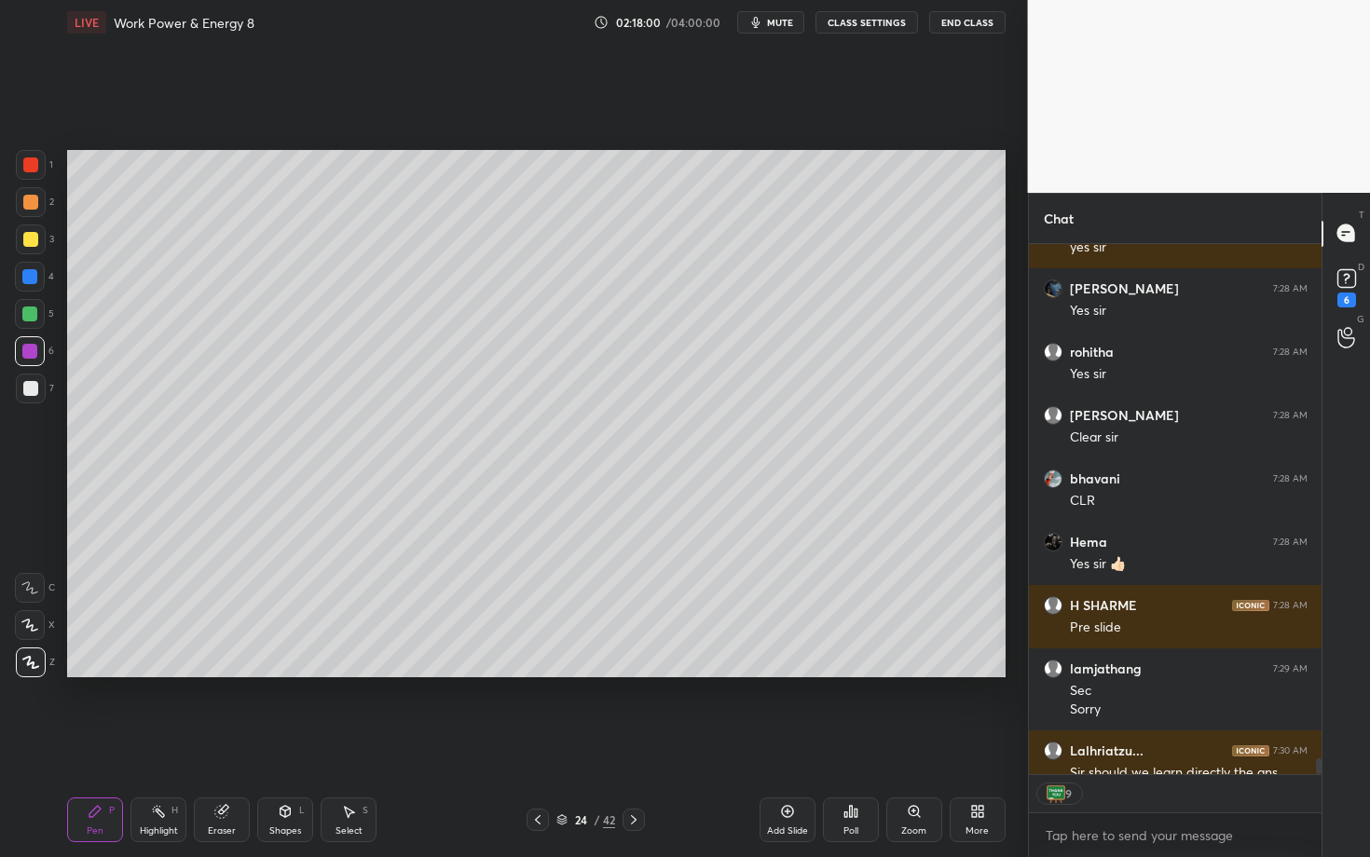
scroll to position [18810, 0]
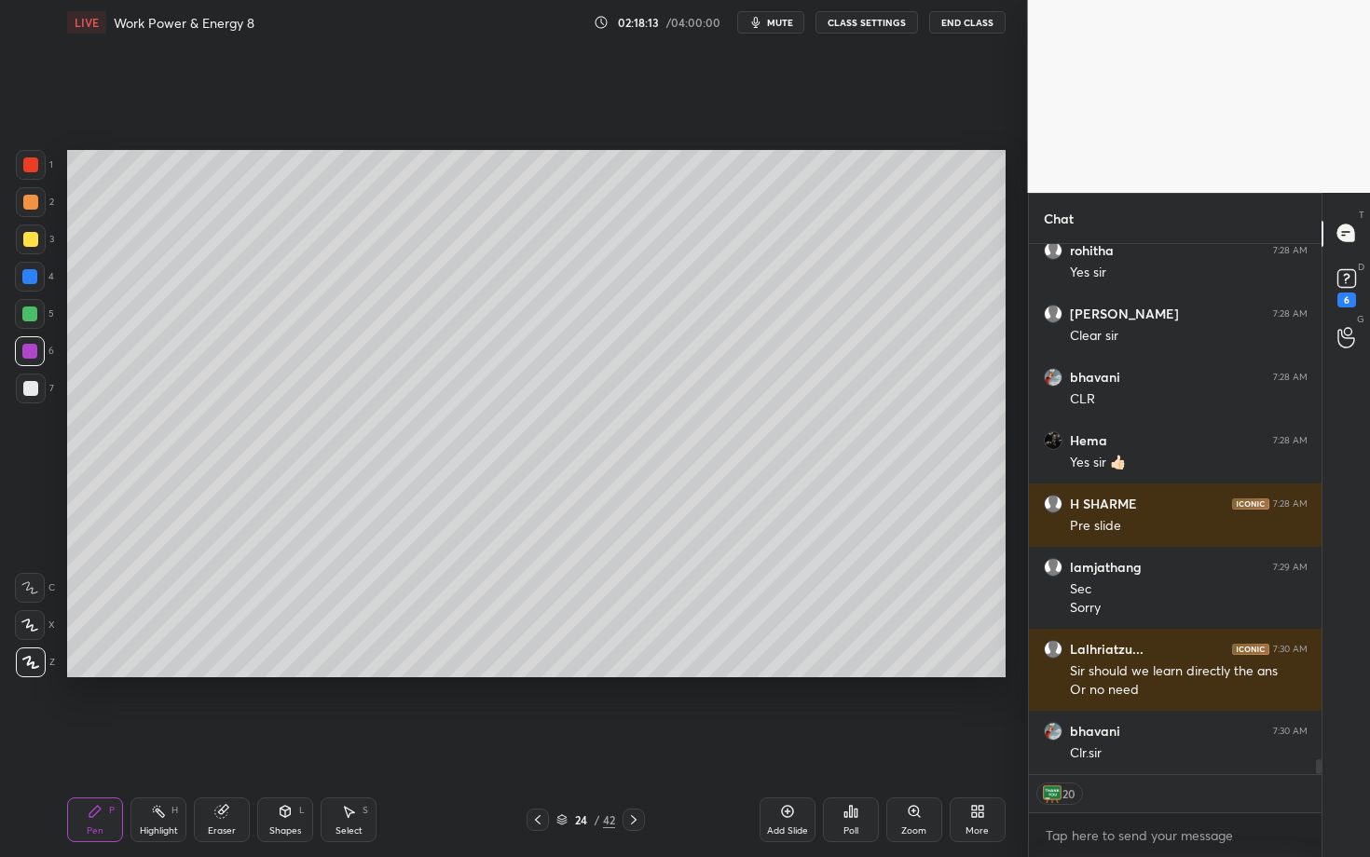
click at [541, 743] on icon at bounding box center [537, 820] width 15 height 15
click at [167, 743] on div "Highlight H" at bounding box center [158, 820] width 56 height 45
click at [637, 743] on icon at bounding box center [633, 820] width 15 height 15
click at [111, 743] on div "Pen P" at bounding box center [95, 820] width 56 height 45
click at [635, 743] on icon at bounding box center [633, 820] width 15 height 15
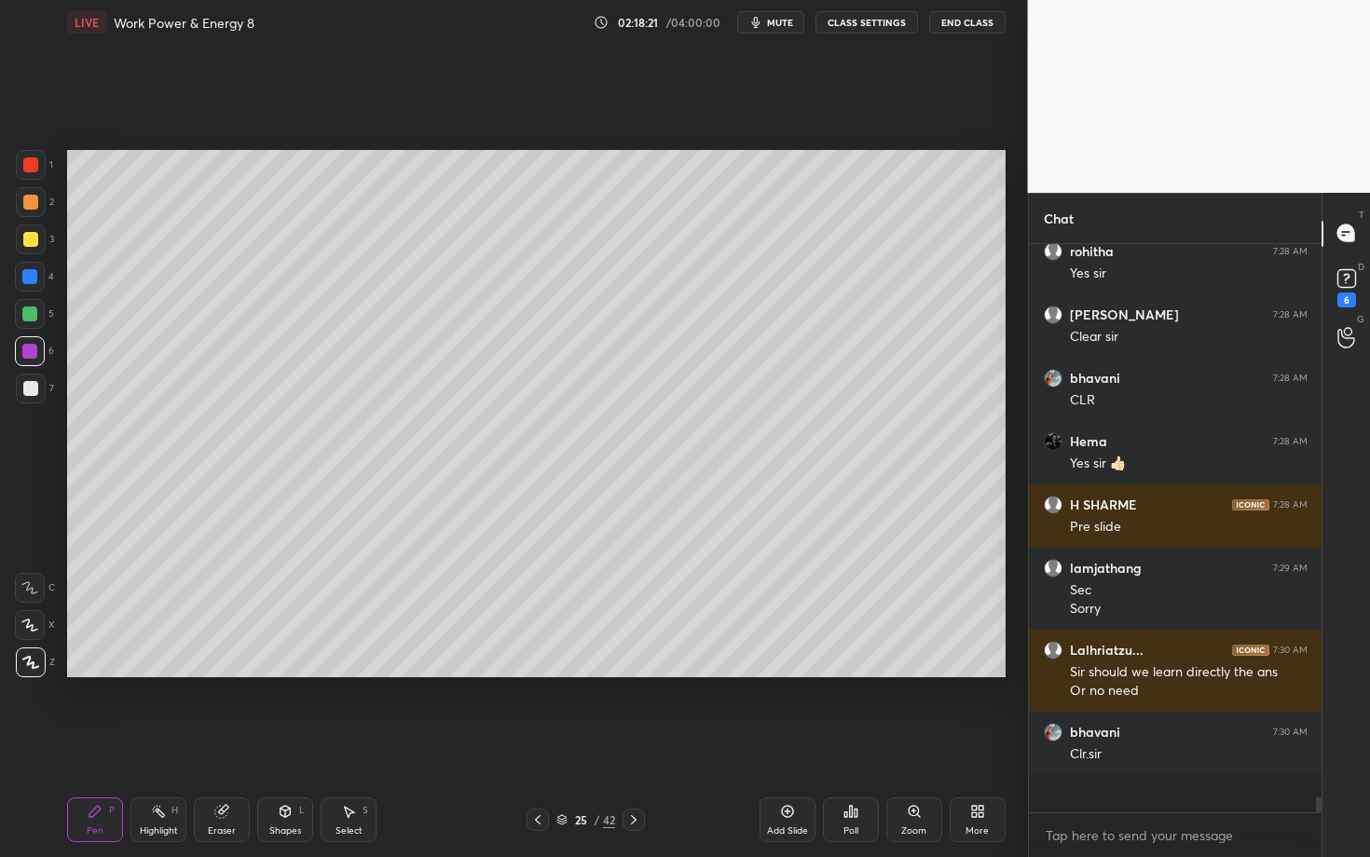
scroll to position [18772, 0]
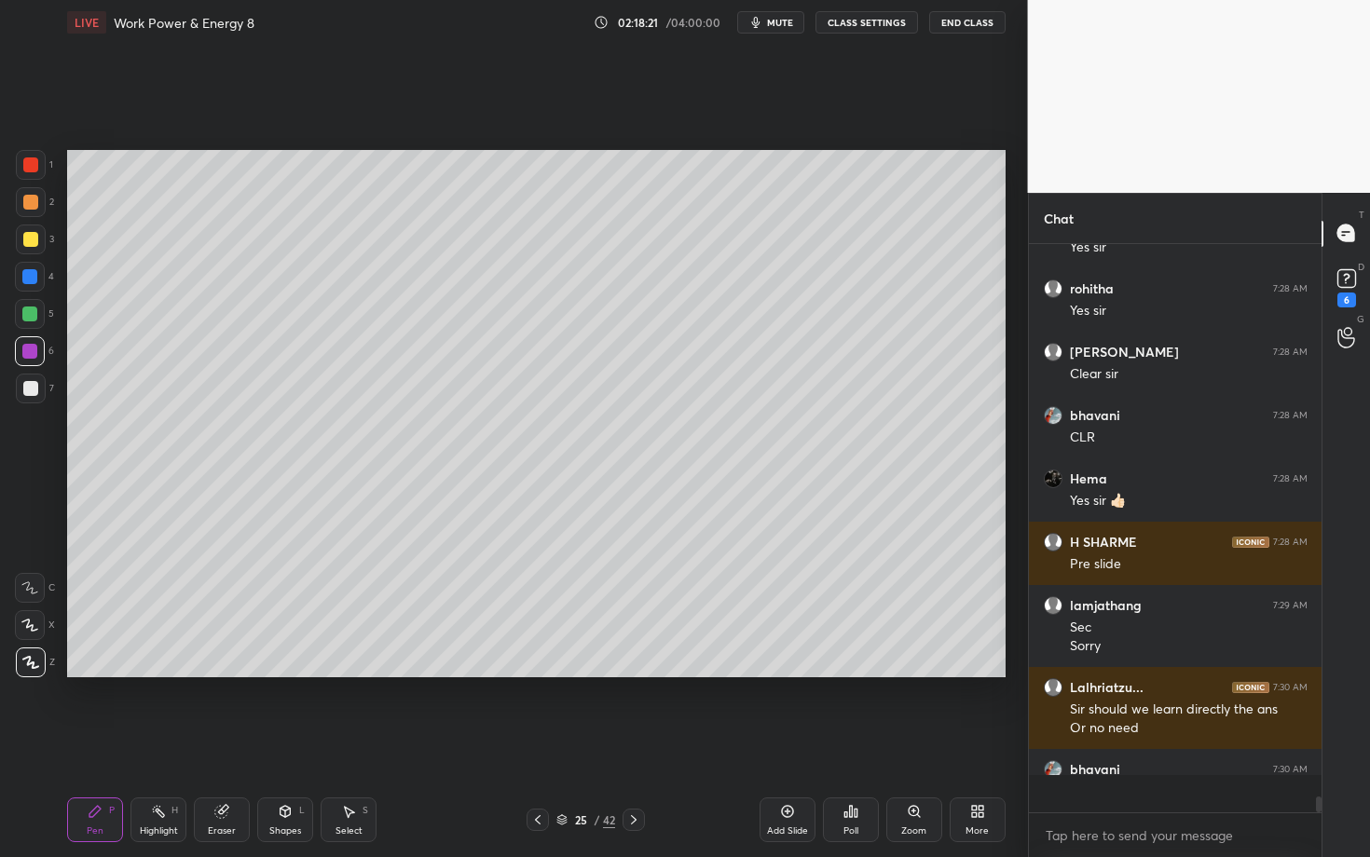
click at [36, 208] on div at bounding box center [31, 202] width 30 height 30
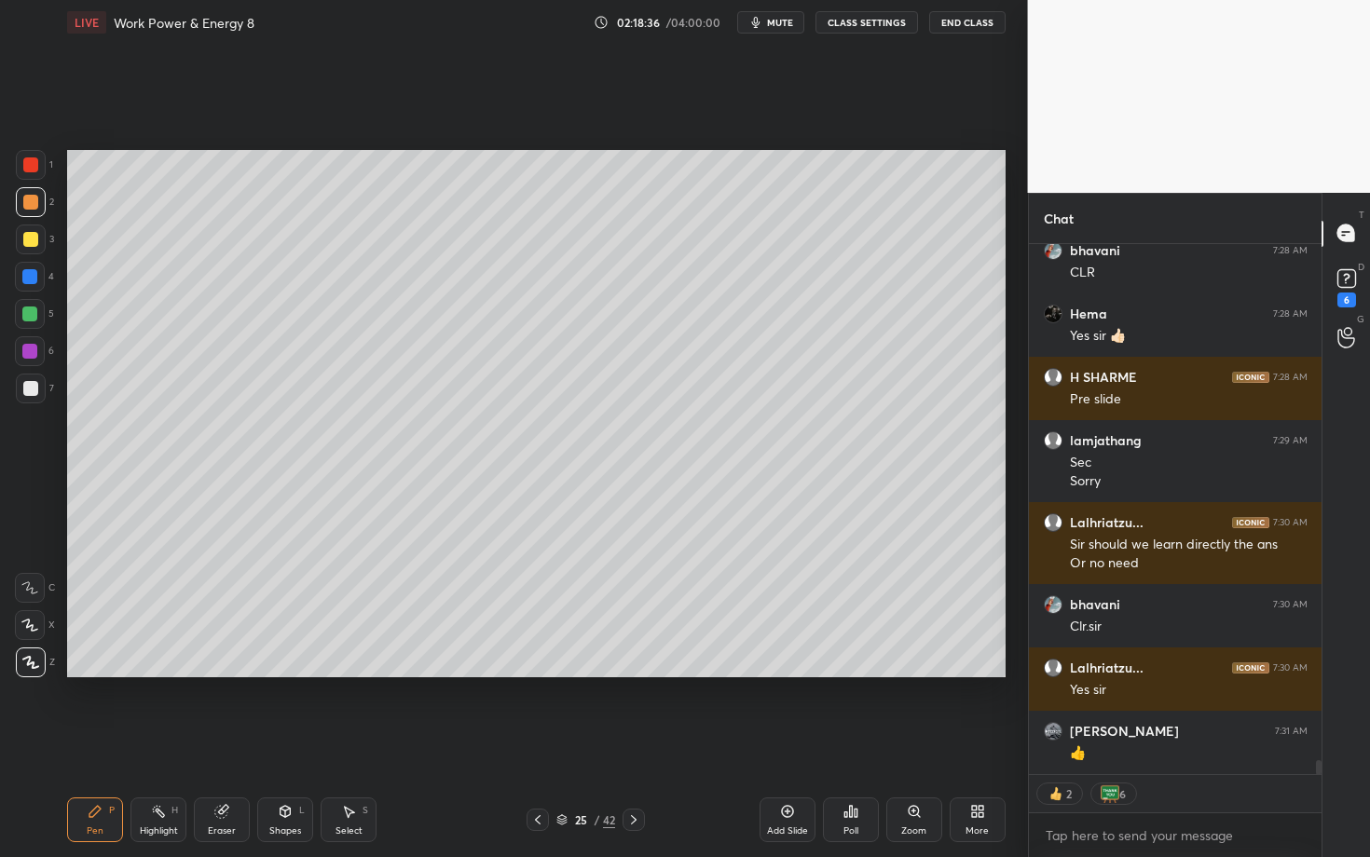
scroll to position [19000, 0]
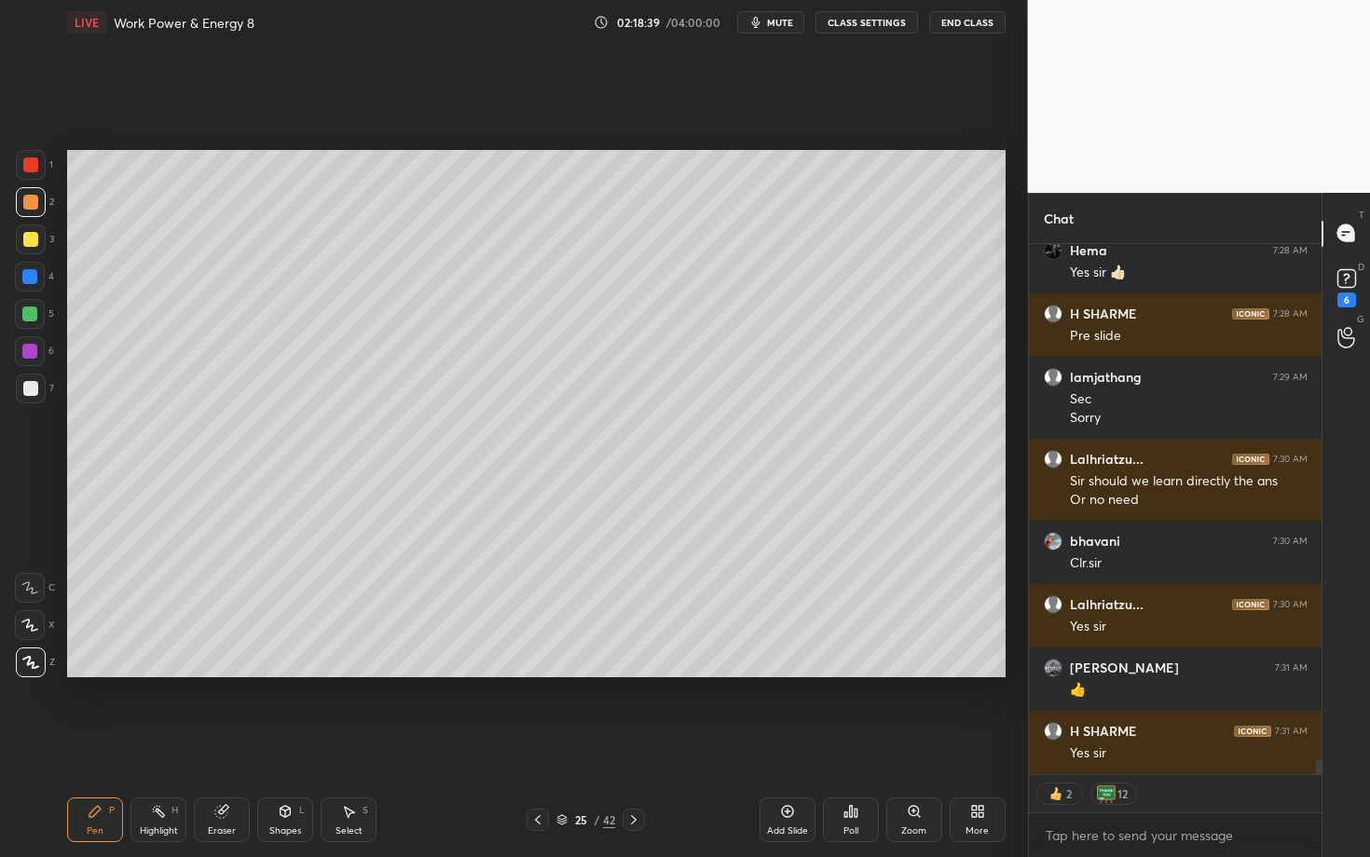
click at [36, 207] on div at bounding box center [31, 202] width 30 height 30
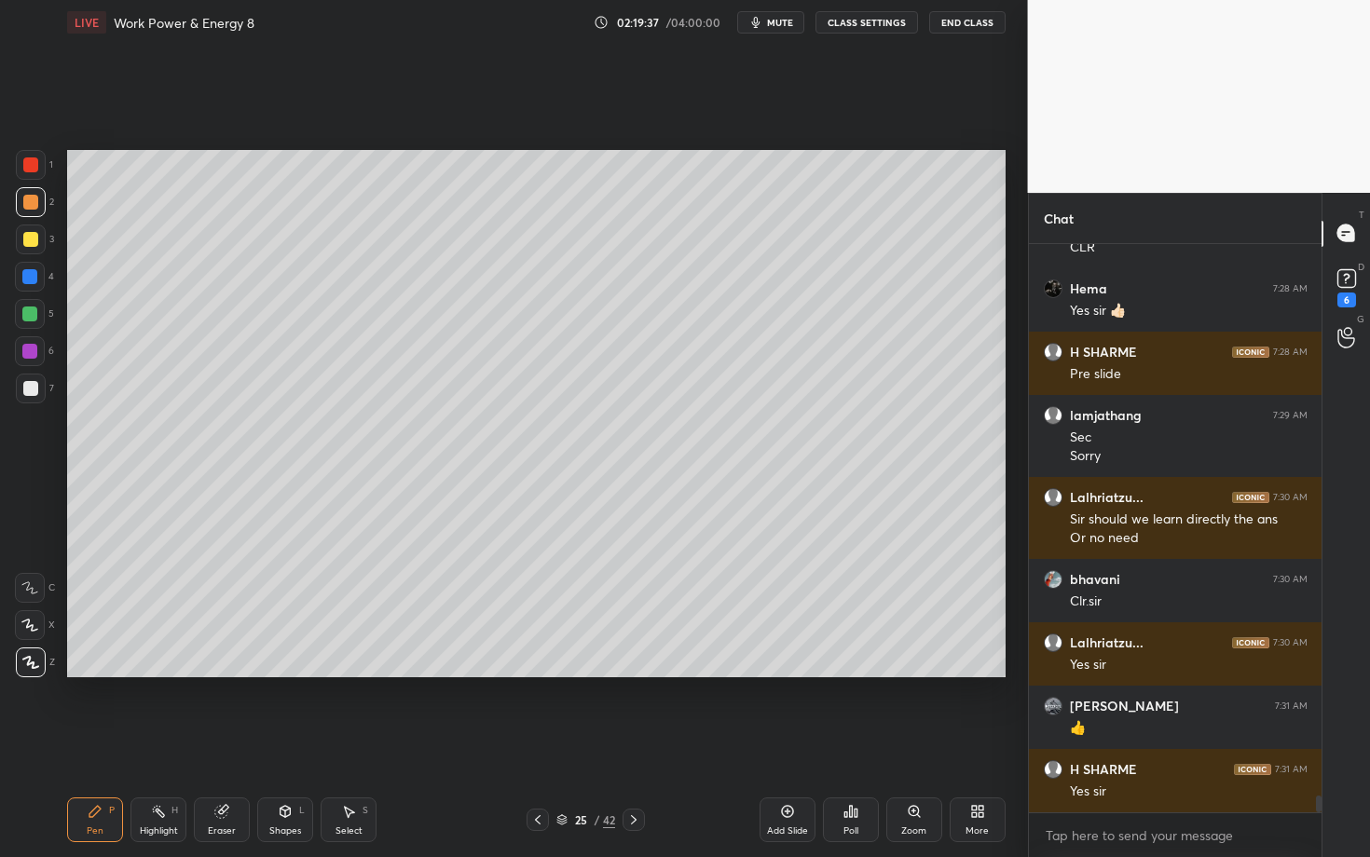
scroll to position [19030, 0]
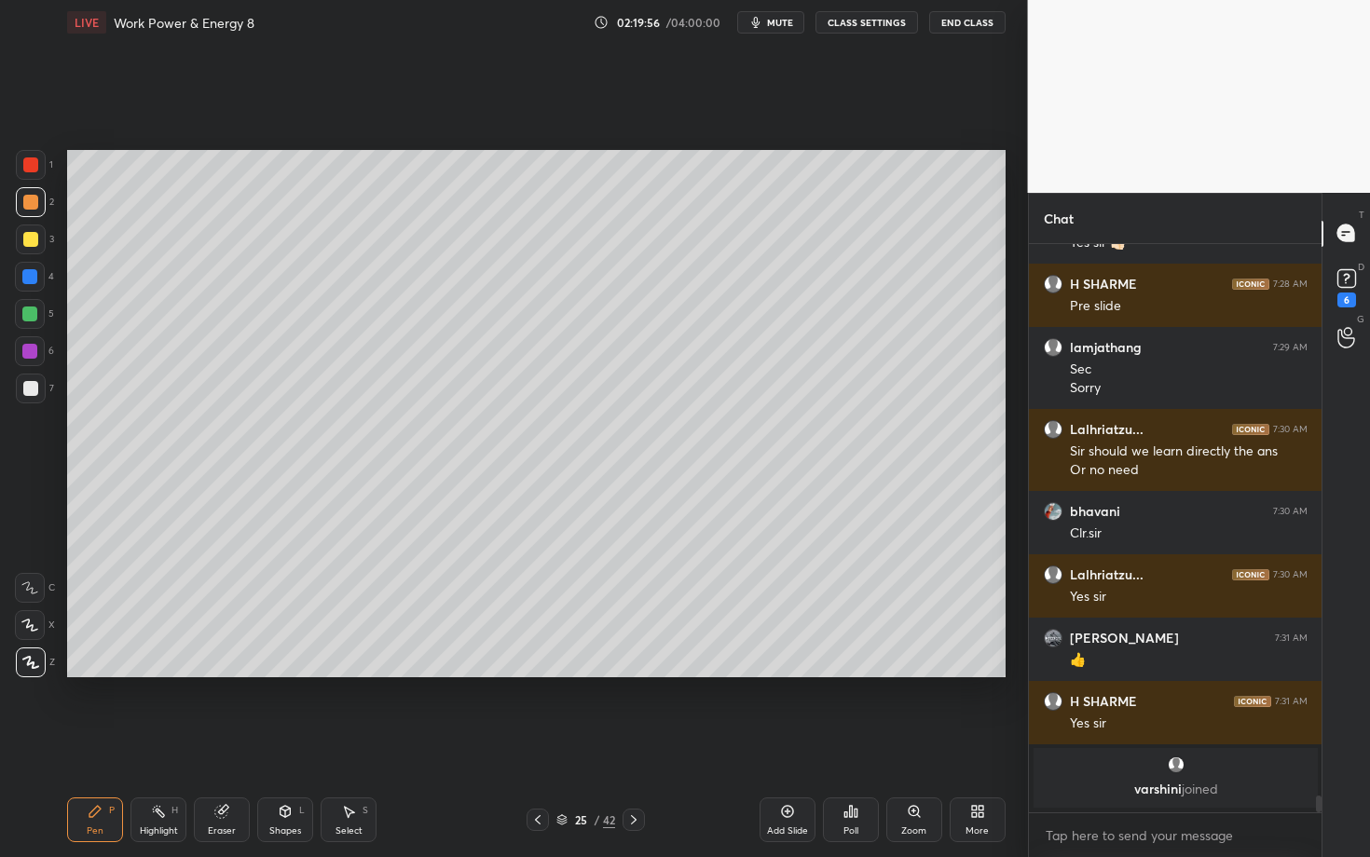
click at [218, 743] on div "Eraser" at bounding box center [222, 820] width 56 height 45
click at [83, 743] on div "Pen P" at bounding box center [95, 820] width 56 height 45
click at [29, 387] on div at bounding box center [30, 388] width 15 height 15
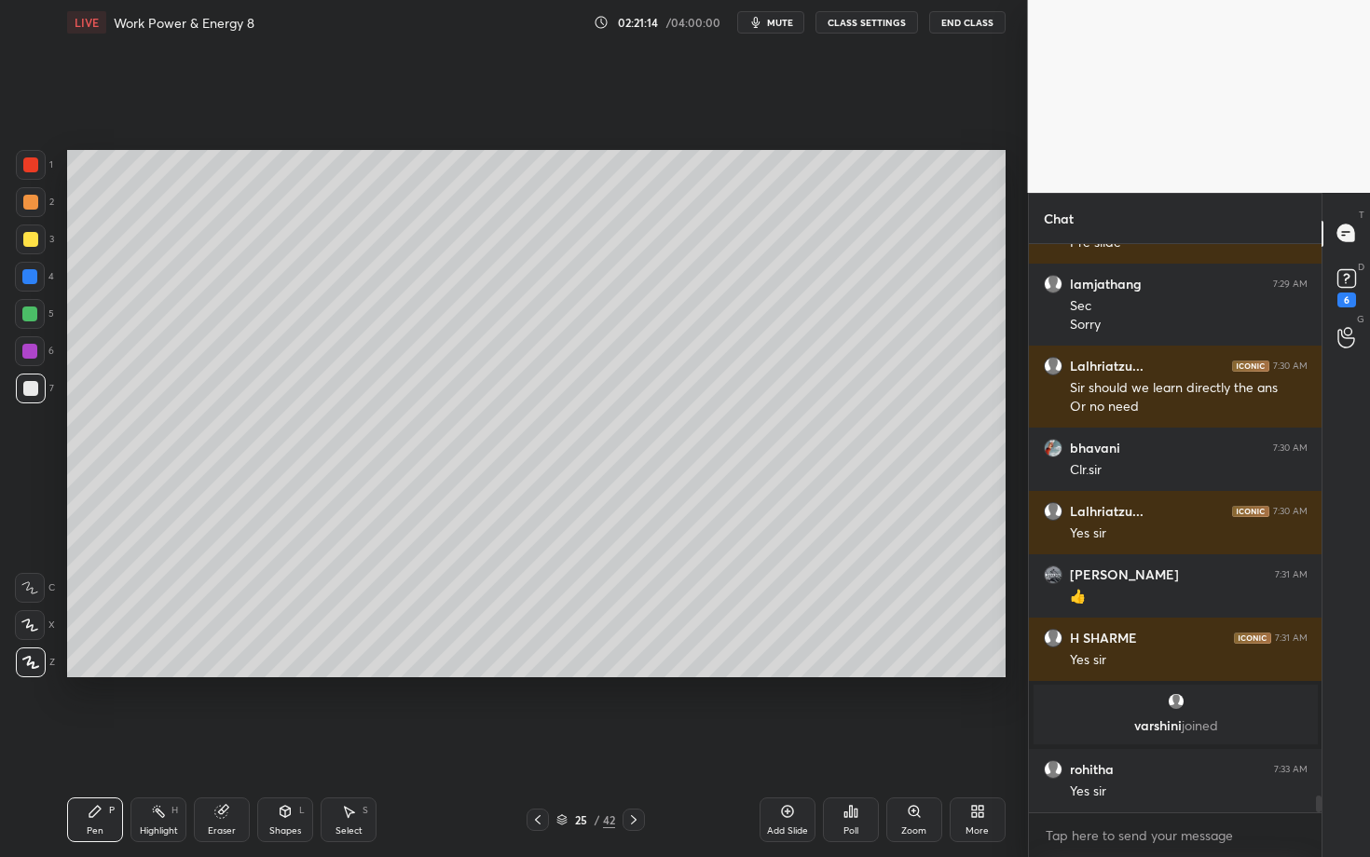
click at [28, 247] on div at bounding box center [31, 240] width 30 height 30
click at [37, 203] on div at bounding box center [31, 202] width 30 height 30
click at [32, 159] on div at bounding box center [30, 164] width 15 height 15
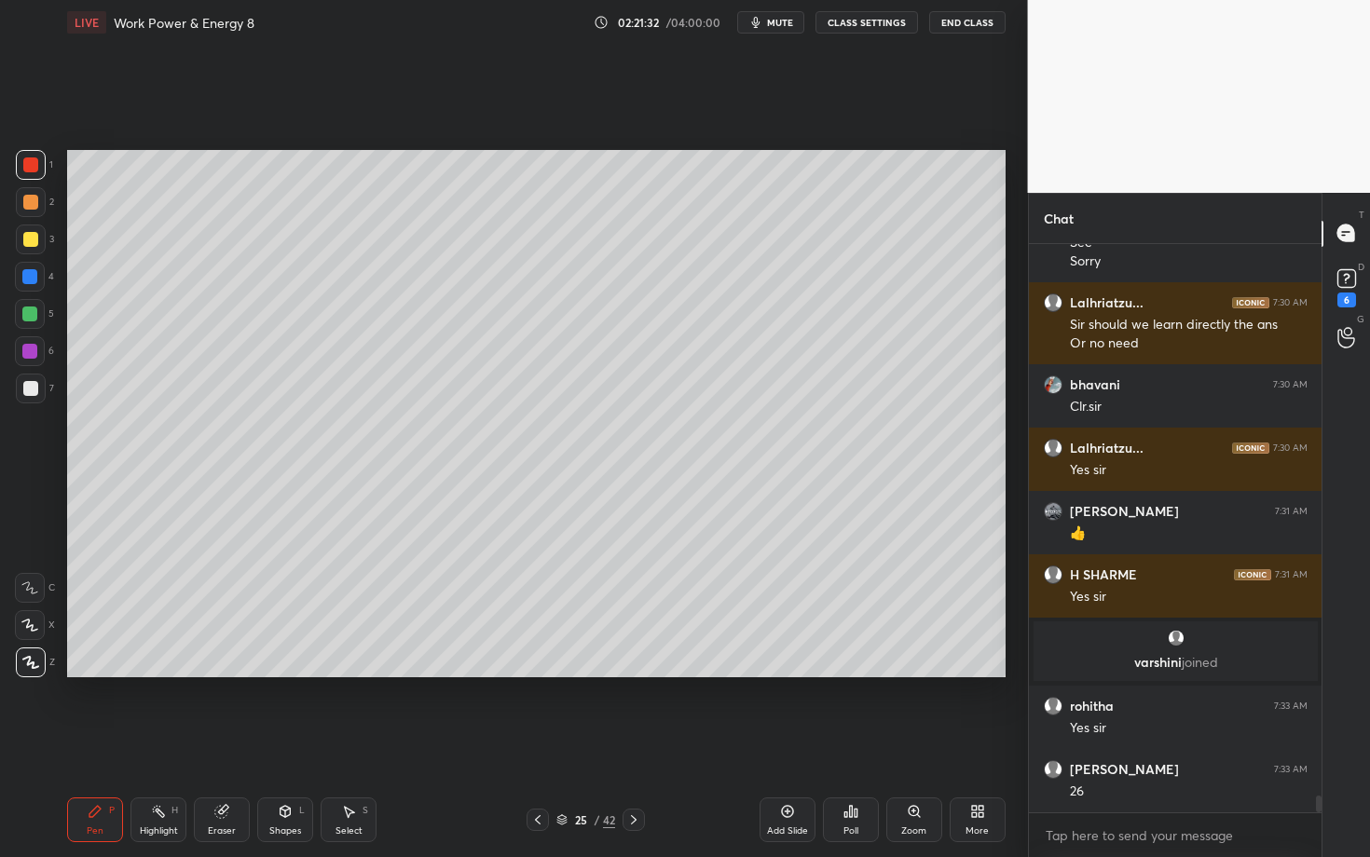
click at [232, 743] on div "Eraser" at bounding box center [222, 820] width 56 height 45
click at [266, 678] on div "Setting up your live class Poll for secs No correct answer Start poll" at bounding box center [536, 414] width 953 height 738
click at [101, 743] on div "Pen" at bounding box center [95, 831] width 17 height 9
click at [27, 314] on div at bounding box center [30, 314] width 30 height 30
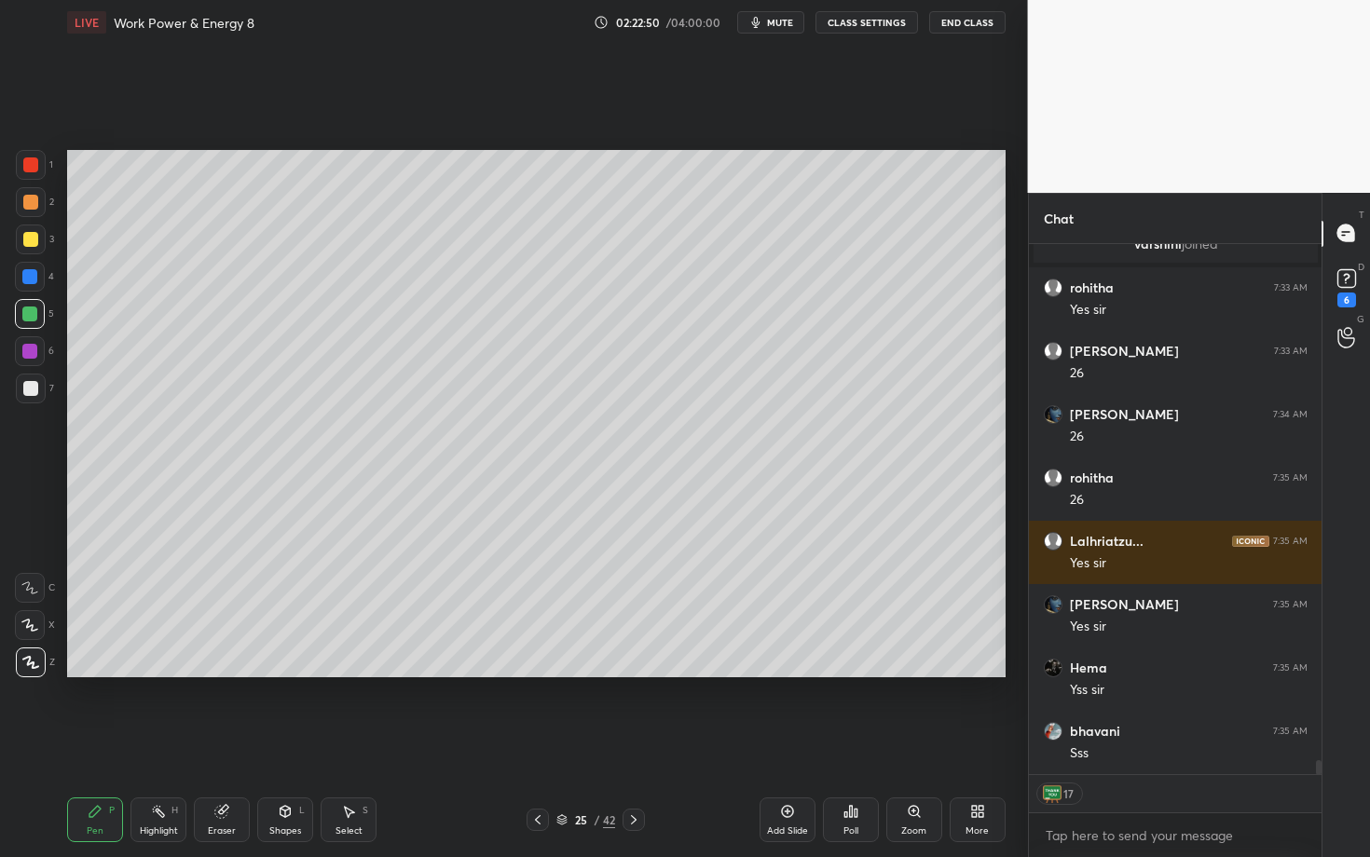
scroll to position [19445, 0]
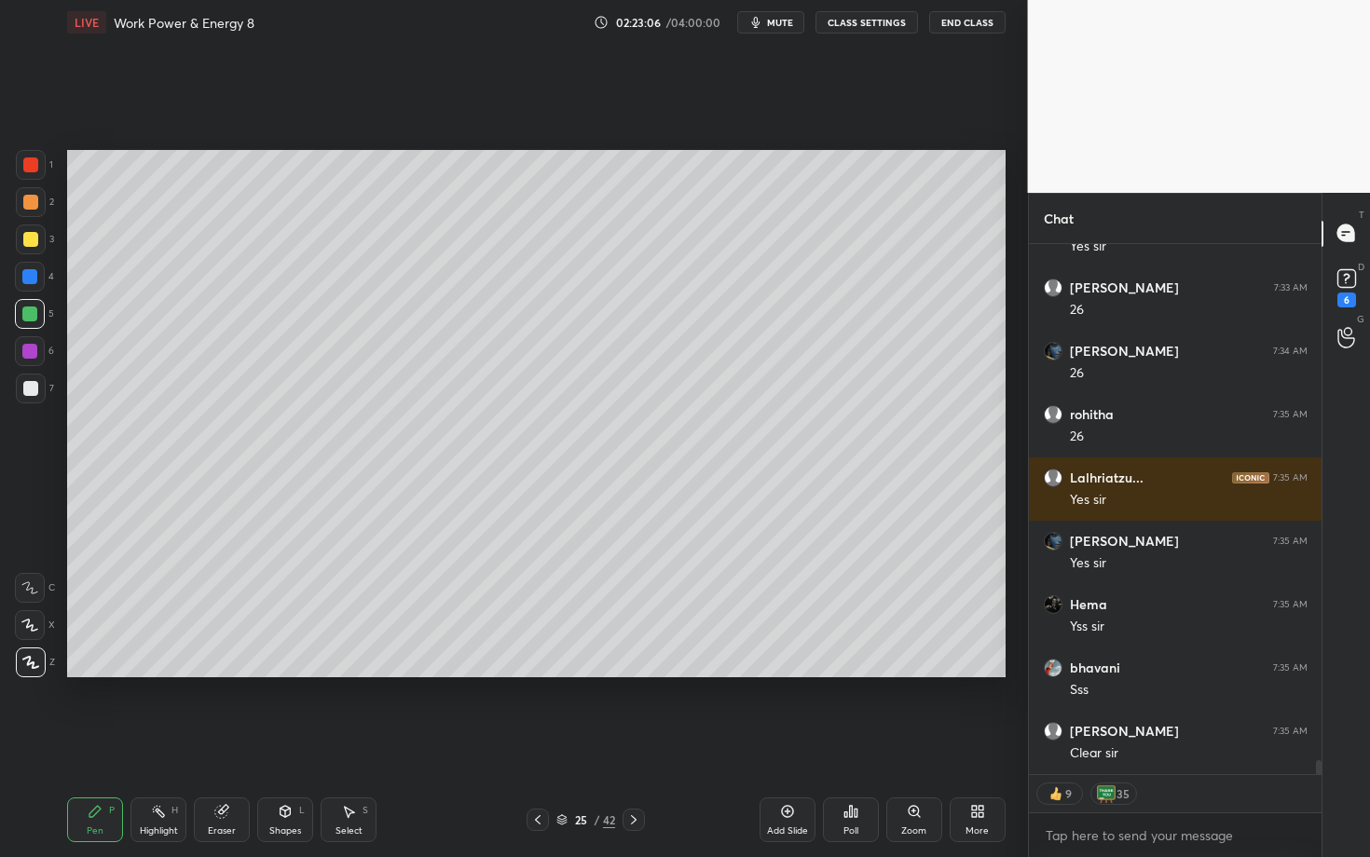
click at [635, 743] on icon at bounding box center [633, 820] width 15 height 15
click at [100, 743] on div "Pen P" at bounding box center [95, 820] width 56 height 45
click at [27, 204] on div at bounding box center [30, 202] width 15 height 15
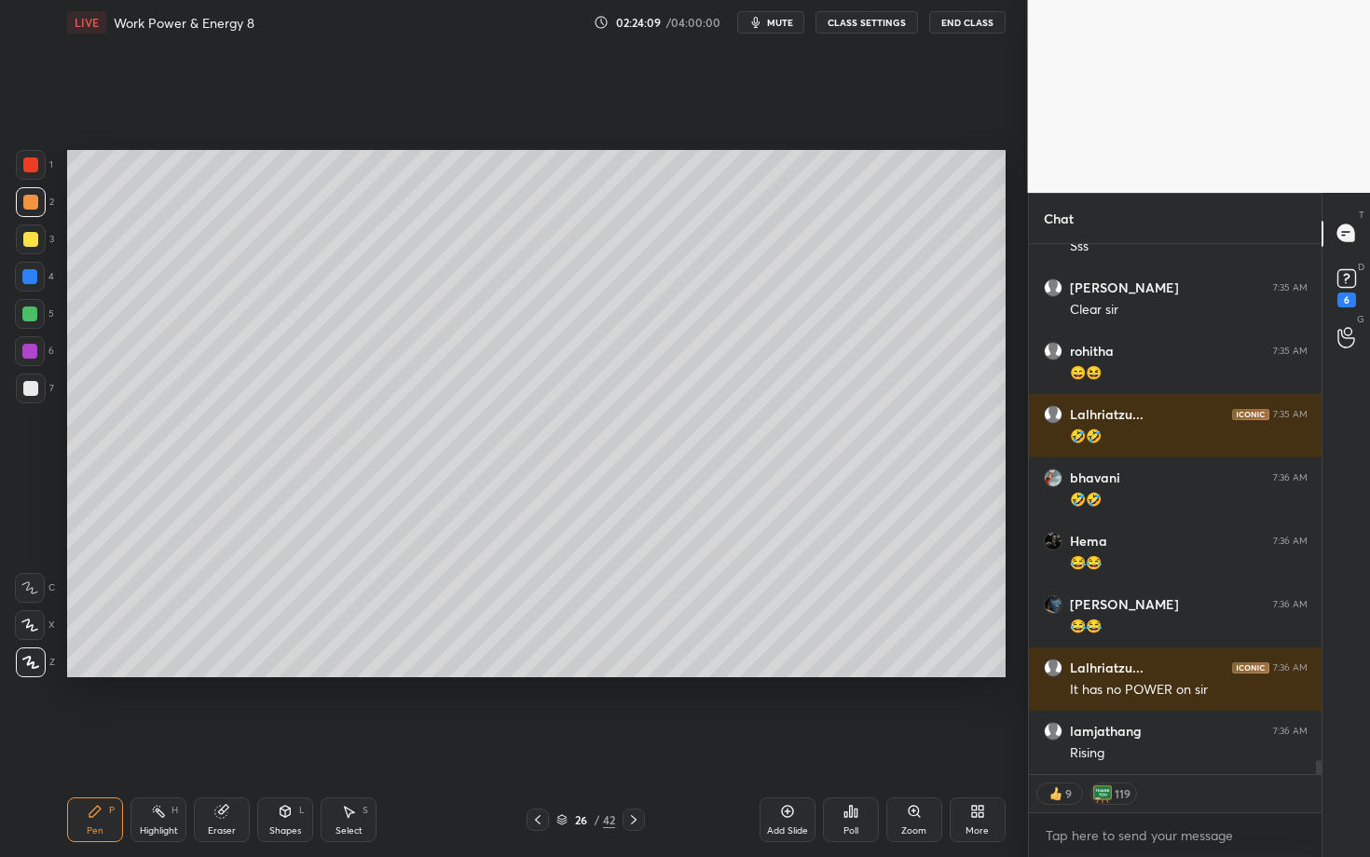
scroll to position [19952, 0]
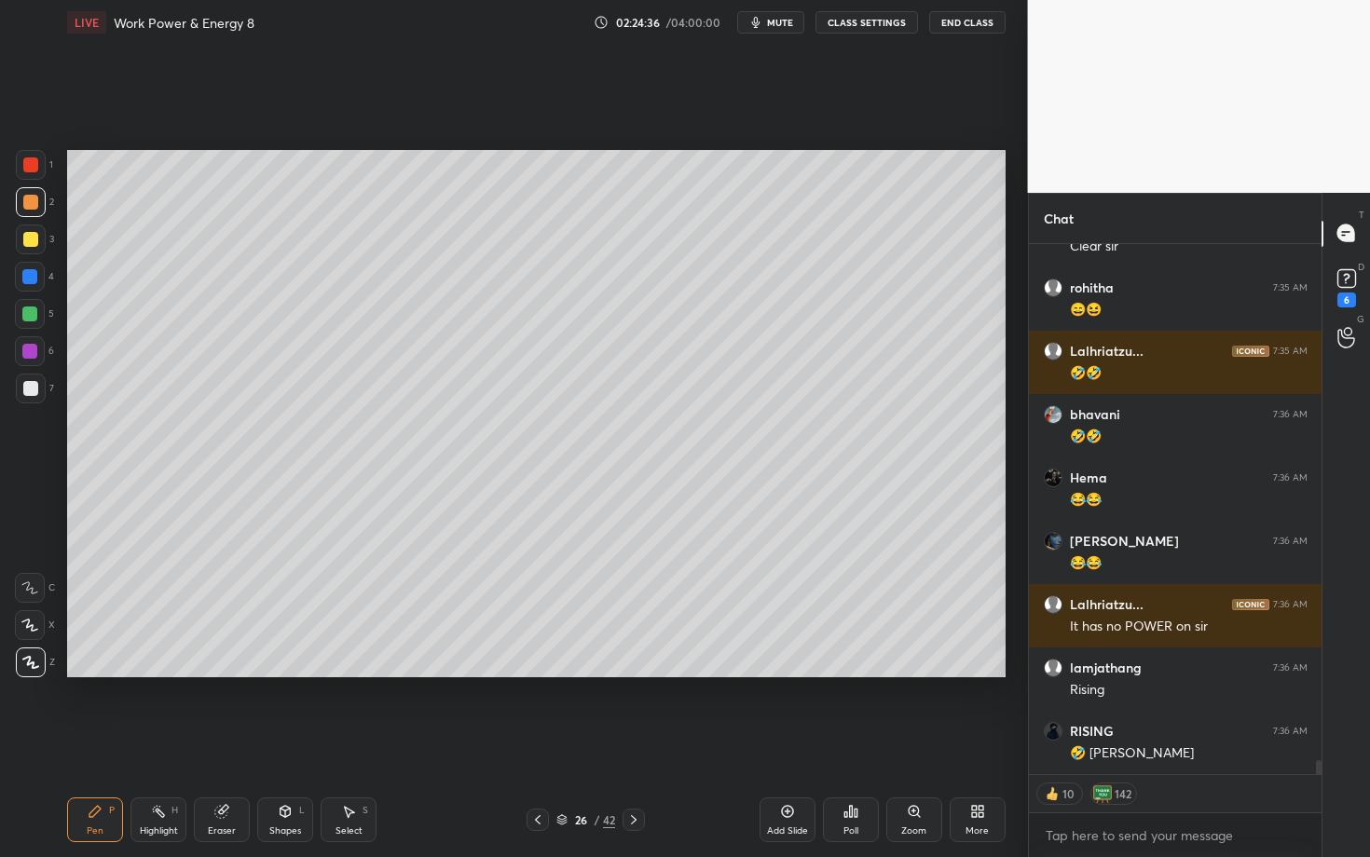
click at [39, 390] on div at bounding box center [31, 389] width 30 height 30
click at [155, 743] on icon at bounding box center [158, 811] width 15 height 15
click at [92, 743] on div "Pen P" at bounding box center [95, 820] width 56 height 45
click at [27, 349] on div at bounding box center [29, 351] width 15 height 15
click at [115, 743] on div "Pen P" at bounding box center [95, 820] width 56 height 45
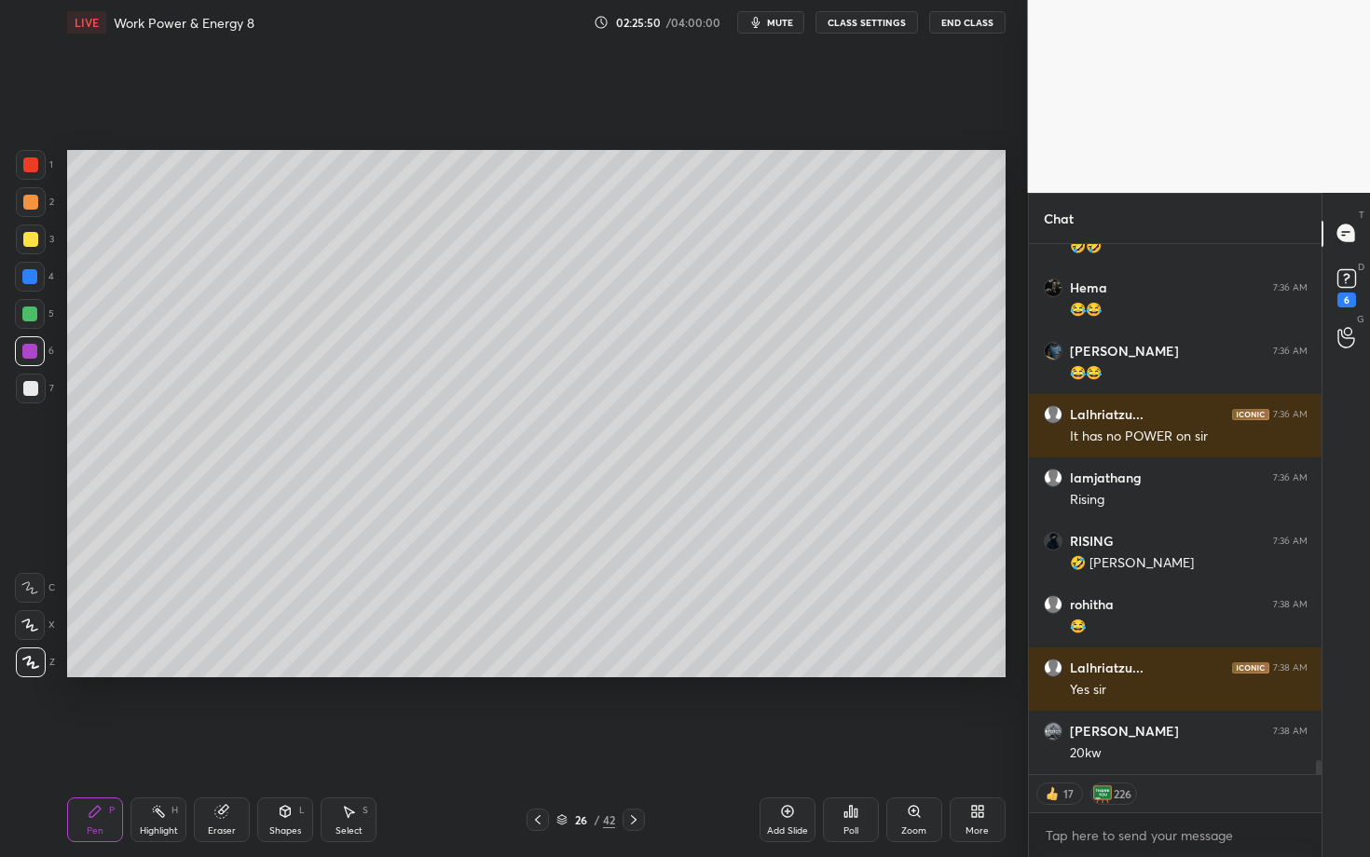
scroll to position [20205, 0]
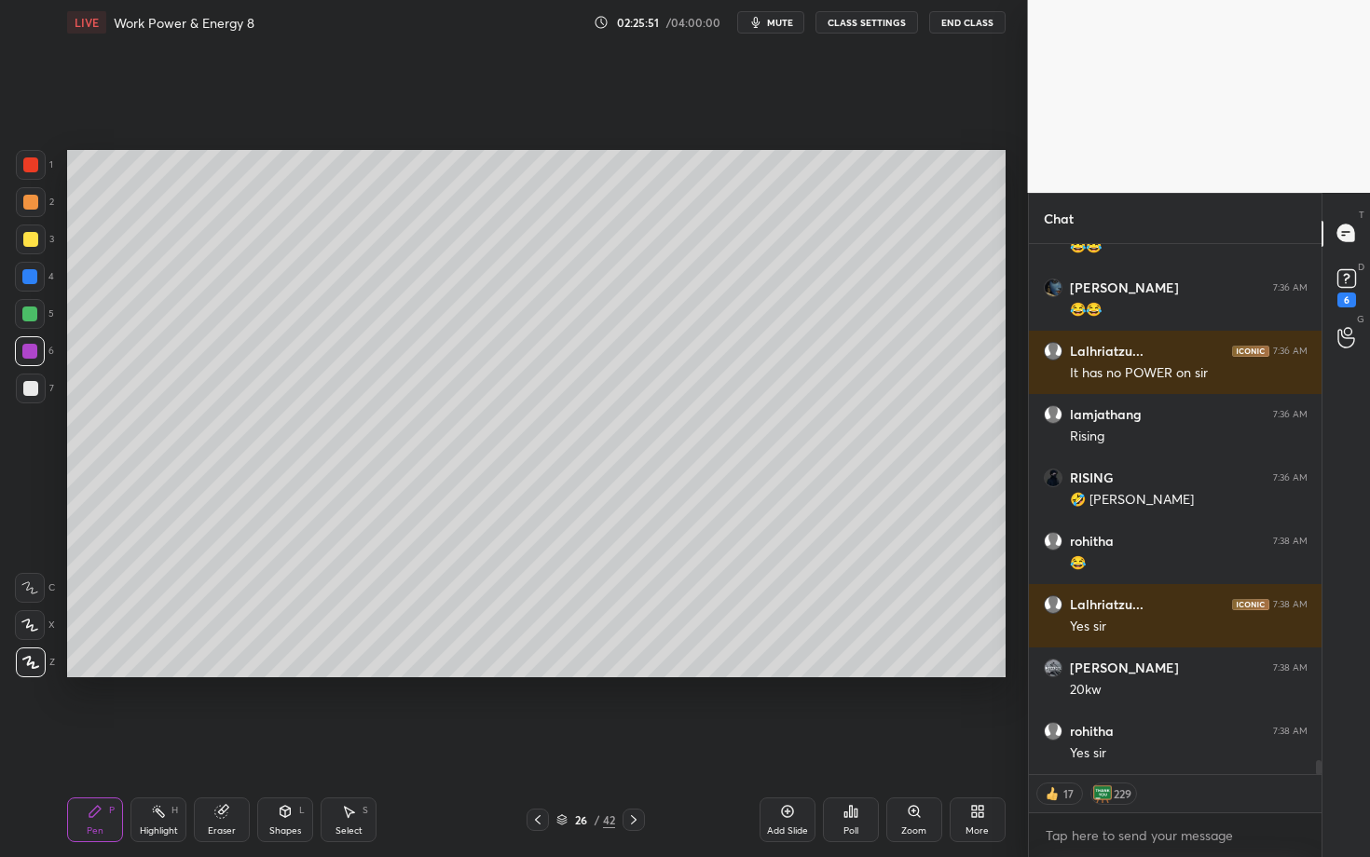
click at [23, 389] on div at bounding box center [30, 388] width 15 height 15
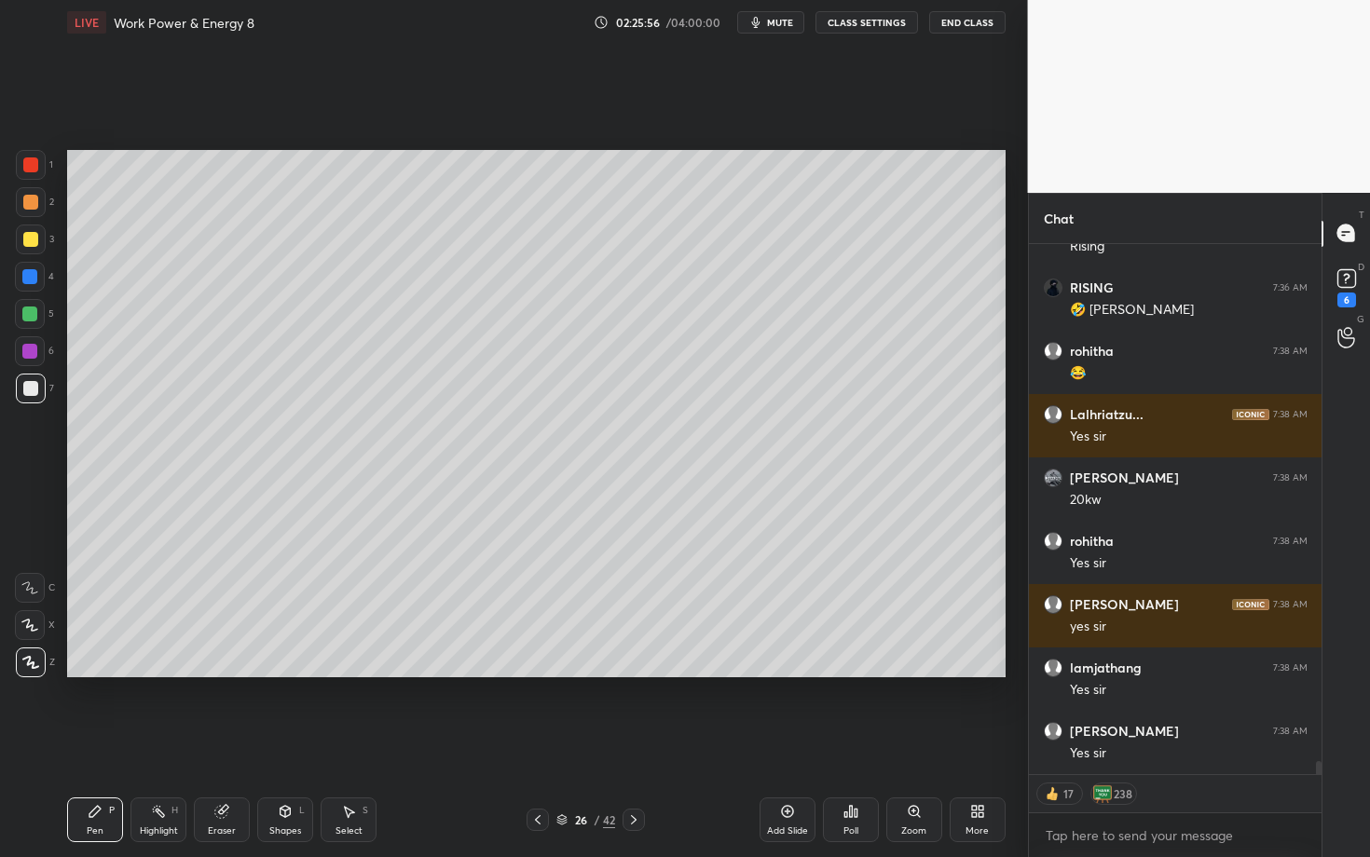
scroll to position [20459, 0]
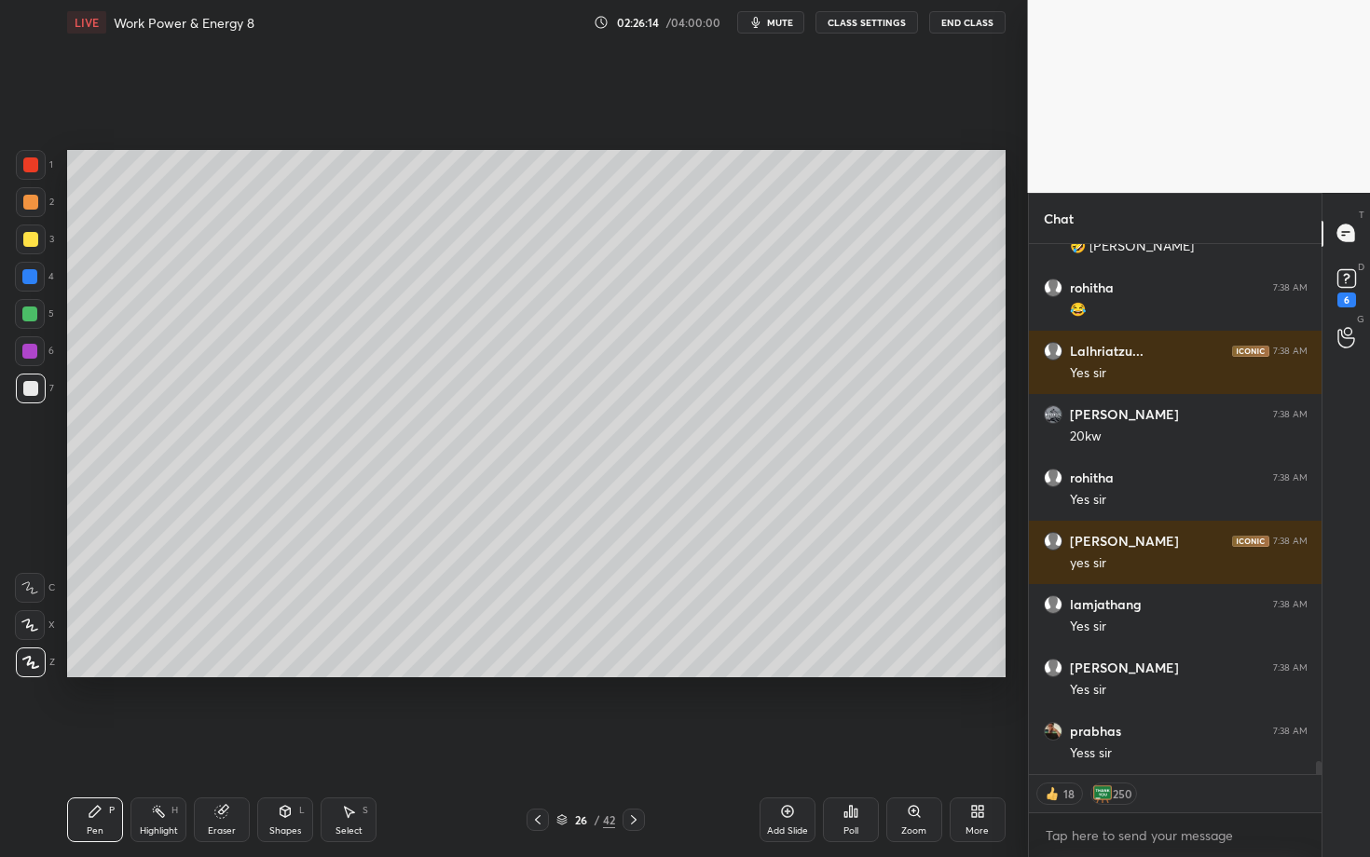
click at [31, 159] on div at bounding box center [30, 164] width 15 height 15
click at [40, 390] on div at bounding box center [31, 389] width 30 height 30
click at [109, 743] on div "Pen P" at bounding box center [95, 820] width 56 height 45
click at [293, 743] on div "Shapes" at bounding box center [285, 831] width 32 height 9
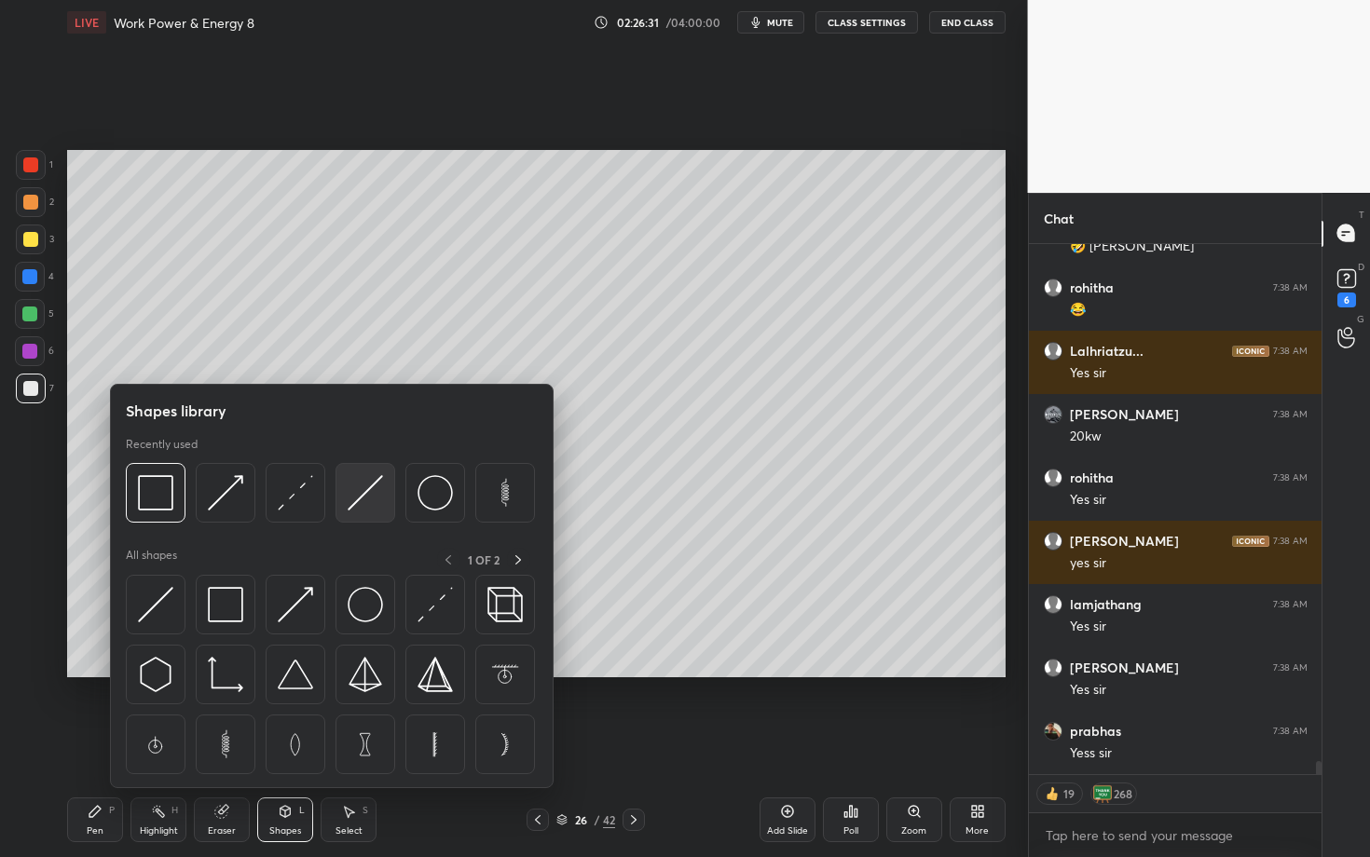
click at [375, 498] on img at bounding box center [365, 492] width 35 height 35
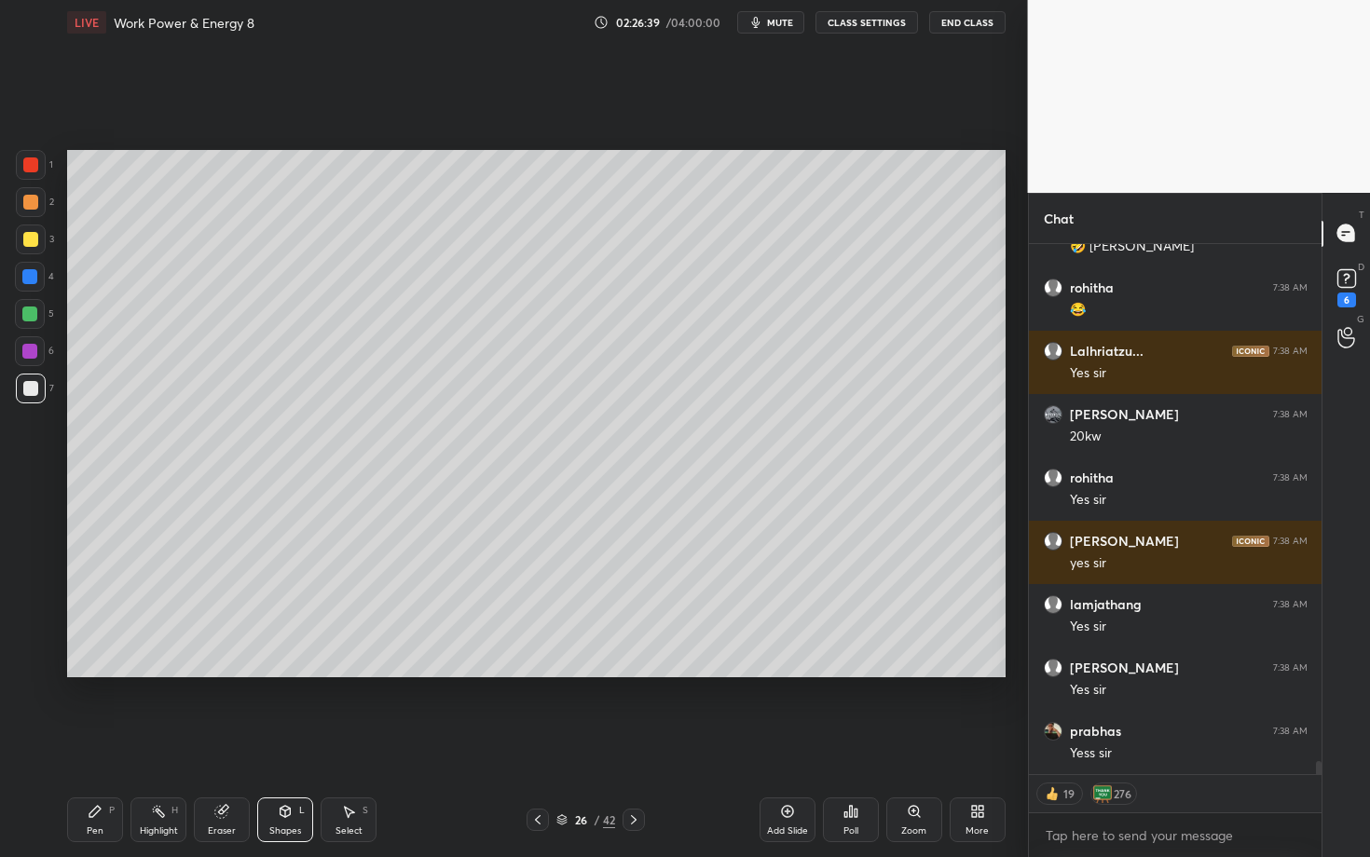
click at [214, 743] on div "Eraser" at bounding box center [222, 820] width 56 height 45
click at [118, 743] on div "Pen P" at bounding box center [95, 820] width 56 height 45
click at [302, 743] on div "Shapes L" at bounding box center [285, 820] width 56 height 45
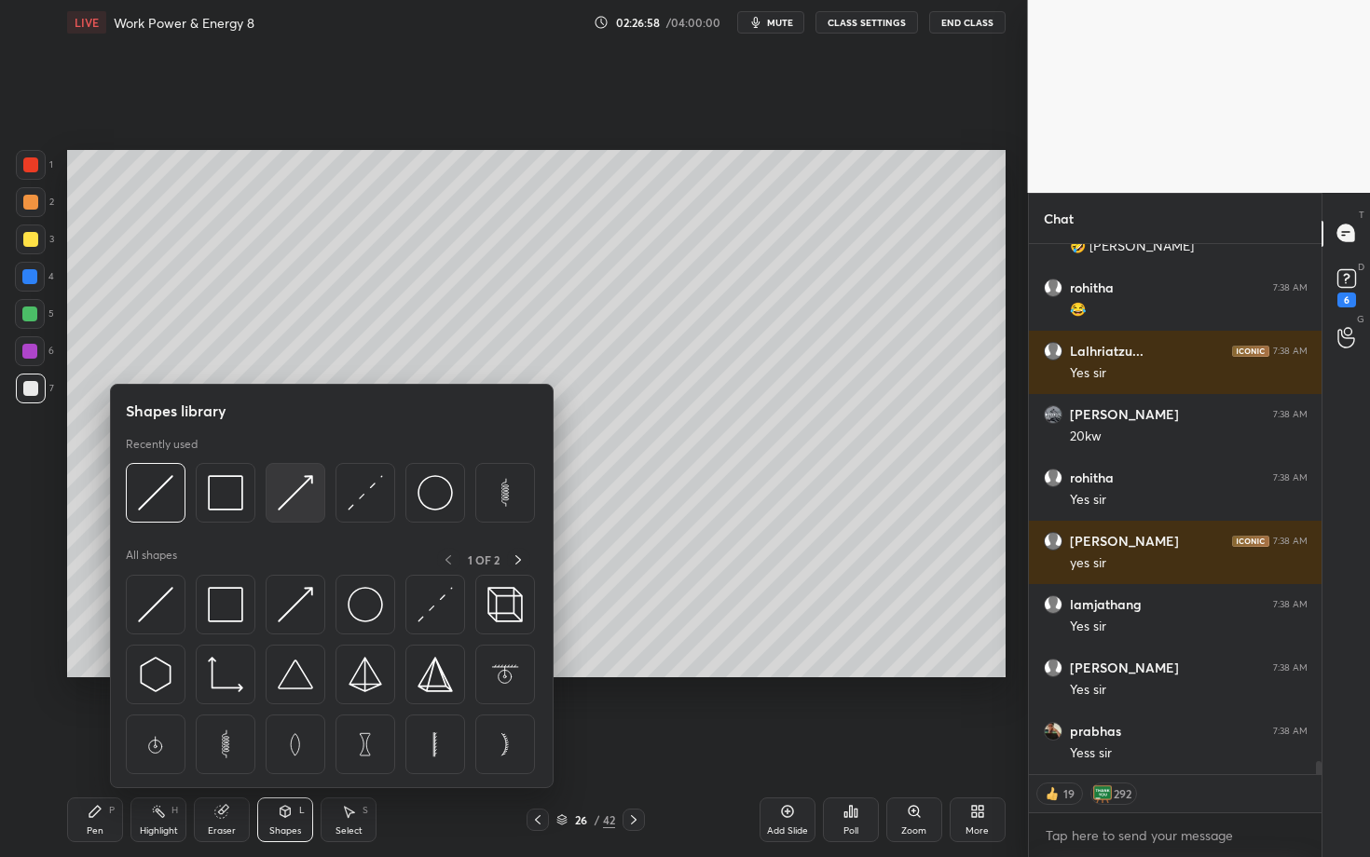
click at [284, 499] on img at bounding box center [295, 492] width 35 height 35
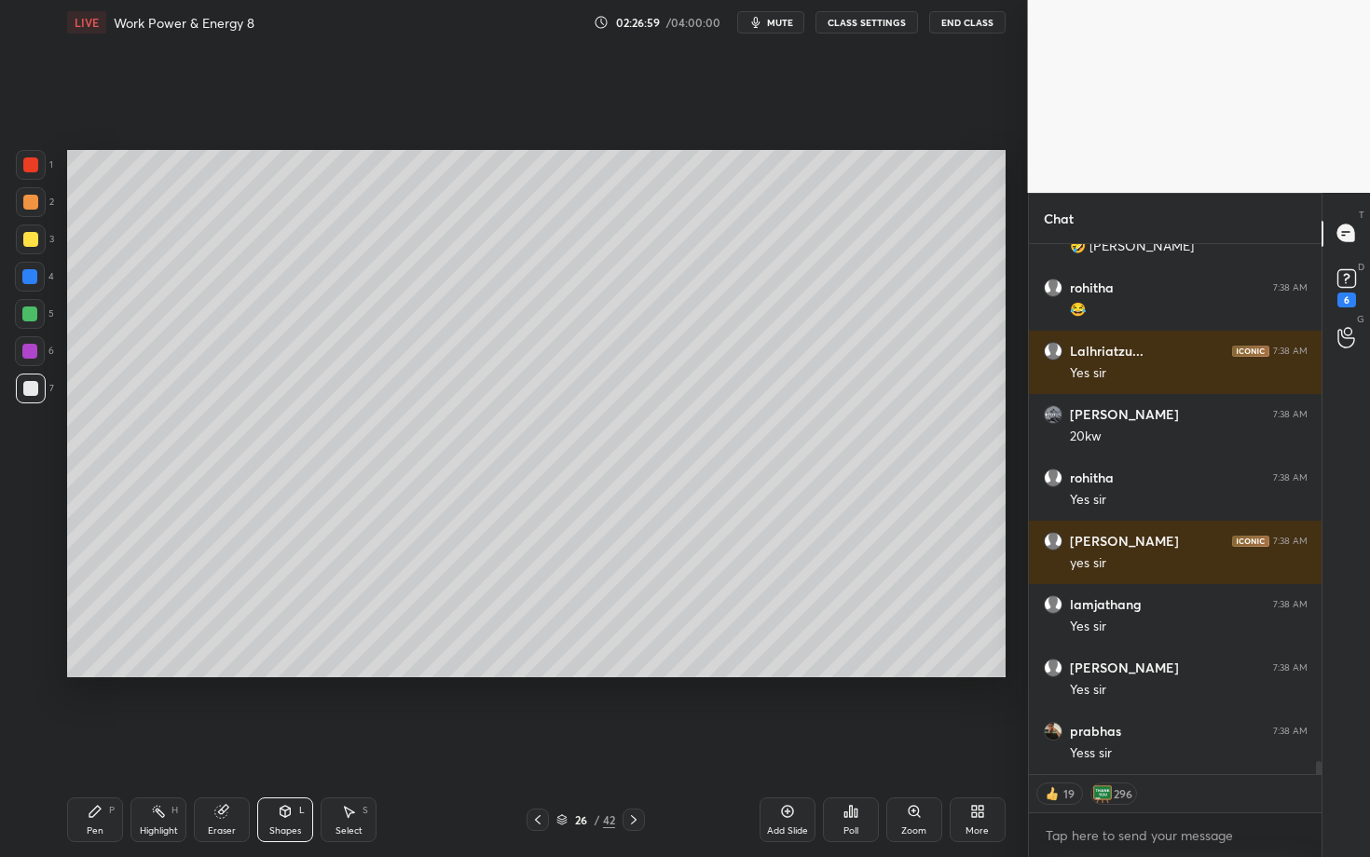
click at [38, 166] on div at bounding box center [31, 165] width 30 height 30
click at [87, 743] on div "Pen P" at bounding box center [95, 820] width 56 height 45
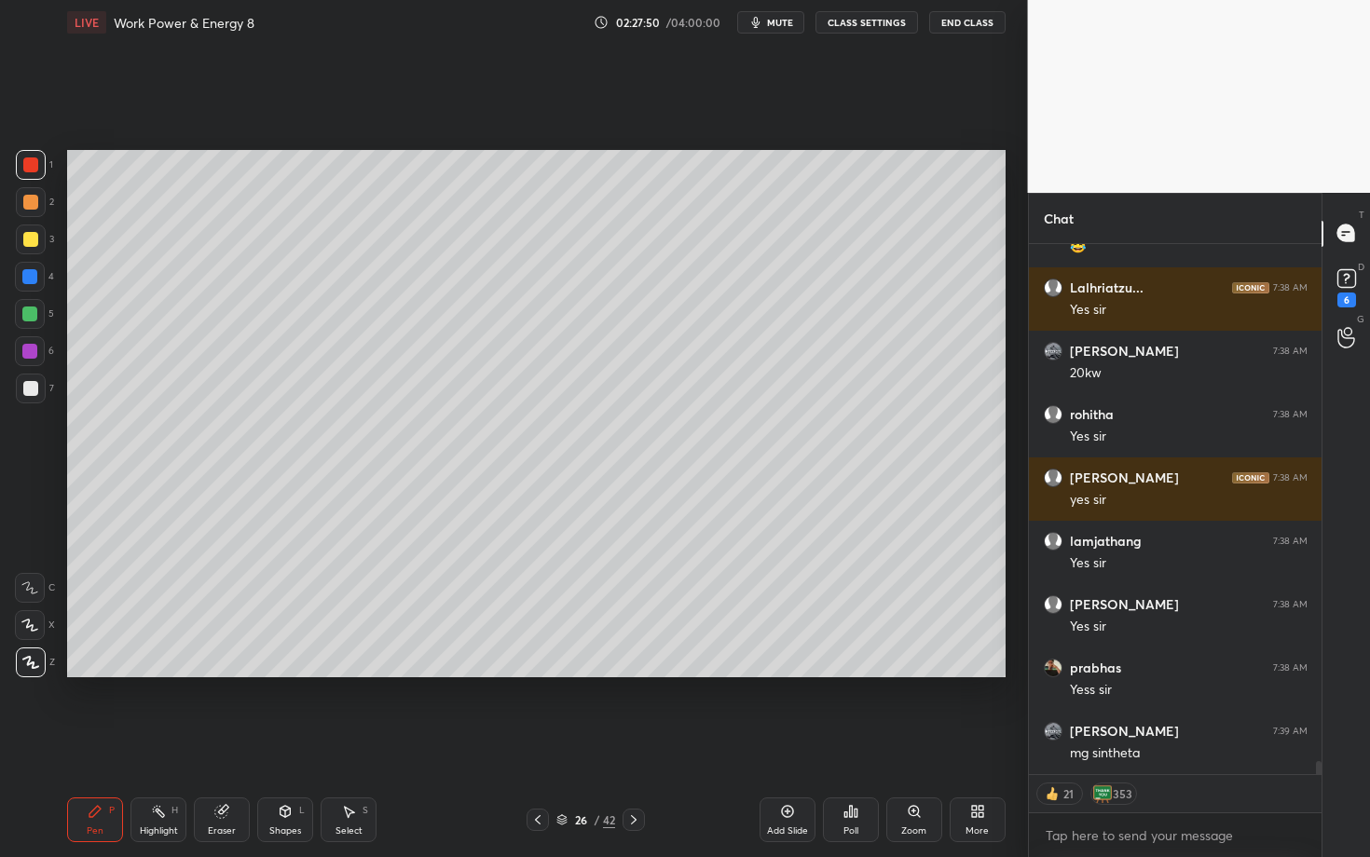
click at [34, 394] on div at bounding box center [31, 389] width 30 height 30
click at [32, 355] on div at bounding box center [29, 351] width 15 height 15
click at [181, 743] on div "Highlight H" at bounding box center [158, 820] width 56 height 45
click at [273, 743] on div "Shapes L" at bounding box center [285, 820] width 56 height 45
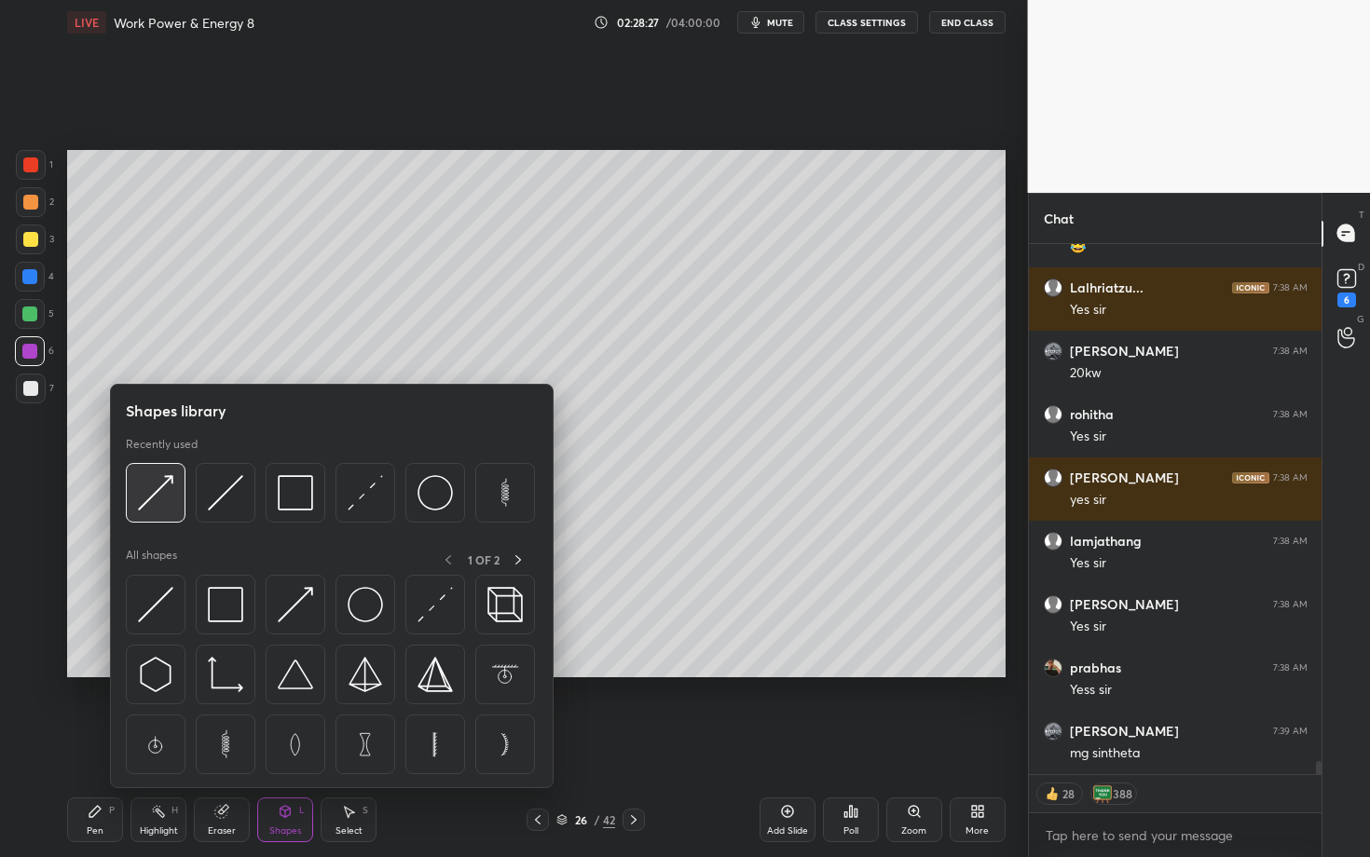
click at [169, 495] on img at bounding box center [155, 492] width 35 height 35
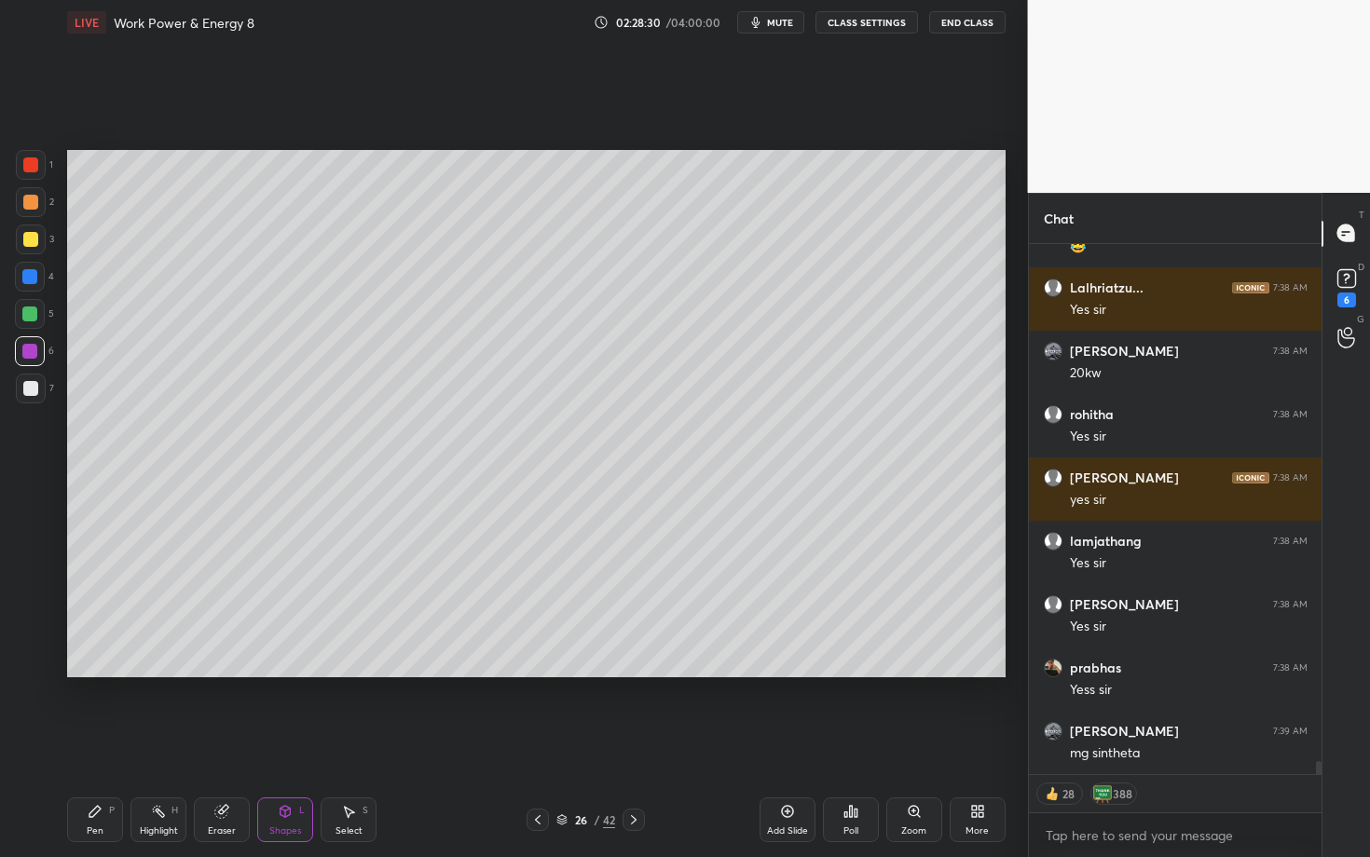
click at [149, 743] on div "Highlight H" at bounding box center [158, 820] width 56 height 45
click at [104, 743] on div "Pen P" at bounding box center [95, 820] width 56 height 45
click at [164, 743] on div "Highlight H" at bounding box center [158, 820] width 56 height 45
click at [108, 743] on div "Pen P" at bounding box center [95, 820] width 56 height 45
click at [29, 321] on div at bounding box center [30, 314] width 30 height 30
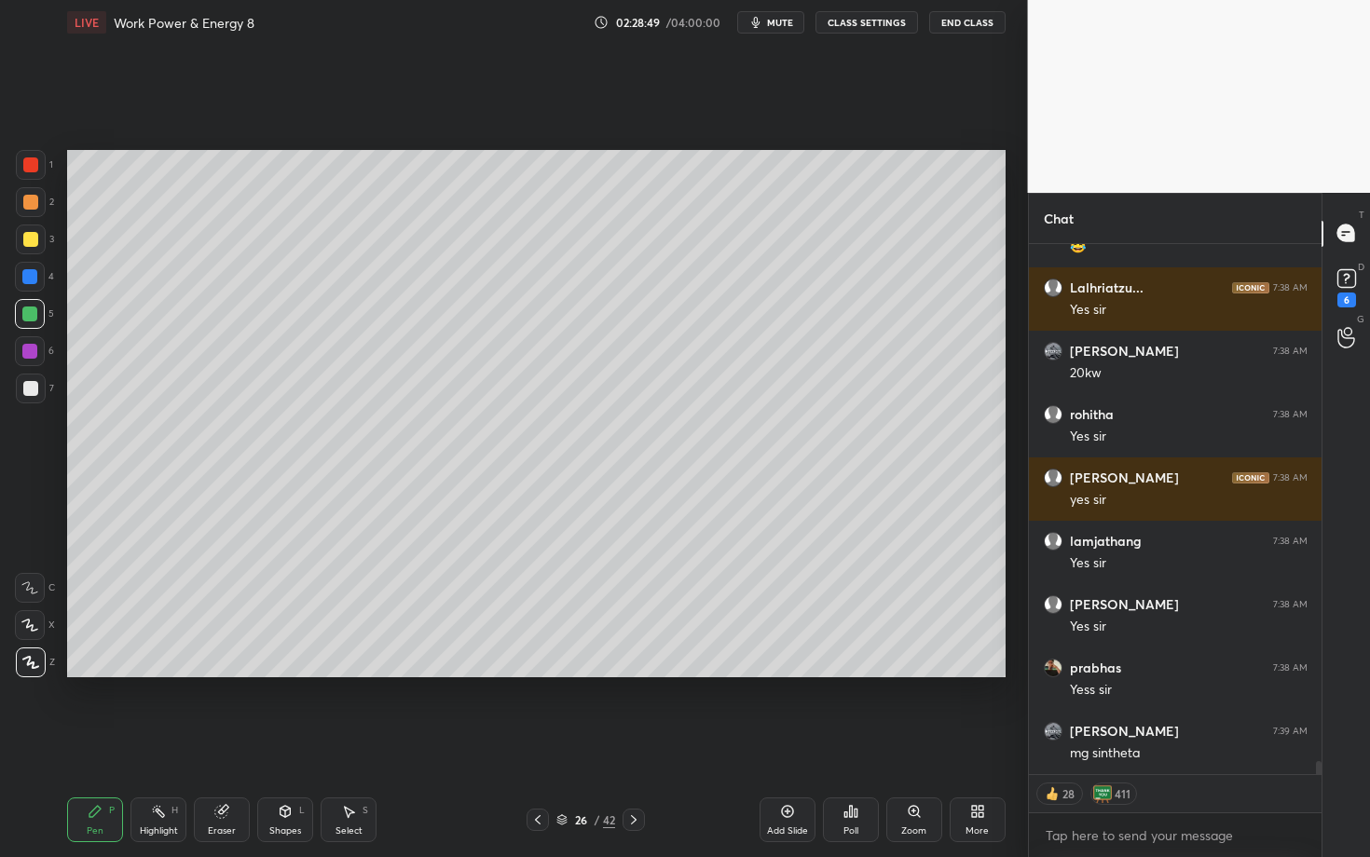
click at [212, 743] on div "Eraser" at bounding box center [222, 820] width 56 height 45
click at [76, 743] on div "Pen P" at bounding box center [95, 820] width 56 height 45
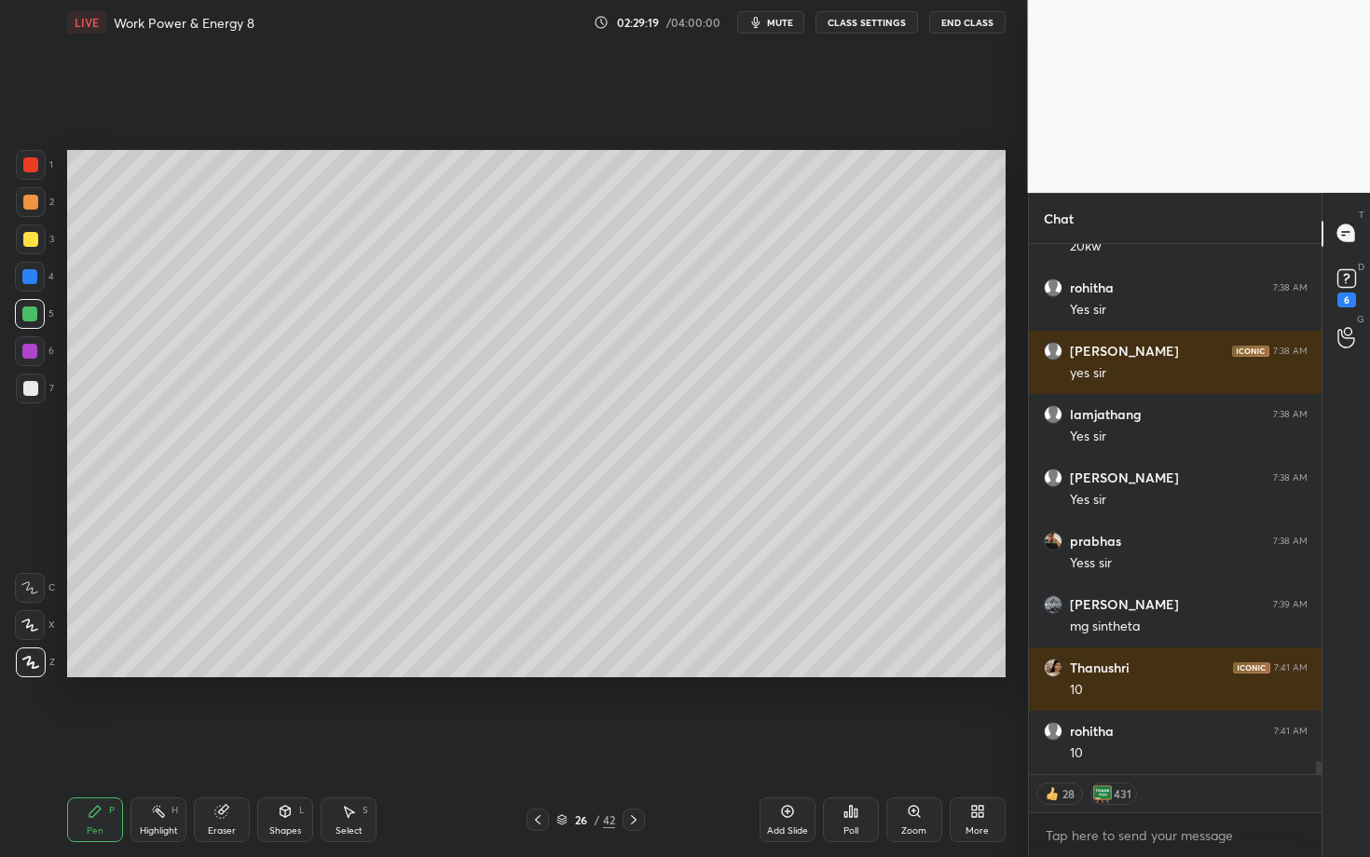
scroll to position [20712, 0]
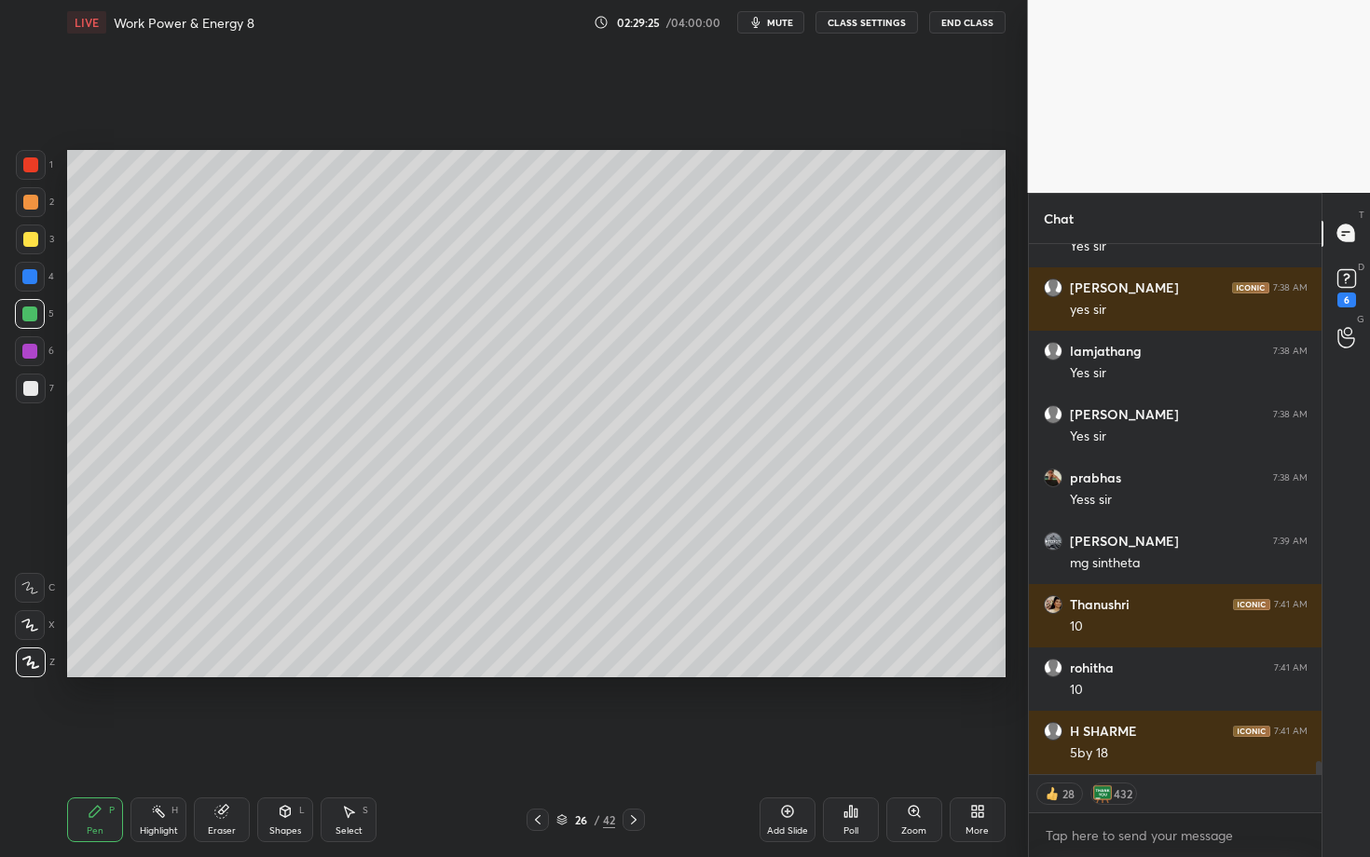
click at [34, 242] on div at bounding box center [30, 239] width 15 height 15
click at [41, 161] on div at bounding box center [31, 165] width 30 height 30
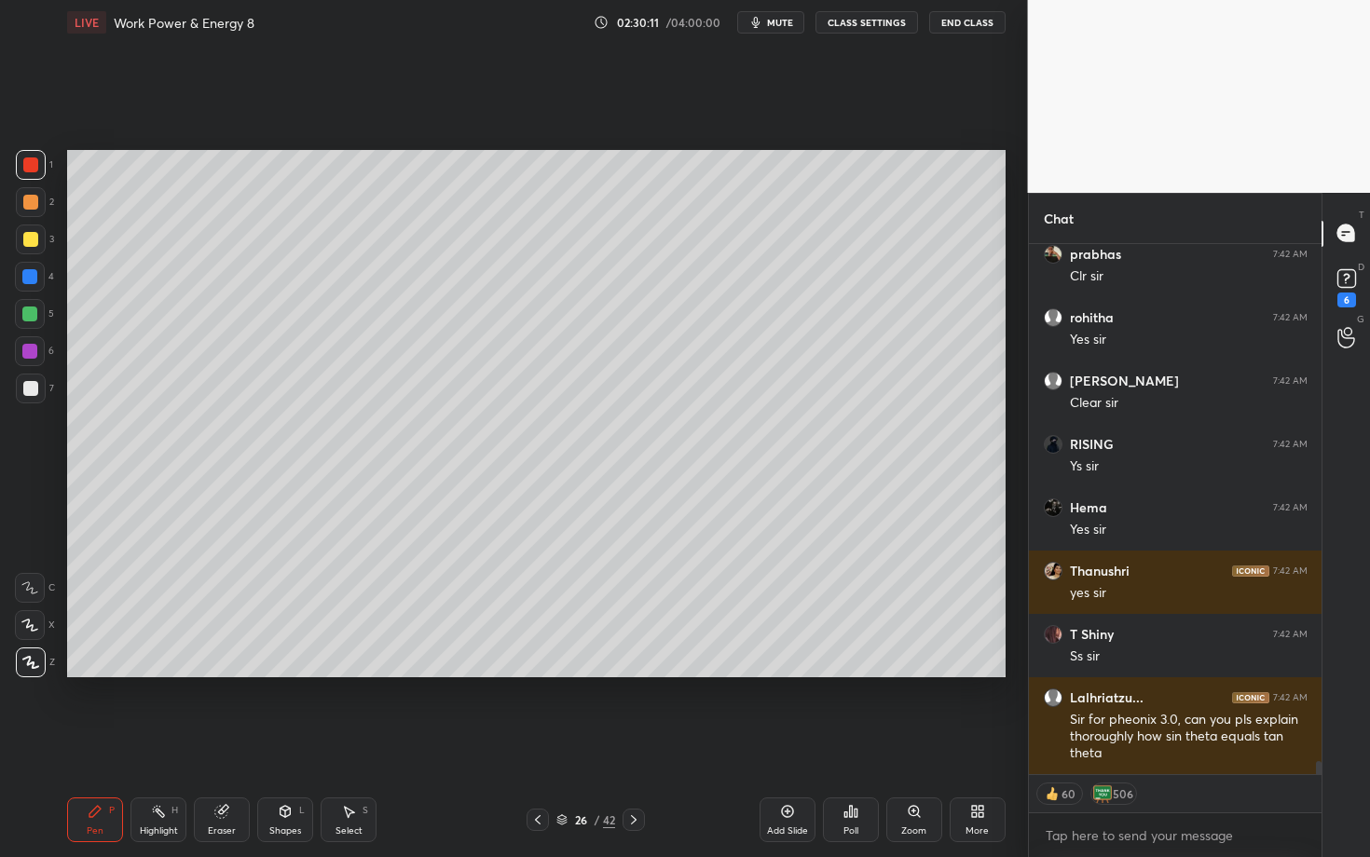
scroll to position [21443, 0]
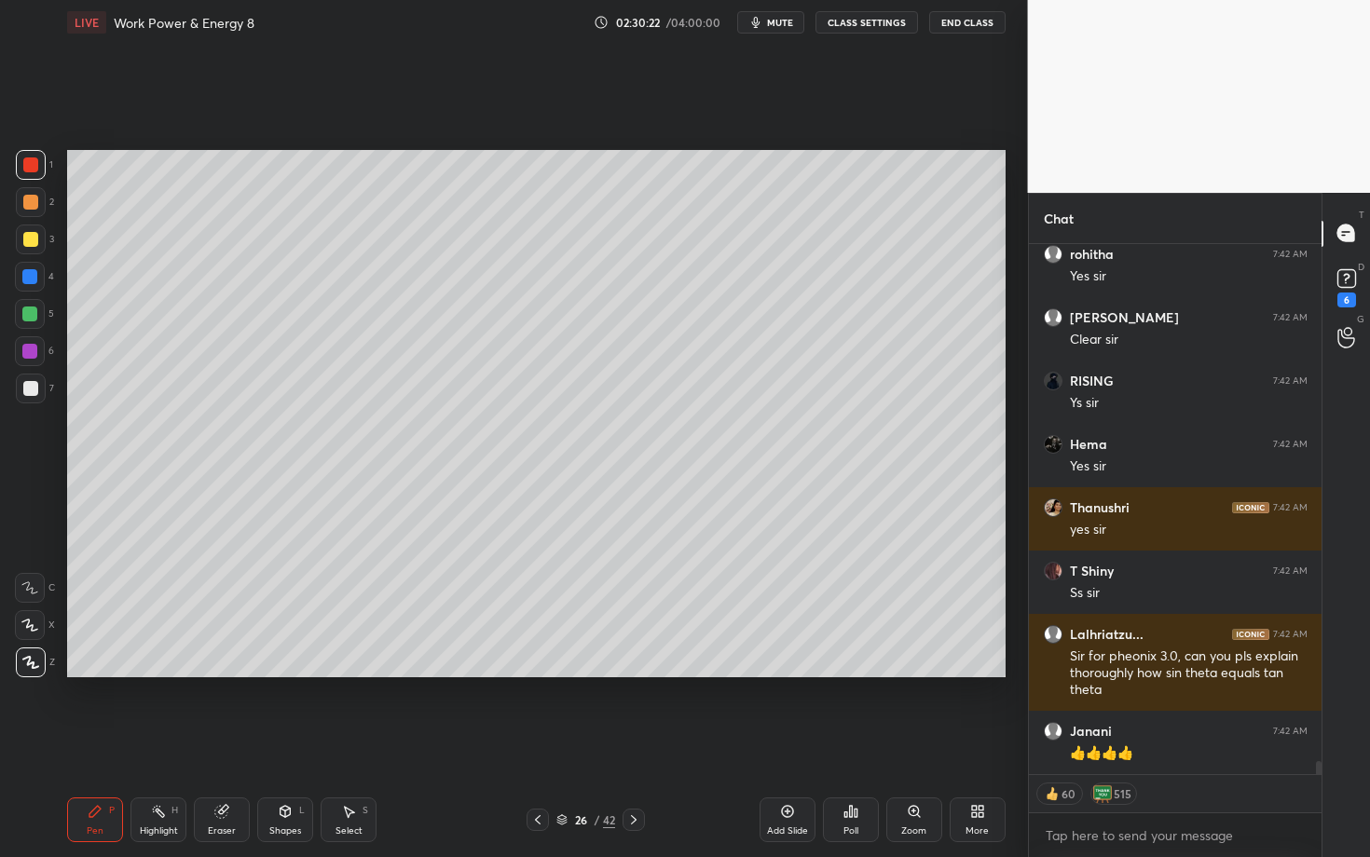
click at [632, 743] on icon at bounding box center [633, 820] width 15 height 15
click at [27, 320] on div at bounding box center [29, 314] width 15 height 15
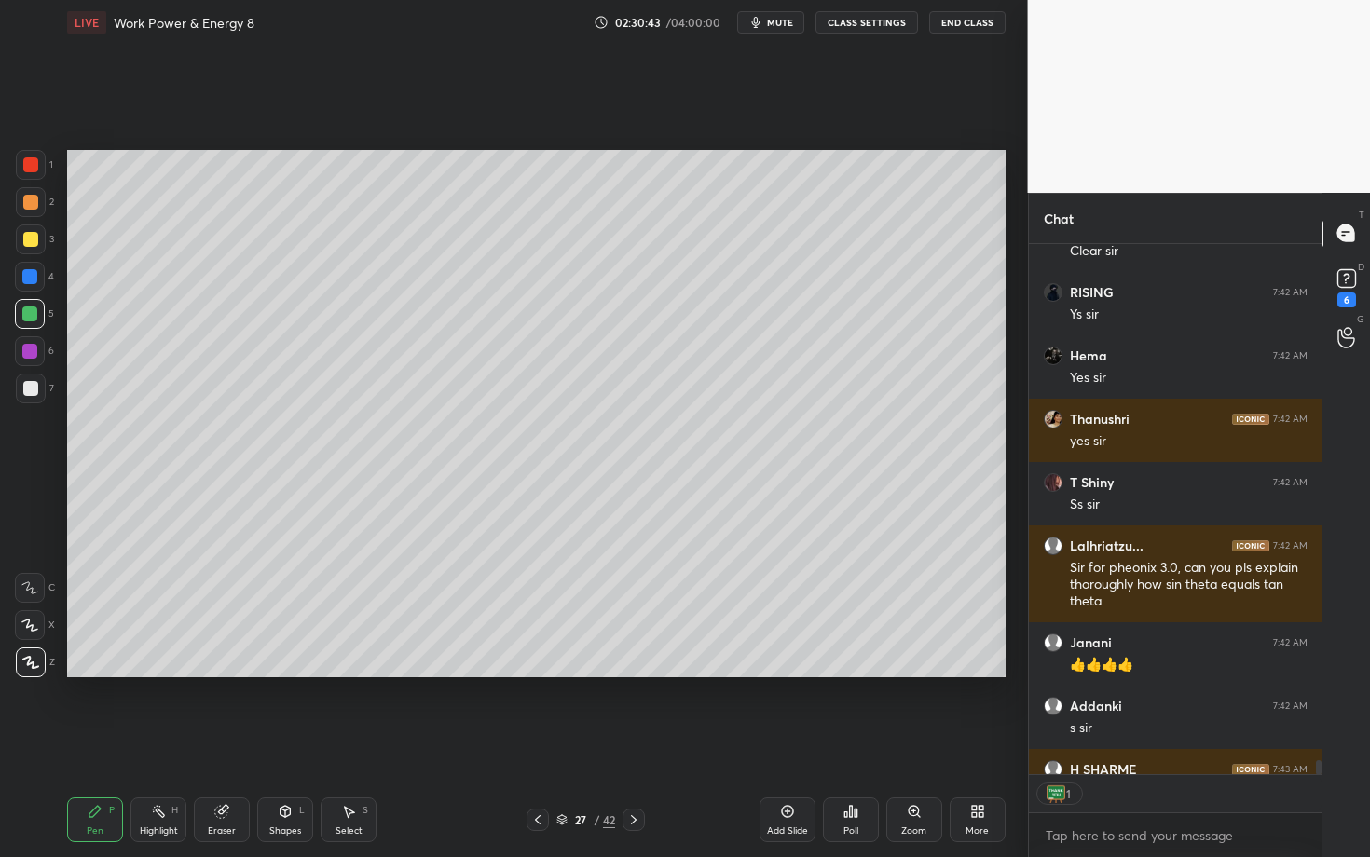
scroll to position [6, 7]
click at [348, 743] on div "Select S" at bounding box center [349, 820] width 56 height 45
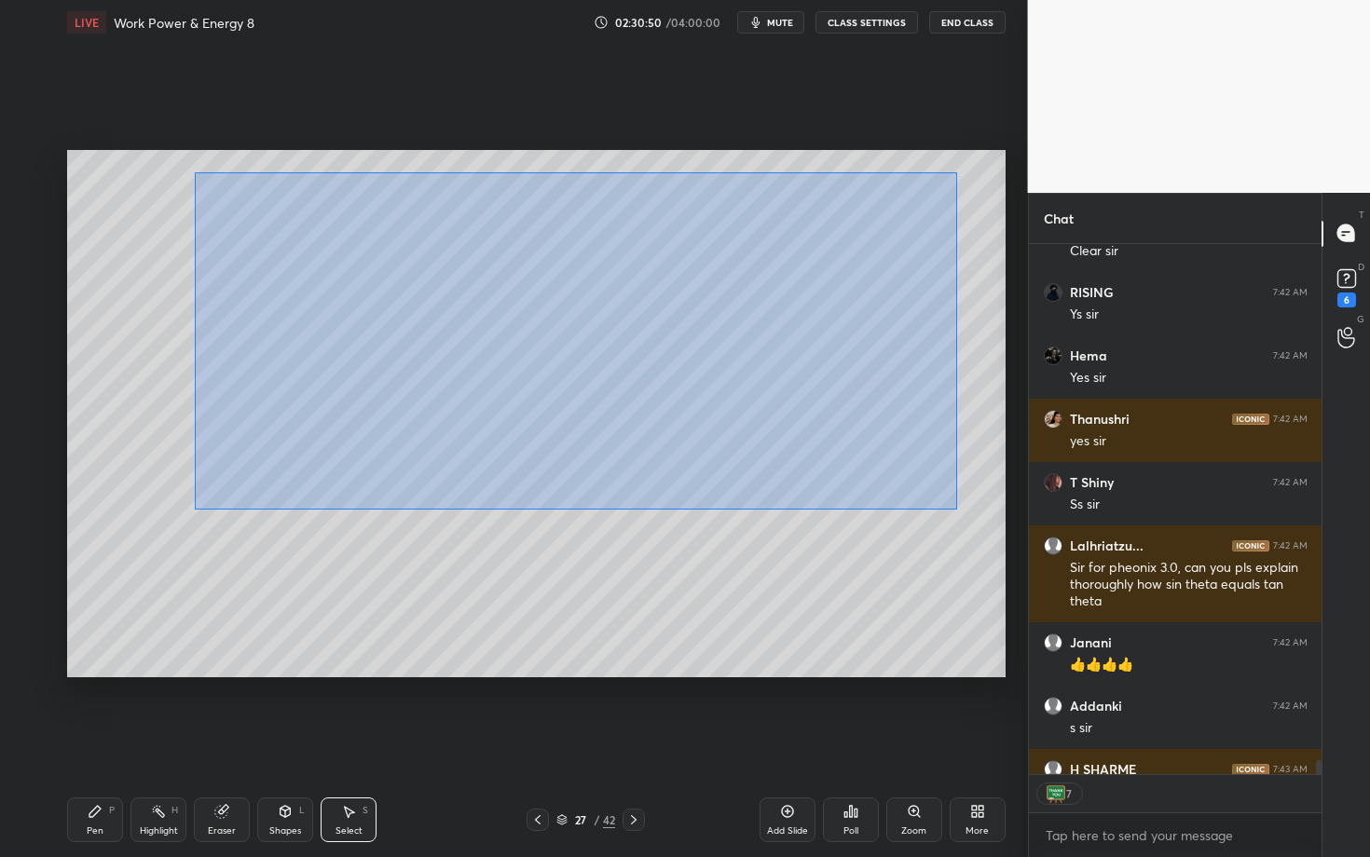
drag, startPoint x: 239, startPoint y: 212, endPoint x: 955, endPoint y: 507, distance: 774.3
click at [956, 507] on div "0 ° Undo Copy Paste here Duplicate Duplicate to new slide Delete" at bounding box center [536, 413] width 938 height 527
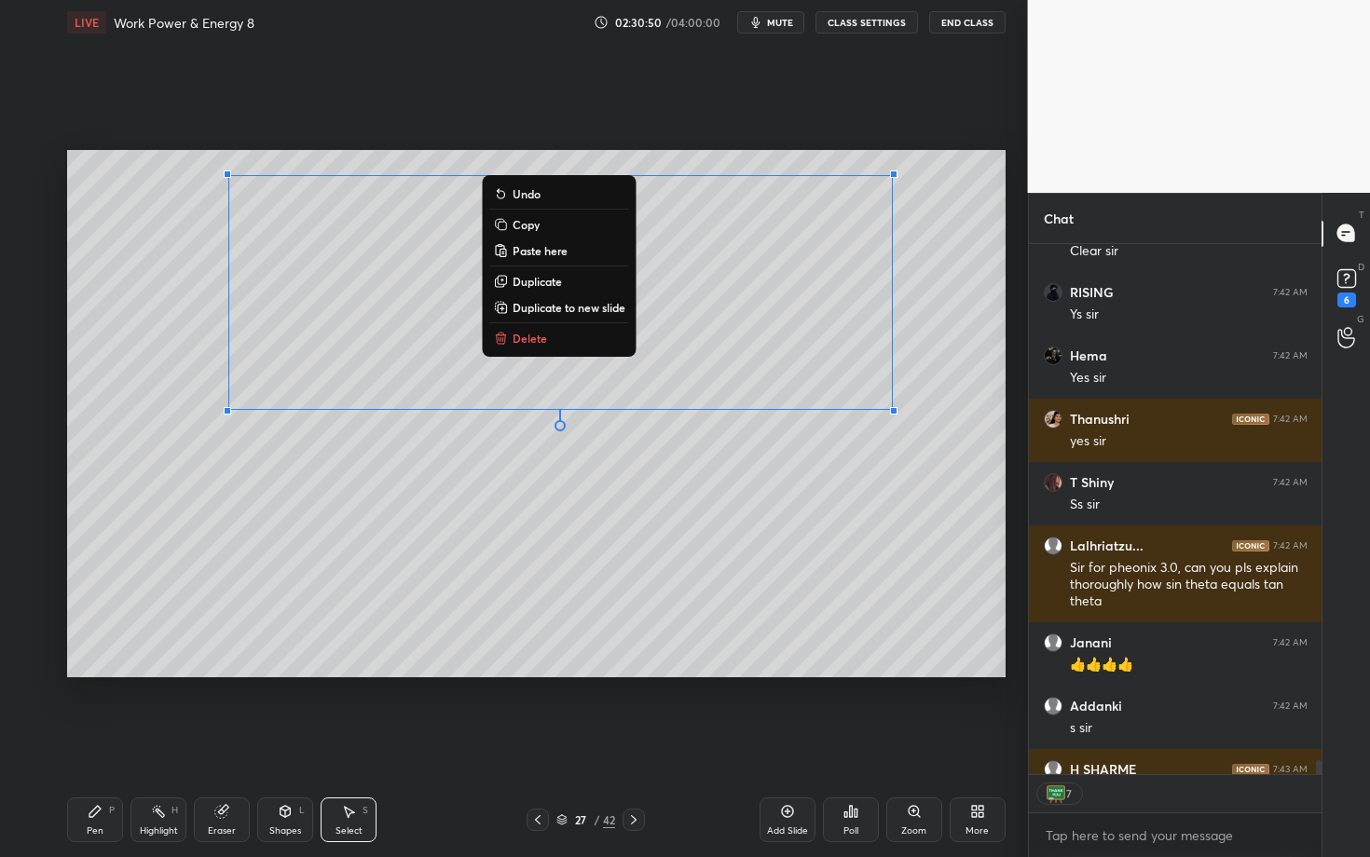
click at [542, 341] on p "Delete" at bounding box center [530, 338] width 34 height 15
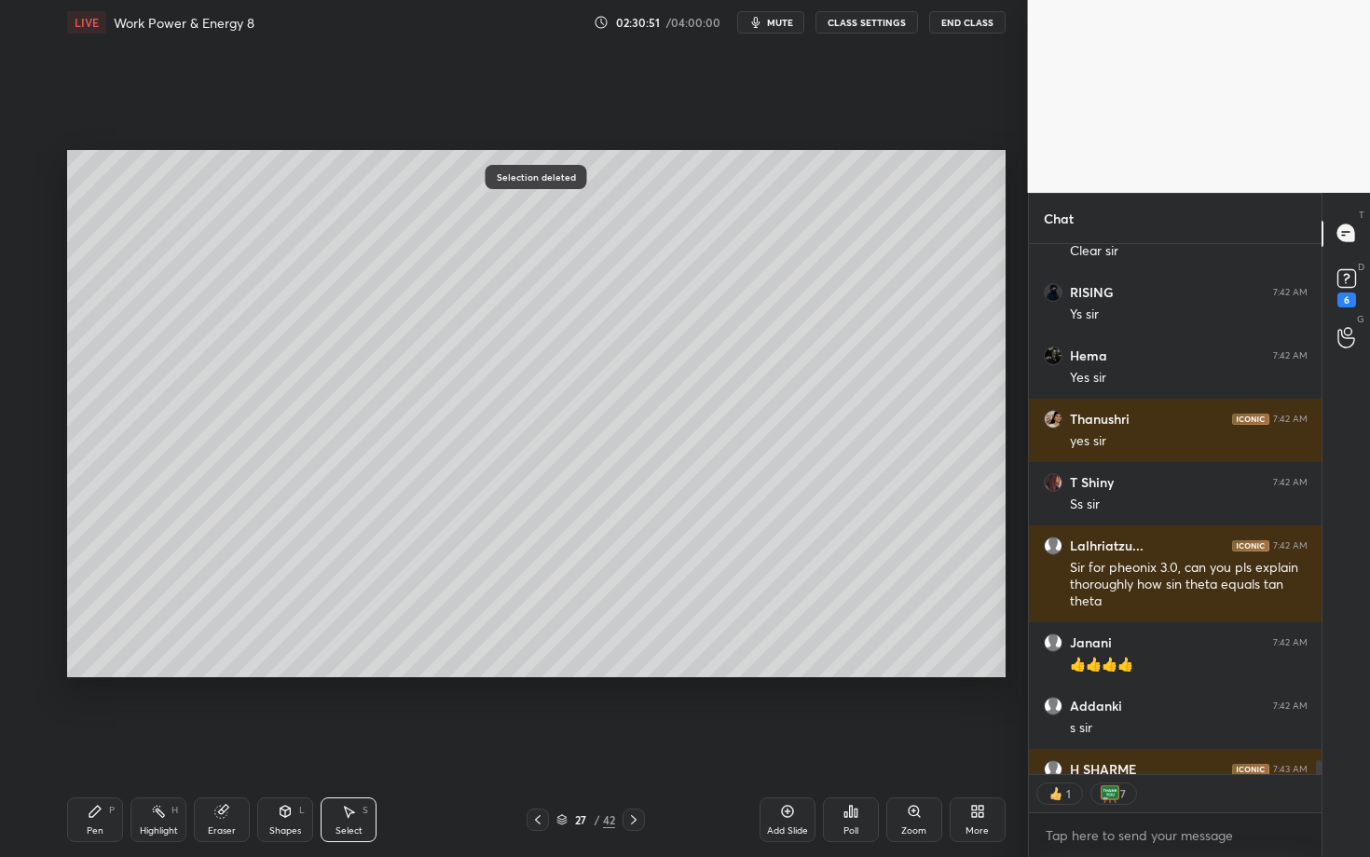
click at [94, 743] on div "Pen" at bounding box center [95, 831] width 17 height 9
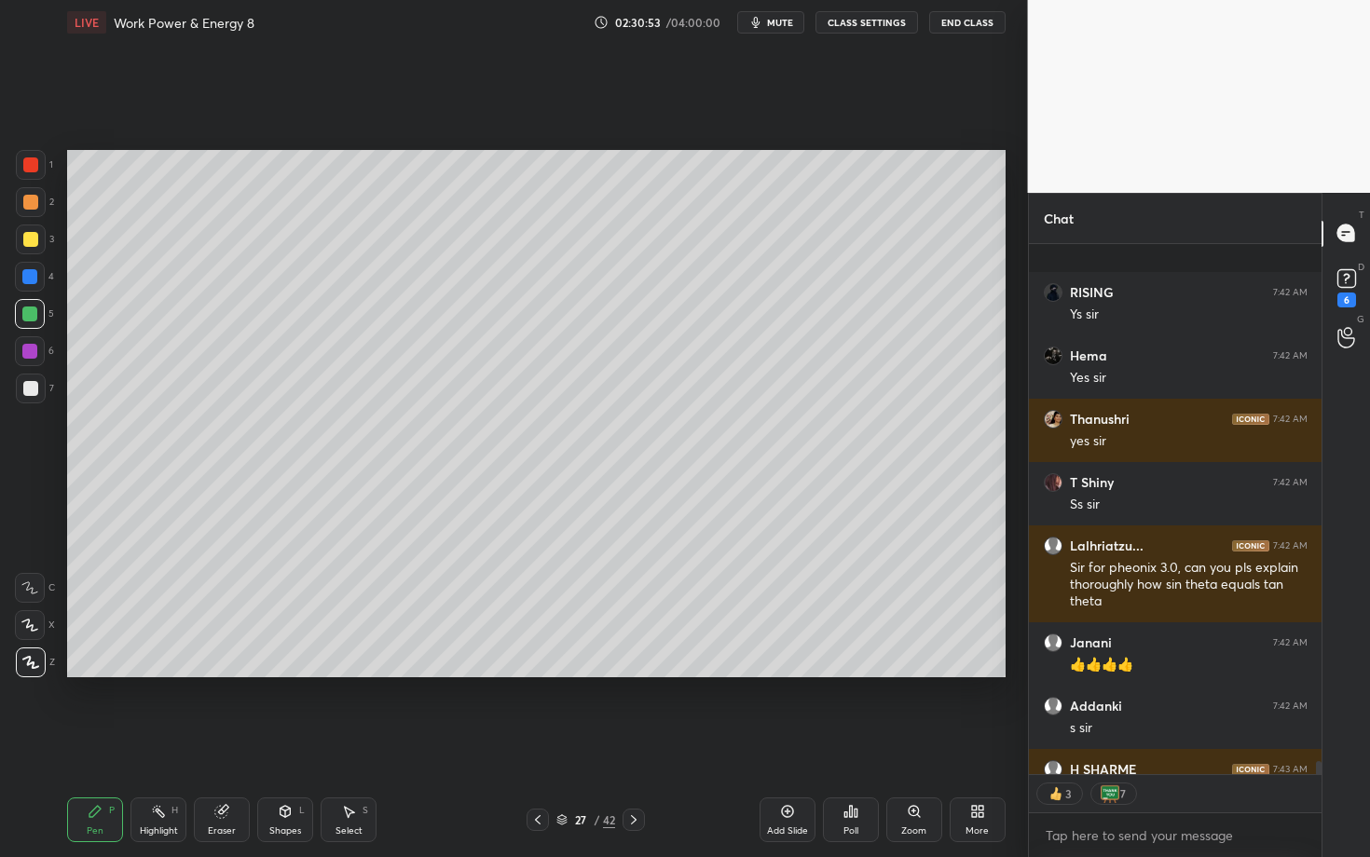
scroll to position [21633, 0]
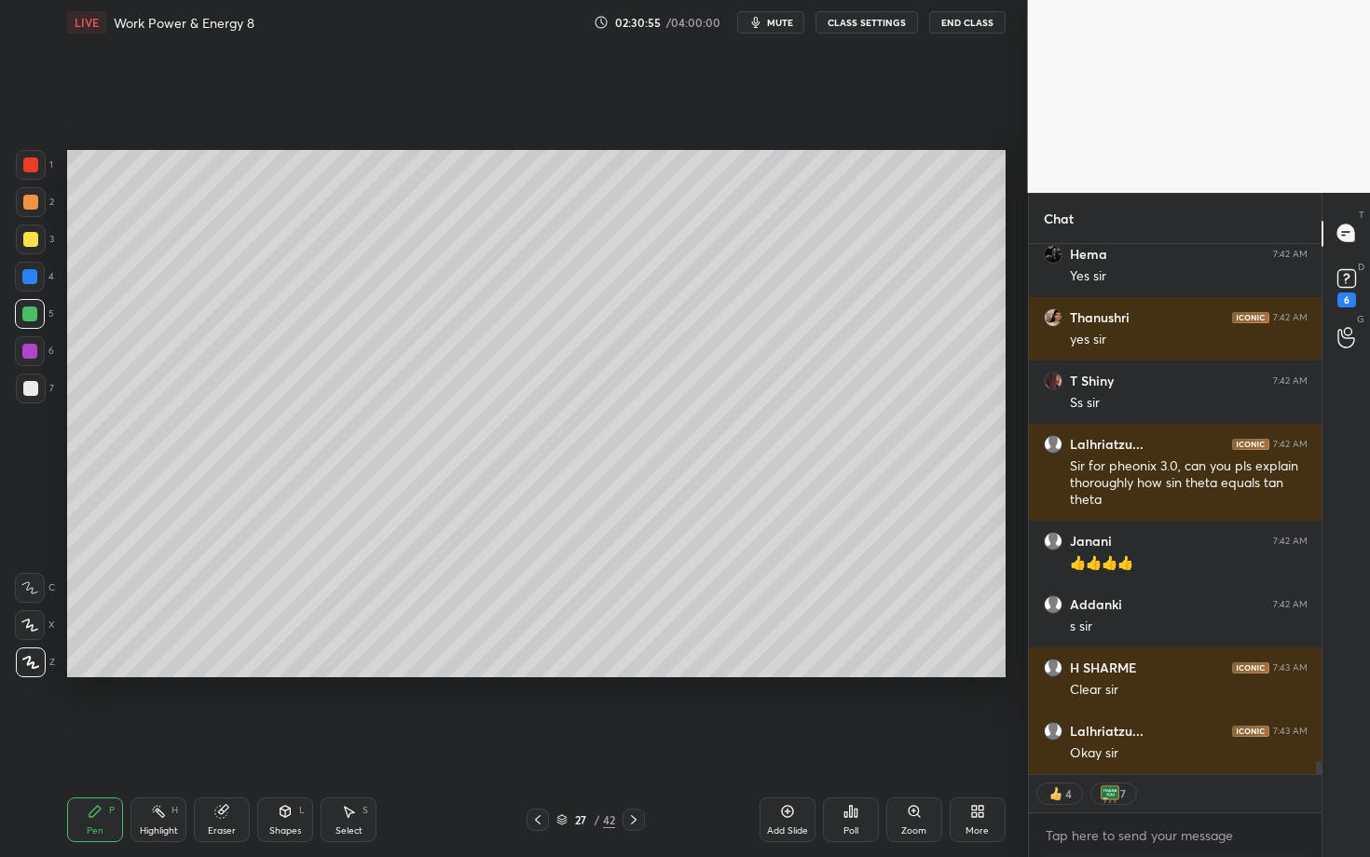
drag, startPoint x: 535, startPoint y: 823, endPoint x: 524, endPoint y: 821, distance: 11.3
click at [524, 743] on div "27 / 42" at bounding box center [586, 820] width 346 height 22
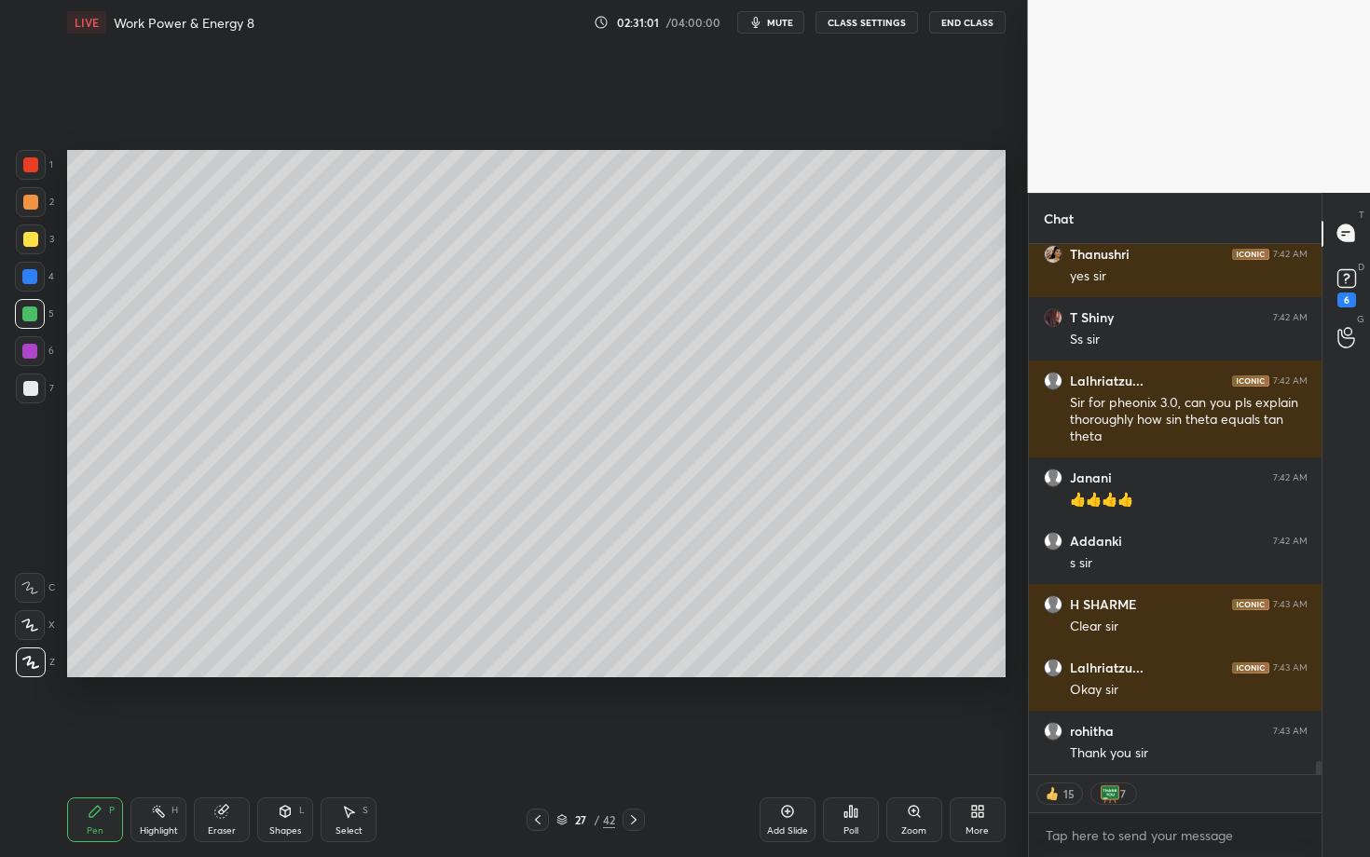
scroll to position [21776, 0]
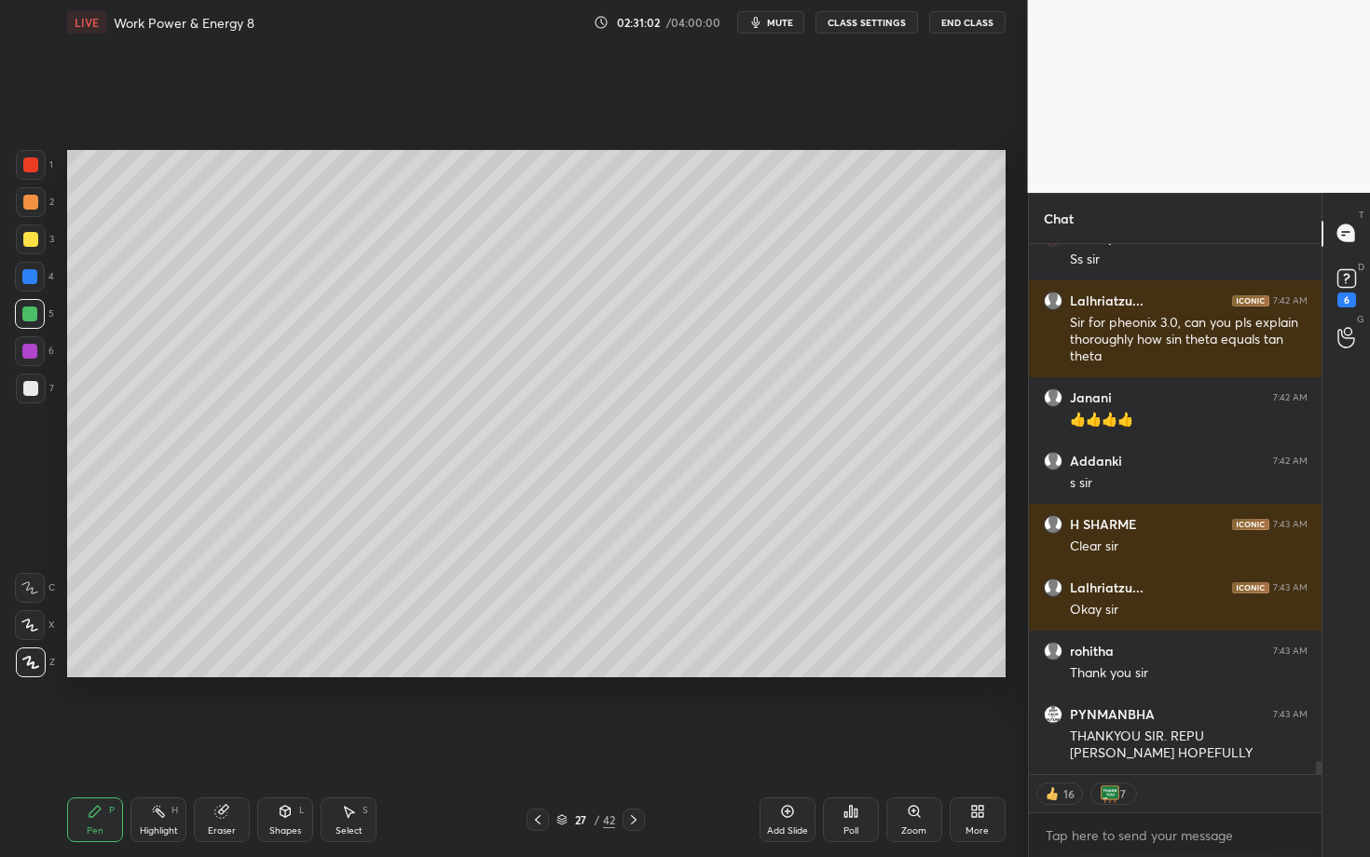
click at [773, 29] on button "mute" at bounding box center [770, 22] width 67 height 22
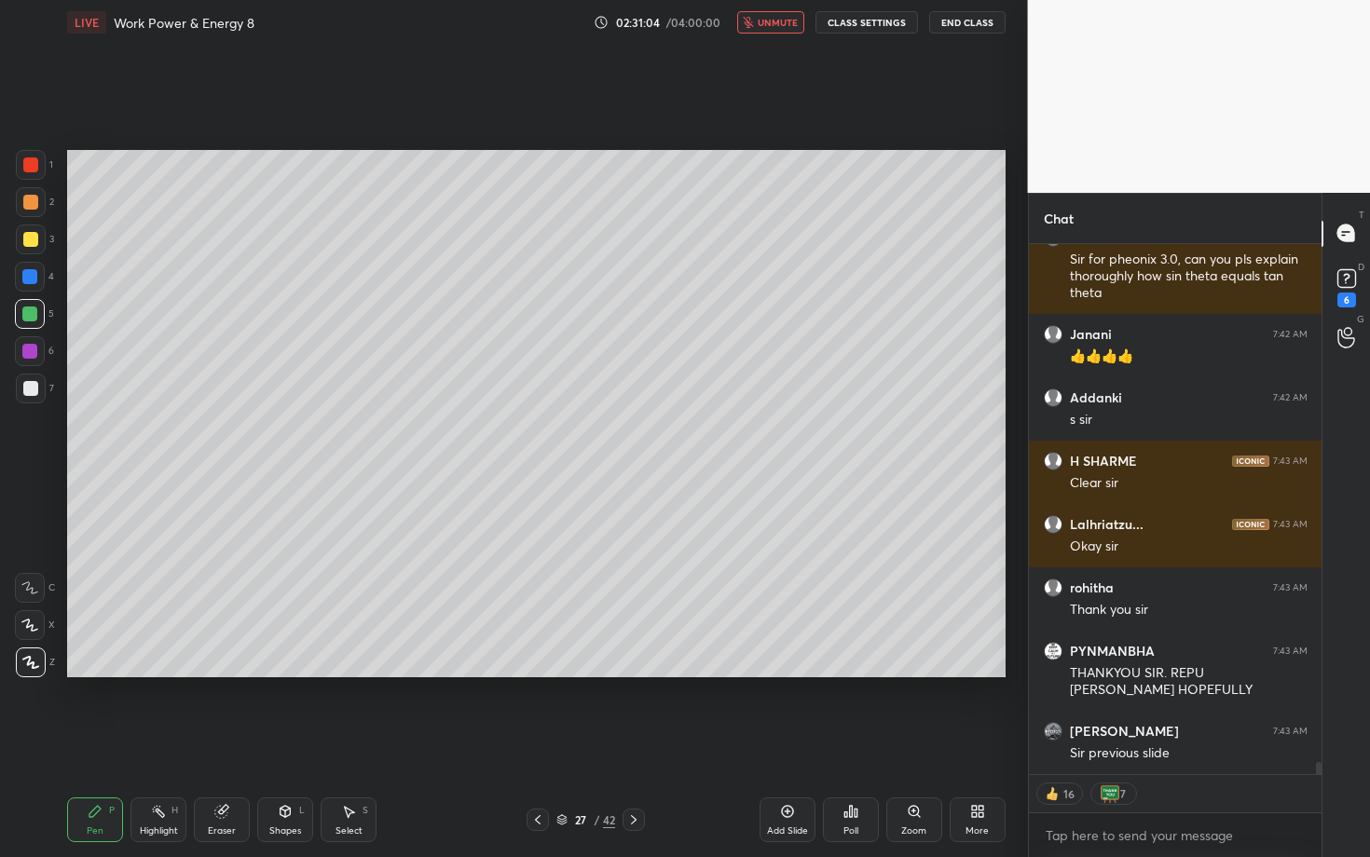
click at [773, 29] on button "unmute" at bounding box center [770, 22] width 67 height 22
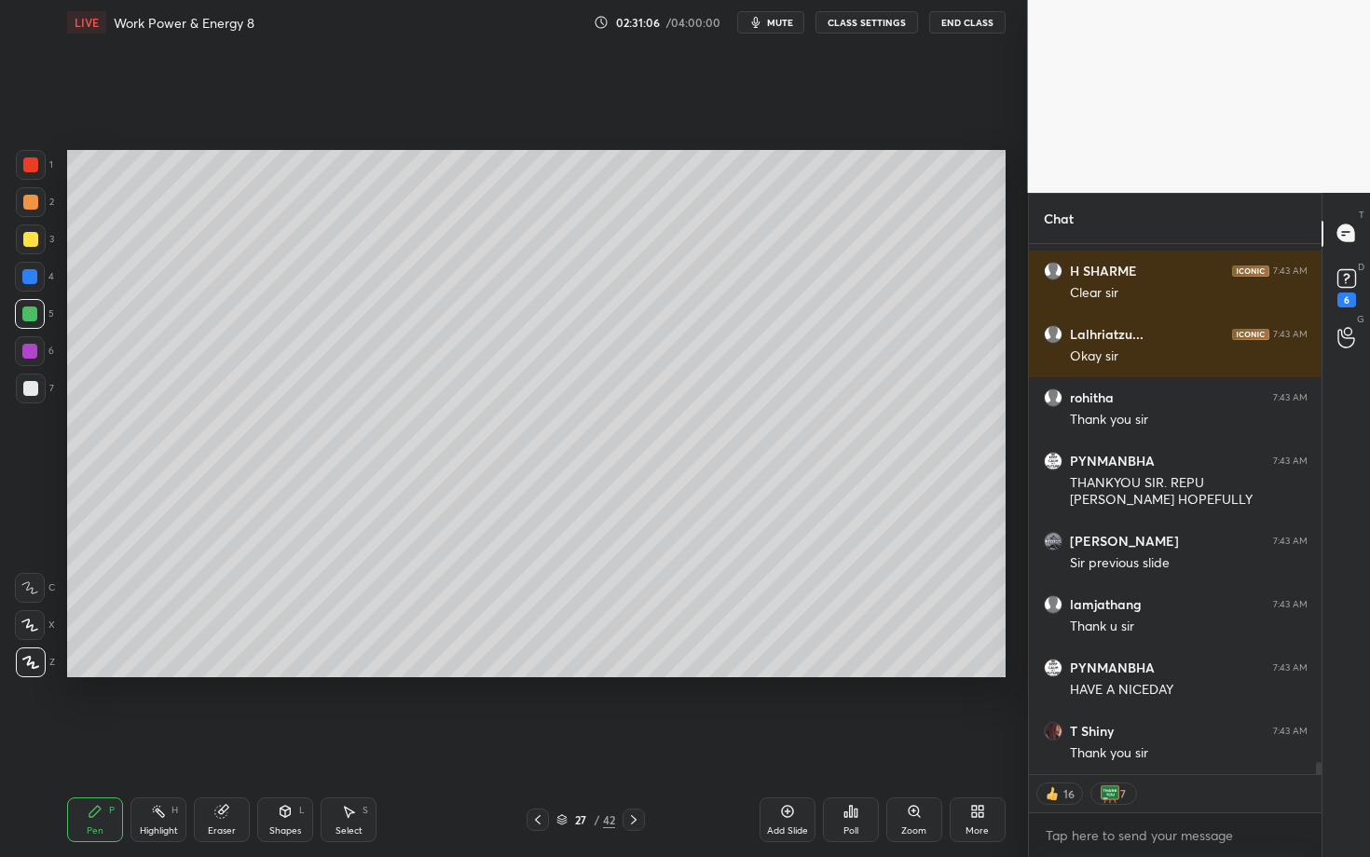
scroll to position [22156, 0]
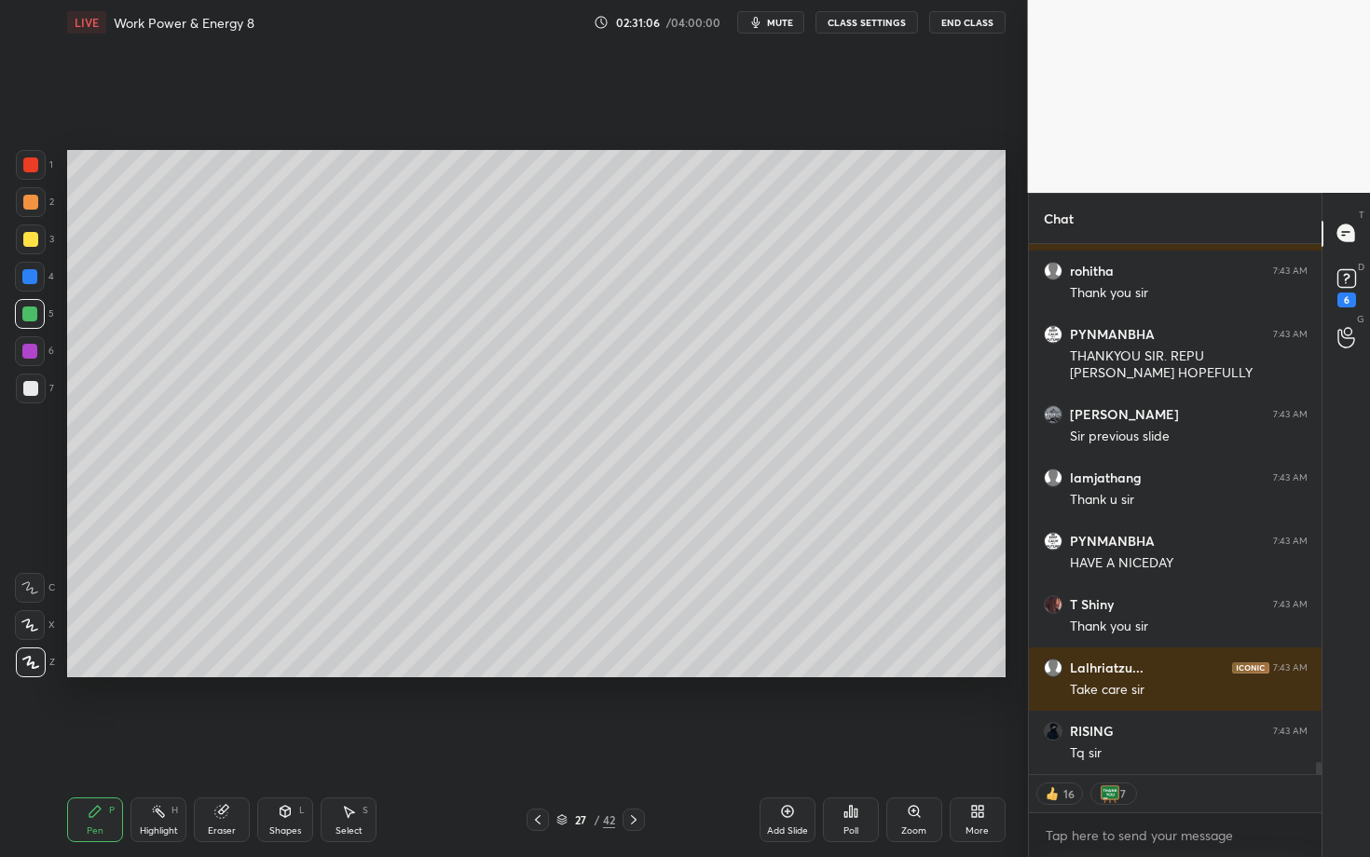
click at [786, 16] on span "mute" at bounding box center [780, 22] width 26 height 13
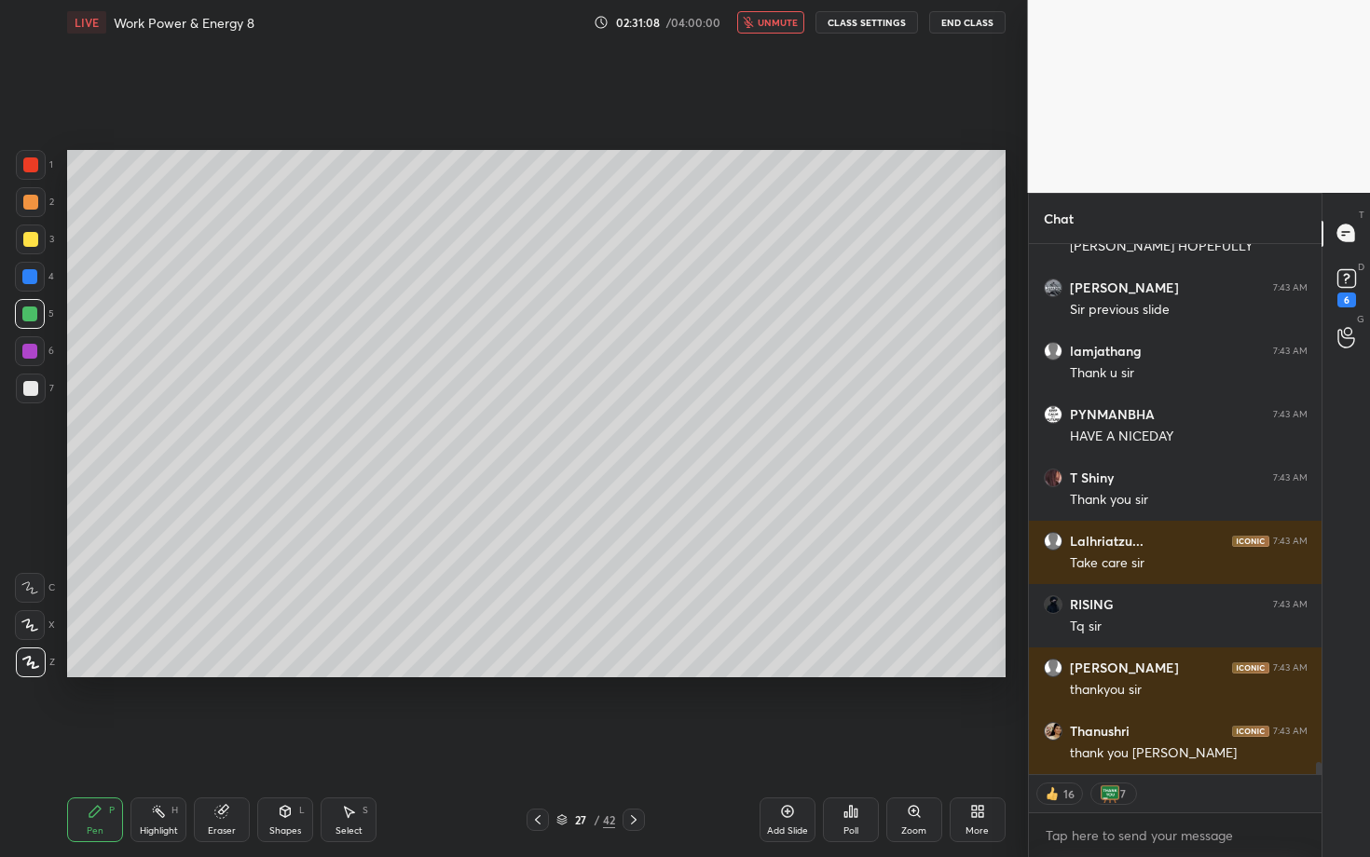
click at [857, 743] on icon at bounding box center [850, 811] width 15 height 15
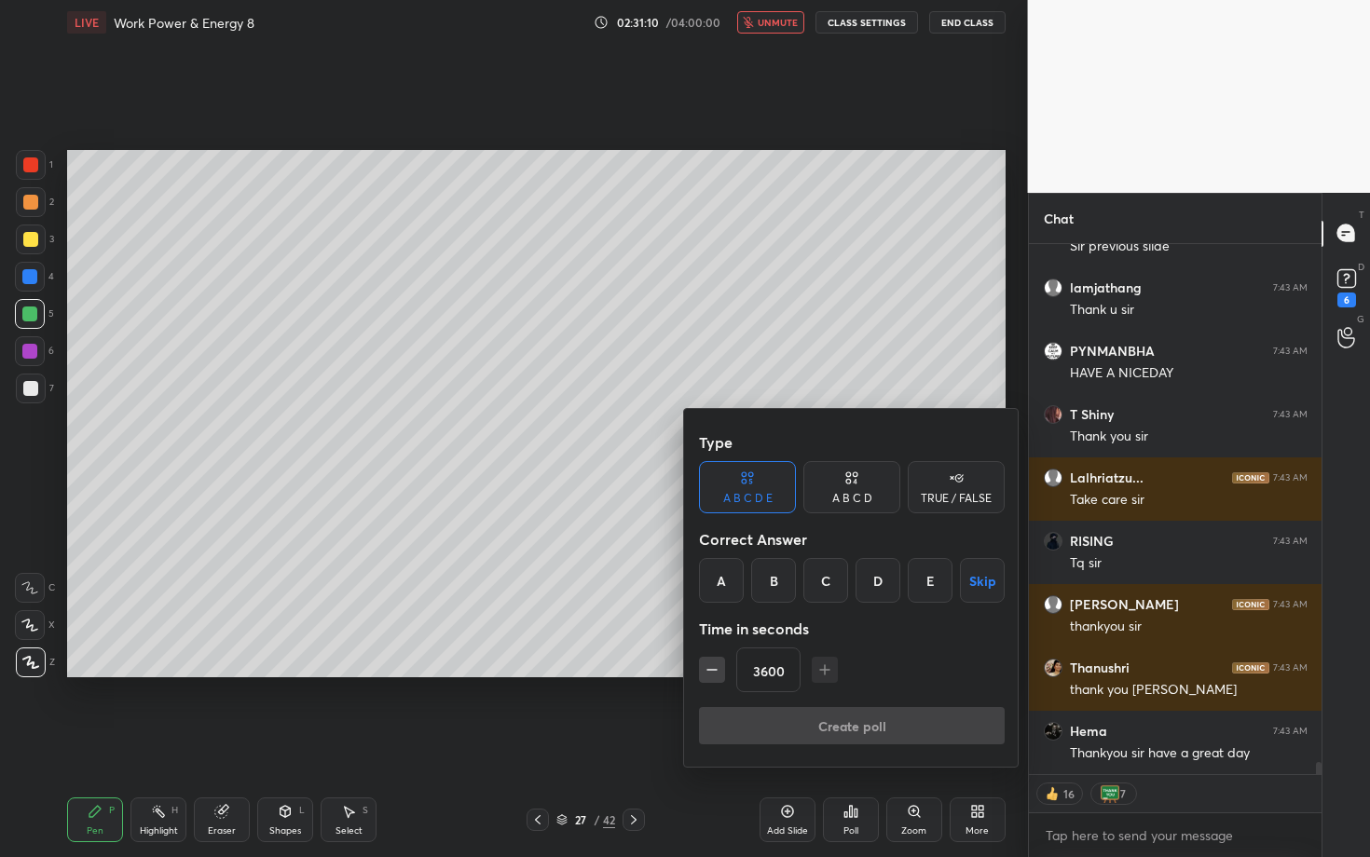
click at [983, 572] on button "Skip" at bounding box center [982, 580] width 45 height 45
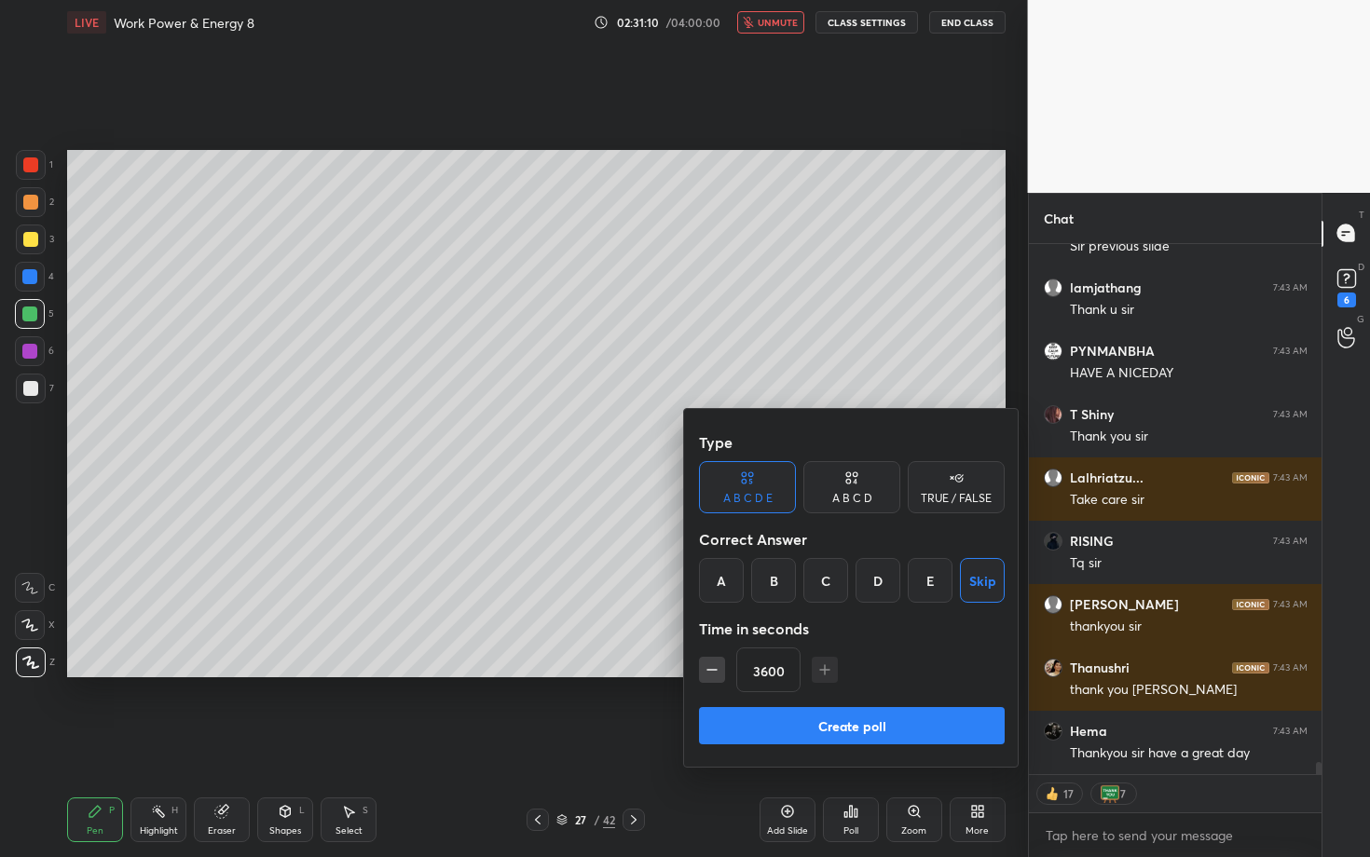
scroll to position [22473, 0]
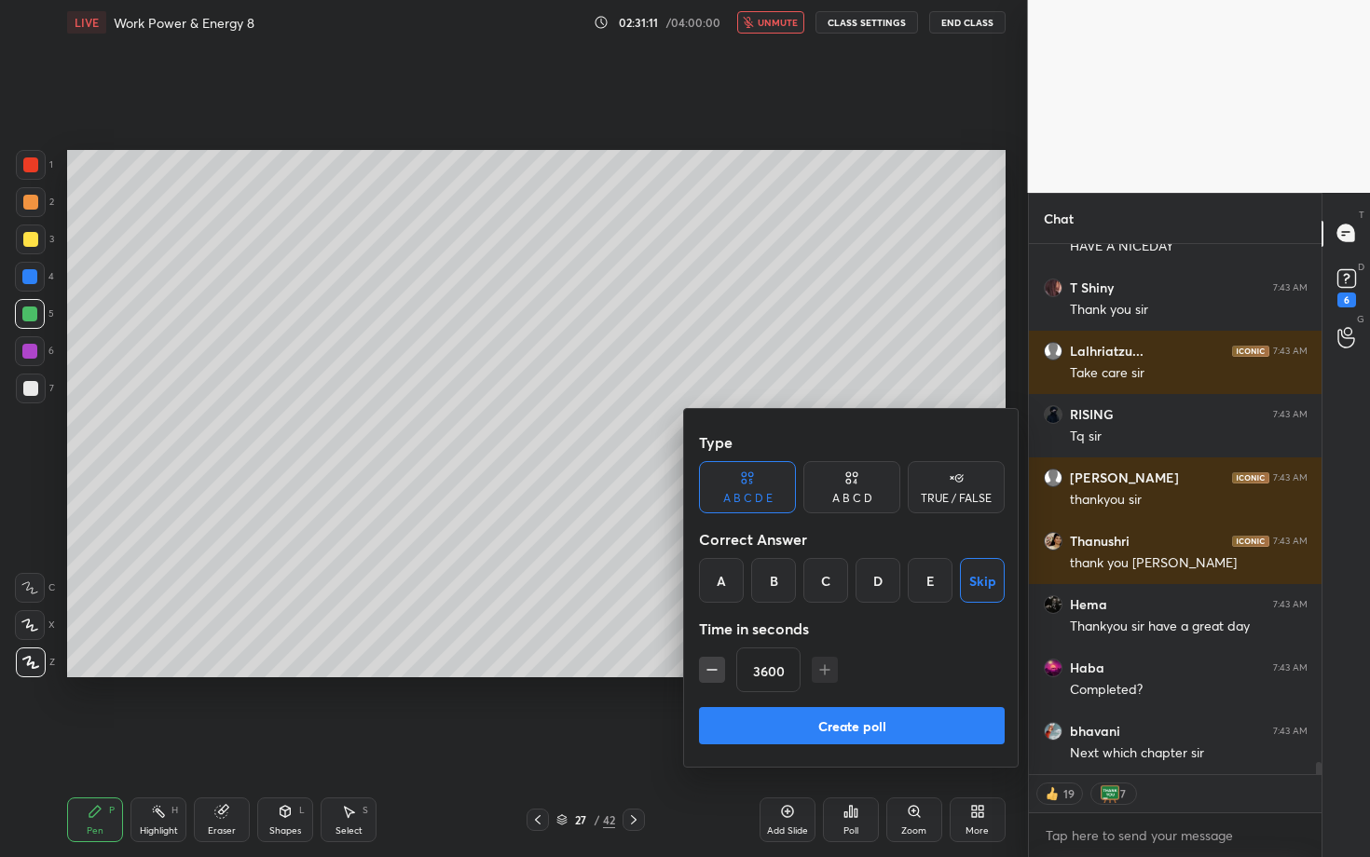
click at [904, 718] on button "Create poll" at bounding box center [852, 725] width 306 height 37
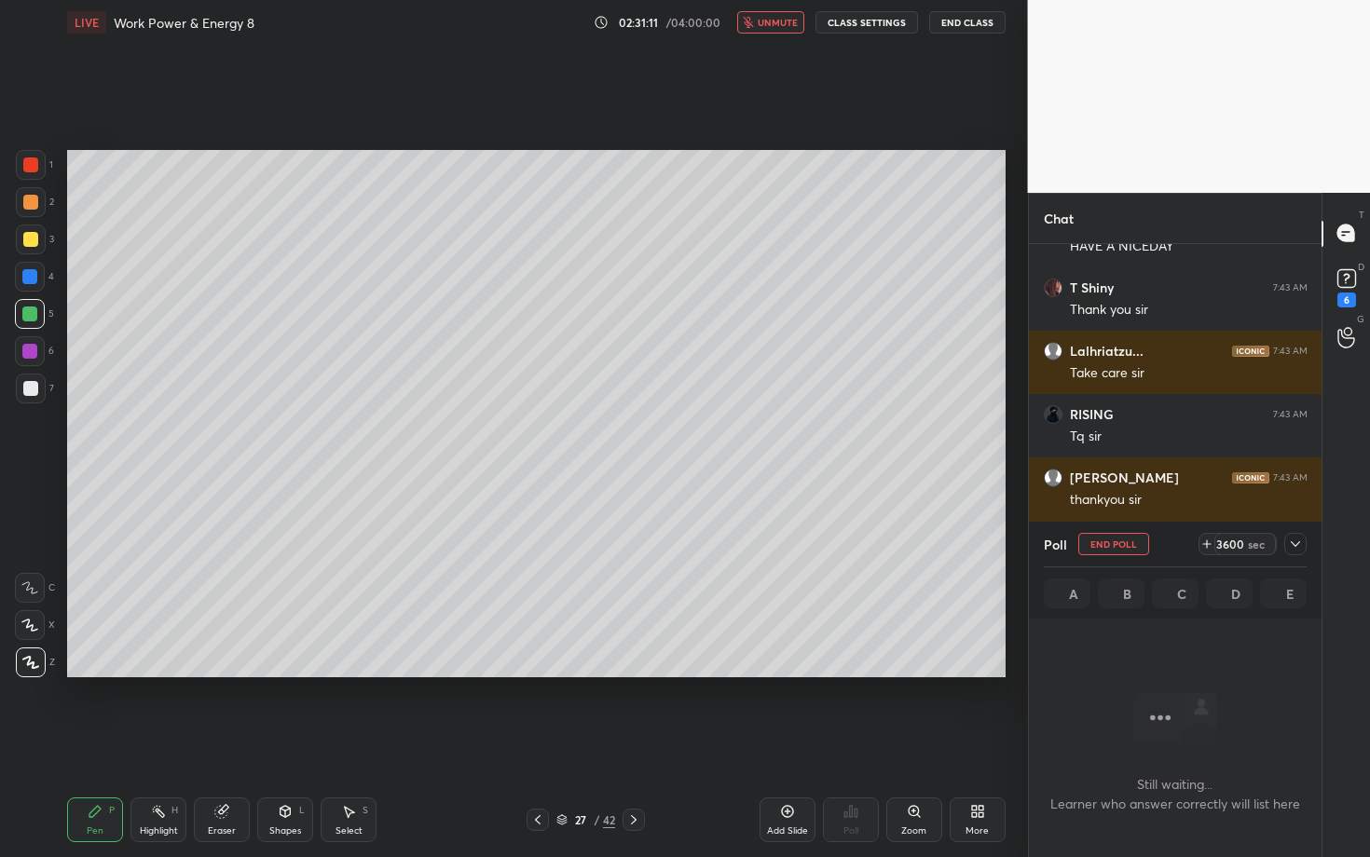
scroll to position [428, 287]
click at [1301, 543] on icon at bounding box center [1295, 544] width 15 height 15
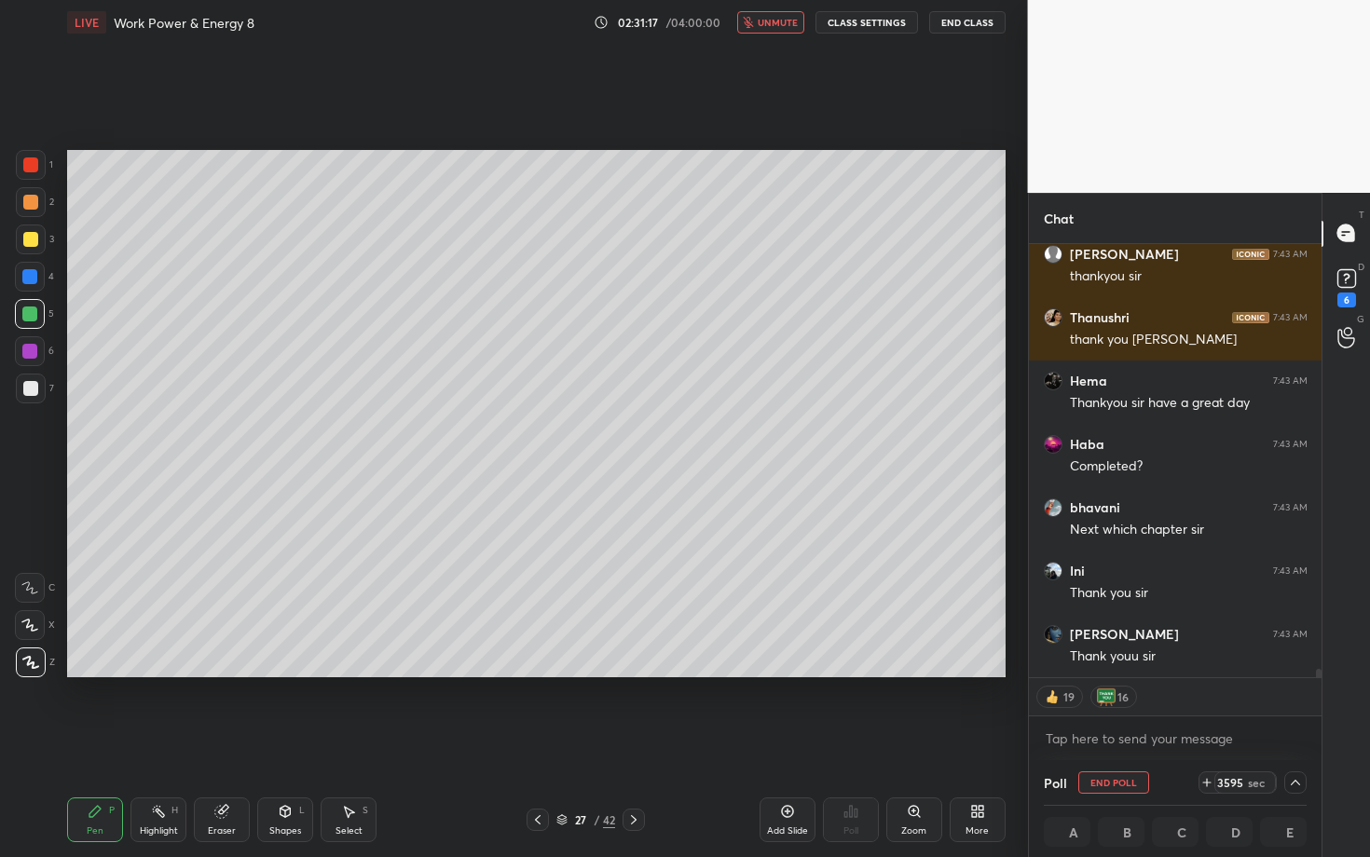
drag, startPoint x: 976, startPoint y: 816, endPoint x: 976, endPoint y: 827, distance: 10.3
click at [976, 743] on div "More" at bounding box center [978, 820] width 56 height 45
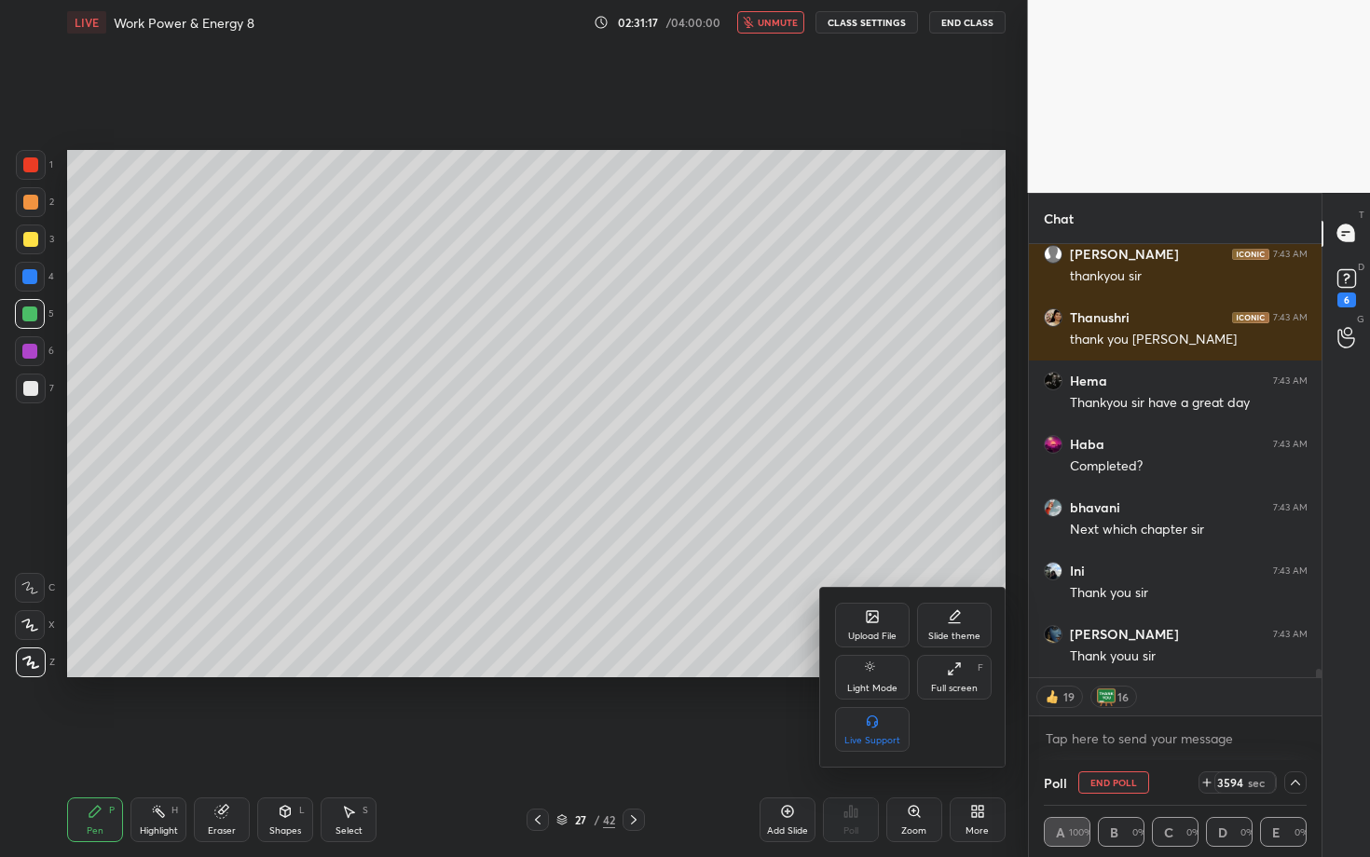
click at [968, 677] on div "Full screen F" at bounding box center [954, 677] width 75 height 45
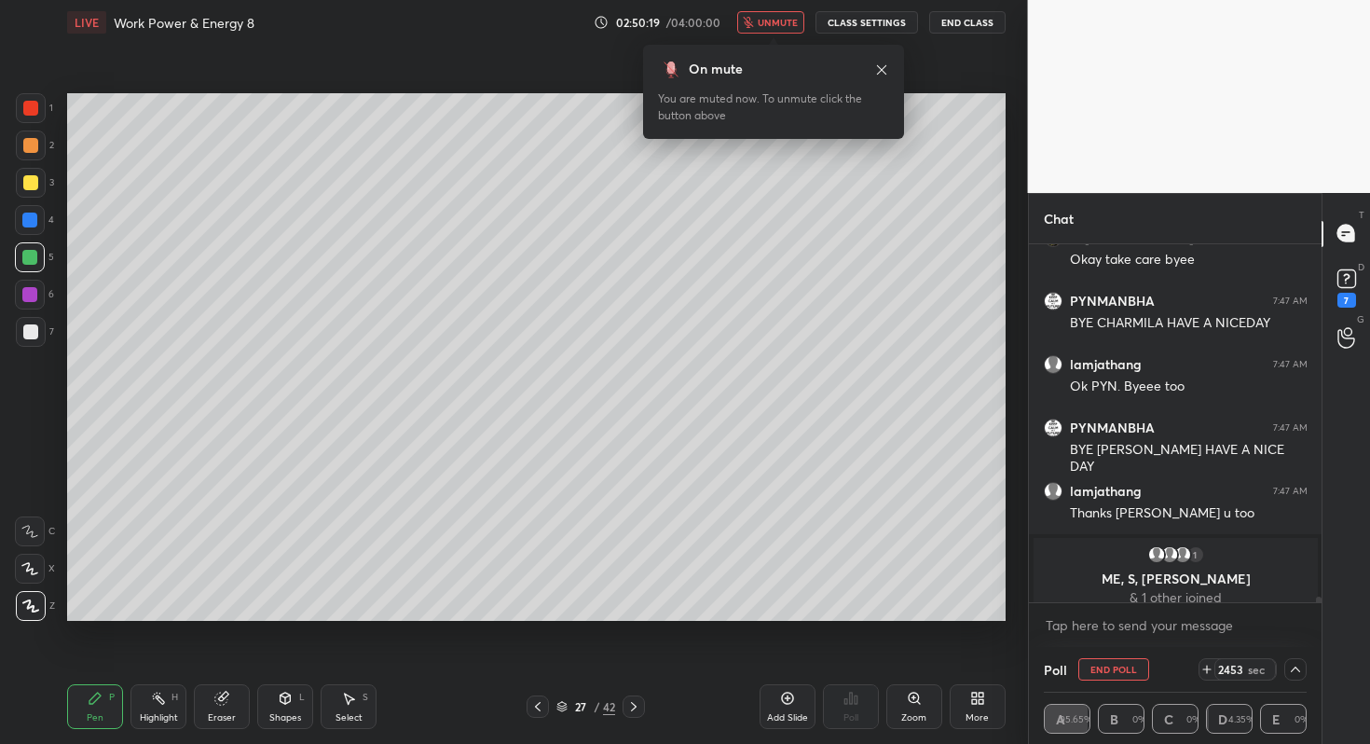
scroll to position [23660, 0]
